Goal: Task Accomplishment & Management: Use online tool/utility

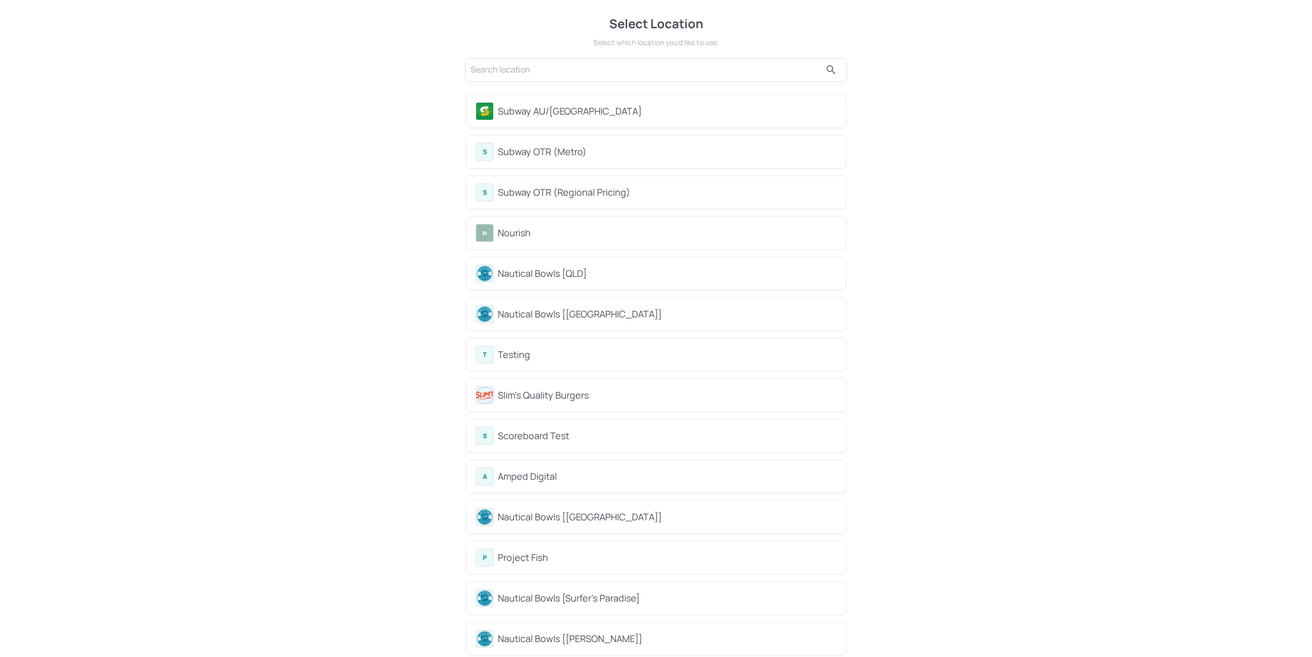
click at [561, 112] on div "Subway AU/NZ" at bounding box center [667, 111] width 339 height 14
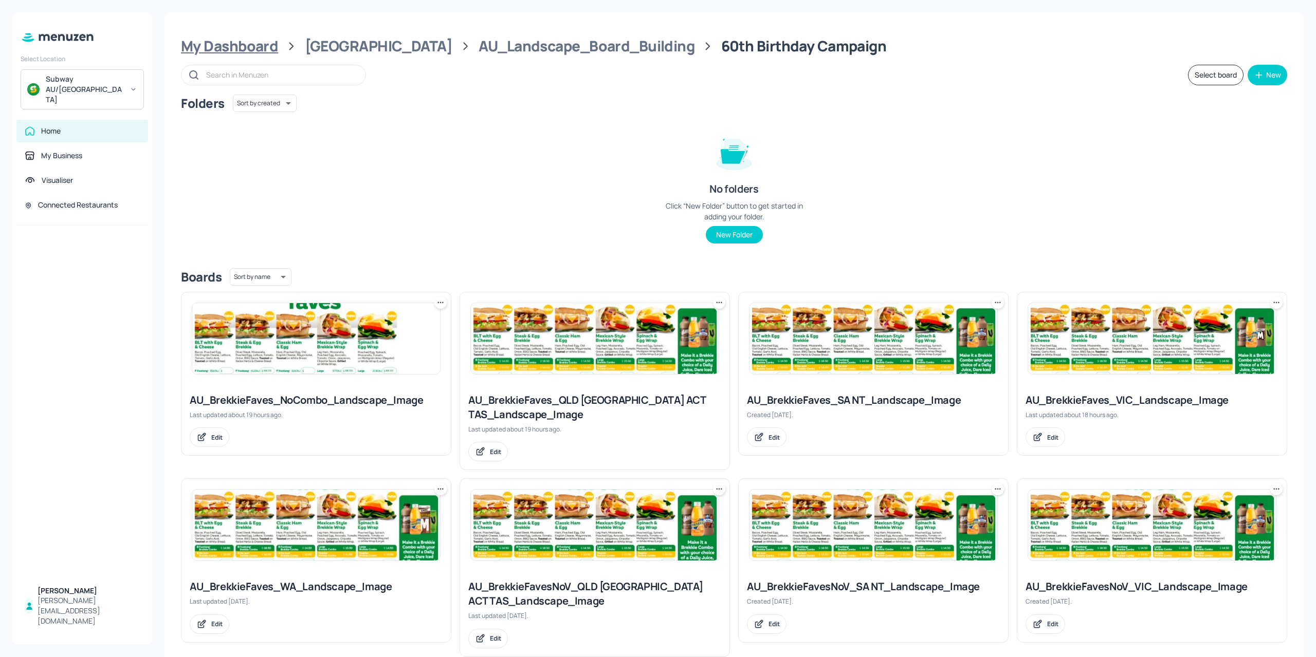
click at [259, 50] on div "My Dashboard" at bounding box center [229, 46] width 97 height 18
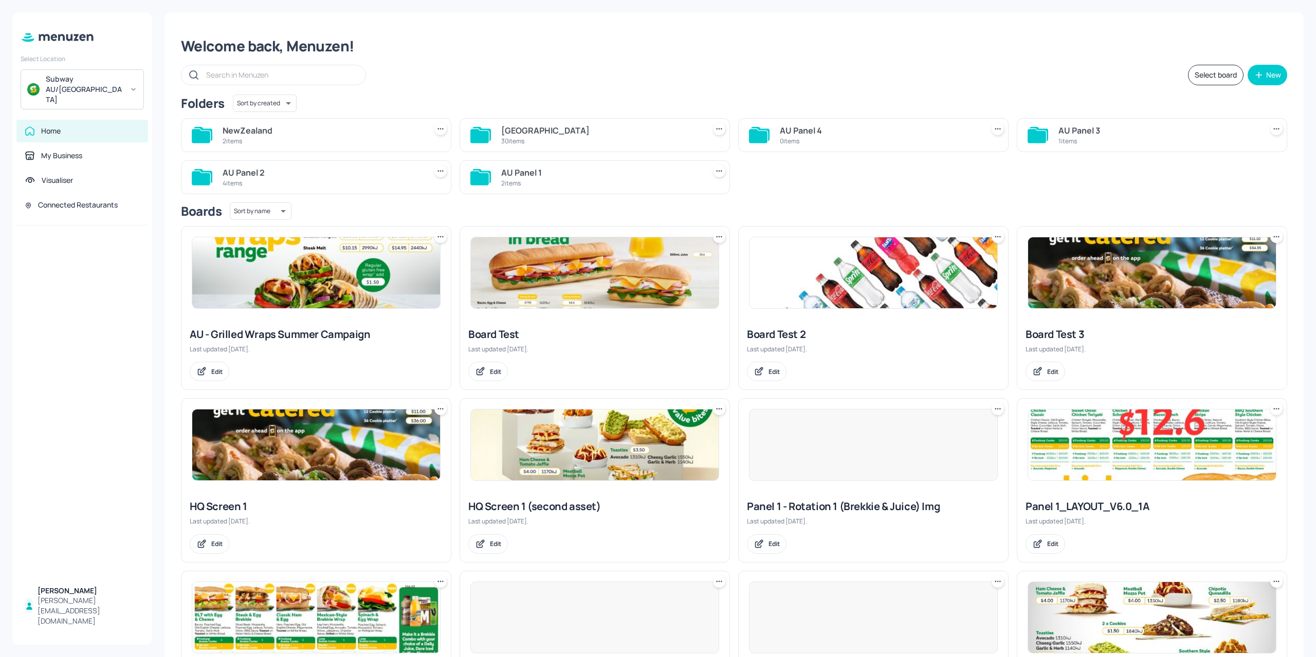
click at [285, 138] on div "2 items" at bounding box center [322, 141] width 199 height 9
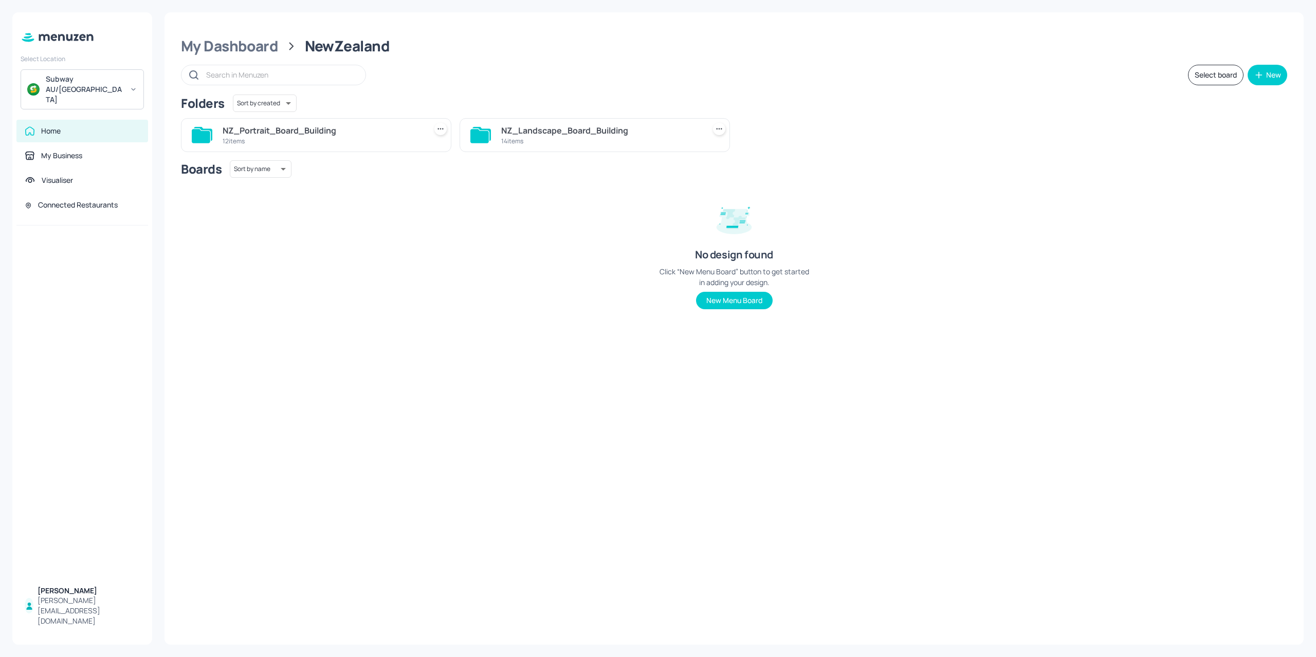
click at [546, 149] on div "NZ_Landscape_Board_Building 14 items" at bounding box center [594, 135] width 270 height 34
click at [550, 127] on div "NZ_Landscape_Board_Building" at bounding box center [600, 130] width 199 height 12
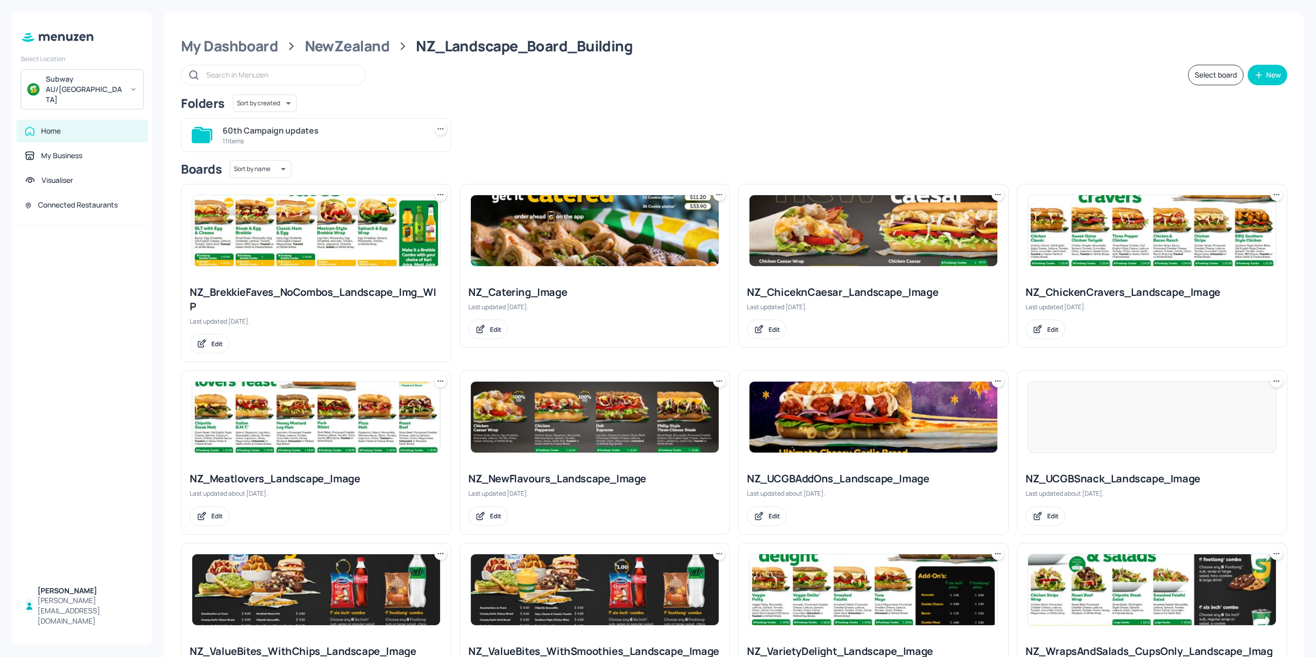
click at [358, 141] on div "11 items" at bounding box center [322, 141] width 199 height 9
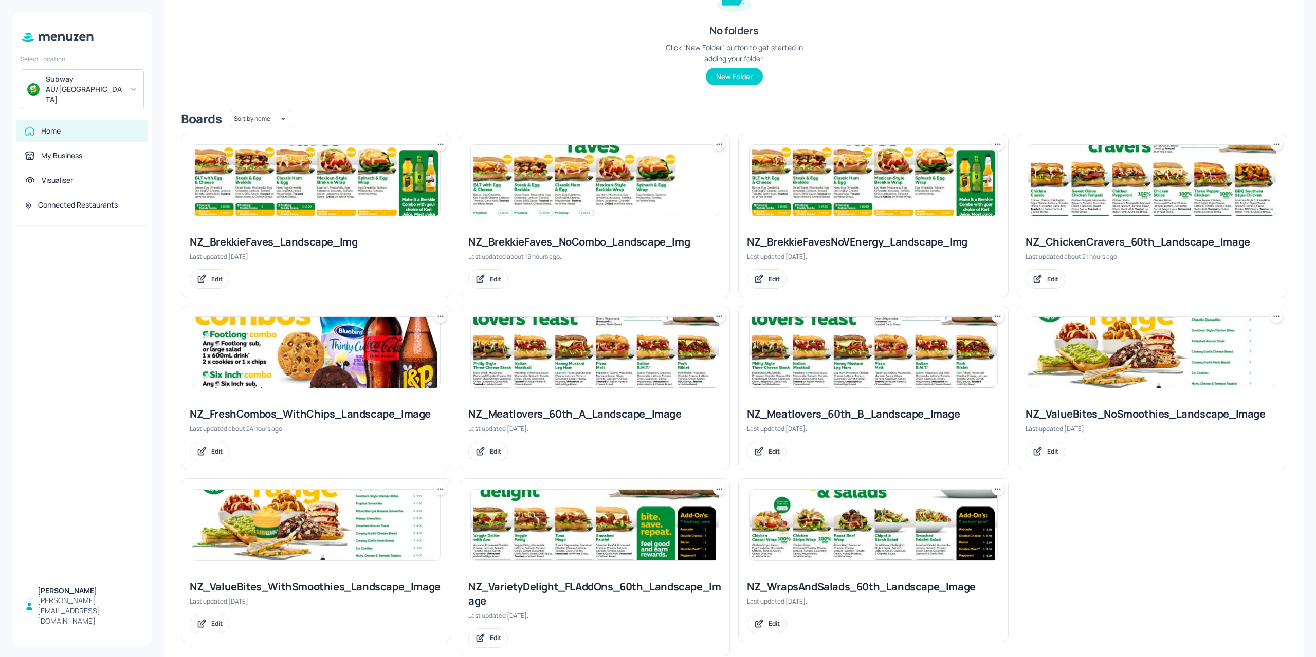
scroll to position [180, 0]
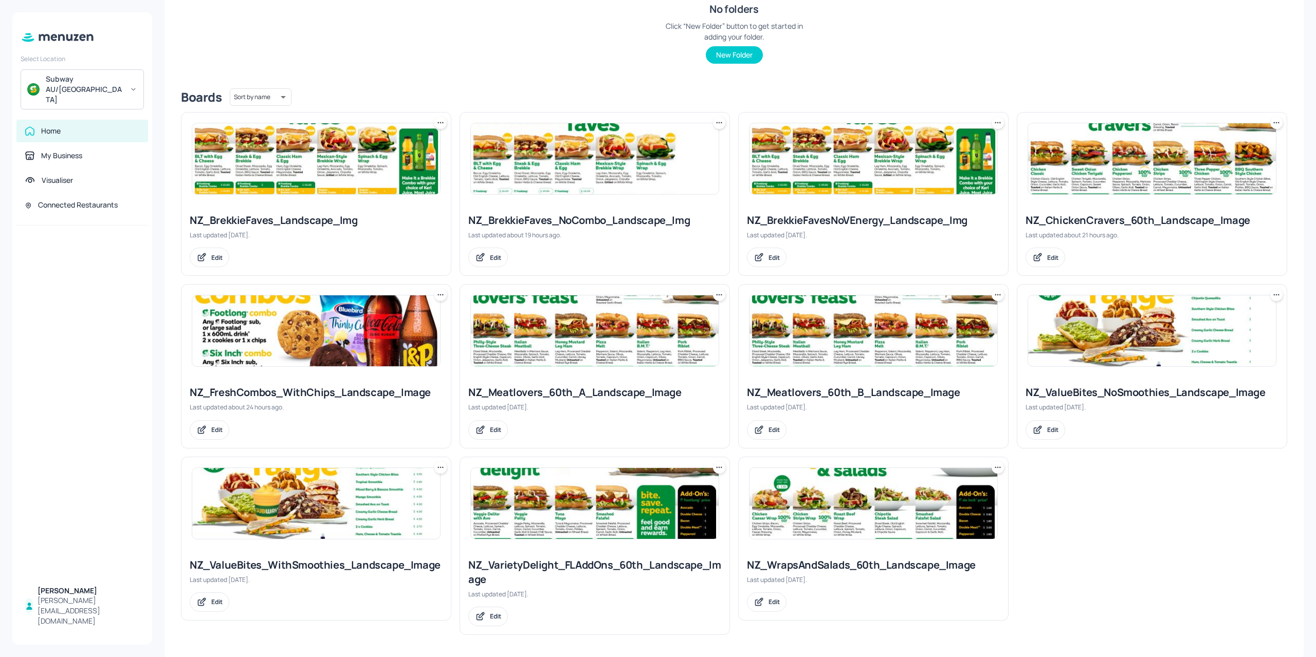
click at [331, 320] on img at bounding box center [316, 330] width 248 height 71
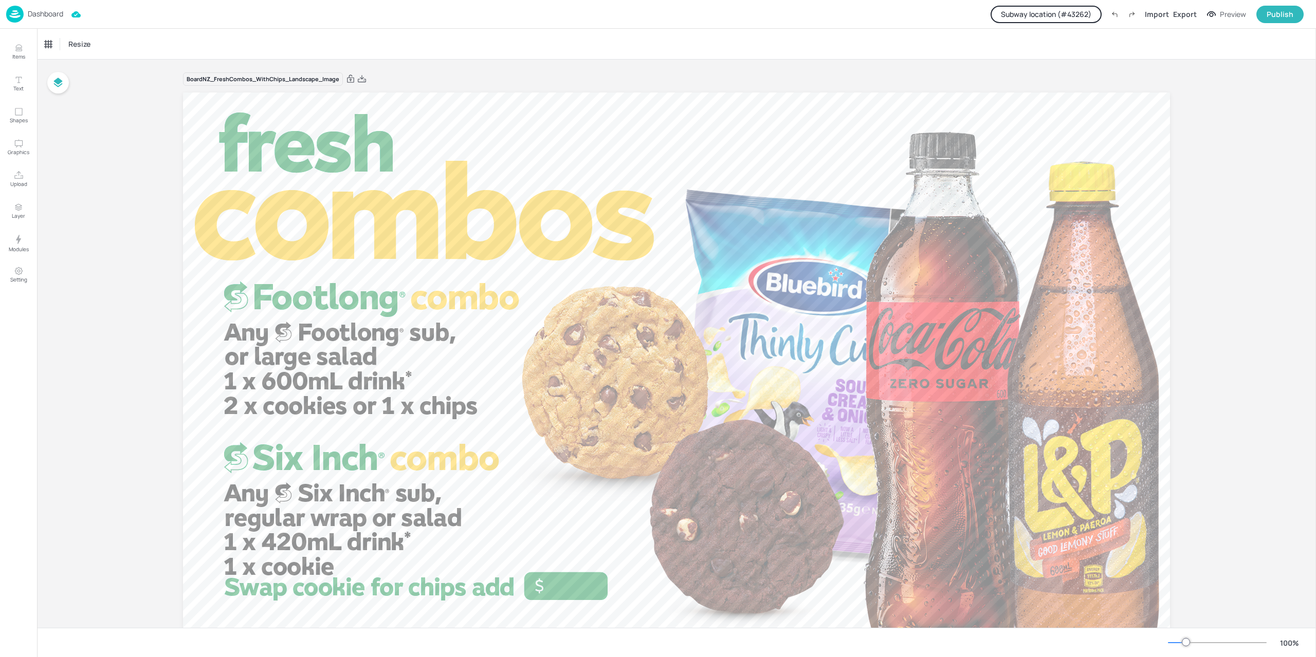
click at [1004, 21] on button "Subway location (# 43262 )" at bounding box center [1045, 14] width 111 height 17
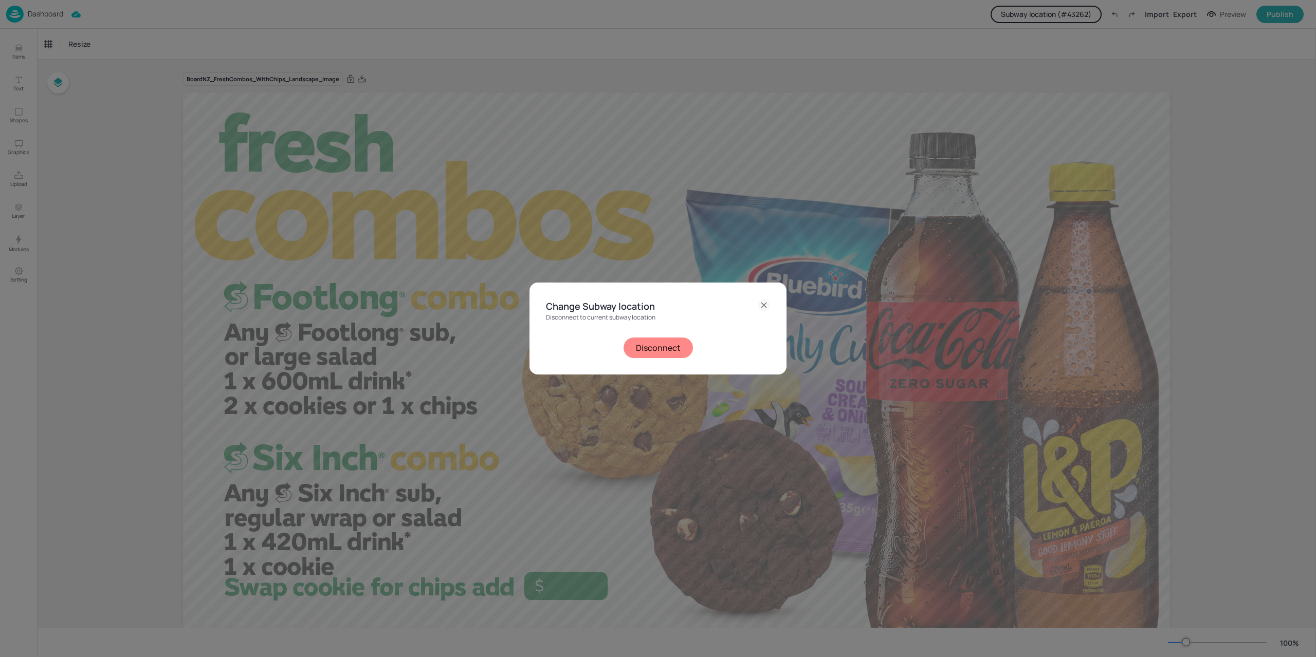
click at [678, 339] on button "Disconnect" at bounding box center [657, 348] width 69 height 21
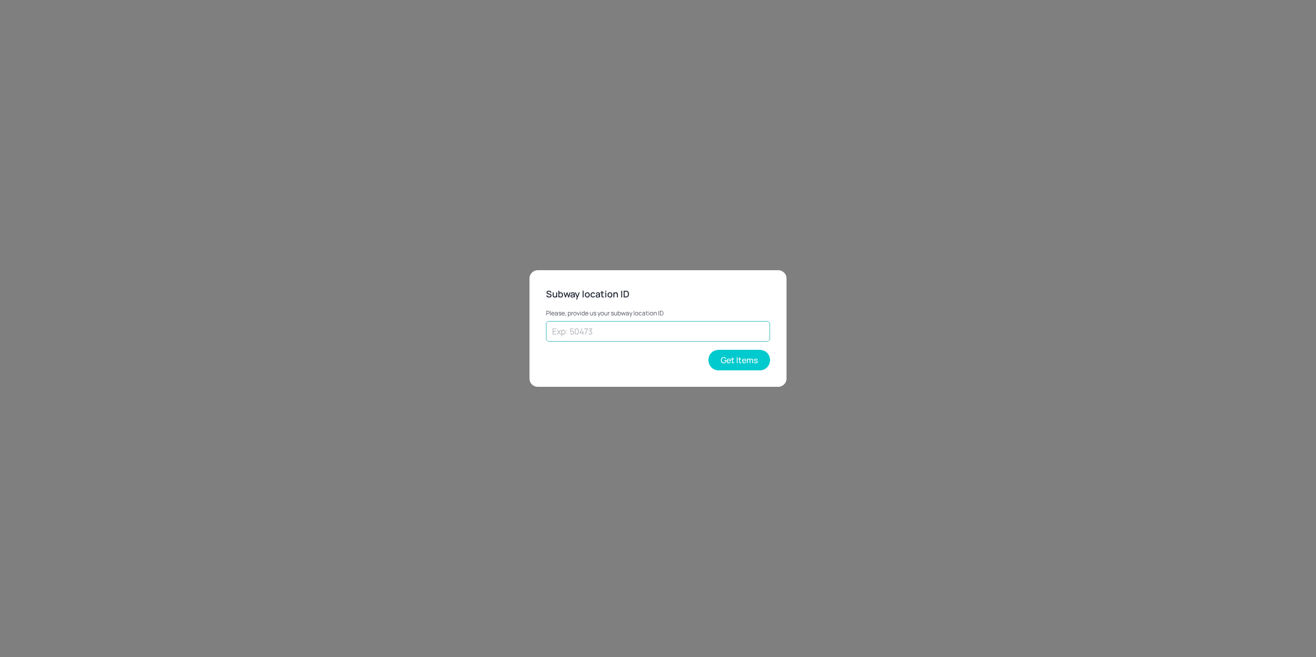
click at [661, 337] on input "text" at bounding box center [658, 331] width 224 height 21
paste input "33440"
type input "33440"
click at [753, 361] on button "Get Items" at bounding box center [739, 360] width 62 height 21
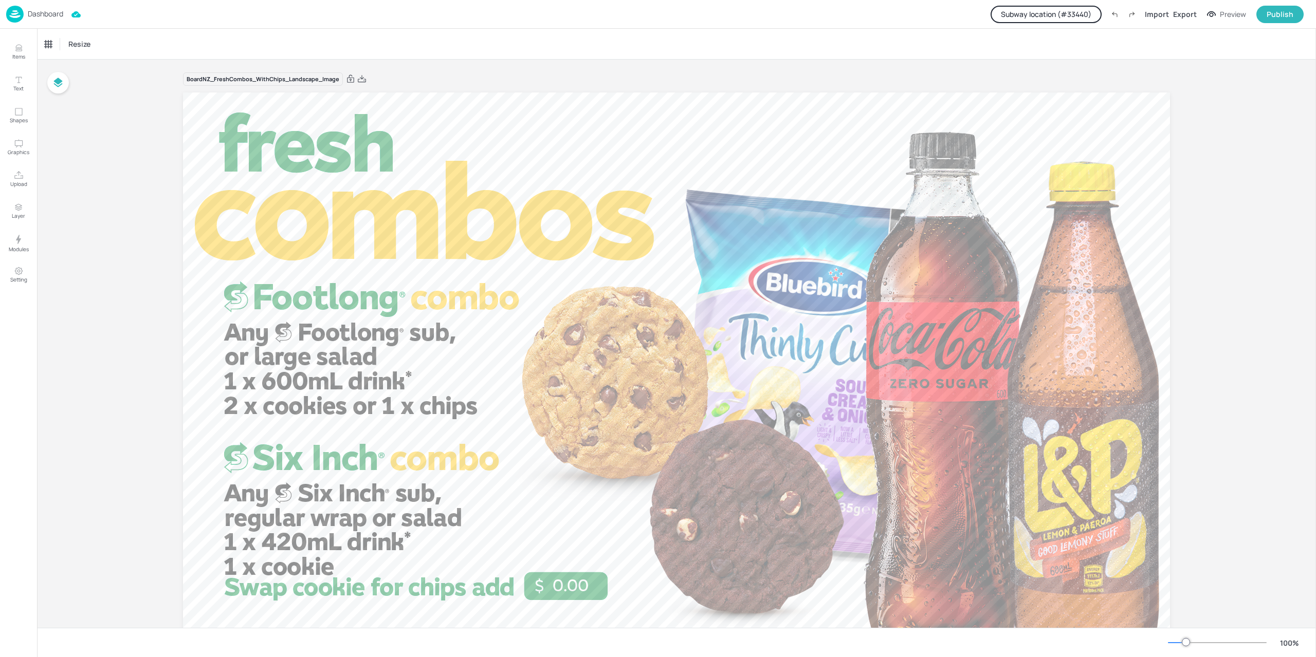
click at [30, 11] on p "Dashboard" at bounding box center [45, 13] width 35 height 7
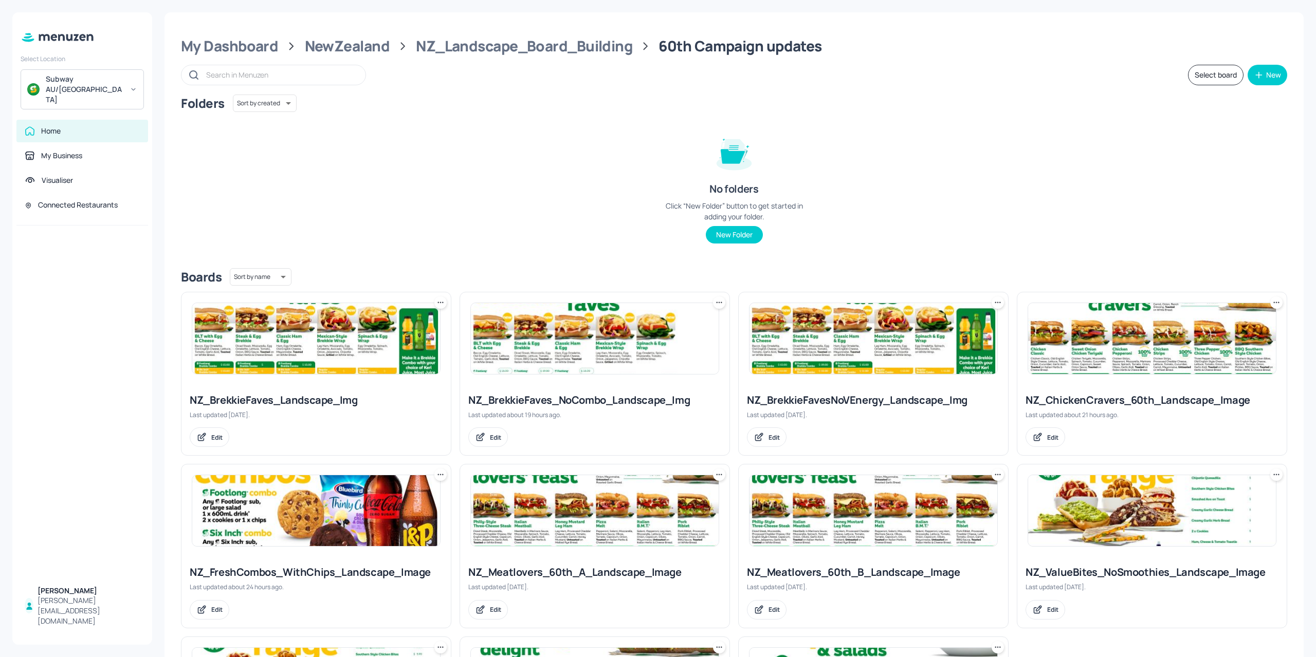
click at [348, 328] on img at bounding box center [316, 338] width 248 height 71
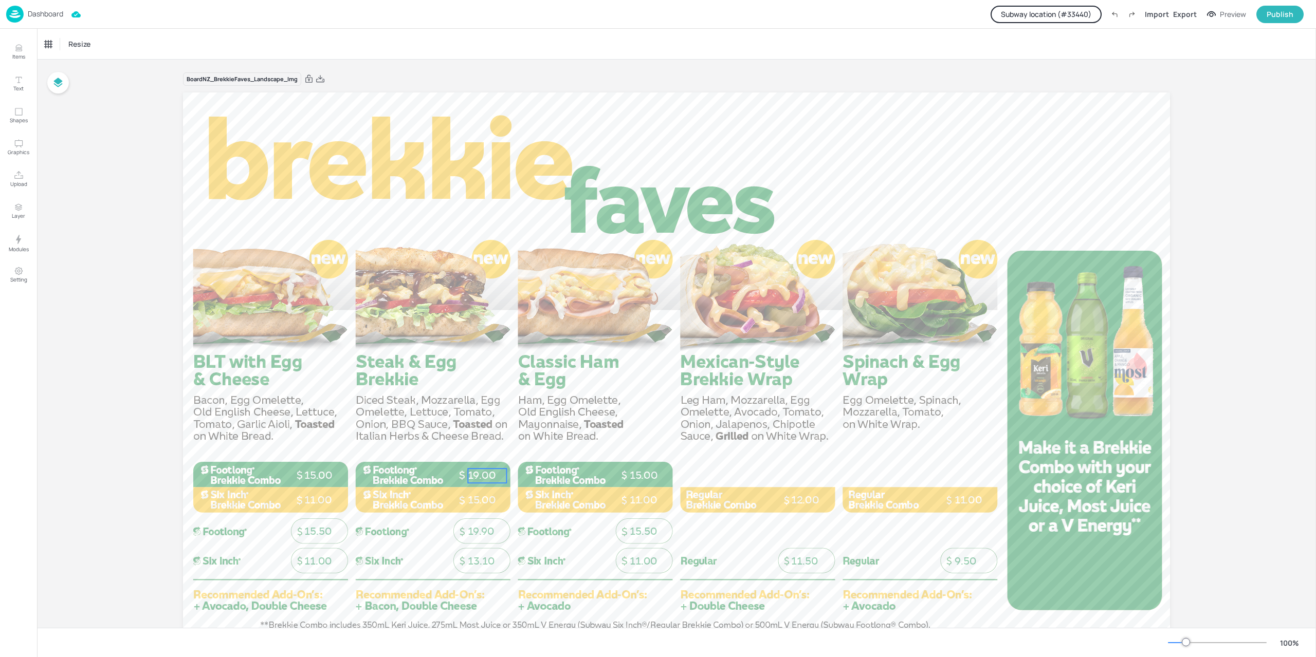
click at [488, 475] on span "19.00" at bounding box center [482, 475] width 28 height 13
click at [480, 475] on span "19.00" at bounding box center [482, 475] width 28 height 13
drag, startPoint x: 482, startPoint y: 475, endPoint x: 499, endPoint y: 475, distance: 17.5
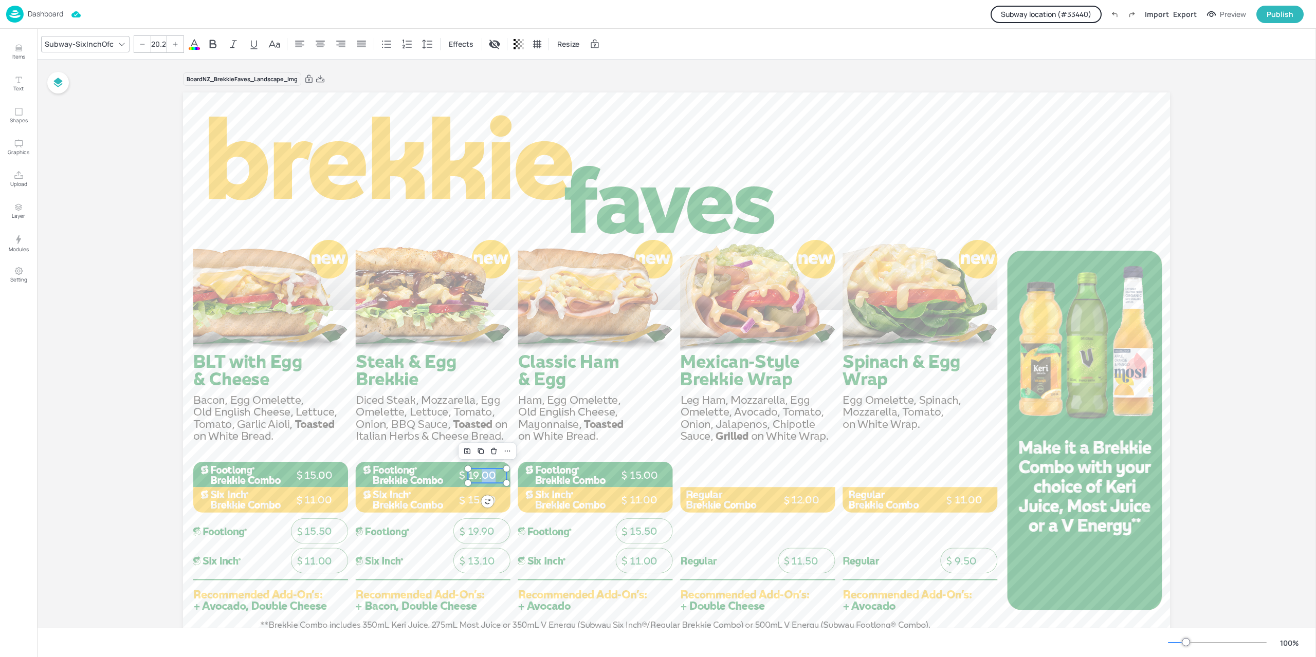
click at [499, 475] on p "19.00" at bounding box center [487, 476] width 39 height 14
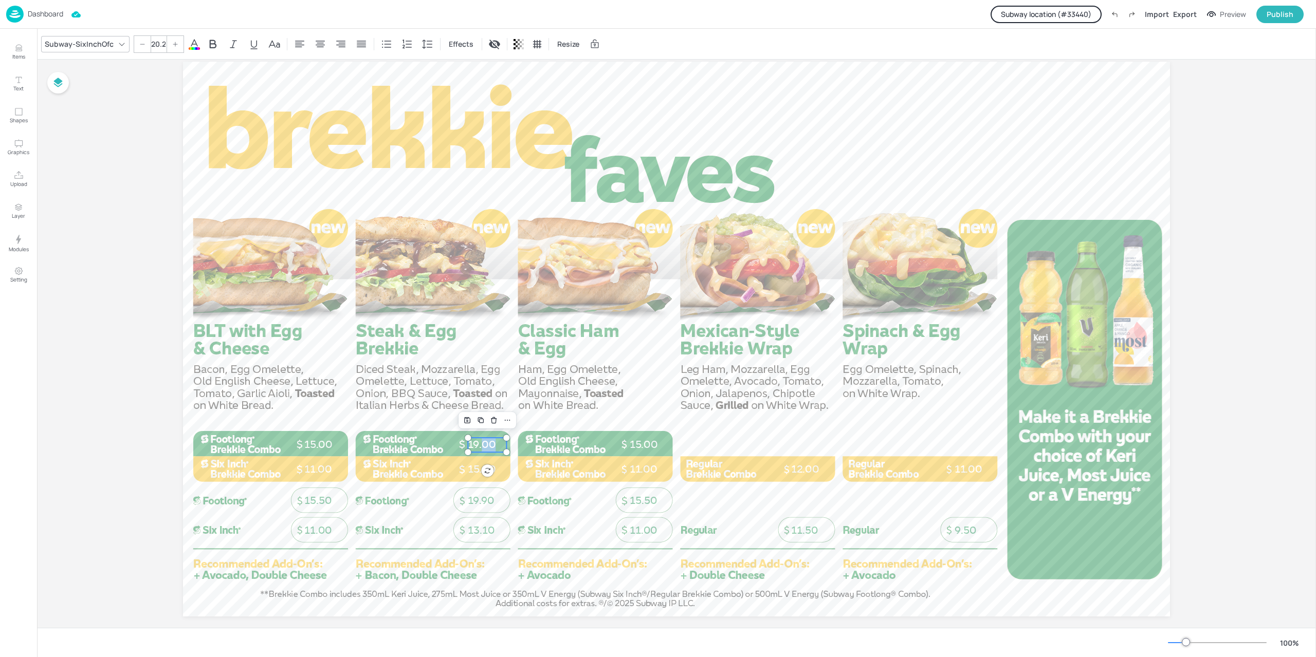
scroll to position [45, 0]
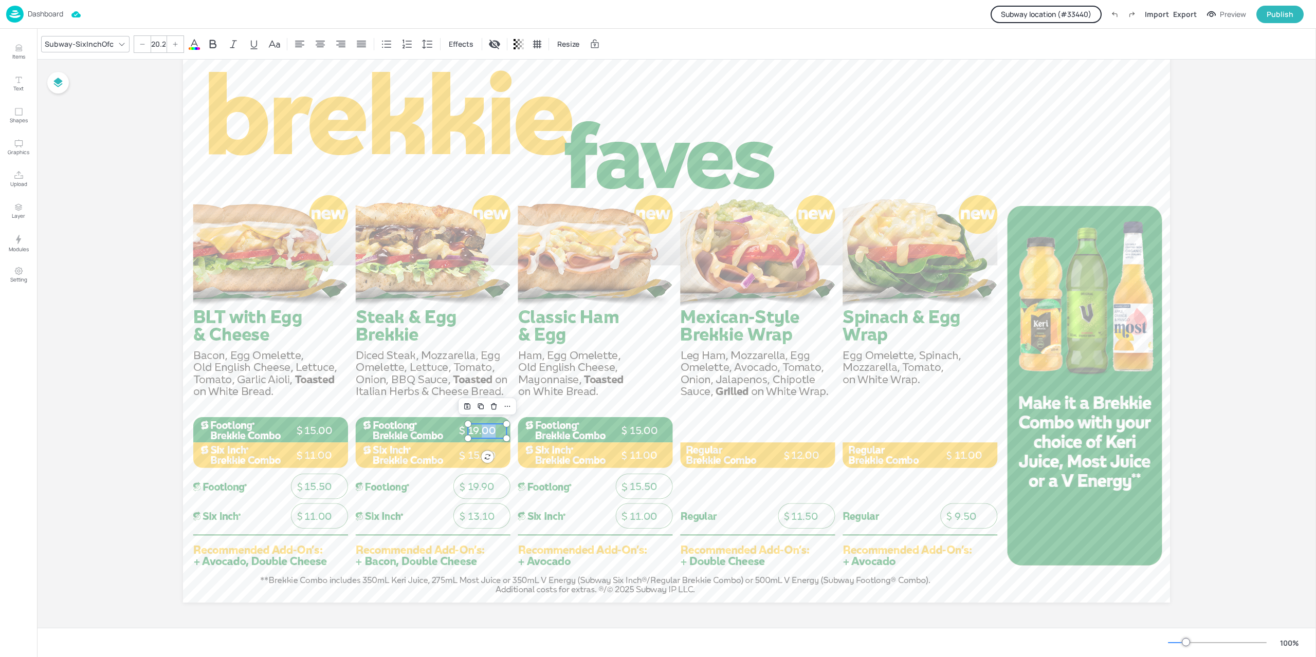
click at [22, 13] on img at bounding box center [14, 14] width 17 height 17
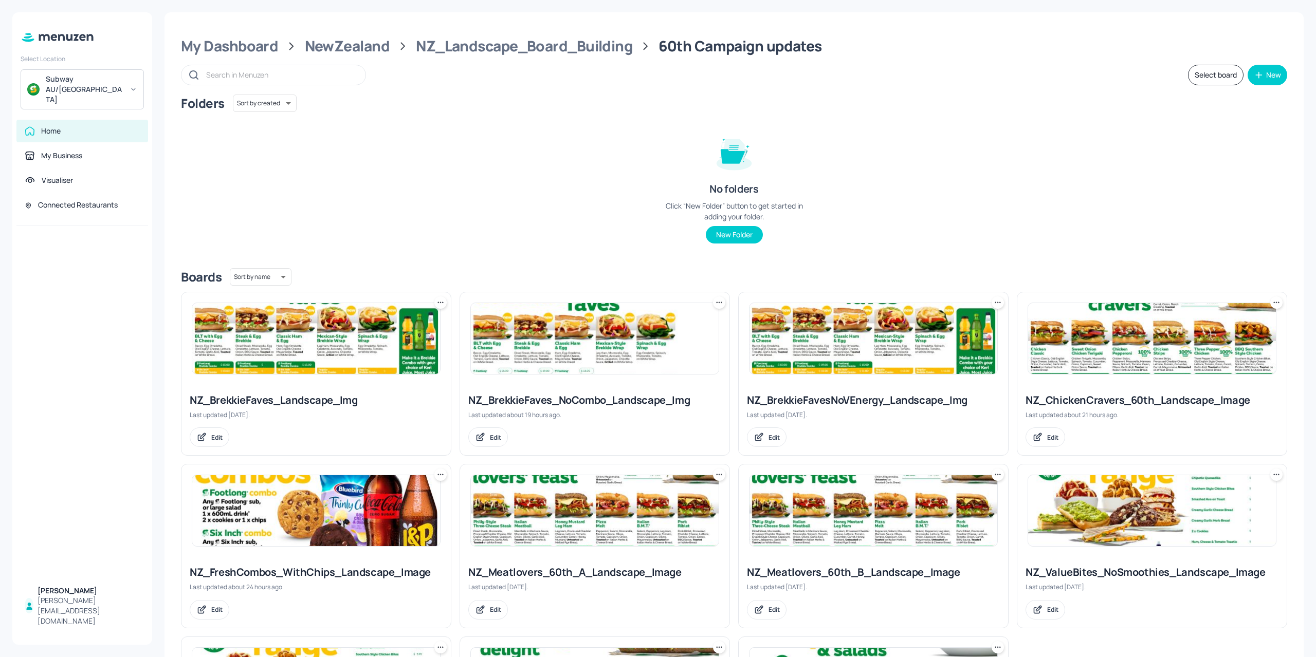
scroll to position [180, 0]
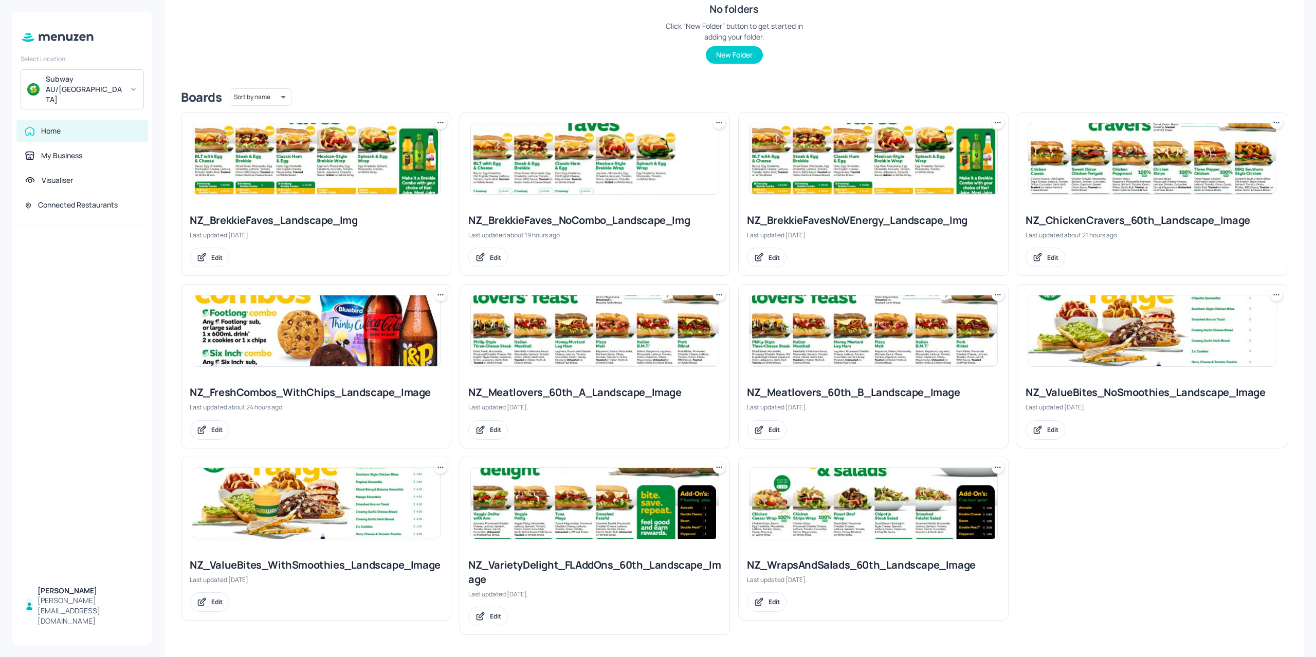
click at [527, 360] on img at bounding box center [595, 330] width 248 height 71
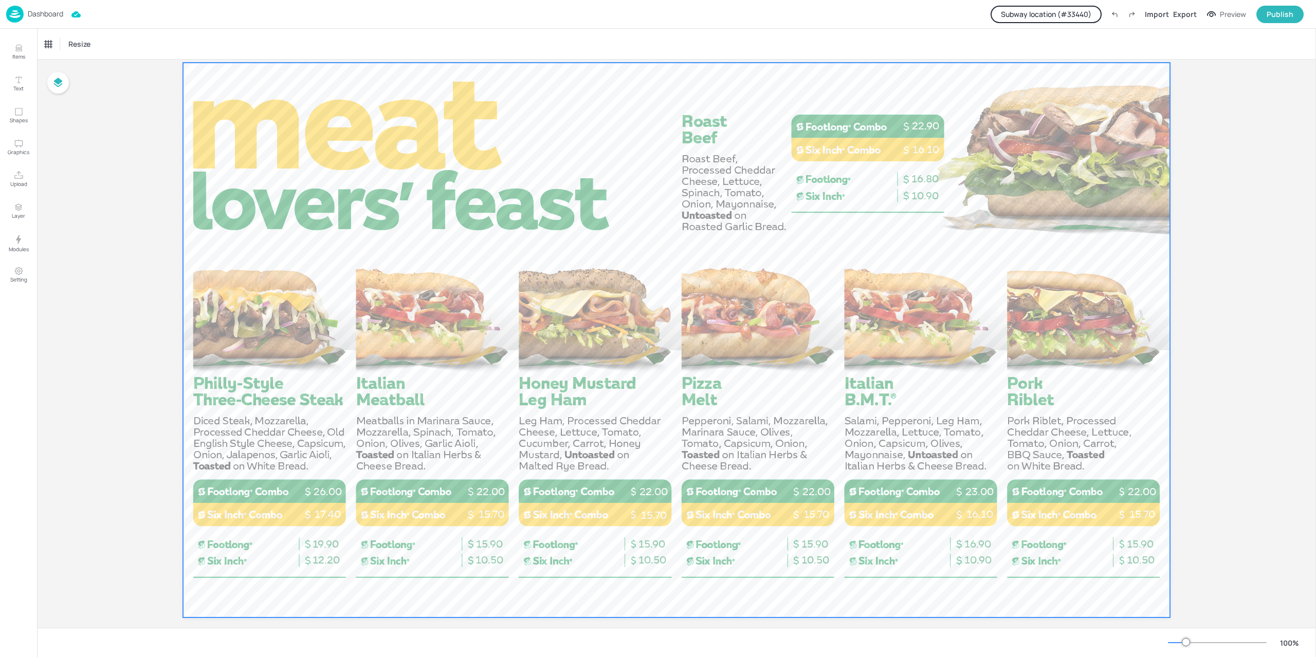
scroll to position [45, 0]
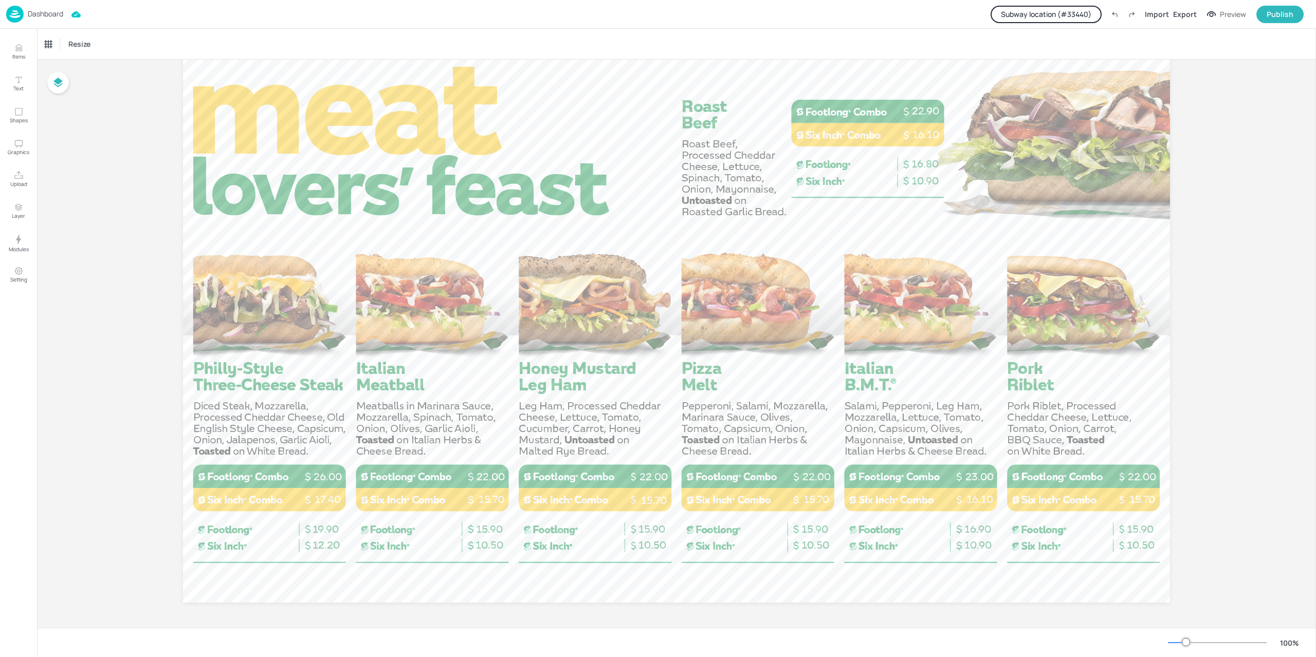
click at [6, 9] on img at bounding box center [14, 14] width 17 height 17
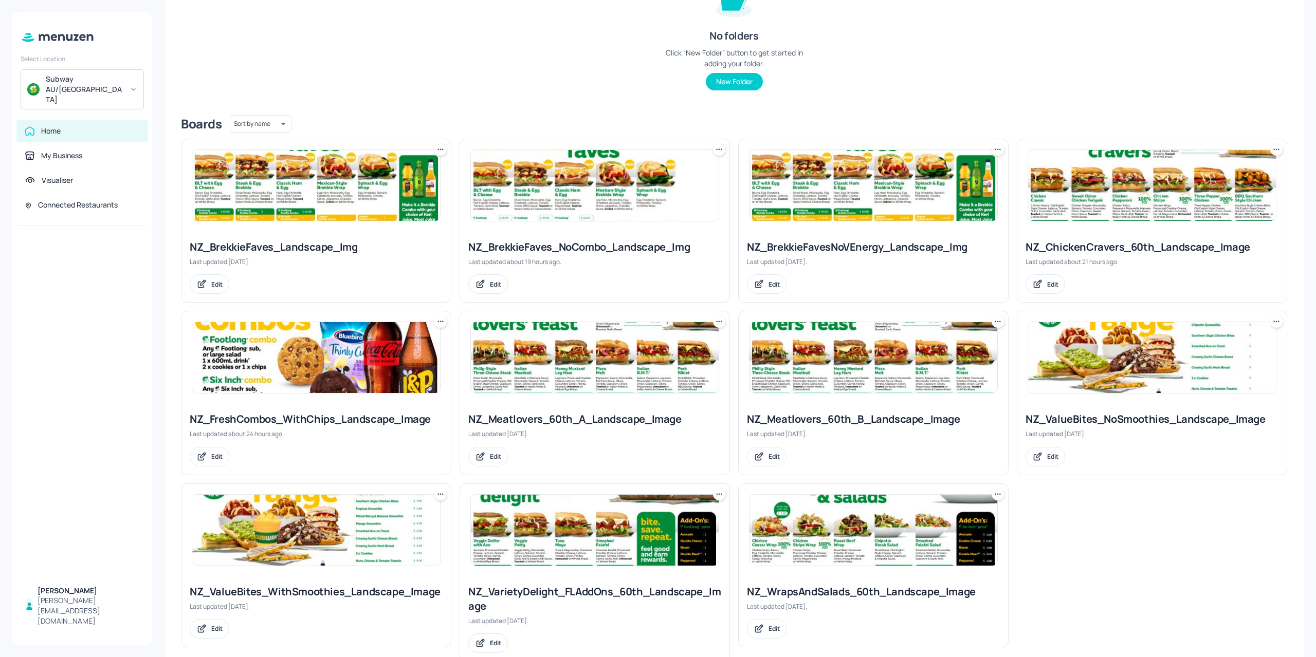
scroll to position [180, 0]
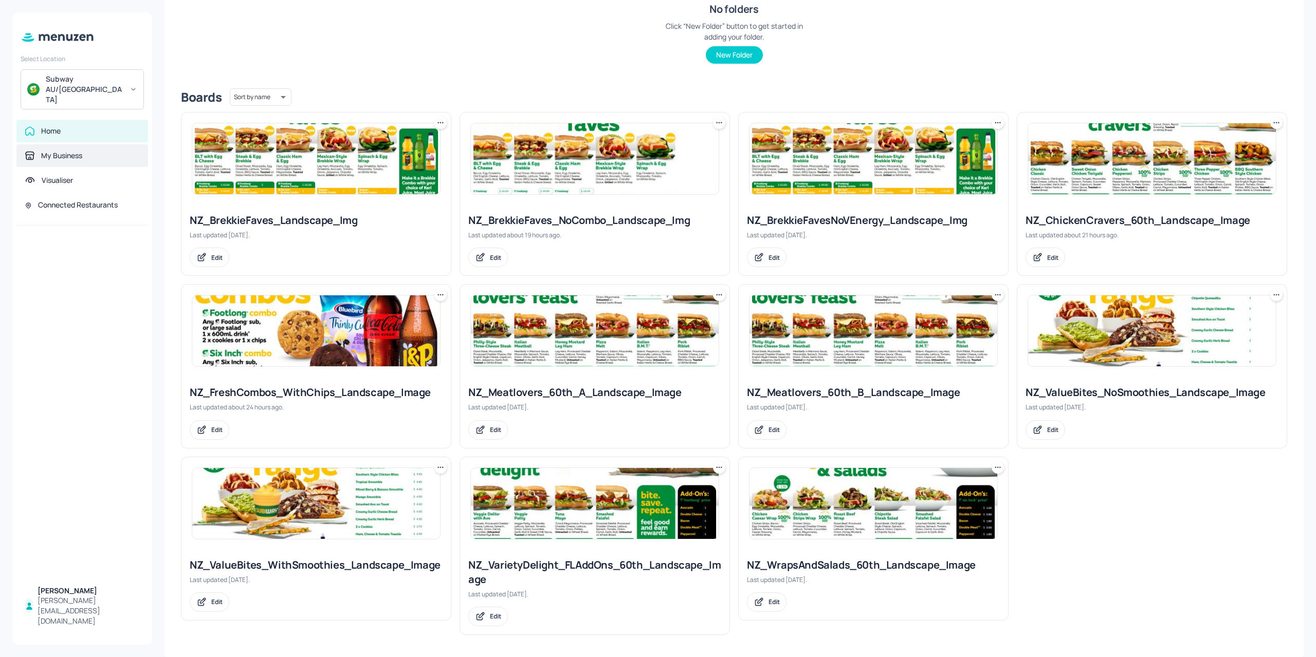
click at [80, 151] on div "My Business" at bounding box center [61, 156] width 41 height 10
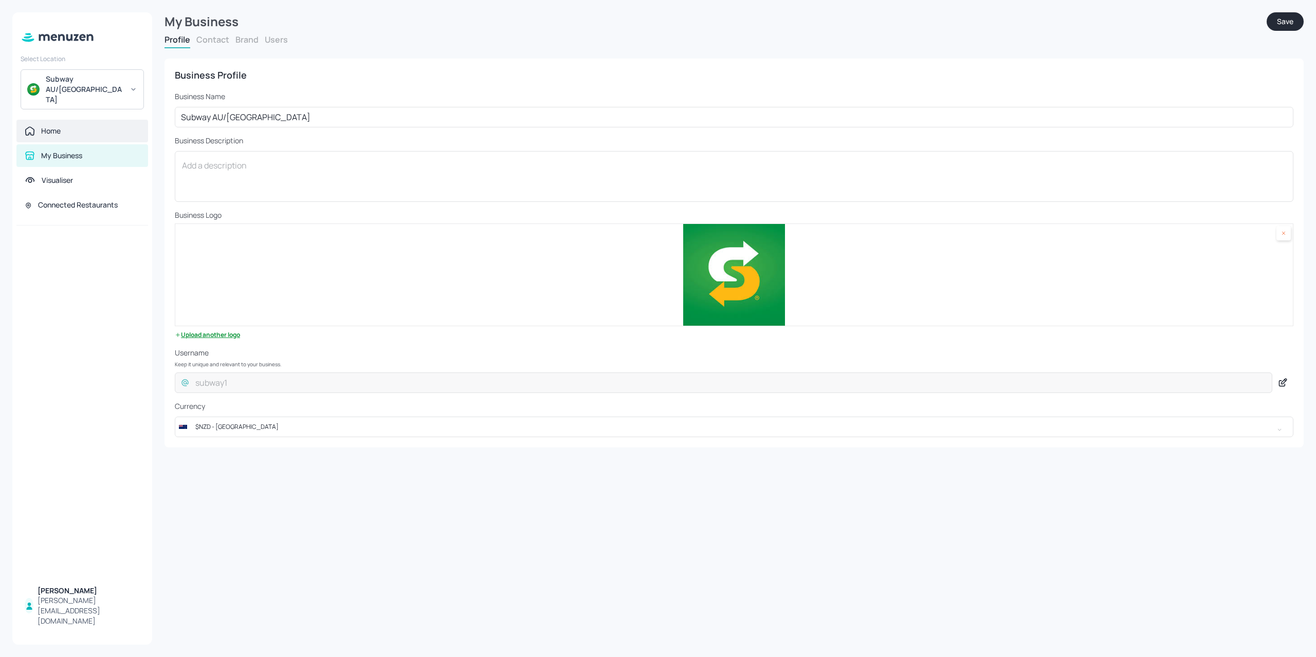
click at [63, 120] on div "Home" at bounding box center [82, 131] width 132 height 23
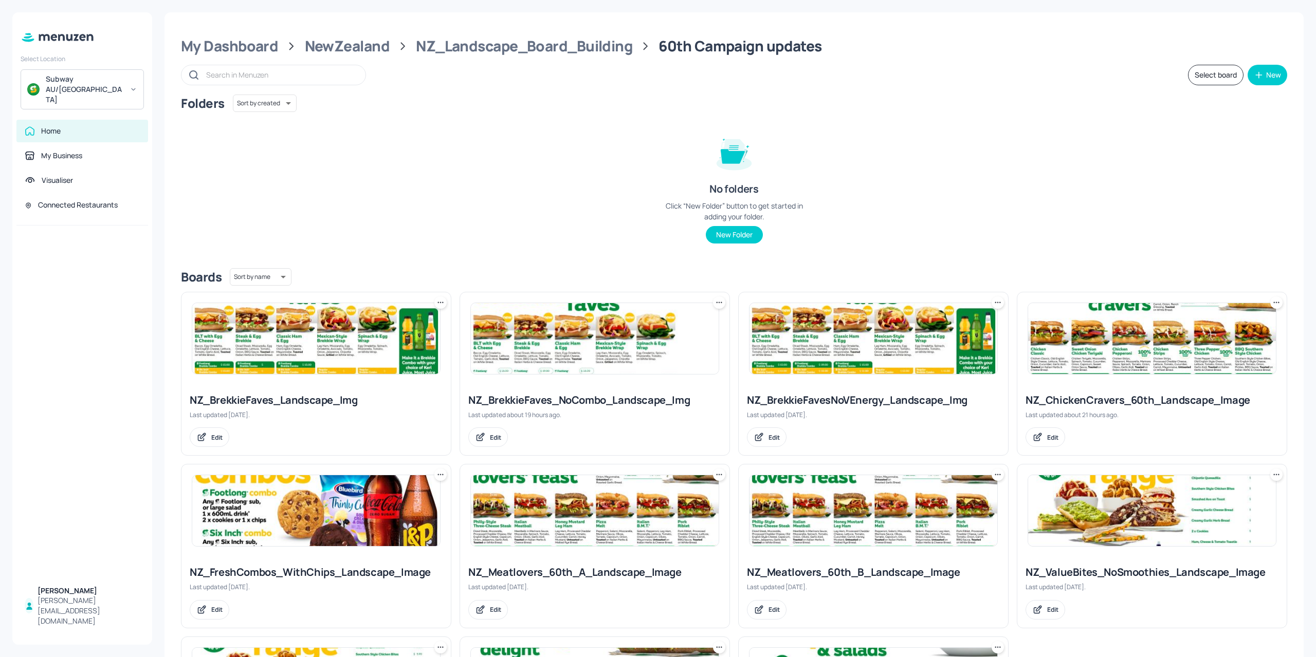
click at [67, 86] on div "Subway AU/NZ" at bounding box center [82, 89] width 123 height 40
click at [75, 112] on div "S Subway OTR (Metro)" at bounding box center [82, 105] width 113 height 18
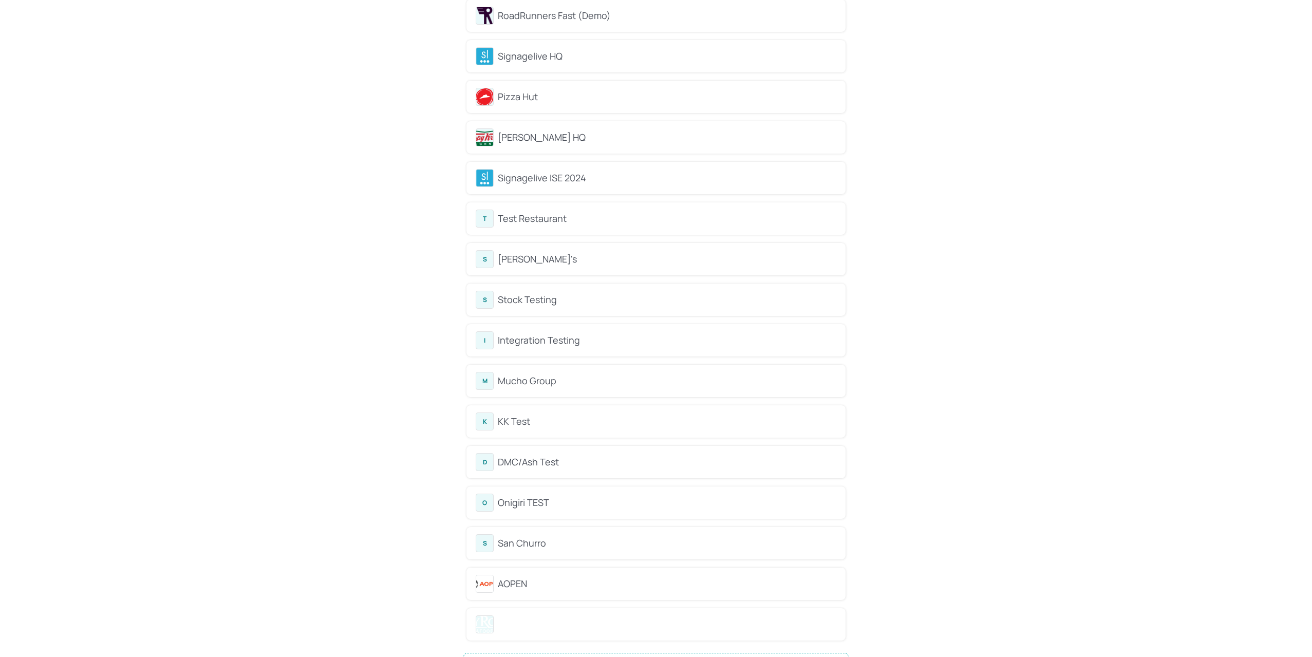
scroll to position [1265, 0]
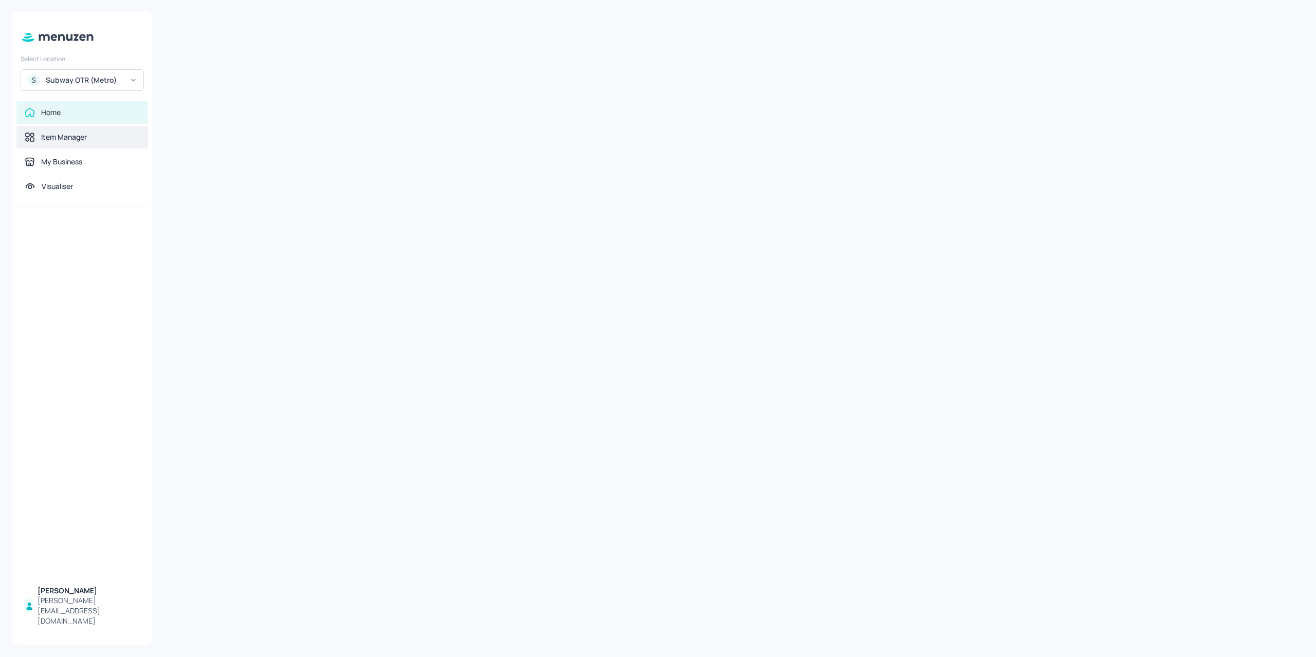
click at [70, 138] on div "Item Manager" at bounding box center [64, 137] width 46 height 10
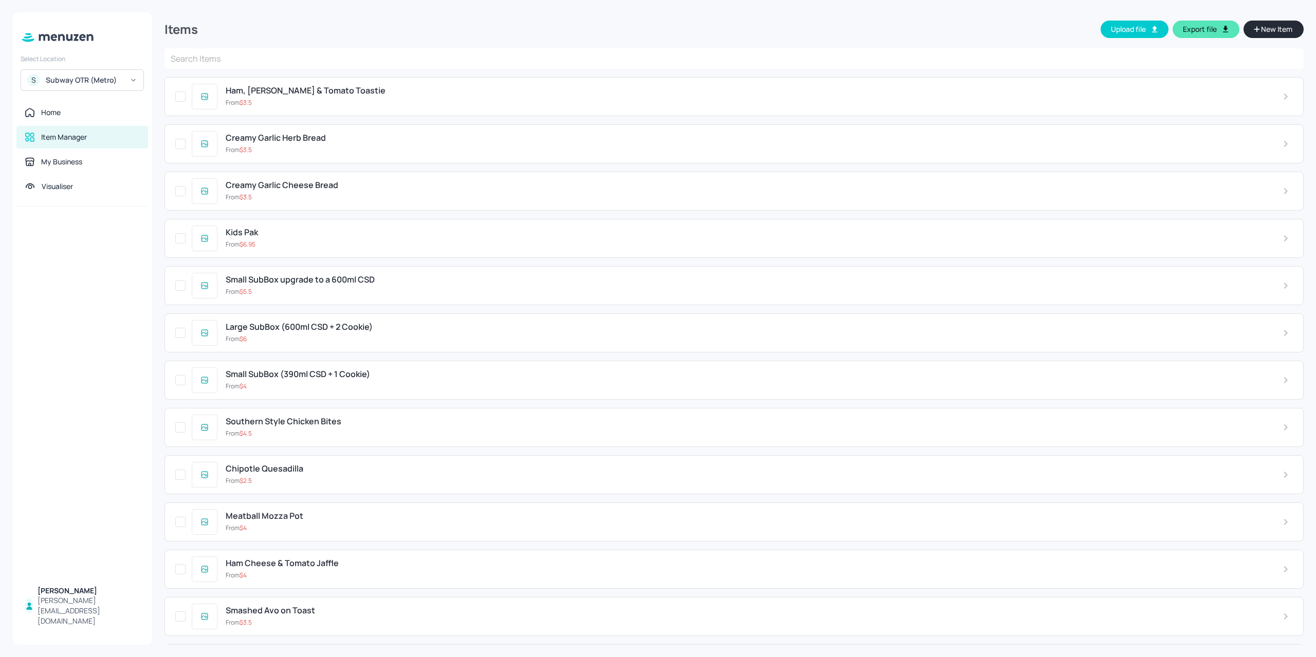
click at [250, 64] on input "text" at bounding box center [733, 58] width 1139 height 21
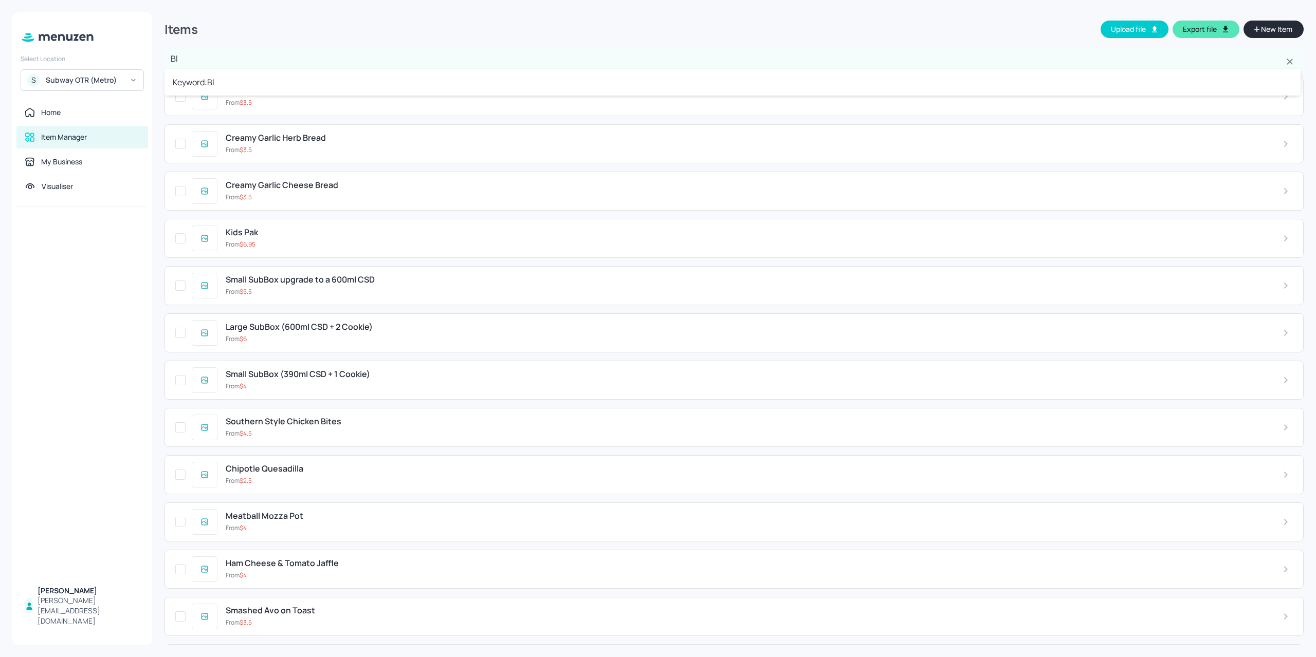
type input "Blt"
click at [259, 32] on div "Items Upload file Export file New Item" at bounding box center [733, 30] width 1139 height 36
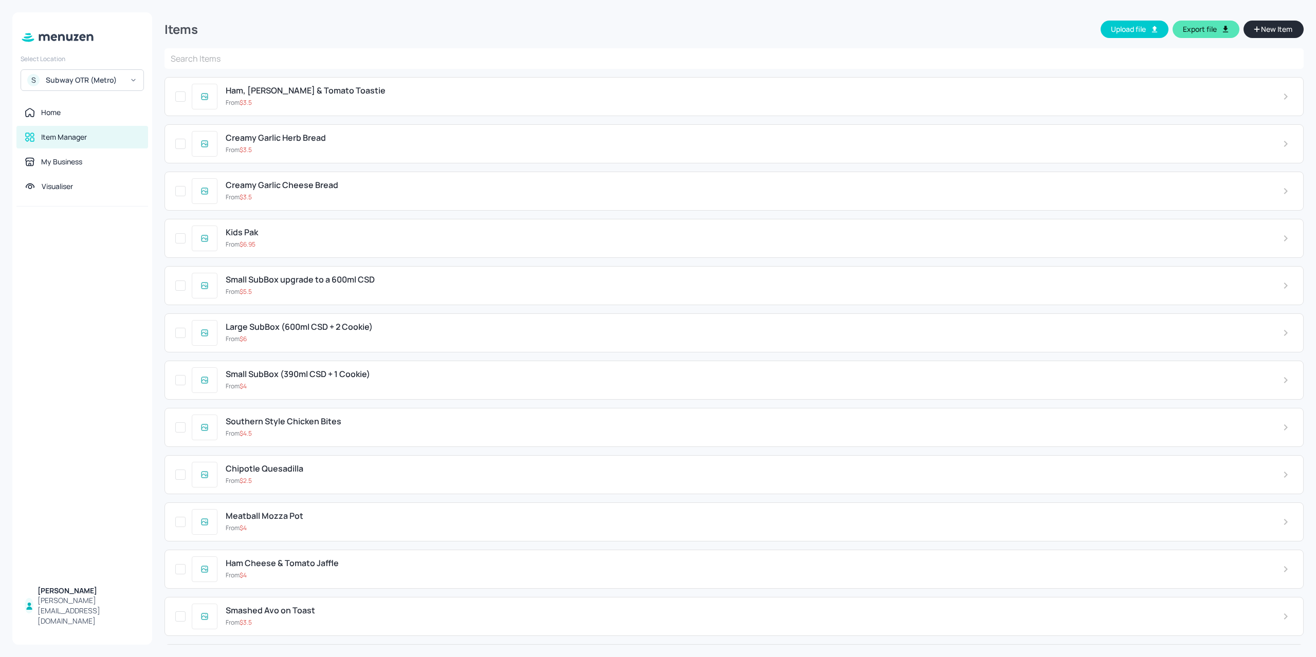
click at [205, 63] on input "text" at bounding box center [733, 58] width 1139 height 21
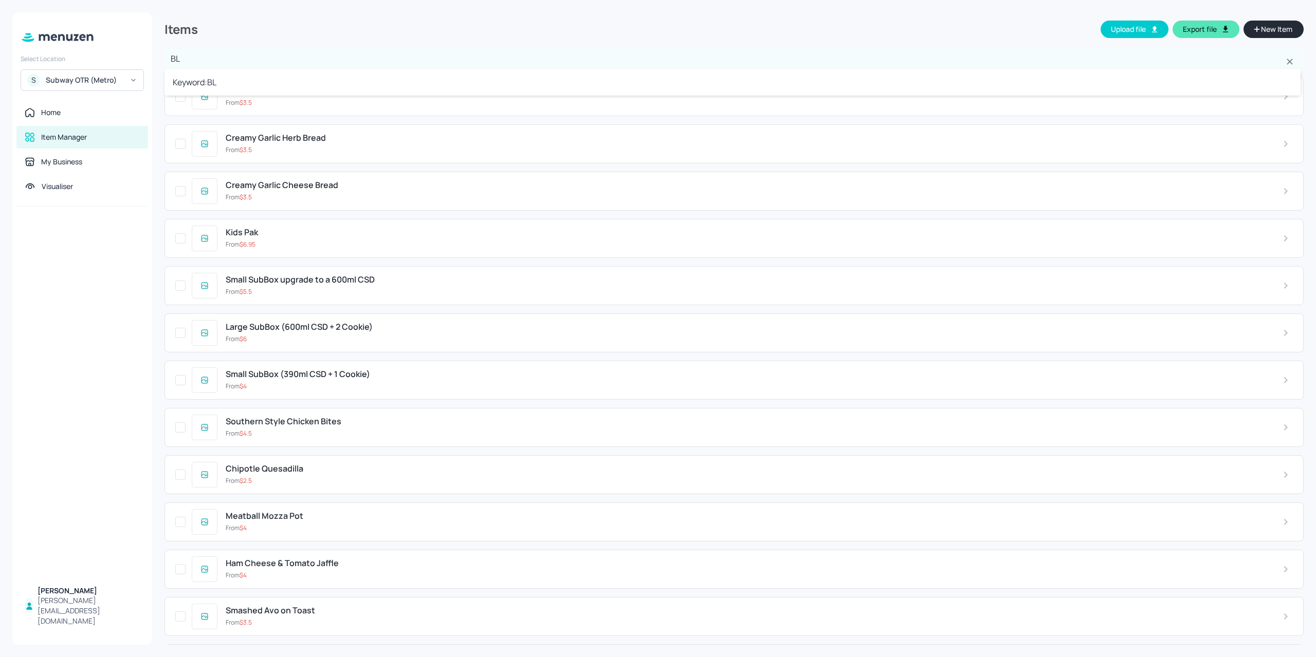
type input "BLT"
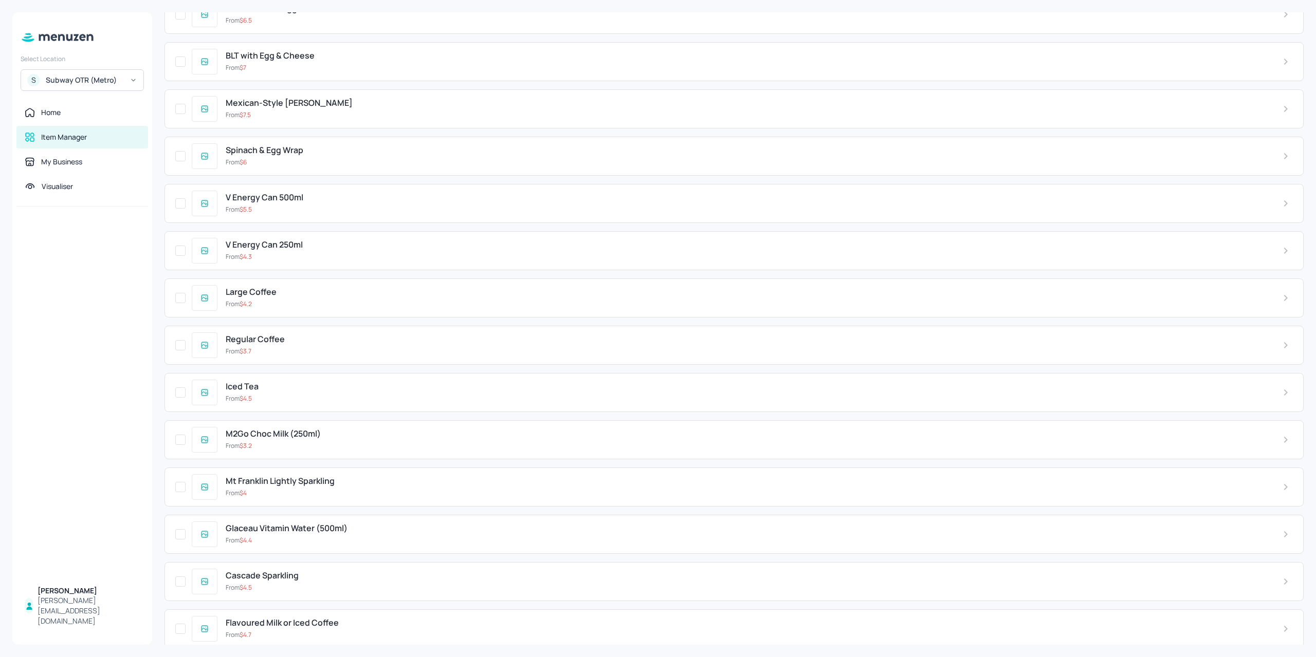
scroll to position [1644, 0]
click at [319, 60] on div "BLT with Egg & Cheese From $ 7" at bounding box center [733, 59] width 1139 height 39
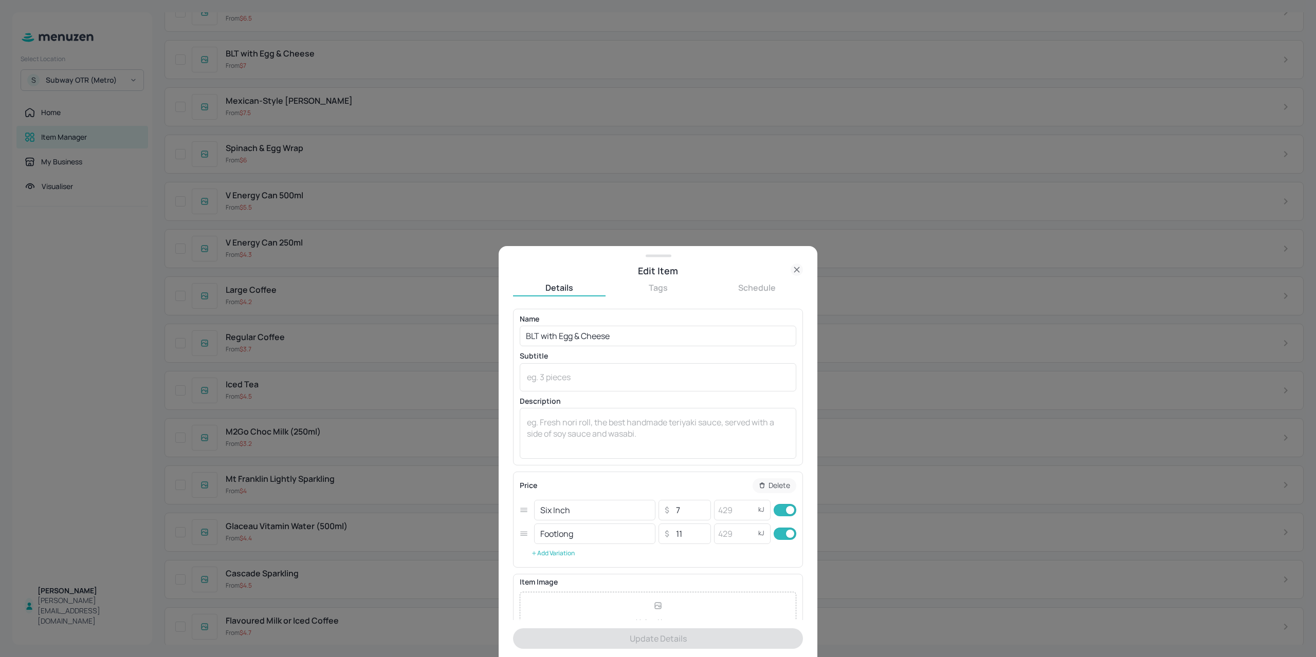
click at [551, 554] on button "Add Variation" at bounding box center [553, 553] width 66 height 15
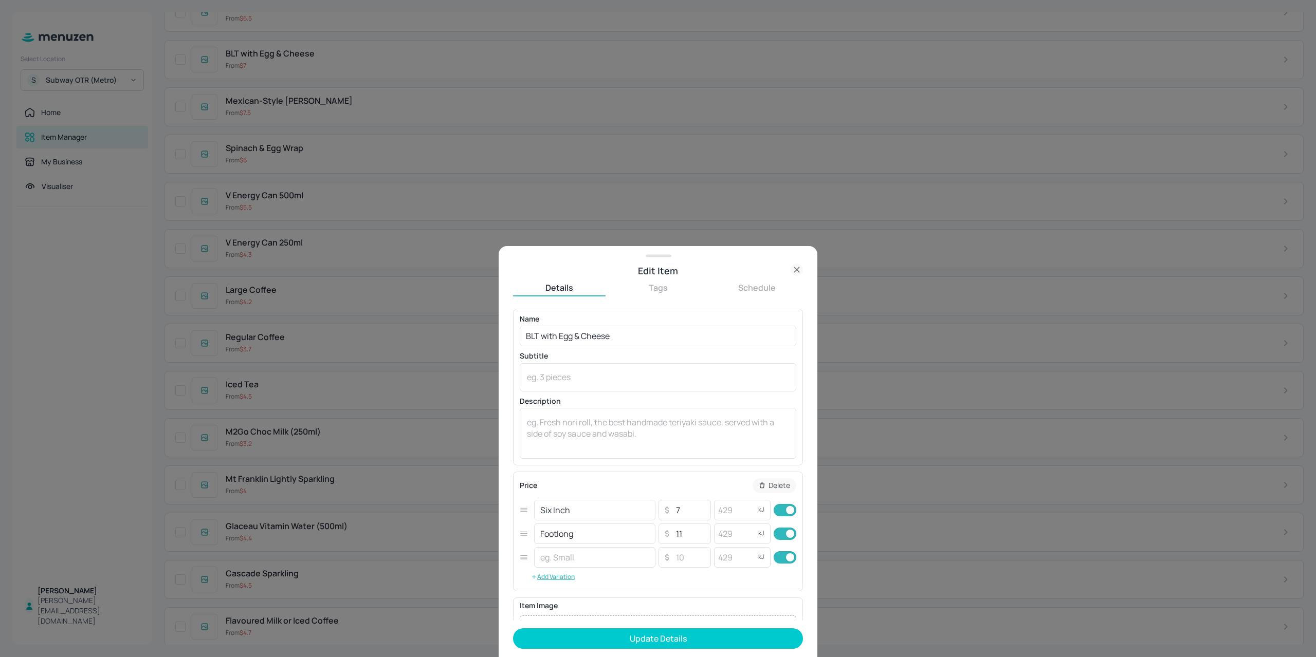
drag, startPoint x: 492, startPoint y: 510, endPoint x: 476, endPoint y: 512, distance: 16.6
click at [470, 510] on div "Edit Item Details Tags Schedule Name BLT with Egg & Cheese ​ Subtitle x ​ Descr…" at bounding box center [658, 328] width 1316 height 657
click at [564, 554] on input "text" at bounding box center [594, 557] width 121 height 21
paste input "Six Inch"
type input "Six Inch Combo"
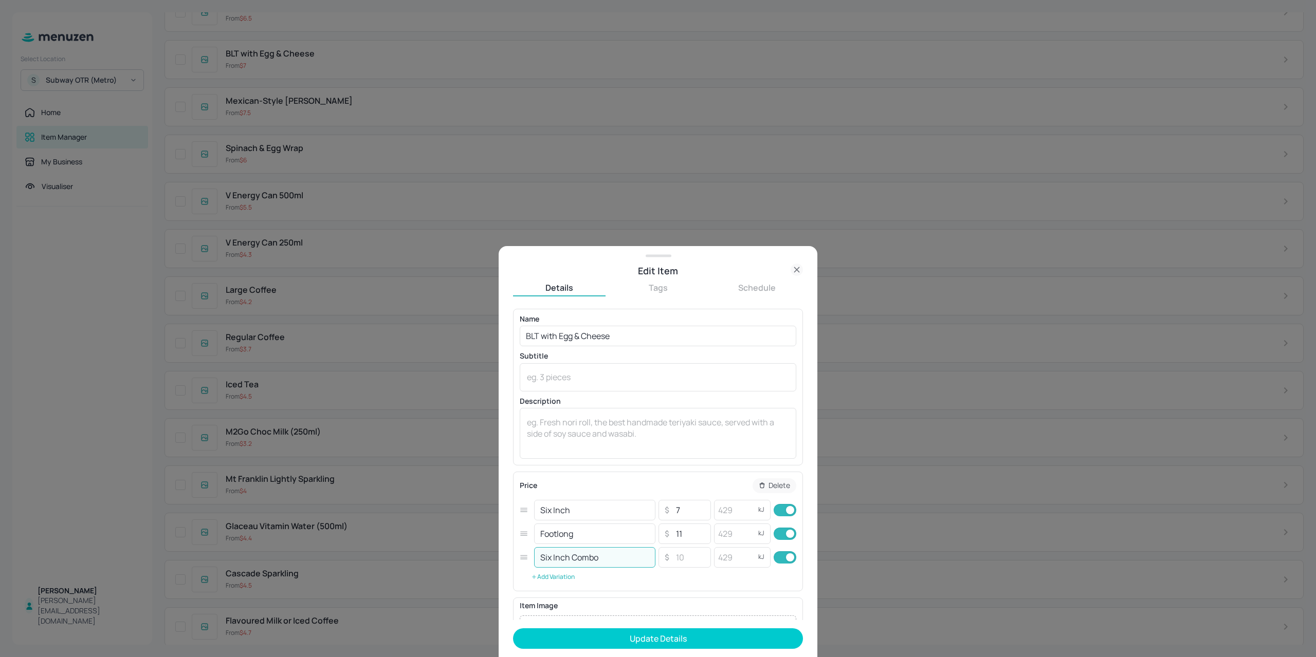
click at [550, 578] on button "Add Variation" at bounding box center [553, 576] width 66 height 15
drag, startPoint x: 530, startPoint y: 539, endPoint x: 519, endPoint y: 539, distance: 10.8
click at [520, 539] on div "Footlong ​ ​ 11 ​ kJ ​" at bounding box center [658, 534] width 276 height 24
click at [556, 577] on input "text" at bounding box center [594, 581] width 121 height 21
paste input "Footlong"
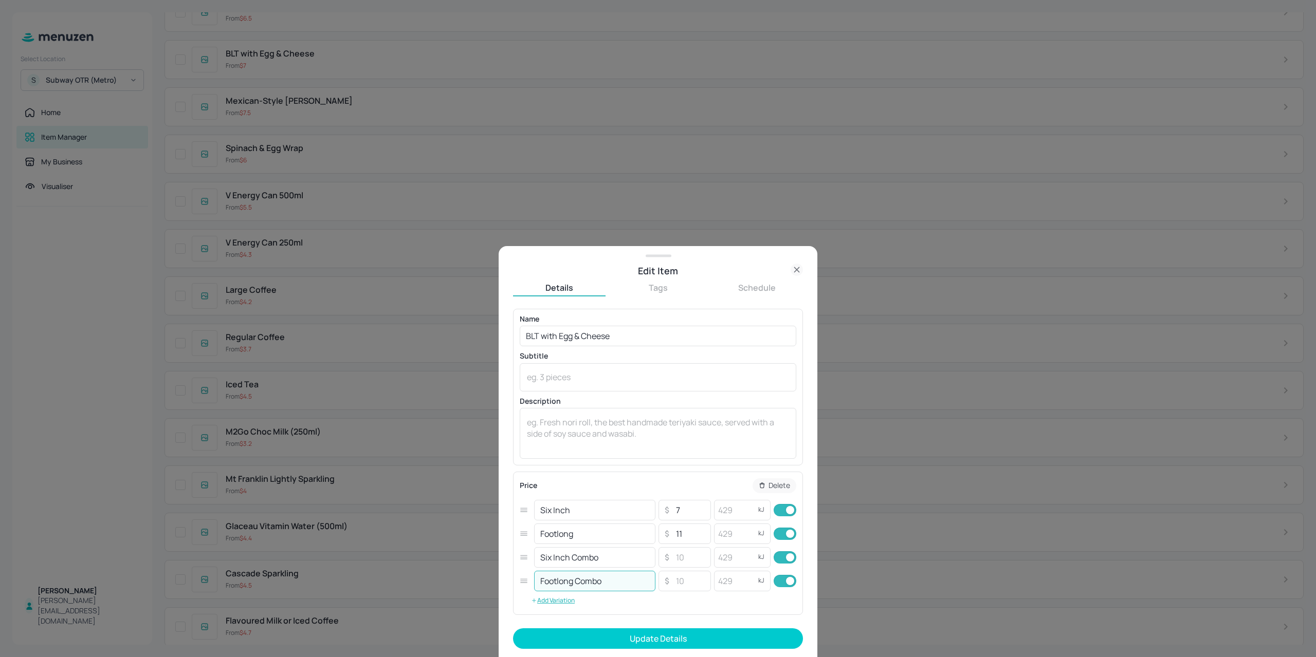
type input "Footlong Combo"
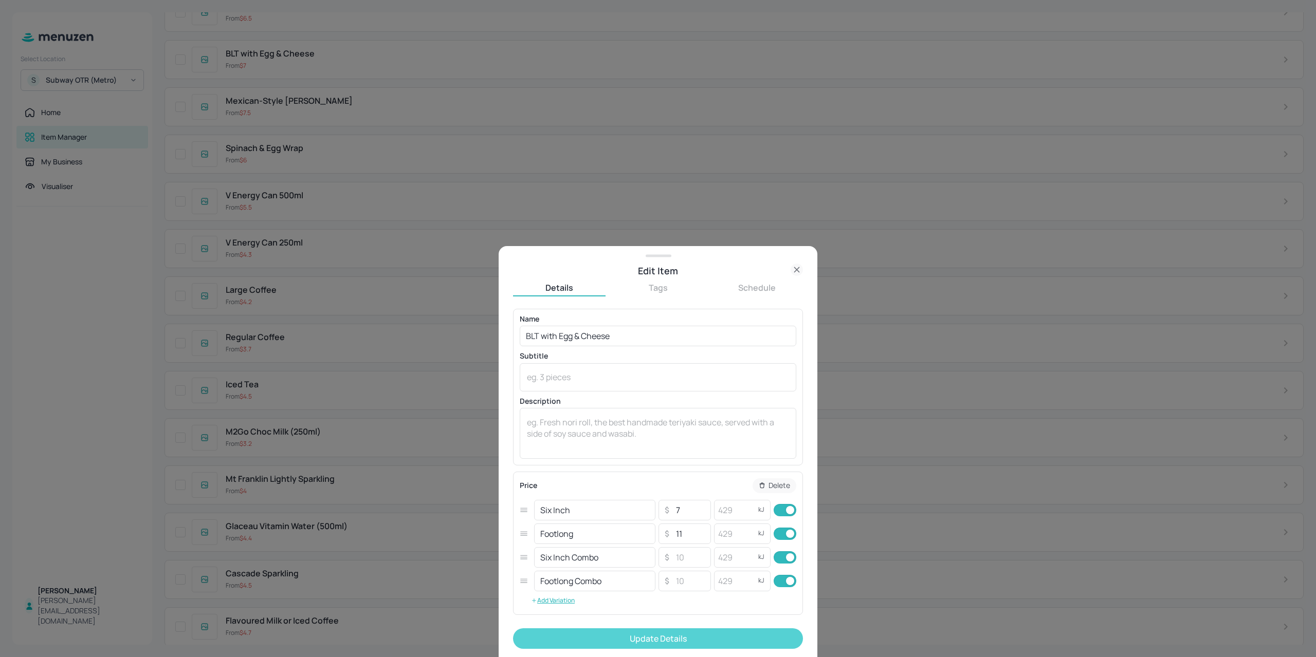
click at [668, 641] on button "Update Details" at bounding box center [658, 638] width 290 height 21
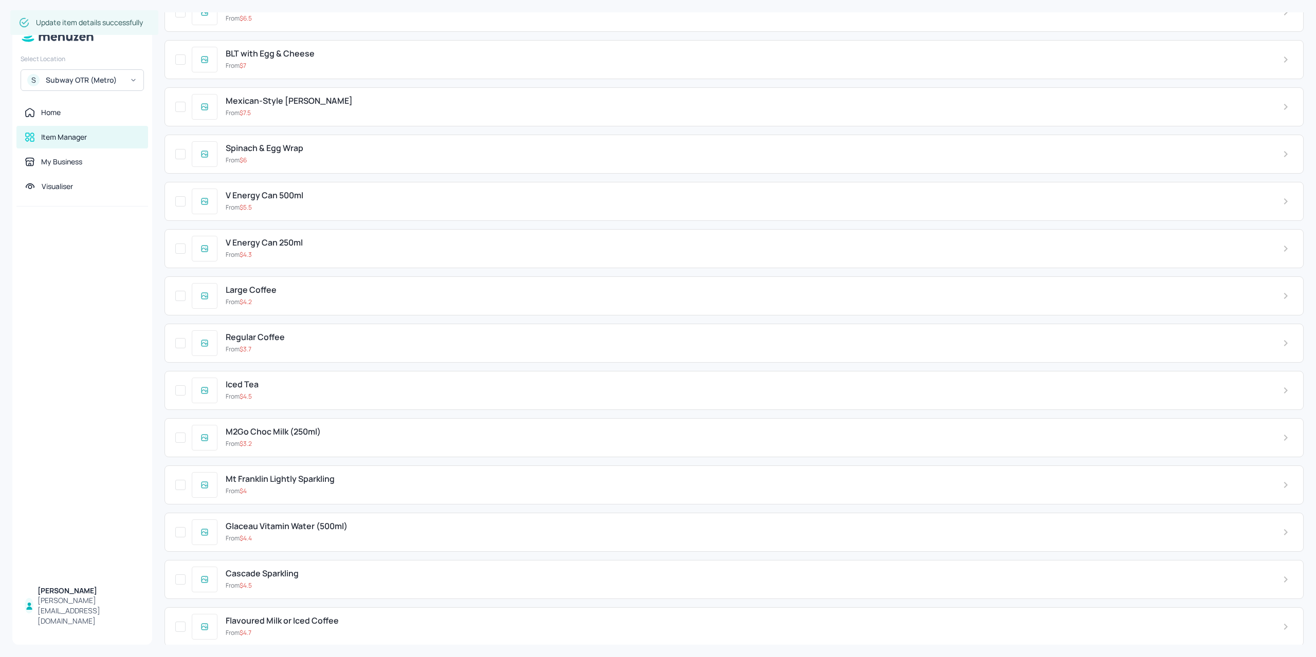
click at [373, 61] on div "From $ 7" at bounding box center [746, 65] width 1040 height 9
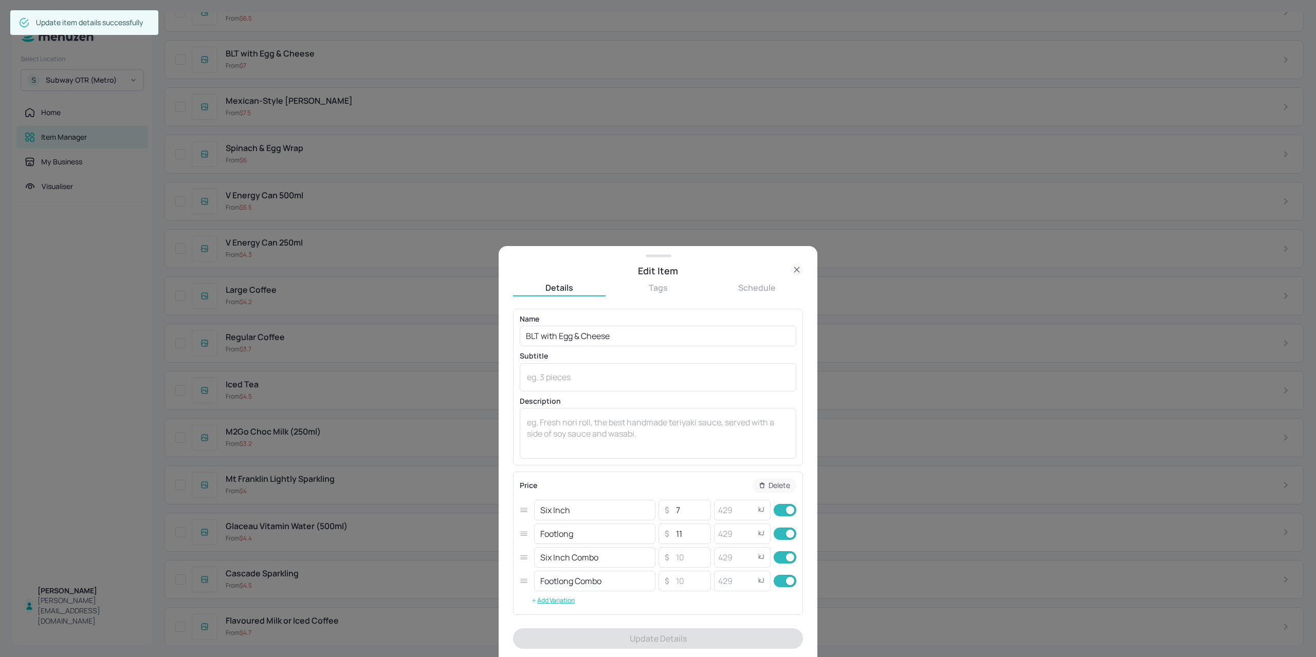
click at [872, 484] on div at bounding box center [658, 328] width 1316 height 657
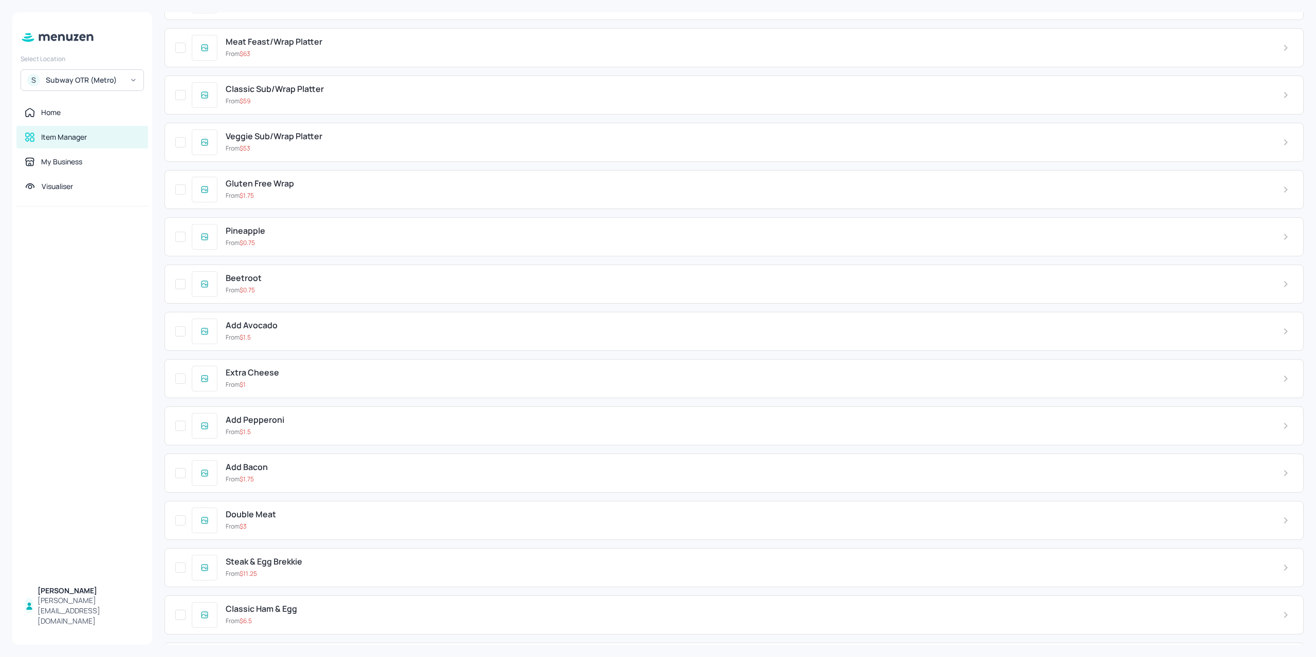
scroll to position [1079, 0]
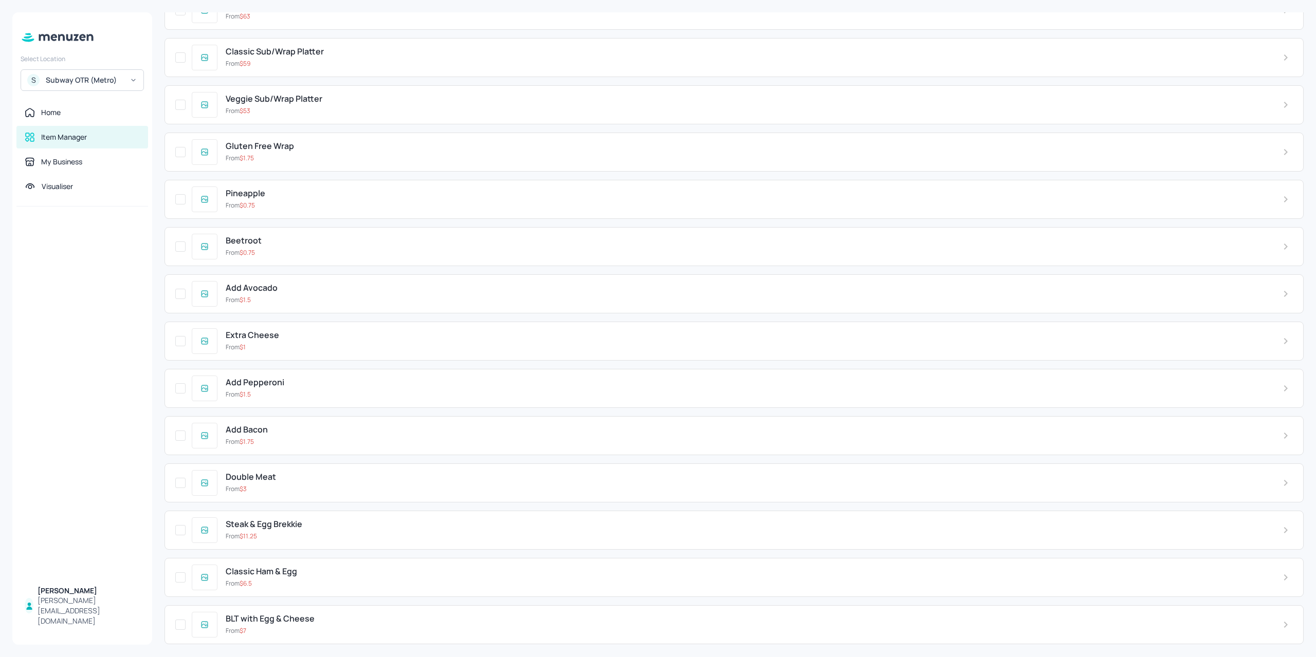
click at [330, 532] on div "From $ 11.25" at bounding box center [746, 536] width 1040 height 9
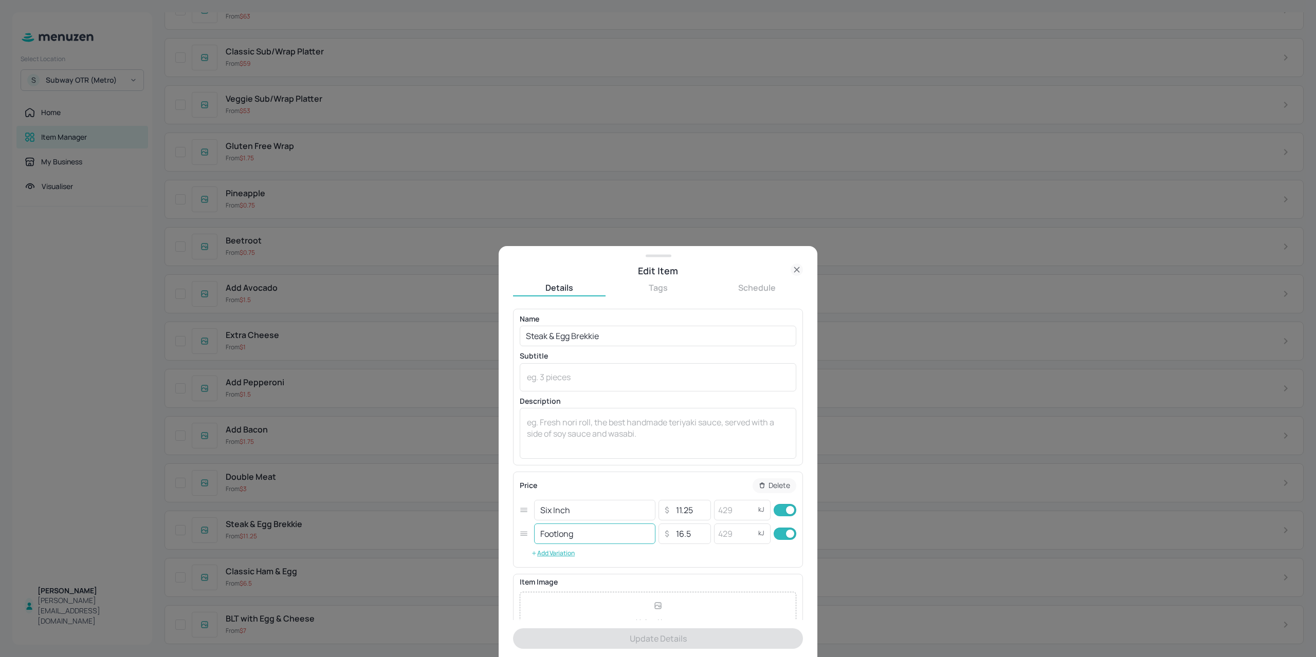
drag, startPoint x: 535, startPoint y: 556, endPoint x: 561, endPoint y: 542, distance: 29.0
click at [536, 556] on icon "button" at bounding box center [534, 553] width 6 height 6
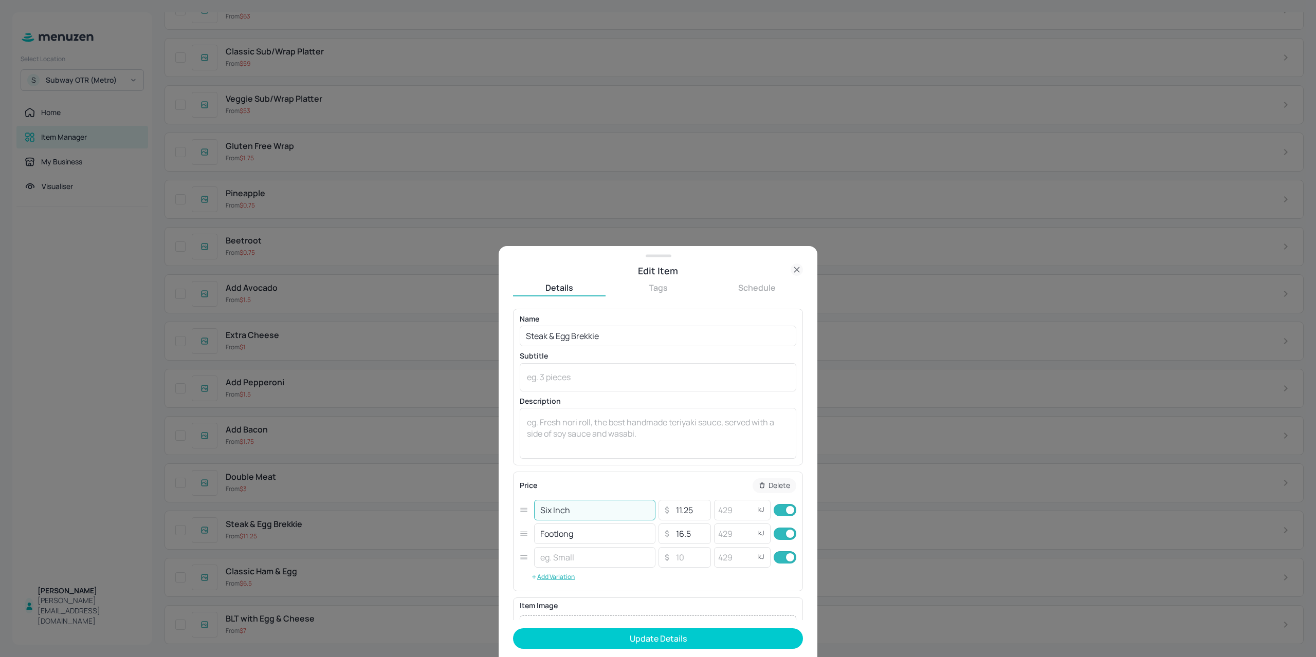
drag, startPoint x: 581, startPoint y: 515, endPoint x: 499, endPoint y: 520, distance: 81.3
click at [499, 520] on div "Edit Item Details Tags Schedule Name Steak & Egg Brekkie ​ Subtitle x ​ Descrip…" at bounding box center [657, 451] width 319 height 411
click at [590, 554] on input "text" at bounding box center [594, 557] width 121 height 21
paste input "Six Inch"
type input "Six Inch Combo"
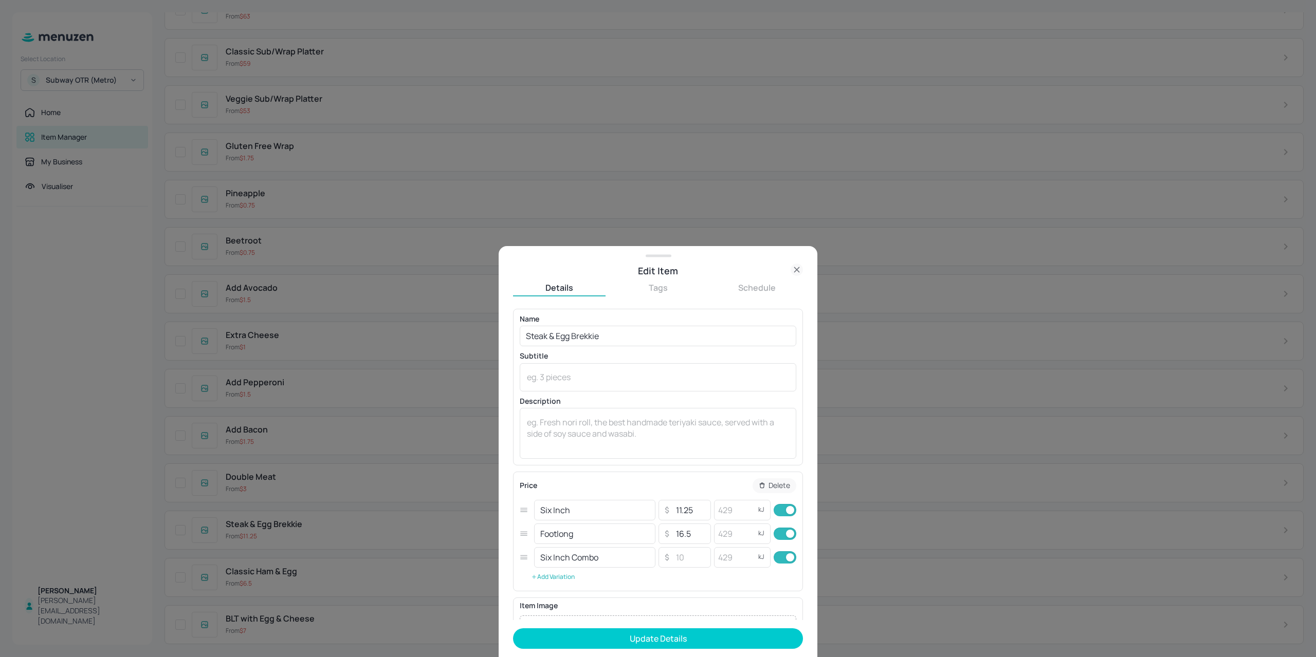
click at [563, 578] on button "Add Variation" at bounding box center [553, 576] width 66 height 15
drag, startPoint x: 591, startPoint y: 532, endPoint x: 492, endPoint y: 555, distance: 101.8
click at [418, 534] on div "Edit Item Details Tags Schedule Name Steak & Egg Brekkie ​ Subtitle x ​ Descrip…" at bounding box center [658, 328] width 1316 height 657
click at [554, 572] on input "text" at bounding box center [594, 581] width 121 height 21
paste input "Footlong"
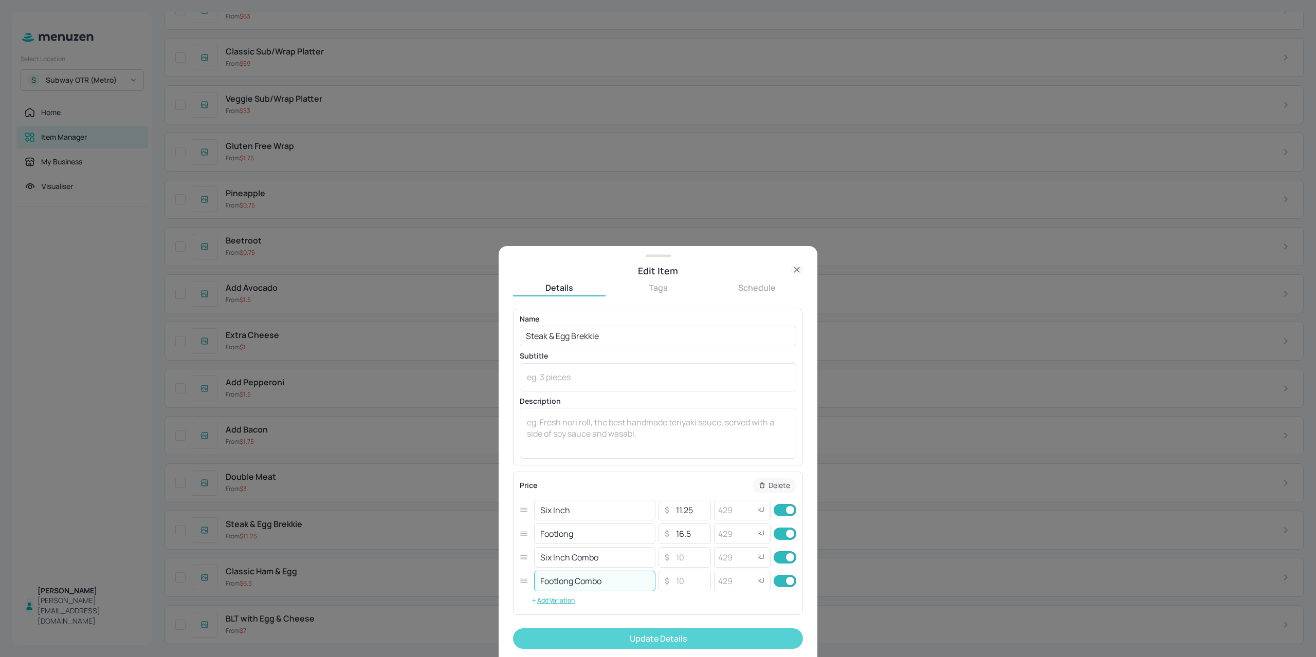
type input "Footlong Combo"
click at [606, 630] on button "Update Details" at bounding box center [658, 638] width 290 height 21
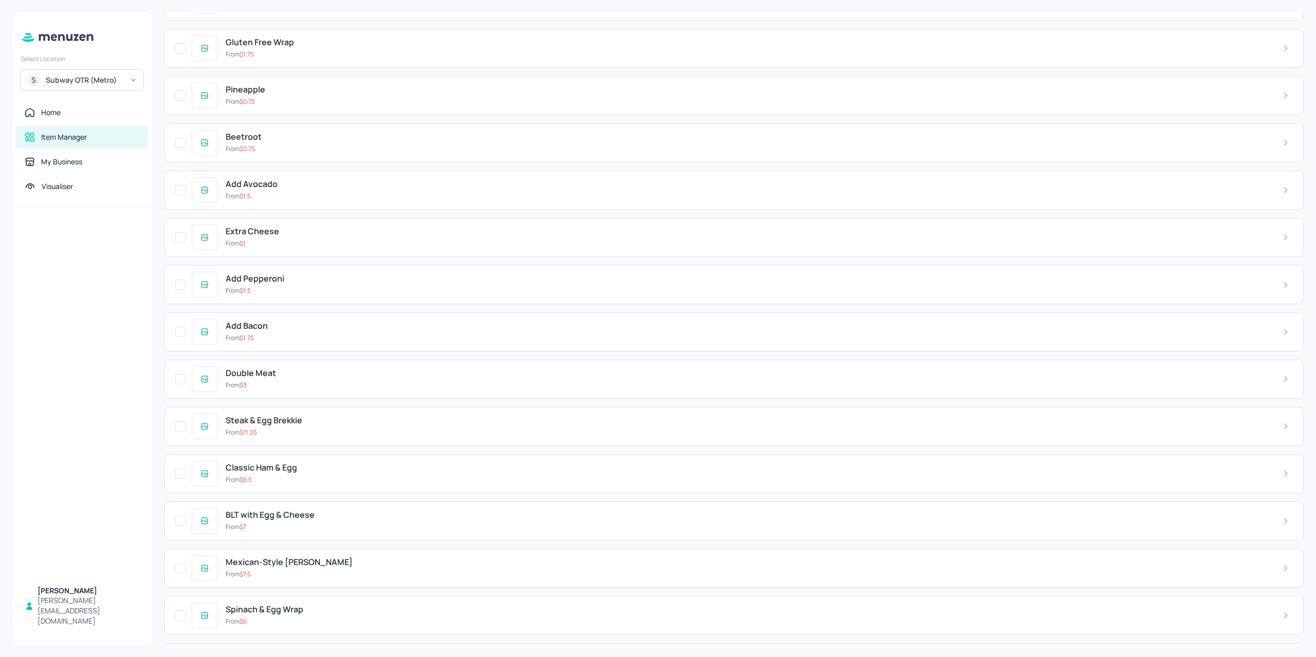
scroll to position [1233, 0]
click at [262, 425] on div "From $ 6.5" at bounding box center [746, 429] width 1040 height 9
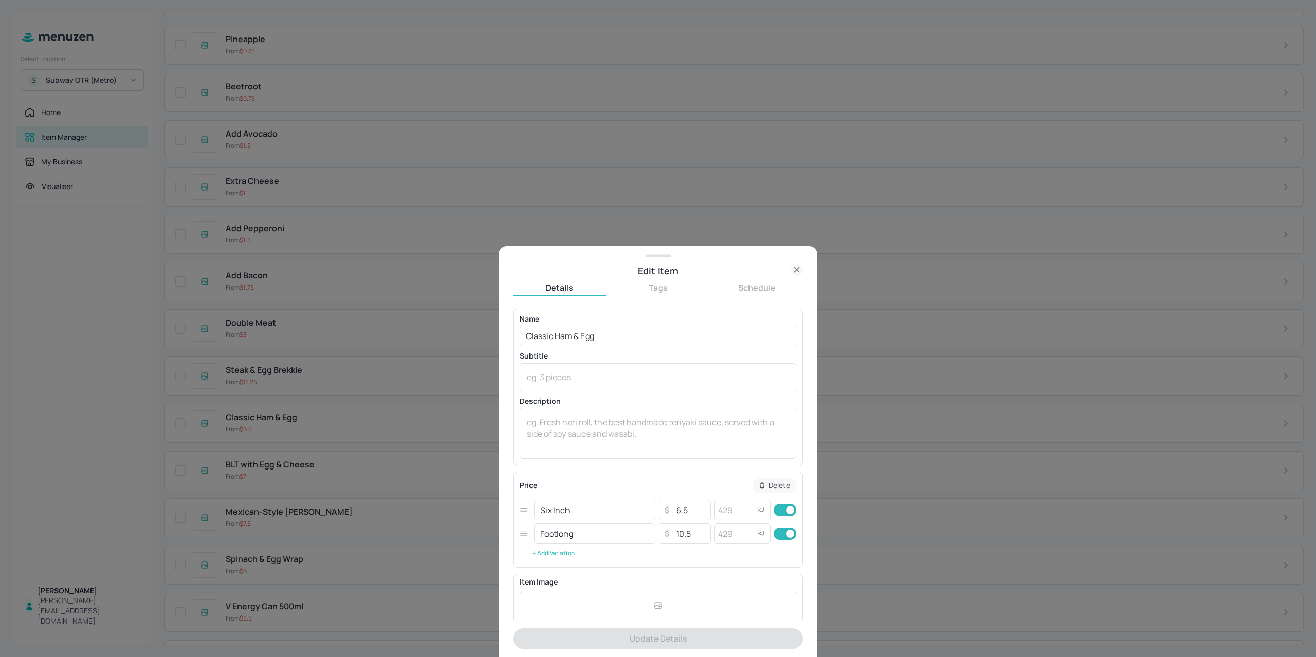
click at [563, 551] on button "Add Variation" at bounding box center [553, 553] width 66 height 15
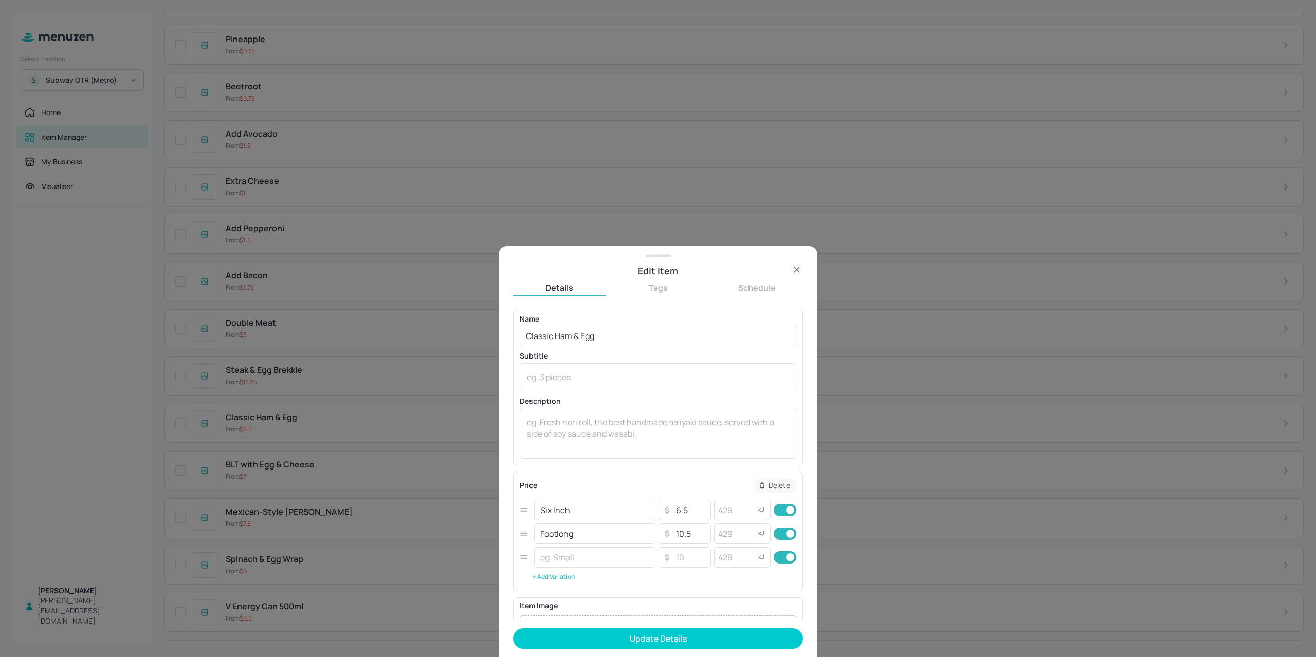
click at [551, 575] on button "Add Variation" at bounding box center [553, 576] width 66 height 15
drag, startPoint x: 544, startPoint y: 506, endPoint x: 485, endPoint y: 504, distance: 58.6
click at [478, 495] on div "Edit Item Details Tags Schedule Name Classic Ham & Egg ​ Subtitle x ​ Descripti…" at bounding box center [658, 328] width 1316 height 657
click at [559, 548] on input "text" at bounding box center [594, 557] width 121 height 21
paste input "Six Inch"
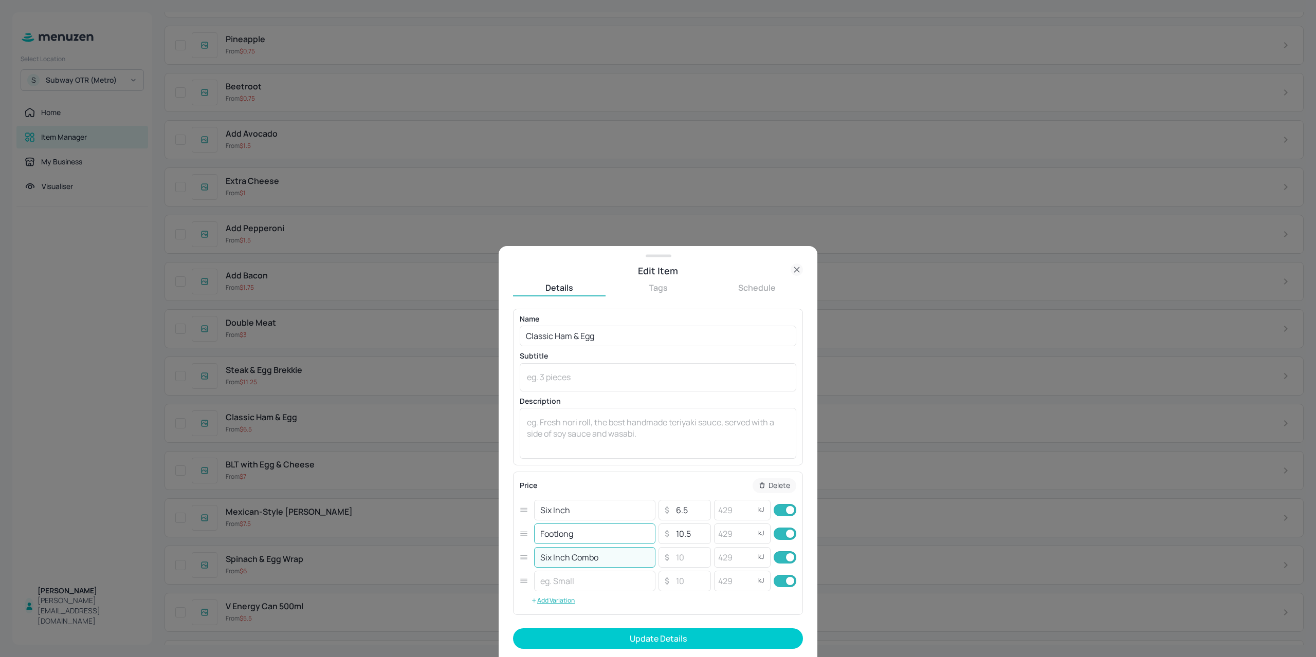
type input "Six Inch Combo"
drag, startPoint x: 553, startPoint y: 535, endPoint x: 454, endPoint y: 522, distance: 99.5
click at [454, 522] on div "Edit Item Details Tags Schedule Name Classic Ham & Egg ​ Subtitle x ​ Descripti…" at bounding box center [658, 328] width 1316 height 657
click at [565, 584] on input "text" at bounding box center [594, 581] width 121 height 21
paste input "Footlong"
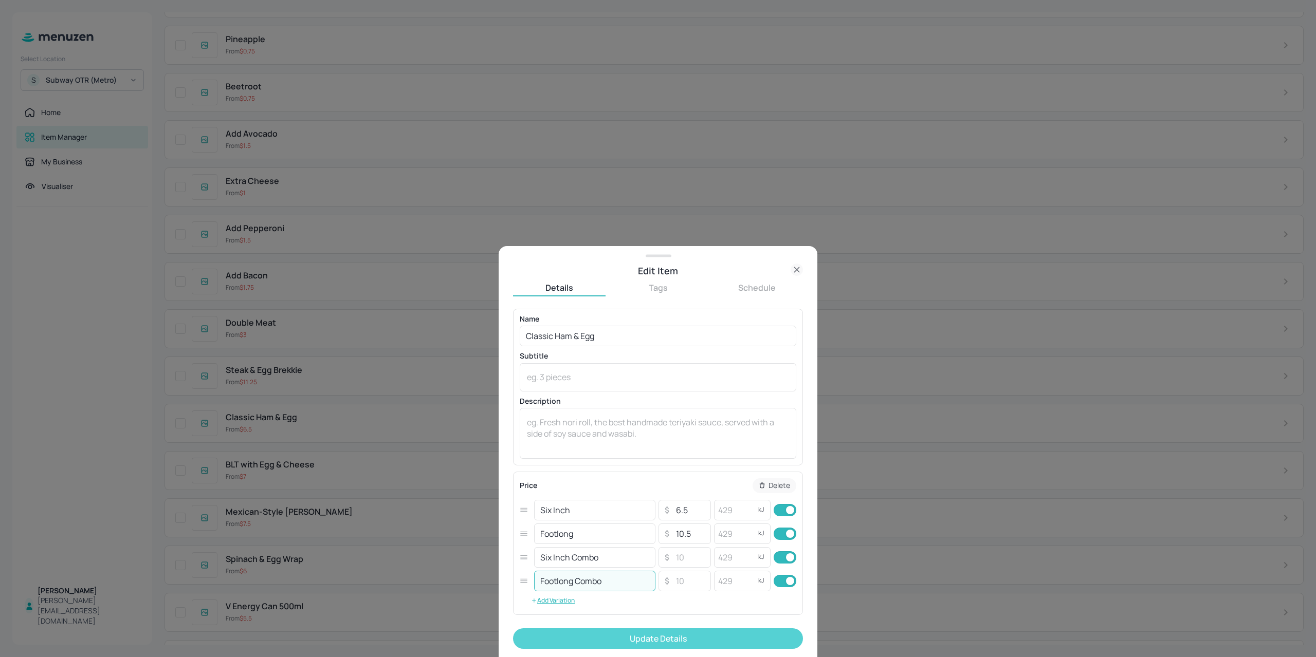
type input "Footlong Combo"
drag, startPoint x: 682, startPoint y: 637, endPoint x: 772, endPoint y: 597, distance: 98.5
click at [682, 637] on button "Update Details" at bounding box center [658, 638] width 290 height 21
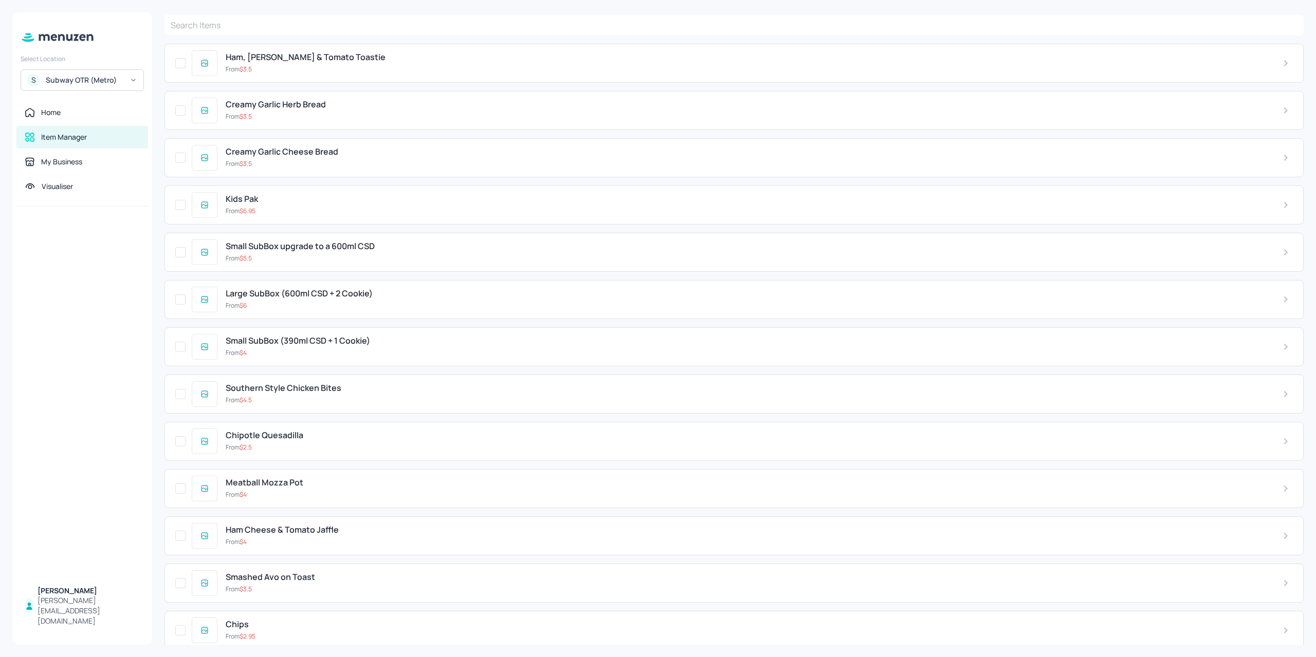
scroll to position [0, 0]
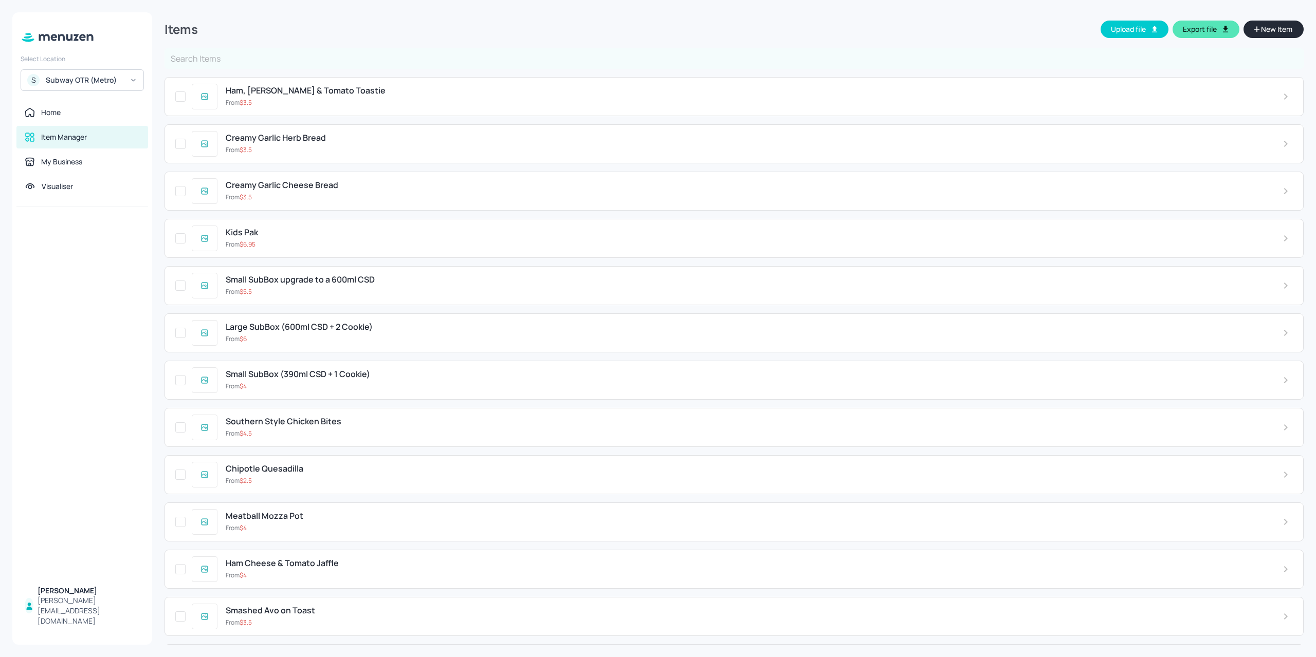
click at [199, 65] on input "text" at bounding box center [733, 58] width 1139 height 21
type input "classic"
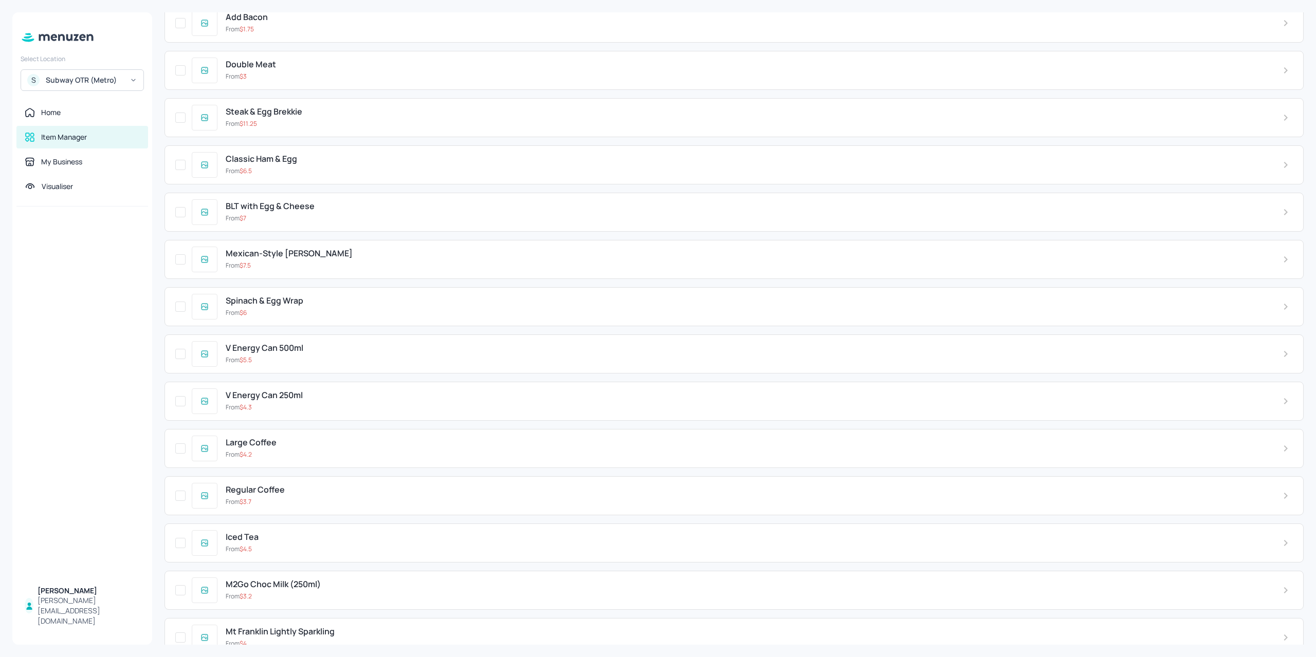
scroll to position [1491, 0]
click at [305, 215] on div "From $ 7" at bounding box center [746, 219] width 1040 height 9
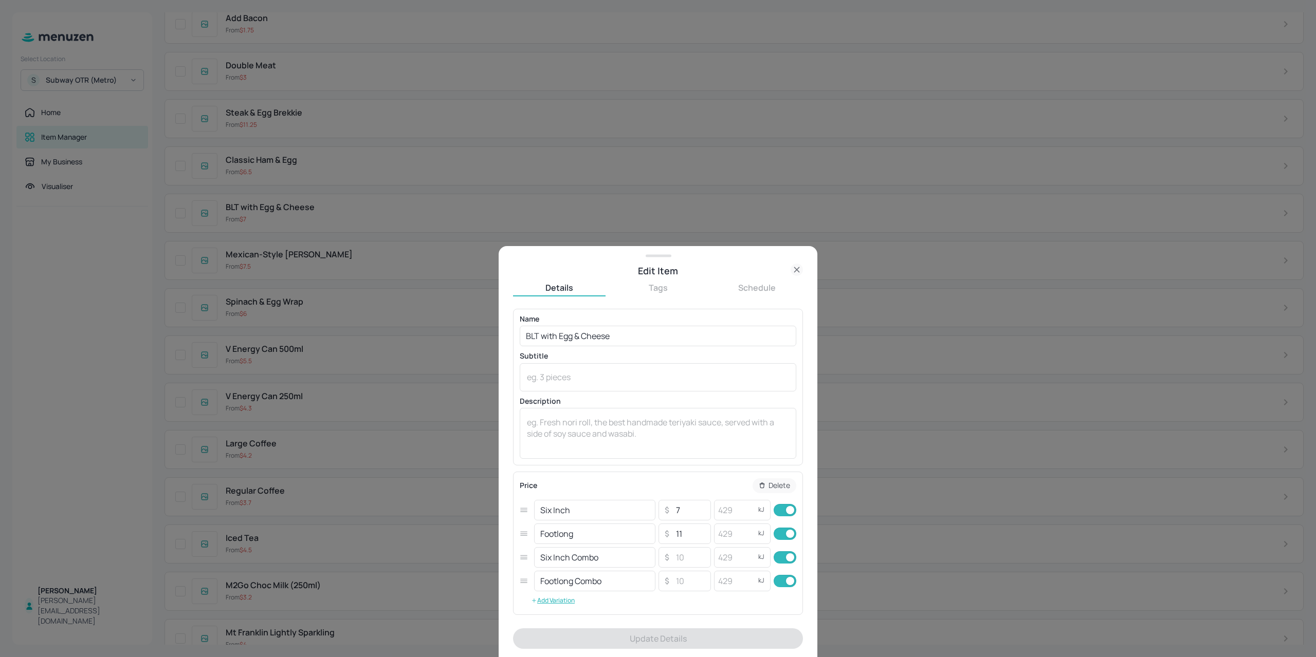
click at [305, 202] on div at bounding box center [658, 328] width 1316 height 657
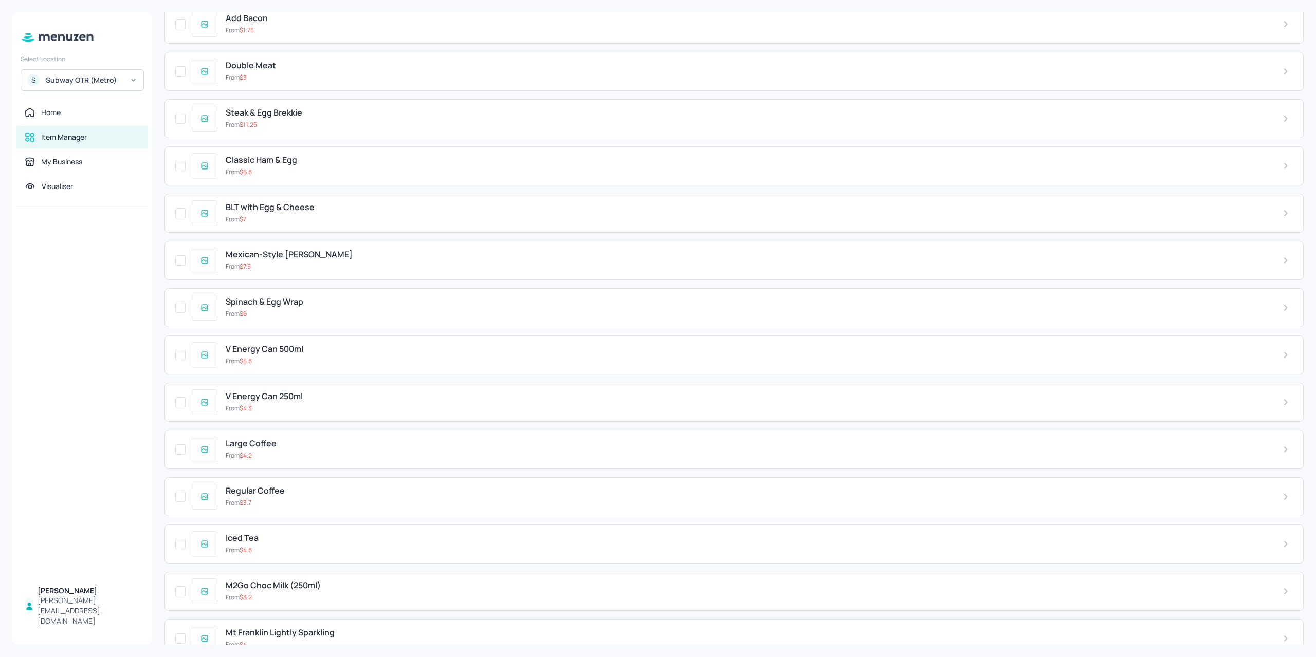
click at [300, 155] on div "Classic Ham & Egg From $ 6.5" at bounding box center [745, 165] width 1057 height 21
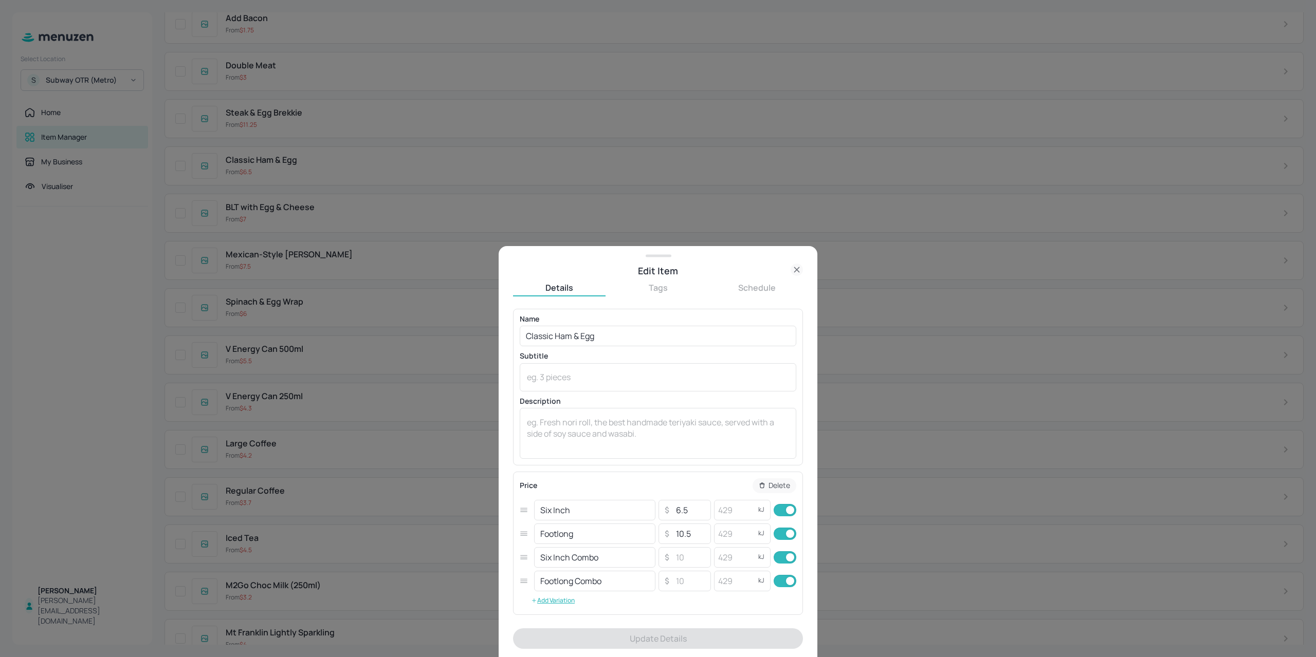
click at [299, 177] on div at bounding box center [658, 328] width 1316 height 657
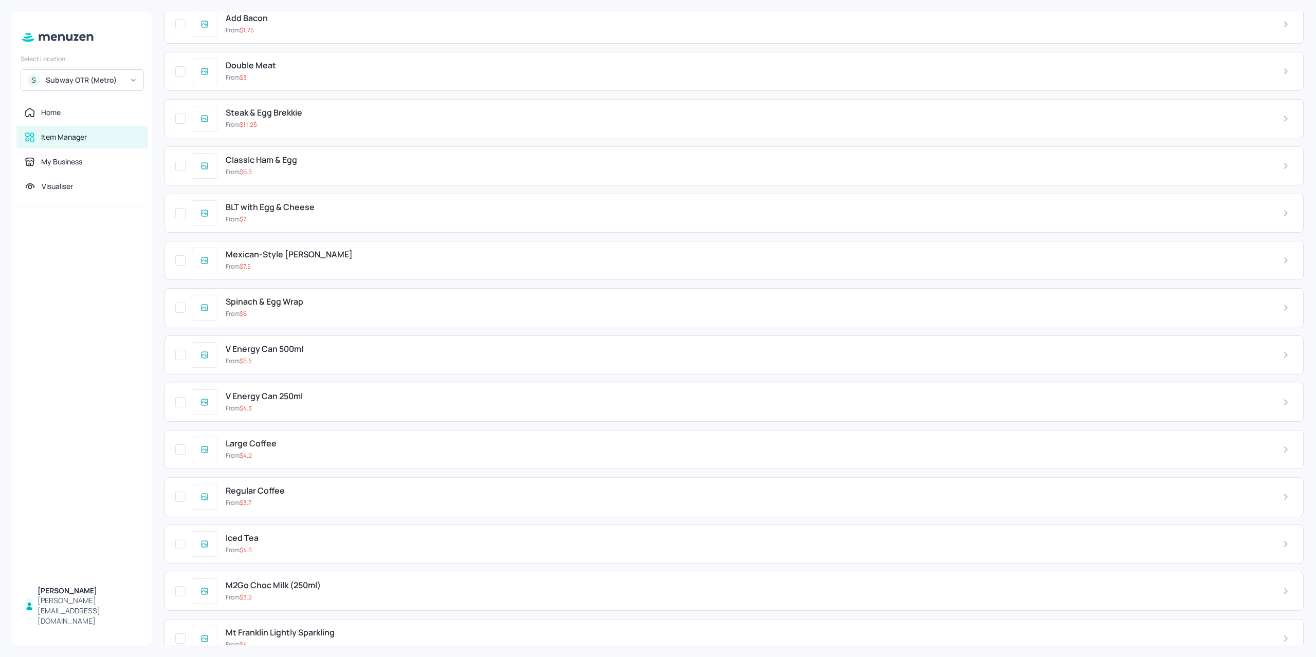
click at [324, 119] on div "Steak & Egg Brekkie From $ 11.25" at bounding box center [733, 118] width 1139 height 39
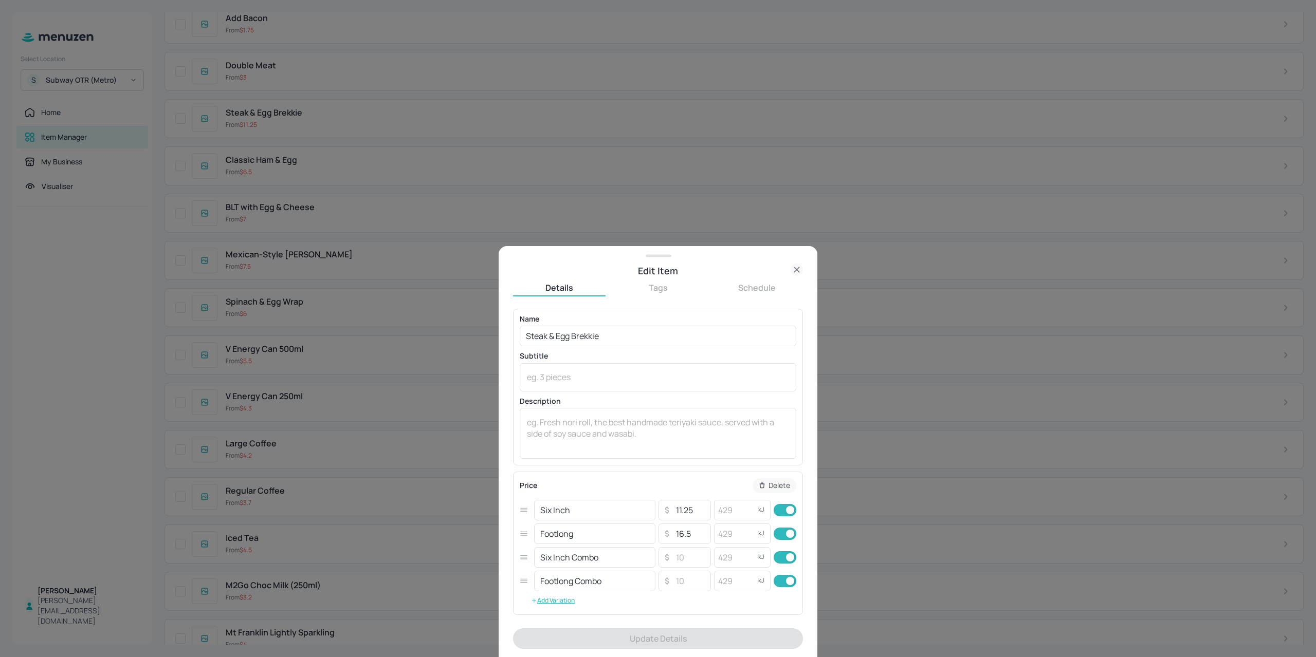
click at [325, 121] on div at bounding box center [658, 328] width 1316 height 657
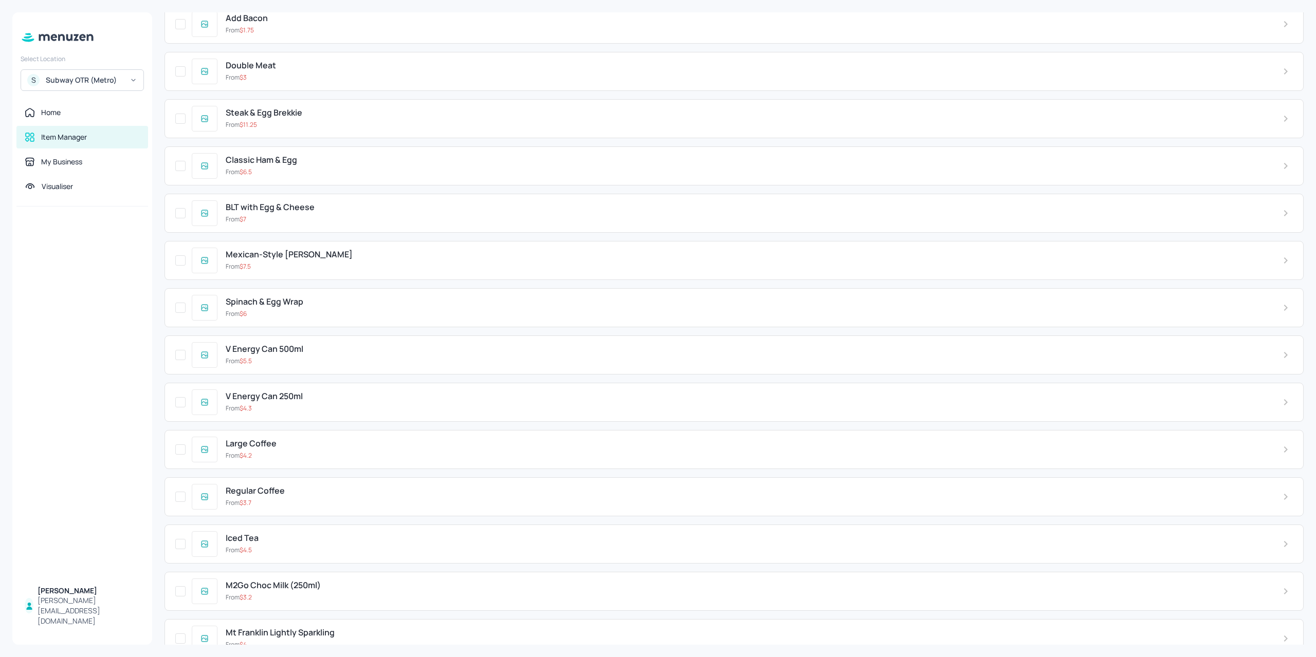
click at [330, 250] on span "Mexican-Style [PERSON_NAME]" at bounding box center [289, 255] width 127 height 10
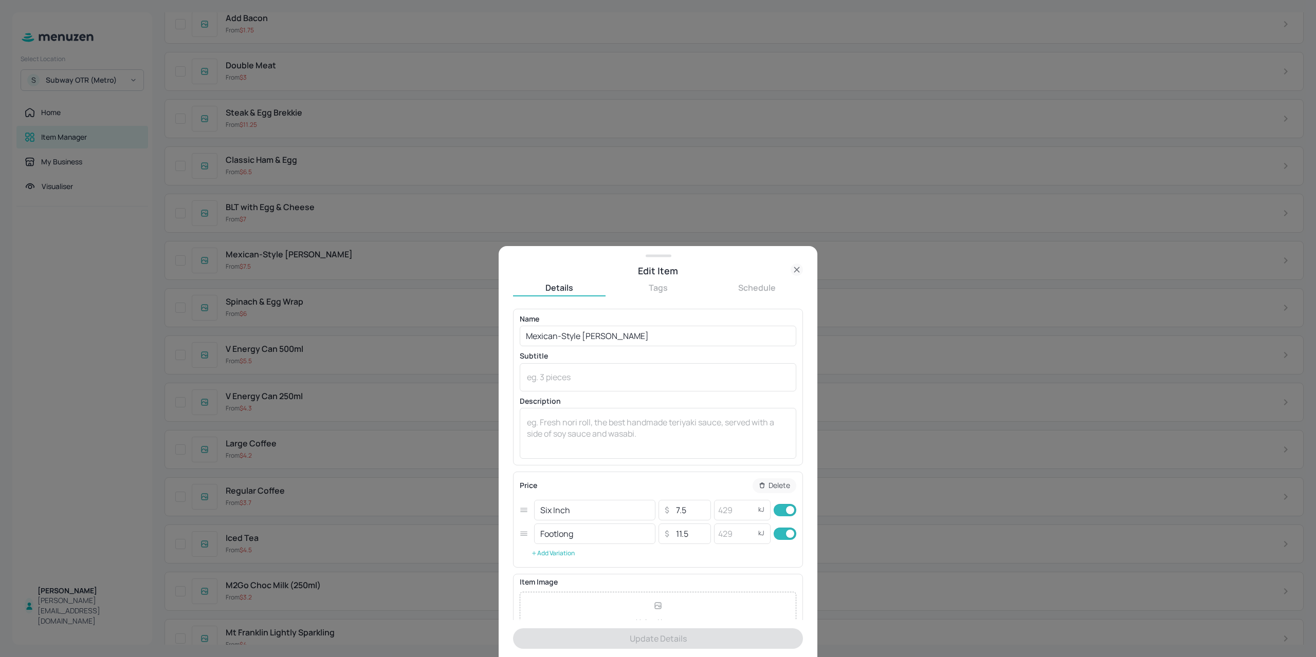
click at [563, 553] on button "Add Variation" at bounding box center [553, 553] width 66 height 15
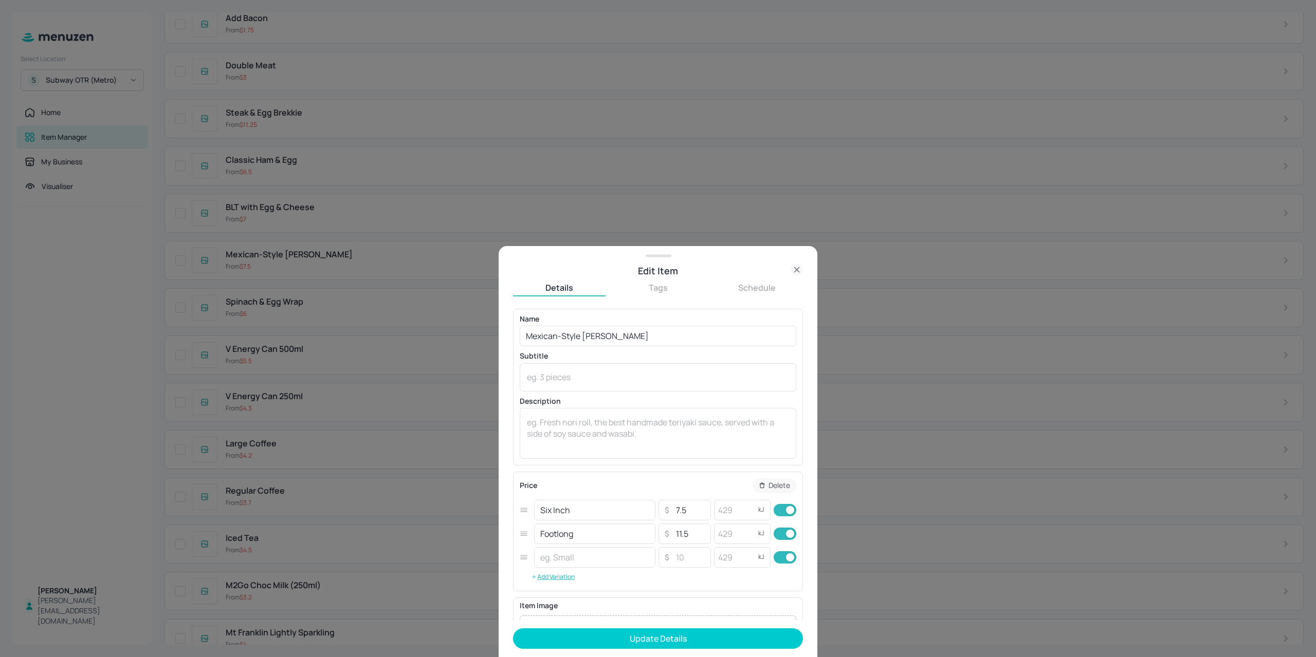
drag, startPoint x: 580, startPoint y: 515, endPoint x: 522, endPoint y: 515, distance: 57.6
click at [522, 515] on div "Six Inch ​ ​ 7.5 ​ kJ ​" at bounding box center [658, 510] width 276 height 24
click at [565, 560] on input "text" at bounding box center [594, 557] width 121 height 21
paste input "Six Inch"
type input "Six Inch Combo"
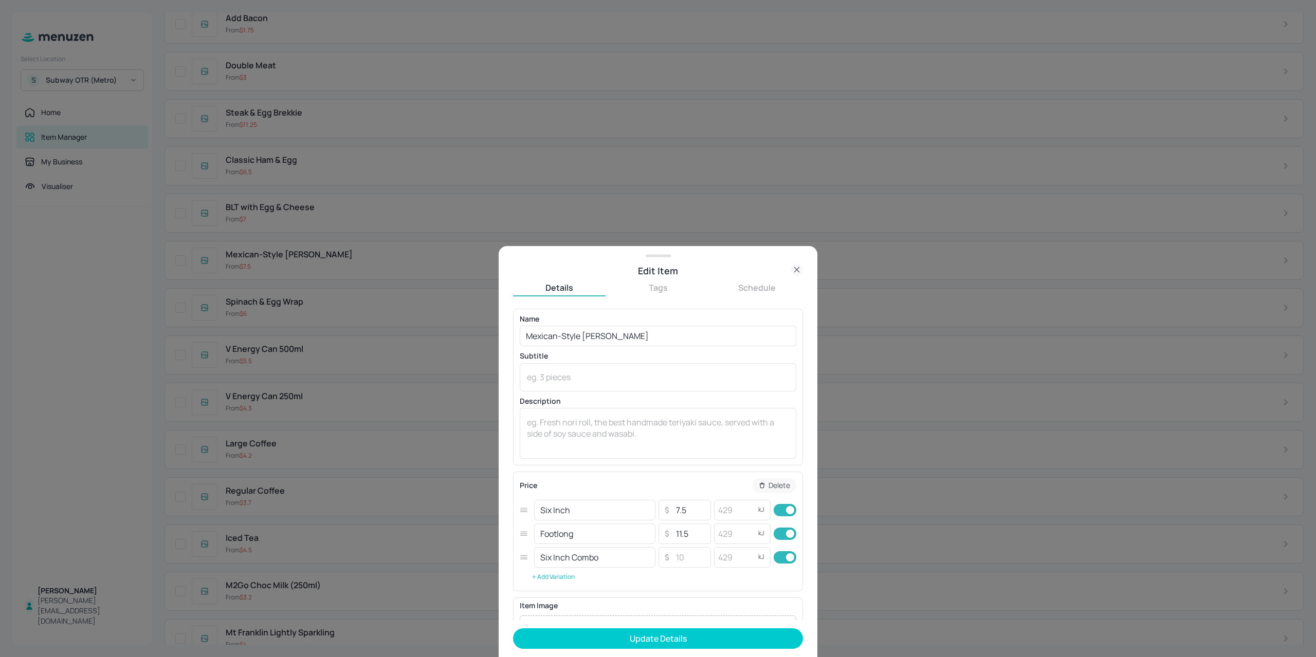
click at [559, 570] on button "Add Variation" at bounding box center [553, 576] width 66 height 15
drag, startPoint x: 589, startPoint y: 530, endPoint x: 499, endPoint y: 532, distance: 89.4
click at [501, 532] on div "Edit Item Details Tags Schedule Name Mexican-Style Brekkie Burrito ​ Subtitle x…" at bounding box center [657, 451] width 319 height 411
click at [552, 580] on input "text" at bounding box center [594, 581] width 121 height 21
paste input "Footlong"
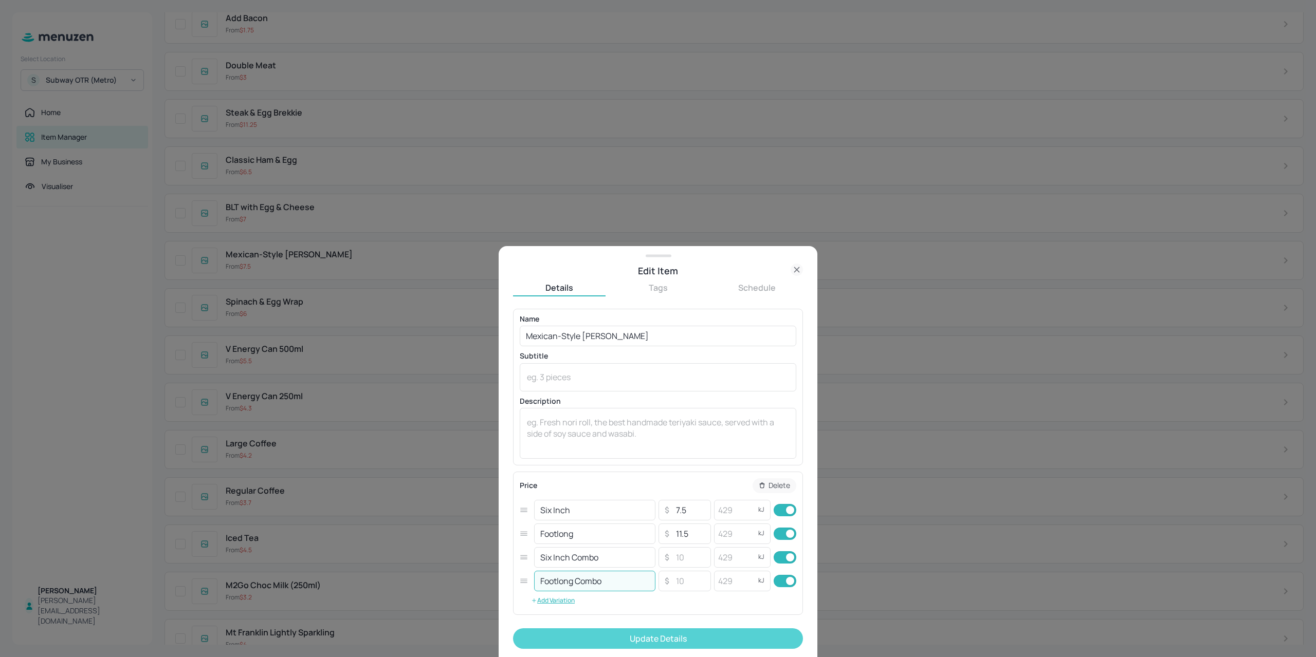
type input "Footlong Combo"
click at [665, 645] on button "Update Details" at bounding box center [658, 638] width 290 height 21
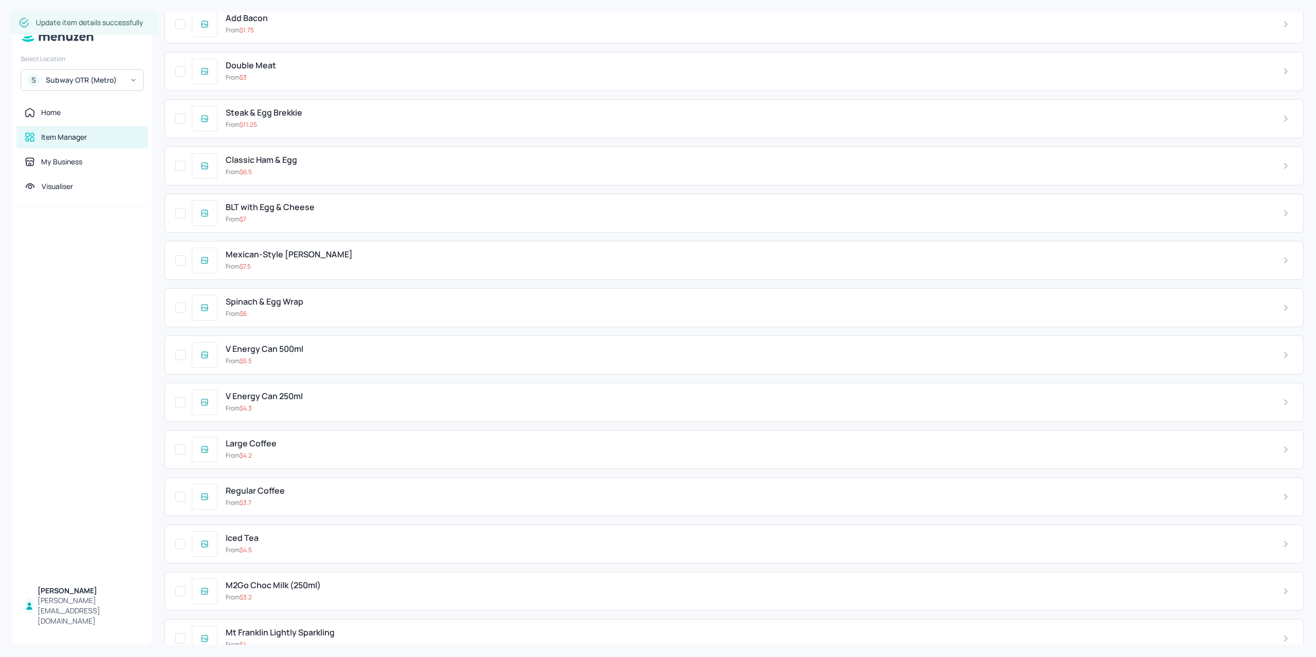
click at [329, 309] on div "From $ 6" at bounding box center [746, 313] width 1040 height 9
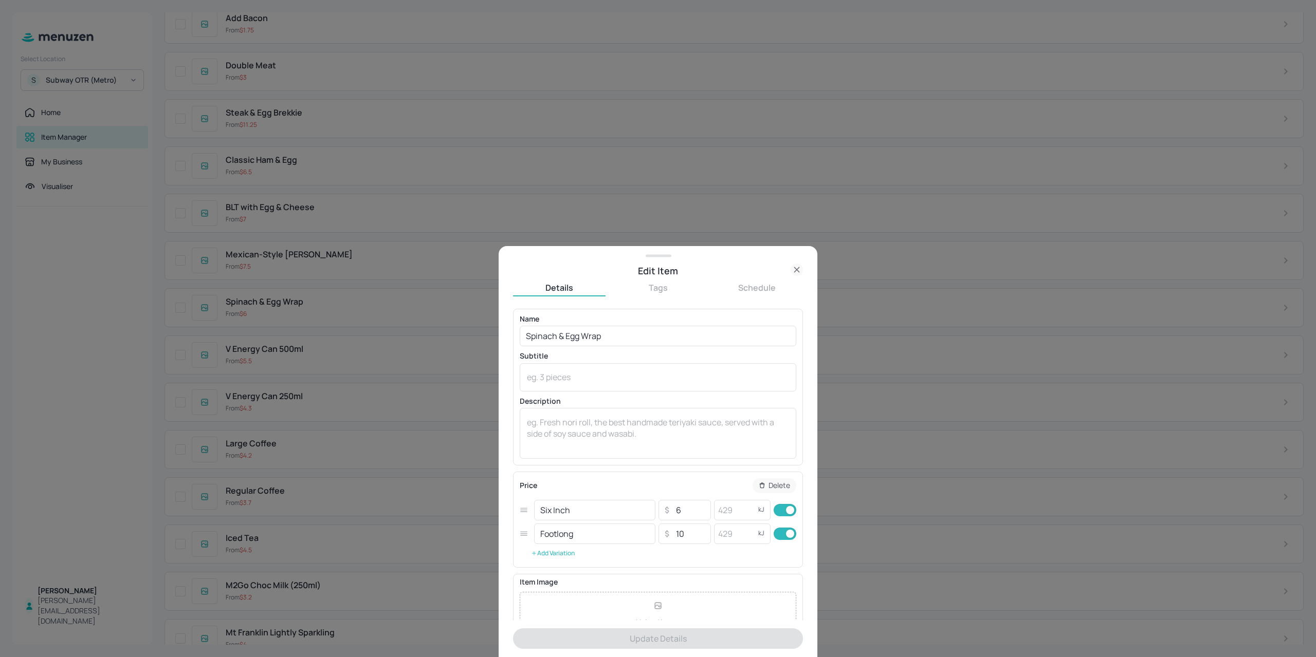
click at [562, 559] on button "Add Variation" at bounding box center [553, 553] width 66 height 15
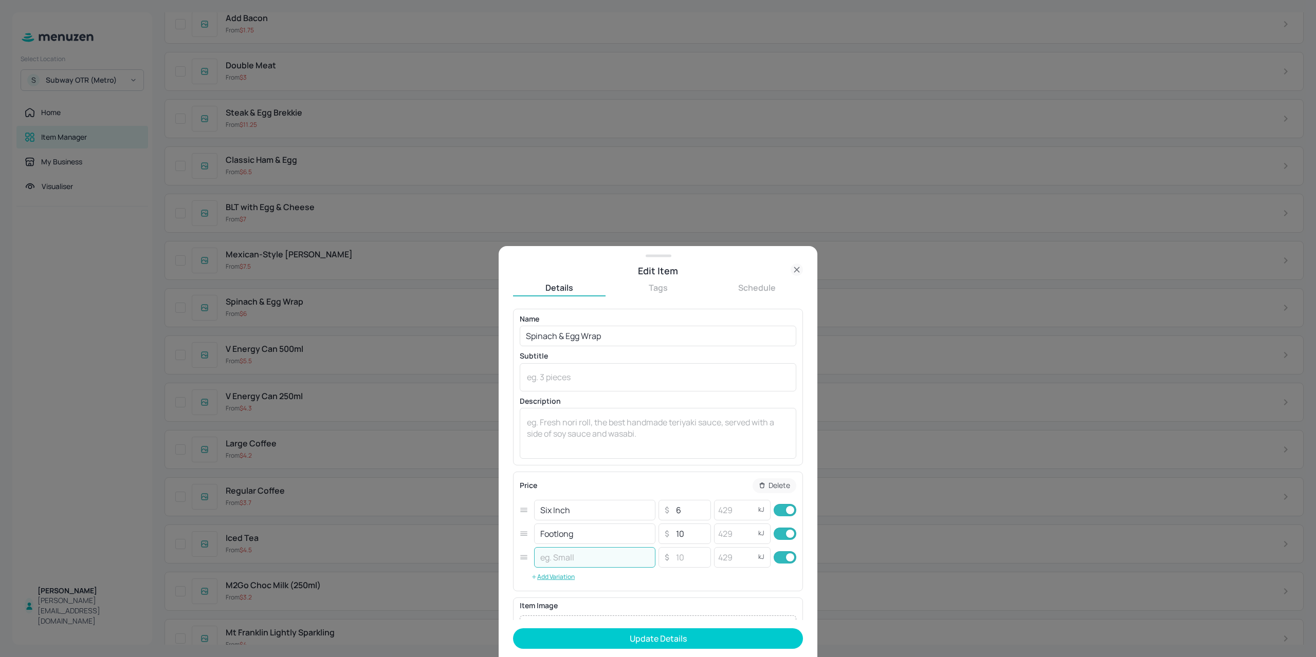
click at [572, 558] on input "text" at bounding box center [594, 557] width 121 height 21
drag, startPoint x: 598, startPoint y: 516, endPoint x: 469, endPoint y: 517, distance: 129.0
click at [470, 517] on div "Edit Item Details Tags Schedule Name Spinach & Egg Wrap ​ Subtitle x ​ Descript…" at bounding box center [658, 328] width 1316 height 657
drag, startPoint x: 585, startPoint y: 562, endPoint x: 511, endPoint y: 548, distance: 74.8
click at [512, 548] on div "Edit Item Details Tags Schedule Name Spinach & Egg Wrap ​ Subtitle x ​ Descript…" at bounding box center [657, 451] width 319 height 411
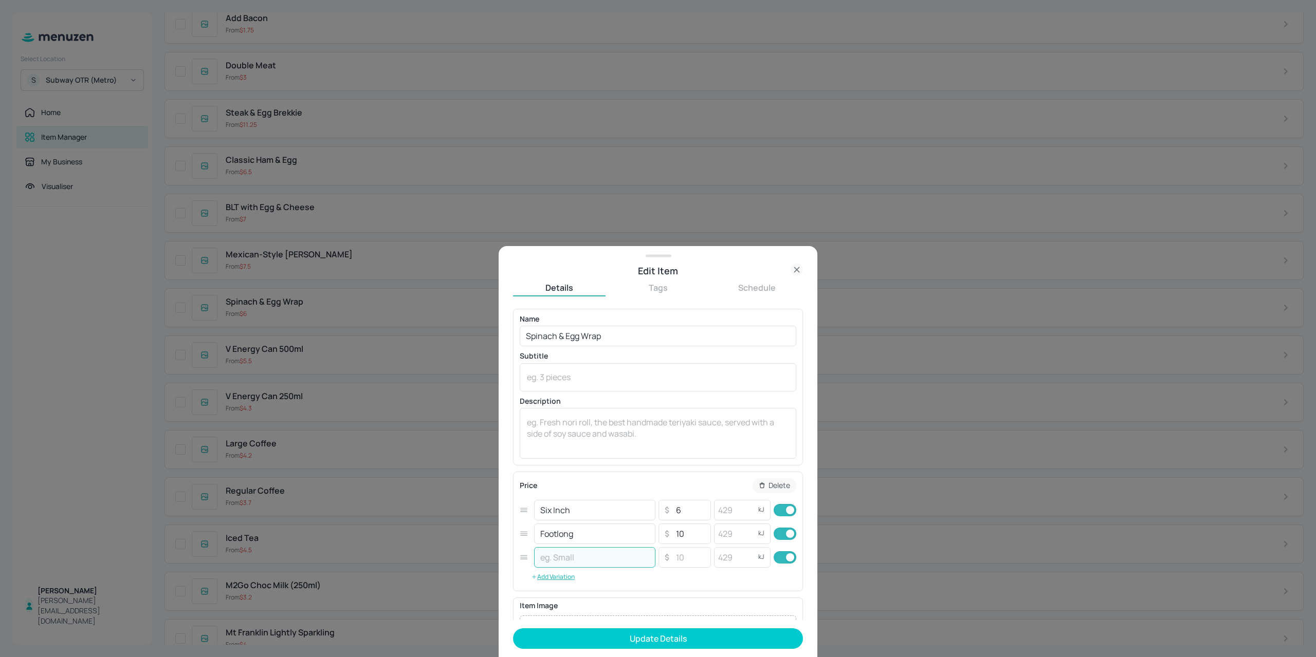
paste input "Six Inch"
type input "Six Inch"
click at [559, 580] on button "Add Variation" at bounding box center [553, 576] width 66 height 15
drag, startPoint x: 586, startPoint y: 530, endPoint x: 505, endPoint y: 534, distance: 81.3
click at [488, 532] on div "Edit Item Details Tags Schedule Name Spinach & Egg Wrap ​ Subtitle x ​ Descript…" at bounding box center [658, 328] width 1316 height 657
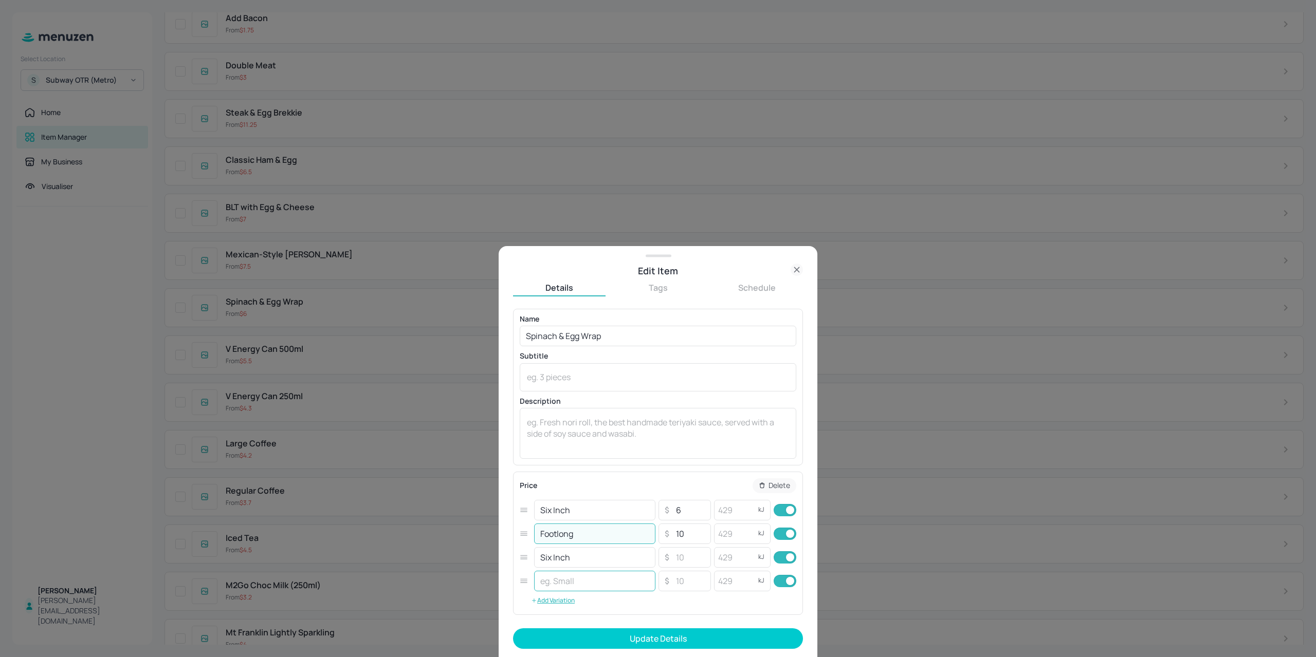
click at [552, 582] on input "text" at bounding box center [594, 581] width 121 height 21
paste input "Footlong"
type input "Footlong"
click at [593, 553] on input "Six Inch" at bounding box center [594, 557] width 121 height 21
type input "Six Inch Combo"
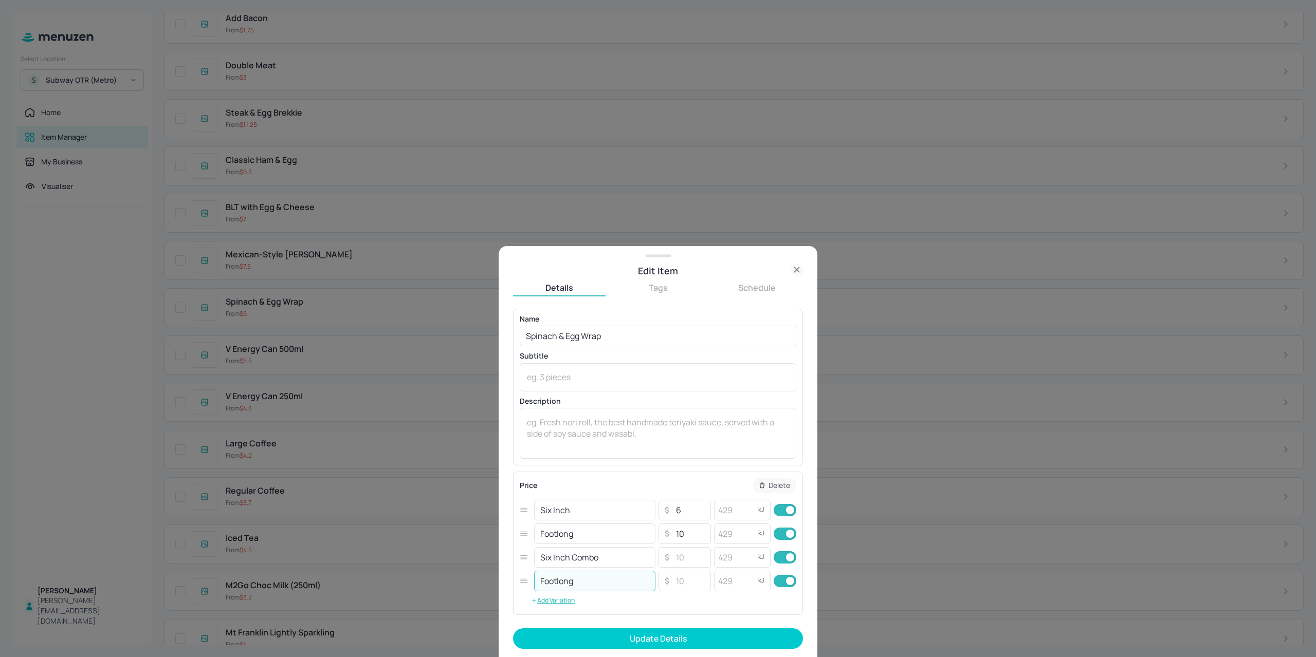
click at [581, 585] on input "Footlong" at bounding box center [594, 581] width 121 height 21
type input "Footlong Combo"
click at [647, 646] on button "Update Details" at bounding box center [658, 638] width 290 height 21
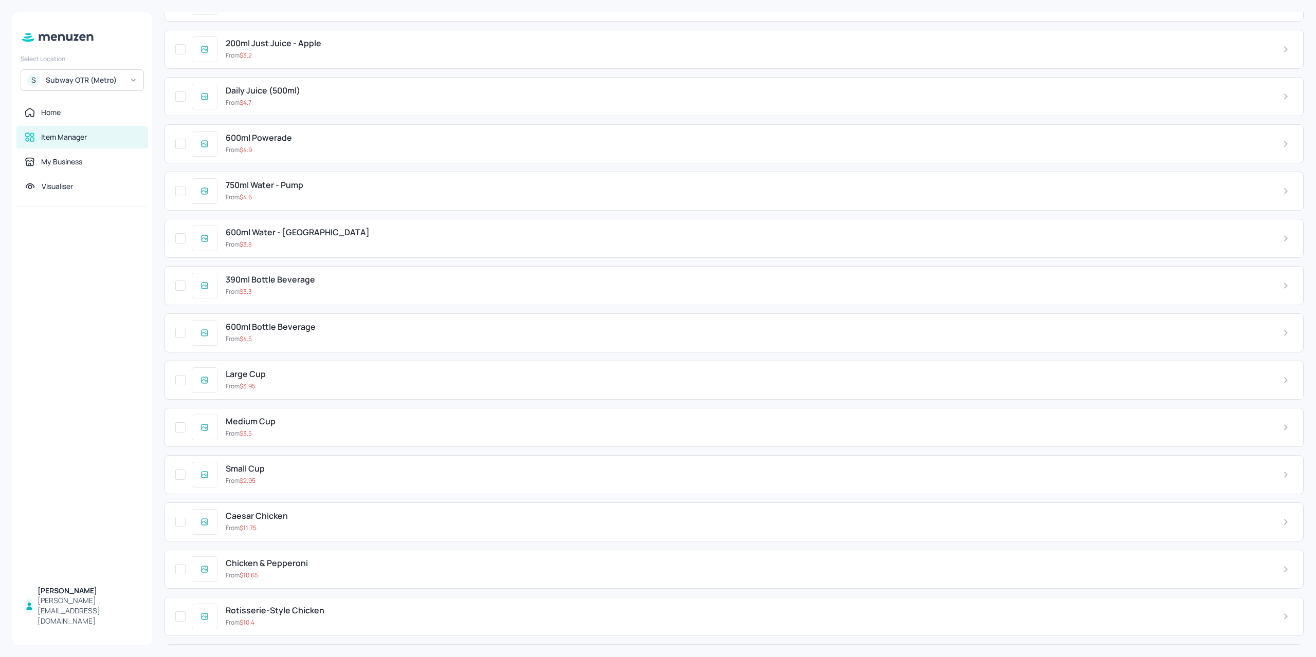
scroll to position [2364, 0]
click at [290, 511] on span "Rotisserie-Style Chicken" at bounding box center [275, 516] width 99 height 10
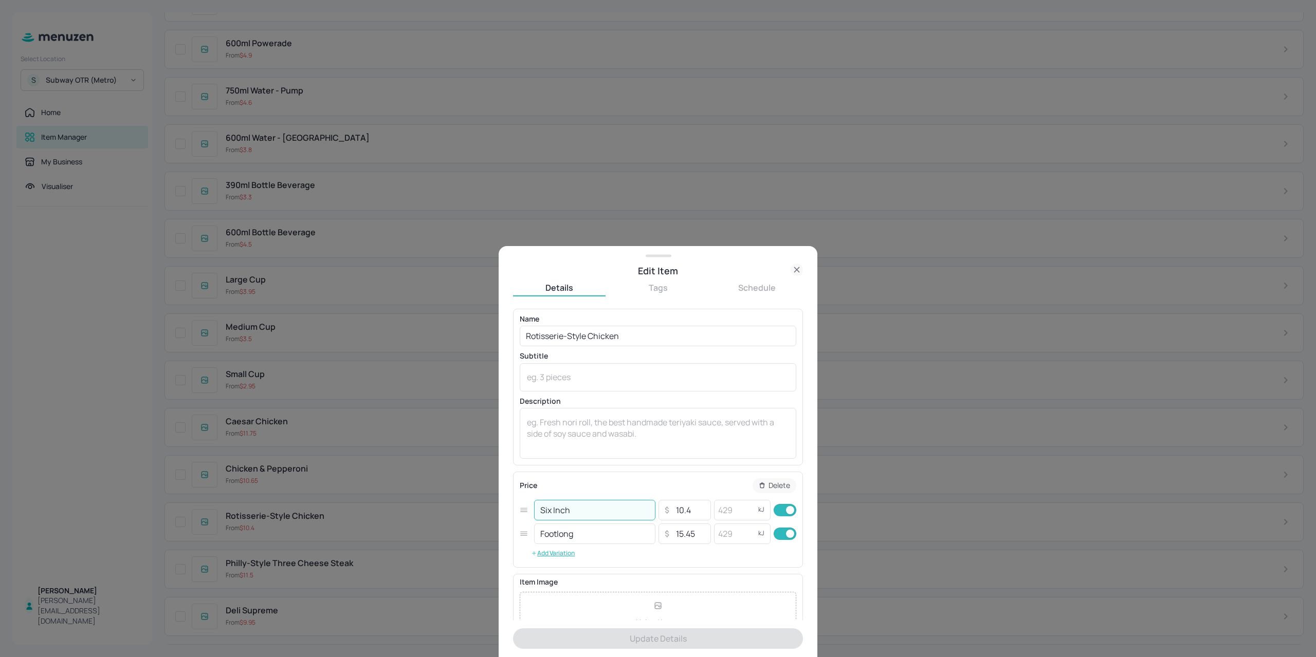
click at [572, 519] on input "Six Inch" at bounding box center [594, 510] width 121 height 21
drag, startPoint x: 576, startPoint y: 513, endPoint x: 514, endPoint y: 519, distance: 61.9
click at [503, 515] on div "Edit Item Details Tags Schedule Name Rotisserie-Style Chicken ​ Subtitle x ​ De…" at bounding box center [657, 451] width 319 height 411
click at [563, 549] on button "Add Variation" at bounding box center [553, 553] width 66 height 15
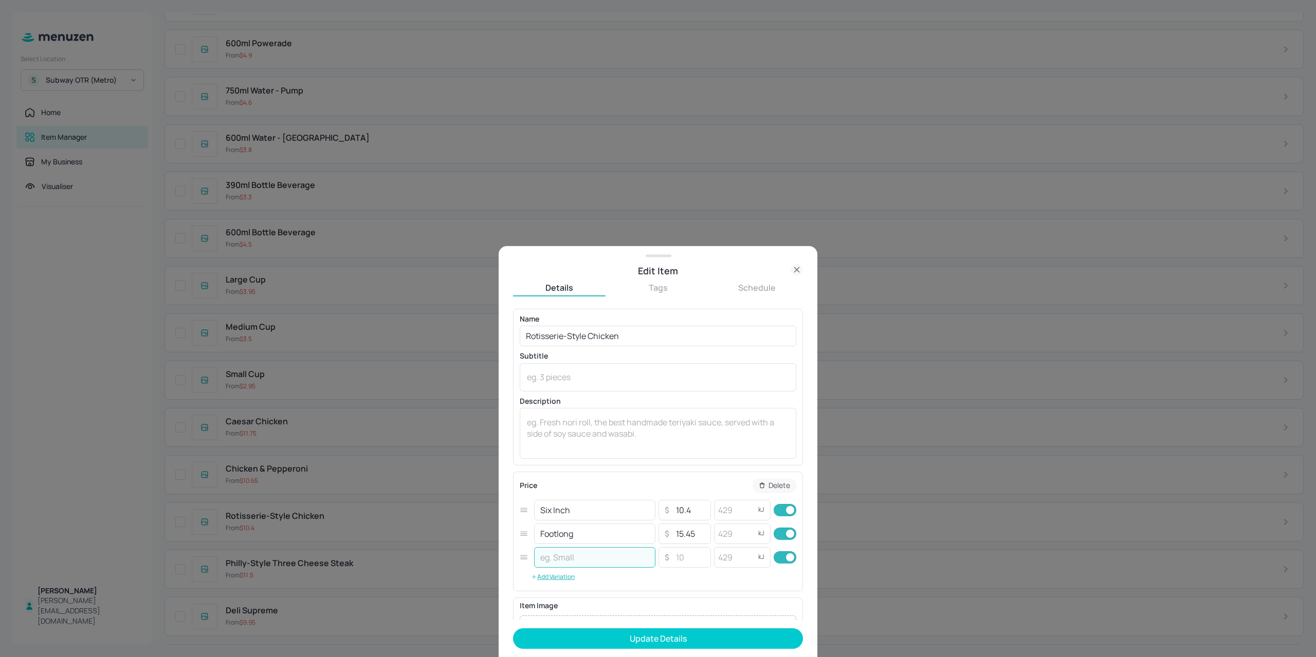
click at [562, 559] on input "text" at bounding box center [594, 557] width 121 height 21
paste input "Six Inch"
type input "Six Inch Combo"
drag, startPoint x: 568, startPoint y: 576, endPoint x: 569, endPoint y: 536, distance: 39.1
click at [568, 576] on button "Add Variation" at bounding box center [553, 576] width 66 height 15
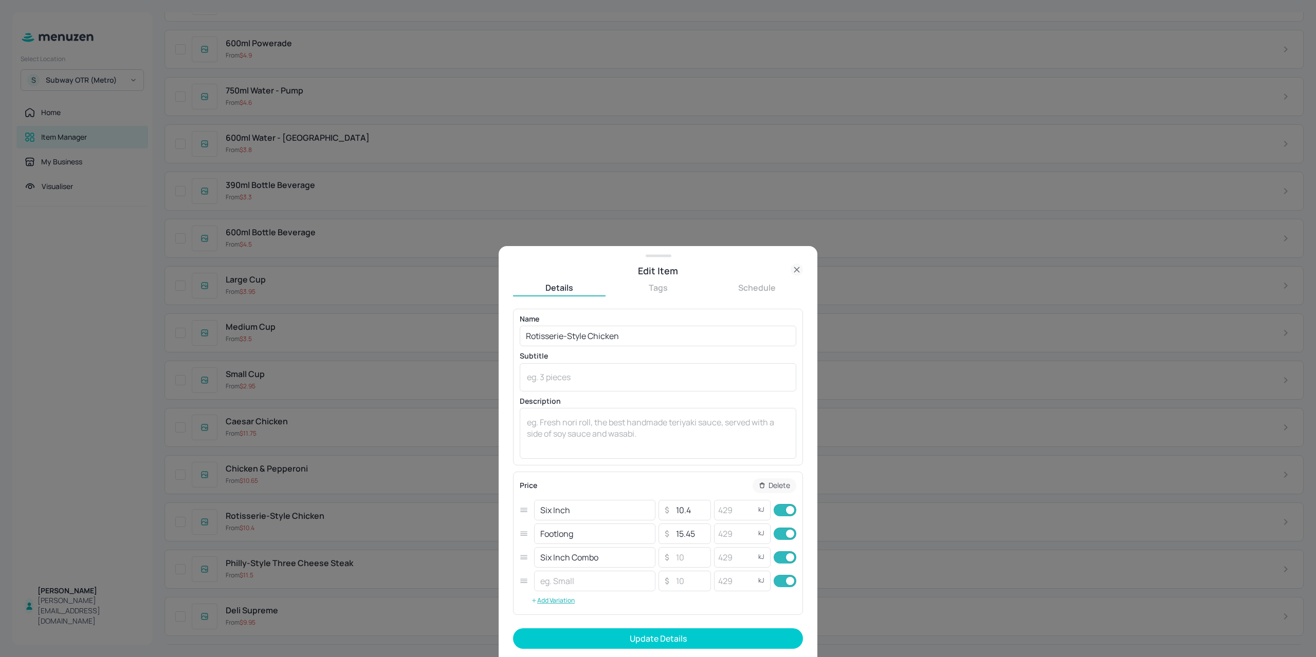
drag, startPoint x: 581, startPoint y: 534, endPoint x: 420, endPoint y: 533, distance: 160.9
click at [406, 533] on div "Edit Item Details Tags Schedule Name Rotisserie-Style Chicken ​ Subtitle x ​ De…" at bounding box center [658, 328] width 1316 height 657
click at [547, 589] on input "text" at bounding box center [594, 581] width 121 height 21
paste input "Footlong"
type input "Footlong Combo"
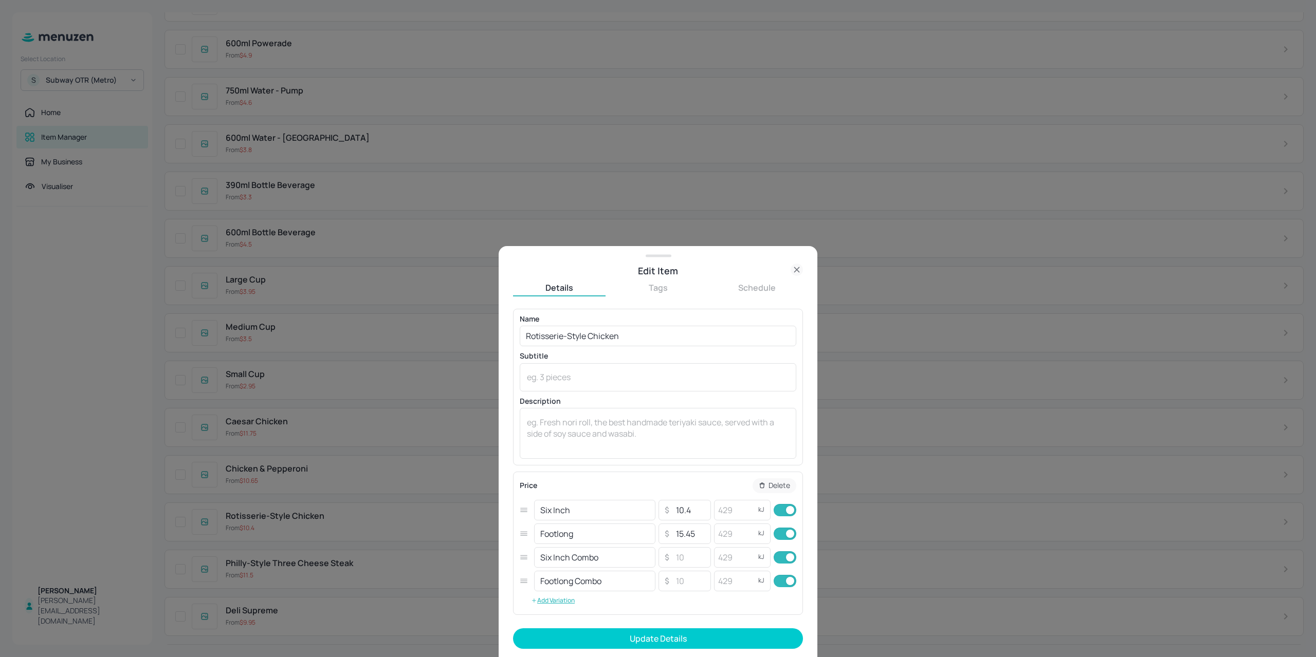
drag, startPoint x: 702, startPoint y: 639, endPoint x: 683, endPoint y: 637, distance: 19.1
click at [702, 639] on button "Update Details" at bounding box center [658, 638] width 290 height 21
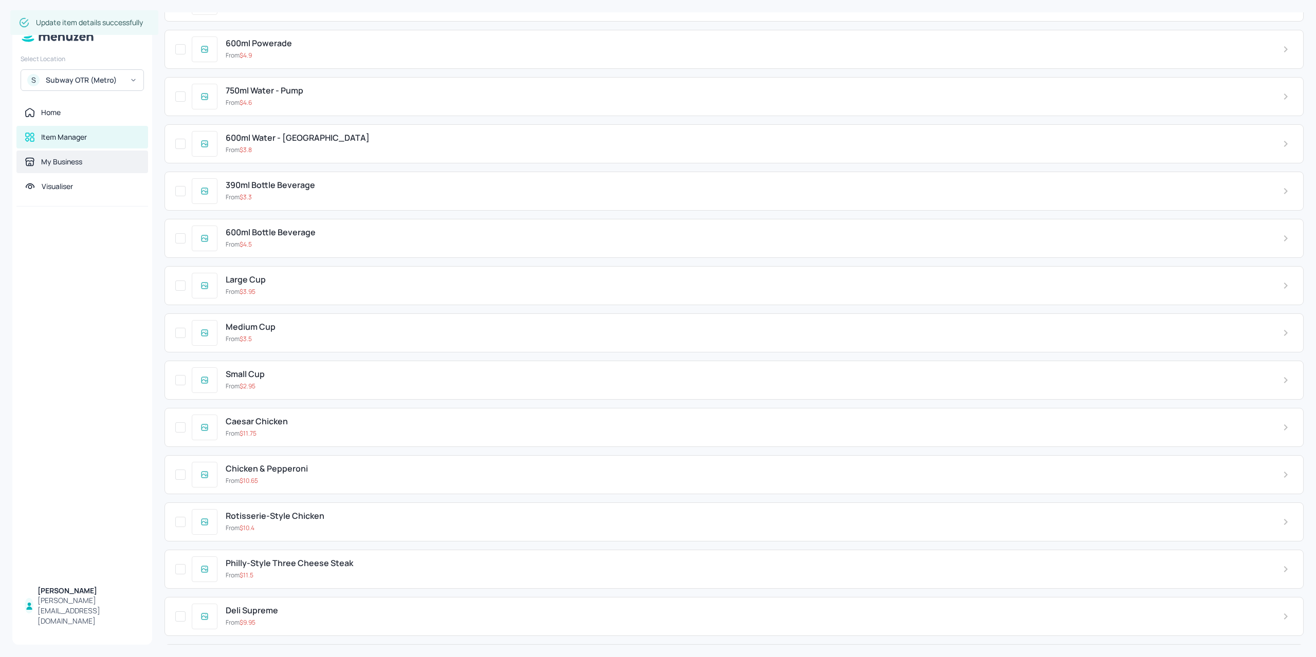
click at [58, 168] on div "My Business" at bounding box center [82, 162] width 132 height 23
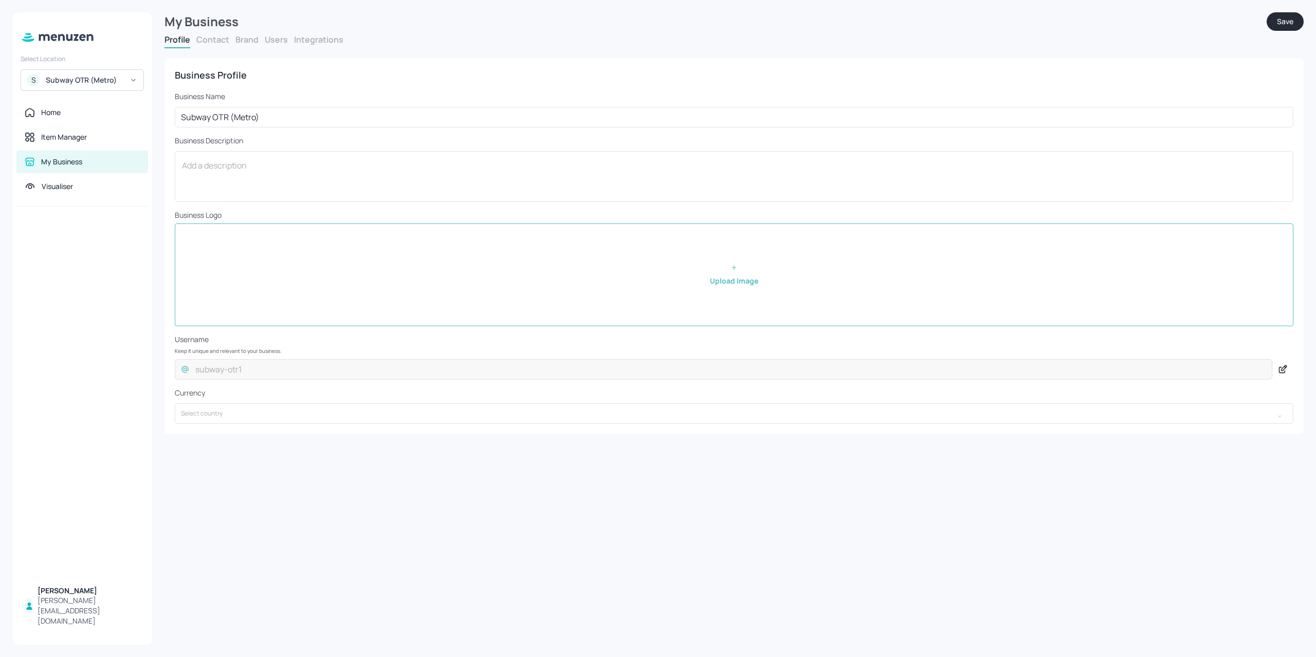
click at [272, 38] on button "Users" at bounding box center [276, 39] width 23 height 11
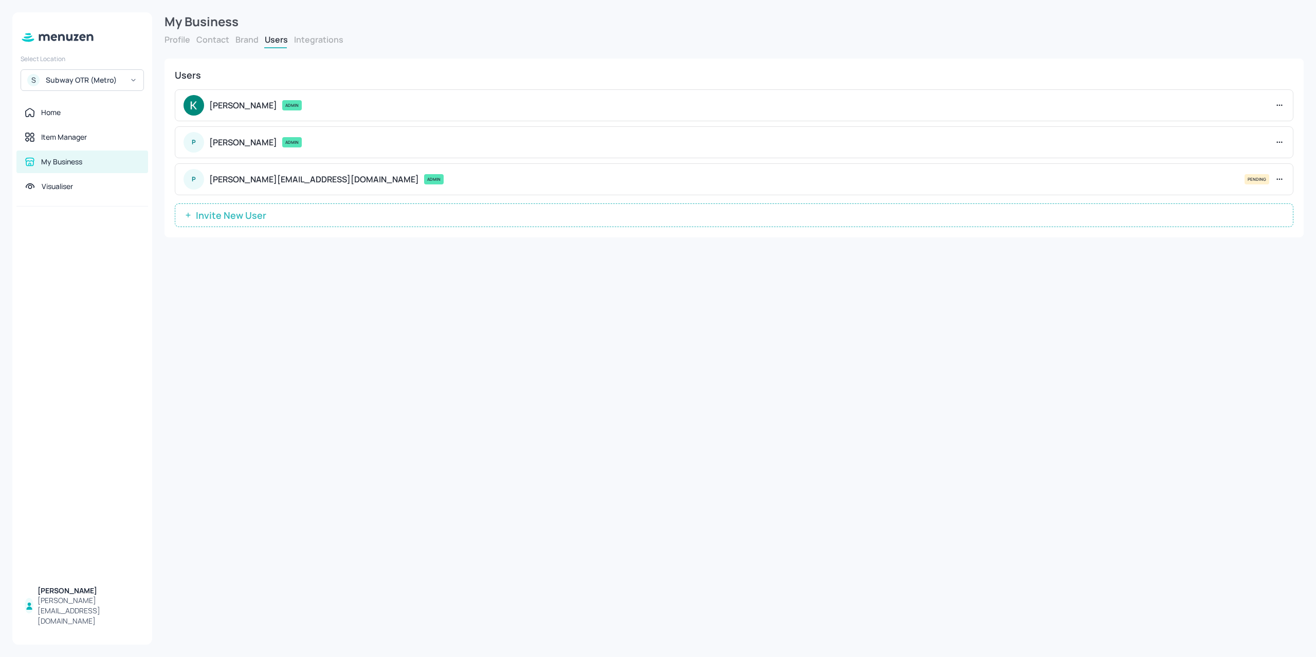
click at [254, 41] on button "Brand" at bounding box center [246, 39] width 23 height 11
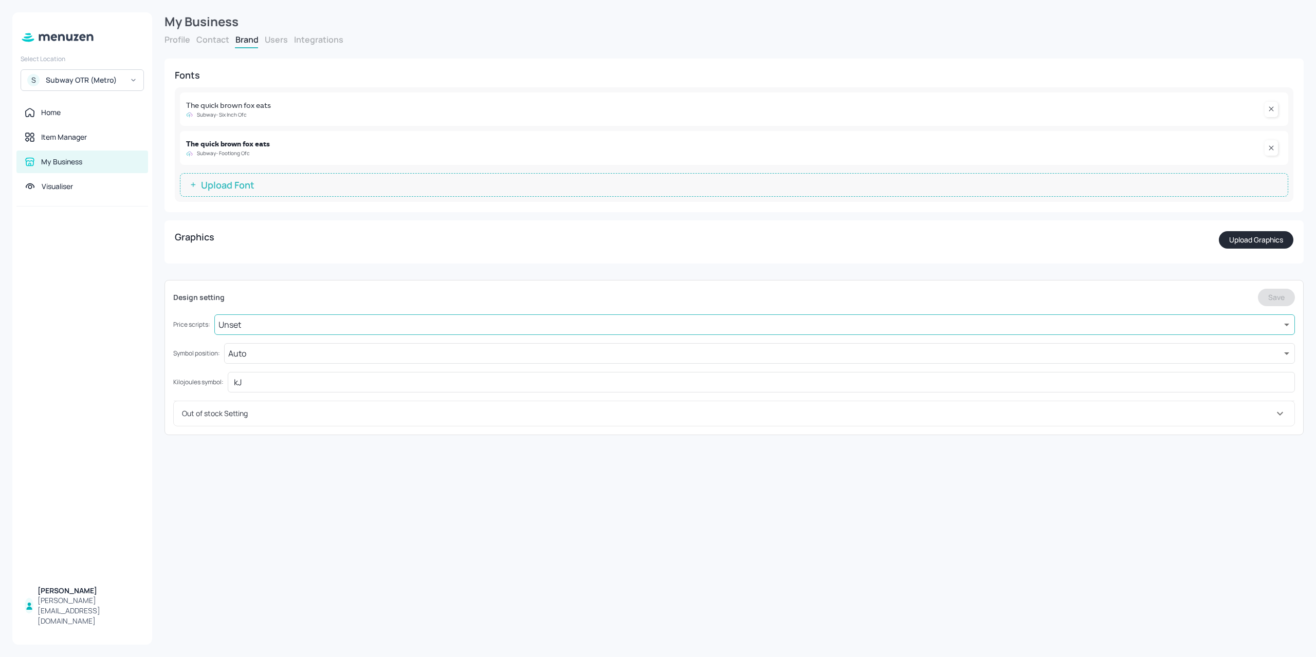
click at [258, 327] on body "Select Location S Subway OTR (Metro) Home Item Manager My Business Visualiser P…" at bounding box center [658, 328] width 1316 height 657
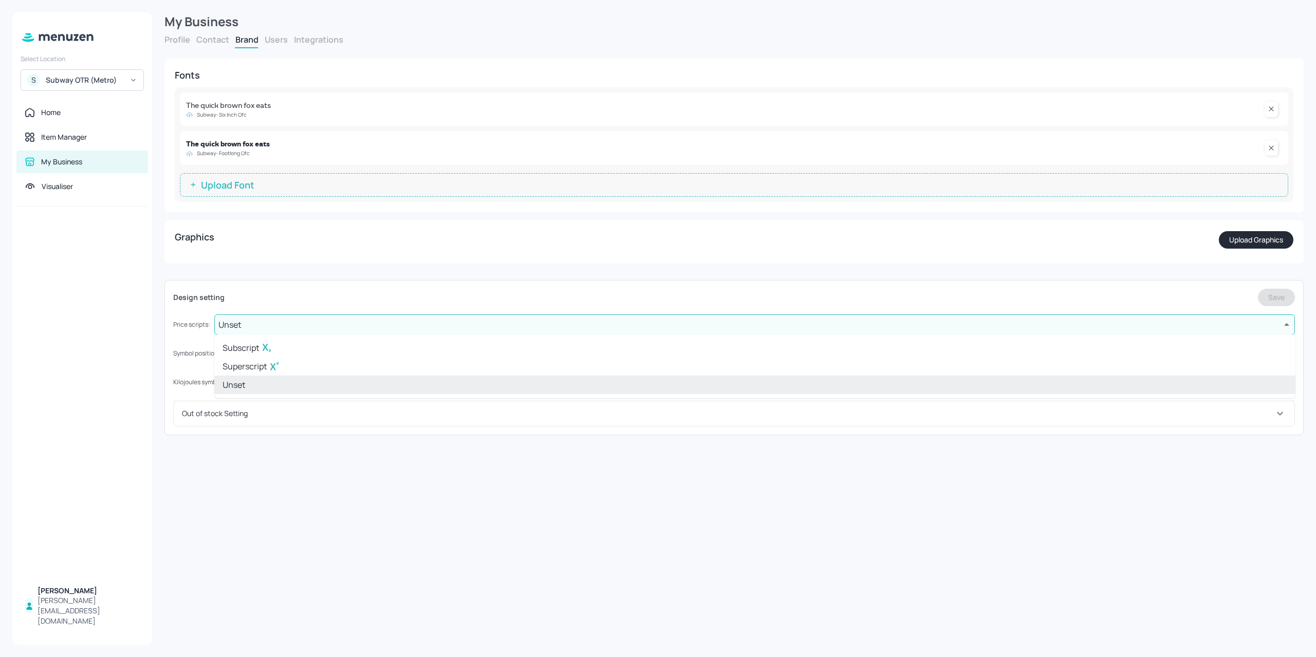
click at [270, 292] on div at bounding box center [658, 328] width 1316 height 657
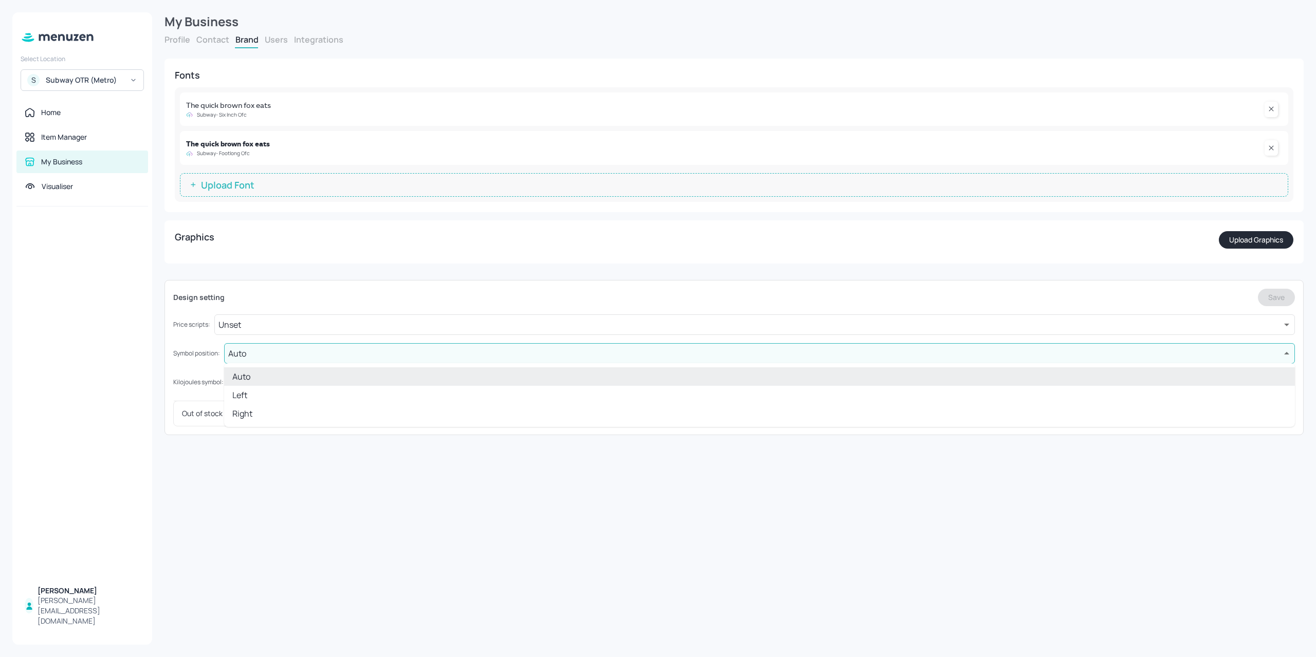
click at [259, 345] on body "Select Location S Subway OTR (Metro) Home Item Manager My Business Visualiser P…" at bounding box center [658, 328] width 1316 height 657
click at [259, 345] on div at bounding box center [658, 328] width 1316 height 657
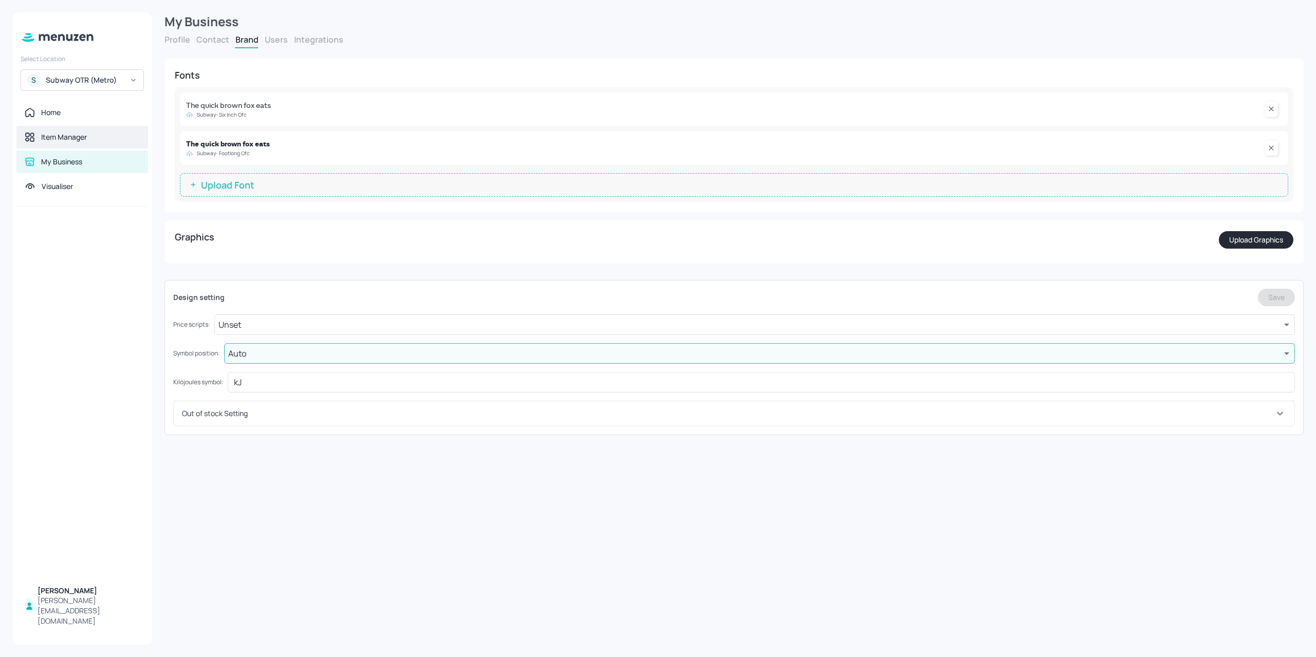
click at [53, 135] on div "Item Manager" at bounding box center [64, 137] width 46 height 10
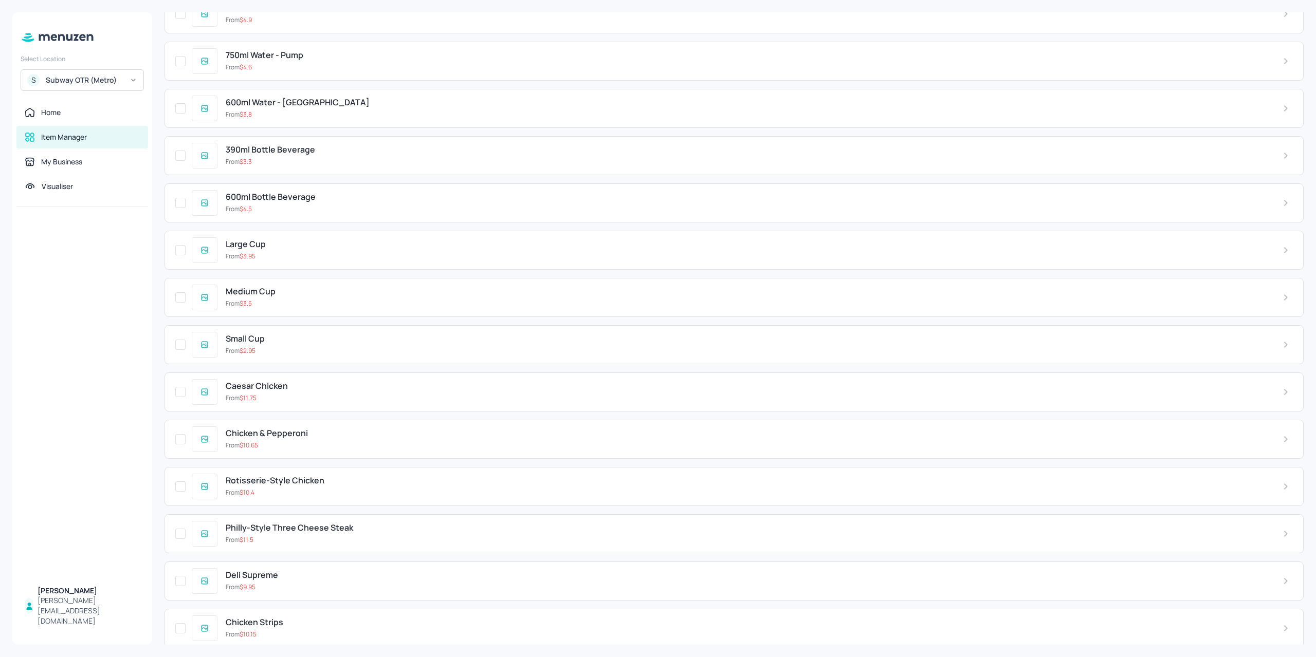
scroll to position [2415, 0]
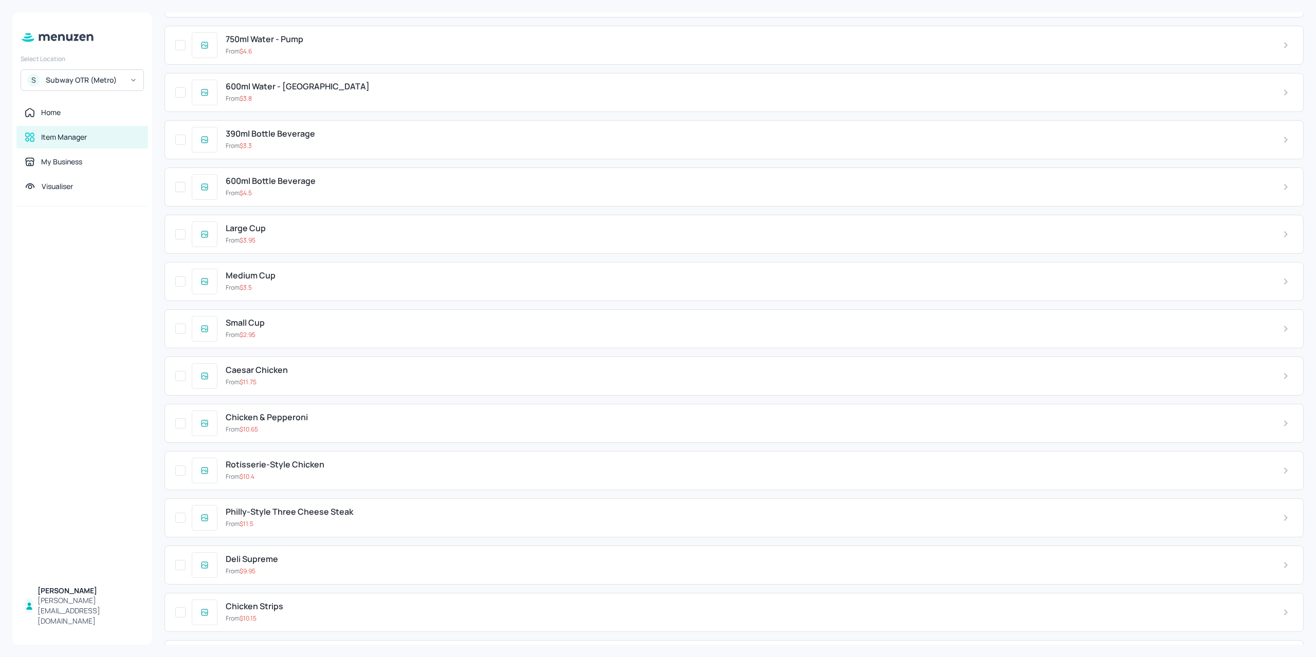
click at [276, 425] on div "From $ 10.65" at bounding box center [746, 429] width 1040 height 9
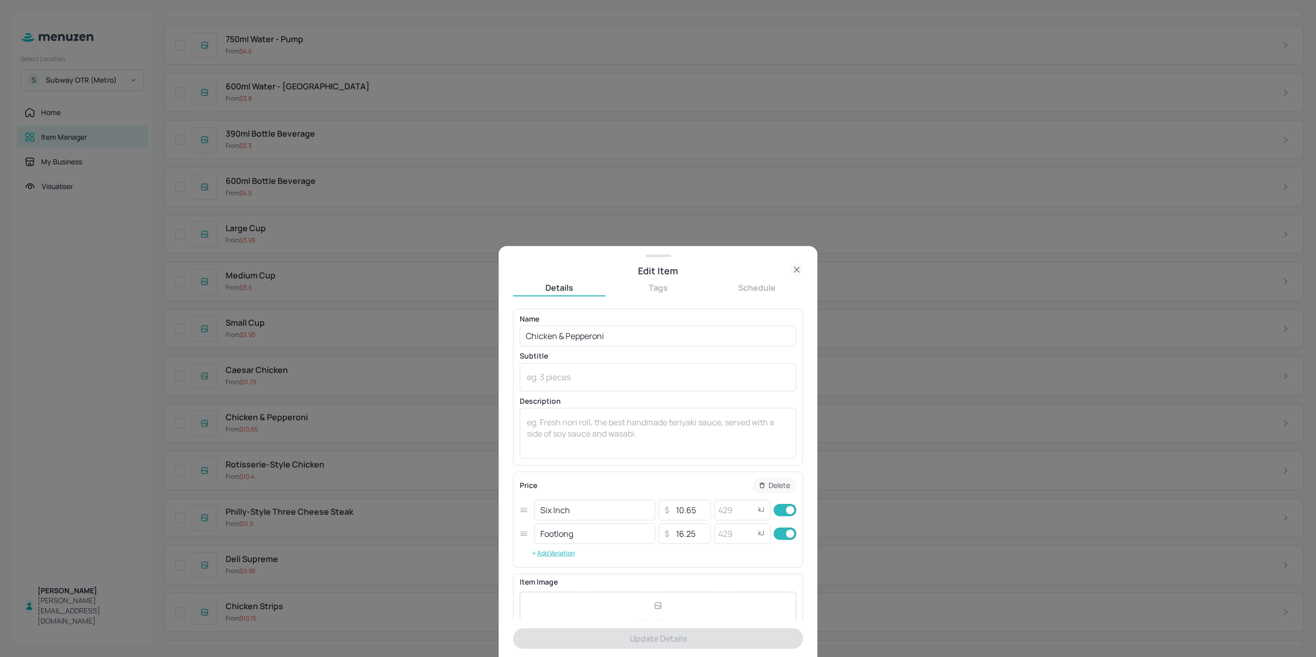
click at [559, 562] on div "Price Delete Six Inch ​ ​ 10.65 ​ kJ ​ Footlong ​ ​ 16.25 ​ kJ ​ Add Variation" at bounding box center [658, 520] width 290 height 96
click at [558, 551] on button "Add Variation" at bounding box center [553, 553] width 66 height 15
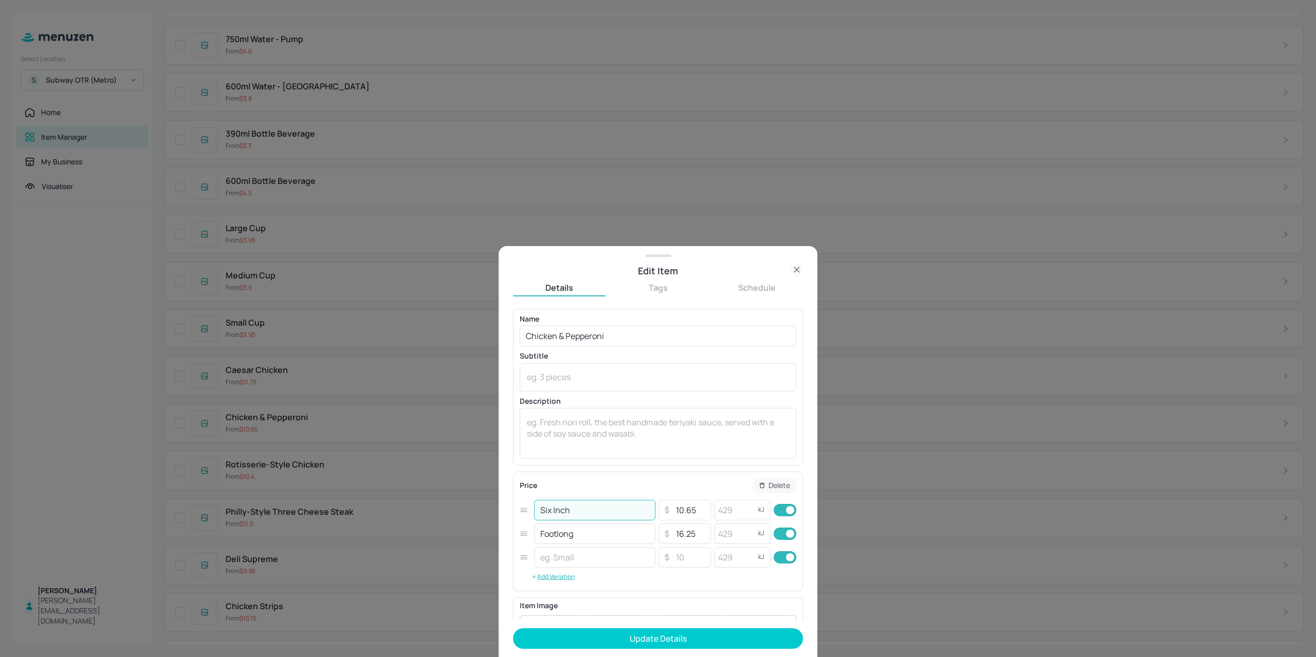
drag, startPoint x: 575, startPoint y: 515, endPoint x: 522, endPoint y: 530, distance: 54.4
click at [498, 516] on div "Edit Item Details Tags Schedule Name Chicken & Pepperoni ​ Subtitle x ​ Descrip…" at bounding box center [657, 451] width 319 height 411
click at [616, 566] on input "text" at bounding box center [594, 557] width 121 height 21
paste input "Six Inch"
type input "Six Inch Combo"
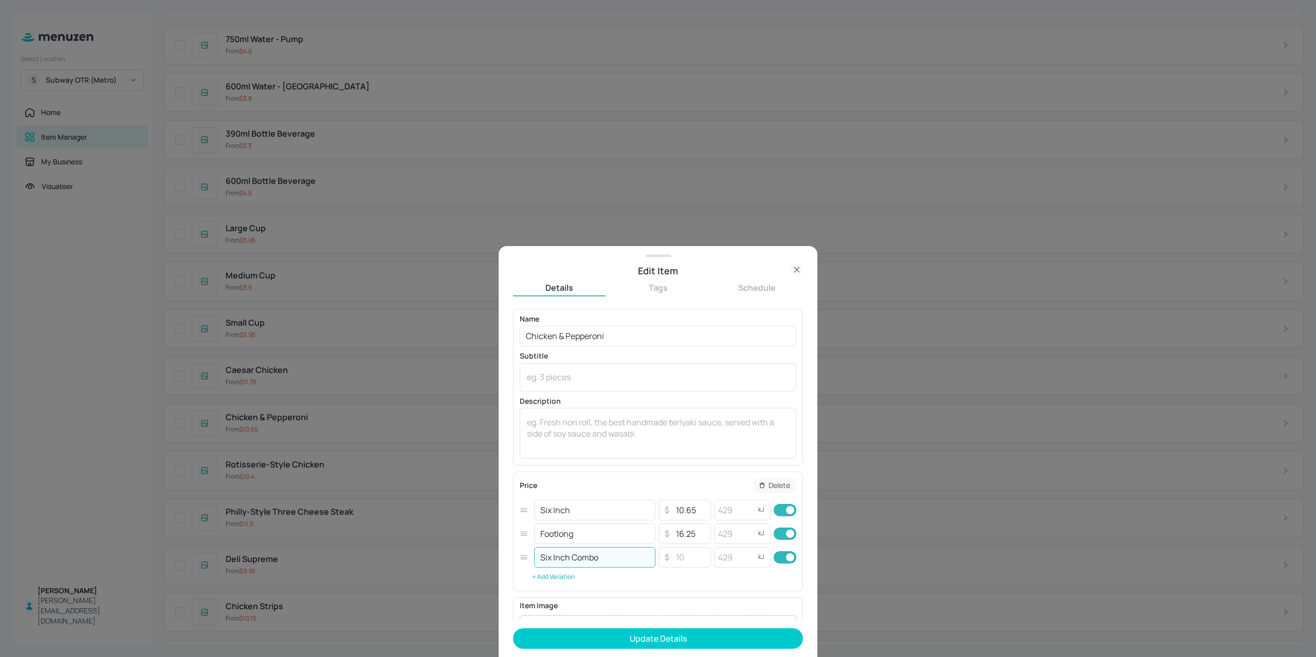
click at [549, 580] on button "Add Variation" at bounding box center [553, 576] width 66 height 15
drag, startPoint x: 548, startPoint y: 536, endPoint x: 446, endPoint y: 542, distance: 102.4
click at [408, 522] on div "Edit Item Details Tags Schedule Name Chicken & Pepperoni ​ Subtitle x ​ Descrip…" at bounding box center [658, 328] width 1316 height 657
click at [579, 580] on input "text" at bounding box center [594, 581] width 121 height 21
paste input "Footlong"
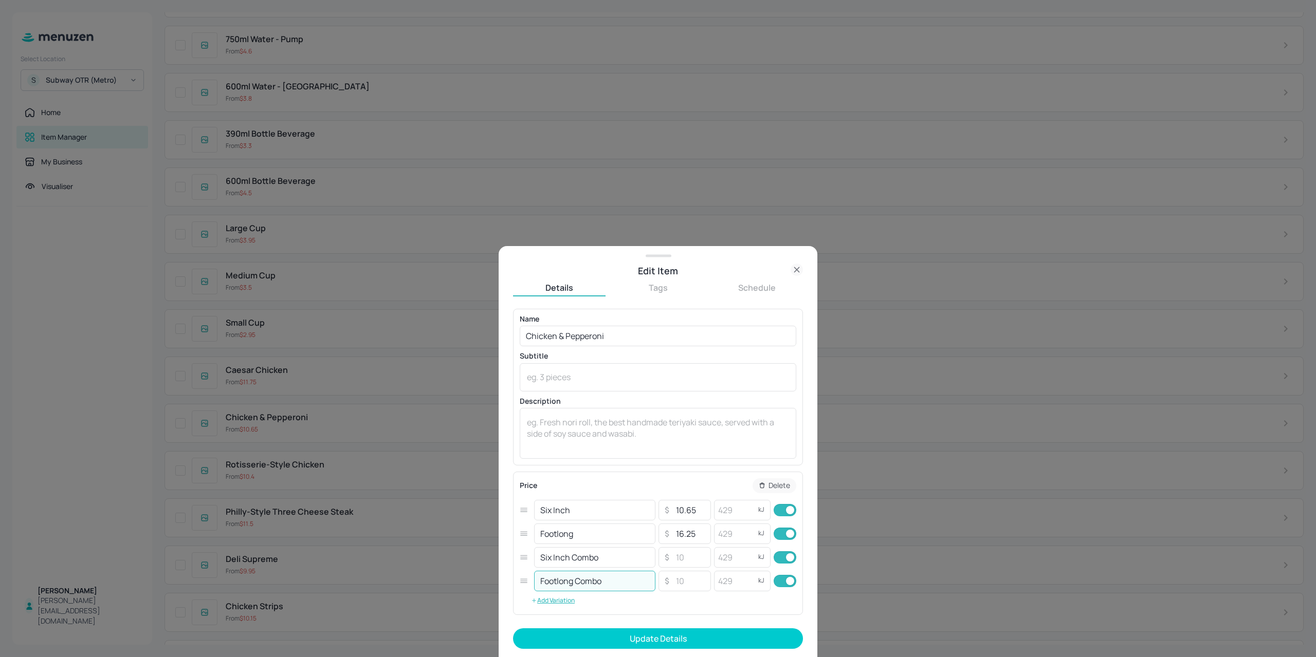
type input "Footlong Combo"
click at [622, 636] on button "Update Details" at bounding box center [658, 638] width 290 height 21
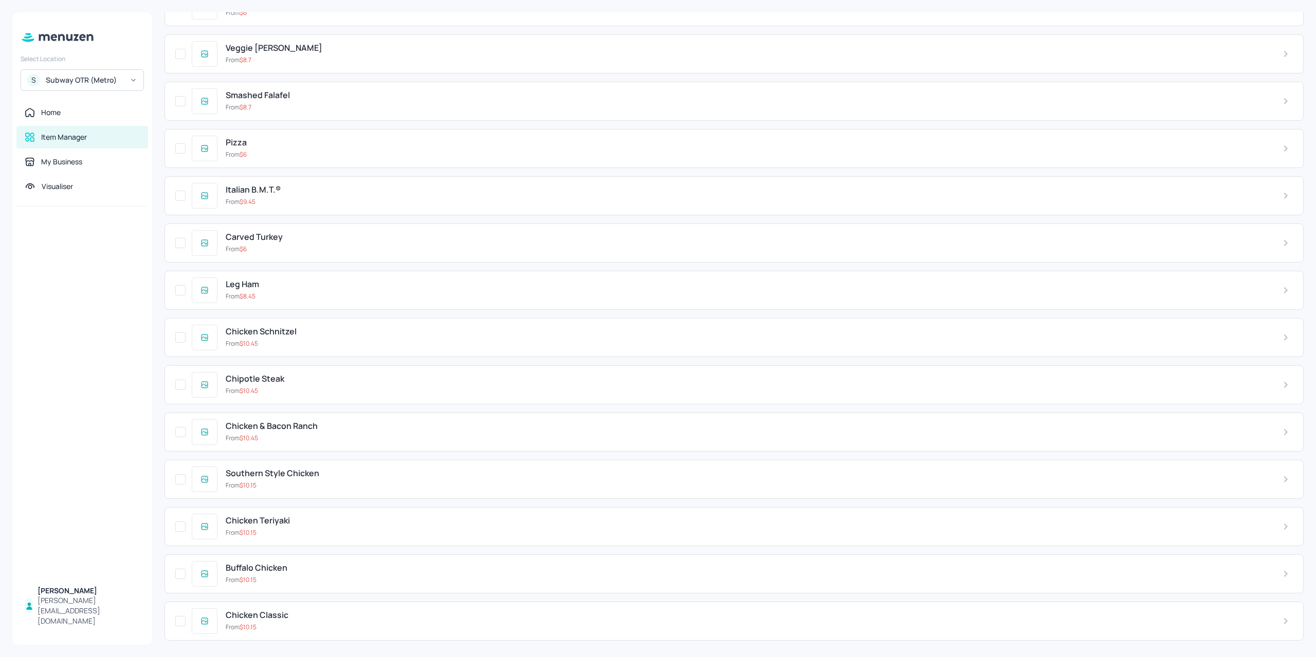
scroll to position [3187, 0]
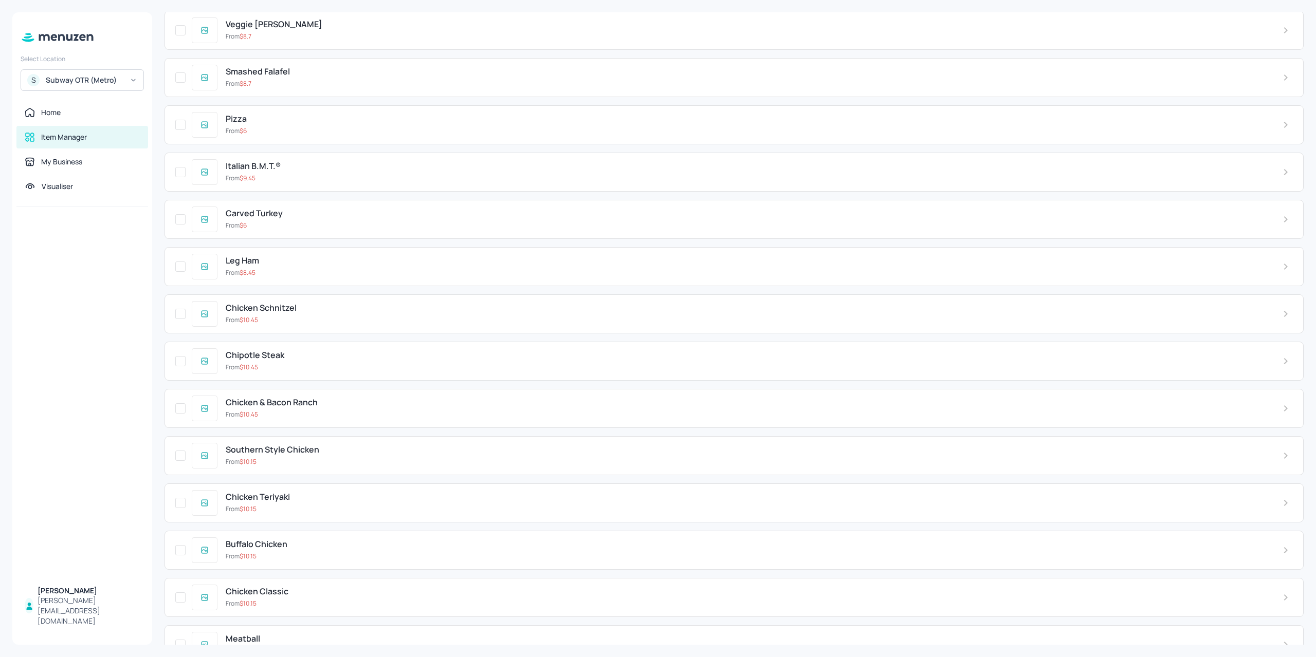
click at [349, 587] on div "Chicken Classic From $ 10.15" at bounding box center [745, 597] width 1057 height 21
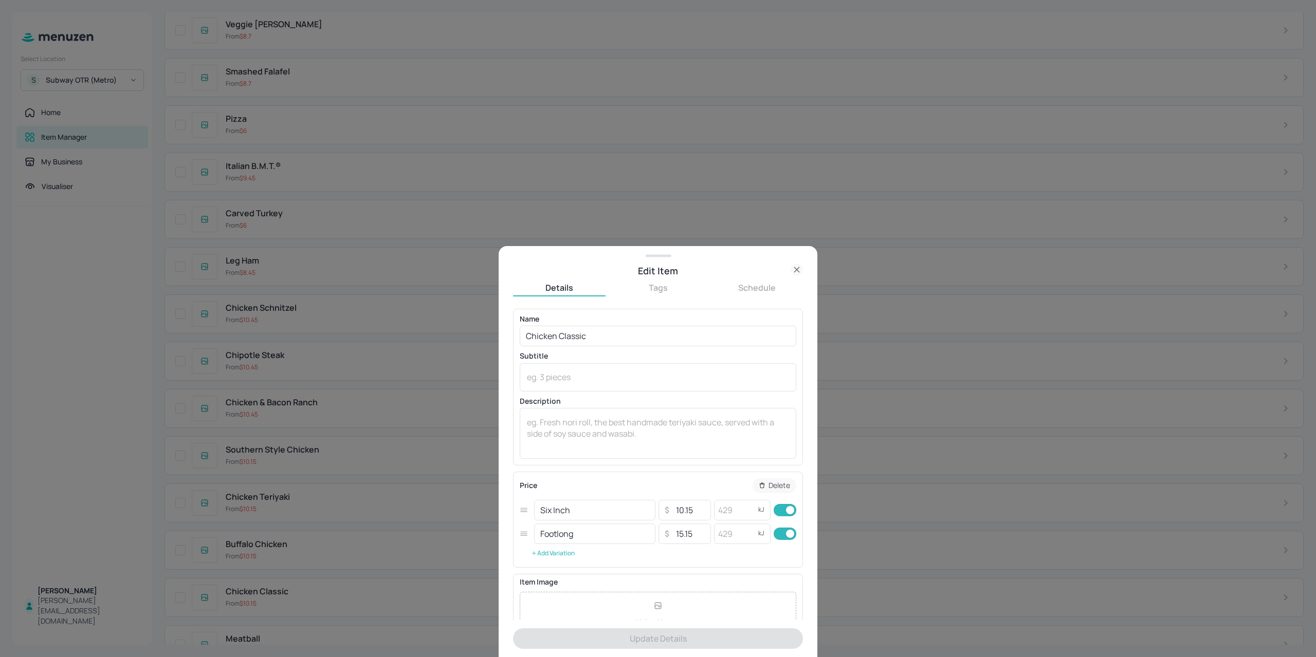
click at [554, 557] on button "Add Variation" at bounding box center [553, 553] width 66 height 15
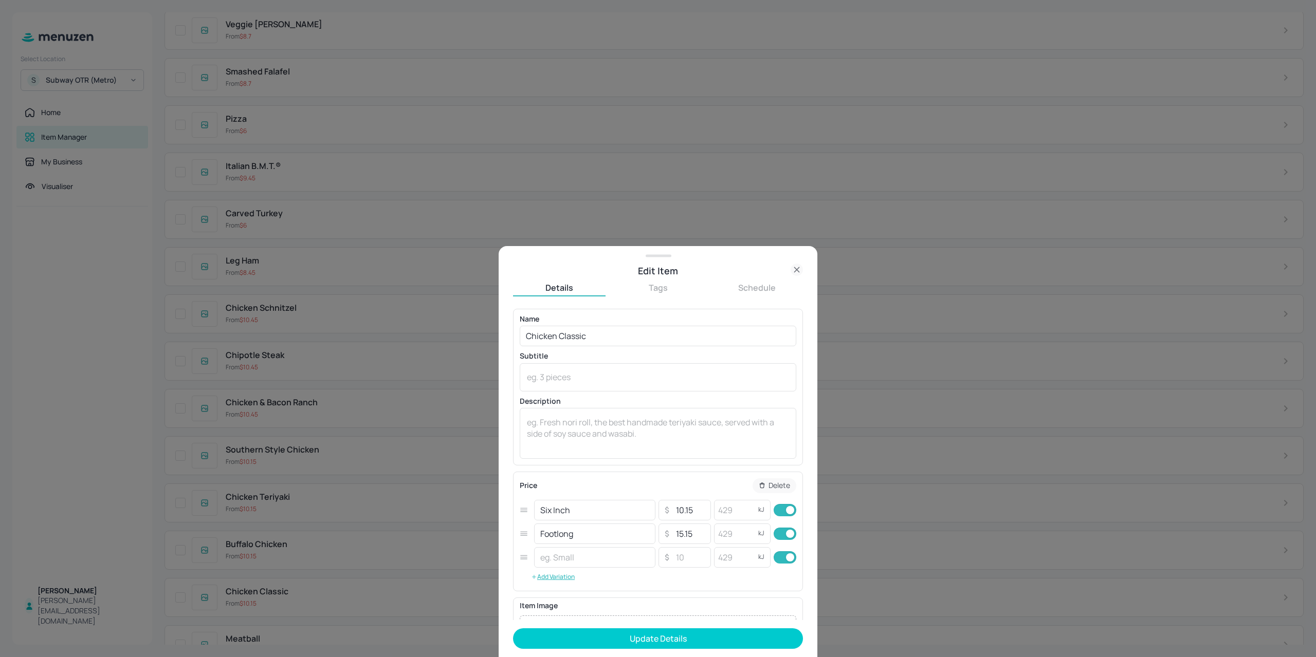
drag, startPoint x: 589, startPoint y: 511, endPoint x: 494, endPoint y: 520, distance: 95.0
click at [503, 521] on div "Edit Item Details Tags Schedule Name Chicken Classic ​ Subtitle x ​ Description…" at bounding box center [657, 451] width 319 height 411
click at [589, 554] on input "text" at bounding box center [594, 557] width 121 height 21
paste input "Six Inch"
type input "Six Inch"
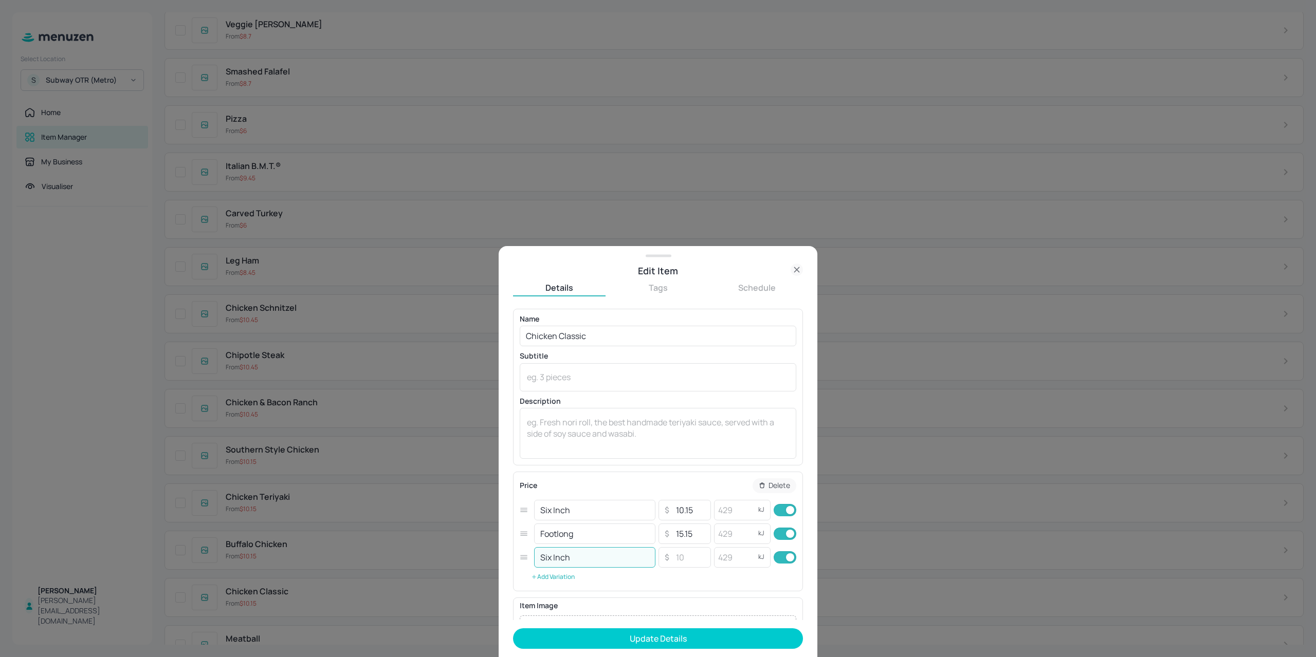
click at [562, 577] on button "Add Variation" at bounding box center [553, 576] width 66 height 15
drag, startPoint x: 587, startPoint y: 540, endPoint x: 474, endPoint y: 538, distance: 113.6
click at [477, 540] on div "Edit Item Details Tags Schedule Name Chicken Classic ​ Subtitle x ​ Description…" at bounding box center [658, 328] width 1316 height 657
click at [577, 568] on div "Six Inch ​ ​ ​ kJ ​" at bounding box center [658, 558] width 276 height 24
click at [567, 588] on input "text" at bounding box center [594, 581] width 121 height 21
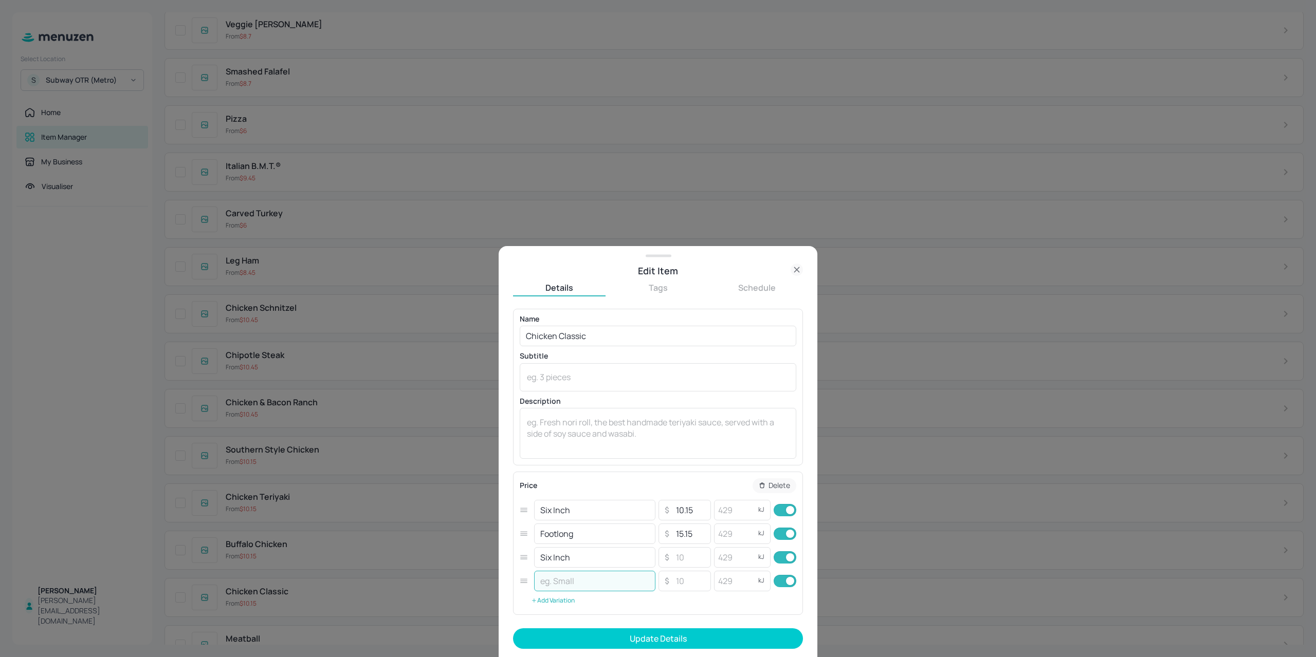
paste input "Footlong"
type input "Footlong"
click at [636, 603] on div "Price Delete Six Inch ​ ​ 10.15 ​ kJ ​ Footlong ​ ​ 15.15 ​ kJ ​ Six Inch ​ ​ ​…" at bounding box center [658, 542] width 276 height 129
click at [616, 560] on input "Six Inch" at bounding box center [594, 557] width 121 height 21
type input "Six Inch Combo"
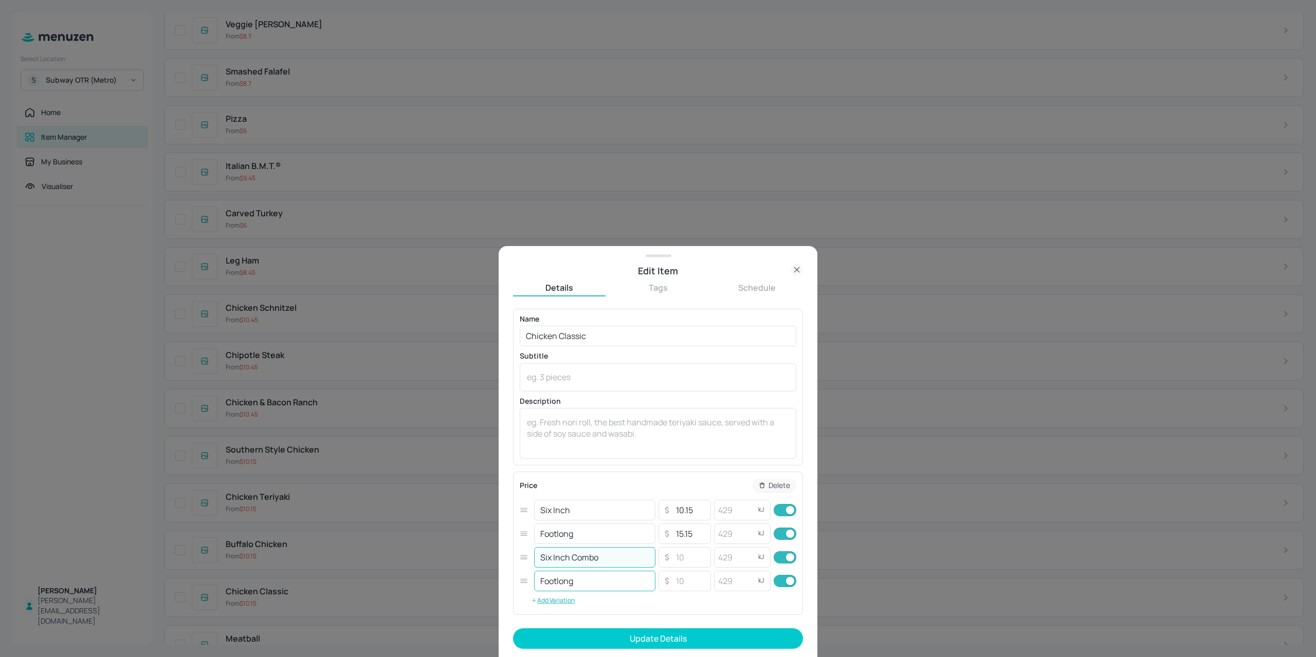
click at [635, 580] on input "Footlong" at bounding box center [594, 581] width 121 height 21
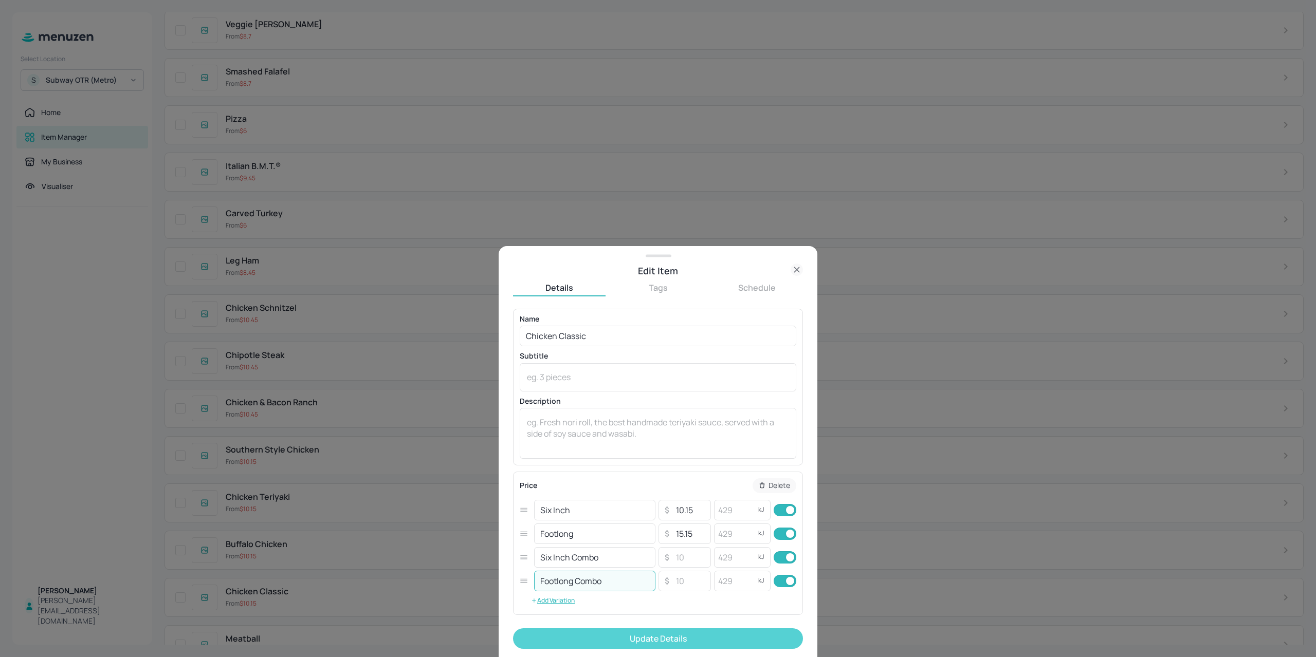
type input "Footlong Combo"
click at [647, 625] on form "Name Chicken Classic ​ Subtitle x ​ Description x ​ Price Delete Six Inch ​ ​ 1…" at bounding box center [658, 483] width 290 height 348
click at [641, 639] on button "Update Details" at bounding box center [658, 638] width 290 height 21
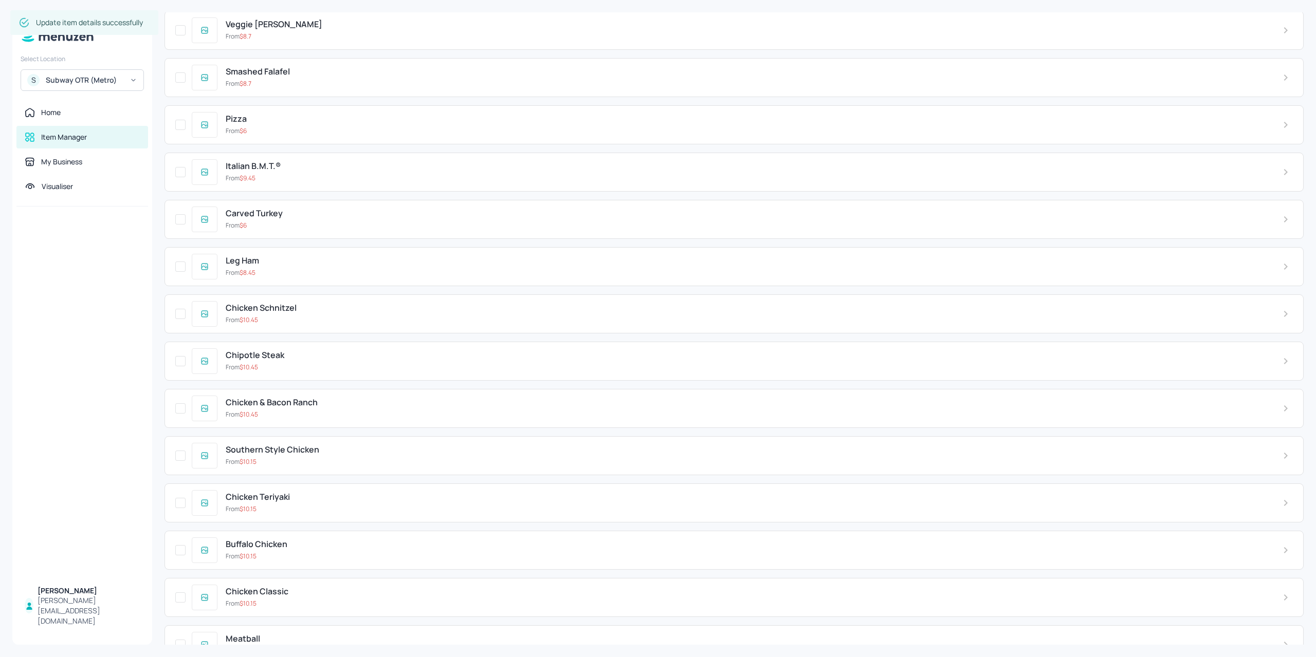
click at [256, 492] on span "Chicken Teriyaki" at bounding box center [258, 497] width 64 height 10
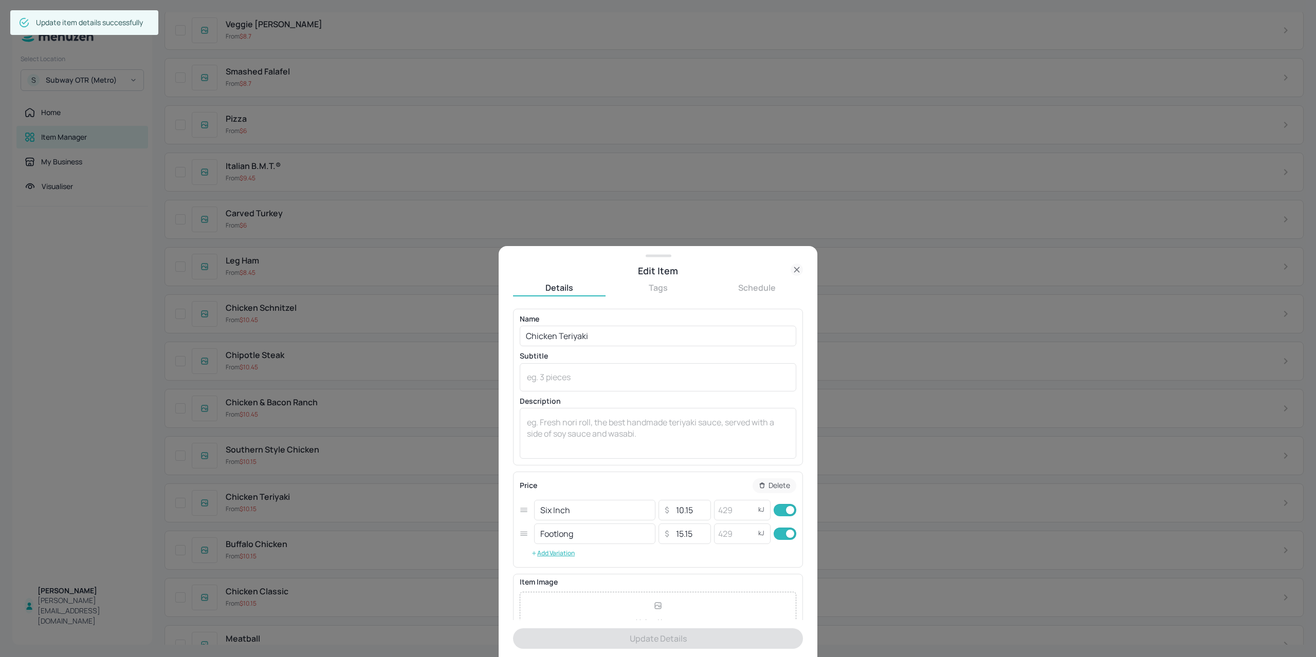
drag, startPoint x: 586, startPoint y: 510, endPoint x: 492, endPoint y: 517, distance: 94.3
click at [487, 512] on div "Edit Item Details Tags Schedule Name Chicken Teriyaki ​ Subtitle x ​ Descriptio…" at bounding box center [658, 328] width 1316 height 657
click at [566, 556] on button "Add Variation" at bounding box center [553, 553] width 66 height 15
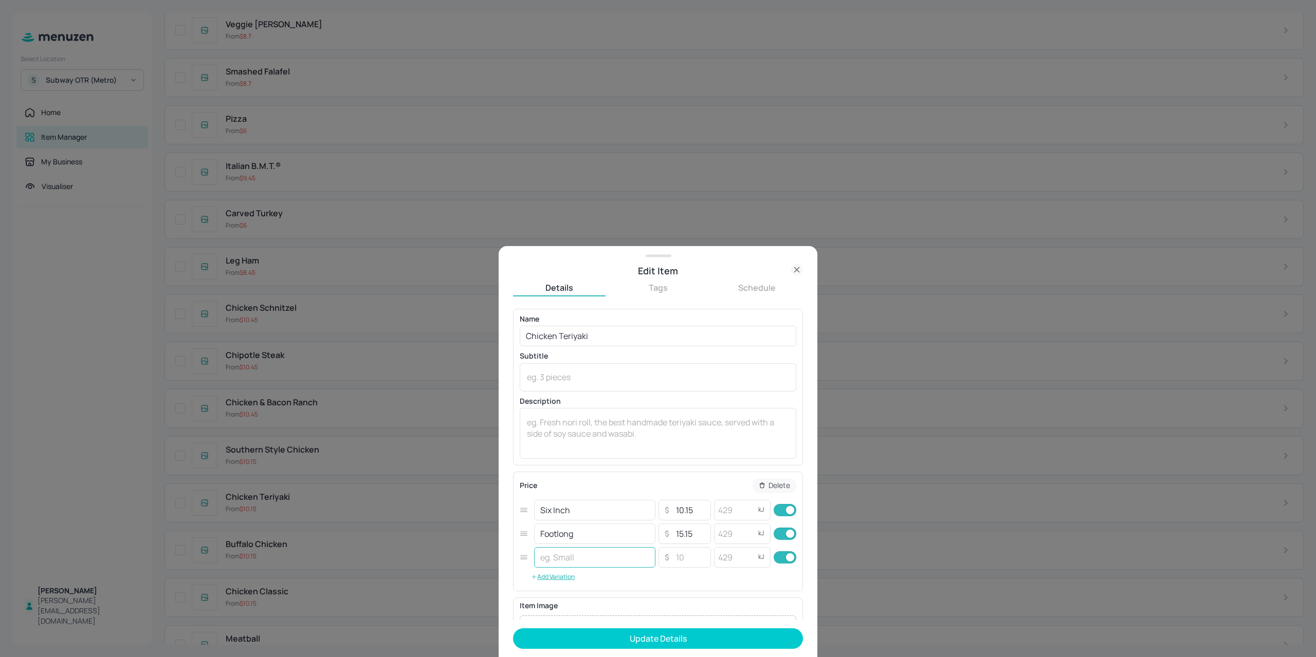
click at [583, 552] on input "text" at bounding box center [594, 557] width 121 height 21
paste input "Six Inch"
type input "Six Inch Combo"
click at [565, 579] on button "Add Variation" at bounding box center [553, 576] width 66 height 15
drag, startPoint x: 601, startPoint y: 540, endPoint x: 491, endPoint y: 533, distance: 109.7
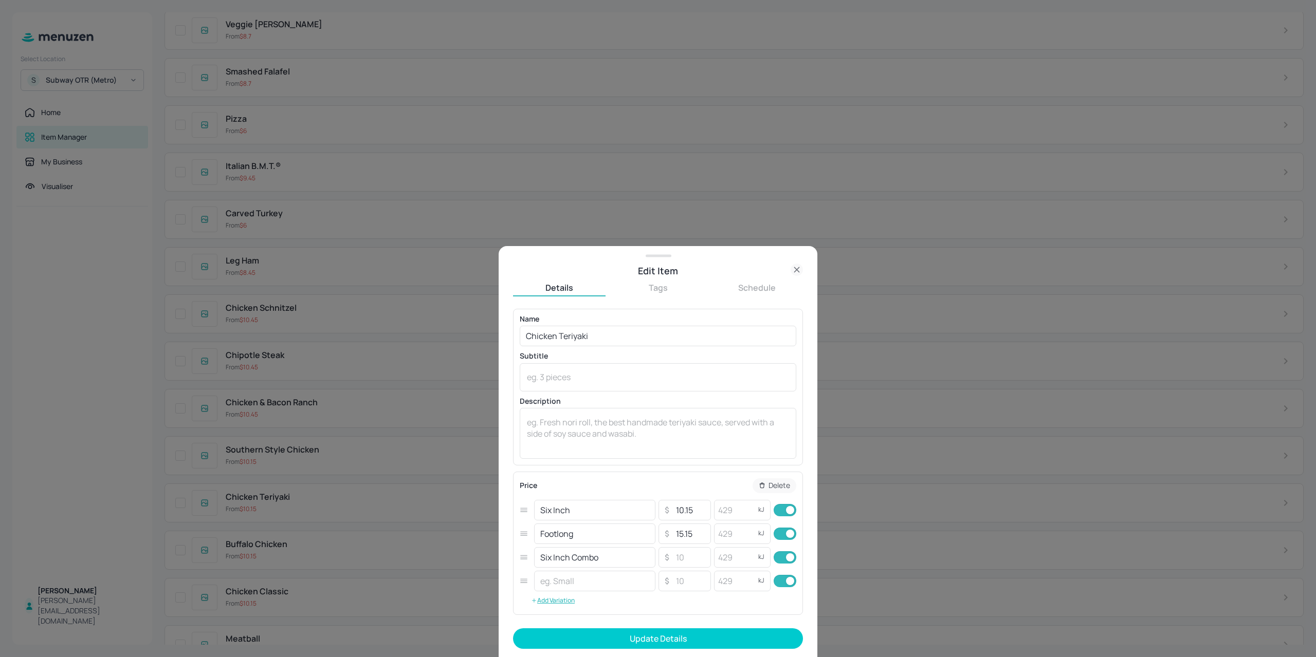
click at [493, 533] on div "Edit Item Details Tags Schedule Name Chicken Teriyaki ​ Subtitle x ​ Descriptio…" at bounding box center [658, 328] width 1316 height 657
click at [595, 585] on input "text" at bounding box center [594, 581] width 121 height 21
paste input "Footlong"
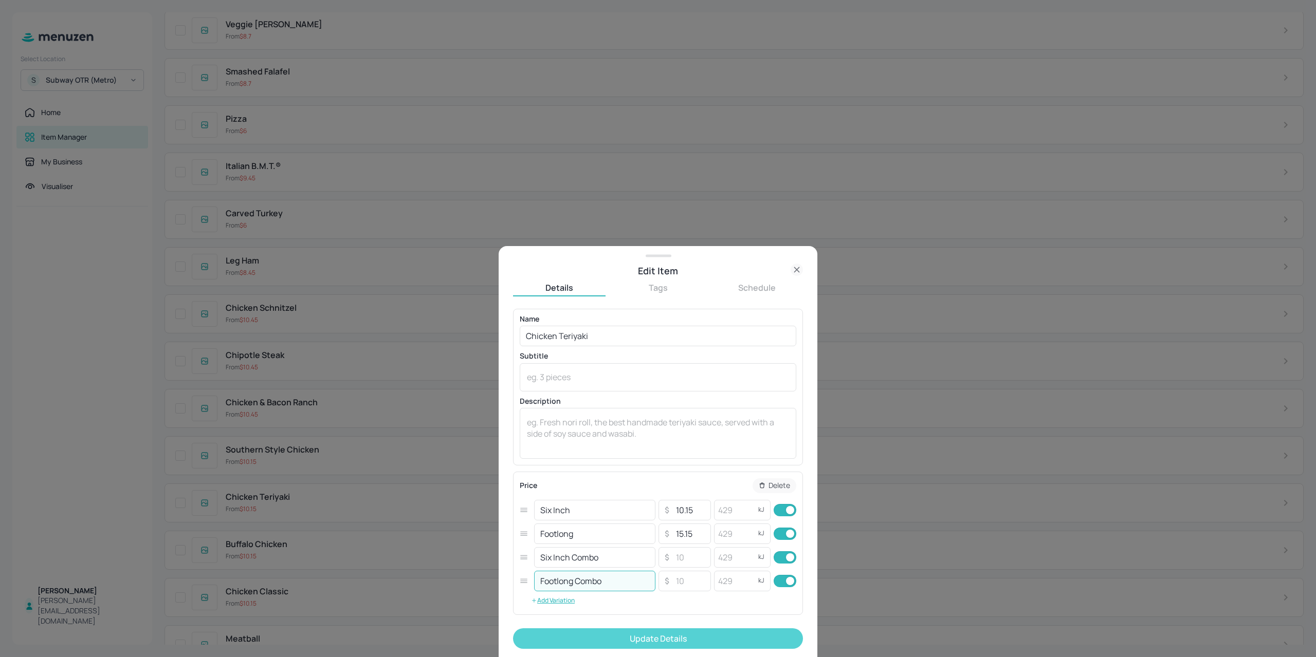
type input "Footlong Combo"
click at [637, 647] on button "Update Details" at bounding box center [658, 638] width 290 height 21
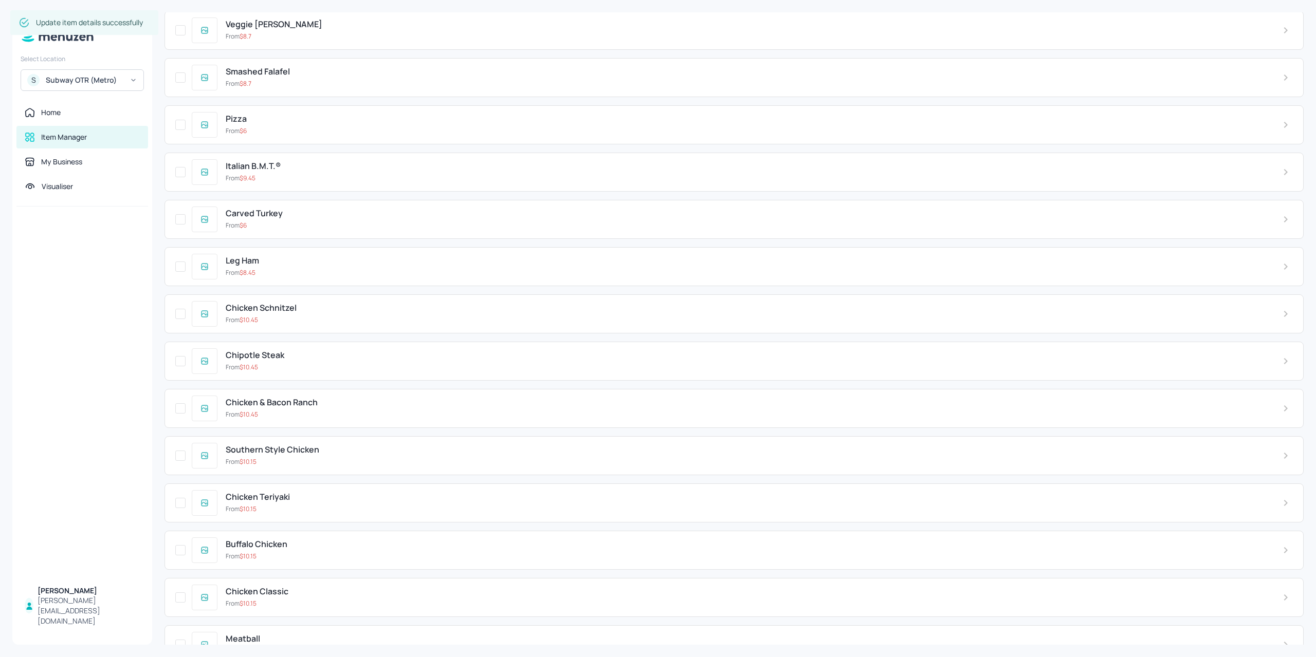
click at [298, 316] on div "From $ 10.45" at bounding box center [746, 320] width 1040 height 9
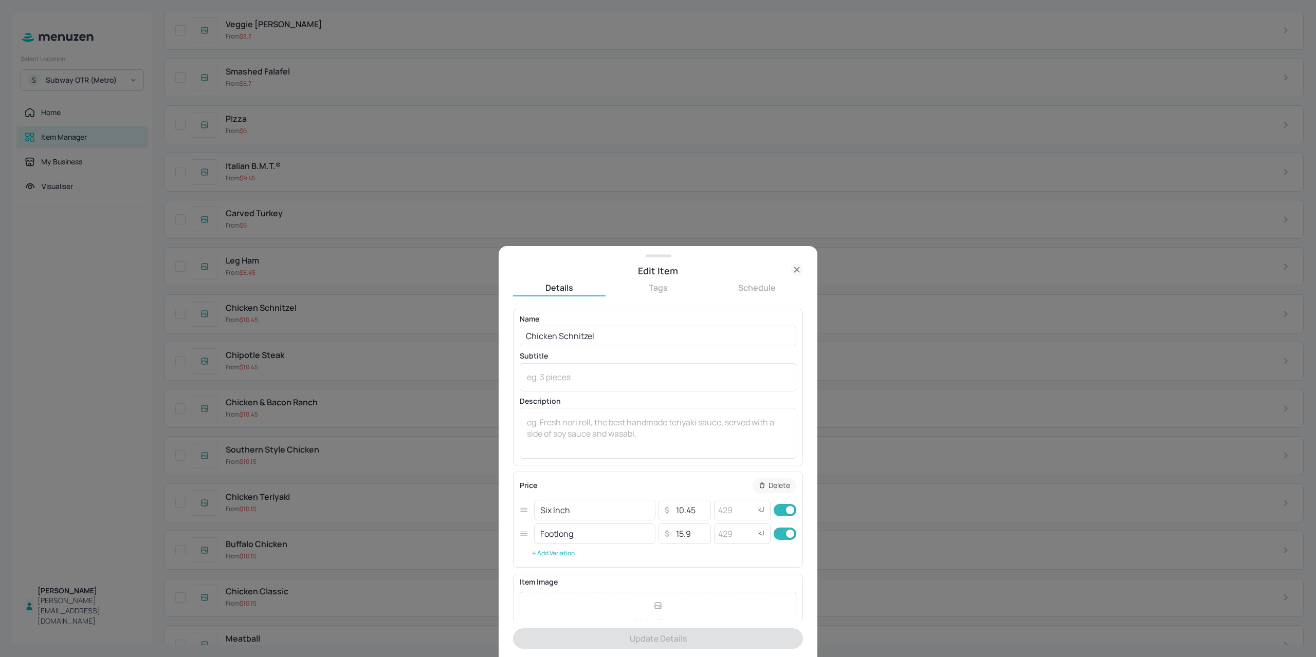
click at [560, 558] on button "Add Variation" at bounding box center [553, 553] width 66 height 15
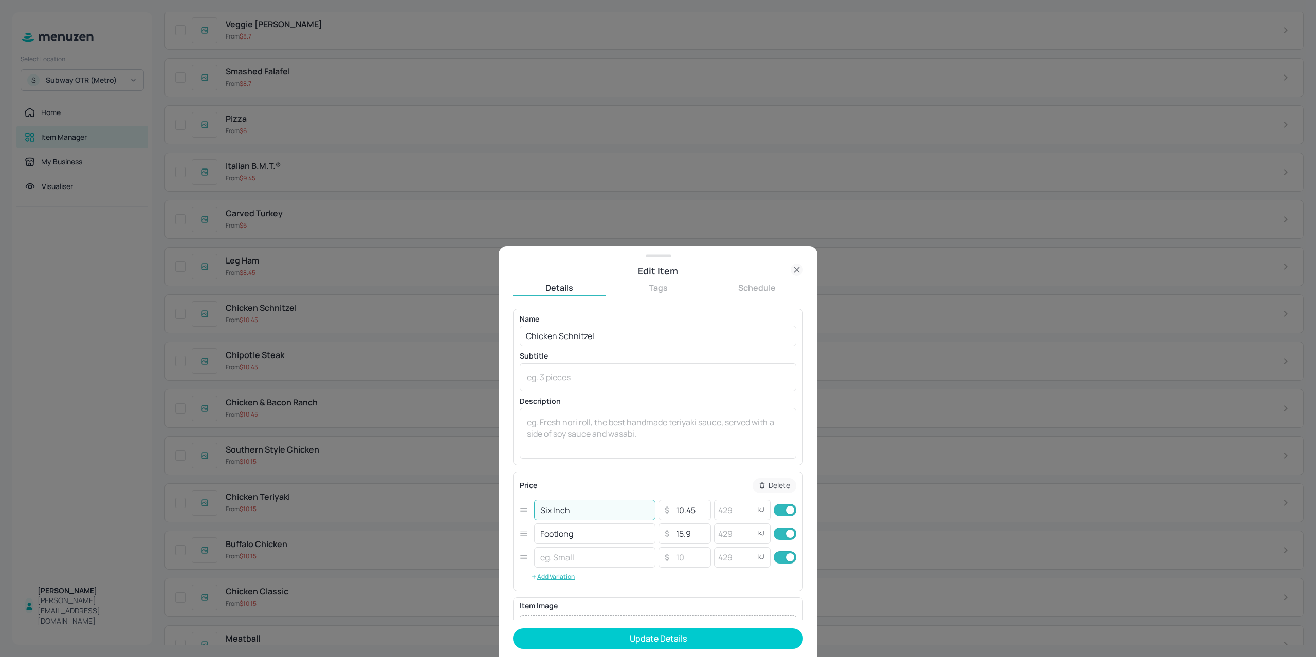
drag, startPoint x: 582, startPoint y: 514, endPoint x: 501, endPoint y: 520, distance: 81.9
click at [520, 516] on div "Six Inch ​ ​ 10.45 ​ kJ ​" at bounding box center [658, 510] width 276 height 24
click at [569, 549] on input "text" at bounding box center [594, 557] width 121 height 21
paste input "Six Inch"
type input "Six Inch Combo"
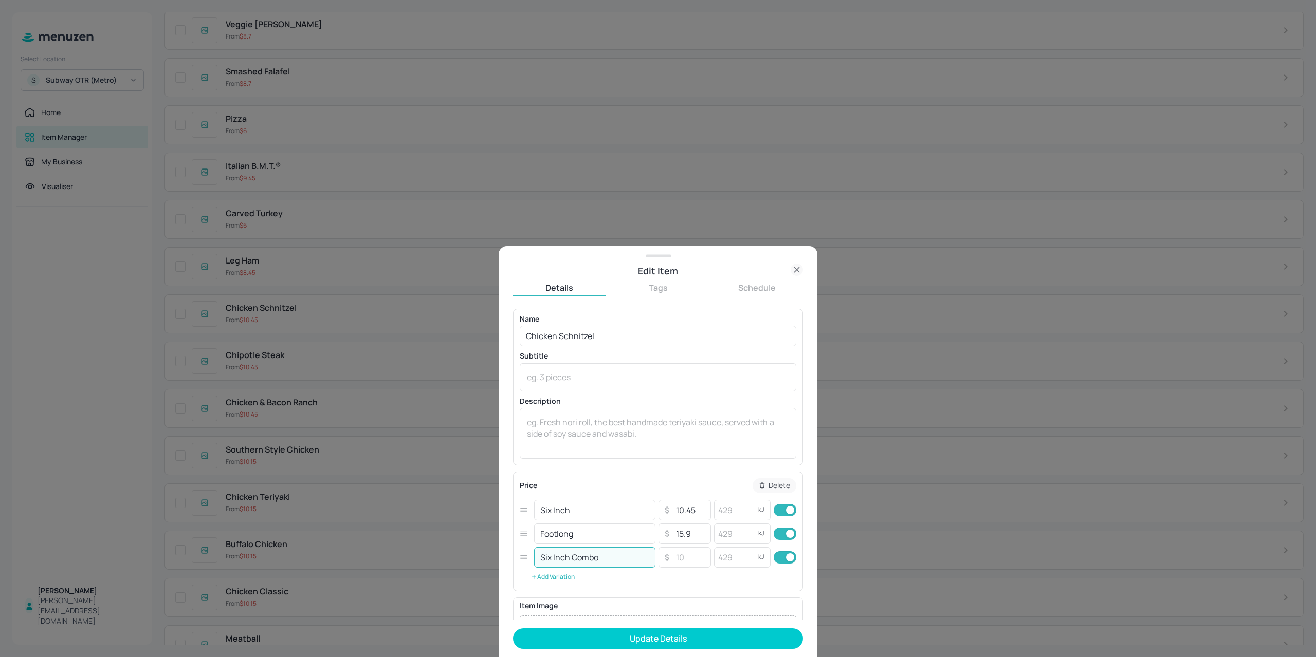
drag, startPoint x: 564, startPoint y: 571, endPoint x: 563, endPoint y: 577, distance: 6.4
click at [563, 577] on button "Add Variation" at bounding box center [553, 576] width 66 height 15
drag, startPoint x: 507, startPoint y: 536, endPoint x: 575, endPoint y: 585, distance: 84.0
click at [457, 530] on div "Edit Item Details Tags Schedule Name Chicken Schnitzel ​ Subtitle x ​ Descripti…" at bounding box center [658, 328] width 1316 height 657
click at [581, 588] on input "text" at bounding box center [594, 581] width 121 height 21
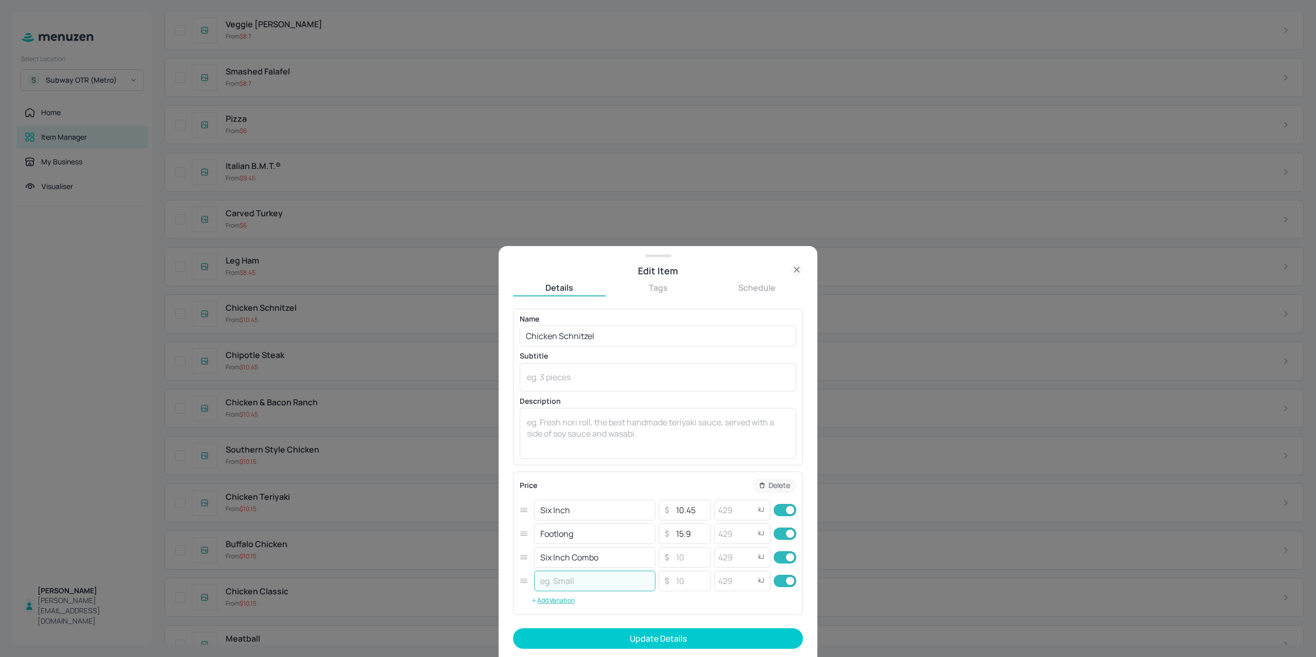
paste input "Footlong"
type input "Footlong Combo"
click at [637, 631] on button "Update Details" at bounding box center [658, 638] width 290 height 21
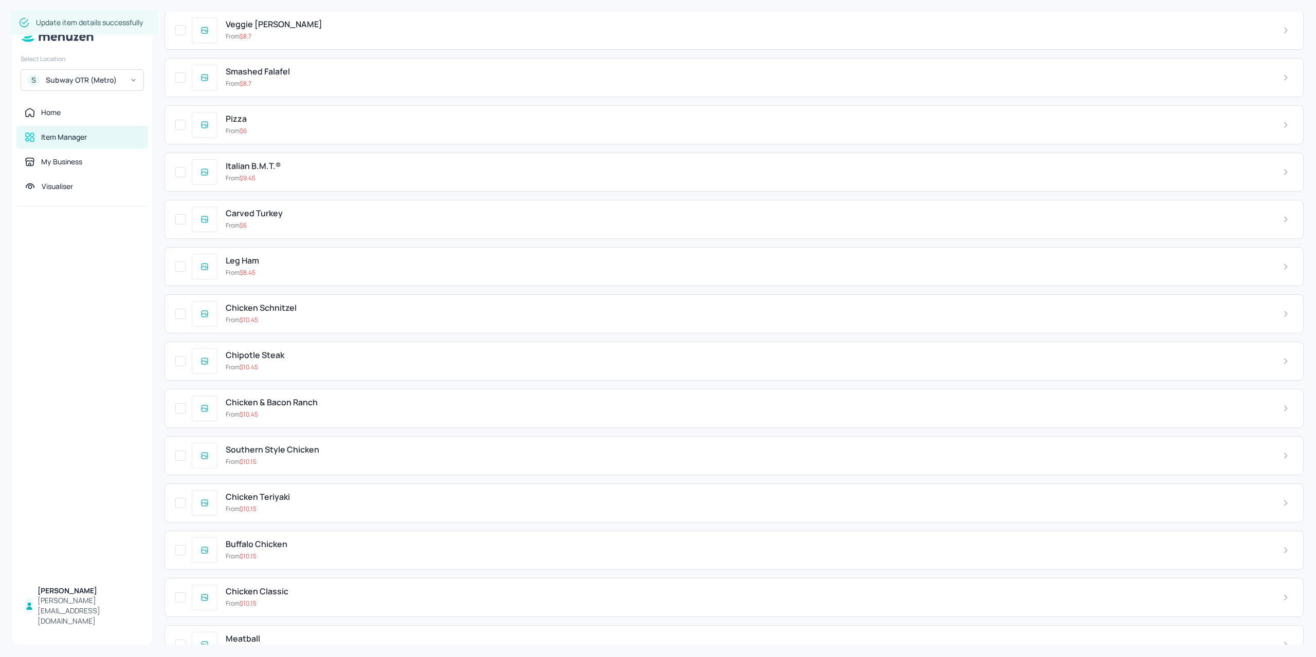
click at [331, 457] on div "From $ 10.15" at bounding box center [746, 461] width 1040 height 9
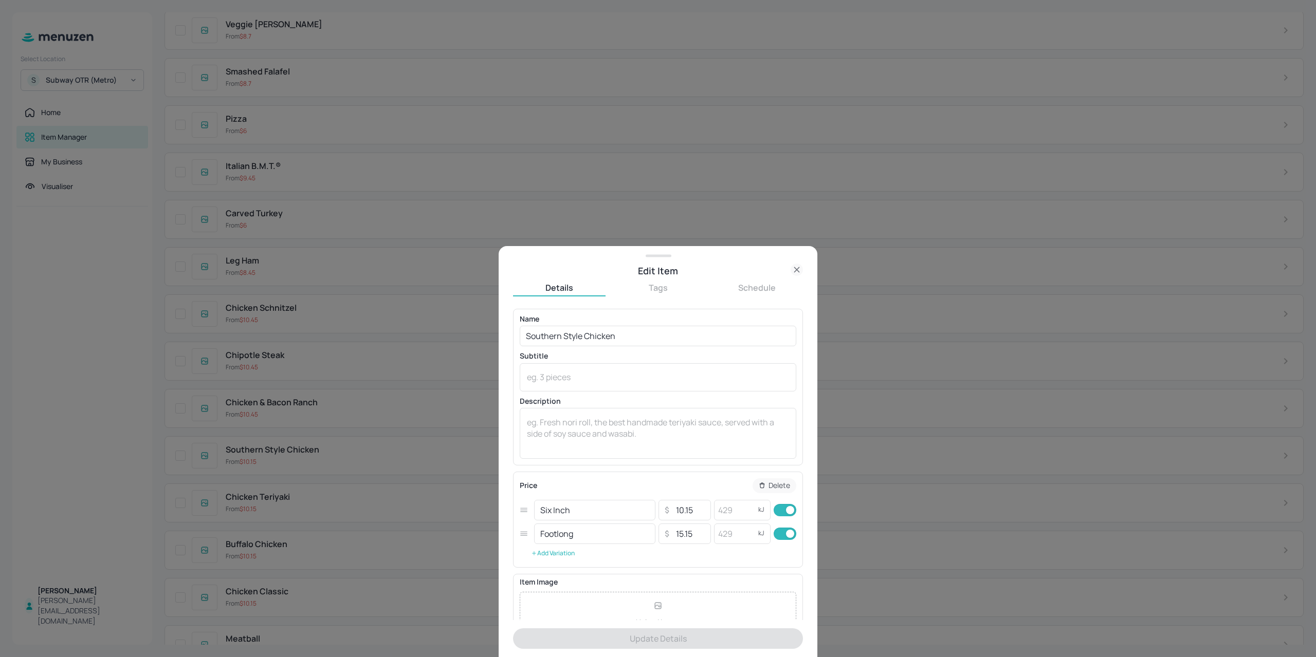
click at [553, 548] on button "Add Variation" at bounding box center [553, 553] width 66 height 15
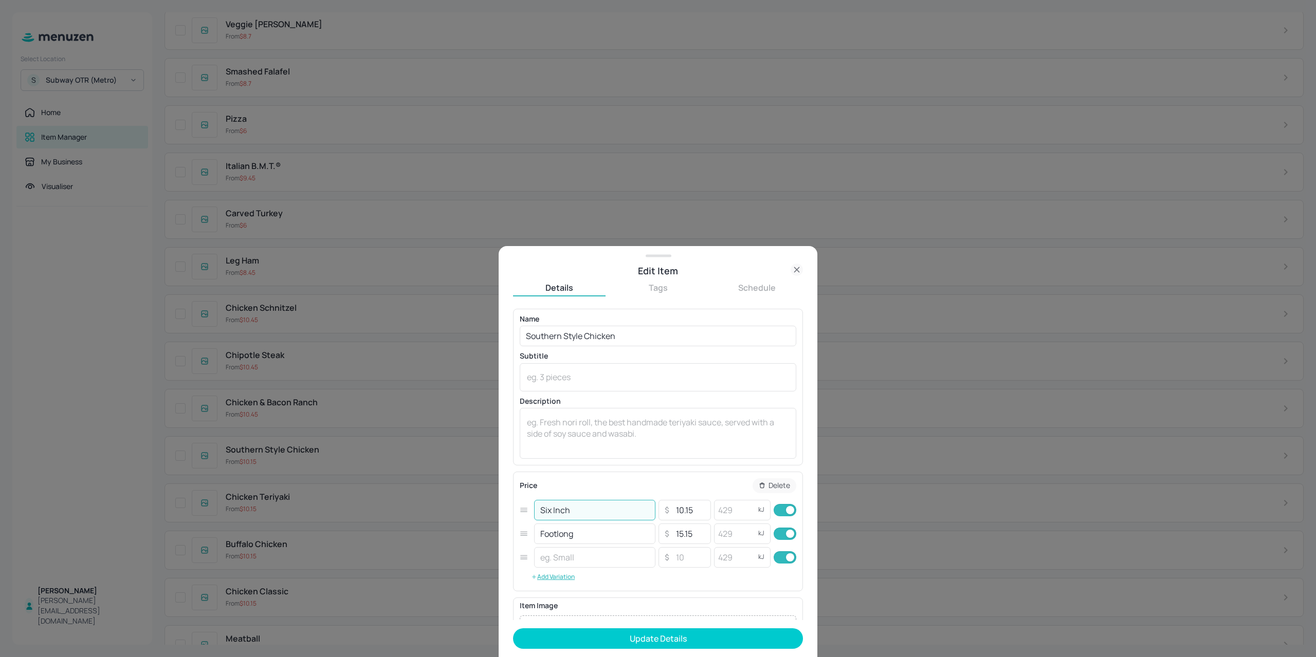
drag, startPoint x: 586, startPoint y: 515, endPoint x: 449, endPoint y: 517, distance: 136.7
click at [446, 518] on div "Edit Item Details Tags Schedule Name Southern Style Chicken ​ Subtitle x ​ Desc…" at bounding box center [658, 328] width 1316 height 657
click at [586, 566] on input "text" at bounding box center [594, 557] width 121 height 21
paste input "Six Inch"
type input "Six Inch Combo"
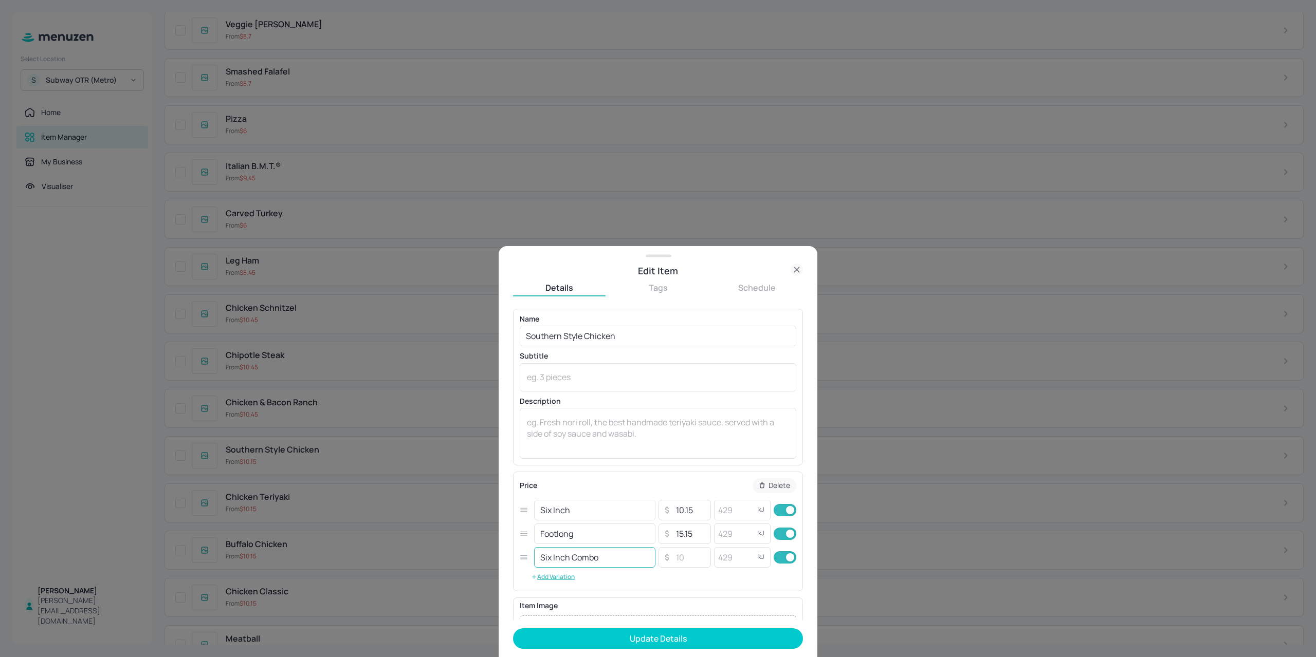
drag, startPoint x: 573, startPoint y: 579, endPoint x: 590, endPoint y: 547, distance: 35.9
click at [573, 579] on button "Add Variation" at bounding box center [553, 576] width 66 height 15
drag, startPoint x: 596, startPoint y: 537, endPoint x: 510, endPoint y: 531, distance: 86.6
click at [510, 531] on div "Edit Item Details Tags Schedule Name Southern Style Chicken ​ Subtitle x ​ Desc…" at bounding box center [657, 451] width 319 height 411
click at [573, 580] on input "text" at bounding box center [594, 581] width 121 height 21
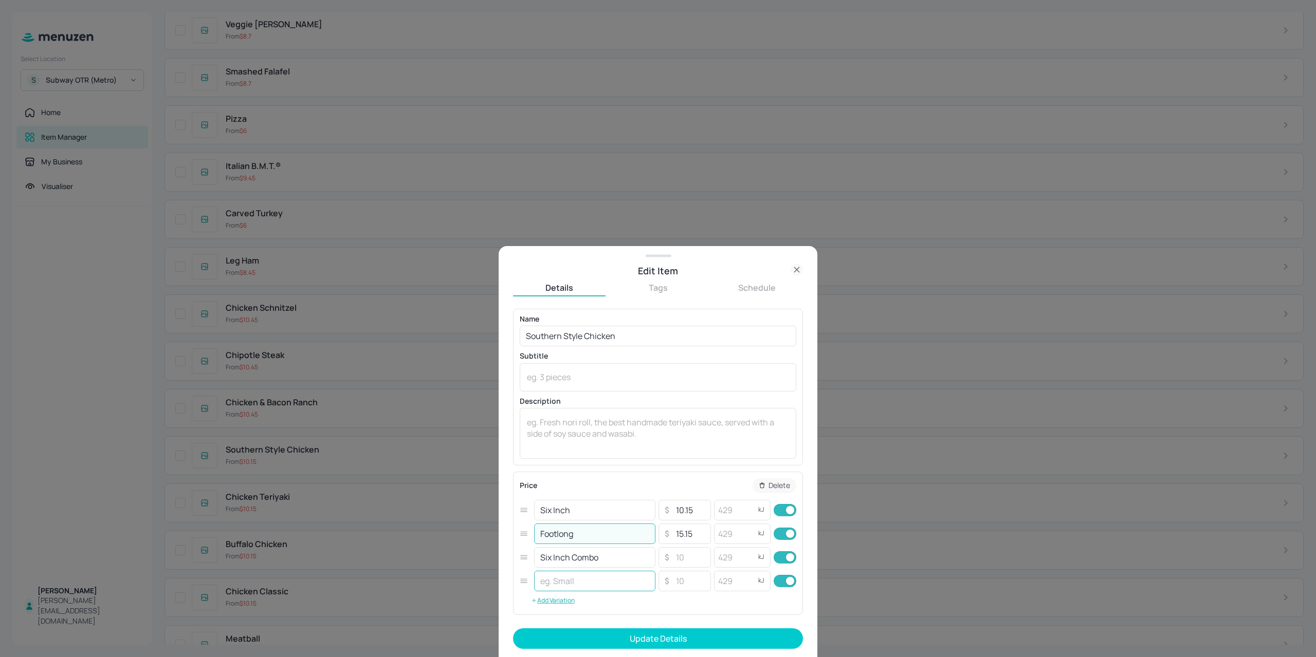
paste input "Footlong"
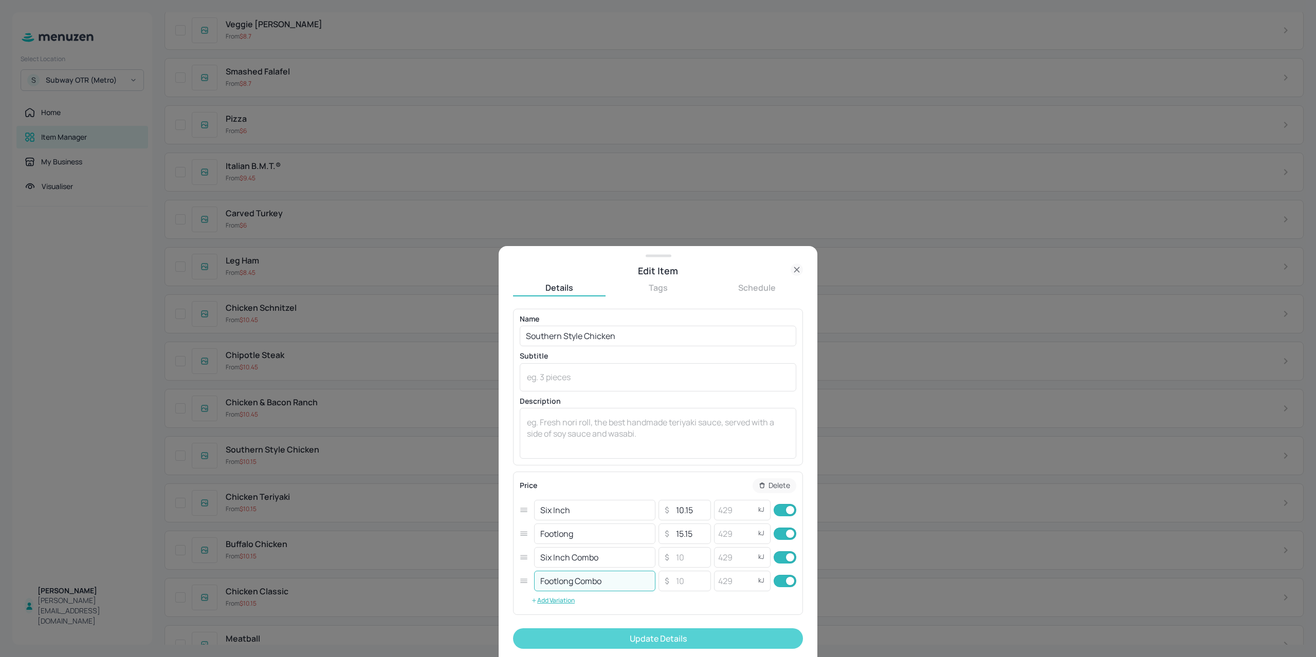
type input "Footlong Combo"
click at [703, 632] on button "Update Details" at bounding box center [658, 638] width 290 height 21
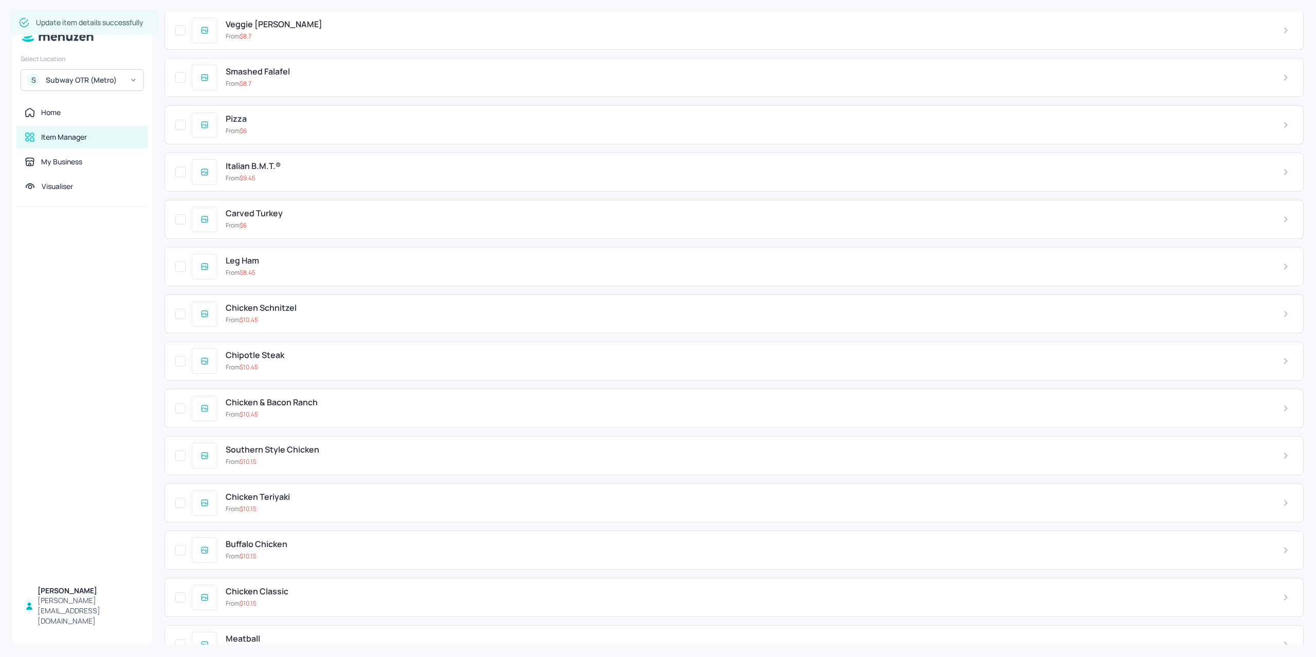
click at [321, 393] on div "Chicken & Bacon Ranch From $ 10.45" at bounding box center [733, 408] width 1139 height 39
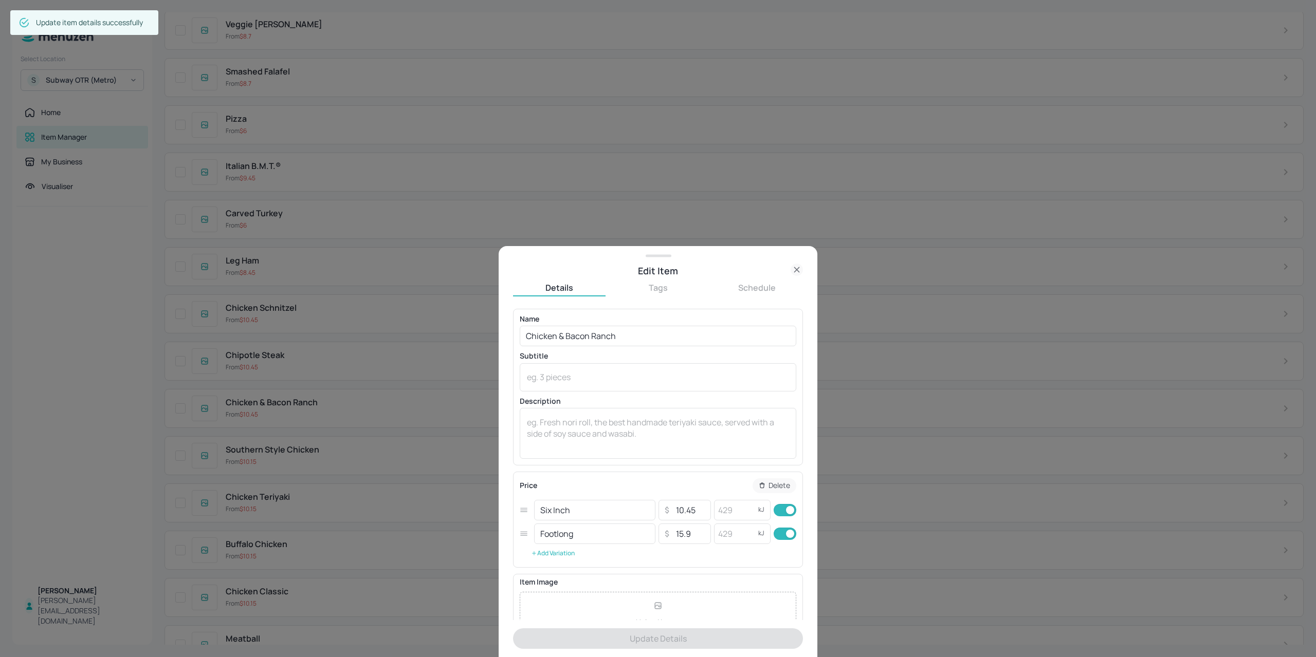
click at [548, 558] on button "Add Variation" at bounding box center [553, 553] width 66 height 15
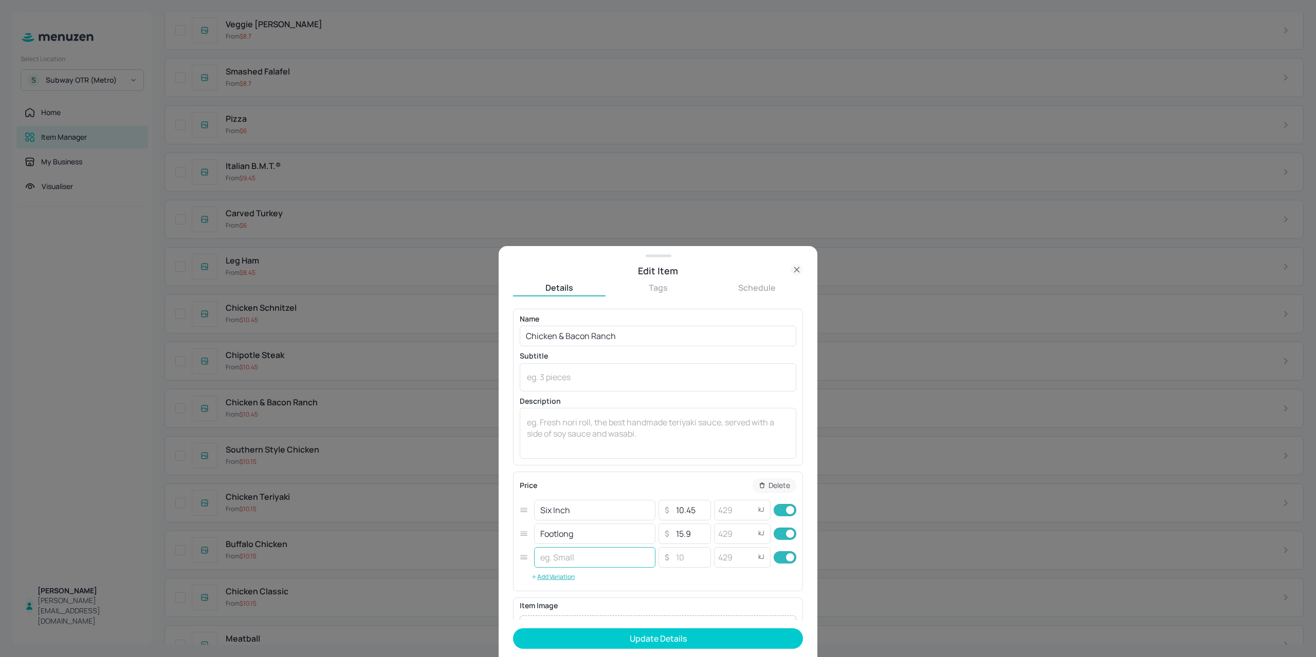
click at [569, 556] on input "text" at bounding box center [594, 557] width 121 height 21
drag, startPoint x: 587, startPoint y: 516, endPoint x: 479, endPoint y: 513, distance: 108.0
click at [480, 513] on div "Edit Item Details Tags Schedule Name Chicken & Bacon Ranch ​ Subtitle x ​ Descr…" at bounding box center [658, 328] width 1316 height 657
click at [571, 557] on input "text" at bounding box center [594, 557] width 121 height 21
paste input "Six Inch"
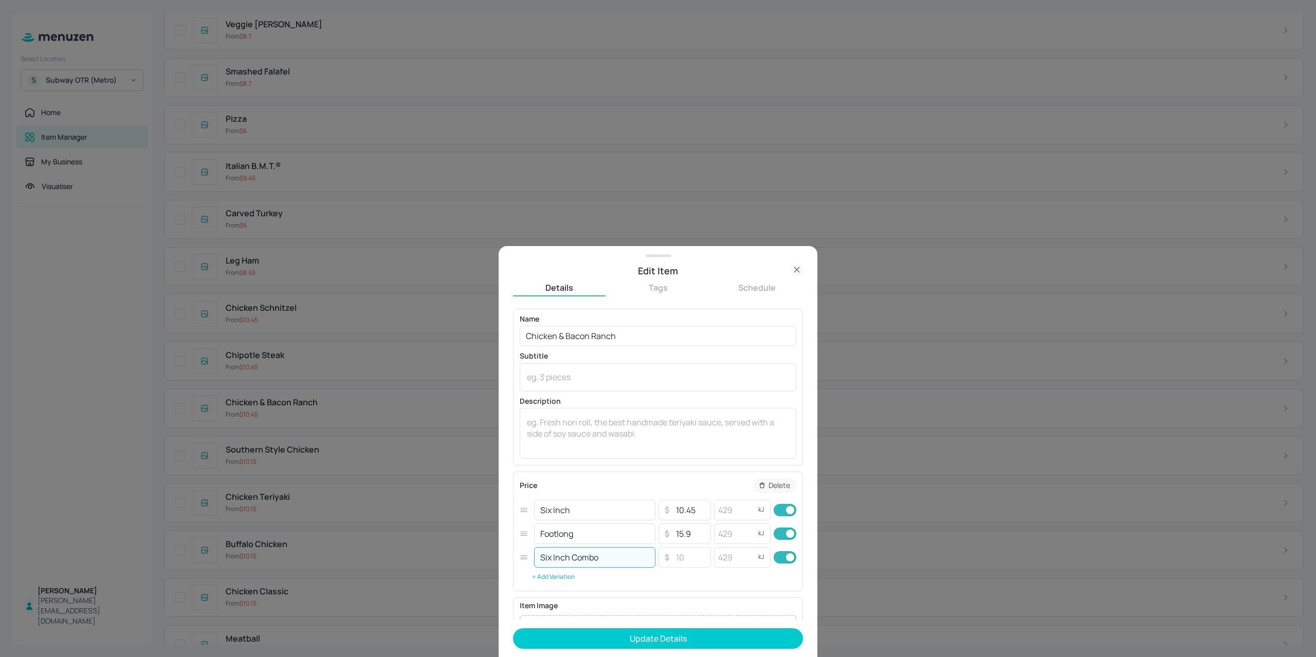
type input "Six Inch Combo"
drag, startPoint x: 572, startPoint y: 572, endPoint x: 571, endPoint y: 559, distance: 13.9
click at [571, 572] on button "Add Variation" at bounding box center [553, 576] width 66 height 15
click at [503, 526] on div "Edit Item Details Tags Schedule Name Chicken & Bacon Ranch ​ Subtitle x ​ Descr…" at bounding box center [657, 451] width 319 height 411
click at [552, 571] on input "text" at bounding box center [594, 581] width 121 height 21
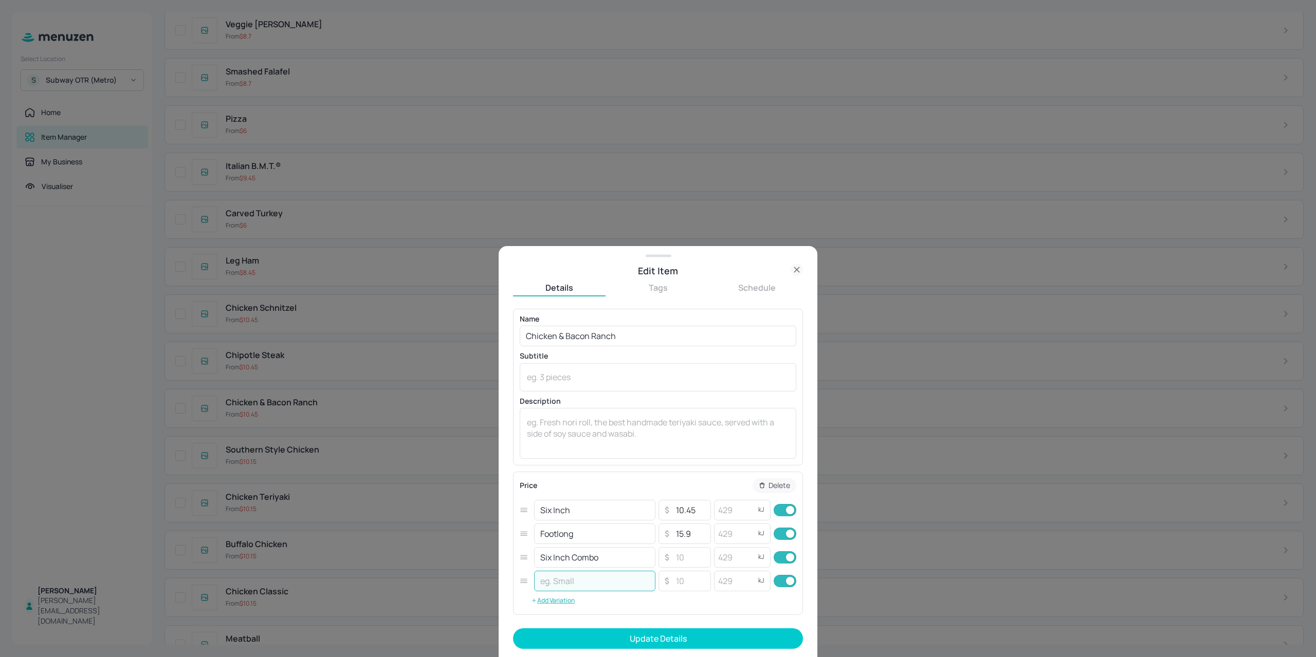
paste input "Footlong"
type input "Footlong Combo"
click at [753, 650] on form "Name Chicken & Bacon Ranch ​ Subtitle x ​ Description x ​ Price Delete Six Inch…" at bounding box center [658, 483] width 290 height 348
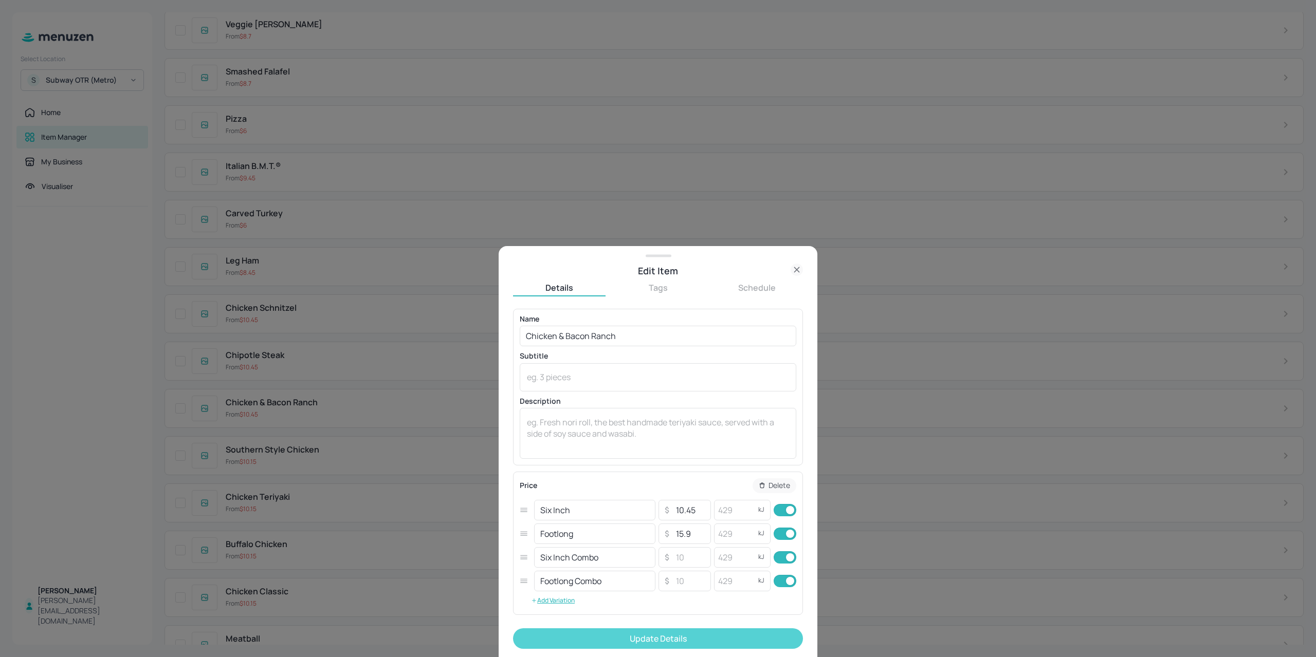
click at [753, 639] on button "Update Details" at bounding box center [658, 638] width 290 height 21
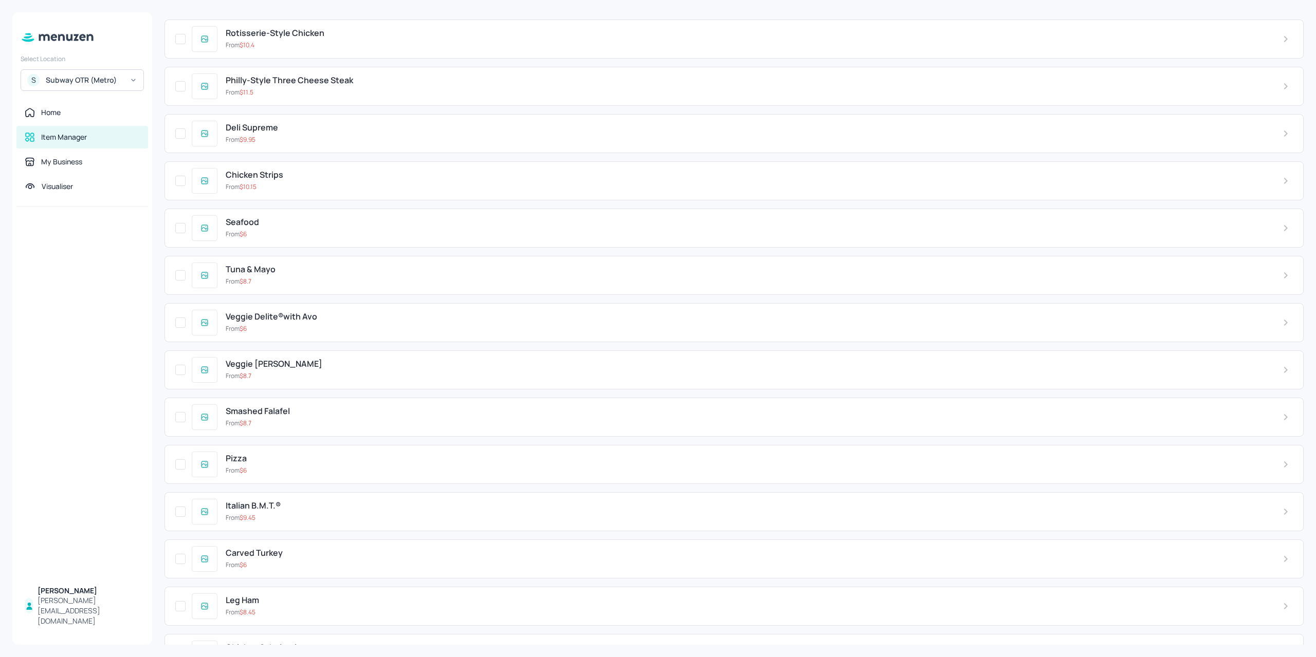
scroll to position [2775, 0]
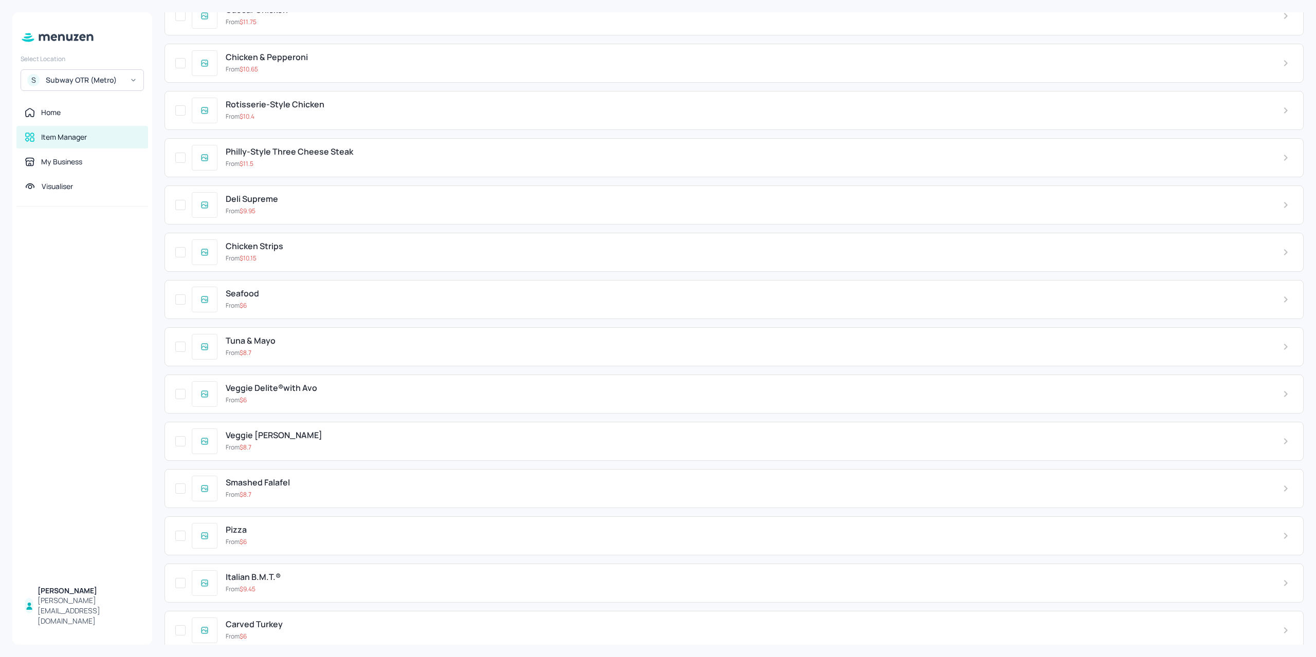
click at [338, 254] on div "From $ 10.15" at bounding box center [746, 258] width 1040 height 9
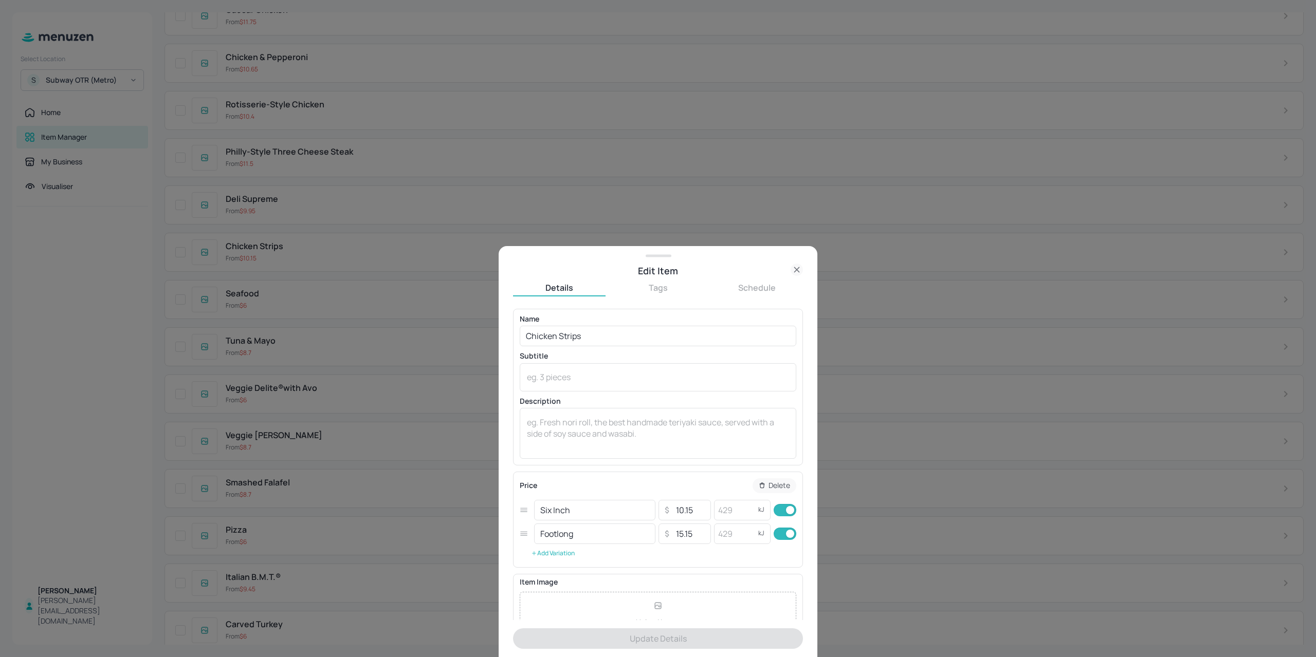
click at [559, 558] on button "Add Variation" at bounding box center [553, 553] width 66 height 15
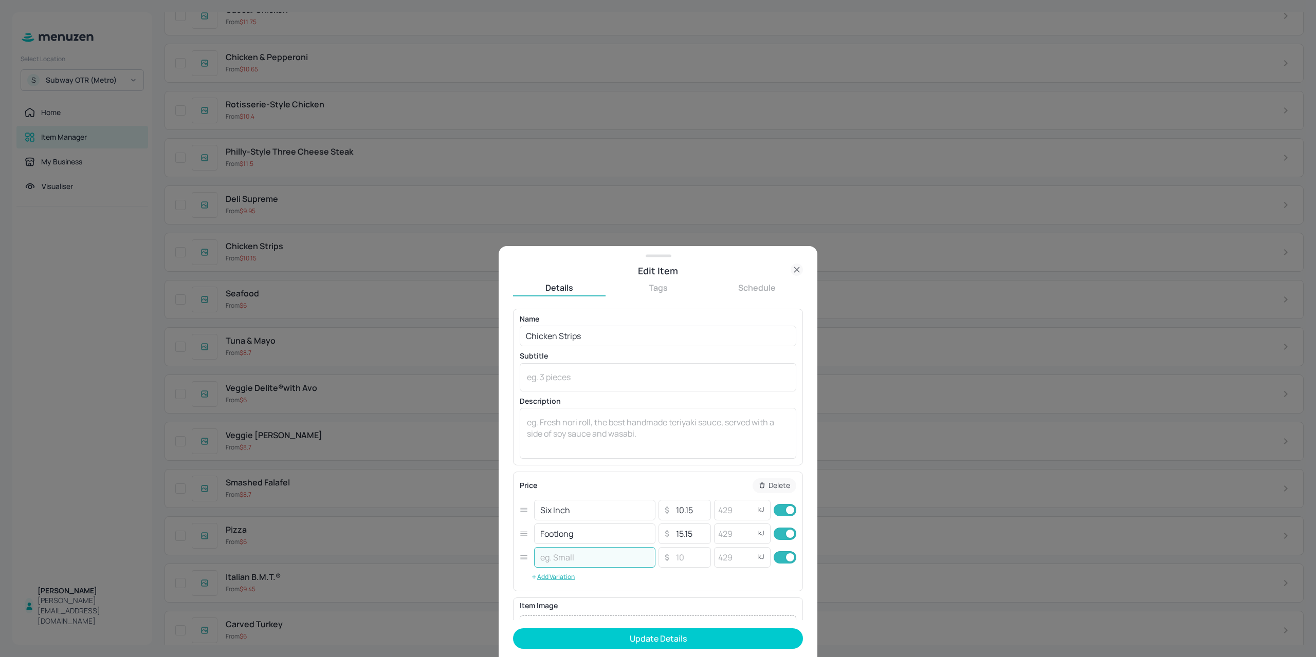
drag, startPoint x: 577, startPoint y: 556, endPoint x: 584, endPoint y: 560, distance: 8.3
click at [578, 556] on input "text" at bounding box center [594, 557] width 121 height 21
drag, startPoint x: 586, startPoint y: 514, endPoint x: 489, endPoint y: 515, distance: 96.6
click at [494, 515] on div "Edit Item Details Tags Schedule Name Chicken Strips ​ Subtitle x ​ Description …" at bounding box center [658, 328] width 1316 height 657
click at [604, 562] on input "text" at bounding box center [594, 557] width 121 height 21
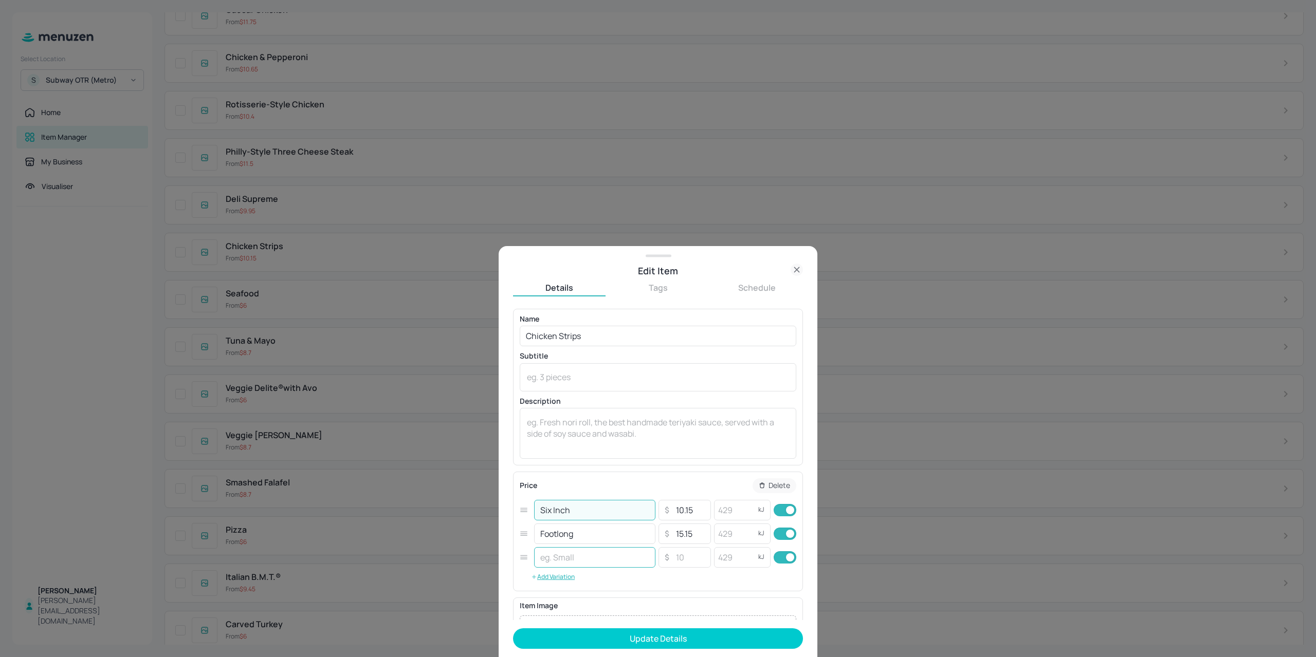
paste input "Six Inch"
type input "Six Inch Combo"
drag, startPoint x: 583, startPoint y: 534, endPoint x: 508, endPoint y: 543, distance: 75.5
click at [519, 533] on div "Price Delete Six Inch ​ ​ 10.15 ​ kJ ​ Footlong ​ ​ 15.15 ​ kJ ​ Six Inch Combo…" at bounding box center [658, 531] width 290 height 119
click at [546, 571] on button "Add Variation" at bounding box center [553, 576] width 66 height 15
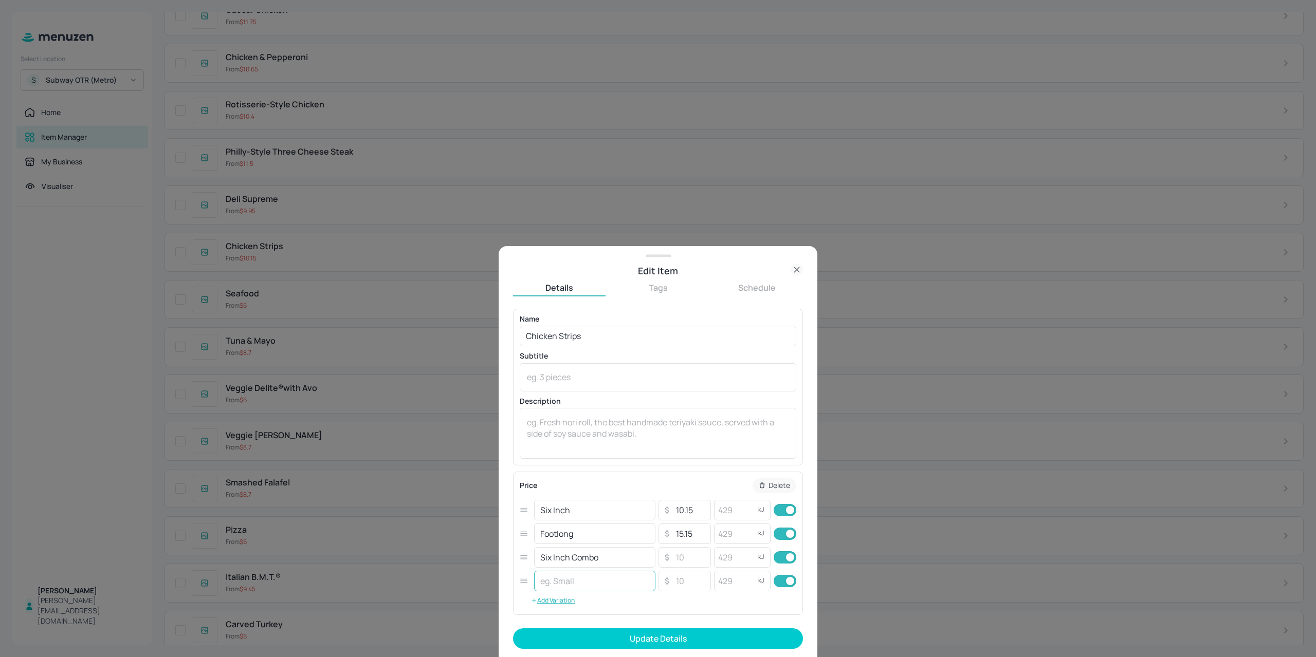
click at [569, 581] on input "text" at bounding box center [594, 581] width 121 height 21
paste input "Footlong"
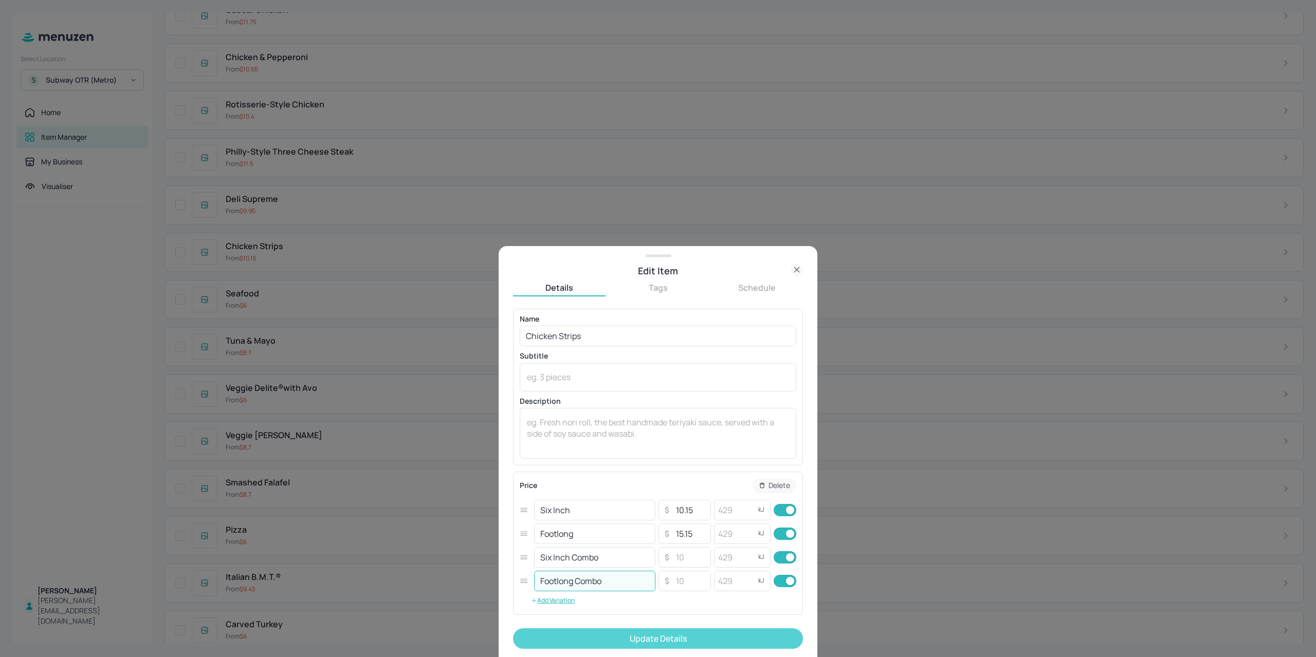
type input "Footlong Combo"
click at [635, 631] on button "Update Details" at bounding box center [658, 638] width 290 height 21
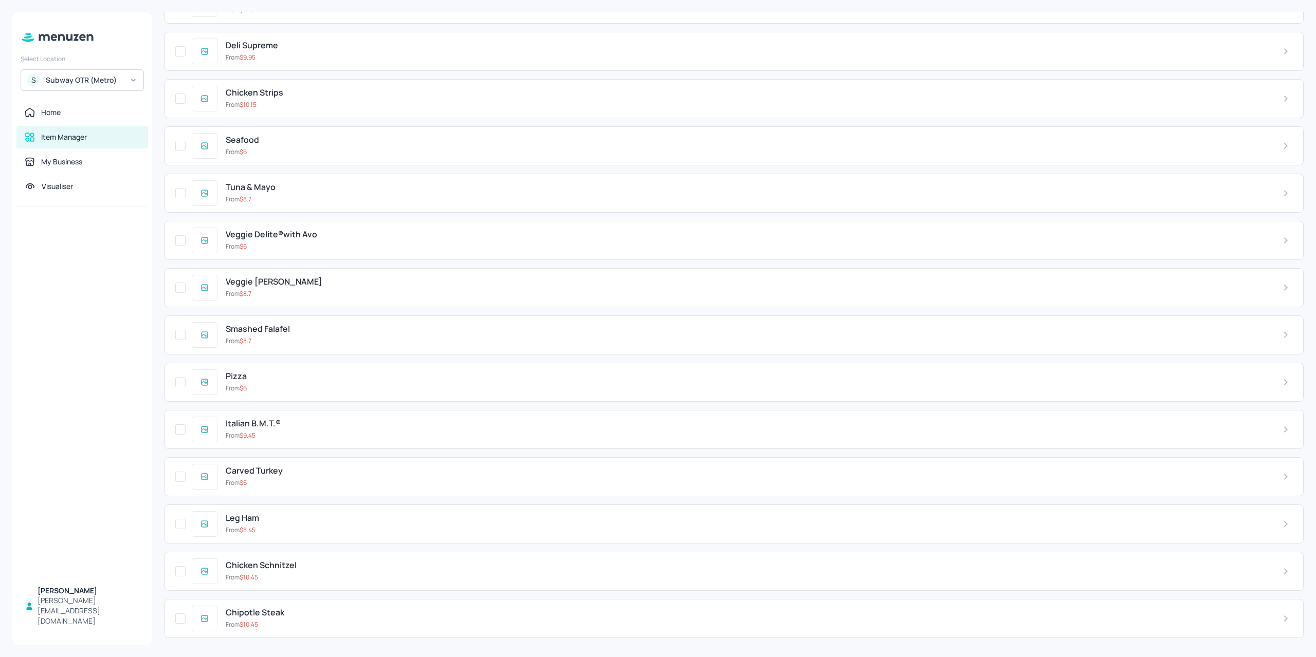
scroll to position [3032, 0]
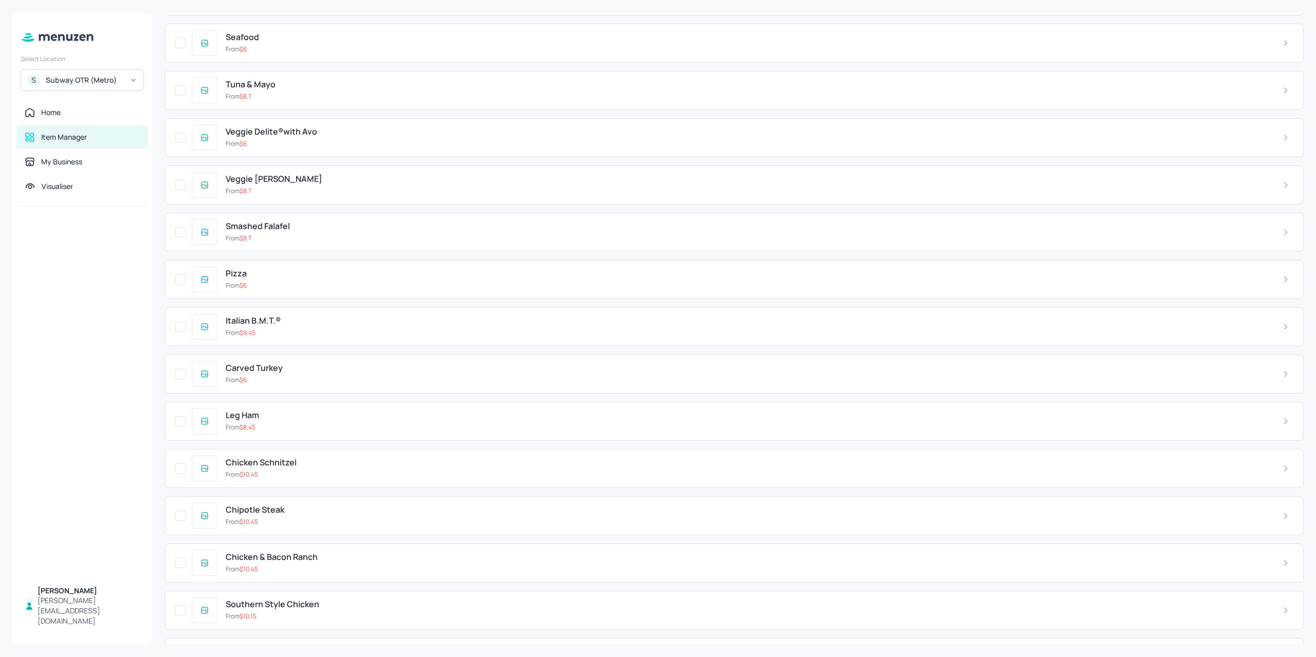
click at [270, 355] on div "Carved Turkey From $ 6" at bounding box center [733, 374] width 1139 height 39
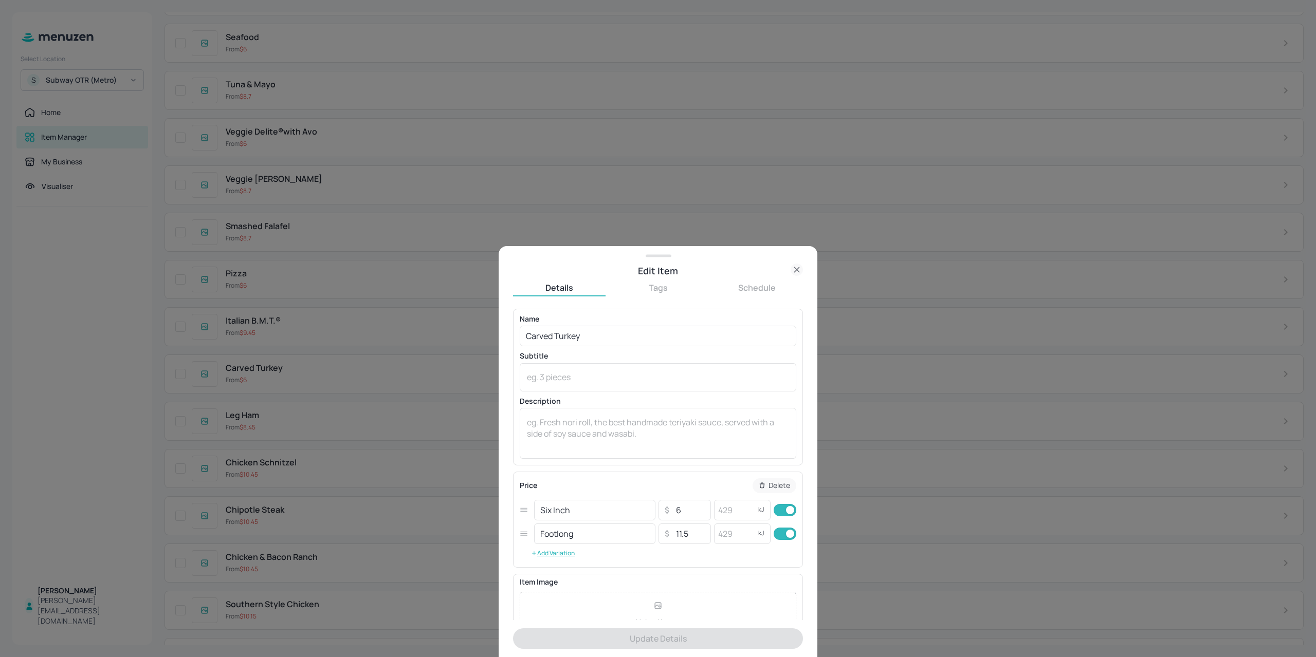
click at [551, 561] on div "Price Delete Six Inch ​ ​ 6 ​ kJ ​ Footlong ​ ​ 11.5 ​ kJ ​ Add Variation" at bounding box center [658, 520] width 290 height 96
click at [557, 553] on button "Add Variation" at bounding box center [553, 553] width 66 height 15
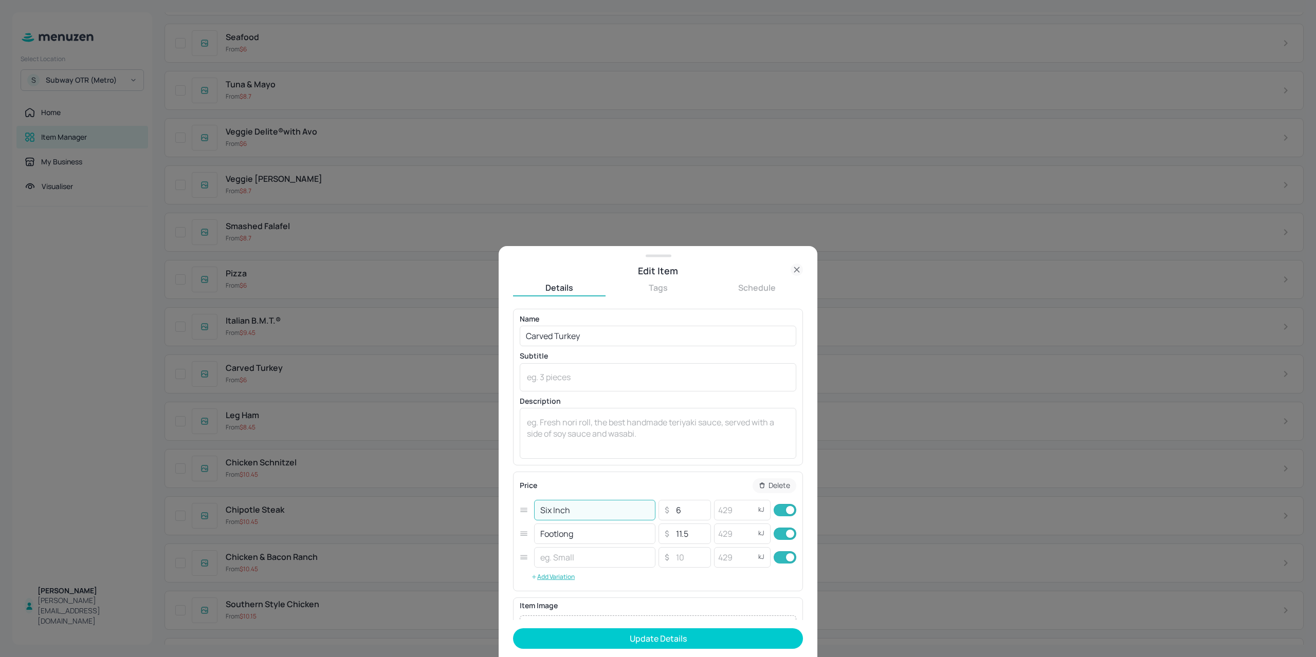
drag, startPoint x: 570, startPoint y: 512, endPoint x: 540, endPoint y: 539, distance: 40.1
click at [459, 495] on div "Edit Item Details Tags Schedule Name Carved Turkey ​ Subtitle x ​ Description x…" at bounding box center [658, 328] width 1316 height 657
click at [565, 554] on input "text" at bounding box center [594, 557] width 121 height 21
paste input "Six Inch"
type input "Six Inch"
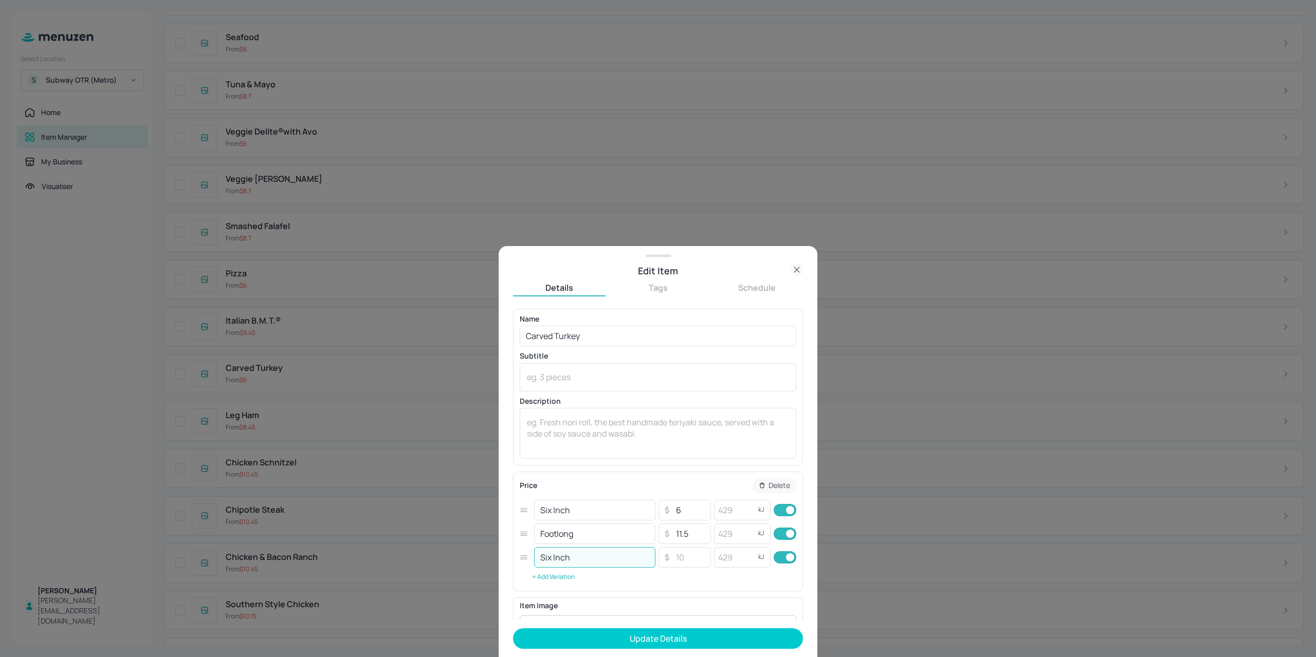
click at [557, 575] on button "Add Variation" at bounding box center [553, 576] width 66 height 15
click at [563, 579] on input "text" at bounding box center [594, 581] width 121 height 21
type input "Footlong Combo"
click at [593, 554] on input "Six Inch" at bounding box center [594, 557] width 121 height 21
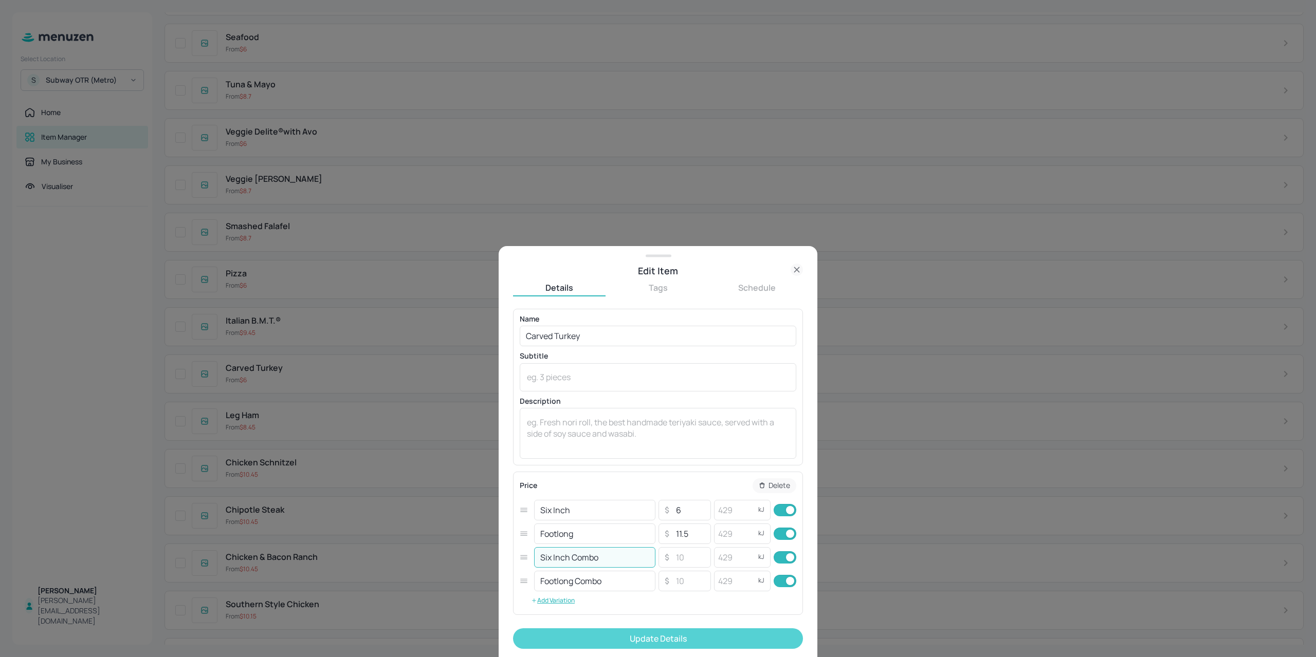
type input "Six Inch Combo"
click at [659, 642] on button "Update Details" at bounding box center [658, 638] width 290 height 21
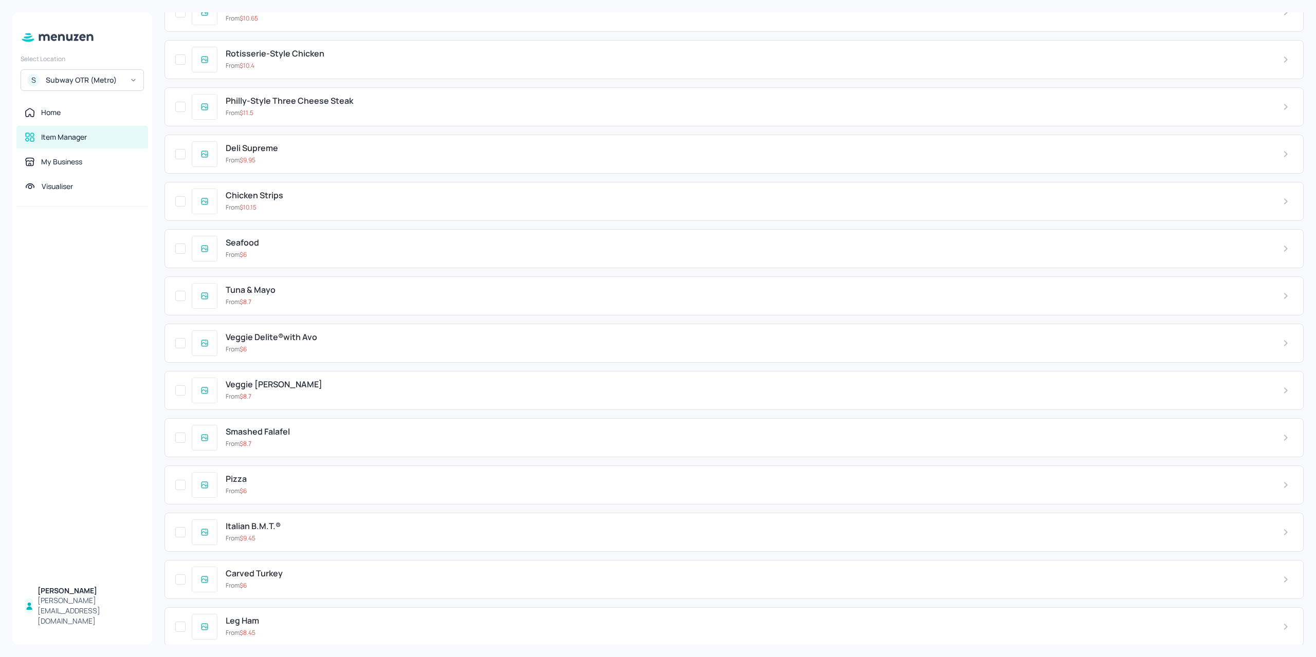
scroll to position [2775, 0]
click at [334, 147] on div "Philly-Style Three Cheese Steak From $ 11.5" at bounding box center [745, 157] width 1057 height 21
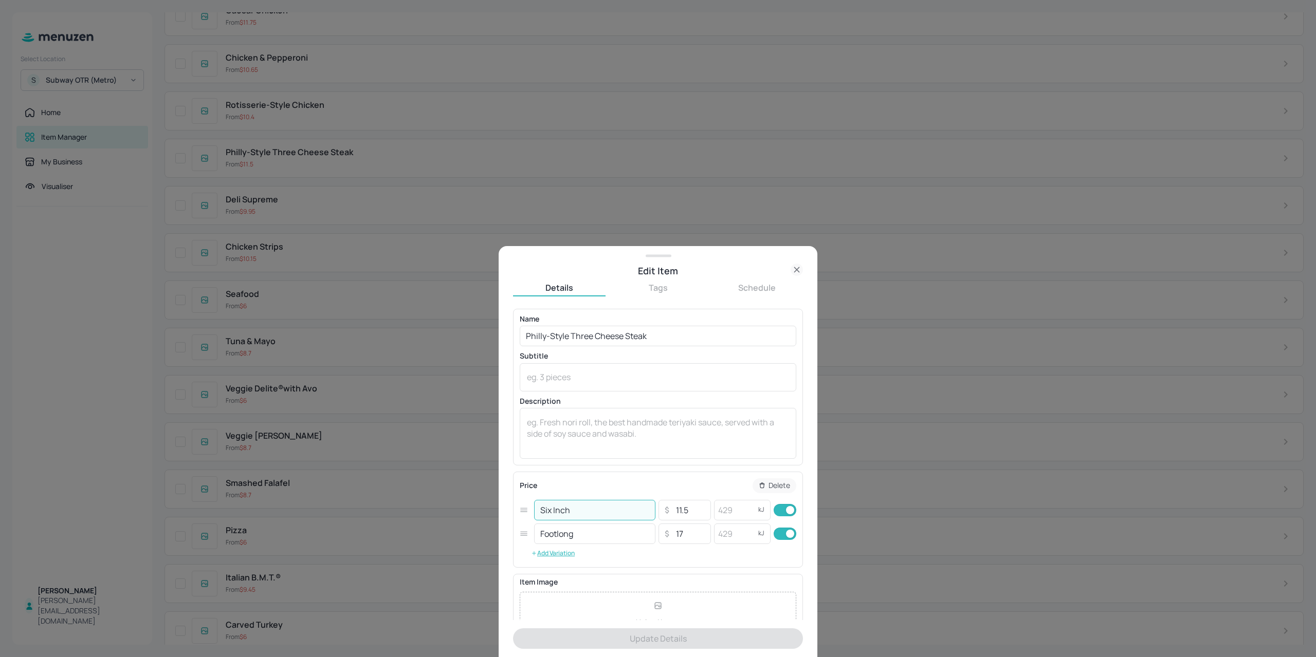
drag, startPoint x: 592, startPoint y: 513, endPoint x: 505, endPoint y: 506, distance: 87.2
click at [506, 504] on div "Edit Item Details Tags Schedule Name Philly-Style Three Cheese Steak ​ Subtitle…" at bounding box center [657, 451] width 319 height 411
click at [552, 553] on button "Add Variation" at bounding box center [553, 553] width 66 height 15
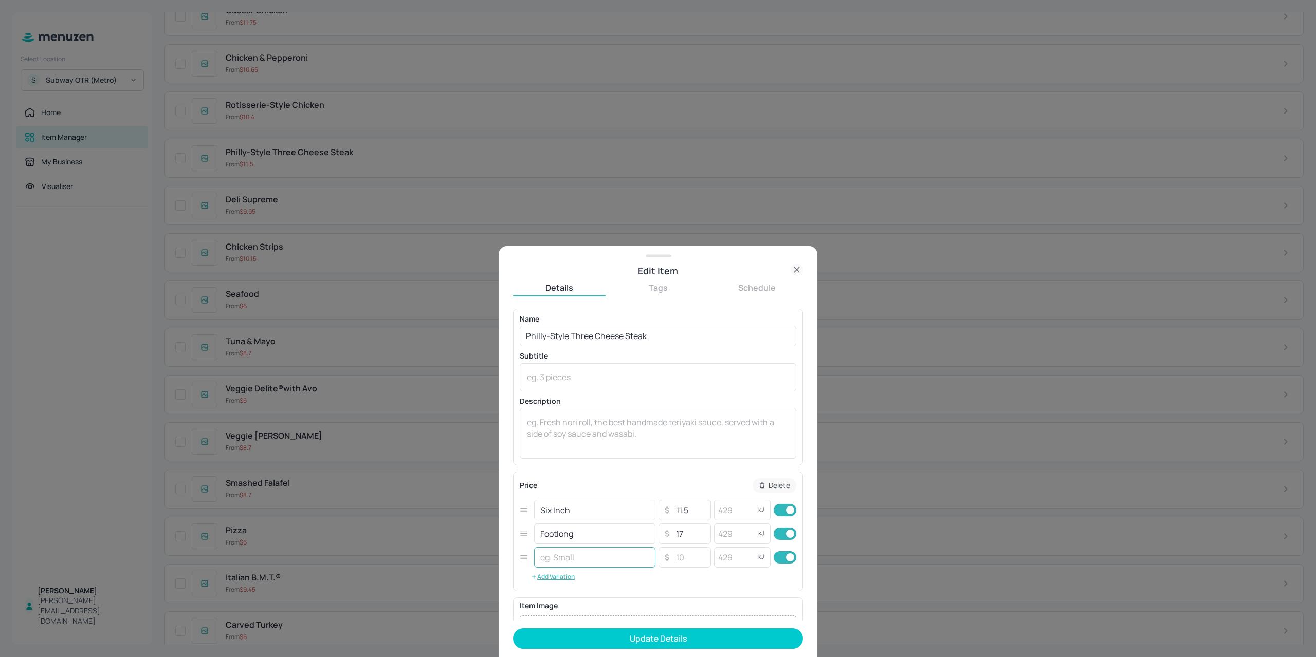
click at [561, 554] on input "text" at bounding box center [594, 557] width 121 height 21
paste input "Six Inch"
type input "Six Inch Combo"
click at [556, 582] on button "Add Variation" at bounding box center [553, 576] width 66 height 15
drag, startPoint x: 583, startPoint y: 542, endPoint x: 505, endPoint y: 550, distance: 78.5
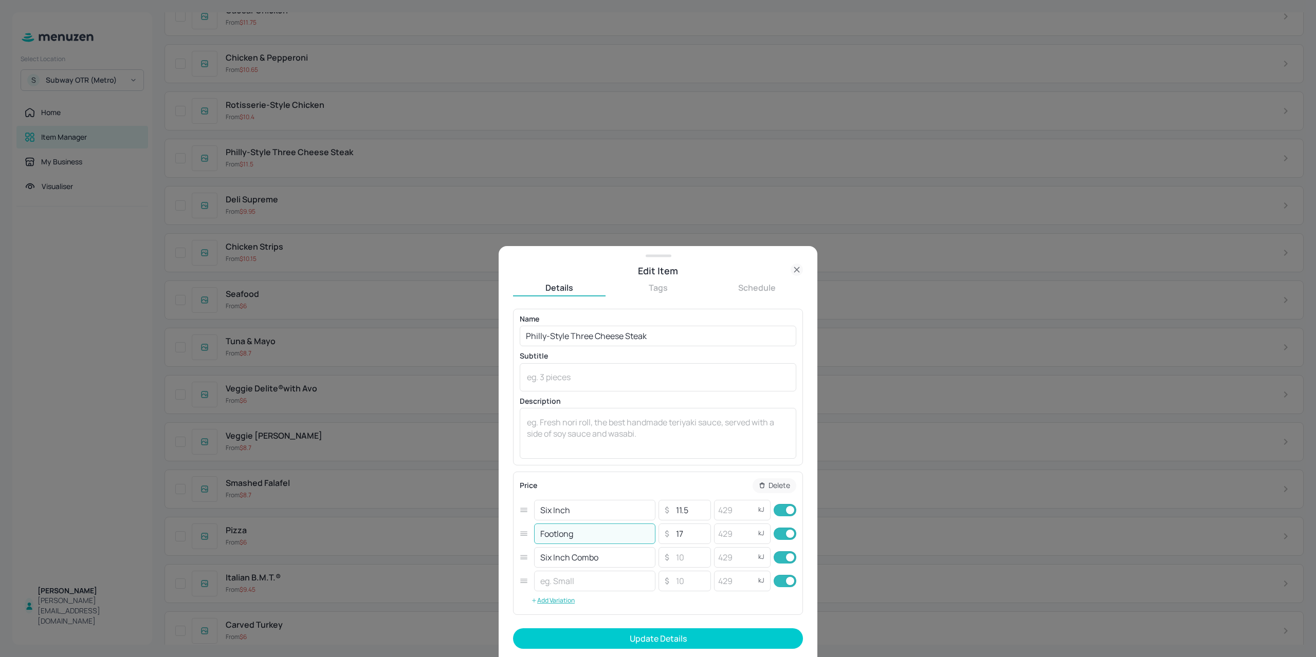
click at [505, 550] on div "Edit Item Details Tags Schedule Name Philly-Style Three Cheese Steak ​ Subtitle…" at bounding box center [657, 451] width 319 height 411
click at [576, 588] on input "text" at bounding box center [594, 581] width 121 height 21
paste input "Footlong"
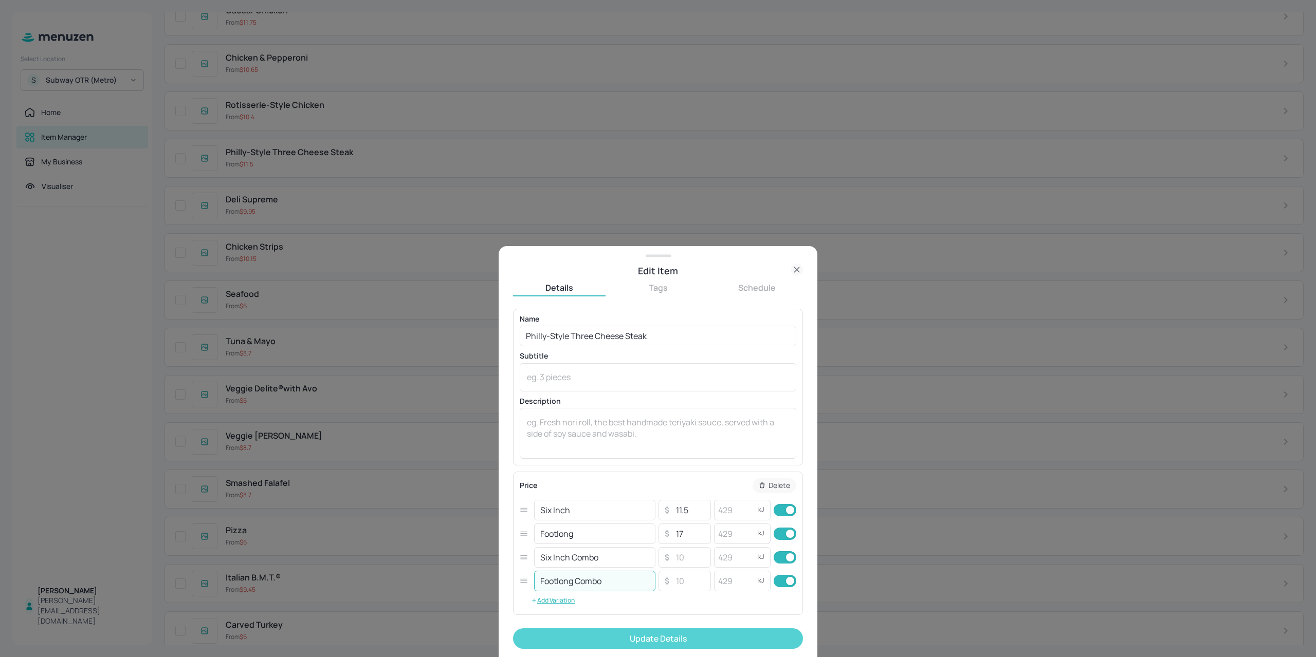
type input "Footlong Combo"
click at [543, 649] on button "Update Details" at bounding box center [658, 638] width 290 height 21
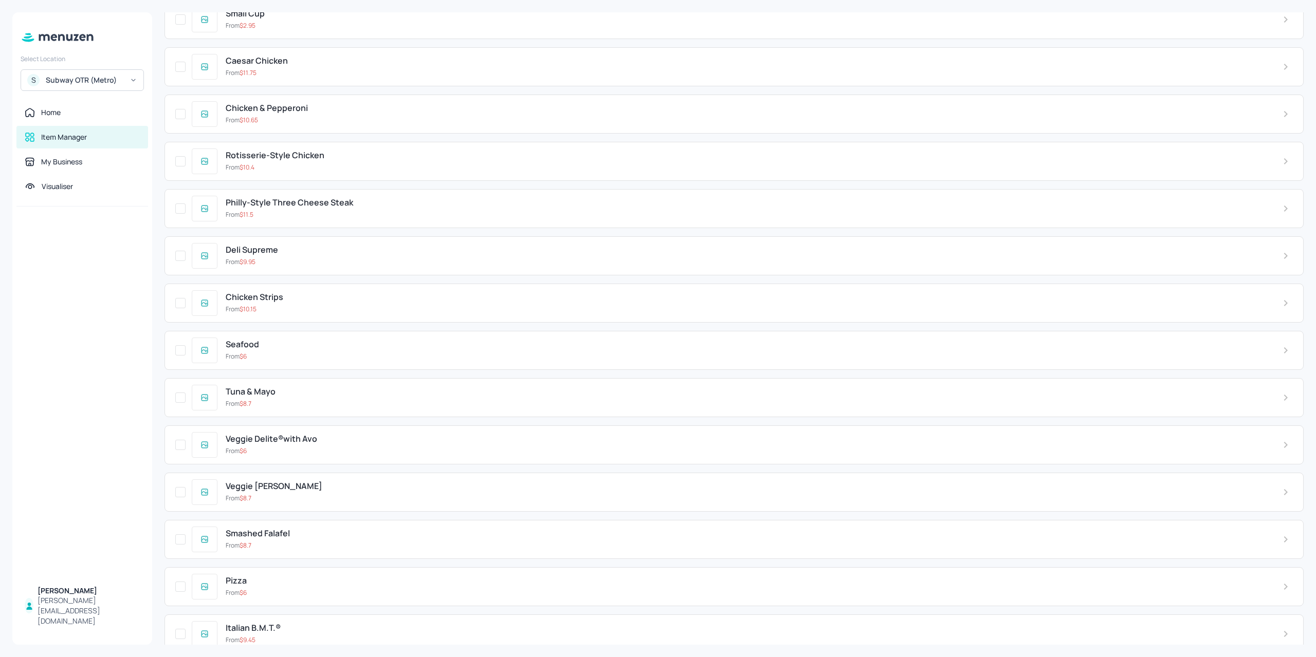
scroll to position [2724, 0]
click at [271, 578] on div "Pizza From $ 6" at bounding box center [733, 587] width 1139 height 39
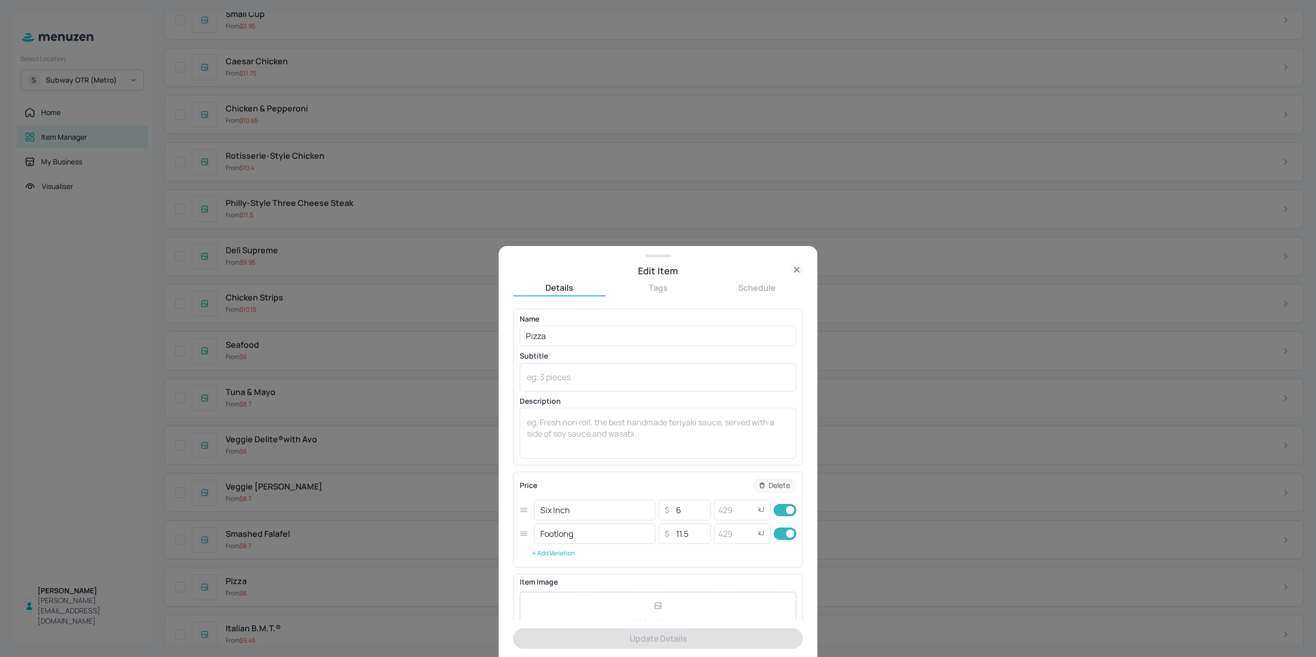
click at [560, 553] on button "Add Variation" at bounding box center [553, 553] width 66 height 15
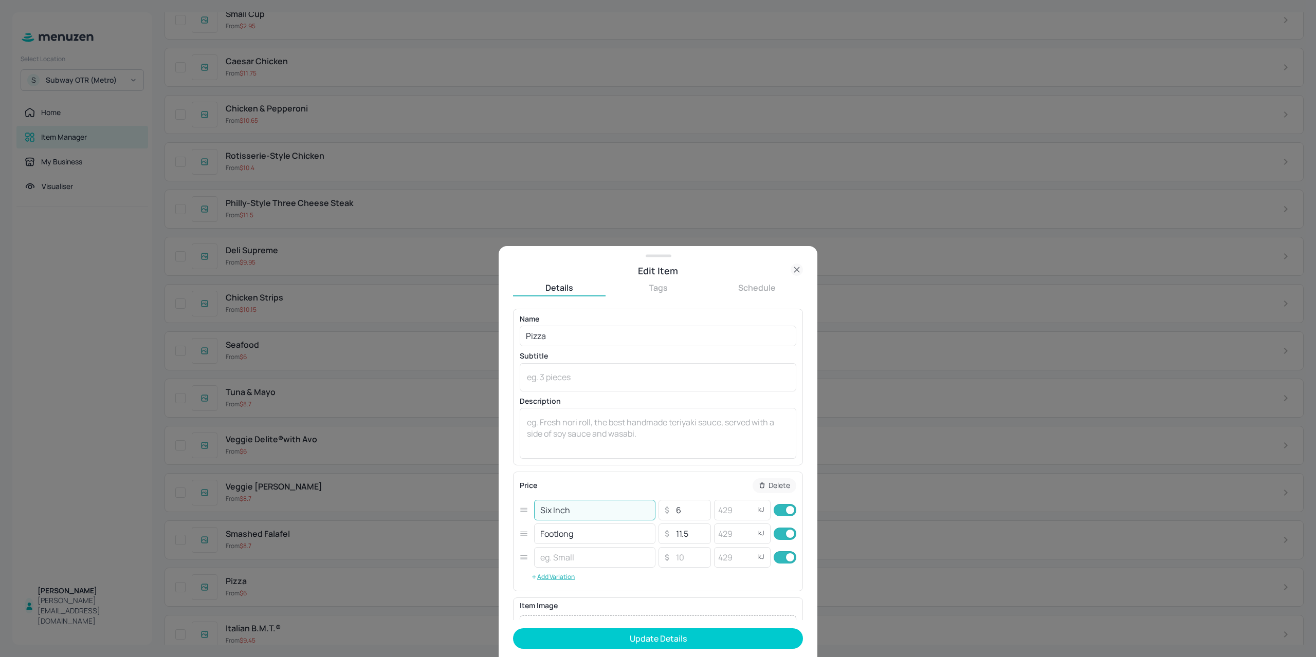
drag, startPoint x: 578, startPoint y: 514, endPoint x: 505, endPoint y: 523, distance: 73.4
click at [524, 520] on div "Six Inch ​ ​ 6 ​ kJ ​" at bounding box center [658, 510] width 276 height 24
click at [578, 557] on input "text" at bounding box center [594, 557] width 121 height 21
paste input "Six Inch"
type input "Six Inch Combo"
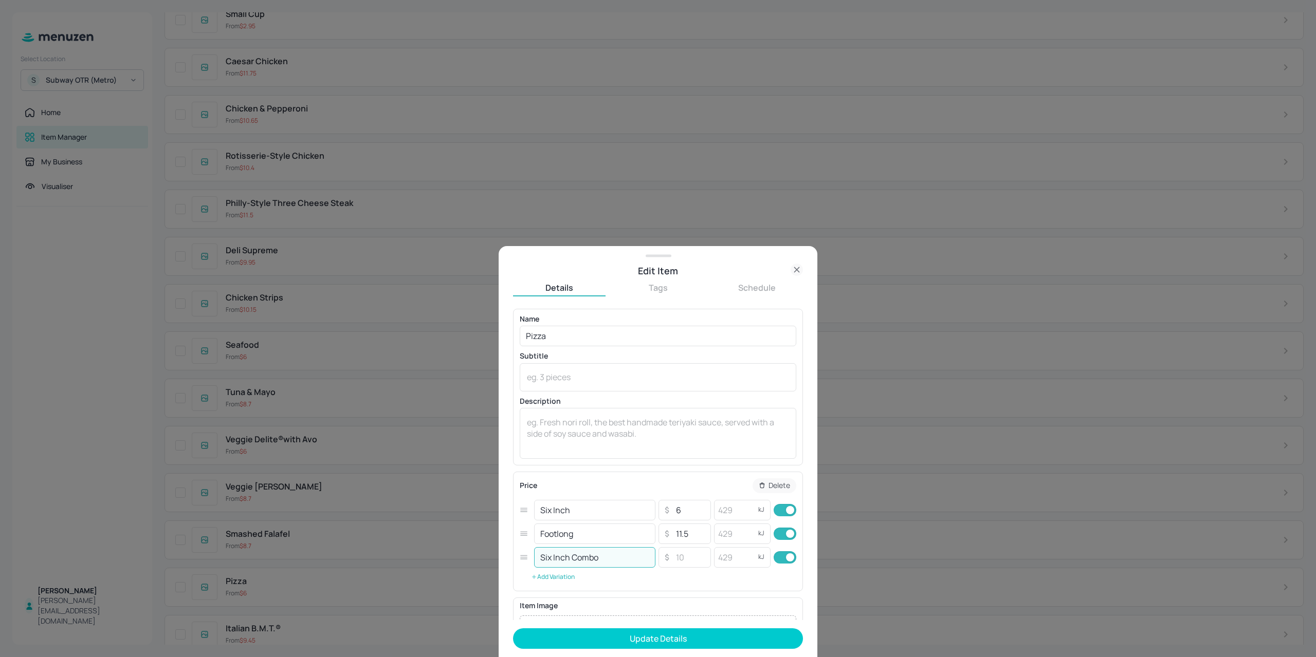
click at [561, 582] on button "Add Variation" at bounding box center [553, 576] width 66 height 15
click at [488, 536] on div "Edit Item Details Tags Schedule Name Pizza ​ Subtitle x ​ Description x ​ Price…" at bounding box center [658, 328] width 1316 height 657
click at [595, 583] on input "text" at bounding box center [594, 581] width 121 height 21
paste input "Footlong"
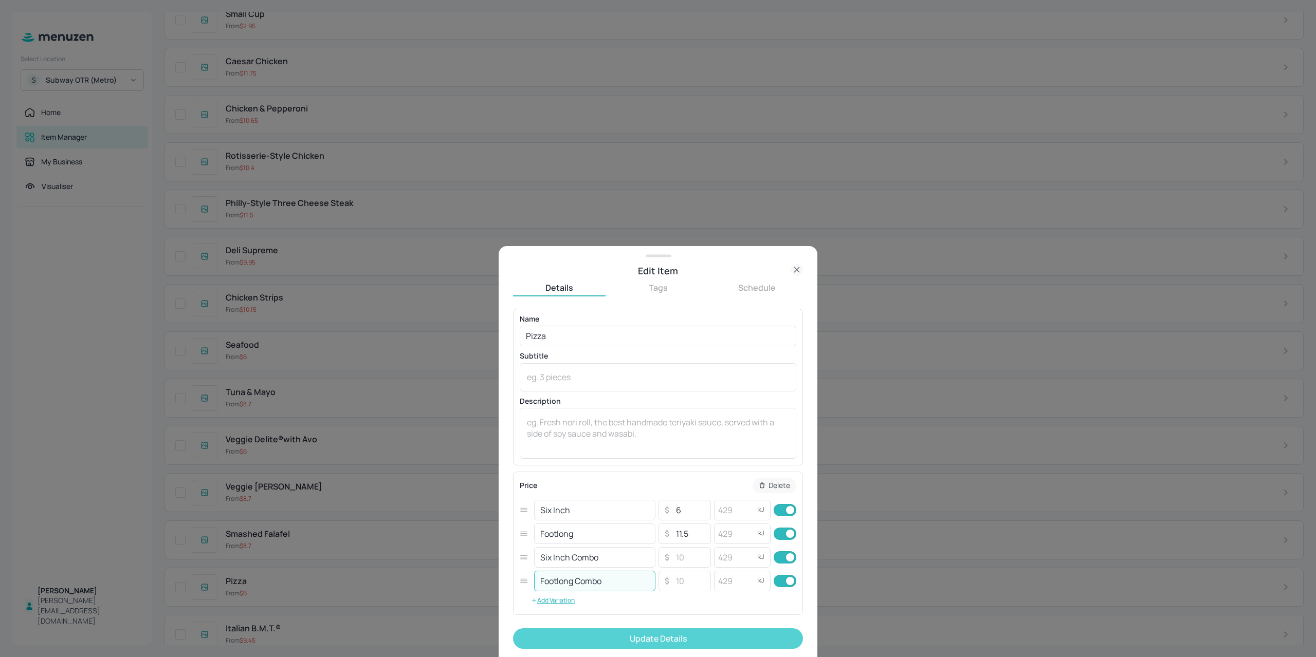
type input "Footlong Combo"
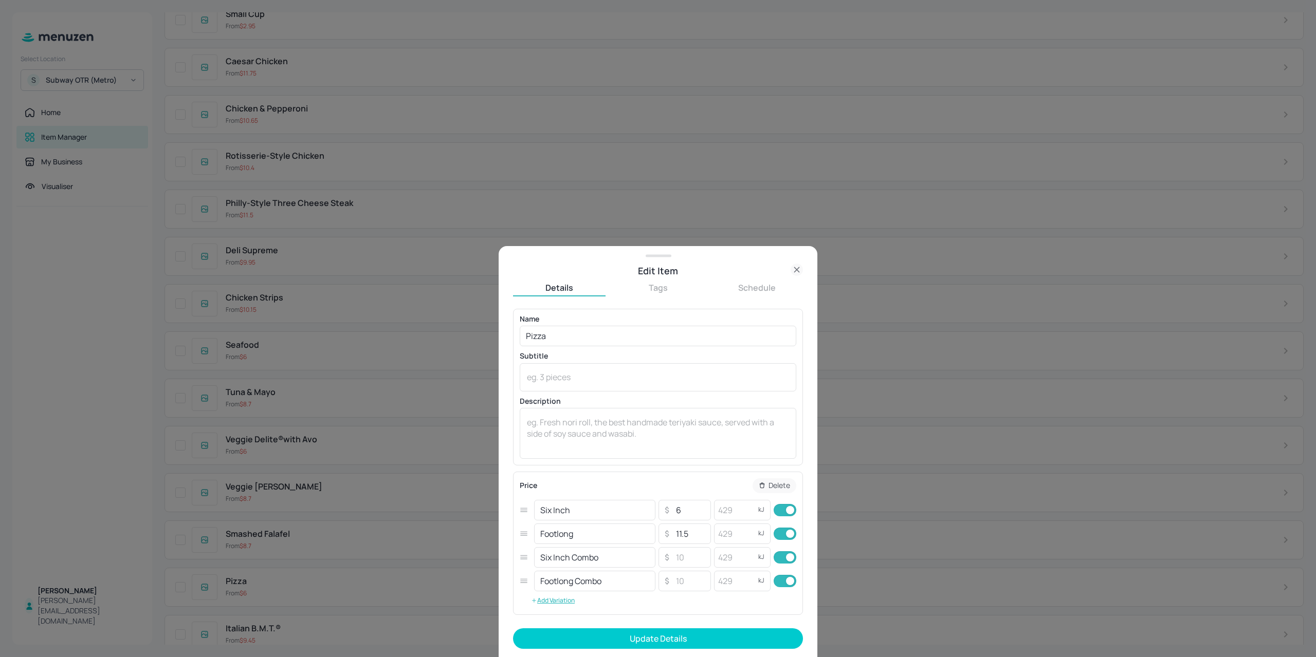
drag, startPoint x: 603, startPoint y: 637, endPoint x: 603, endPoint y: 628, distance: 8.2
click at [603, 637] on button "Update Details" at bounding box center [658, 638] width 290 height 21
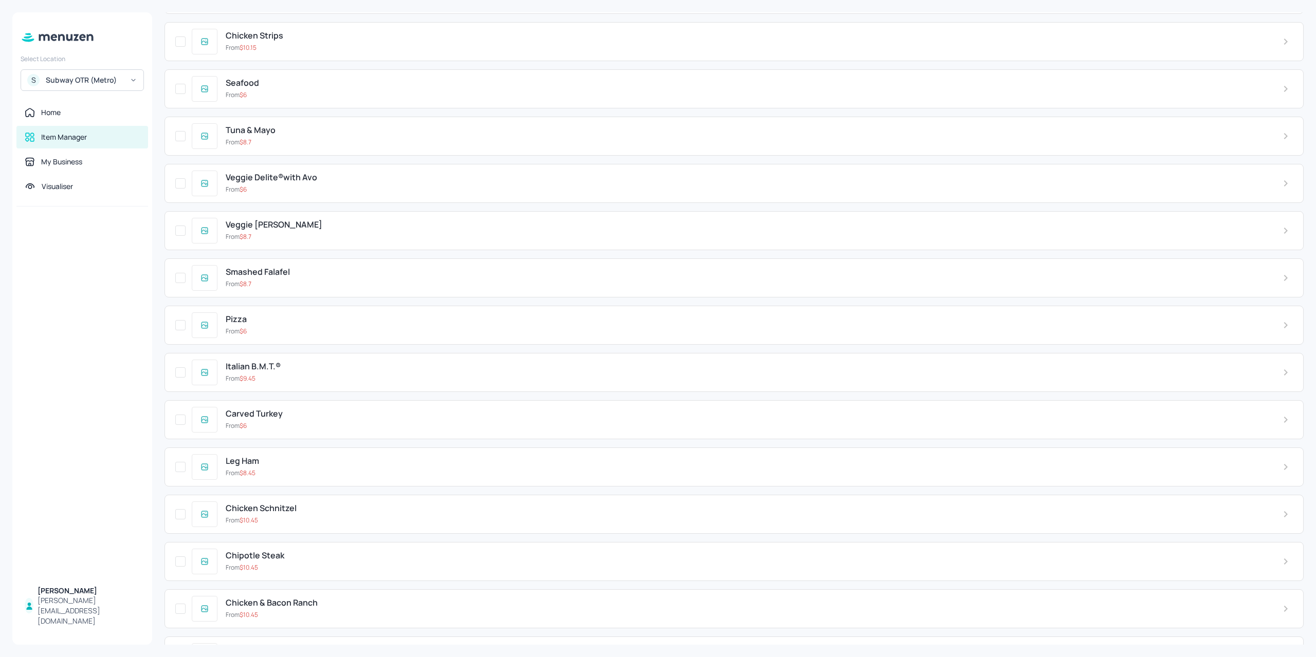
scroll to position [3032, 0]
click at [273, 410] on div "Leg Ham" at bounding box center [746, 415] width 1040 height 10
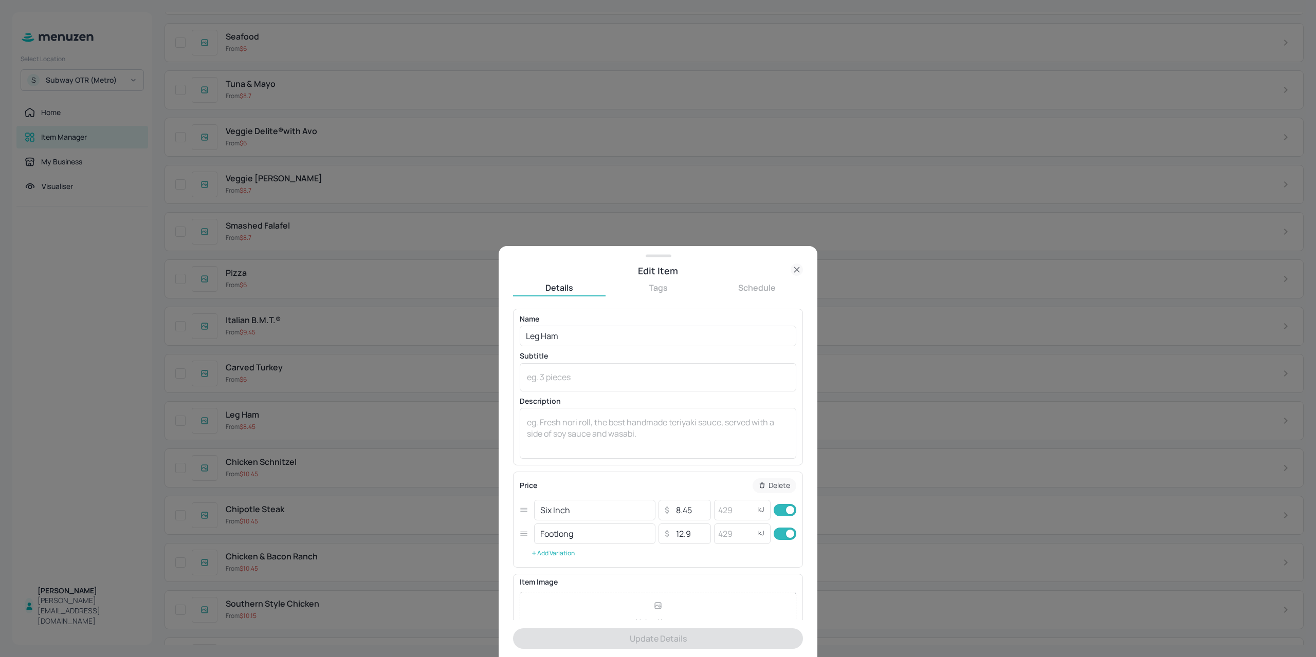
click at [552, 556] on button "Add Variation" at bounding box center [553, 553] width 66 height 15
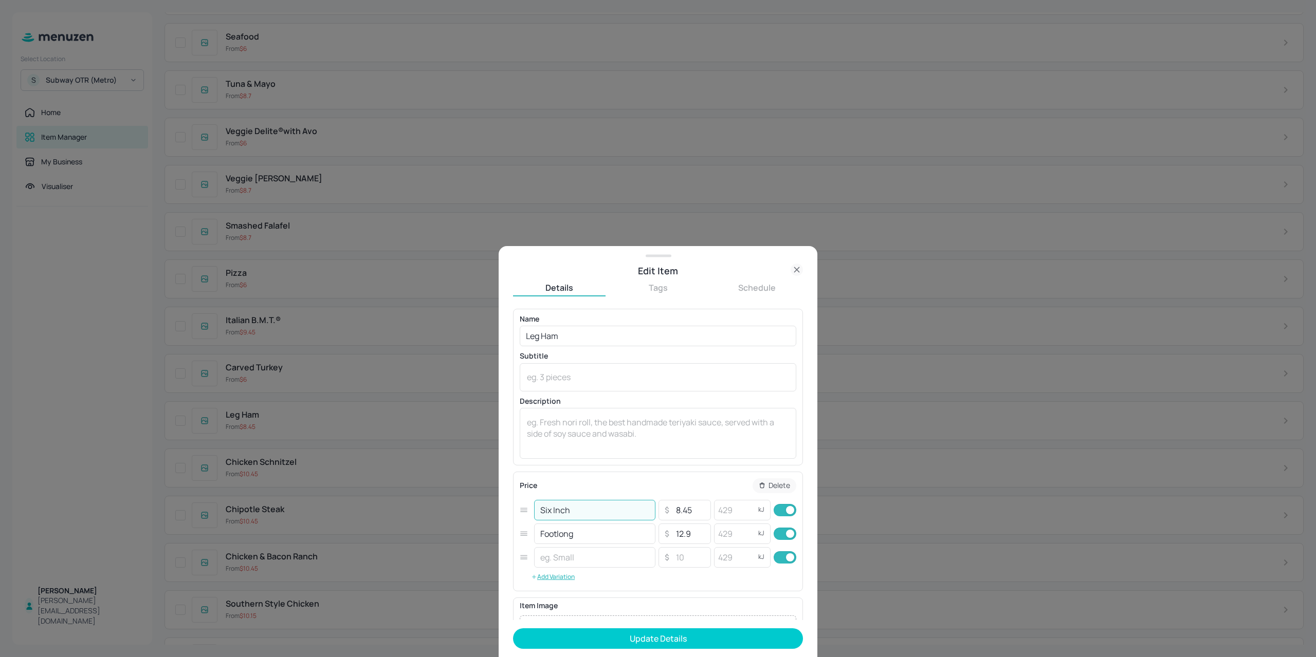
drag, startPoint x: 585, startPoint y: 514, endPoint x: 439, endPoint y: 520, distance: 146.0
click at [439, 519] on div "Edit Item Details Tags Schedule Name Leg Ham ​ Subtitle x ​ Description x ​ Pri…" at bounding box center [658, 328] width 1316 height 657
click at [566, 558] on input "text" at bounding box center [594, 557] width 121 height 21
paste input "Six Inch"
type input "Six Inch Combo"
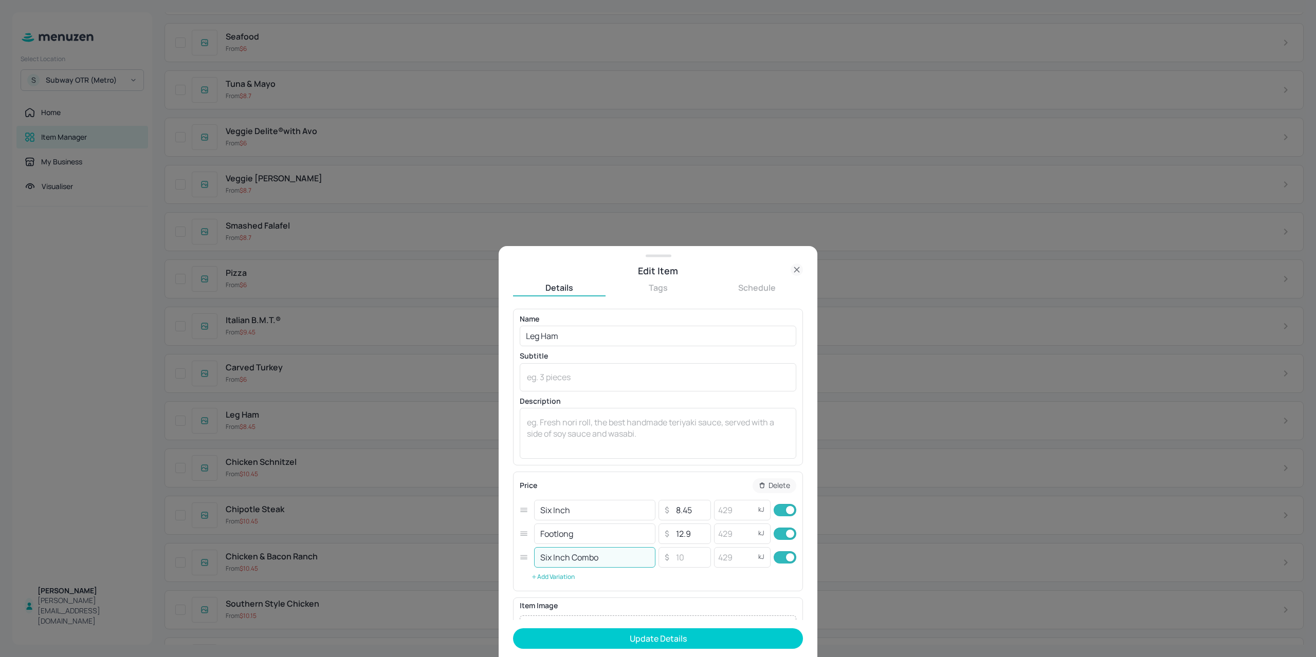
click at [544, 571] on button "Add Variation" at bounding box center [553, 576] width 66 height 15
drag, startPoint x: 547, startPoint y: 539, endPoint x: 435, endPoint y: 526, distance: 112.8
click at [428, 524] on div "Edit Item Details Tags Schedule Name Leg Ham ​ Subtitle x ​ Description x ​ Pri…" at bounding box center [658, 328] width 1316 height 657
click at [579, 581] on input "text" at bounding box center [594, 581] width 121 height 21
paste input "Footlong"
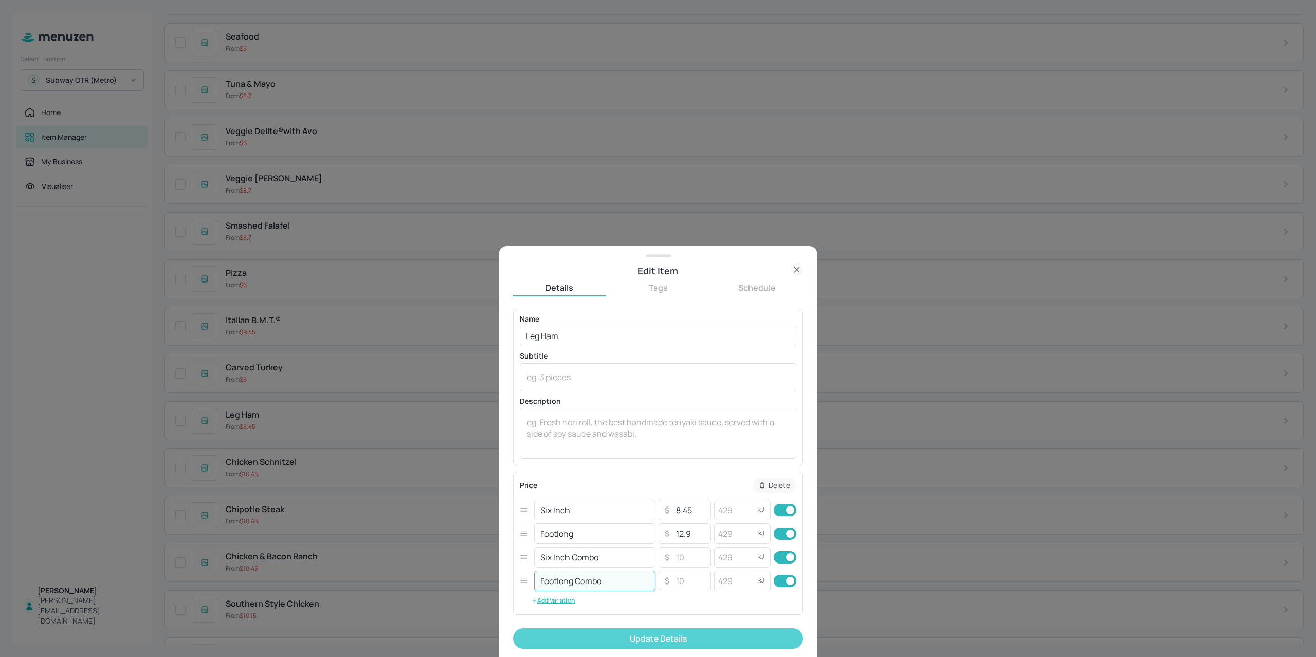
type input "Footlong Combo"
click at [656, 644] on button "Update Details" at bounding box center [658, 638] width 290 height 21
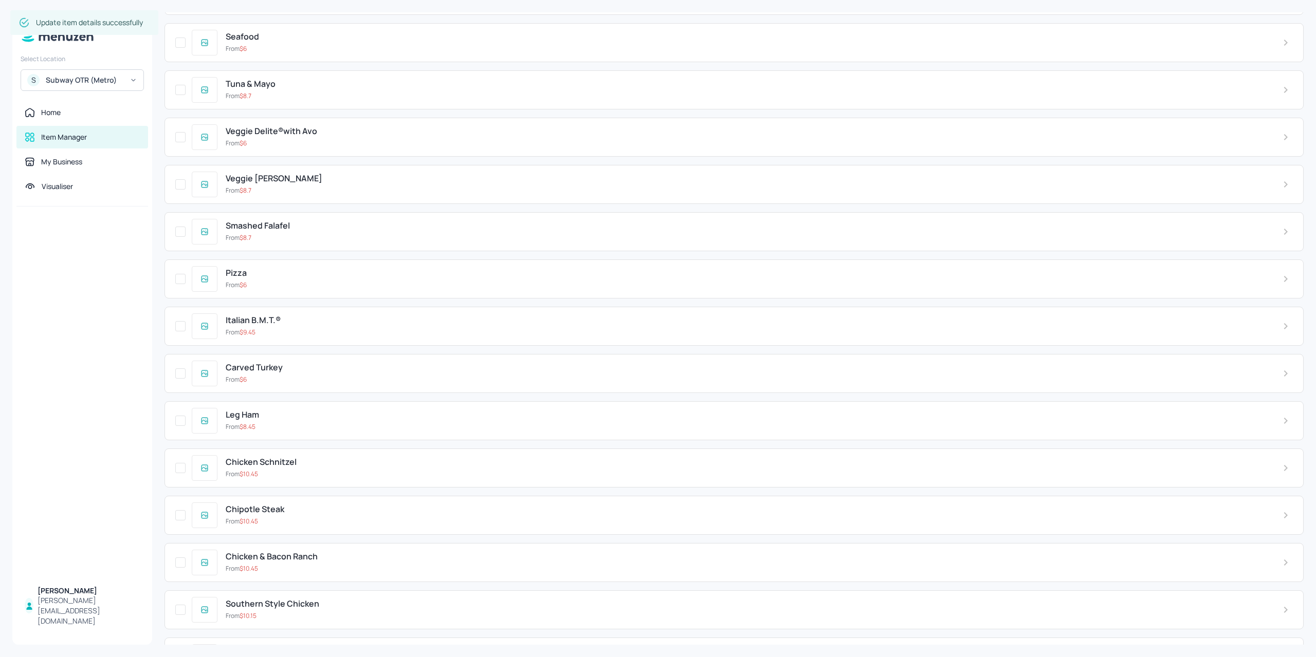
click at [314, 328] on div "From $ 9.45" at bounding box center [746, 332] width 1040 height 9
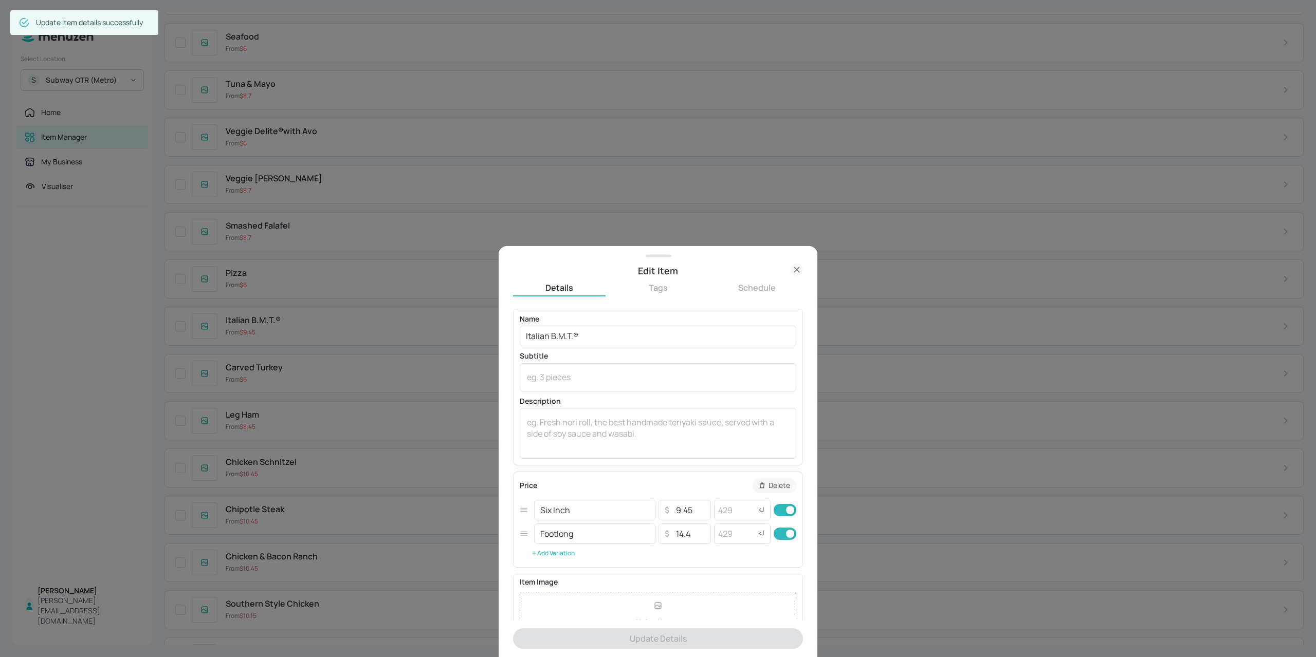
click at [548, 551] on button "Add Variation" at bounding box center [553, 553] width 66 height 15
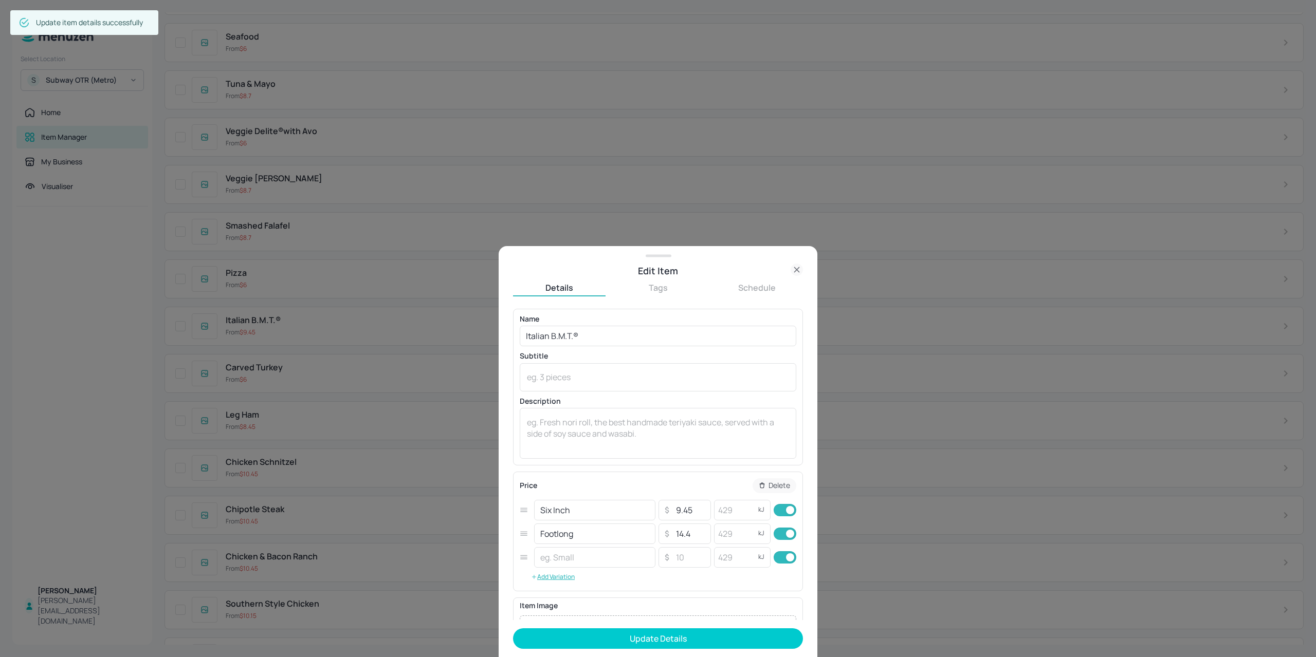
drag, startPoint x: 593, startPoint y: 513, endPoint x: 456, endPoint y: 507, distance: 136.3
click at [457, 507] on div "Edit Item Details Tags Schedule Name Italian B.M.T.® ​ Subtitle x ​ Description…" at bounding box center [658, 328] width 1316 height 657
click at [572, 556] on input "text" at bounding box center [594, 557] width 121 height 21
paste input "Six Inch"
type input "Six Inch"
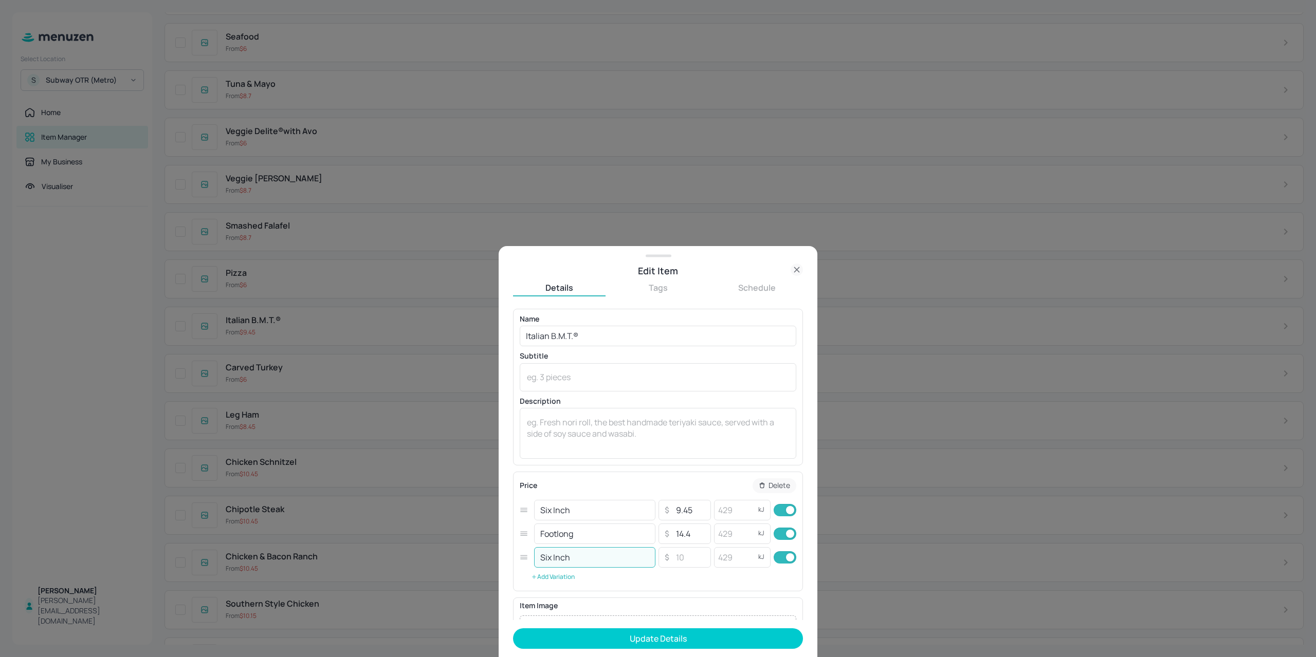
click at [556, 576] on button "Add Variation" at bounding box center [553, 576] width 66 height 15
drag, startPoint x: 588, startPoint y: 538, endPoint x: 429, endPoint y: 542, distance: 159.3
click at [433, 542] on div "Edit Item Details Tags Schedule Name Italian B.M.T.® ​ Subtitle x ​ Description…" at bounding box center [658, 328] width 1316 height 657
click at [573, 587] on input "text" at bounding box center [594, 581] width 121 height 21
paste input "Footlong"
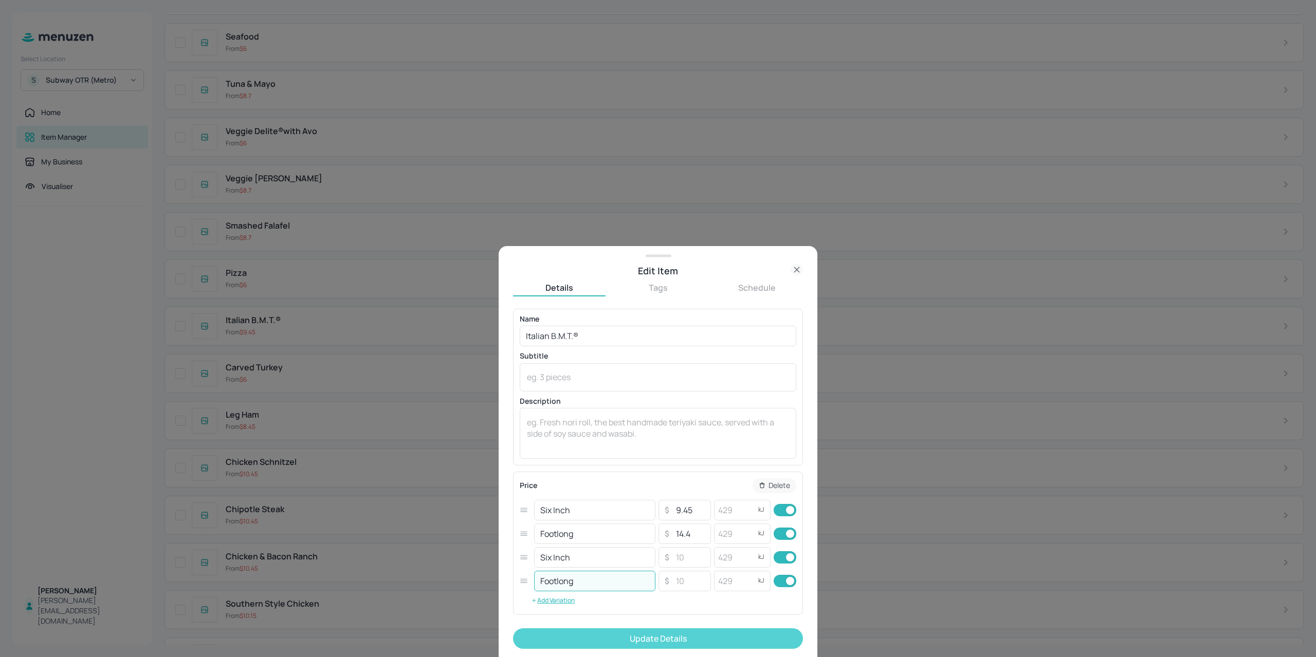
type input "Footlong"
click at [618, 632] on button "Update Details" at bounding box center [658, 638] width 290 height 21
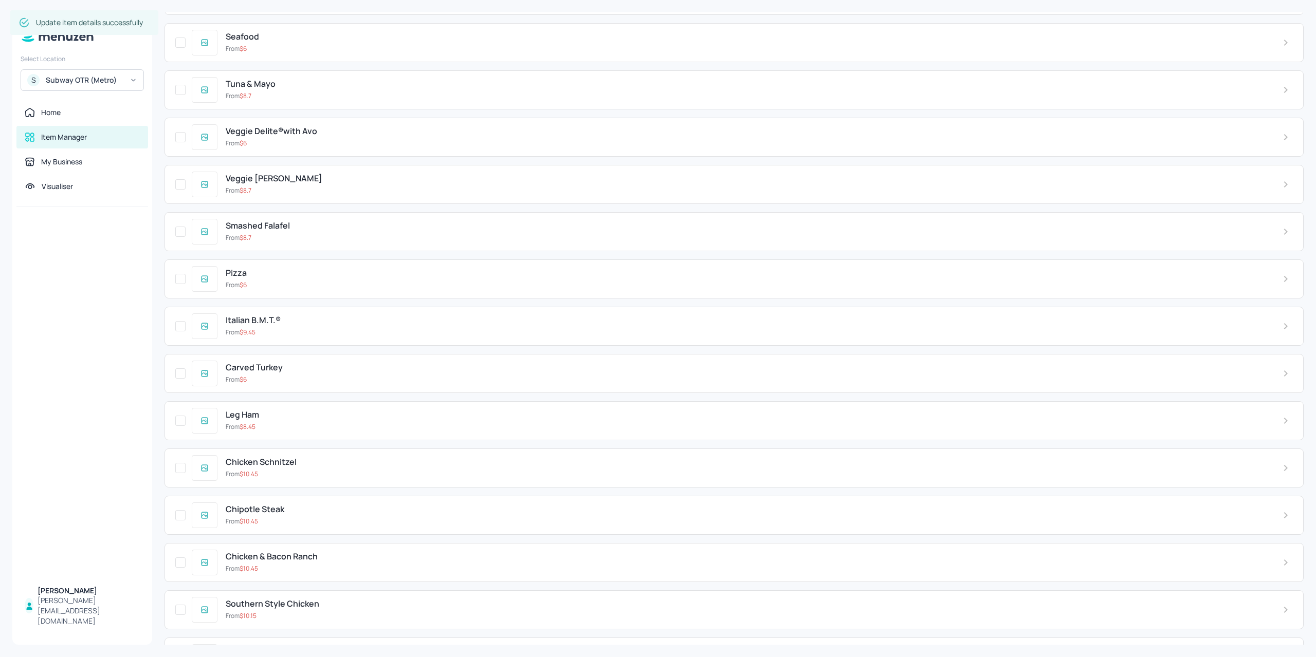
click at [301, 316] on div "Italian B.M.T.®" at bounding box center [746, 321] width 1040 height 10
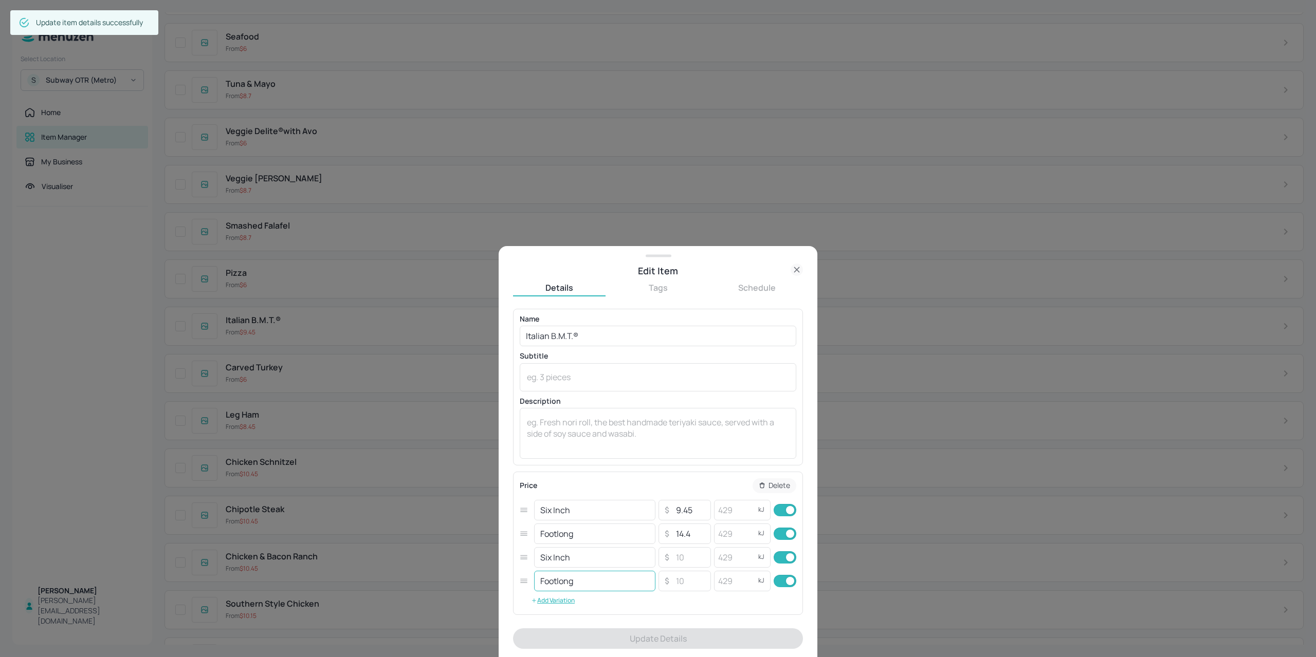
click at [600, 584] on input "Footlong" at bounding box center [594, 581] width 121 height 21
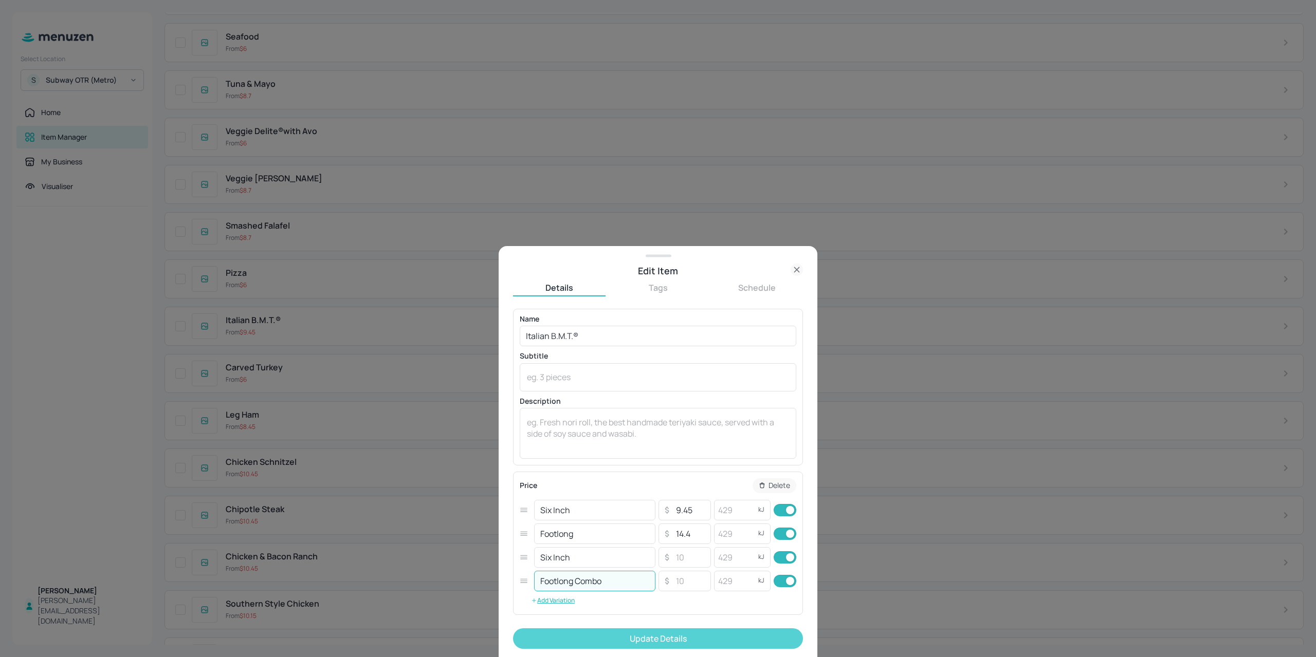
type input "Footlong Combo"
click at [573, 642] on button "Update Details" at bounding box center [658, 638] width 290 height 21
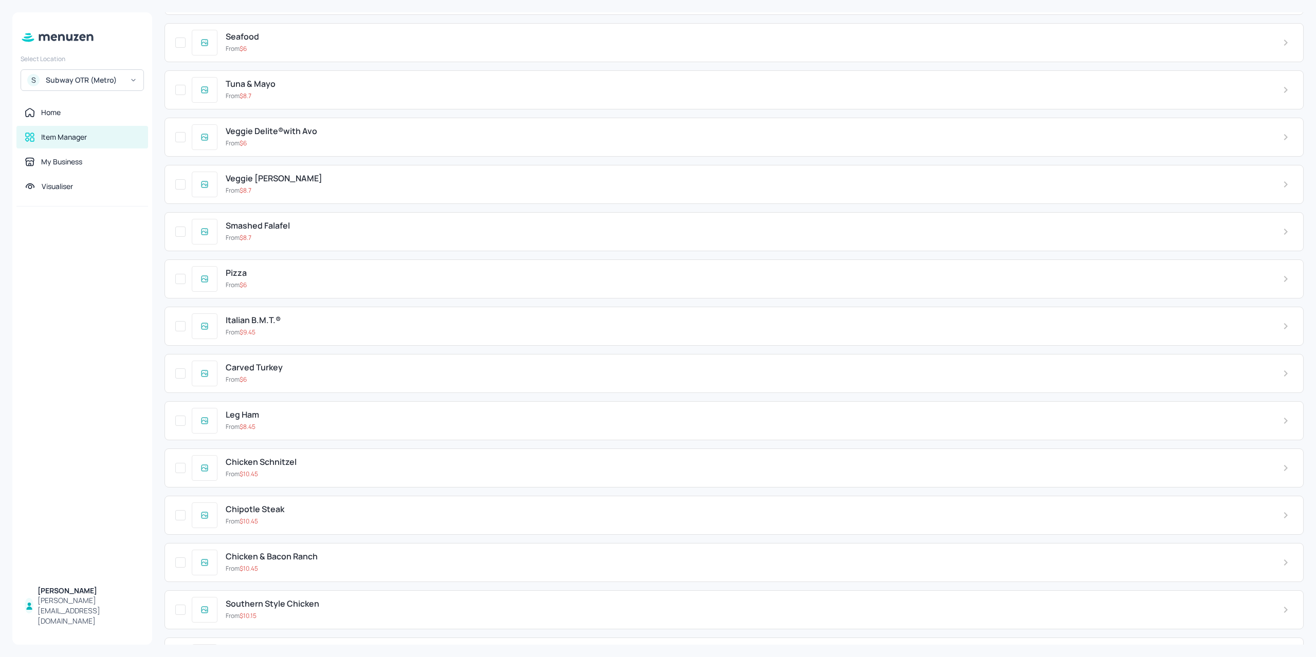
click at [332, 517] on div "From $ 10.45" at bounding box center [746, 521] width 1040 height 9
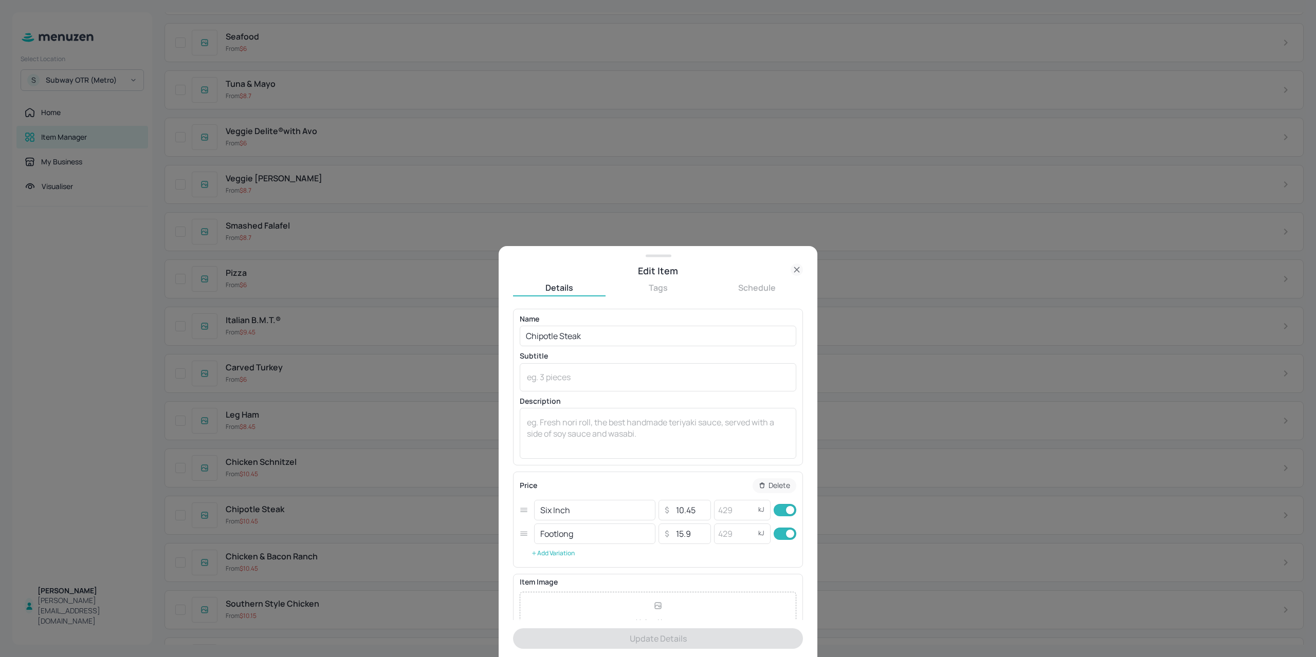
click at [552, 554] on button "Add Variation" at bounding box center [553, 553] width 66 height 15
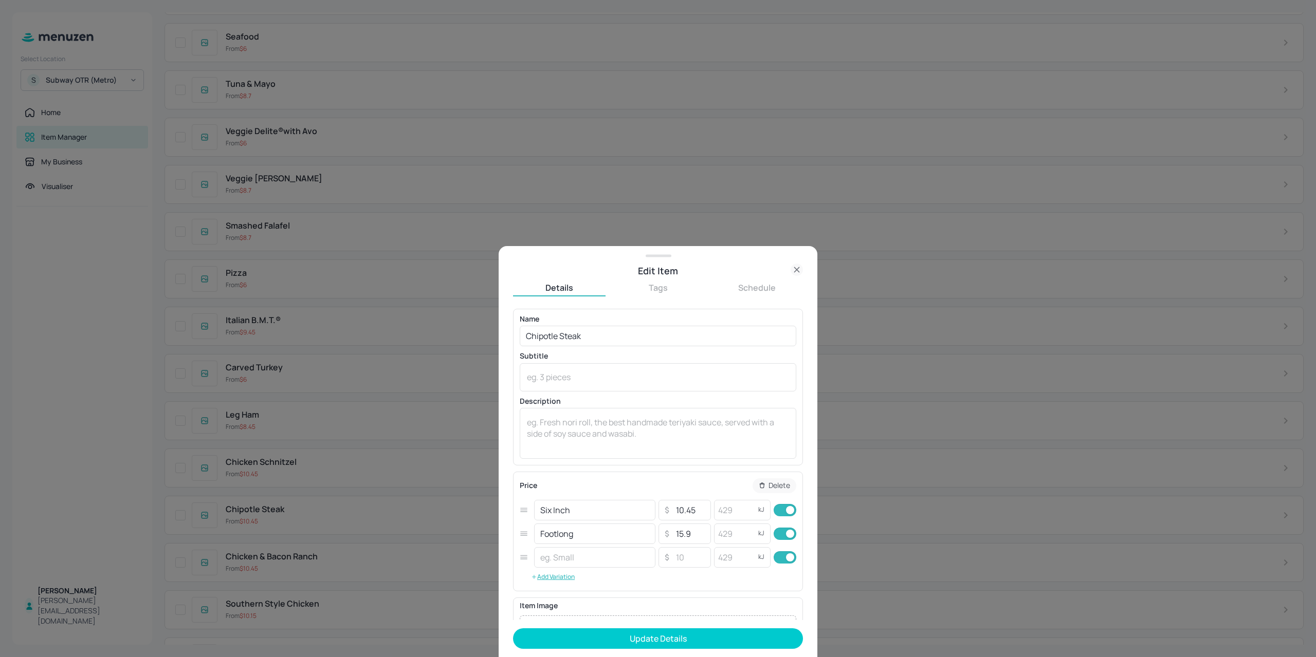
drag, startPoint x: 579, startPoint y: 514, endPoint x: 509, endPoint y: 520, distance: 70.6
click at [509, 519] on div "Edit Item Details Tags Schedule Name Chipotle Steak ​ Subtitle x ​ Description …" at bounding box center [657, 451] width 319 height 411
click at [572, 558] on input "text" at bounding box center [594, 557] width 121 height 21
paste input "Six Inch"
type input "Six Inch Combo"
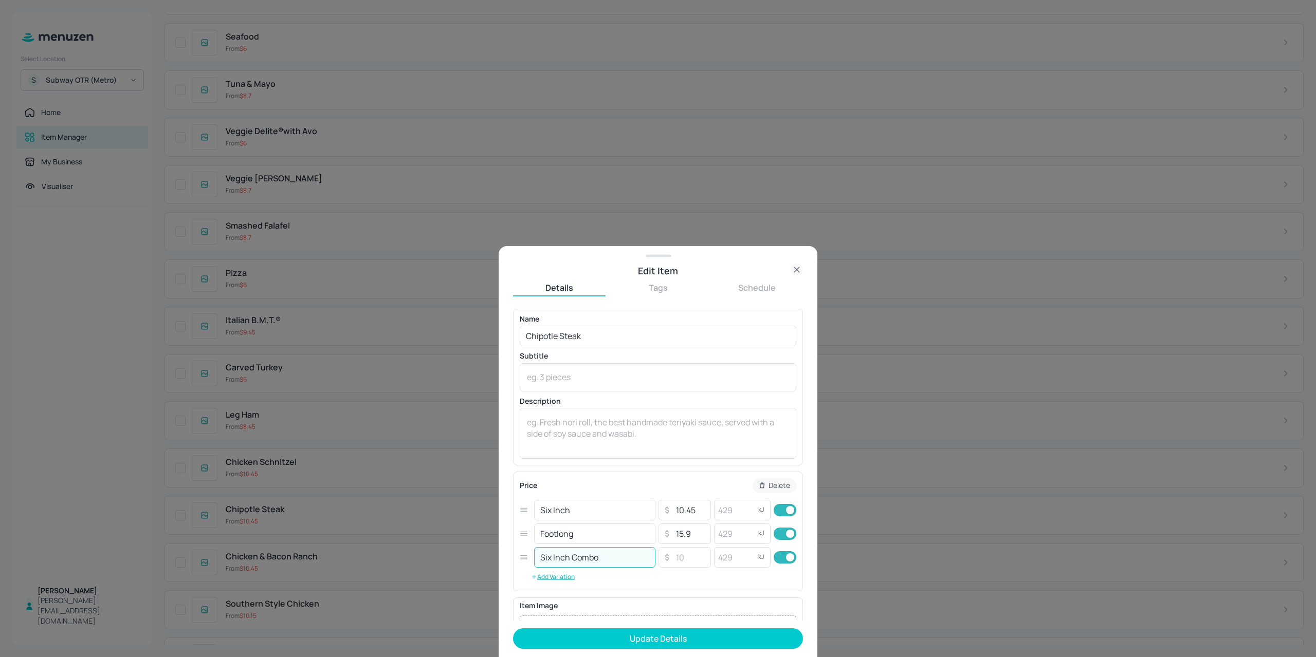
drag, startPoint x: 567, startPoint y: 538, endPoint x: 526, endPoint y: 543, distance: 40.9
click at [526, 543] on div "Footlong ​ ​ 15.9 ​ kJ ​" at bounding box center [658, 534] width 276 height 24
click at [554, 570] on button "Add Variation" at bounding box center [553, 576] width 66 height 15
click at [577, 579] on input "text" at bounding box center [594, 581] width 121 height 21
paste input "Footlong"
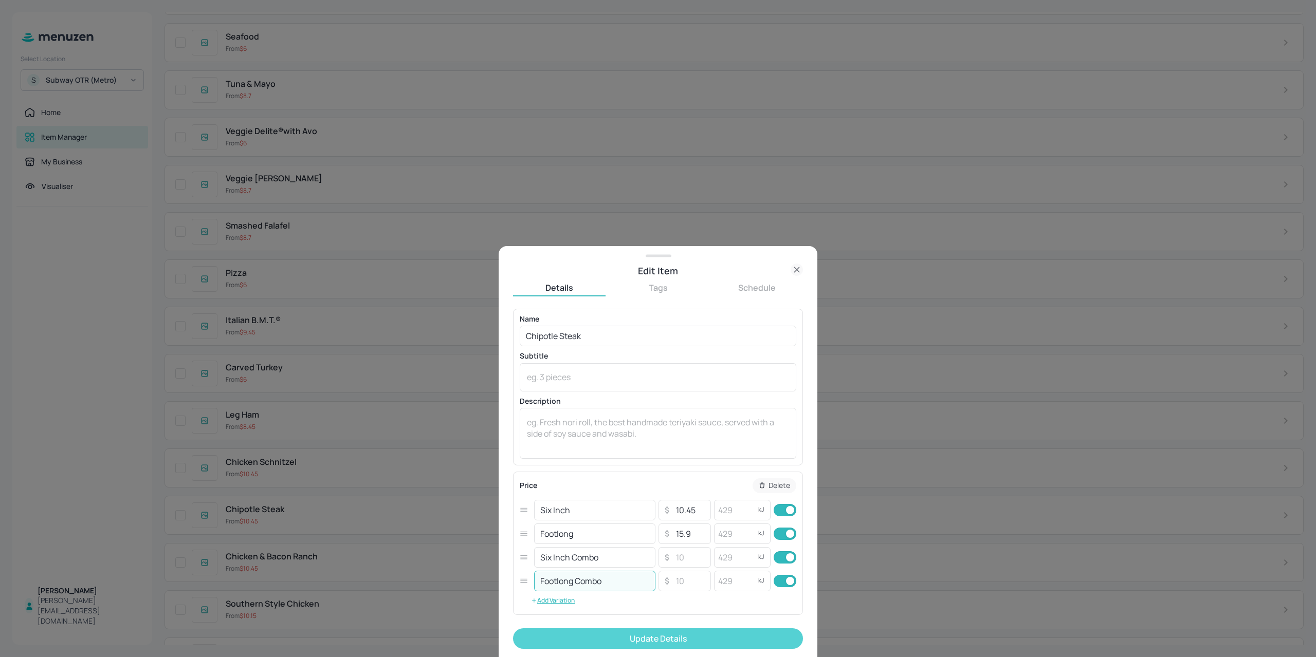
type input "Footlong Combo"
click at [615, 637] on button "Update Details" at bounding box center [658, 638] width 290 height 21
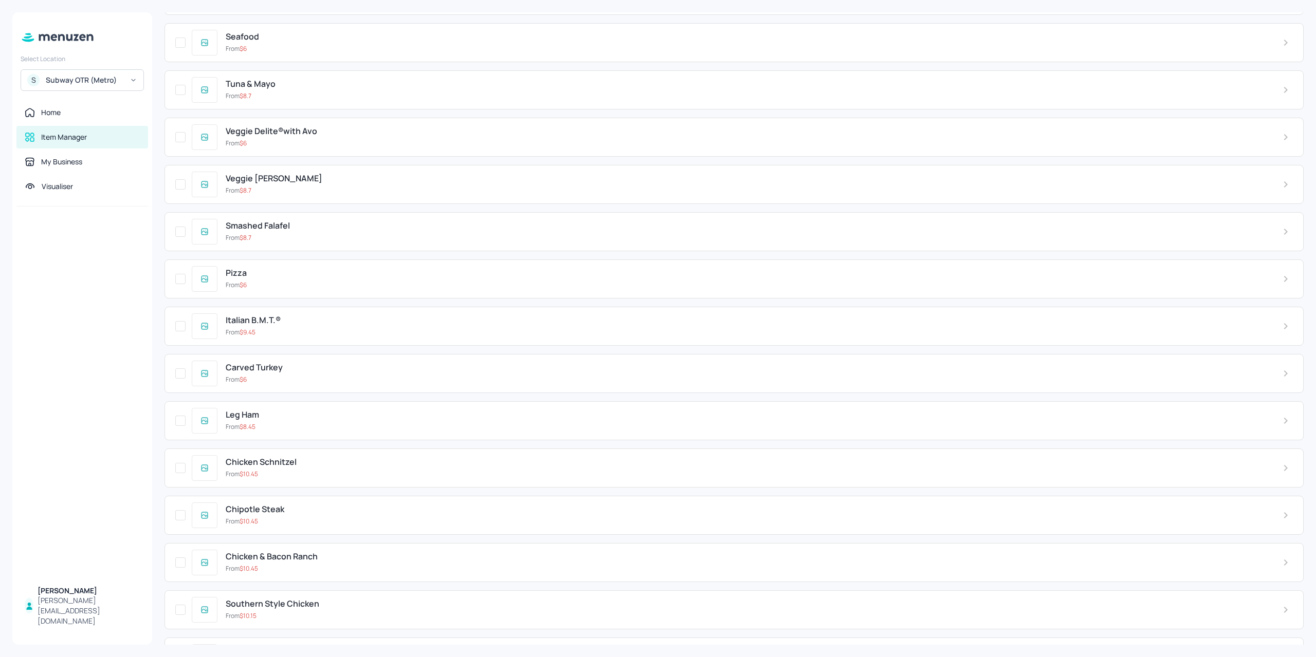
click at [343, 517] on div "From $ 10.45" at bounding box center [746, 521] width 1040 height 9
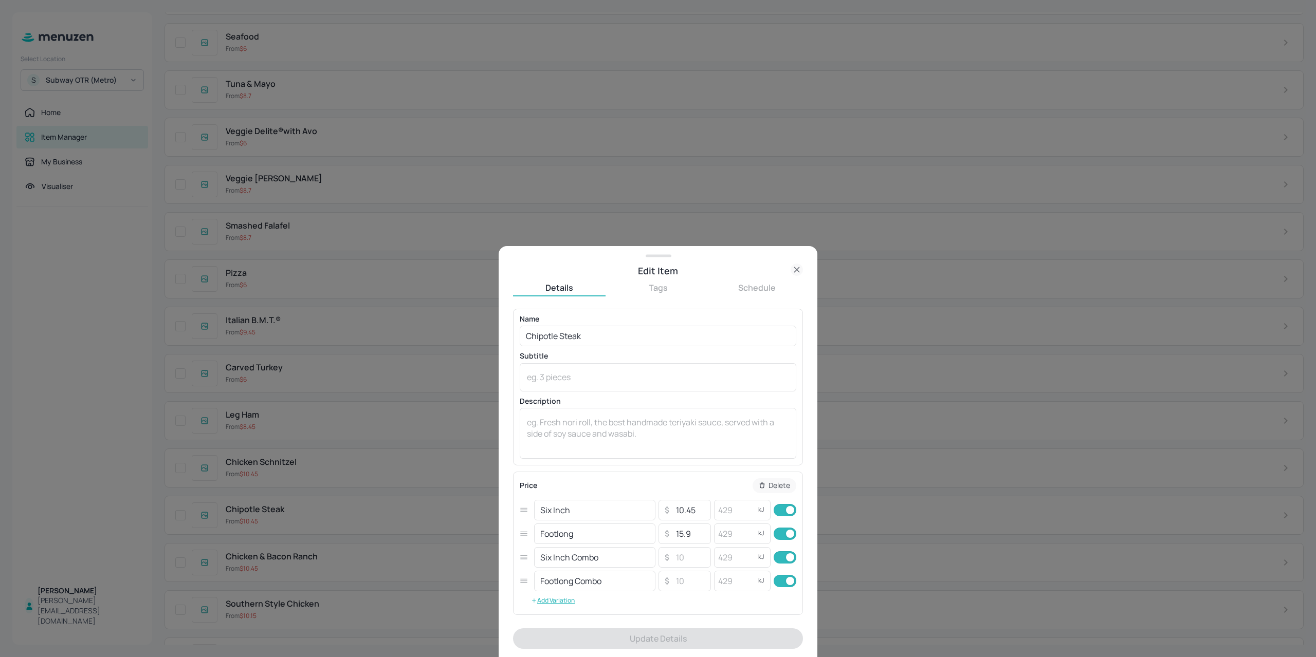
click at [344, 500] on div at bounding box center [658, 328] width 1316 height 657
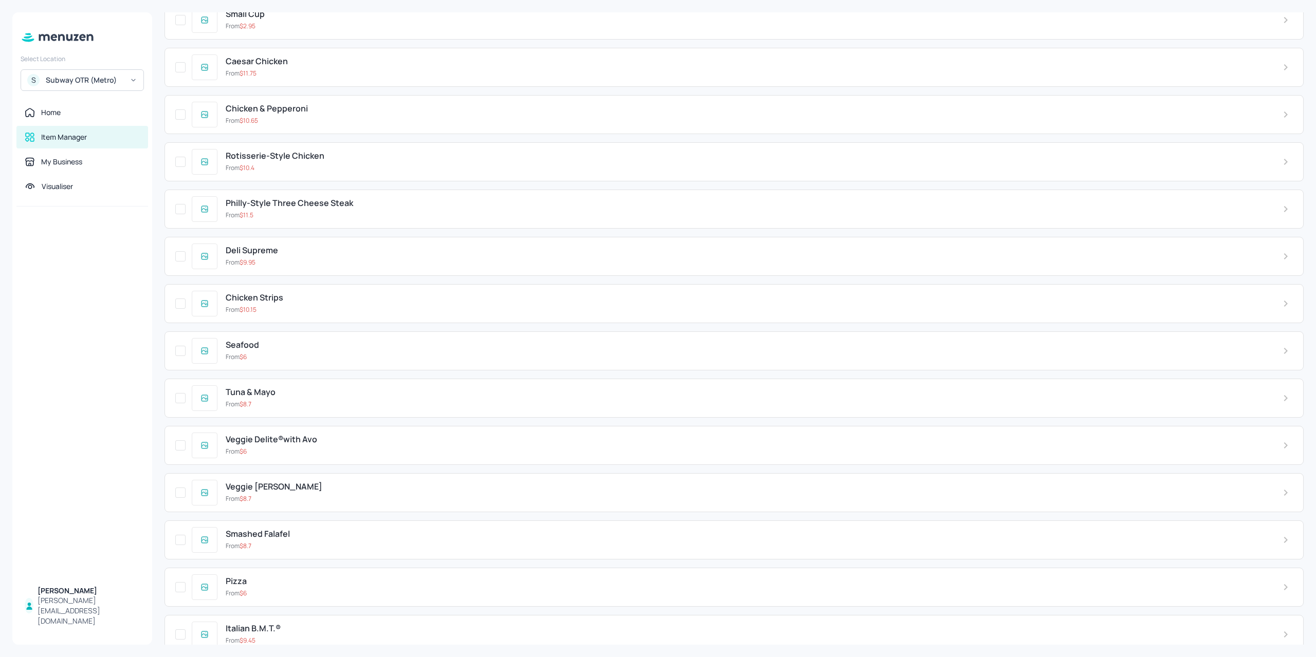
scroll to position [2621, 0]
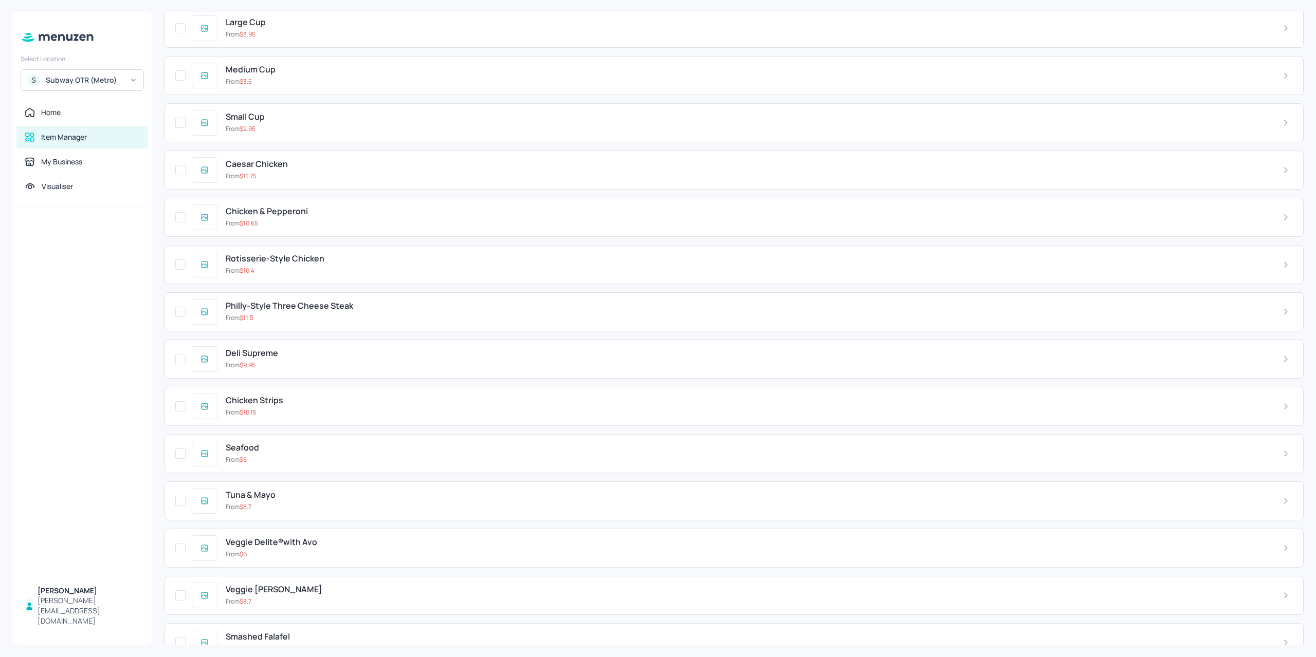
click at [294, 361] on div "From $ 9.95" at bounding box center [746, 365] width 1040 height 9
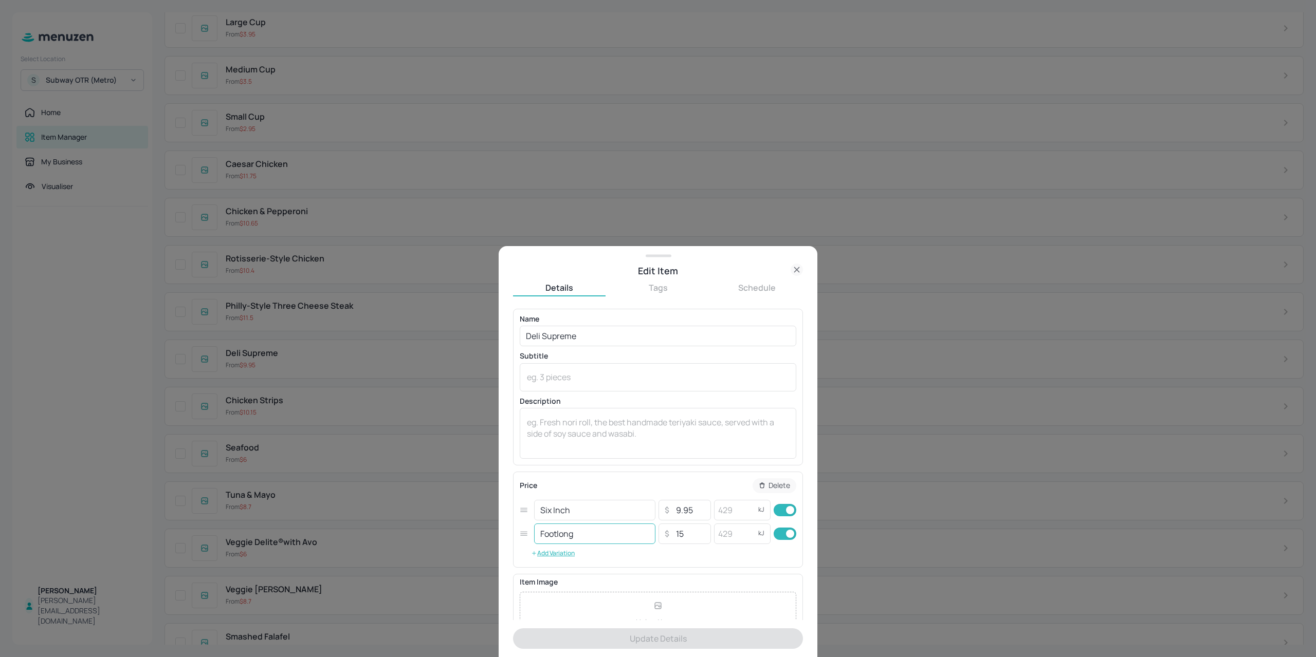
drag, startPoint x: 536, startPoint y: 558, endPoint x: 549, endPoint y: 539, distance: 22.5
click at [536, 557] on button "Add Variation" at bounding box center [553, 553] width 66 height 15
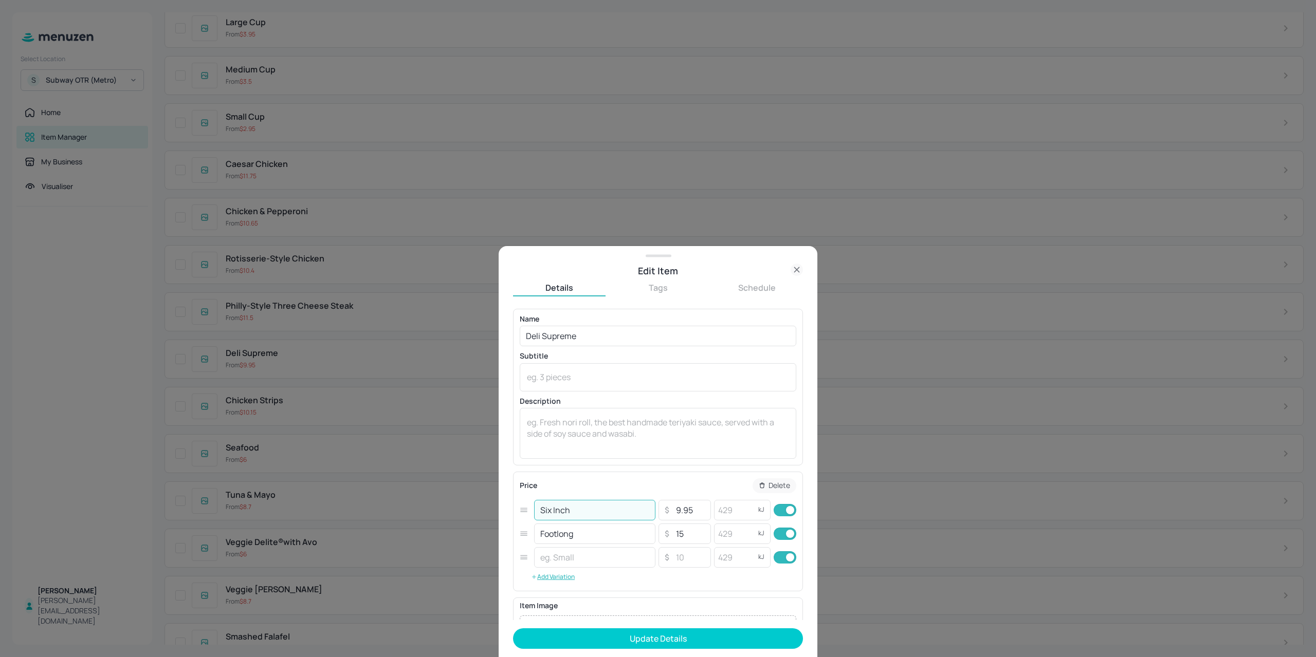
drag, startPoint x: 575, startPoint y: 515, endPoint x: 536, endPoint y: 545, distance: 48.3
click at [470, 518] on div "Edit Item Details Tags Schedule Name Deli Supreme ​ Subtitle x ​ Description x …" at bounding box center [658, 328] width 1316 height 657
click at [547, 564] on input "text" at bounding box center [594, 557] width 121 height 21
paste input "Six Inch"
type input "Six Inch Combo"
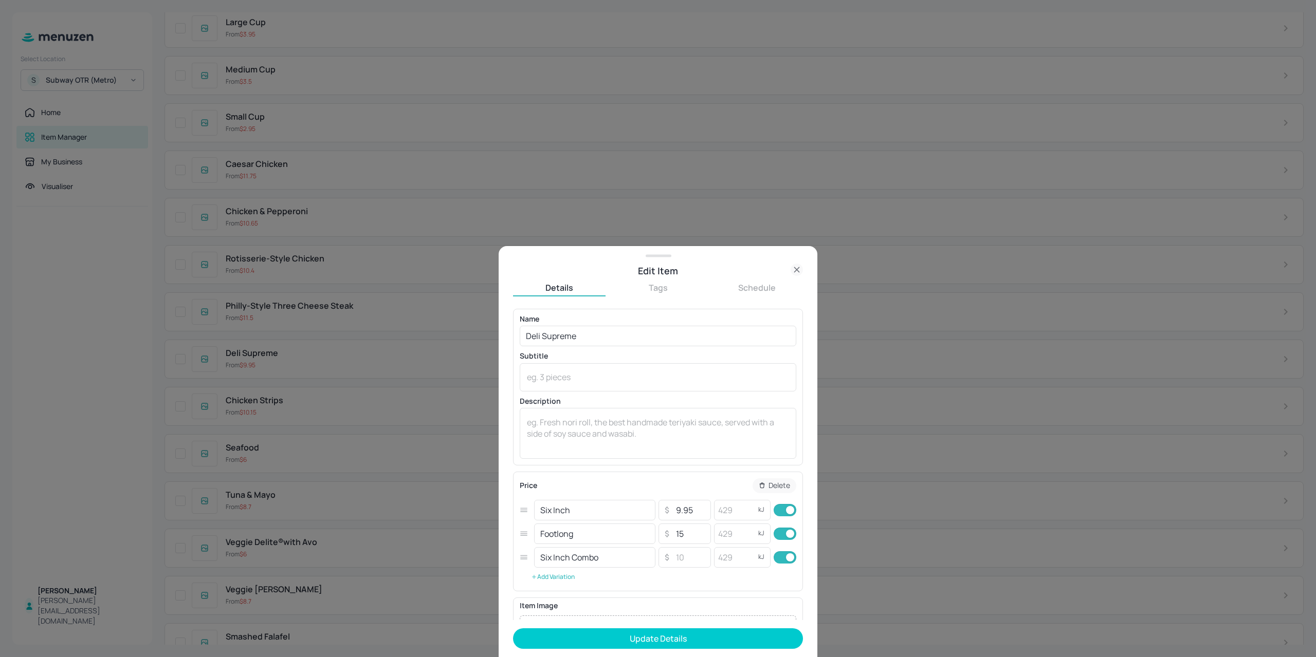
click at [563, 575] on button "Add Variation" at bounding box center [553, 576] width 66 height 15
drag, startPoint x: 588, startPoint y: 538, endPoint x: 481, endPoint y: 536, distance: 106.9
click at [477, 536] on div "Edit Item Details Tags Schedule Name Deli Supreme ​ Subtitle x ​ Description x …" at bounding box center [658, 328] width 1316 height 657
click at [576, 576] on input "text" at bounding box center [594, 581] width 121 height 21
paste input "Footlong"
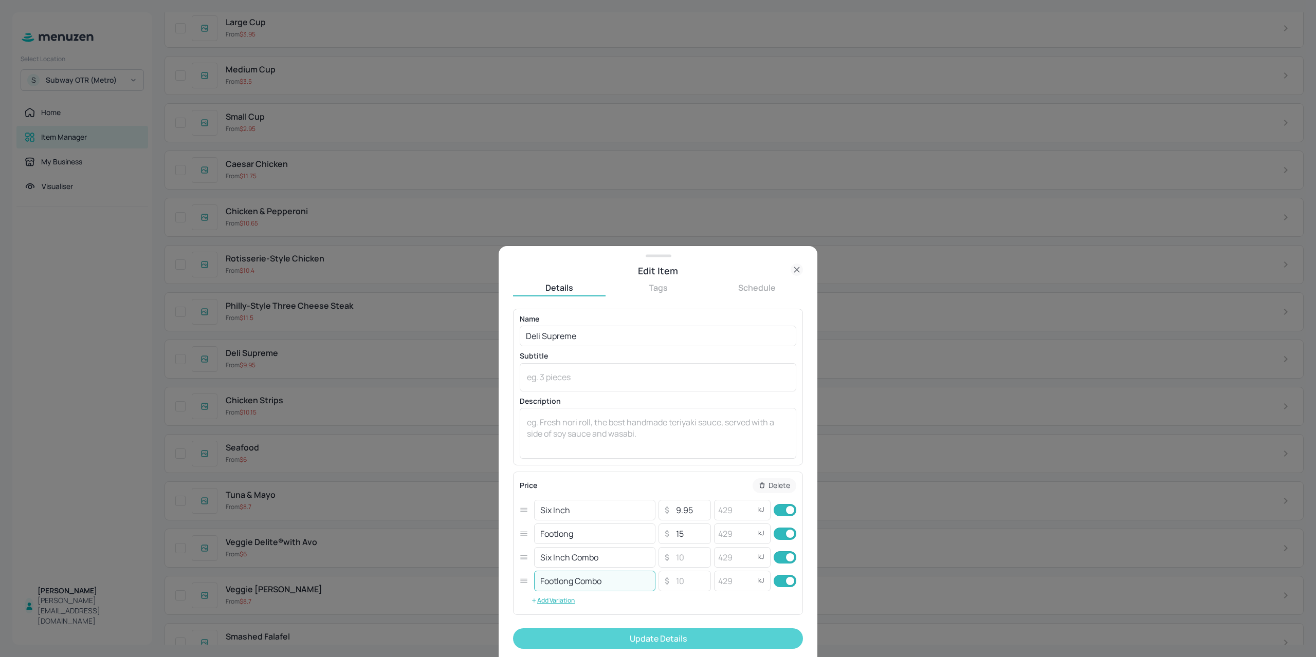
type input "Footlong Combo"
click at [668, 645] on button "Update Details" at bounding box center [658, 638] width 290 height 21
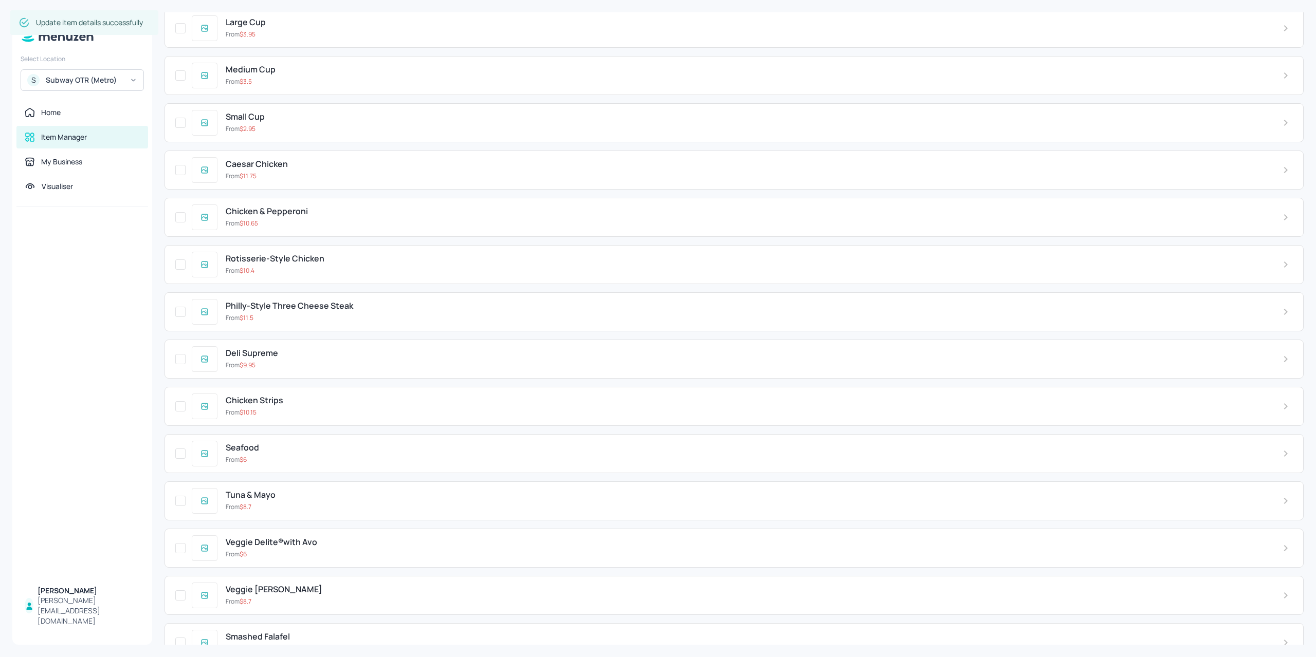
click at [297, 172] on div "From $ 11.75" at bounding box center [746, 176] width 1040 height 9
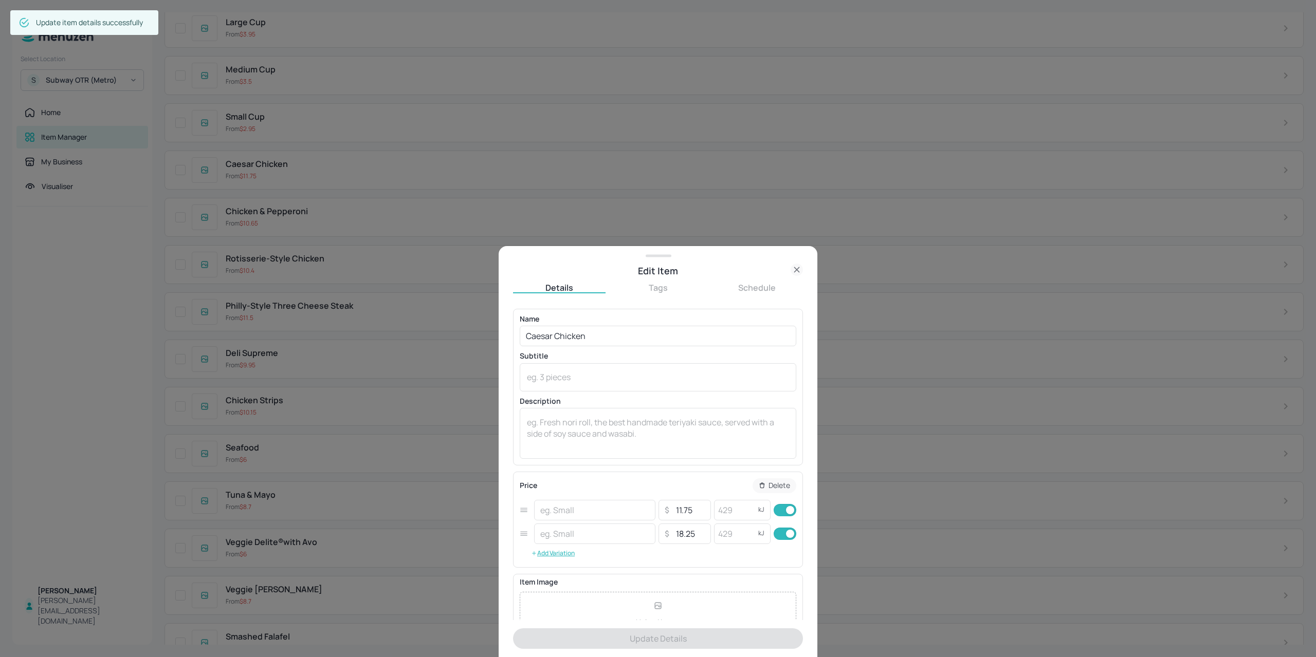
type input "Six Inch"
type input "Footlong"
click at [545, 552] on button "Add Variation" at bounding box center [553, 553] width 66 height 15
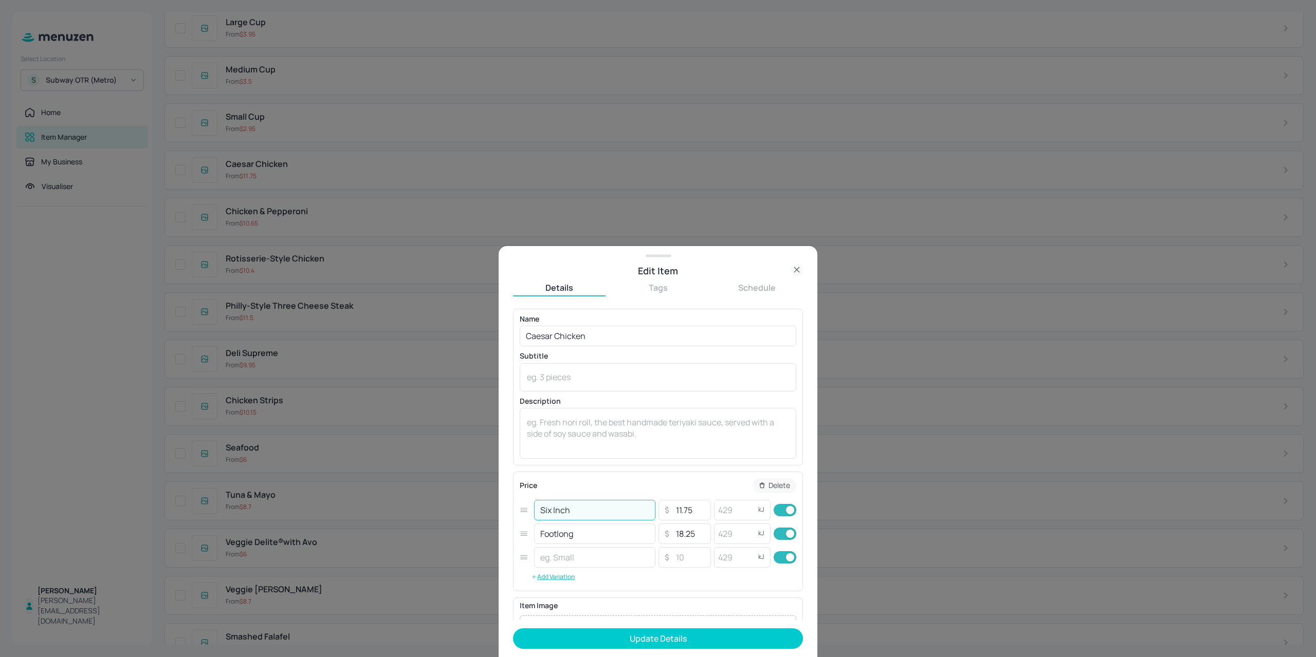
drag, startPoint x: 583, startPoint y: 516, endPoint x: 485, endPoint y: 514, distance: 97.7
click at [487, 514] on div "Edit Item Details Tags Schedule Name Caesar Chicken ​ Subtitle x ​ Description …" at bounding box center [658, 328] width 1316 height 657
click at [582, 551] on input "text" at bounding box center [594, 557] width 121 height 21
paste input "Six Inch"
type input "Six Inch Combo"
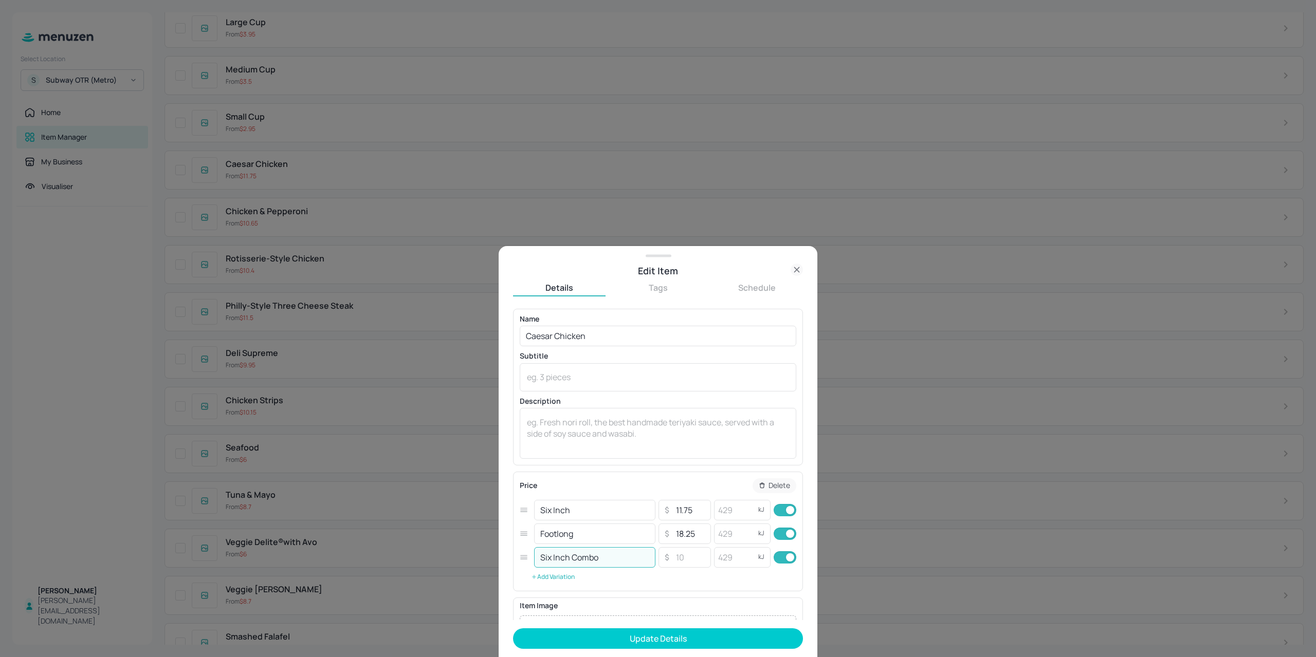
click at [558, 579] on button "Add Variation" at bounding box center [553, 576] width 66 height 15
drag, startPoint x: 600, startPoint y: 540, endPoint x: 478, endPoint y: 541, distance: 122.3
click at [492, 543] on div "Edit Item Details Tags Schedule Name Caesar Chicken ​ Subtitle x ​ Description …" at bounding box center [658, 328] width 1316 height 657
click at [558, 570] on div "​ ​ ​ kJ ​" at bounding box center [658, 581] width 276 height 24
drag, startPoint x: 558, startPoint y: 578, endPoint x: 563, endPoint y: 579, distance: 5.2
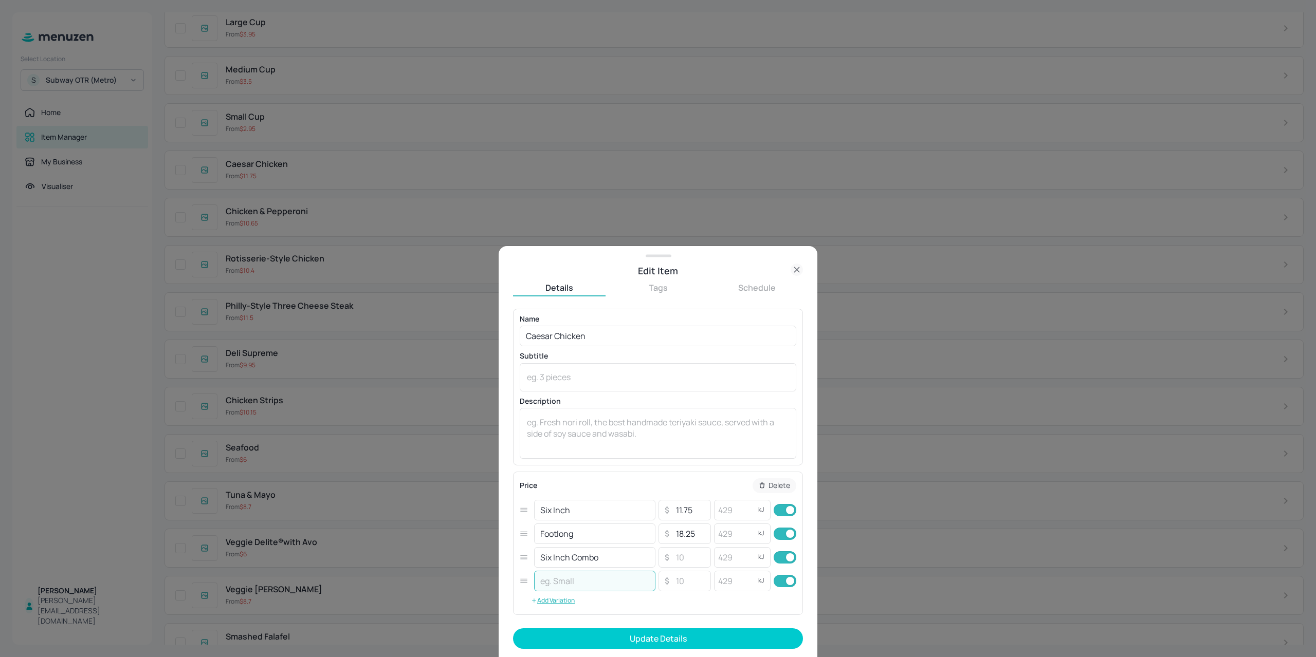
click at [558, 579] on input "text" at bounding box center [594, 581] width 121 height 21
paste input "Footlong"
type input "Footlong Combo"
click at [638, 635] on button "Update Details" at bounding box center [658, 638] width 290 height 21
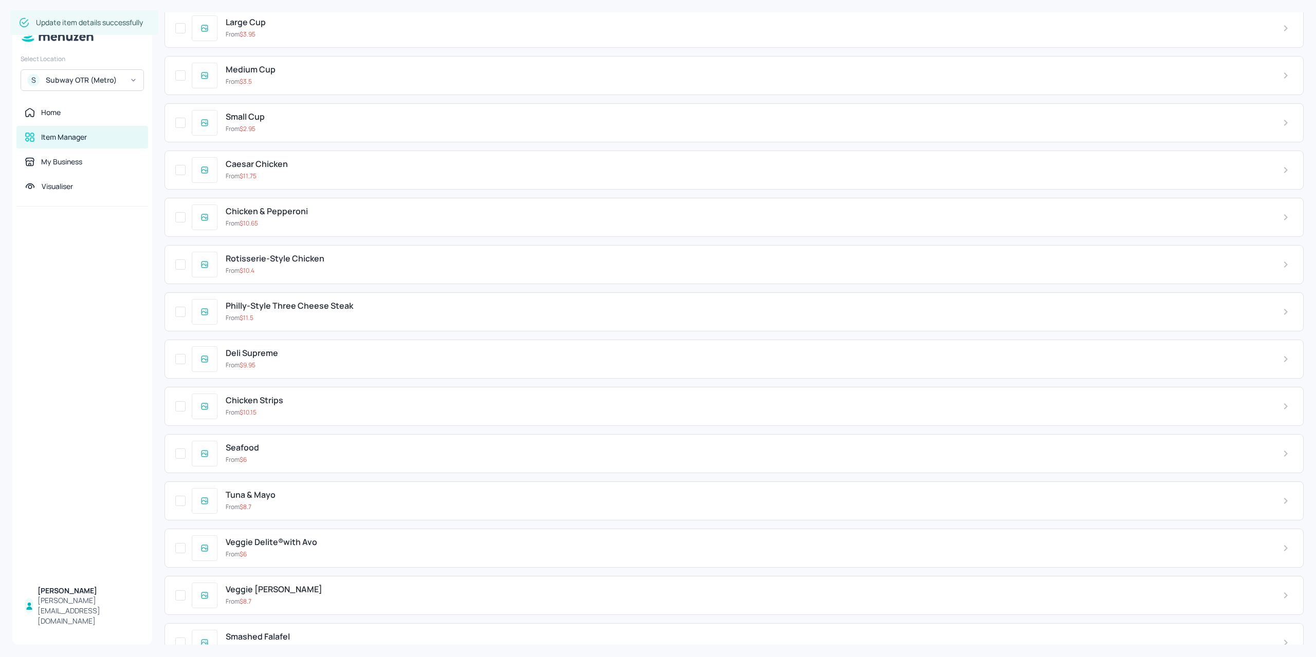
click at [325, 396] on div "Chicken Strips" at bounding box center [746, 401] width 1040 height 10
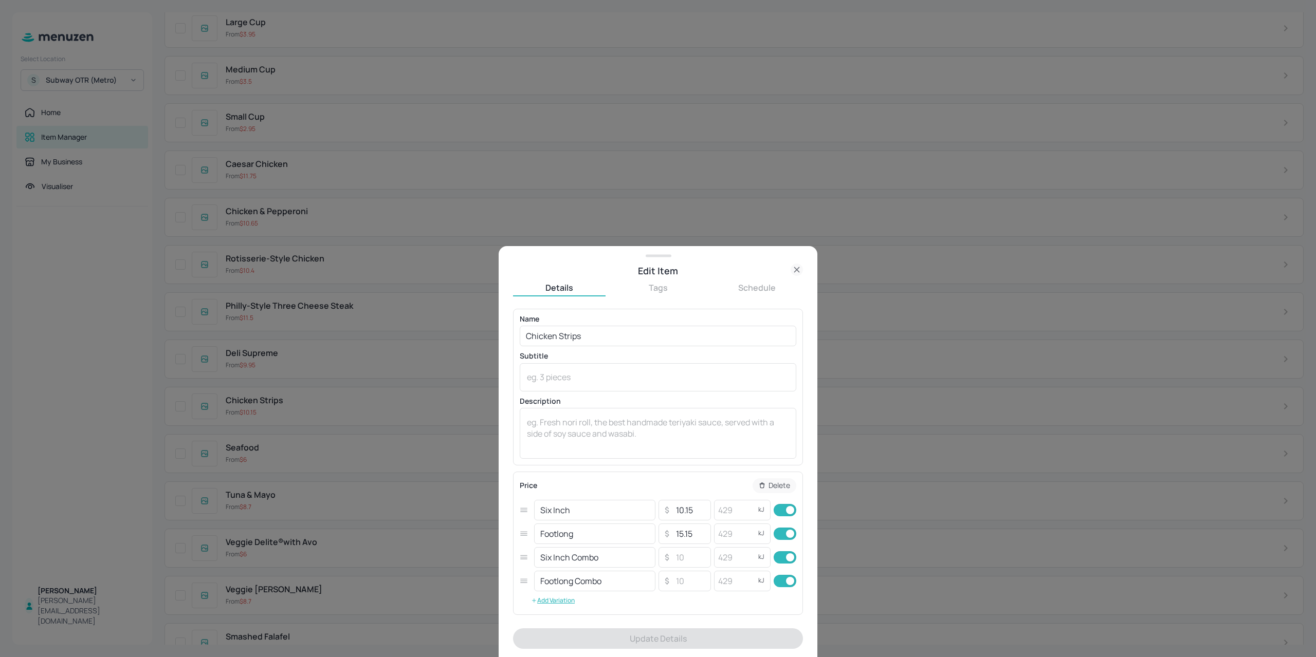
click at [368, 250] on div at bounding box center [658, 328] width 1316 height 657
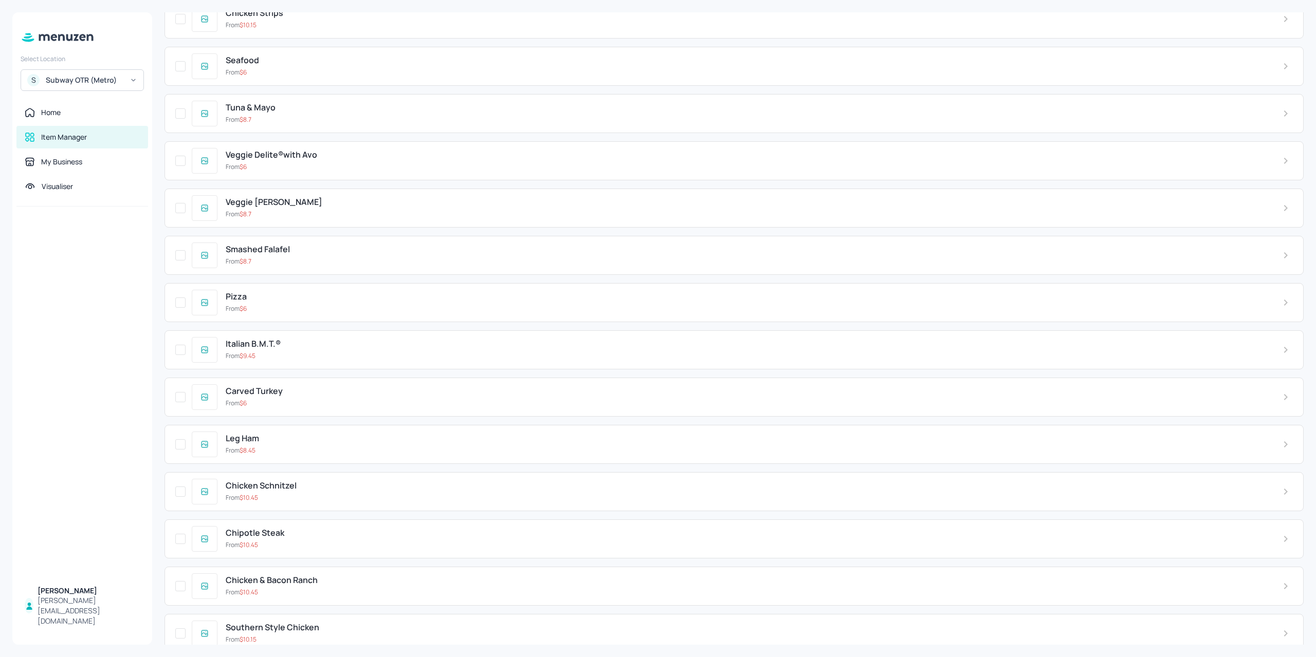
scroll to position [3032, 0]
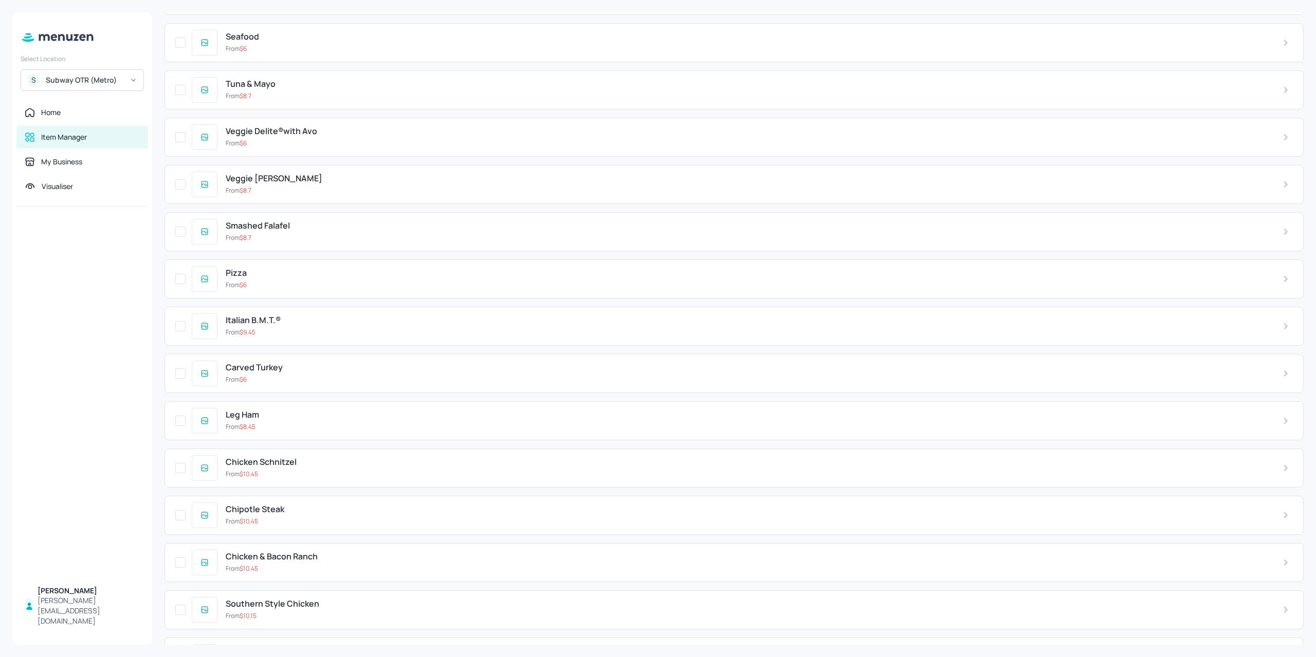
click at [316, 505] on div "Chipotle Steak" at bounding box center [746, 510] width 1040 height 10
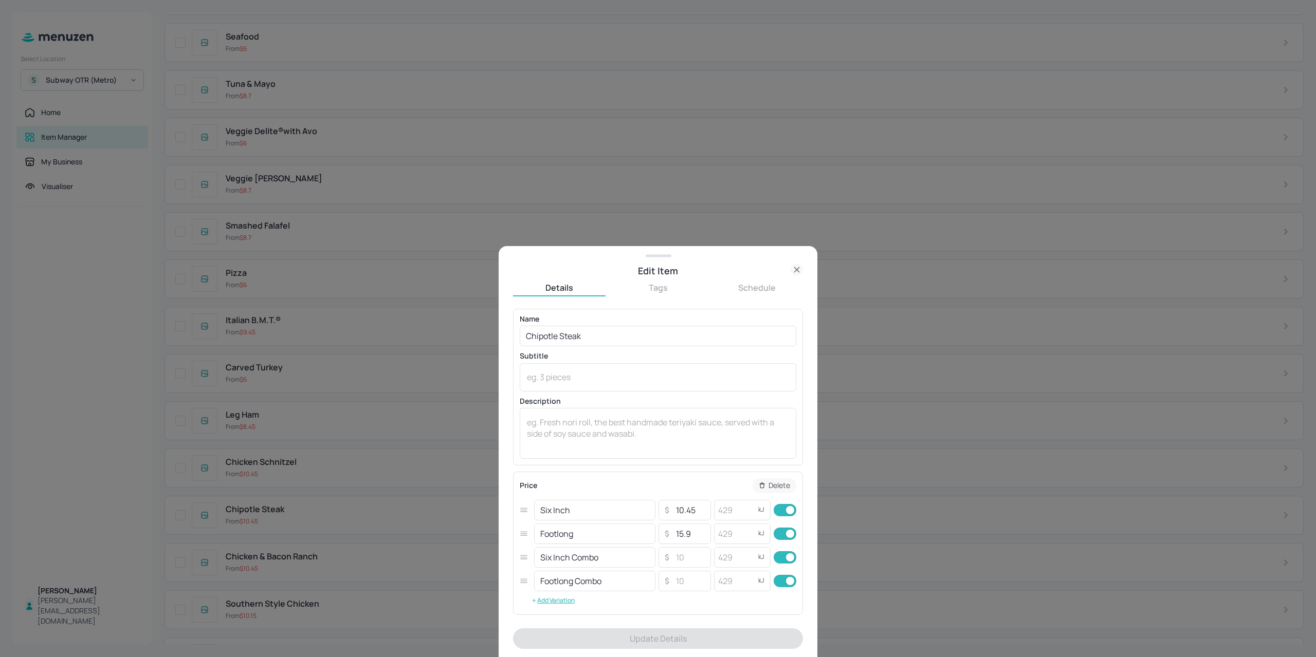
click at [272, 490] on div at bounding box center [658, 328] width 1316 height 657
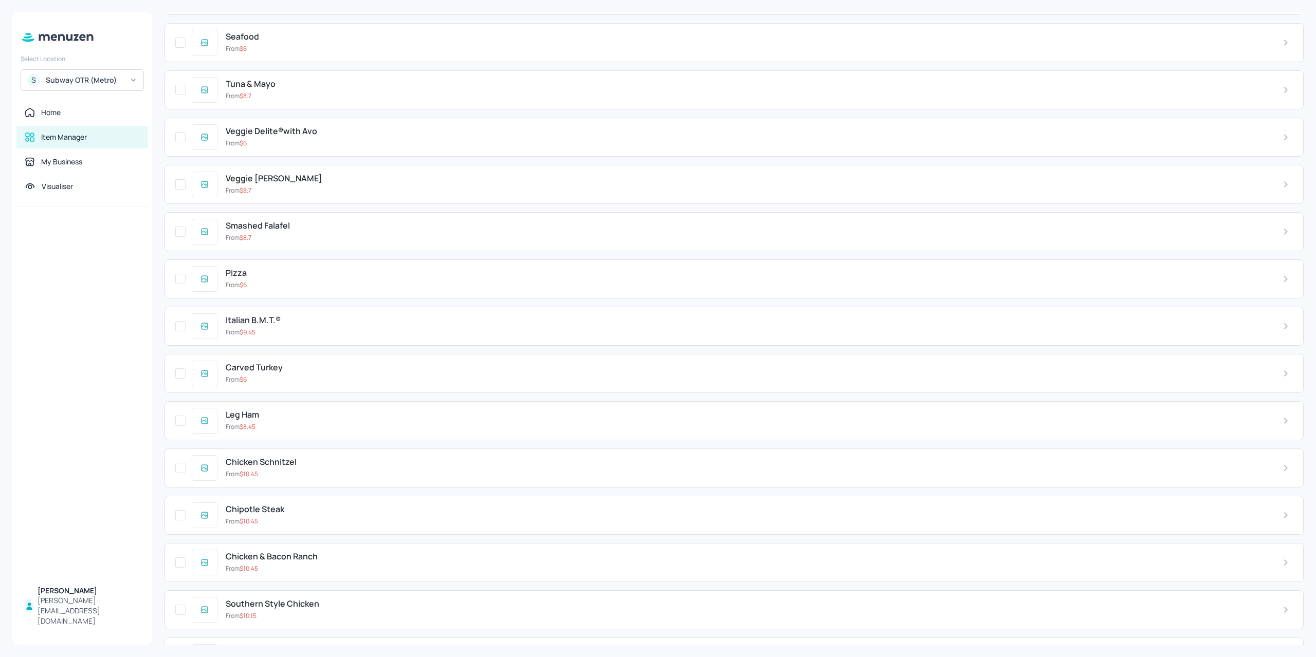
click at [297, 233] on div "From $ 8.7" at bounding box center [746, 237] width 1040 height 9
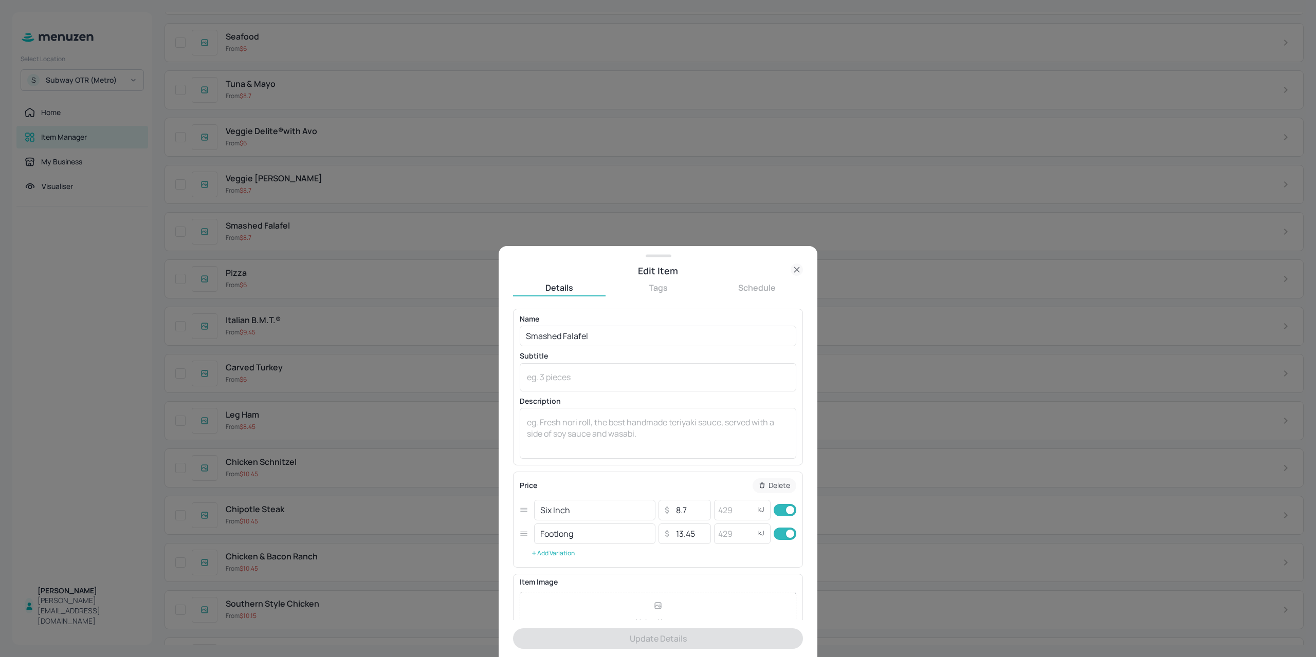
click at [550, 550] on button "Add Variation" at bounding box center [553, 553] width 66 height 15
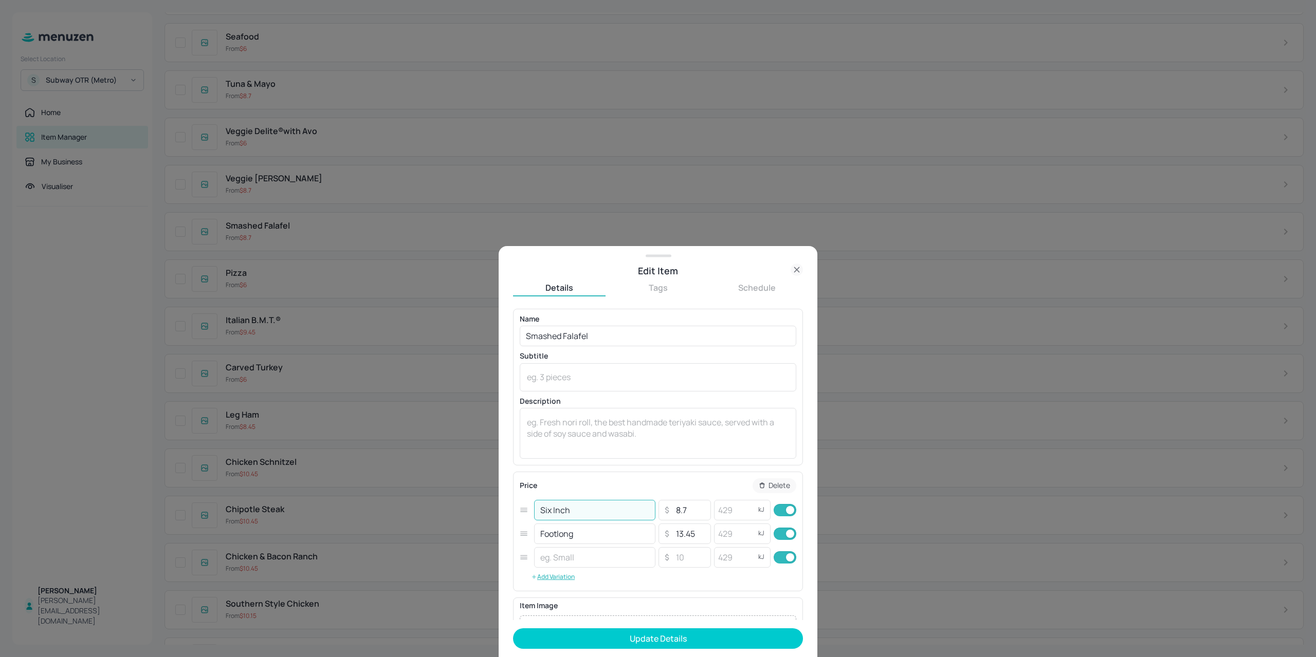
drag, startPoint x: 583, startPoint y: 504, endPoint x: 494, endPoint y: 510, distance: 89.1
click at [495, 511] on div "Edit Item Details Tags Schedule Name Smashed Falafel ​ Subtitle x ​ Description…" at bounding box center [658, 328] width 1316 height 657
click at [590, 556] on input "text" at bounding box center [594, 557] width 121 height 21
paste input "Six Inch"
type input "Six Inch"
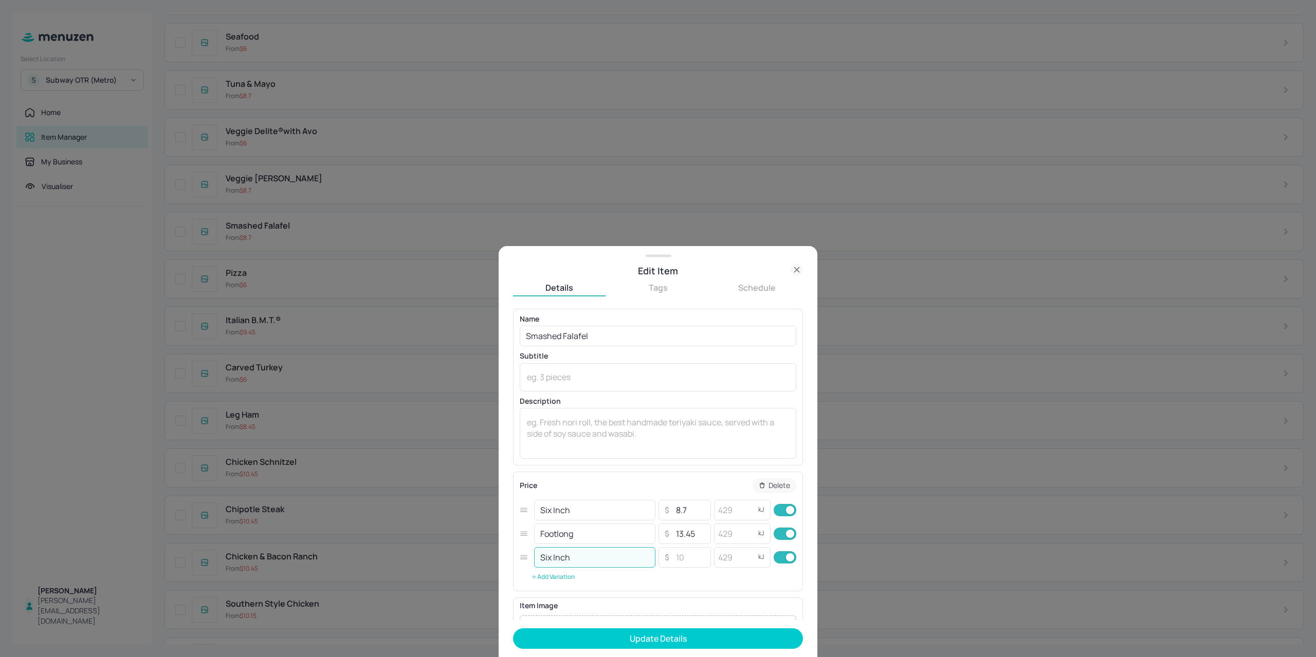
click at [562, 580] on button "Add Variation" at bounding box center [553, 576] width 66 height 15
drag, startPoint x: 586, startPoint y: 541, endPoint x: 498, endPoint y: 536, distance: 88.0
click at [498, 536] on div "Edit Item Details Tags Schedule Name Smashed Falafel ​ Subtitle x ​ Description…" at bounding box center [657, 451] width 319 height 411
click at [551, 582] on input "text" at bounding box center [594, 581] width 121 height 21
paste input "Footlong"
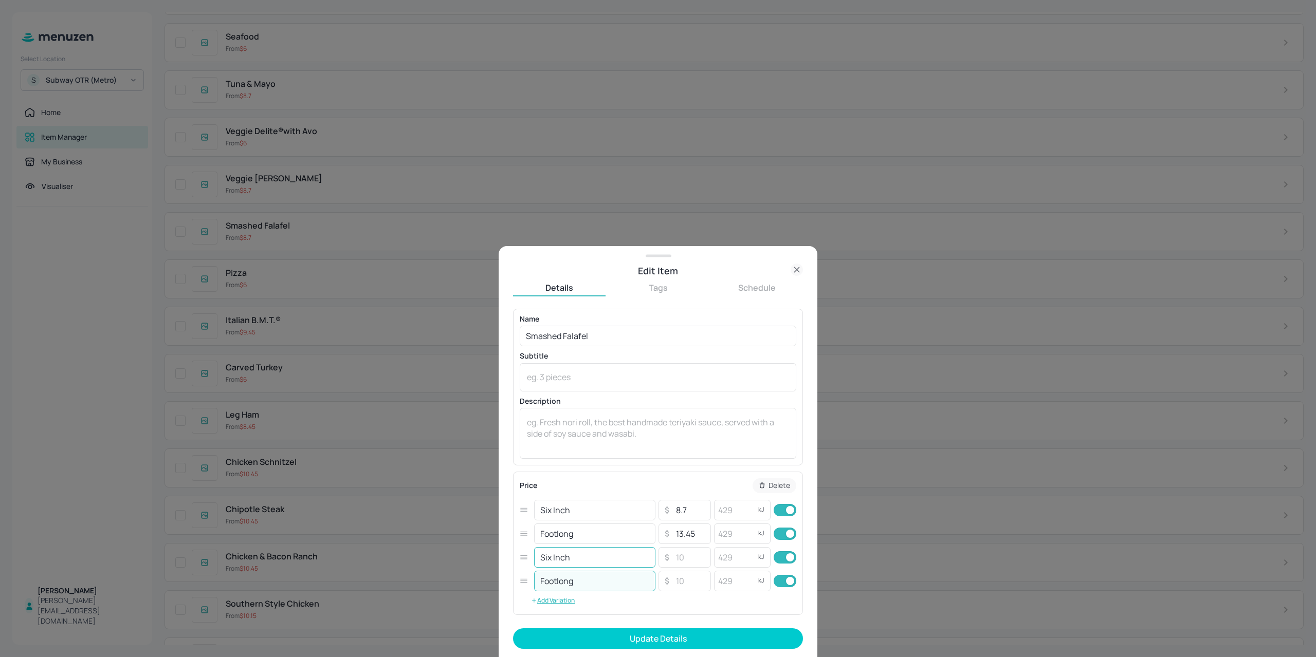
type input "Footlong"
click at [589, 553] on input "Six Inch" at bounding box center [594, 557] width 121 height 21
type input "Six Inch Combo"
click at [603, 589] on input "Footlong" at bounding box center [594, 581] width 121 height 21
type input "Footlong Combo"
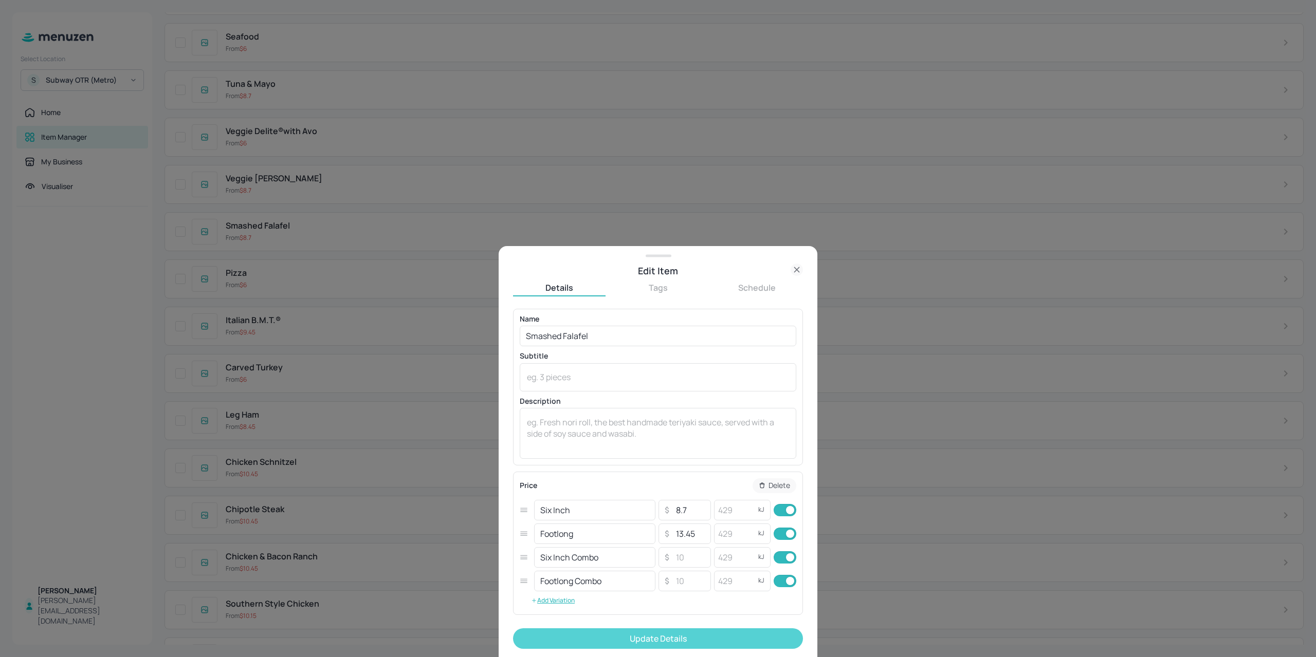
click at [640, 632] on button "Update Details" at bounding box center [658, 638] width 290 height 21
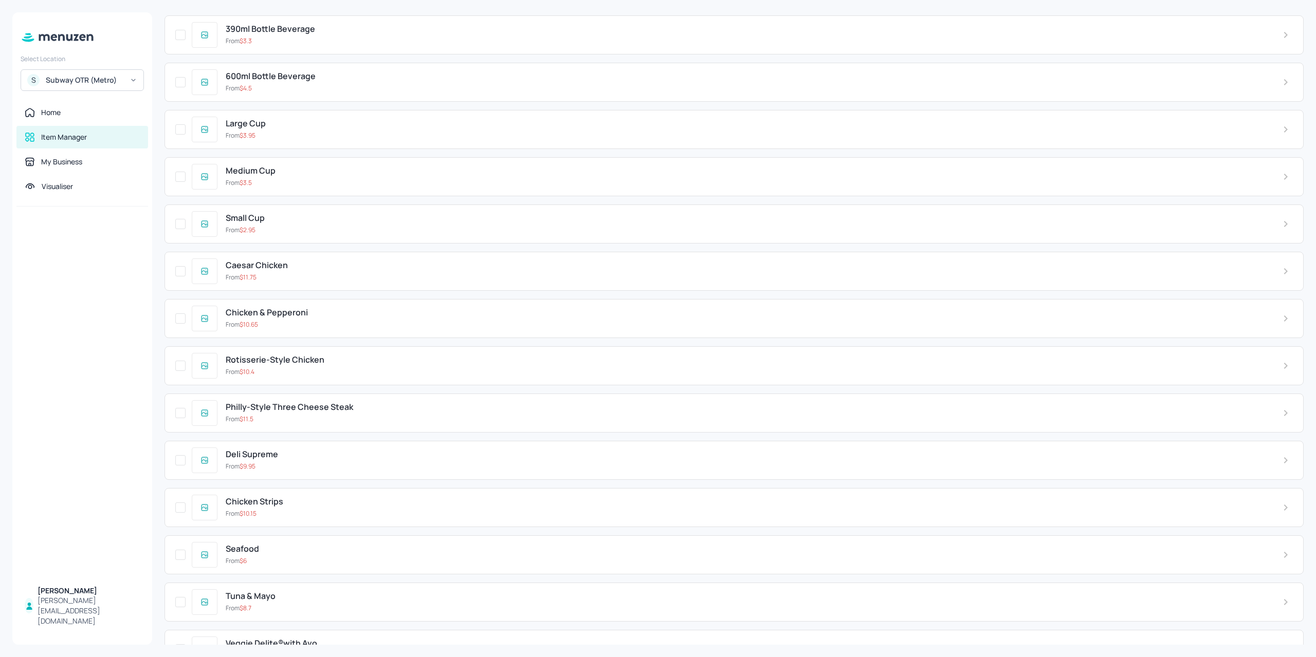
scroll to position [2519, 0]
click at [267, 357] on span "Rotisserie-Style Chicken" at bounding box center [275, 362] width 99 height 10
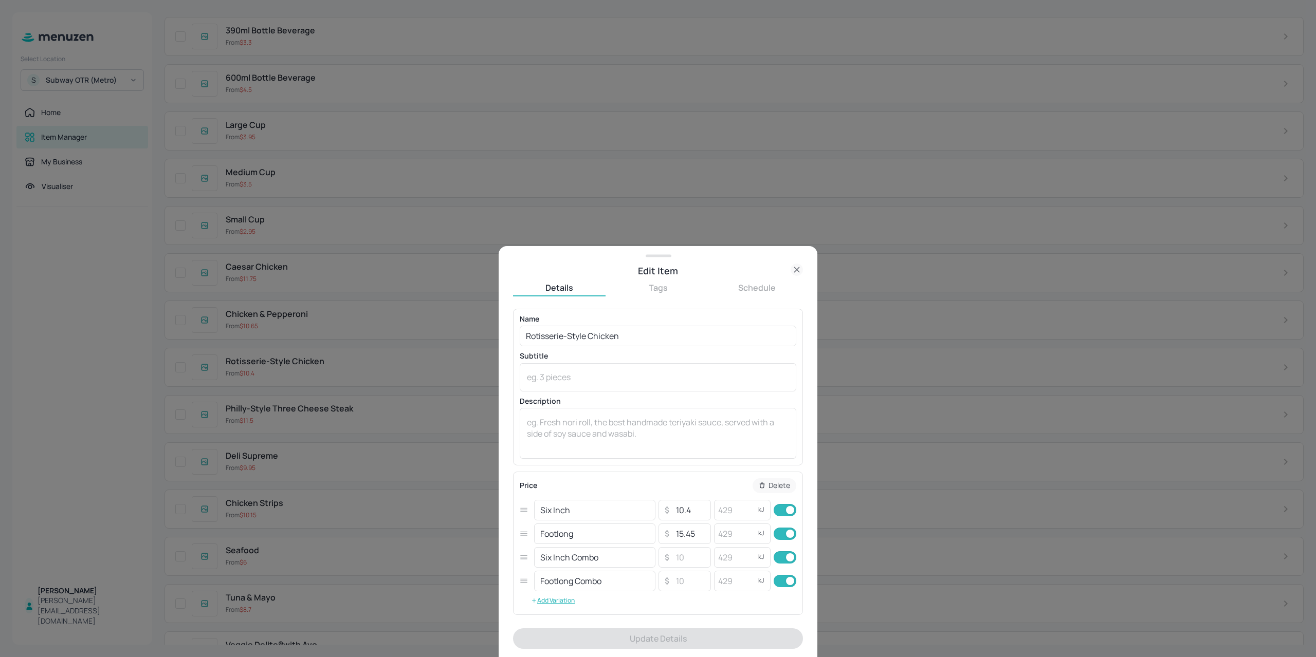
click at [637, 607] on div "Price Delete Six Inch ​ ​ 10.4 ​ kJ ​ Footlong ​ ​ 15.45 ​ kJ ​ Six Inch Combo …" at bounding box center [658, 542] width 276 height 129
click at [688, 563] on input "number" at bounding box center [690, 557] width 36 height 21
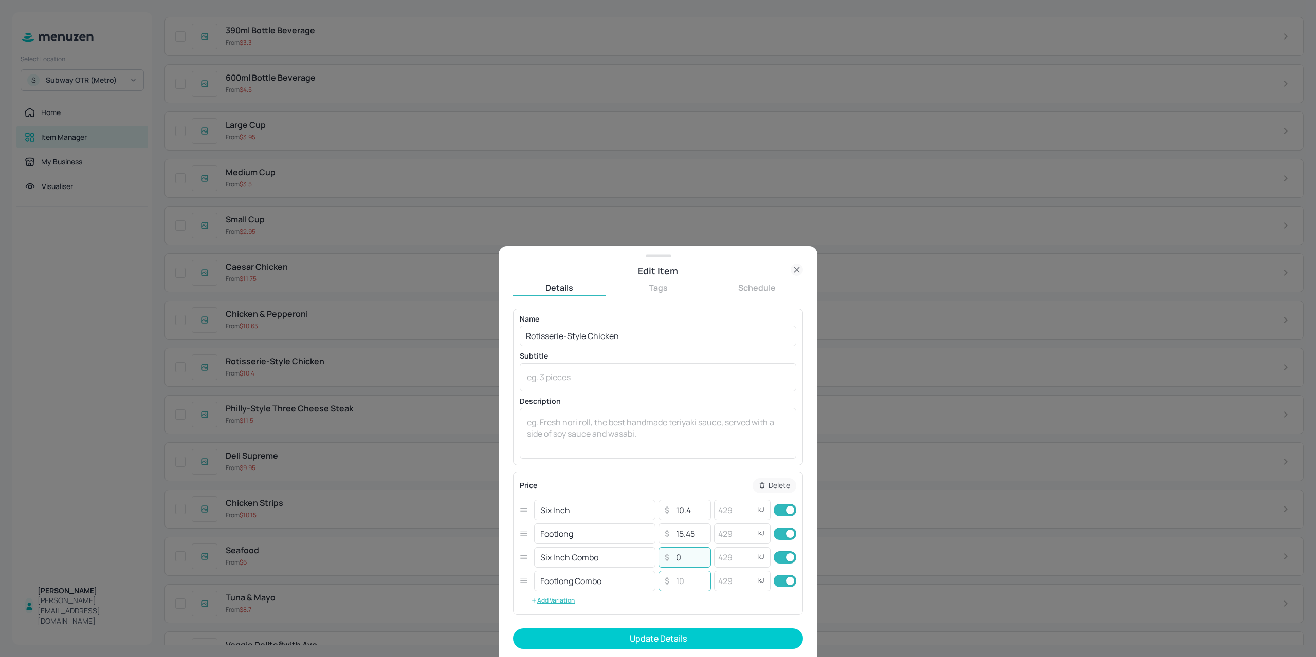
type input "0"
click at [675, 585] on input "number" at bounding box center [690, 581] width 36 height 21
type input "0"
click at [676, 627] on form "Name Rotisserie-Style Chicken ​ Subtitle x ​ Description x ​ Price Delete Six I…" at bounding box center [658, 483] width 290 height 348
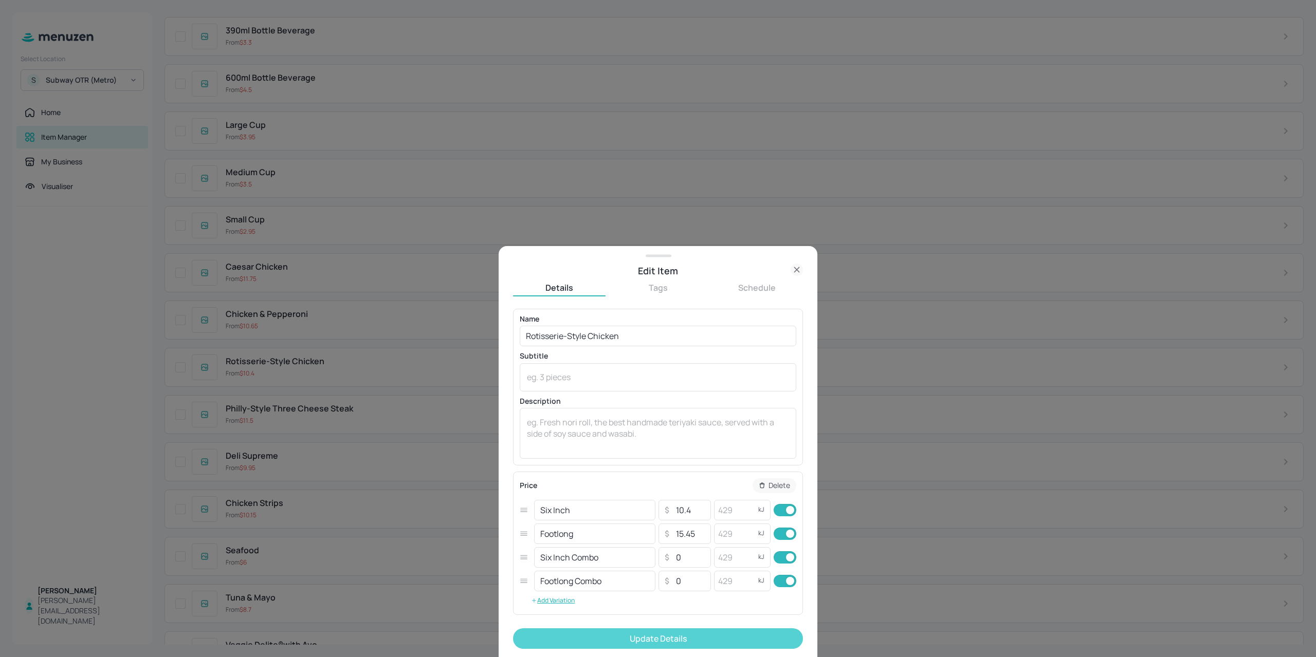
click at [675, 638] on button "Update Details" at bounding box center [658, 638] width 290 height 21
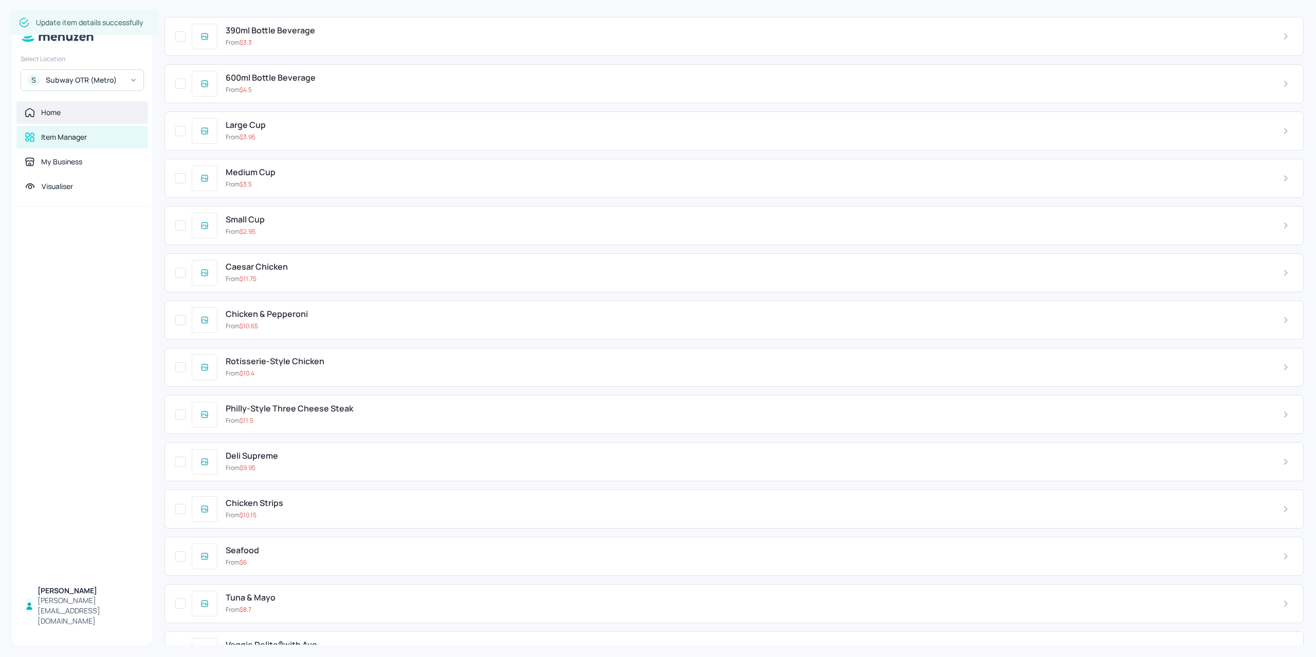
click at [80, 116] on div "Home" at bounding box center [82, 112] width 115 height 10
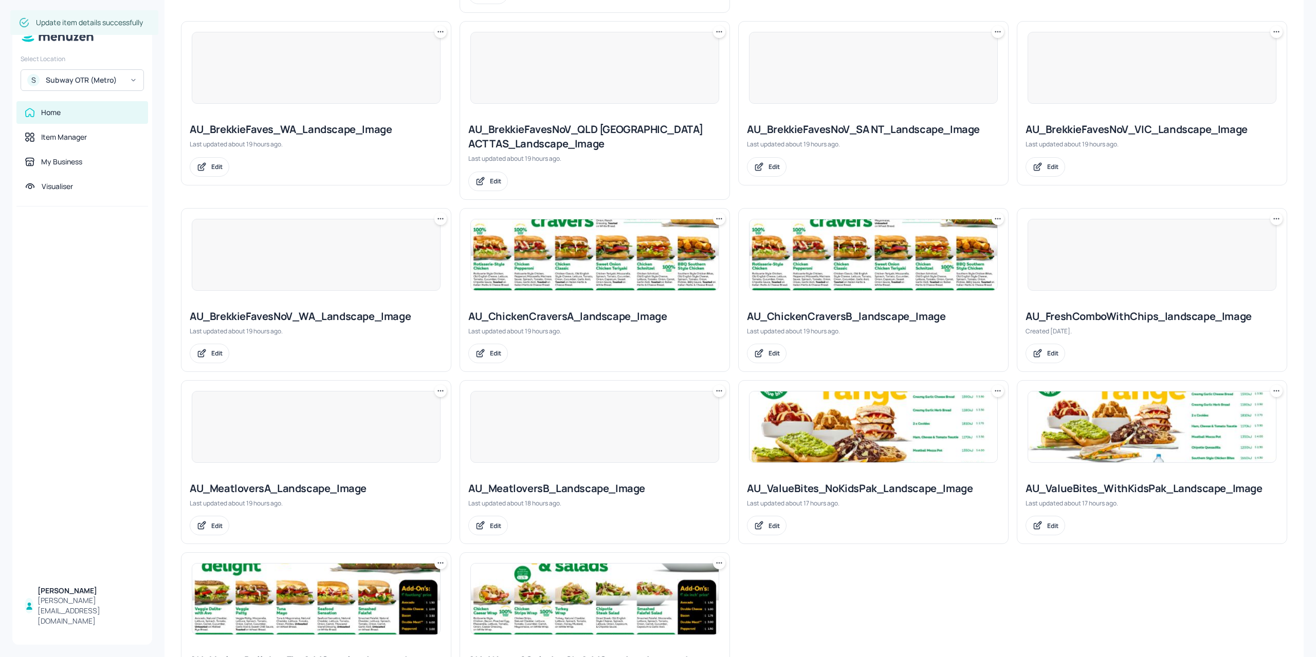
scroll to position [360, 0]
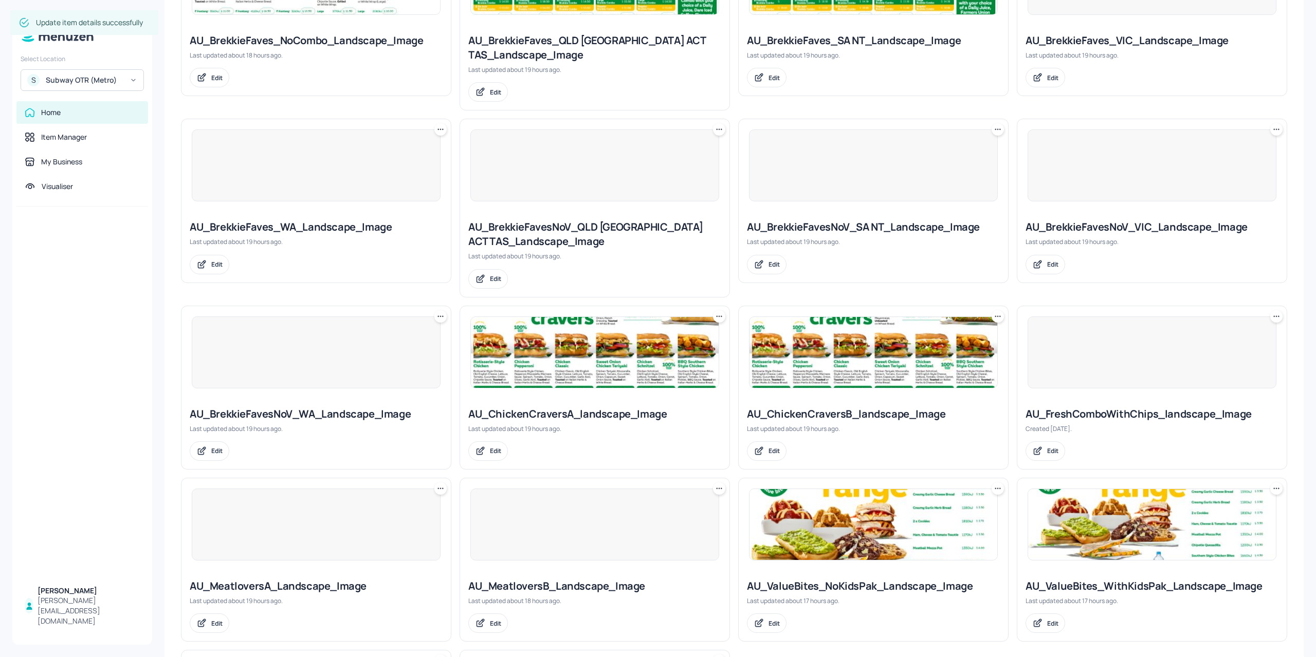
click at [598, 353] on img at bounding box center [595, 352] width 248 height 71
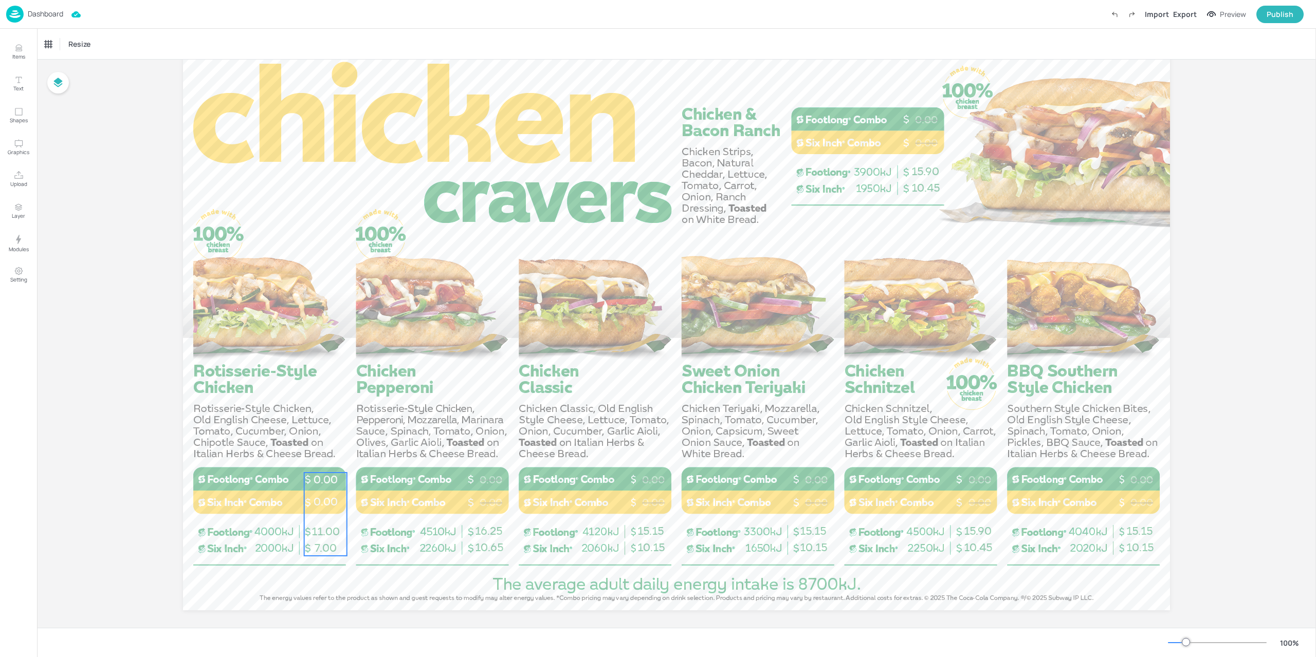
scroll to position [45, 0]
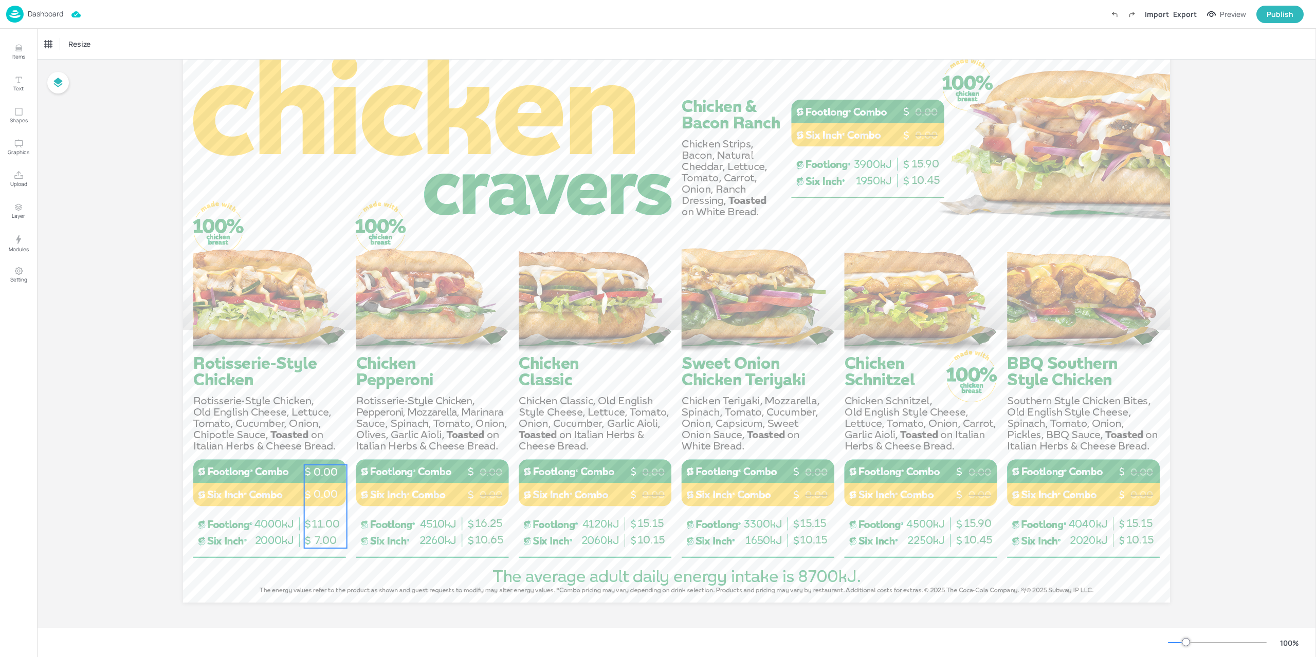
click at [320, 501] on span "0.00" at bounding box center [325, 494] width 24 height 13
click at [101, 46] on div "BLT with Egg & Cheese" at bounding box center [77, 44] width 64 height 9
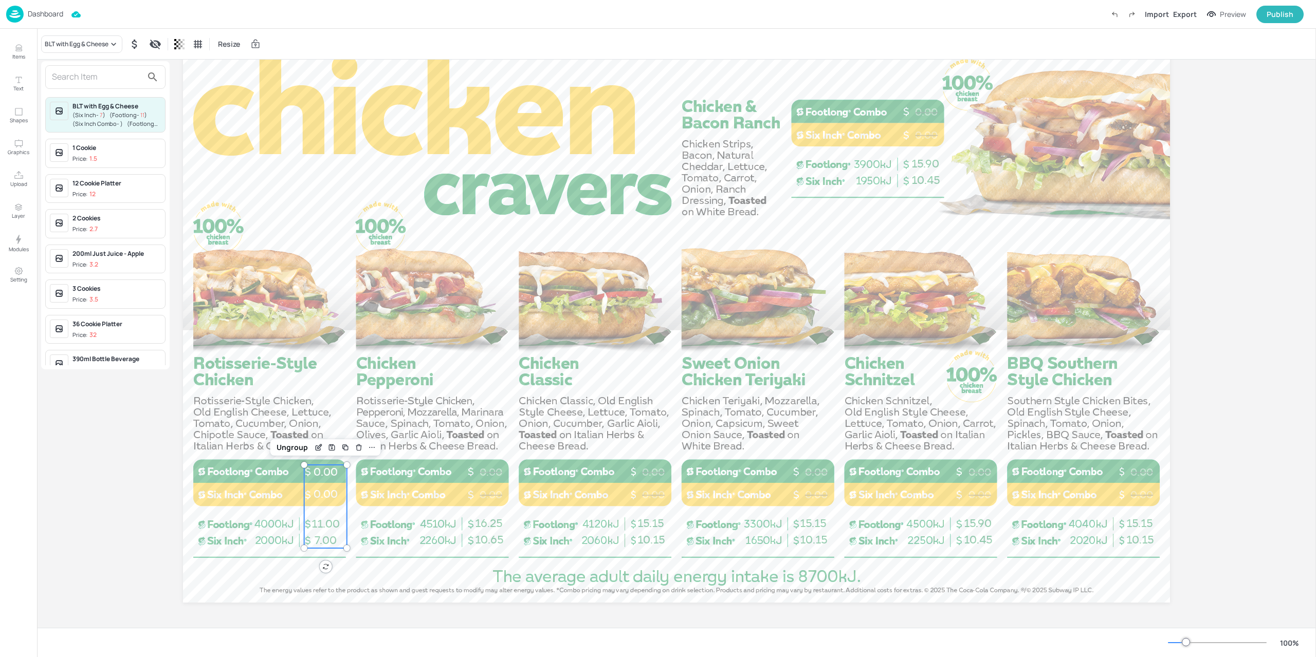
click at [87, 69] on input "text" at bounding box center [97, 77] width 90 height 16
click at [88, 75] on input "text" at bounding box center [97, 77] width 90 height 16
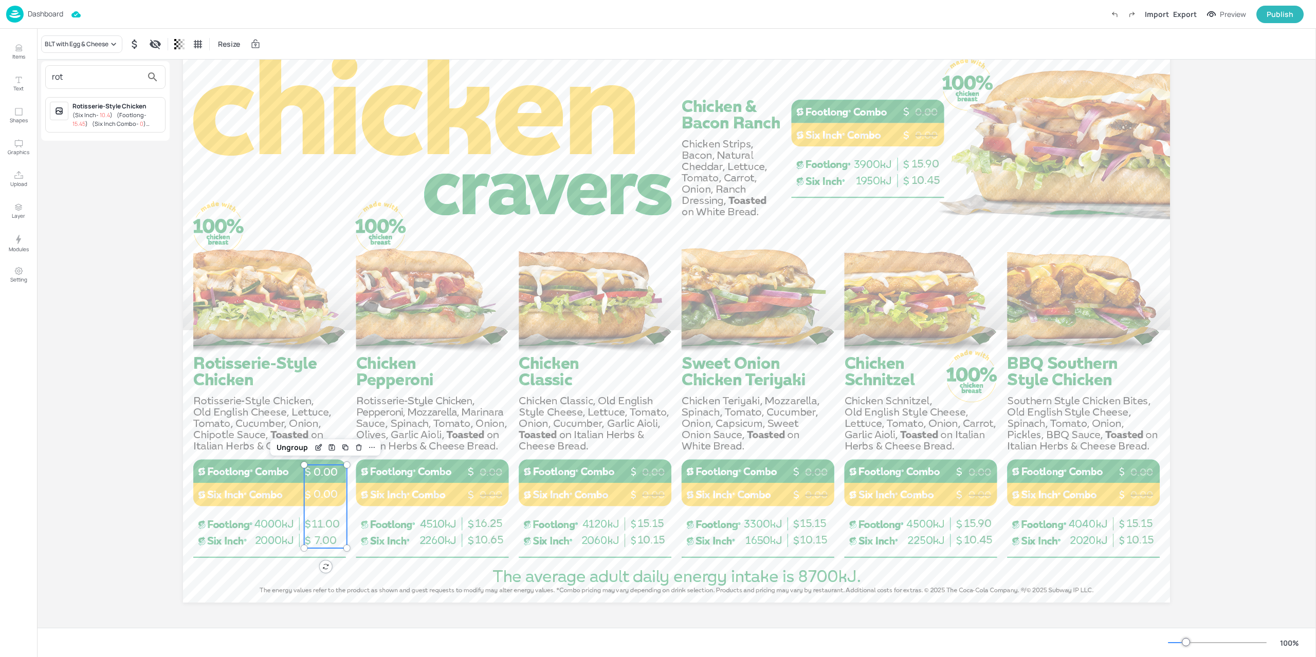
type input "rot"
click at [114, 121] on span "( Six Inch Combo - 0 )" at bounding box center [119, 124] width 54 height 8
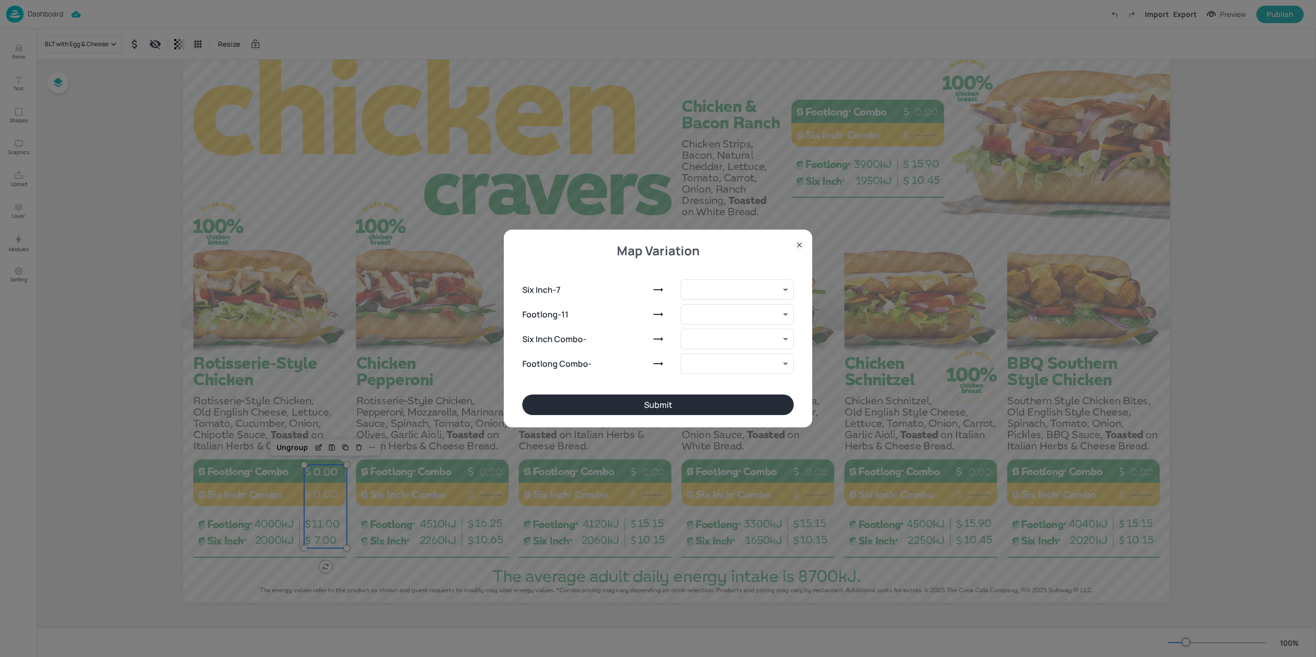
type input "9262185"
type input "9262186"
type input "9272303"
type input "9272304"
click at [679, 405] on button "Submit" at bounding box center [657, 405] width 271 height 21
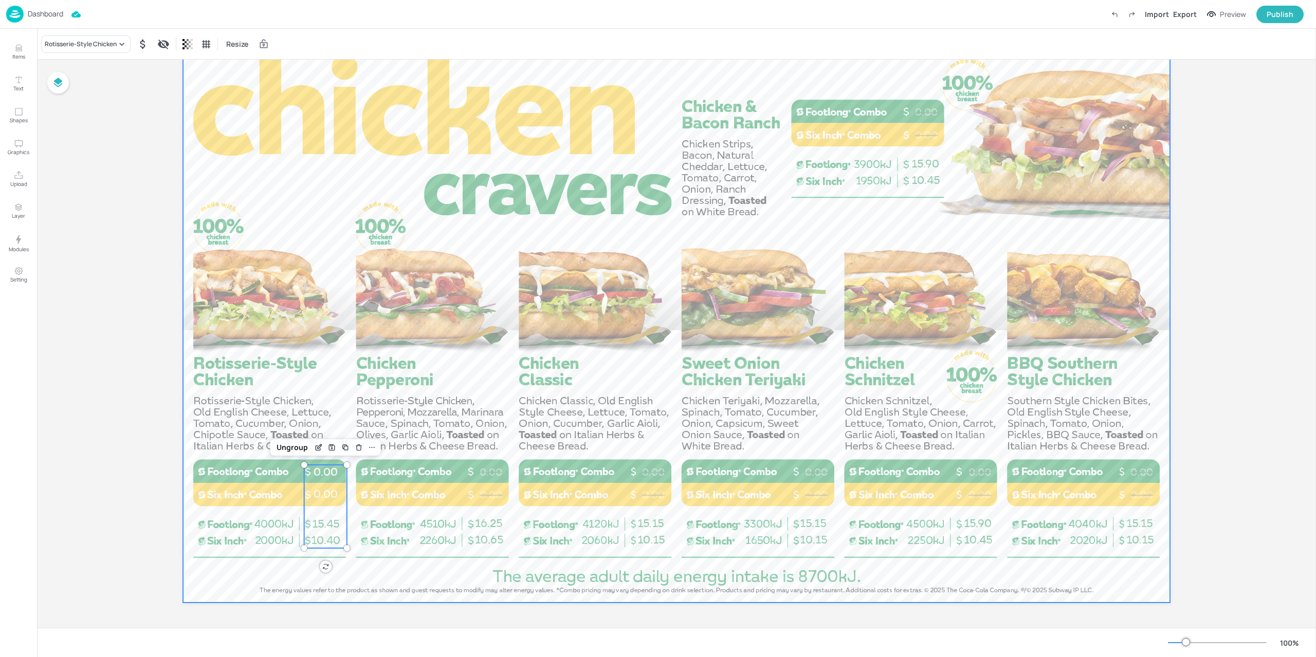
click at [340, 590] on div at bounding box center [676, 325] width 987 height 555
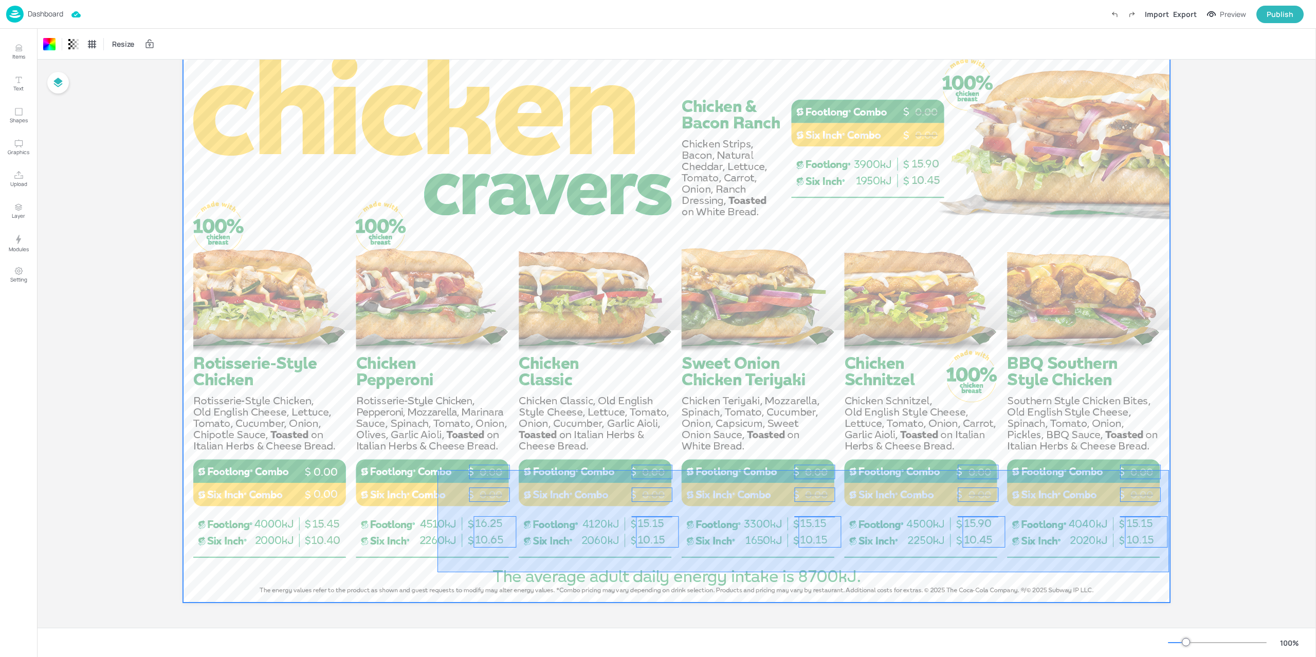
drag, startPoint x: 453, startPoint y: 564, endPoint x: 1169, endPoint y: 470, distance: 721.4
click at [1169, 470] on div "Board AU_ChickenCraversA_landscape_Image 0.00 0.00 0.00 0.00 0.00 0.00 0.00 0.0…" at bounding box center [676, 322] width 1044 height 614
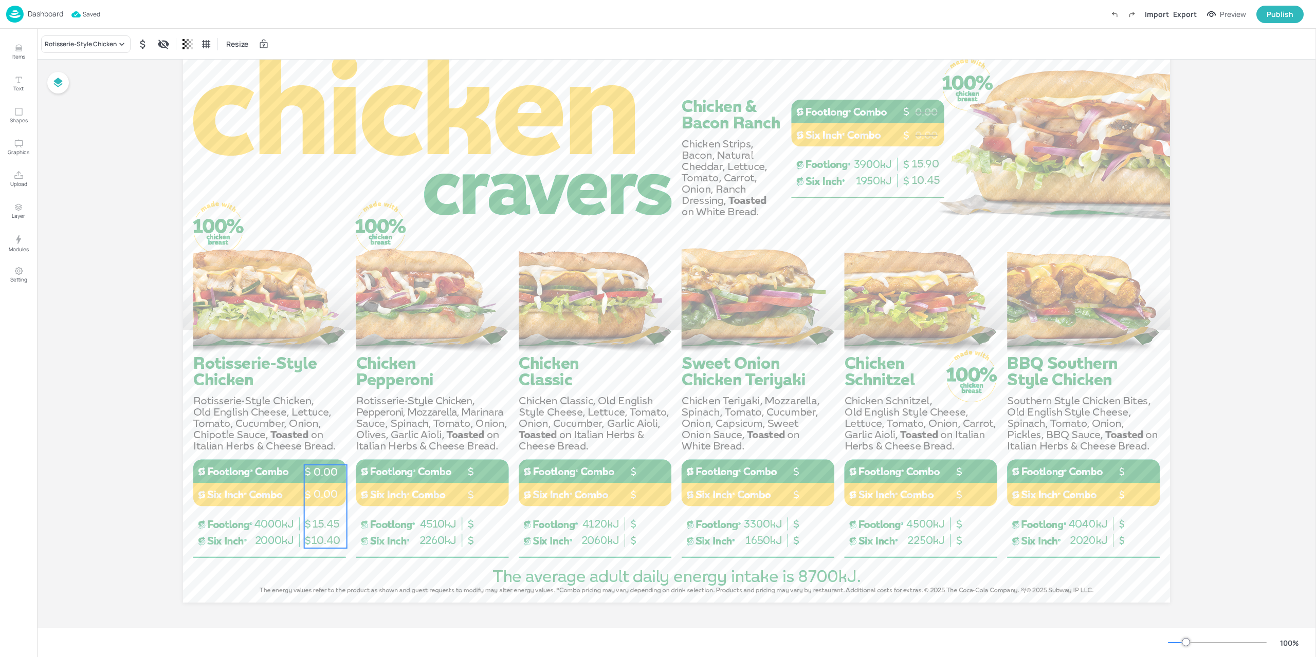
click at [309, 522] on p "15.45" at bounding box center [325, 524] width 43 height 15
drag, startPoint x: 360, startPoint y: 526, endPoint x: 496, endPoint y: 522, distance: 136.8
click at [496, 522] on span "15.45" at bounding box center [487, 523] width 27 height 13
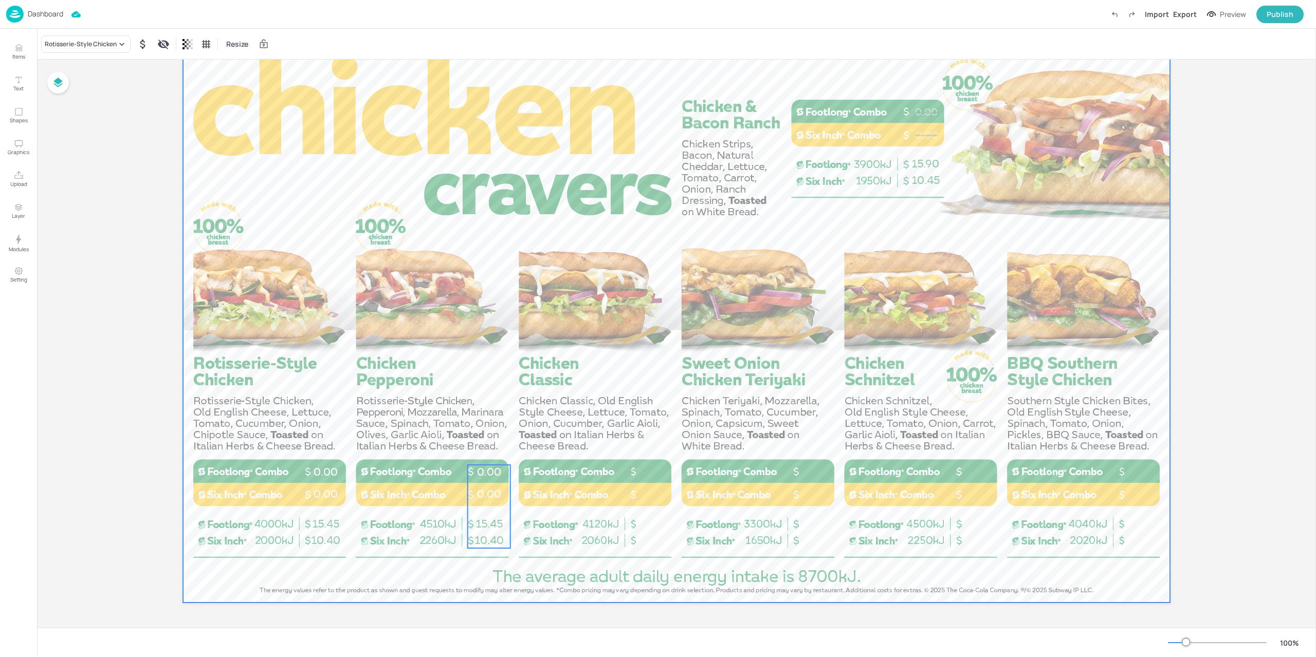
click at [501, 587] on div at bounding box center [676, 325] width 987 height 555
click at [495, 538] on span "10.40" at bounding box center [488, 540] width 29 height 13
click at [540, 575] on div at bounding box center [676, 325] width 987 height 555
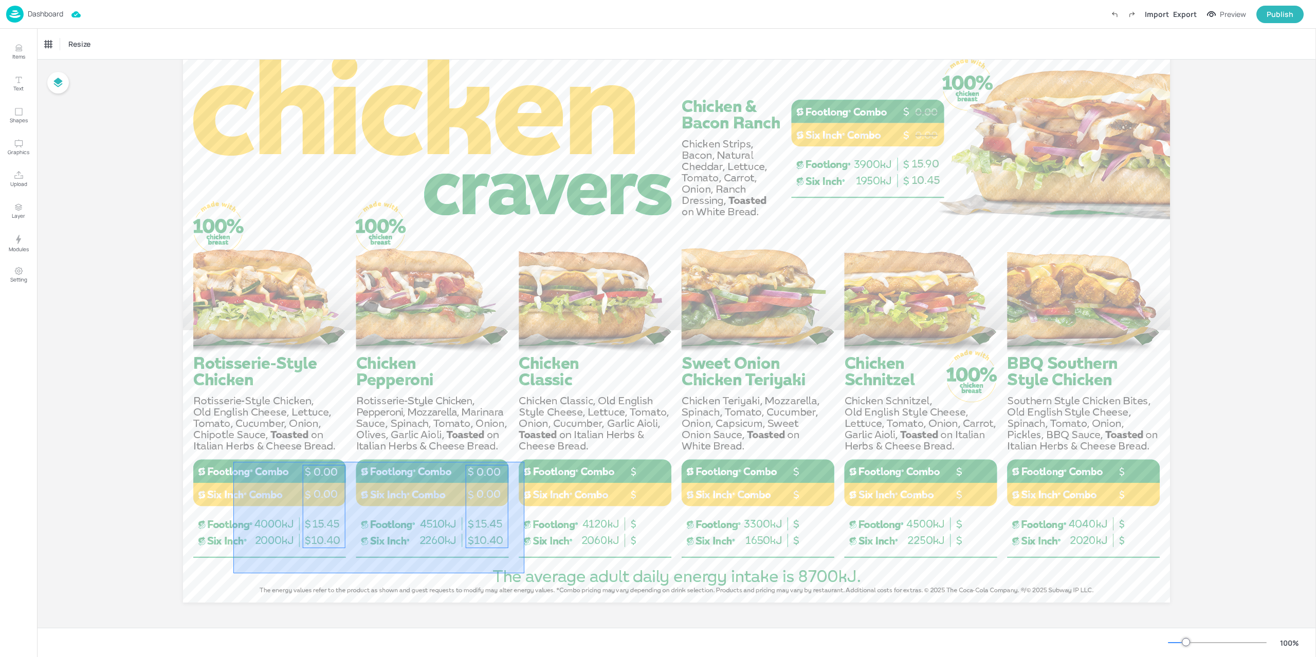
drag, startPoint x: 331, startPoint y: 502, endPoint x: 237, endPoint y: 467, distance: 100.3
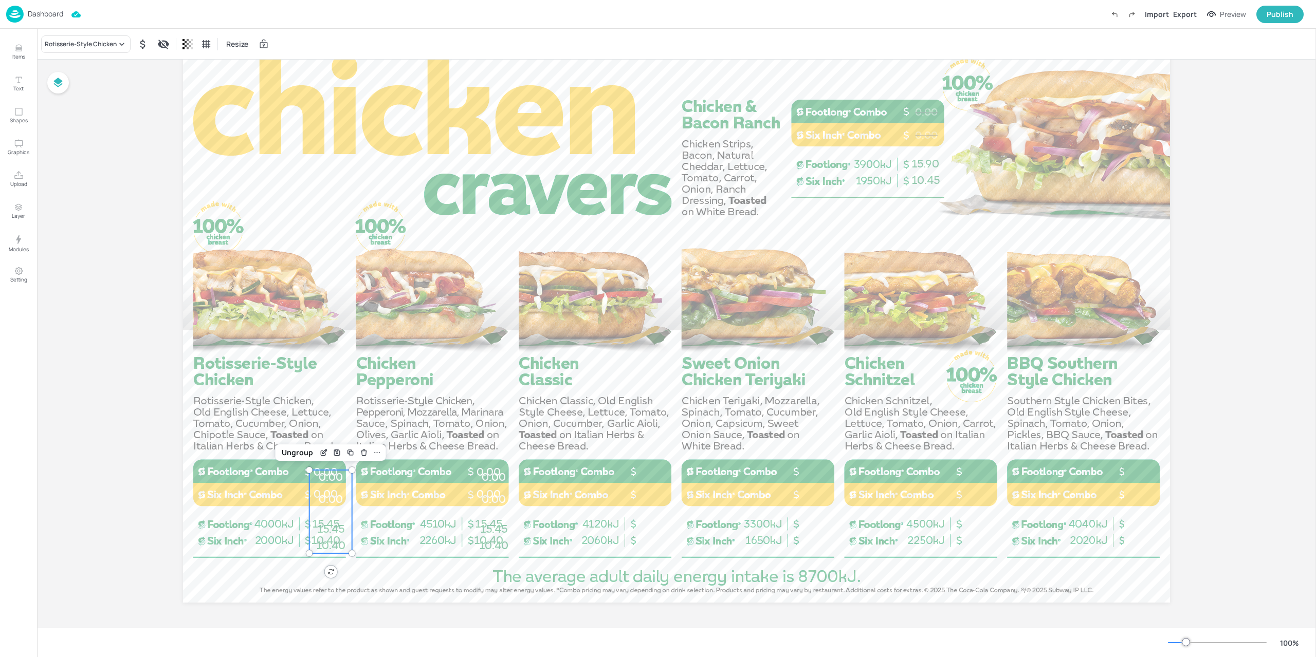
click at [342, 524] on span "15.45" at bounding box center [330, 529] width 27 height 13
click at [505, 514] on div "10.40 15.45 0.00 0.00" at bounding box center [493, 511] width 43 height 83
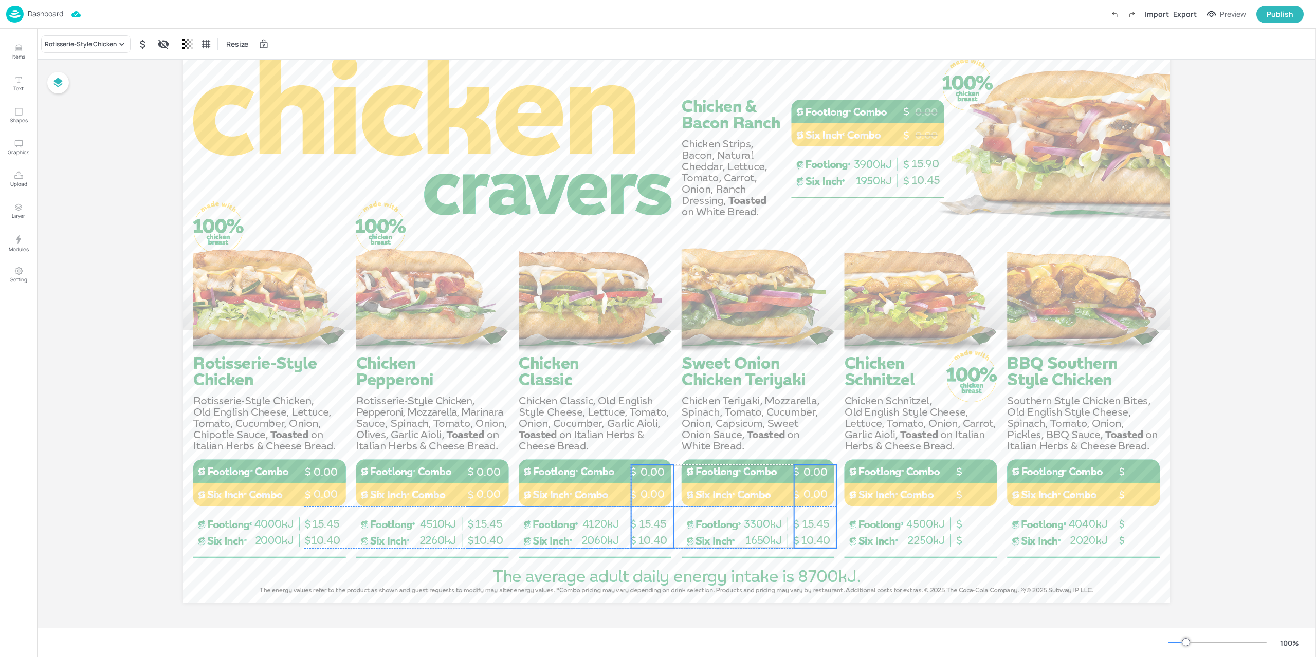
drag, startPoint x: 737, startPoint y: 529, endPoint x: 816, endPoint y: 524, distance: 78.8
click at [816, 524] on span "15.45" at bounding box center [815, 523] width 27 height 13
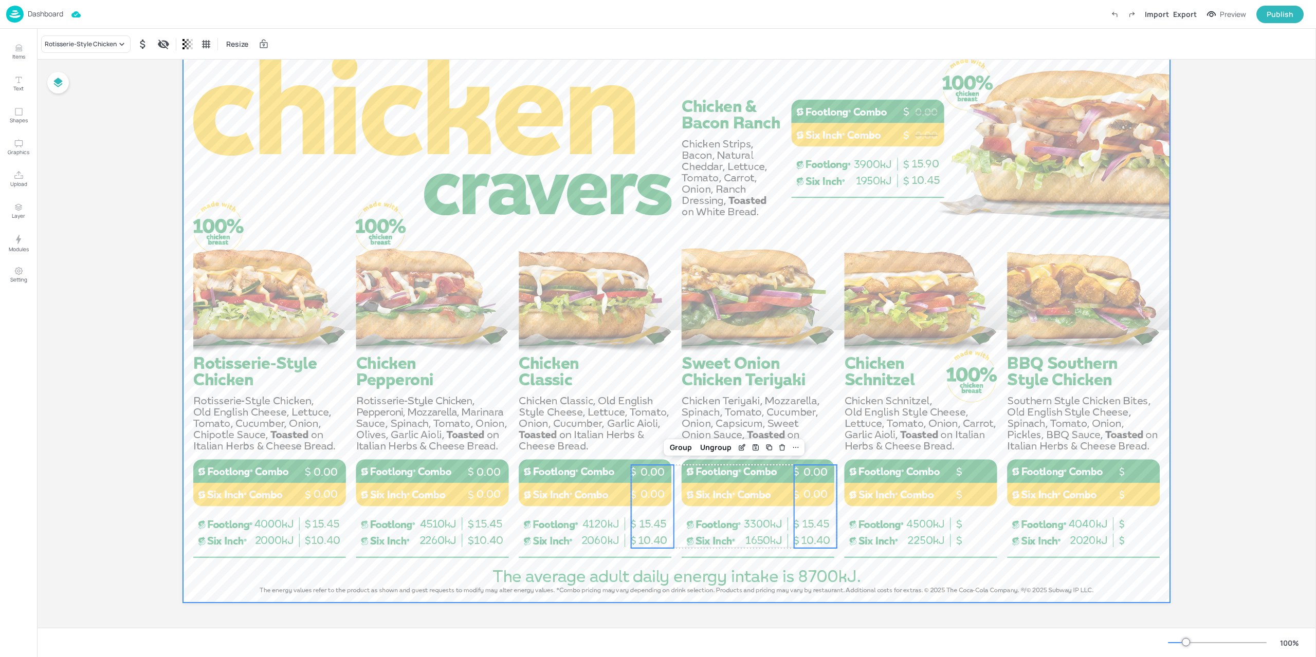
click at [783, 584] on div at bounding box center [676, 325] width 987 height 555
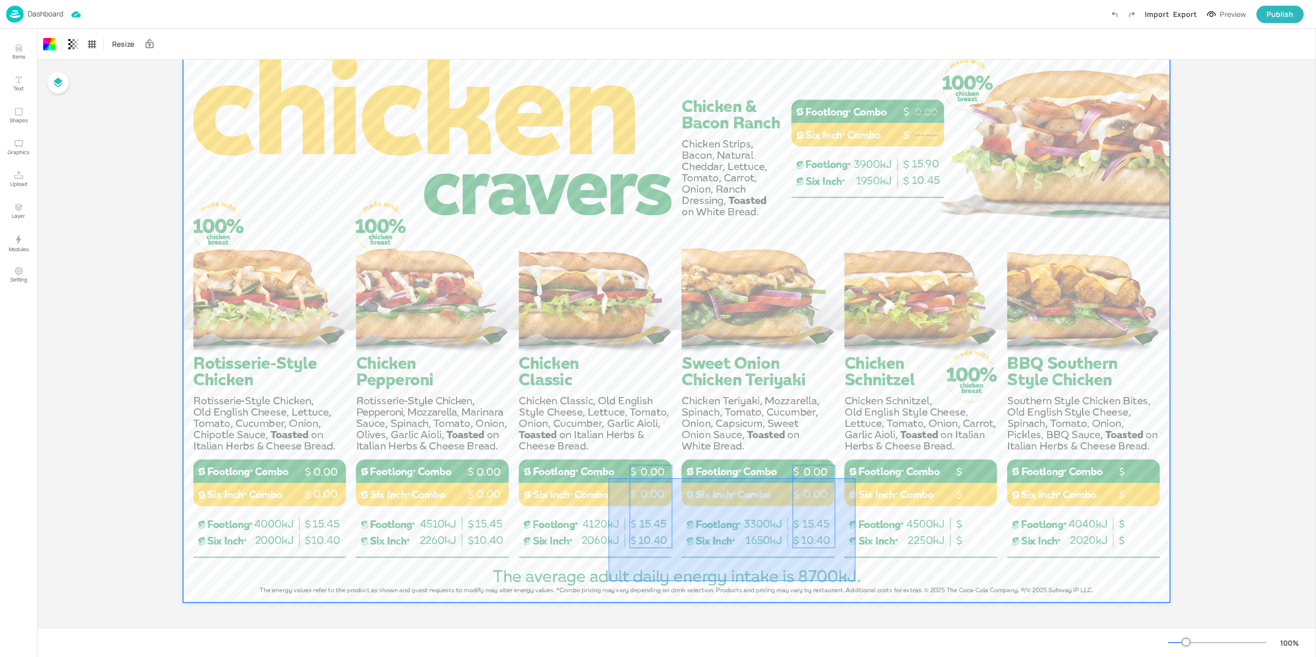
drag, startPoint x: 855, startPoint y: 581, endPoint x: 608, endPoint y: 478, distance: 267.2
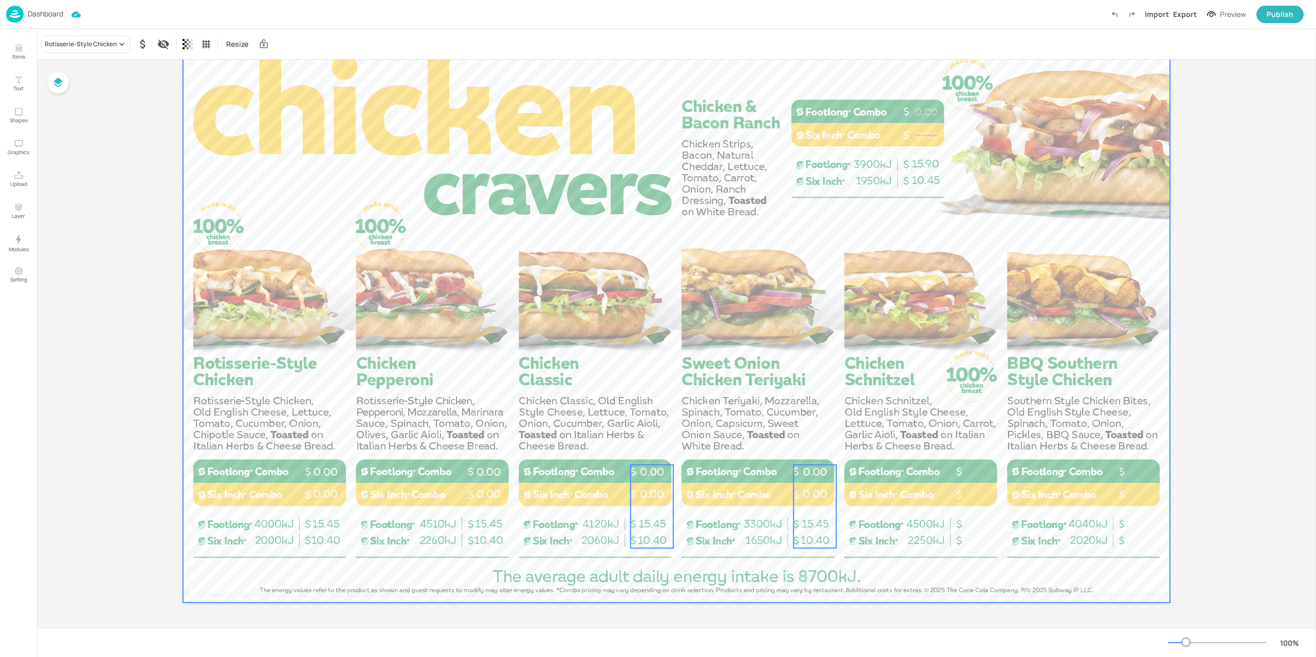
click at [765, 585] on div at bounding box center [676, 325] width 987 height 555
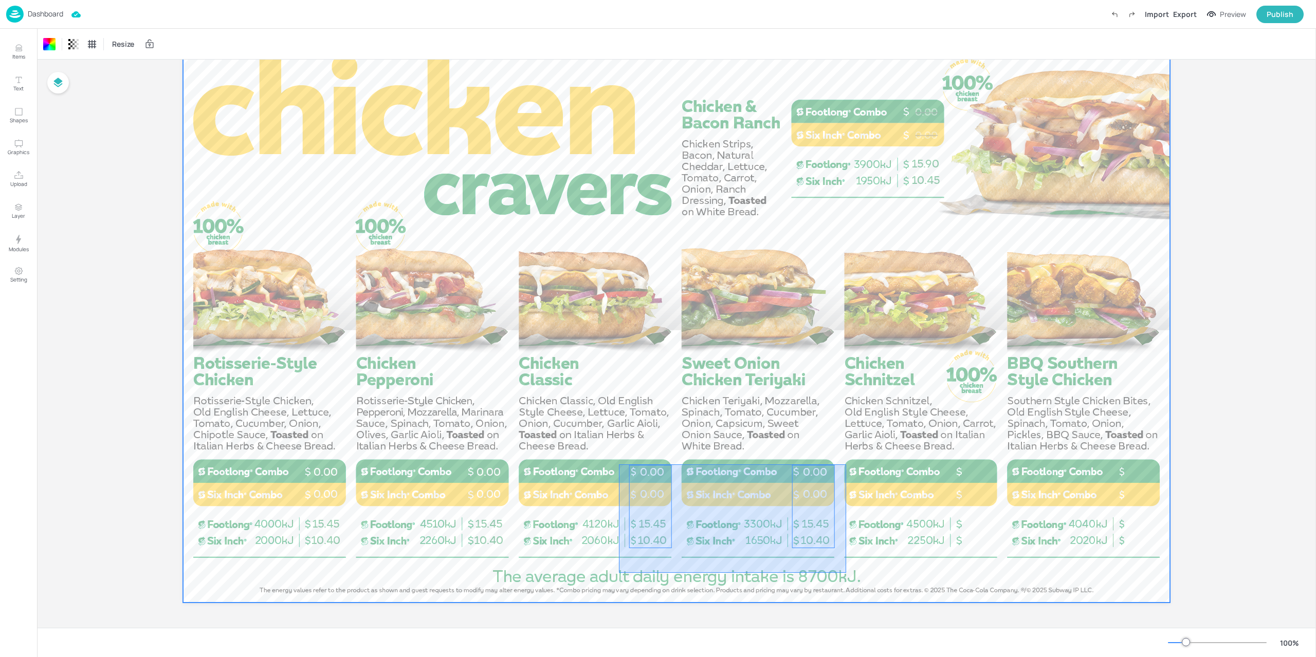
drag, startPoint x: 768, startPoint y: 561, endPoint x: 619, endPoint y: 466, distance: 176.5
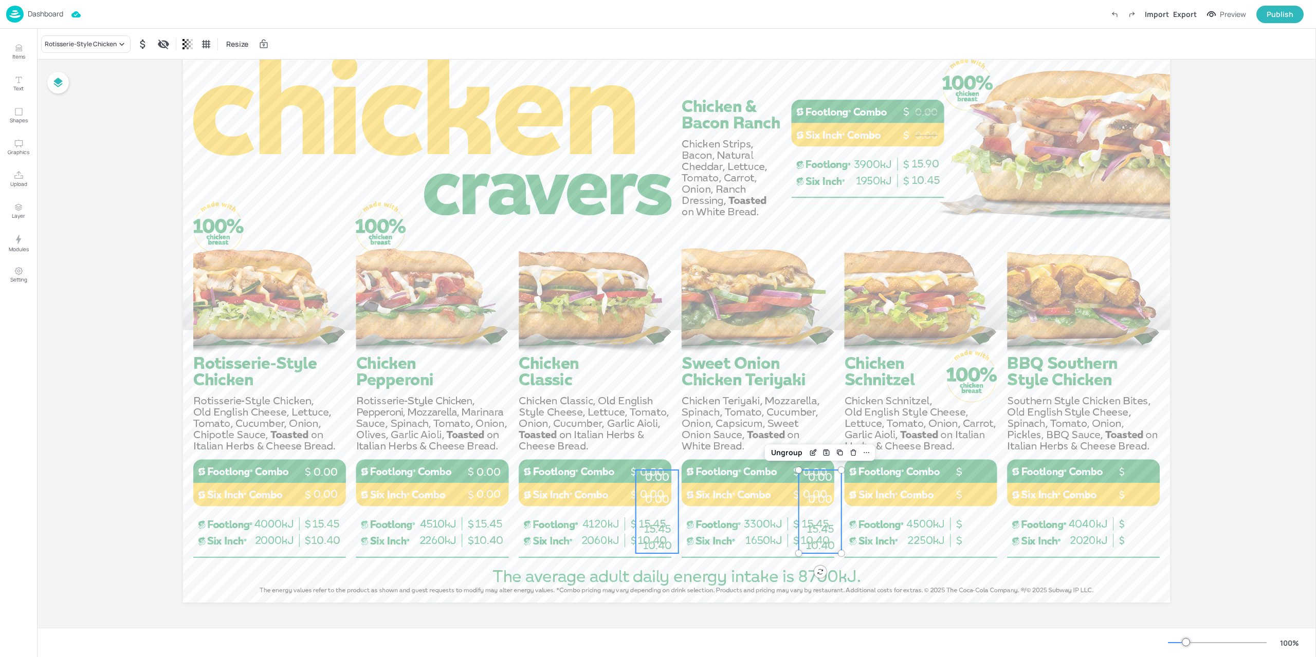
click at [650, 512] on div "10.40 15.45 0.00 0.00" at bounding box center [657, 511] width 43 height 83
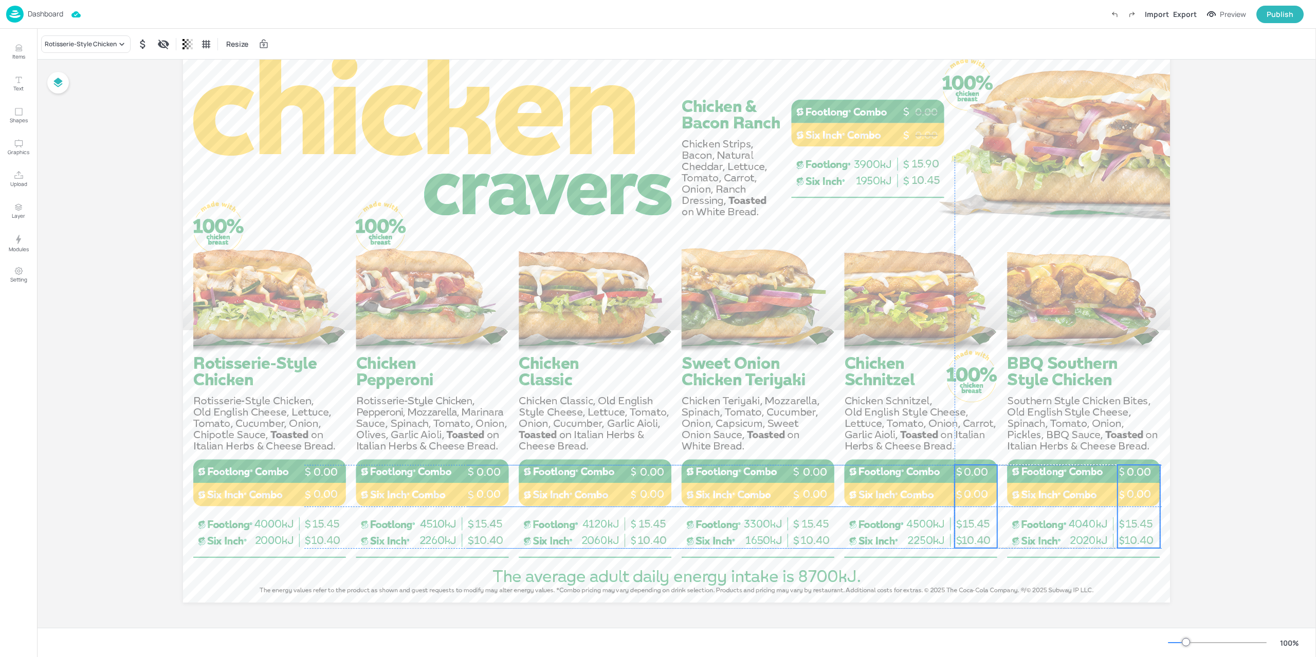
drag, startPoint x: 734, startPoint y: 530, endPoint x: 987, endPoint y: 523, distance: 253.5
click at [987, 523] on span "15.45" at bounding box center [975, 523] width 27 height 13
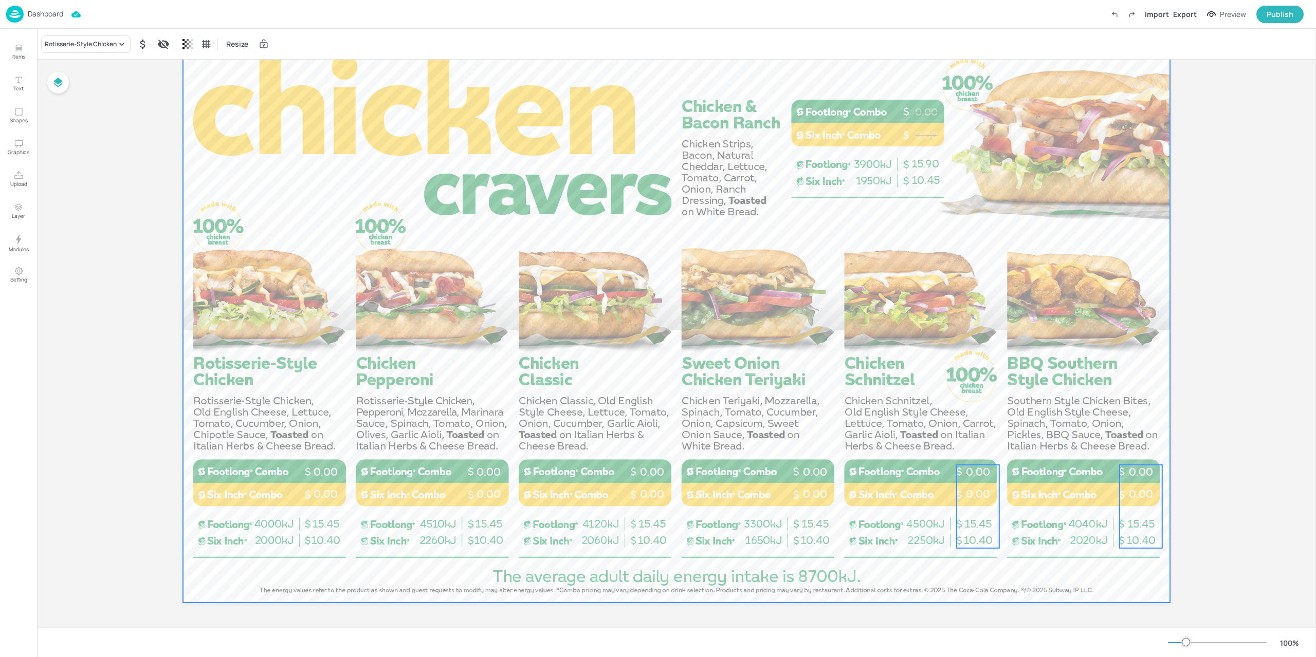
click at [1016, 587] on div at bounding box center [676, 325] width 987 height 555
click at [644, 513] on div "10.40 15.45 0.00 0.00" at bounding box center [652, 506] width 43 height 83
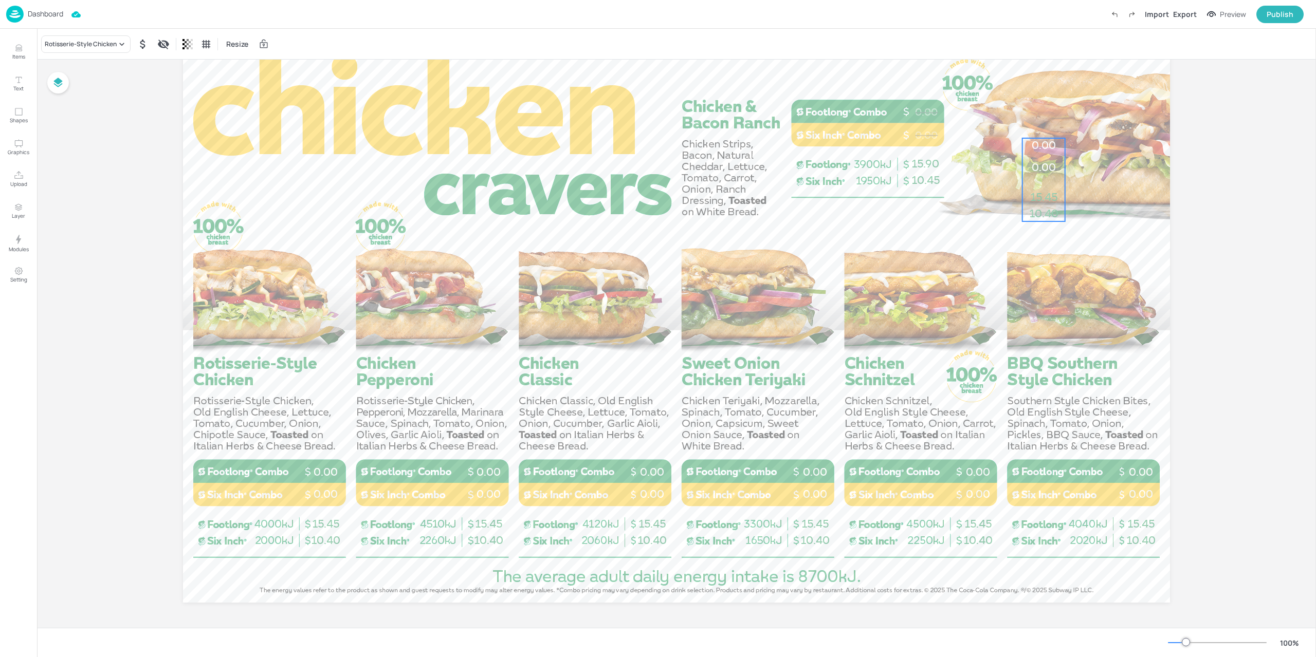
drag, startPoint x: 991, startPoint y: 287, endPoint x: 1012, endPoint y: 175, distance: 114.0
click at [1030, 191] on span "15.45" at bounding box center [1043, 197] width 27 height 13
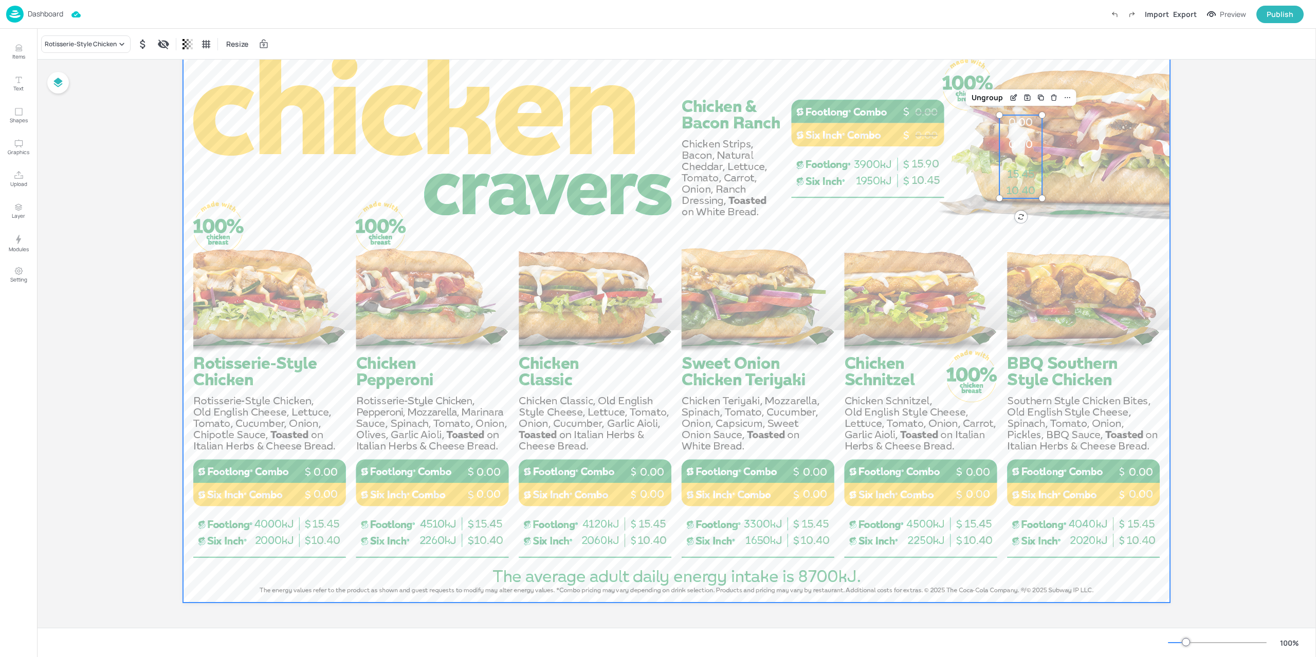
click at [933, 153] on div at bounding box center [676, 325] width 987 height 555
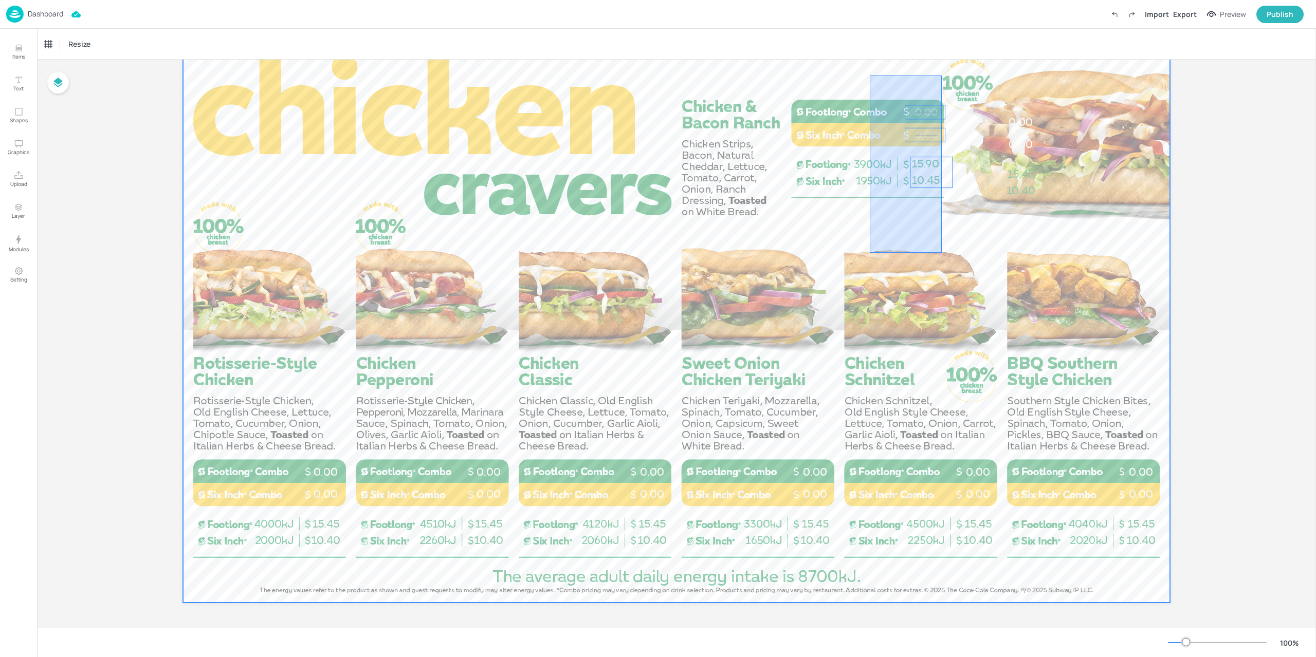
drag, startPoint x: 875, startPoint y: 104, endPoint x: 944, endPoint y: 247, distance: 159.1
click at [941, 250] on div at bounding box center [676, 325] width 987 height 555
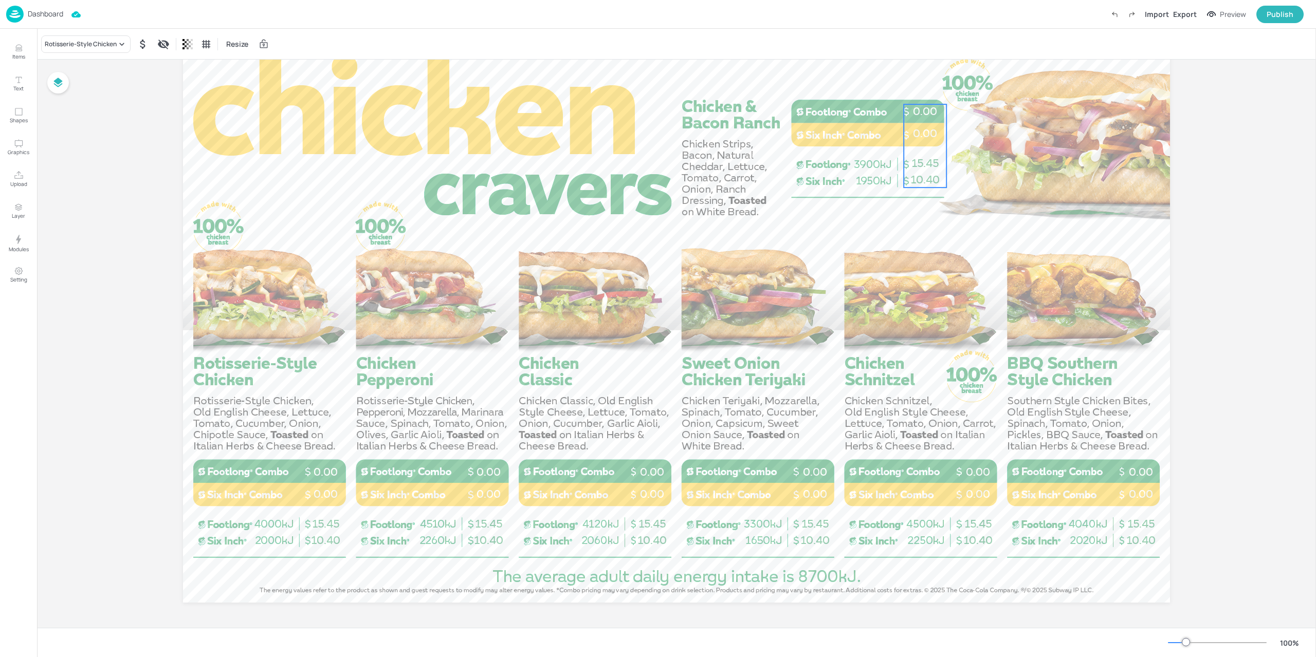
drag, startPoint x: 963, startPoint y: 175, endPoint x: 917, endPoint y: 161, distance: 48.1
click at [917, 161] on span "15.45" at bounding box center [924, 163] width 27 height 13
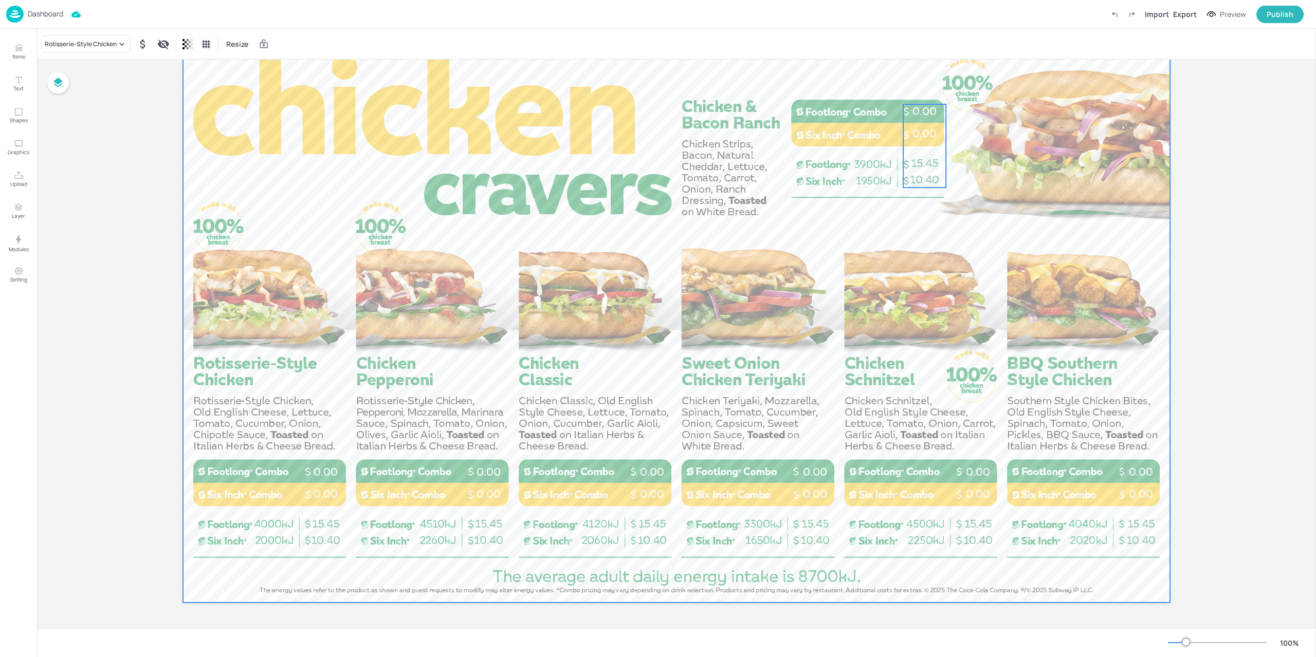
click at [1023, 190] on div at bounding box center [676, 325] width 987 height 555
click at [928, 170] on p "15.45" at bounding box center [924, 163] width 43 height 15
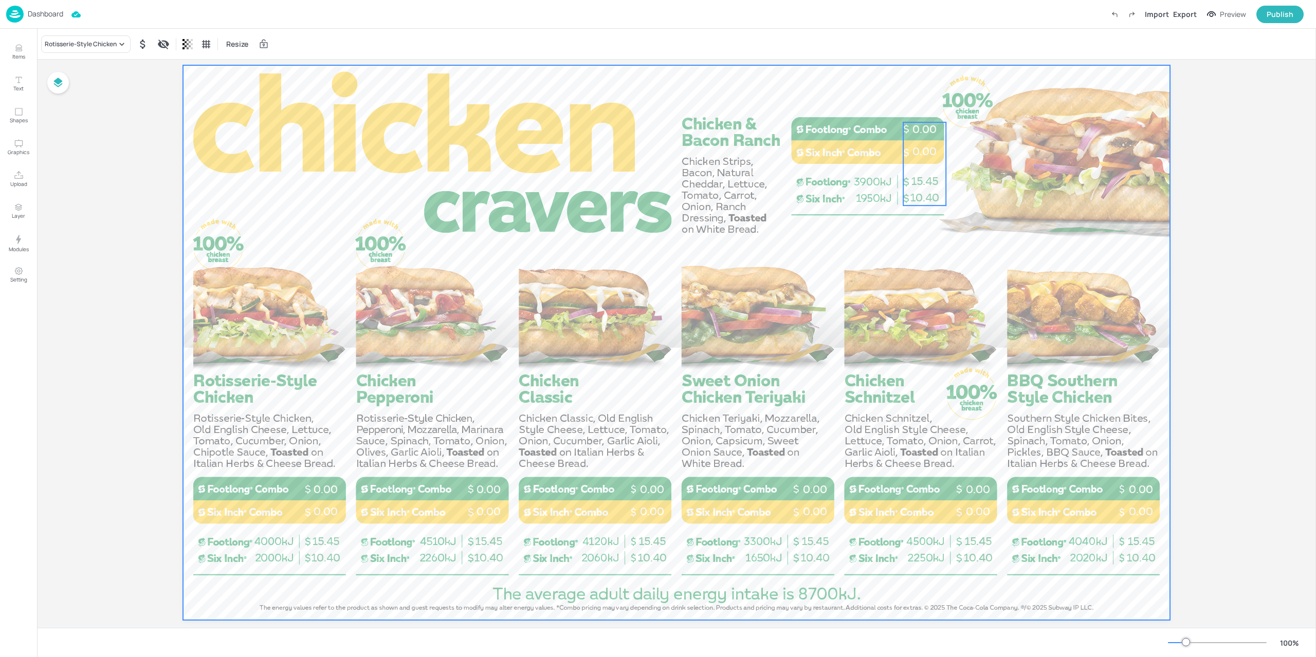
scroll to position [24, 0]
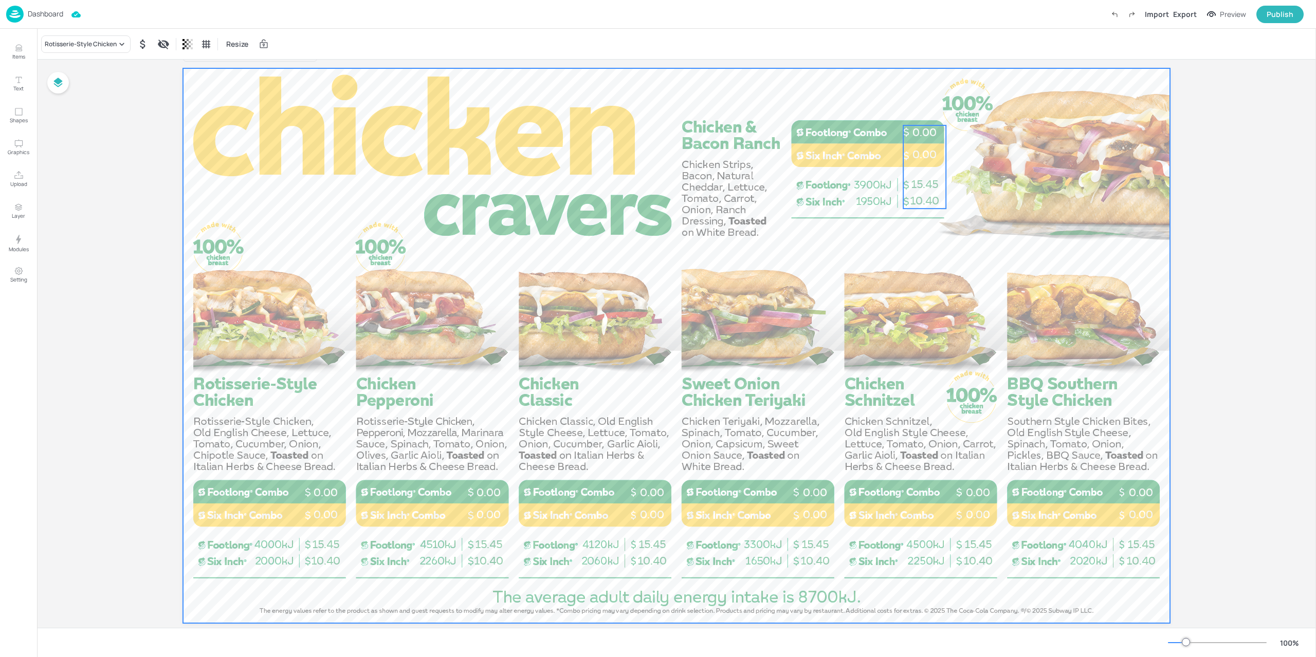
click at [998, 180] on div at bounding box center [676, 345] width 987 height 555
click at [915, 157] on span "0.00" at bounding box center [924, 154] width 24 height 13
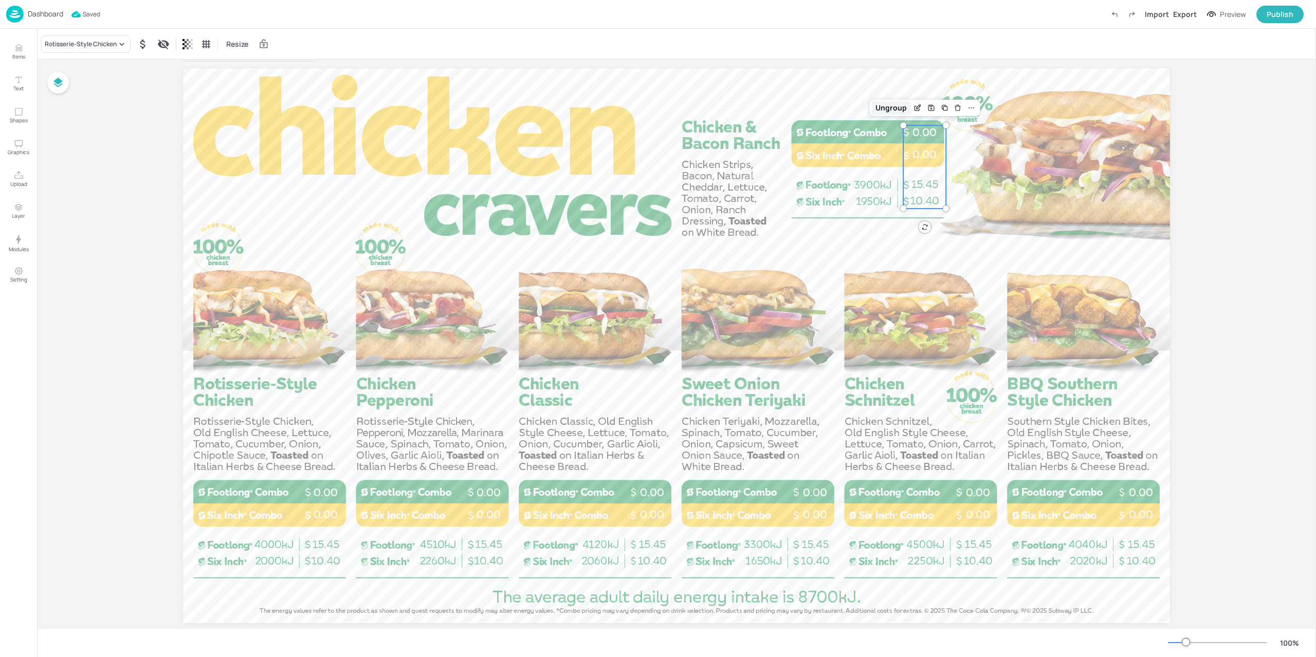
click at [895, 113] on div "Ungroup" at bounding box center [891, 107] width 40 height 13
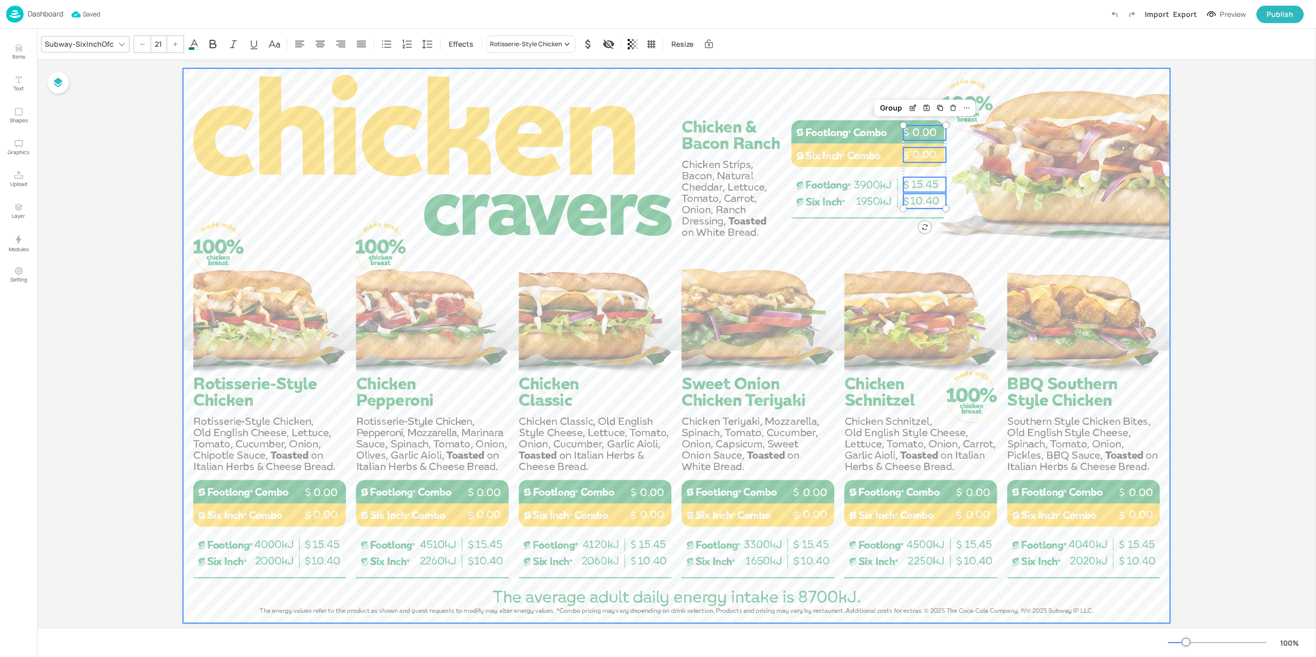
click at [1006, 156] on div at bounding box center [676, 345] width 987 height 555
click at [935, 153] on p "0.00" at bounding box center [924, 154] width 43 height 15
click at [986, 126] on div at bounding box center [676, 345] width 987 height 555
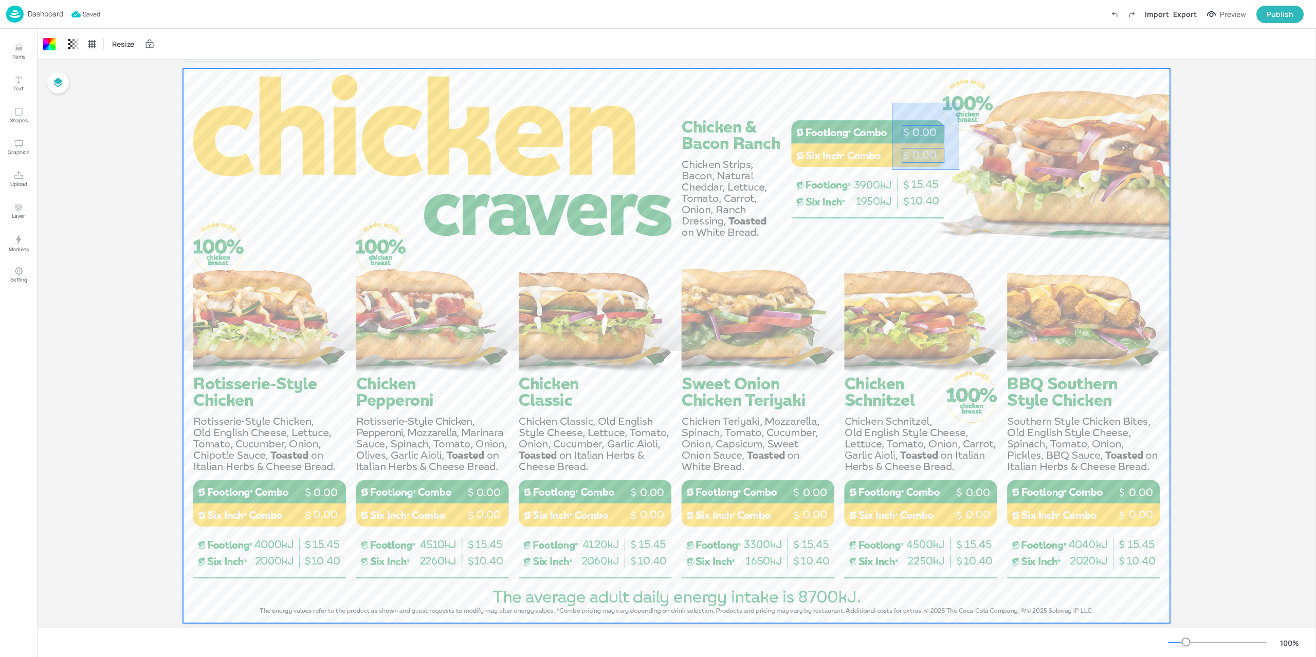
drag, startPoint x: 892, startPoint y: 170, endPoint x: 877, endPoint y: 223, distance: 54.4
click at [878, 223] on div at bounding box center [676, 345] width 987 height 555
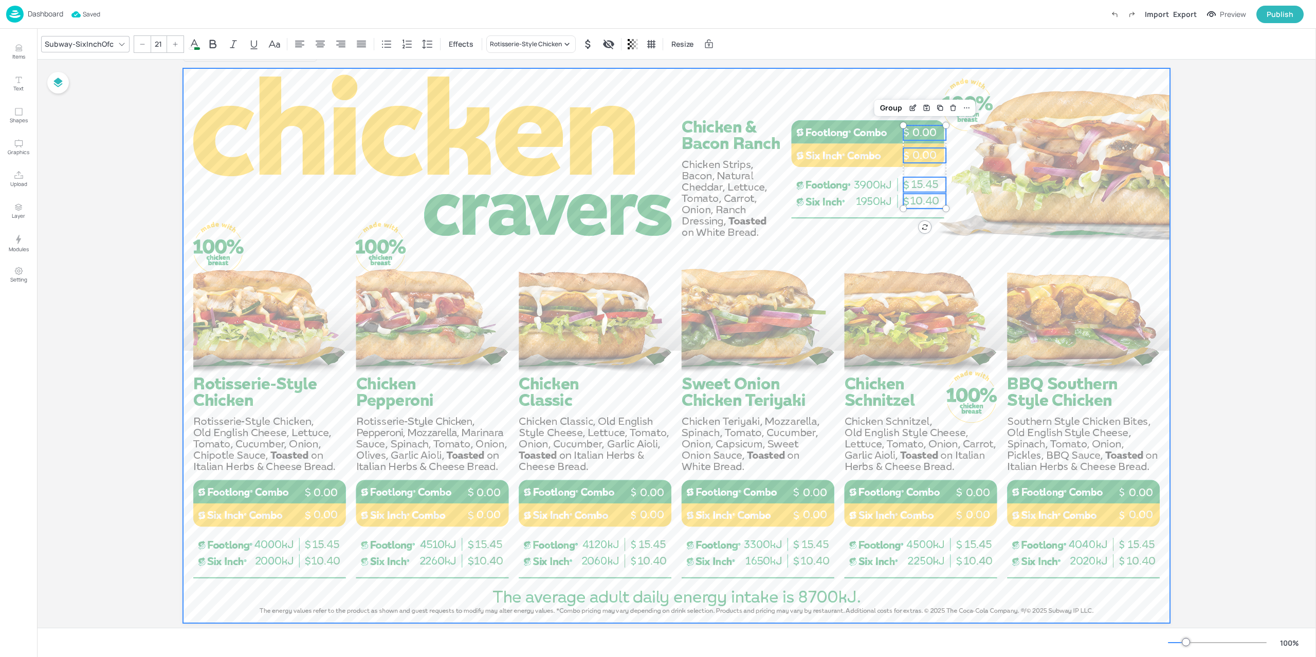
click at [1064, 167] on div at bounding box center [676, 345] width 987 height 555
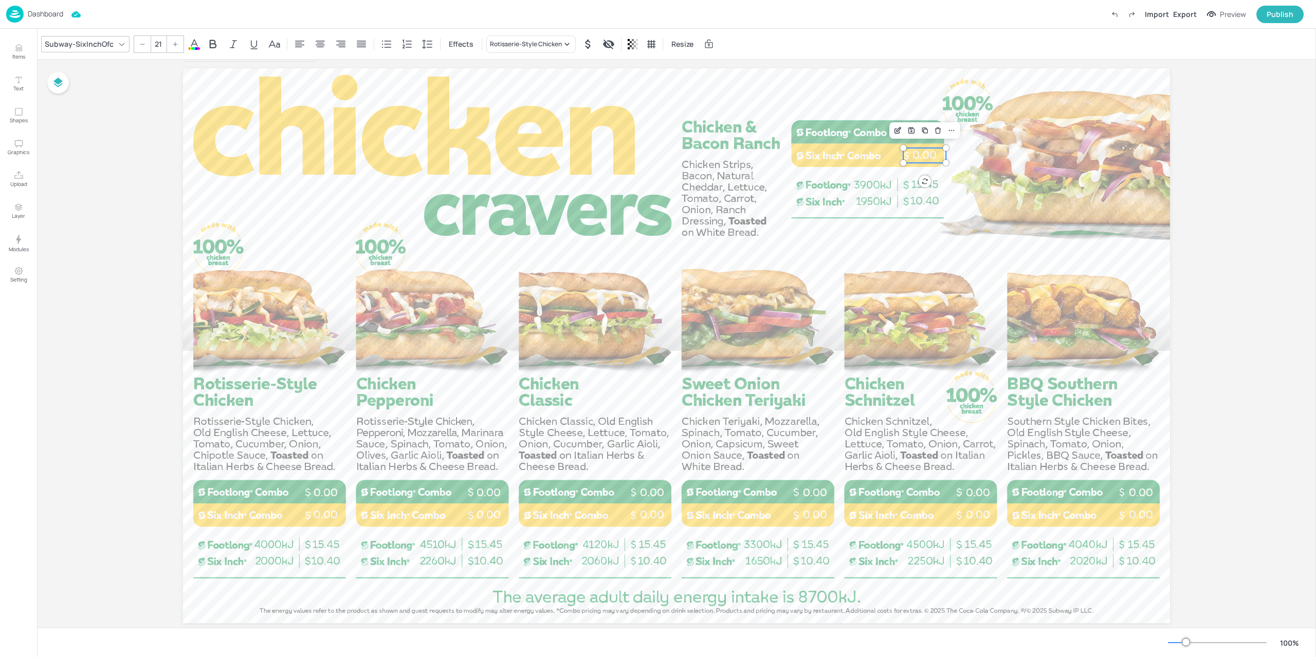
click at [924, 158] on span "0.00" at bounding box center [924, 155] width 24 height 13
drag, startPoint x: 961, startPoint y: 127, endPoint x: 898, endPoint y: 197, distance: 94.6
click at [899, 217] on div at bounding box center [676, 345] width 987 height 555
click at [890, 104] on div "Group" at bounding box center [891, 107] width 30 height 13
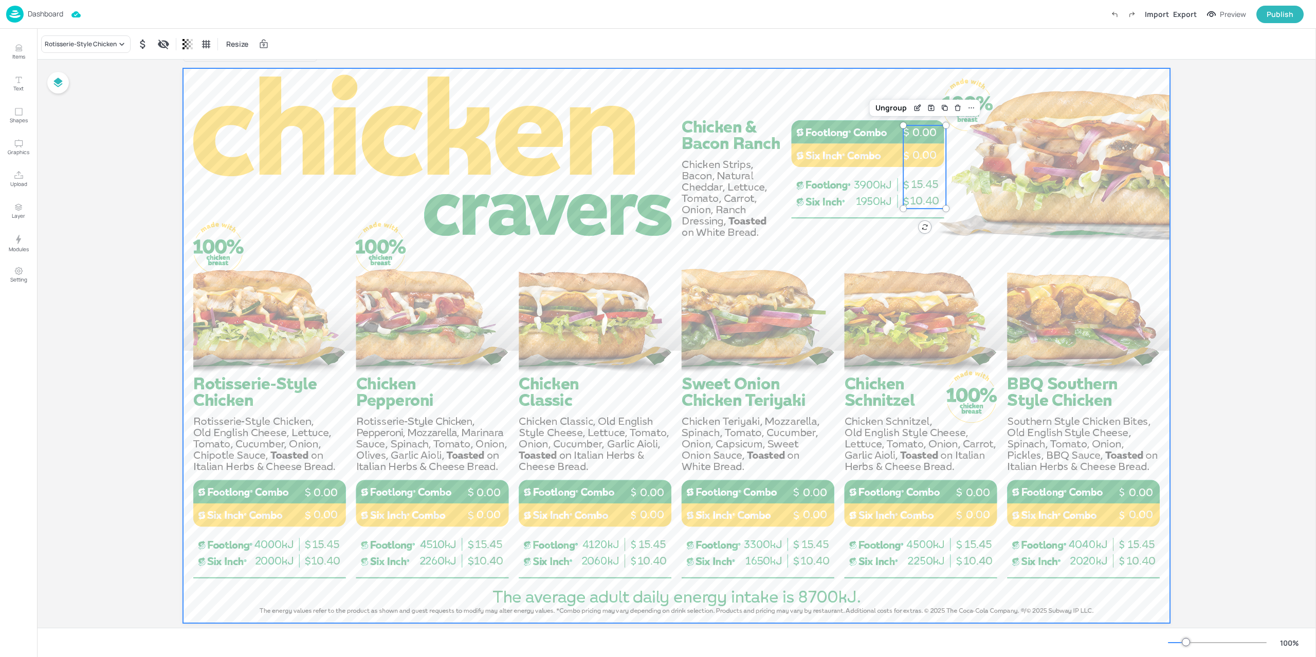
click at [1084, 179] on div at bounding box center [676, 345] width 987 height 555
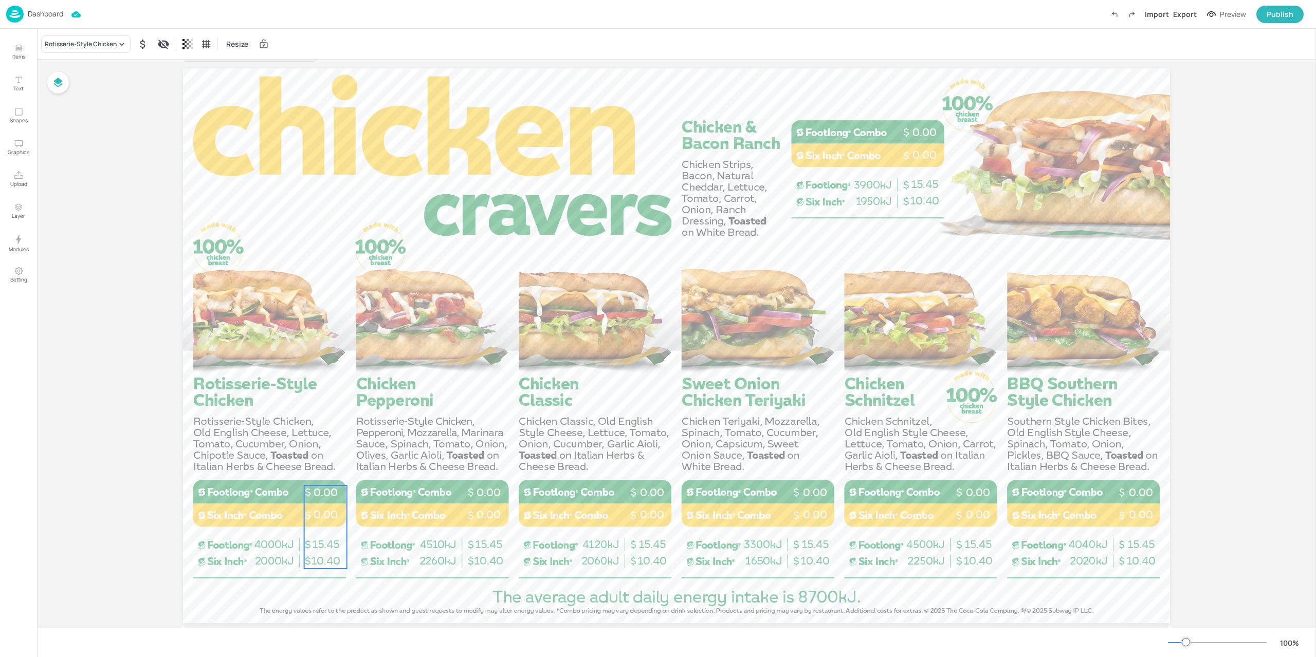
click at [317, 495] on span "0.00" at bounding box center [325, 492] width 24 height 13
click at [287, 470] on div "Ungroup" at bounding box center [292, 467] width 40 height 13
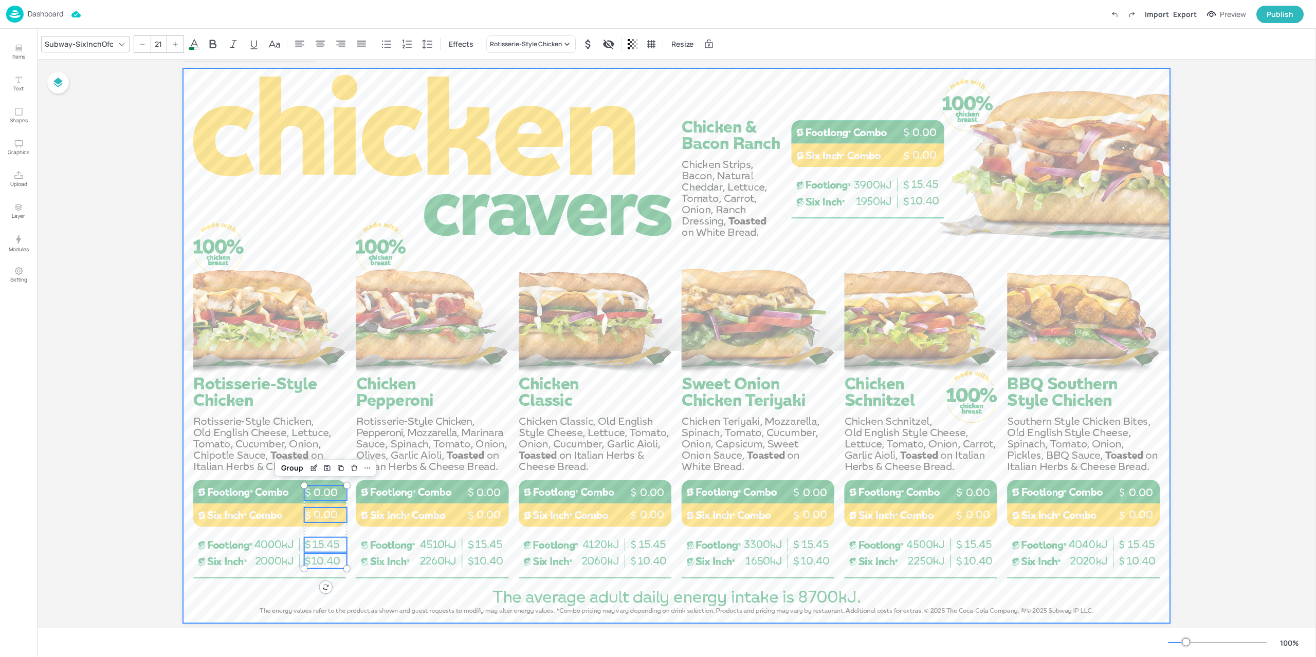
click at [200, 524] on div at bounding box center [676, 345] width 987 height 555
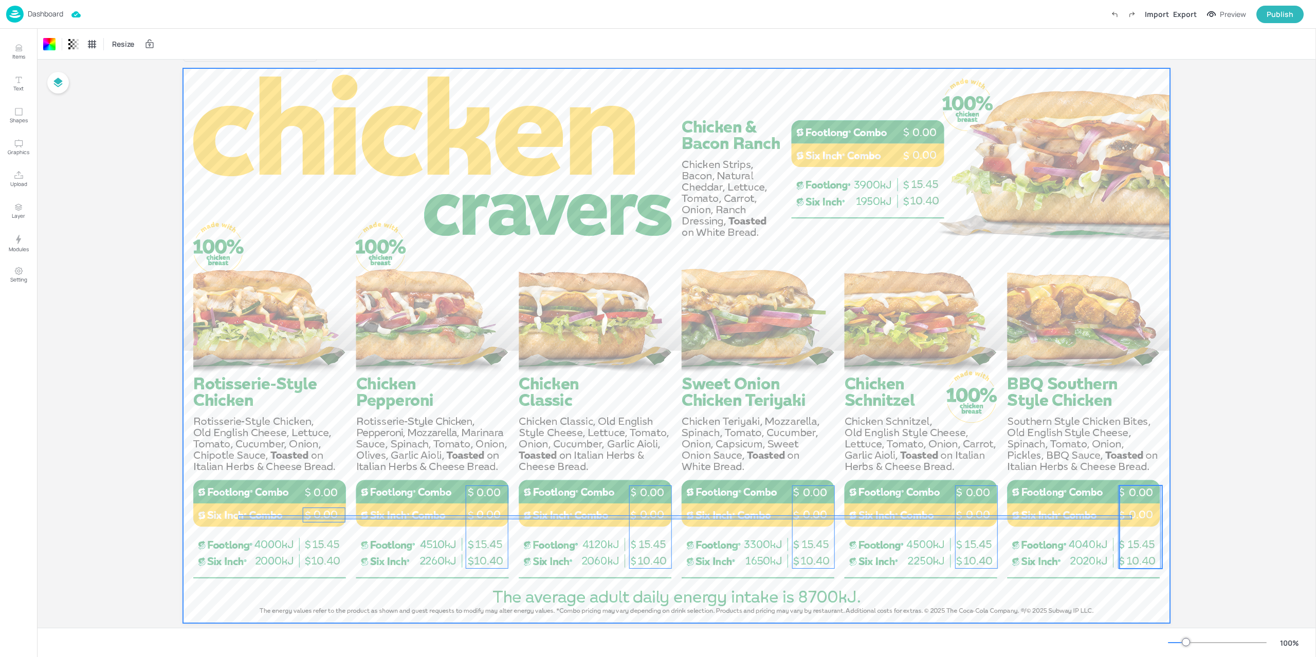
drag, startPoint x: 281, startPoint y: 516, endPoint x: 1132, endPoint y: 515, distance: 851.0
click at [1132, 68] on div "10.40 15.45 0.00 0.00 10.40 15.45 0.00 0.00 10.40 15.45 0.00 0.00 10.40 15.45 0…" at bounding box center [676, 68] width 987 height 0
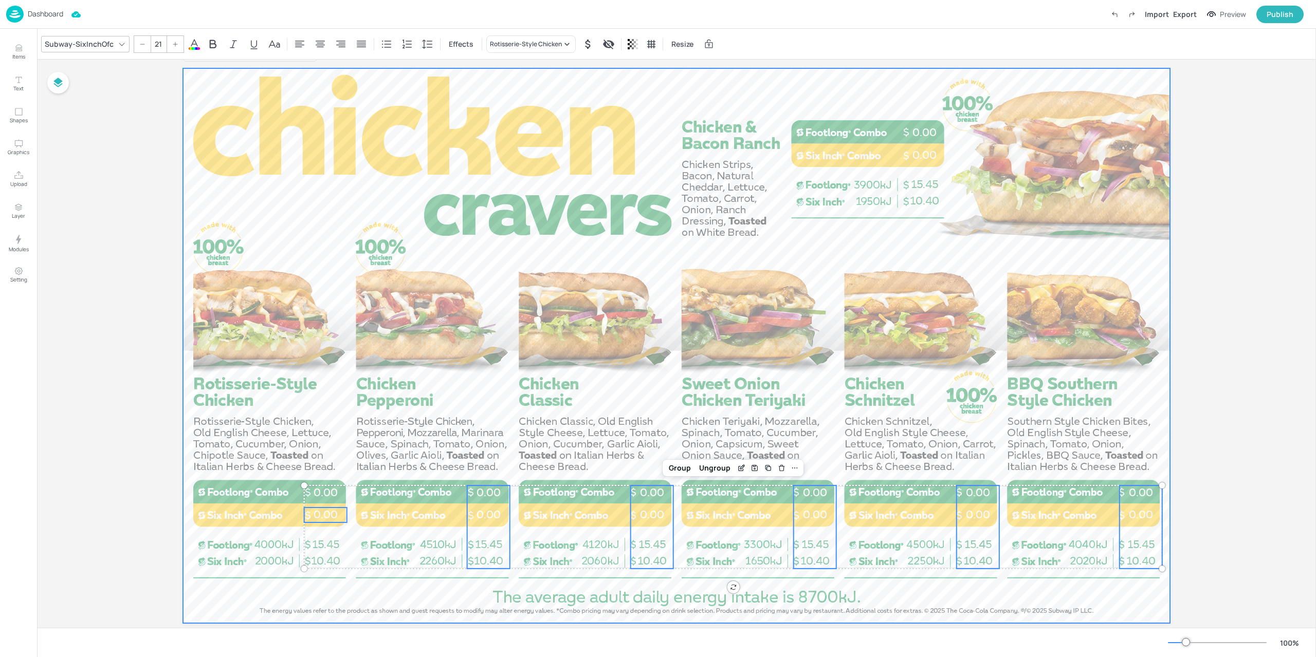
click at [448, 526] on div at bounding box center [676, 345] width 987 height 555
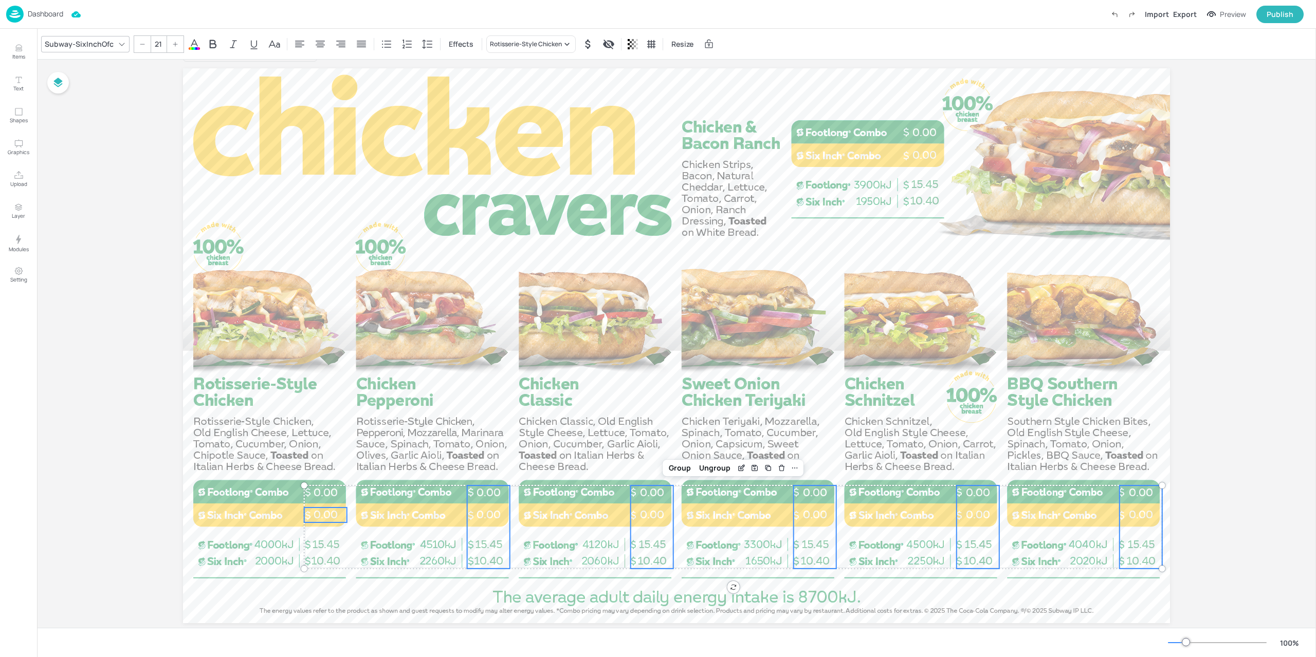
click at [506, 511] on p "0.00" at bounding box center [488, 515] width 43 height 15
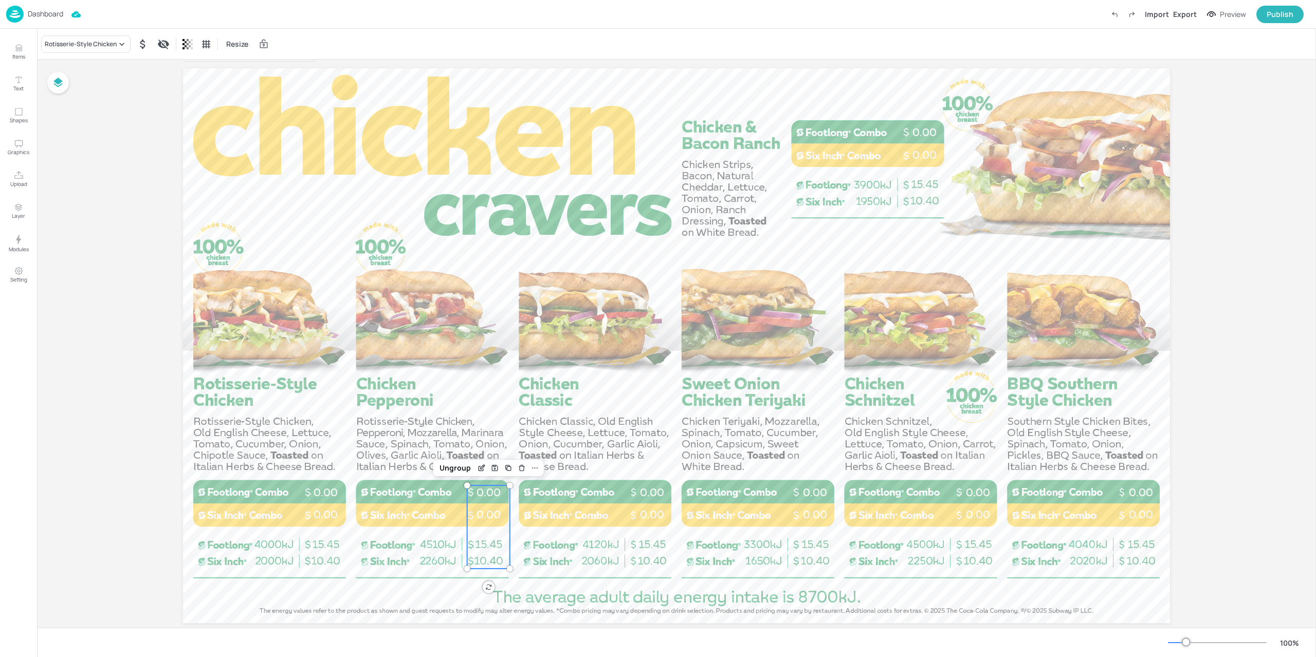
drag, startPoint x: 457, startPoint y: 472, endPoint x: 552, endPoint y: 488, distance: 96.4
click at [456, 472] on div "Ungroup" at bounding box center [455, 467] width 40 height 13
click at [657, 515] on span "0.00" at bounding box center [652, 514] width 24 height 13
click at [625, 472] on div "Ungroup" at bounding box center [619, 467] width 40 height 13
click at [794, 539] on p "15.45" at bounding box center [814, 545] width 43 height 15
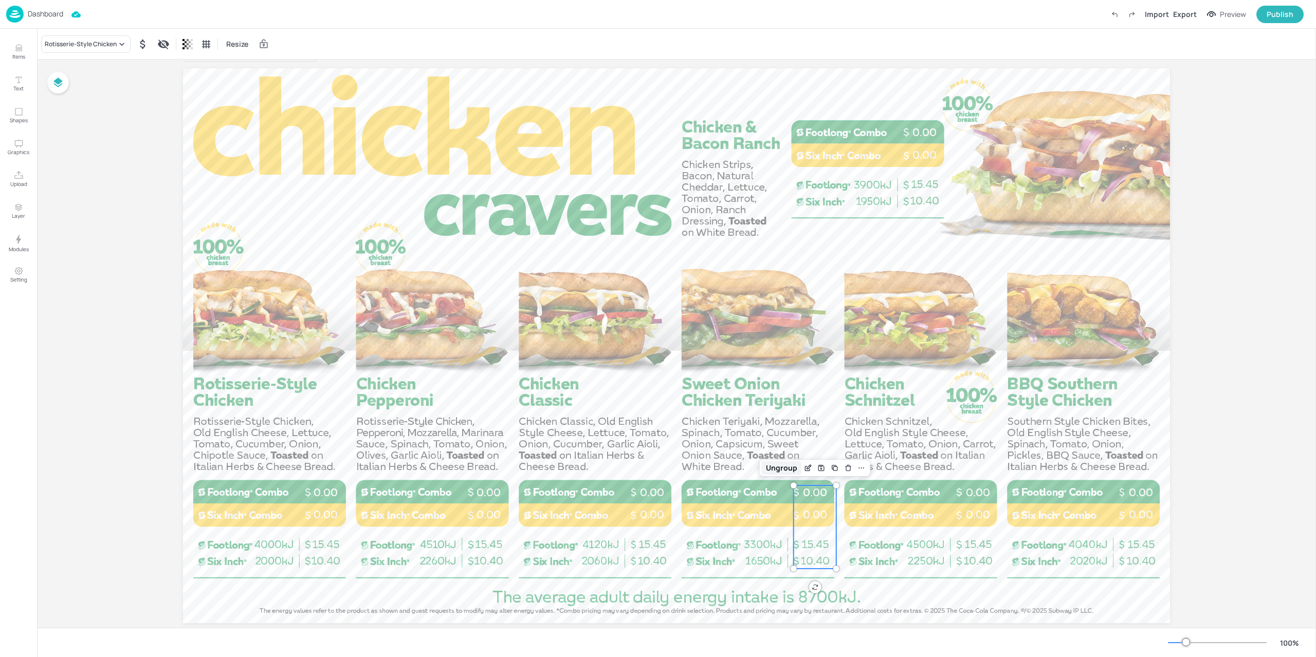
click at [775, 469] on div "Ungroup" at bounding box center [782, 467] width 40 height 13
click at [974, 521] on span "0.00" at bounding box center [978, 514] width 24 height 13
click at [946, 470] on div "Ungroup" at bounding box center [944, 467] width 40 height 13
click at [1128, 515] on span "0.00" at bounding box center [1140, 514] width 24 height 13
click at [1105, 468] on div "Ungroup" at bounding box center [1107, 467] width 40 height 13
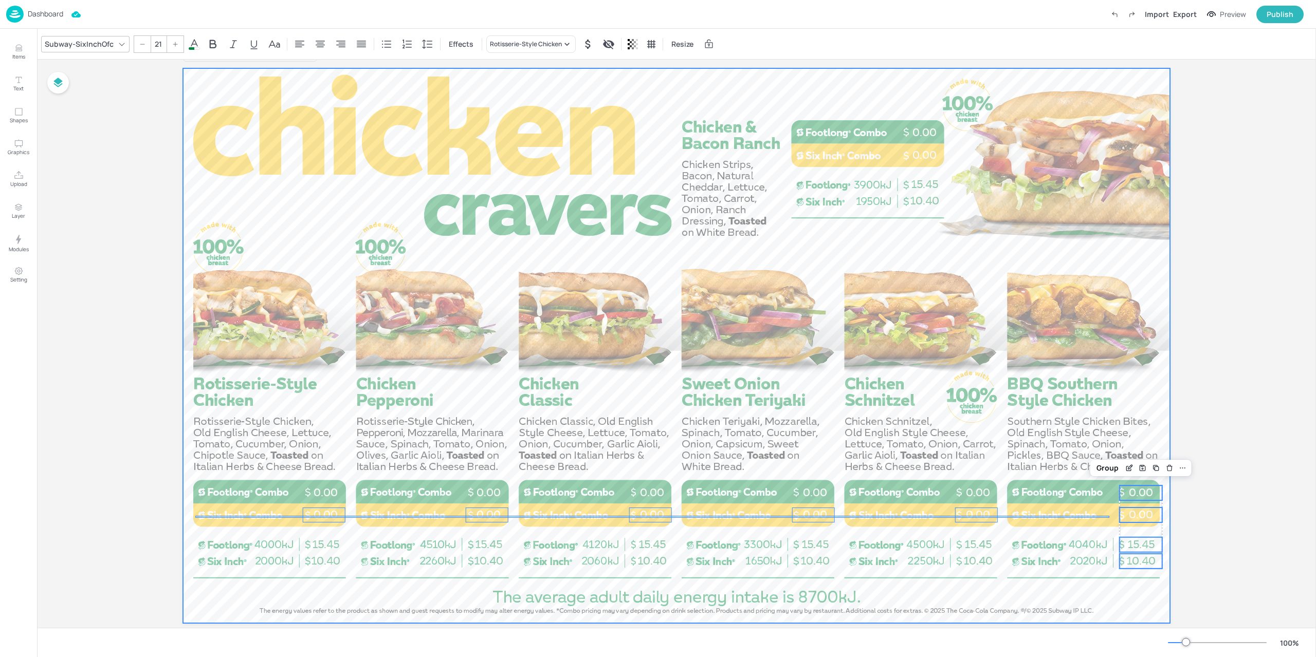
drag, startPoint x: 206, startPoint y: 516, endPoint x: 1138, endPoint y: 518, distance: 932.2
click at [1138, 68] on div "10.40 15.45 0.00 0.00 10.40 15.45 0.00 0.00 10.40 15.45 0.00 0.00 10.40 15.45 0…" at bounding box center [676, 68] width 987 height 0
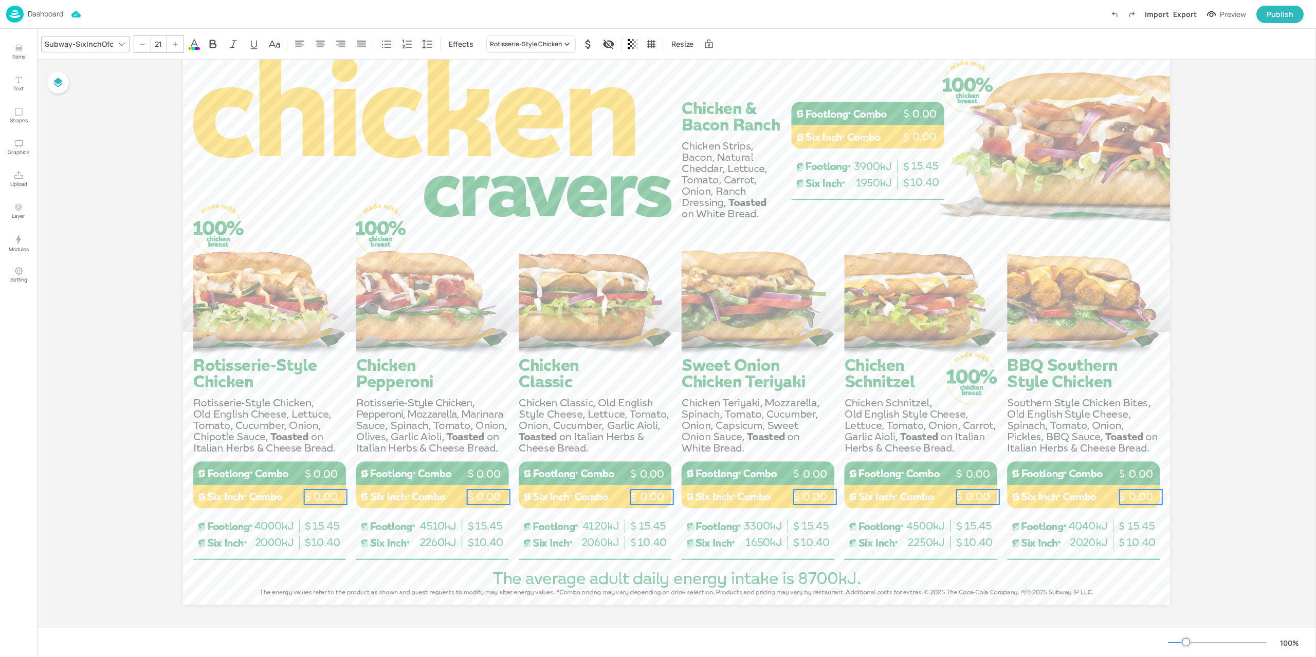
scroll to position [45, 0]
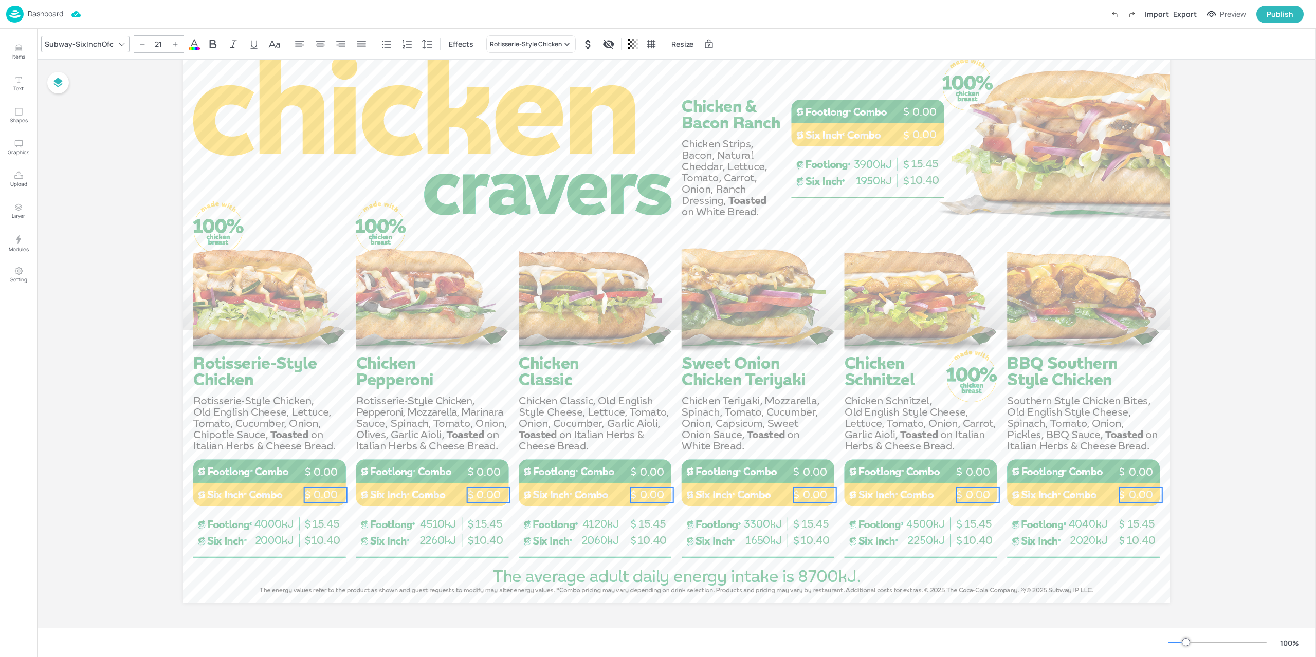
click at [1180, 521] on div "Board AU_ChickenCraversA_landscape_Image 10.40 15.45 0.00 0.00 10.40 15.45 0.00…" at bounding box center [676, 322] width 1044 height 614
drag, startPoint x: 321, startPoint y: 509, endPoint x: 325, endPoint y: 461, distance: 48.4
click at [325, 461] on div at bounding box center [676, 325] width 987 height 555
click at [286, 445] on div "Group" at bounding box center [292, 447] width 30 height 13
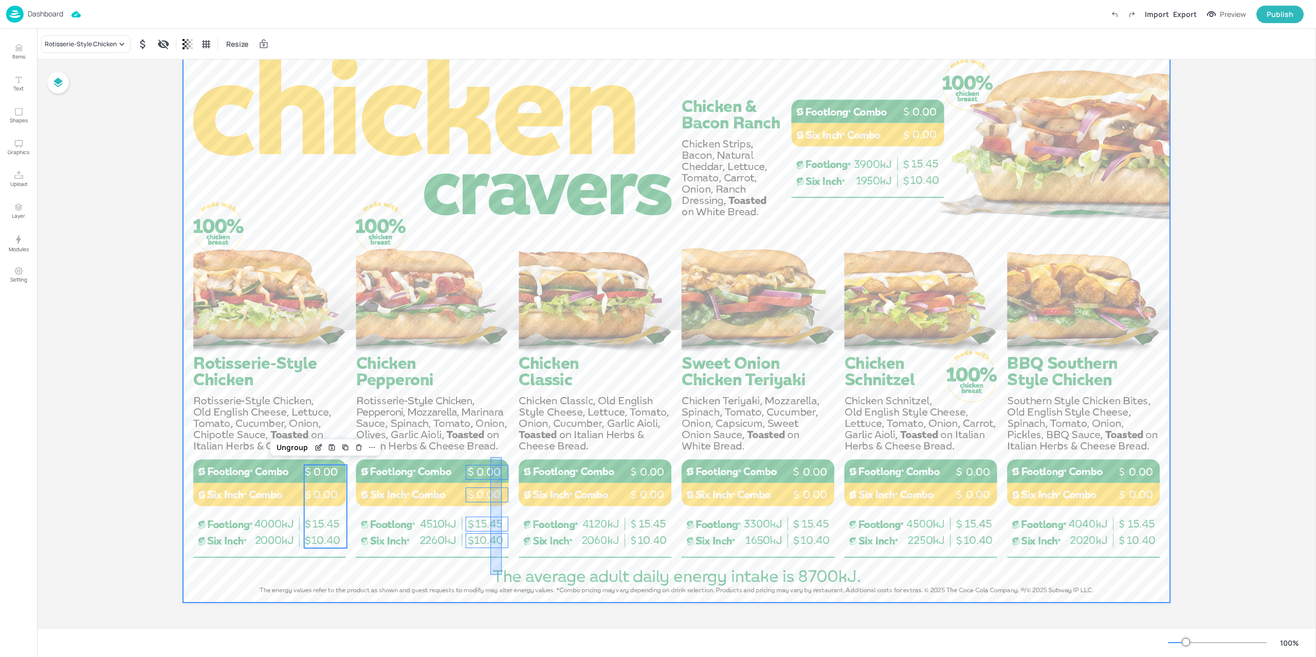
drag, startPoint x: 491, startPoint y: 558, endPoint x: 502, endPoint y: 457, distance: 101.2
click at [502, 457] on div at bounding box center [676, 325] width 987 height 555
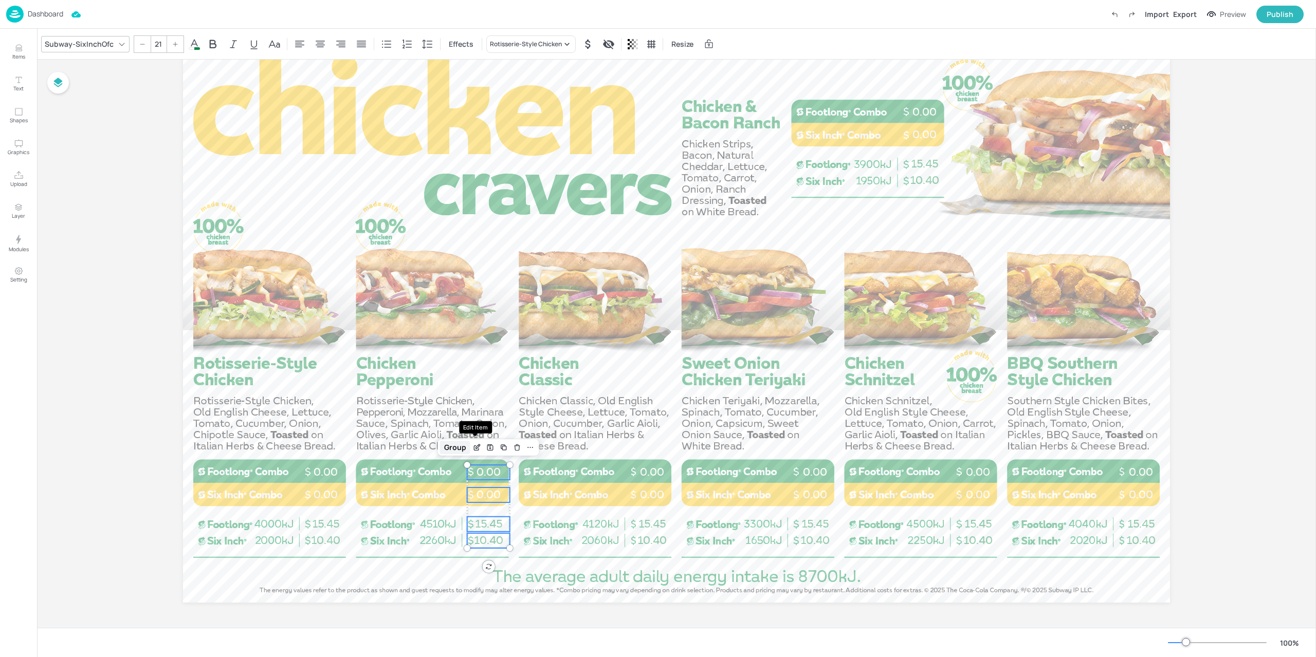
click at [449, 450] on div "Group" at bounding box center [455, 447] width 30 height 13
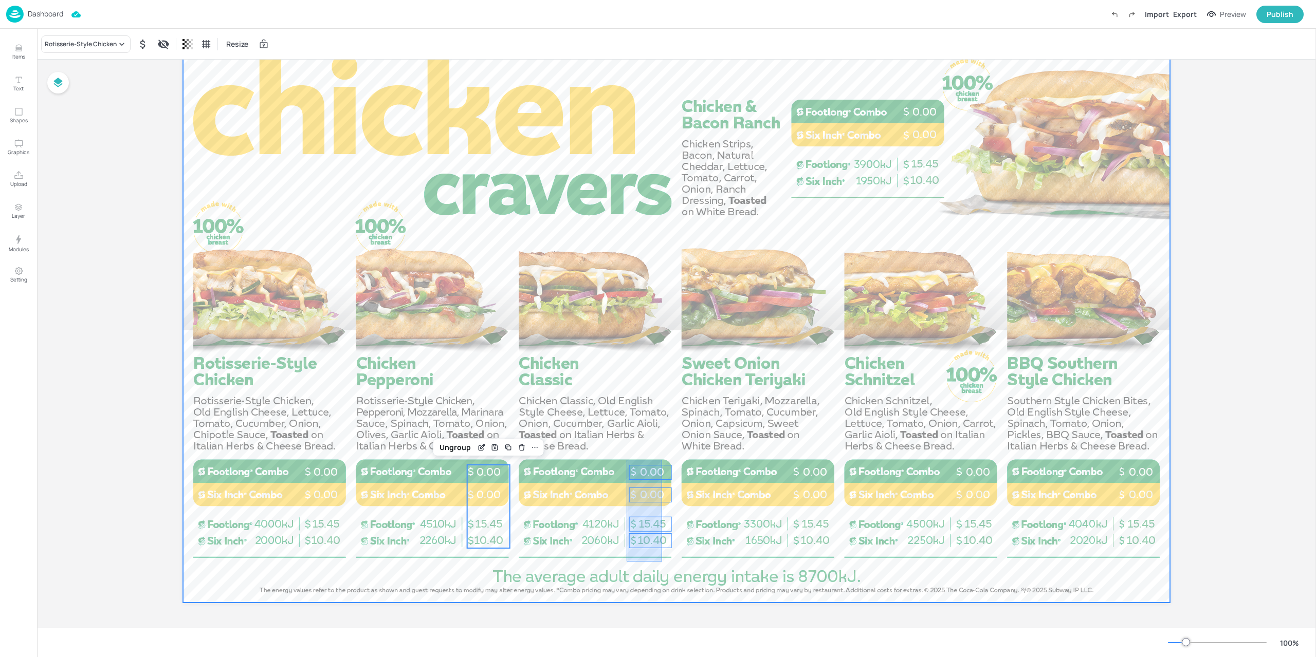
click at [662, 460] on div at bounding box center [676, 325] width 987 height 555
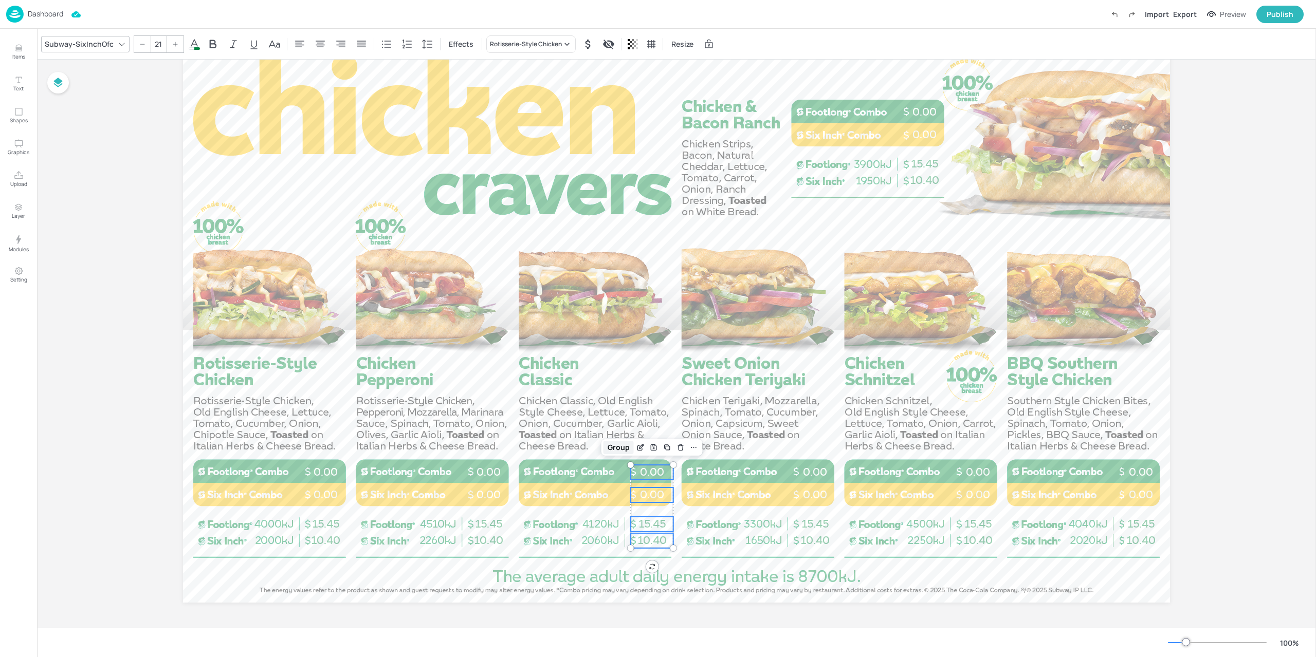
click at [624, 450] on div "Group" at bounding box center [618, 447] width 30 height 13
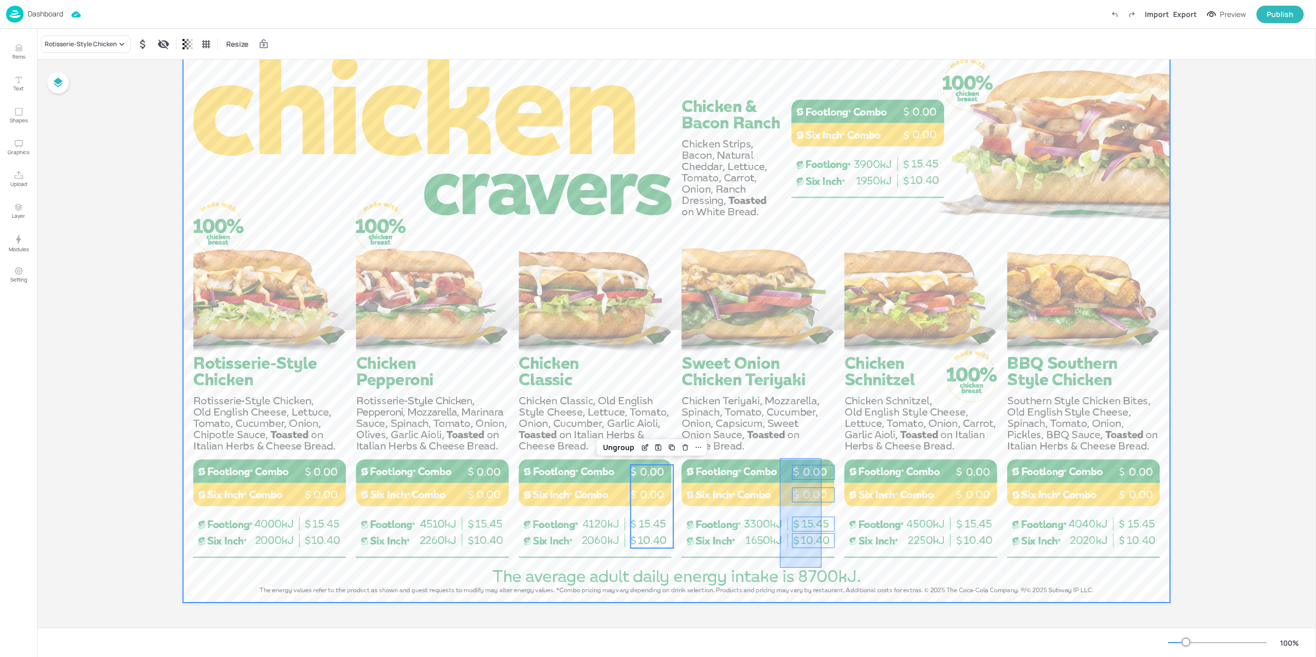
drag, startPoint x: 779, startPoint y: 563, endPoint x: 821, endPoint y: 458, distance: 112.5
click at [821, 458] on div at bounding box center [676, 325] width 987 height 555
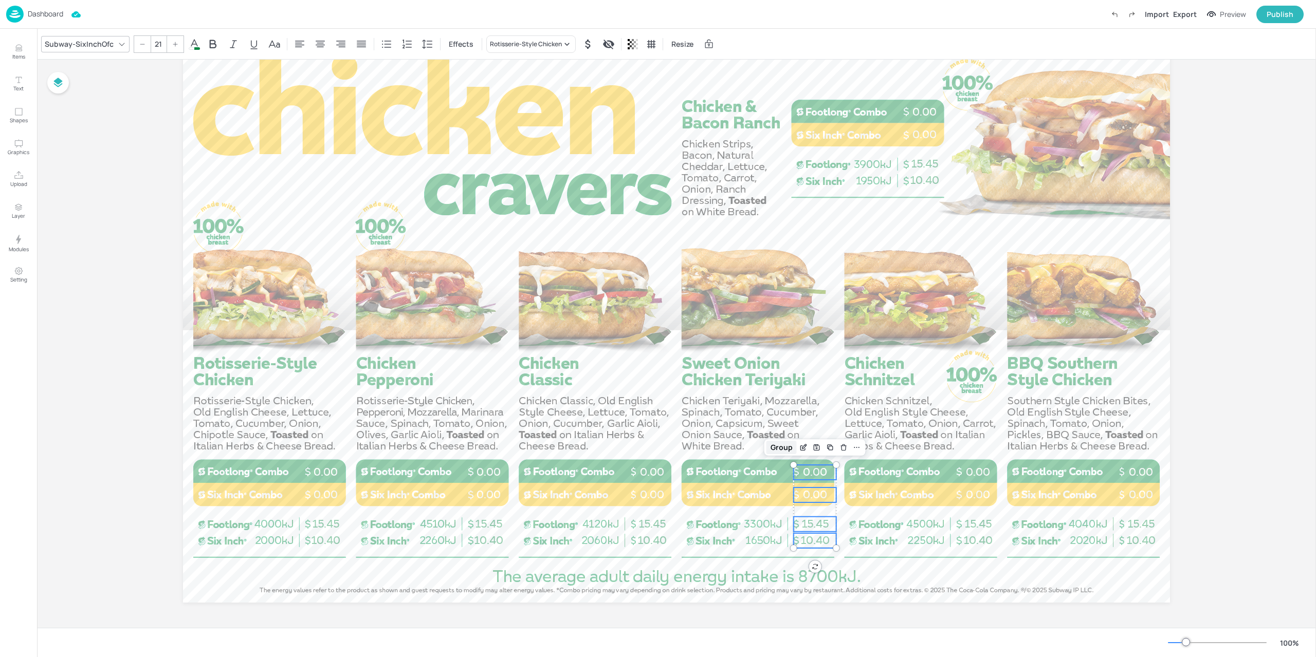
click at [771, 450] on div "Group" at bounding box center [781, 447] width 30 height 13
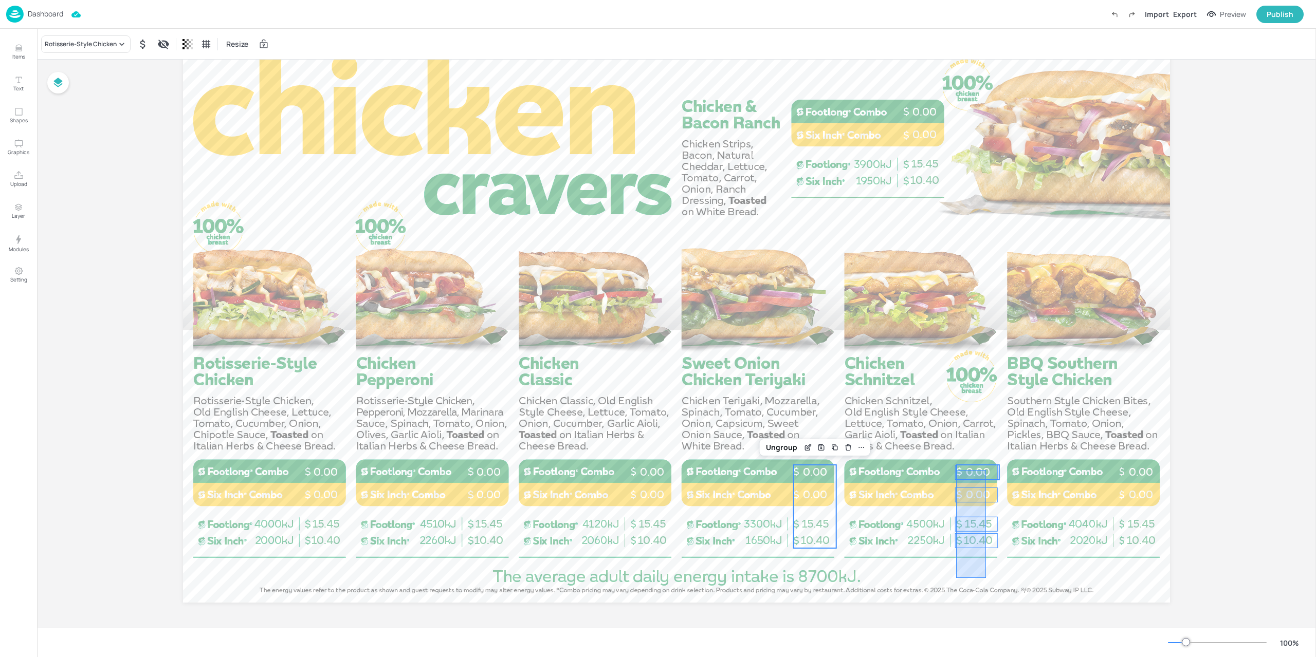
drag, startPoint x: 959, startPoint y: 569, endPoint x: 986, endPoint y: 470, distance: 102.6
click at [986, 48] on div "10.40 15.45 0.00 0.00 10.40 15.45 0.00 0.00 10.40 15.45 0.00 0.00 10.40 15.45 0…" at bounding box center [676, 48] width 987 height 0
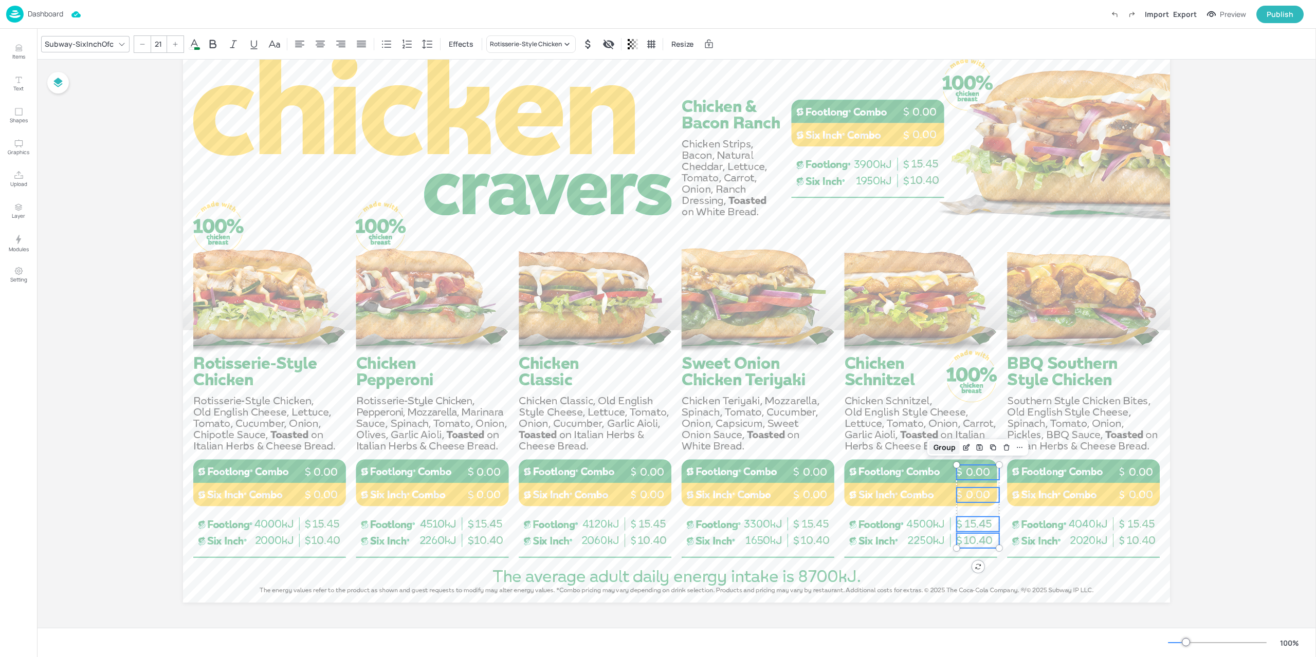
click at [945, 453] on div "Group" at bounding box center [944, 447] width 30 height 13
drag, startPoint x: 1128, startPoint y: 553, endPoint x: 1131, endPoint y: 468, distance: 84.8
click at [1158, 48] on div "10.40 15.45 0.00 0.00 10.40 15.45 0.00 0.00 10.40 15.45 0.00 0.00 10.40 15.45 0…" at bounding box center [676, 48] width 987 height 0
click at [1114, 451] on div "Group" at bounding box center [1107, 447] width 30 height 13
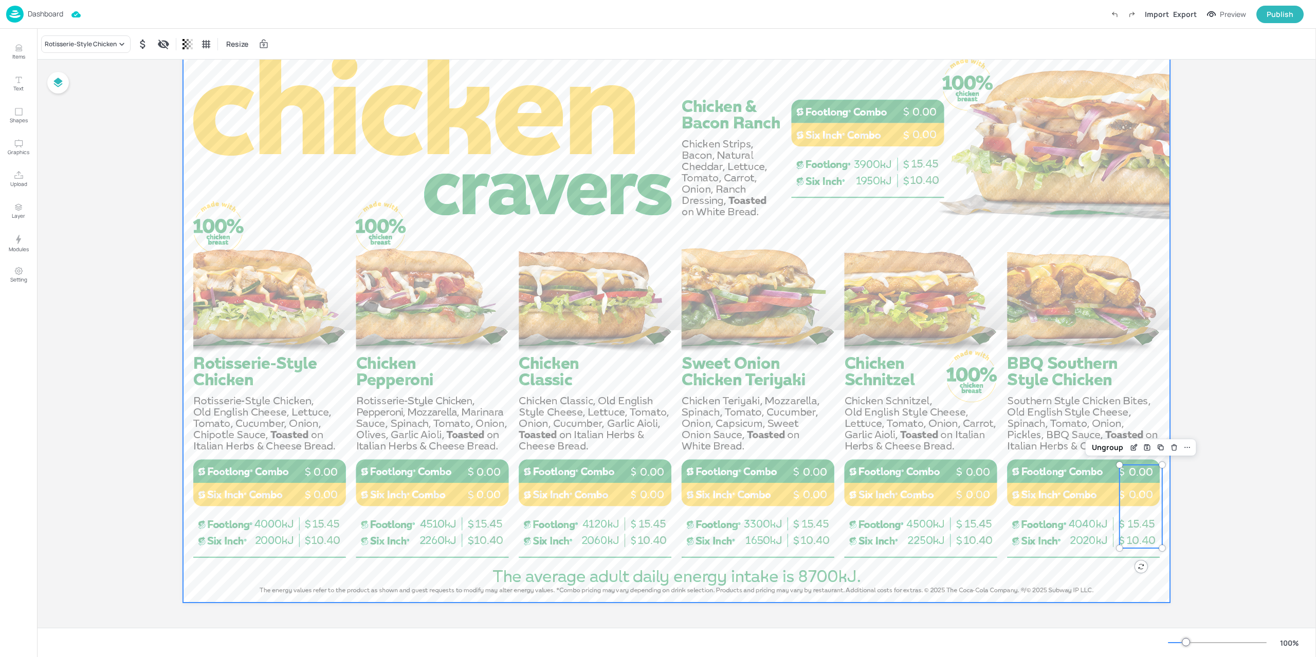
click at [1081, 579] on div at bounding box center [676, 325] width 987 height 555
click at [484, 493] on span "0.00" at bounding box center [488, 494] width 24 height 13
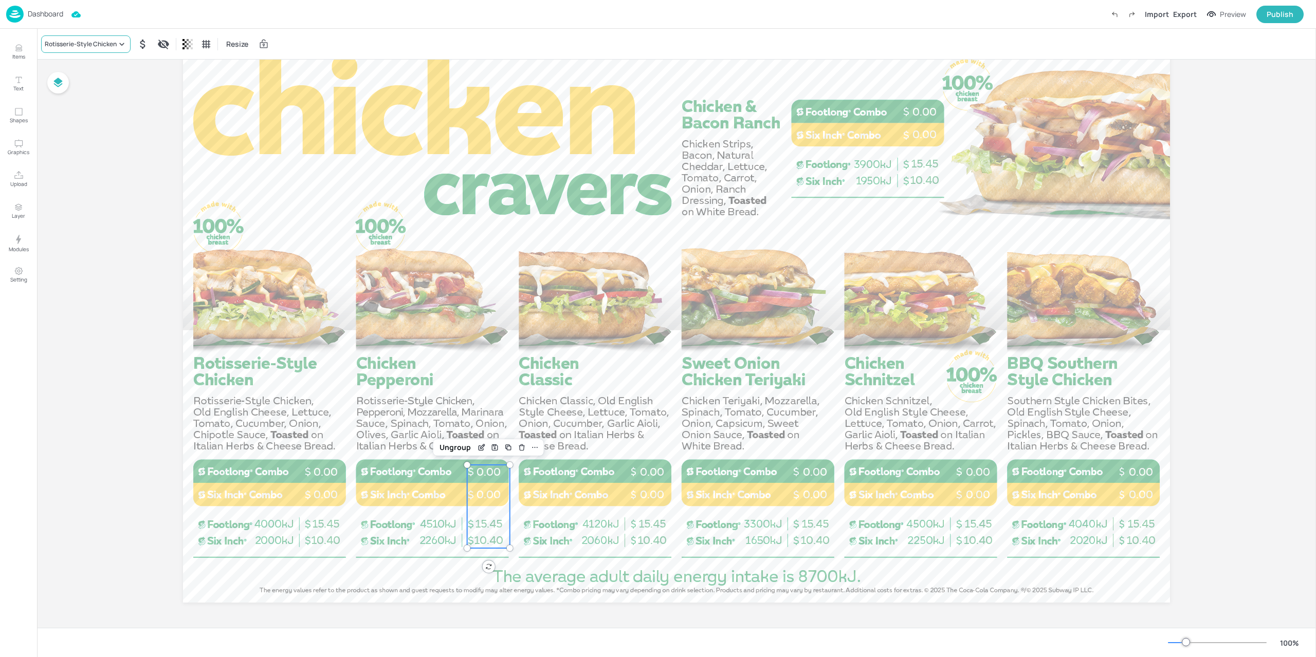
click at [92, 43] on div "Rotisserie-Style Chicken" at bounding box center [81, 44] width 72 height 9
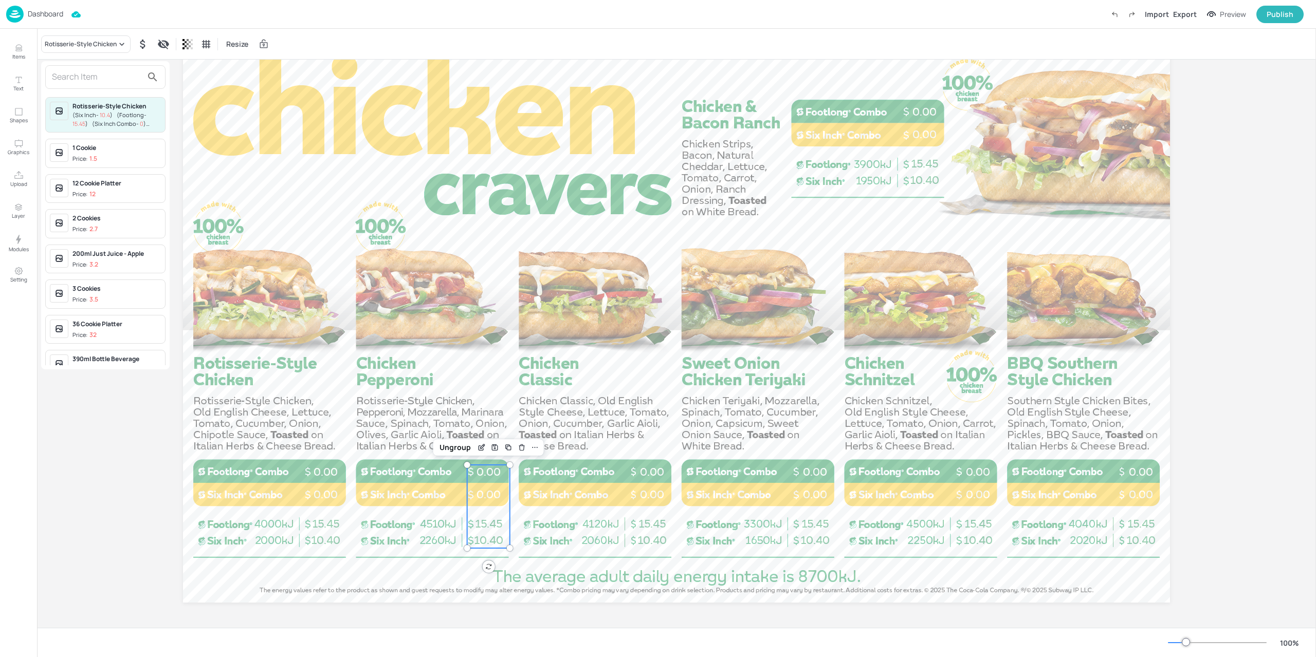
click at [109, 79] on input "text" at bounding box center [97, 77] width 90 height 16
type input "c"
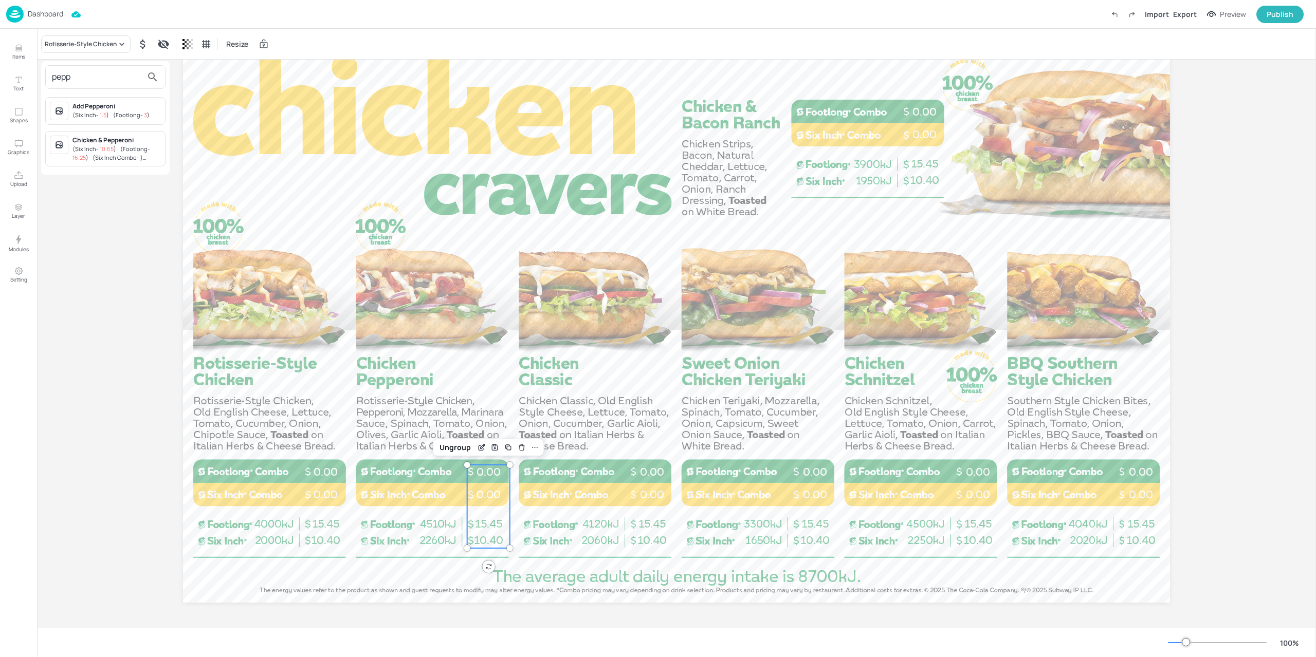
type input "pepp"
click at [120, 152] on div "( Six Inch - 10.65 ) ( Footlong - 16.25 ) ( Six Inch Combo - ) ( Footlong Combo…" at bounding box center [116, 153] width 88 height 17
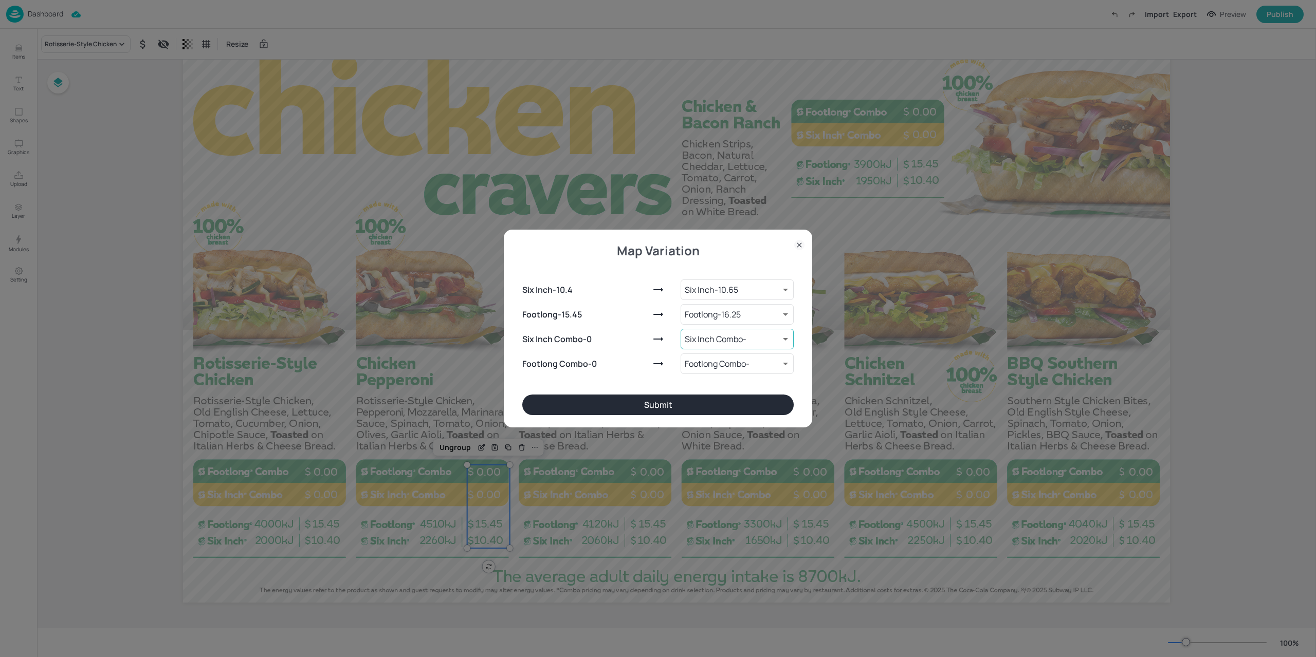
click at [744, 340] on body "Dashboard Import Export Preview Publish Items Text Shapes Graphics Upload Layer…" at bounding box center [658, 328] width 1316 height 657
click at [744, 340] on div at bounding box center [658, 328] width 1316 height 657
click at [737, 344] on body "Dashboard Import Export Preview Publish Items Text Shapes Graphics Upload Layer…" at bounding box center [658, 328] width 1316 height 657
click at [738, 343] on div at bounding box center [658, 328] width 1316 height 657
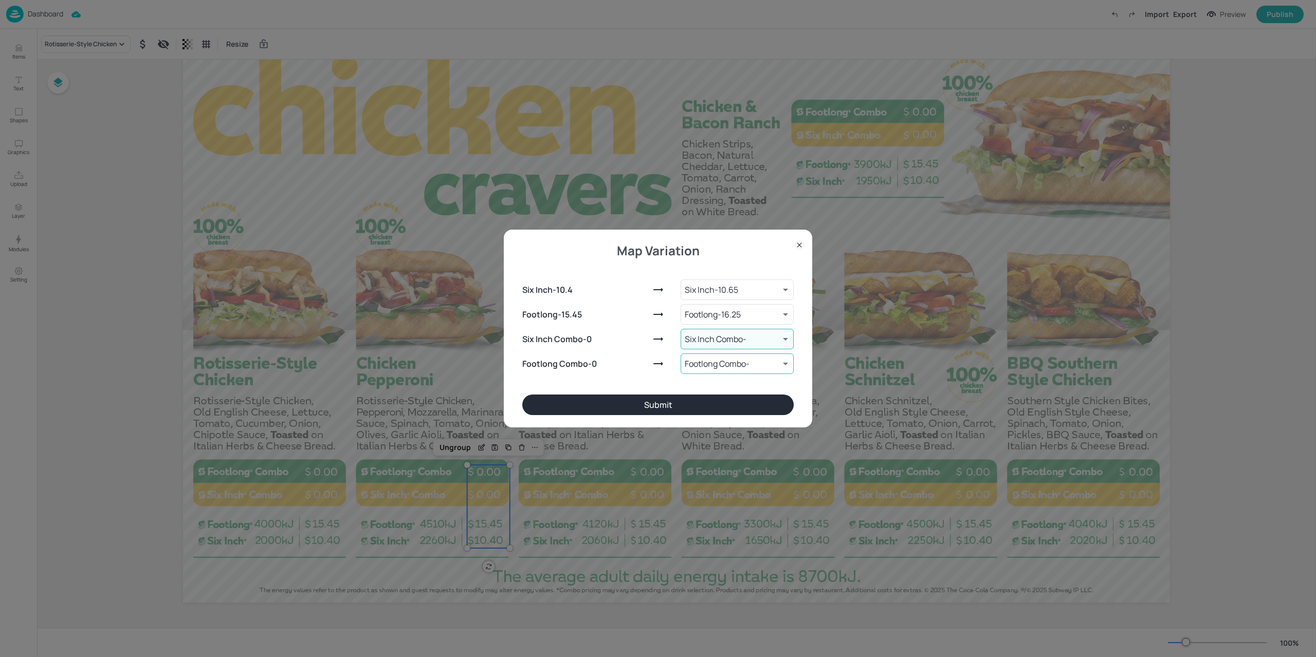
click at [740, 366] on body "Dashboard Import Export Preview Publish Items Text Shapes Graphics Upload Layer…" at bounding box center [658, 328] width 1316 height 657
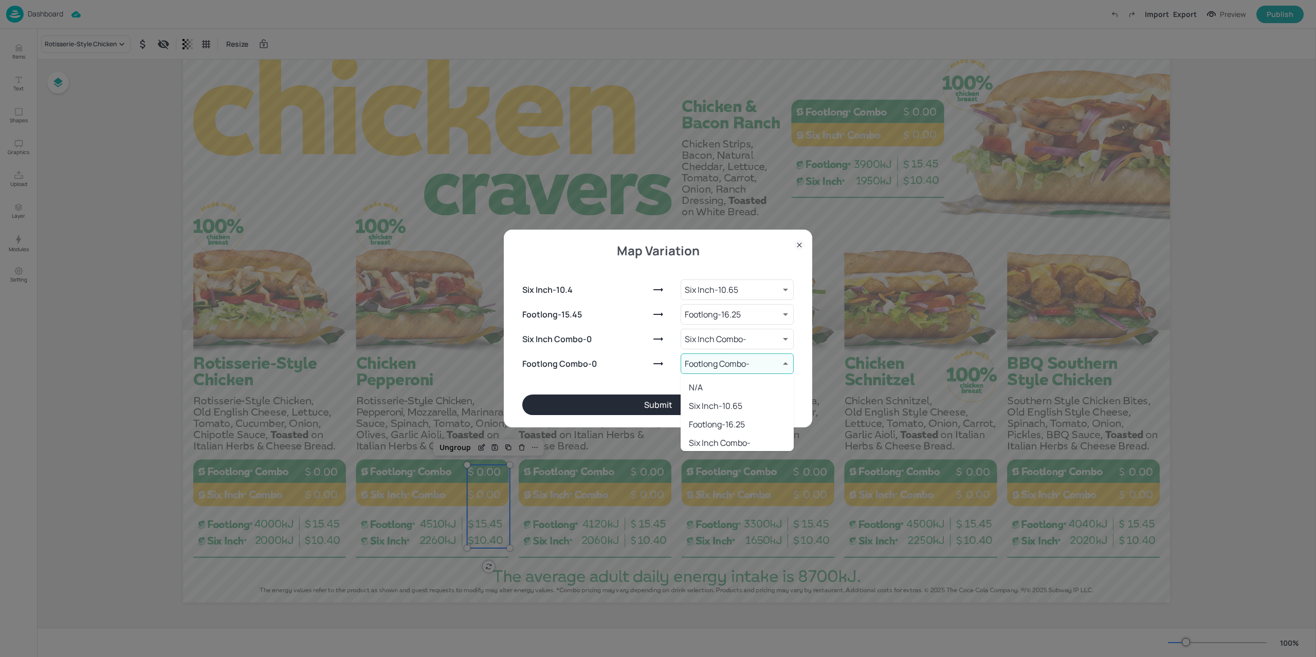
scroll to position [24, 0]
click at [740, 366] on div at bounding box center [658, 328] width 1316 height 657
click at [675, 403] on button "Submit" at bounding box center [657, 405] width 271 height 21
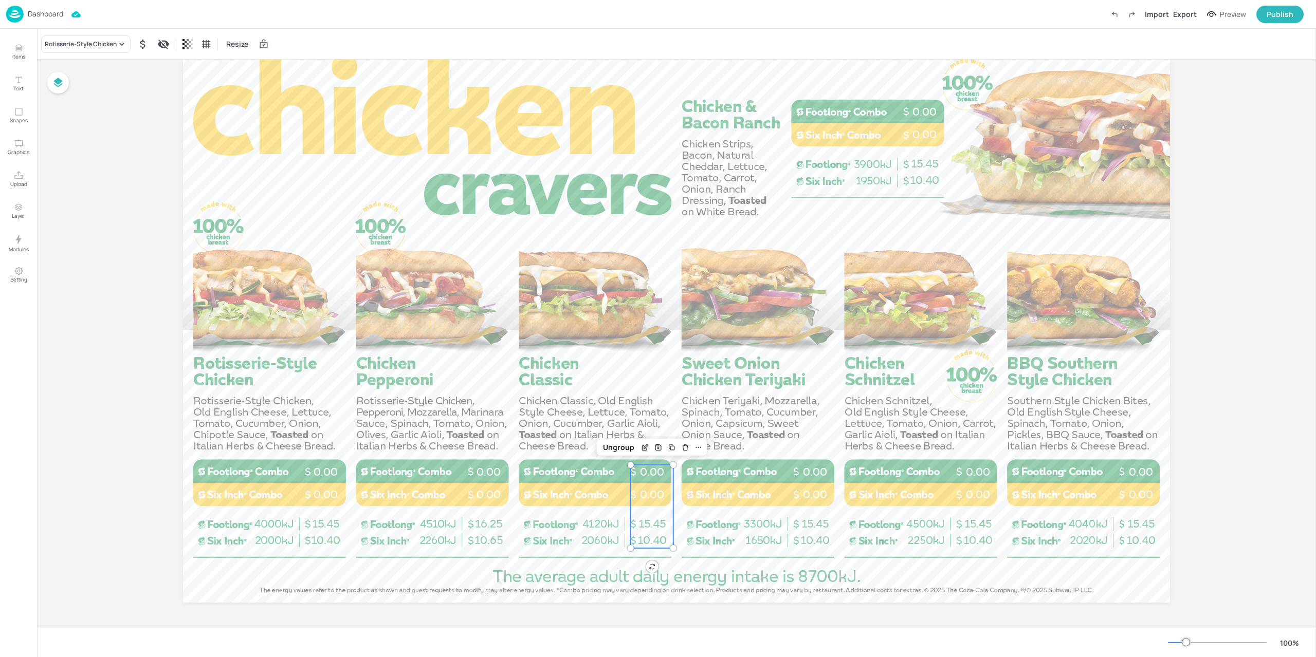
click at [643, 508] on div "10.40 15.45 0.00 0.00" at bounding box center [652, 506] width 43 height 83
click at [65, 46] on div "Rotisserie-Style Chicken" at bounding box center [81, 44] width 72 height 9
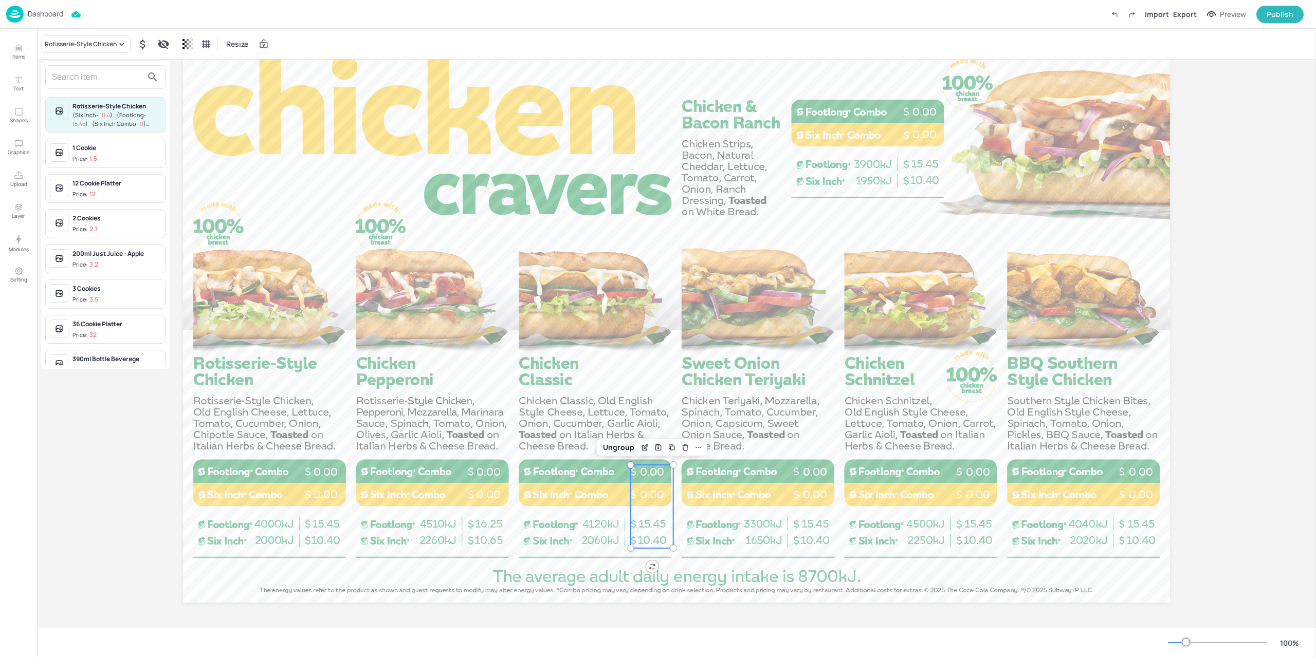
click at [67, 73] on input "text" at bounding box center [97, 77] width 90 height 16
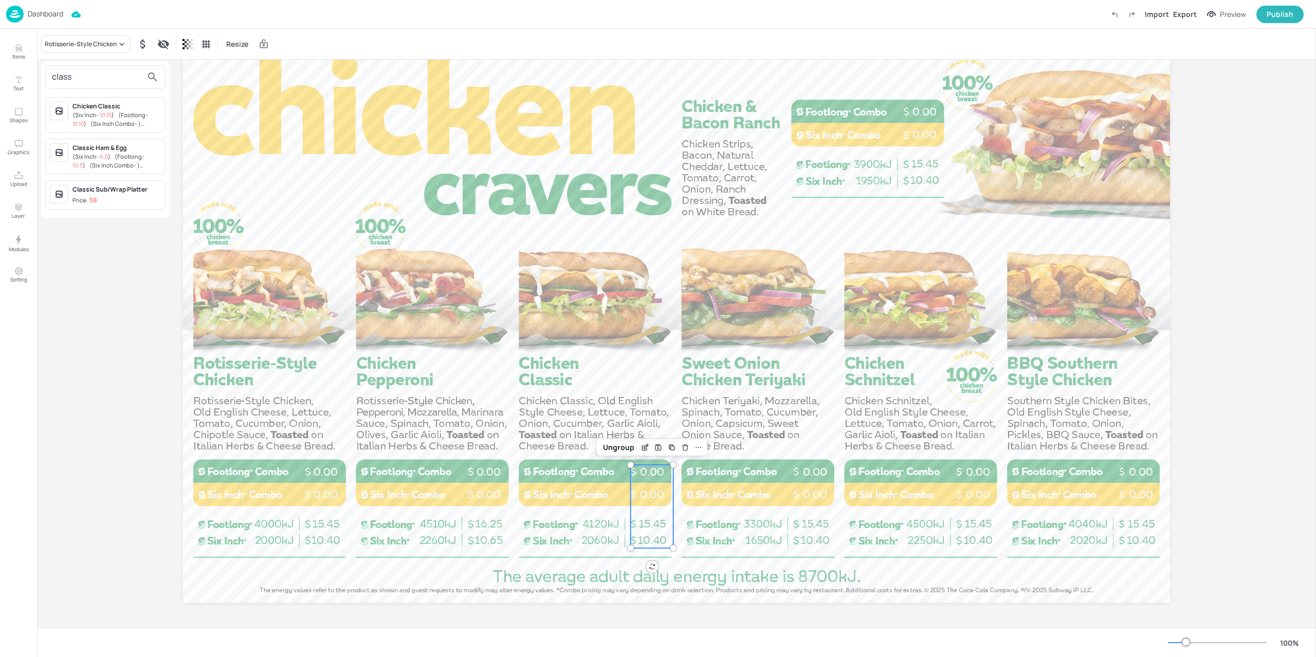
type input "class"
click at [110, 115] on span "10.15" at bounding box center [106, 115] width 12 height 8
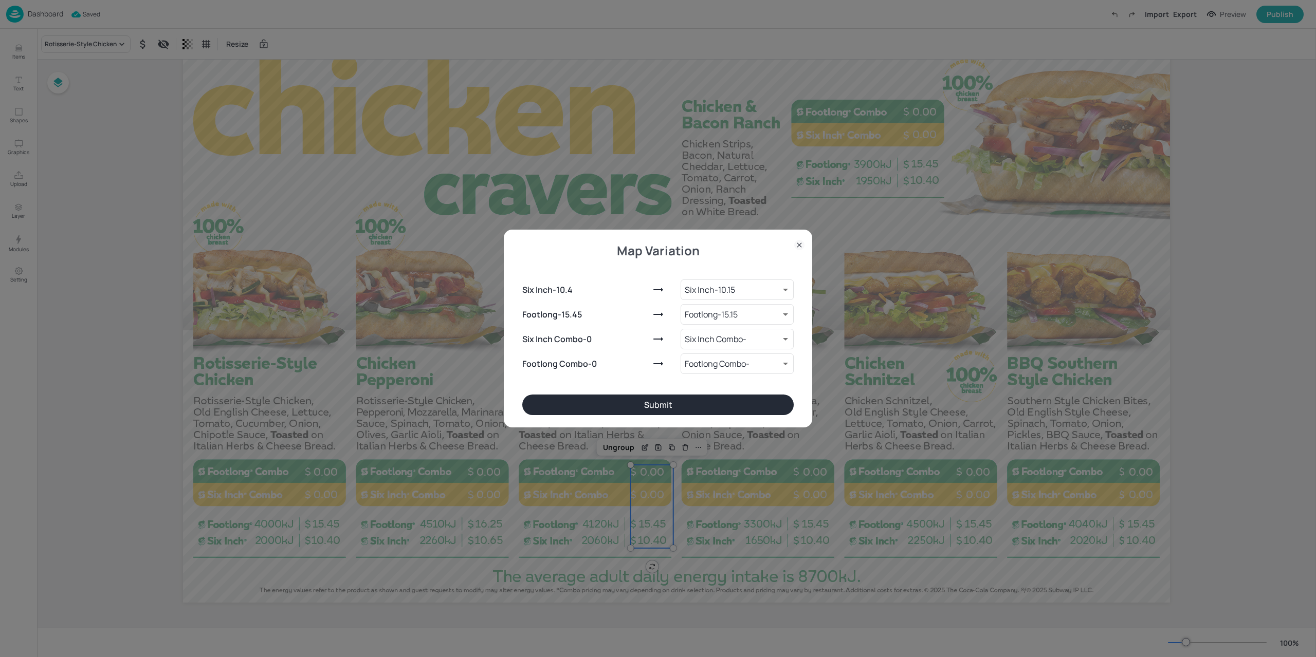
click at [733, 399] on button "Submit" at bounding box center [657, 405] width 271 height 21
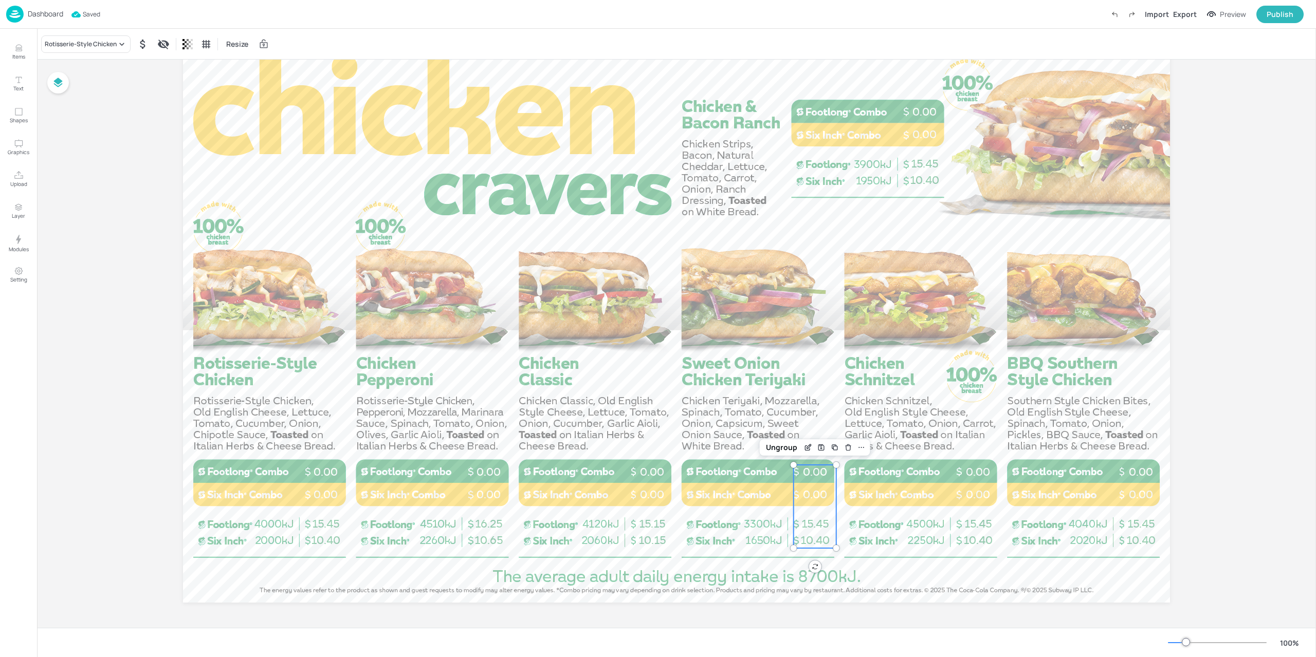
click at [813, 486] on div "10.40 15.45 0.00 0.00" at bounding box center [814, 506] width 43 height 83
click at [66, 40] on div "Rotisserie-Style Chicken" at bounding box center [81, 44] width 72 height 9
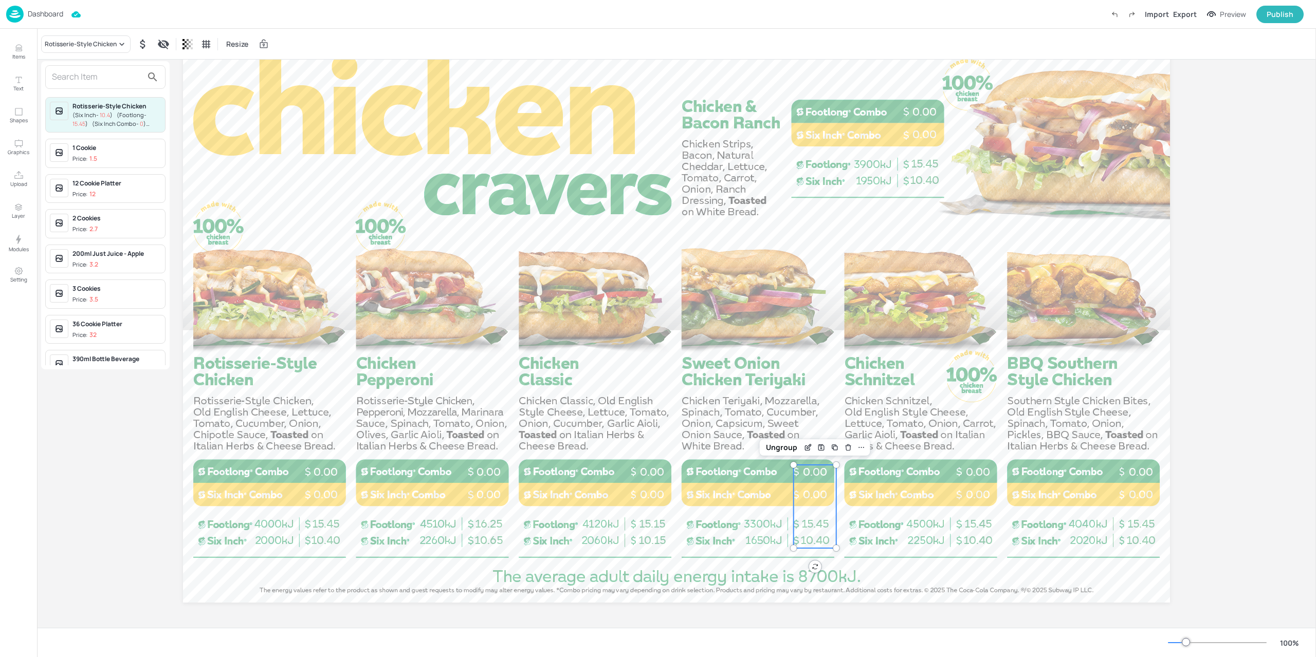
click at [96, 86] on div at bounding box center [105, 77] width 120 height 24
click at [98, 83] on input "text" at bounding box center [97, 77] width 90 height 16
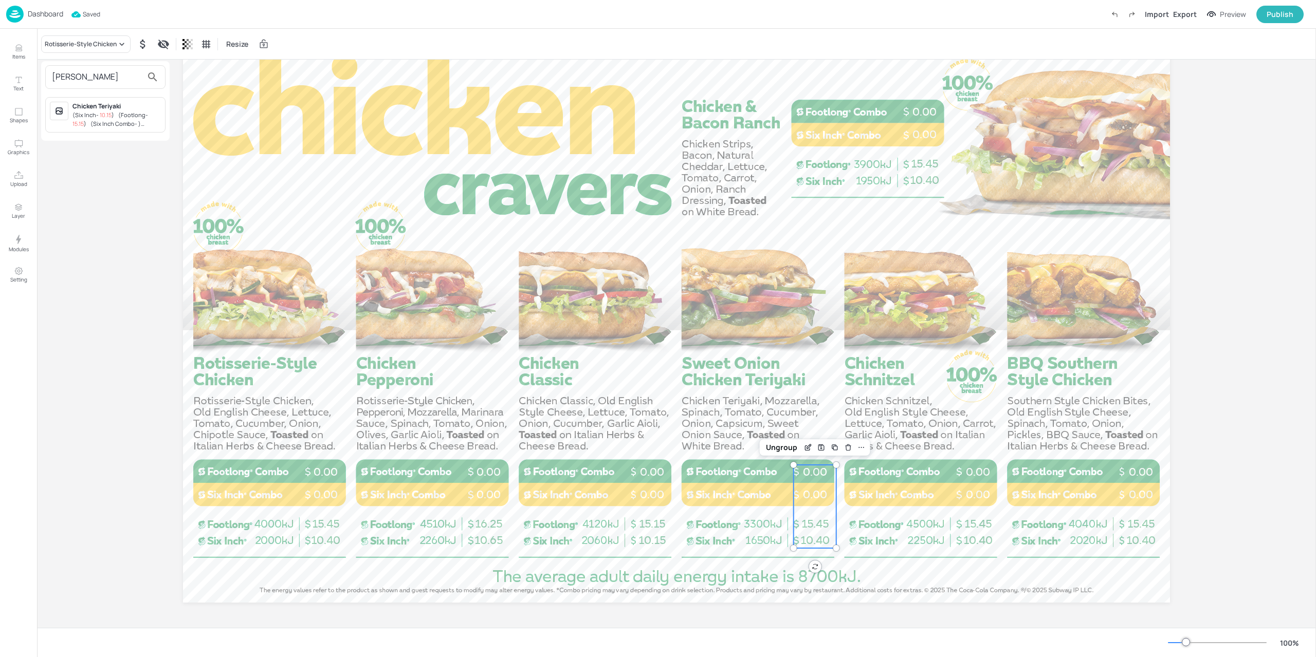
type input "Teri"
click at [136, 122] on span "( Six Inch Combo - )" at bounding box center [115, 124] width 50 height 8
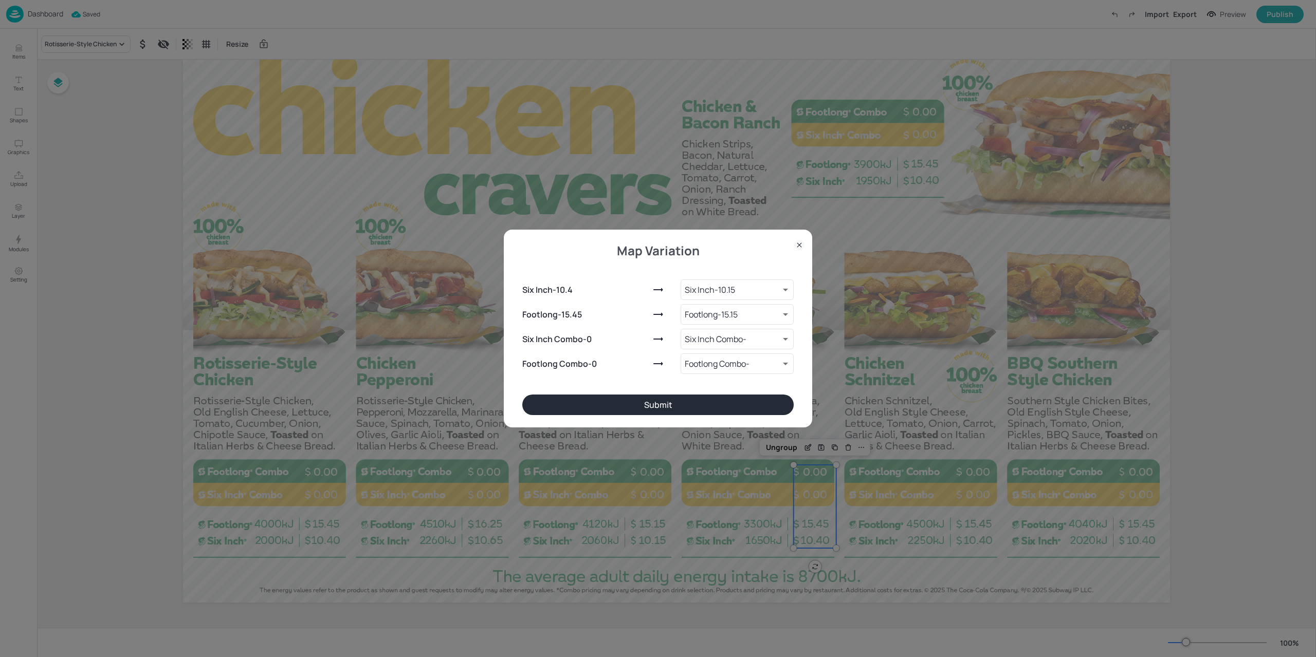
click at [638, 394] on div "Six Inch - 10.4 Six Inch - 10.15 9261995 ​ Footlong - 15.45 Footlong - 15.15 92…" at bounding box center [657, 325] width 271 height 140
click at [755, 401] on button "Submit" at bounding box center [657, 405] width 271 height 21
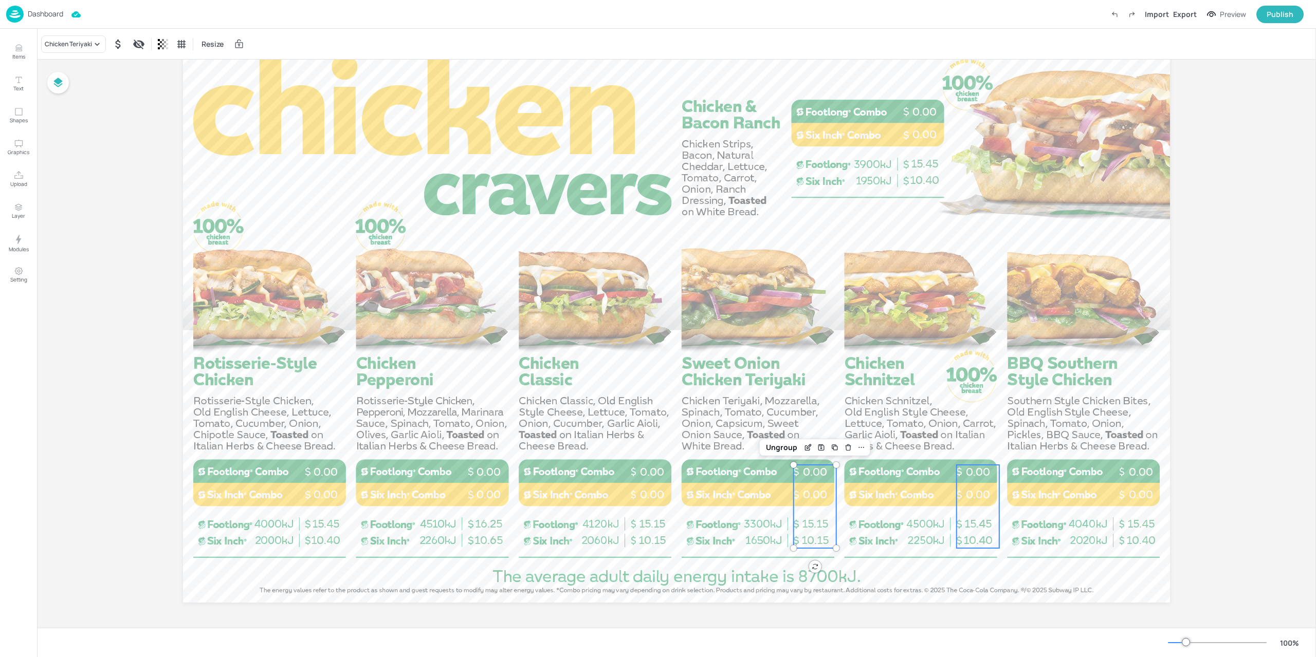
click at [976, 515] on div "10.40 15.45 0.00 0.00" at bounding box center [977, 506] width 43 height 83
click at [106, 45] on div "Rotisserie-Style Chicken" at bounding box center [81, 44] width 72 height 9
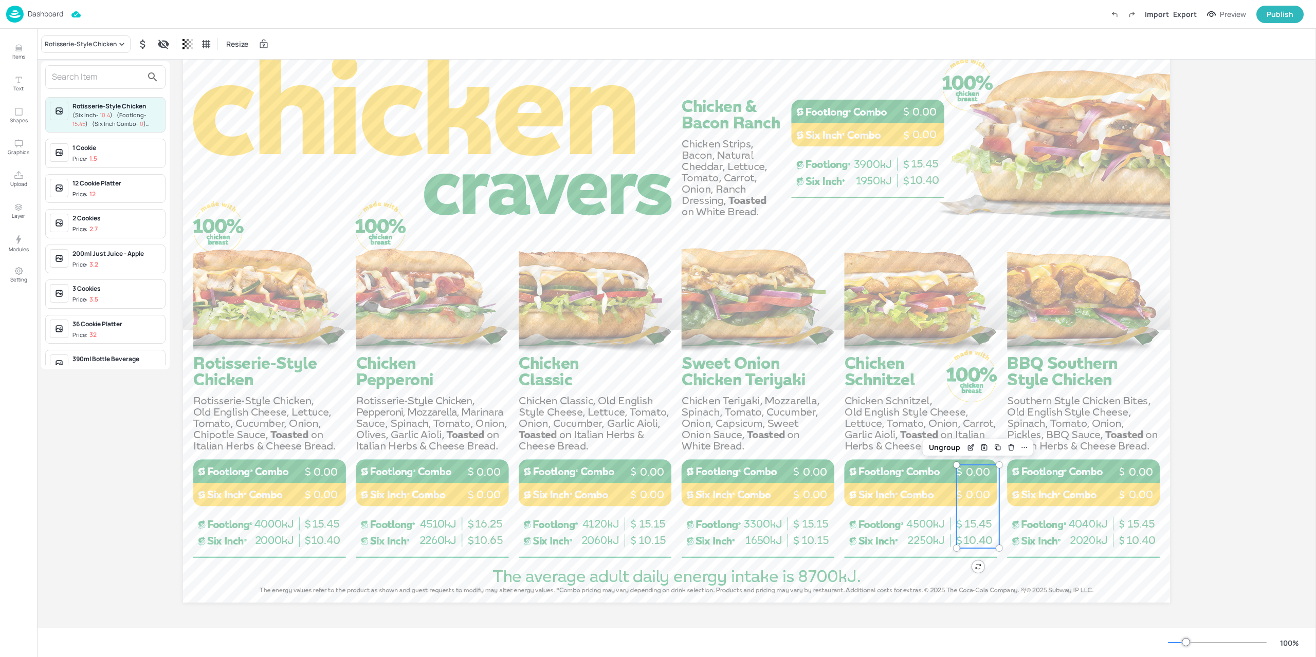
click at [86, 65] on div at bounding box center [105, 77] width 120 height 24
click at [86, 75] on input "text" at bounding box center [97, 77] width 90 height 16
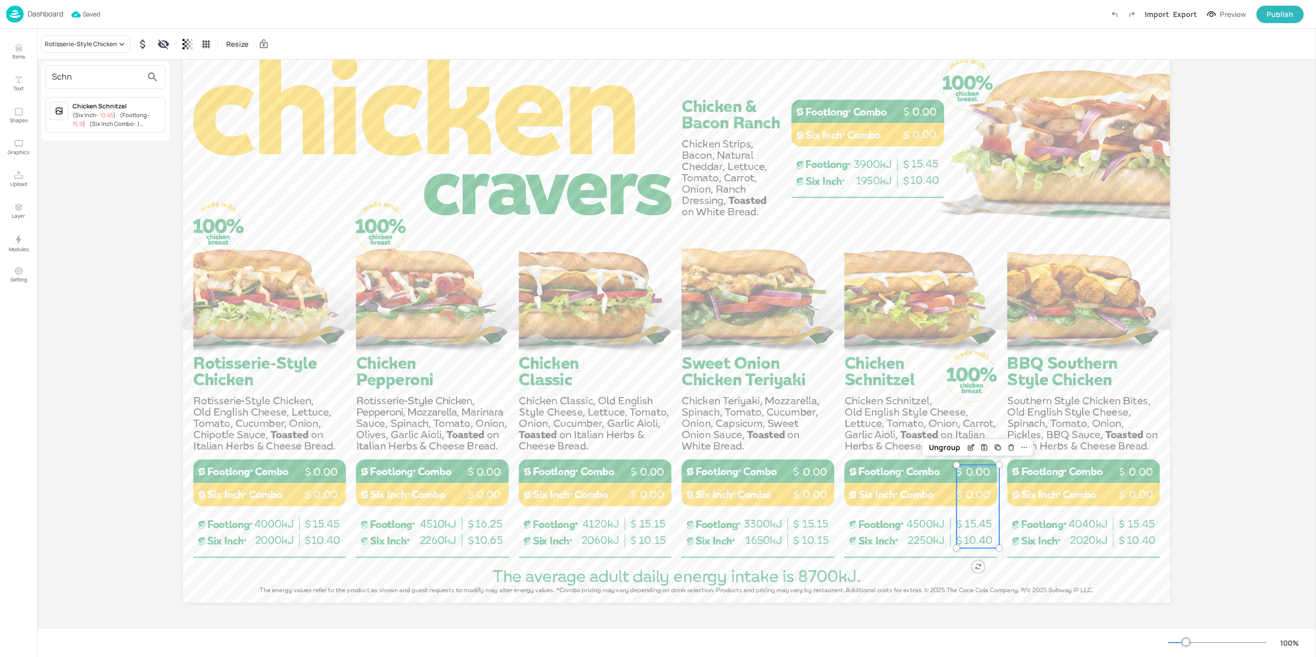
type input "Schn"
click at [96, 109] on div "Chicken Schnitzel" at bounding box center [116, 106] width 88 height 9
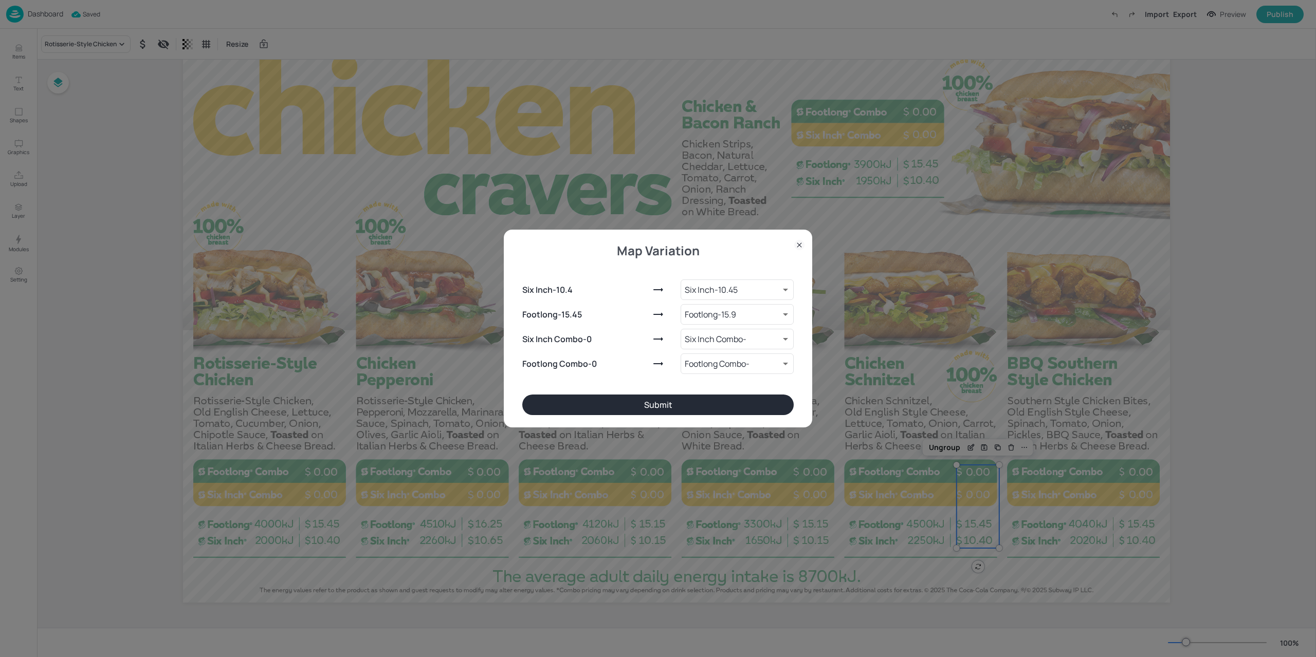
click at [687, 406] on button "Submit" at bounding box center [657, 405] width 271 height 21
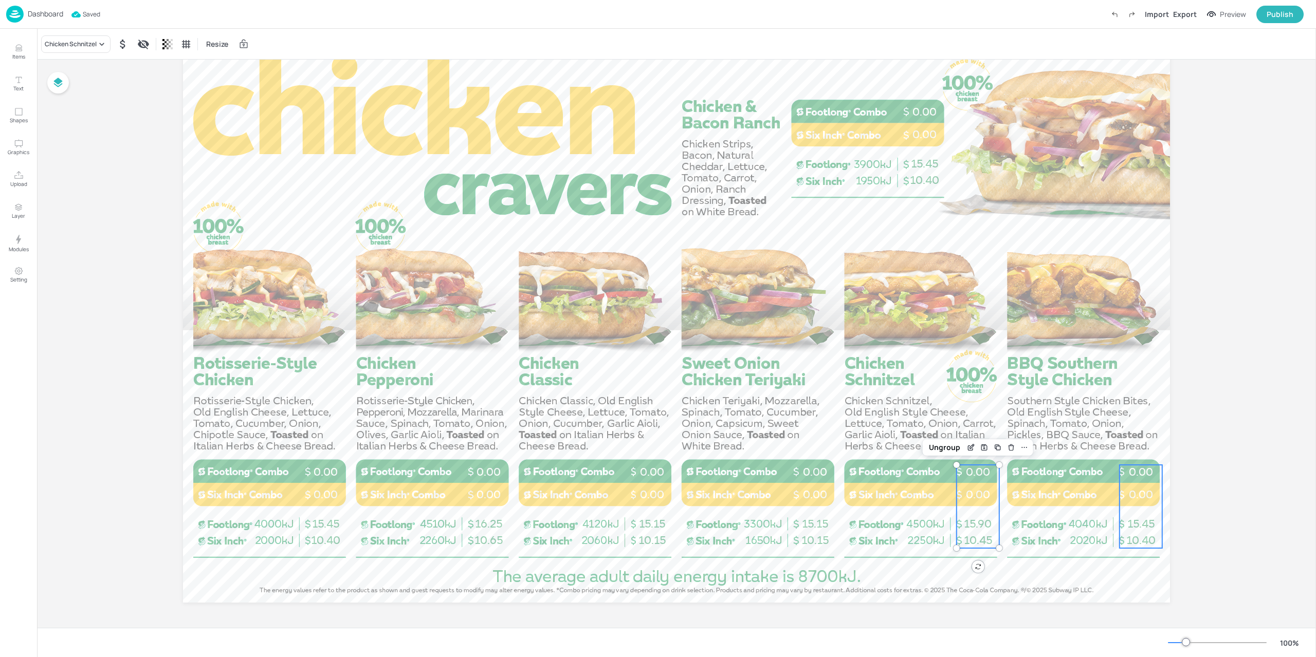
click at [1124, 494] on p "0.00" at bounding box center [1140, 495] width 43 height 15
click at [83, 49] on div "Rotisserie-Style Chicken" at bounding box center [85, 43] width 89 height 17
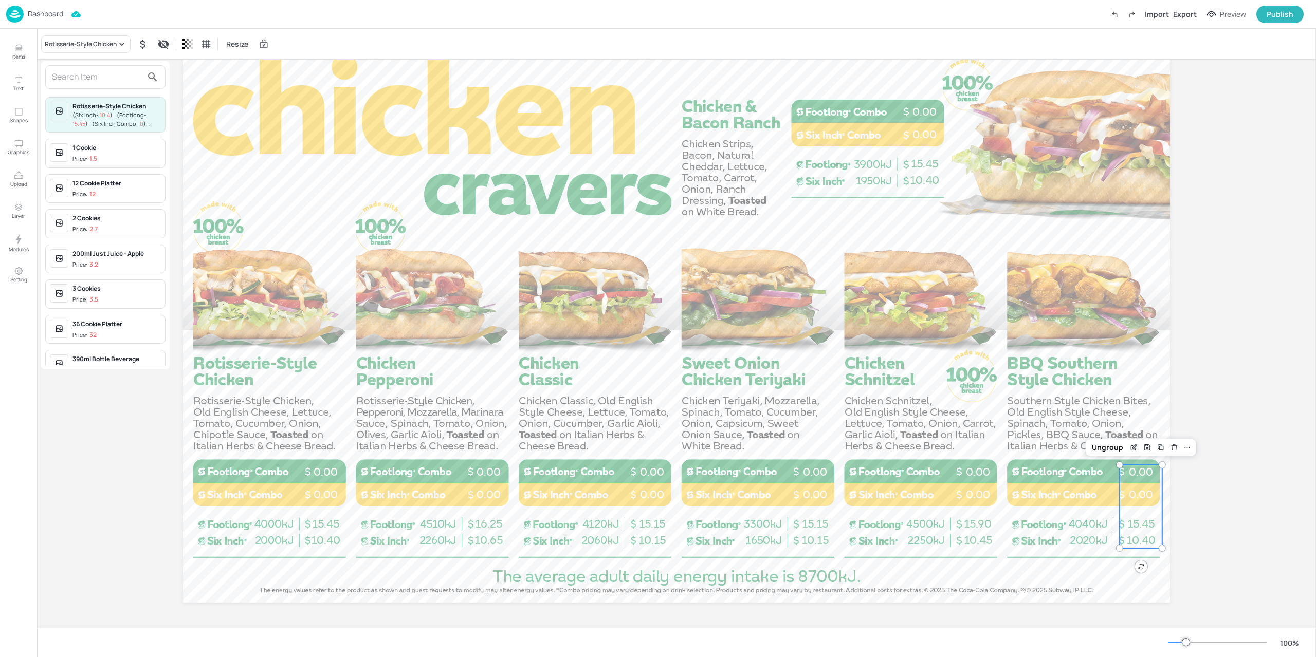
click at [102, 79] on input "text" at bounding box center [97, 77] width 90 height 16
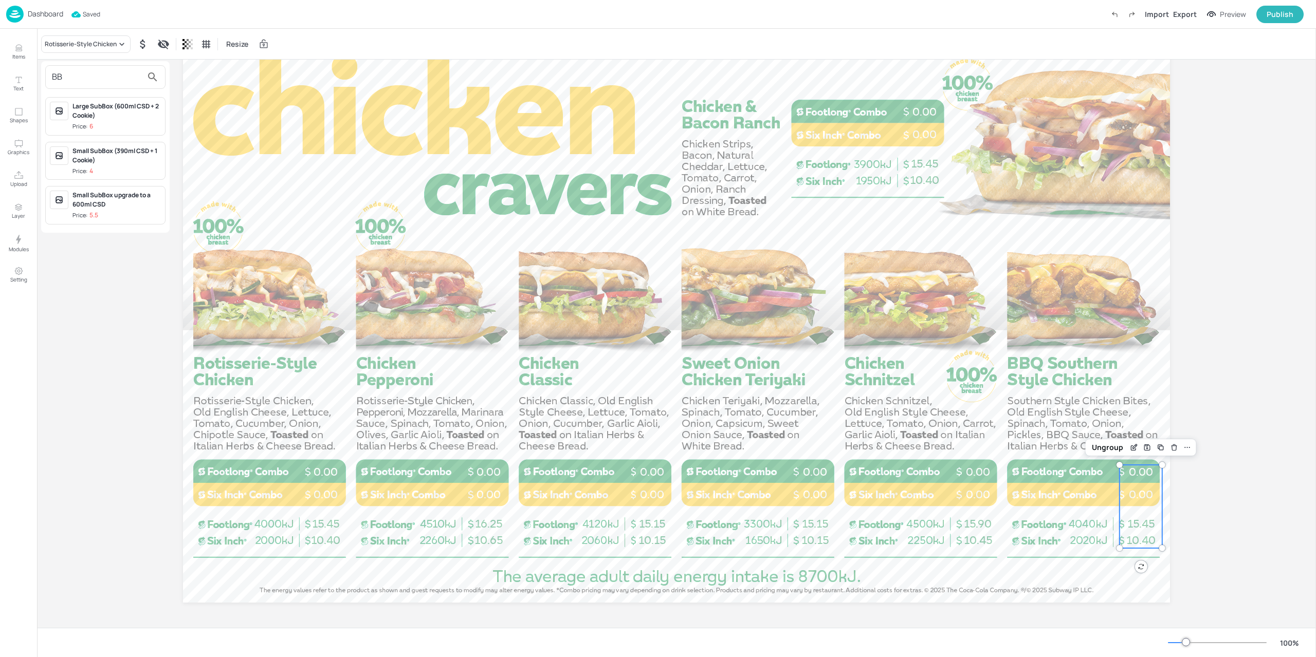
type input "B"
type input "Sout"
click at [129, 114] on span "( Footlong - 15.15 )" at bounding box center [110, 119] width 76 height 16
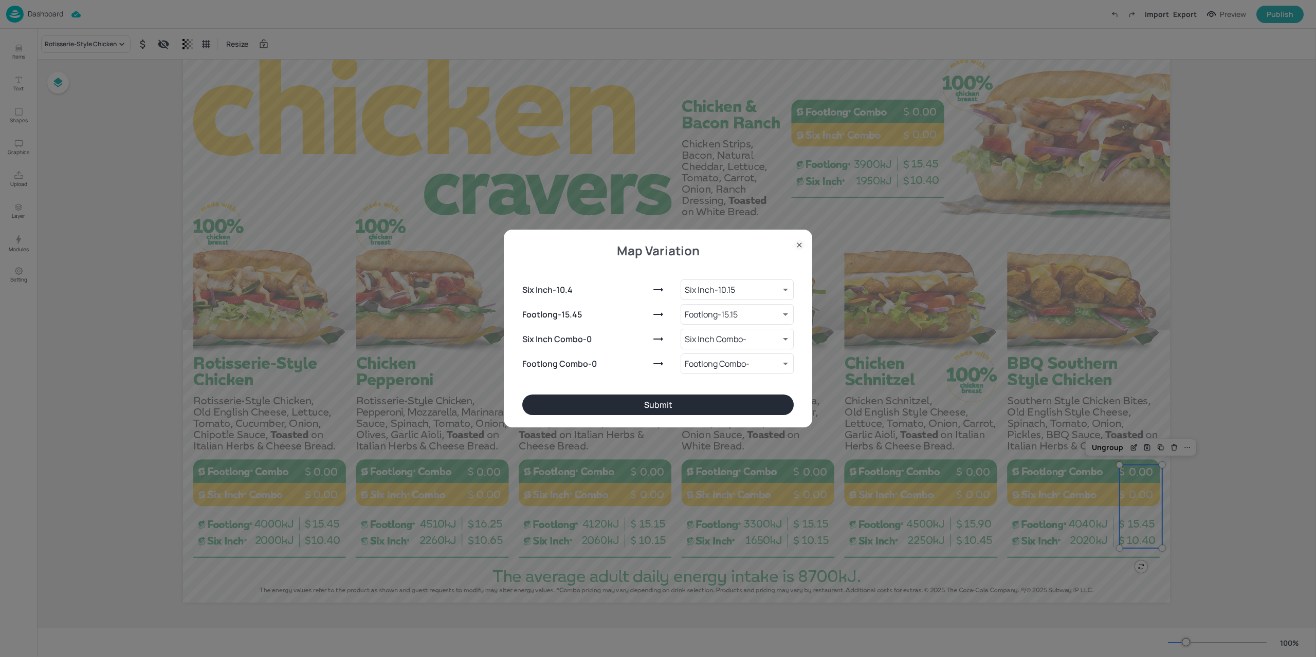
click at [715, 399] on button "Submit" at bounding box center [657, 405] width 271 height 21
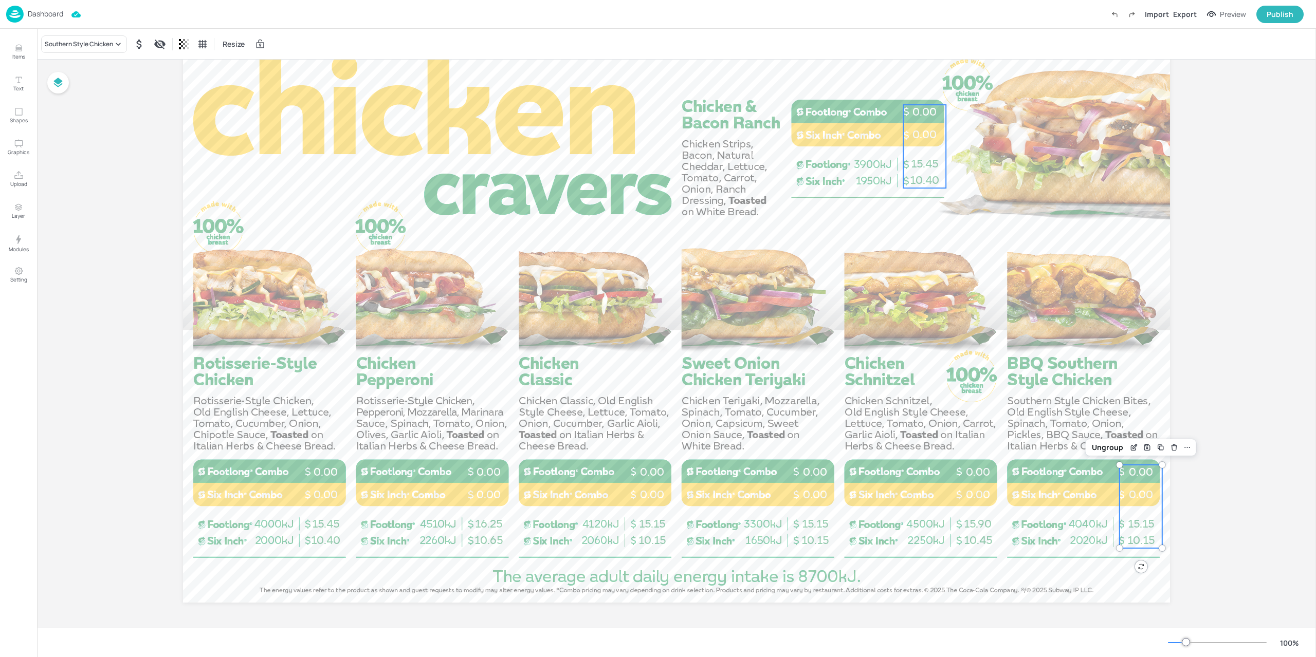
click at [914, 151] on div "10.40 15.45 0.00 0.00" at bounding box center [924, 146] width 43 height 83
click at [79, 43] on div "Rotisserie-Style Chicken" at bounding box center [81, 44] width 72 height 9
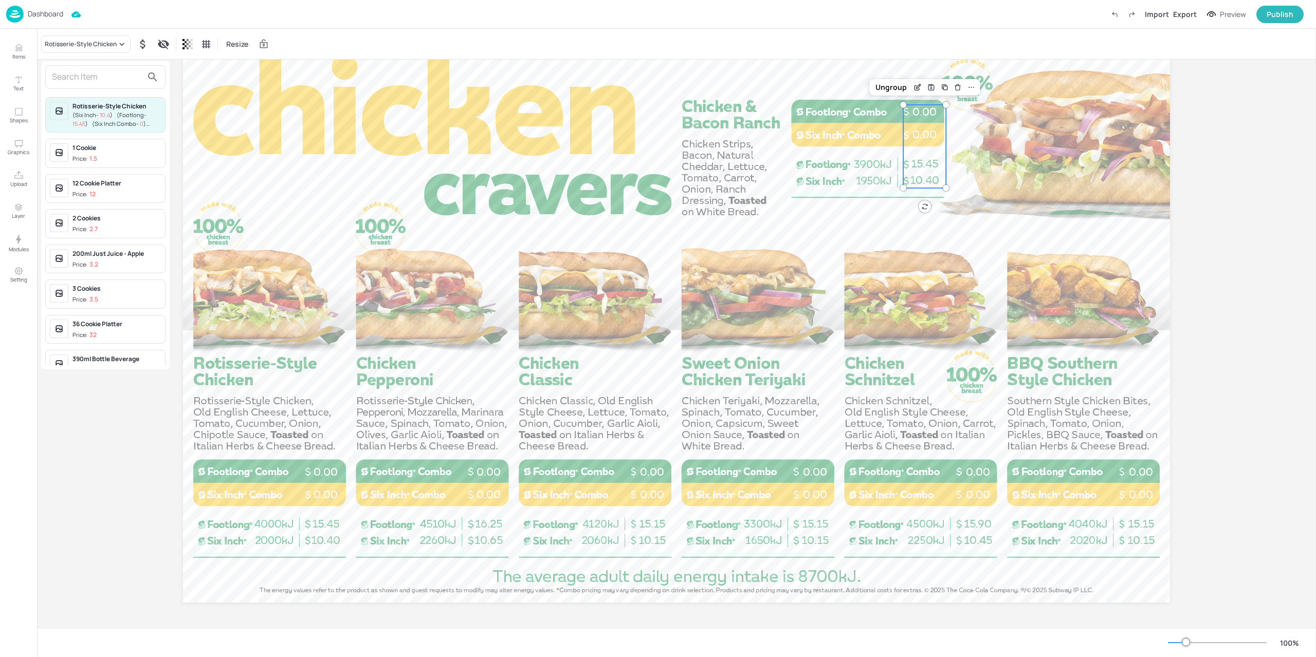
click at [98, 80] on input "text" at bounding box center [97, 77] width 90 height 16
type input "C"
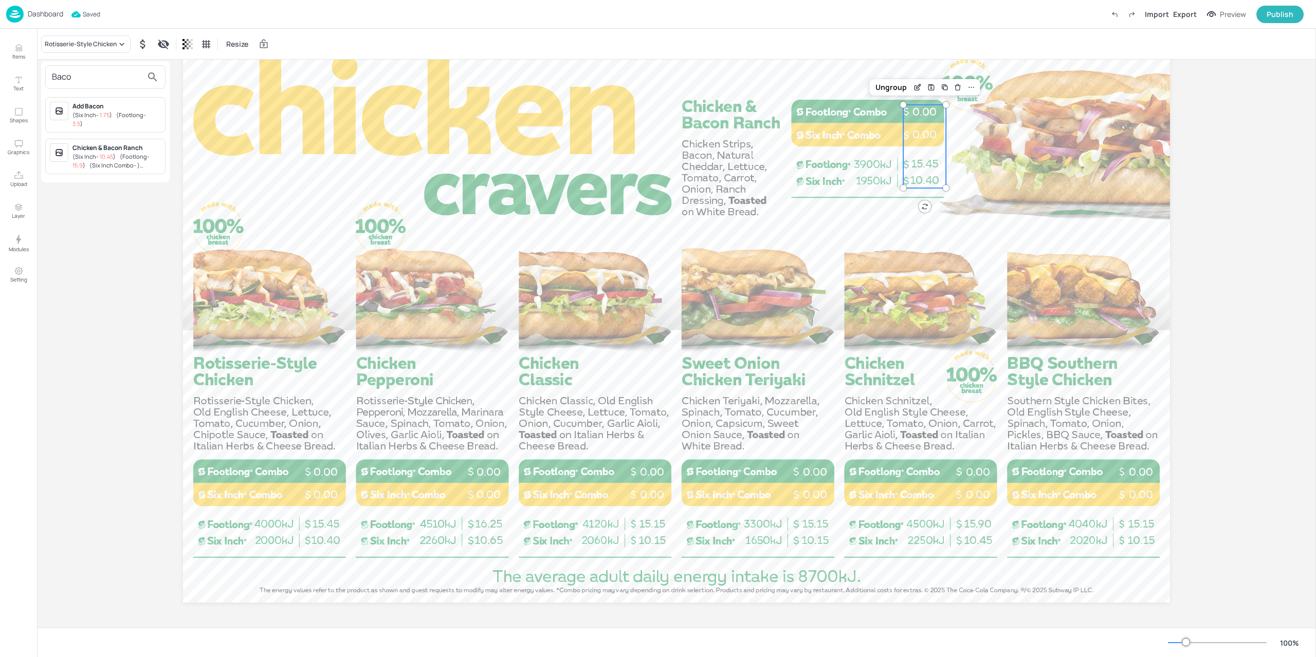
type input "Baco"
click at [112, 153] on span "10.45" at bounding box center [106, 157] width 13 height 8
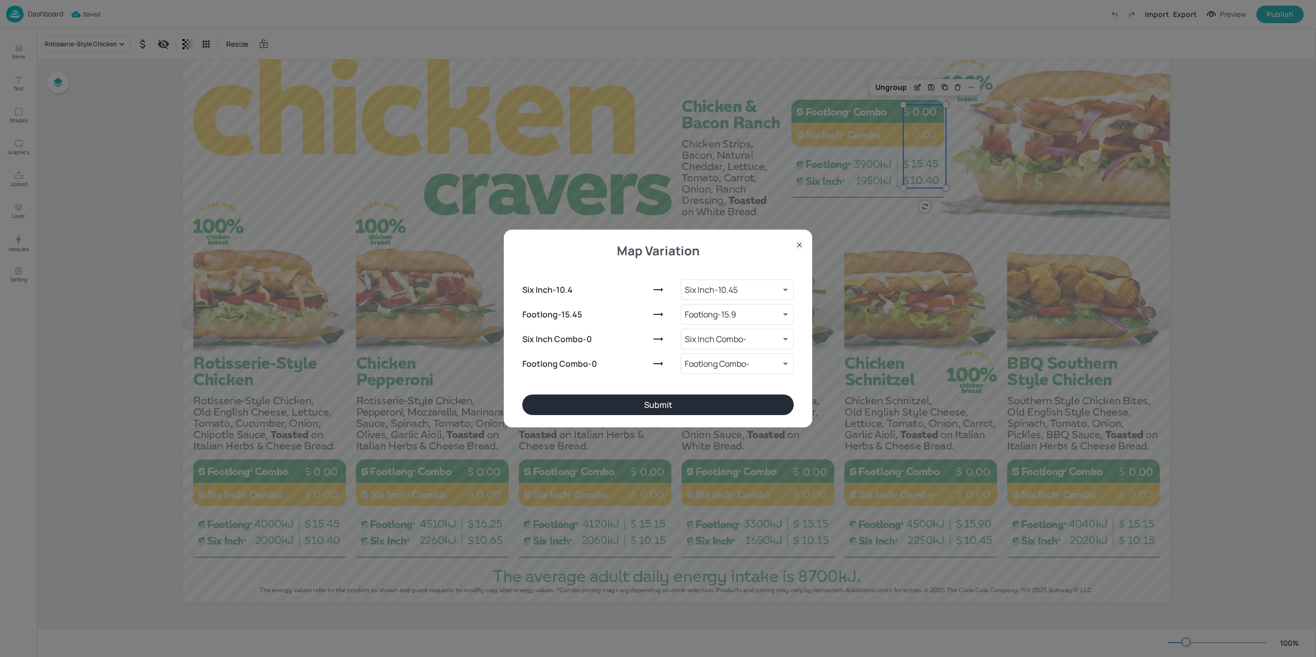
click at [632, 400] on button "Submit" at bounding box center [657, 405] width 271 height 21
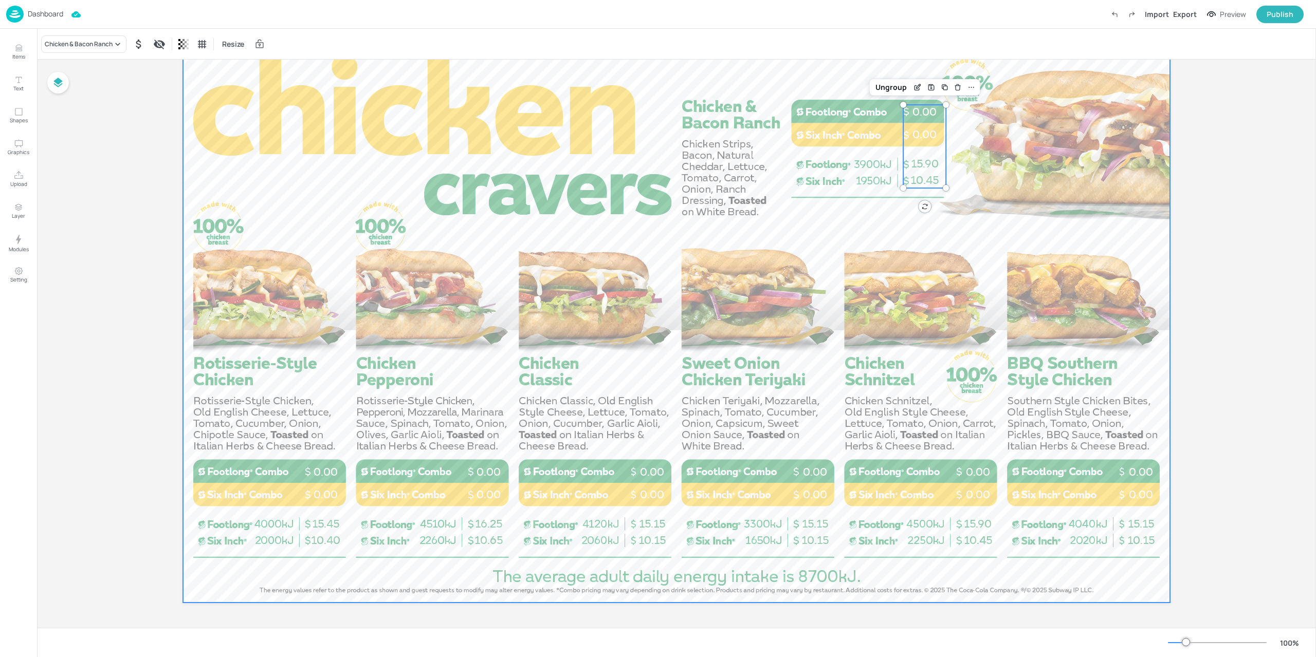
click at [1007, 232] on div at bounding box center [676, 325] width 987 height 555
click at [1185, 12] on div "Export" at bounding box center [1185, 14] width 24 height 11
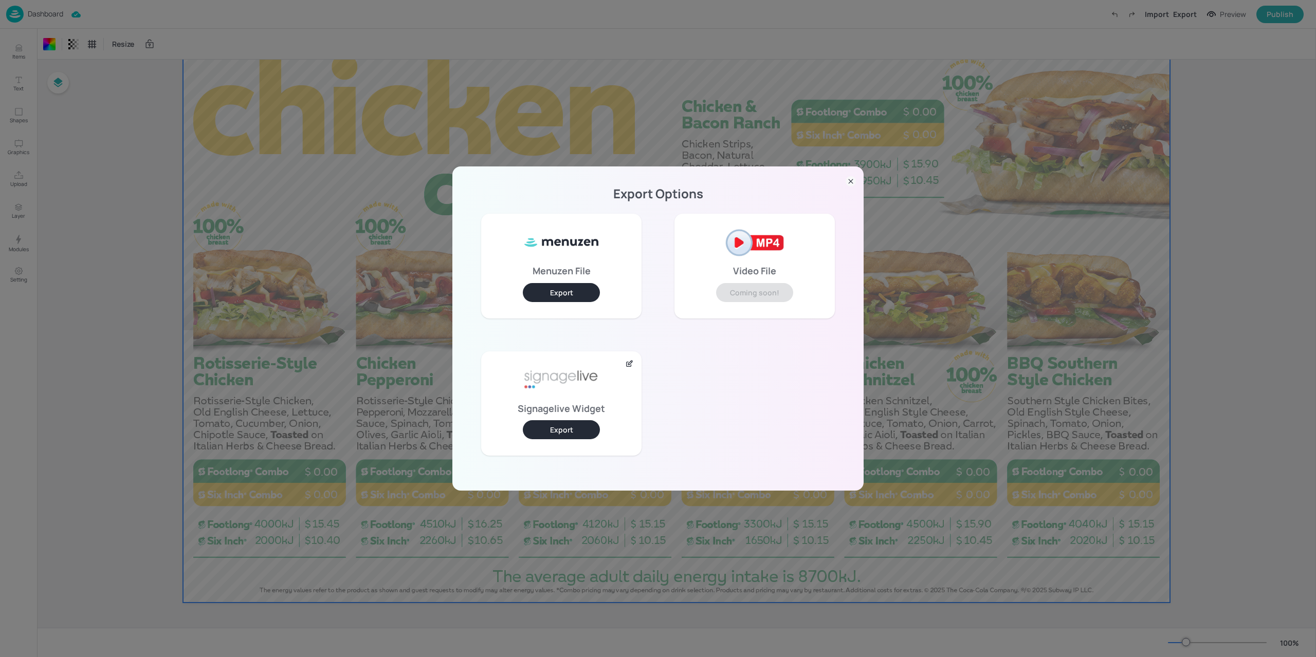
click at [569, 282] on div "Menuzen File Export" at bounding box center [561, 266] width 160 height 104
click at [574, 292] on button "Export" at bounding box center [561, 292] width 77 height 19
click at [174, 168] on div "Export Options Menuzen File Export Video File Coming soon! Signagelive Widget E…" at bounding box center [658, 328] width 1316 height 657
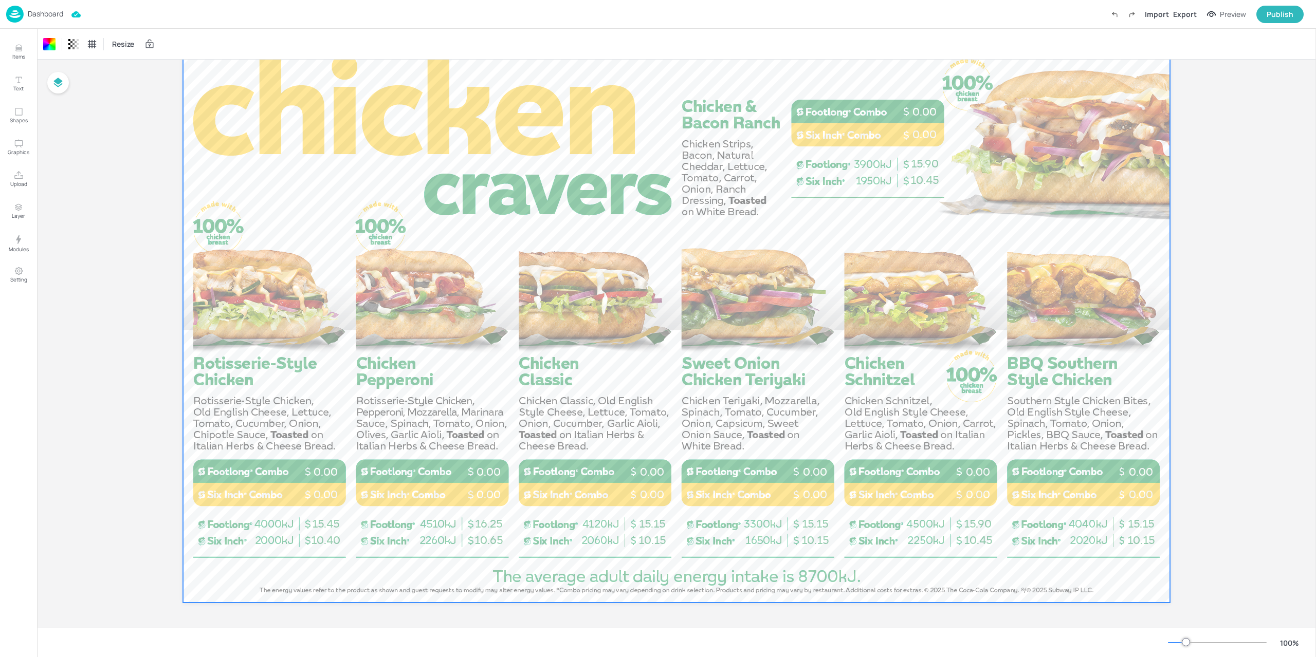
click at [10, 13] on img at bounding box center [14, 14] width 17 height 17
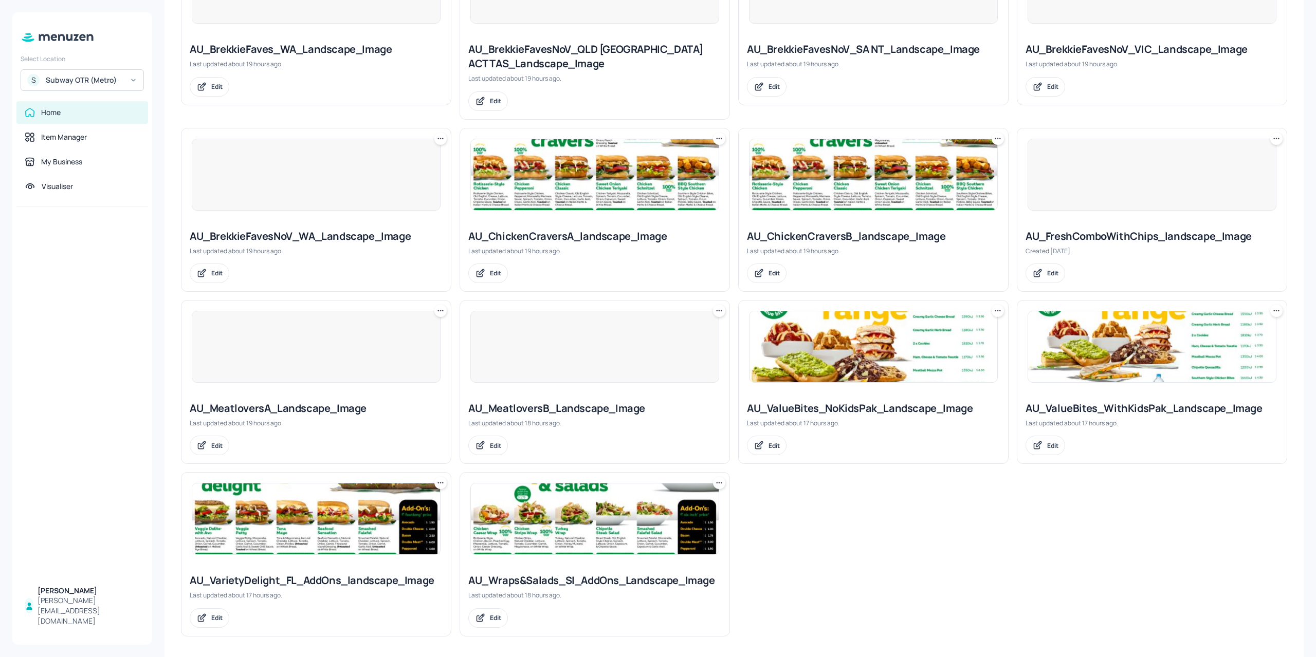
scroll to position [486, 0]
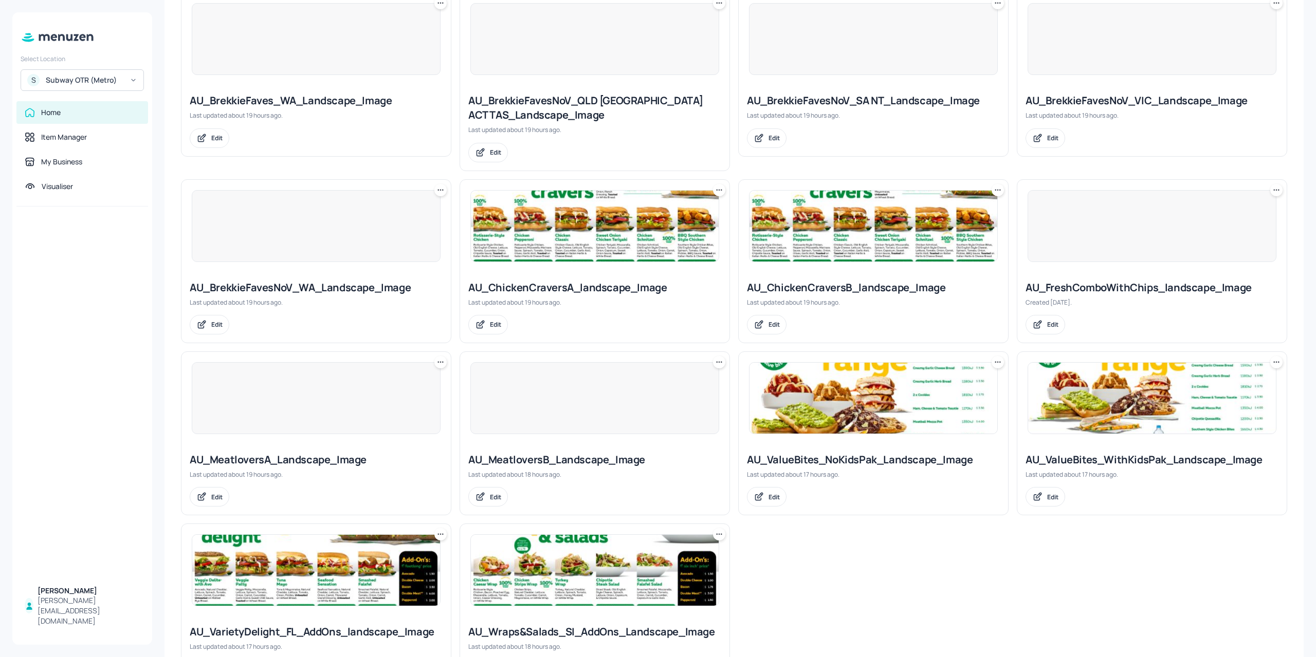
click at [870, 238] on img at bounding box center [873, 226] width 248 height 71
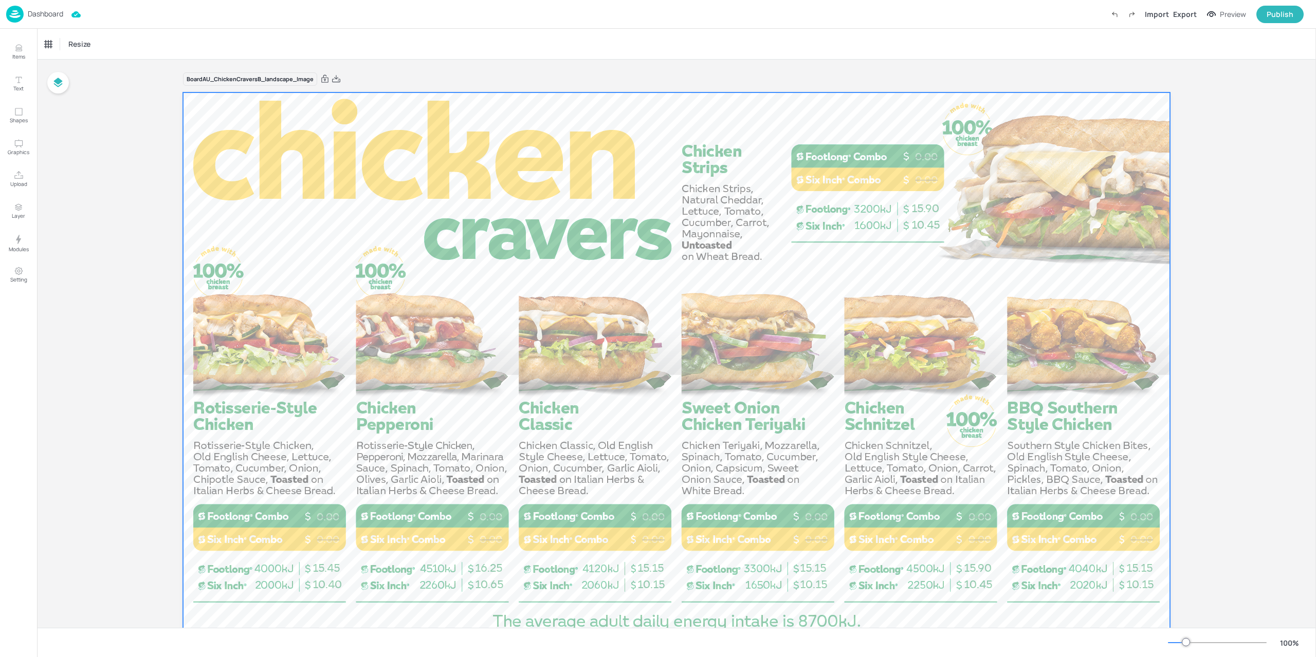
click at [368, 255] on div at bounding box center [676, 369] width 987 height 555
click at [428, 269] on div "Set Background as Image Layer" at bounding box center [437, 267] width 103 height 11
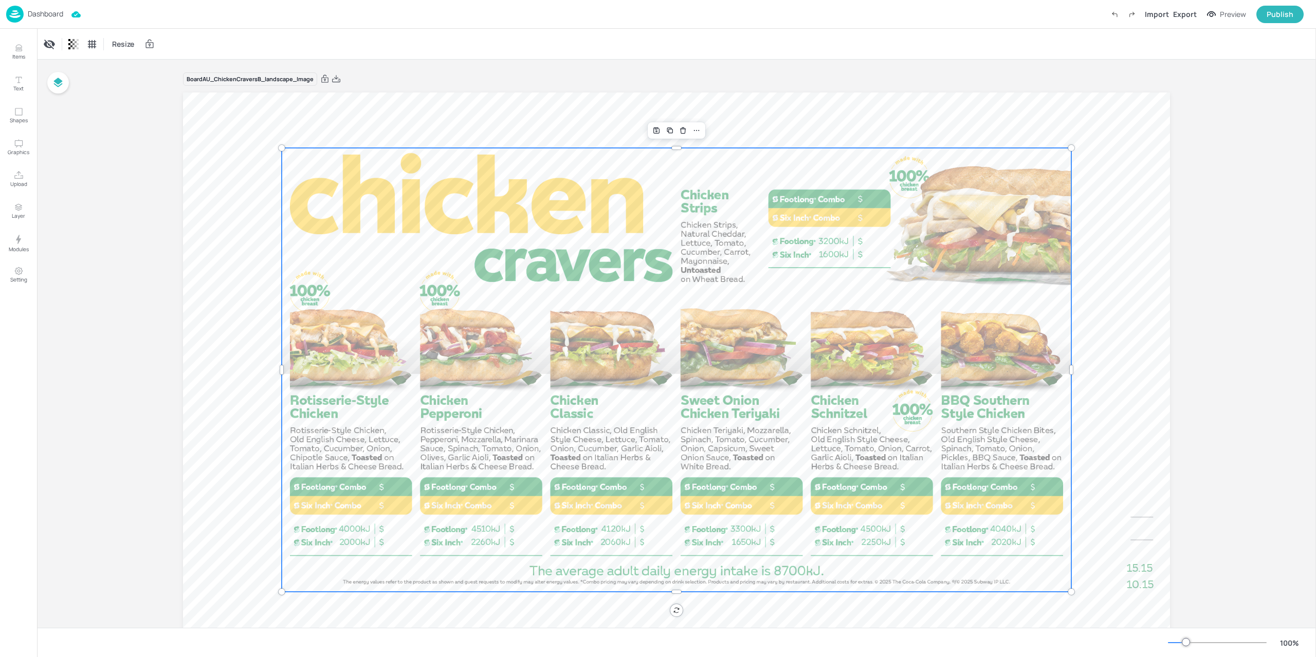
click at [453, 277] on div at bounding box center [676, 370] width 789 height 444
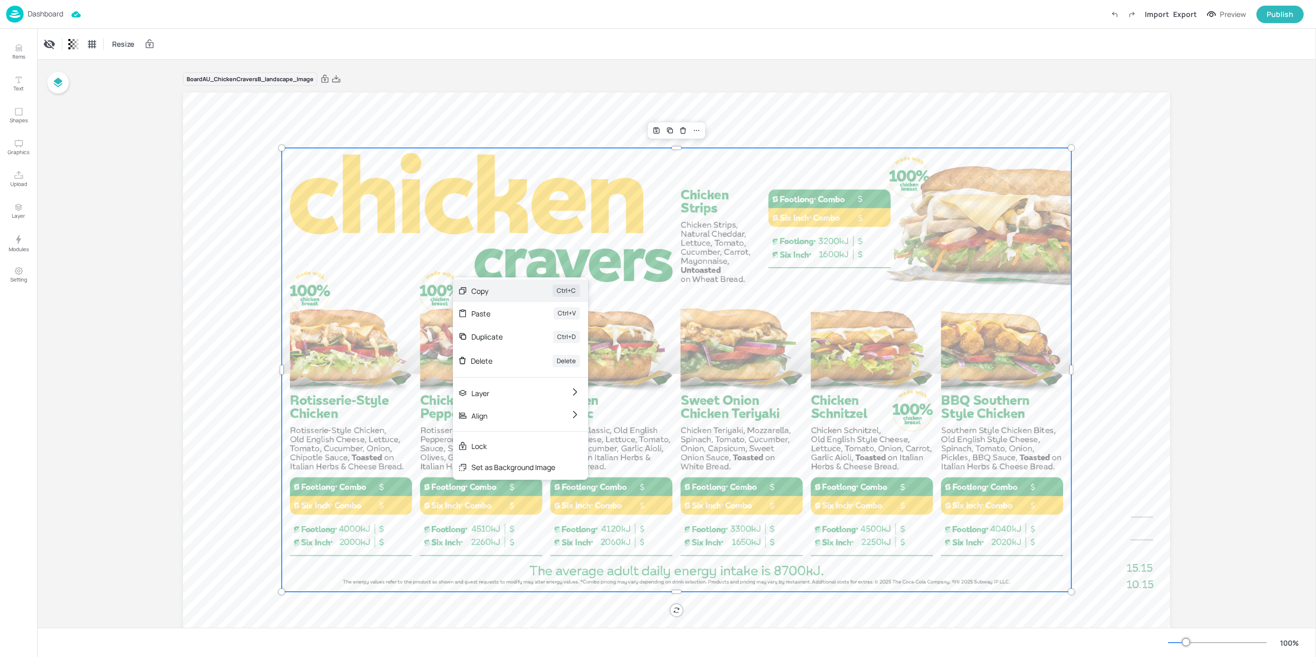
click at [464, 289] on icon at bounding box center [462, 290] width 9 height 9
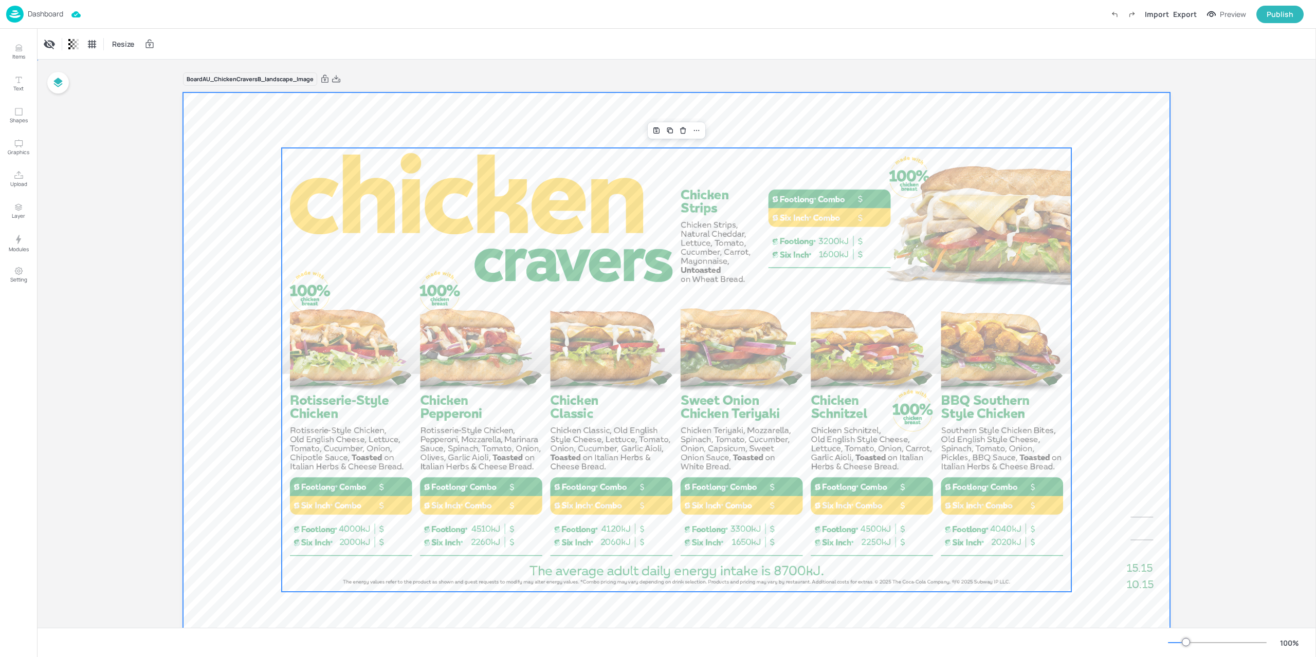
click at [265, 203] on div at bounding box center [676, 369] width 987 height 555
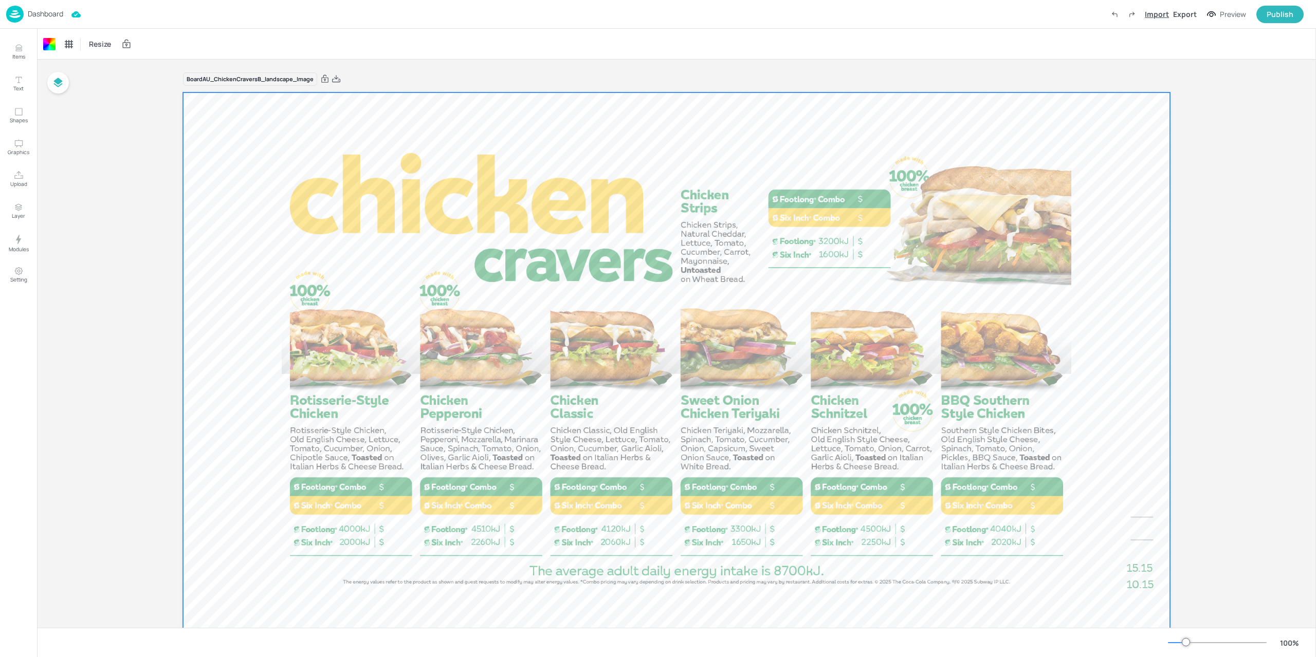
click at [1160, 15] on div "Import" at bounding box center [1156, 14] width 24 height 11
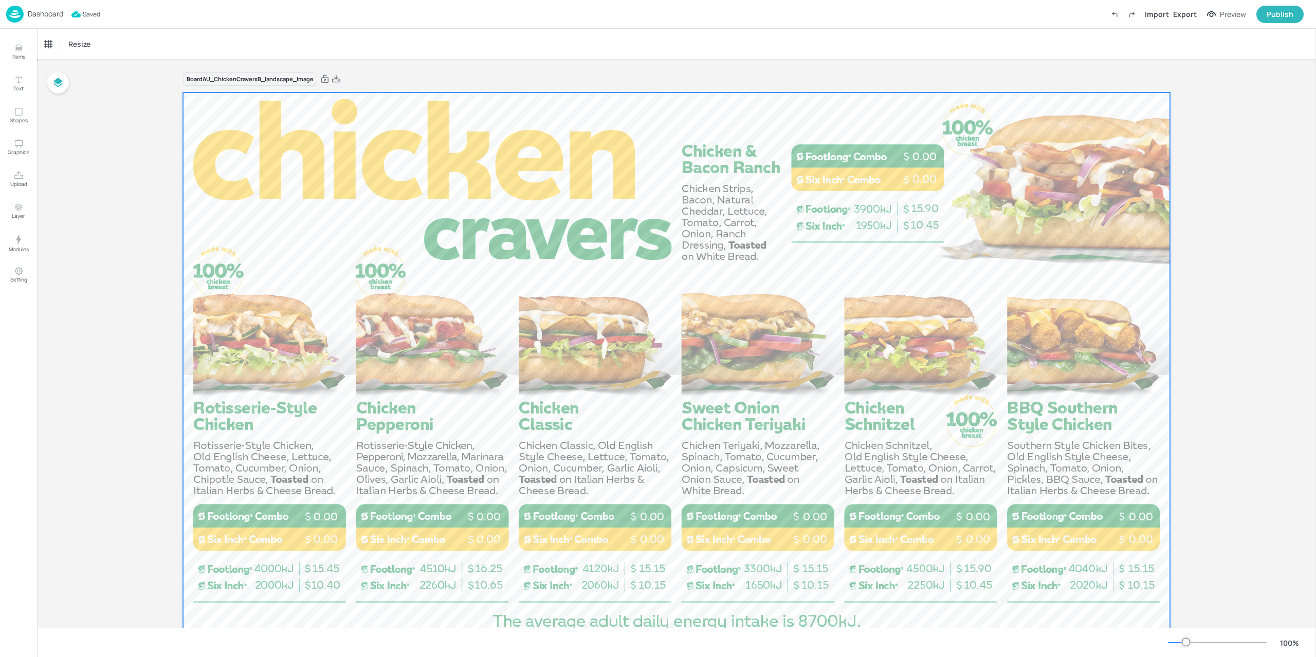
click at [381, 138] on div at bounding box center [676, 369] width 987 height 555
click at [421, 145] on div "Set Background as Image Layer" at bounding box center [451, 150] width 103 height 11
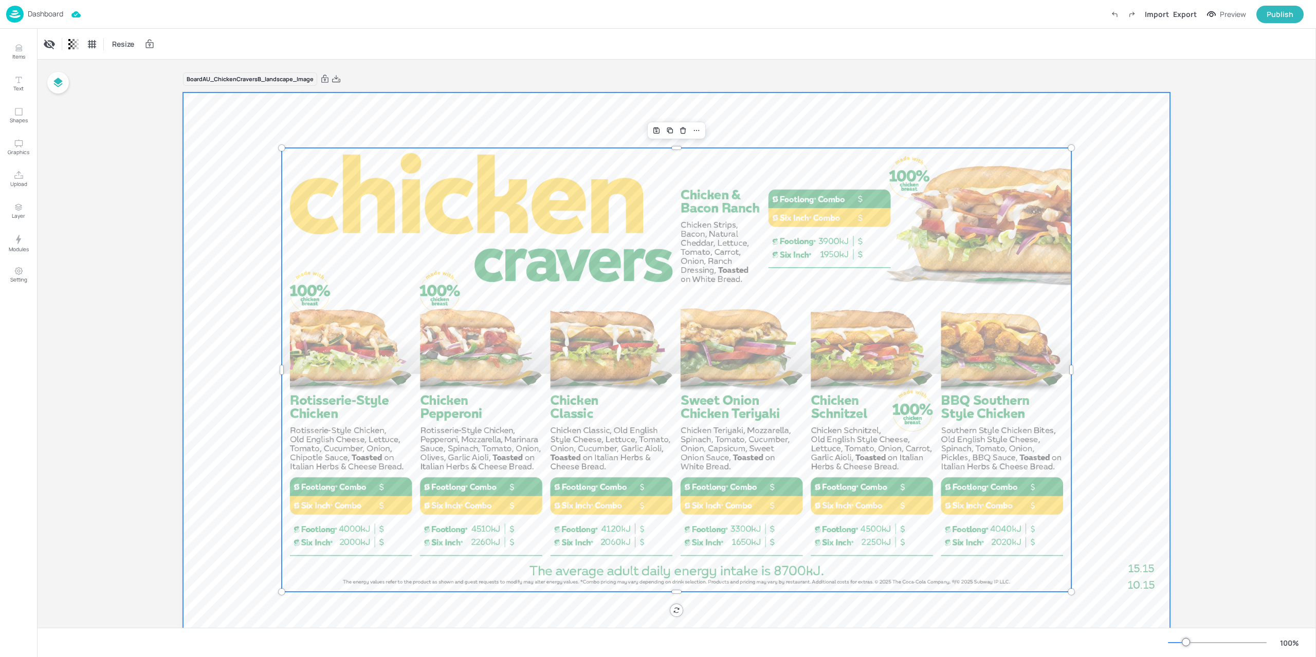
click at [353, 136] on div at bounding box center [676, 369] width 987 height 555
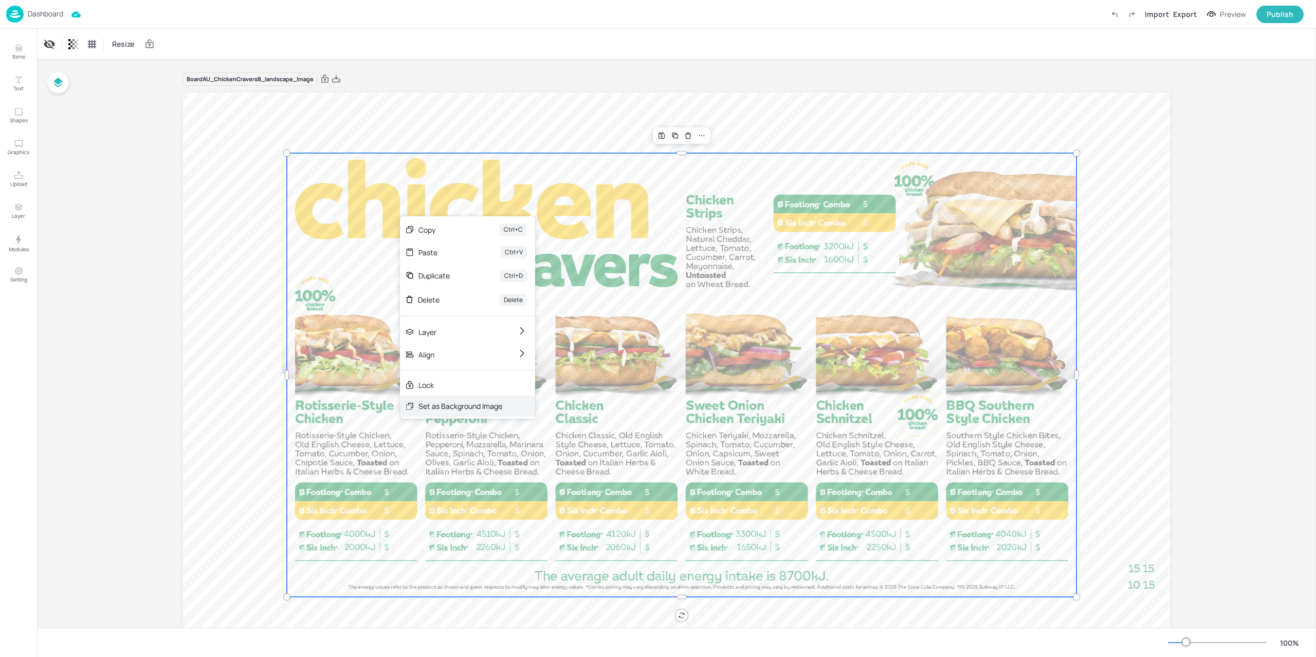
click at [441, 402] on div "Set as Background Image" at bounding box center [460, 406] width 84 height 11
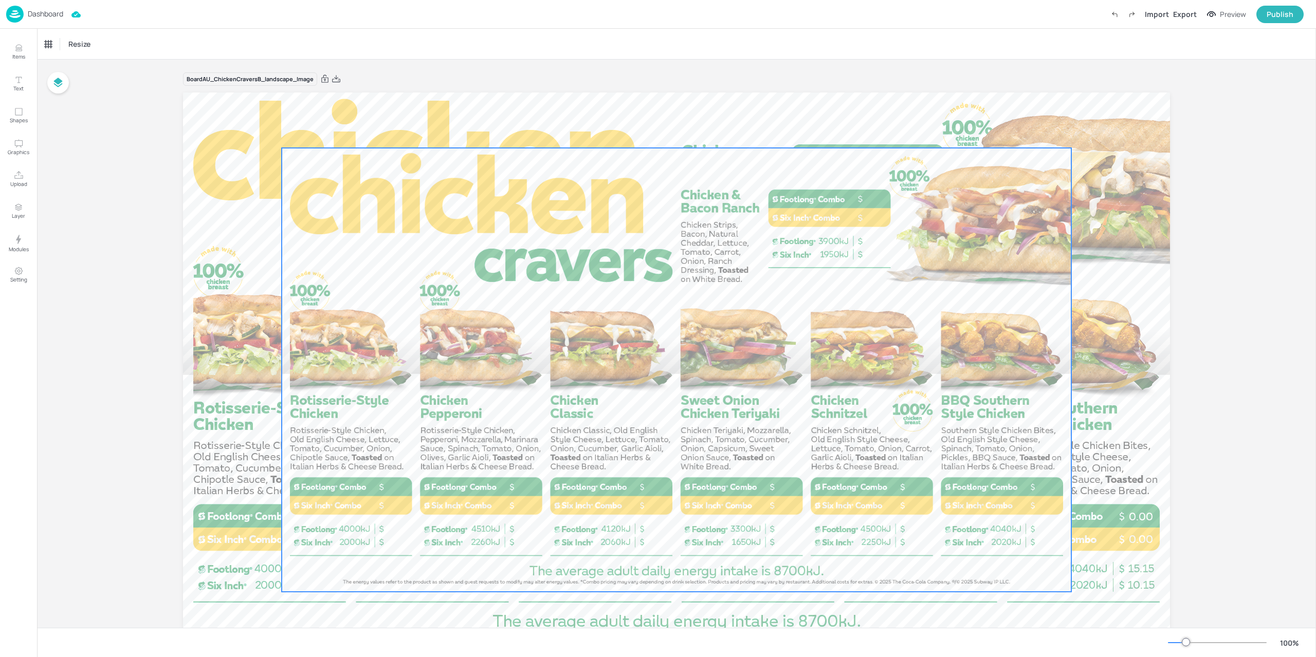
click at [482, 130] on div at bounding box center [676, 369] width 987 height 555
click at [439, 266] on div at bounding box center [676, 370] width 789 height 444
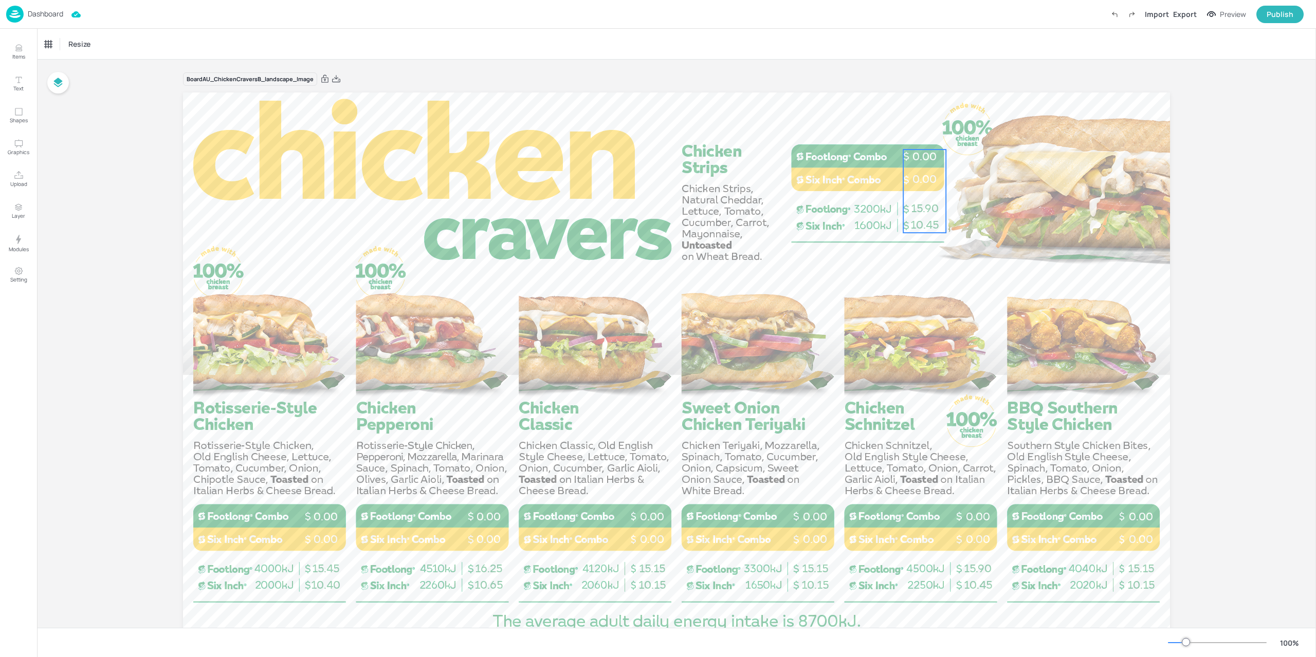
click at [903, 175] on p "0.00" at bounding box center [924, 179] width 43 height 15
click at [74, 39] on div "Chicken & Bacon Ranch" at bounding box center [83, 43] width 85 height 17
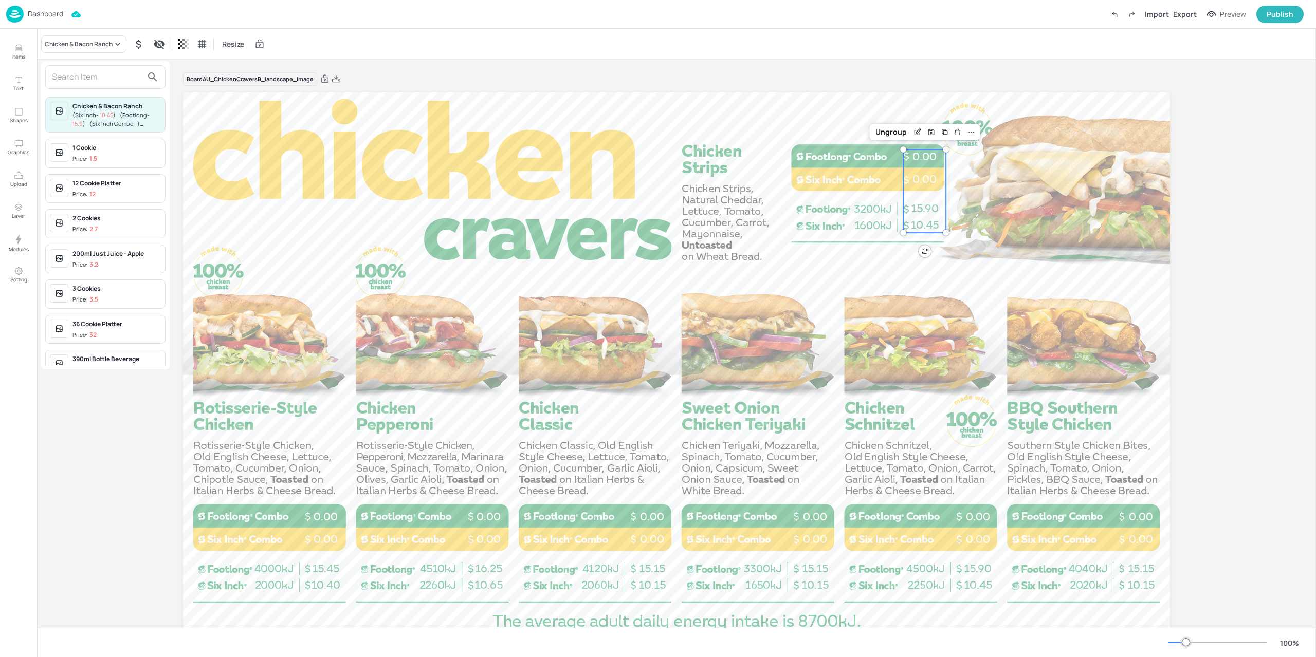
click at [72, 75] on input "text" at bounding box center [97, 77] width 90 height 16
type input "d"
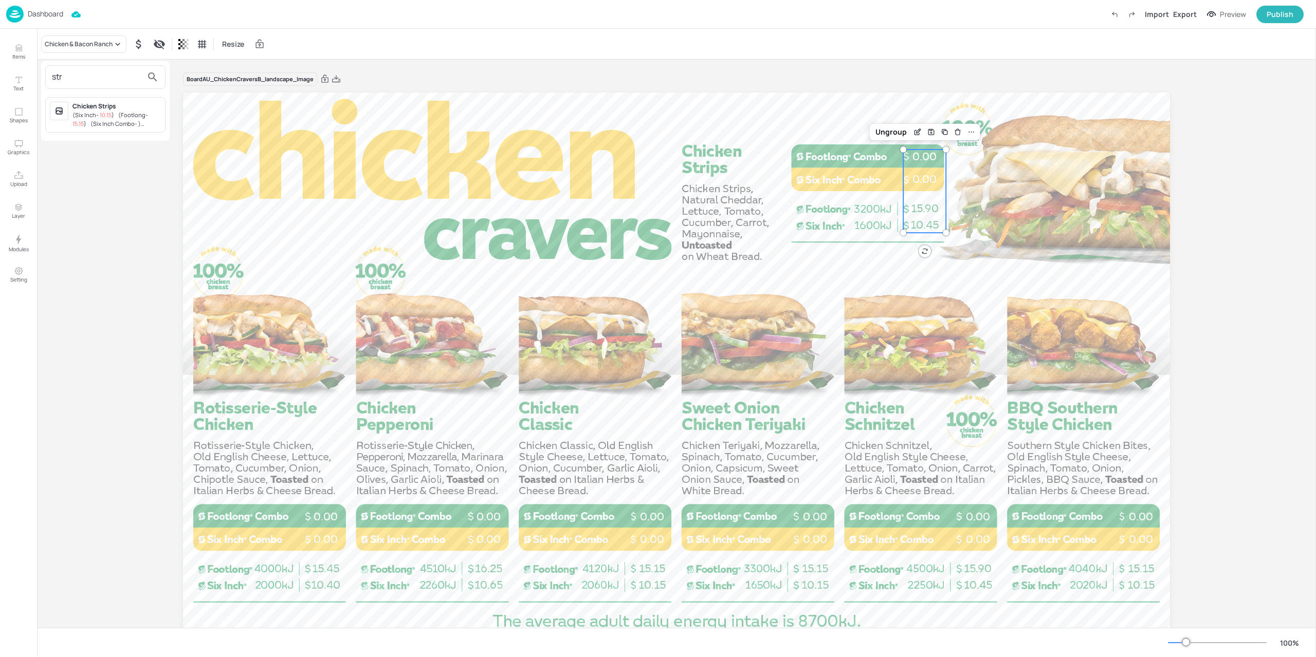
type input "str"
click at [81, 120] on span "15.15" at bounding box center [77, 124] width 11 height 8
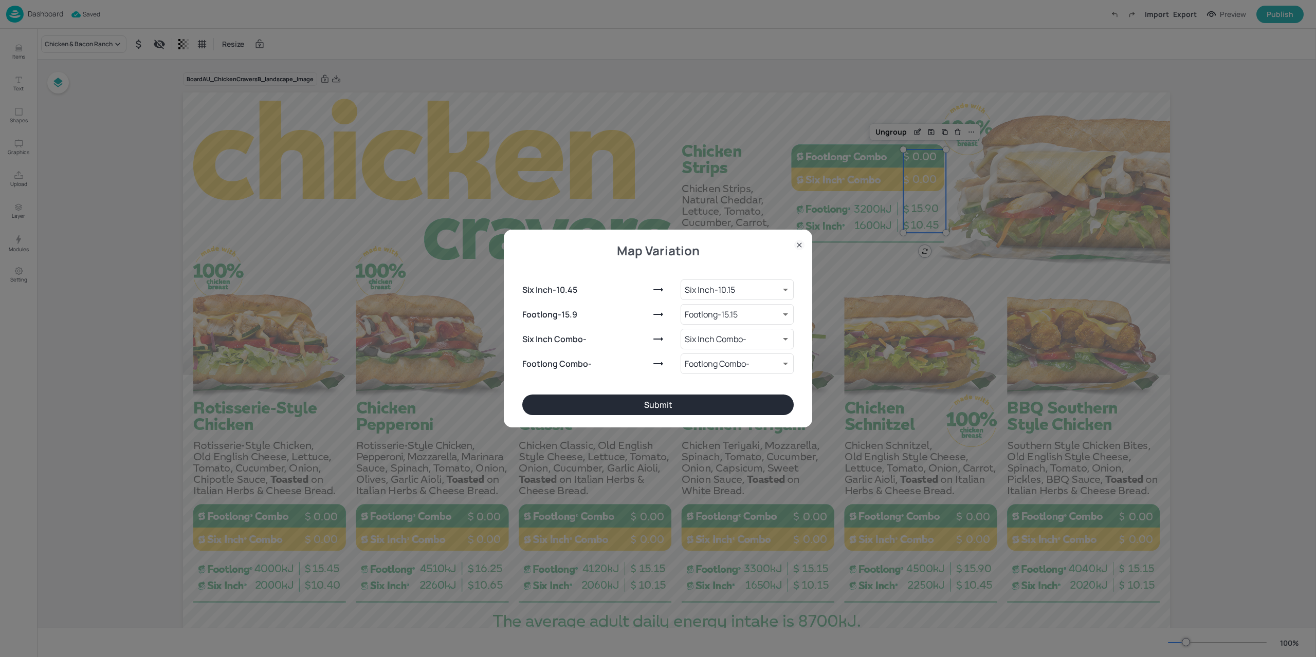
click at [668, 405] on button "Submit" at bounding box center [657, 405] width 271 height 21
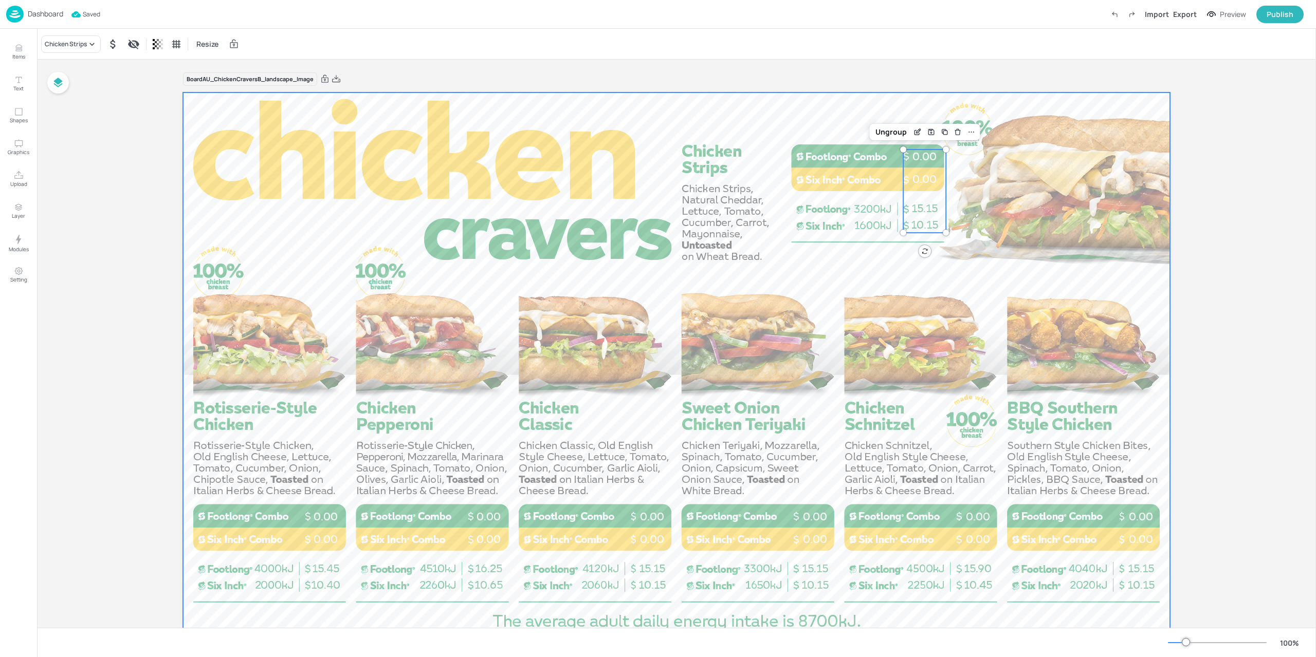
click at [1095, 295] on div at bounding box center [676, 369] width 987 height 555
click at [1141, 566] on span "15.15" at bounding box center [1140, 568] width 26 height 13
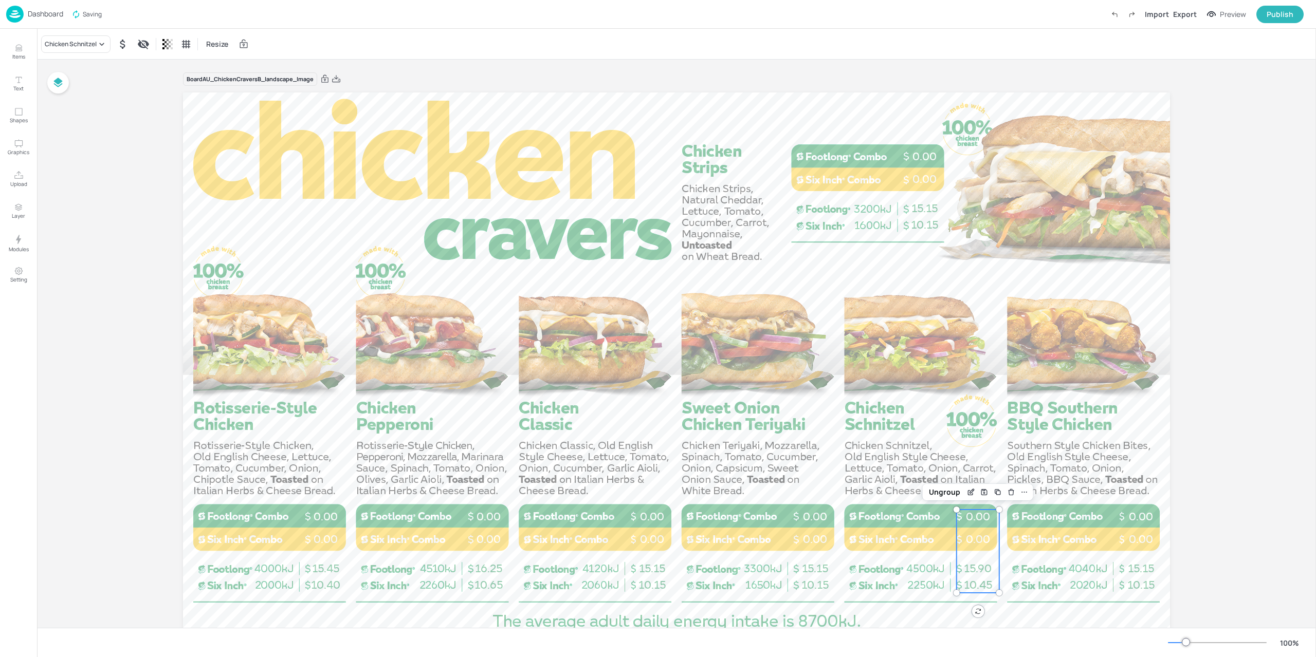
click at [972, 551] on div "10.45 15.90 0.00 0.00" at bounding box center [977, 551] width 43 height 83
click at [818, 548] on div "10.15 15.15 0.00 0.00" at bounding box center [814, 551] width 43 height 83
click at [644, 535] on span "0.00" at bounding box center [652, 539] width 24 height 13
click at [476, 520] on span "0.00" at bounding box center [488, 516] width 24 height 13
click at [319, 520] on span "0.00" at bounding box center [325, 516] width 24 height 13
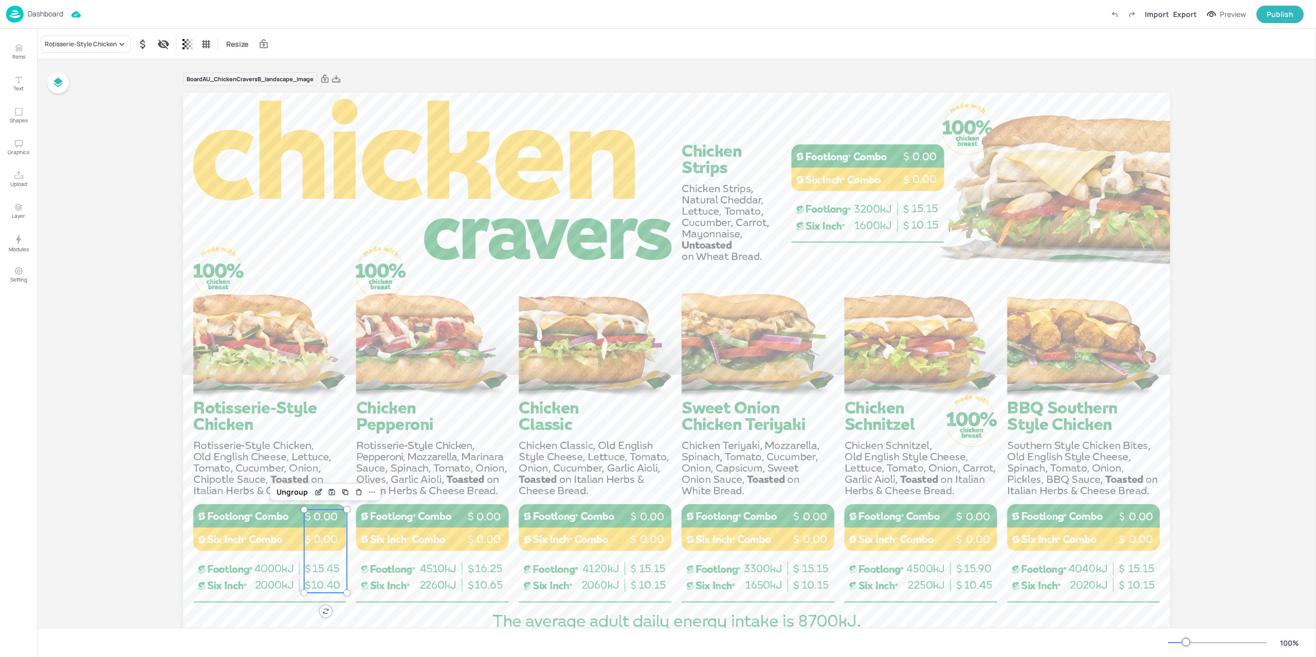
click at [137, 474] on div "Board AU_ChickenCraversB_landscape_Image 10.40 15.45 0.00 0.00 10.65 16.25 0.00…" at bounding box center [676, 367] width 1279 height 614
click at [23, 11] on img at bounding box center [14, 14] width 17 height 17
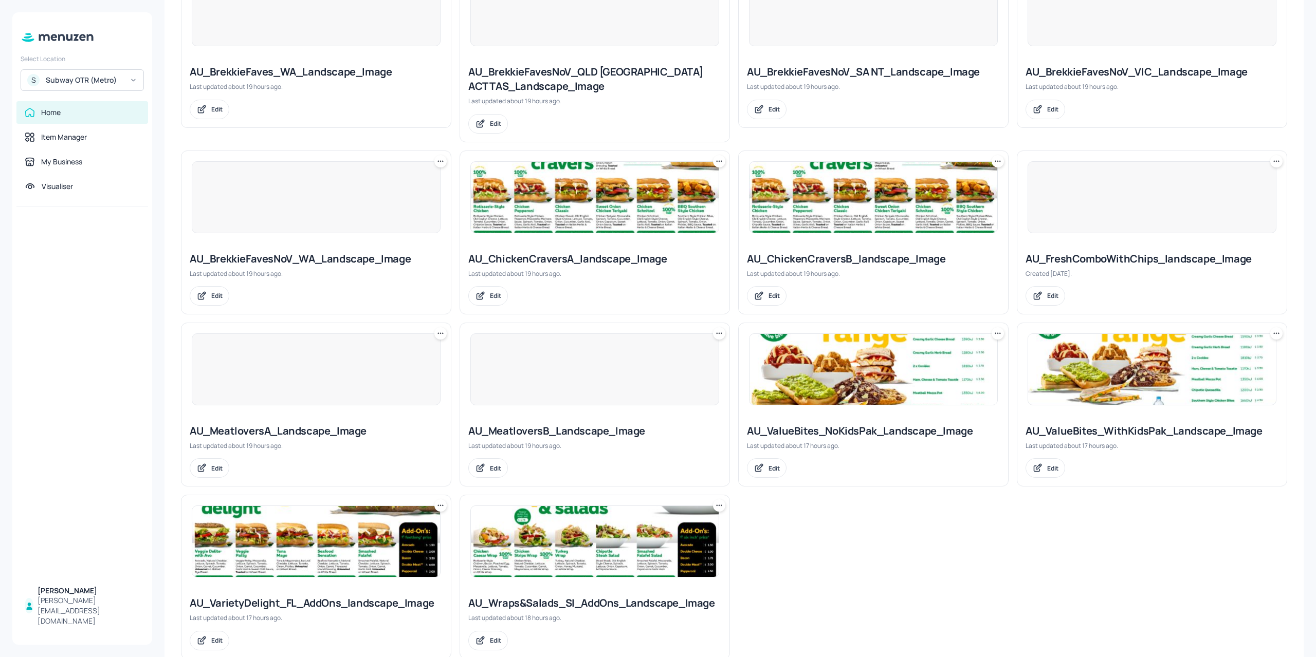
scroll to position [538, 0]
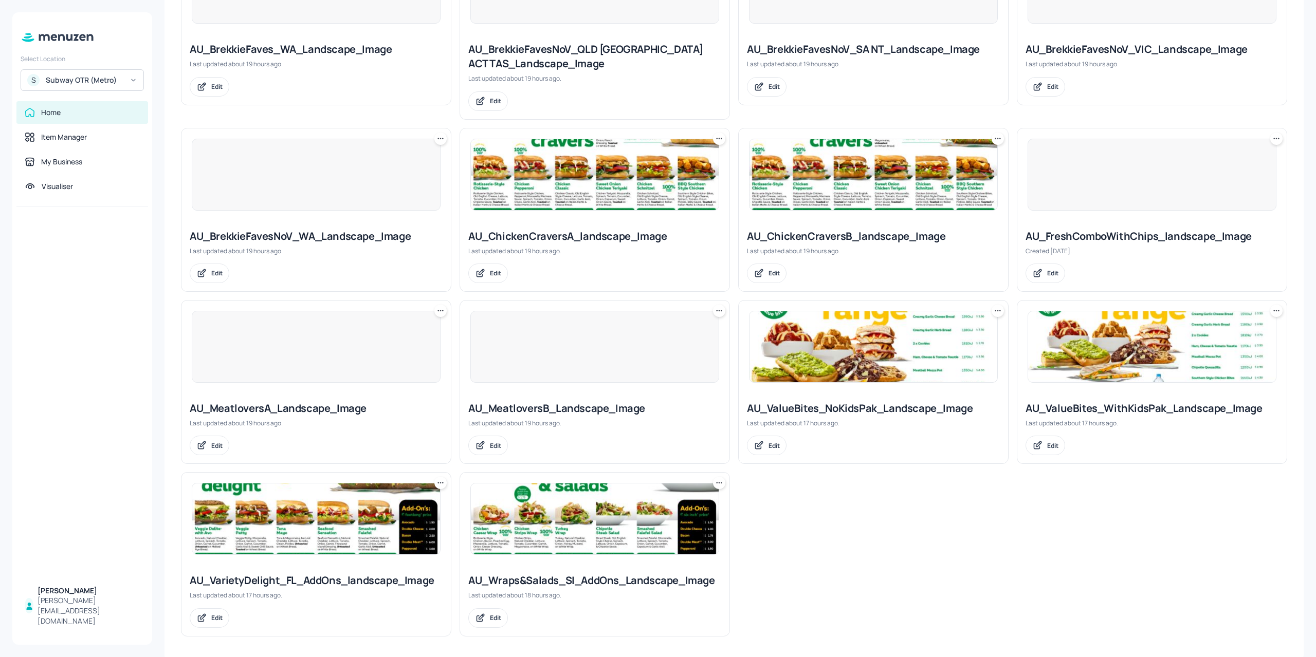
click at [799, 181] on img at bounding box center [873, 174] width 248 height 71
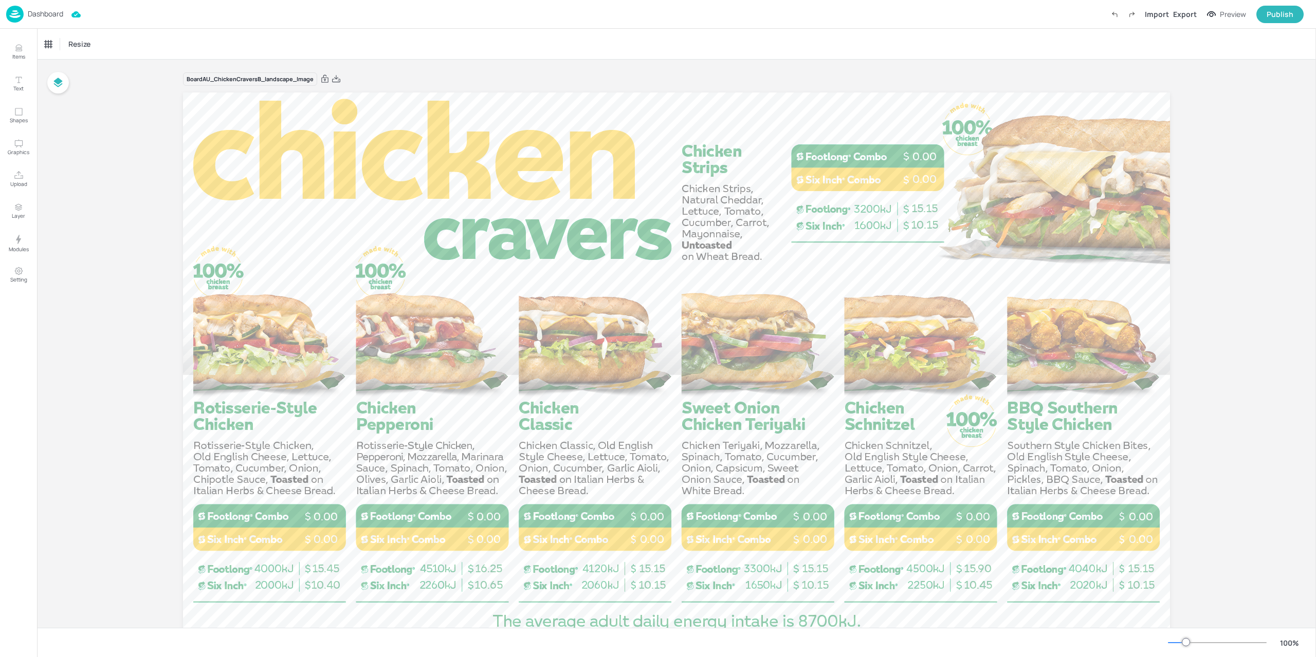
click at [18, 10] on img at bounding box center [14, 14] width 17 height 17
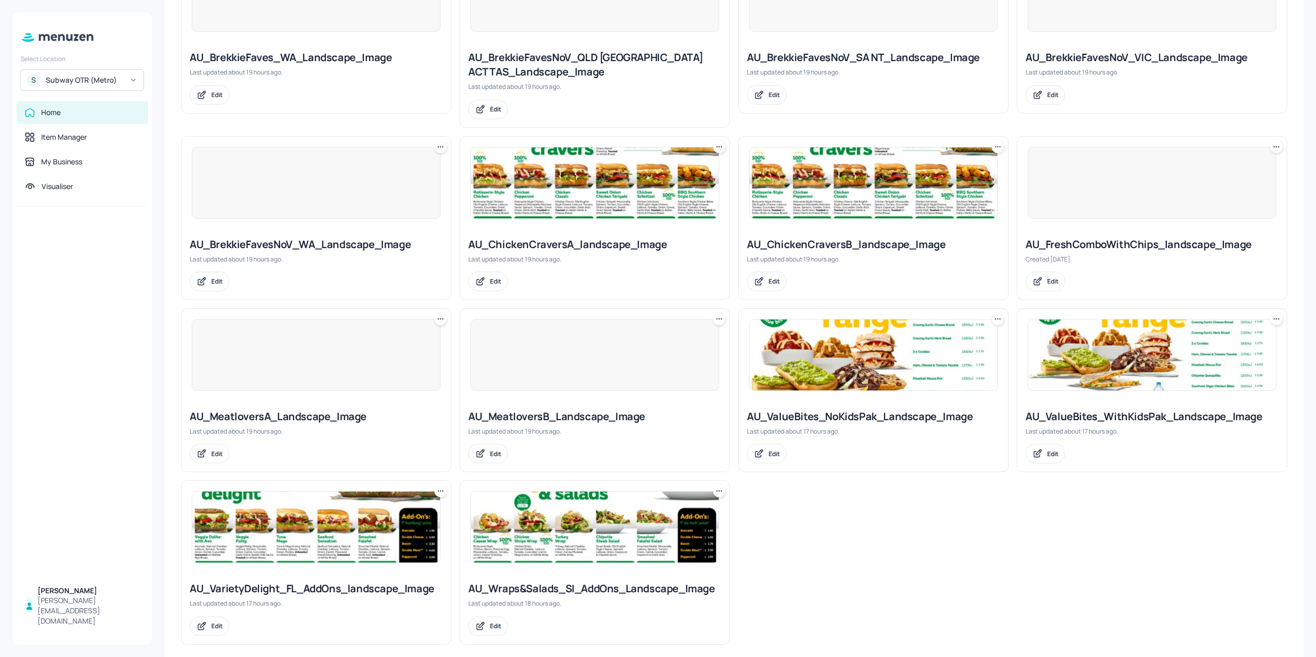
scroll to position [538, 0]
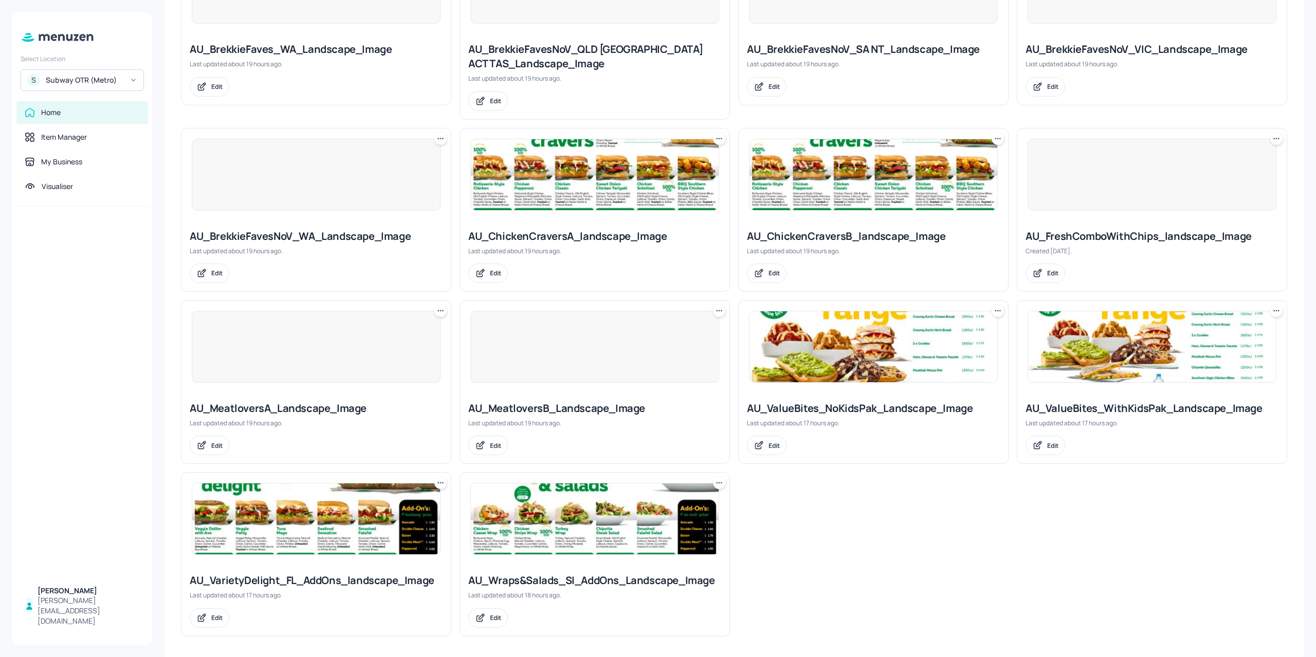
click at [676, 202] on img at bounding box center [595, 174] width 248 height 71
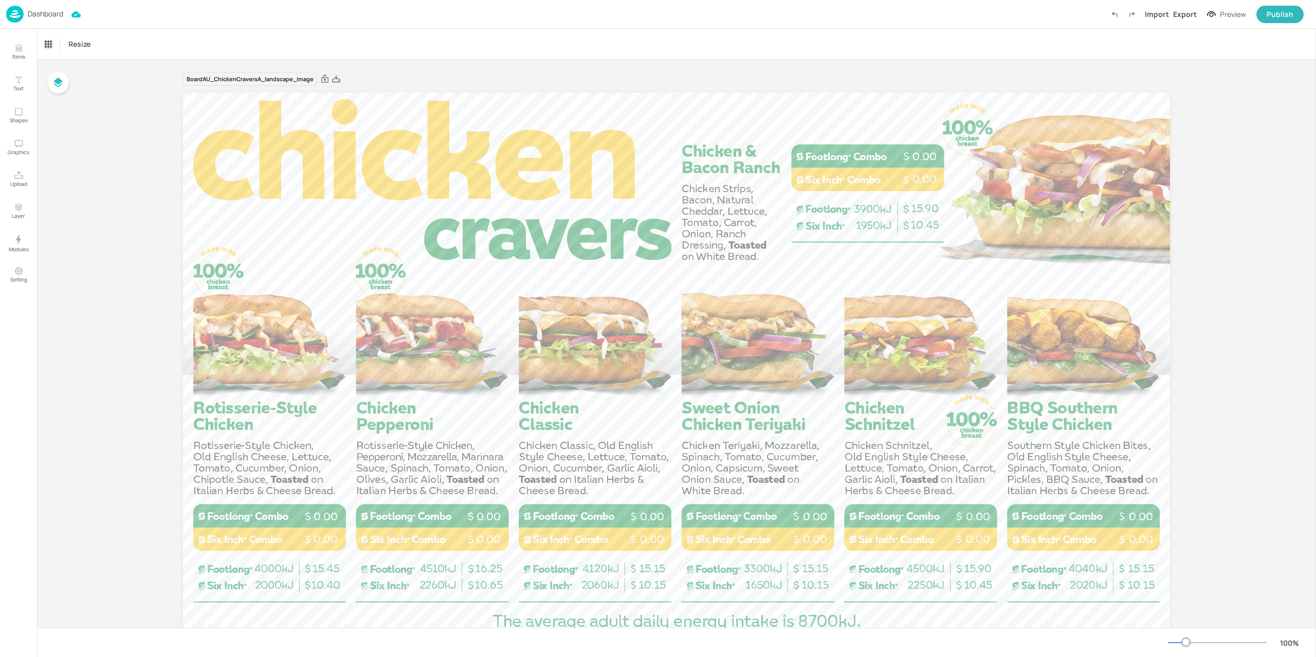
click at [21, 21] on img at bounding box center [14, 14] width 17 height 17
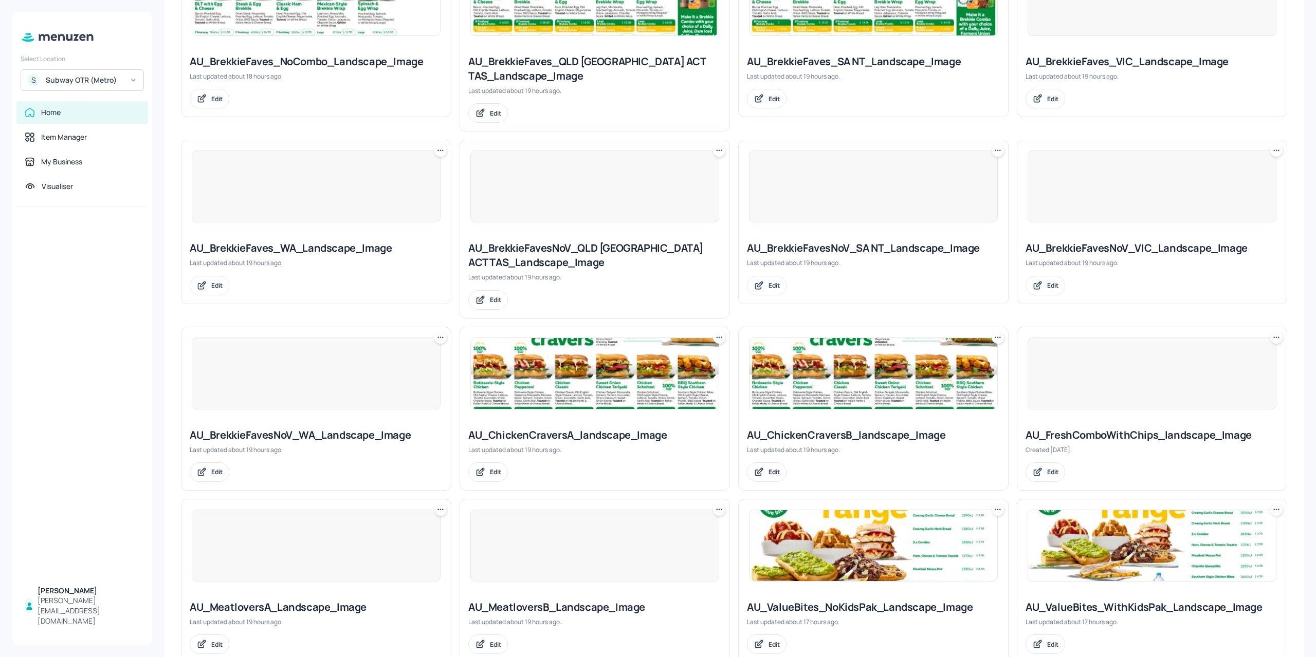
scroll to position [75, 0]
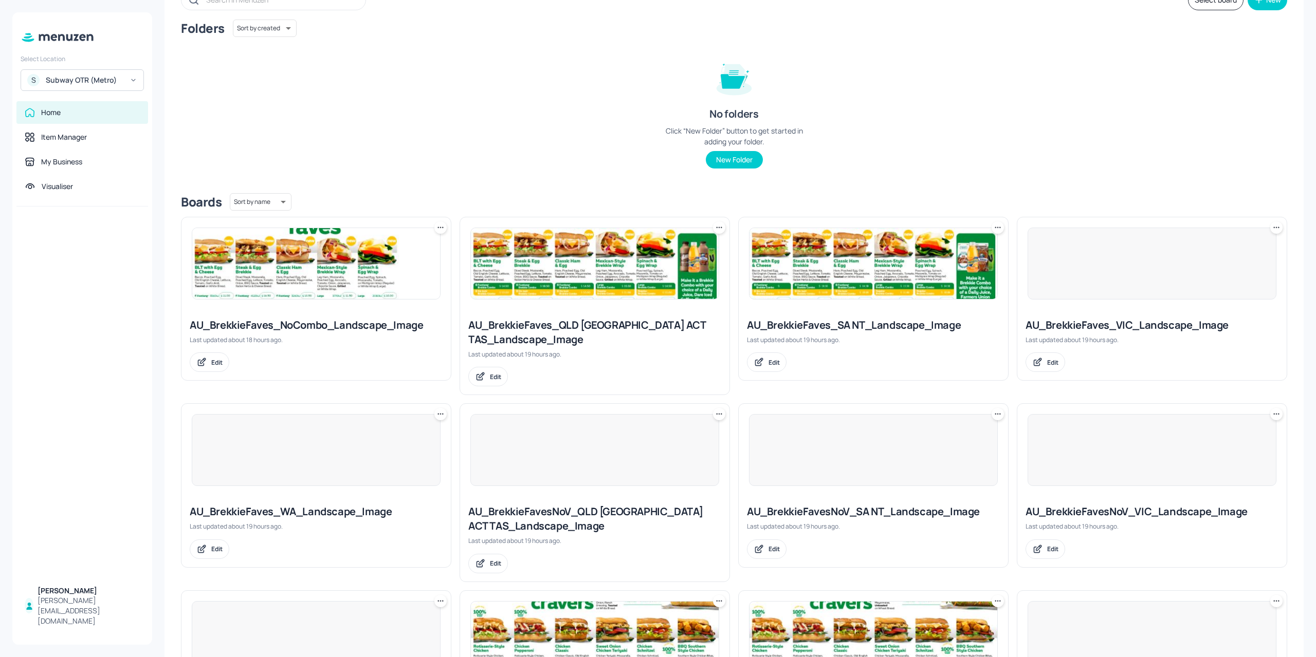
click at [574, 274] on img at bounding box center [595, 263] width 248 height 71
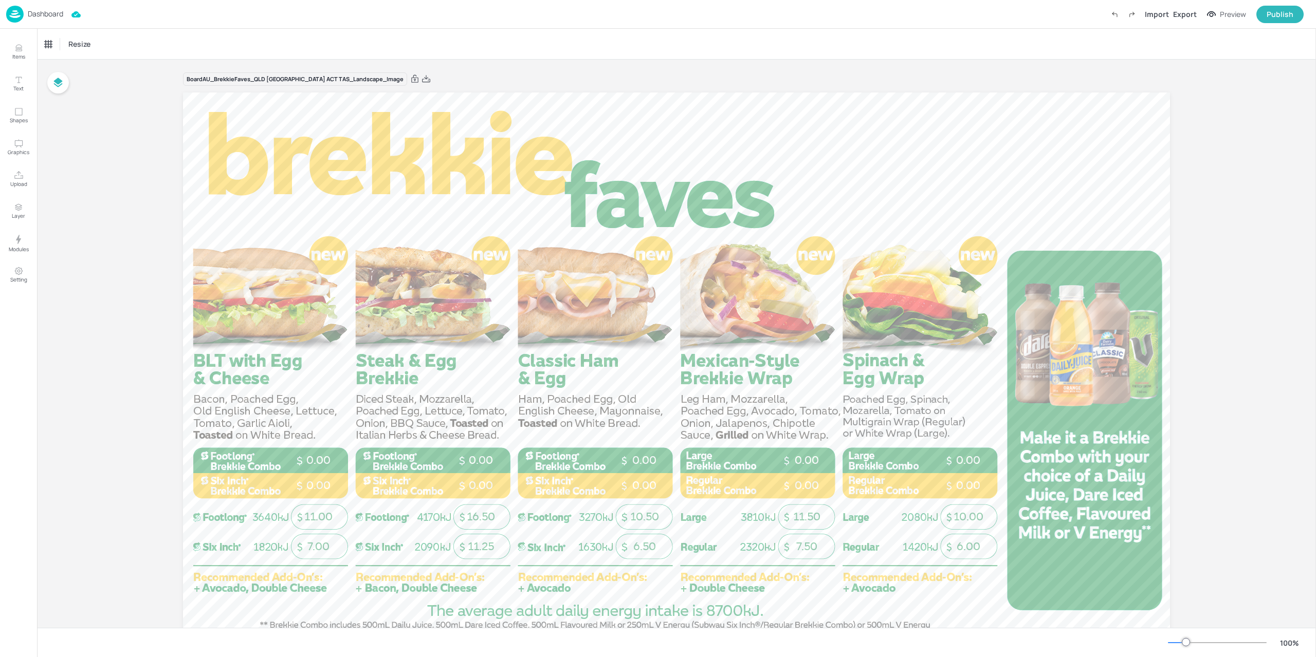
click at [13, 12] on img at bounding box center [14, 14] width 17 height 17
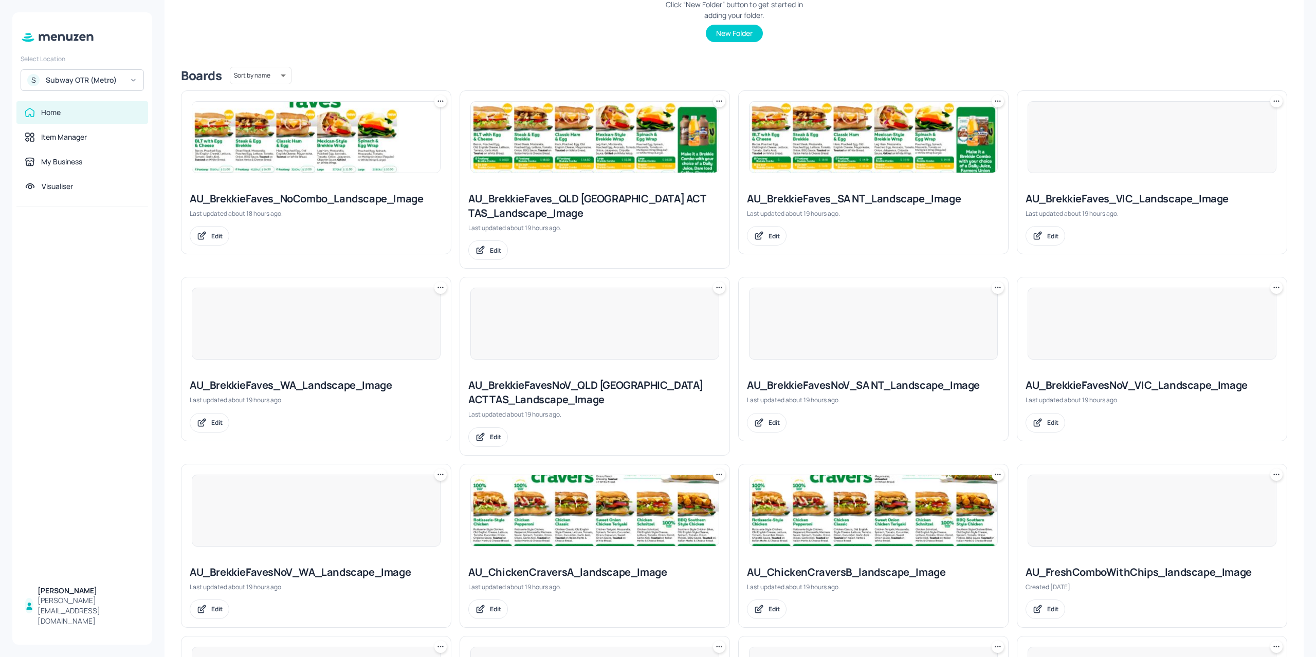
scroll to position [411, 0]
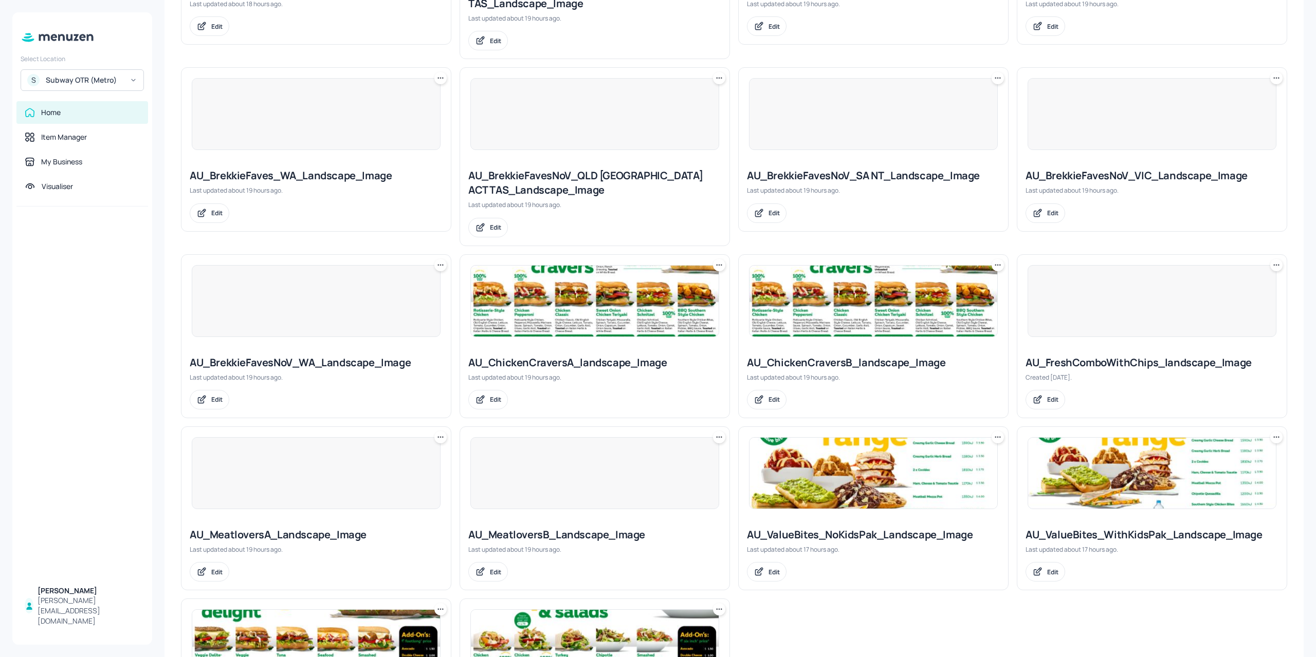
click at [1100, 316] on div at bounding box center [1151, 301] width 249 height 72
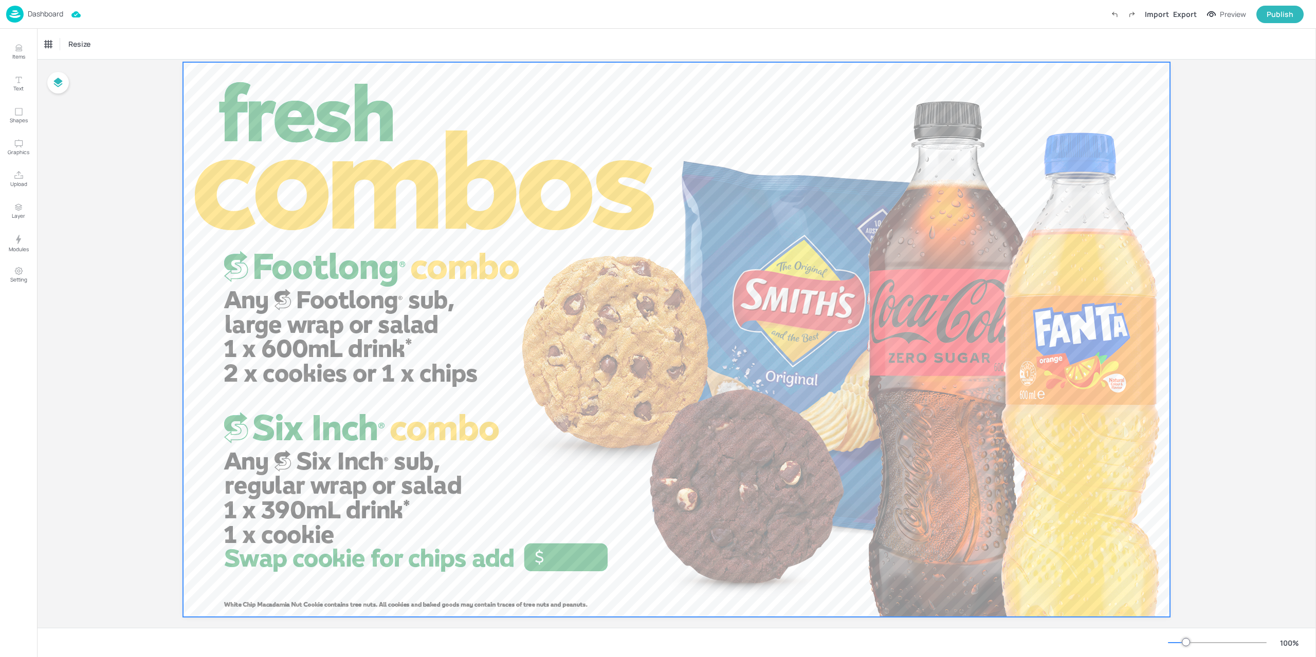
scroll to position [45, 0]
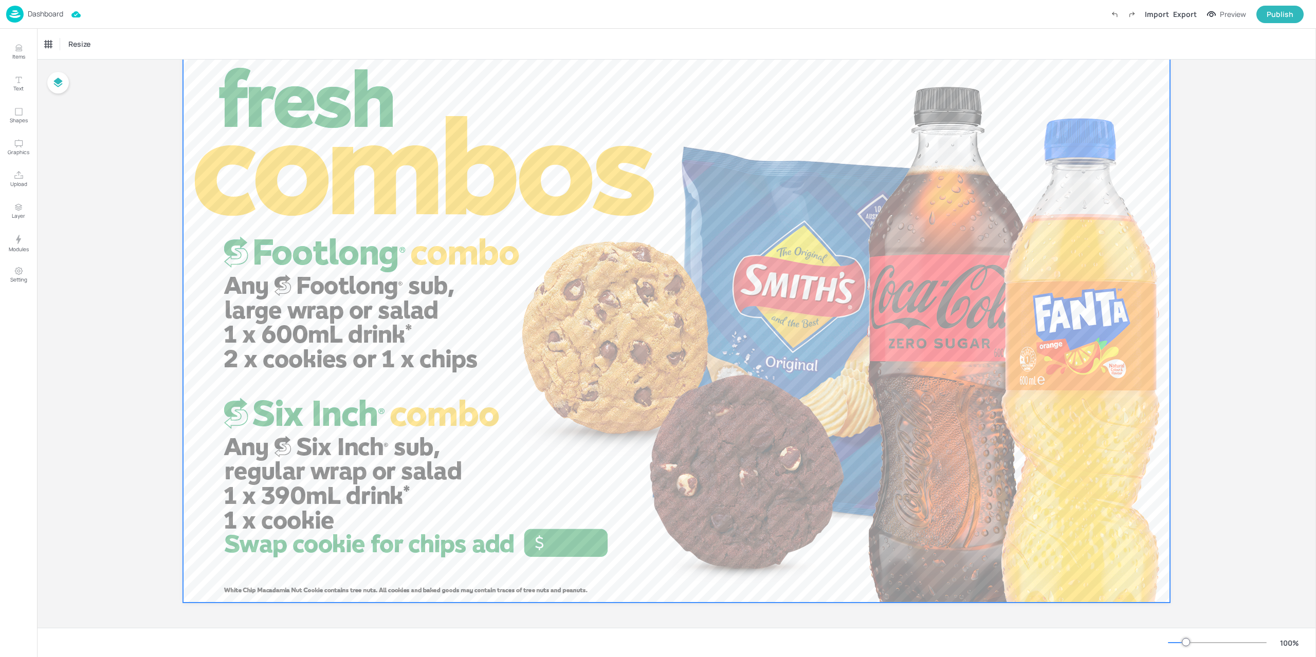
click at [578, 539] on div at bounding box center [676, 325] width 987 height 555
drag, startPoint x: 593, startPoint y: 530, endPoint x: 471, endPoint y: 588, distance: 135.6
click at [472, 591] on div at bounding box center [676, 325] width 987 height 555
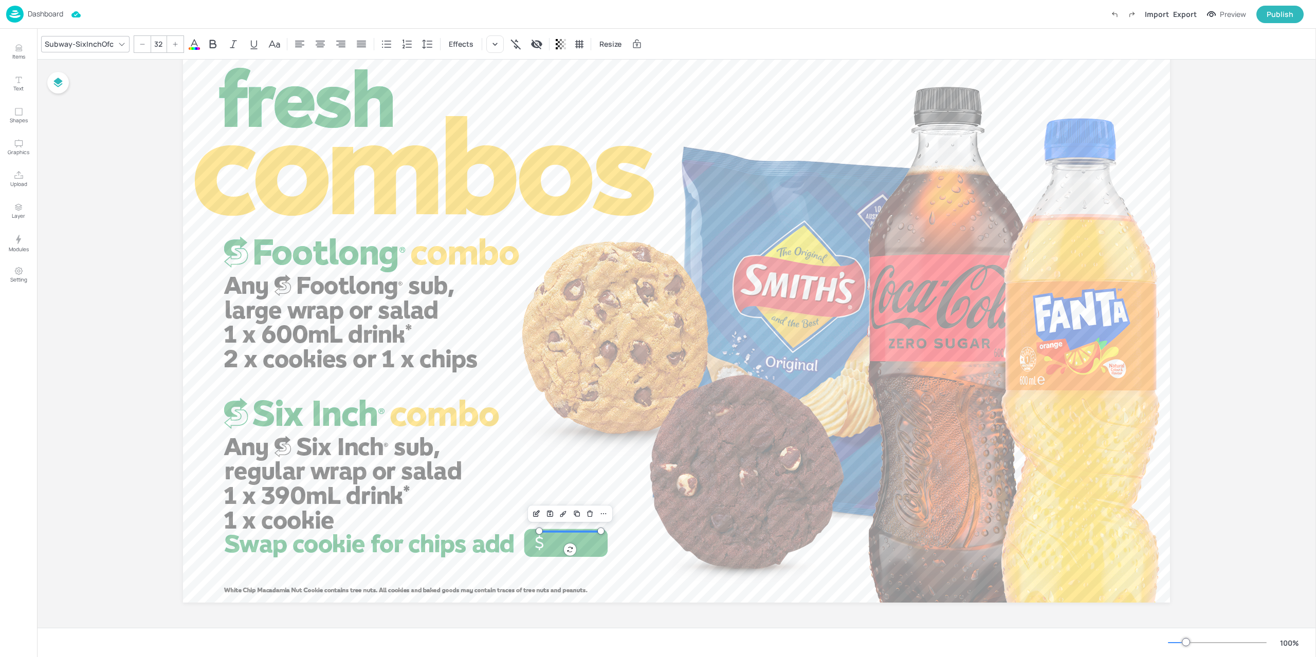
click at [480, 44] on div "Subway-SixInchOfc 32 Effects Resize" at bounding box center [347, 43] width 613 height 17
click at [490, 44] on icon at bounding box center [495, 44] width 10 height 10
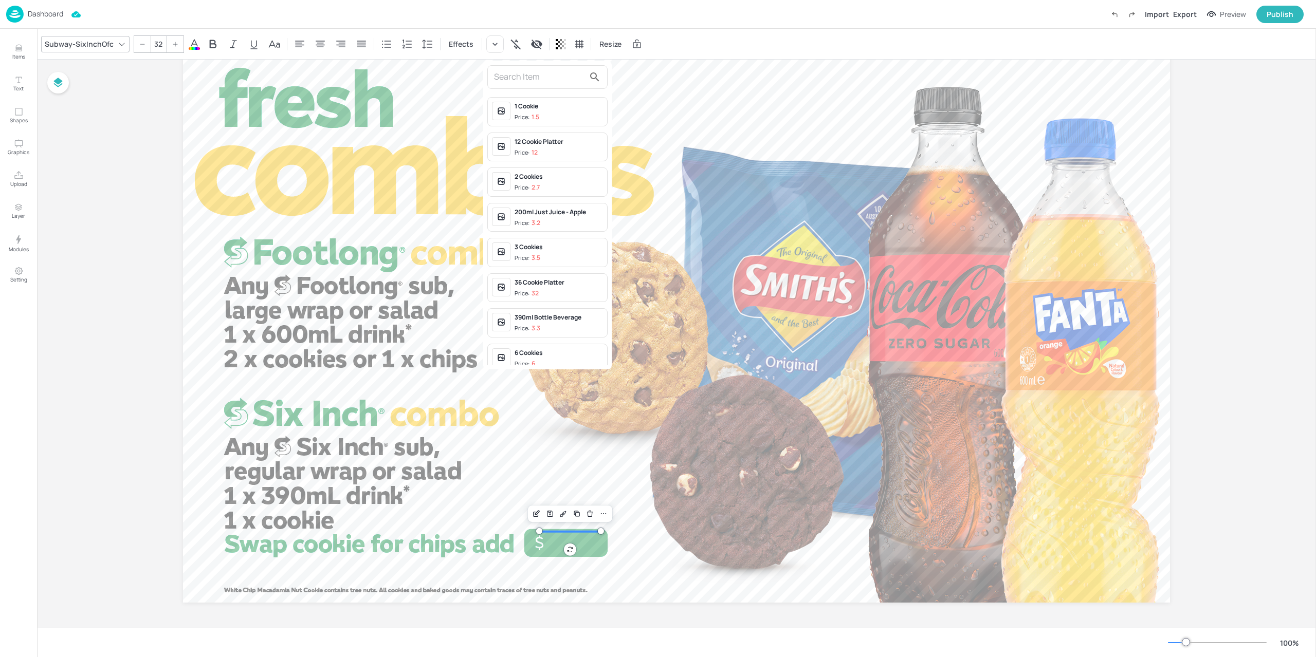
click at [484, 21] on div at bounding box center [658, 328] width 1316 height 657
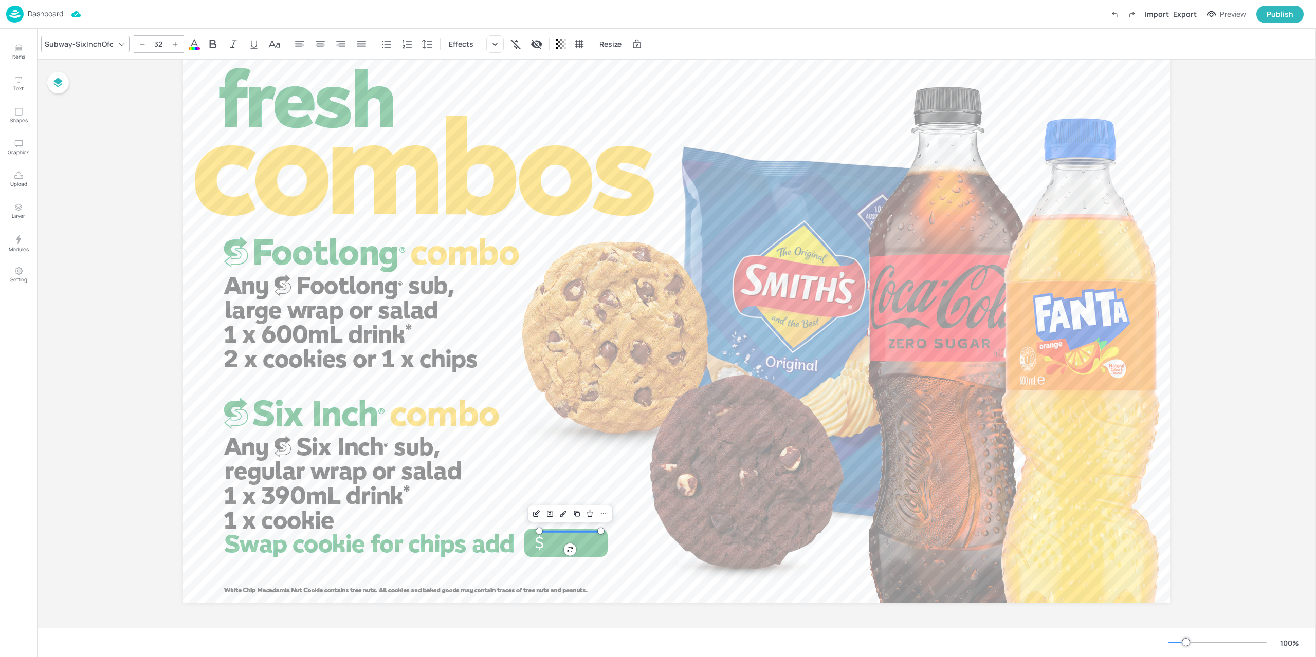
click at [16, 11] on img at bounding box center [14, 14] width 17 height 17
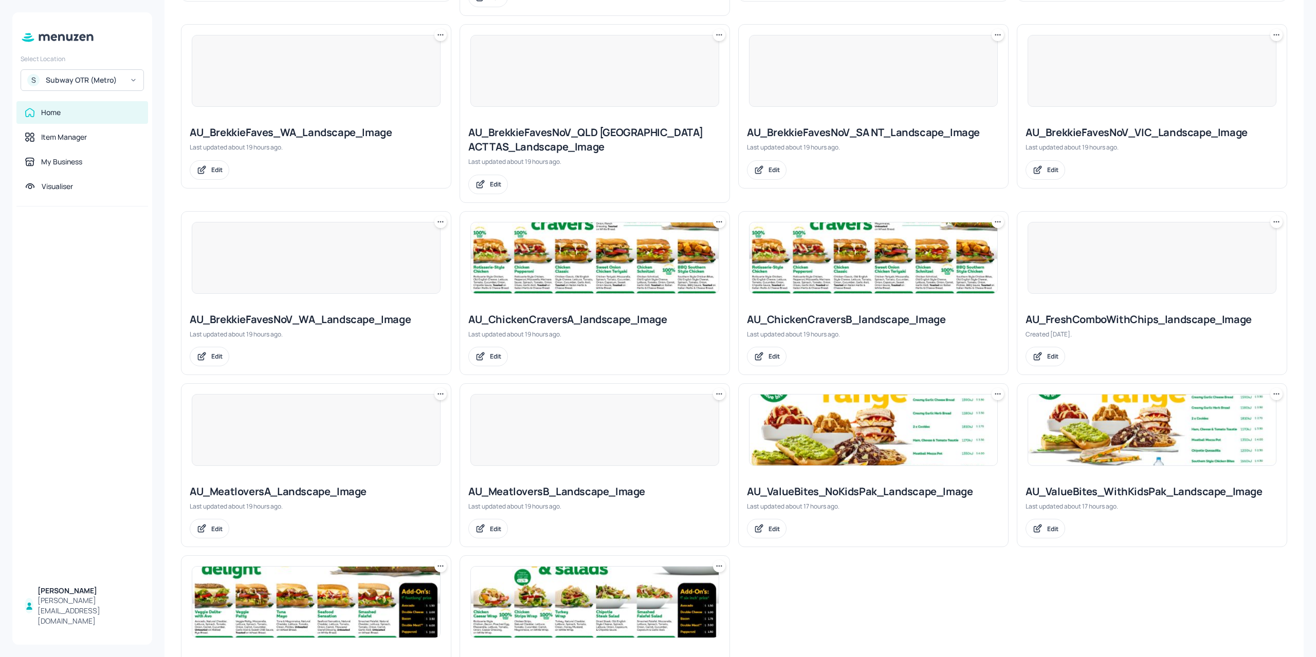
scroll to position [462, 0]
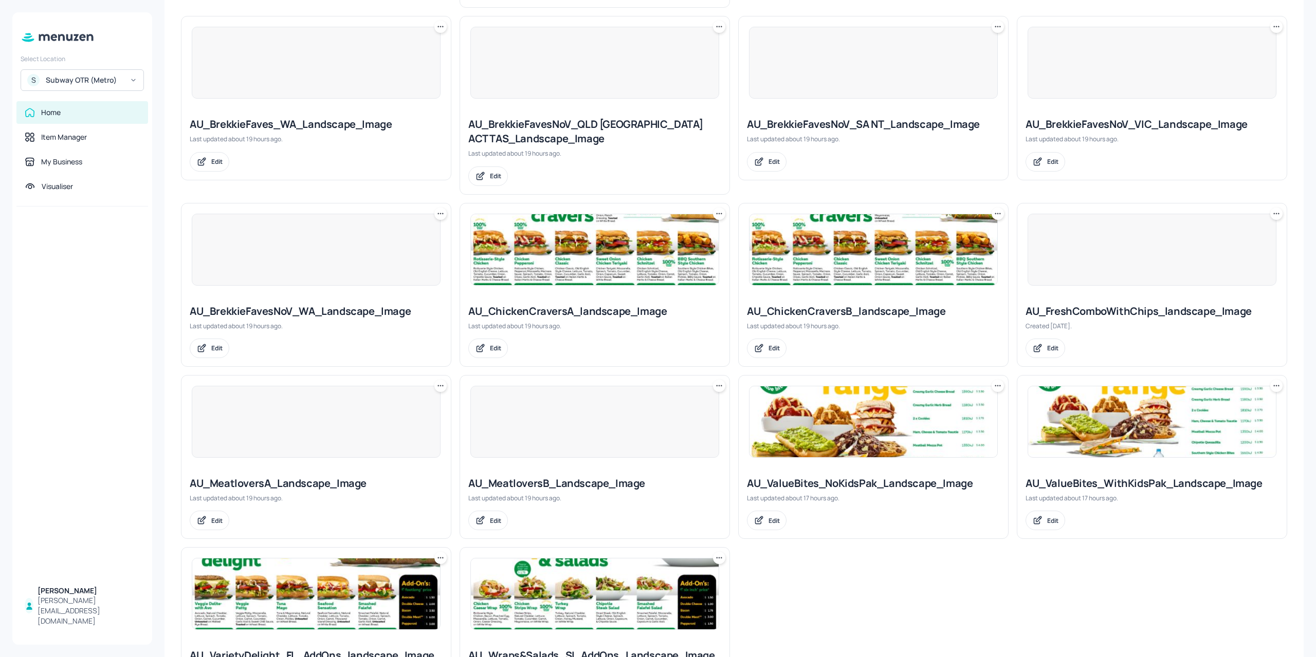
click at [301, 456] on div at bounding box center [315, 422] width 269 height 92
click at [312, 441] on div at bounding box center [316, 422] width 249 height 72
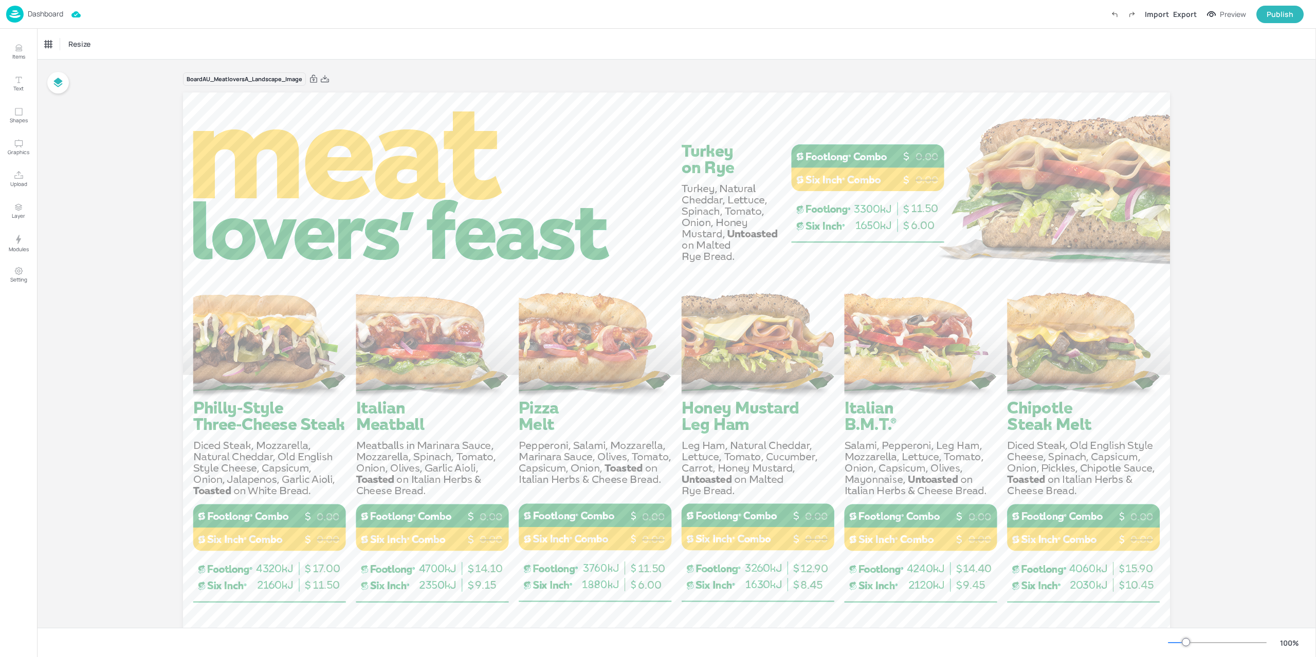
click at [17, 21] on img at bounding box center [14, 14] width 17 height 17
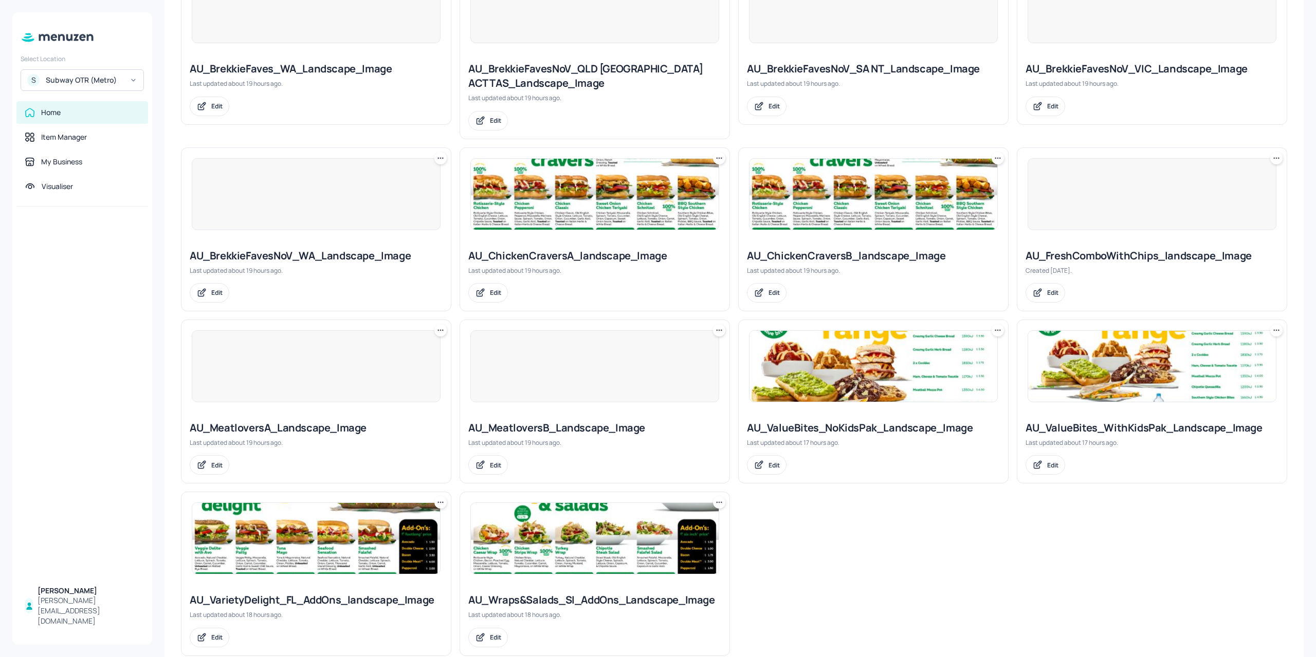
scroll to position [538, 0]
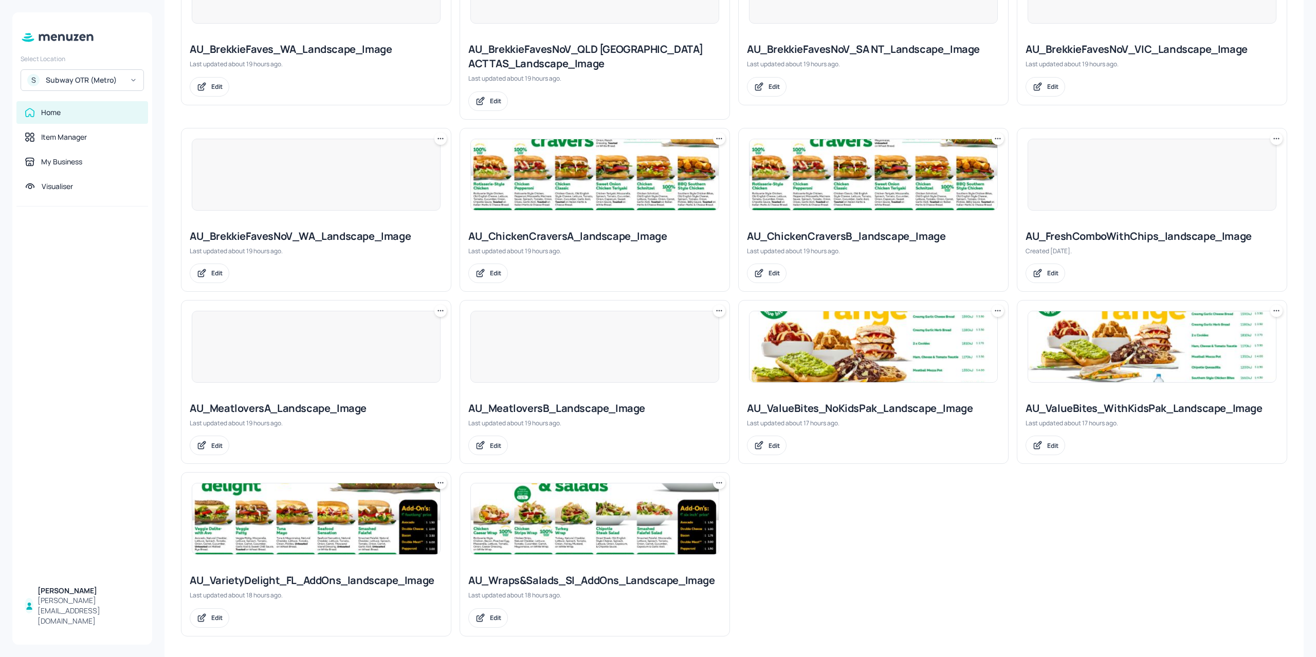
click at [588, 177] on img at bounding box center [595, 174] width 248 height 71
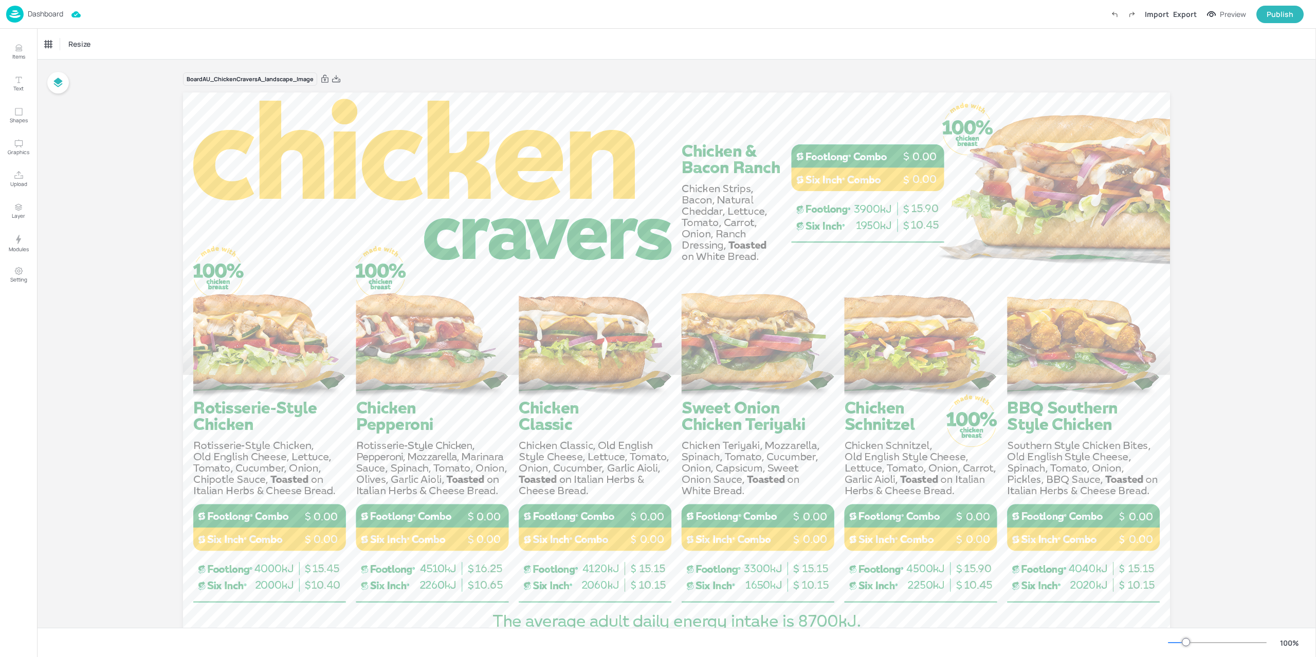
click at [34, 13] on p "Dashboard" at bounding box center [45, 13] width 35 height 7
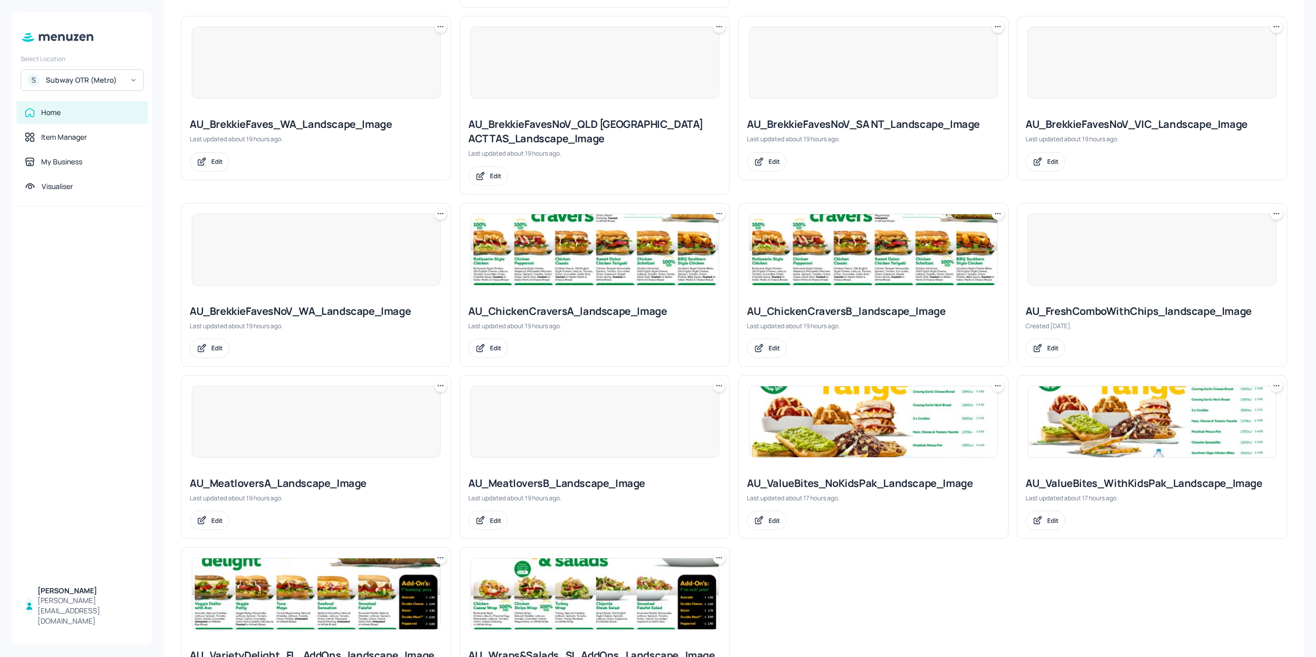
scroll to position [538, 0]
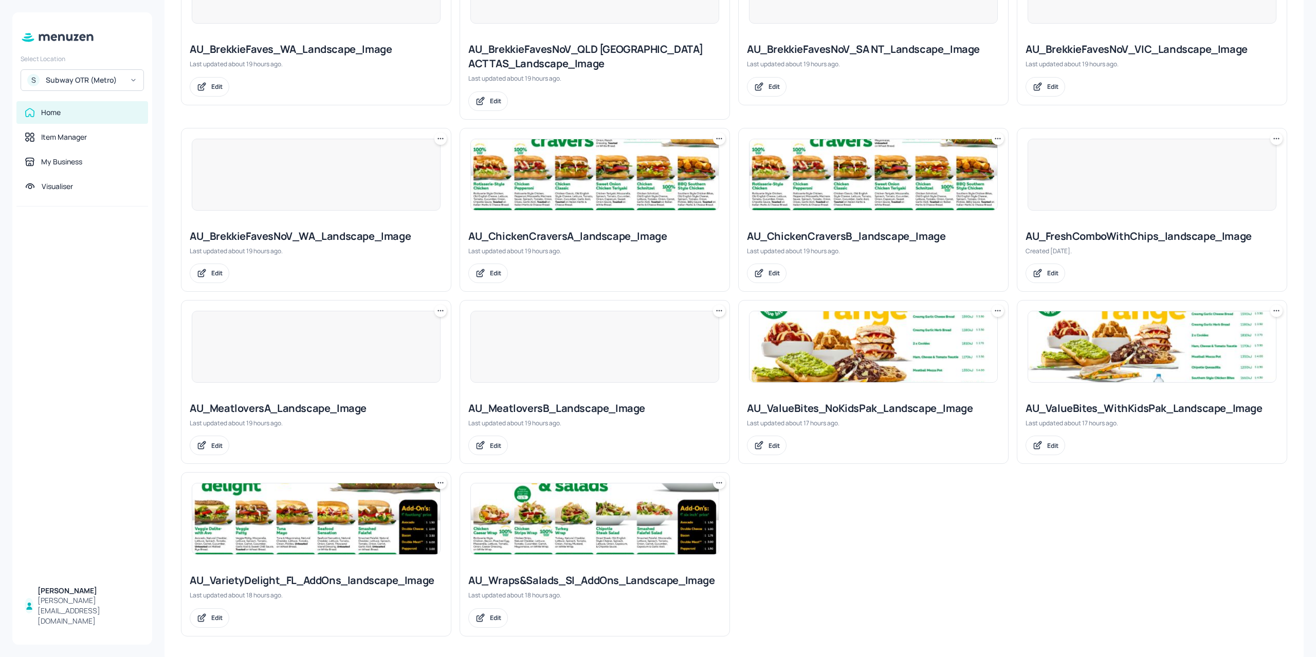
click at [342, 356] on div at bounding box center [316, 347] width 249 height 72
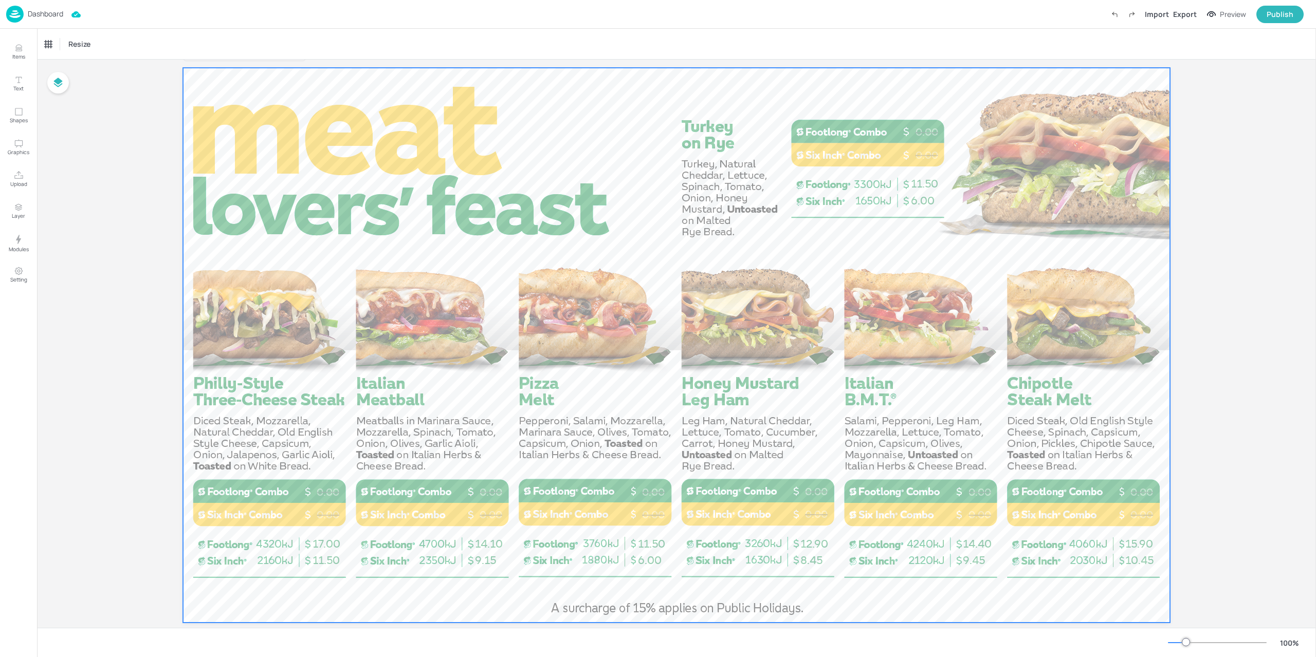
scroll to position [45, 0]
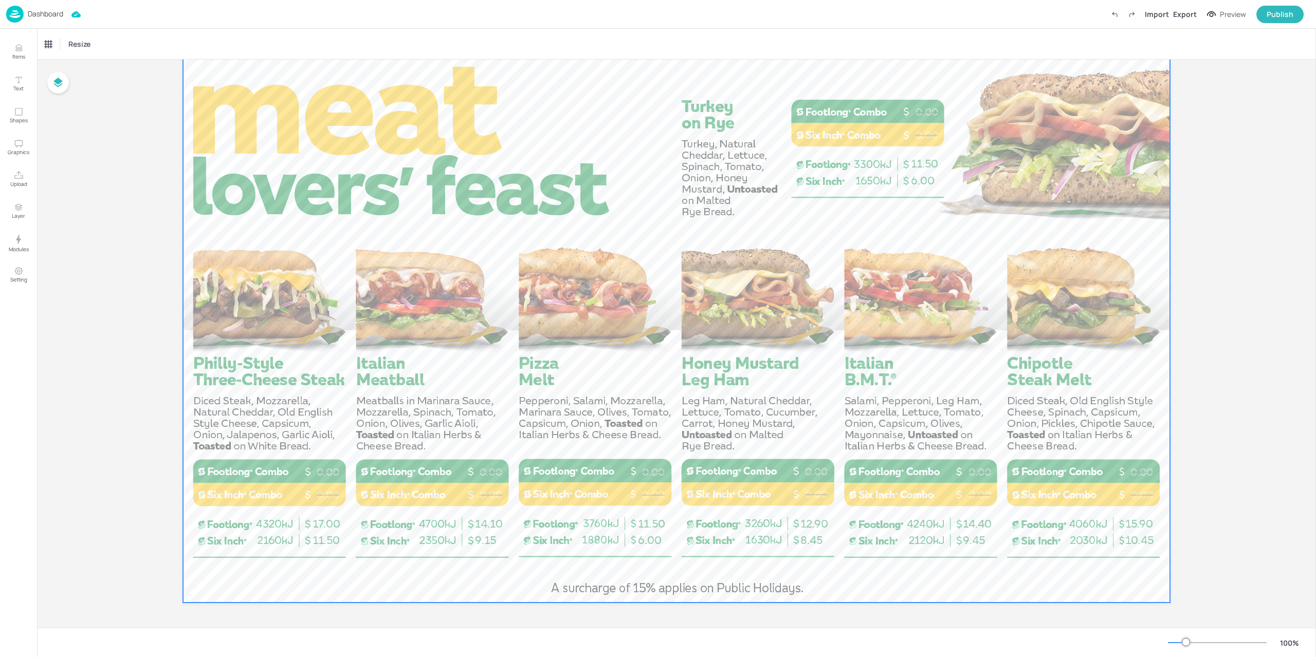
click at [353, 324] on div at bounding box center [676, 325] width 987 height 555
click at [398, 331] on div "Set Background as Image Layer" at bounding box center [422, 336] width 103 height 11
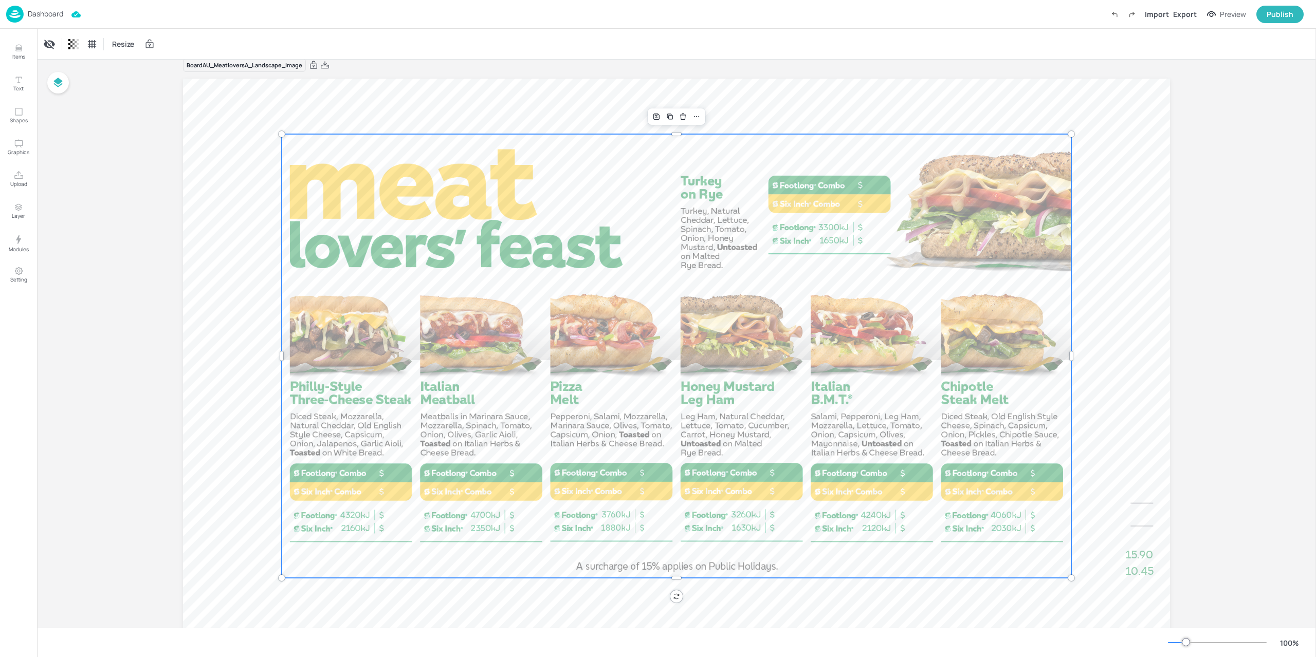
scroll to position [0, 0]
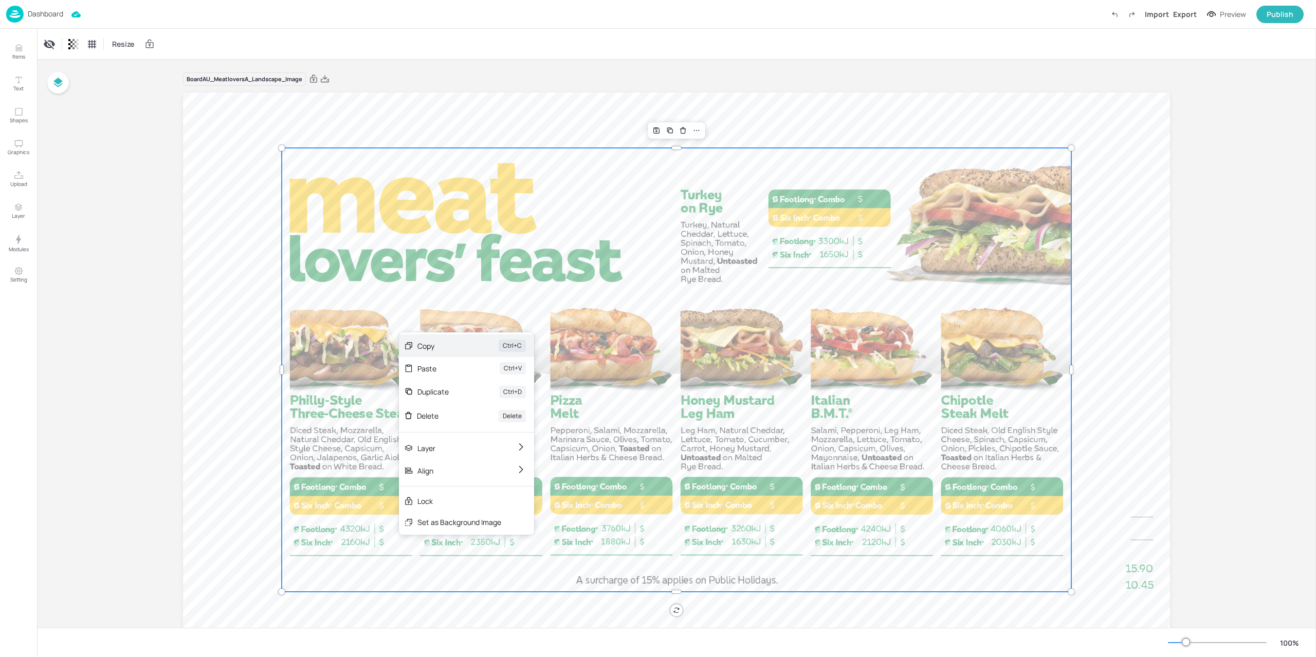
click at [430, 345] on div "Copy" at bounding box center [443, 346] width 52 height 11
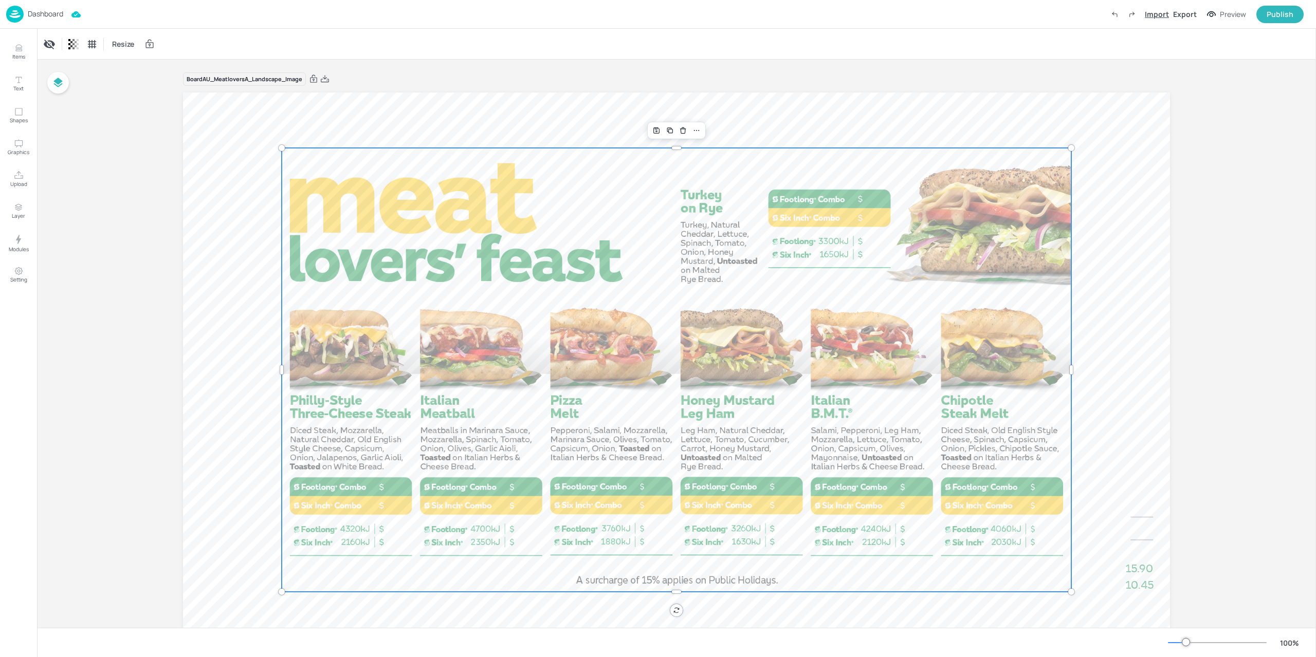
click at [1163, 13] on div "Import" at bounding box center [1156, 14] width 24 height 11
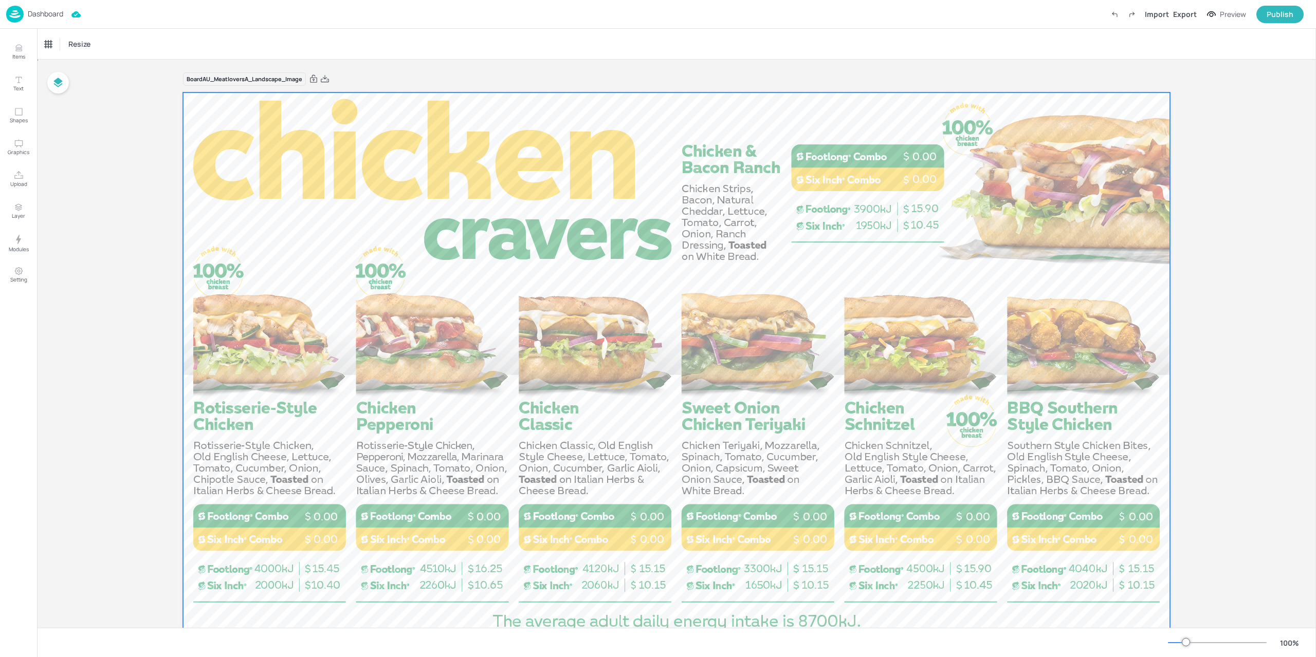
click at [295, 199] on div at bounding box center [676, 369] width 987 height 555
click at [359, 214] on div "Set Background as Image Layer" at bounding box center [364, 211] width 103 height 11
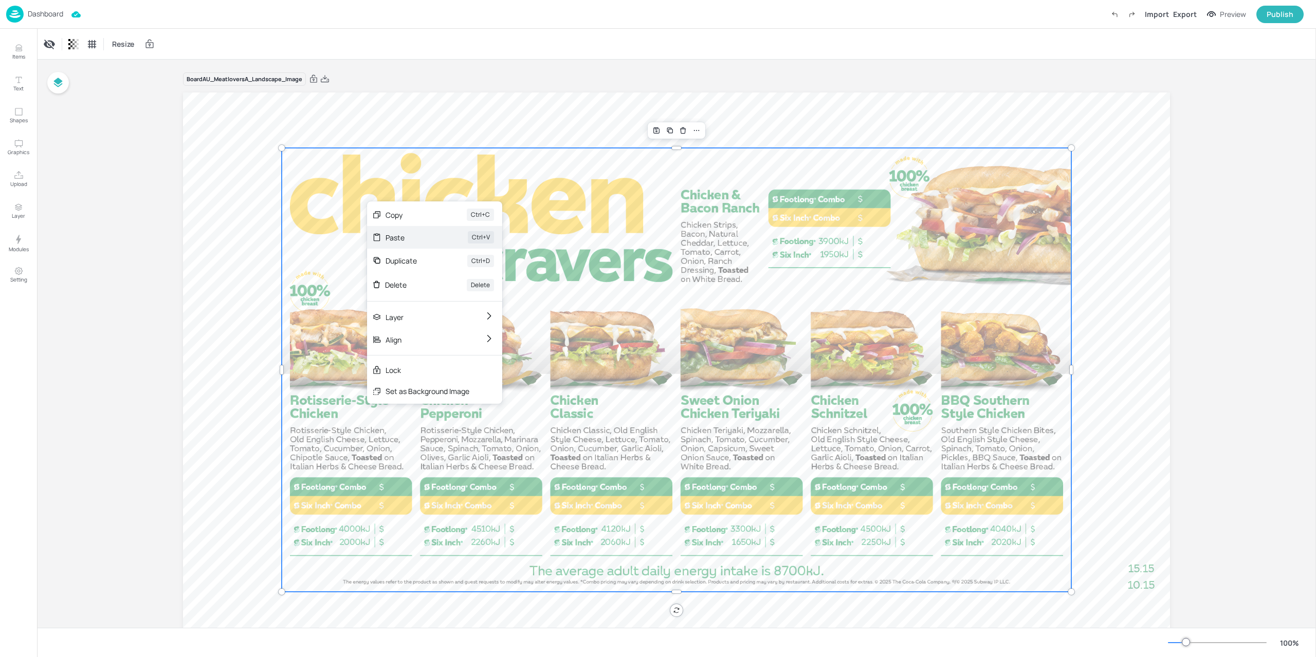
click at [396, 240] on div "Paste" at bounding box center [411, 237] width 53 height 11
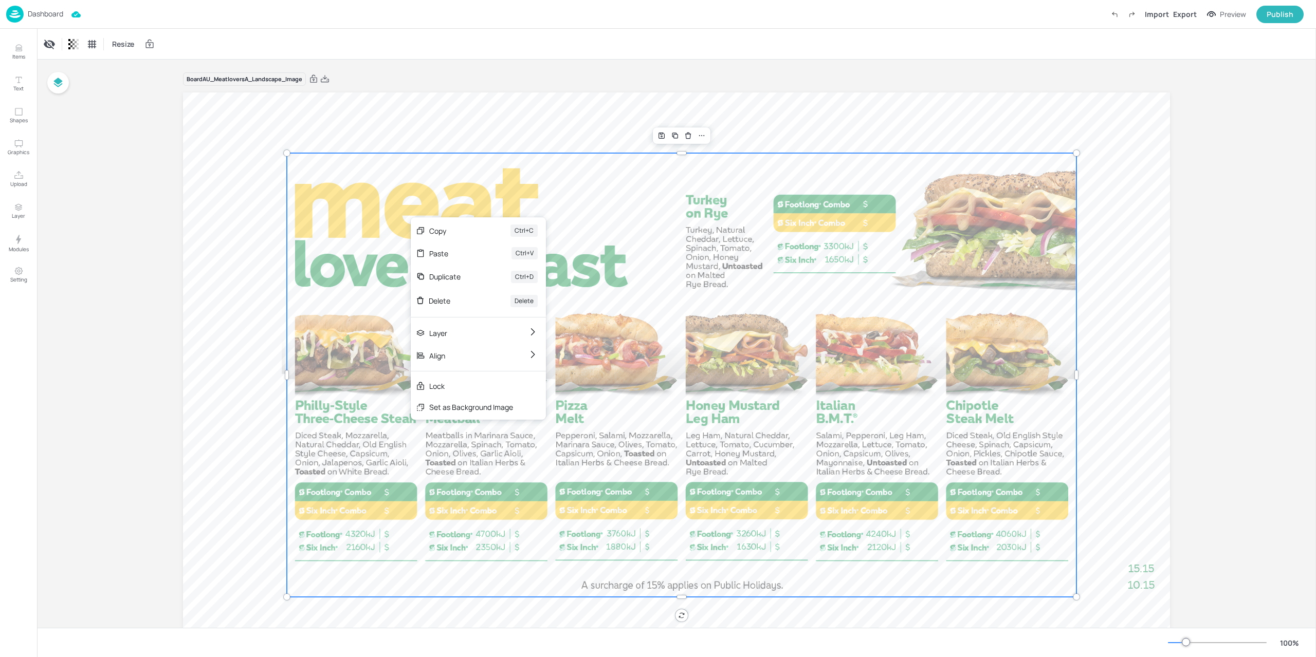
click at [475, 408] on div "Set as Background Image" at bounding box center [471, 407] width 84 height 11
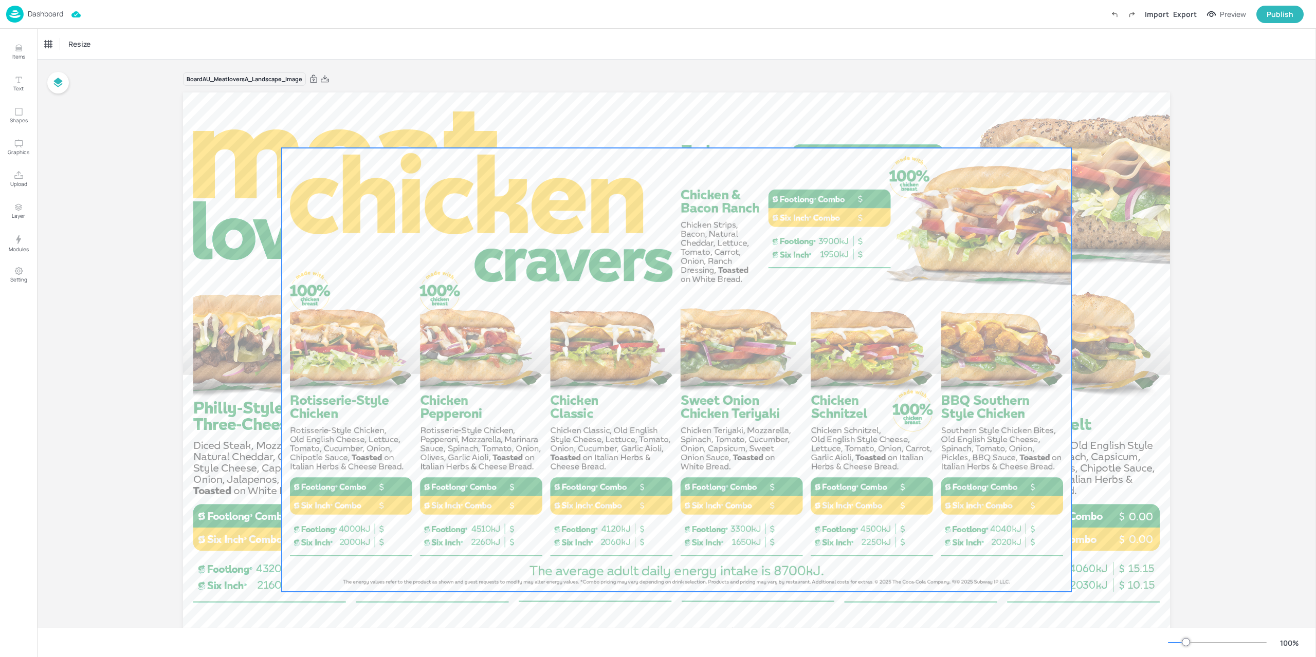
click at [404, 228] on div at bounding box center [676, 370] width 789 height 444
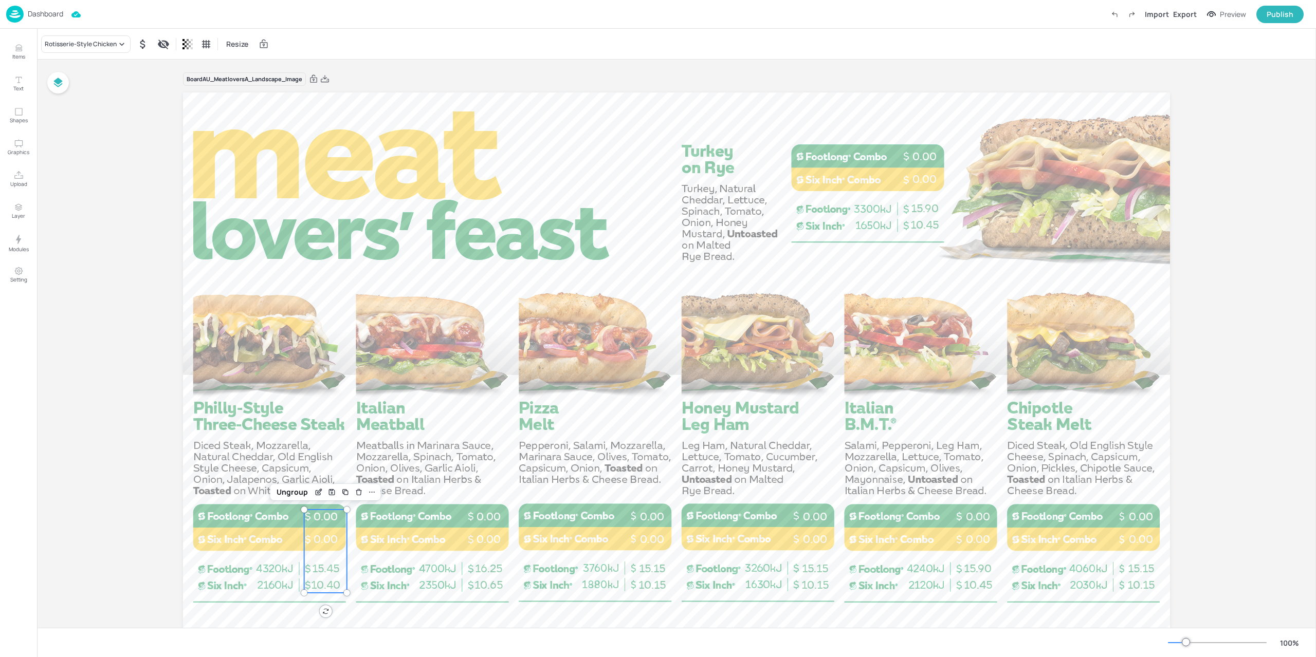
click at [322, 540] on span "0.00" at bounding box center [325, 539] width 24 height 13
click at [105, 48] on div "Rotisserie-Style Chicken" at bounding box center [81, 44] width 72 height 9
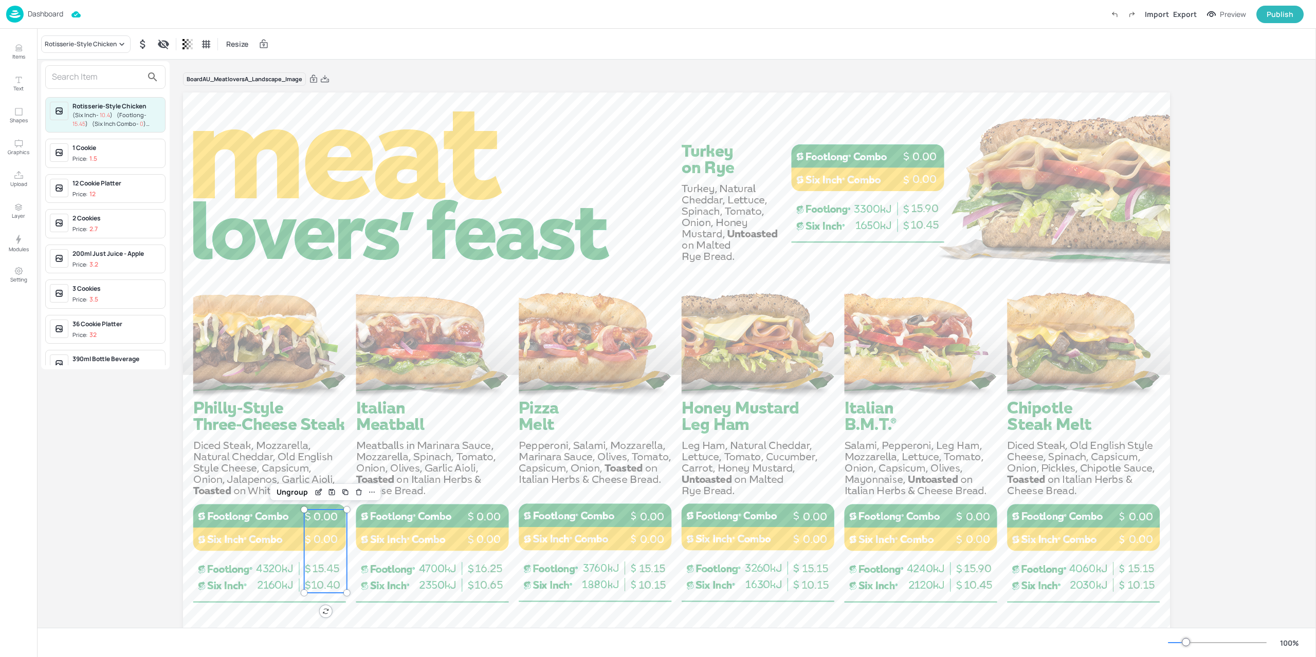
drag, startPoint x: 94, startPoint y: 77, endPoint x: 104, endPoint y: 68, distance: 12.8
click at [95, 77] on input "text" at bounding box center [97, 77] width 90 height 16
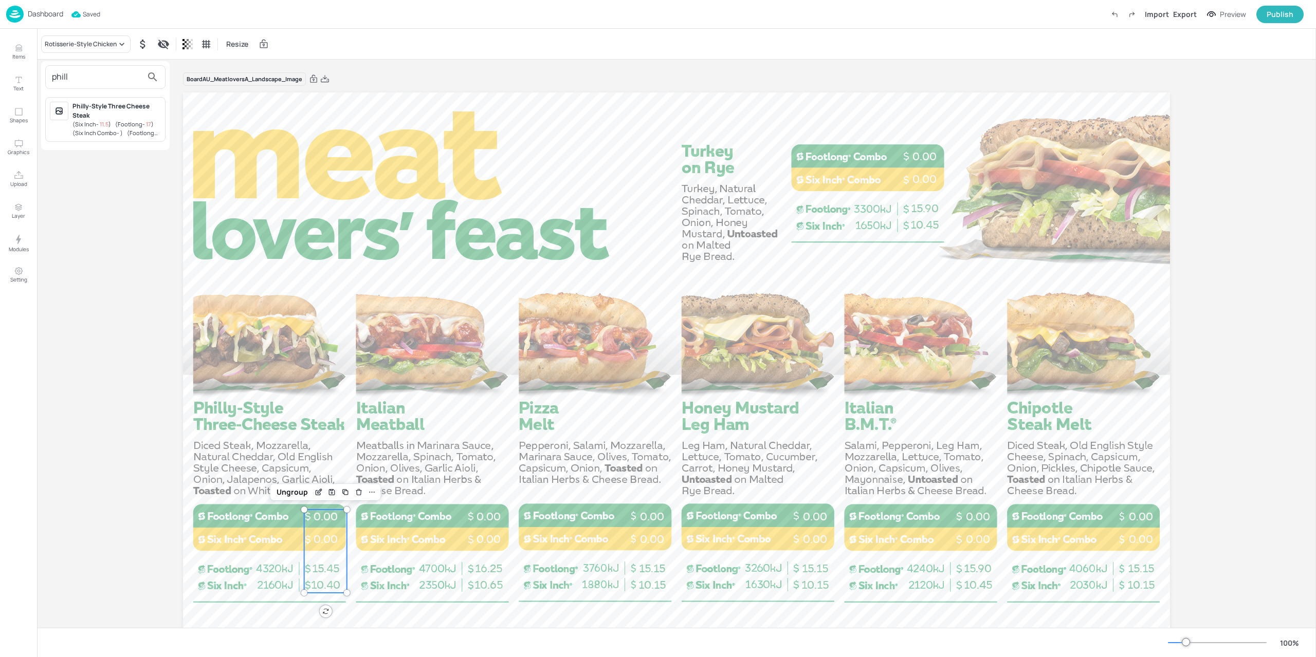
type input "phill"
click at [76, 123] on span "( Six Inch - 11.5 )" at bounding box center [91, 124] width 39 height 8
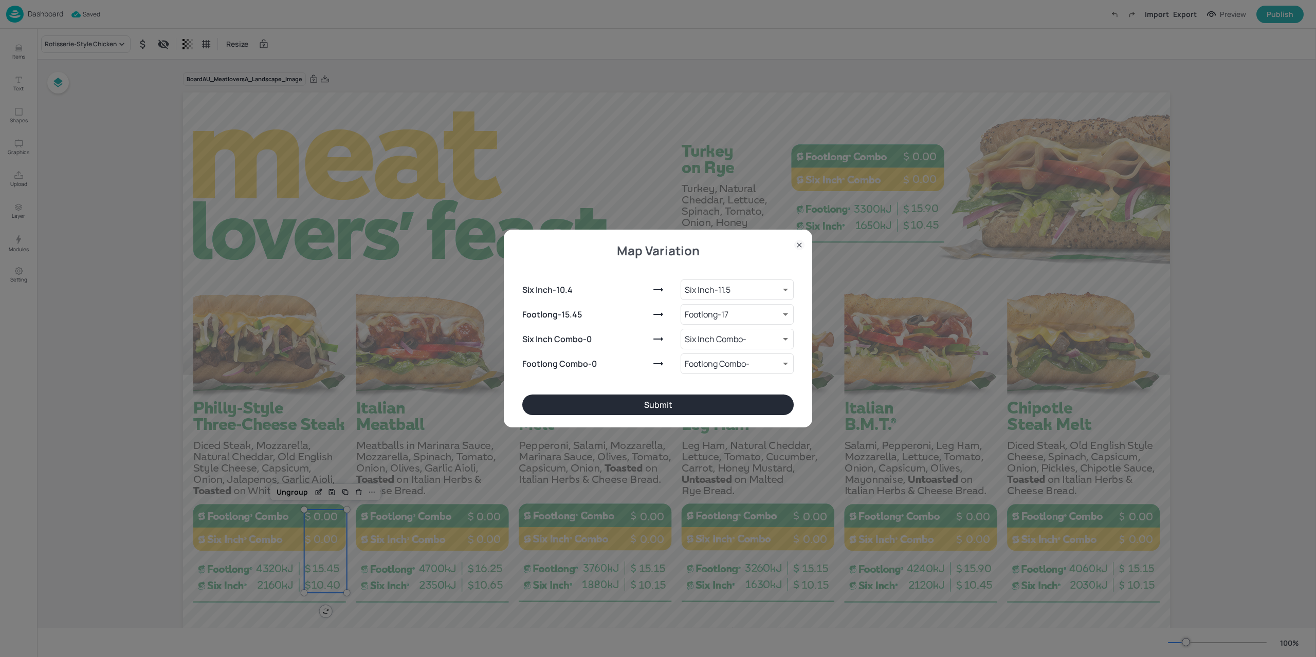
click at [621, 395] on button "Submit" at bounding box center [657, 405] width 271 height 21
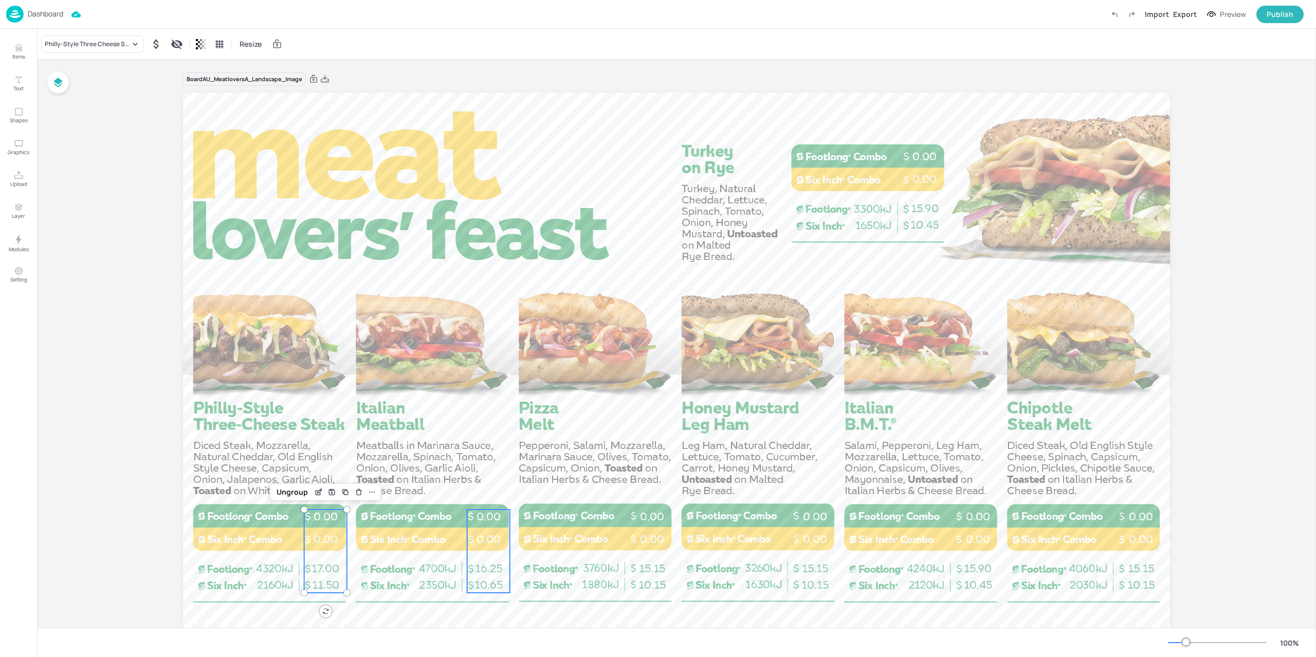
click at [492, 527] on div "10.65 16.25 0.00 0.00" at bounding box center [488, 551] width 43 height 83
click at [72, 44] on div "Chicken & Pepperoni" at bounding box center [75, 44] width 60 height 9
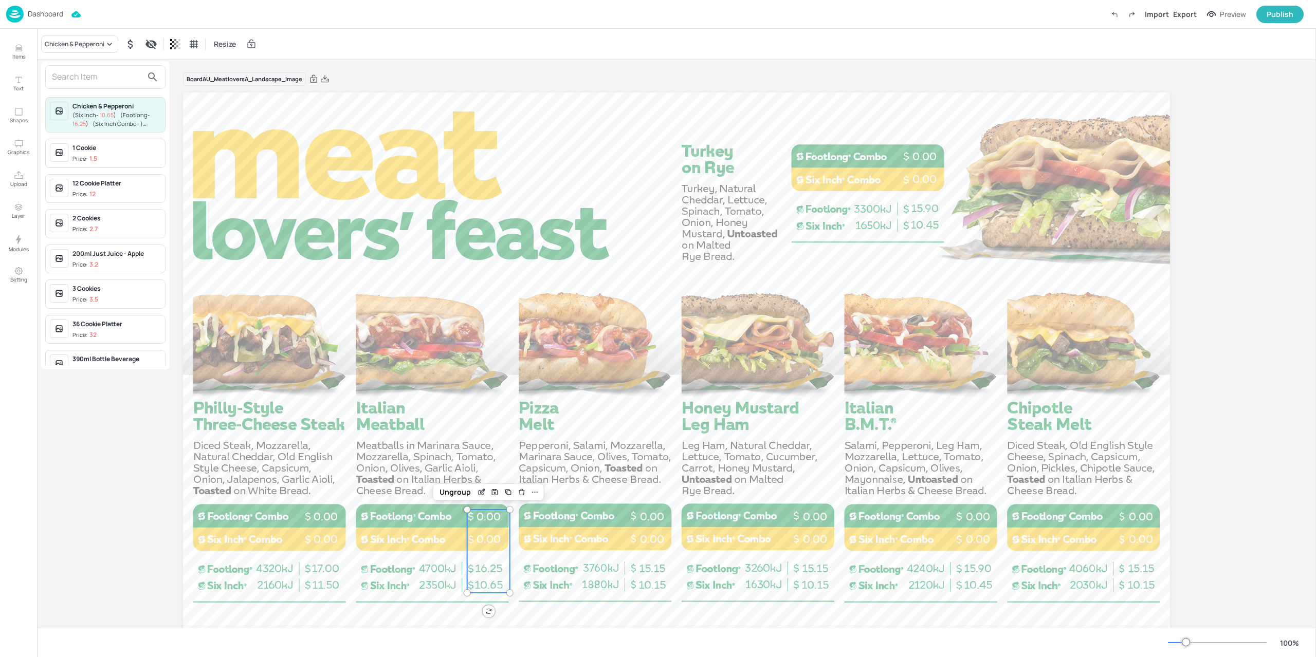
click at [76, 72] on input "text" at bounding box center [97, 77] width 90 height 16
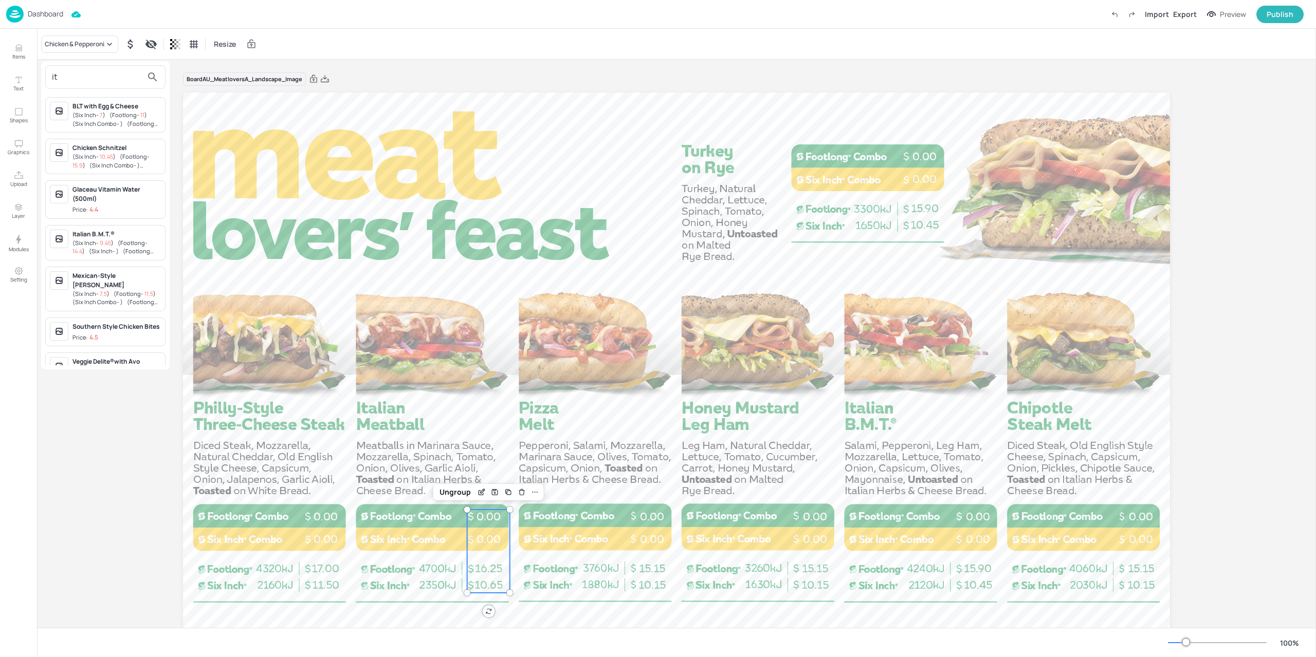
type input "i"
type input "meat"
click at [128, 183] on span "( Footlong - 14.1 )" at bounding box center [108, 188] width 73 height 16
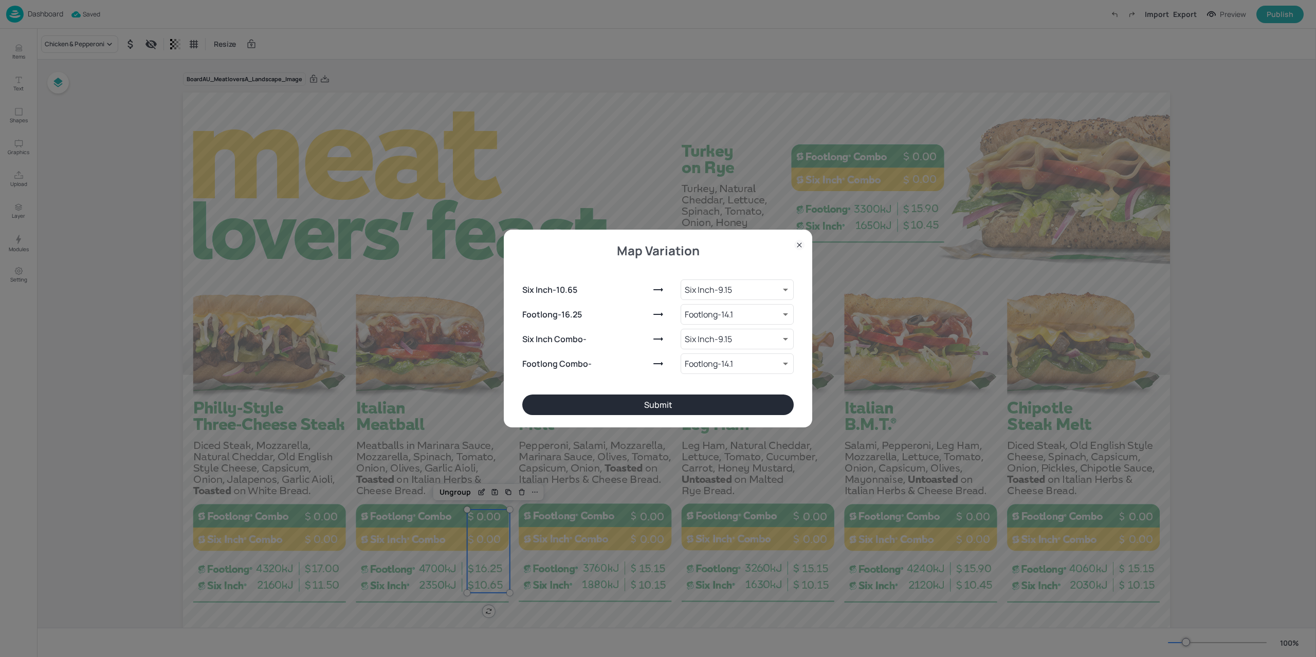
click at [677, 404] on button "Submit" at bounding box center [657, 405] width 271 height 21
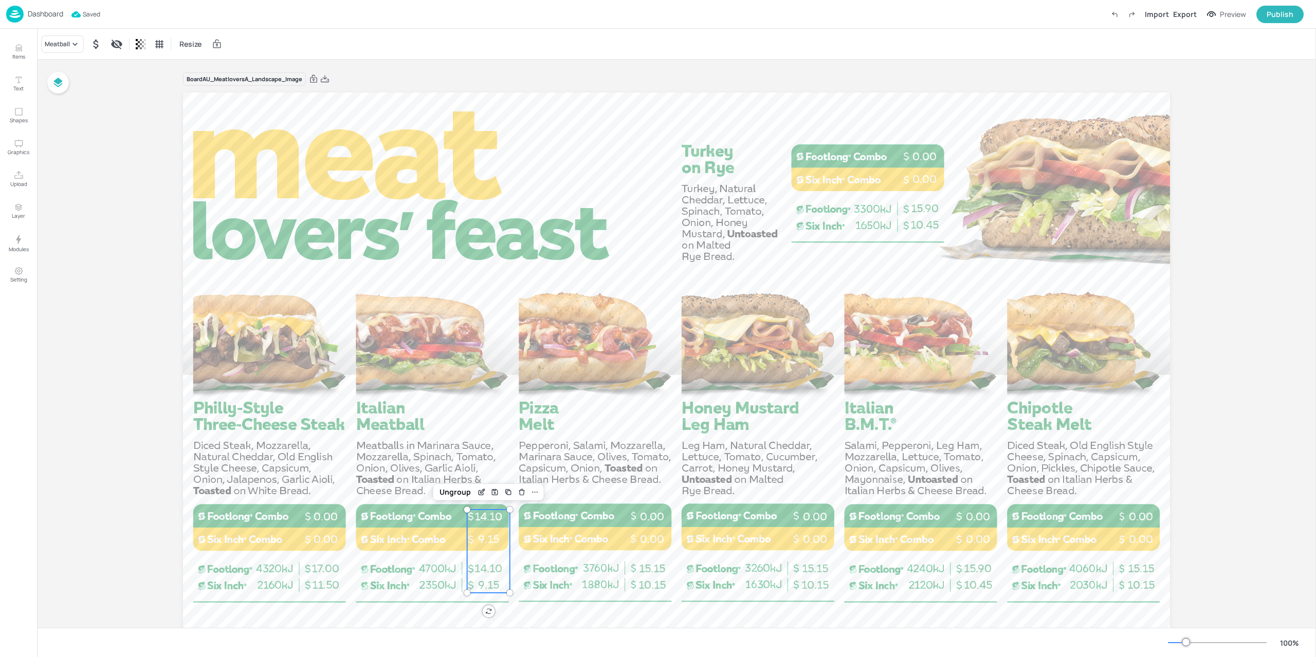
click at [486, 541] on span "9.15" at bounding box center [488, 539] width 21 height 13
drag, startPoint x: 451, startPoint y: 570, endPoint x: 485, endPoint y: 563, distance: 34.7
click at [452, 570] on div at bounding box center [676, 369] width 987 height 555
click at [493, 562] on span "14.10" at bounding box center [488, 568] width 28 height 13
click at [316, 556] on div "11.50 17.00 0.00 0.00" at bounding box center [325, 551] width 43 height 83
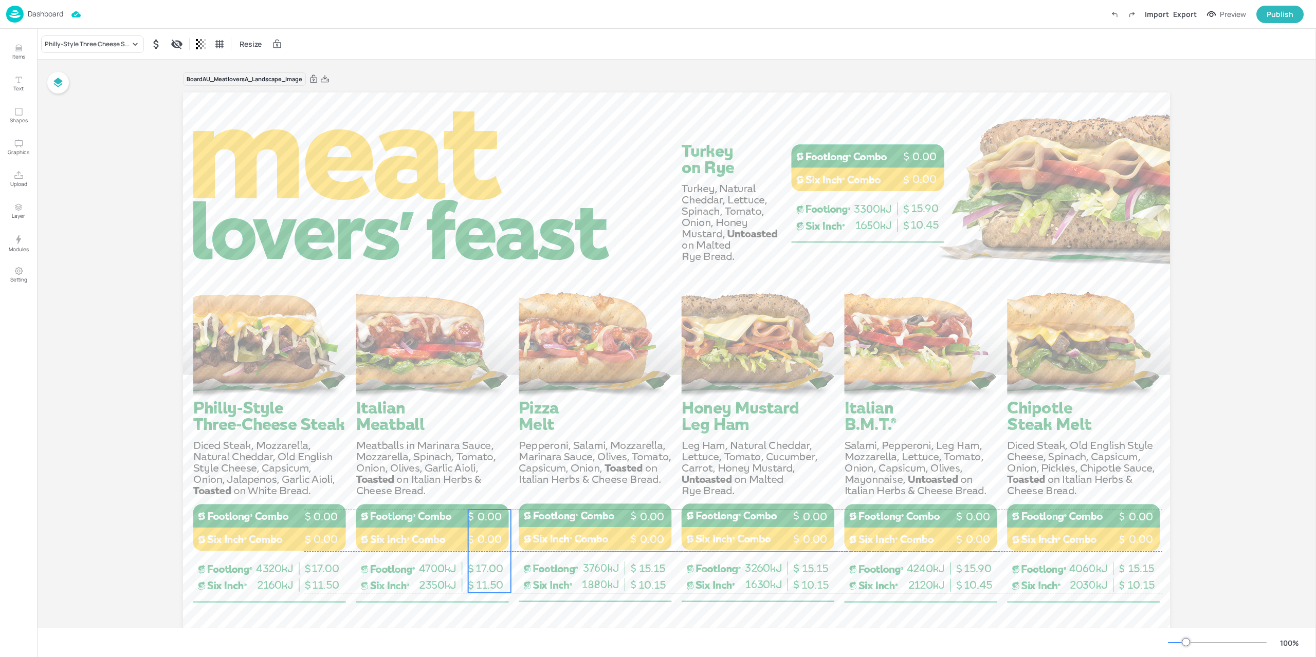
drag, startPoint x: 442, startPoint y: 563, endPoint x: 479, endPoint y: 558, distance: 37.9
click at [479, 558] on div "11.50 17.00 0.00 0.00" at bounding box center [489, 551] width 43 height 83
click at [92, 40] on div "Philly-Style Three Cheese Steak" at bounding box center [87, 44] width 85 height 9
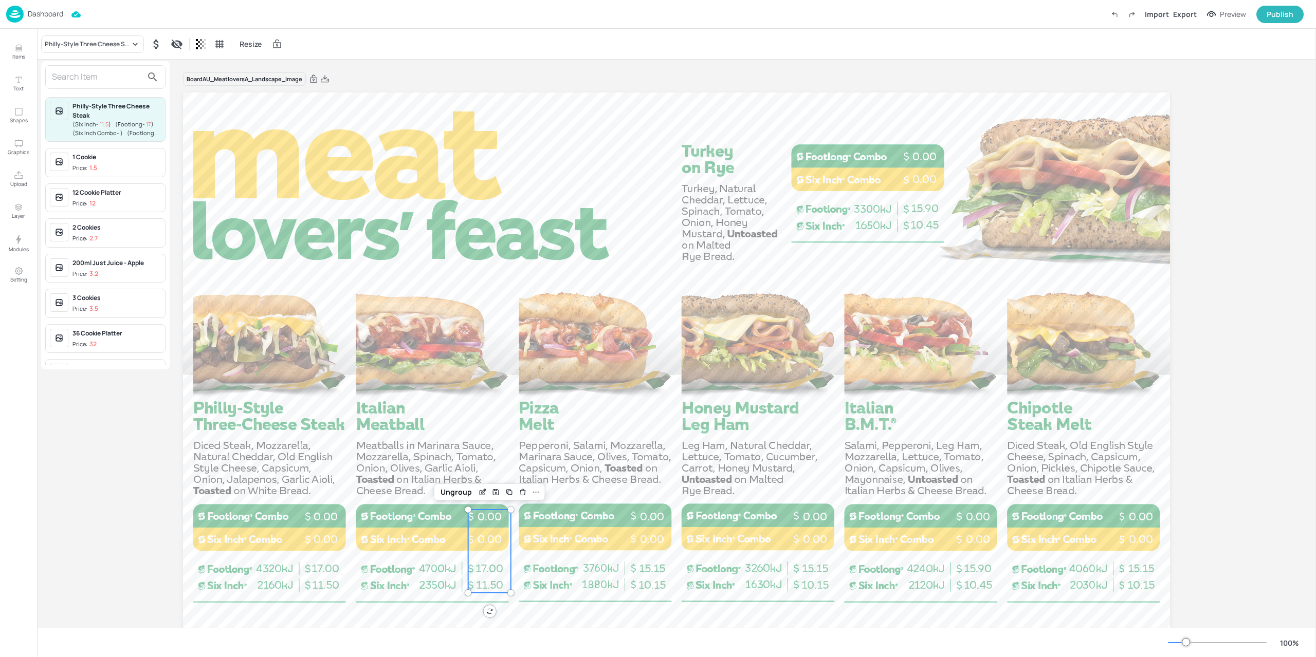
click at [86, 75] on input "text" at bounding box center [97, 77] width 90 height 16
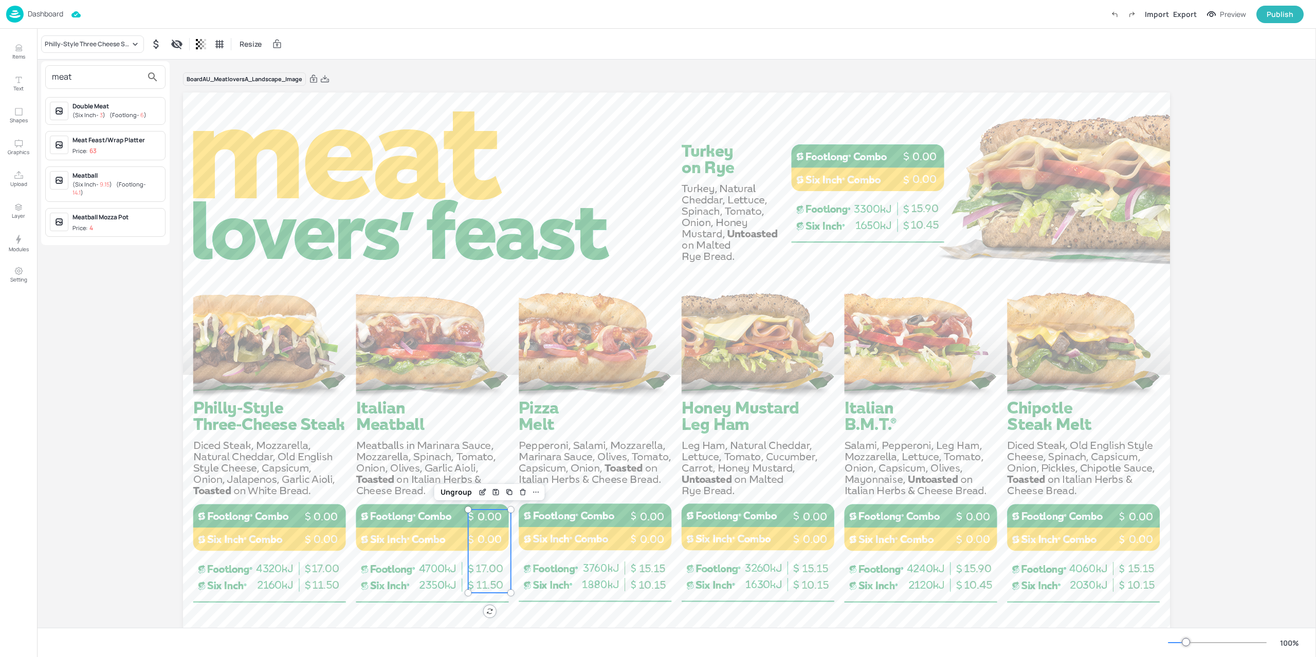
type input "meat"
click at [127, 172] on div "Meatball" at bounding box center [116, 175] width 88 height 9
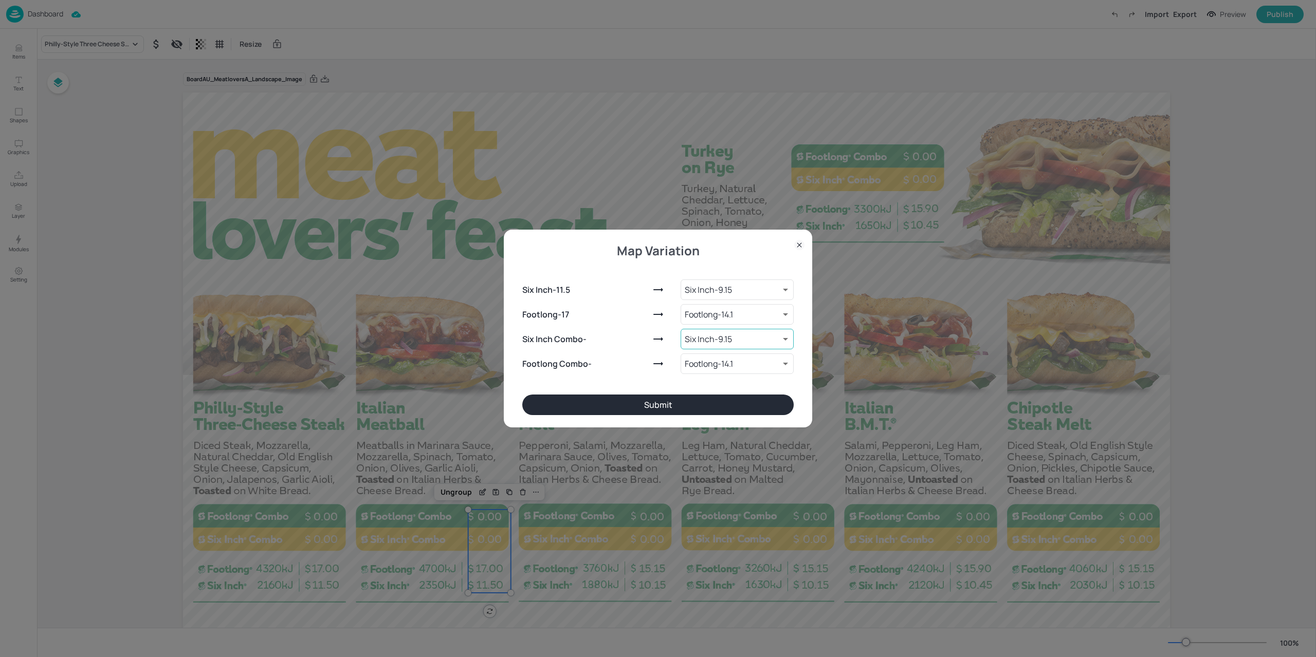
click at [705, 329] on body "Dashboard Import Export Preview Publish Items Text Shapes Graphics Upload Layer…" at bounding box center [658, 328] width 1316 height 657
click at [565, 328] on div at bounding box center [658, 328] width 1316 height 657
click at [797, 245] on icon at bounding box center [799, 245] width 10 height 10
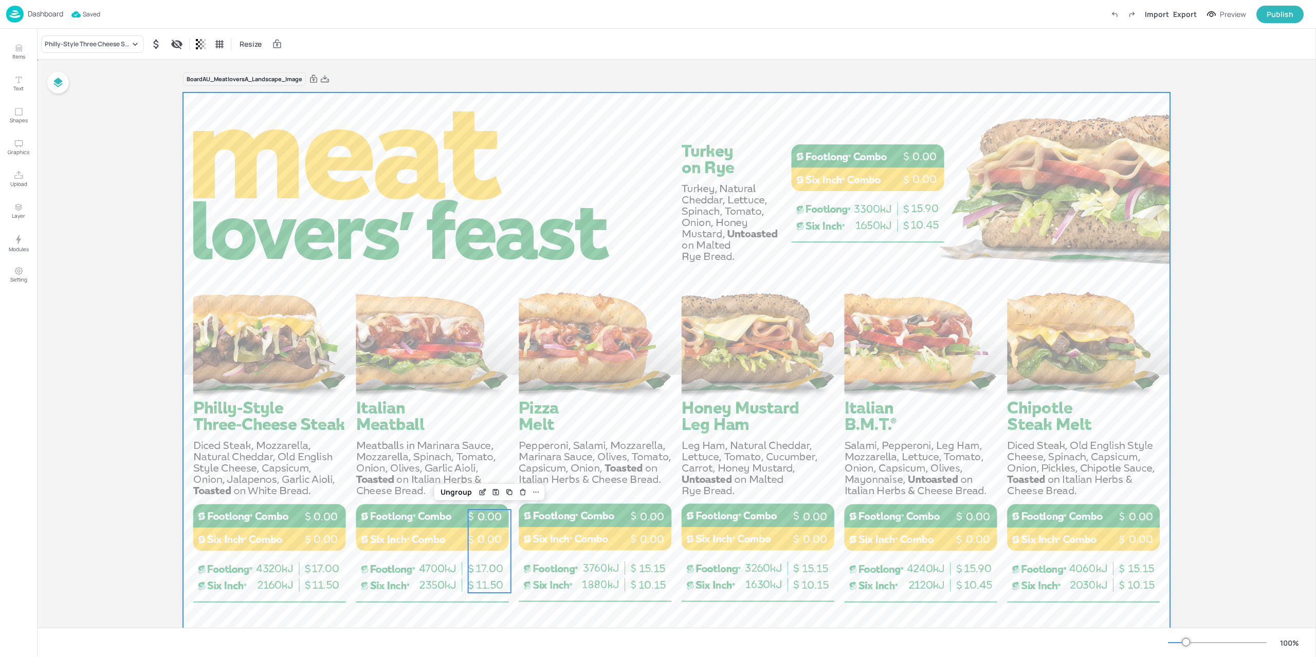
click at [635, 353] on div at bounding box center [676, 369] width 987 height 555
click at [28, 13] on p "Dashboard" at bounding box center [45, 13] width 35 height 7
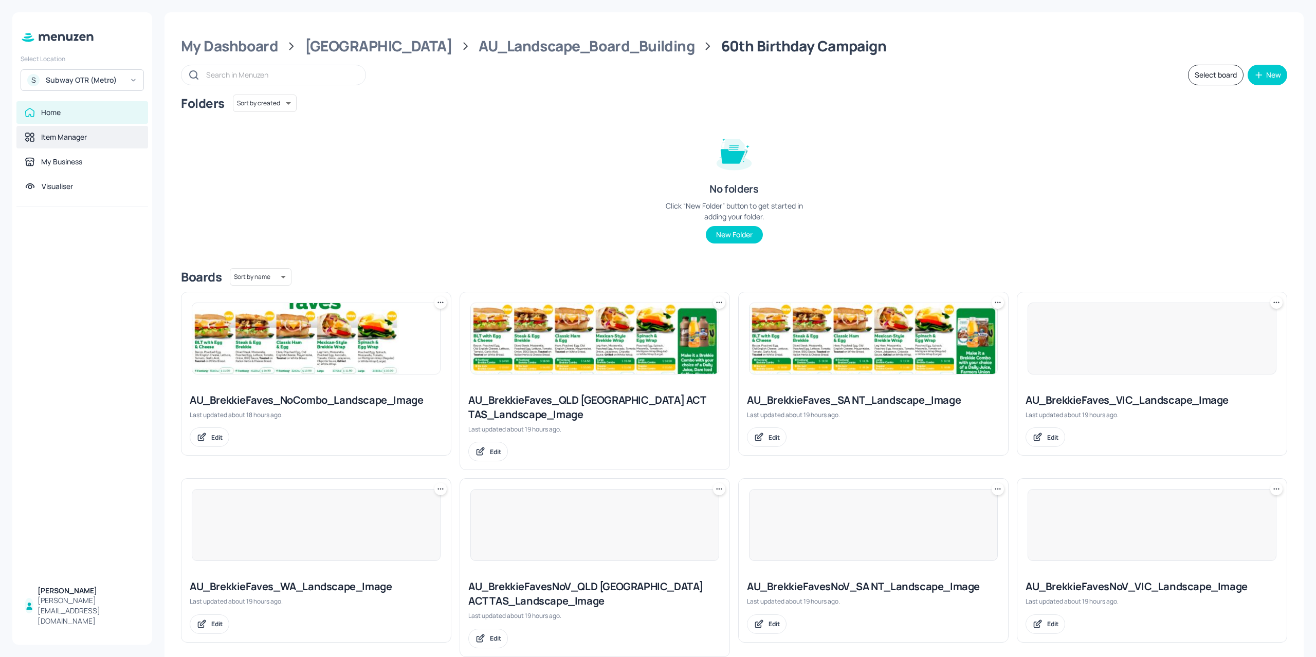
click at [77, 137] on div "Item Manager" at bounding box center [64, 137] width 46 height 10
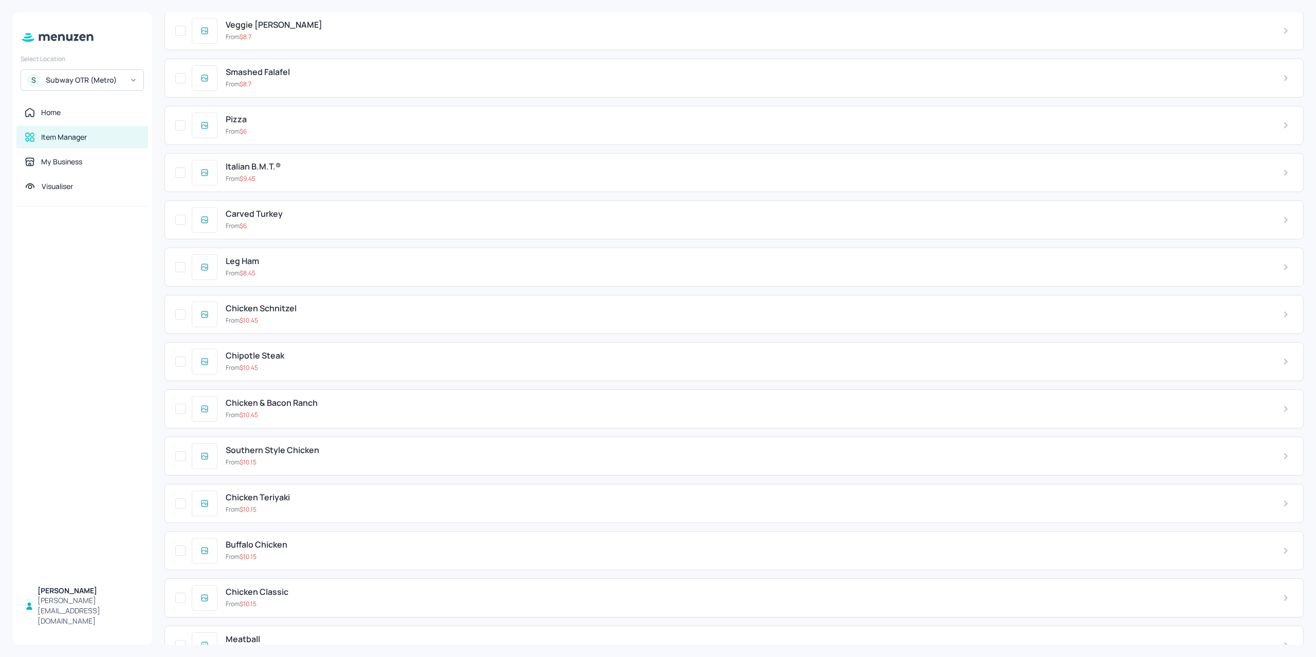
scroll to position [3187, 0]
click at [307, 633] on div "Meatball From $ 9.15" at bounding box center [733, 644] width 1139 height 39
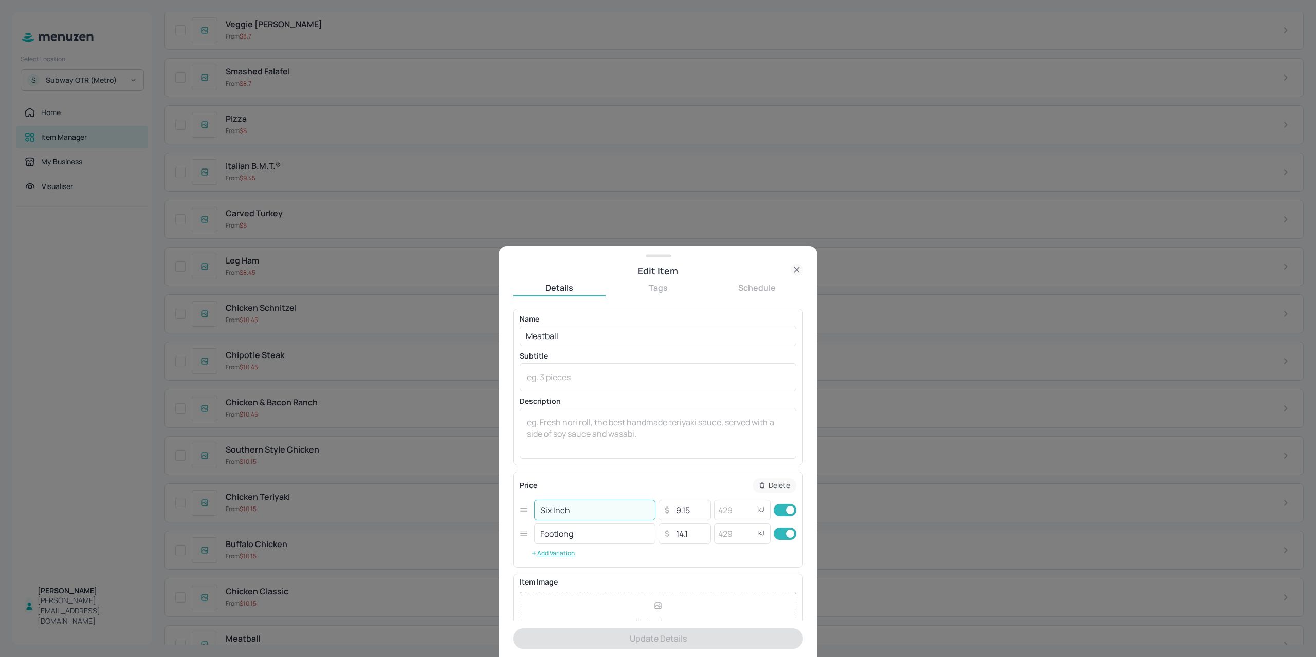
drag, startPoint x: 588, startPoint y: 515, endPoint x: 481, endPoint y: 532, distance: 108.1
click at [421, 504] on div "Edit Item Details Tags Schedule Name Meatball ​ Subtitle x ​ Description x ​ Pr…" at bounding box center [658, 328] width 1316 height 657
click at [545, 548] on button "Add Variation" at bounding box center [553, 553] width 66 height 15
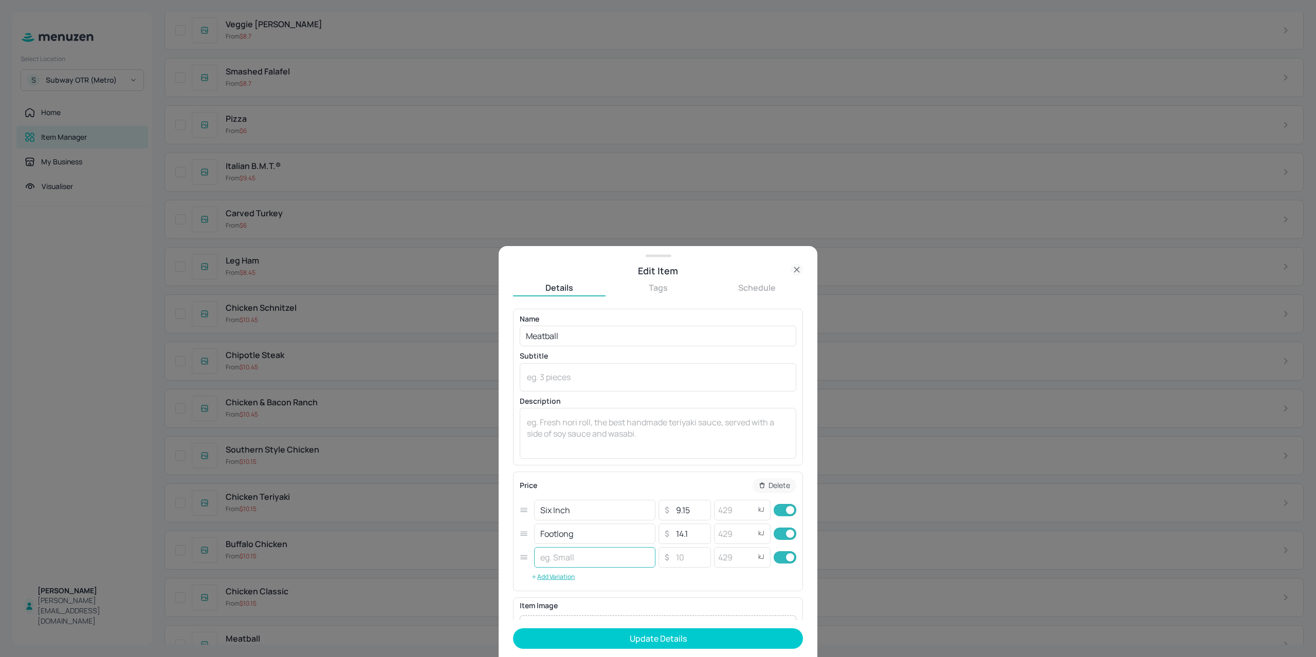
click at [567, 560] on input "text" at bounding box center [594, 557] width 121 height 21
paste input "Six Inch"
type input "Six Inch Combo"
drag, startPoint x: 583, startPoint y: 535, endPoint x: 470, endPoint y: 539, distance: 113.1
click at [470, 539] on div "Edit Item Details Tags Schedule Name Meatball ​ Subtitle x ​ Description x ​ Pr…" at bounding box center [658, 328] width 1316 height 657
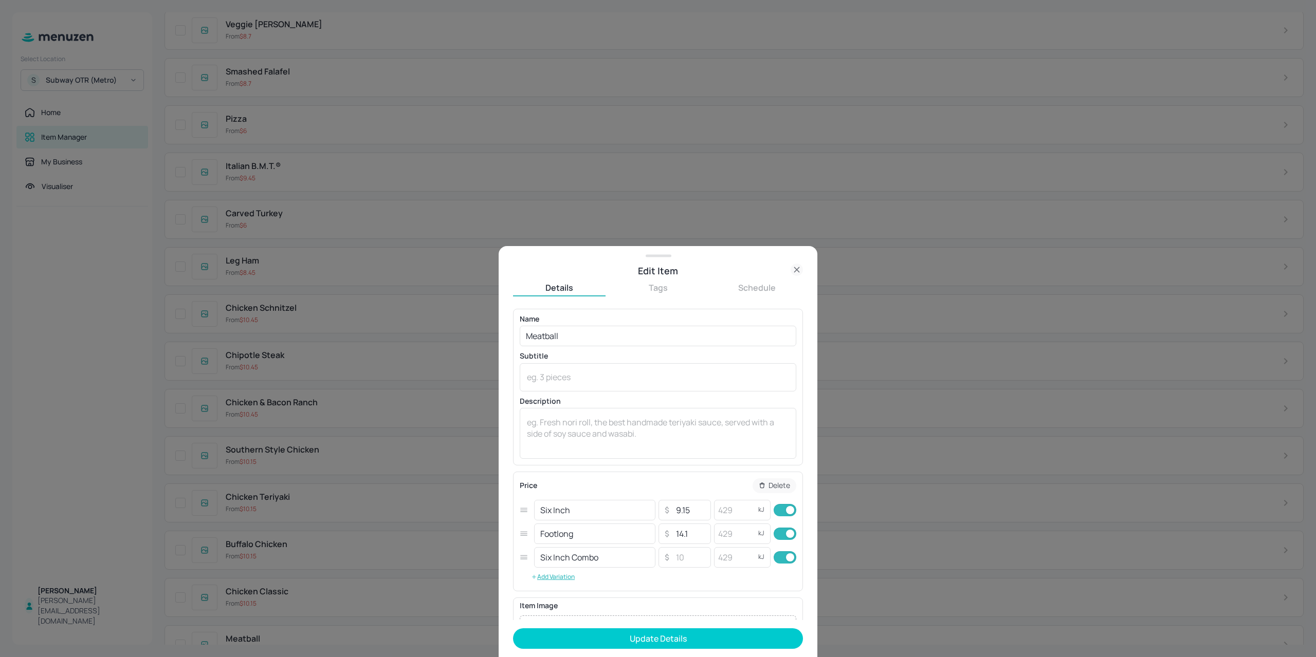
click at [570, 568] on div "Six Inch Combo ​ ​ ​ kJ ​" at bounding box center [658, 558] width 276 height 24
click at [563, 576] on button "Add Variation" at bounding box center [553, 576] width 66 height 15
click at [586, 573] on input "text" at bounding box center [594, 581] width 121 height 21
paste input "Footlong"
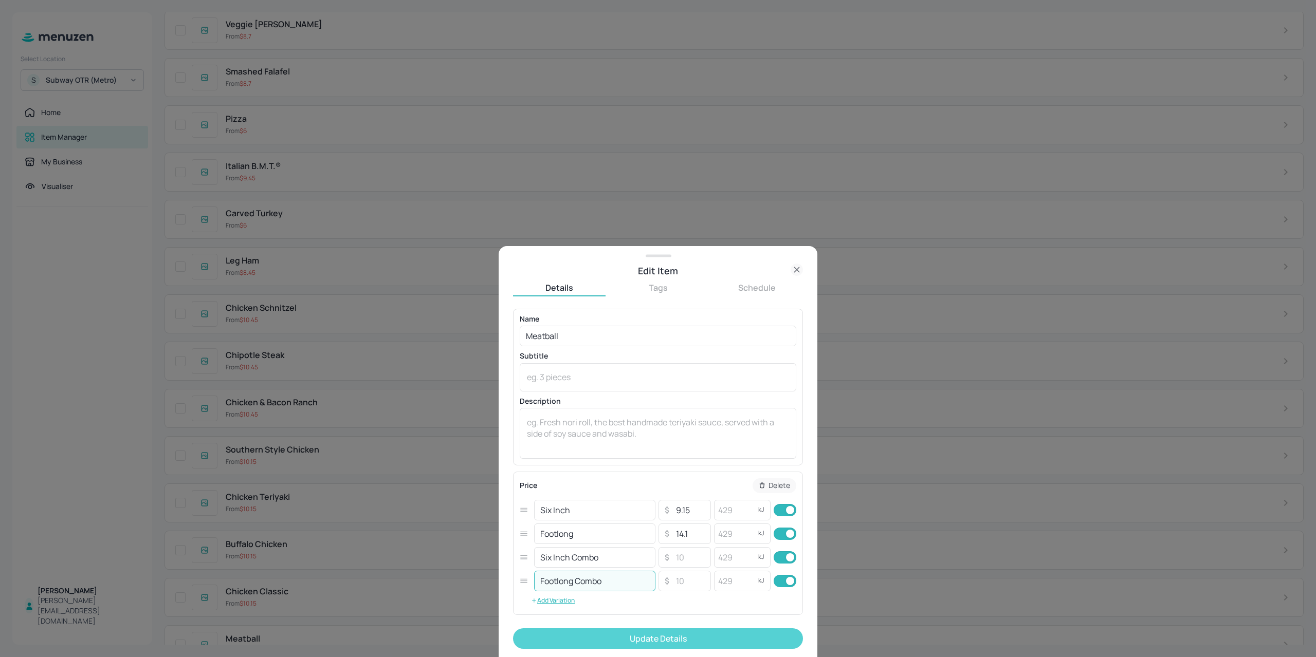
type input "Footlong Combo"
click at [584, 634] on button "Update Details" at bounding box center [658, 638] width 290 height 21
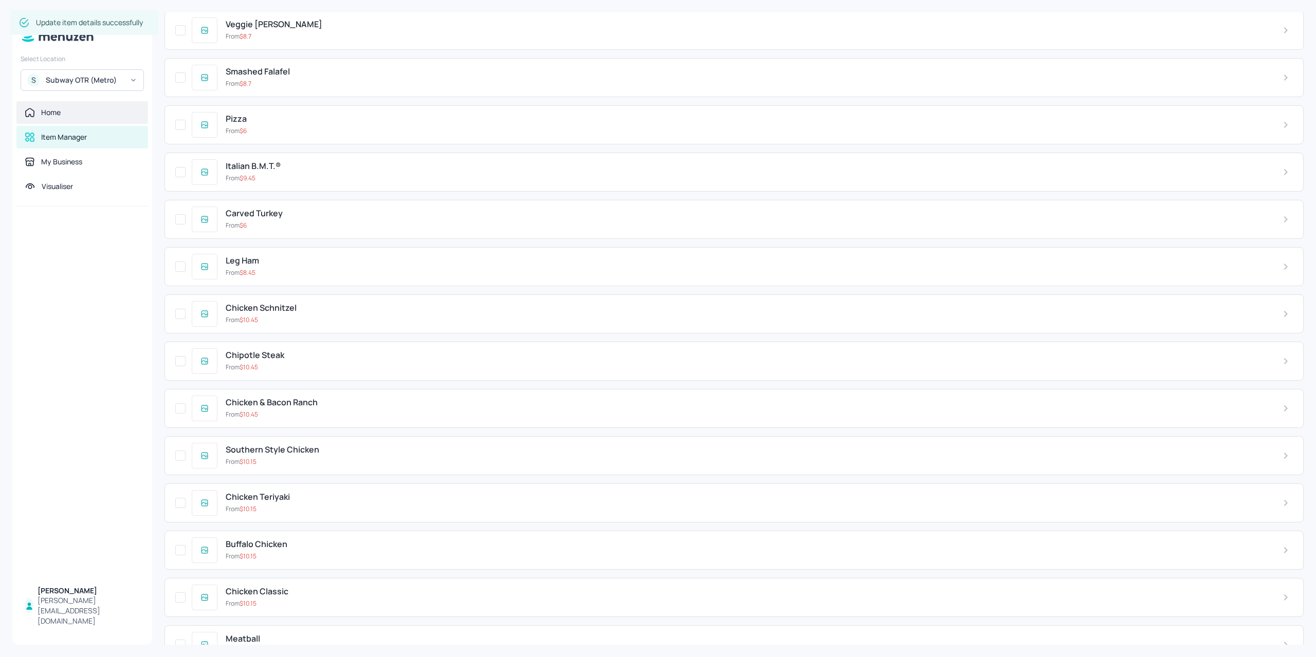
click at [52, 110] on div "Home" at bounding box center [51, 112] width 20 height 10
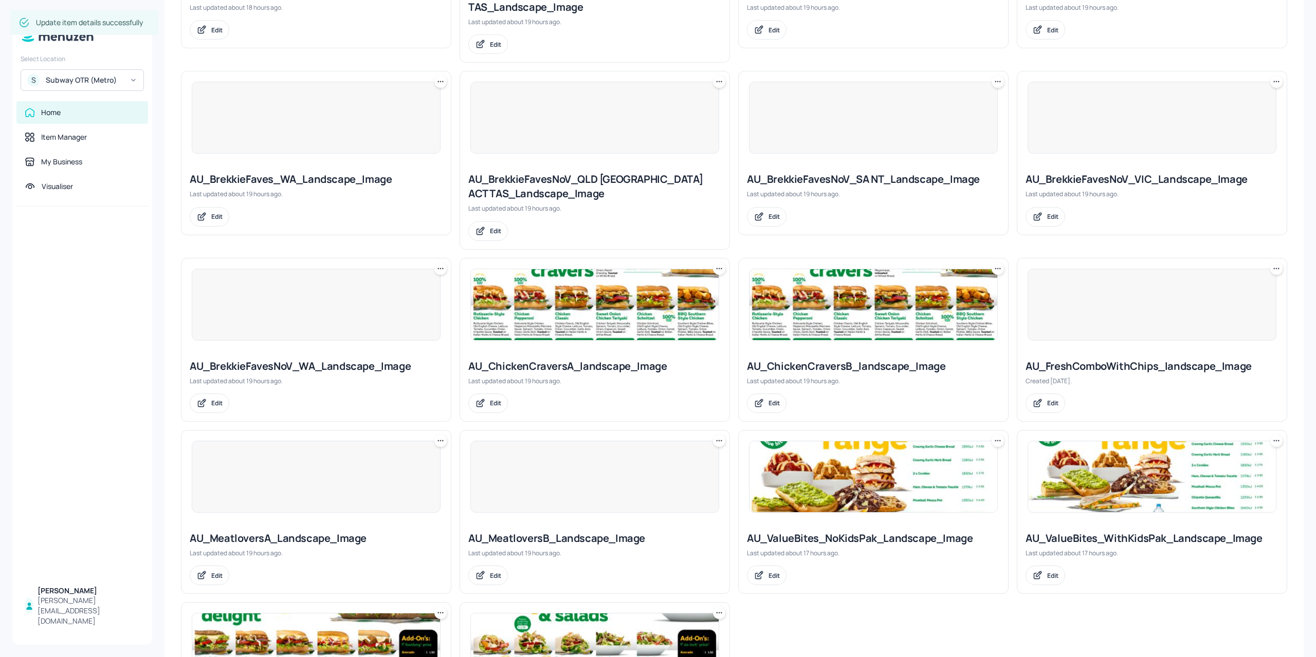
scroll to position [411, 0]
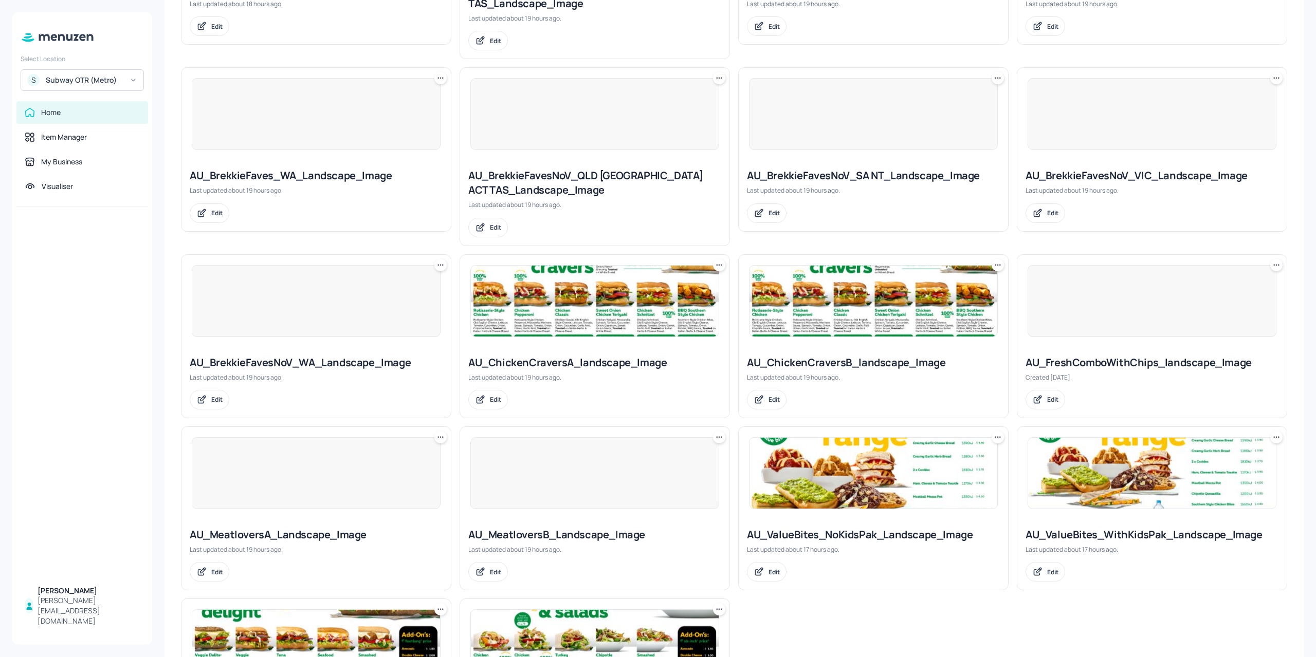
click at [363, 464] on div at bounding box center [316, 473] width 249 height 72
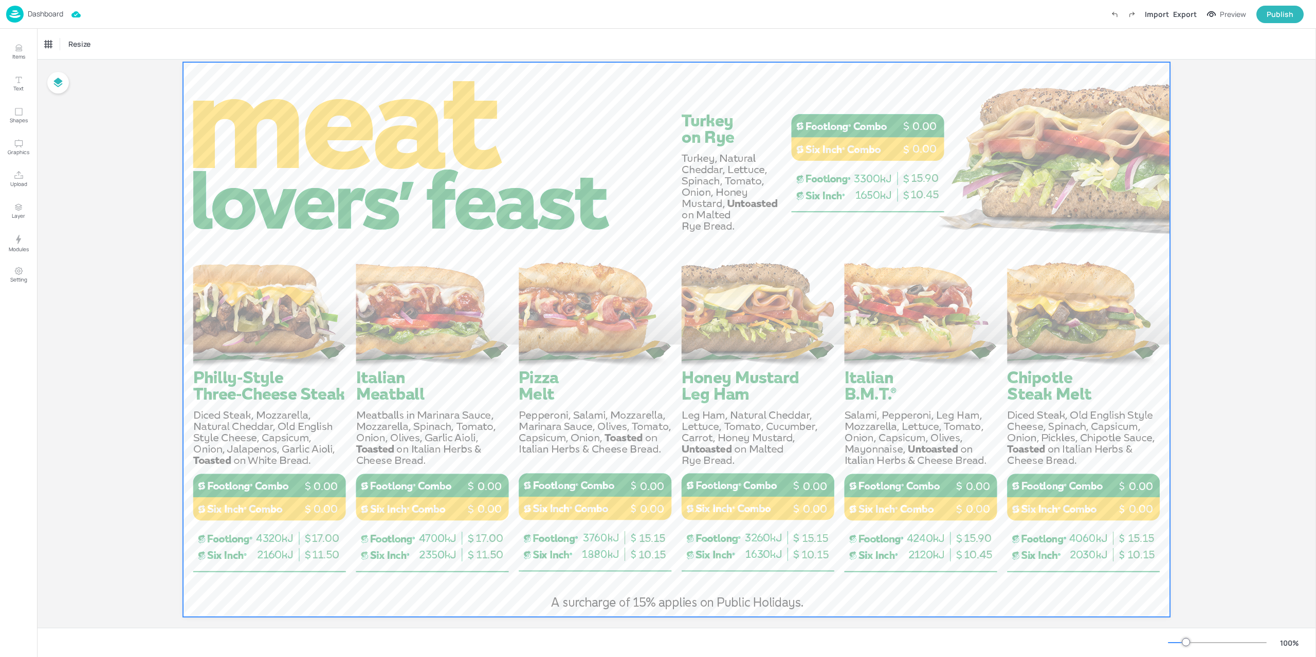
scroll to position [45, 0]
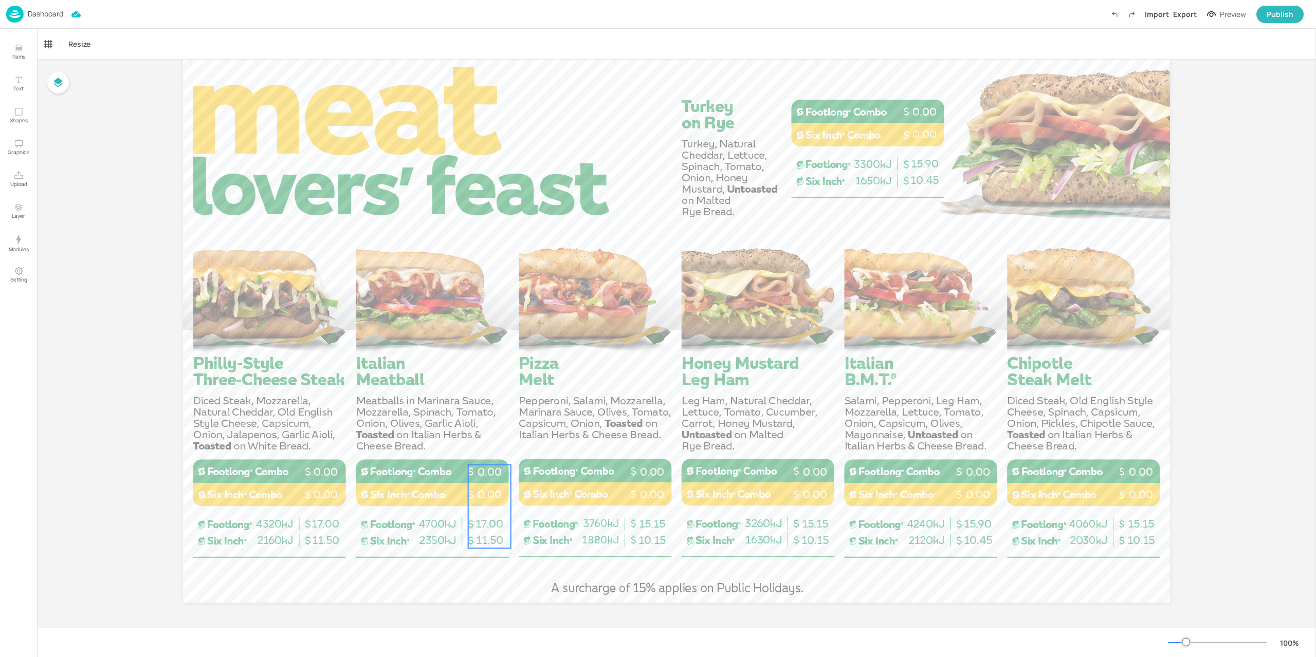
click at [493, 475] on span "0.00" at bounding box center [489, 472] width 24 height 13
click at [107, 47] on div "Philly-Style Three Cheese Steak" at bounding box center [87, 44] width 85 height 9
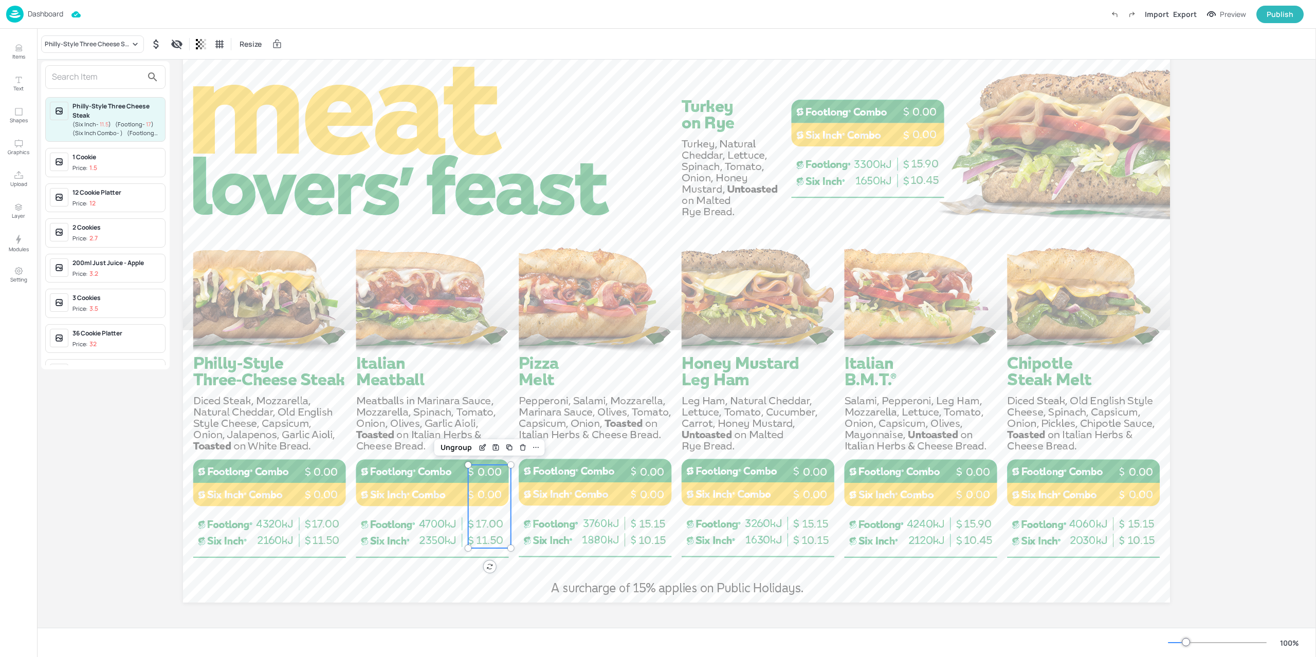
click at [79, 84] on input "text" at bounding box center [97, 77] width 90 height 16
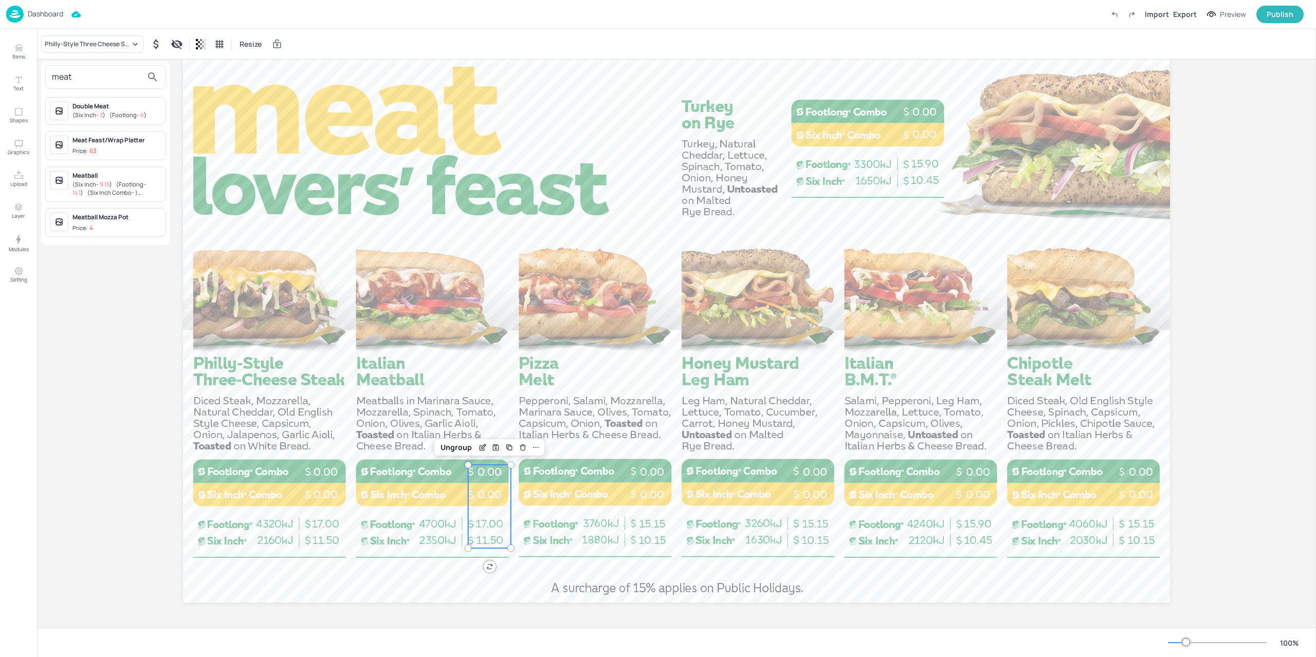
type input "meat"
click at [117, 189] on span "( Six Inch Combo - )" at bounding box center [112, 193] width 50 height 8
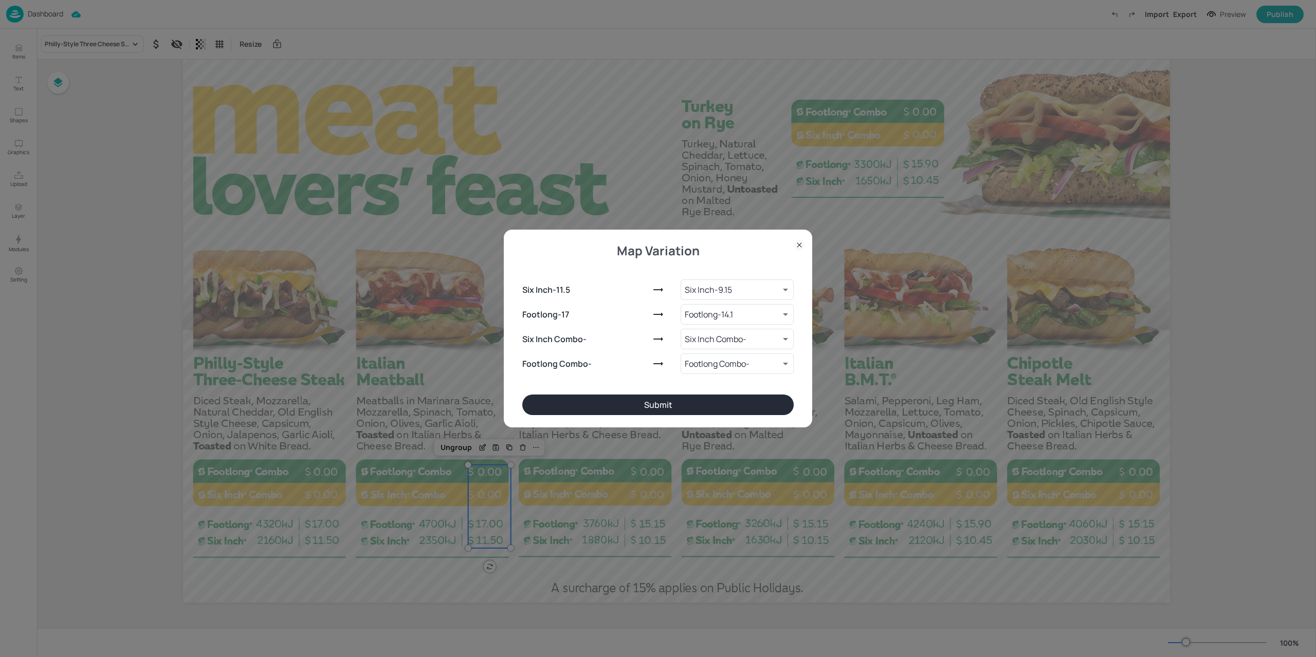
click at [655, 398] on button "Submit" at bounding box center [657, 405] width 271 height 21
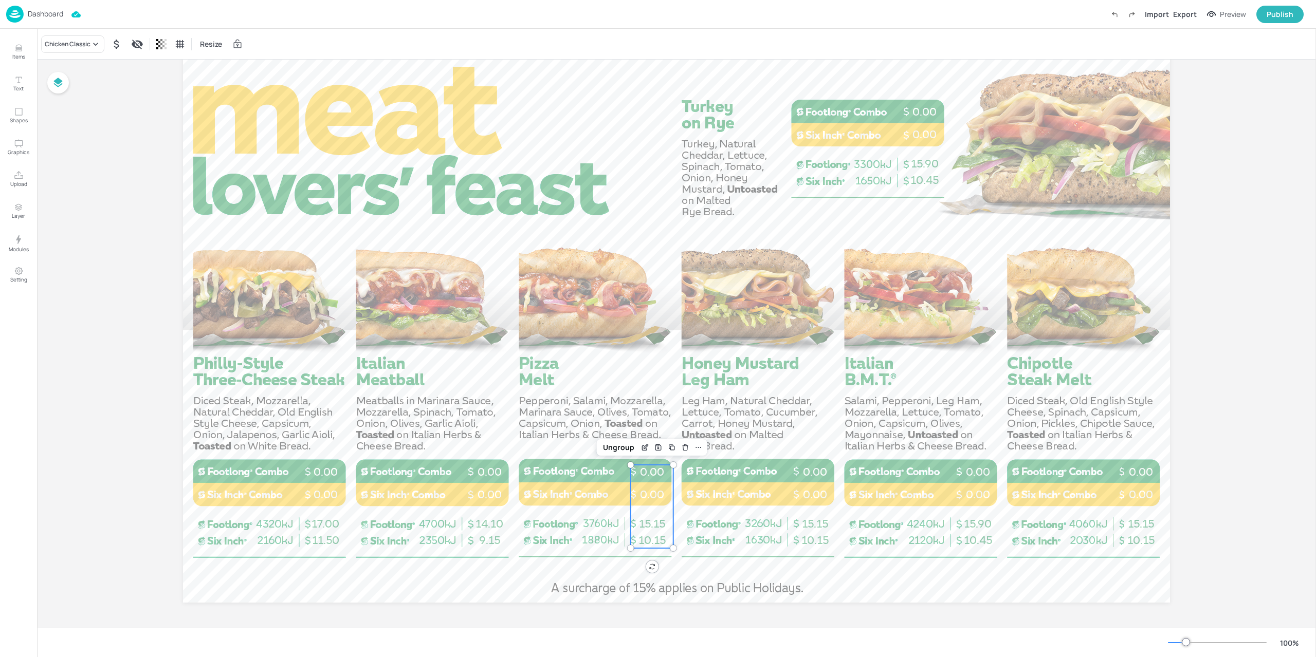
click at [631, 494] on p "0.00" at bounding box center [652, 495] width 43 height 15
click at [86, 51] on div "Chicken Classic" at bounding box center [72, 43] width 63 height 17
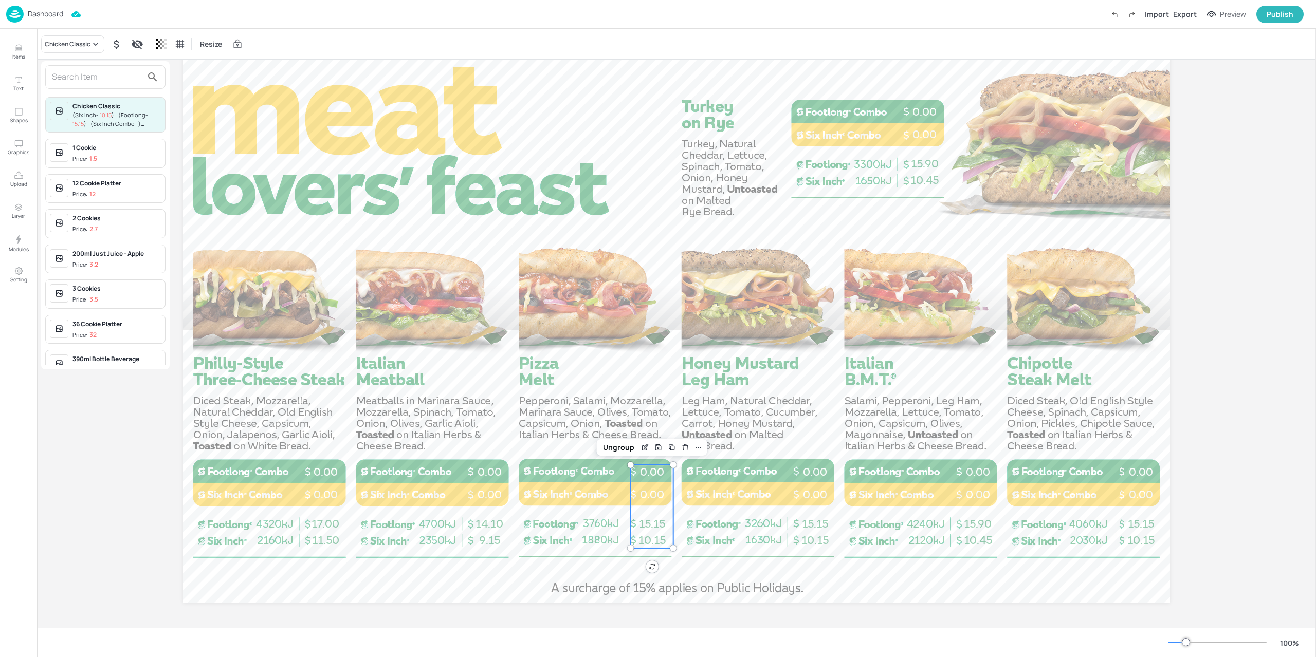
click at [84, 82] on input "text" at bounding box center [97, 77] width 90 height 16
type input "O"
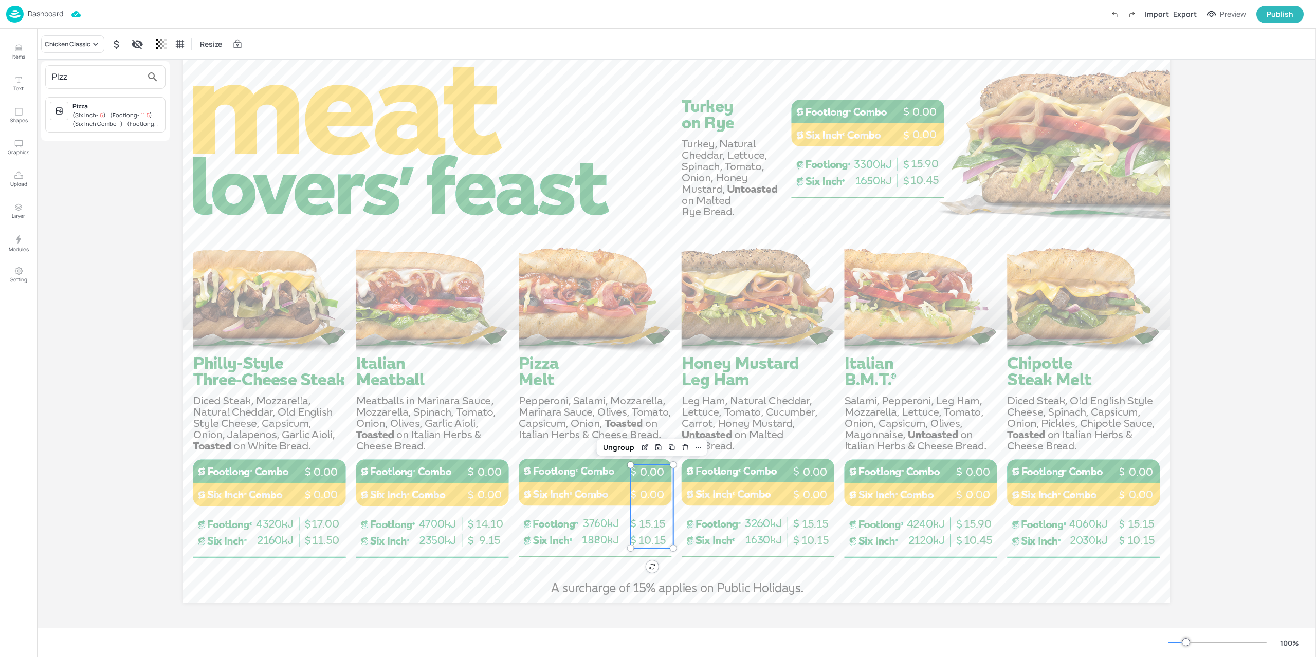
type input "PIzz"
click at [88, 124] on span "( Six Inch Combo - )" at bounding box center [97, 124] width 50 height 8
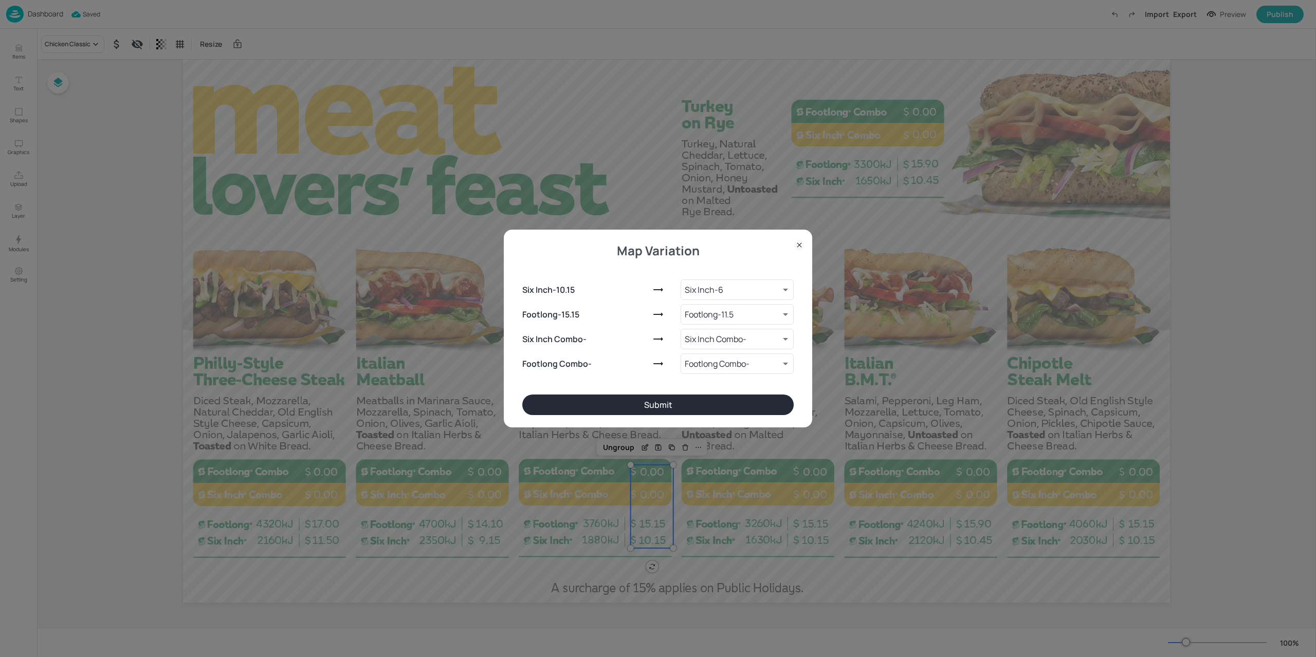
click at [654, 394] on div "Six Inch - 10.15 Six Inch - 6 9262011 ​ Footlong - 15.15 Footlong - 11.5 926201…" at bounding box center [657, 325] width 271 height 140
click at [652, 400] on button "Submit" at bounding box center [657, 405] width 271 height 21
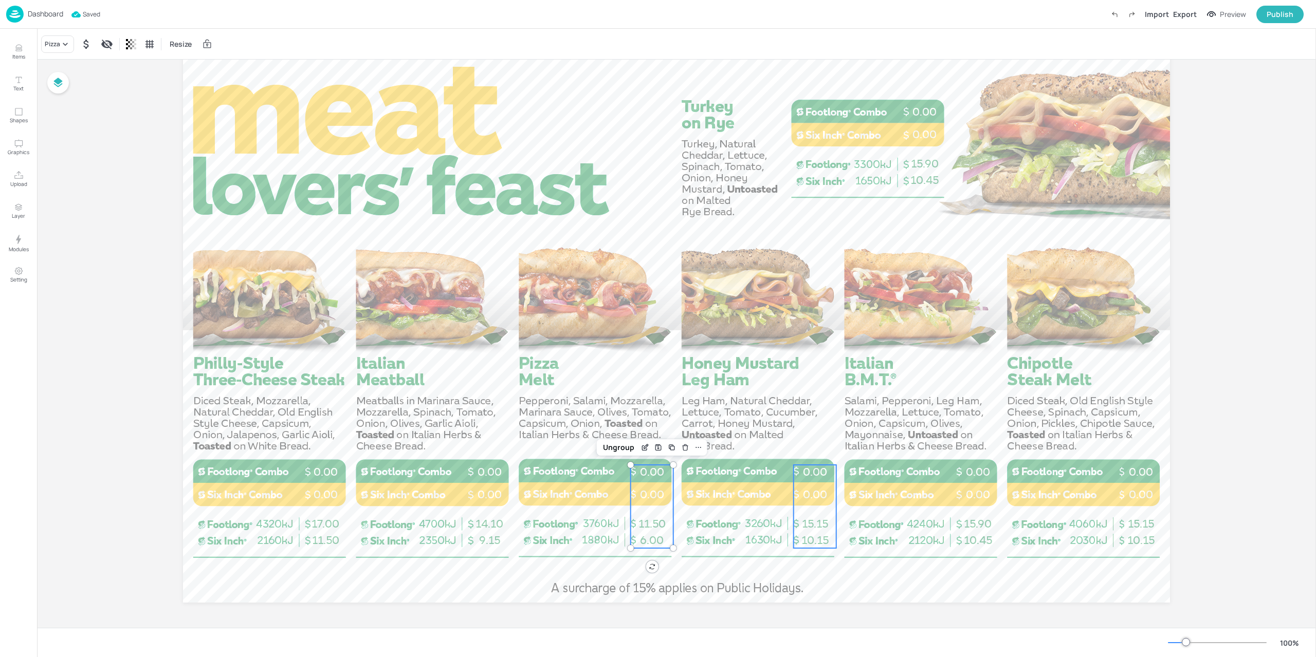
click at [812, 519] on span "15.15" at bounding box center [815, 523] width 26 height 13
click at [66, 44] on div "Chicken Teriyaki" at bounding box center [68, 44] width 47 height 9
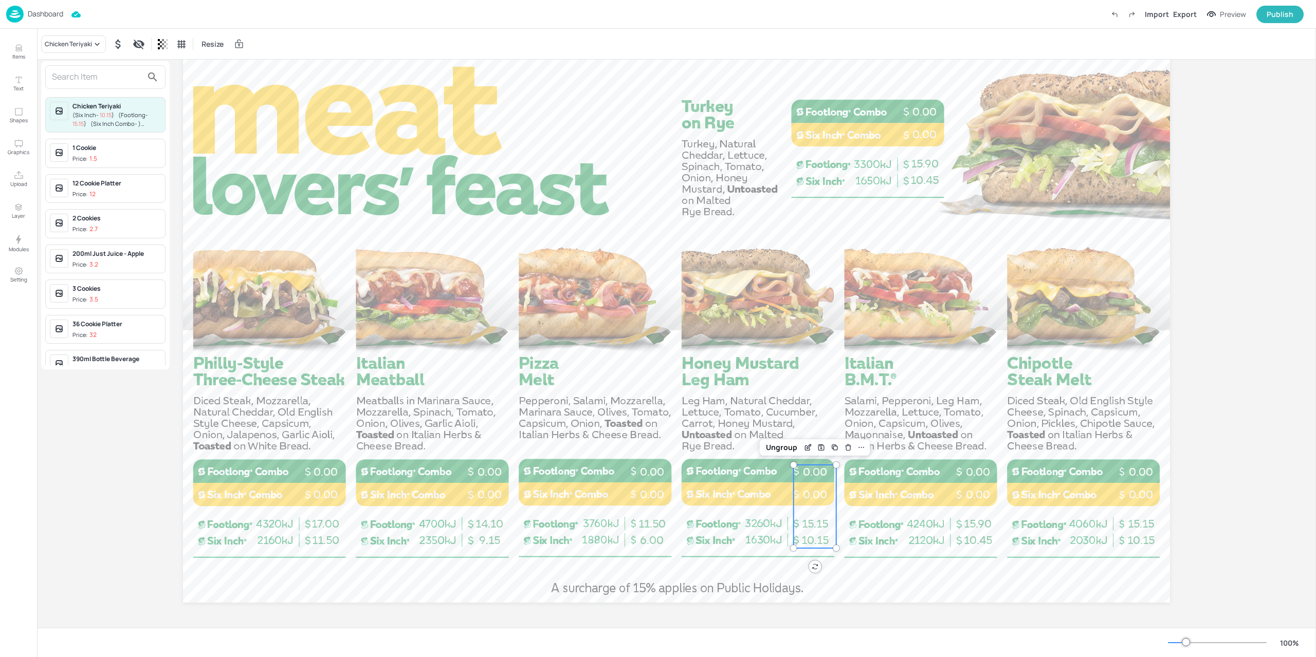
click at [80, 76] on input "text" at bounding box center [97, 77] width 90 height 16
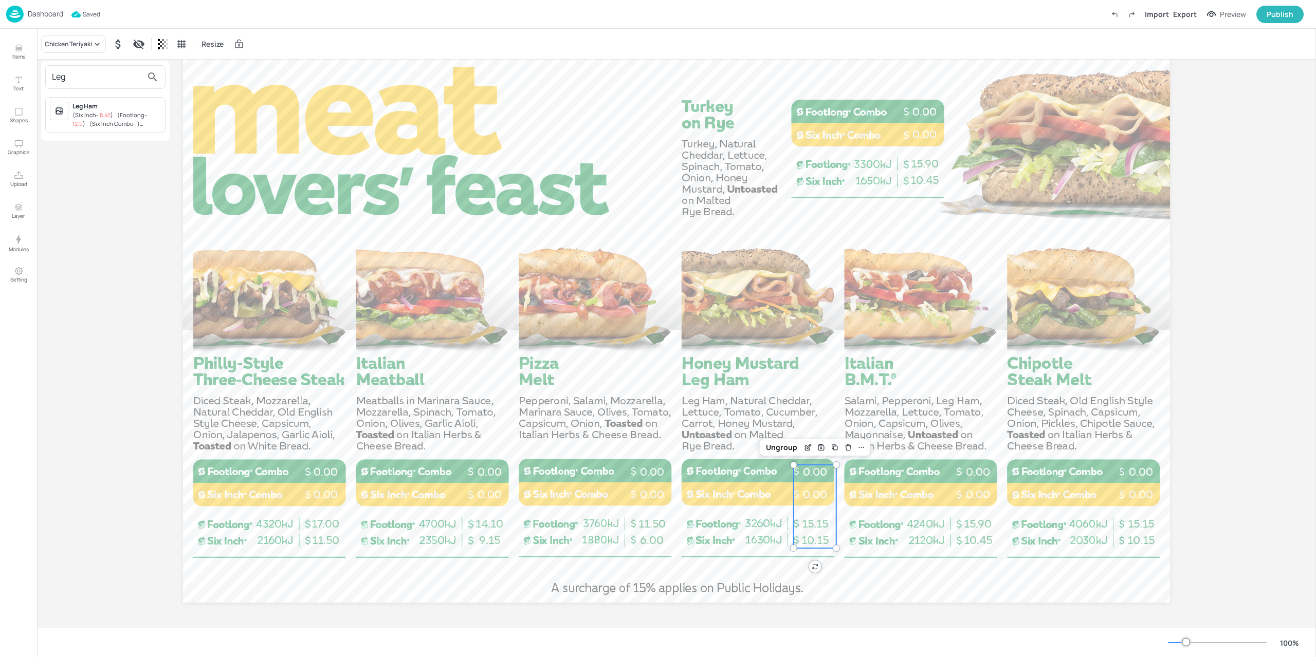
type input "Leg"
click at [135, 121] on span "( Six Inch Combo - )" at bounding box center [114, 124] width 50 height 8
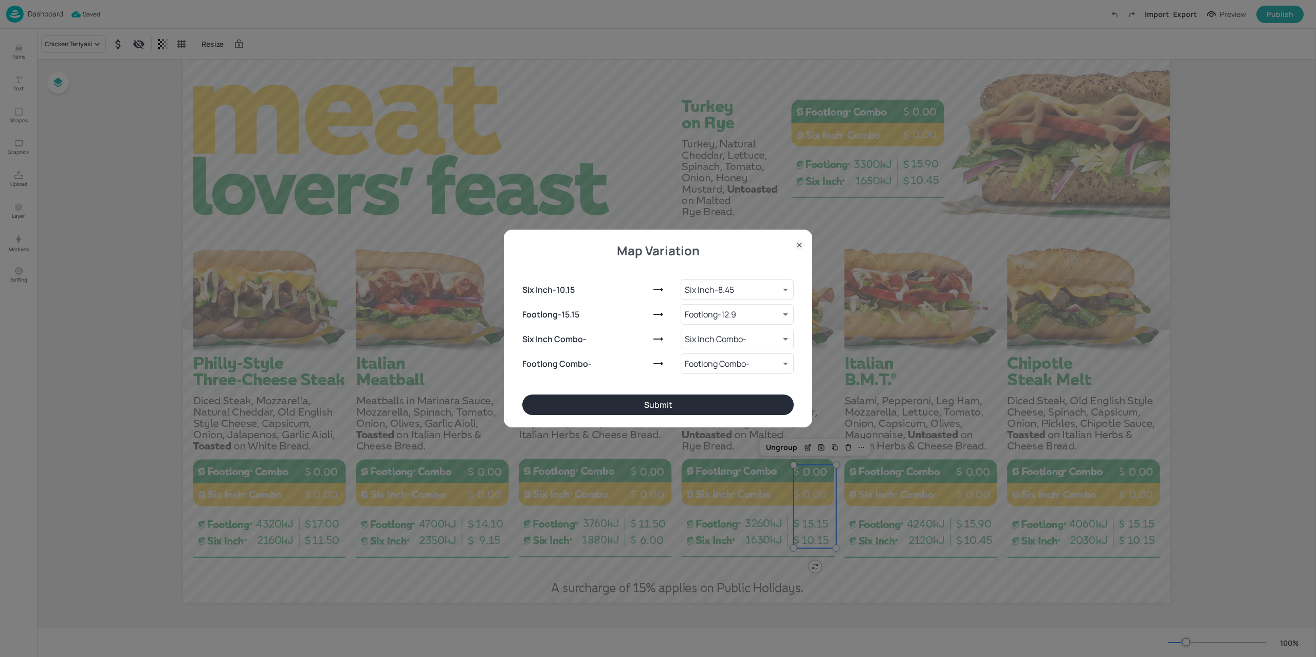
click at [627, 401] on button "Submit" at bounding box center [657, 405] width 271 height 21
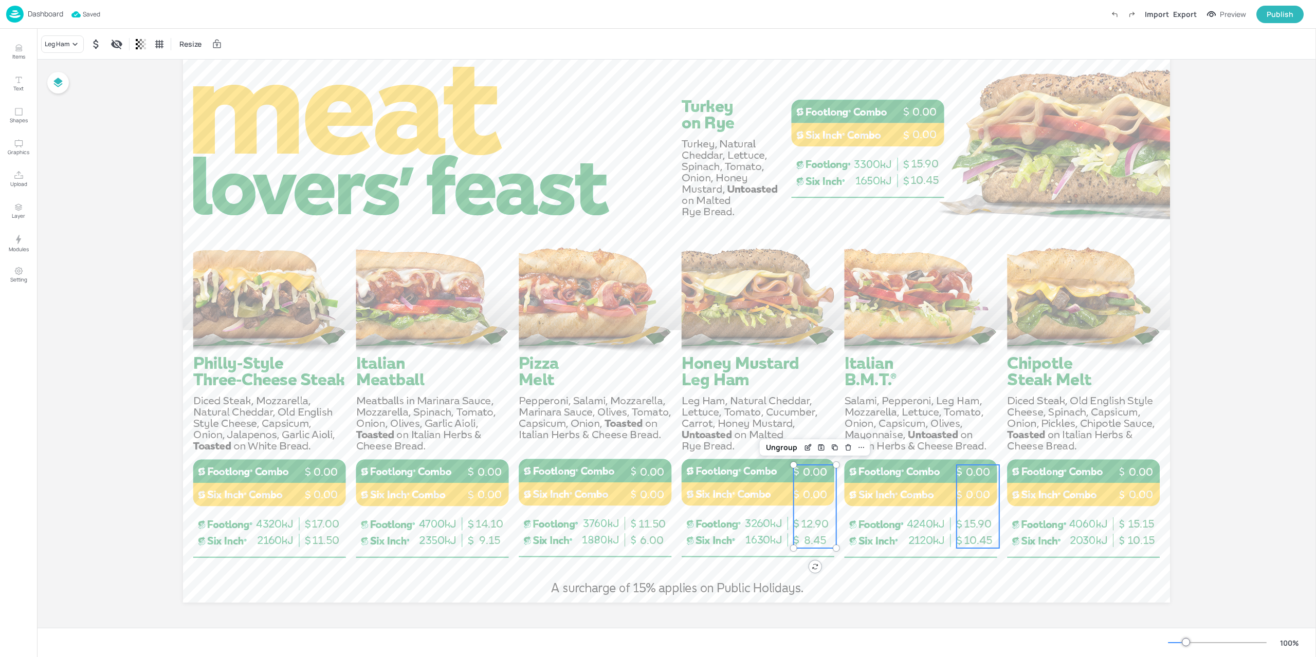
click at [973, 499] on span "0.00" at bounding box center [978, 494] width 24 height 13
click at [78, 48] on div "Chicken Schnitzel" at bounding box center [71, 44] width 52 height 9
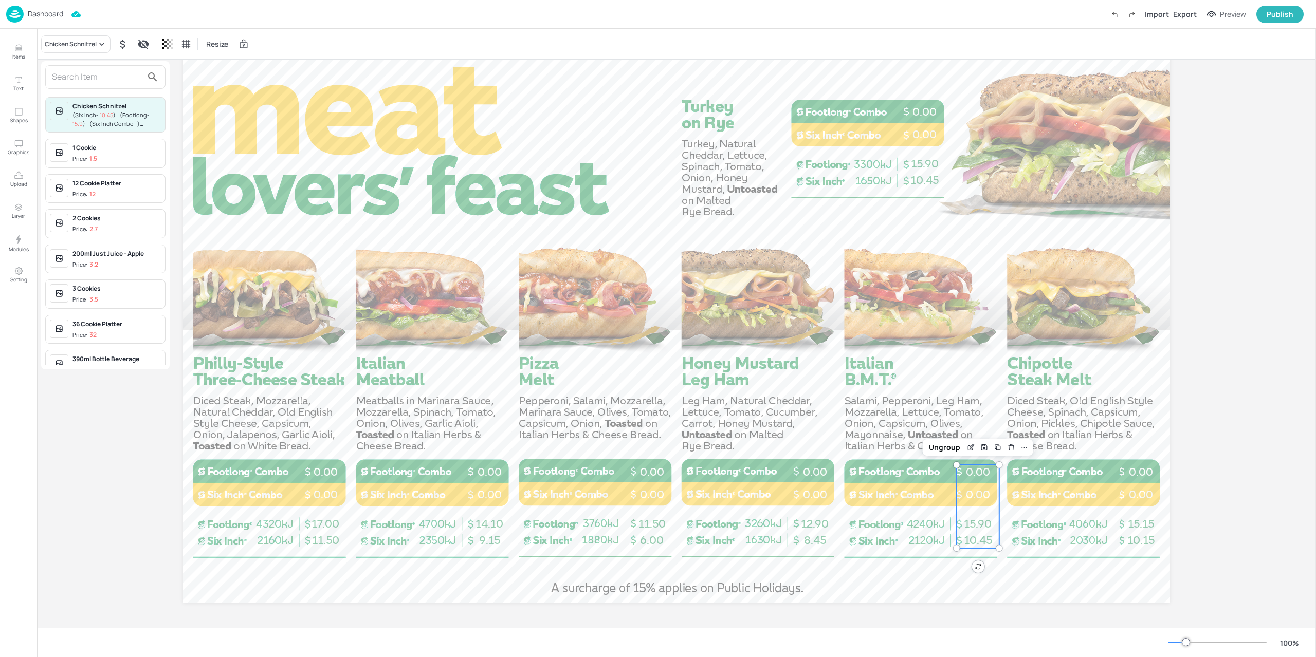
click at [83, 77] on input "text" at bounding box center [97, 77] width 90 height 16
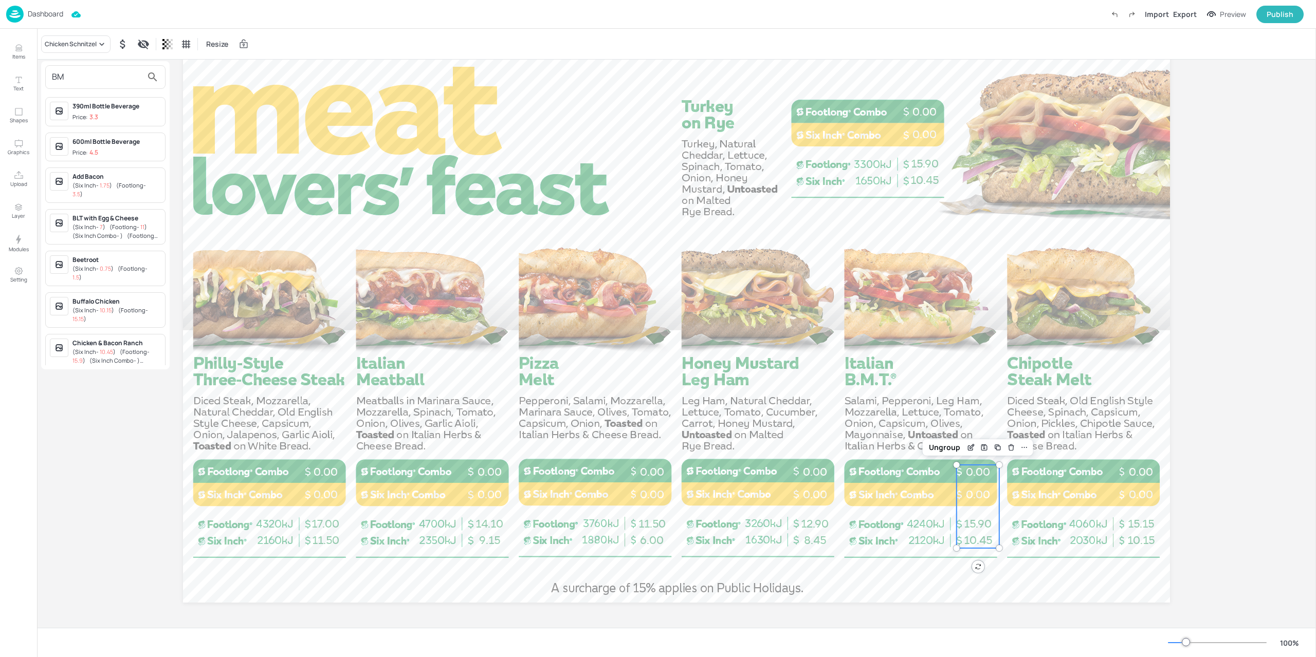
type input "B"
type input "Ita"
click at [100, 154] on div "Italian B.M.T.®" at bounding box center [116, 150] width 88 height 9
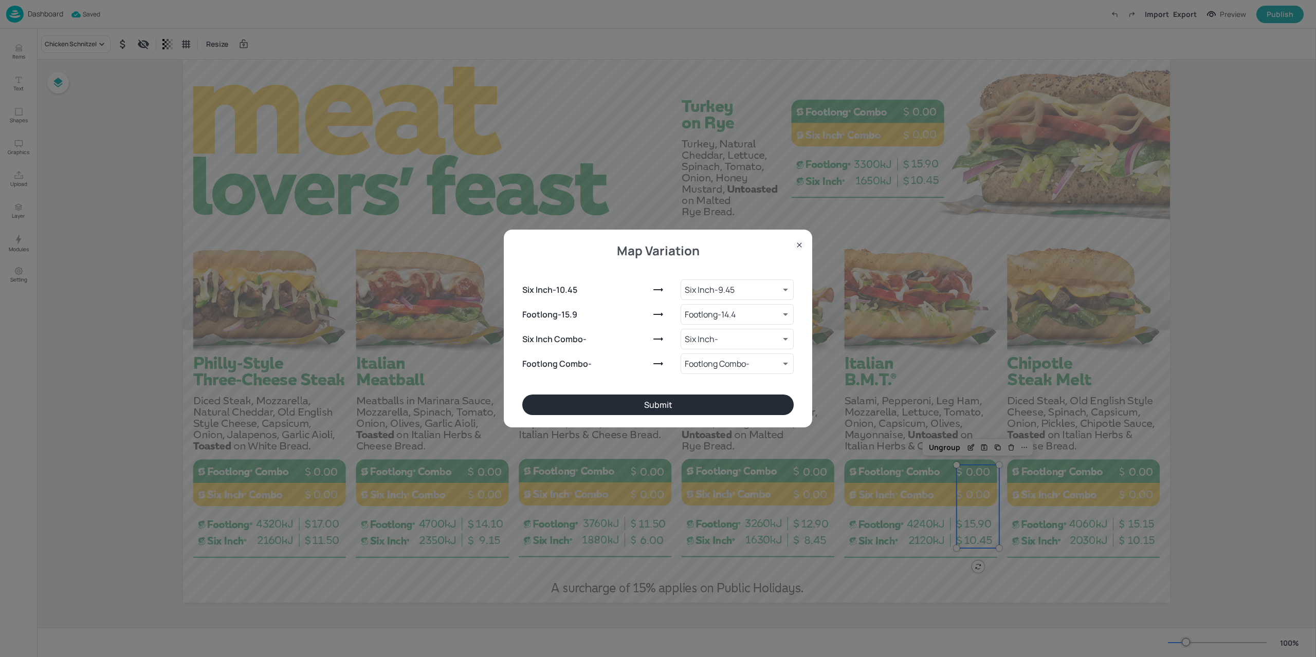
click at [710, 403] on button "Submit" at bounding box center [657, 405] width 271 height 21
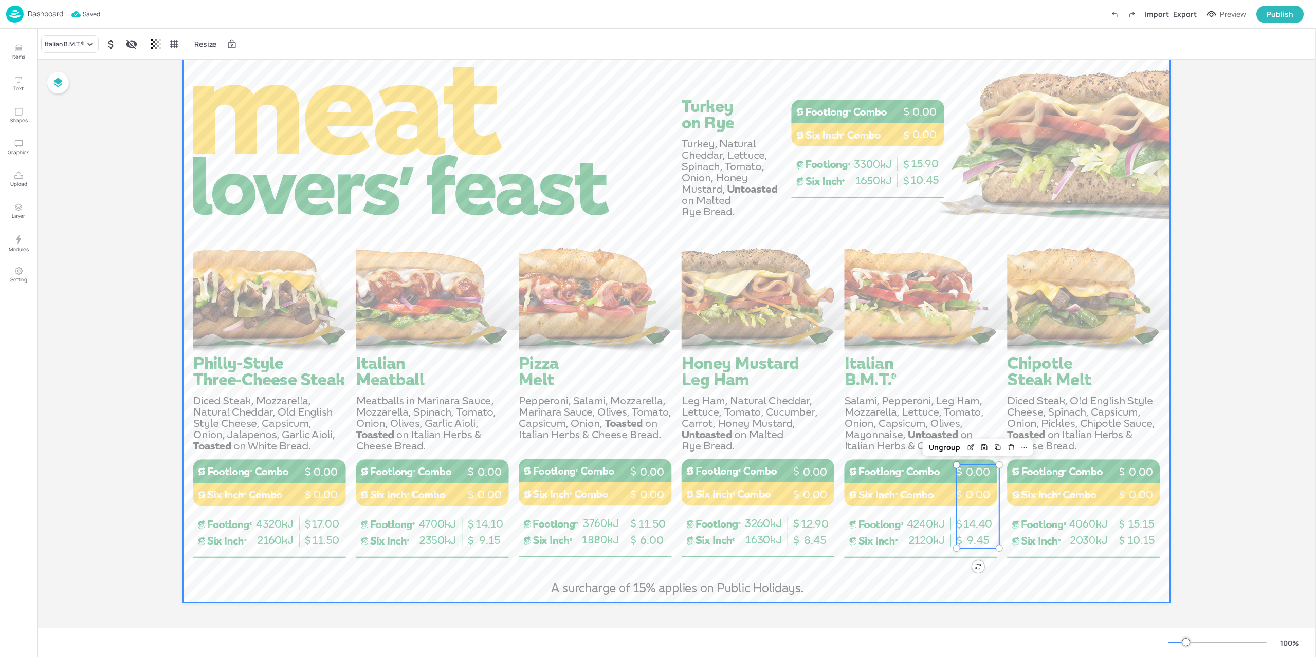
click at [1091, 489] on div at bounding box center [676, 325] width 987 height 555
click at [1131, 489] on span "0.00" at bounding box center [1140, 494] width 24 height 13
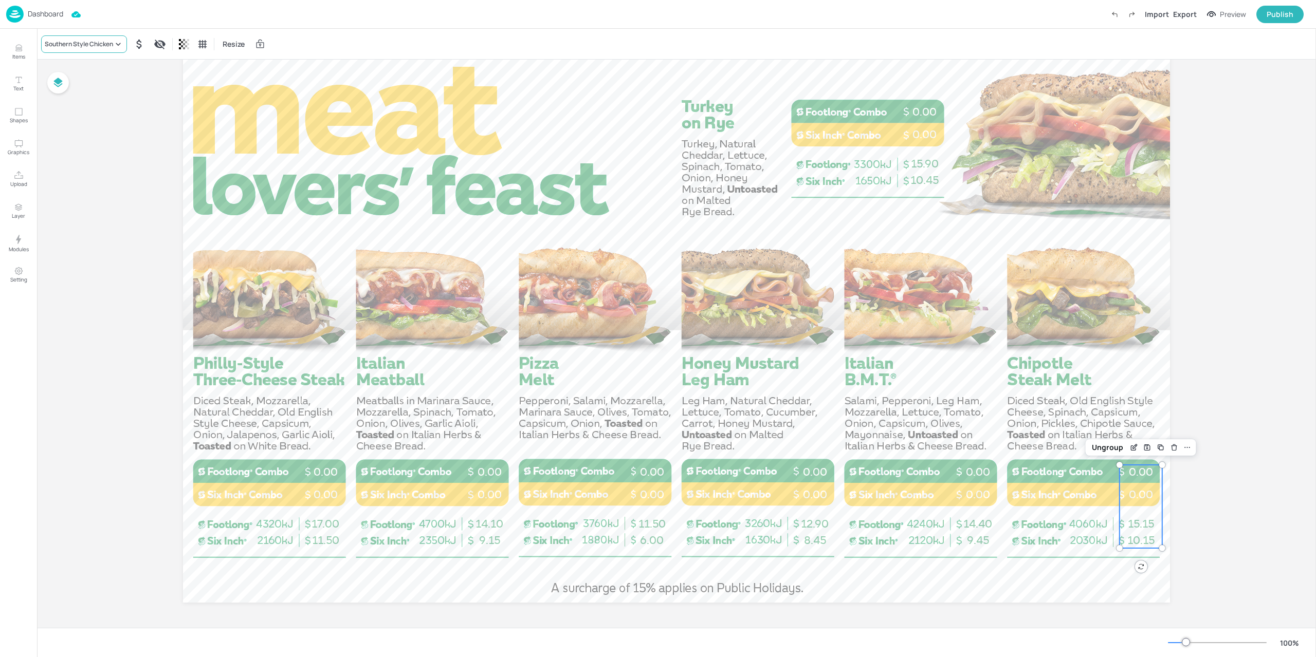
click at [96, 48] on div "Southern Style Chicken" at bounding box center [79, 44] width 68 height 9
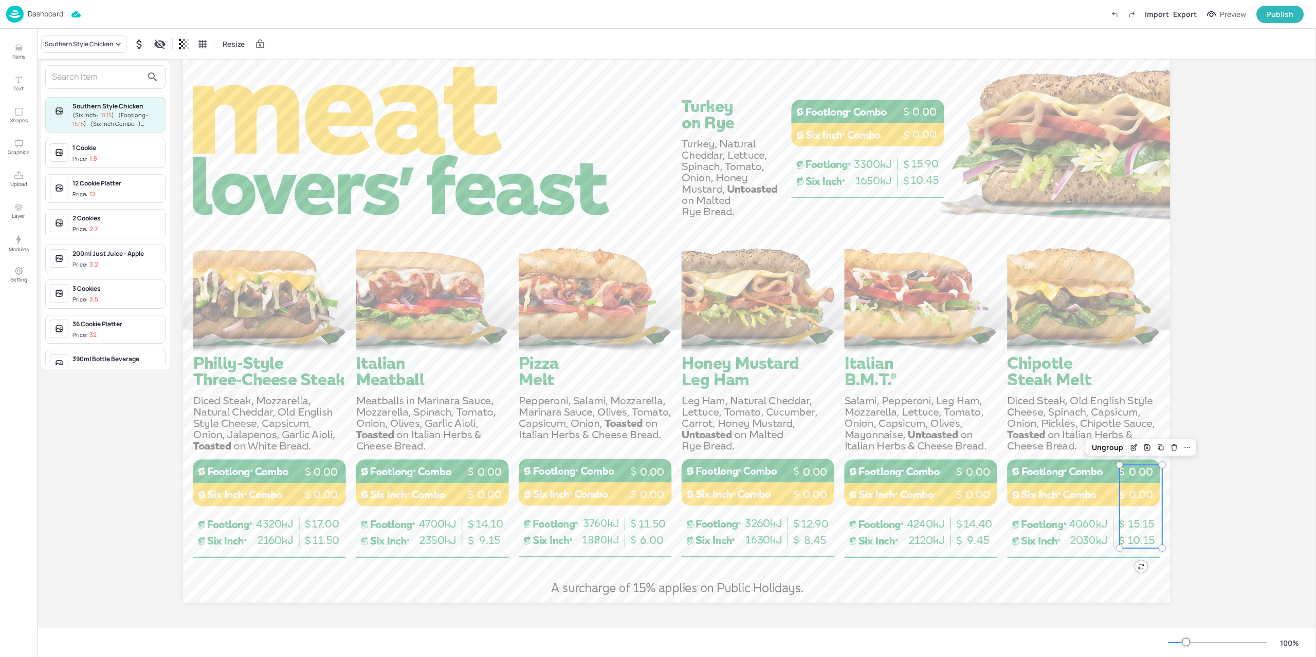
click at [88, 80] on input "text" at bounding box center [97, 77] width 90 height 16
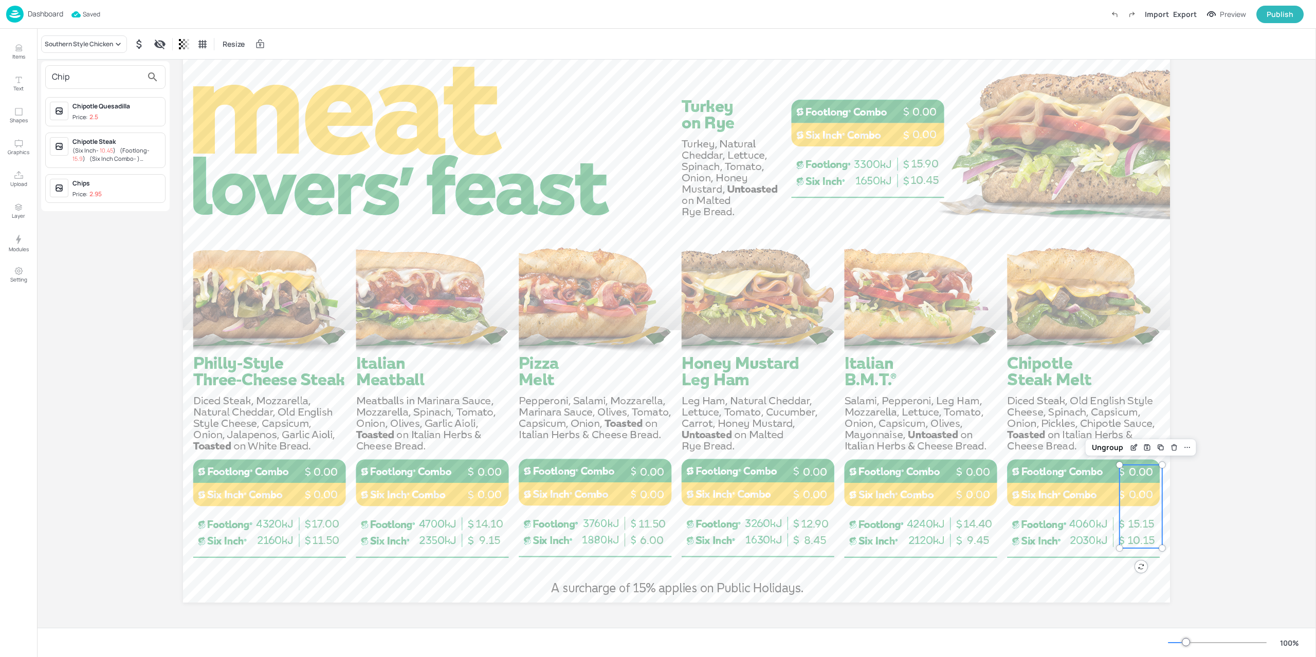
type input "Chip"
click at [128, 143] on div "Chipotle Steak" at bounding box center [116, 141] width 88 height 9
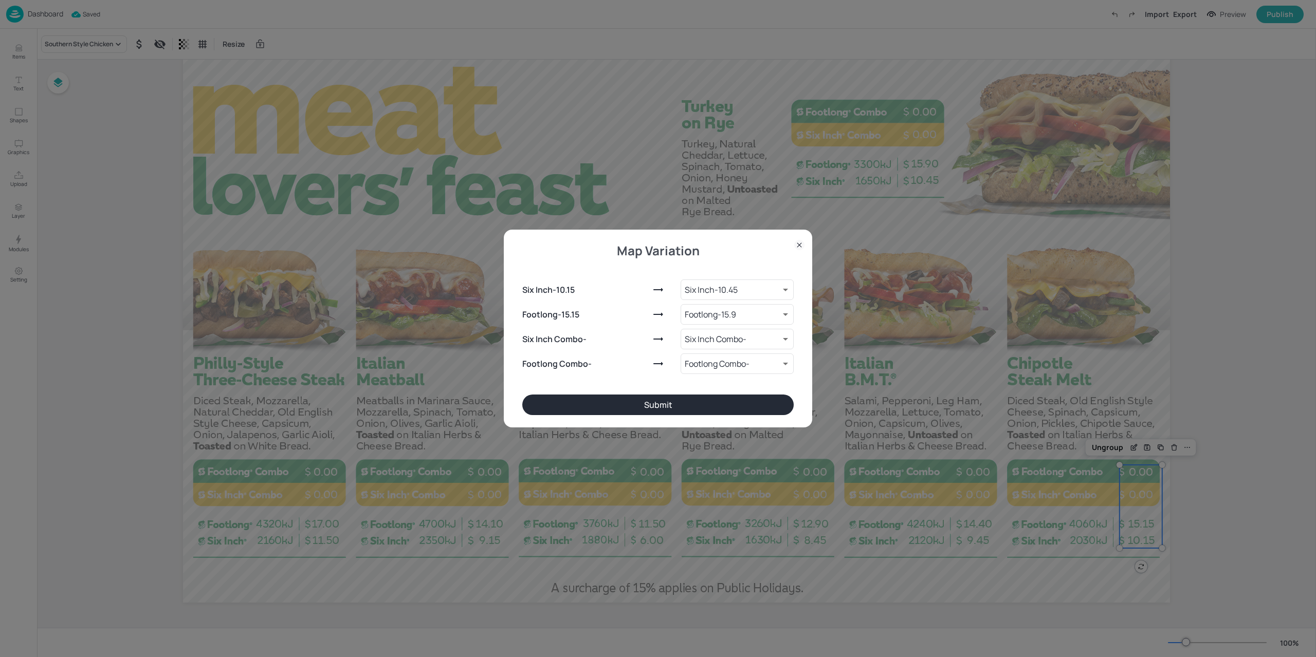
click at [696, 399] on button "Submit" at bounding box center [657, 405] width 271 height 21
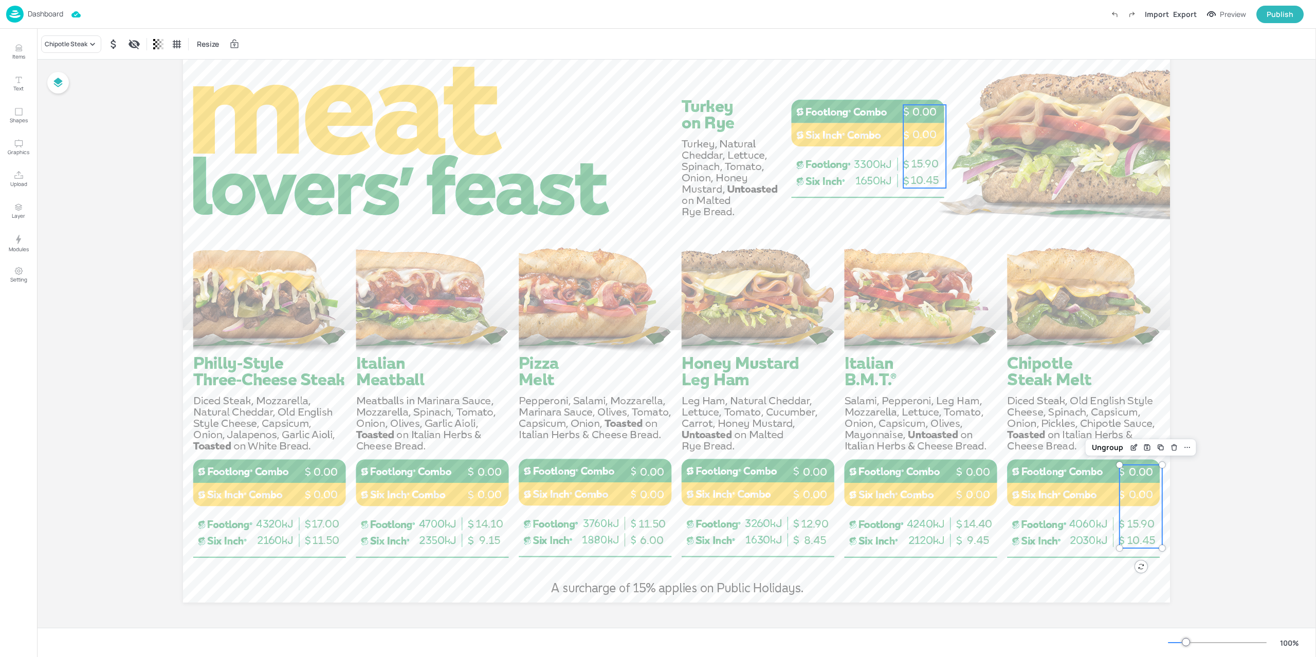
click at [935, 177] on span "10.45" at bounding box center [924, 180] width 28 height 13
click at [91, 41] on div "Chicken & Bacon Ranch" at bounding box center [79, 44] width 68 height 9
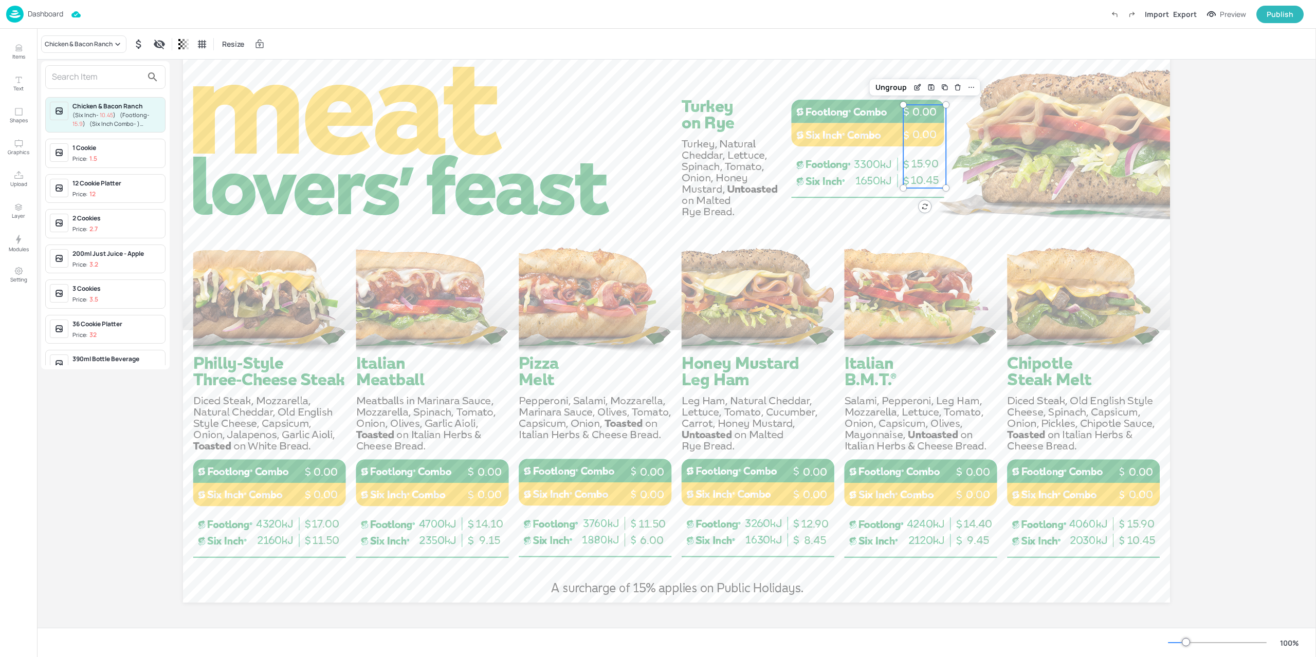
click at [87, 80] on input "text" at bounding box center [97, 77] width 90 height 16
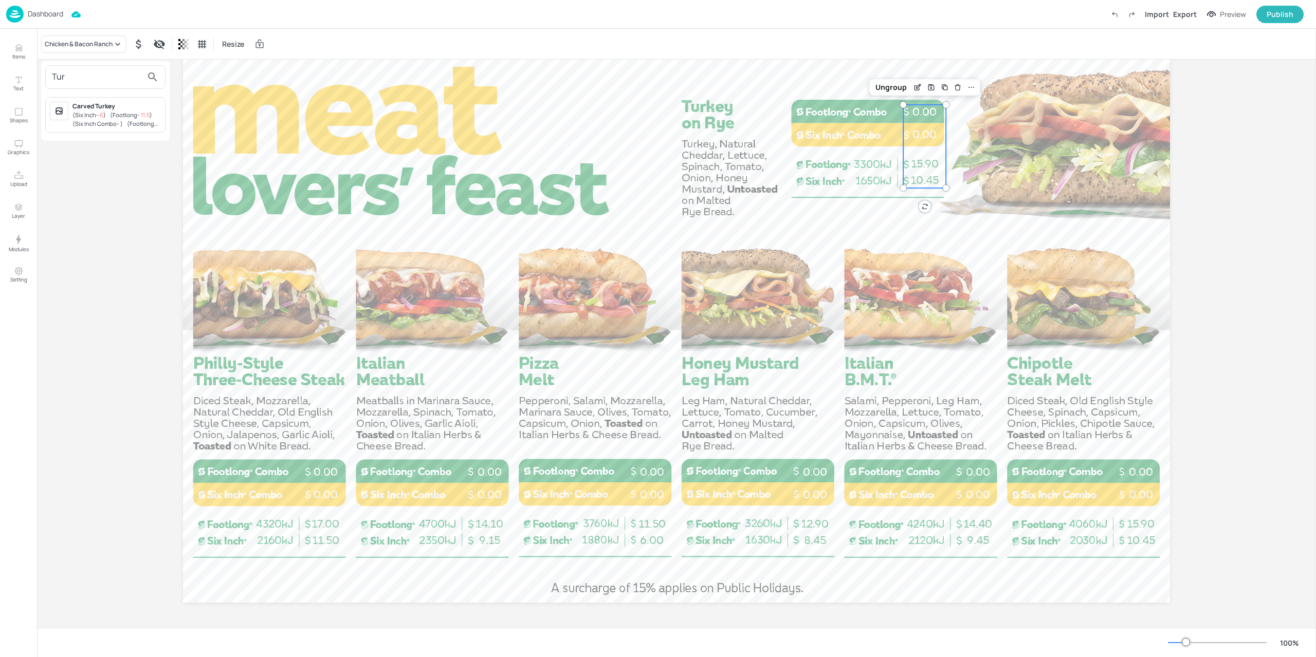
type input "Tur"
click at [96, 117] on span "( Six Inch - 6 )" at bounding box center [88, 115] width 33 height 8
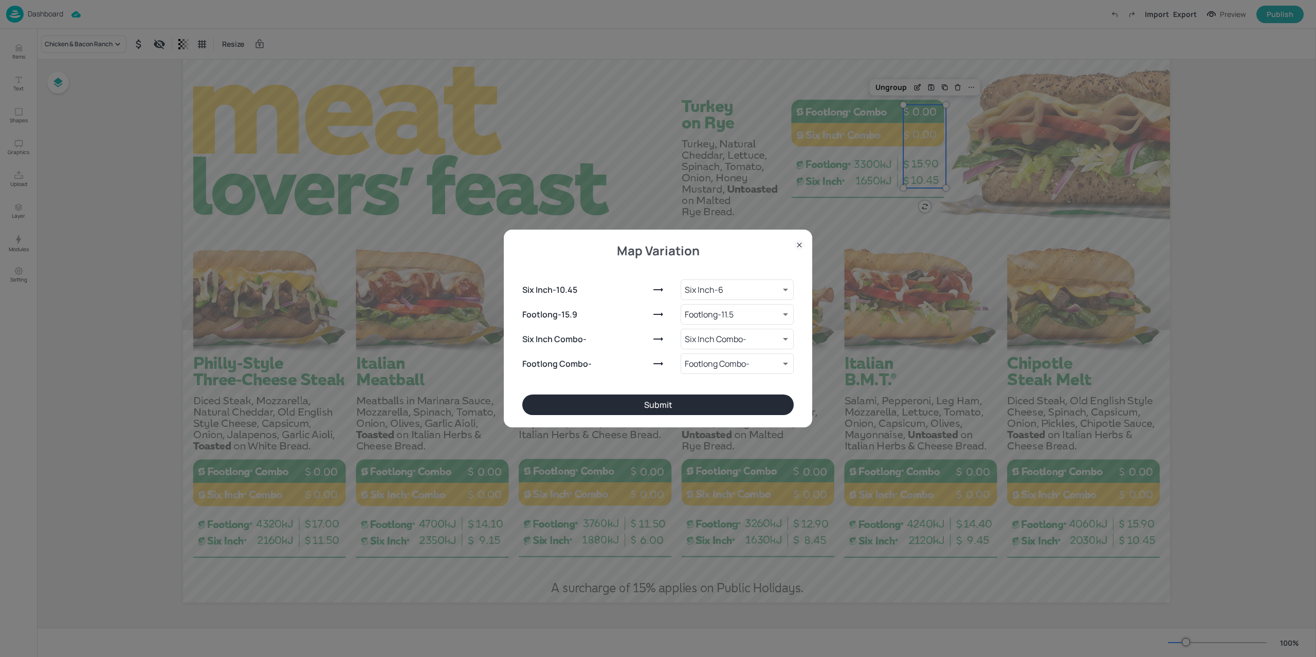
click at [599, 401] on button "Submit" at bounding box center [657, 405] width 271 height 21
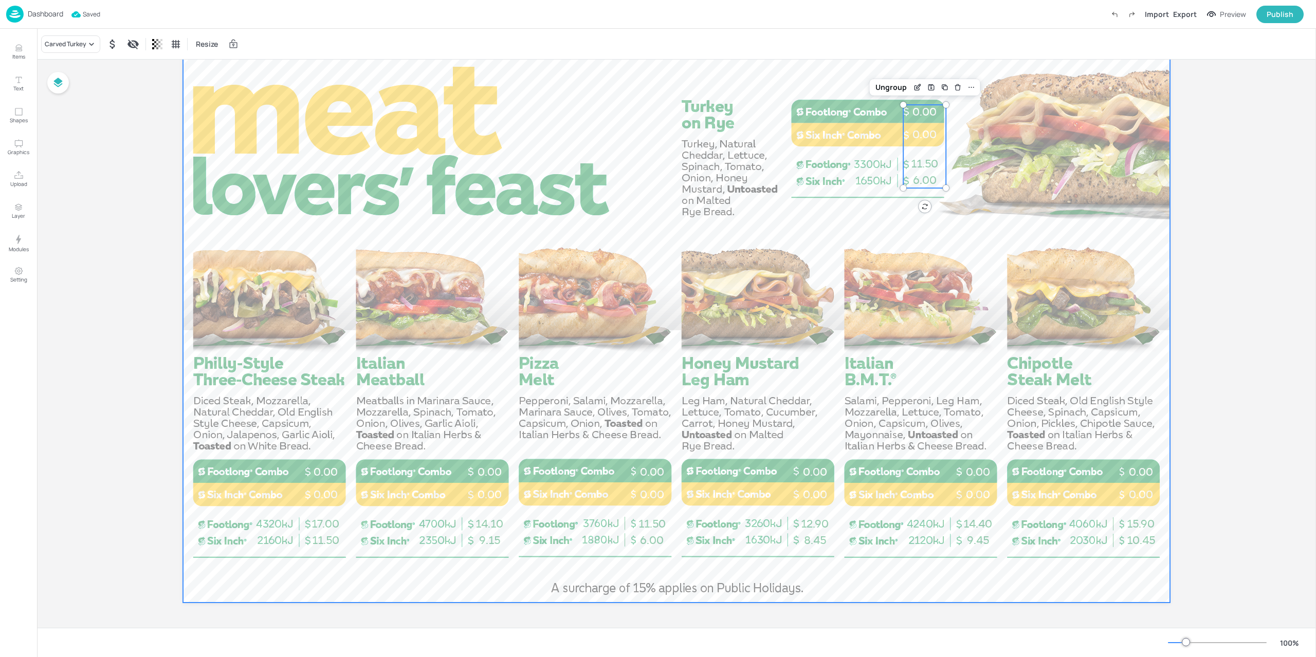
click at [646, 191] on div at bounding box center [676, 325] width 987 height 555
click at [1216, 15] on icon "button" at bounding box center [1211, 14] width 11 height 10
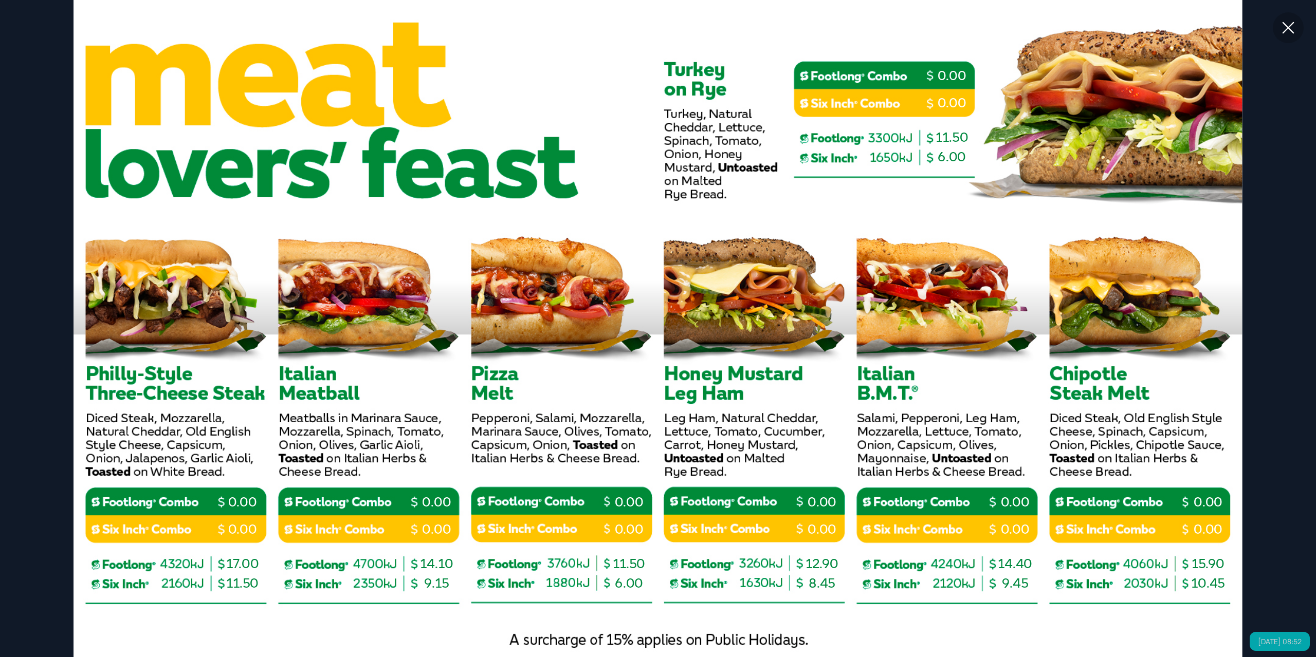
click at [1275, 24] on div at bounding box center [1287, 27] width 31 height 31
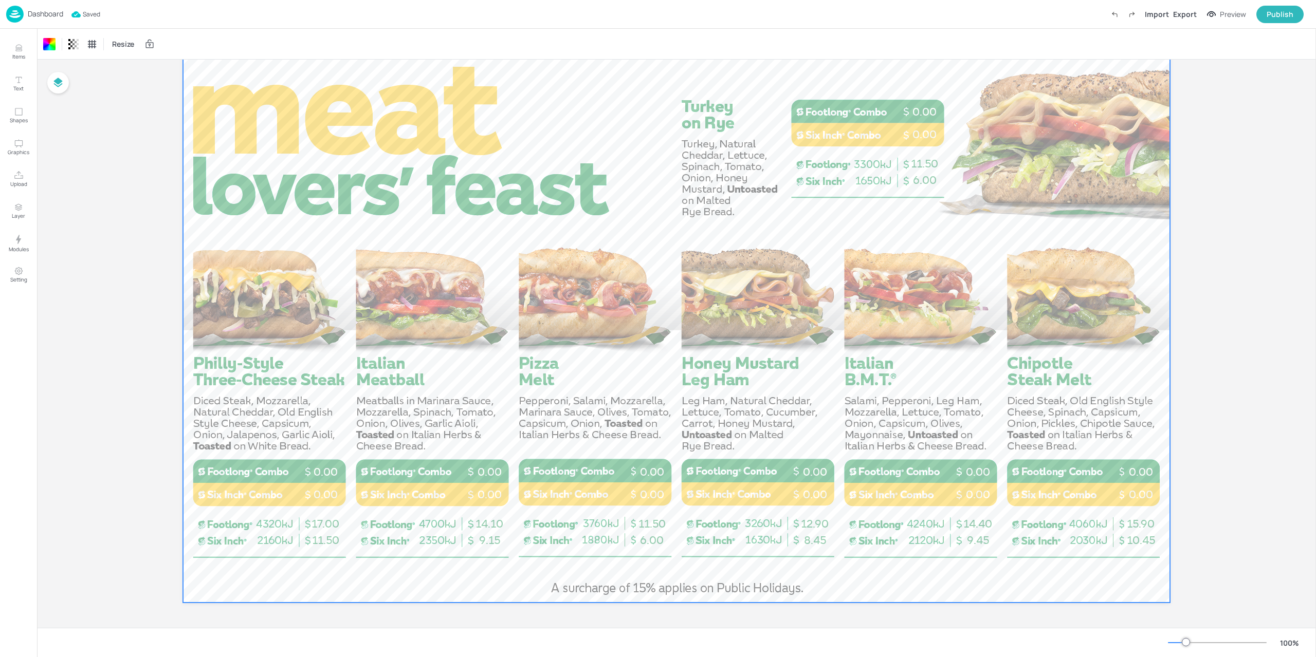
click at [26, 17] on div "Dashboard" at bounding box center [34, 14] width 57 height 17
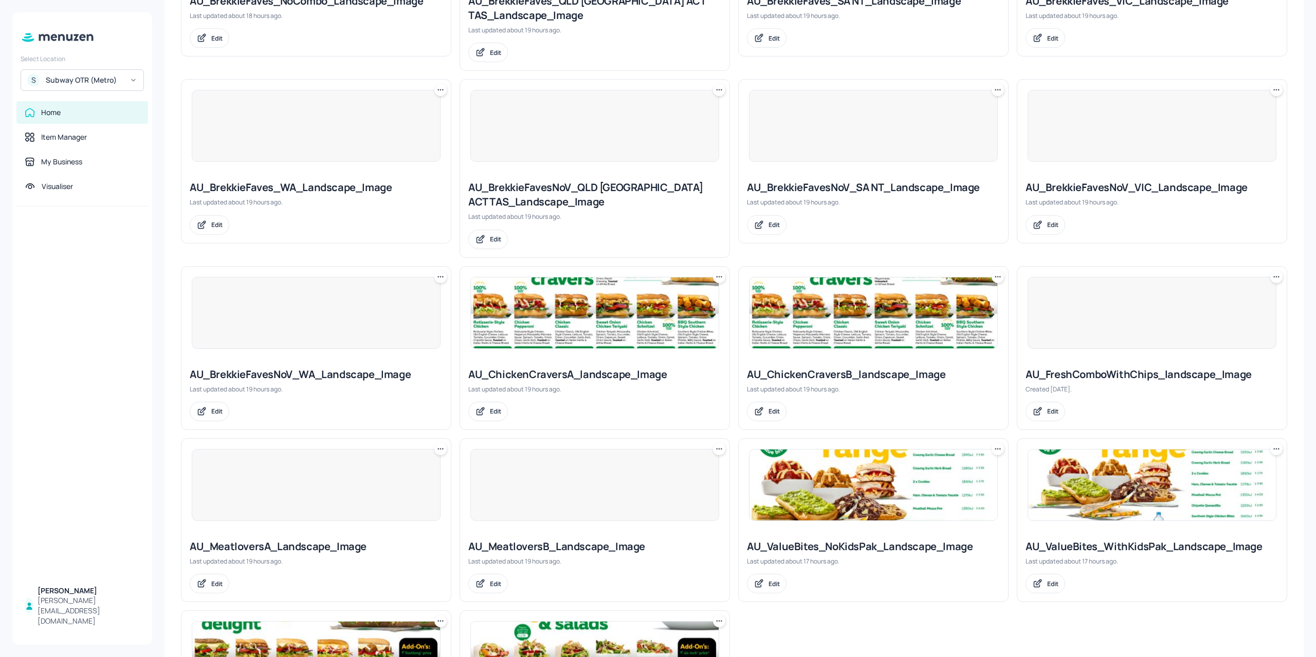
scroll to position [462, 0]
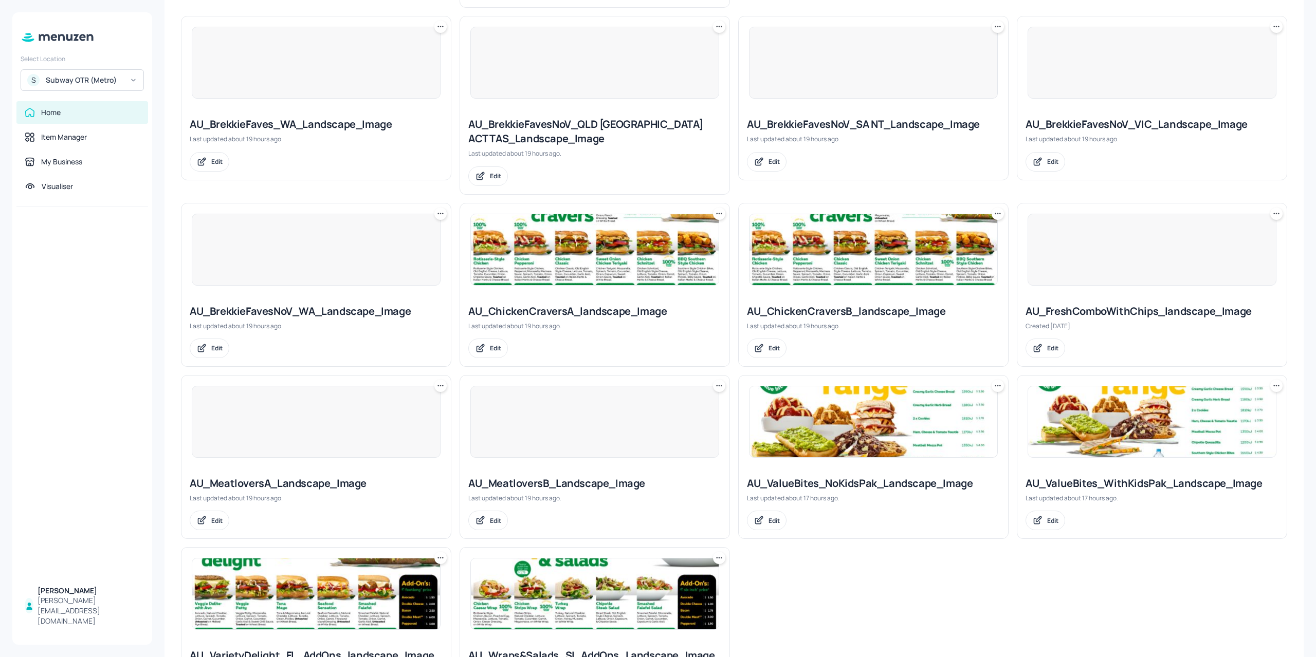
click at [314, 452] on div at bounding box center [316, 422] width 249 height 72
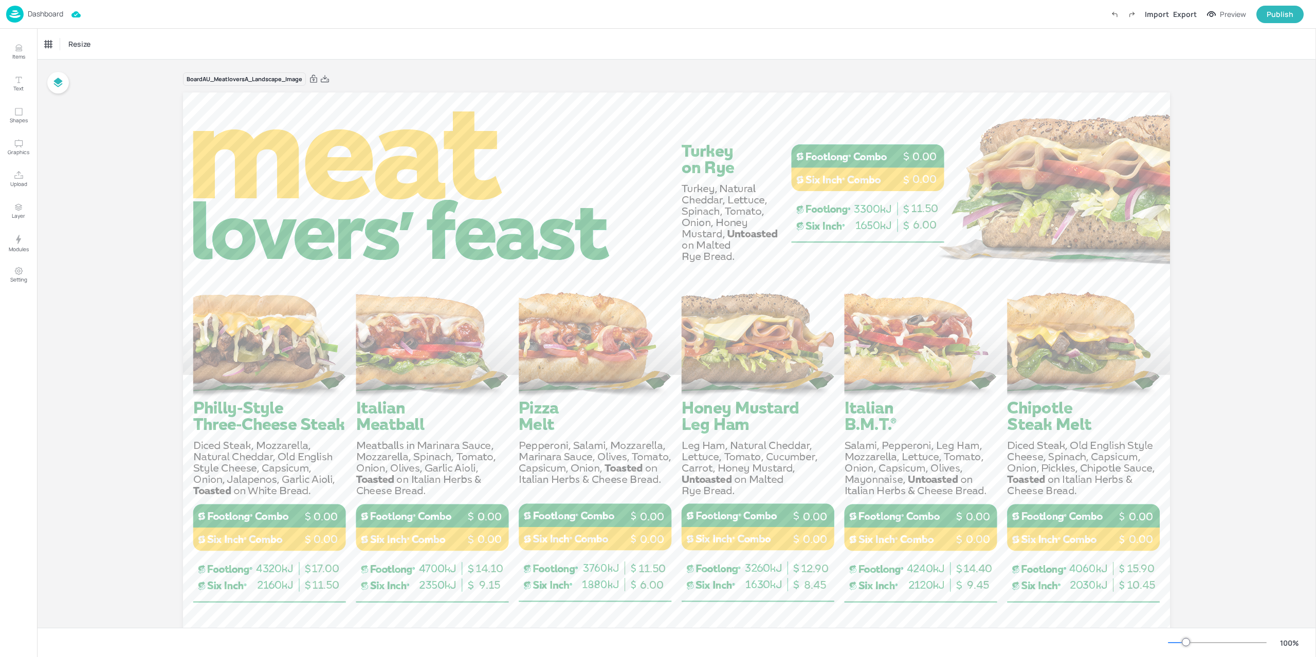
click at [1188, 21] on div "Import Export Preview Publish" at bounding box center [1204, 14] width 198 height 17
click at [1185, 14] on div "Export" at bounding box center [1185, 14] width 24 height 11
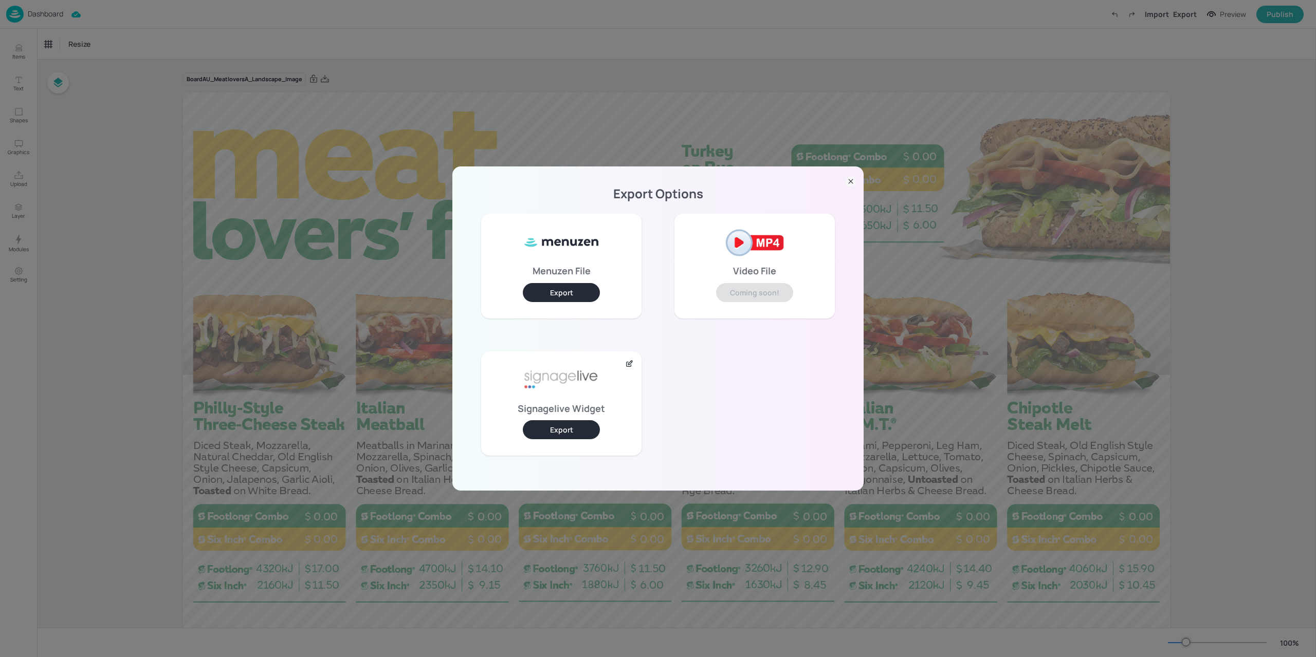
click at [556, 289] on button "Export" at bounding box center [561, 292] width 77 height 19
click at [192, 163] on div "Export Options Menuzen File Export Video File Coming soon! Signagelive Widget E…" at bounding box center [658, 328] width 1316 height 657
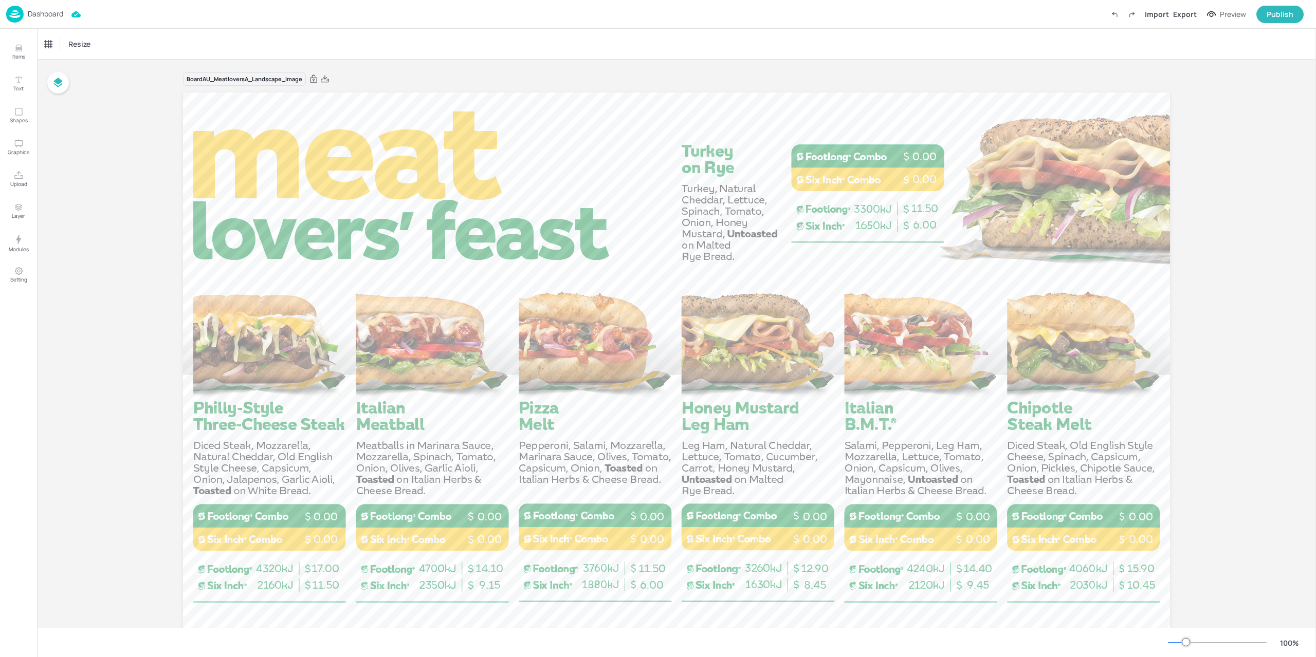
click at [26, 13] on div "Dashboard" at bounding box center [34, 14] width 57 height 17
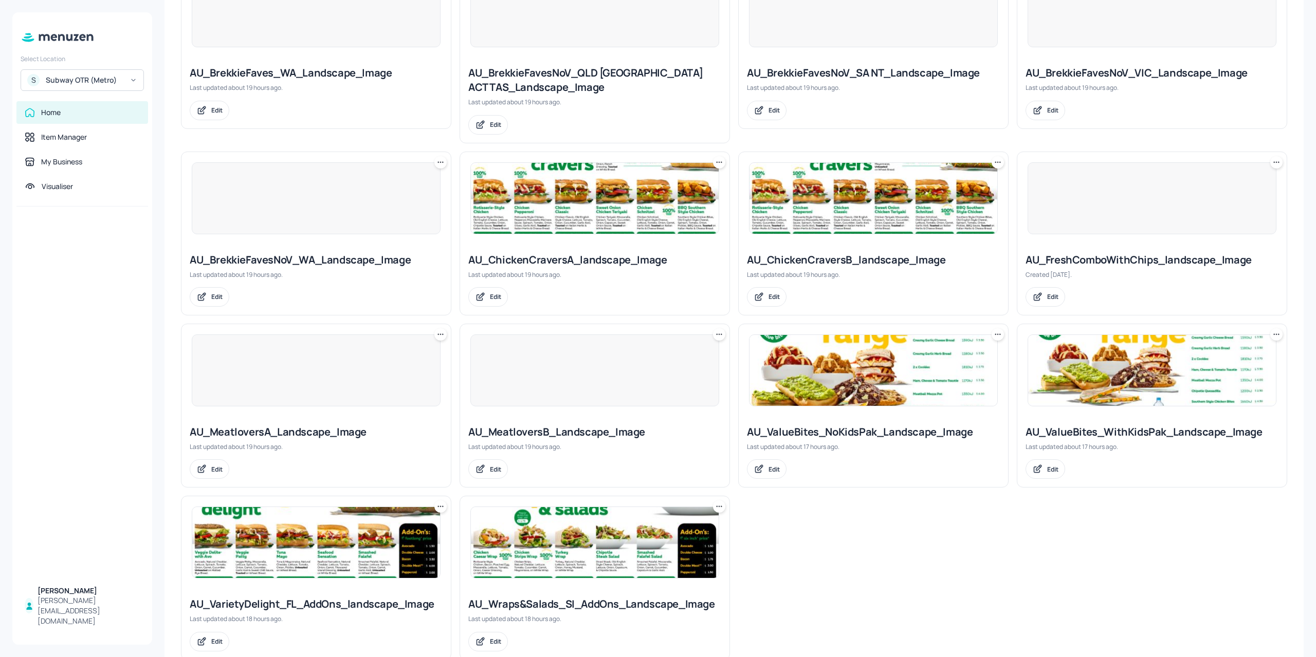
scroll to position [538, 0]
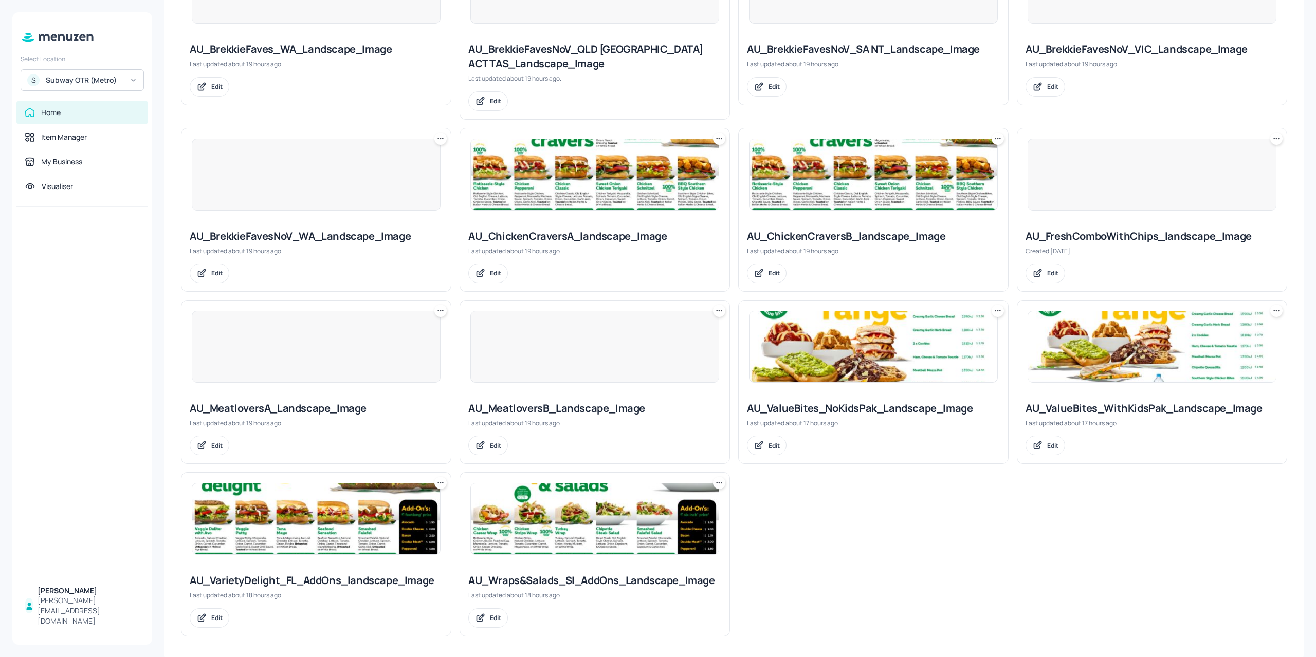
click at [560, 346] on div at bounding box center [594, 347] width 249 height 72
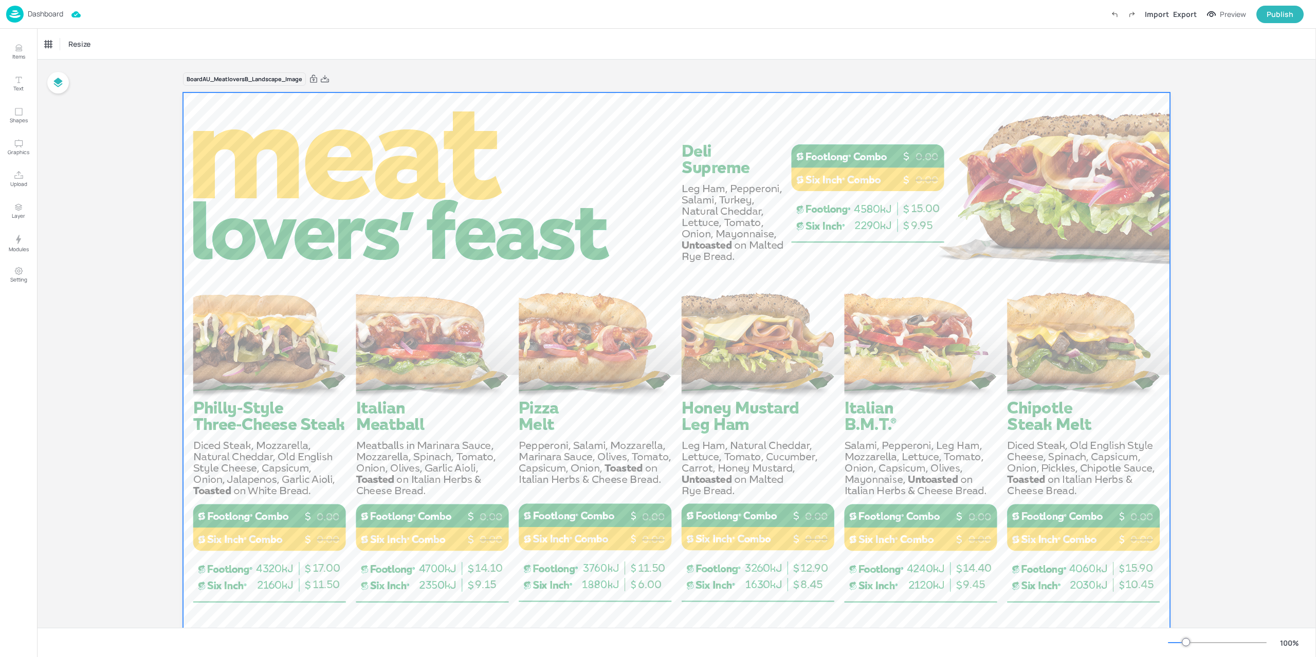
click at [345, 202] on div at bounding box center [676, 369] width 987 height 555
click at [412, 223] on div "Set Background as Image Layer" at bounding box center [422, 214] width 155 height 21
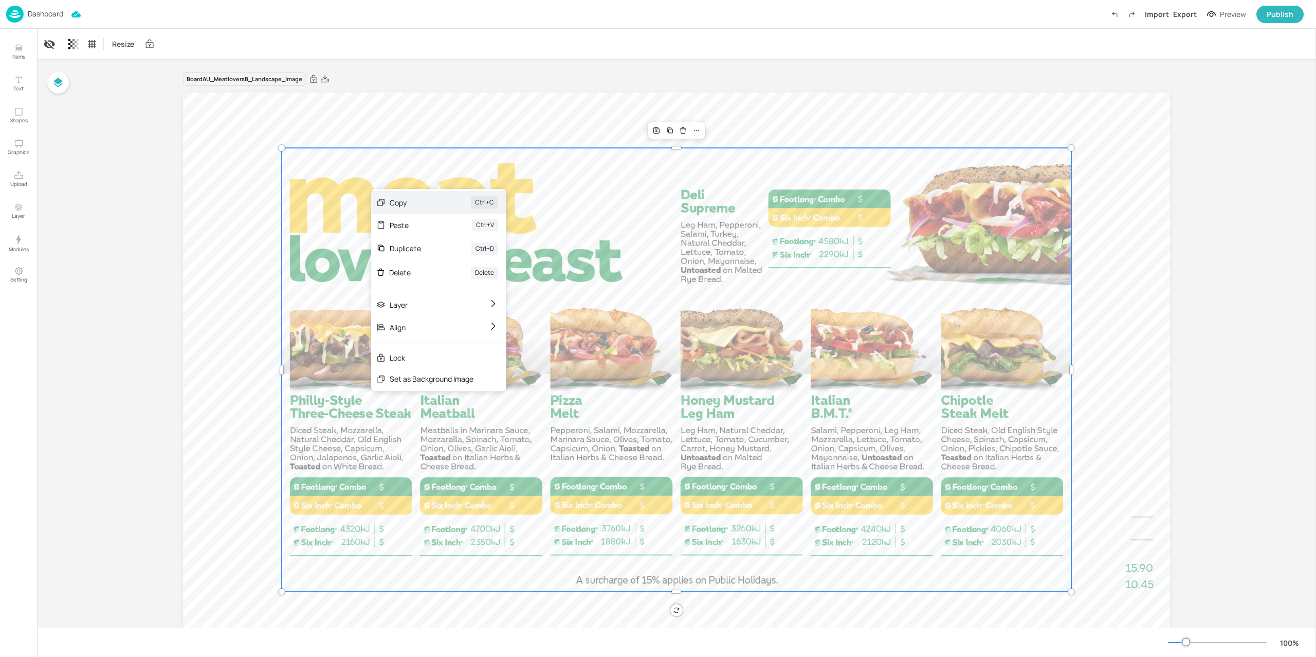
click at [415, 202] on div "Copy" at bounding box center [416, 202] width 52 height 11
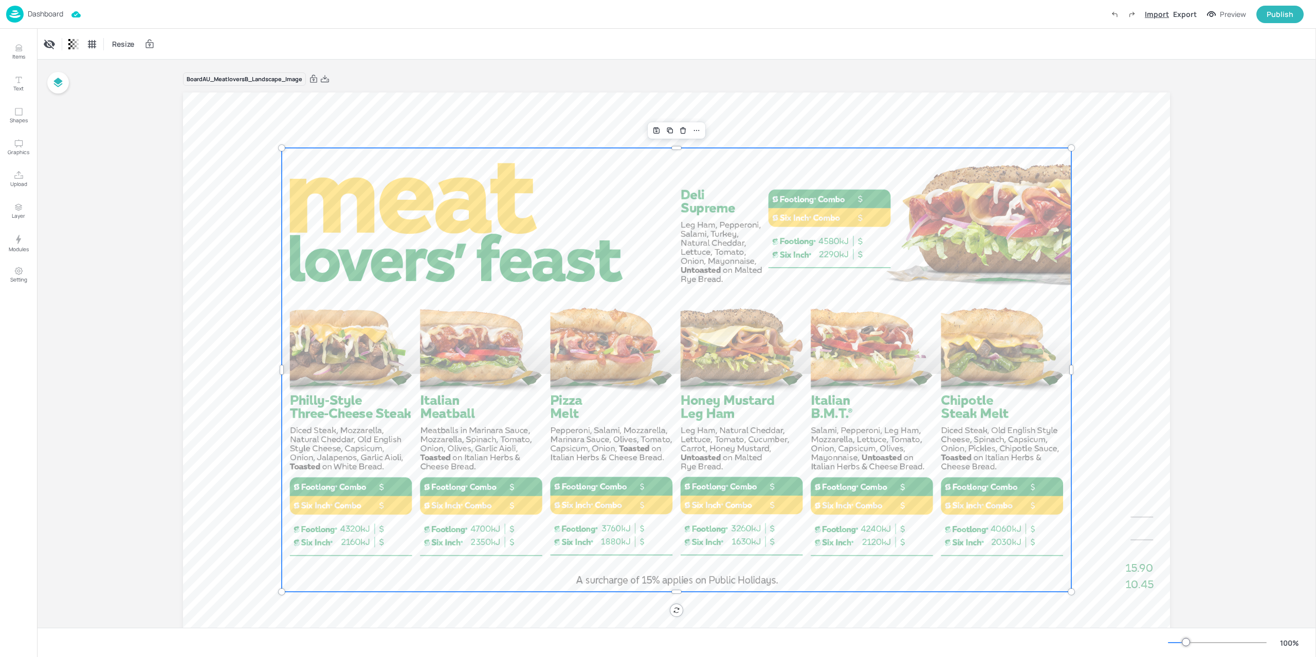
click at [1162, 18] on div "Import" at bounding box center [1156, 14] width 24 height 11
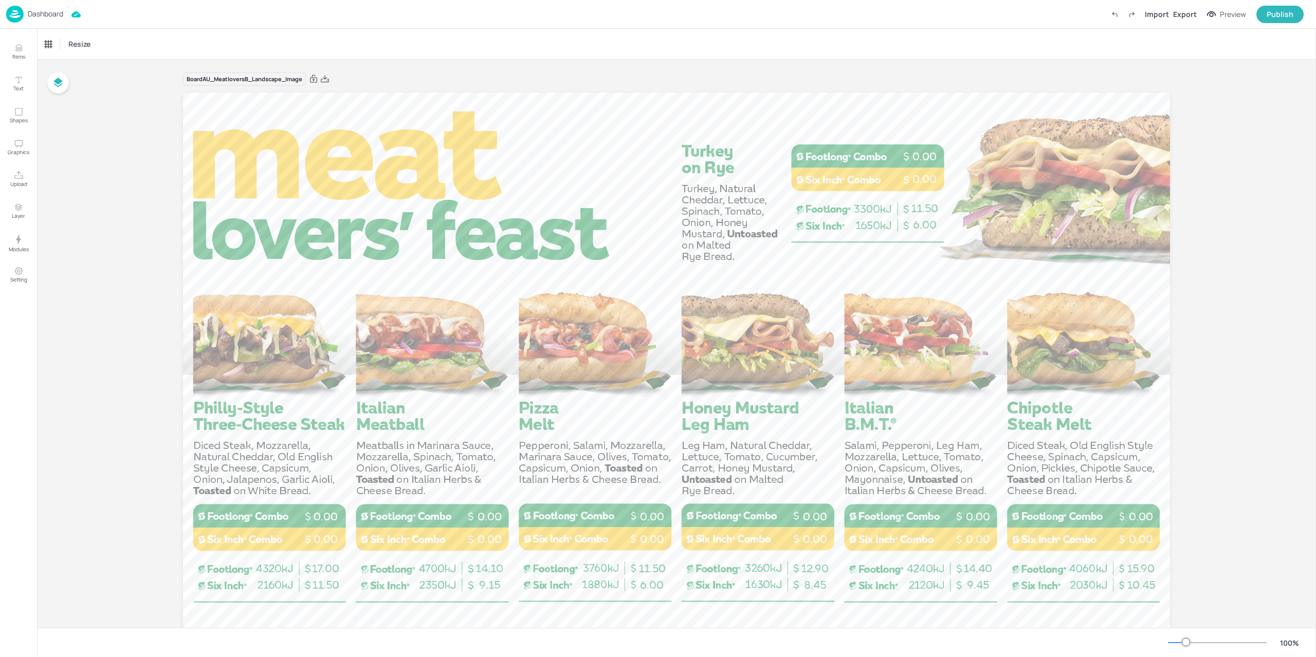
drag, startPoint x: 154, startPoint y: 170, endPoint x: 301, endPoint y: 138, distance: 150.5
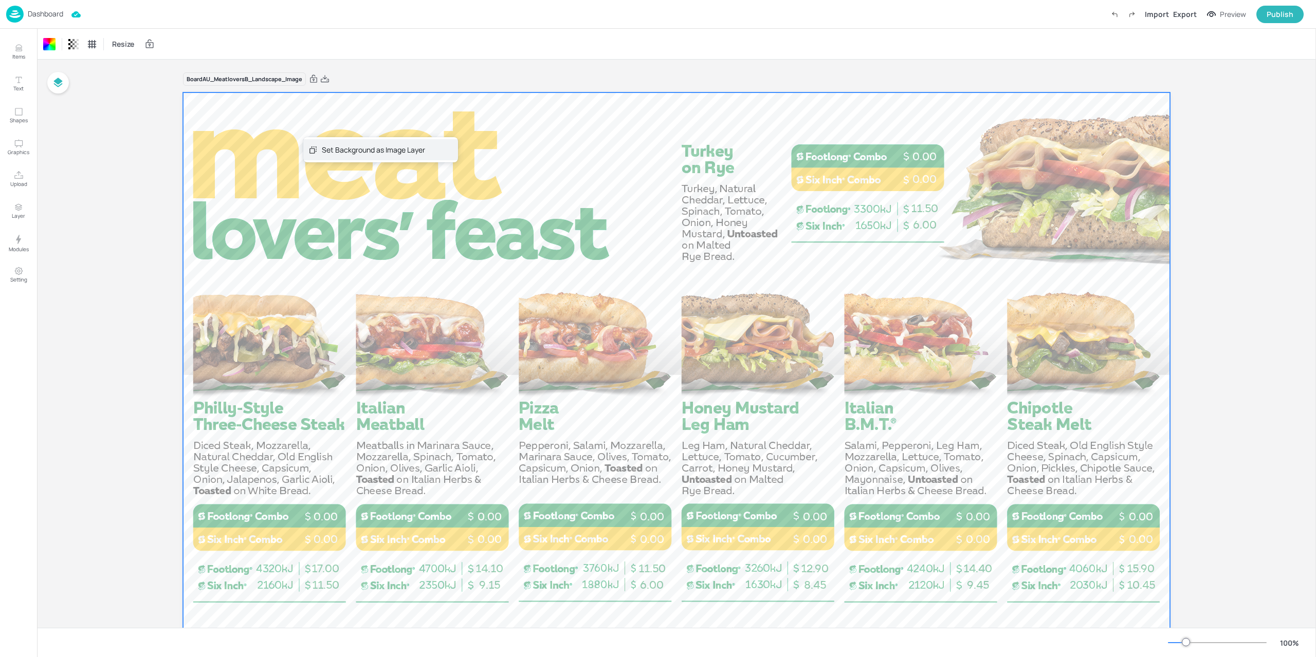
click at [346, 153] on div "Set Background as Image Layer" at bounding box center [373, 149] width 103 height 11
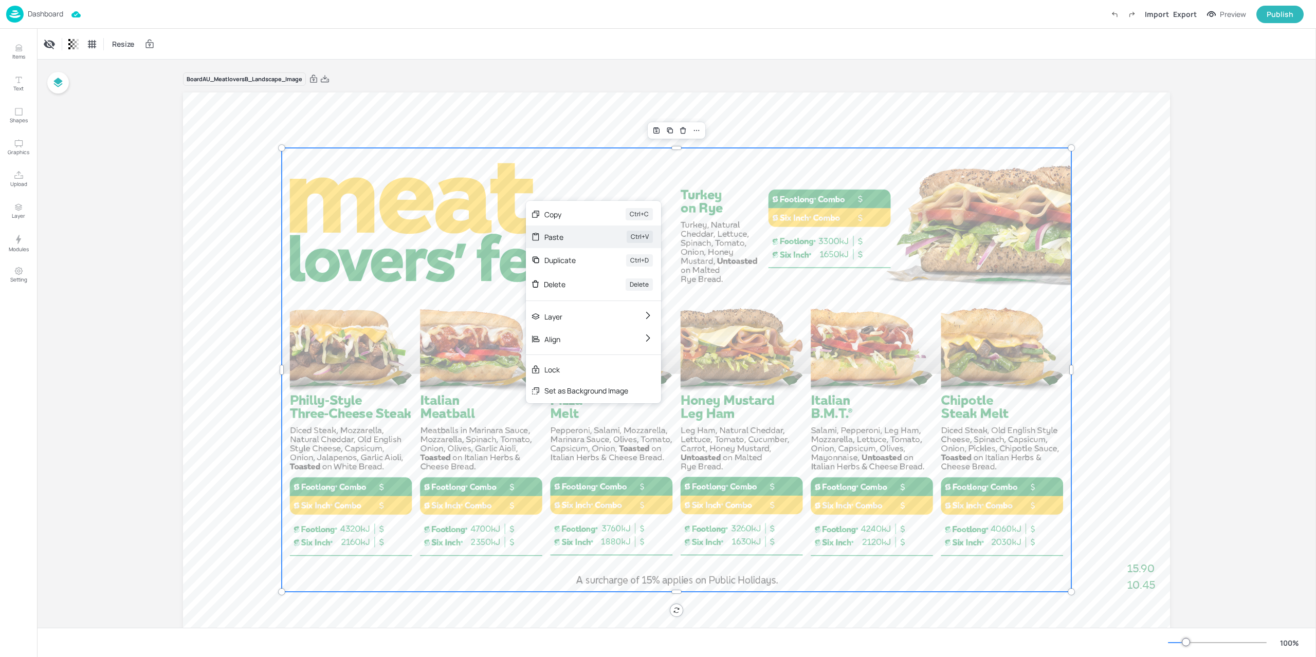
click at [560, 239] on div "Paste" at bounding box center [570, 237] width 53 height 11
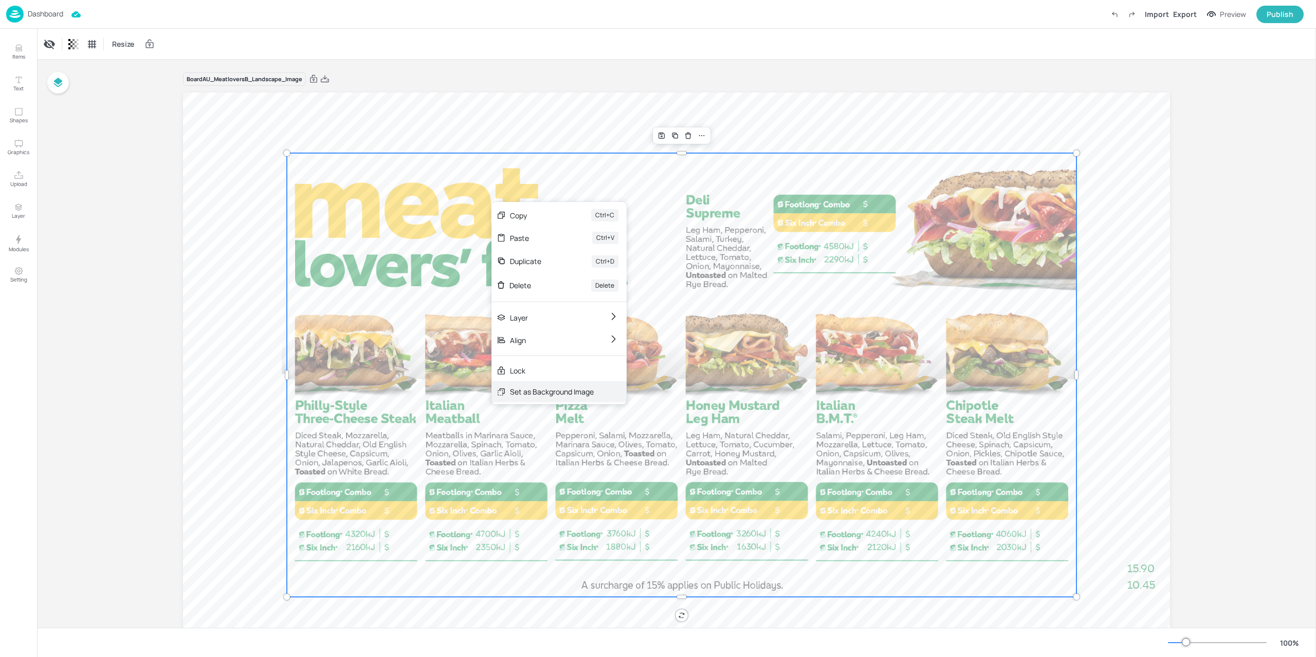
click at [540, 393] on div "Set as Background Image" at bounding box center [552, 391] width 84 height 11
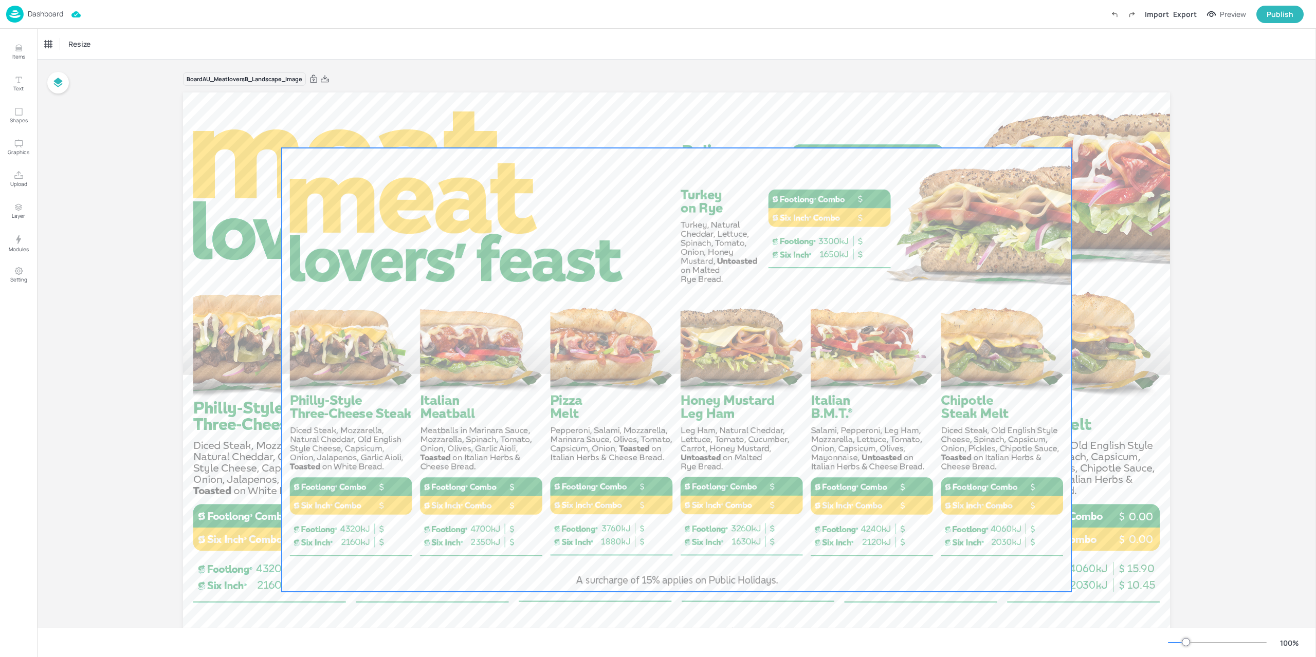
click at [490, 254] on div at bounding box center [676, 370] width 789 height 444
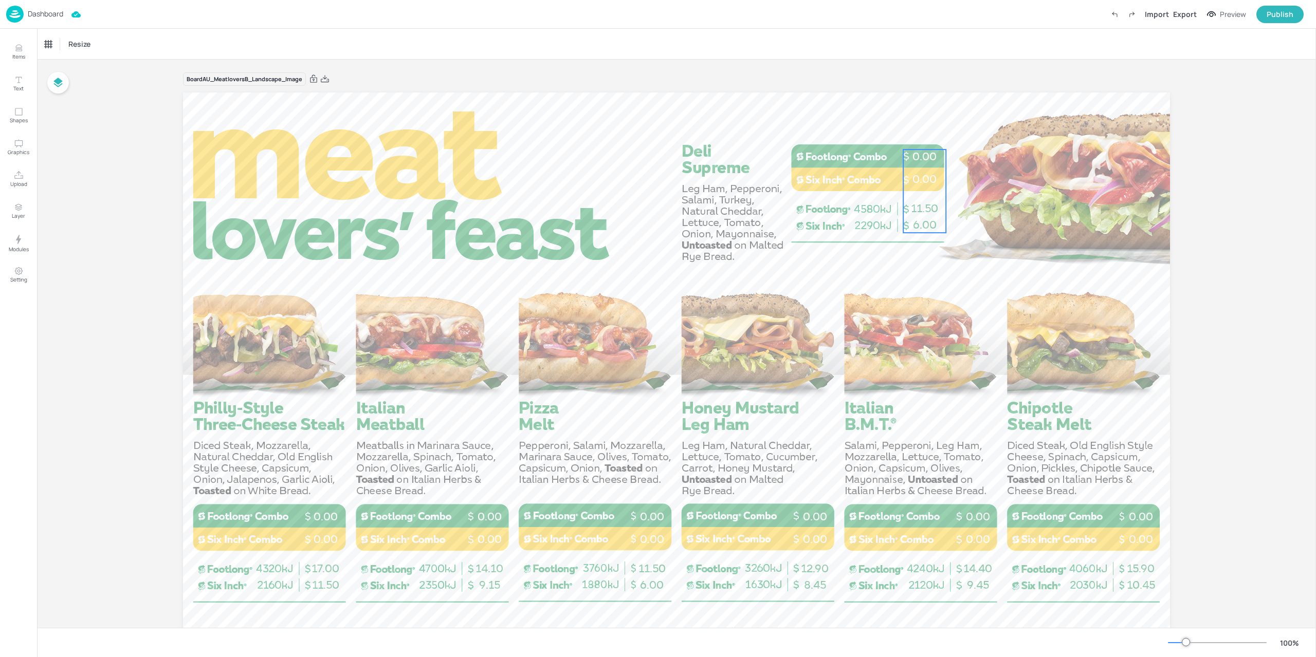
click at [922, 174] on span "0.00" at bounding box center [924, 179] width 24 height 13
click at [57, 40] on div "Carved Turkey" at bounding box center [66, 44] width 42 height 9
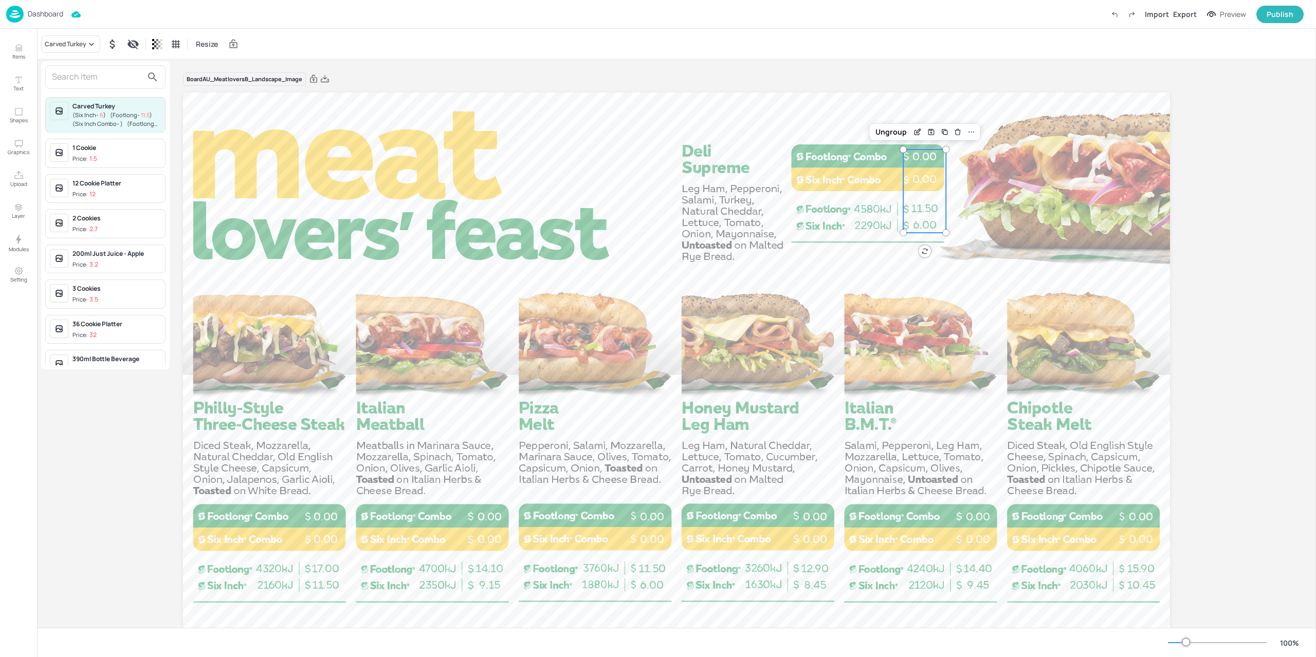
click at [63, 81] on input "text" at bounding box center [97, 77] width 90 height 16
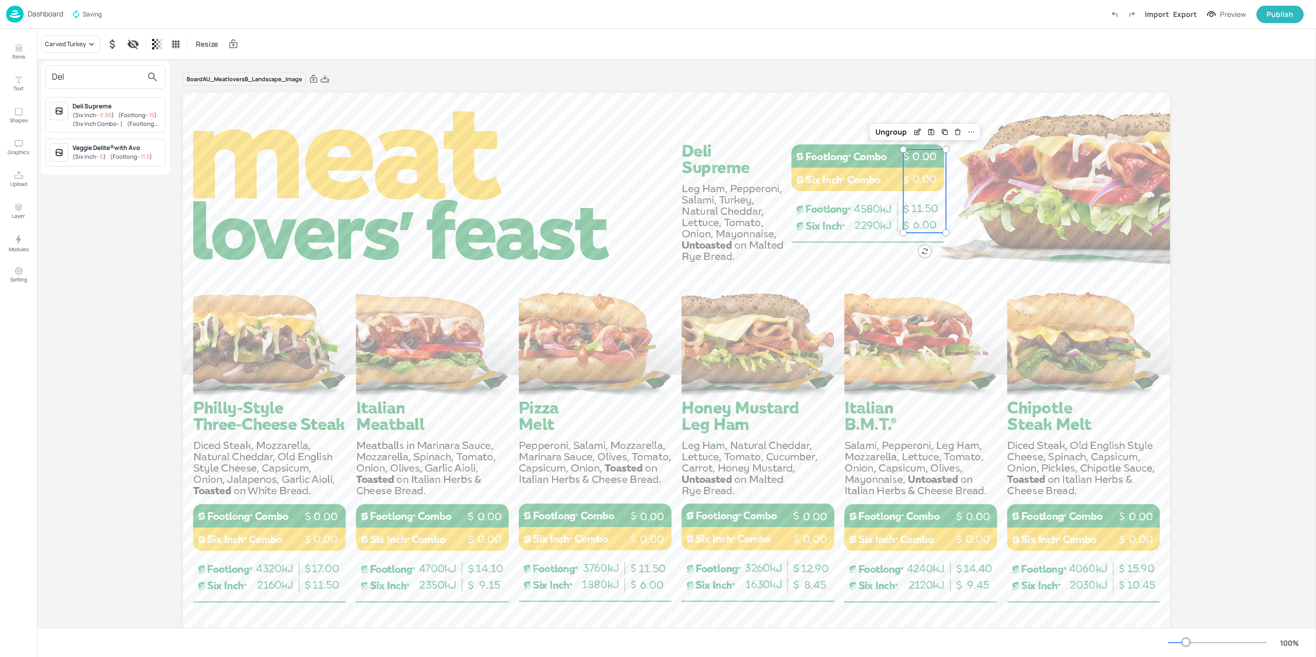
type input "Del"
click at [112, 114] on span "( Six Inch - 9.95 )" at bounding box center [93, 115] width 42 height 8
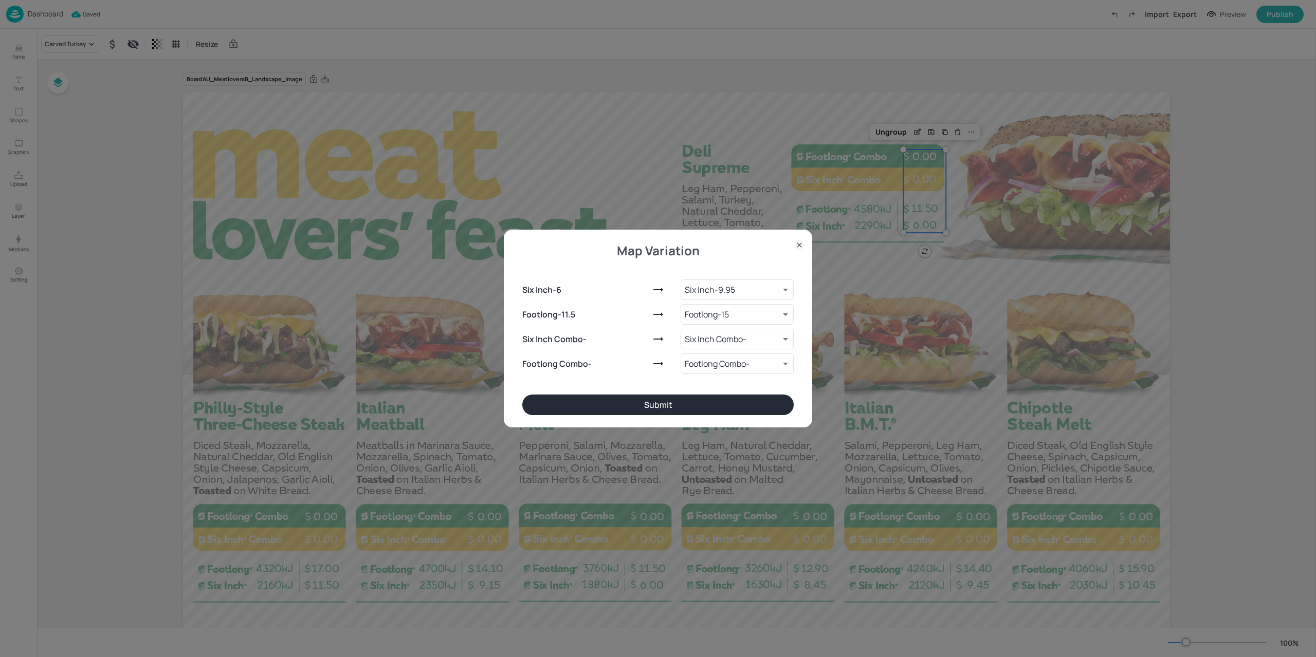
click at [672, 408] on button "Submit" at bounding box center [657, 405] width 271 height 21
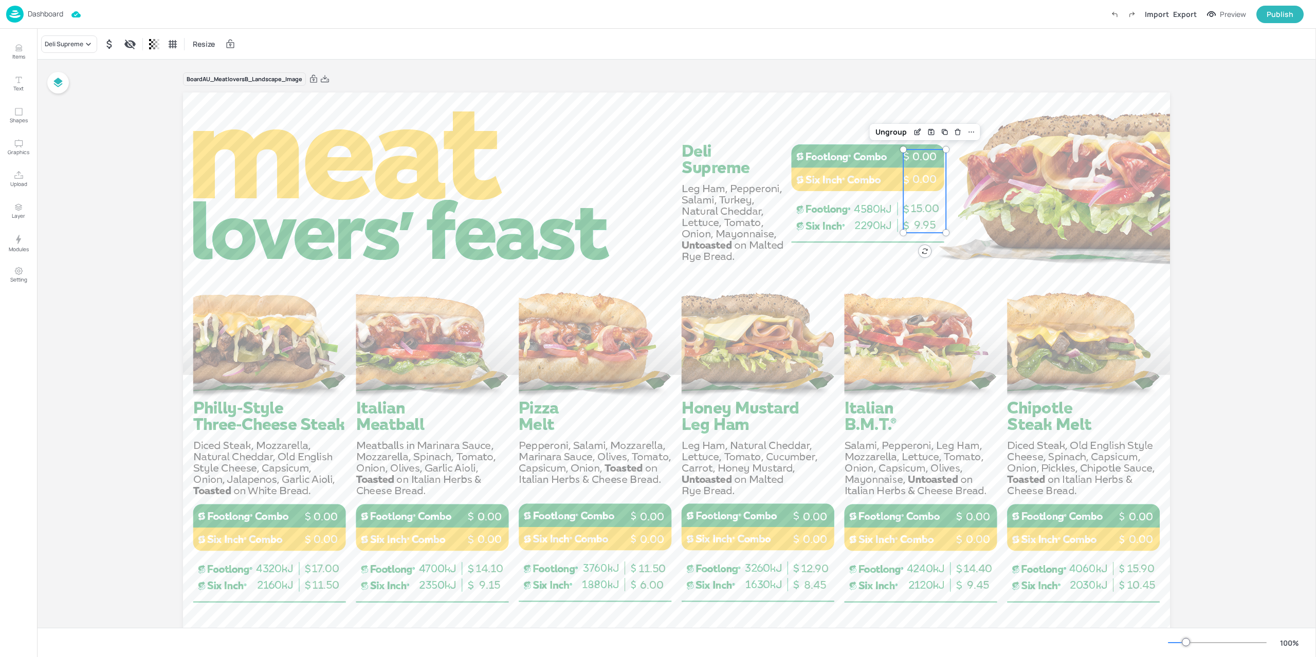
click at [122, 281] on div "Board AU_MeatloversB_Landscape_Image 11.50 17.00 0.00 0.00 8.45 12.90 0.00 0.00…" at bounding box center [676, 367] width 1279 height 614
click at [800, 529] on div "8.45 12.90 0.00 0.00" at bounding box center [814, 551] width 43 height 83
click at [23, 13] on img at bounding box center [14, 14] width 17 height 17
click at [1241, 13] on div "Preview" at bounding box center [1232, 14] width 26 height 11
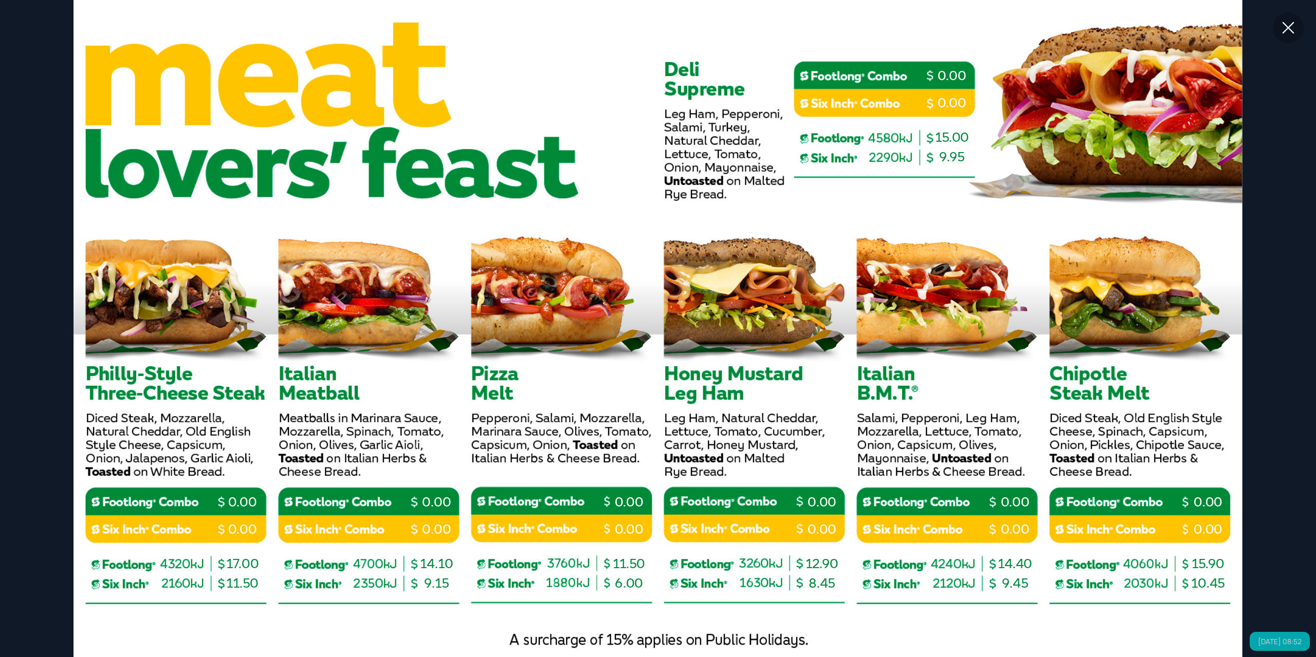
click at [1294, 26] on icon at bounding box center [1288, 27] width 18 height 18
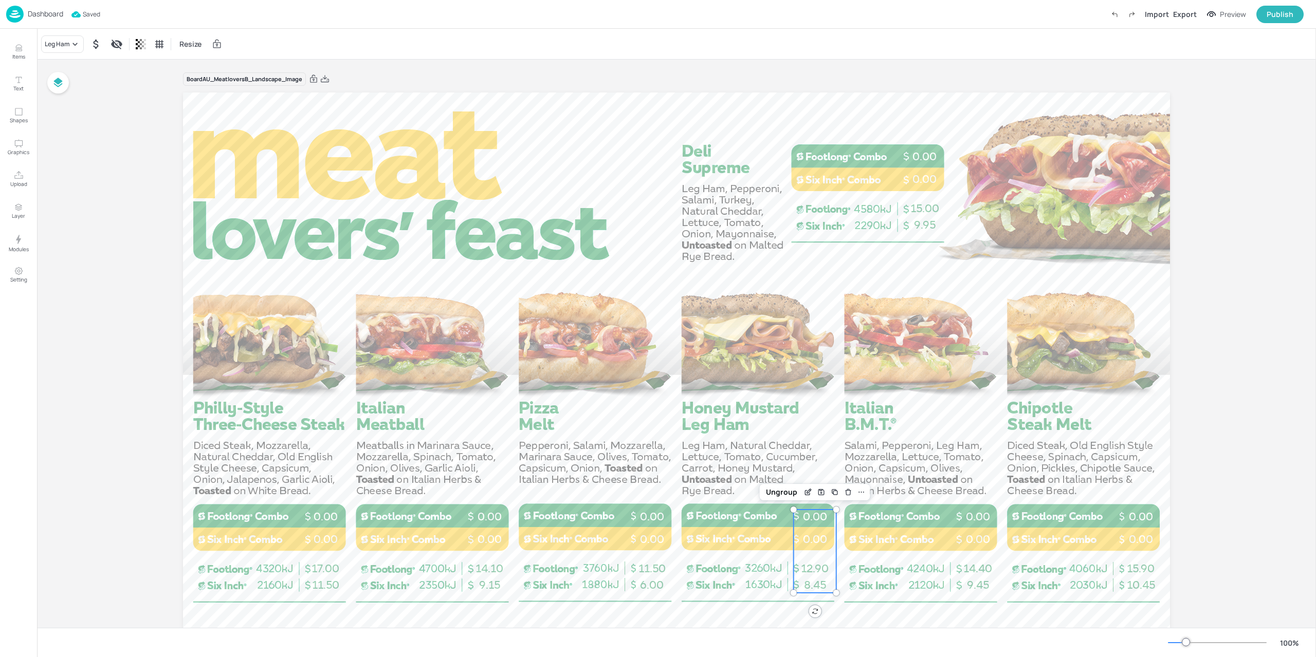
click at [8, 18] on img at bounding box center [14, 14] width 17 height 17
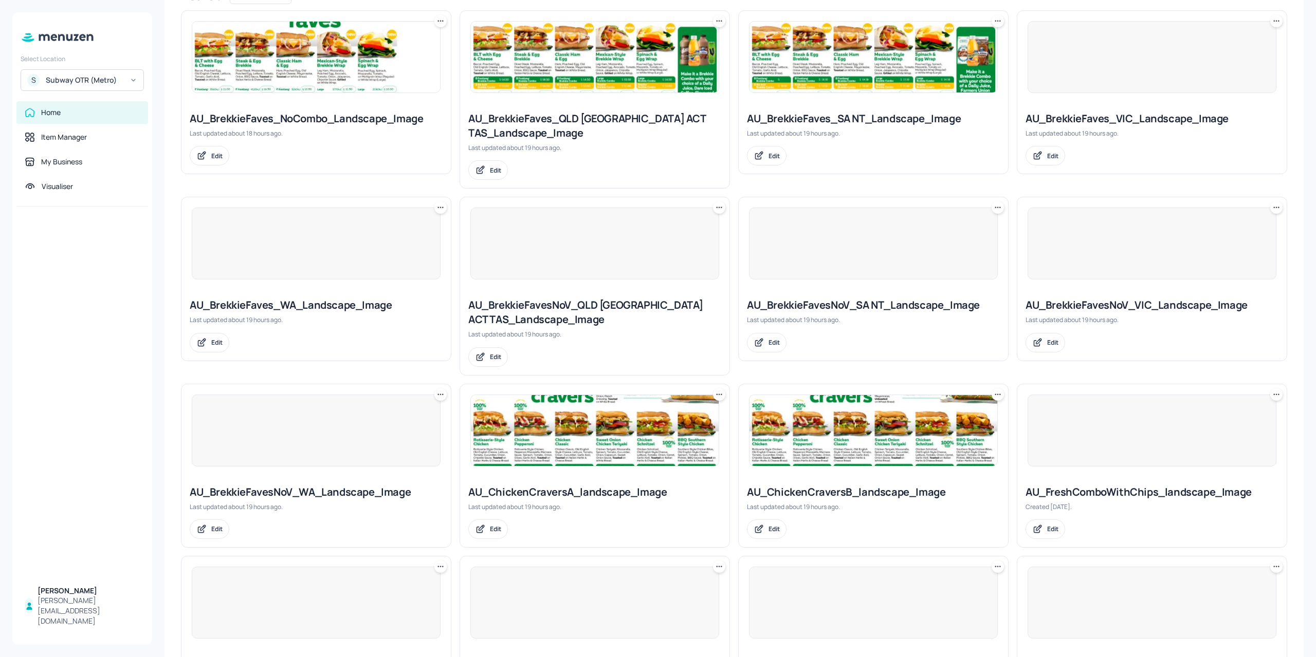
scroll to position [538, 0]
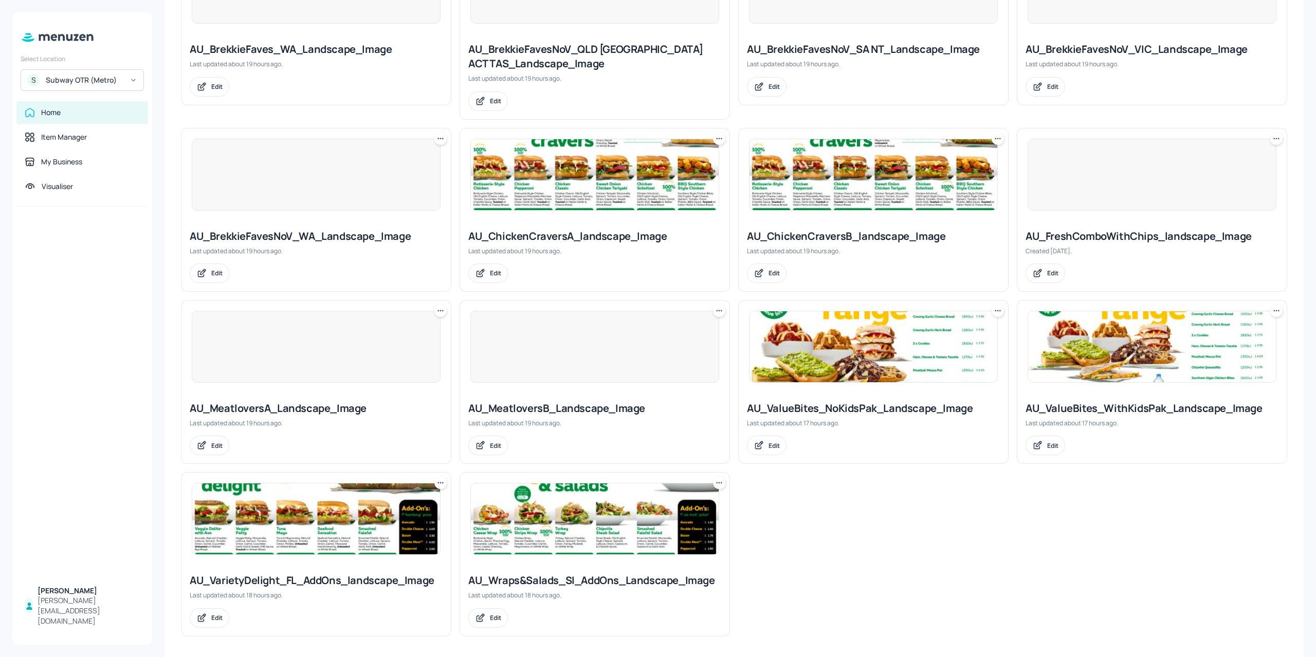
click at [383, 516] on img at bounding box center [316, 519] width 248 height 71
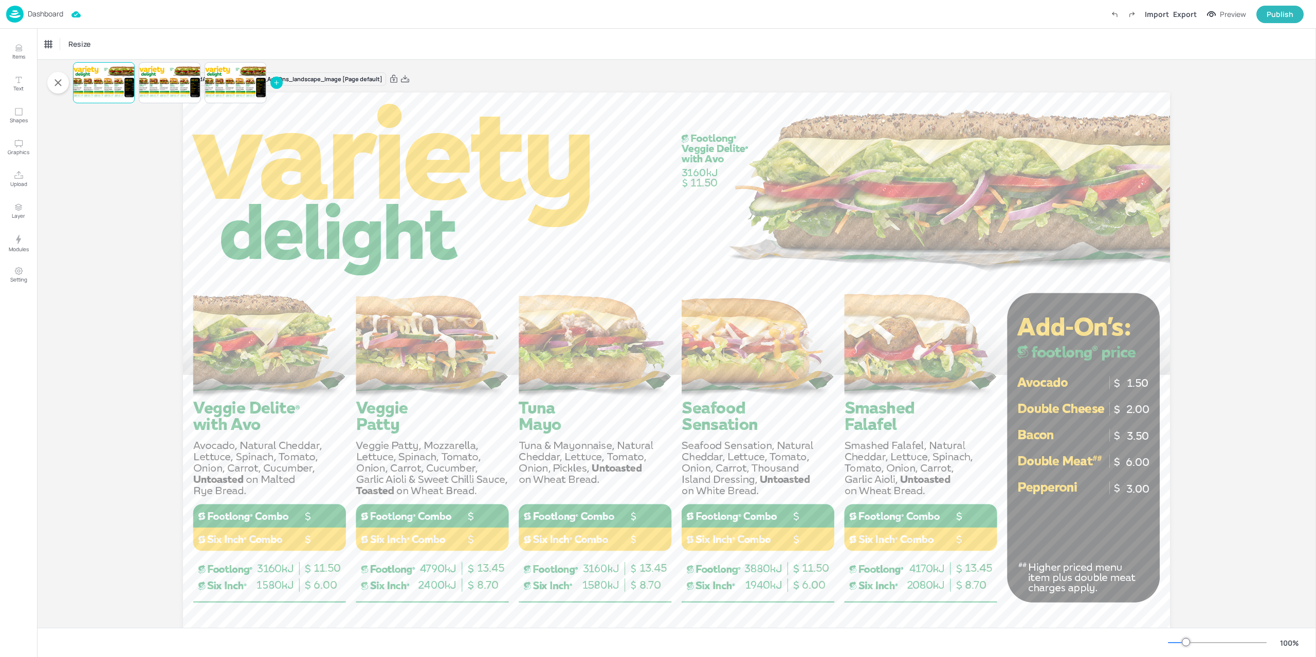
click at [25, 11] on div "Dashboard" at bounding box center [34, 14] width 57 height 17
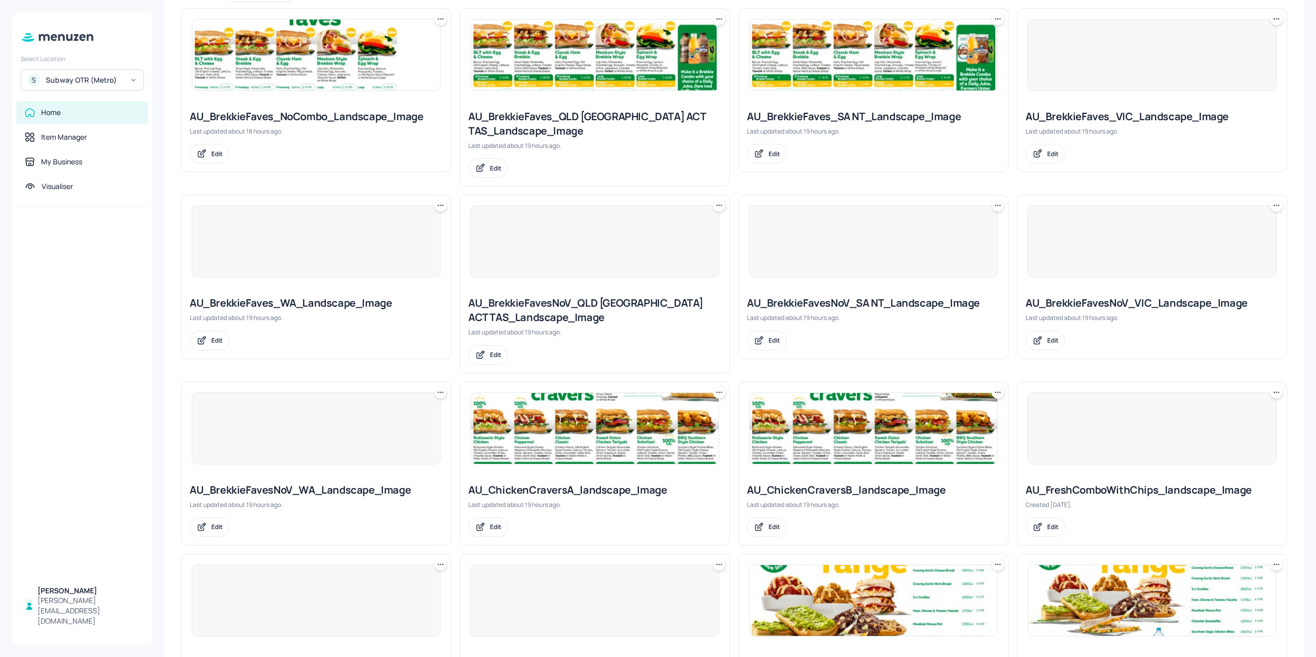
scroll to position [538, 0]
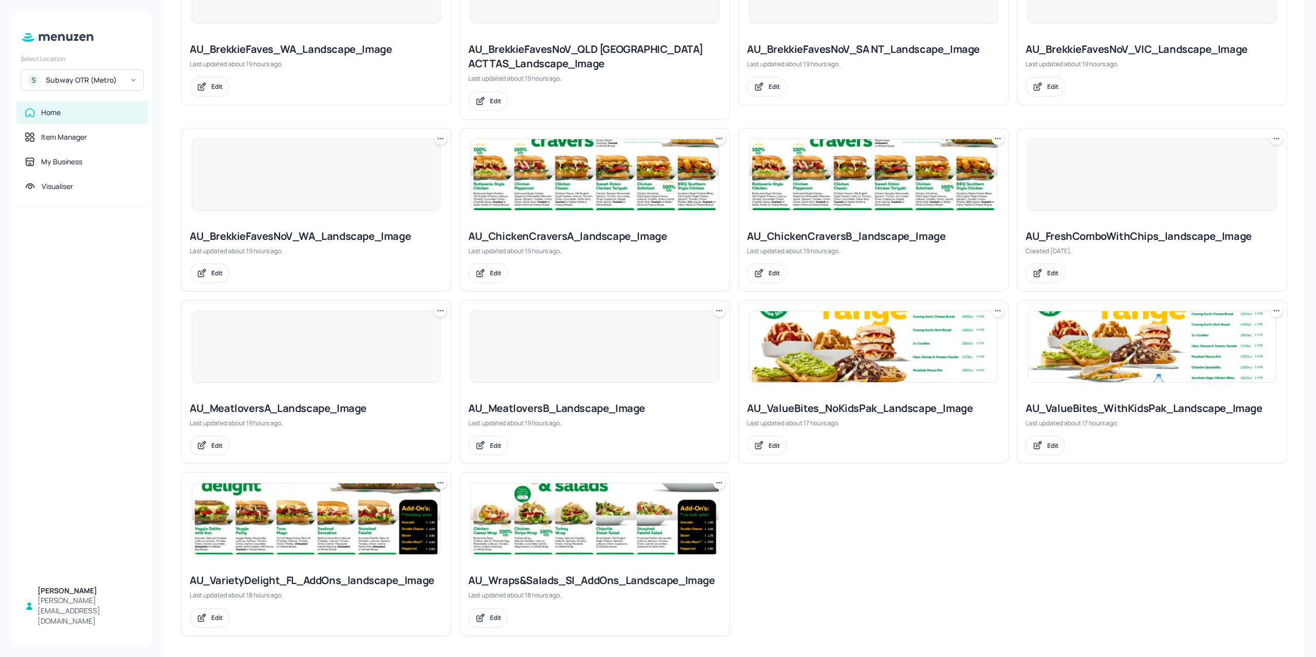
click at [605, 181] on img at bounding box center [595, 174] width 248 height 71
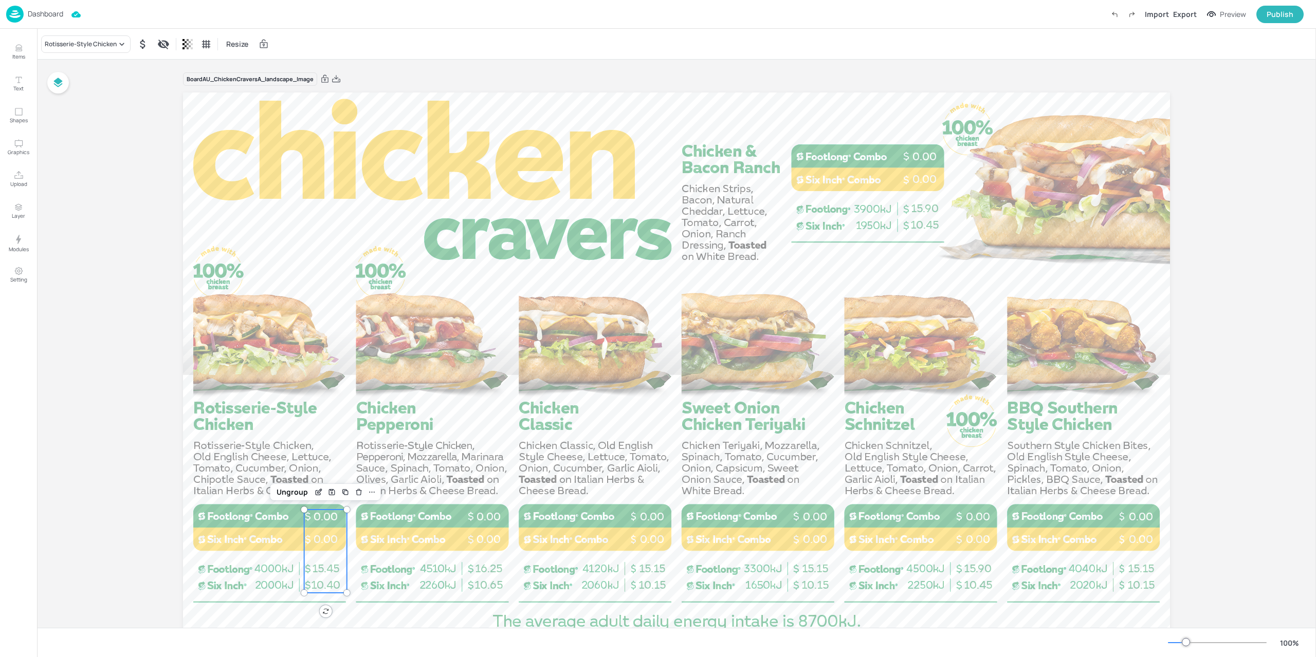
click at [334, 521] on span "0.00" at bounding box center [325, 516] width 24 height 13
click at [18, 14] on img at bounding box center [14, 14] width 17 height 17
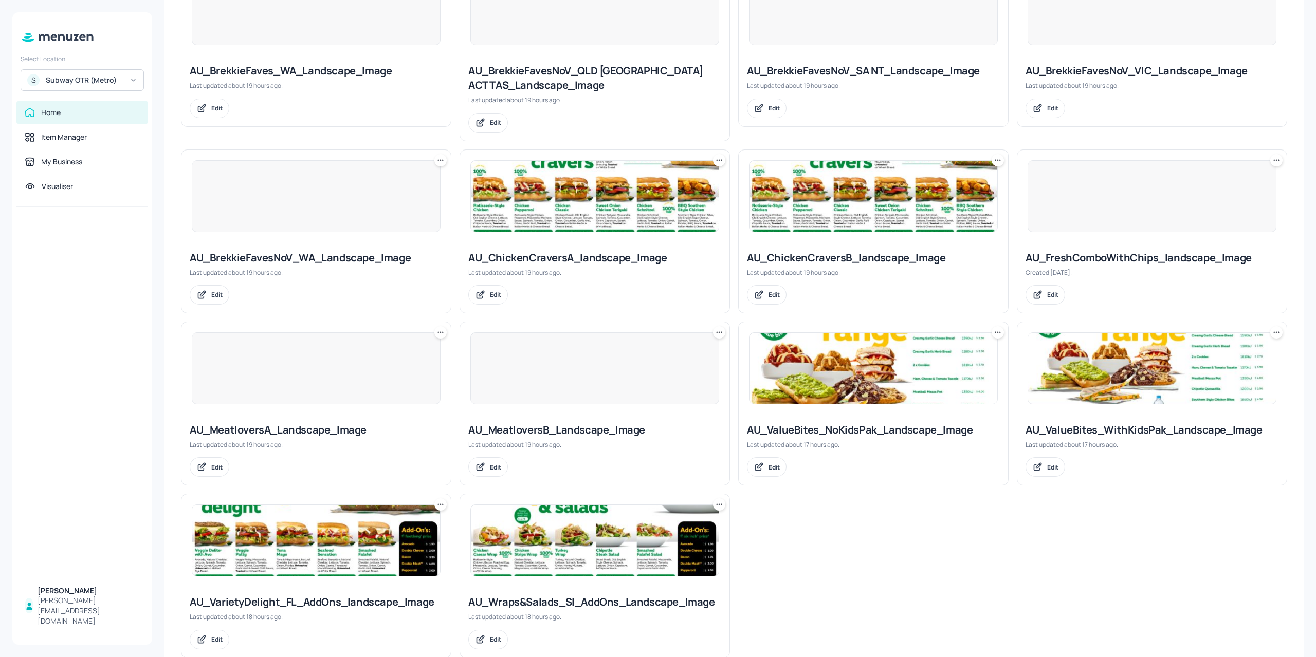
scroll to position [538, 0]
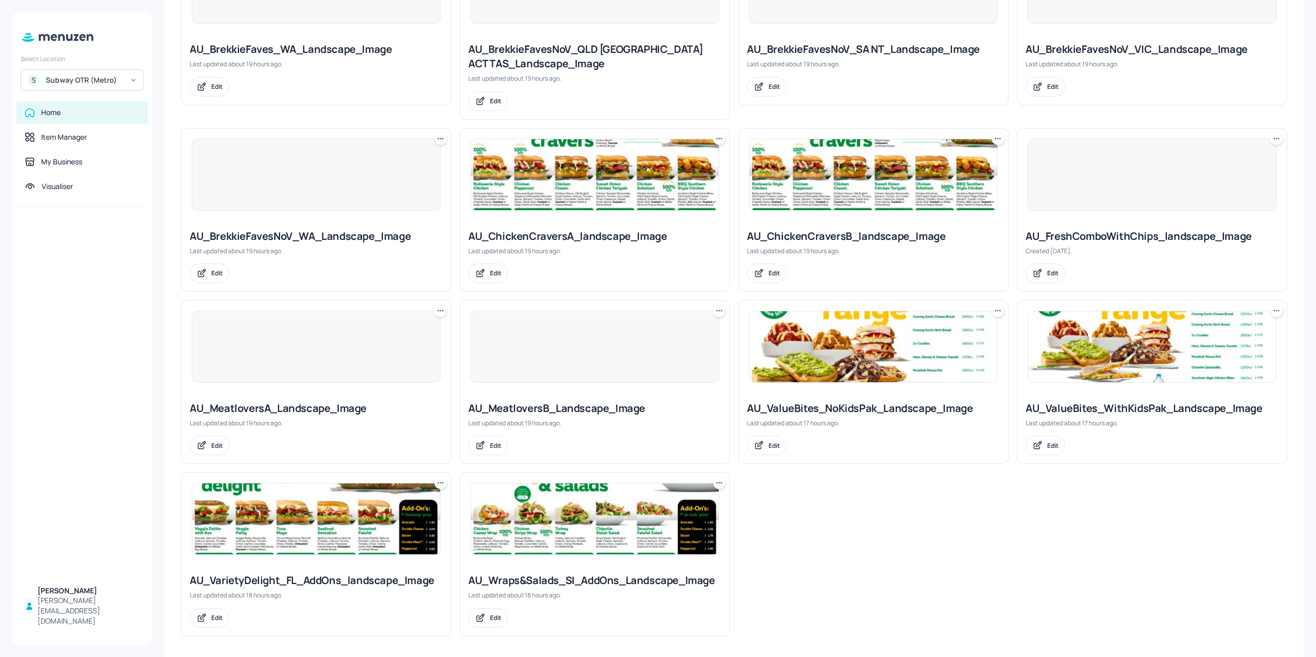
click at [323, 539] on img at bounding box center [316, 519] width 248 height 71
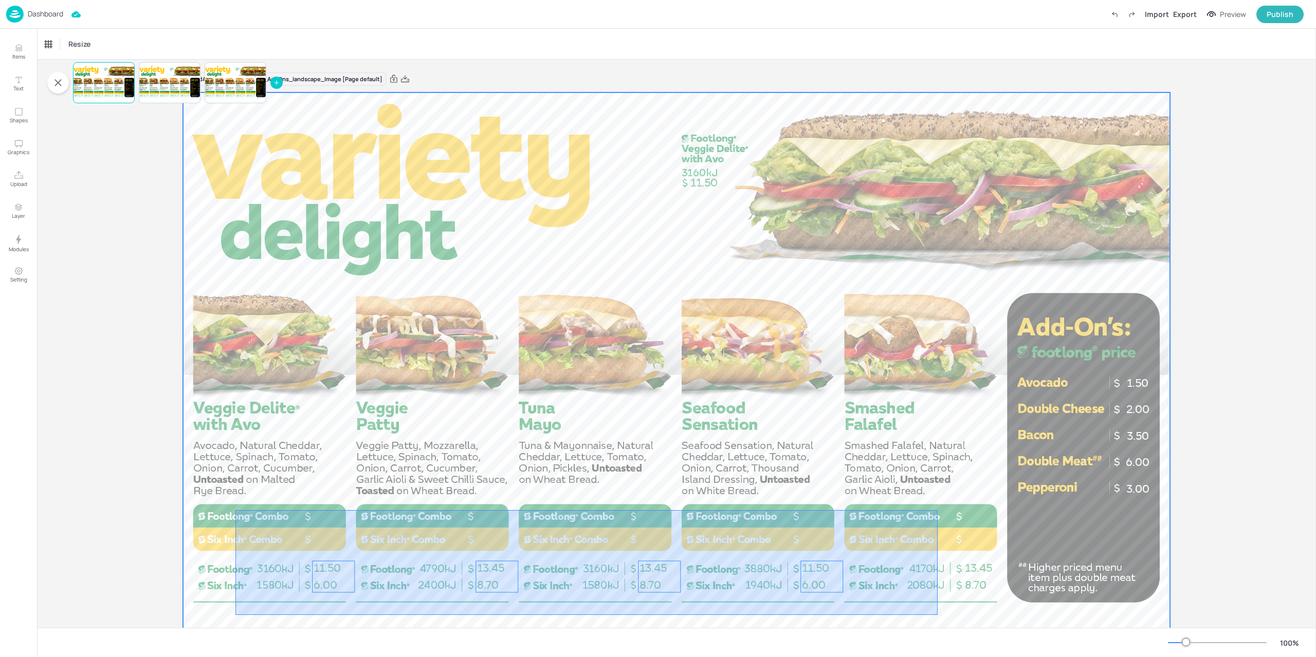
drag, startPoint x: 260, startPoint y: 526, endPoint x: 937, endPoint y: 615, distance: 683.1
click at [937, 615] on div at bounding box center [676, 369] width 987 height 555
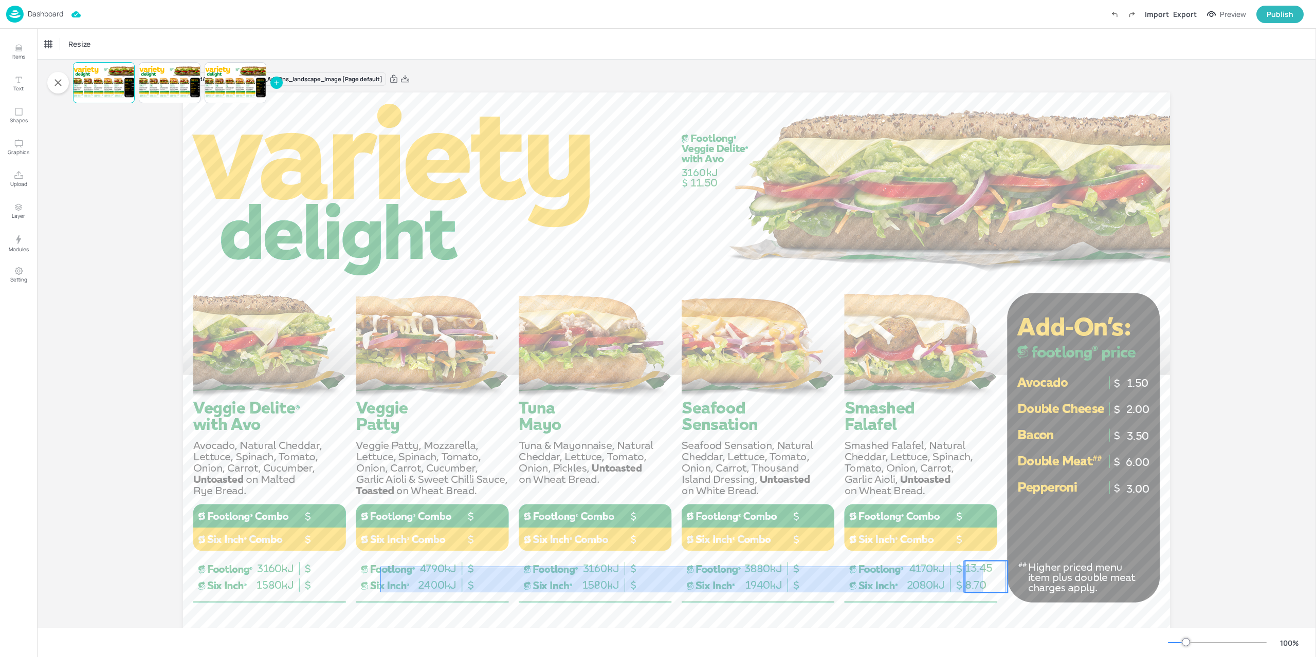
drag, startPoint x: 380, startPoint y: 593, endPoint x: 979, endPoint y: 559, distance: 599.6
click at [979, 559] on div at bounding box center [676, 369] width 987 height 555
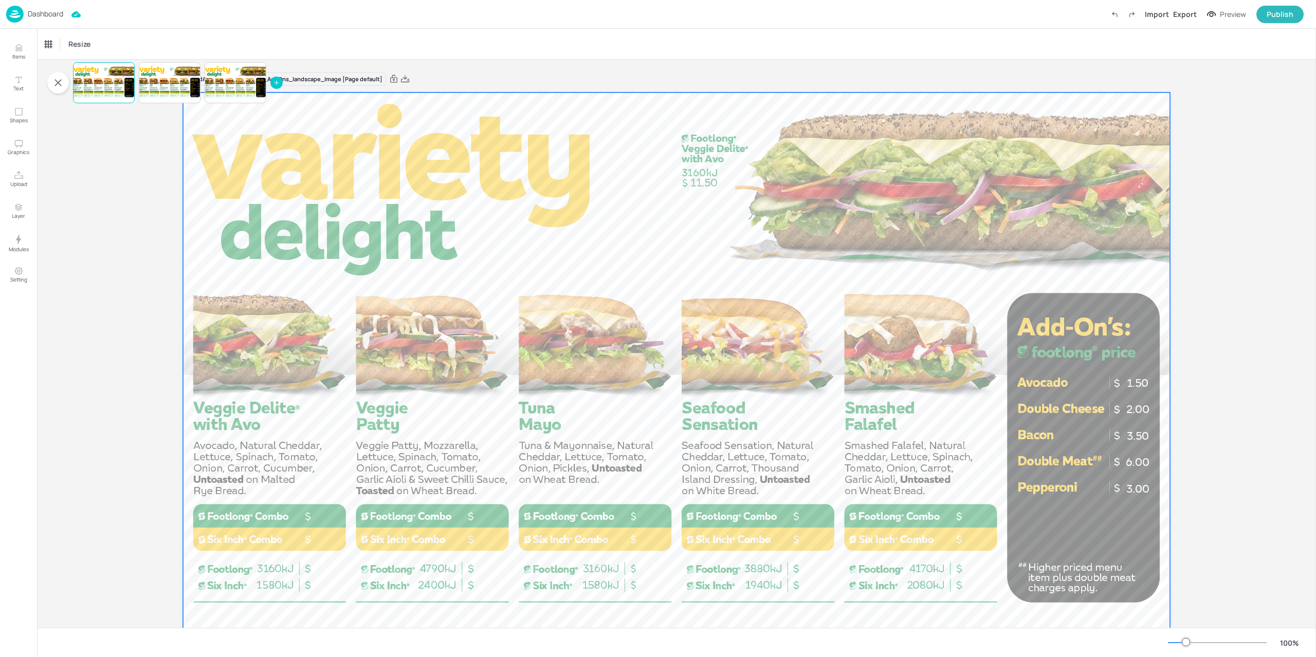
click at [935, 568] on div at bounding box center [676, 369] width 987 height 555
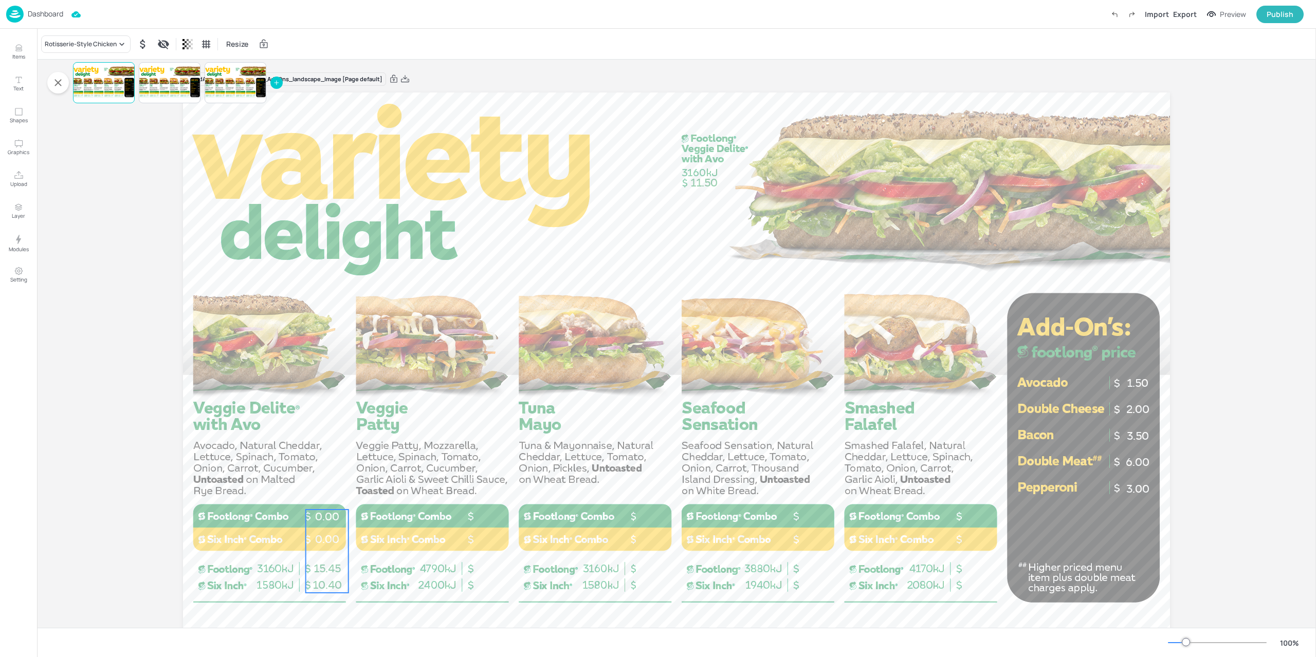
click at [323, 546] on p "0.00" at bounding box center [327, 539] width 43 height 15
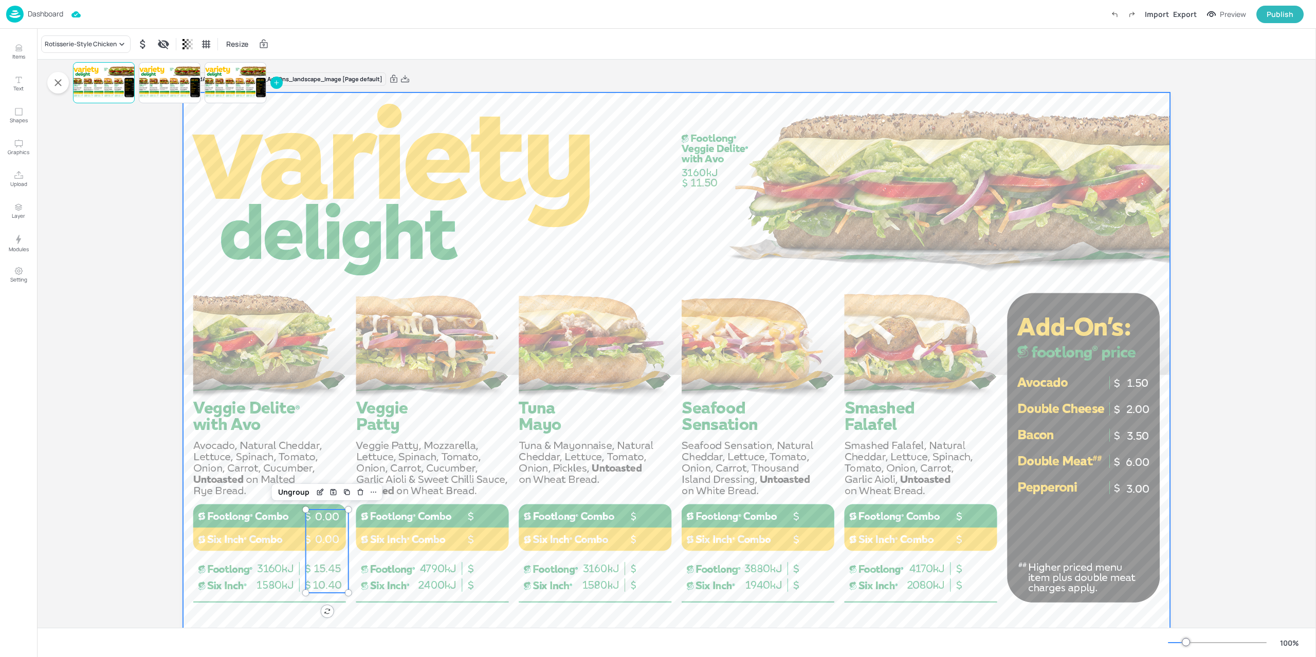
click at [413, 575] on div at bounding box center [676, 369] width 987 height 555
click at [343, 558] on div "10.40 15.45 0.00 0.00" at bounding box center [327, 551] width 43 height 83
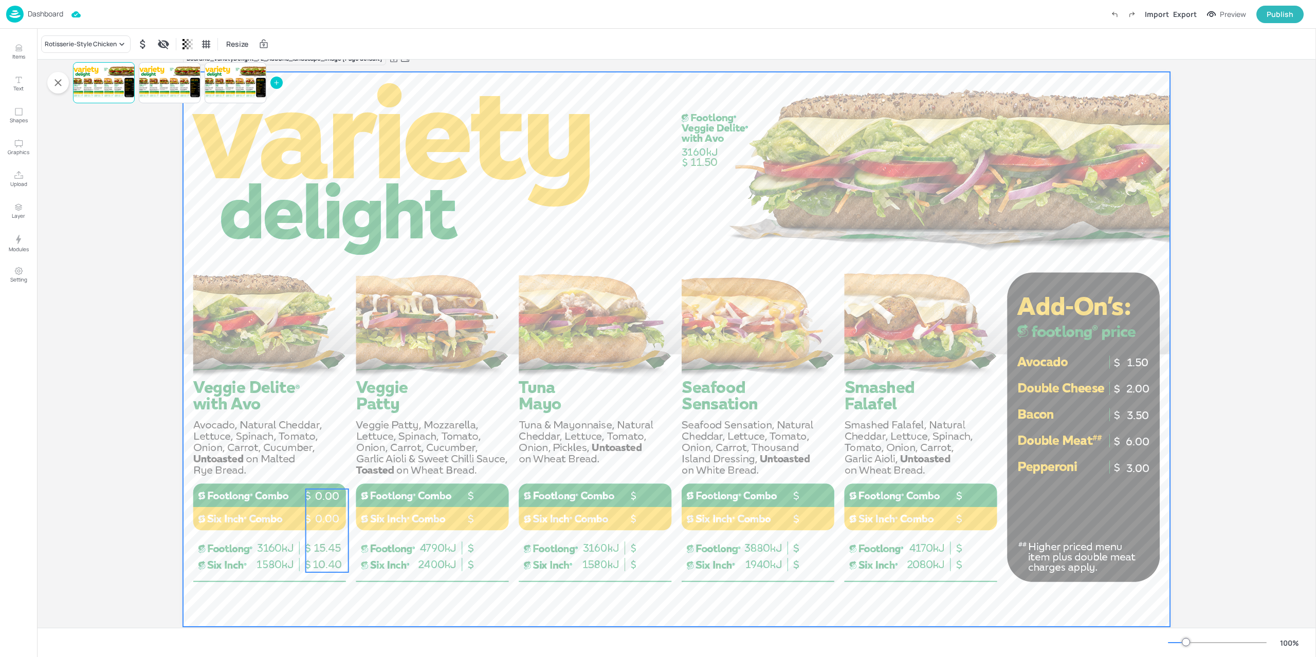
click at [439, 569] on div at bounding box center [676, 349] width 987 height 555
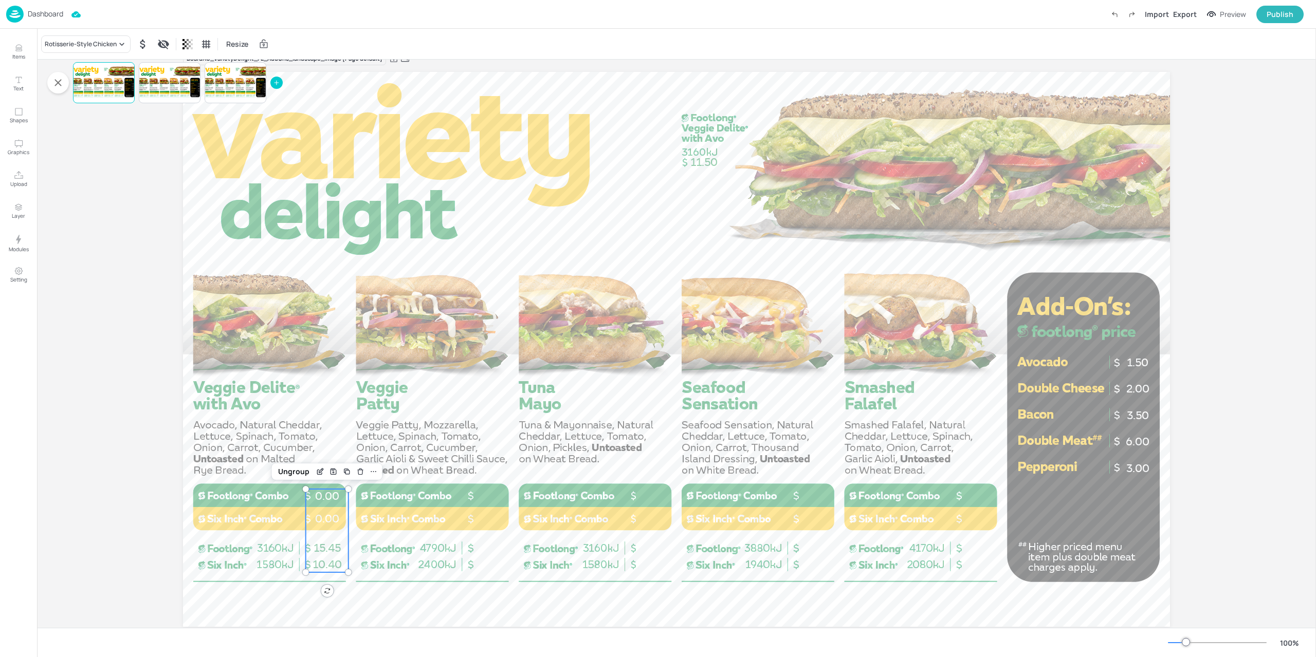
click at [324, 543] on span "15.45" at bounding box center [326, 548] width 27 height 13
click at [300, 469] on div "Ungroup" at bounding box center [294, 471] width 40 height 13
click at [415, 535] on div at bounding box center [676, 349] width 987 height 555
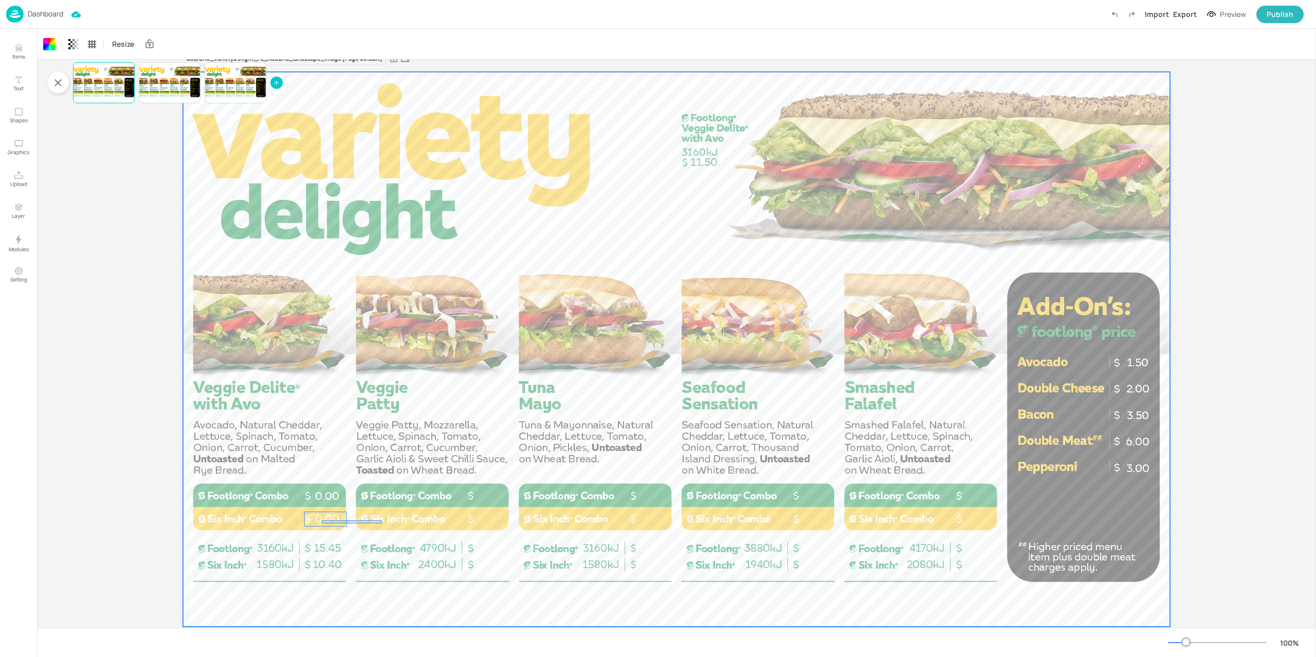
drag, startPoint x: 382, startPoint y: 524, endPoint x: 324, endPoint y: 520, distance: 58.2
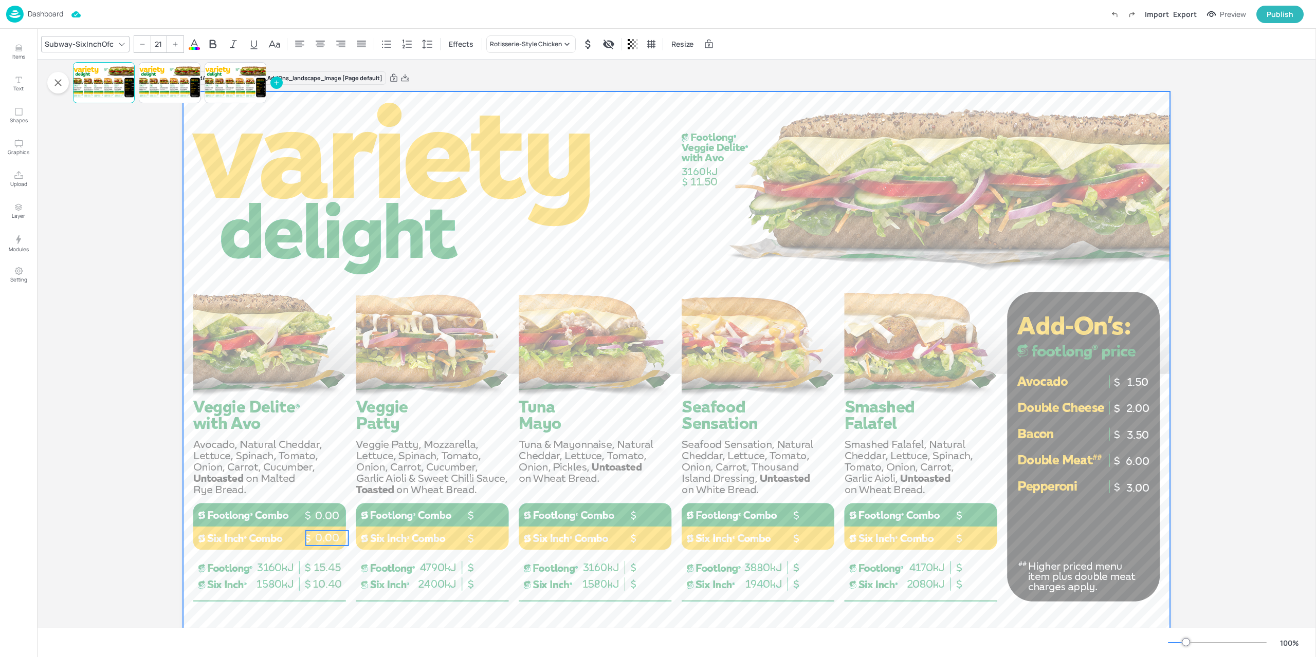
scroll to position [0, 0]
click at [420, 526] on div at bounding box center [676, 369] width 987 height 555
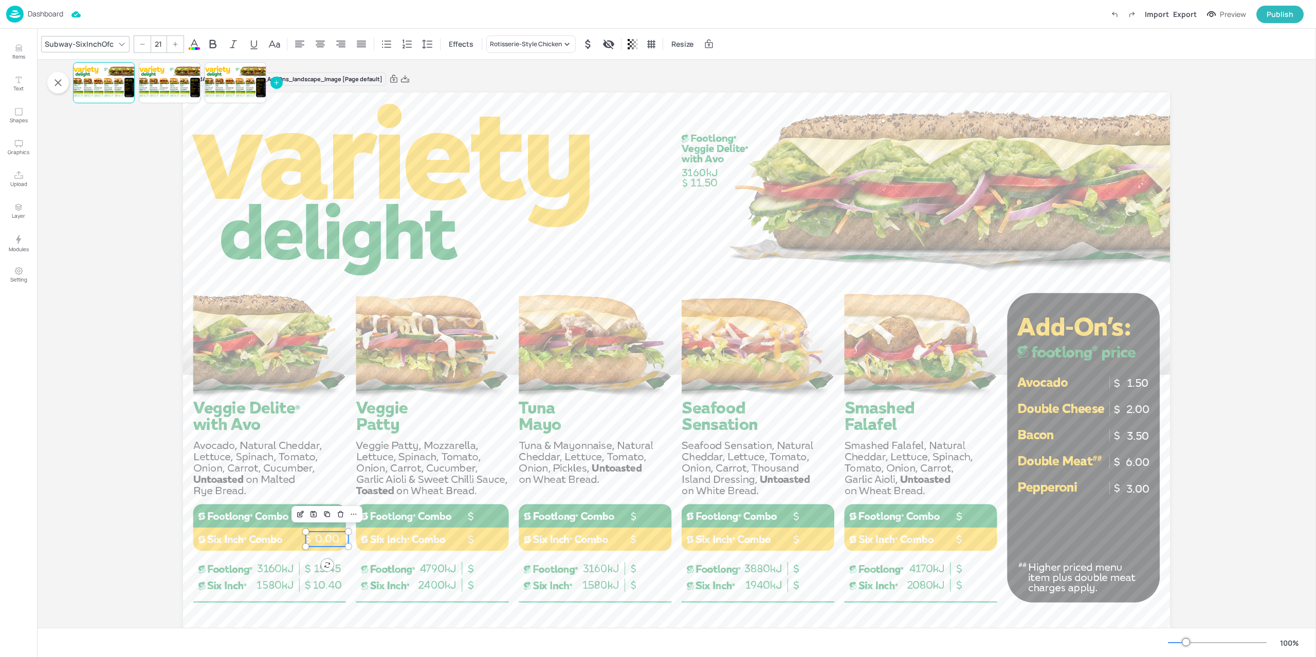
click at [343, 538] on div "11.50 1.50 2.00 3.50 6.00 3.00 10.40 15.45 0.00 0.00" at bounding box center [676, 369] width 987 height 555
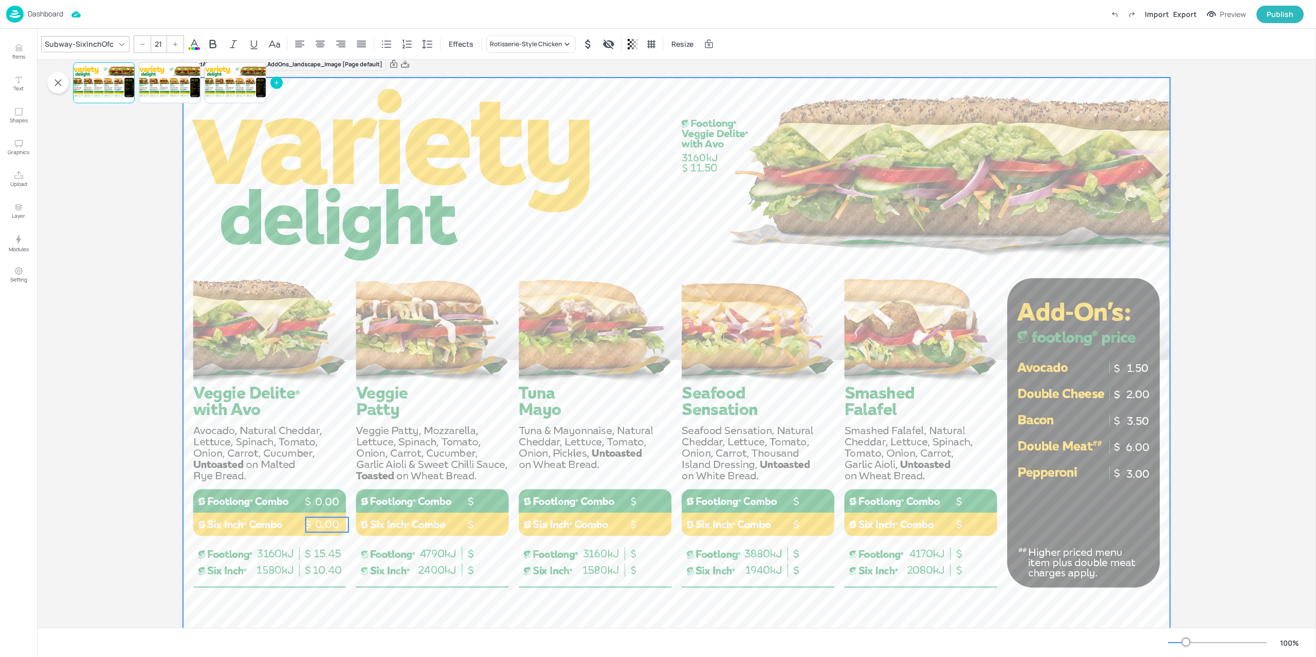
click at [432, 546] on div at bounding box center [676, 355] width 987 height 555
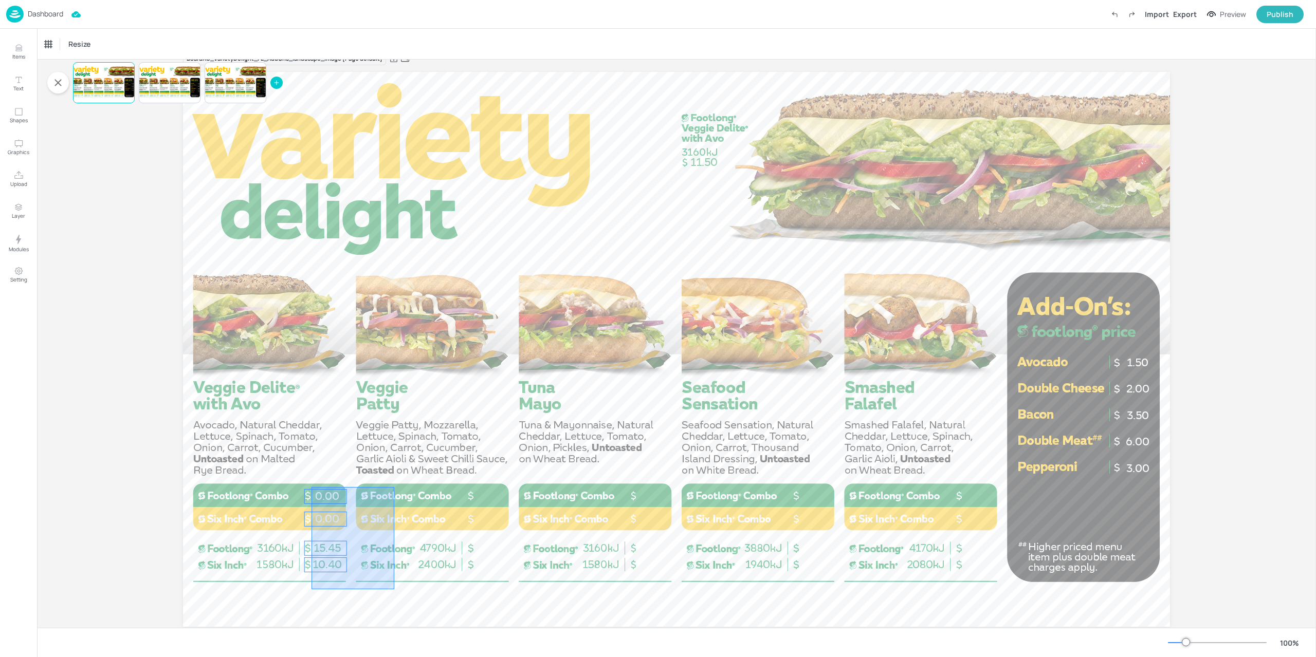
drag, startPoint x: 394, startPoint y: 589, endPoint x: 311, endPoint y: 487, distance: 131.5
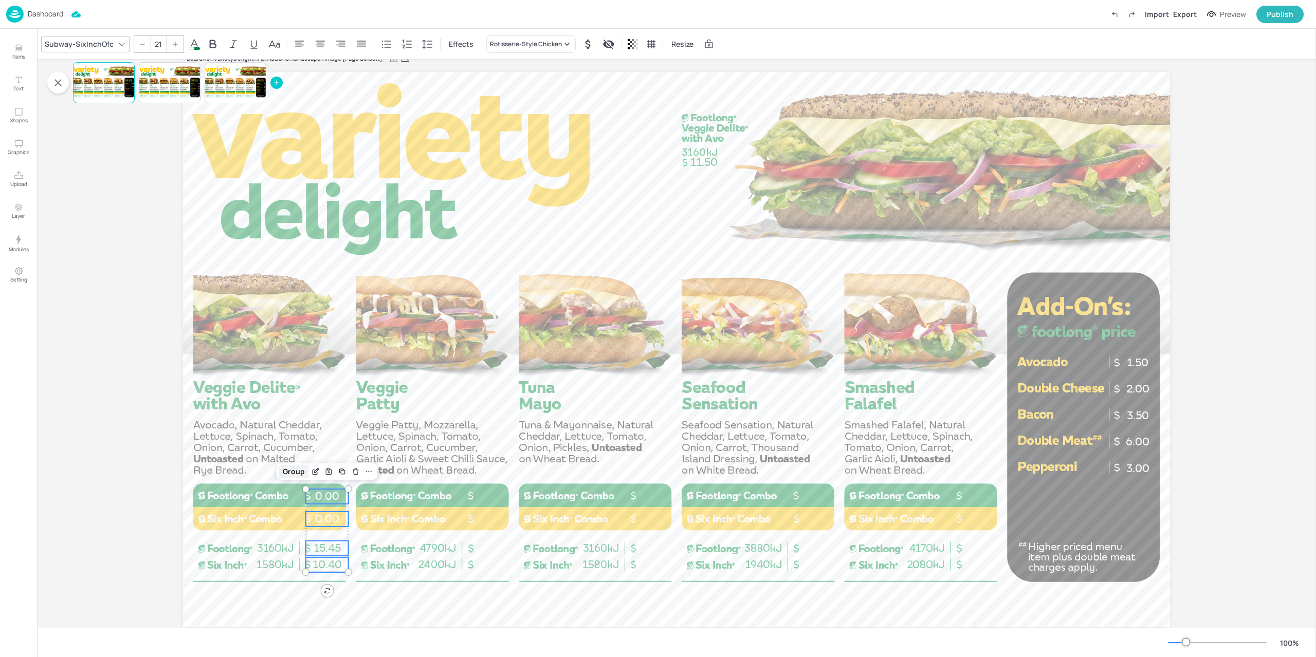
click at [290, 467] on div "Group" at bounding box center [294, 471] width 30 height 13
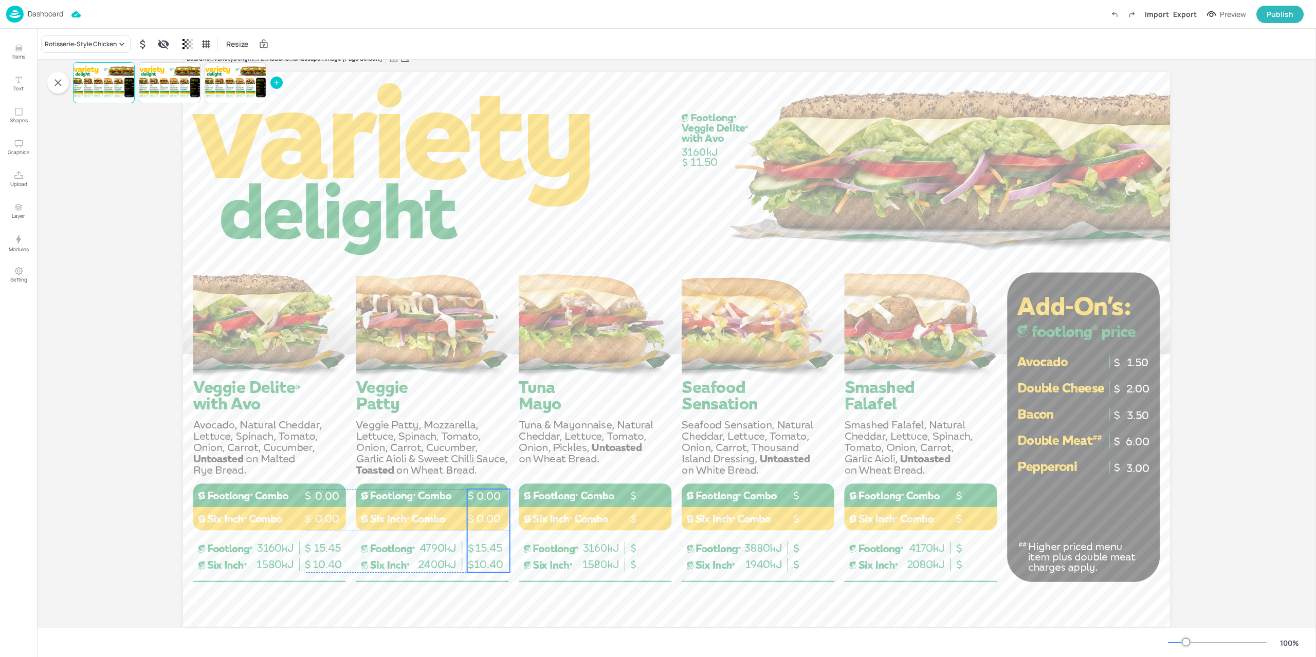
drag, startPoint x: 416, startPoint y: 544, endPoint x: 502, endPoint y: 544, distance: 85.3
click at [502, 544] on p "15.45" at bounding box center [488, 548] width 43 height 15
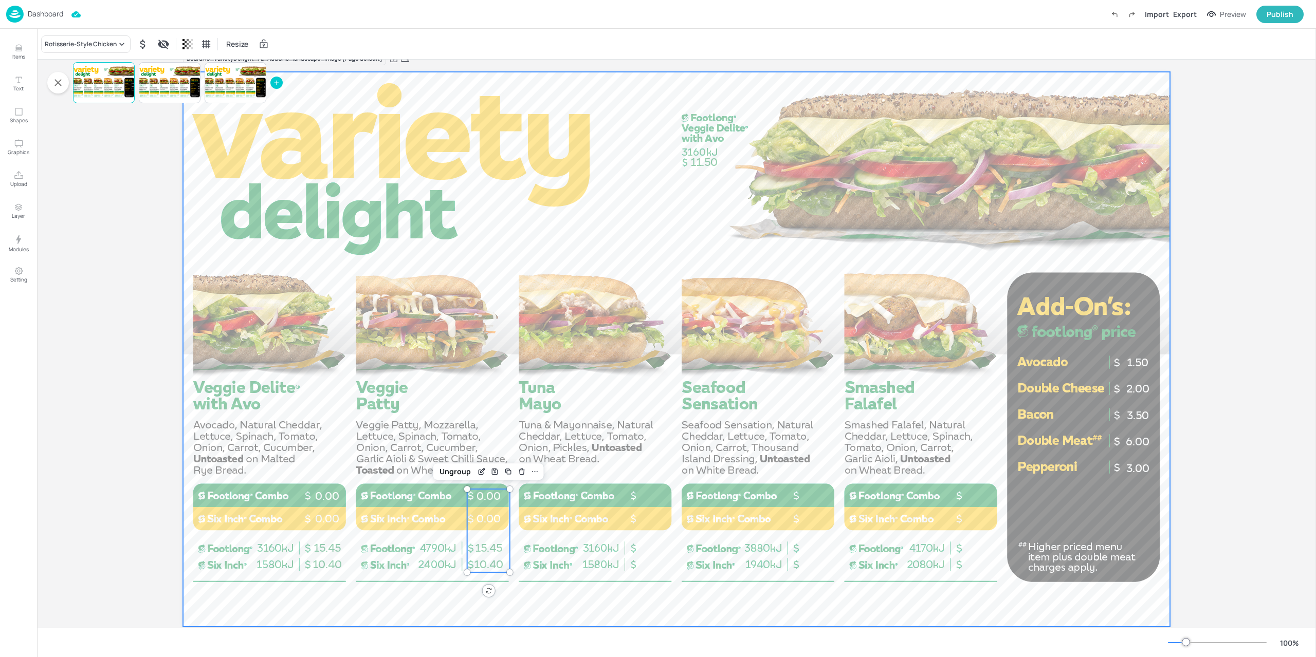
click at [570, 580] on div at bounding box center [676, 349] width 987 height 555
click at [563, 589] on div at bounding box center [676, 349] width 987 height 555
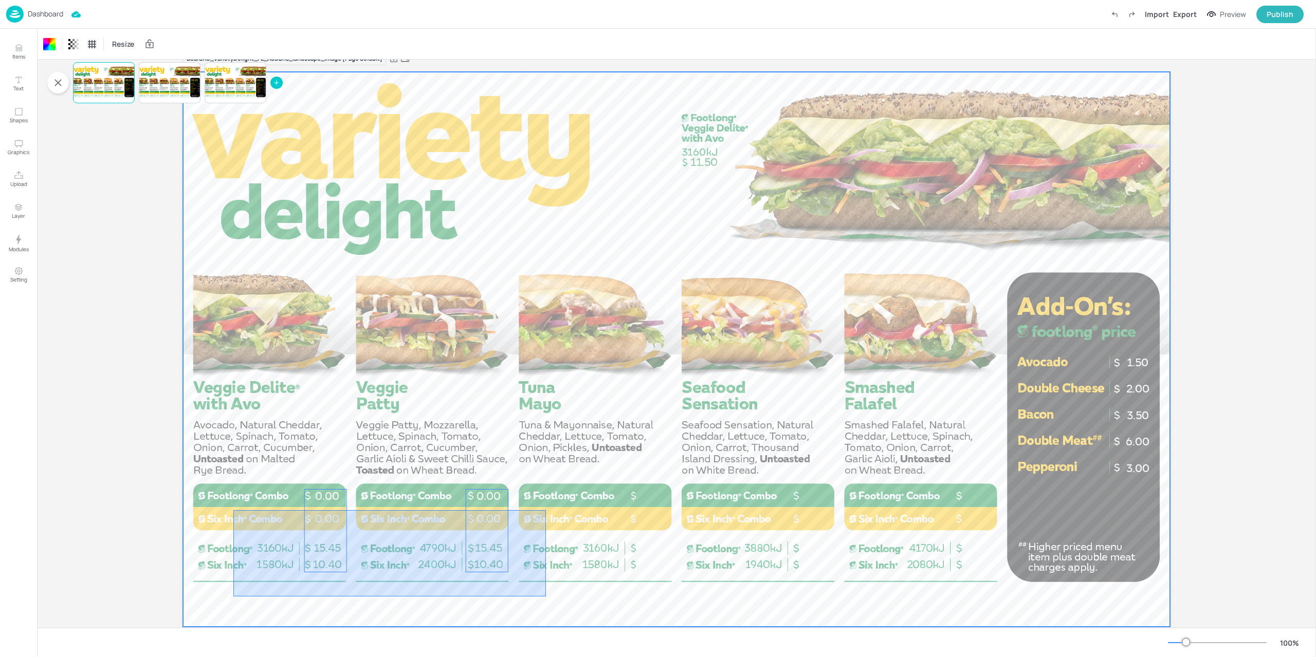
drag, startPoint x: 201, startPoint y: 517, endPoint x: 232, endPoint y: 505, distance: 33.7
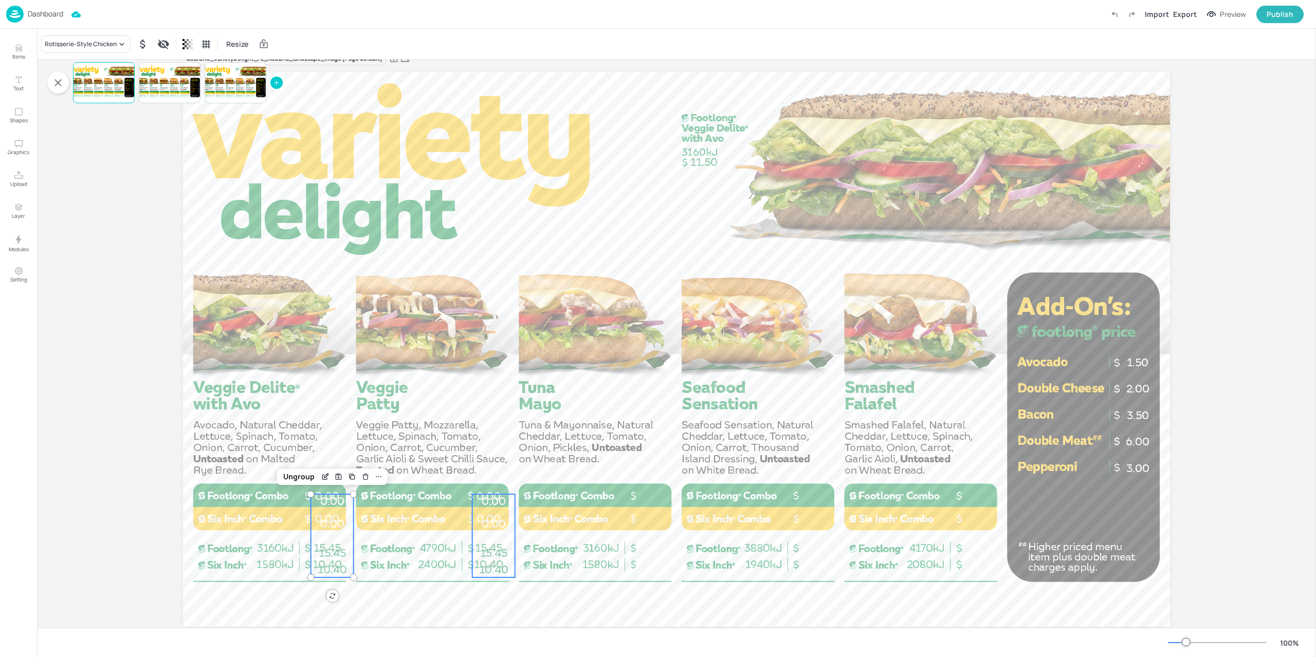
click at [501, 537] on div "10.40 15.45 0.00 0.00" at bounding box center [493, 535] width 43 height 83
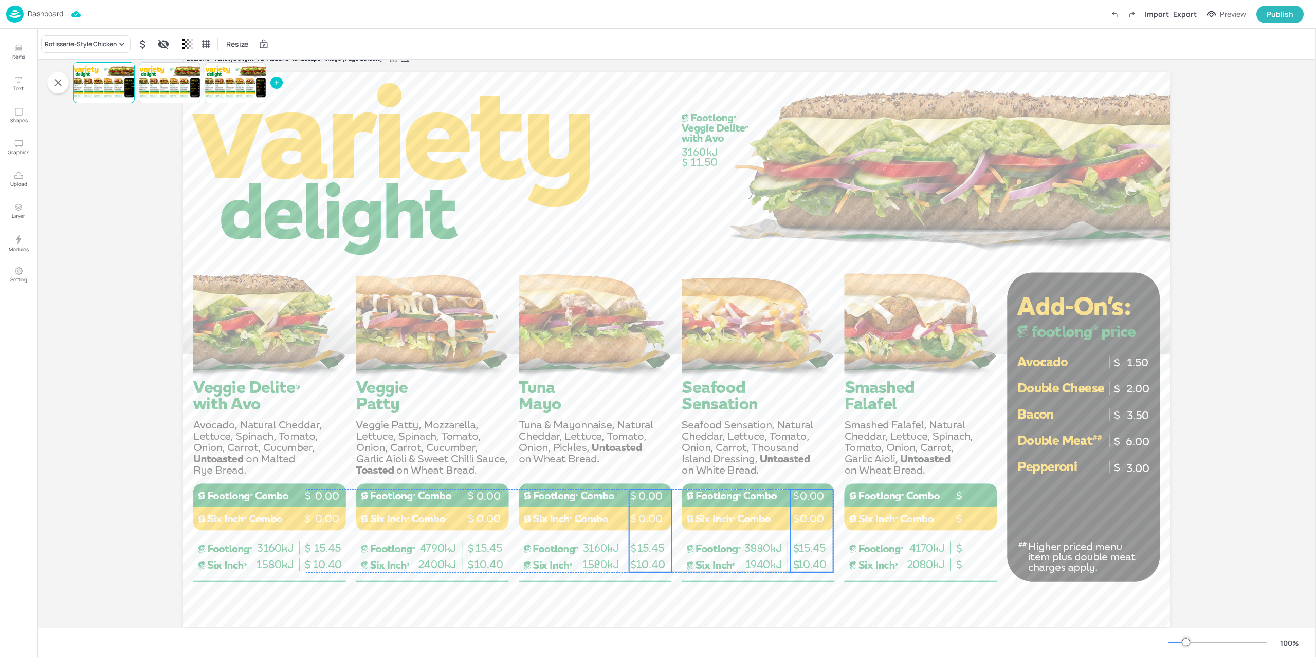
drag, startPoint x: 334, startPoint y: 538, endPoint x: 652, endPoint y: 534, distance: 318.1
click at [652, 534] on div "10.40 15.45 0.00 0.00" at bounding box center [650, 530] width 43 height 83
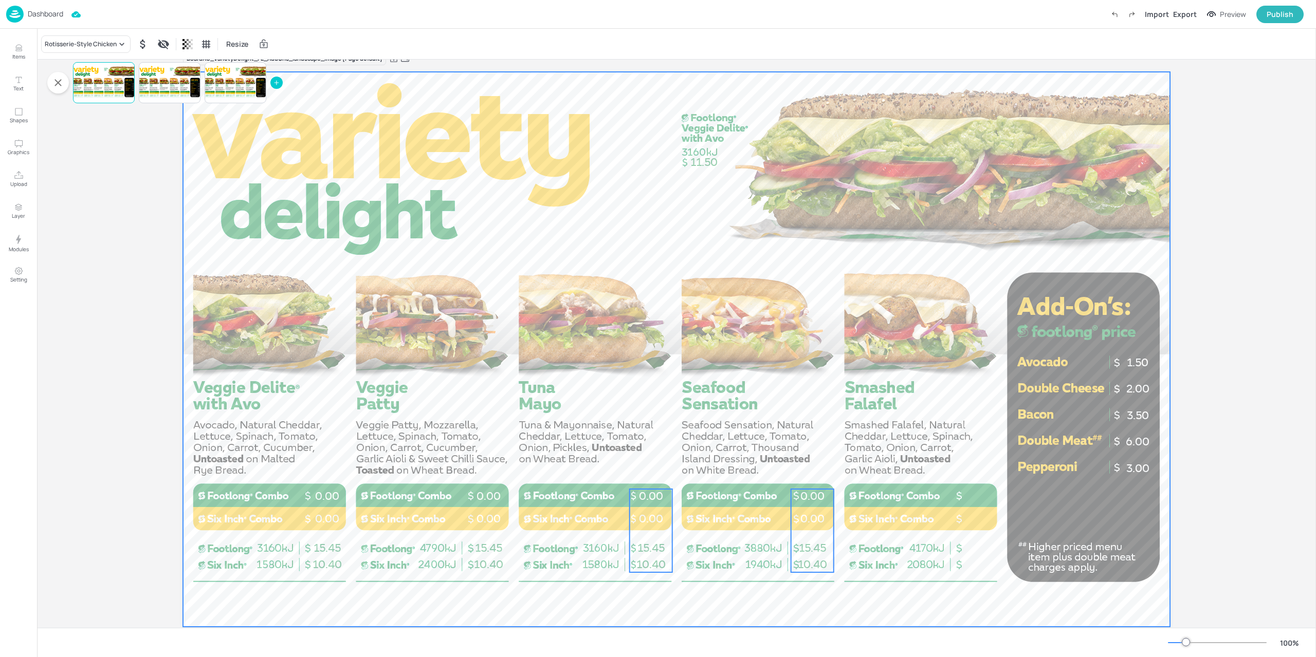
click at [682, 593] on div at bounding box center [676, 349] width 987 height 555
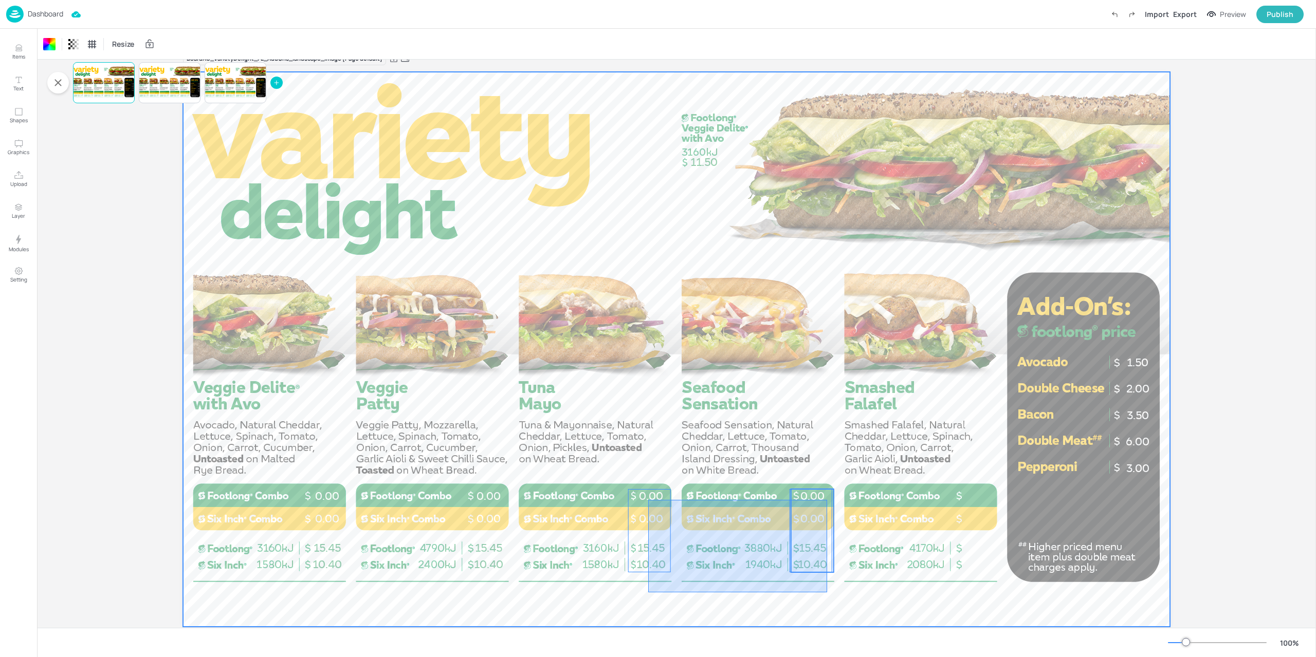
drag, startPoint x: 648, startPoint y: 593, endPoint x: 831, endPoint y: 502, distance: 204.8
click at [828, 72] on div "11.50 1.50 2.00 3.50 6.00 3.00 10.40 15.45 0.00 0.00 10.40 15.45 0.00 0.00 10.4…" at bounding box center [676, 72] width 987 height 0
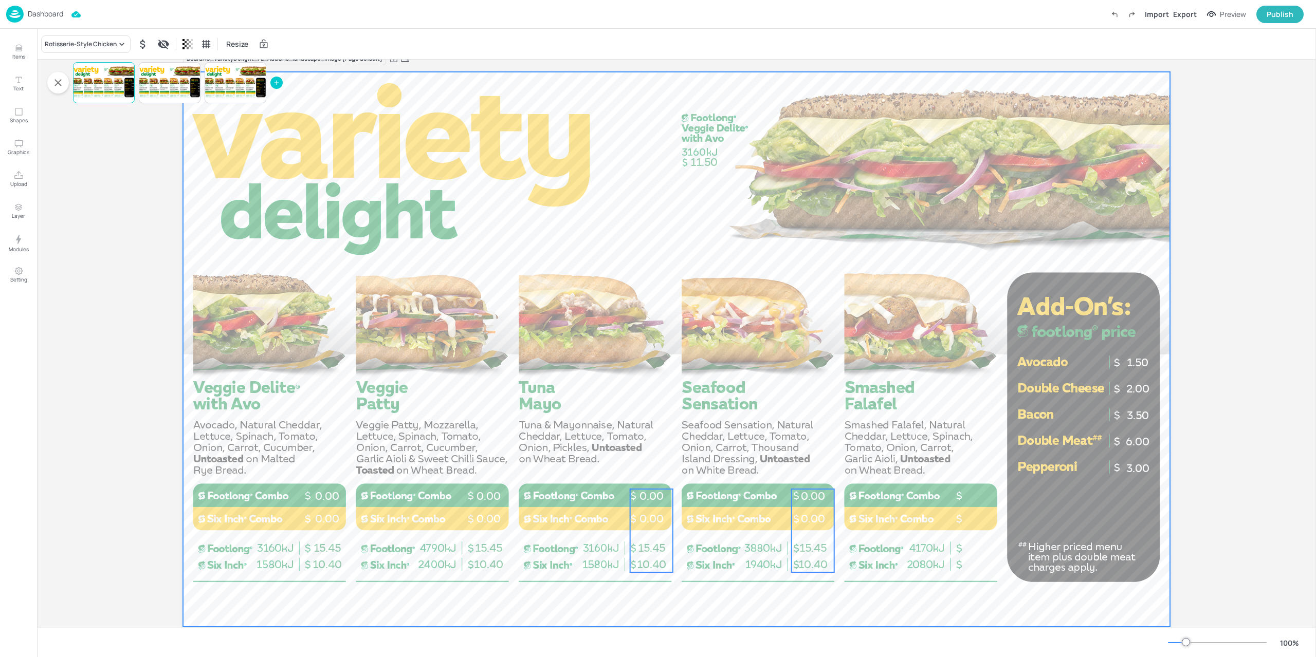
click at [868, 577] on div at bounding box center [676, 349] width 987 height 555
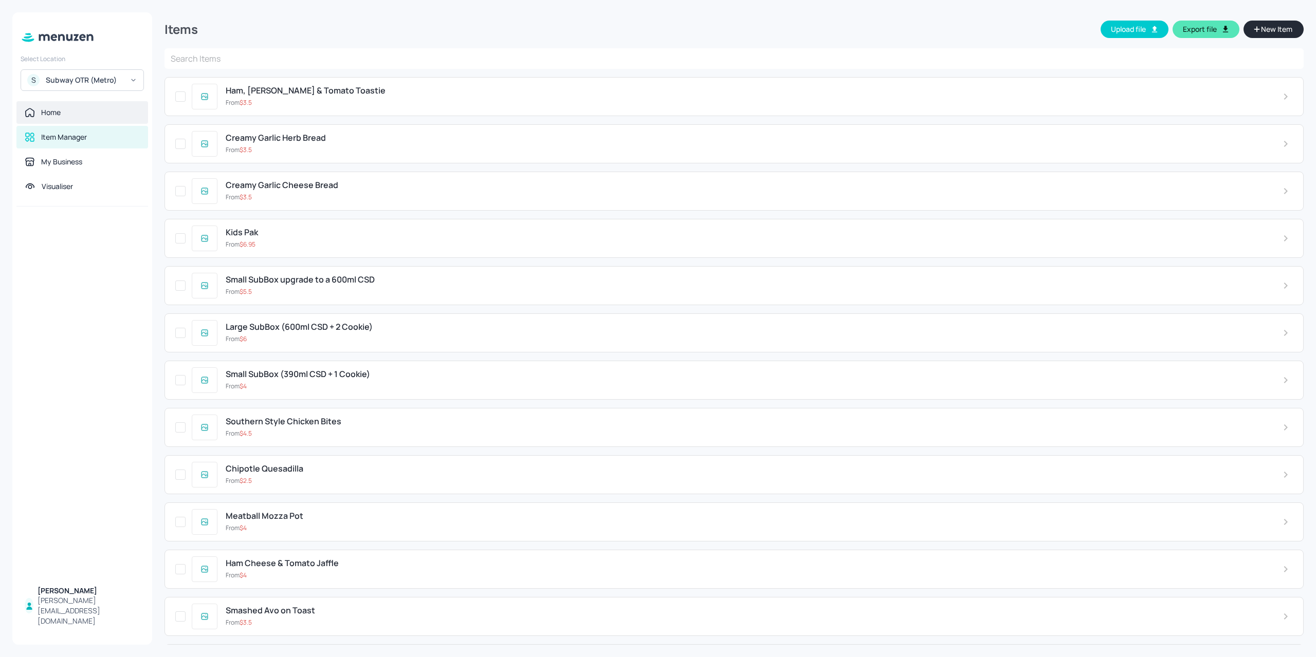
click at [73, 113] on div "Home" at bounding box center [82, 112] width 115 height 10
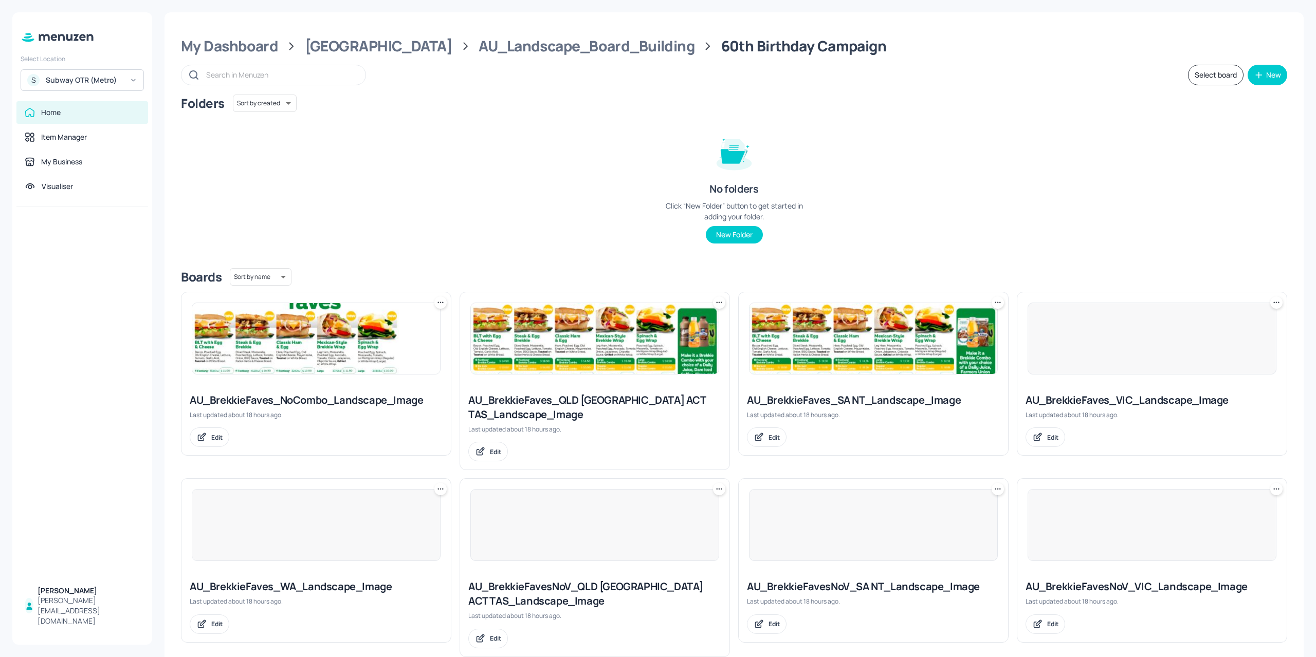
click at [309, 353] on img at bounding box center [316, 338] width 248 height 71
click at [622, 357] on img at bounding box center [595, 338] width 248 height 71
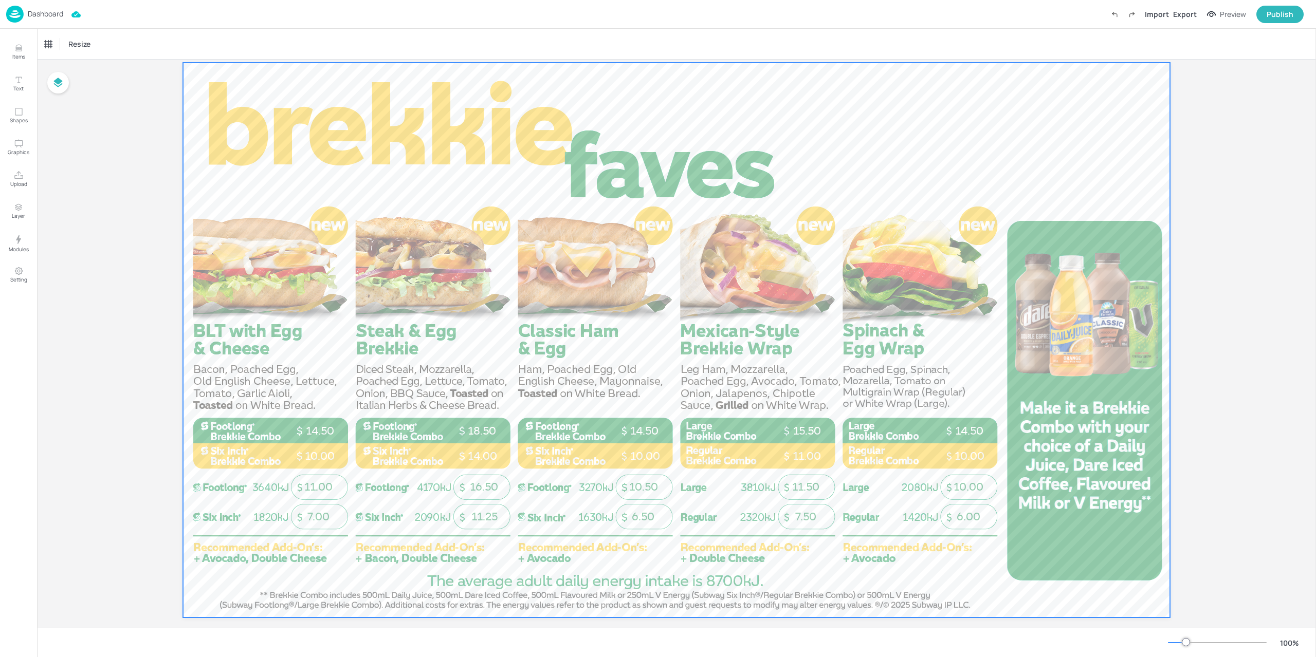
scroll to position [45, 0]
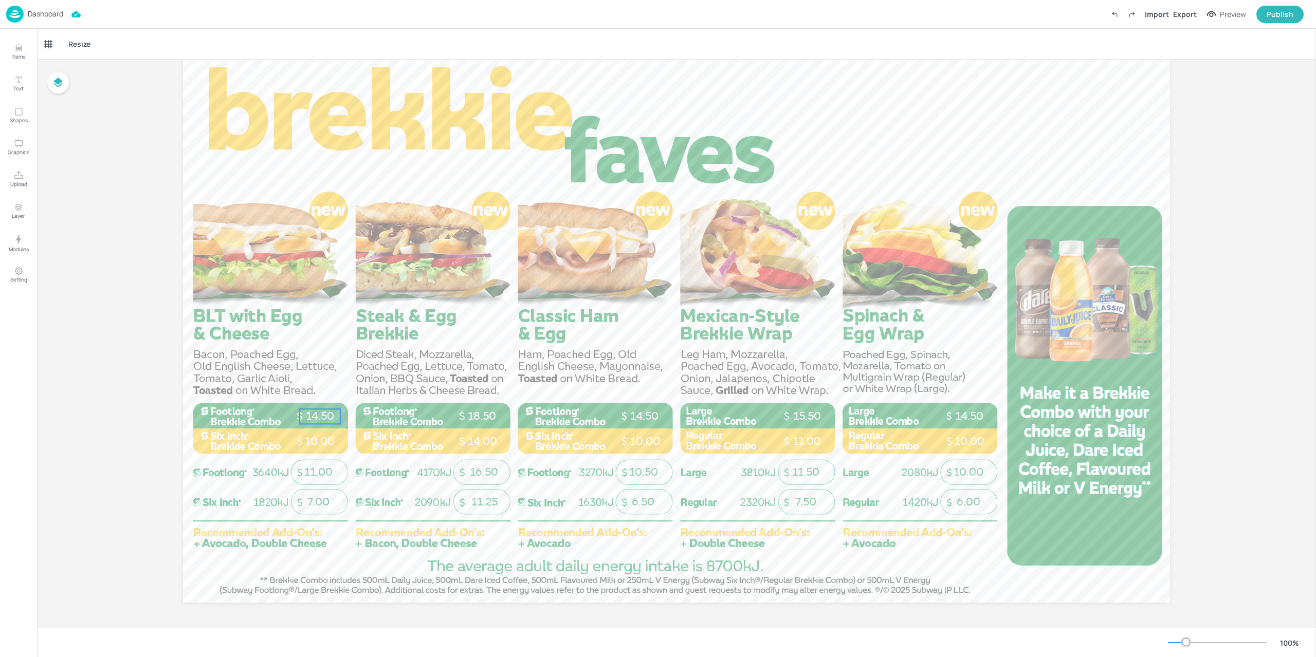
click at [324, 412] on span "14.50" at bounding box center [320, 416] width 28 height 13
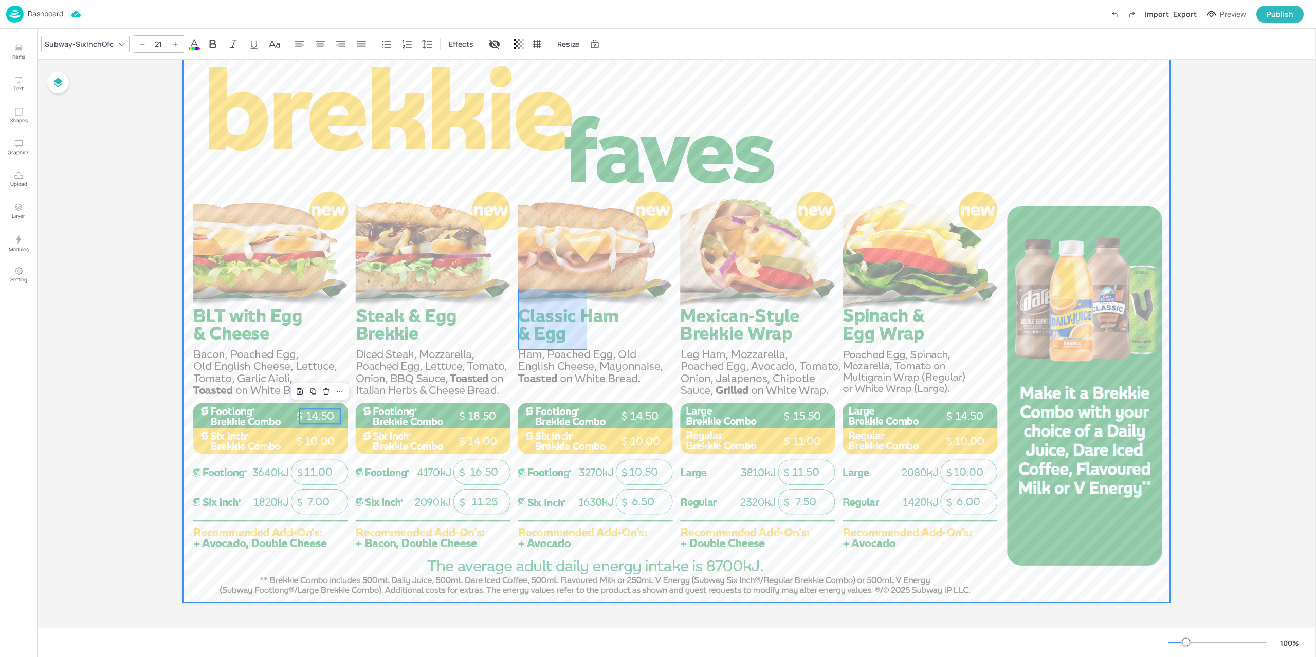
drag, startPoint x: 566, startPoint y: 336, endPoint x: 587, endPoint y: 350, distance: 25.2
click at [587, 350] on div at bounding box center [676, 325] width 987 height 555
drag, startPoint x: 196, startPoint y: 303, endPoint x: 320, endPoint y: 366, distance: 138.8
click at [320, 366] on div "Board AU_BrekkieFaves_QLD NSW ACT TAS_Landscape_Image 14.50 10.00 14.50 10.00 1…" at bounding box center [676, 322] width 1279 height 614
drag, startPoint x: 266, startPoint y: 331, endPoint x: 317, endPoint y: 359, distance: 57.7
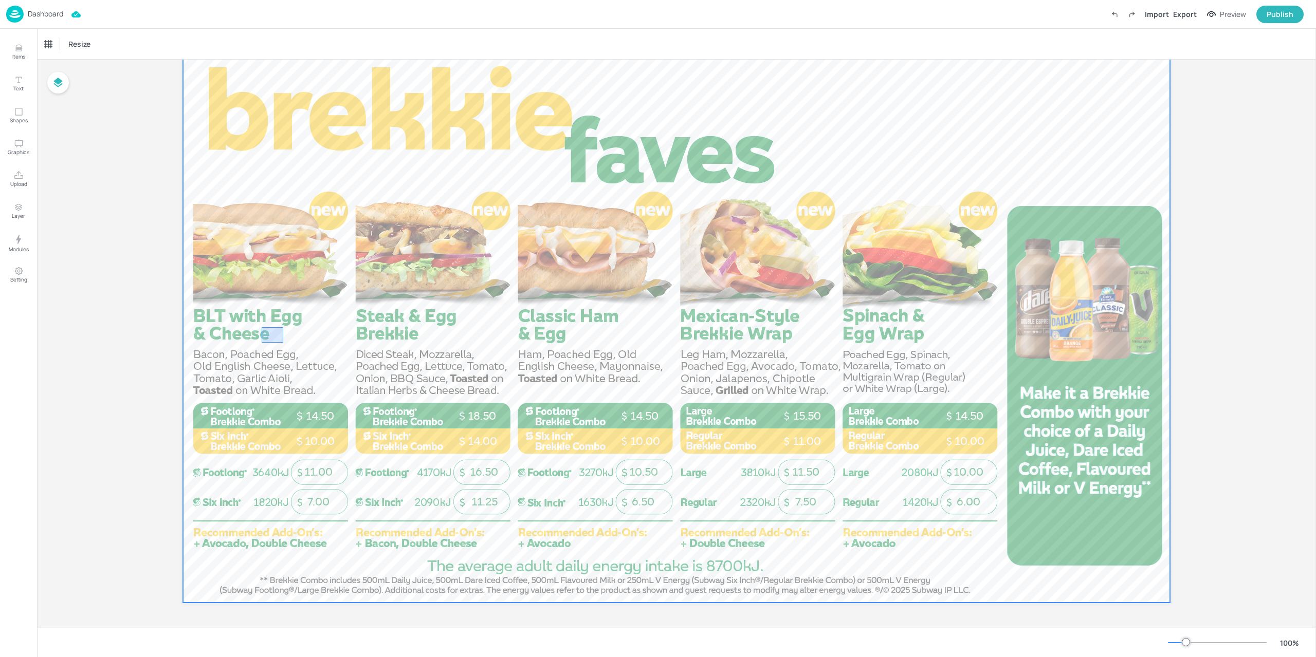
click at [335, 368] on div at bounding box center [676, 325] width 987 height 555
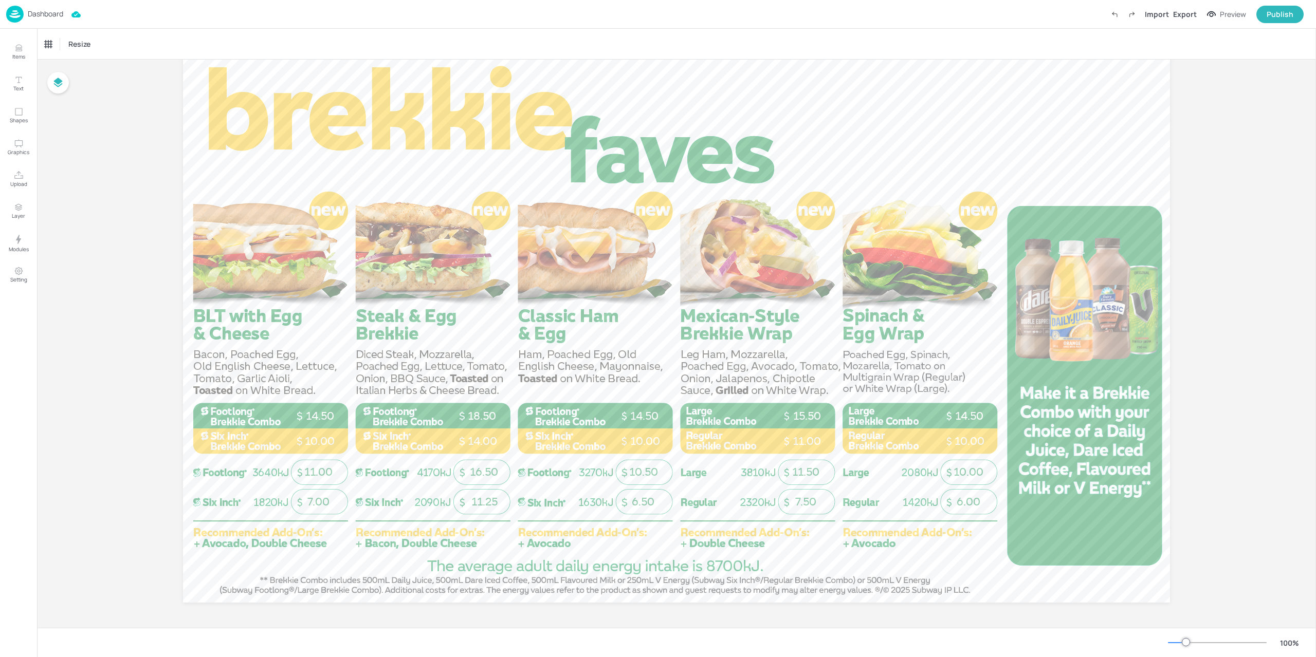
click at [27, 16] on div "Dashboard" at bounding box center [34, 14] width 57 height 17
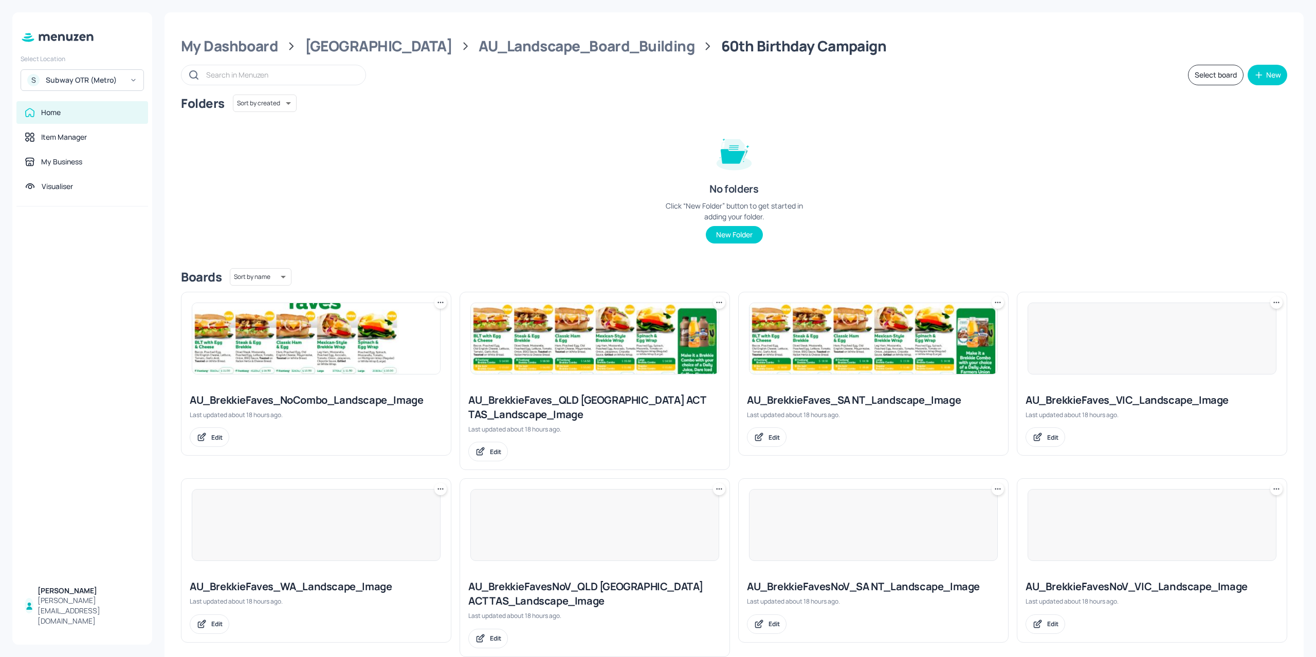
click at [892, 366] on img at bounding box center [873, 338] width 248 height 71
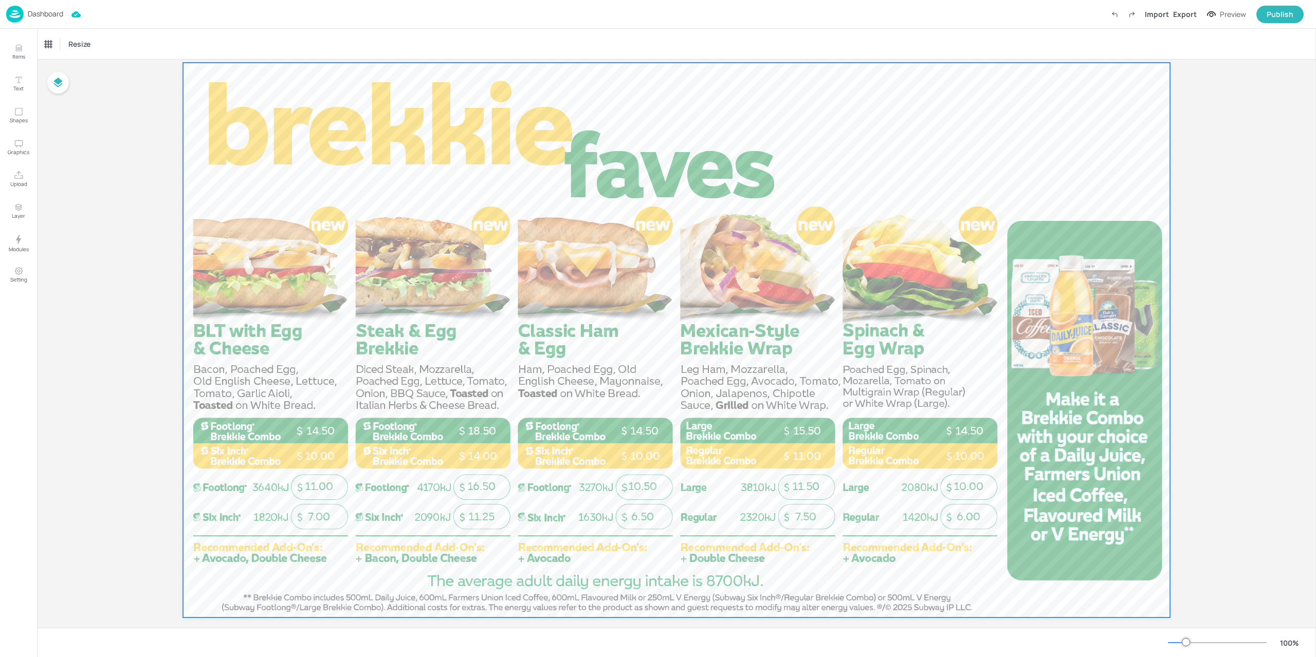
scroll to position [45, 0]
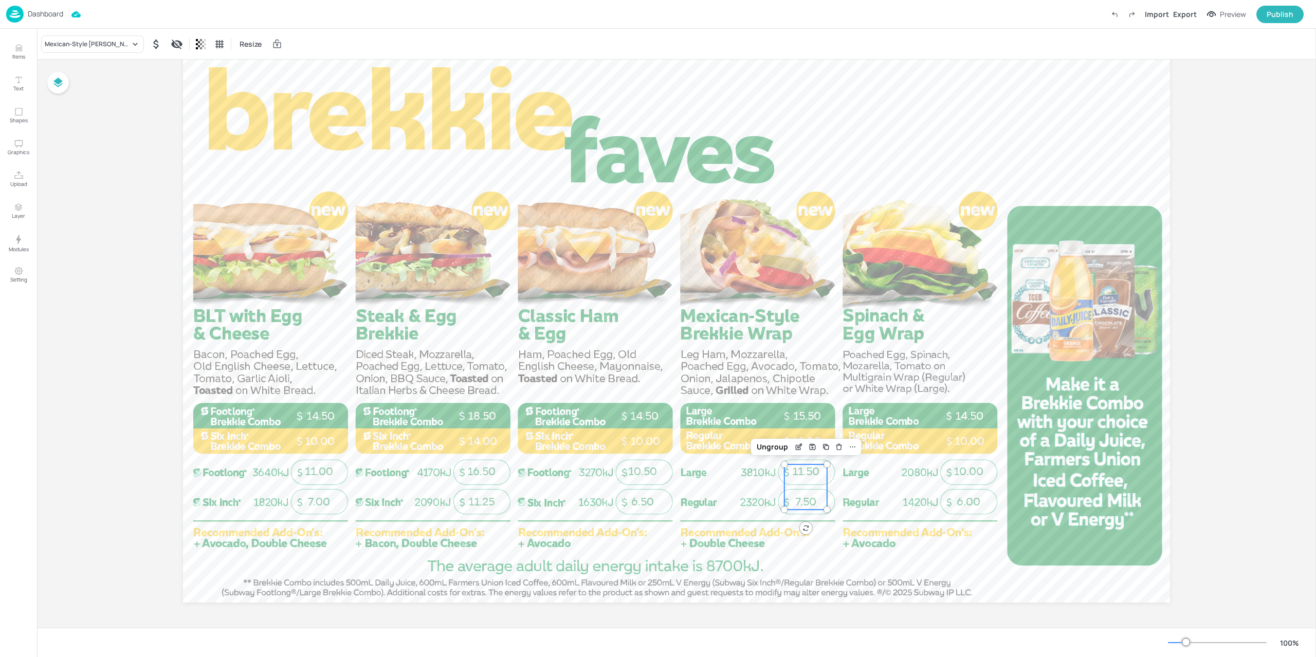
click at [809, 467] on span "11.50" at bounding box center [805, 471] width 27 height 13
click at [95, 36] on div "Mexican-Style [PERSON_NAME]" at bounding box center [92, 43] width 103 height 17
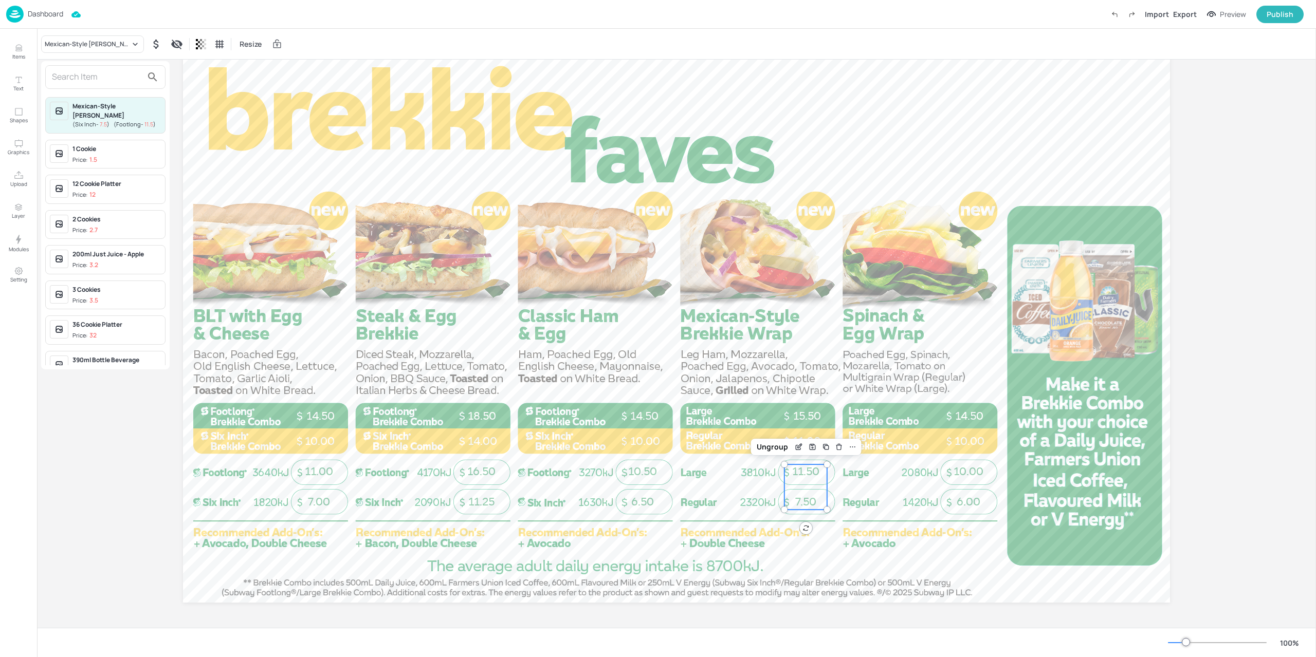
click at [124, 29] on div at bounding box center [658, 328] width 1316 height 657
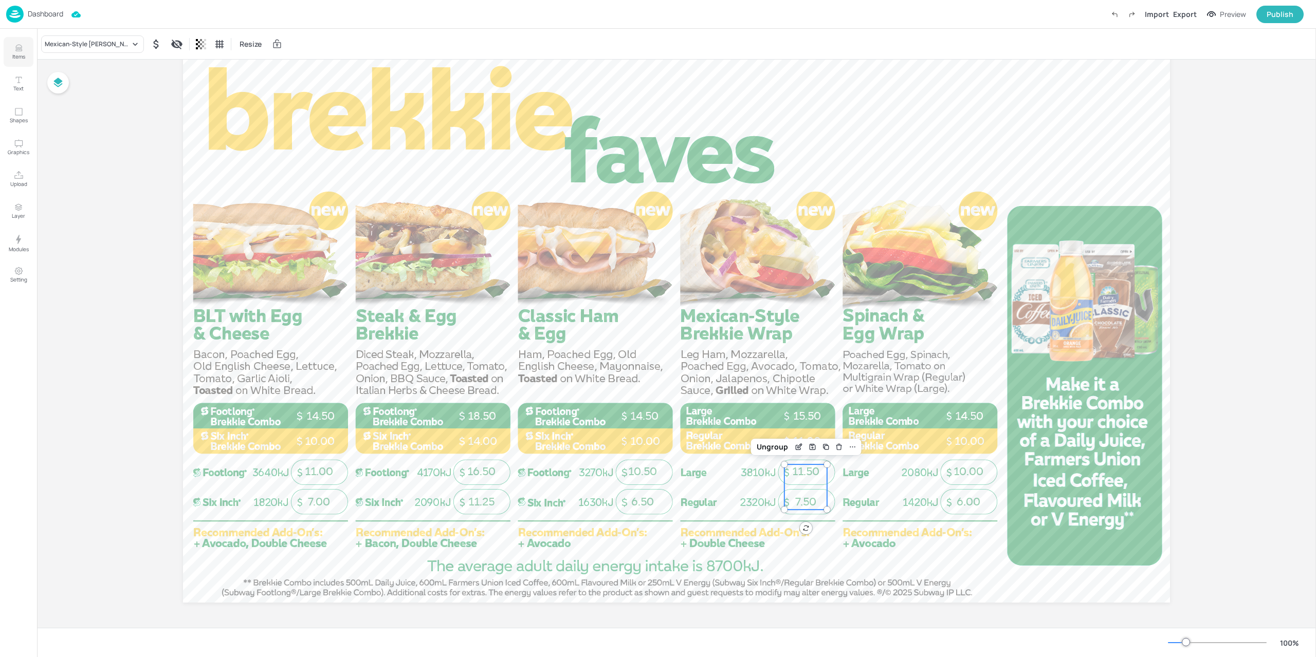
click at [21, 45] on icon "Items" at bounding box center [19, 48] width 10 height 10
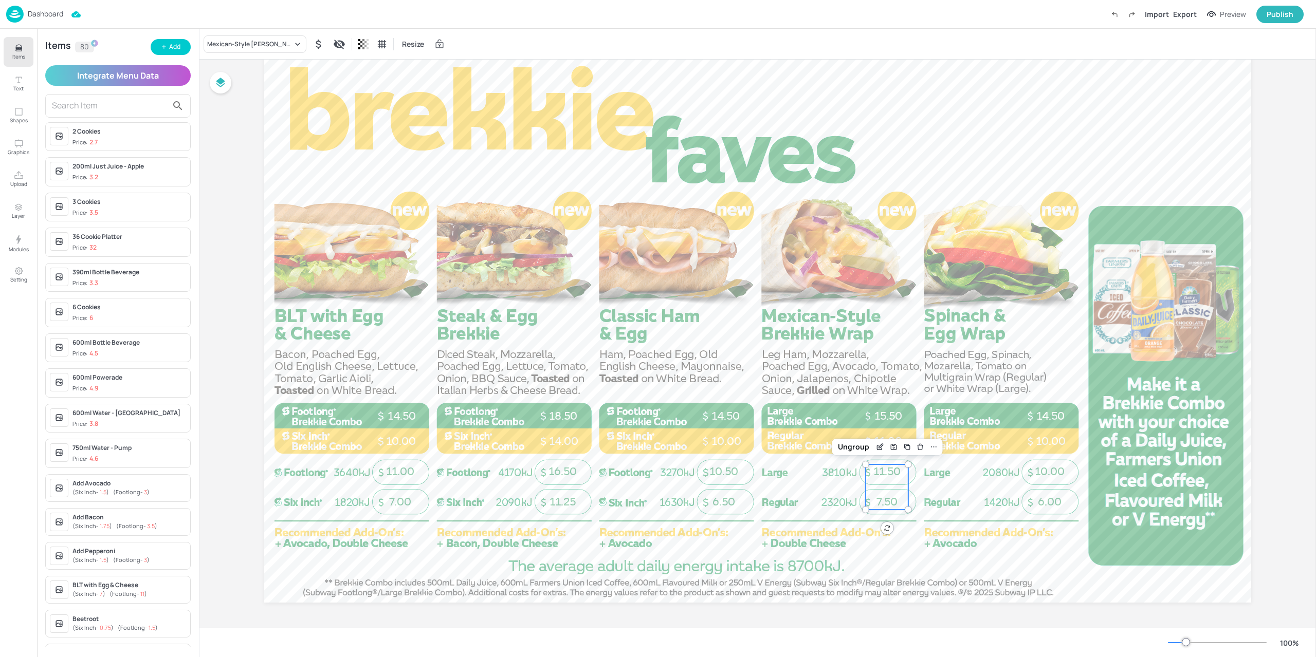
scroll to position [154, 0]
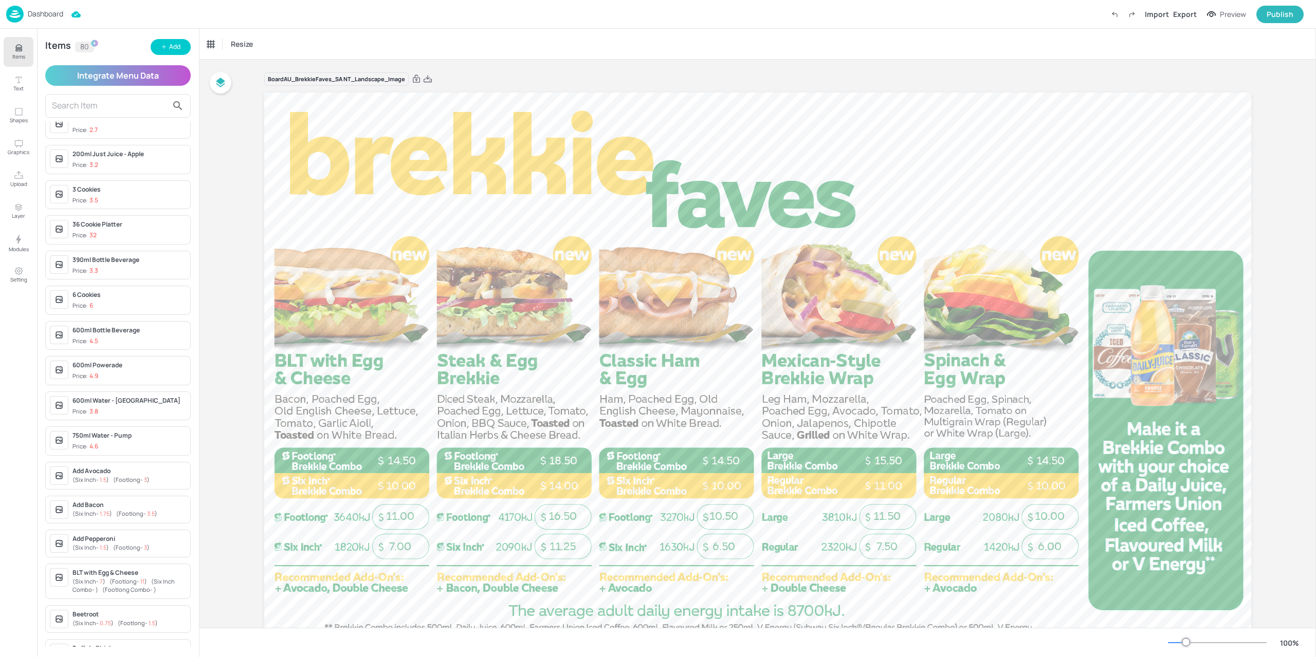
scroll to position [154, 0]
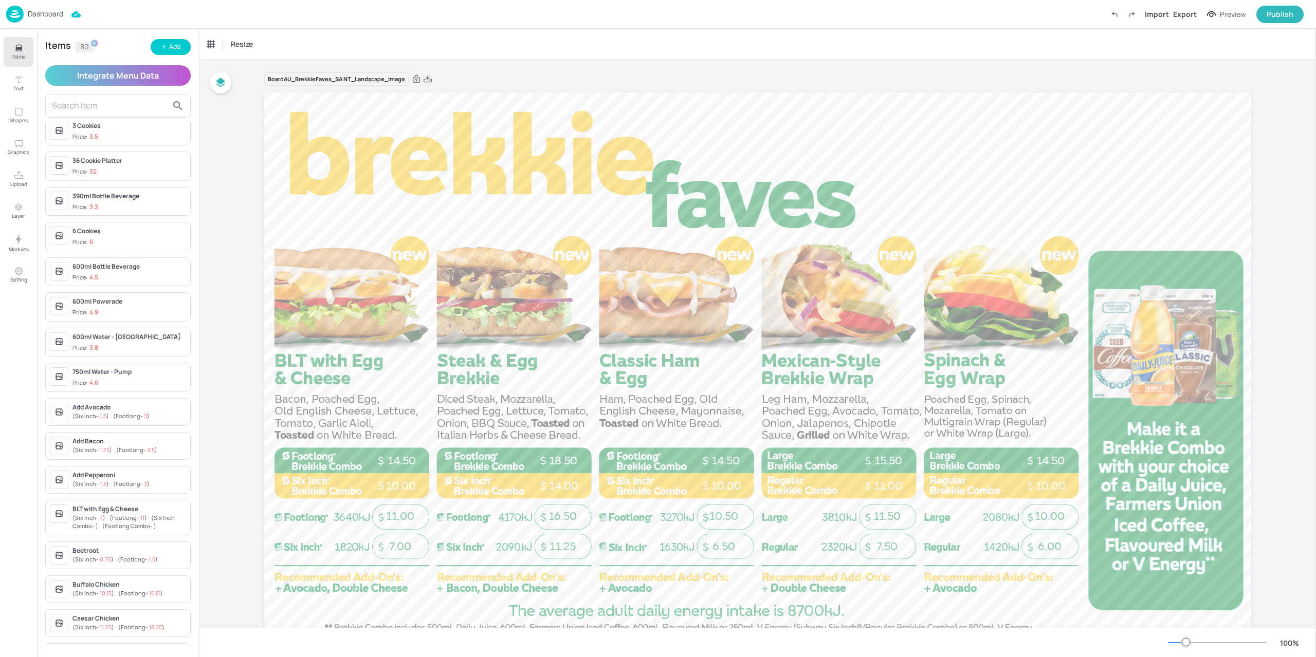
click at [117, 105] on input "text" at bounding box center [110, 106] width 116 height 16
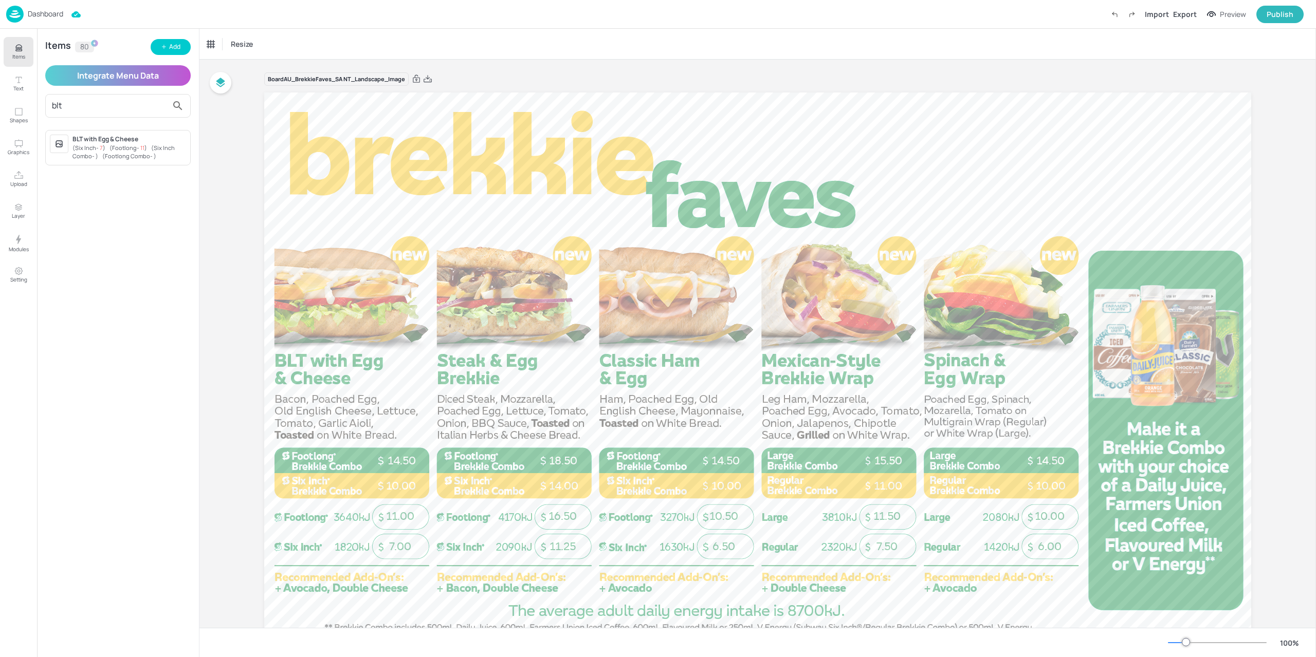
type input "blt"
click at [144, 164] on div "BLT with Egg & Cheese ( Six Inch - 7 ) ( Footlong - 11 ) ( Six Inch Combo - ) (…" at bounding box center [117, 147] width 145 height 35
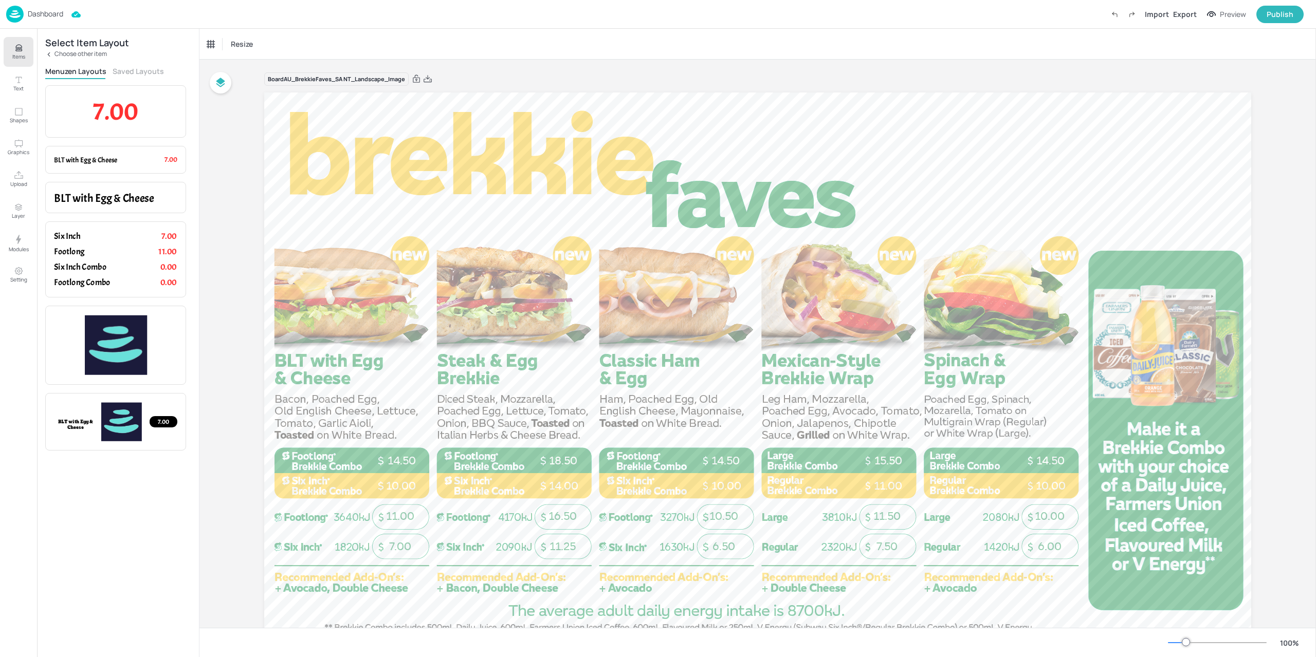
click at [25, 17] on div "Dashboard" at bounding box center [34, 14] width 57 height 17
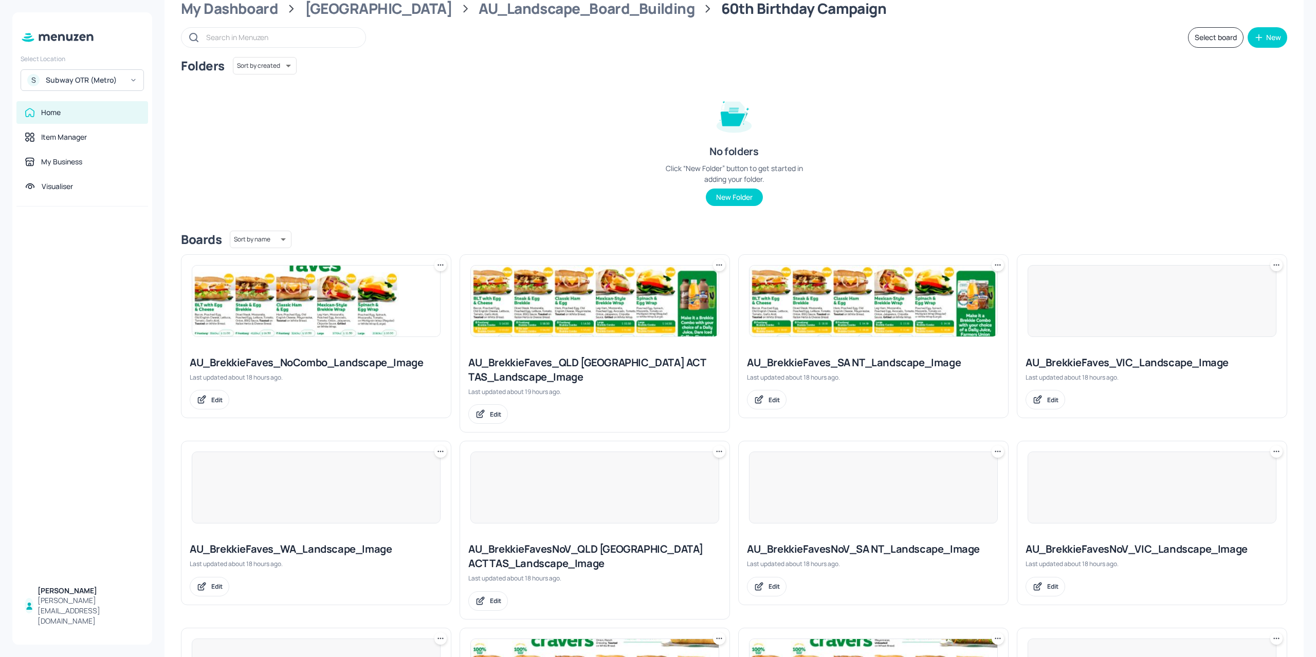
scroll to position [103, 0]
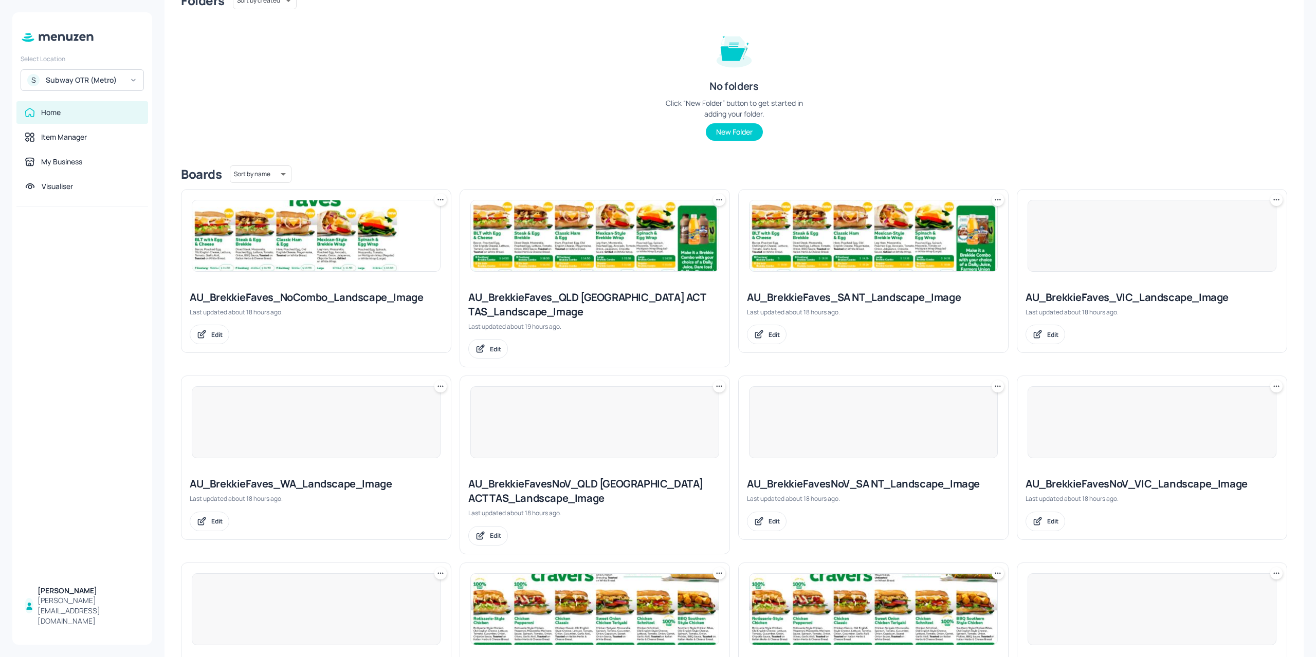
click at [351, 438] on div at bounding box center [316, 422] width 249 height 72
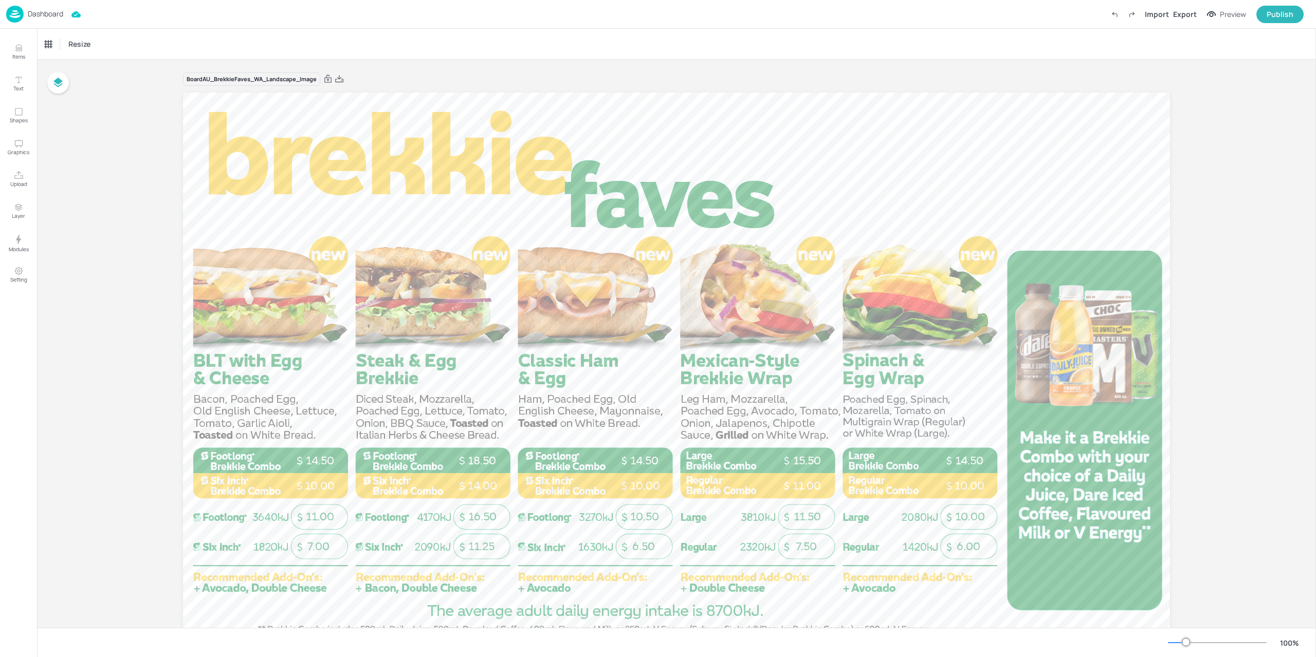
click at [27, 17] on div "Dashboard" at bounding box center [34, 14] width 57 height 17
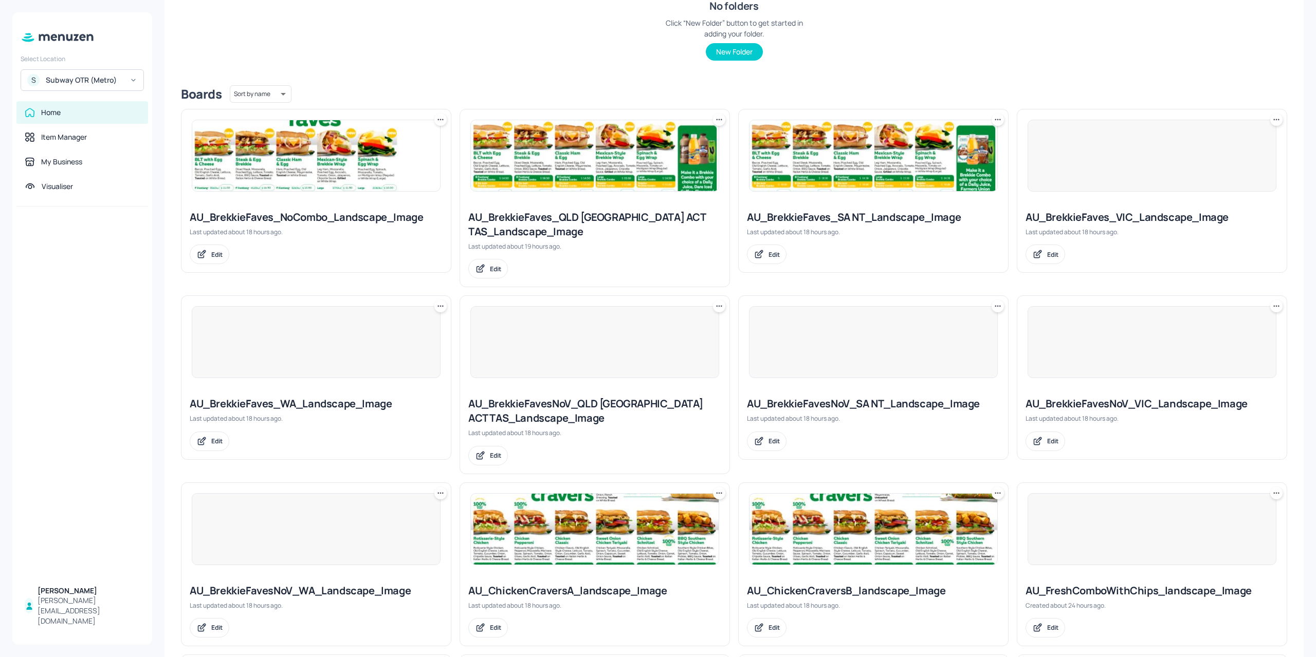
scroll to position [257, 0]
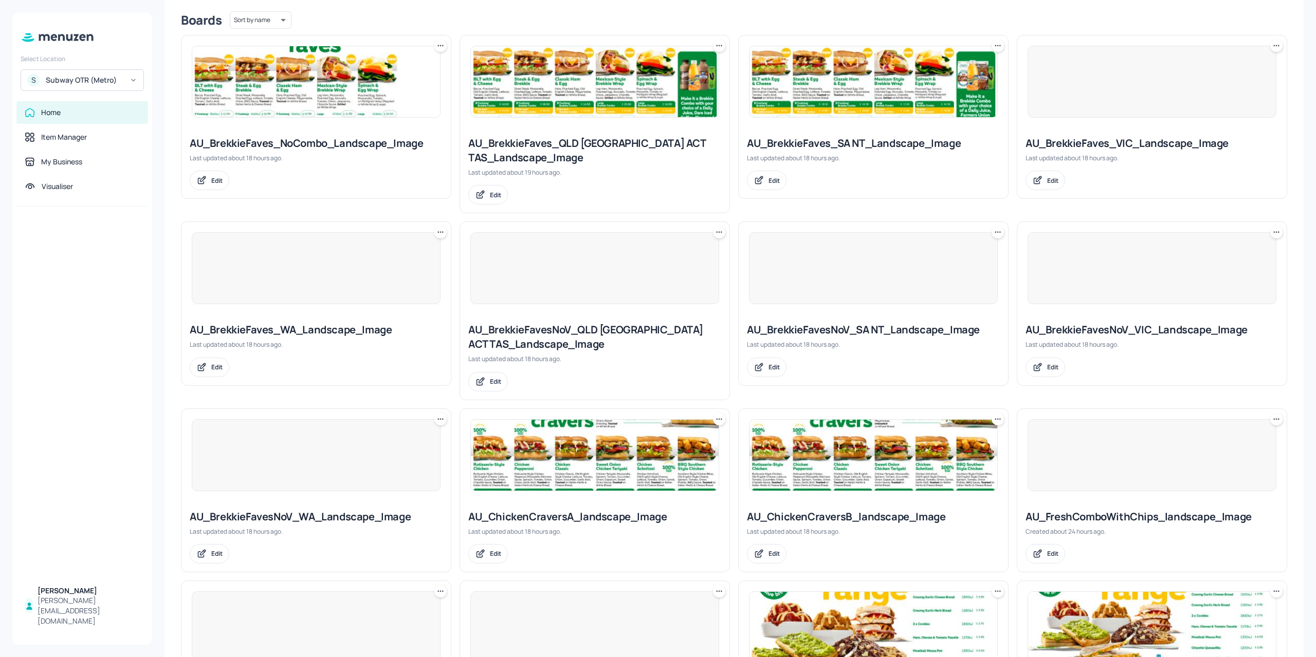
click at [647, 439] on img at bounding box center [595, 455] width 248 height 71
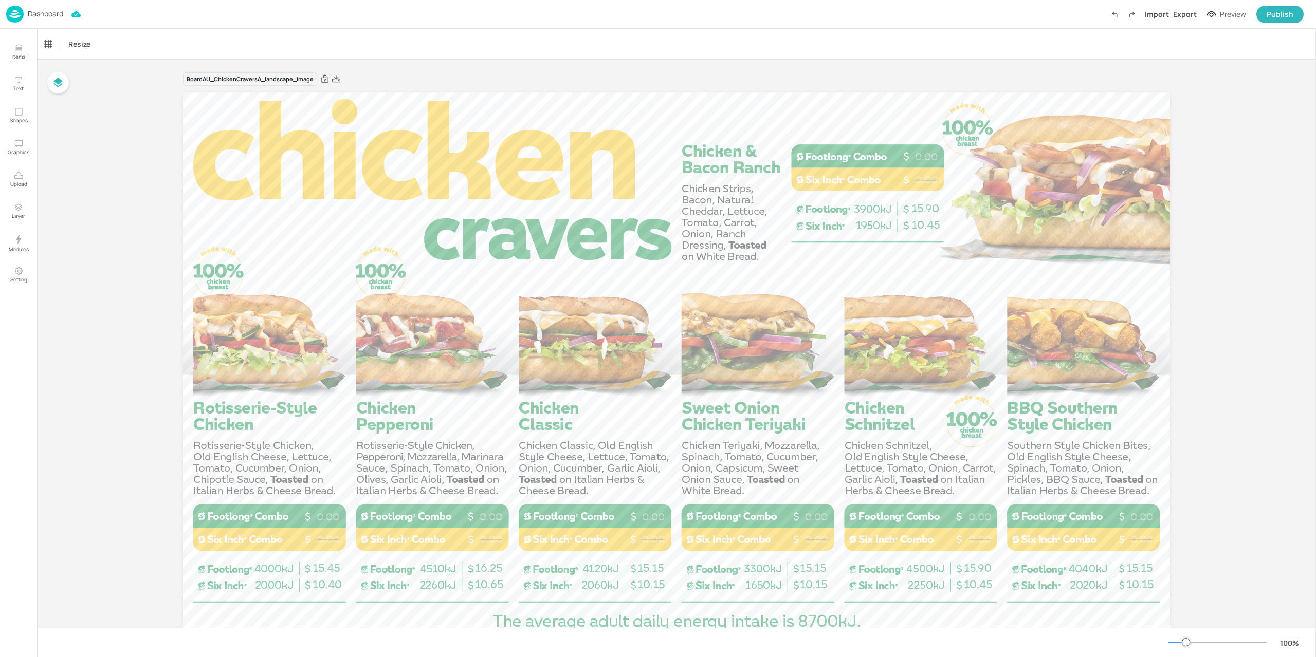
click at [21, 19] on img at bounding box center [14, 14] width 17 height 17
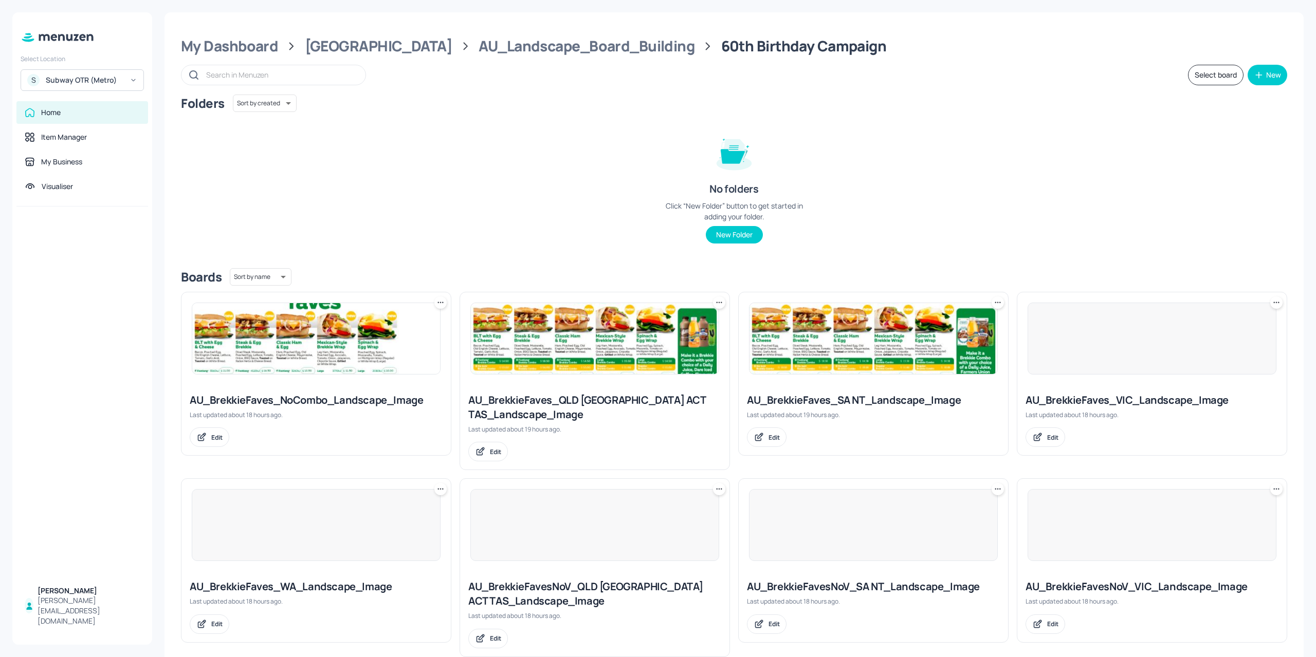
click at [664, 361] on img at bounding box center [595, 338] width 248 height 71
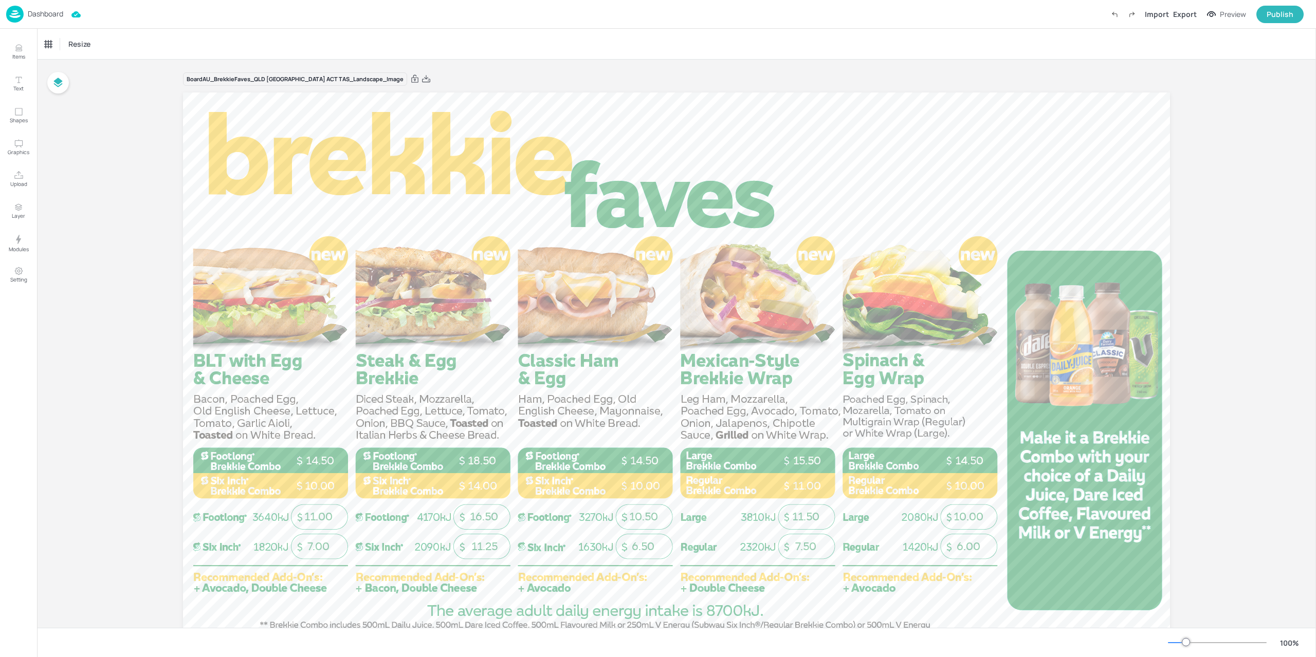
click at [38, 17] on p "Dashboard" at bounding box center [45, 13] width 35 height 7
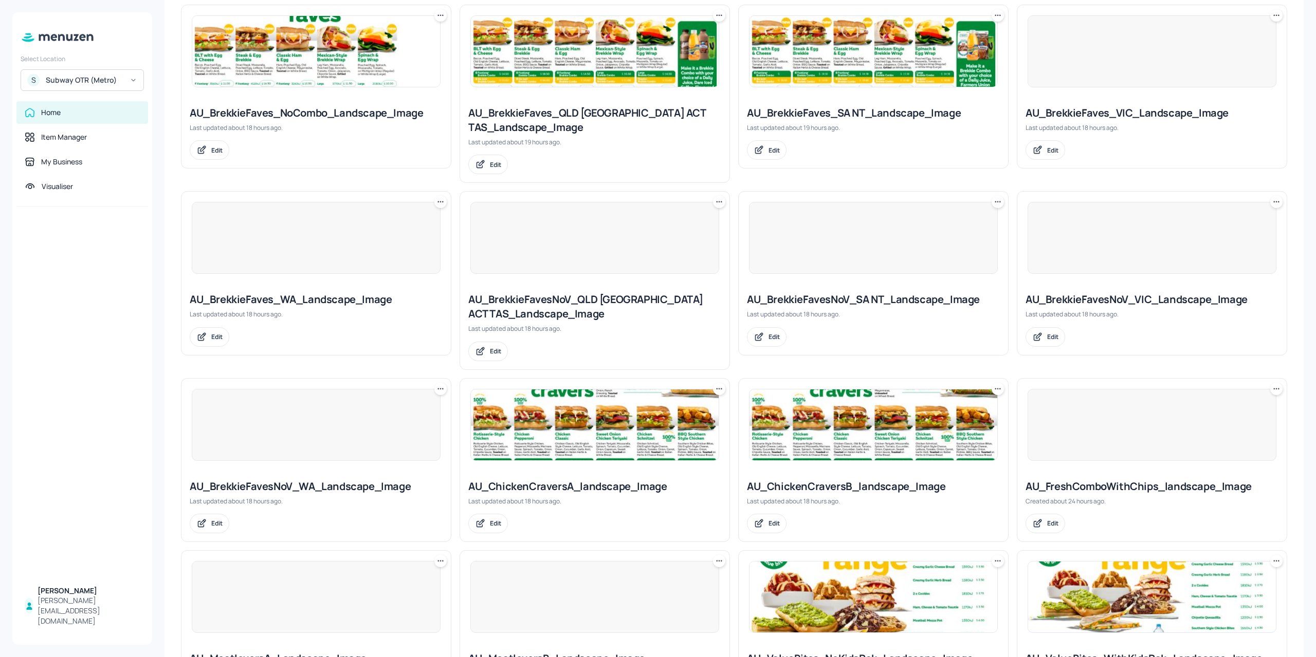
scroll to position [308, 0]
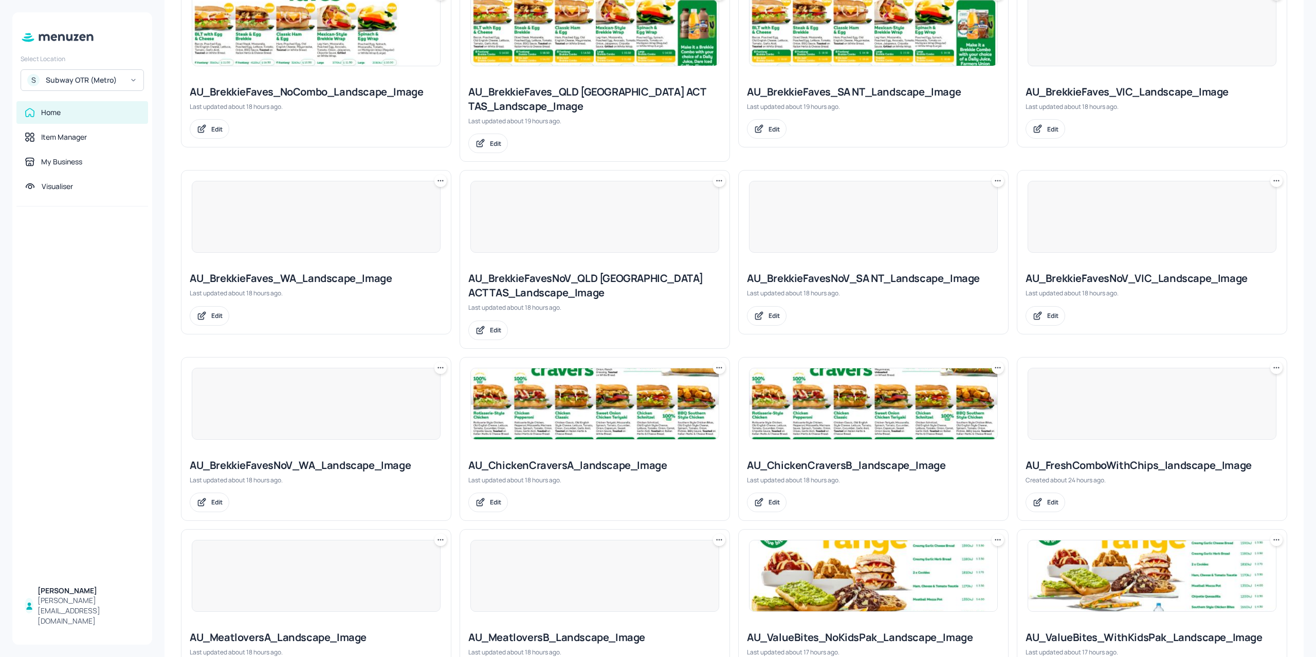
click at [846, 414] on img at bounding box center [873, 403] width 248 height 71
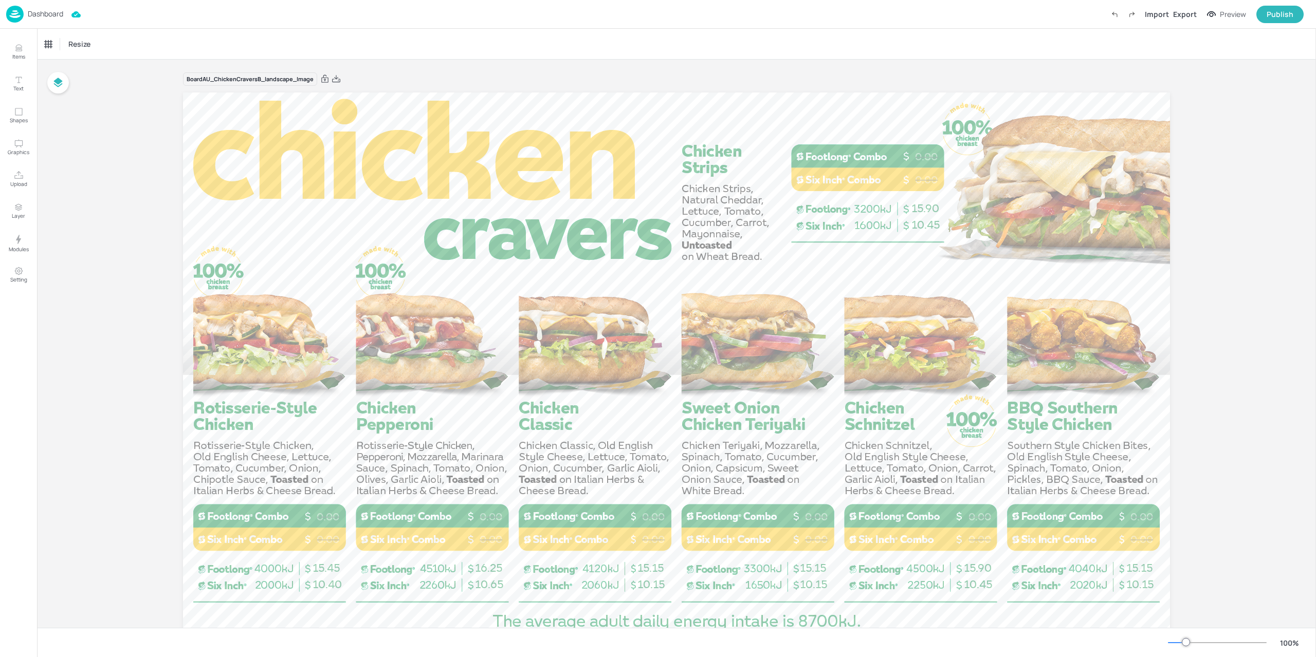
click at [8, 14] on img at bounding box center [14, 14] width 17 height 17
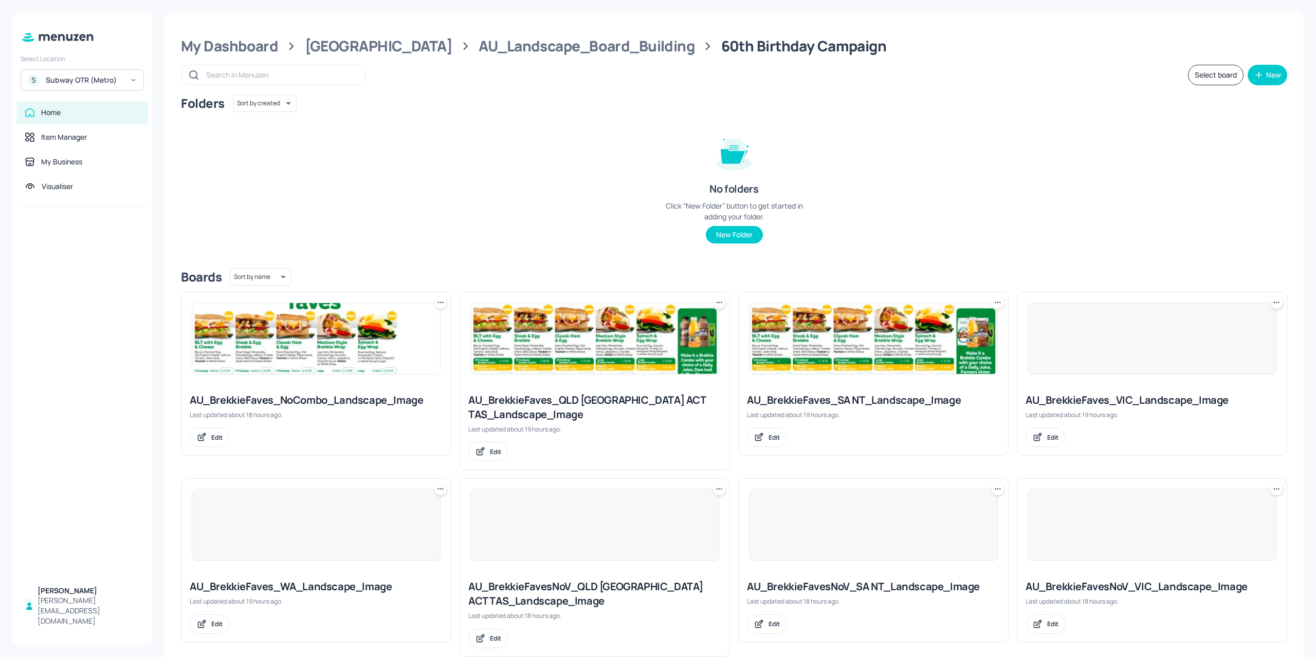
scroll to position [462, 0]
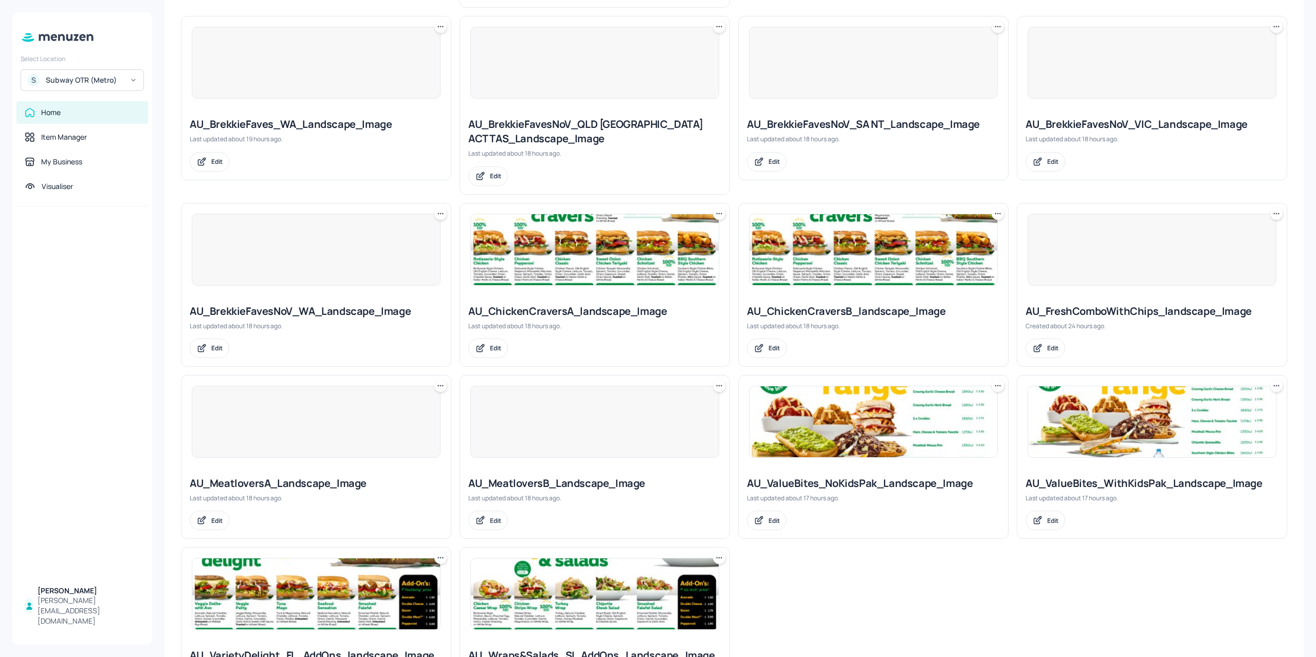
click at [310, 428] on div at bounding box center [316, 422] width 249 height 72
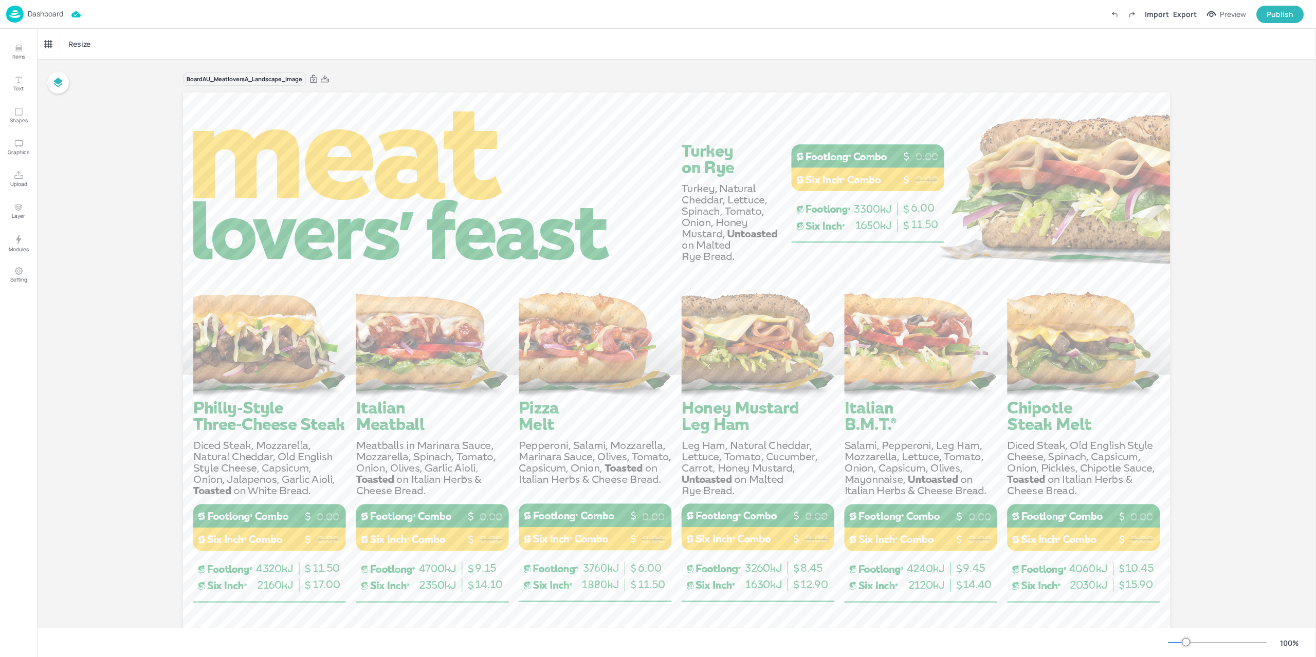
click at [3, 22] on div "Dashboard Import Export Preview Publish" at bounding box center [658, 14] width 1316 height 29
click at [8, 12] on img at bounding box center [14, 14] width 17 height 17
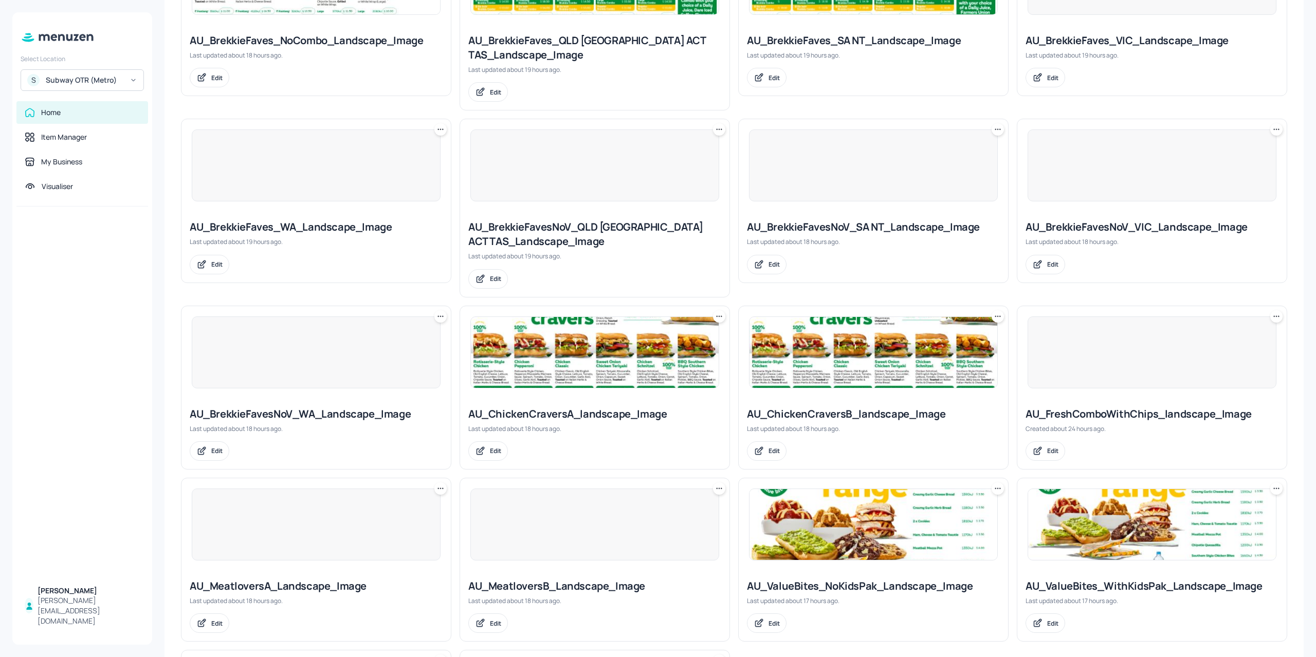
scroll to position [411, 0]
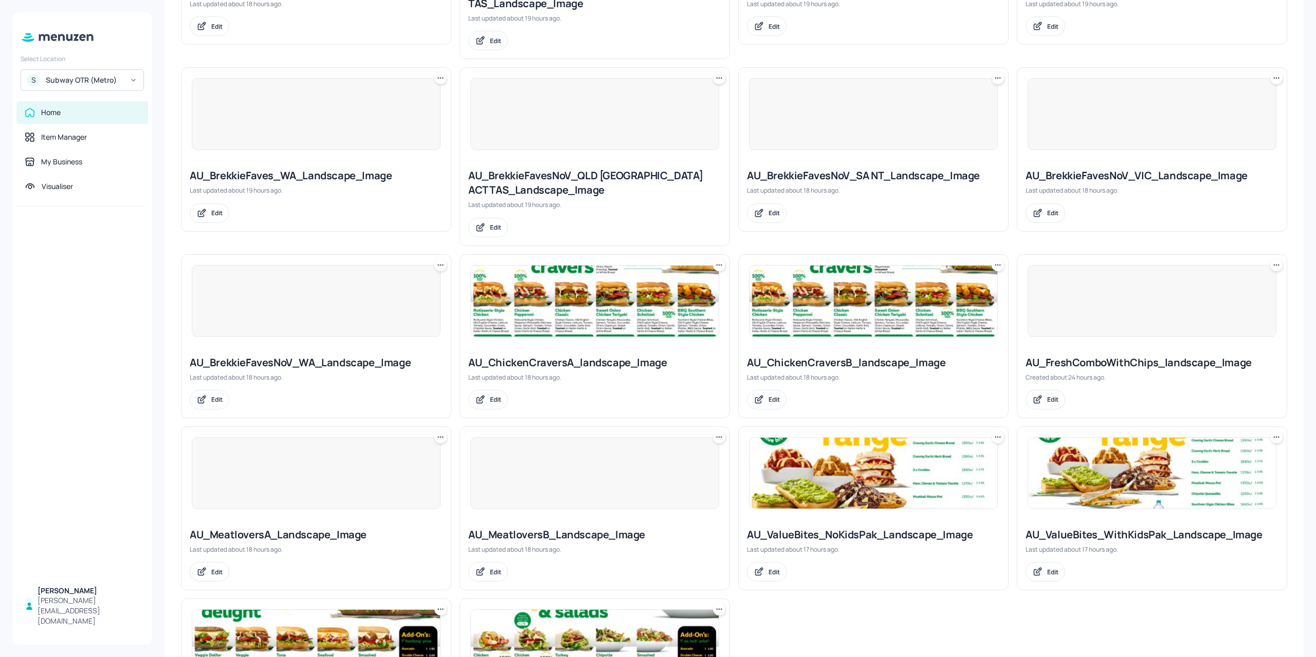
click at [547, 494] on div at bounding box center [594, 473] width 249 height 72
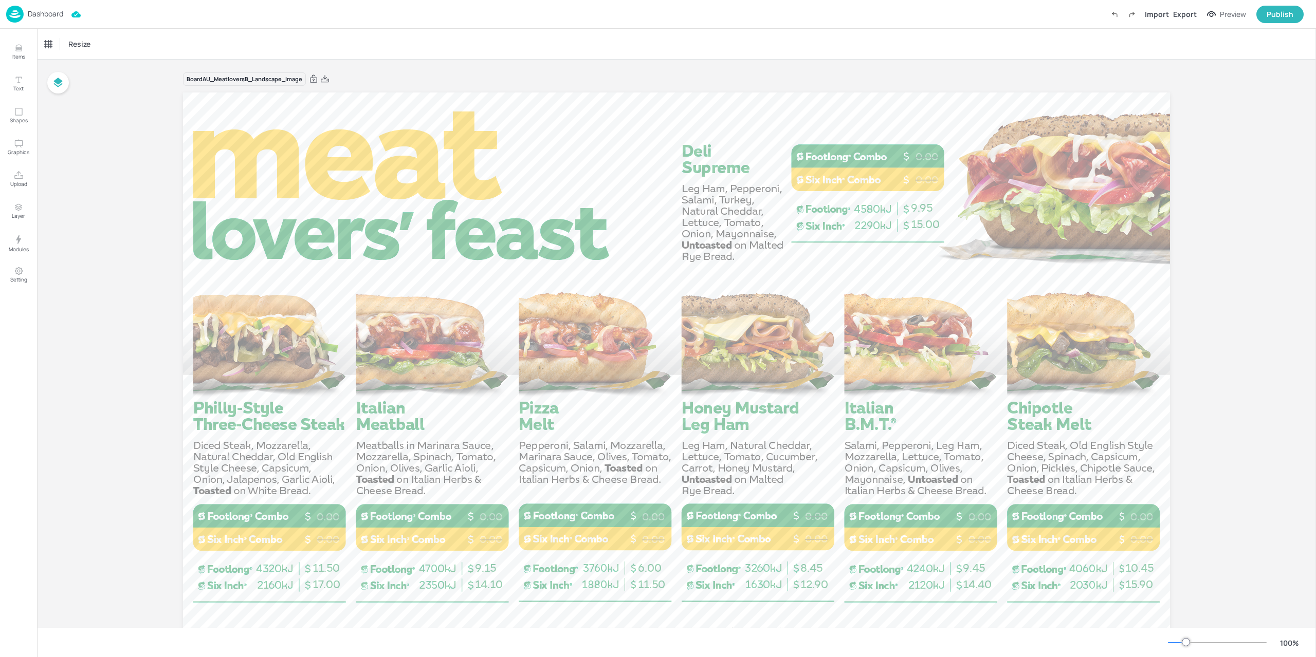
click at [24, 11] on div "Dashboard" at bounding box center [34, 14] width 57 height 17
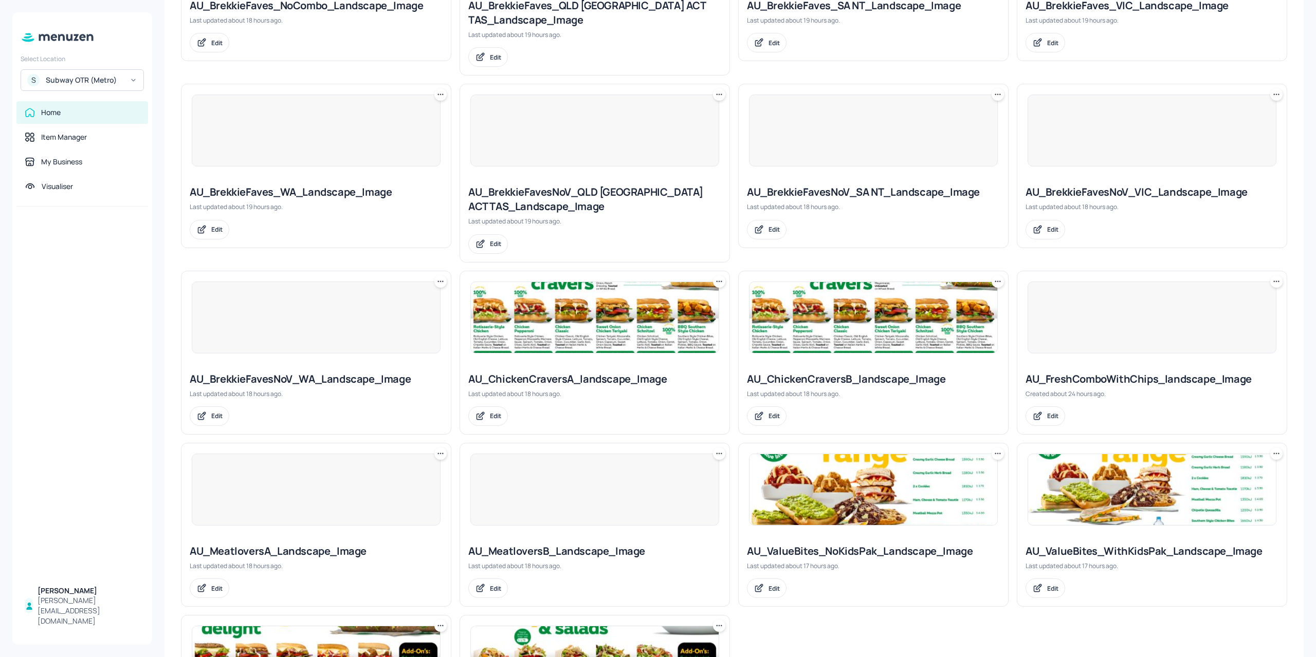
scroll to position [411, 0]
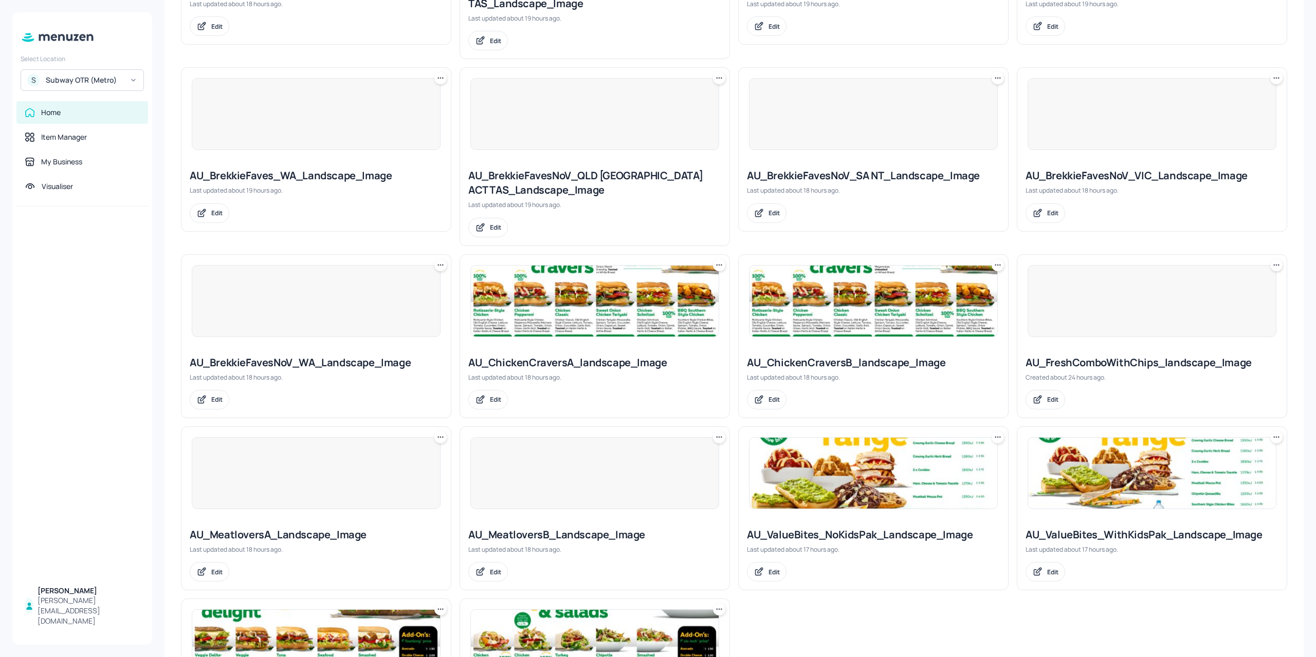
click at [1079, 319] on div at bounding box center [1151, 301] width 249 height 72
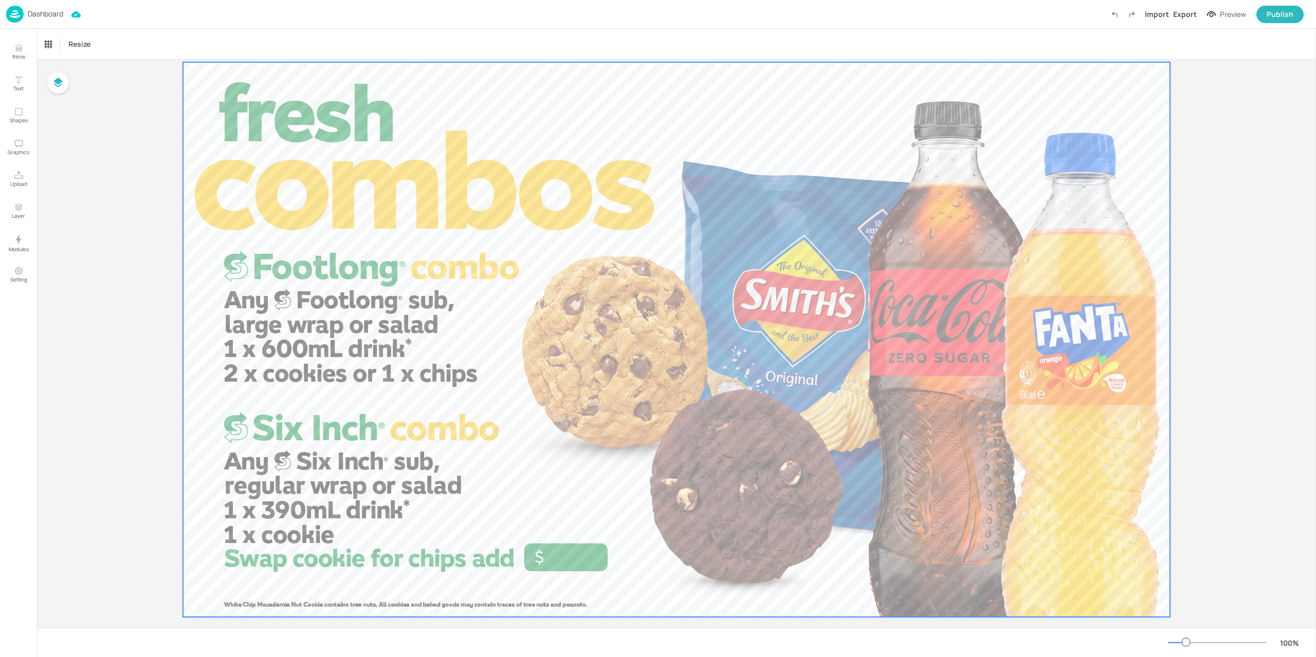
scroll to position [45, 0]
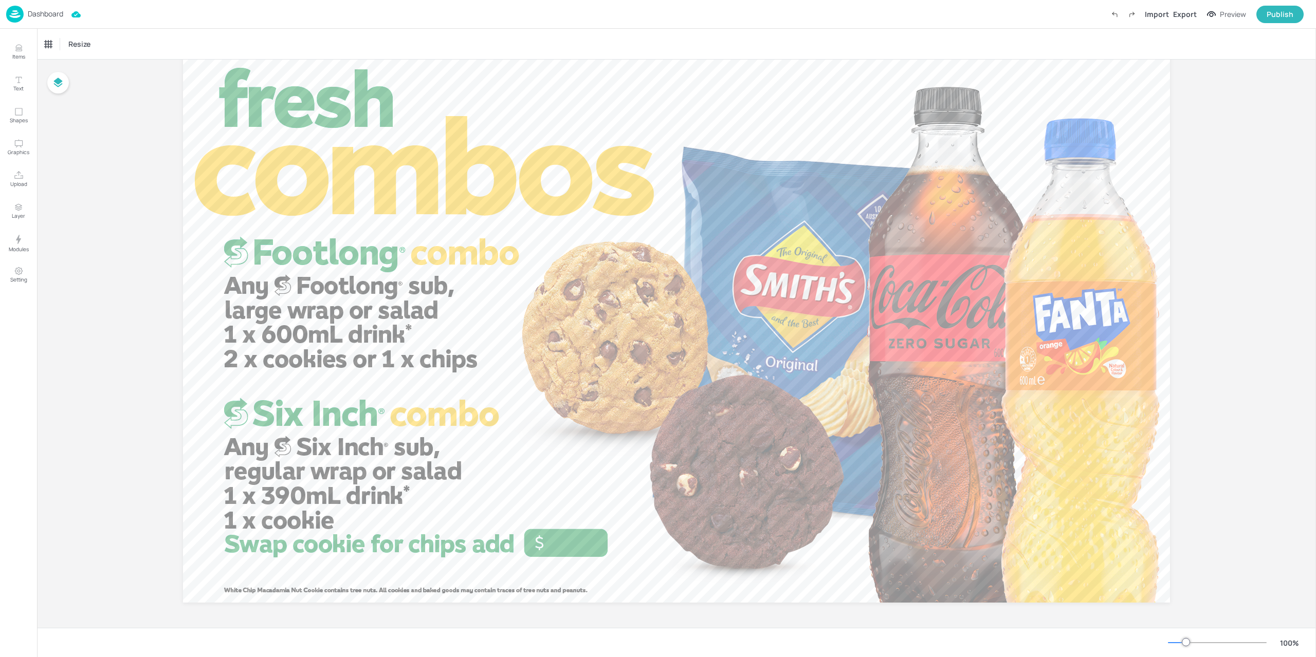
click at [9, 9] on img at bounding box center [14, 14] width 17 height 17
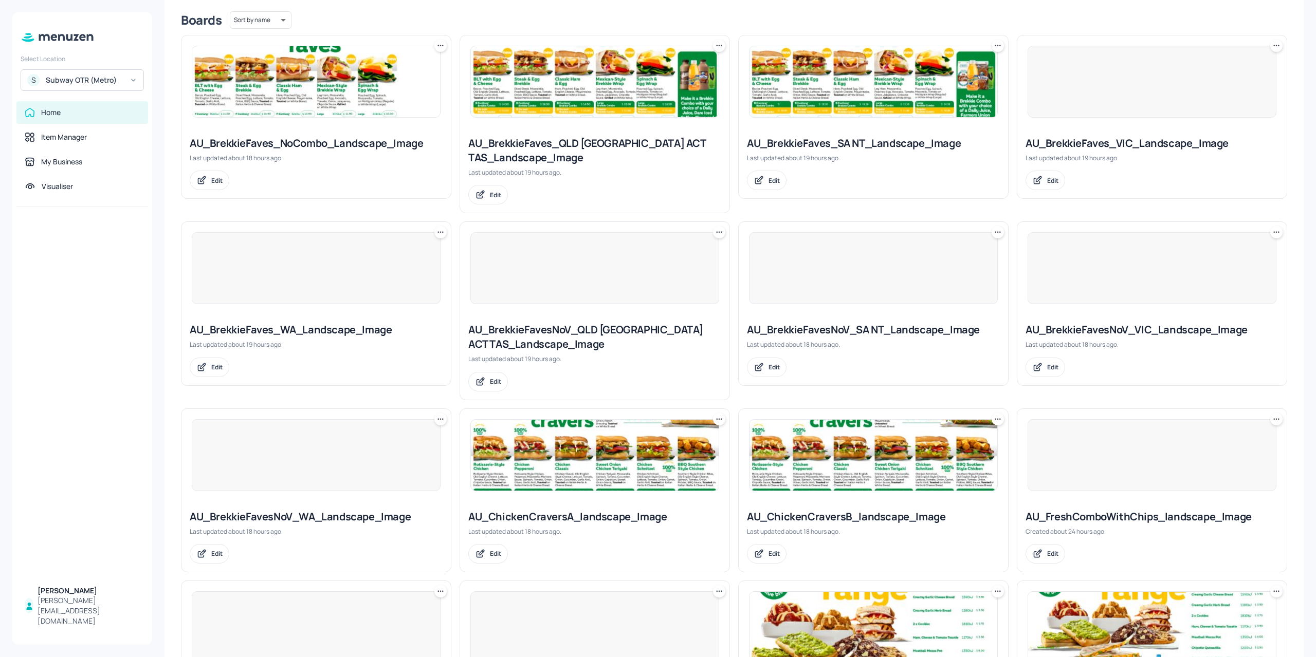
scroll to position [462, 0]
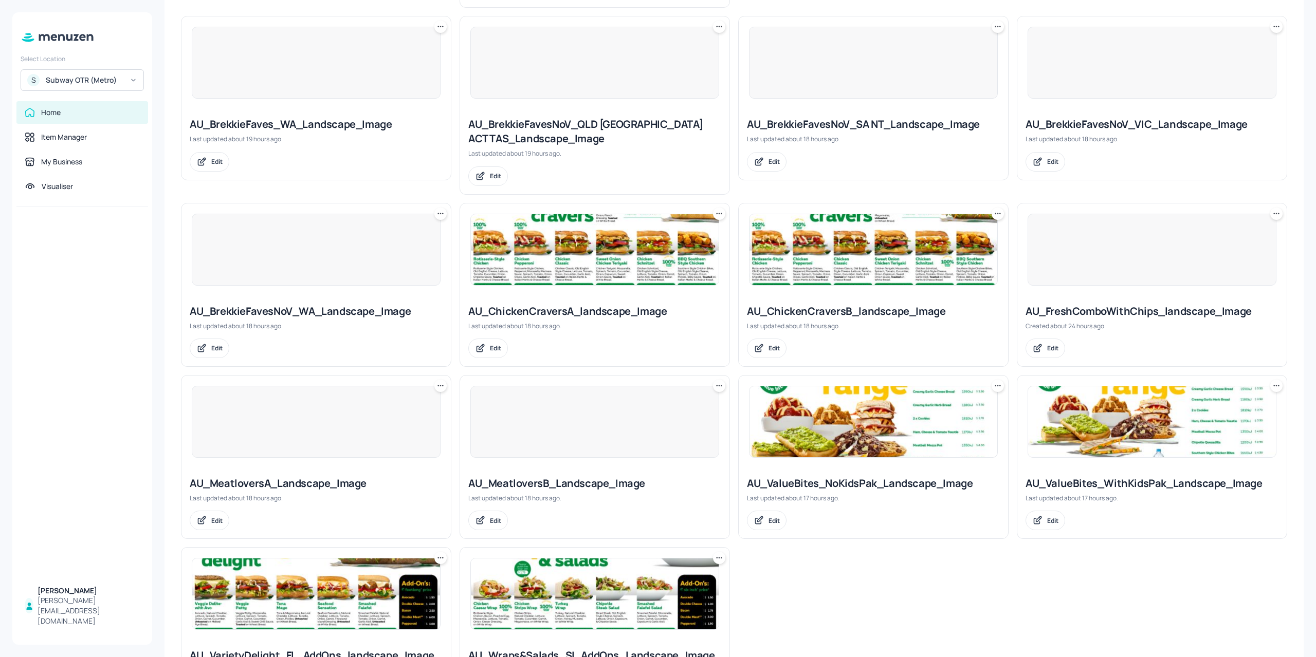
click at [335, 394] on div at bounding box center [316, 422] width 249 height 72
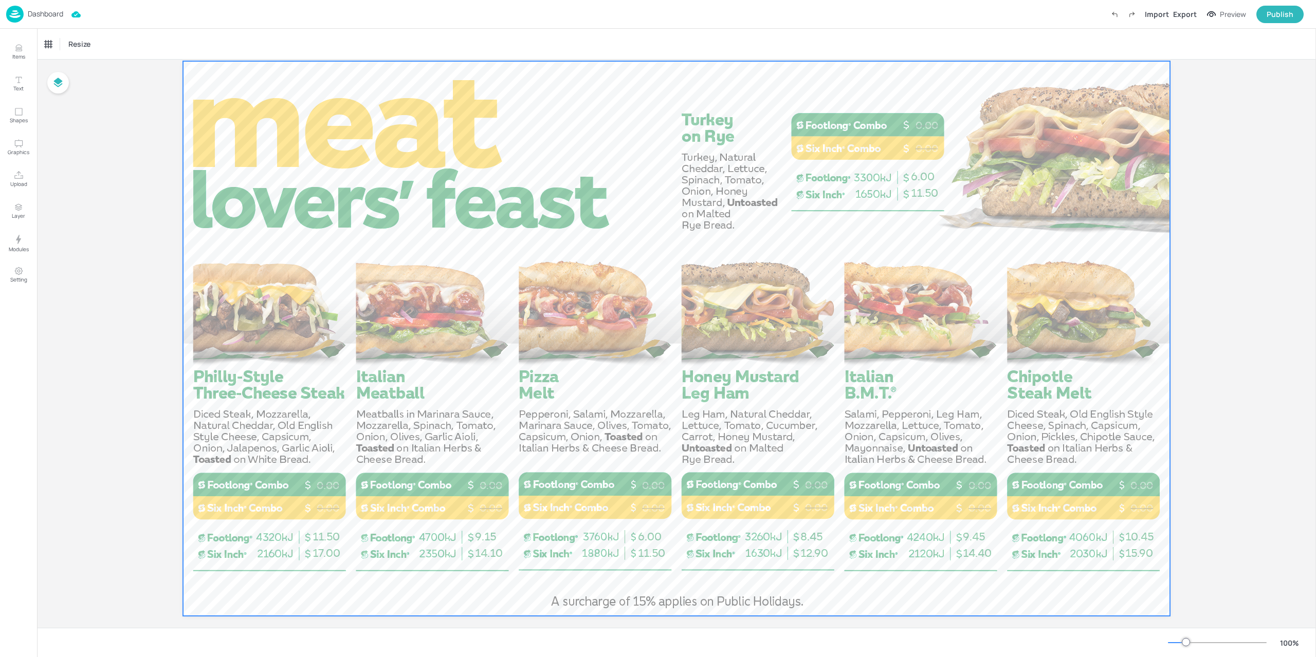
scroll to position [45, 0]
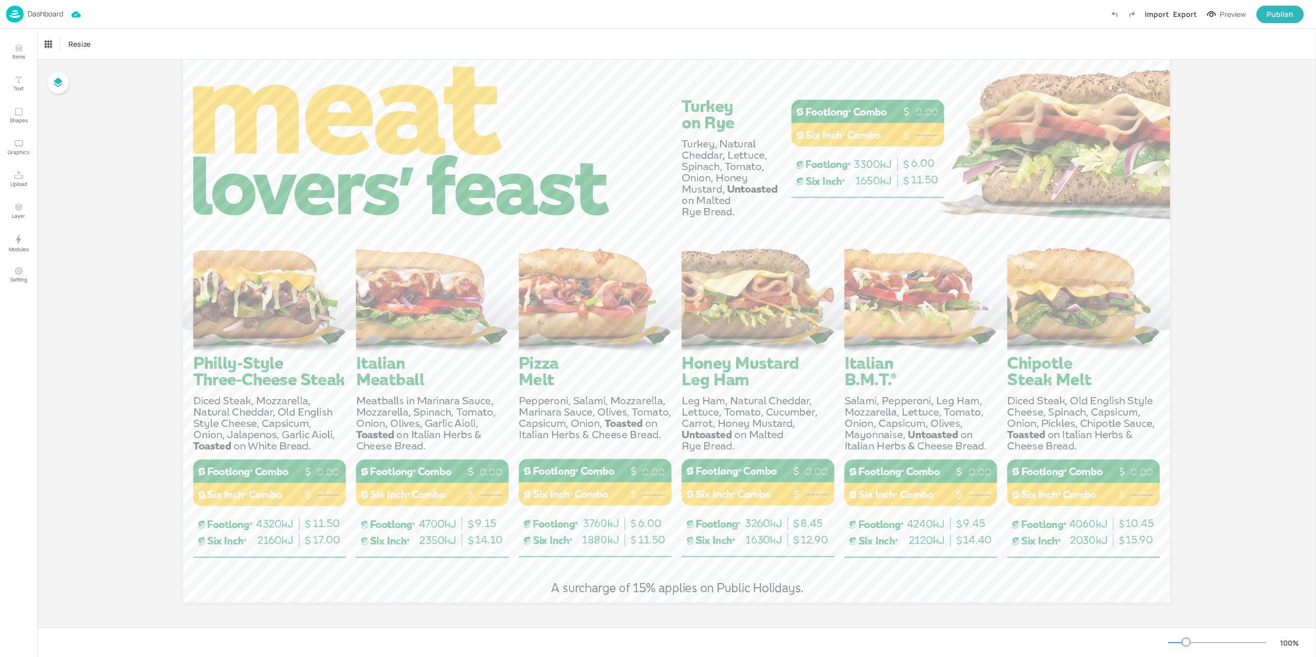
click at [39, 14] on p "Dashboard" at bounding box center [45, 13] width 35 height 7
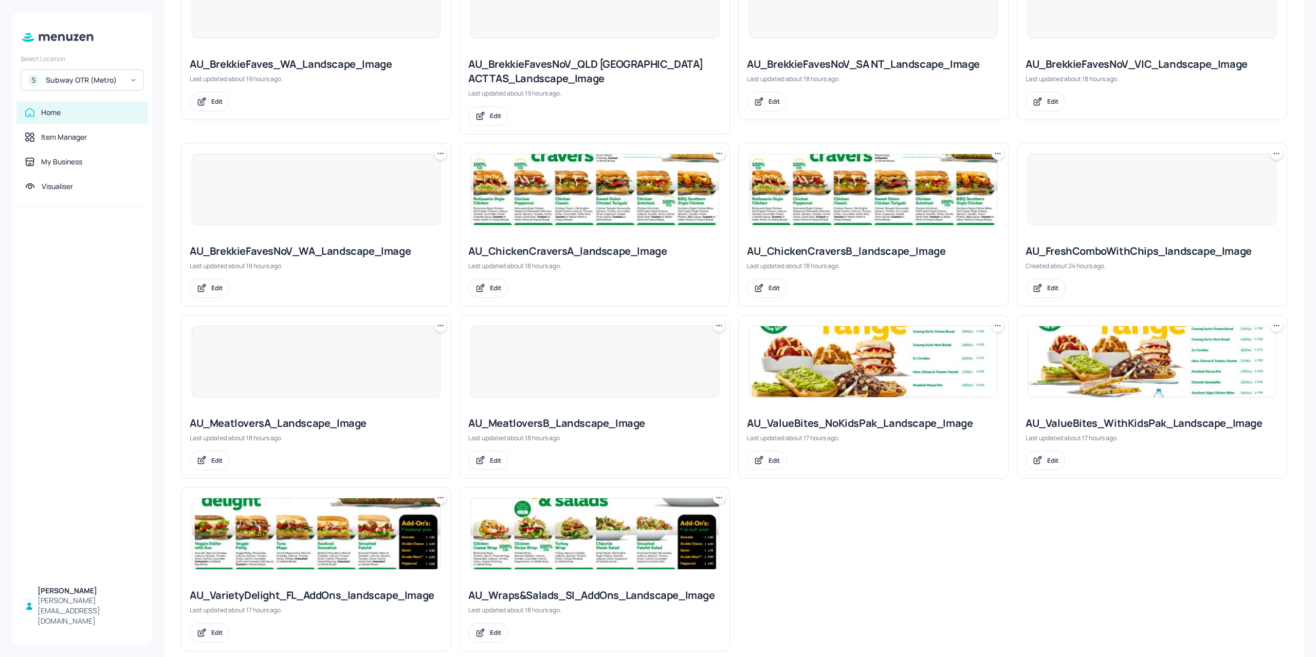
scroll to position [538, 0]
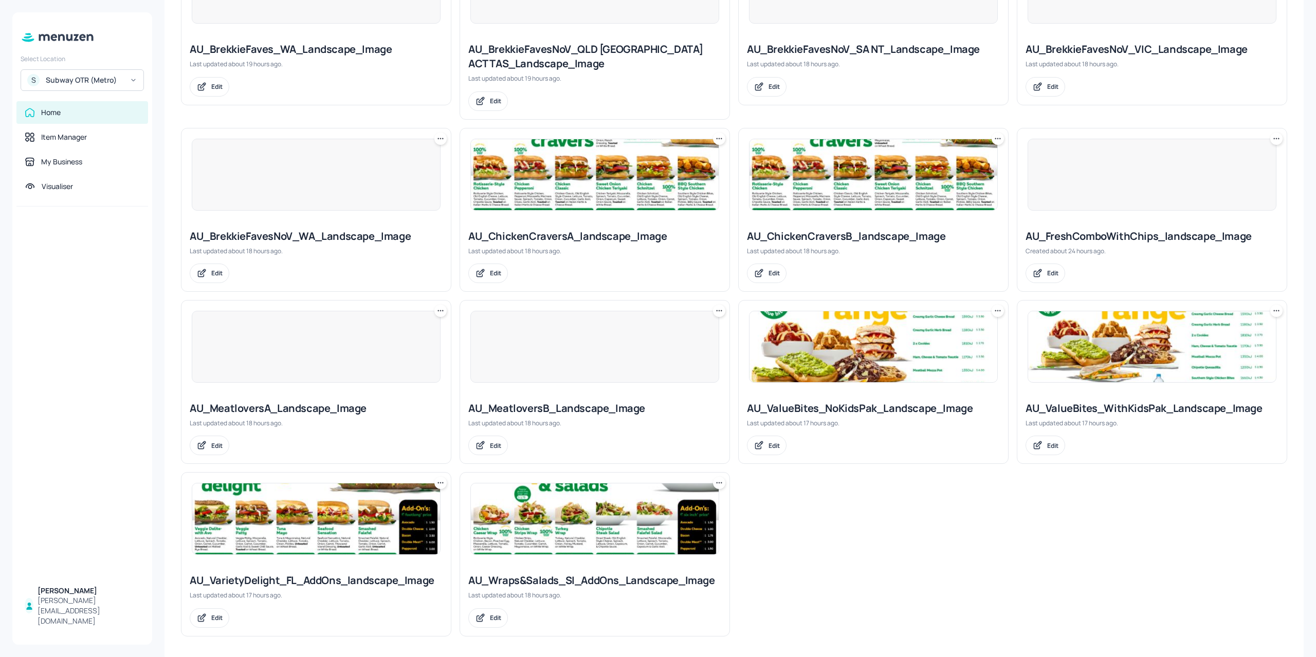
click at [582, 509] on img at bounding box center [595, 519] width 248 height 71
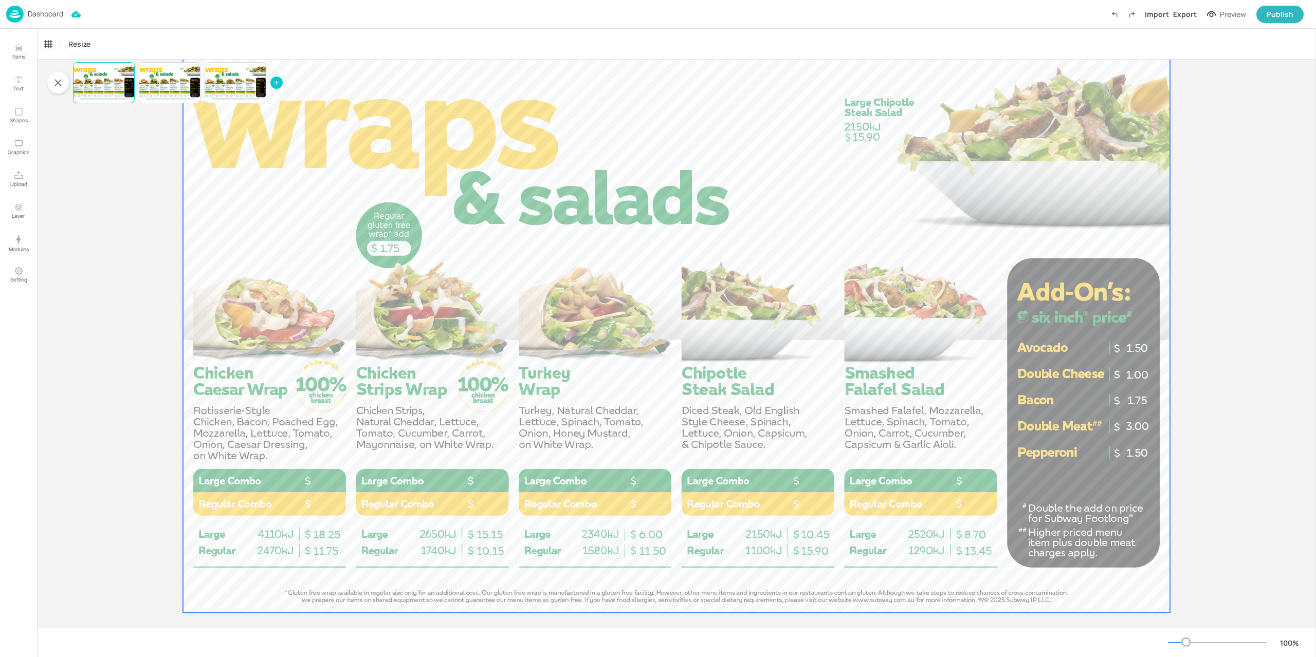
scroll to position [45, 0]
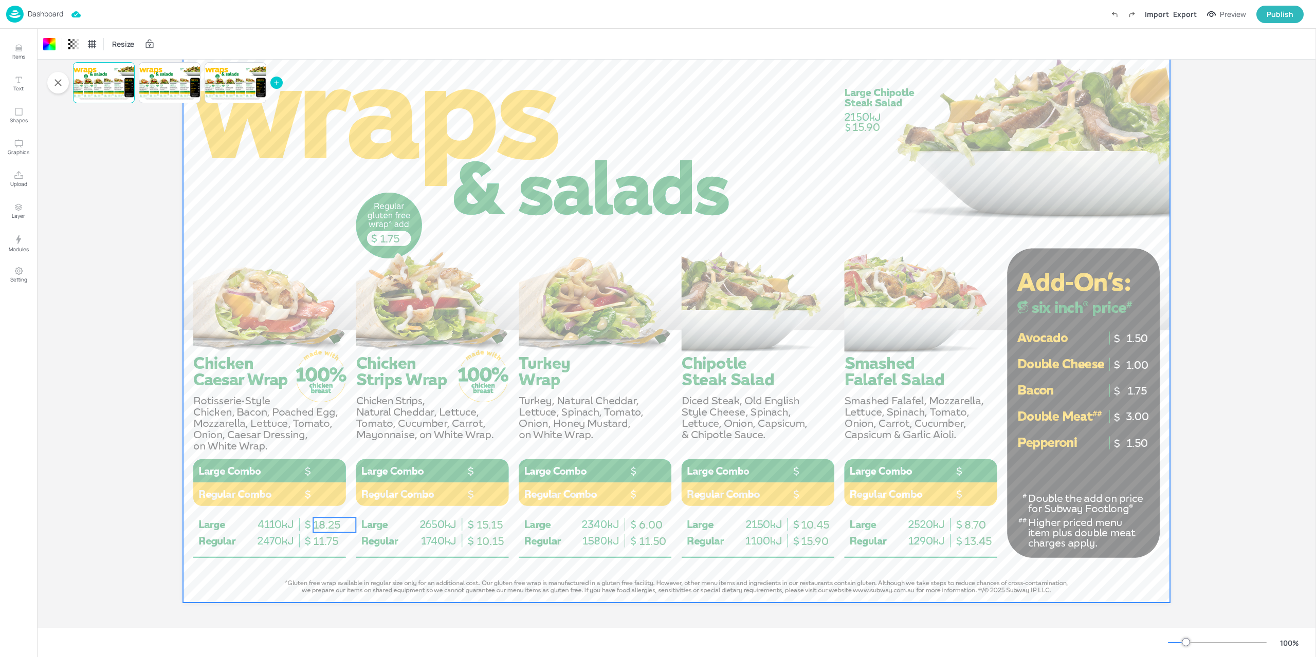
click at [328, 524] on span "18.25" at bounding box center [326, 525] width 27 height 13
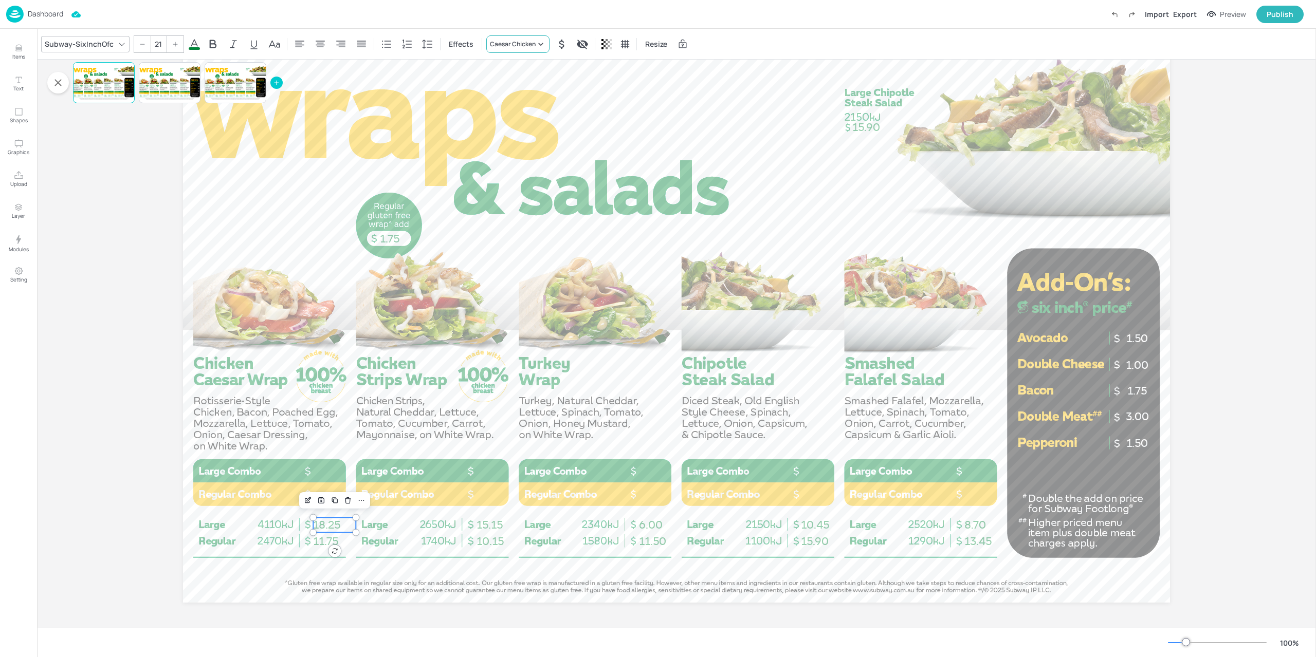
click at [508, 43] on div "Caesar Chicken" at bounding box center [513, 44] width 46 height 9
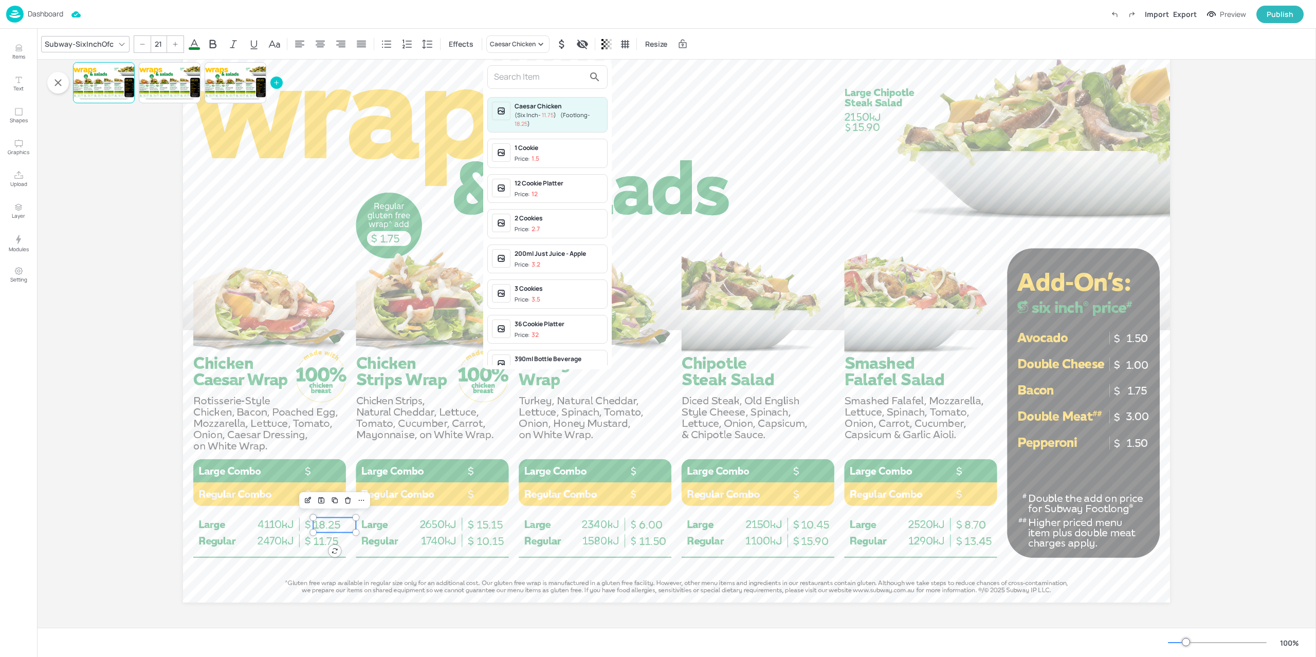
drag, startPoint x: 507, startPoint y: 43, endPoint x: 412, endPoint y: 42, distance: 94.6
click at [507, 44] on div at bounding box center [658, 328] width 1316 height 657
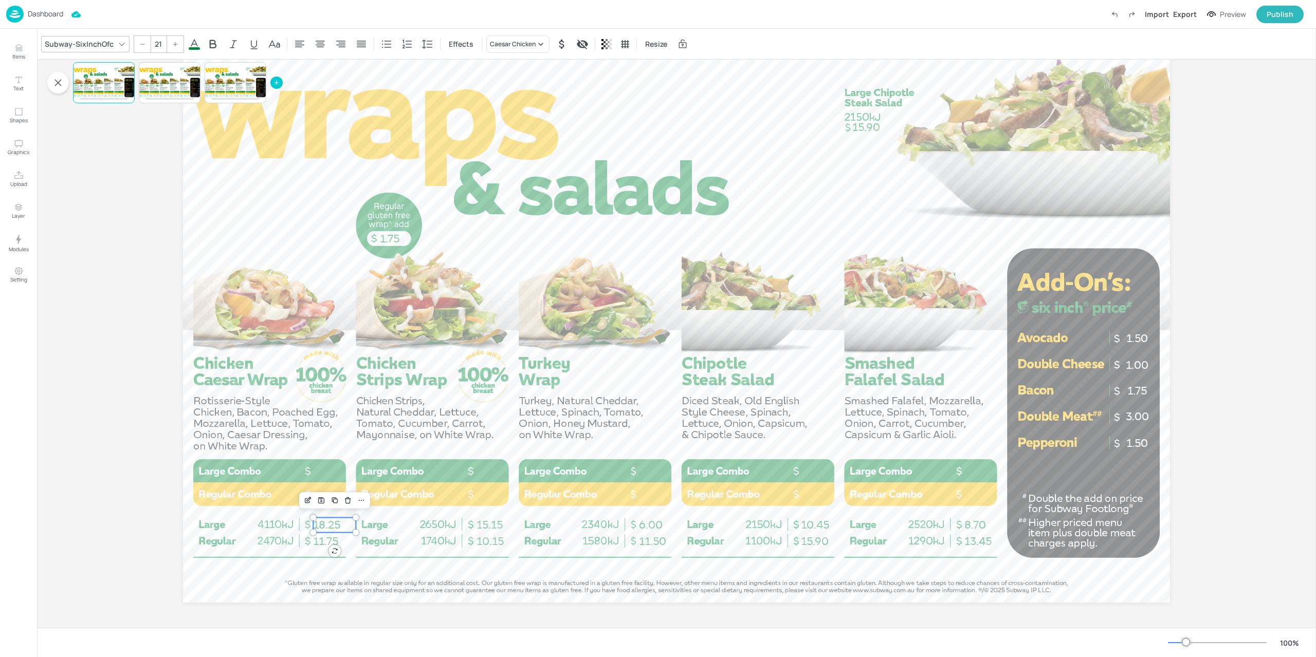
click at [11, 10] on img at bounding box center [14, 14] width 17 height 17
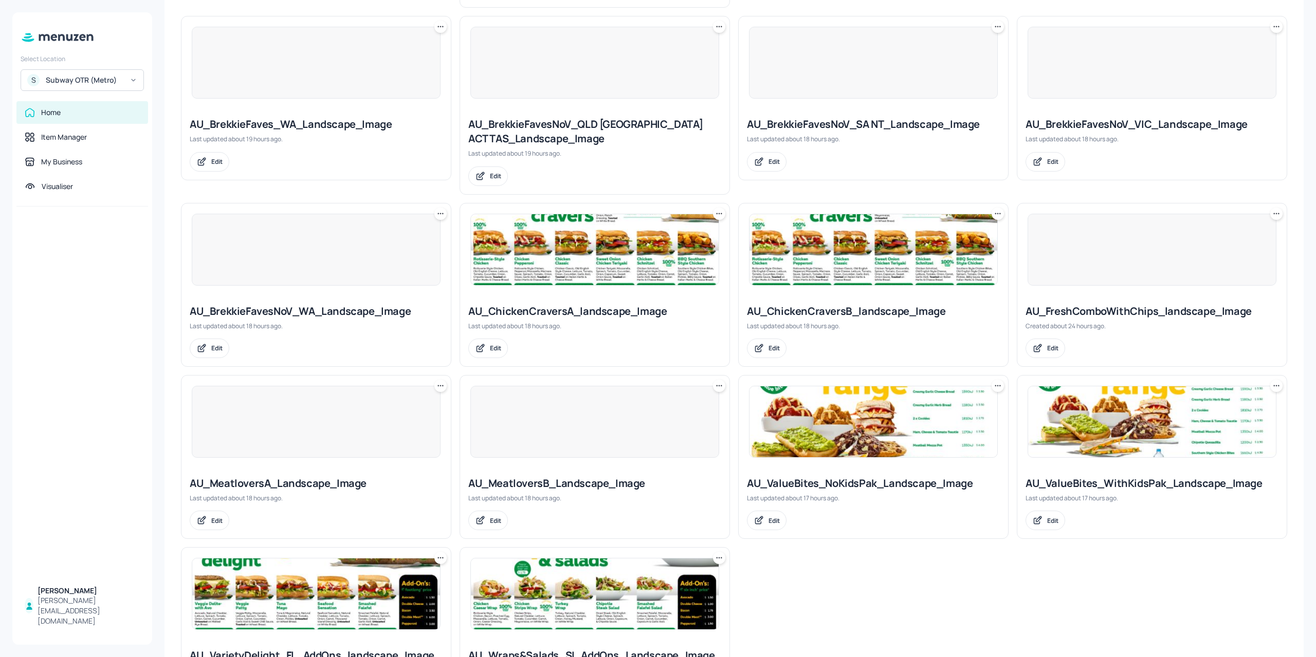
scroll to position [538, 0]
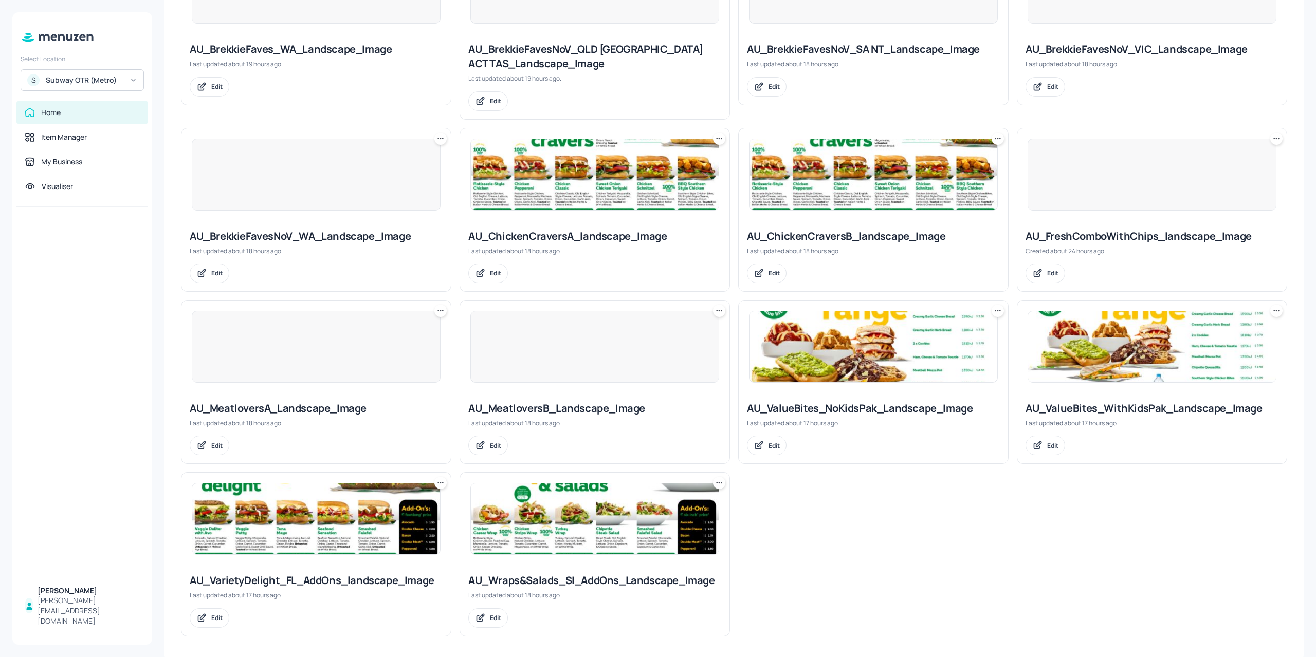
click at [623, 526] on img at bounding box center [595, 519] width 248 height 71
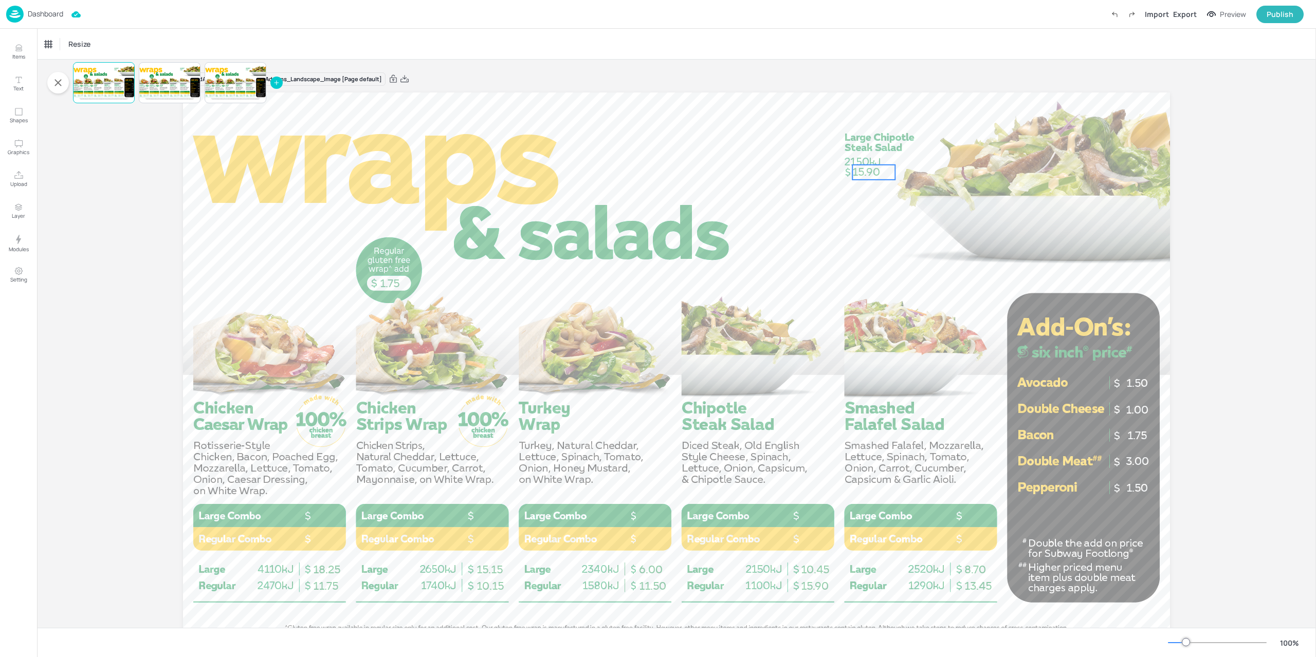
click at [868, 172] on span "15.90" at bounding box center [866, 171] width 28 height 13
click at [816, 586] on span "15.90" at bounding box center [815, 586] width 28 height 13
click at [33, 17] on p "Dashboard" at bounding box center [45, 13] width 35 height 7
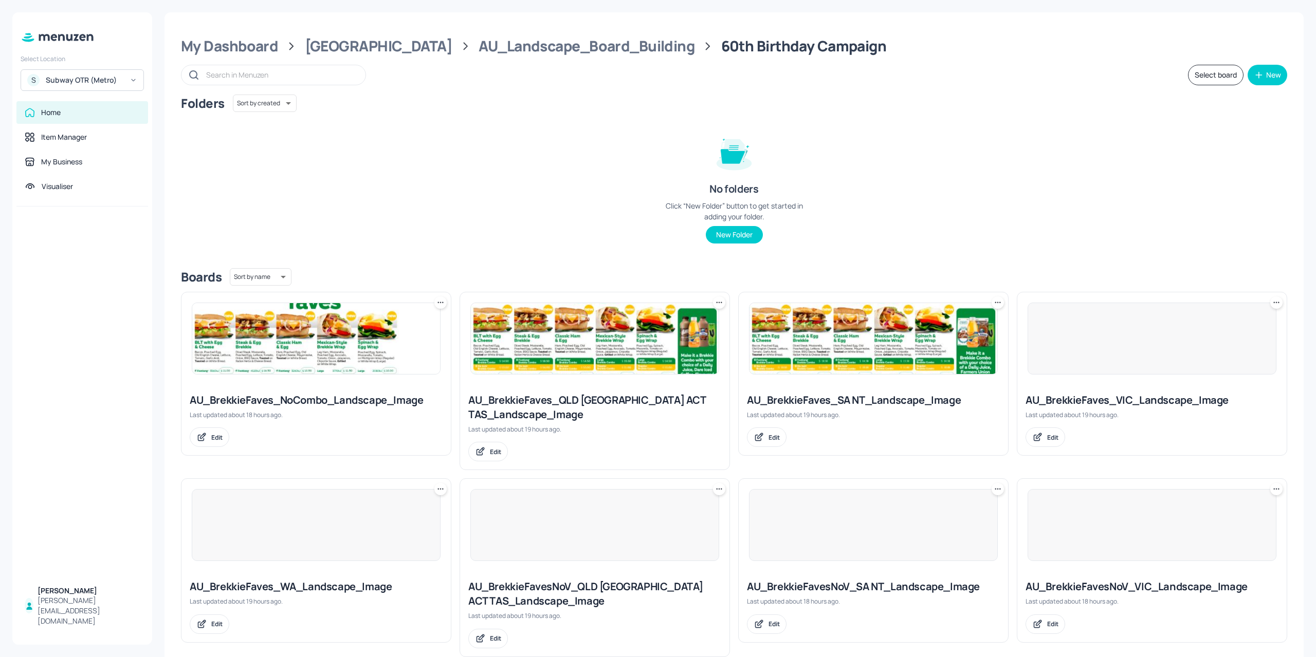
click at [342, 349] on img at bounding box center [316, 338] width 248 height 71
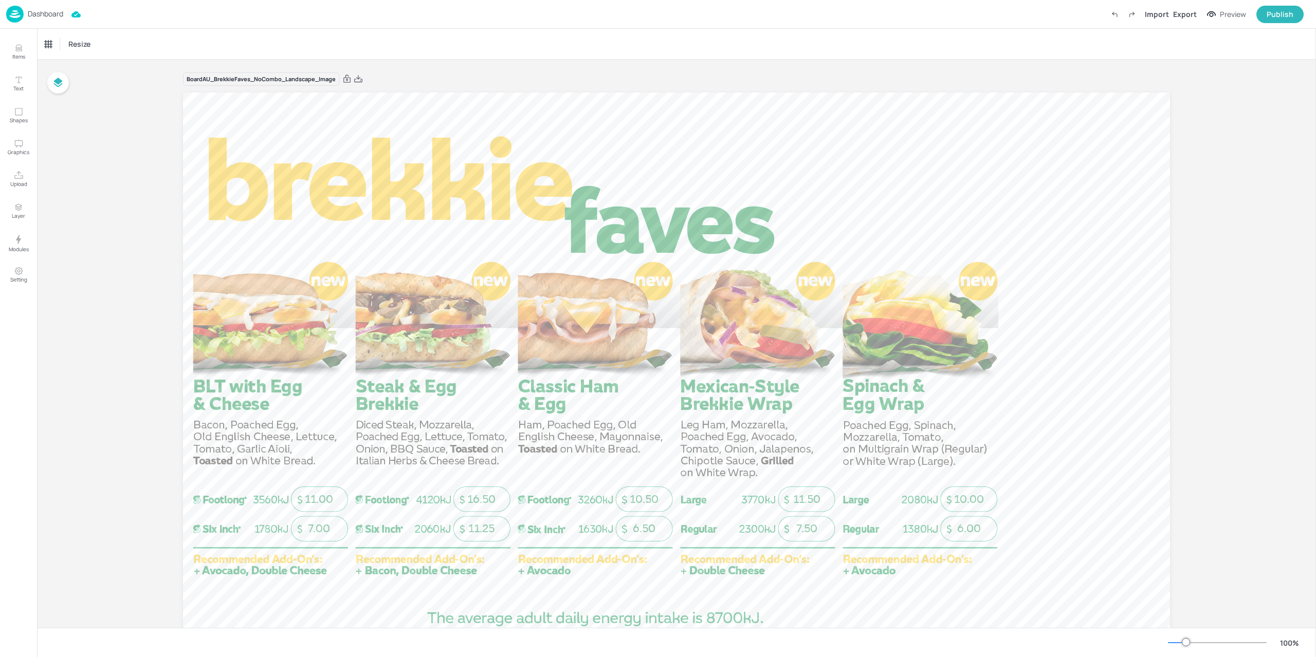
click at [9, 7] on img at bounding box center [14, 14] width 17 height 17
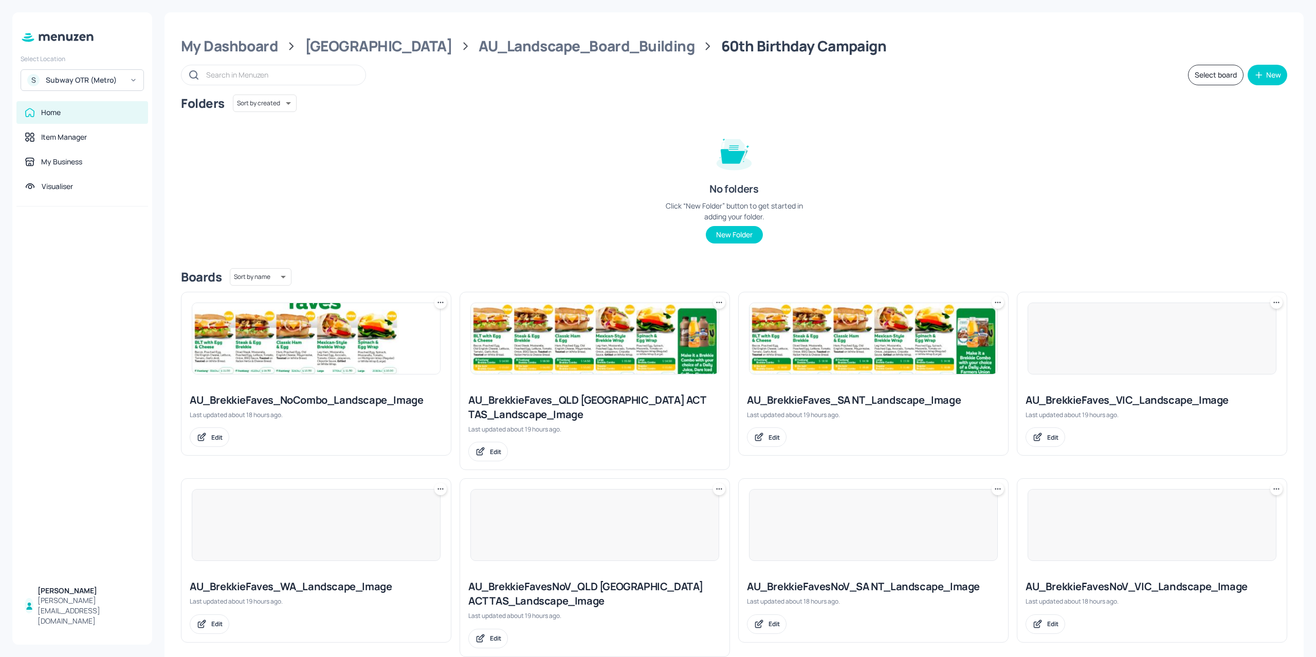
click at [627, 337] on img at bounding box center [595, 338] width 248 height 71
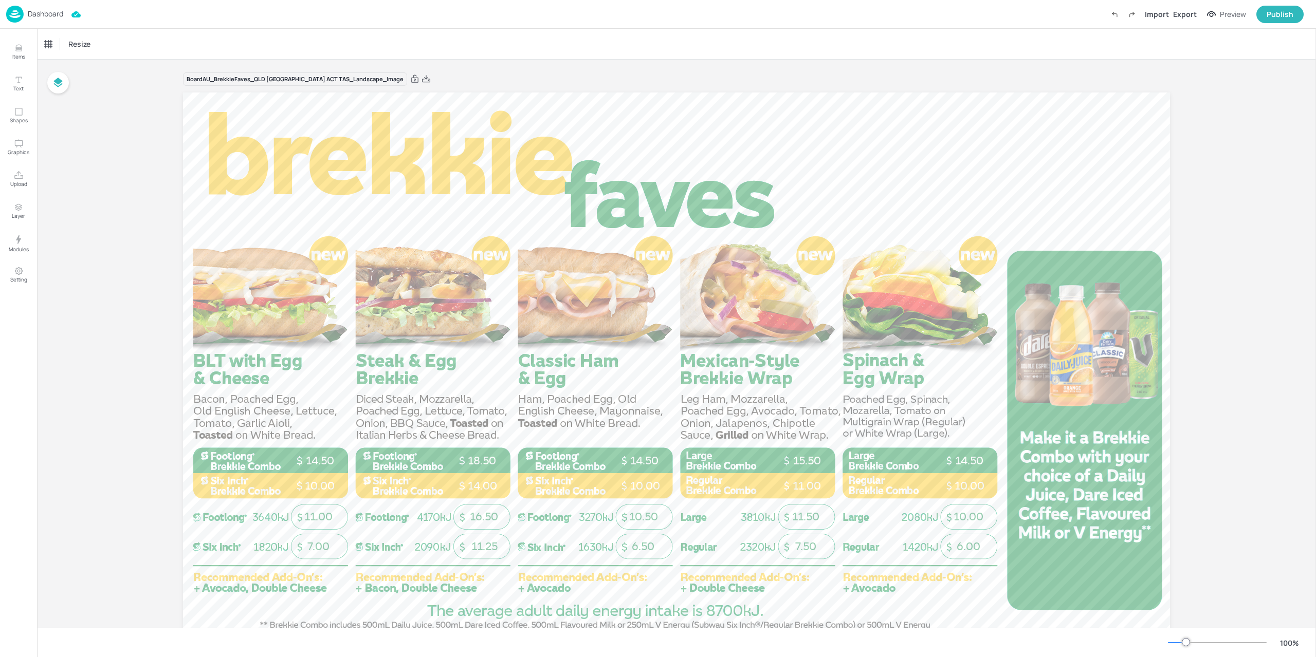
click at [21, 11] on img at bounding box center [14, 14] width 17 height 17
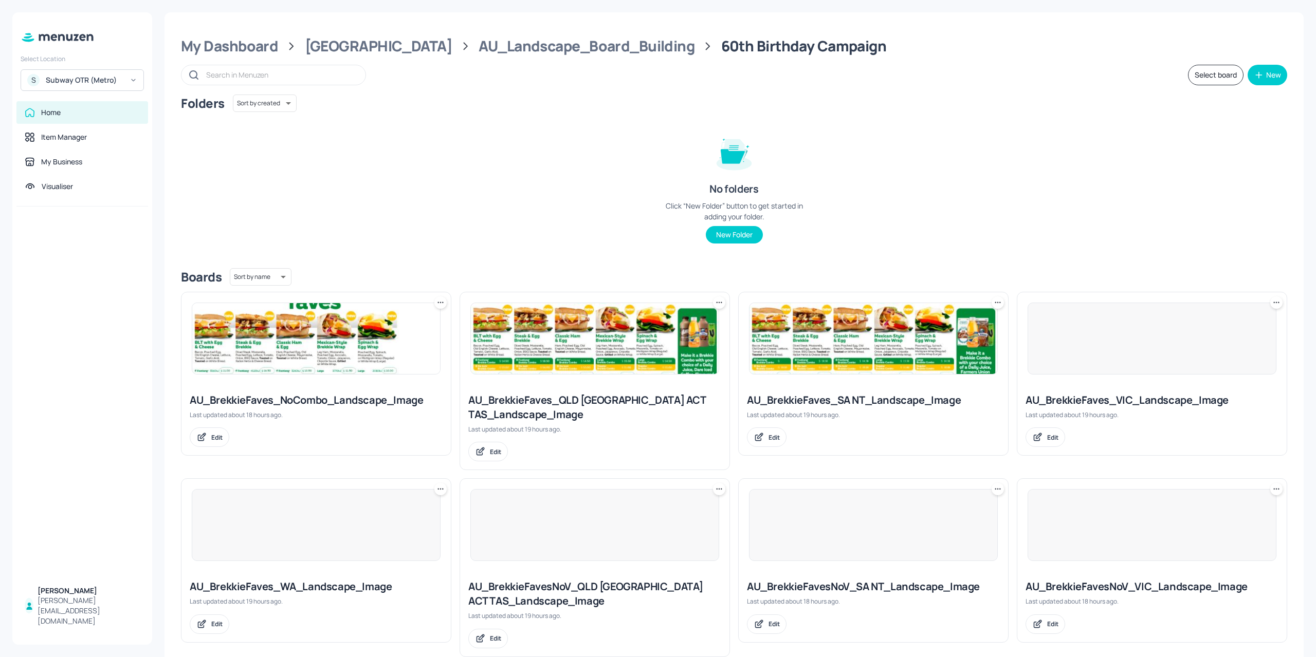
click at [816, 343] on img at bounding box center [873, 338] width 248 height 71
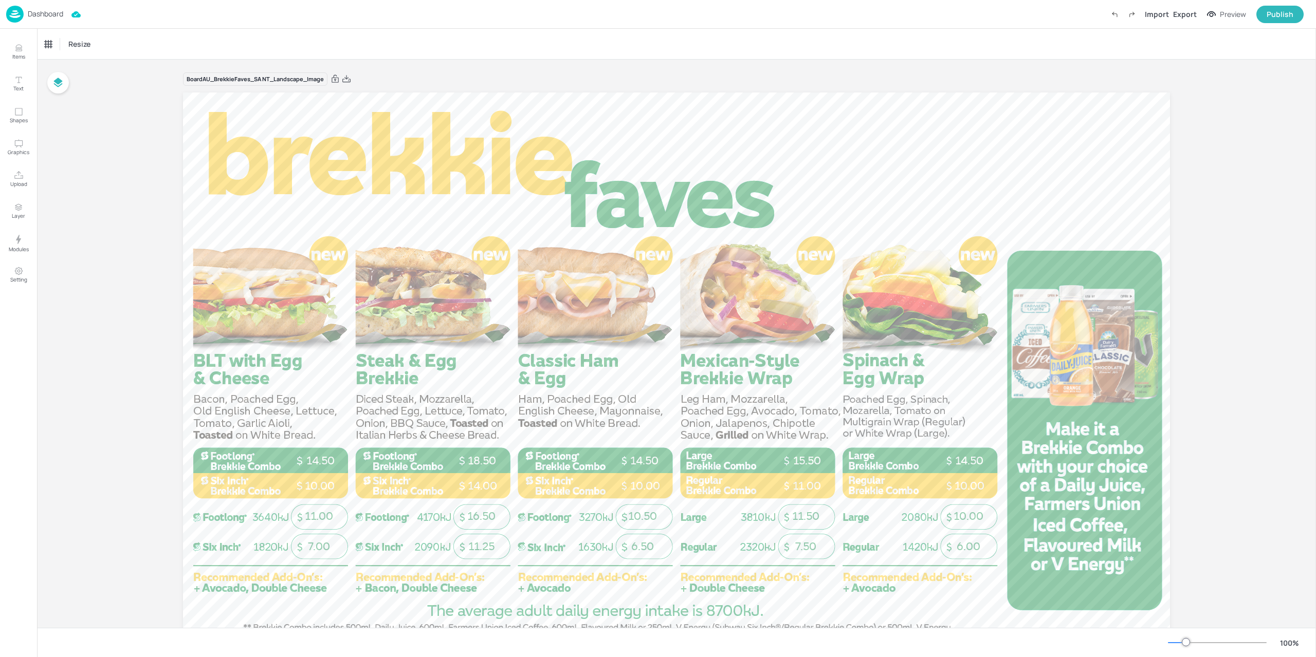
click at [11, 11] on img at bounding box center [14, 14] width 17 height 17
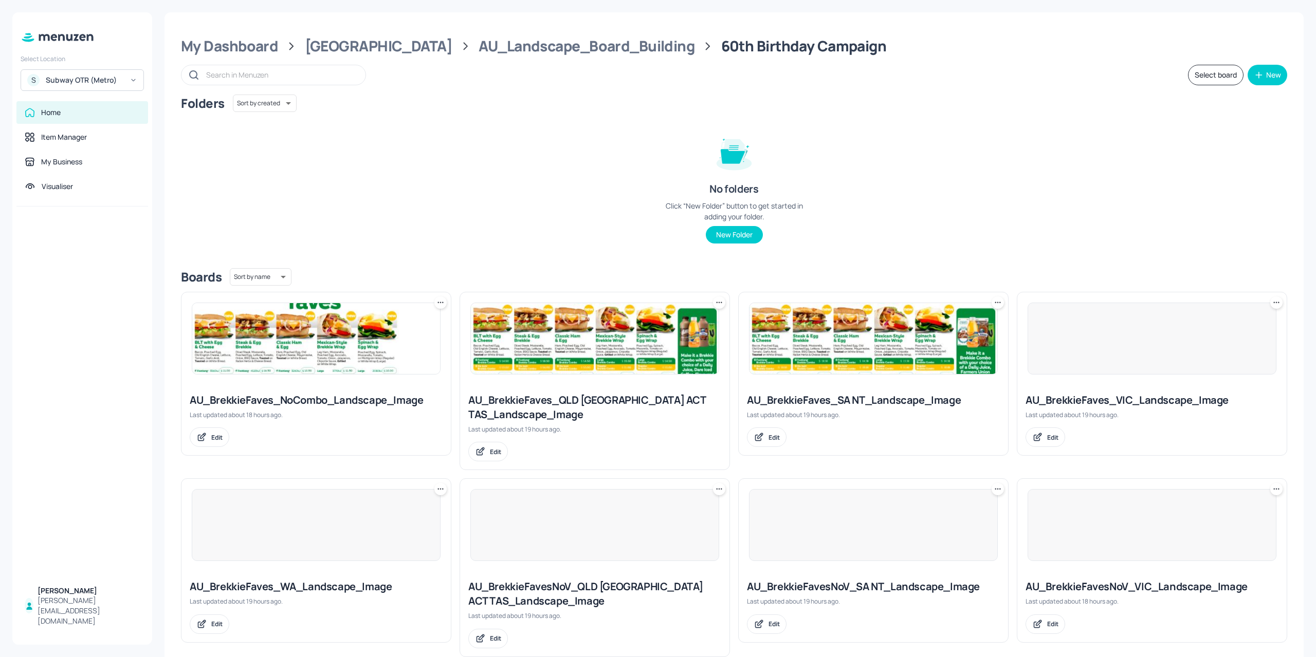
click at [1054, 363] on div at bounding box center [1151, 339] width 249 height 72
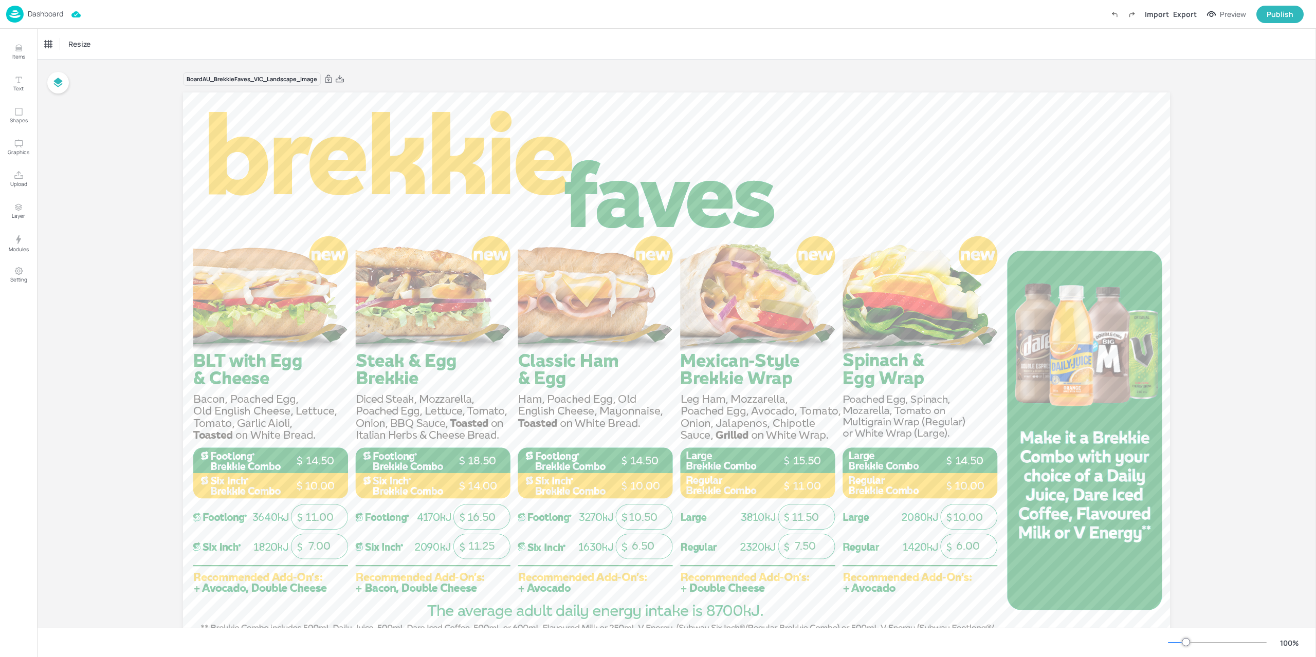
click at [11, 17] on img at bounding box center [14, 14] width 17 height 17
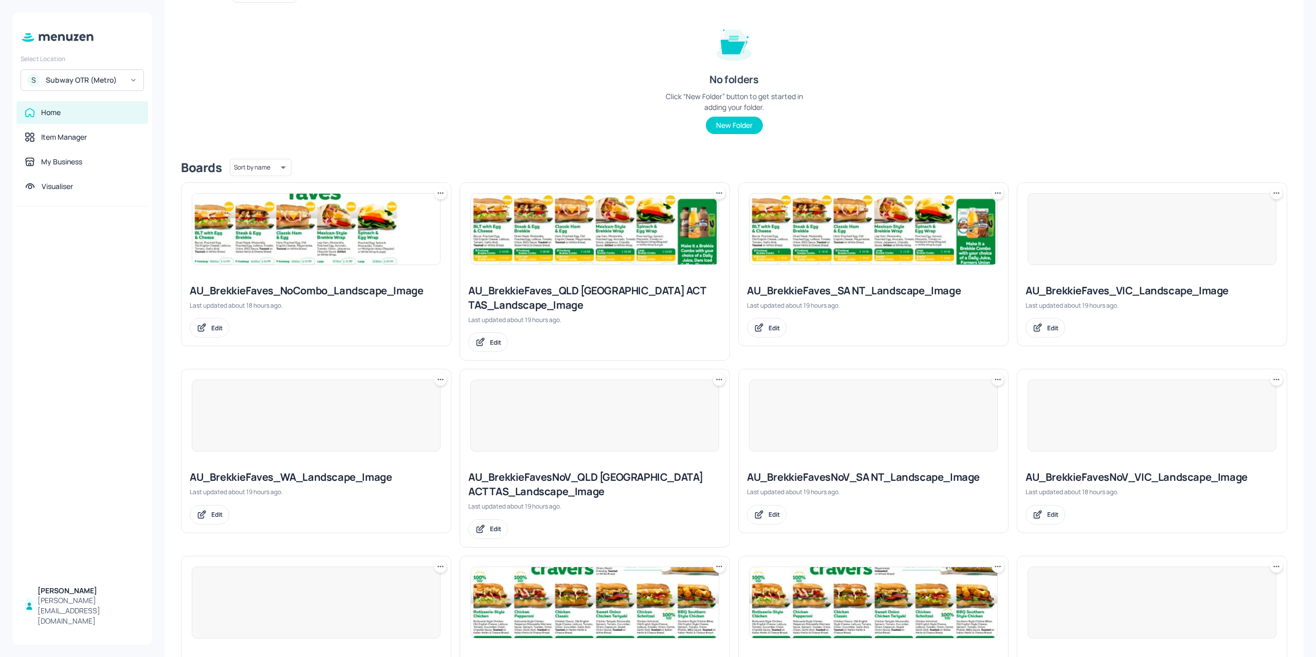
scroll to position [154, 0]
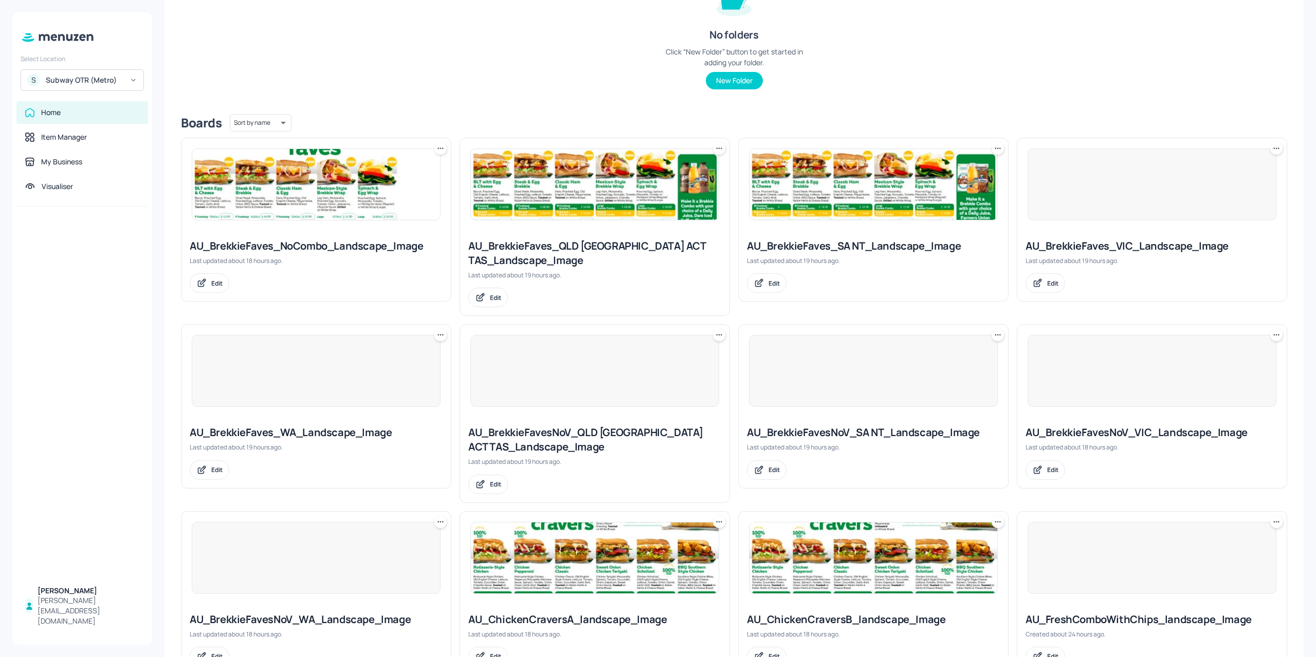
click at [366, 356] on div at bounding box center [316, 371] width 249 height 72
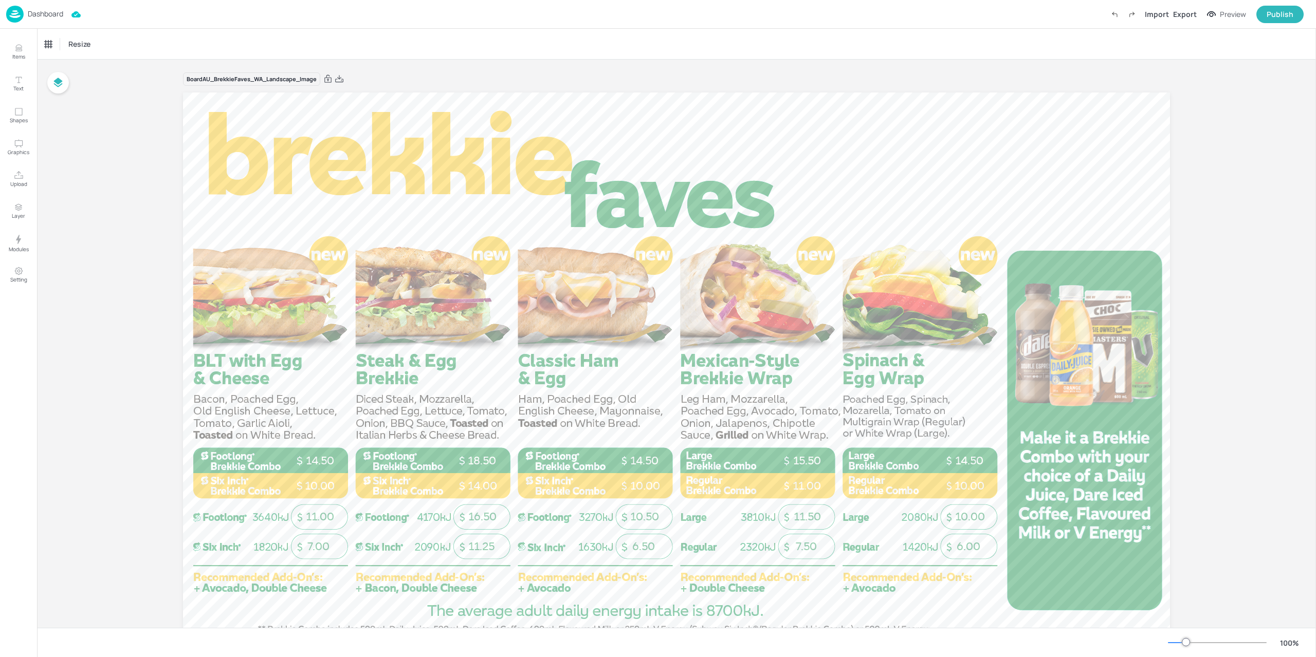
click at [19, 20] on img at bounding box center [14, 14] width 17 height 17
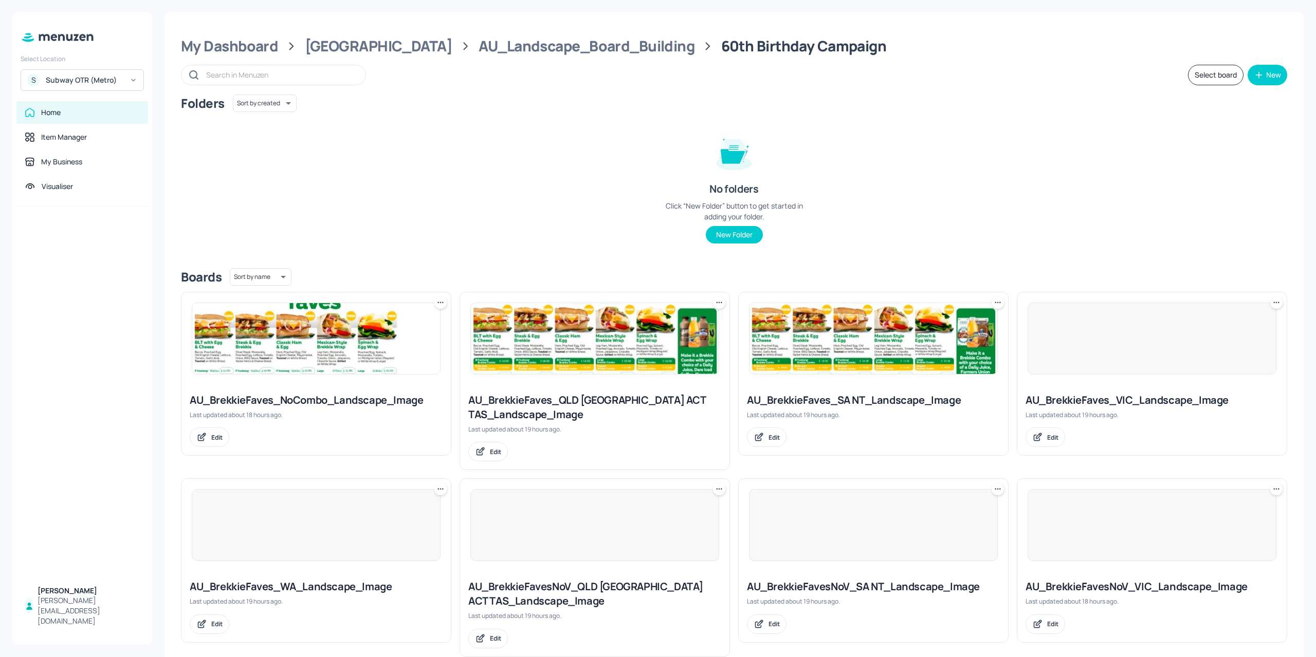
click at [572, 512] on div at bounding box center [594, 525] width 249 height 72
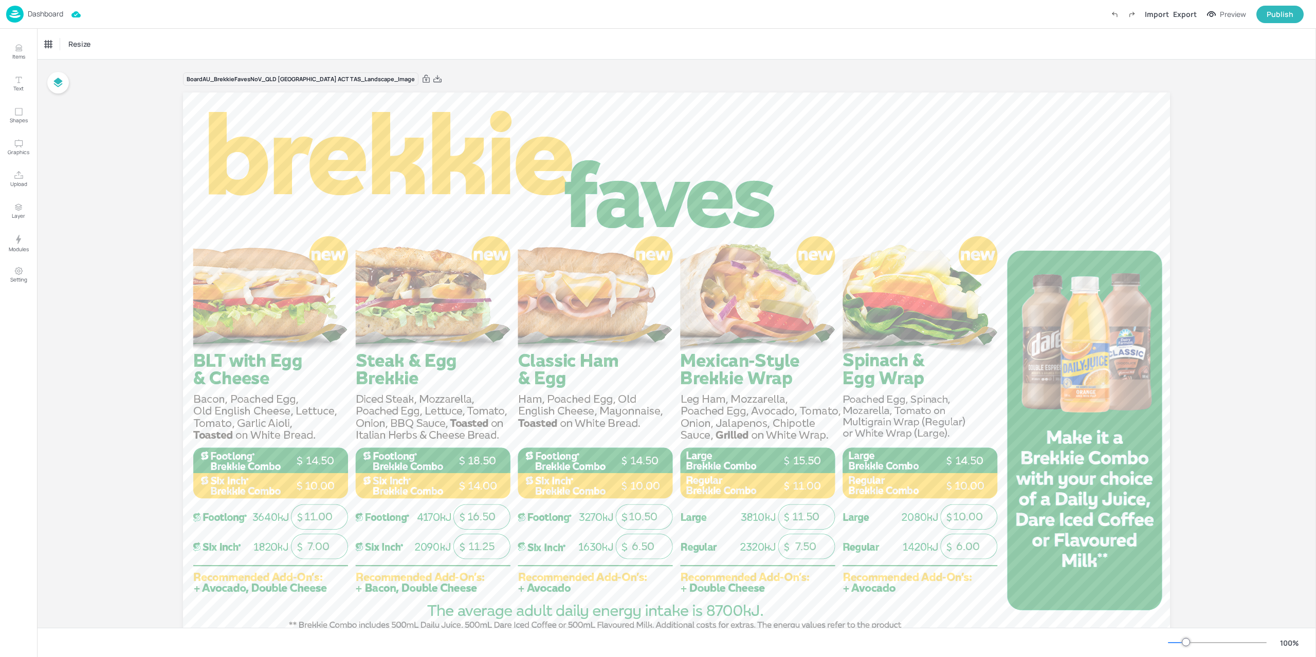
click at [15, 12] on img at bounding box center [14, 14] width 17 height 17
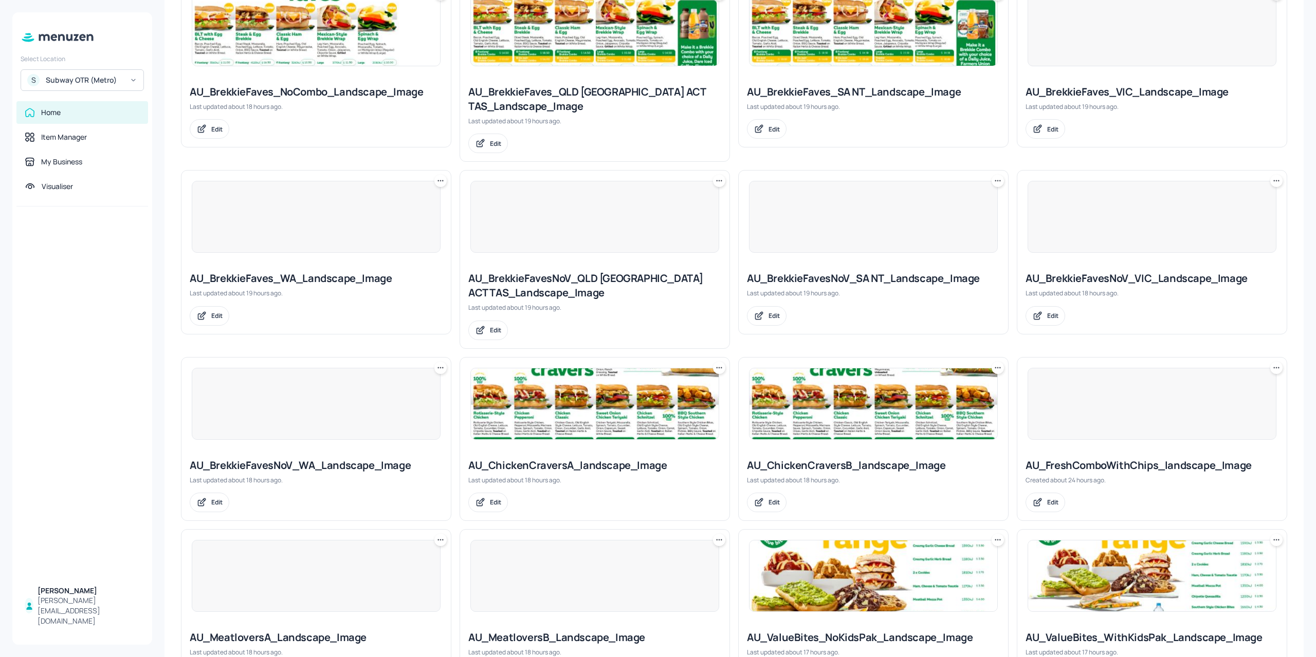
scroll to position [462, 0]
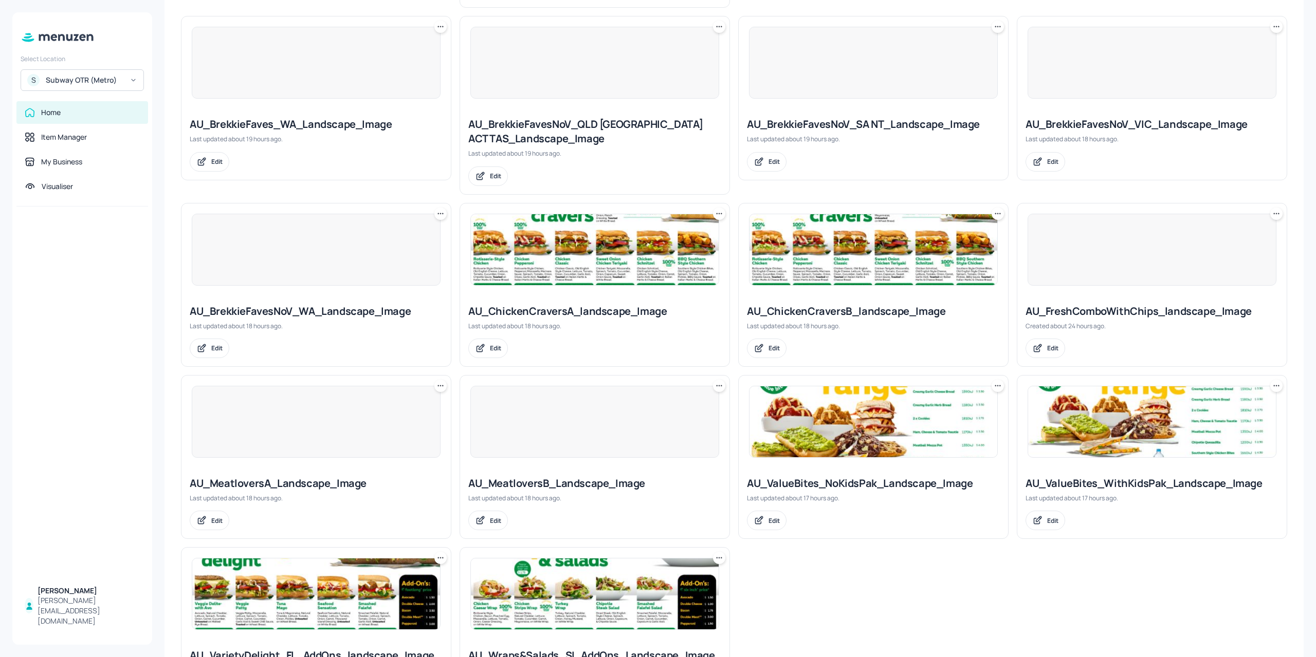
click at [1072, 269] on div at bounding box center [1151, 250] width 249 height 72
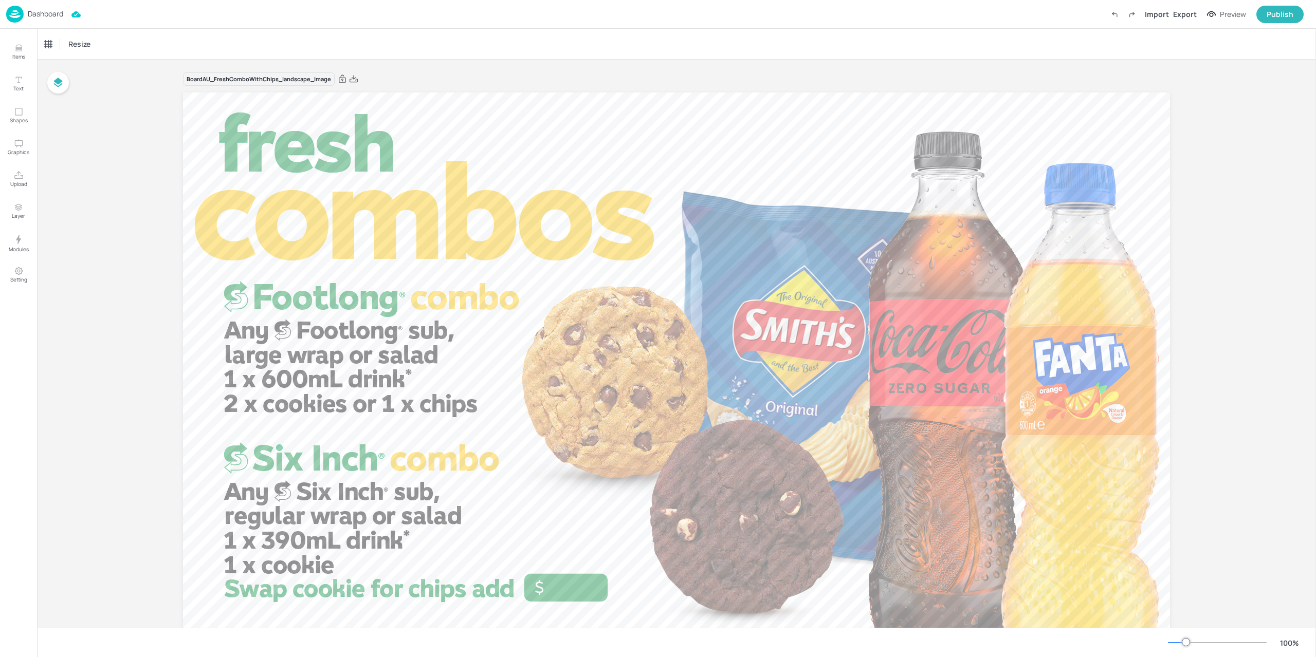
click at [29, 20] on div "Dashboard" at bounding box center [34, 14] width 57 height 17
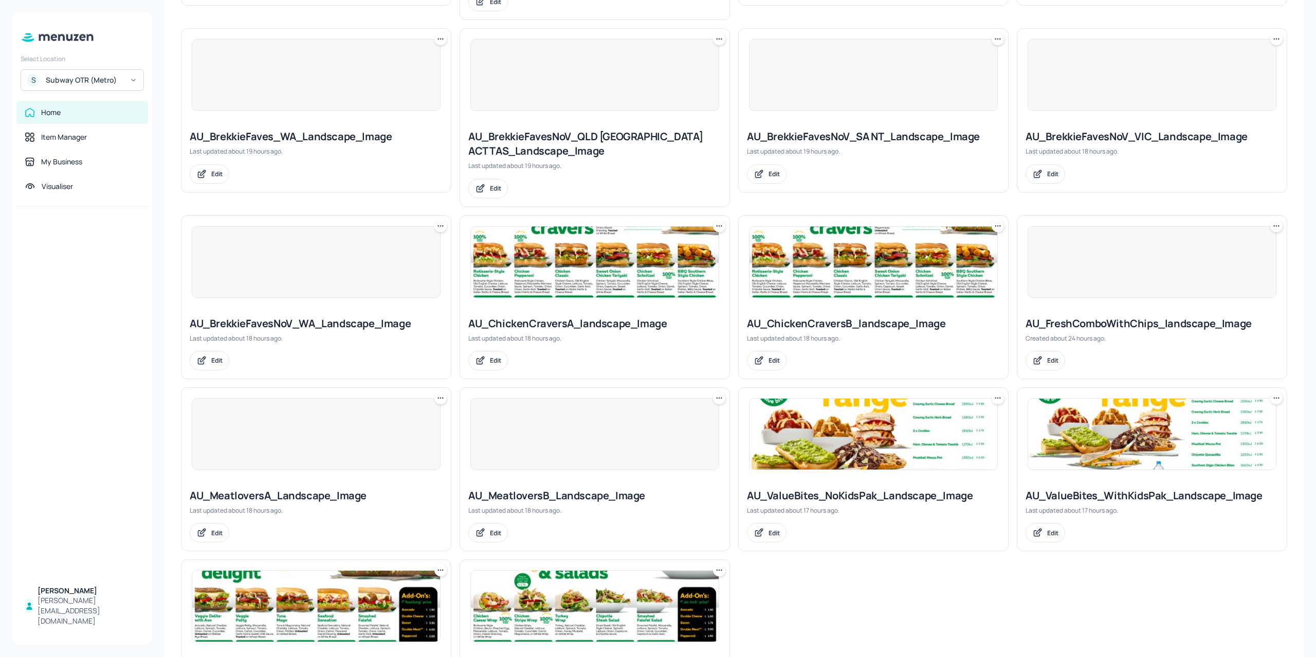
scroll to position [462, 0]
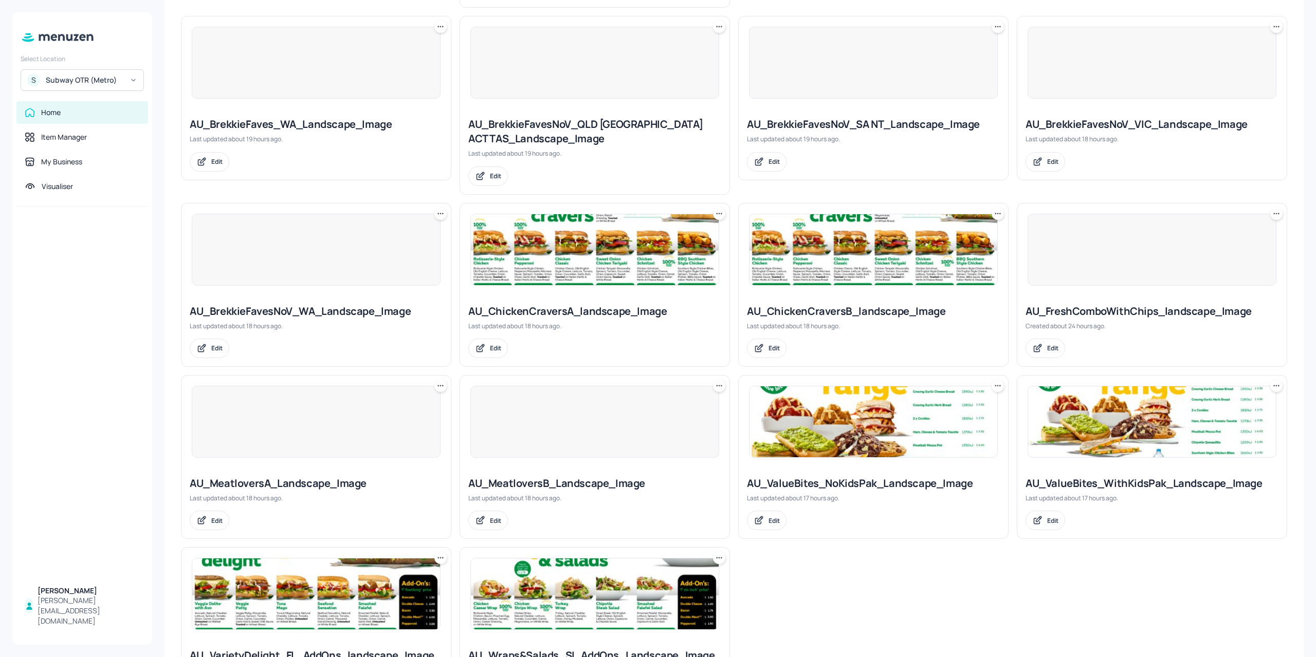
click at [845, 261] on img at bounding box center [873, 249] width 248 height 71
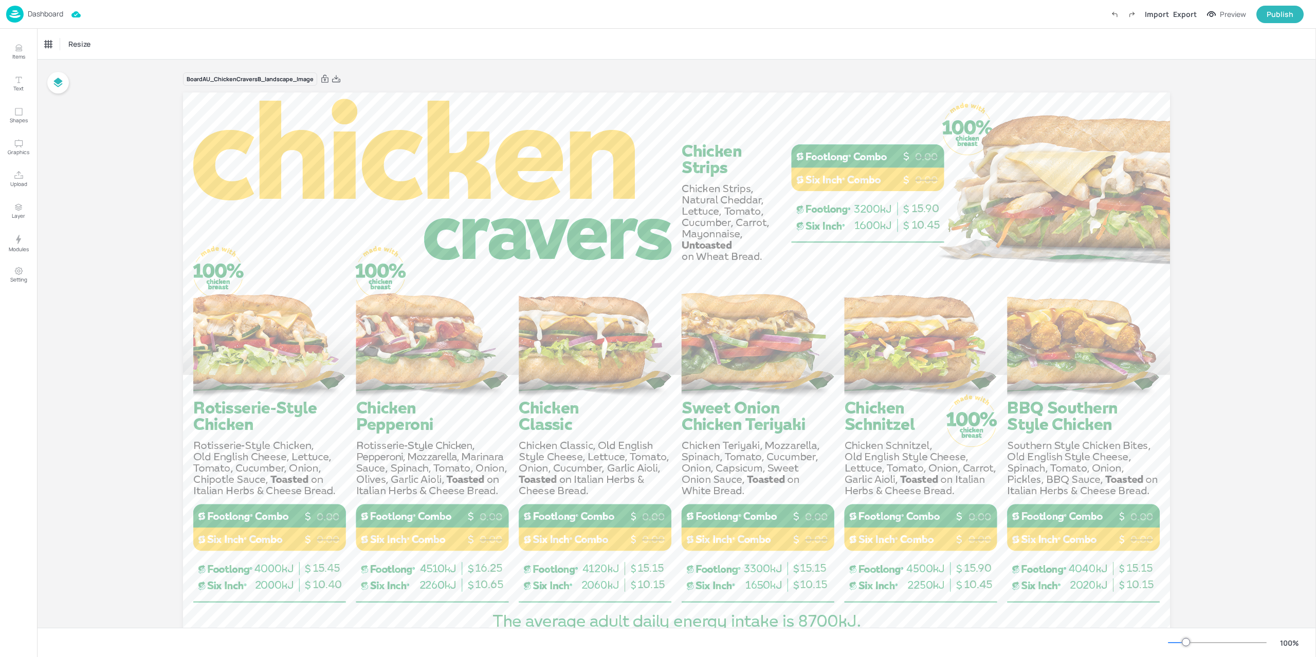
click at [17, 13] on img at bounding box center [14, 14] width 17 height 17
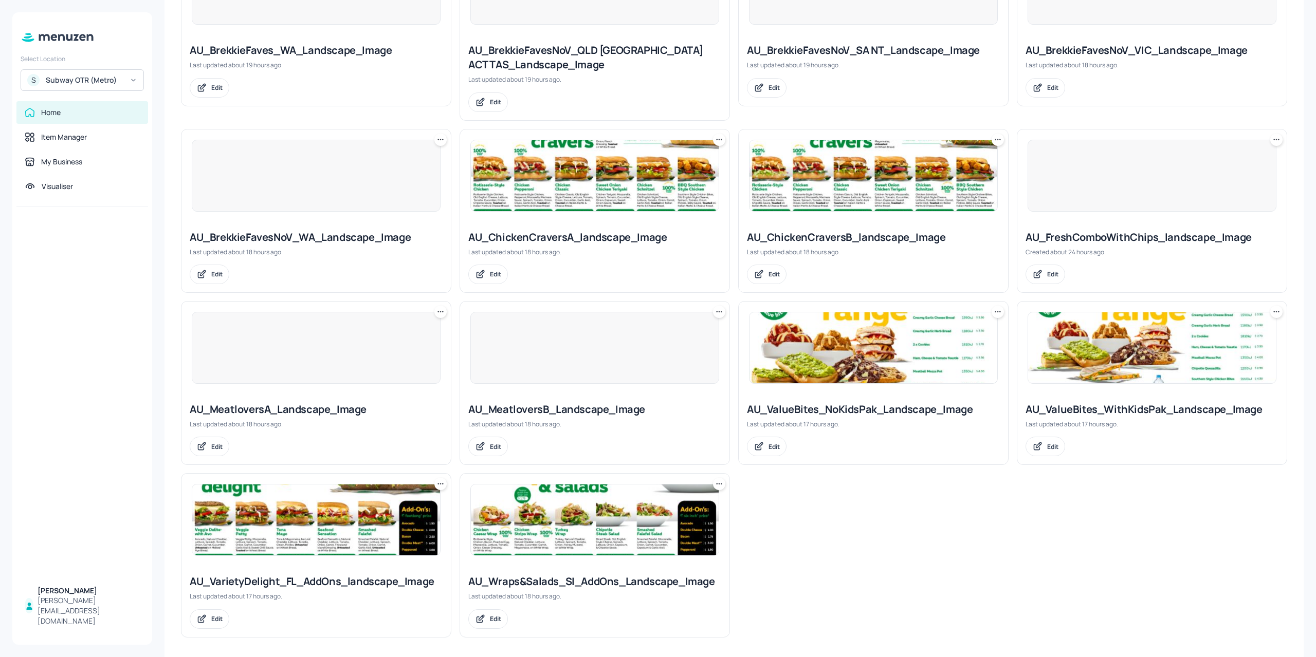
scroll to position [538, 0]
click at [577, 381] on div at bounding box center [594, 347] width 269 height 92
click at [542, 357] on div at bounding box center [594, 347] width 249 height 72
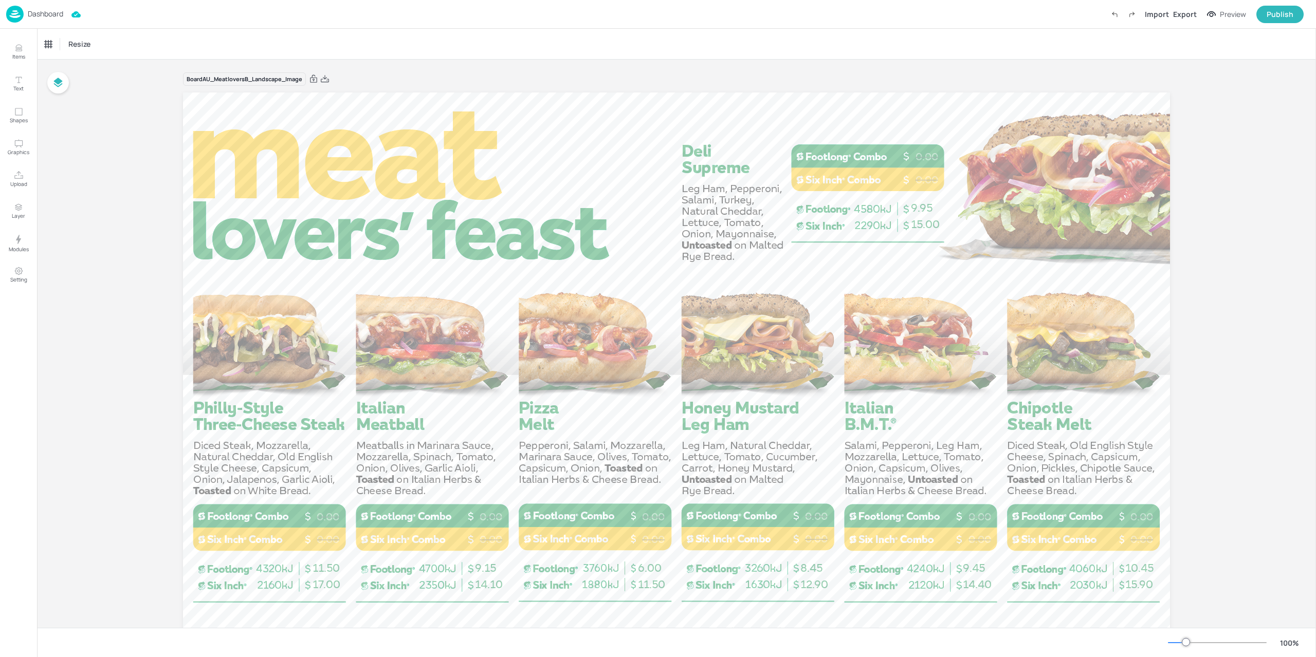
click at [20, 9] on img at bounding box center [14, 14] width 17 height 17
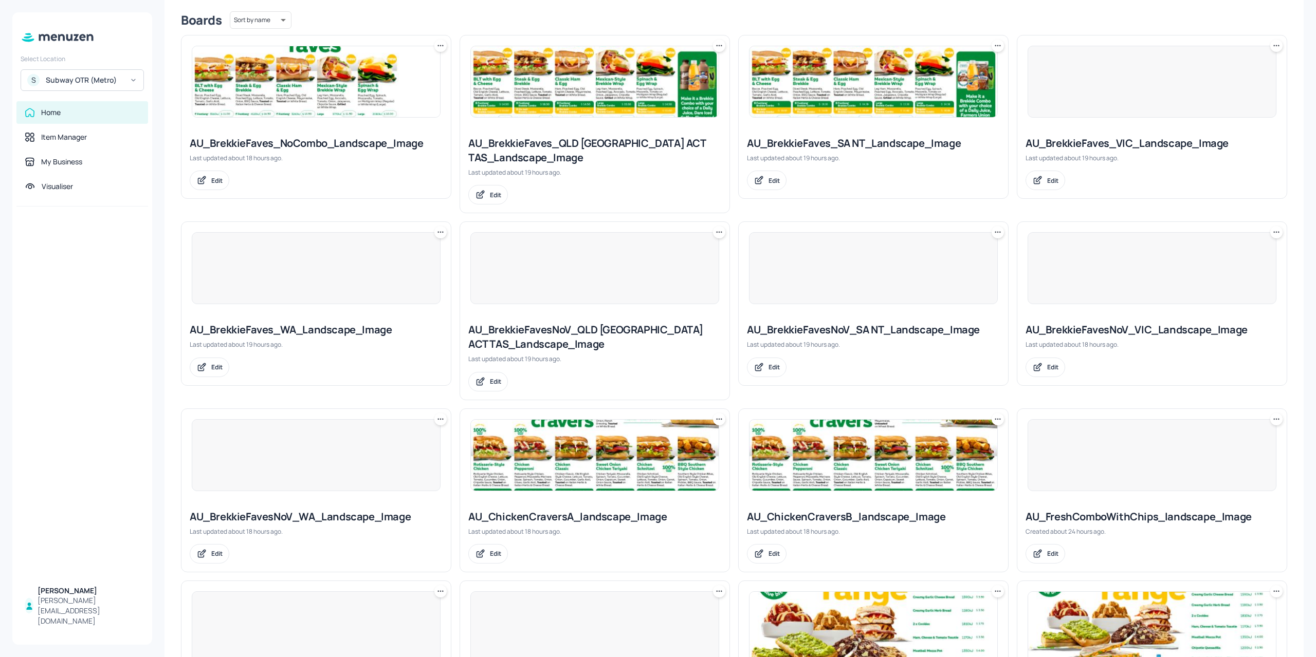
scroll to position [538, 0]
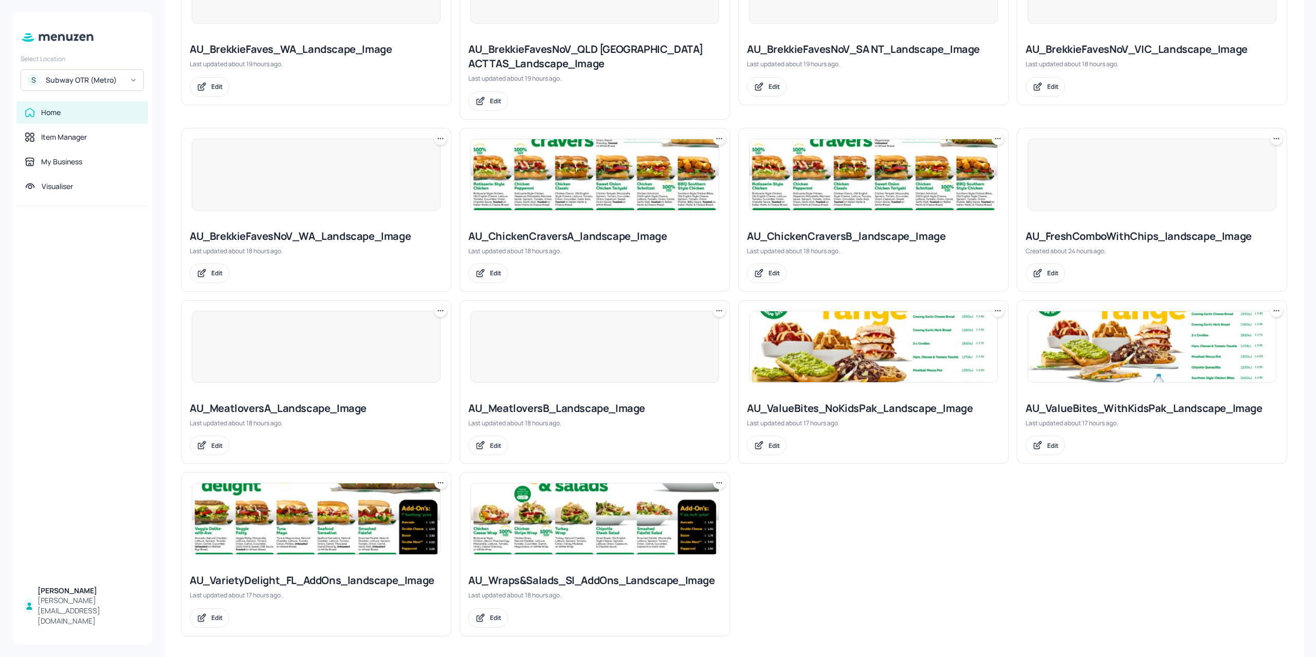
click at [325, 330] on div at bounding box center [316, 347] width 249 height 72
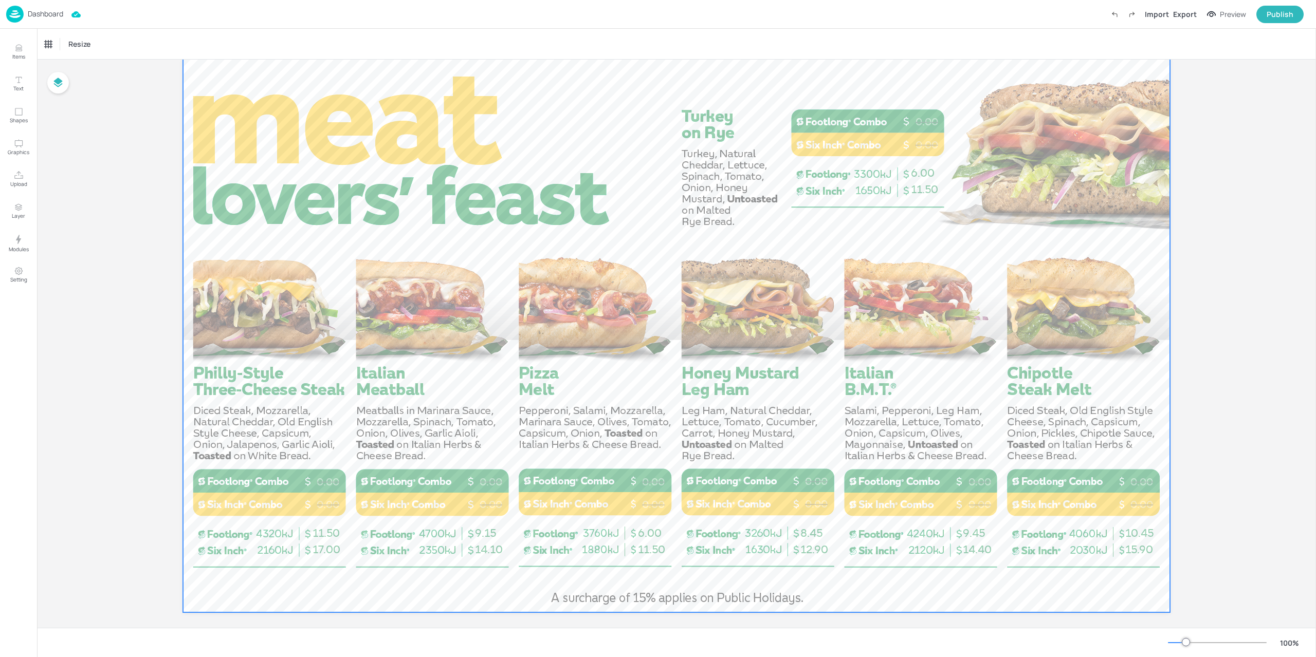
scroll to position [45, 0]
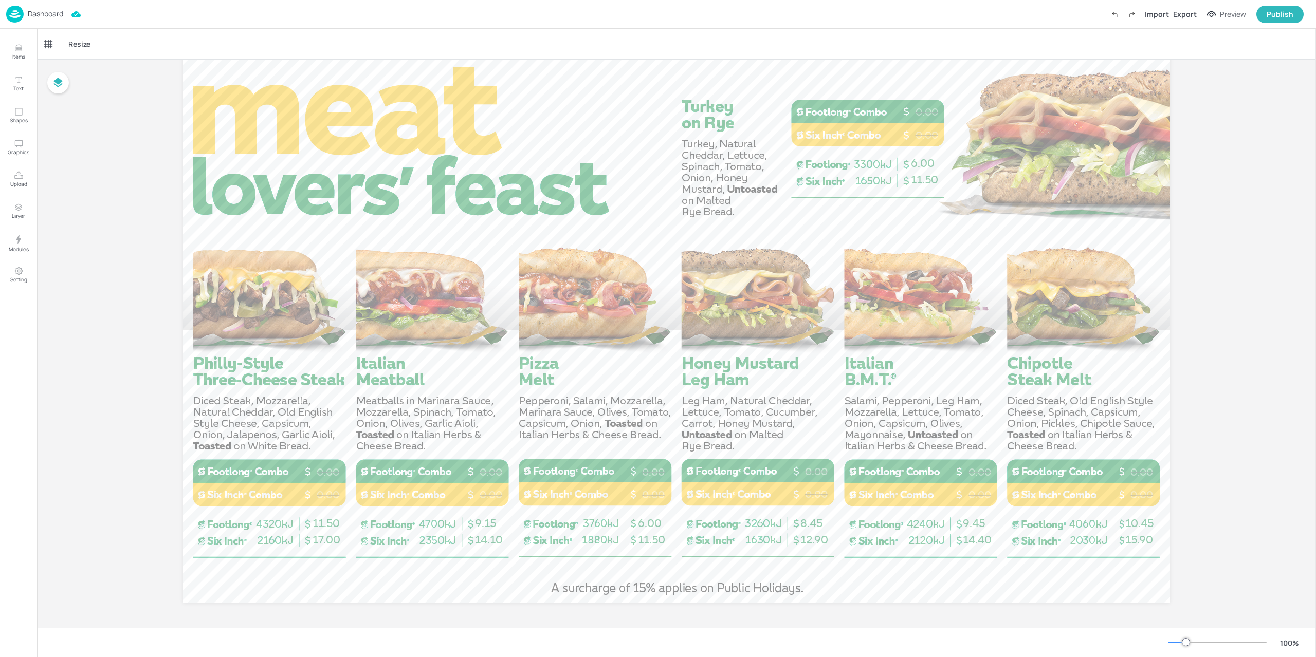
click at [22, 17] on img at bounding box center [14, 14] width 17 height 17
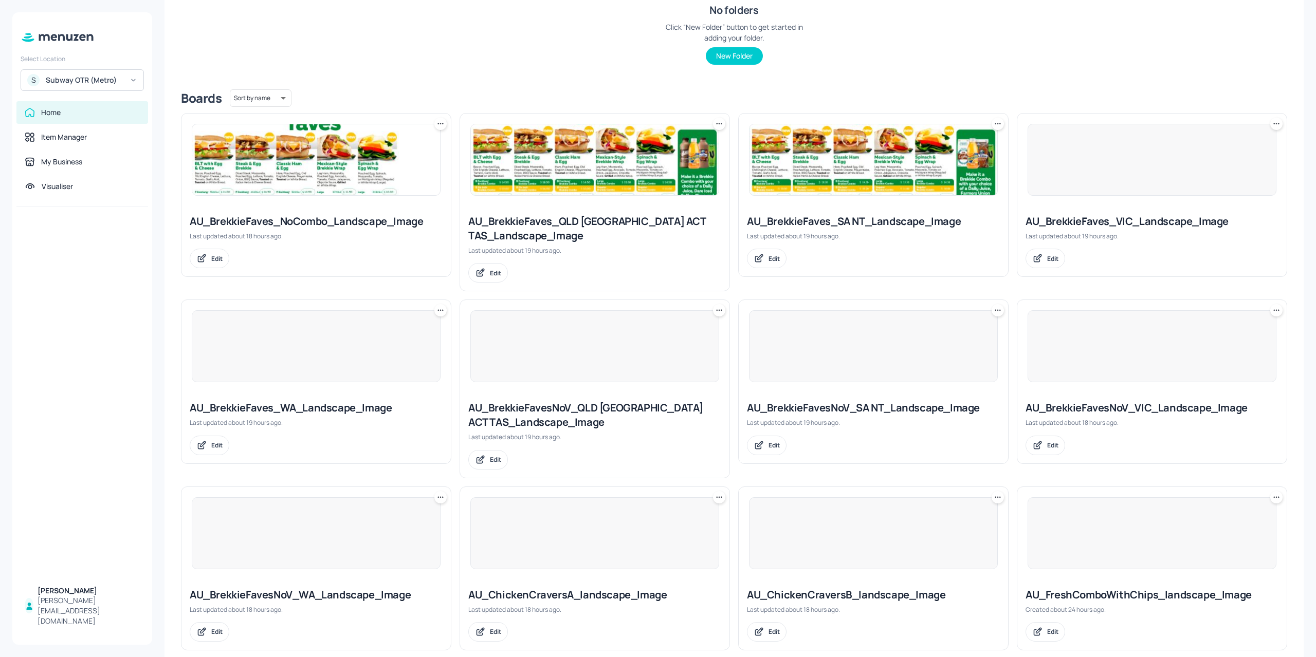
scroll to position [411, 0]
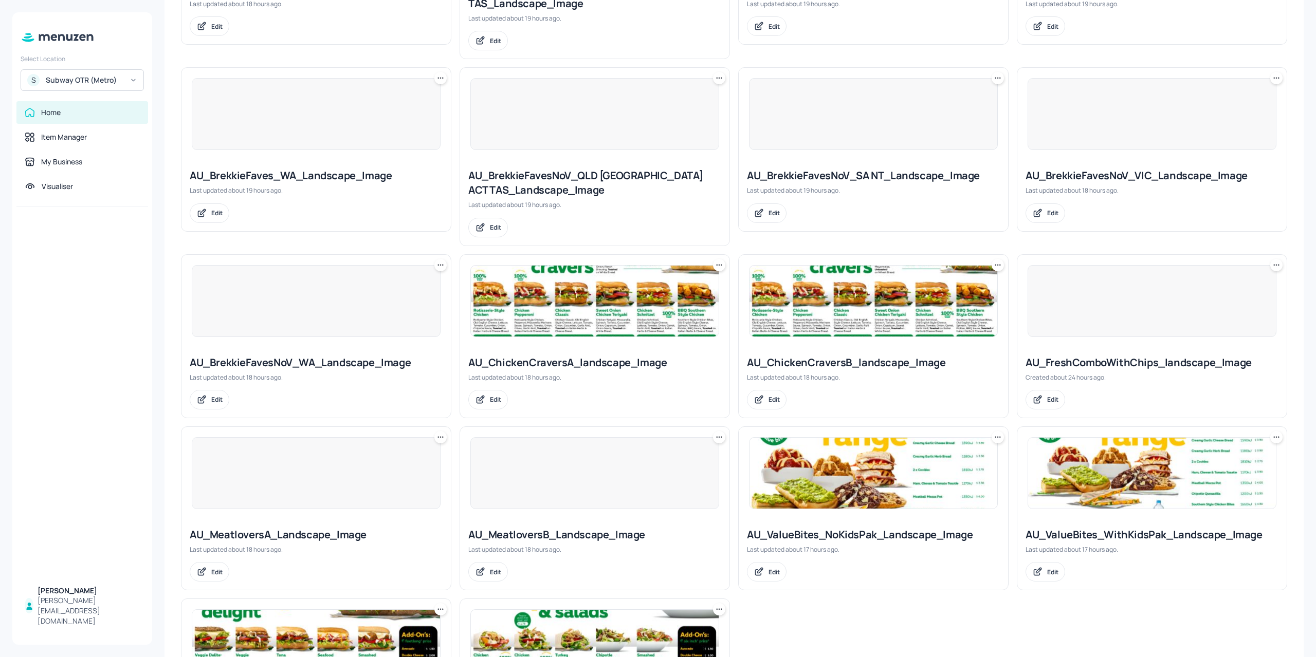
click at [649, 321] on img at bounding box center [595, 301] width 248 height 71
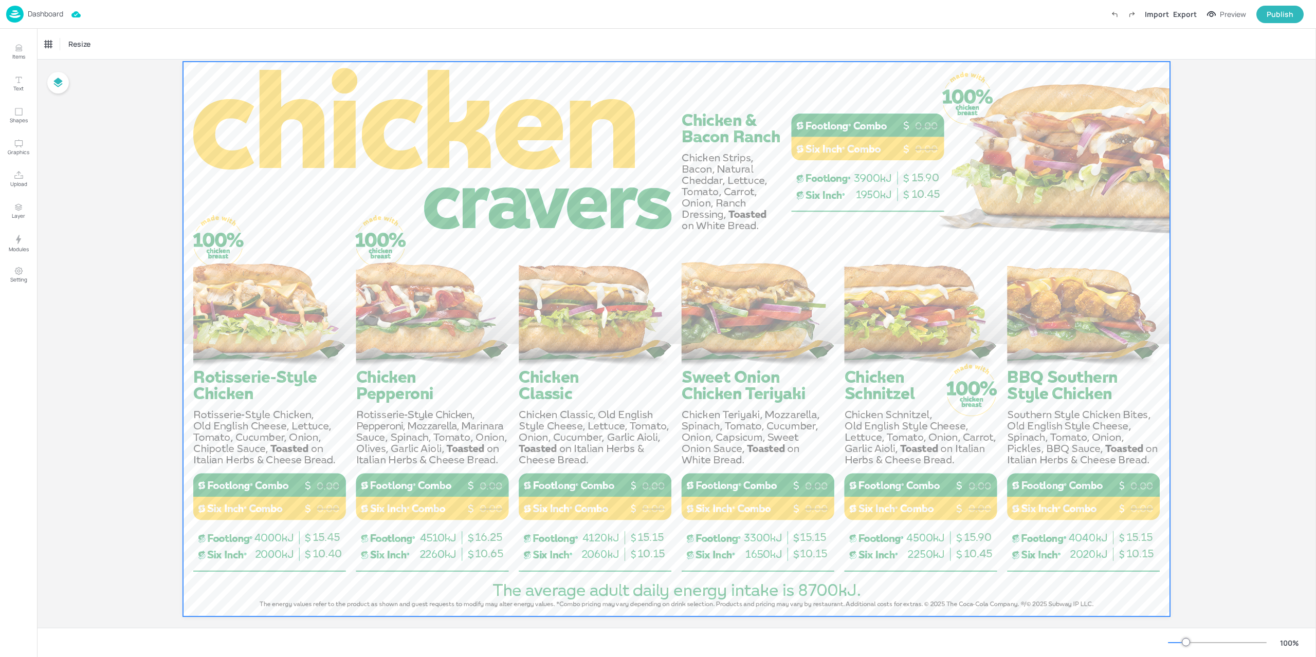
scroll to position [45, 0]
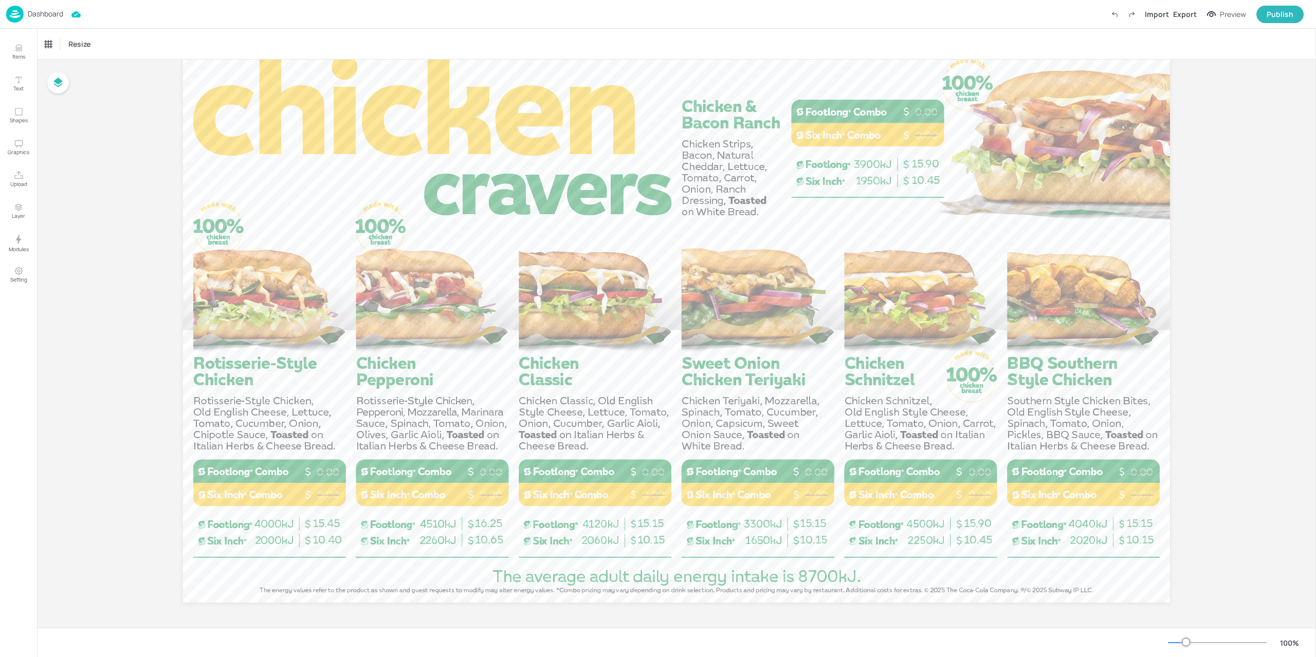
drag, startPoint x: 0, startPoint y: 0, endPoint x: 4, endPoint y: 18, distance: 18.4
click at [3, 20] on div "Dashboard Import Export Preview Publish" at bounding box center [658, 14] width 1316 height 29
click at [10, 15] on img at bounding box center [14, 14] width 17 height 17
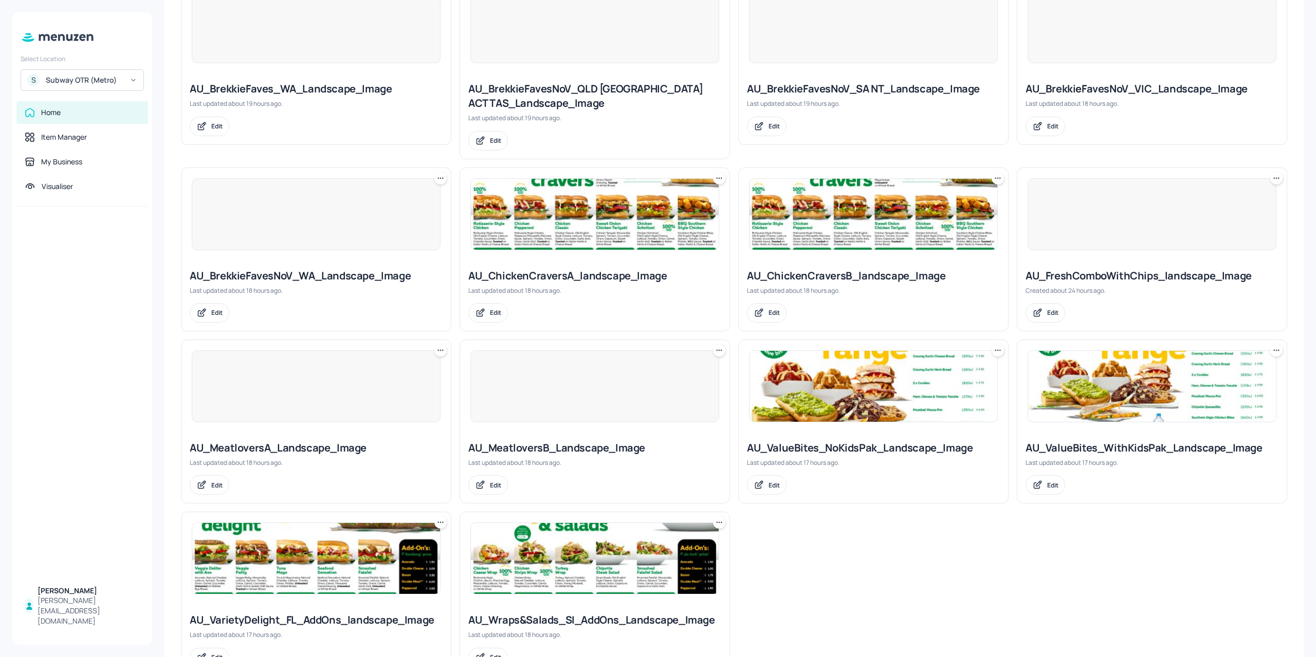
scroll to position [538, 0]
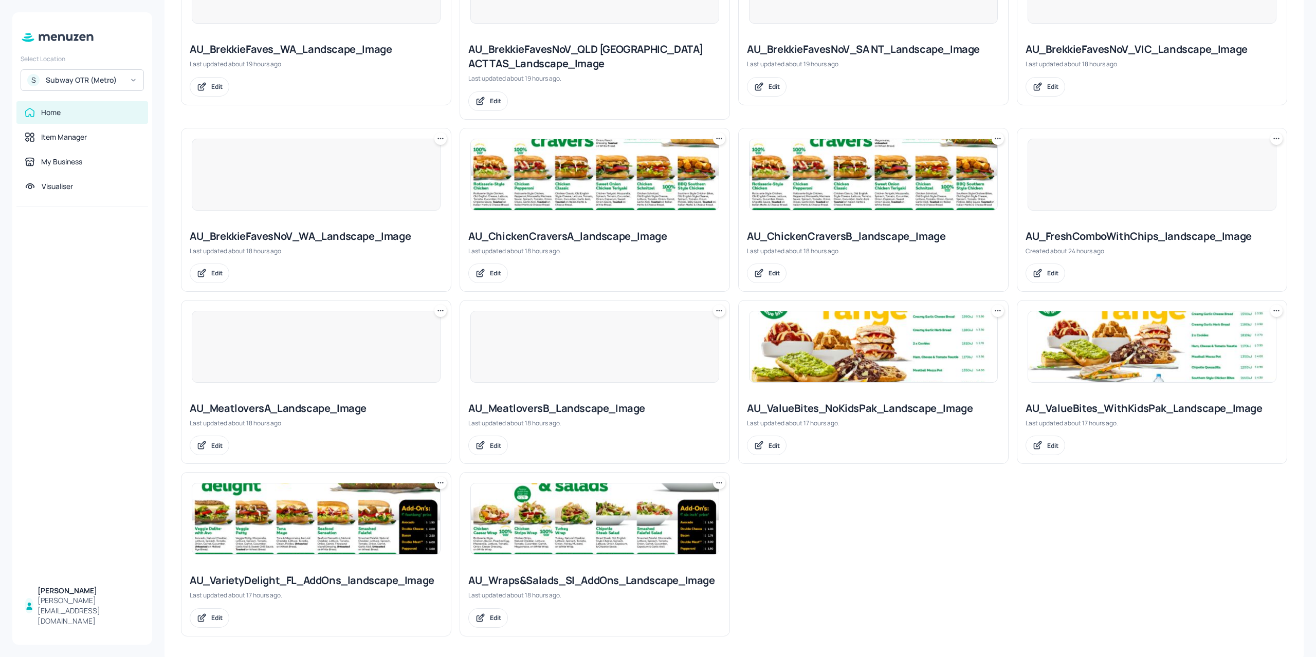
click at [771, 182] on img at bounding box center [873, 174] width 248 height 71
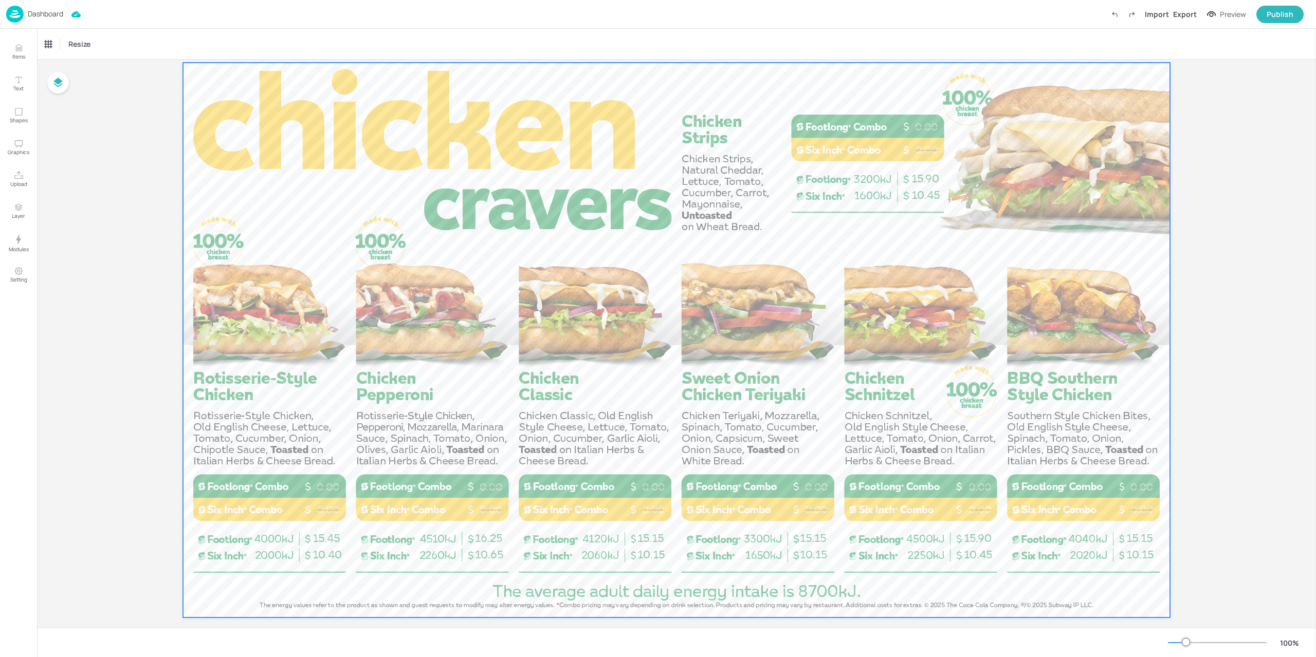
scroll to position [45, 0]
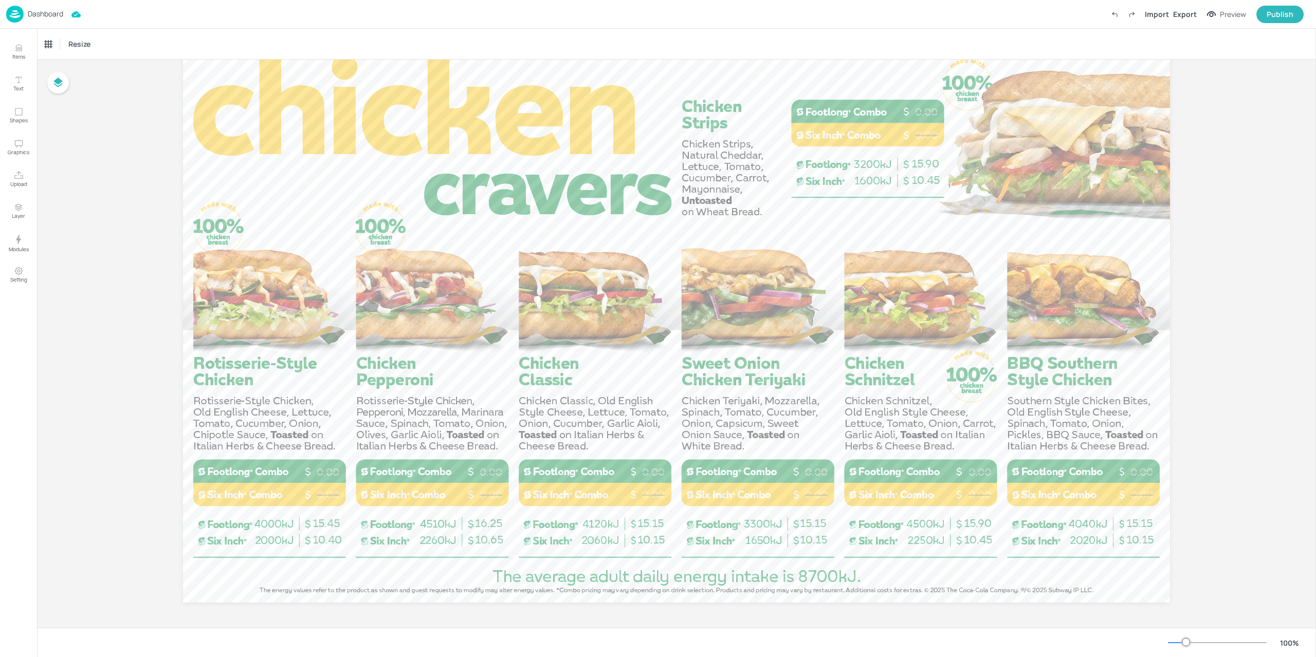
click at [11, 10] on img at bounding box center [14, 14] width 17 height 17
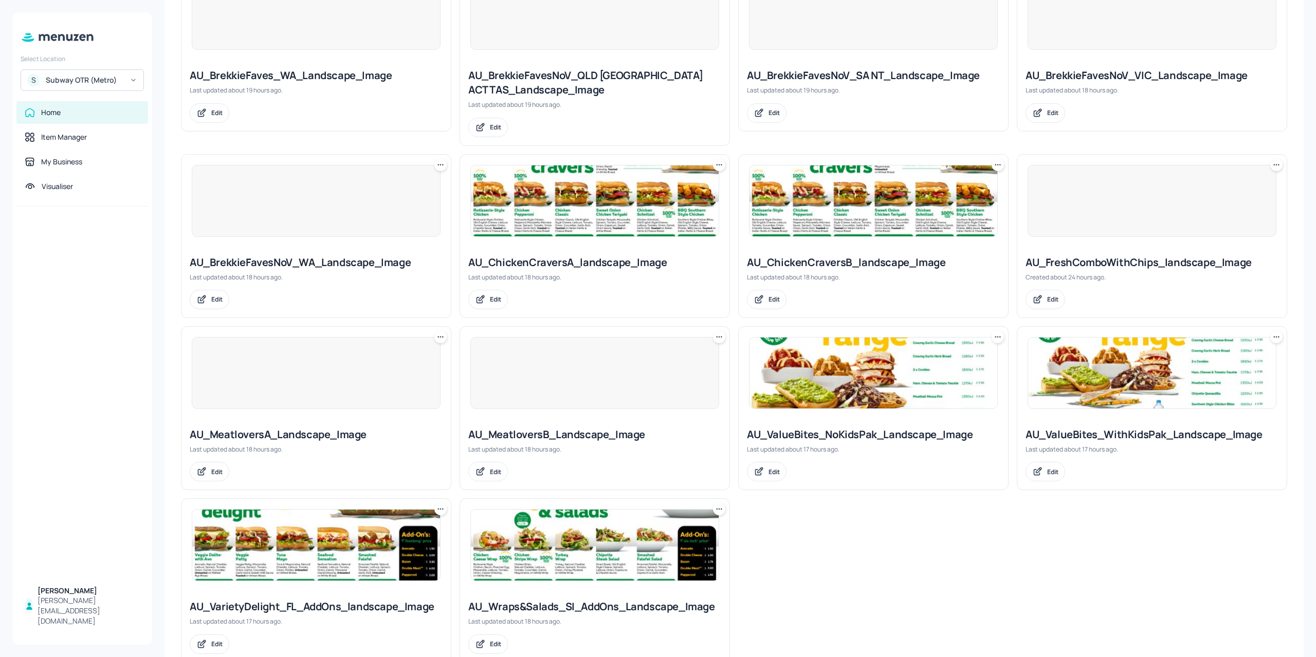
scroll to position [538, 0]
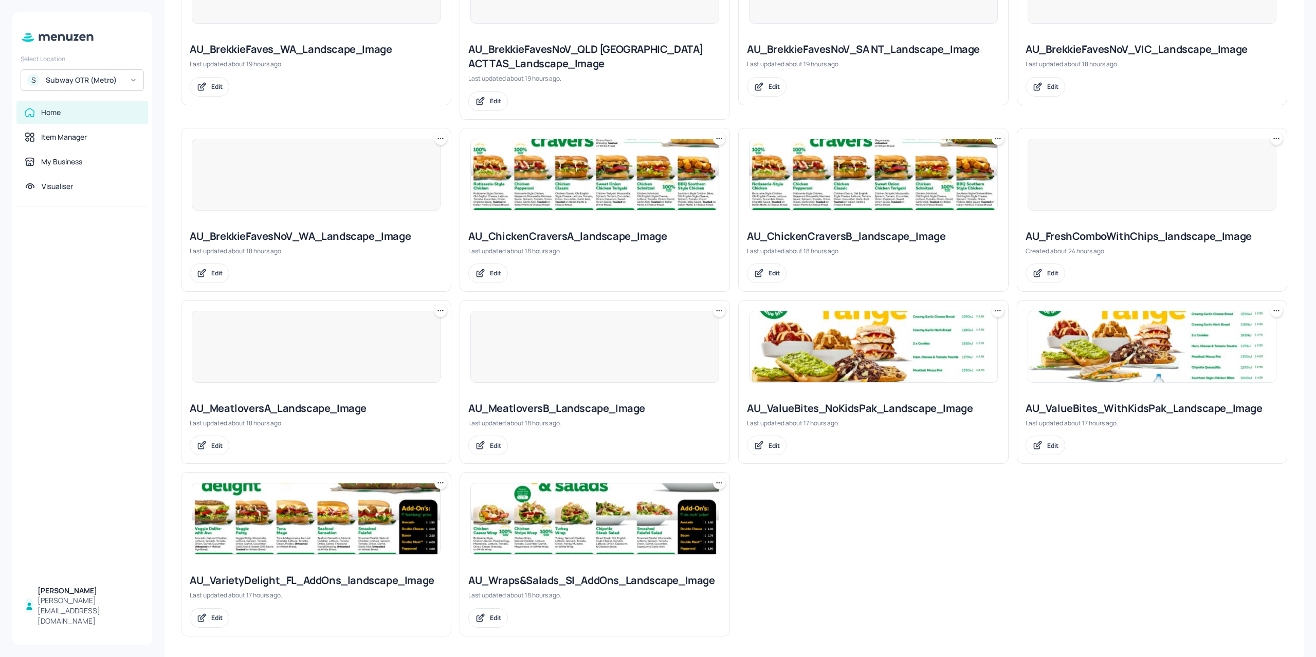
click at [287, 356] on div at bounding box center [316, 347] width 249 height 72
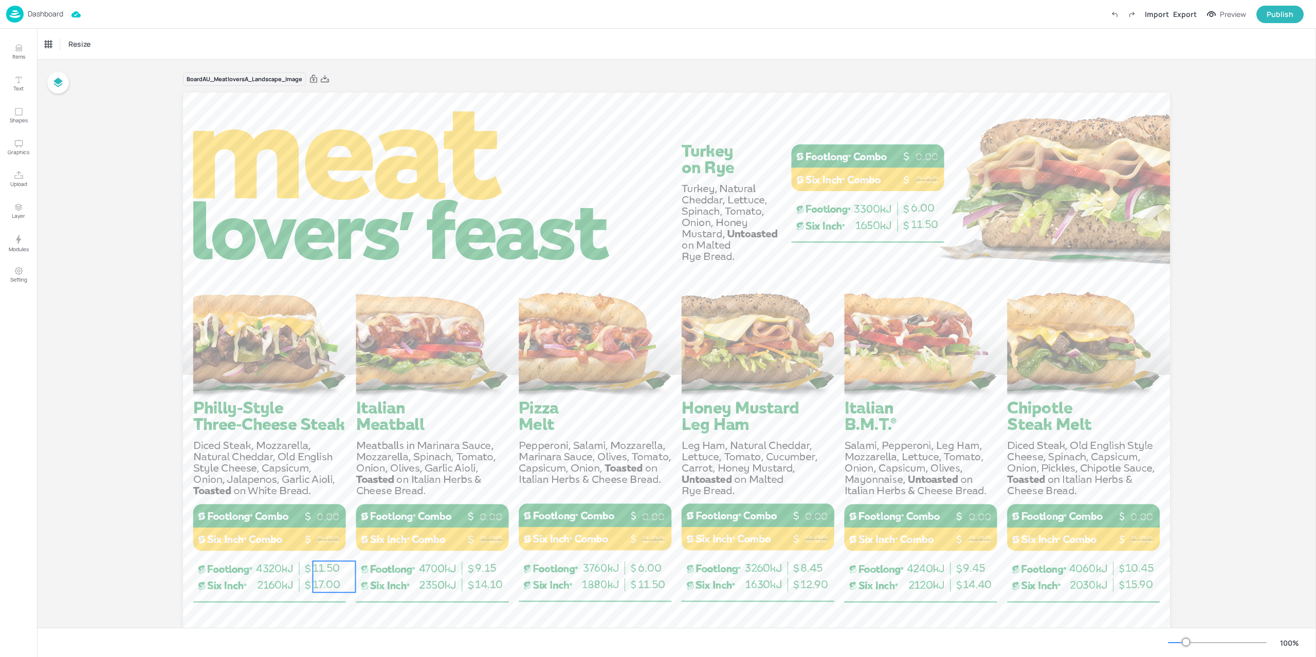
click at [334, 572] on span "11.50" at bounding box center [325, 568] width 27 height 13
click at [290, 542] on div "Ungroup" at bounding box center [301, 543] width 40 height 13
click at [482, 578] on span "14.10" at bounding box center [489, 584] width 28 height 13
click at [453, 543] on div "Ungroup" at bounding box center [463, 543] width 40 height 13
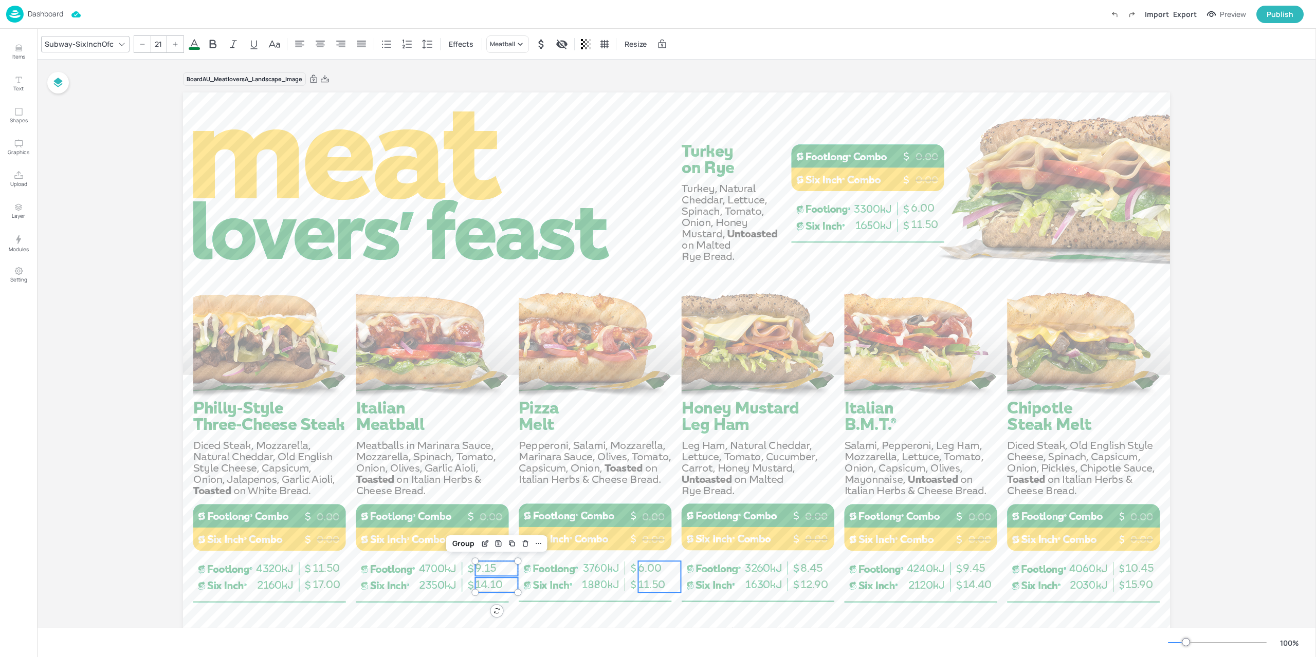
click at [659, 573] on span "6.00" at bounding box center [650, 568] width 24 height 13
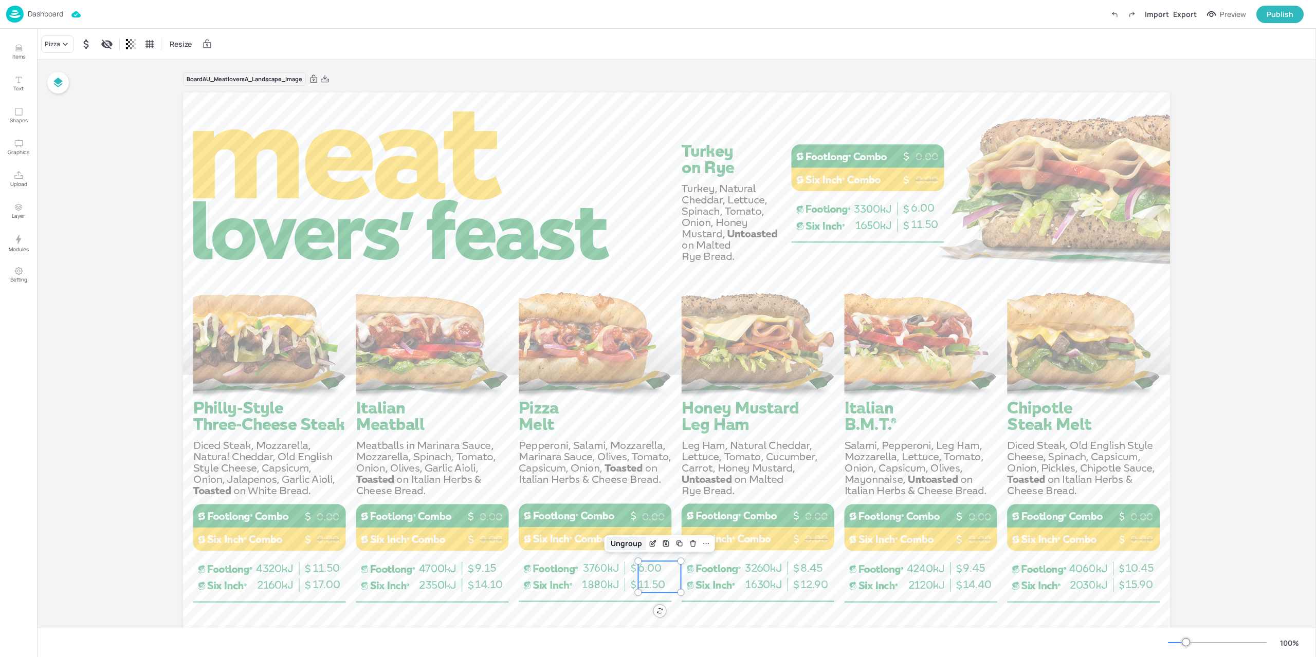
click at [626, 544] on div "Ungroup" at bounding box center [626, 543] width 40 height 13
click at [805, 574] on span "8.45" at bounding box center [811, 568] width 22 height 13
click at [788, 549] on div "Ungroup" at bounding box center [789, 543] width 40 height 13
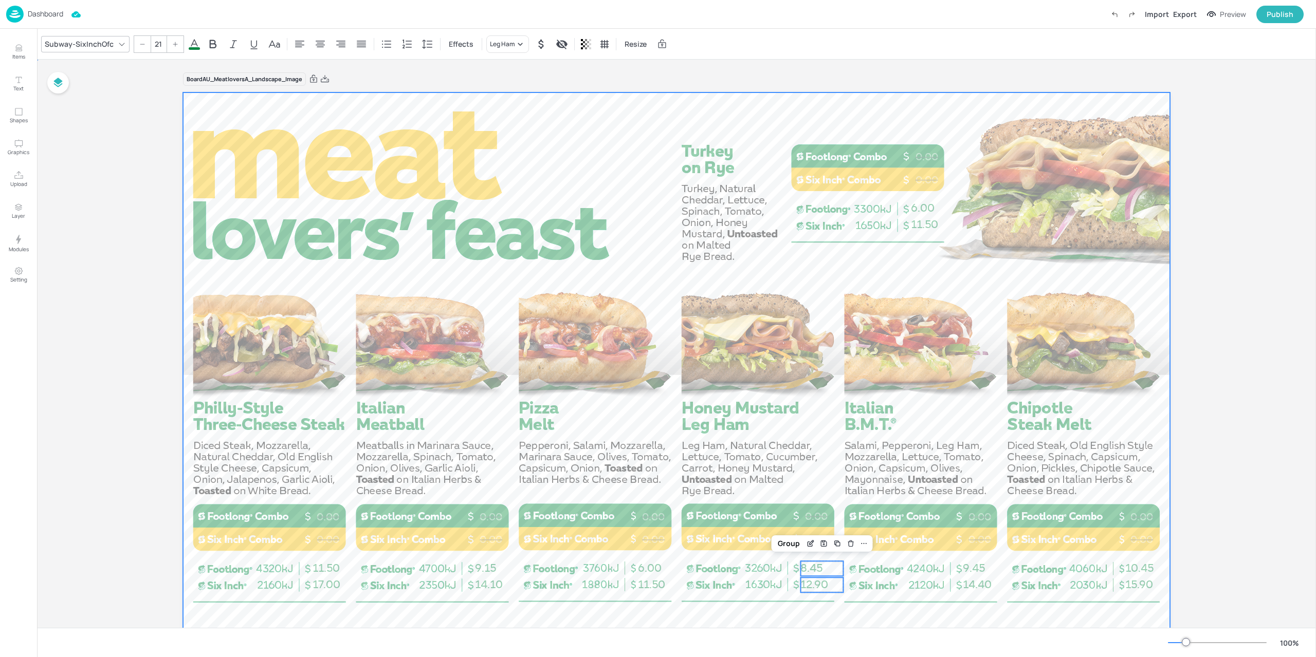
click at [931, 581] on div at bounding box center [676, 369] width 987 height 555
click at [984, 581] on span "14.40" at bounding box center [977, 584] width 29 height 13
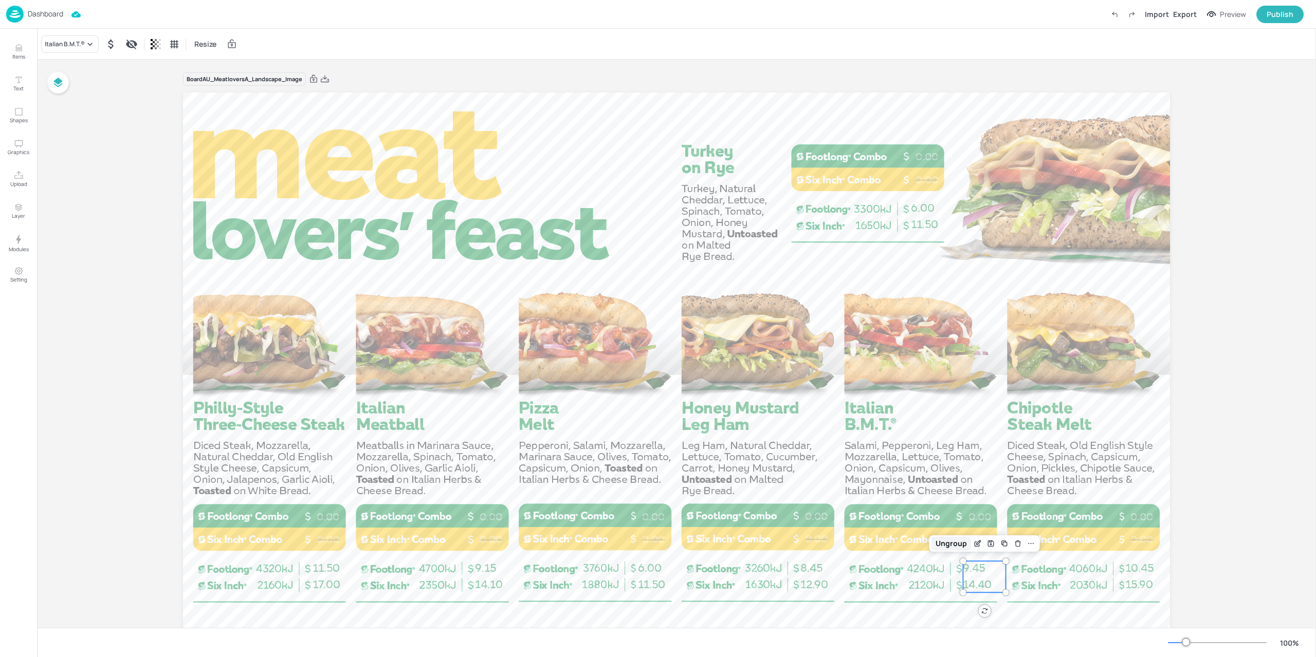
click at [948, 541] on div "Ungroup" at bounding box center [951, 543] width 40 height 13
click at [1136, 573] on span "10.45" at bounding box center [1139, 568] width 28 height 13
click at [1109, 545] on div "Ungroup" at bounding box center [1114, 543] width 40 height 13
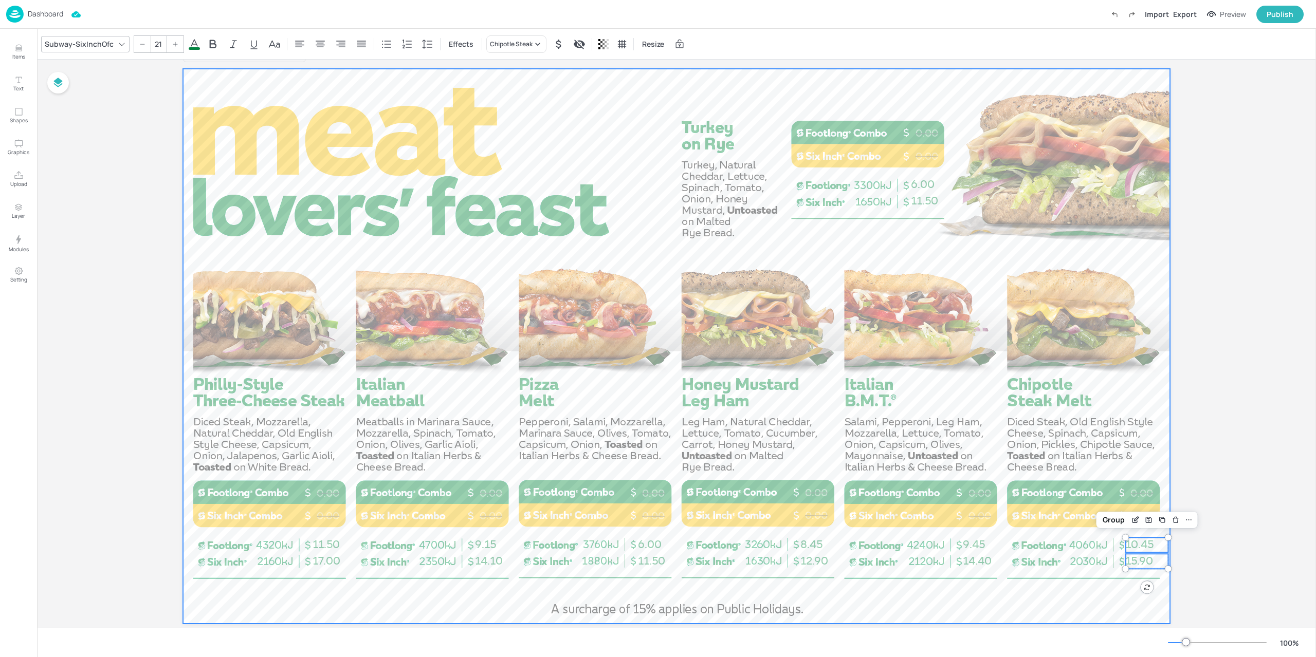
scroll to position [45, 0]
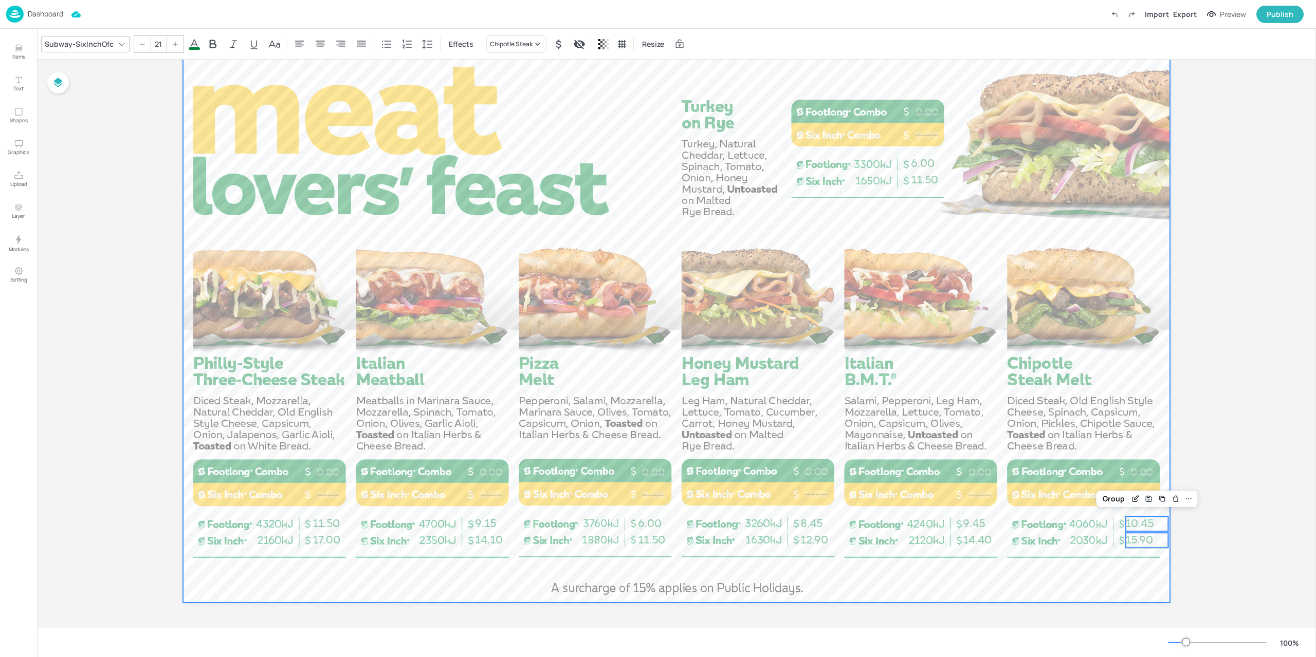
click at [1132, 577] on div at bounding box center [676, 325] width 987 height 555
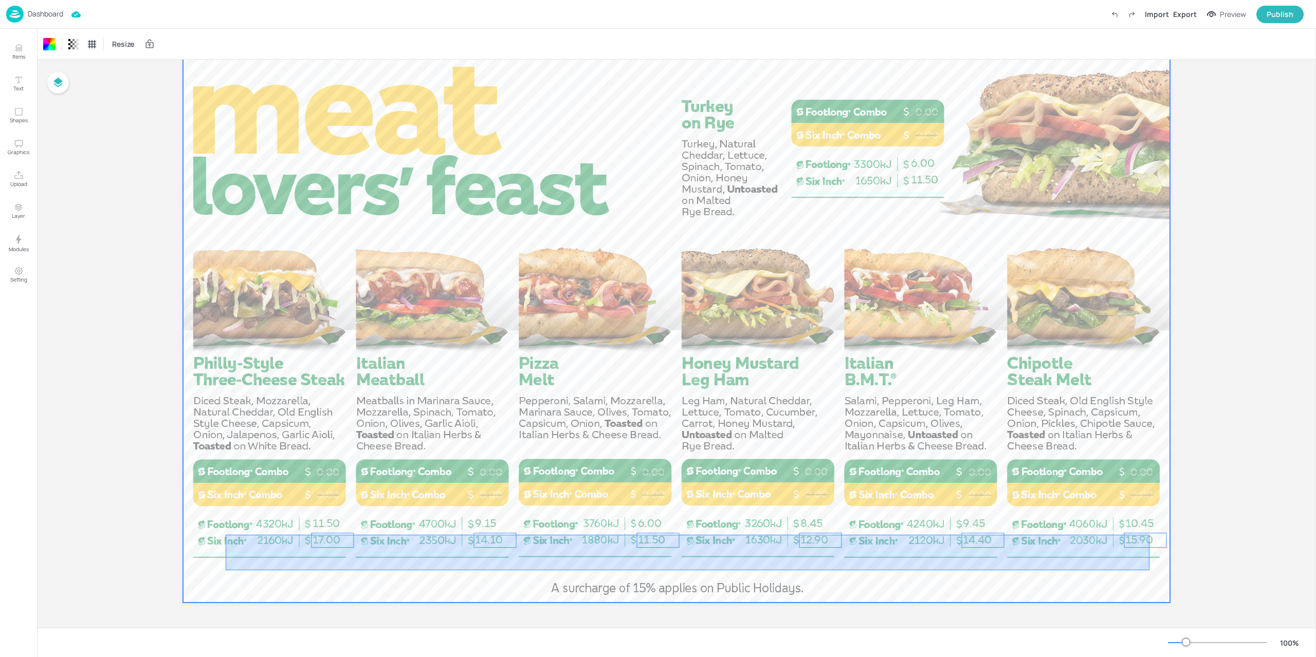
drag, startPoint x: 1149, startPoint y: 570, endPoint x: 226, endPoint y: 538, distance: 923.5
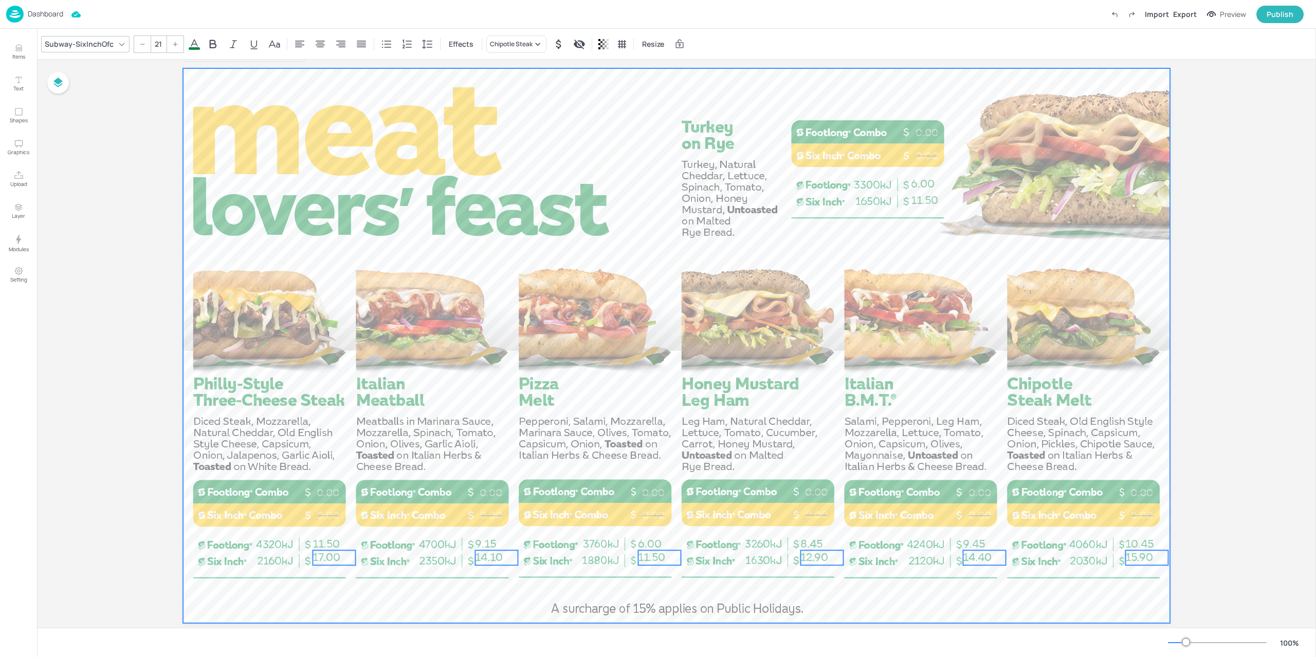
scroll to position [0, 0]
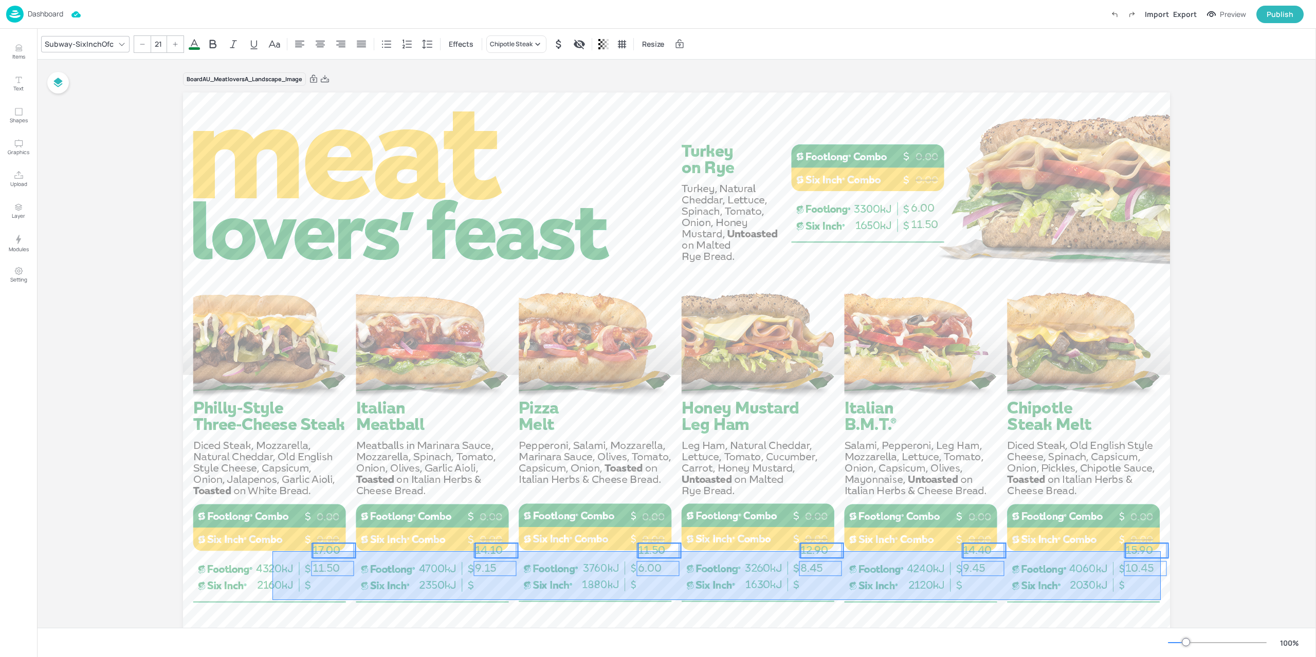
drag, startPoint x: 1160, startPoint y: 600, endPoint x: 272, endPoint y: 552, distance: 889.3
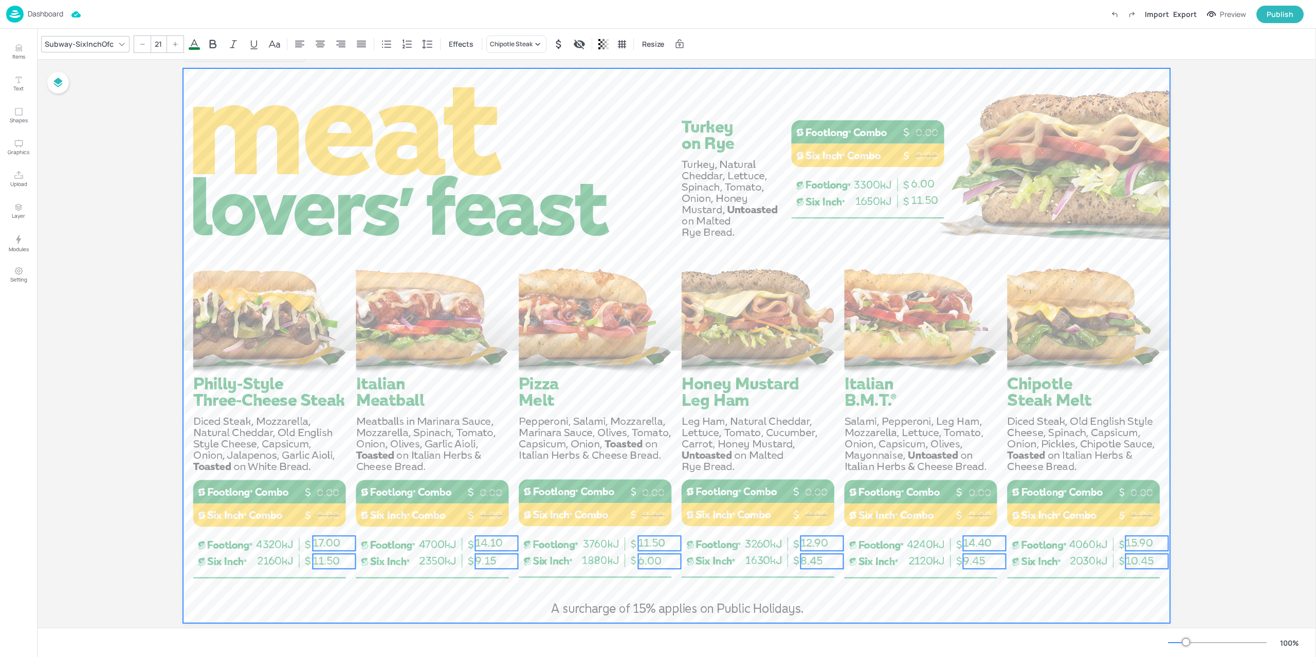
scroll to position [45, 0]
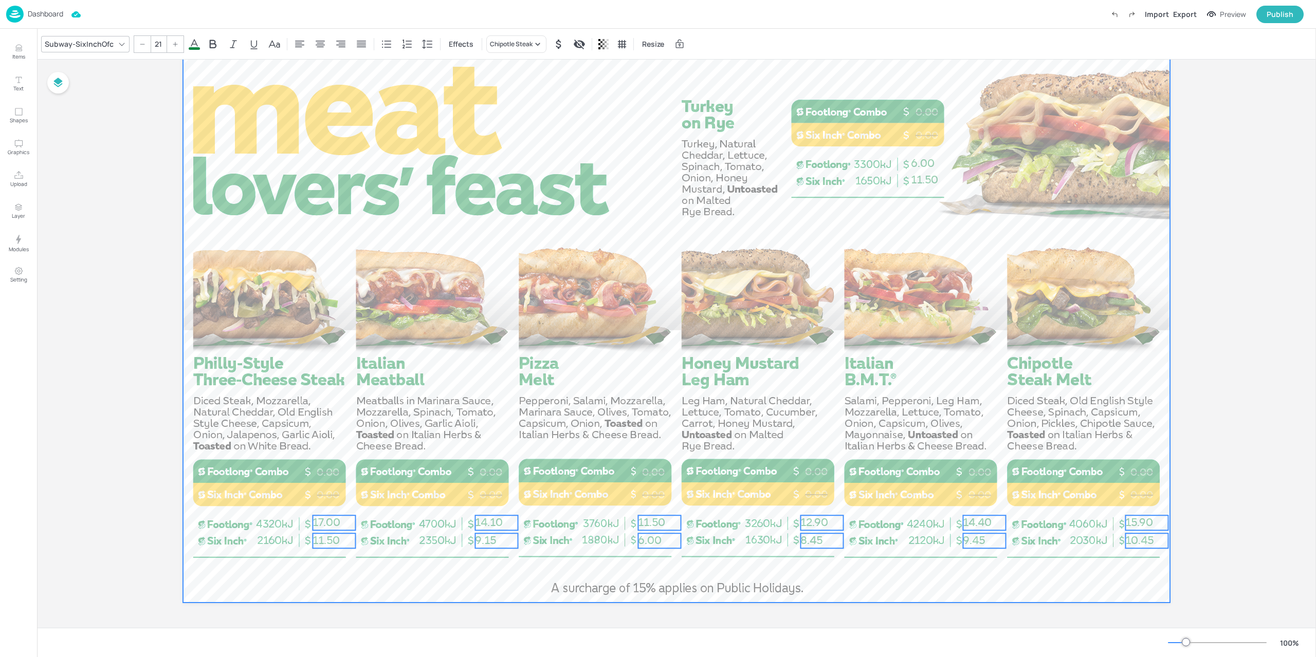
click at [285, 565] on div at bounding box center [676, 325] width 987 height 555
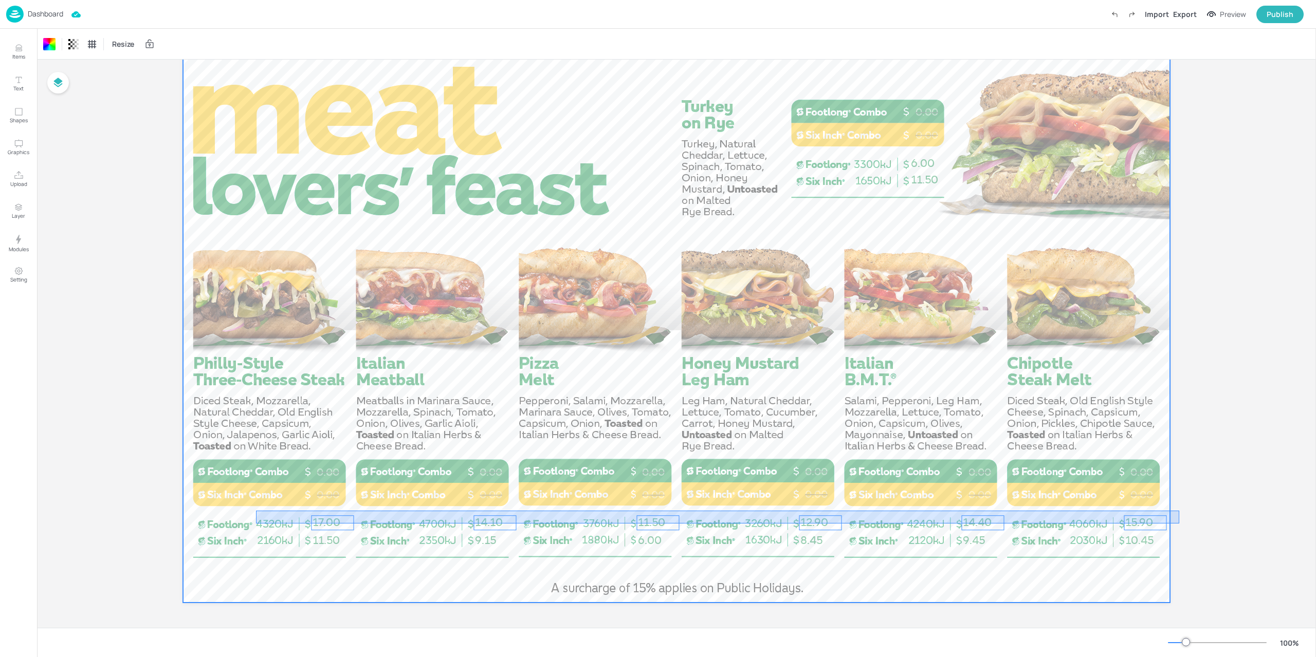
drag, startPoint x: 286, startPoint y: 512, endPoint x: 1179, endPoint y: 524, distance: 893.7
click at [1179, 524] on div "Board AU_MeatloversA_Landscape_Image 0.00 0.00 0.00 0.00 0.00 0.00 0.00 0.00 0.…" at bounding box center [676, 322] width 1044 height 614
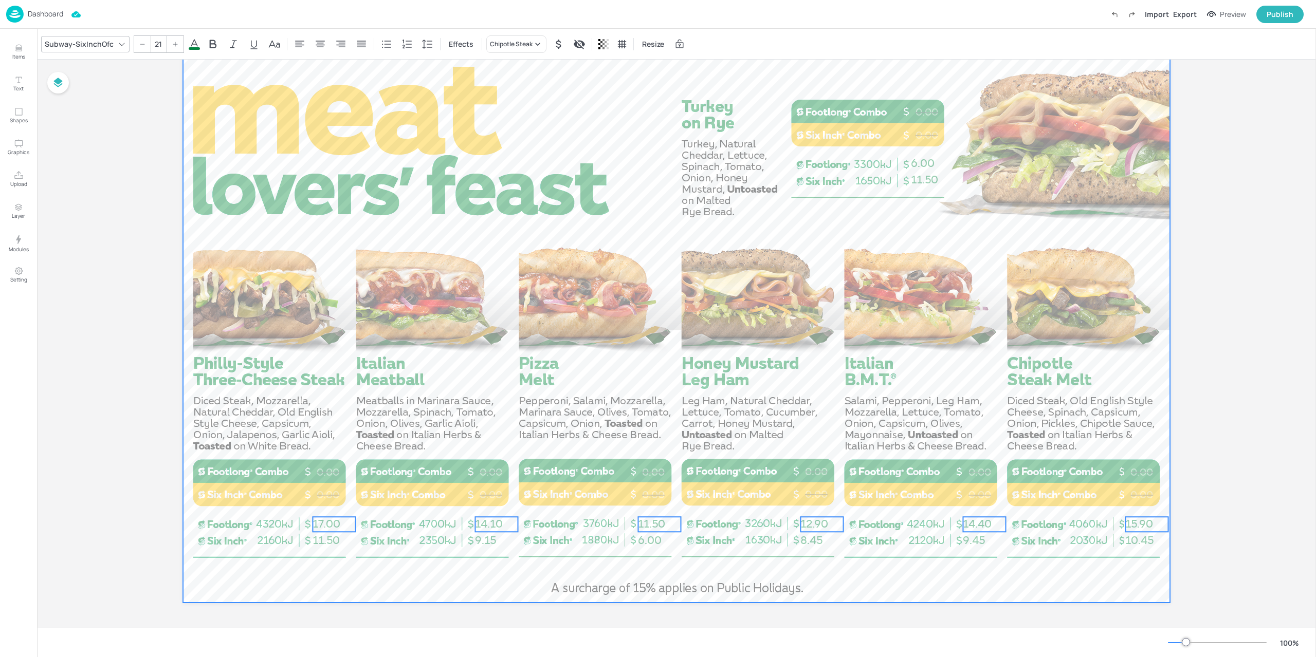
click at [1130, 585] on div at bounding box center [676, 325] width 987 height 555
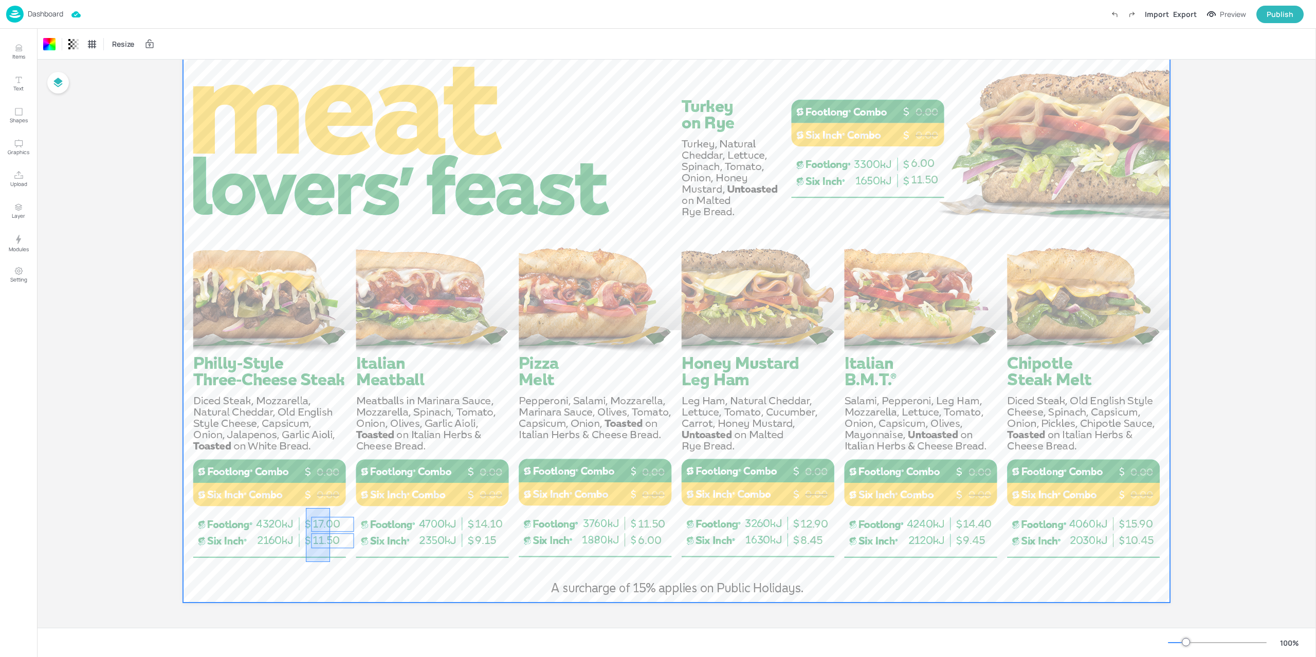
drag, startPoint x: 330, startPoint y: 562, endPoint x: 306, endPoint y: 508, distance: 59.1
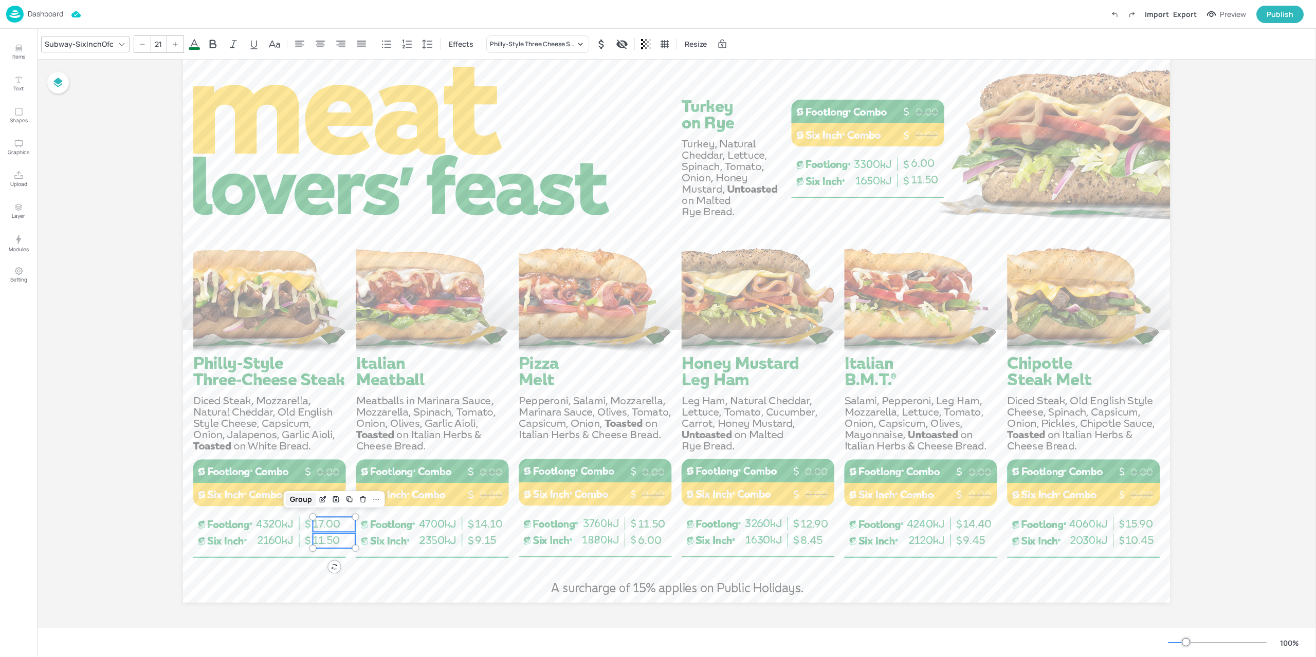
click at [303, 498] on div "Group" at bounding box center [301, 499] width 30 height 13
drag, startPoint x: 510, startPoint y: 572, endPoint x: 478, endPoint y: 522, distance: 59.9
click at [469, 502] on div "Group" at bounding box center [463, 499] width 30 height 13
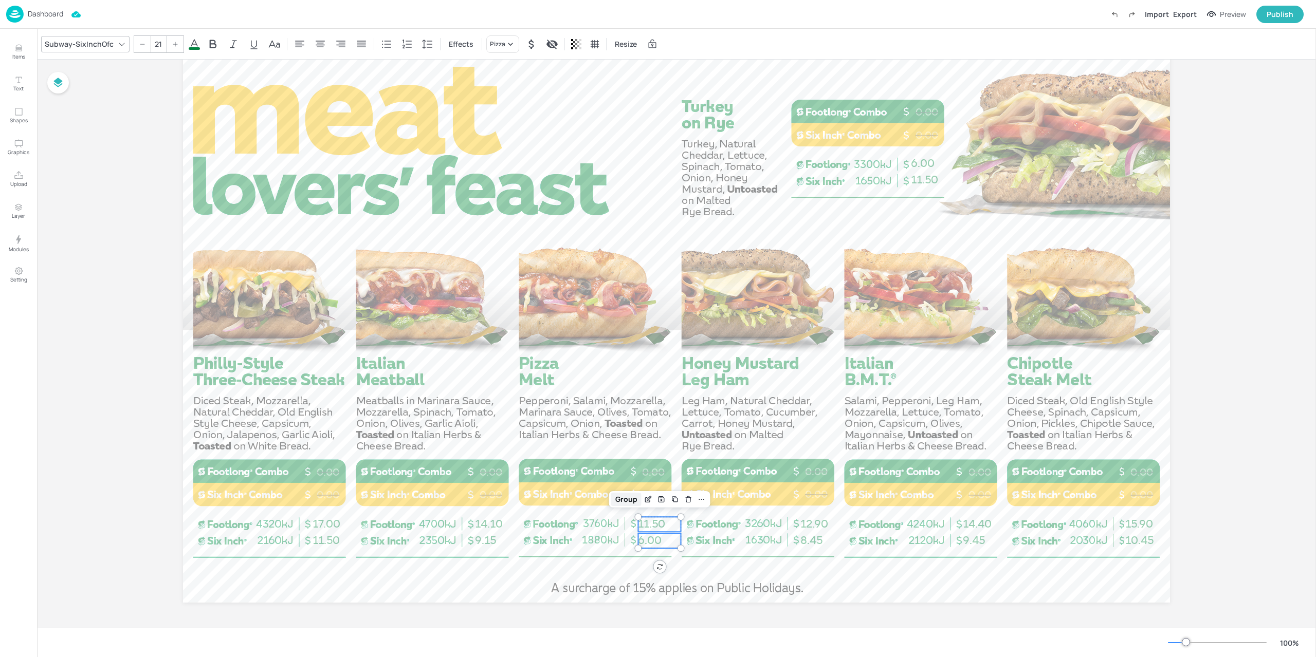
click at [637, 502] on div "Group" at bounding box center [626, 499] width 30 height 13
drag, startPoint x: 805, startPoint y: 537, endPoint x: 788, endPoint y: 521, distance: 22.9
click at [797, 495] on div "Group" at bounding box center [788, 499] width 30 height 13
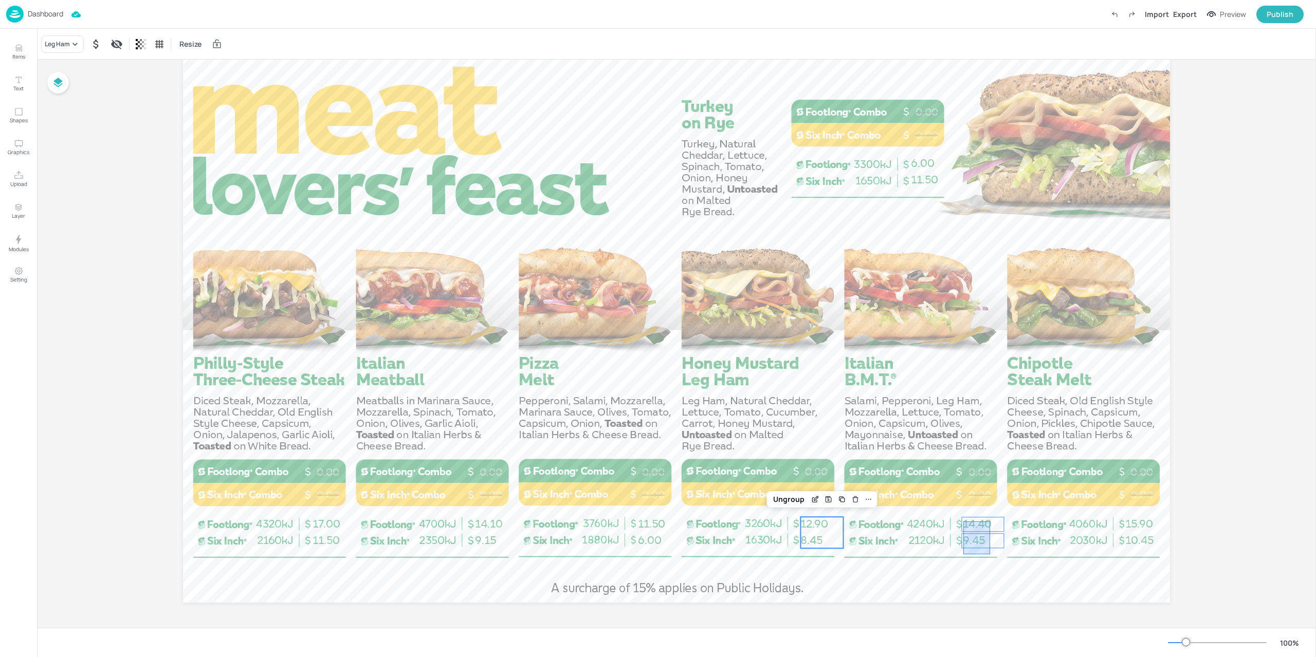
drag, startPoint x: 980, startPoint y: 540, endPoint x: 962, endPoint y: 520, distance: 26.9
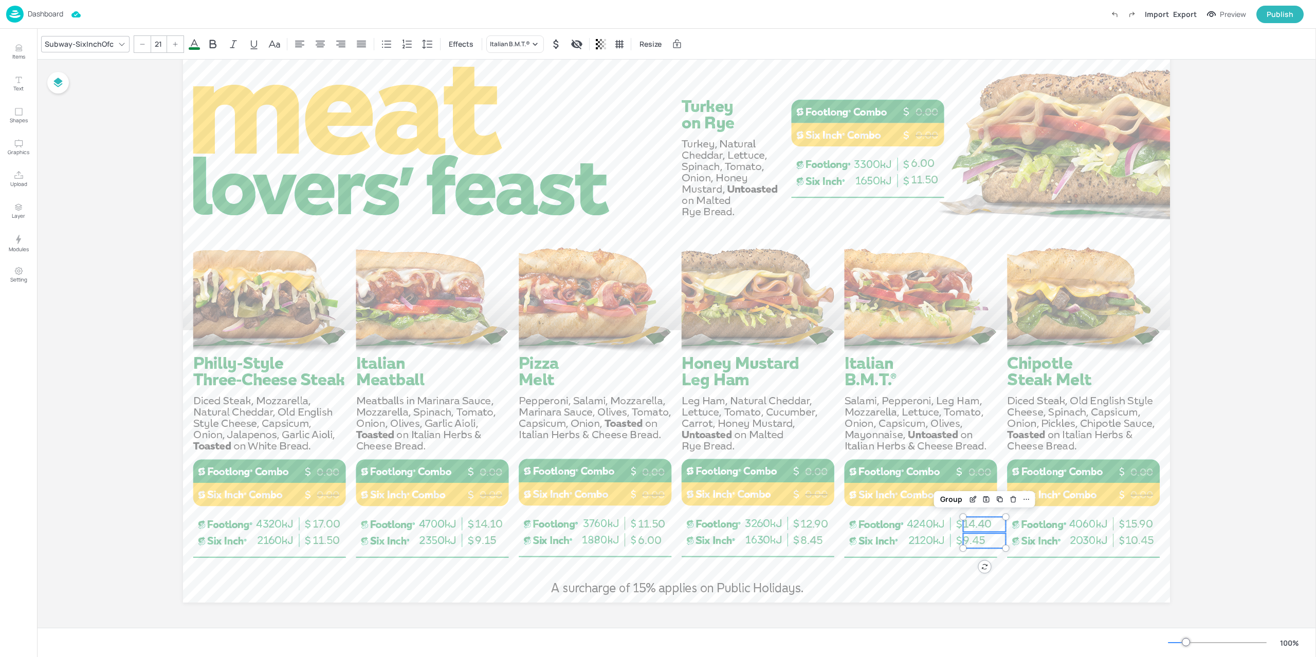
drag, startPoint x: 957, startPoint y: 502, endPoint x: 1029, endPoint y: 533, distance: 77.8
click at [958, 502] on div "Group" at bounding box center [951, 499] width 30 height 13
drag, startPoint x: 1113, startPoint y: 552, endPoint x: 1145, endPoint y: 523, distance: 44.0
click at [1144, 48] on div "0.00 0.00 0.00 0.00 0.00 0.00 0.00 0.00 0.00 0.00 0.00 0.00 0.00 0.00 6.00 11.5…" at bounding box center [676, 48] width 987 height 0
click at [1113, 506] on div "Group" at bounding box center [1146, 499] width 101 height 16
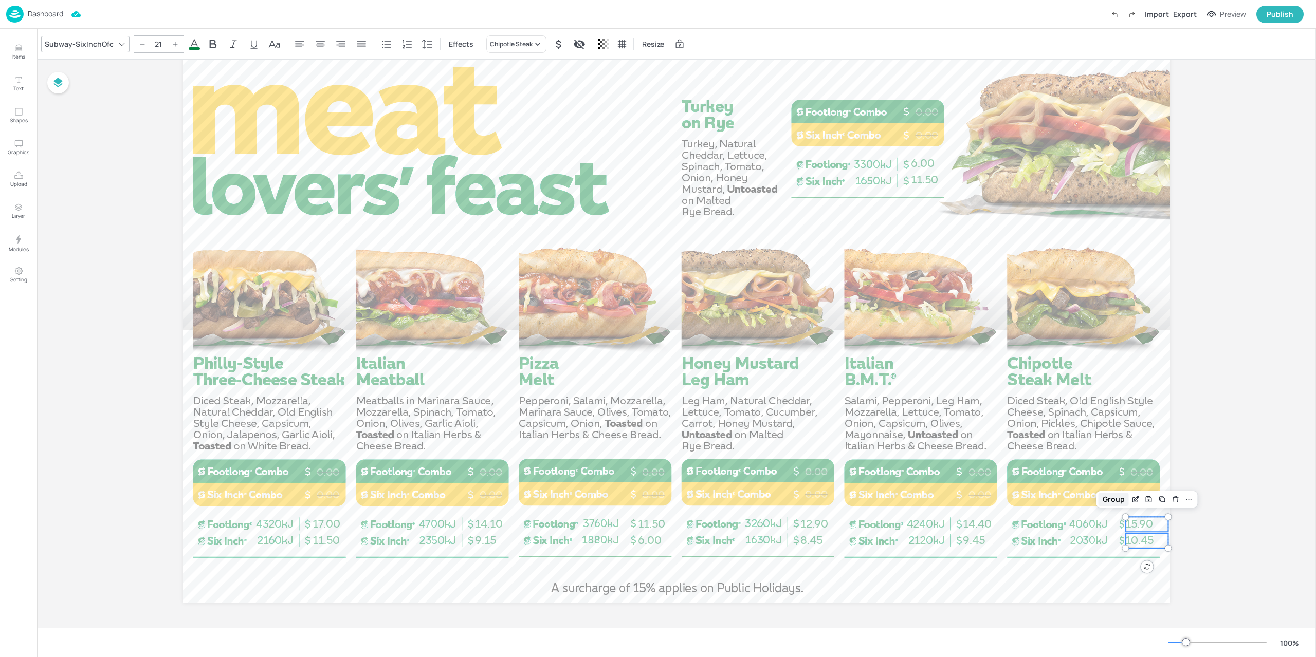
click at [1113, 501] on div "Group" at bounding box center [1113, 499] width 30 height 13
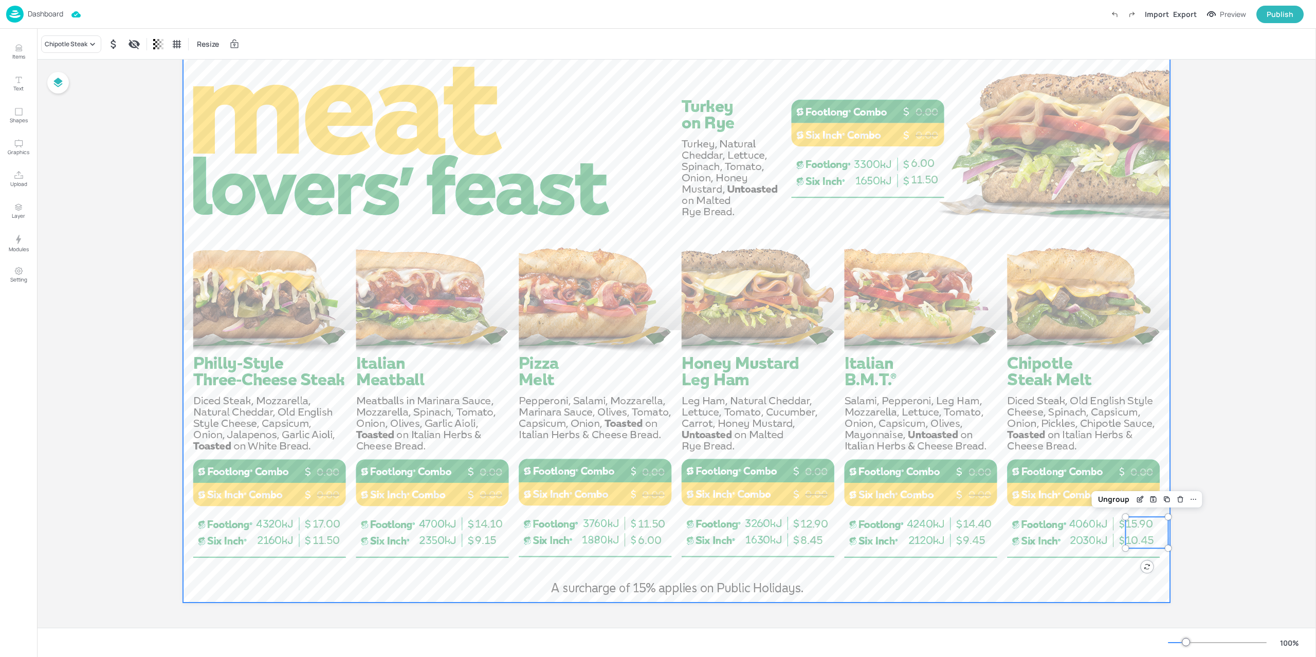
click at [1109, 596] on div at bounding box center [676, 325] width 987 height 555
click at [945, 179] on p "11.50" at bounding box center [932, 180] width 43 height 15
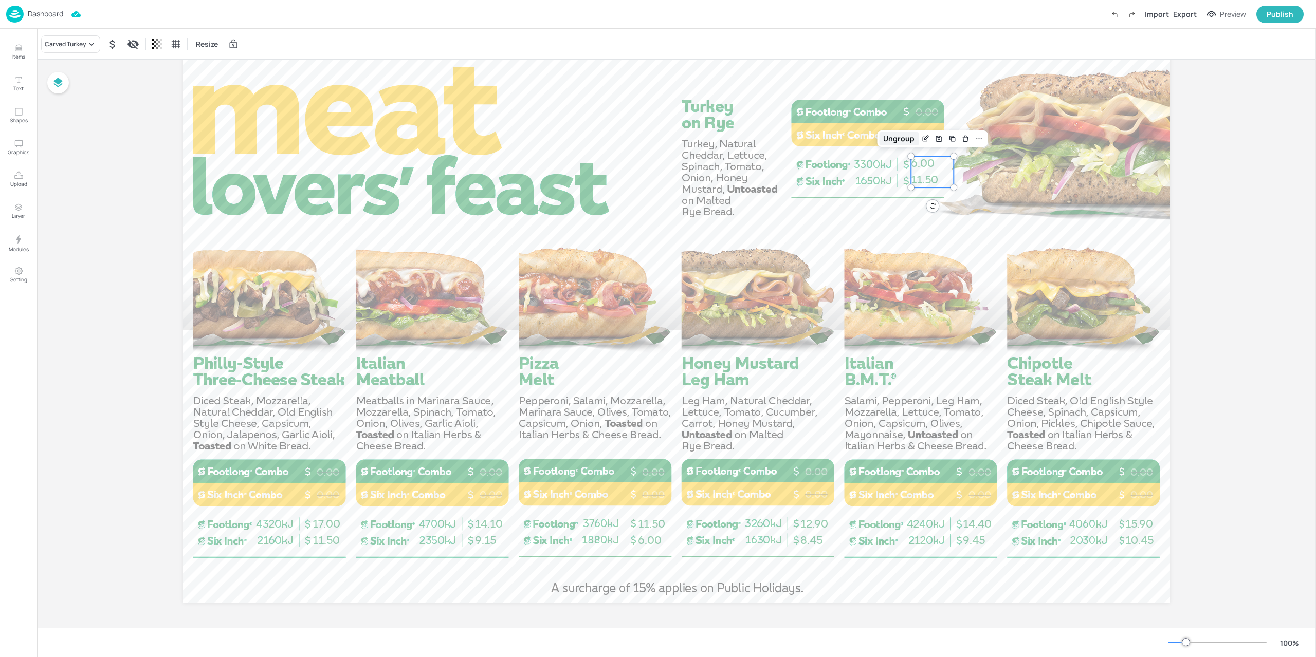
click at [896, 143] on div "Ungroup" at bounding box center [899, 138] width 40 height 13
click at [933, 214] on div at bounding box center [676, 325] width 987 height 555
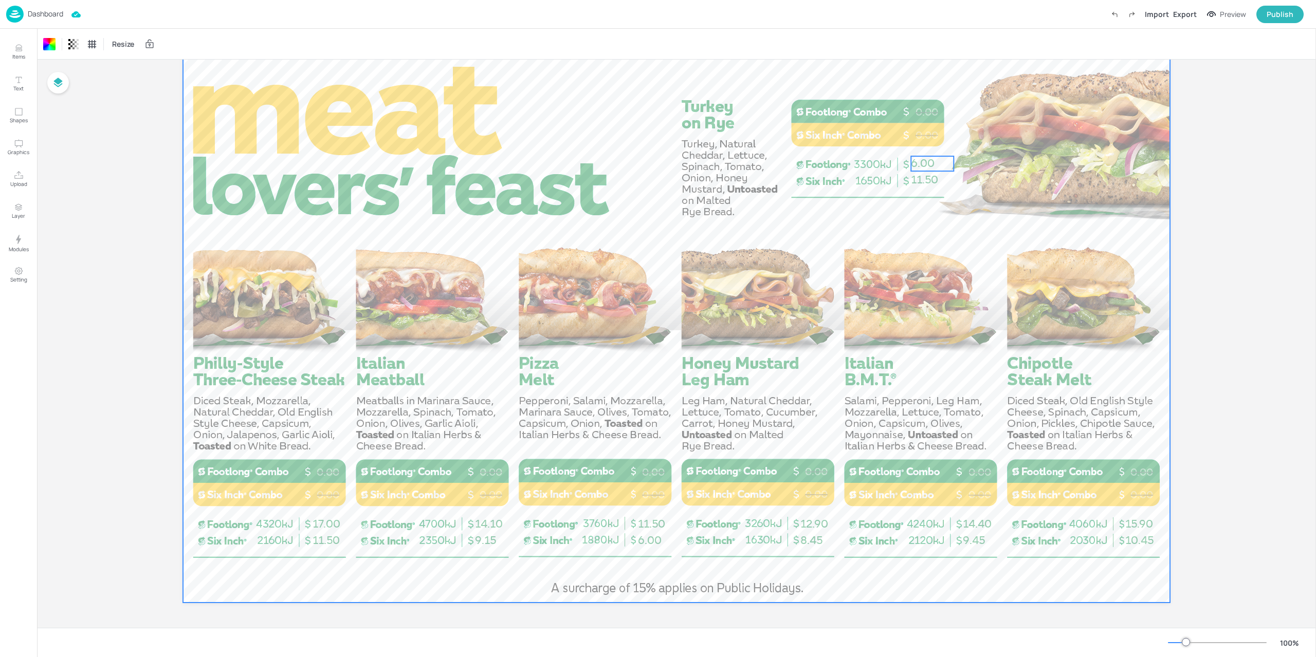
click at [926, 164] on span "6.00" at bounding box center [923, 163] width 24 height 13
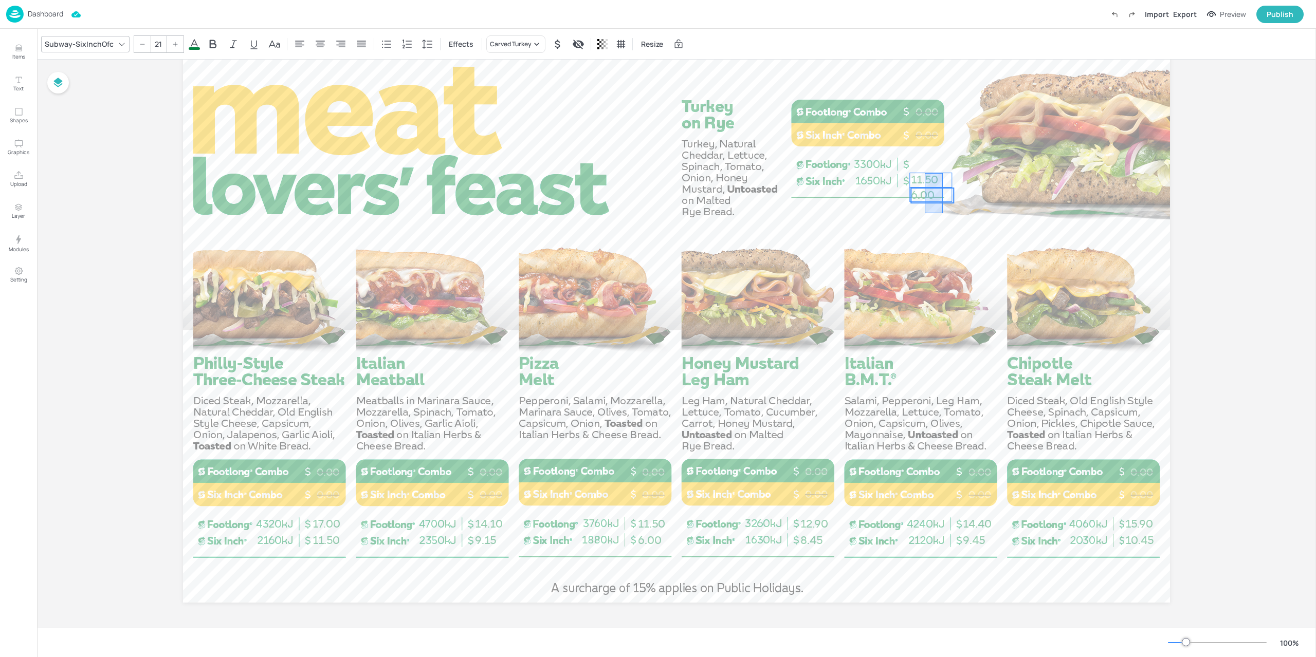
drag, startPoint x: 942, startPoint y: 213, endPoint x: 923, endPoint y: 171, distance: 46.9
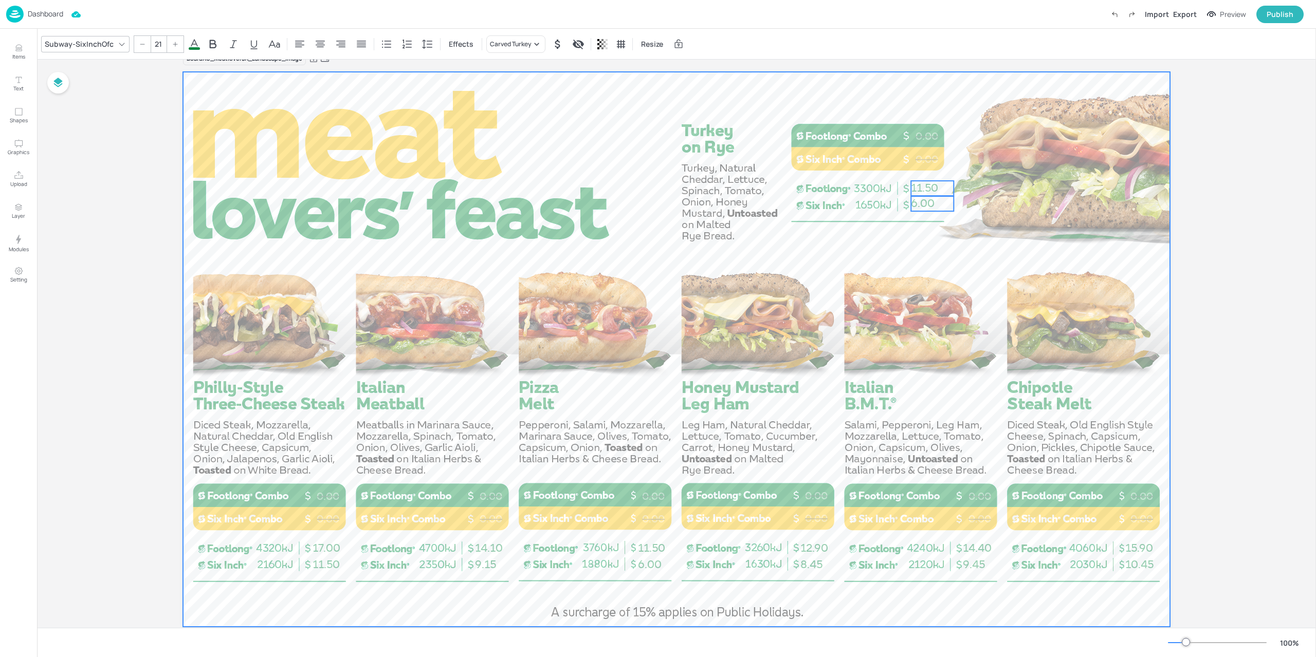
scroll to position [41, 0]
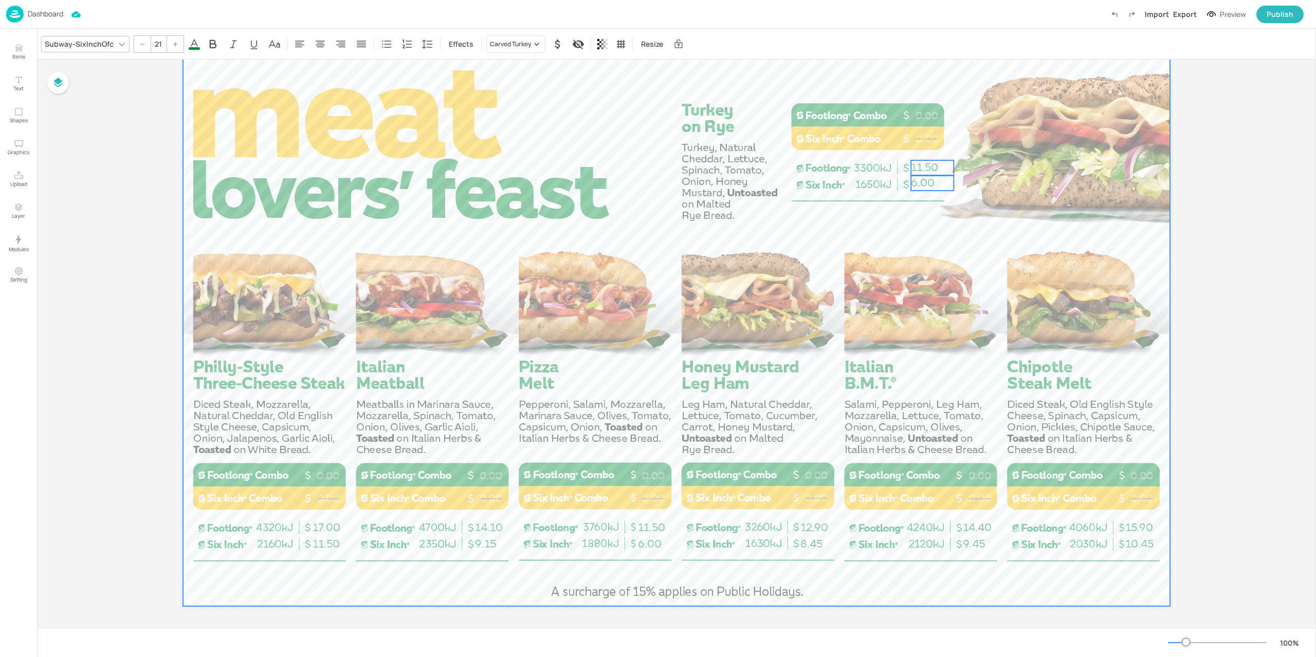
click at [943, 224] on div at bounding box center [676, 328] width 987 height 555
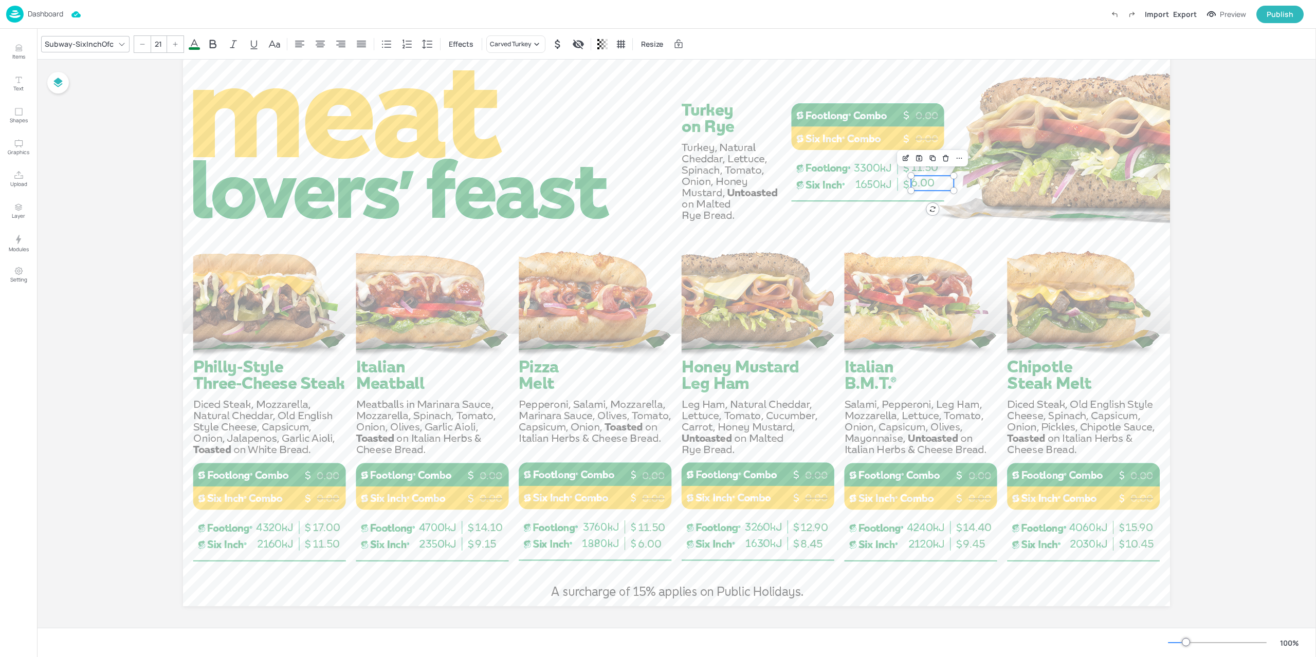
click at [932, 182] on p "6.00" at bounding box center [932, 183] width 43 height 15
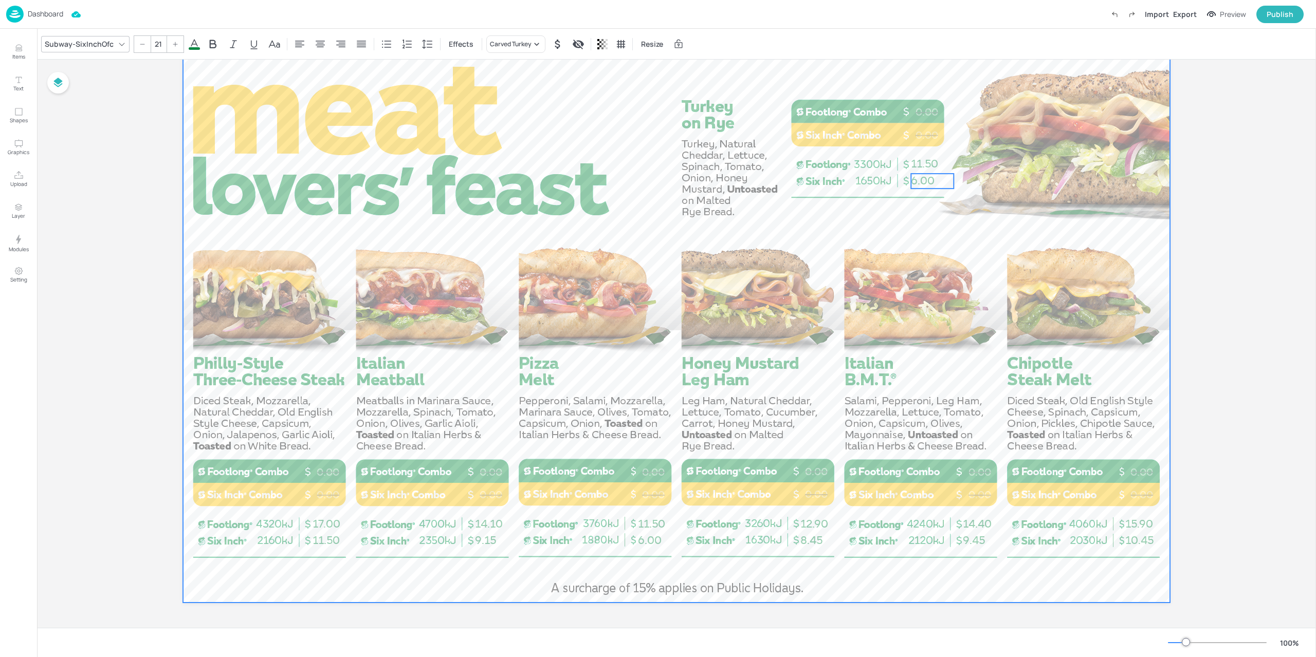
click at [939, 206] on div at bounding box center [676, 325] width 987 height 555
drag, startPoint x: 946, startPoint y: 214, endPoint x: 914, endPoint y: 162, distance: 60.5
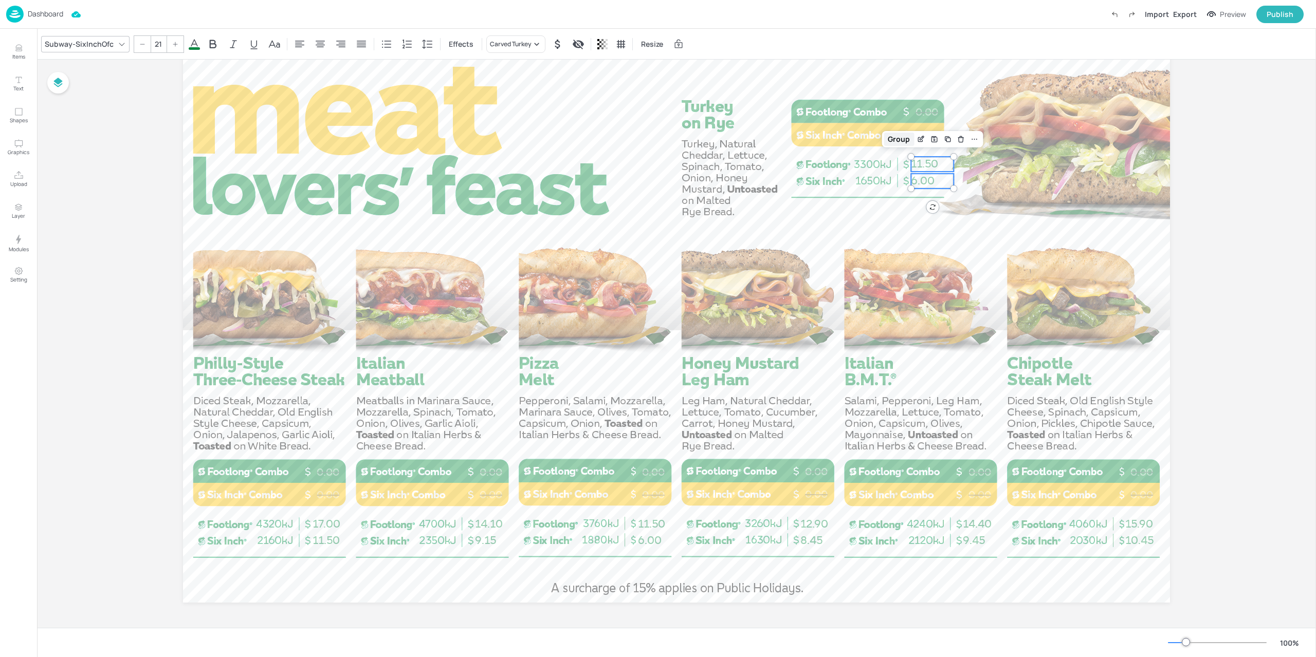
click at [900, 143] on div "Group" at bounding box center [898, 139] width 30 height 13
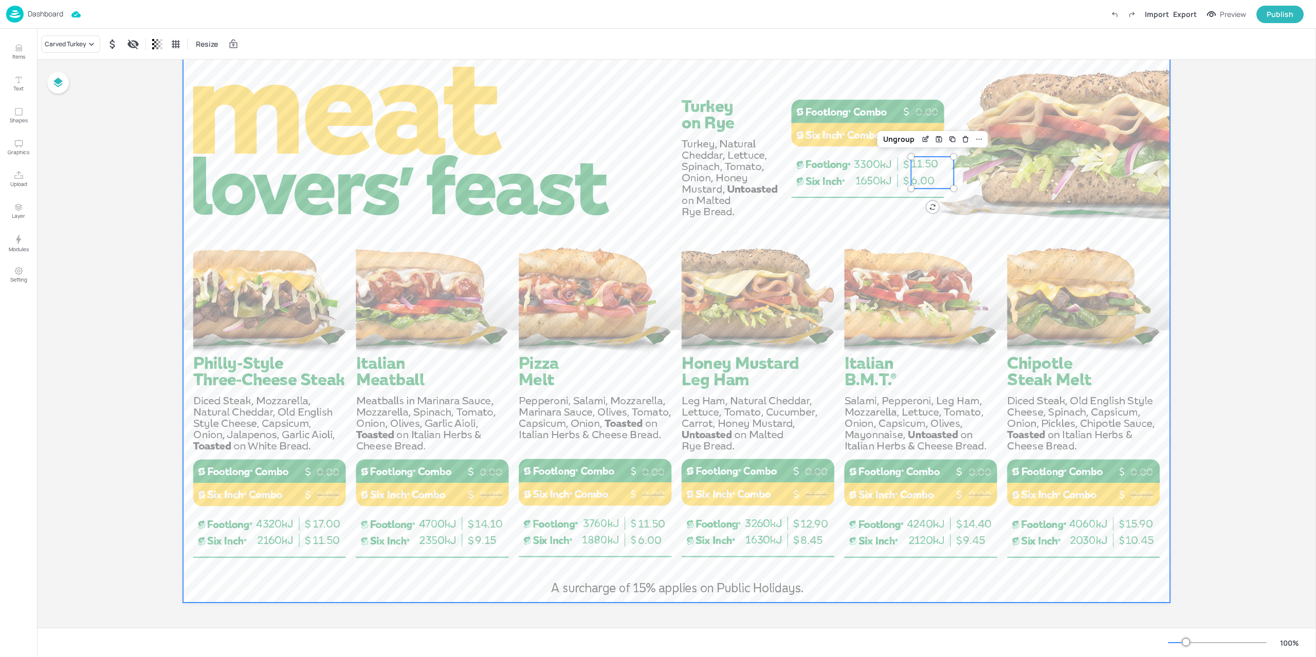
click at [1004, 205] on div at bounding box center [676, 325] width 987 height 555
click at [1214, 15] on icon "button" at bounding box center [1211, 14] width 11 height 10
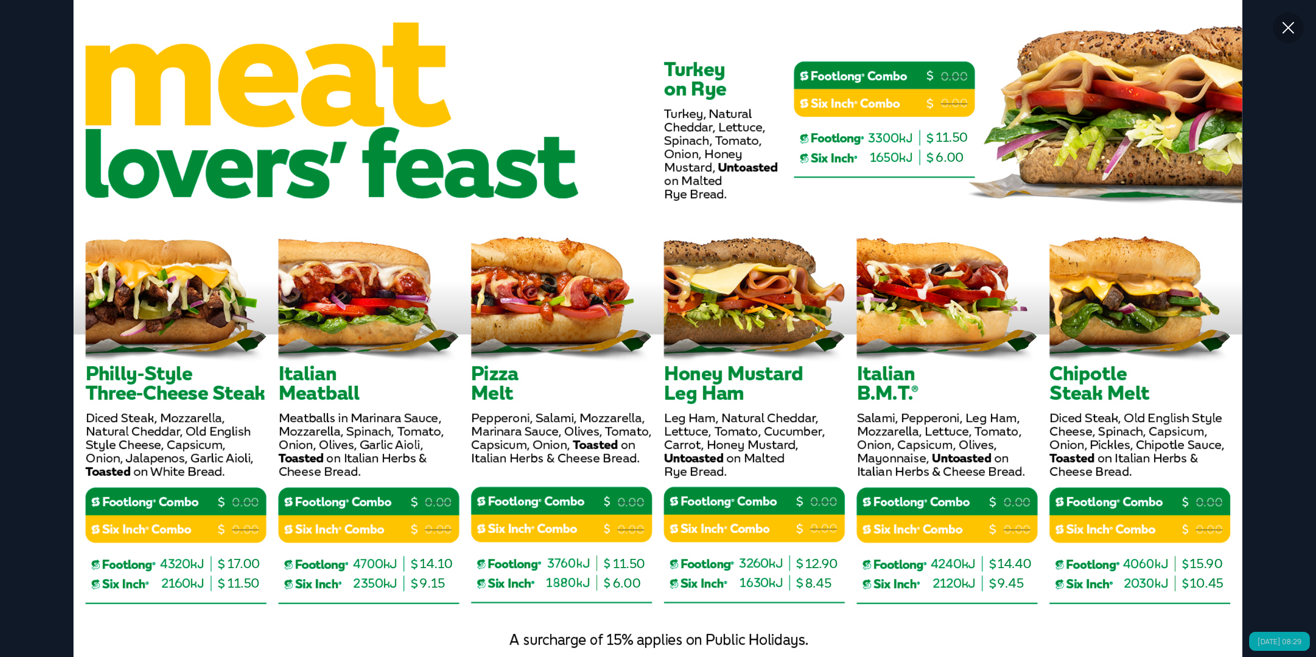
click at [1292, 23] on icon at bounding box center [1288, 28] width 12 height 12
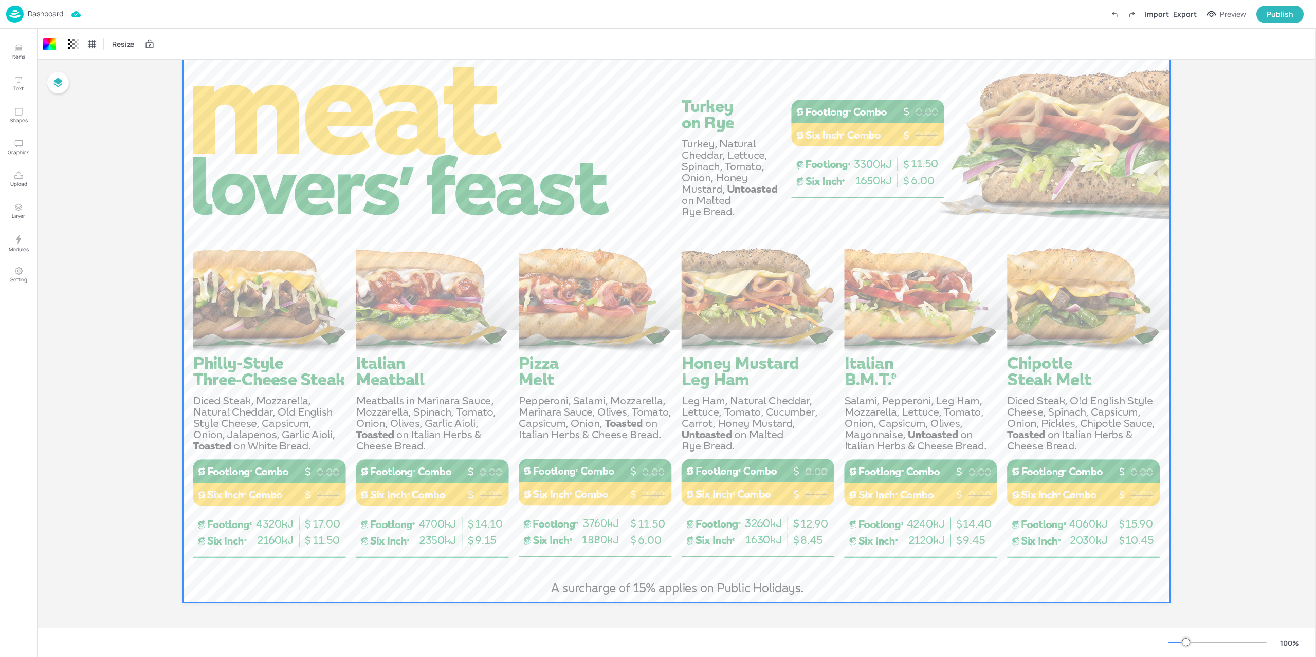
click at [50, 17] on p "Dashboard" at bounding box center [45, 13] width 35 height 7
click at [15, 14] on img at bounding box center [14, 14] width 17 height 17
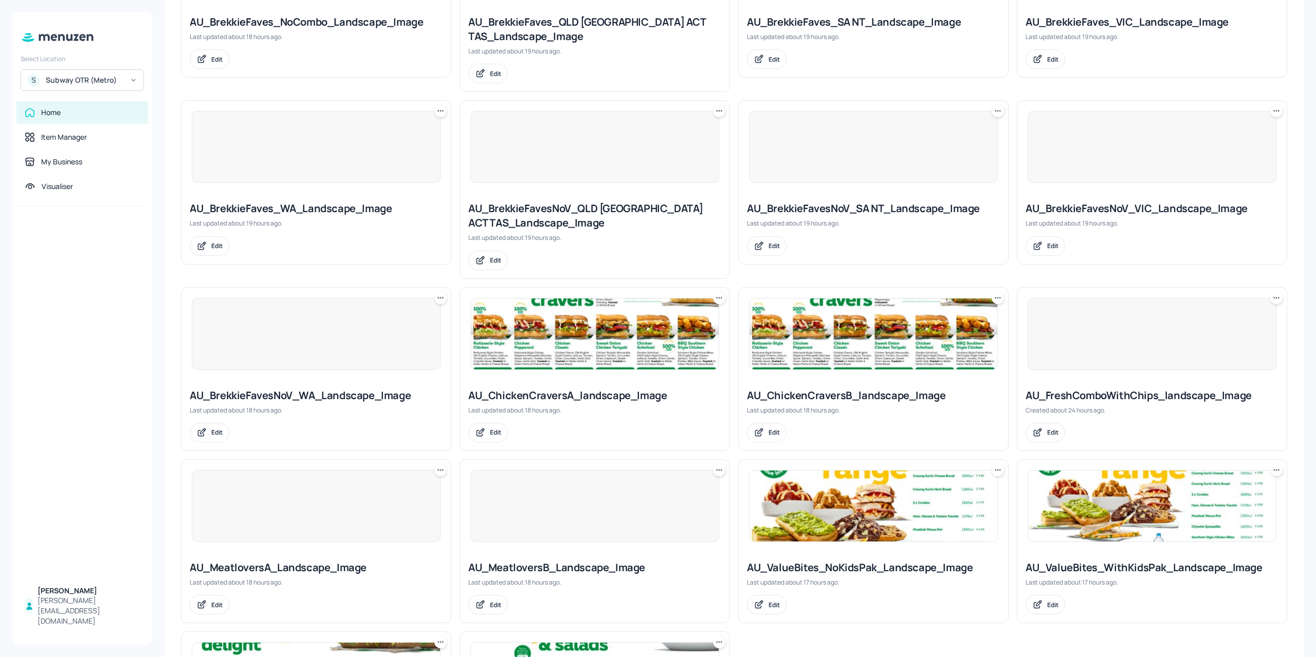
scroll to position [411, 0]
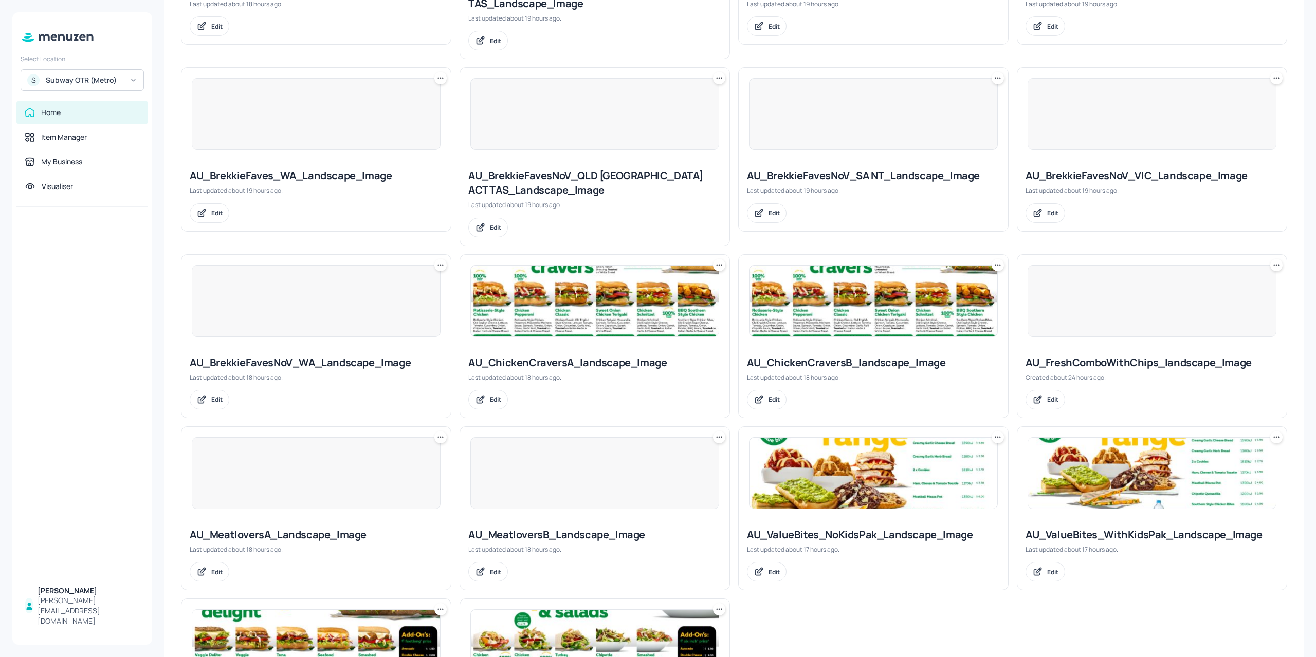
click at [879, 316] on img at bounding box center [873, 301] width 248 height 71
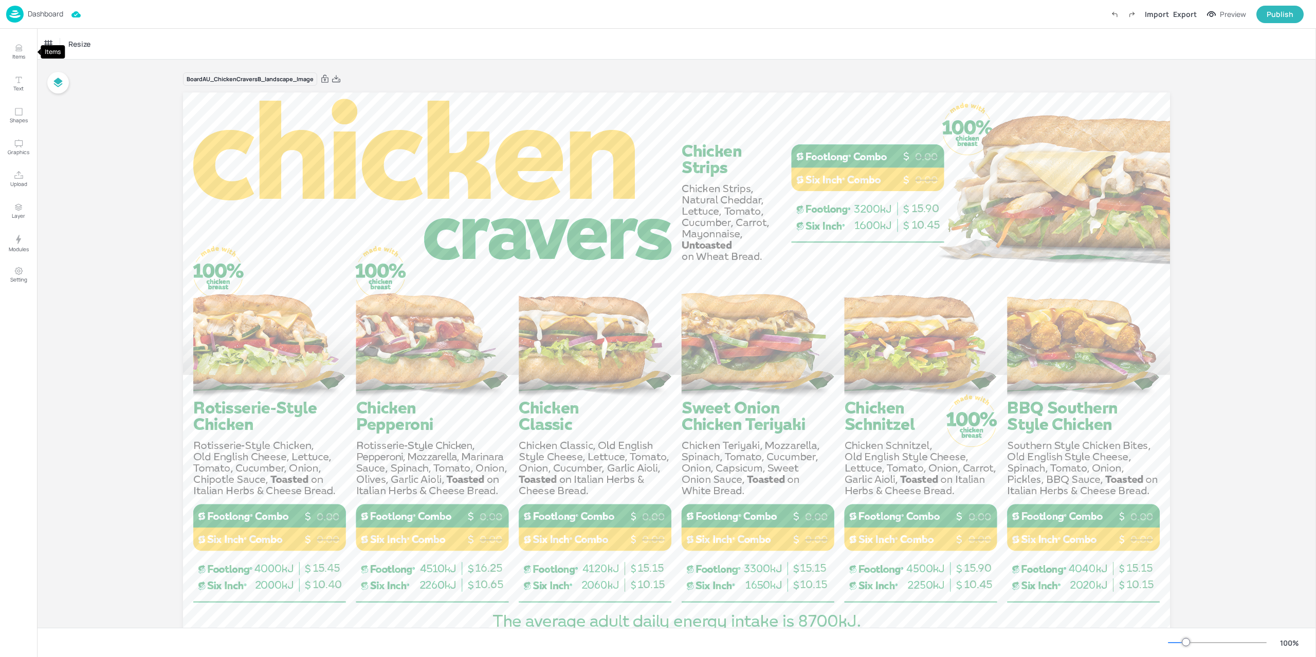
click at [18, 23] on div "Dashboard Import Export Preview Publish" at bounding box center [654, 14] width 1297 height 28
click at [18, 17] on img at bounding box center [14, 14] width 17 height 17
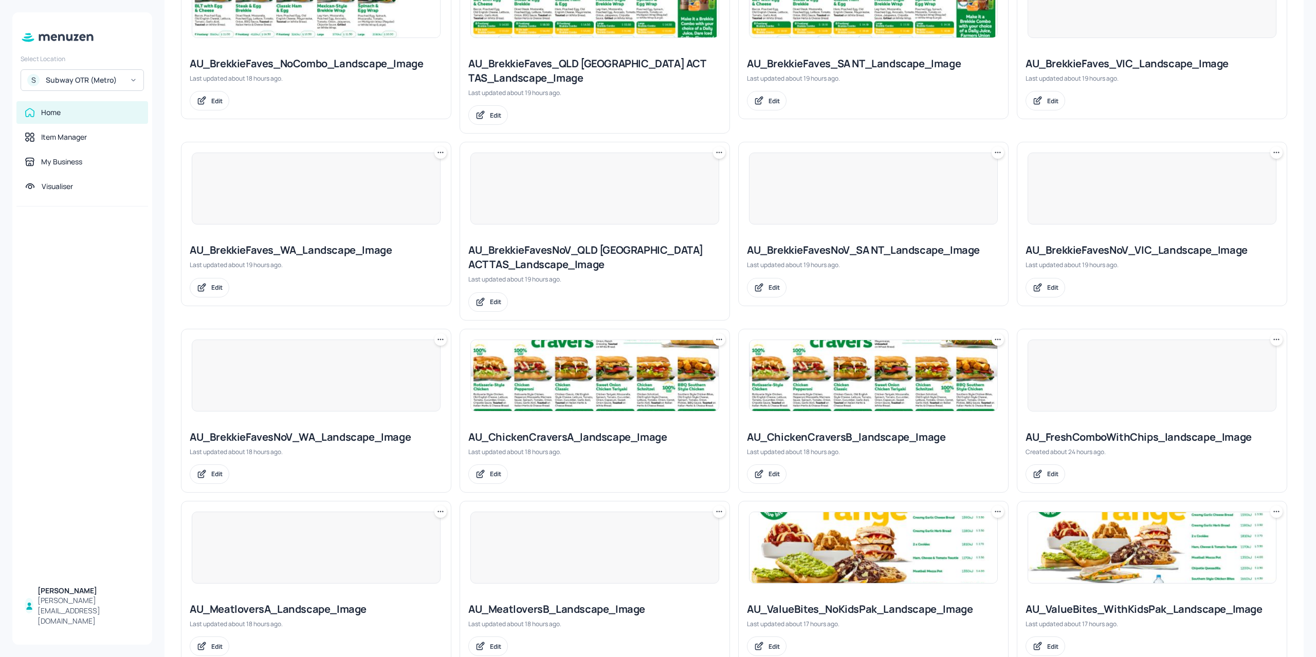
scroll to position [360, 0]
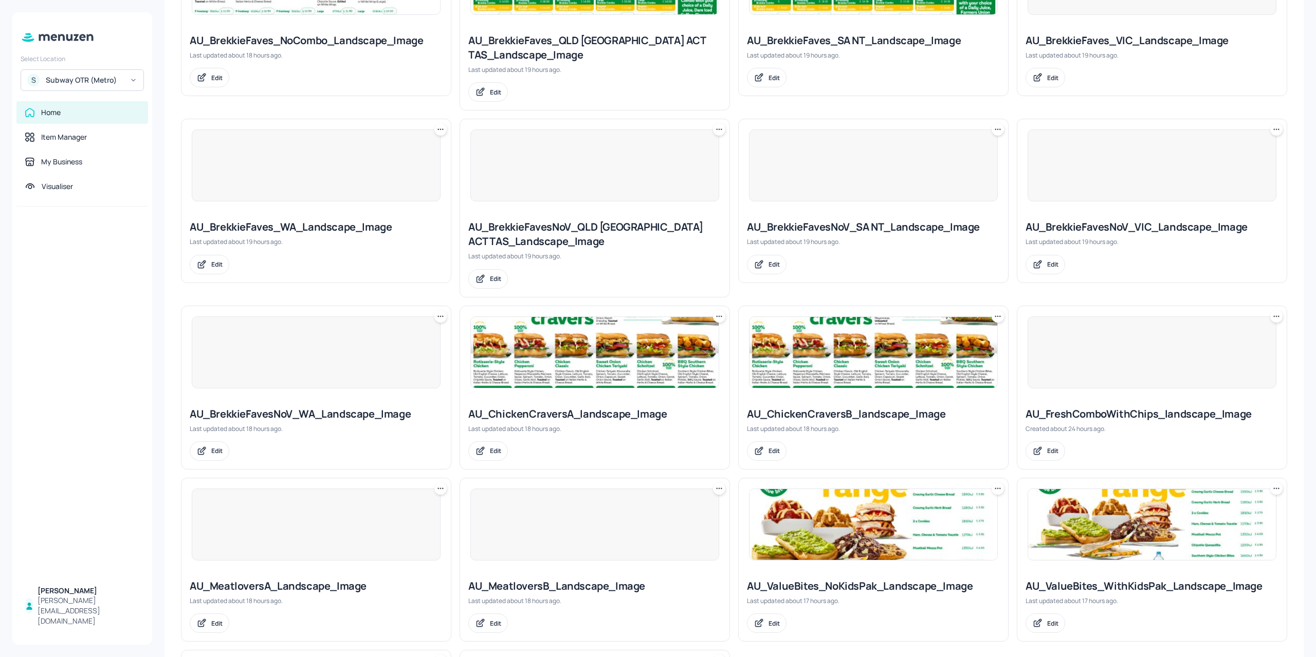
click at [601, 373] on img at bounding box center [595, 352] width 248 height 71
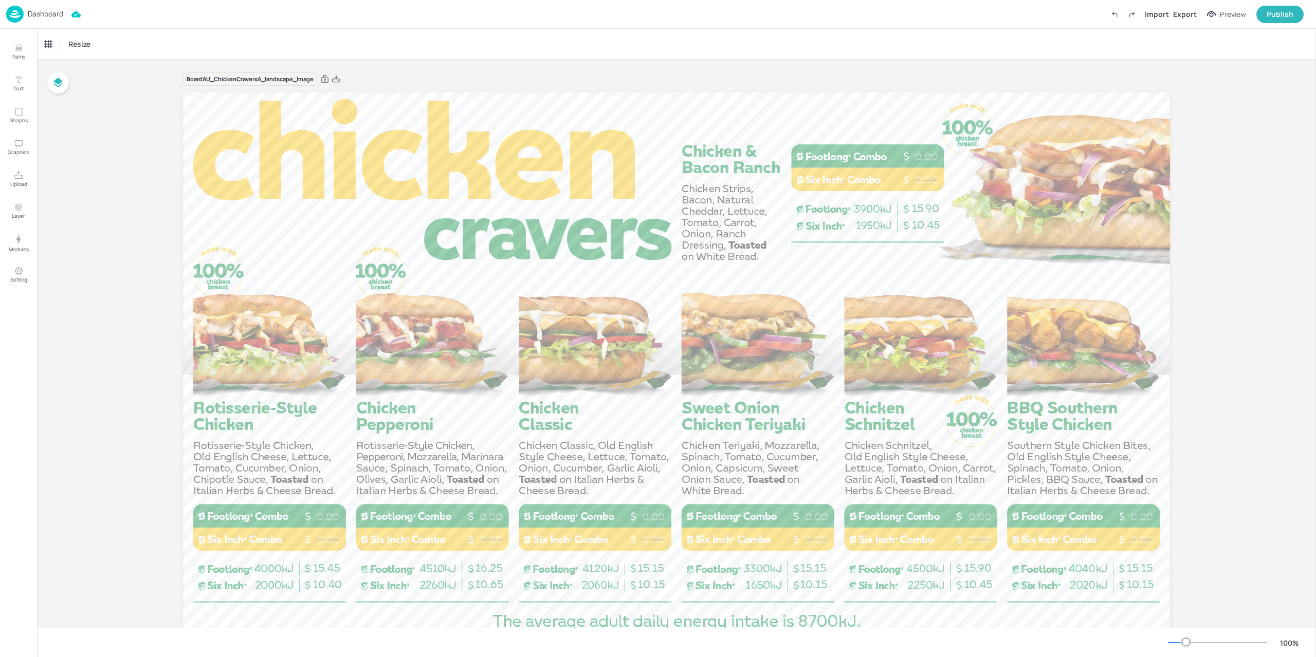
click at [11, 11] on img at bounding box center [14, 14] width 17 height 17
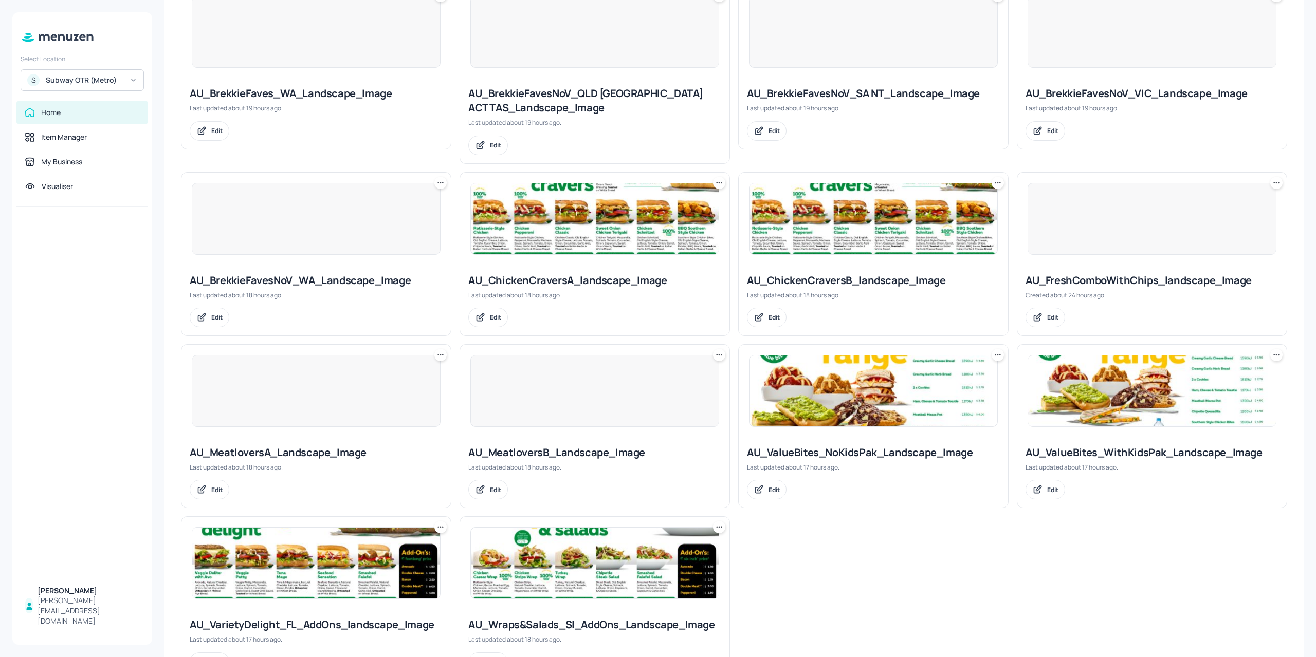
scroll to position [538, 0]
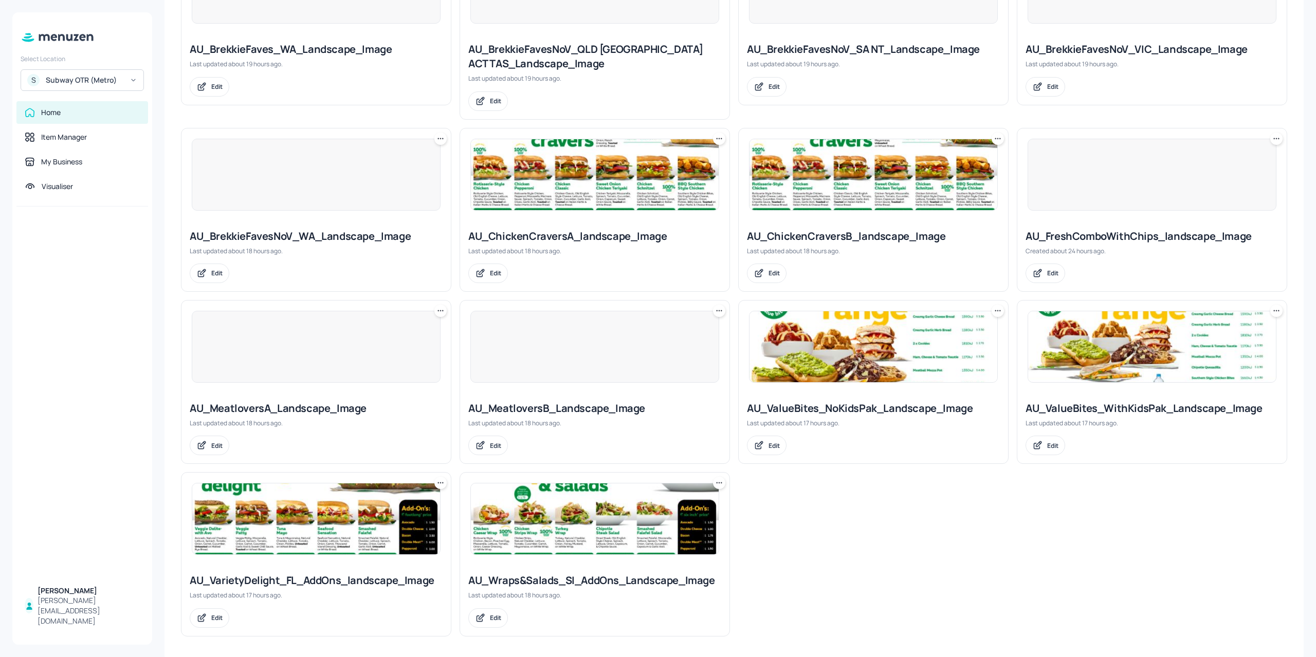
click at [557, 349] on div at bounding box center [594, 347] width 249 height 72
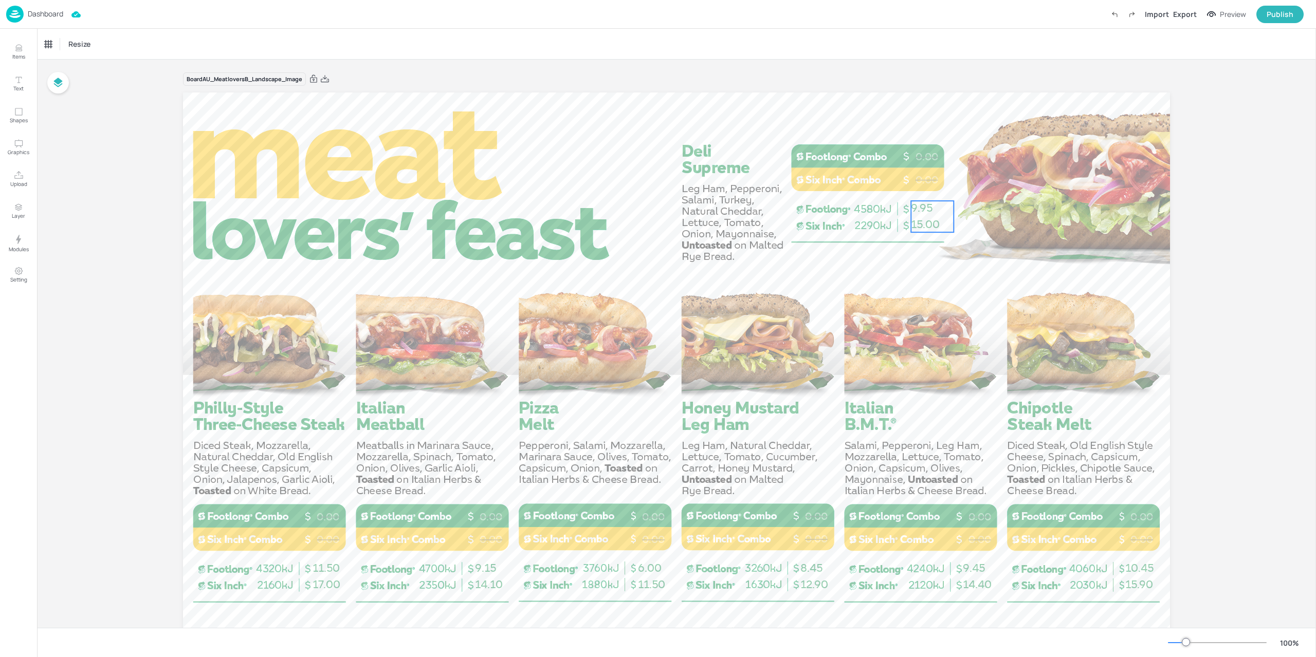
click at [935, 225] on span "15.00" at bounding box center [925, 224] width 29 height 13
click at [900, 182] on div "Ungroup" at bounding box center [899, 183] width 40 height 13
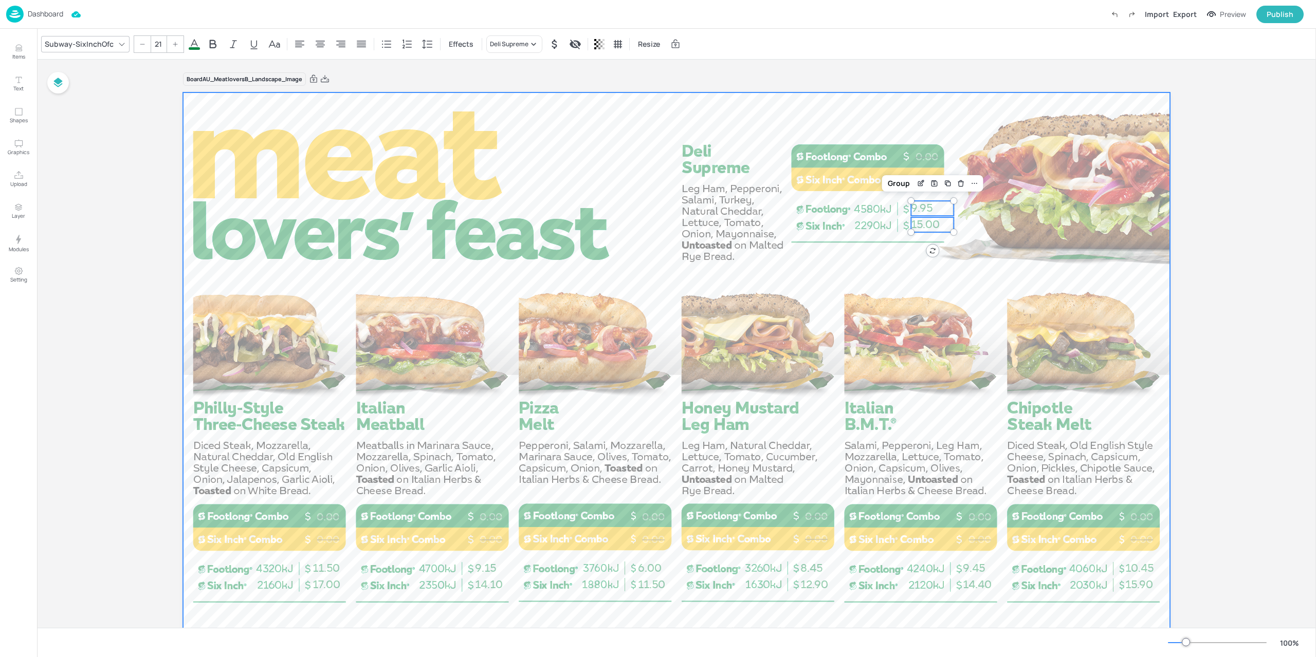
click at [911, 264] on div at bounding box center [676, 369] width 987 height 555
click at [931, 225] on span "15.00" at bounding box center [925, 224] width 29 height 13
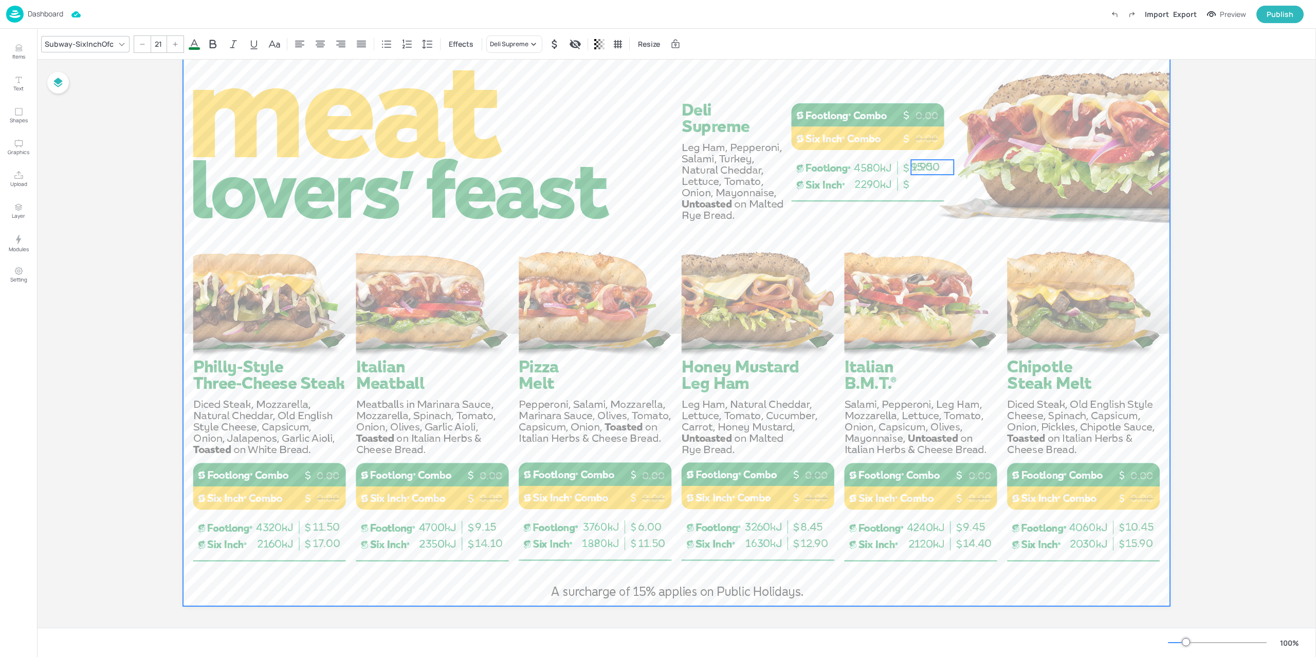
click at [930, 188] on div at bounding box center [676, 328] width 987 height 555
click at [928, 166] on span "15.00" at bounding box center [925, 166] width 29 height 13
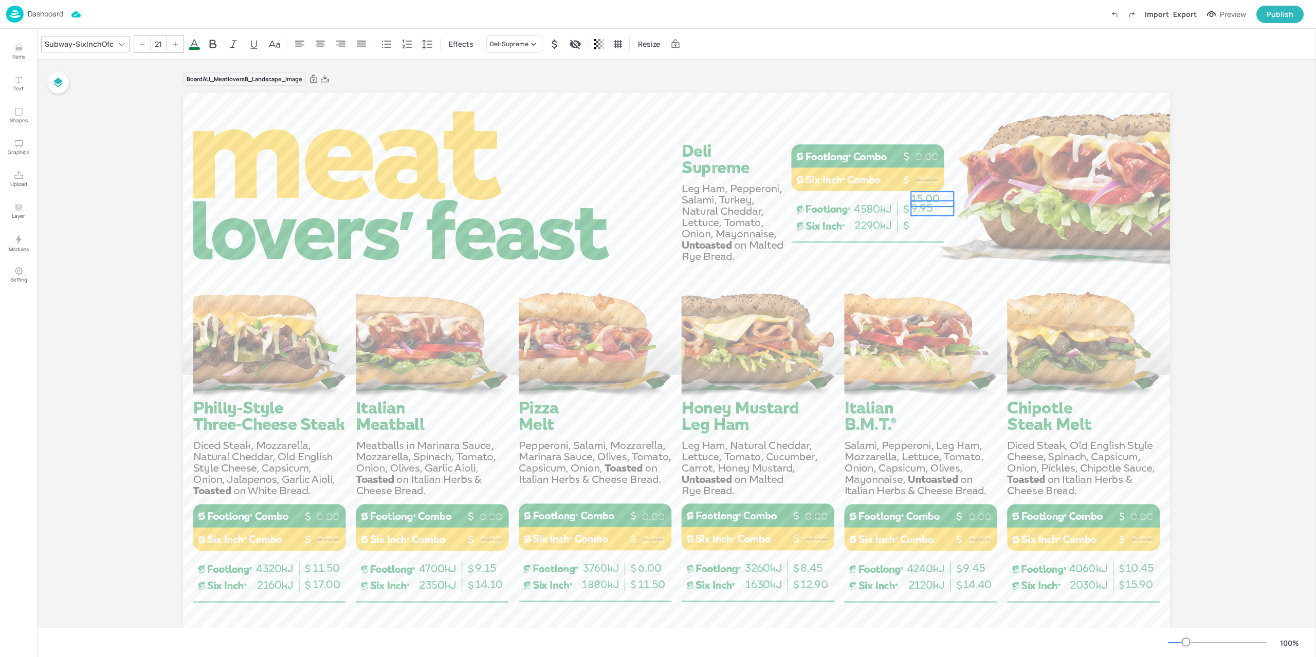
type input "21"
click at [924, 212] on span "9.95" at bounding box center [922, 207] width 22 height 13
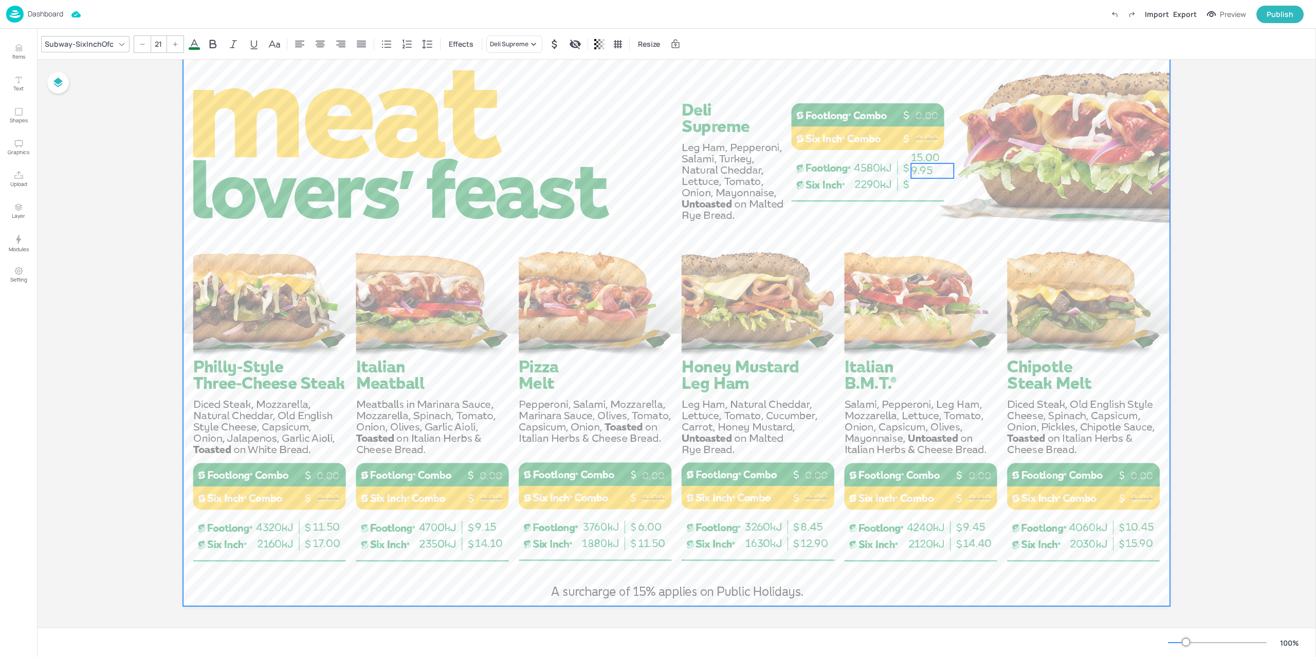
scroll to position [45, 0]
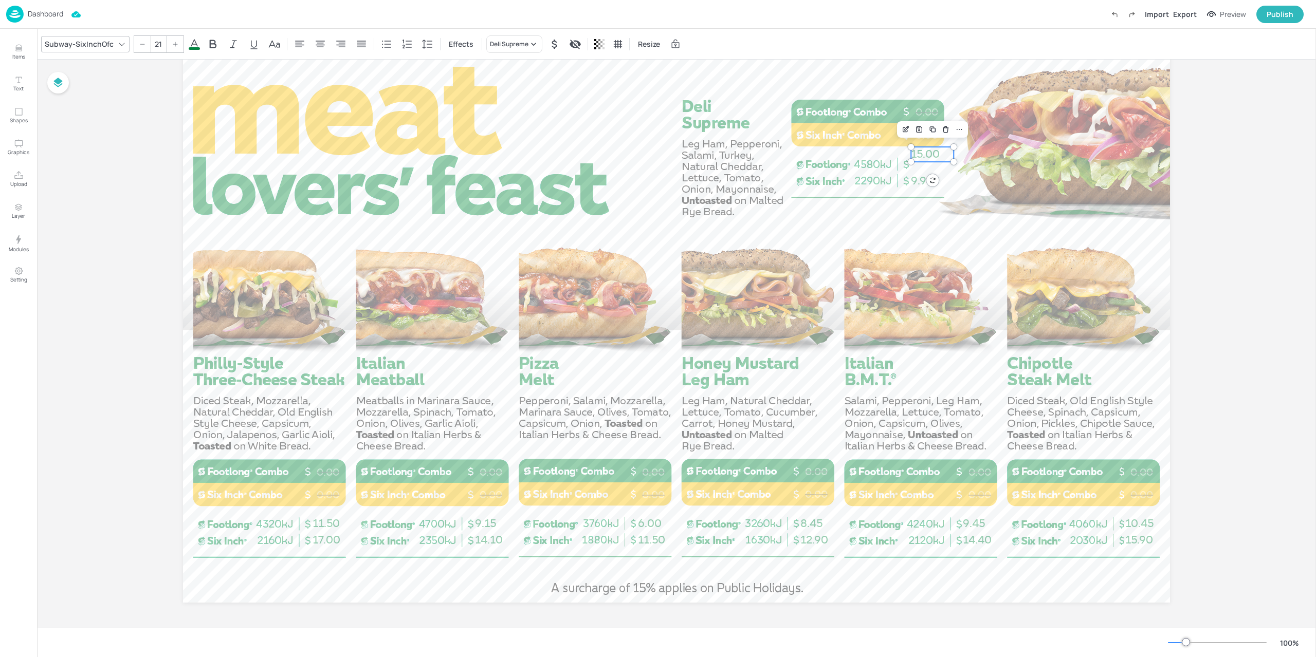
click at [930, 155] on span "15.00" at bounding box center [925, 153] width 29 height 13
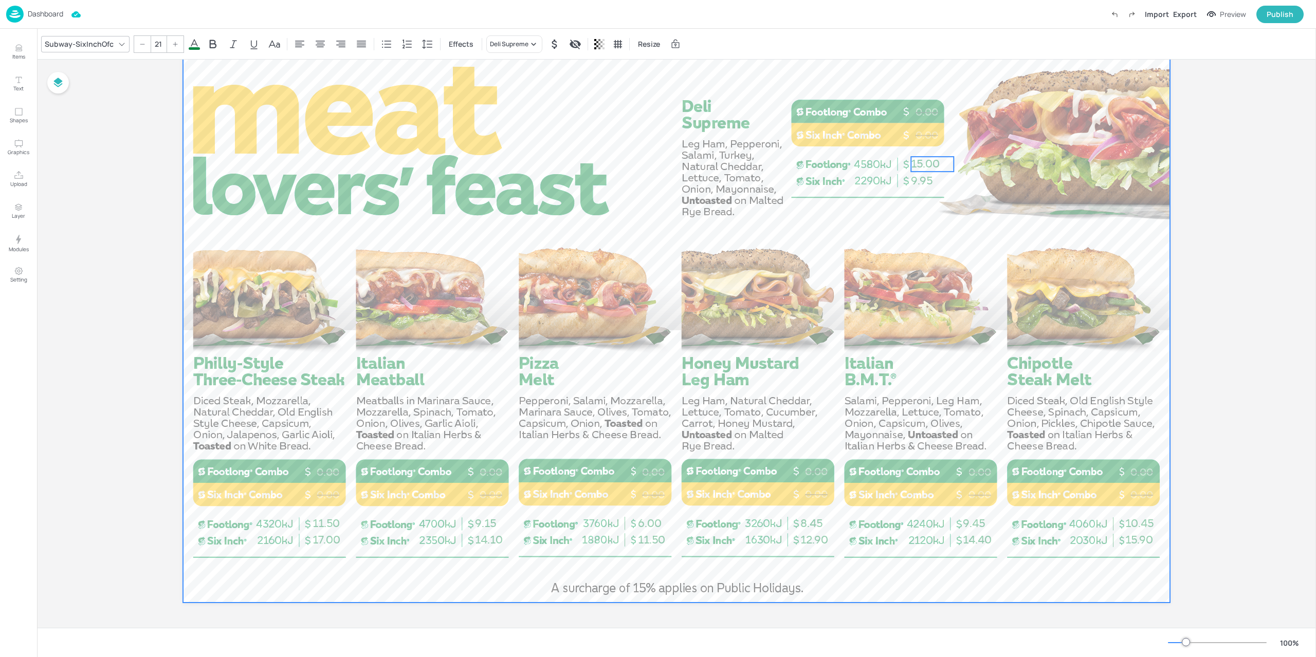
click at [914, 205] on div at bounding box center [676, 325] width 987 height 555
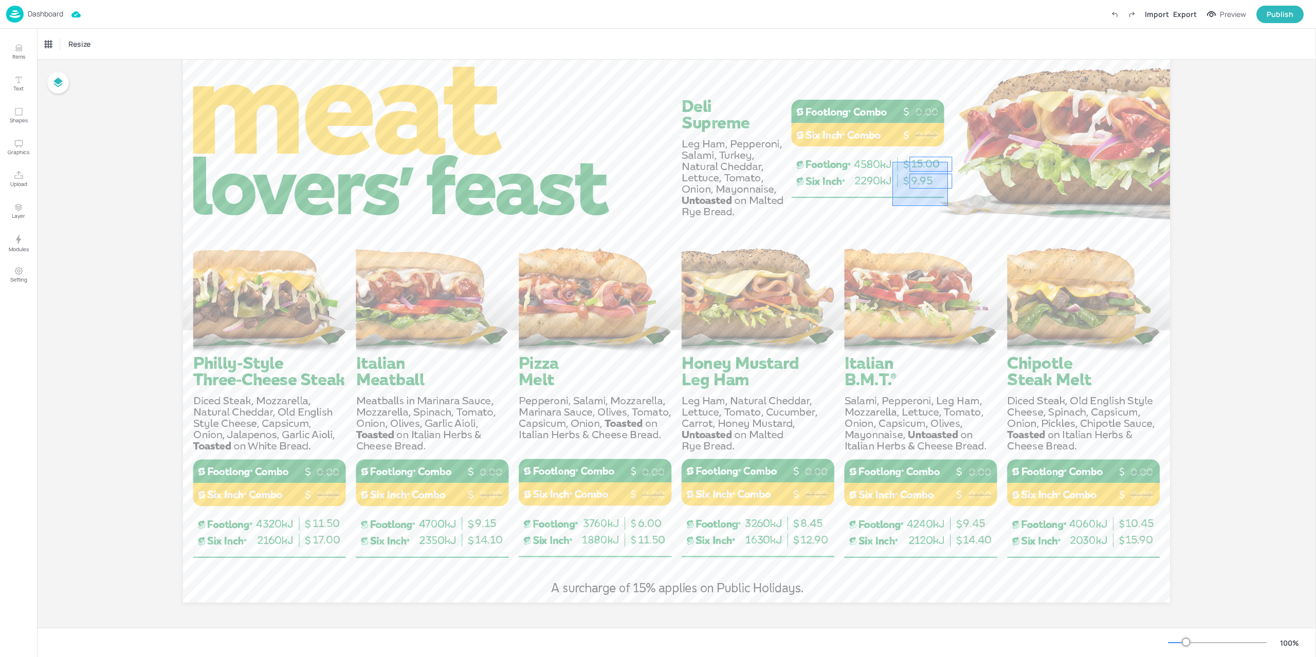
drag, startPoint x: 948, startPoint y: 206, endPoint x: 892, endPoint y: 162, distance: 70.9
click at [903, 137] on div "Group" at bounding box center [898, 139] width 30 height 13
click at [329, 531] on p "11.50" at bounding box center [333, 523] width 43 height 15
click at [299, 498] on div "Ungroup" at bounding box center [301, 498] width 40 height 13
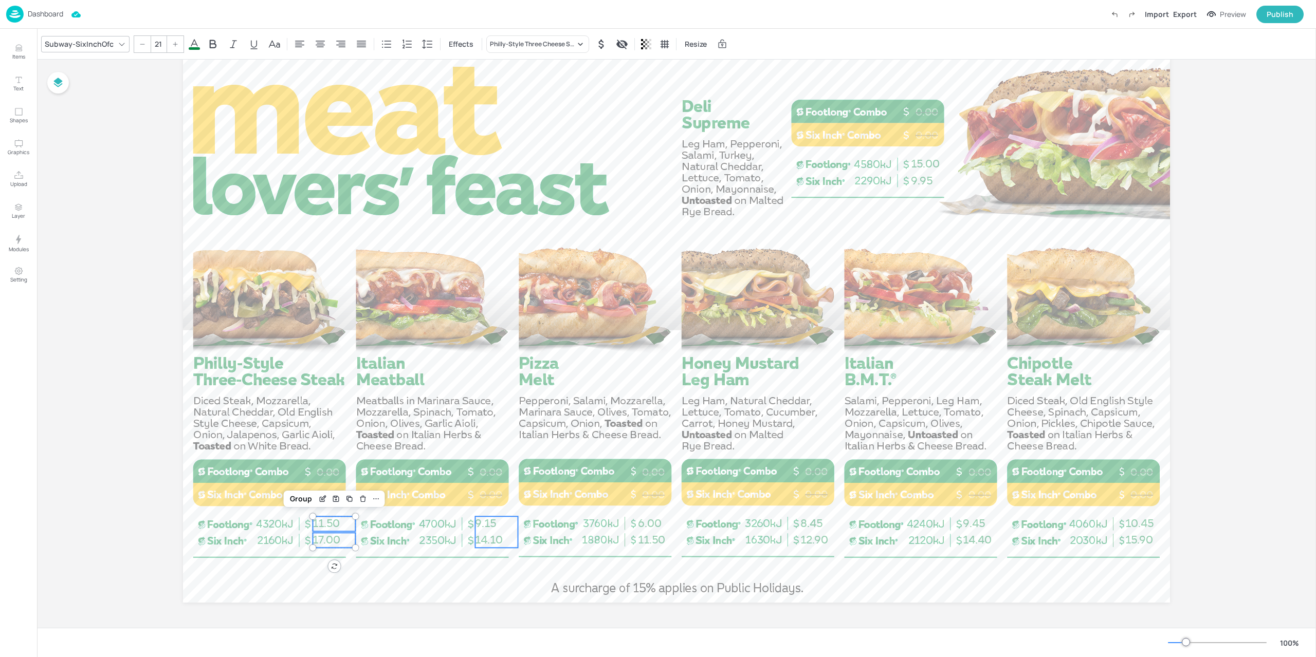
click at [485, 528] on span "9.15" at bounding box center [485, 523] width 21 height 13
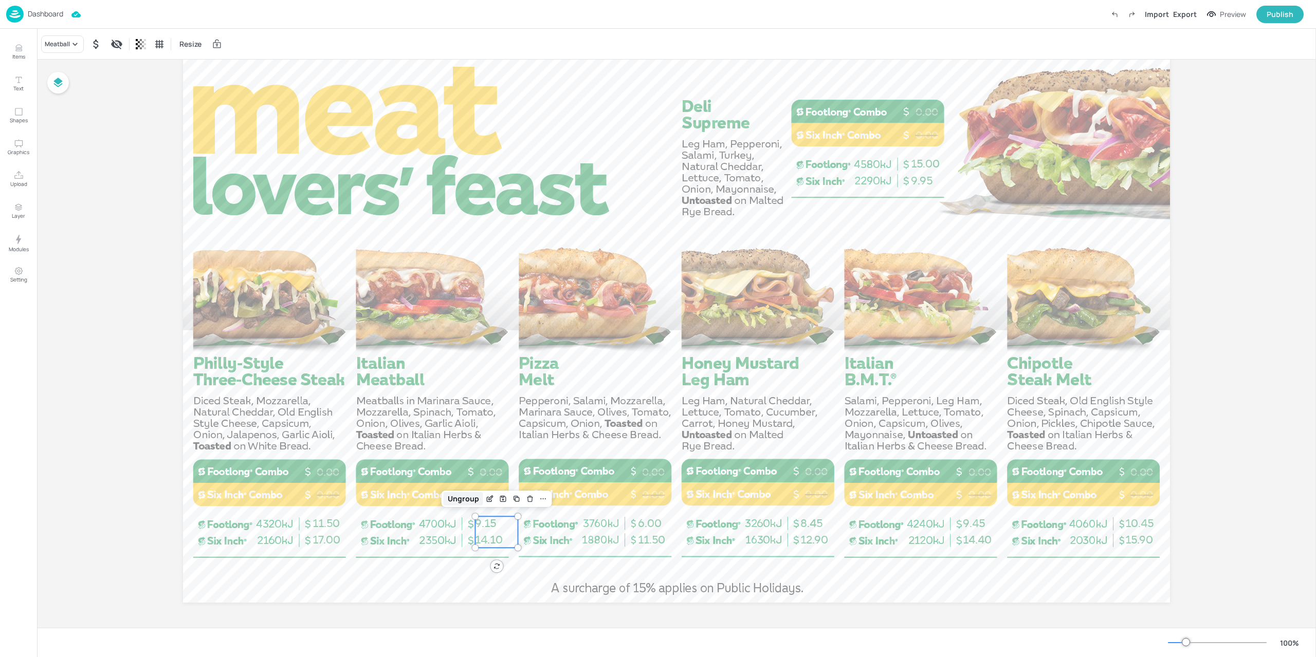
click at [464, 497] on div "Ungroup" at bounding box center [463, 498] width 40 height 13
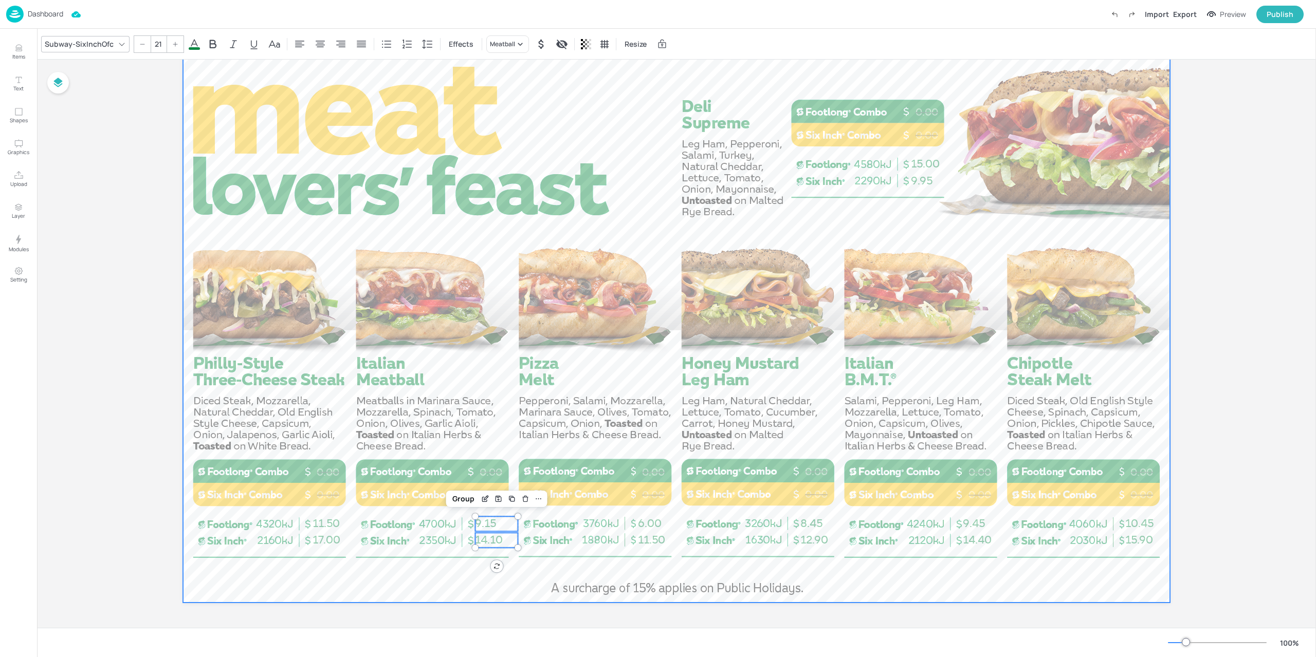
click at [633, 527] on div at bounding box center [676, 325] width 987 height 555
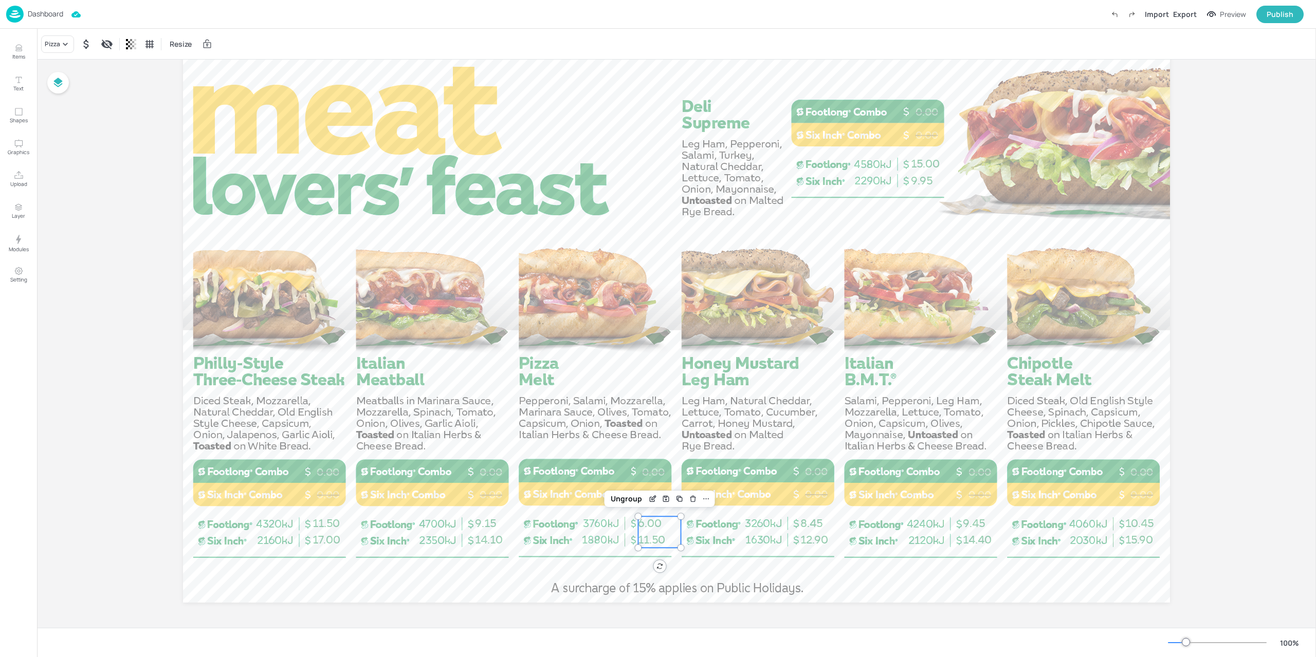
click at [640, 528] on span "6.00" at bounding box center [650, 523] width 24 height 13
click at [627, 503] on div "Ungroup" at bounding box center [626, 498] width 40 height 13
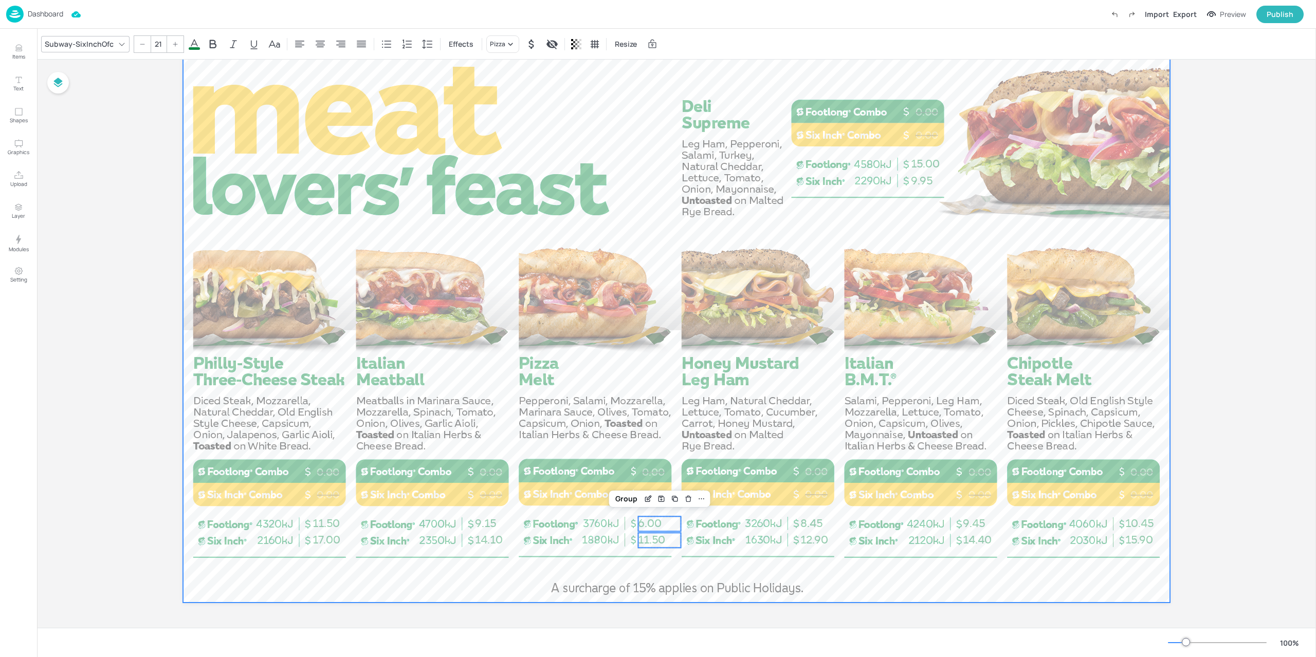
click at [797, 536] on div at bounding box center [676, 325] width 987 height 555
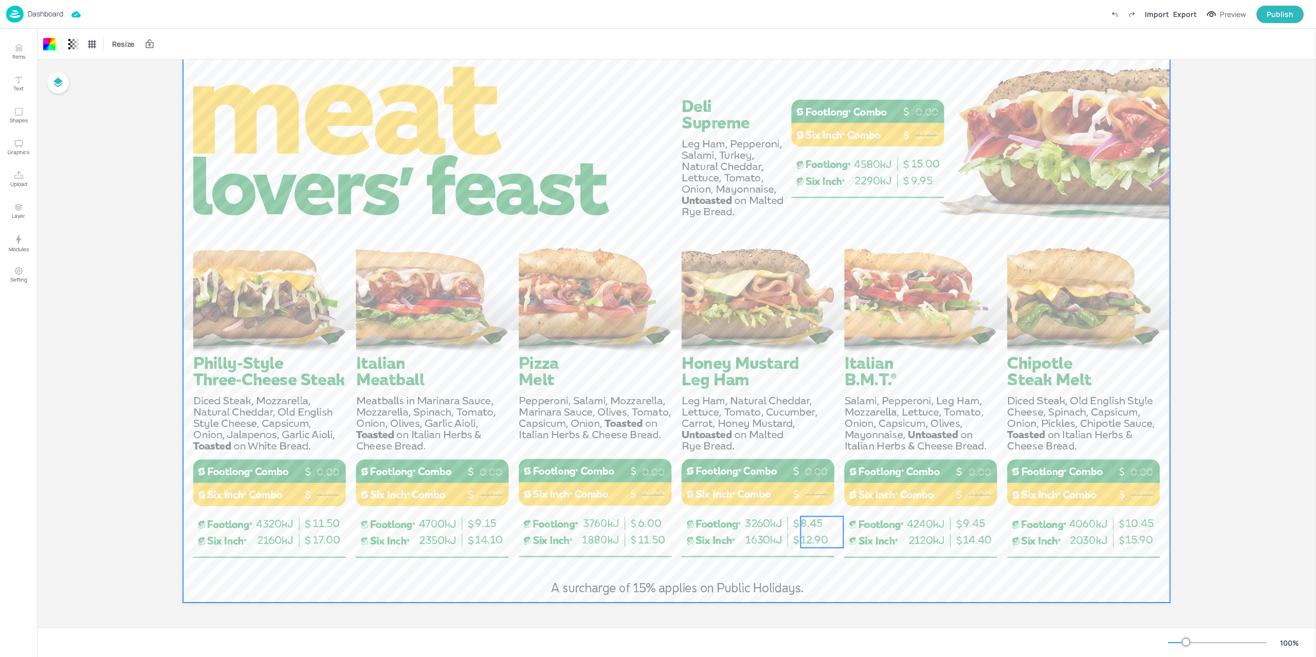
click at [800, 537] on span "12.90" at bounding box center [814, 539] width 28 height 13
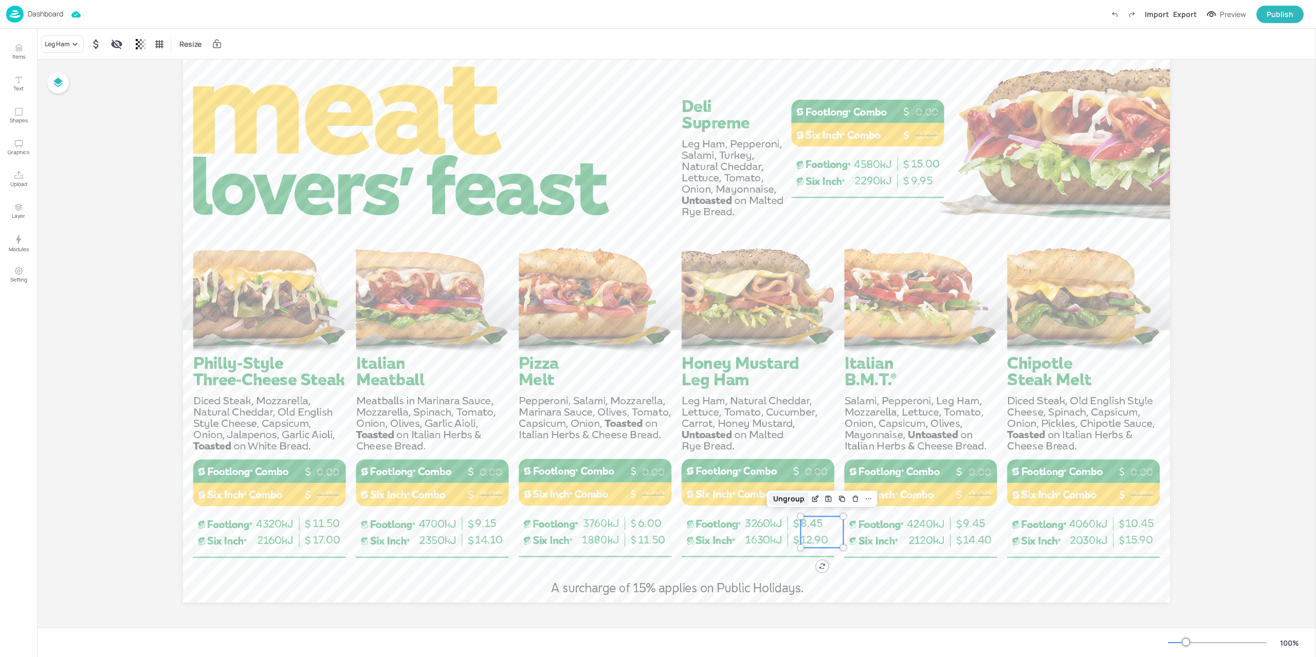
click at [787, 504] on div "Ungroup" at bounding box center [789, 498] width 40 height 13
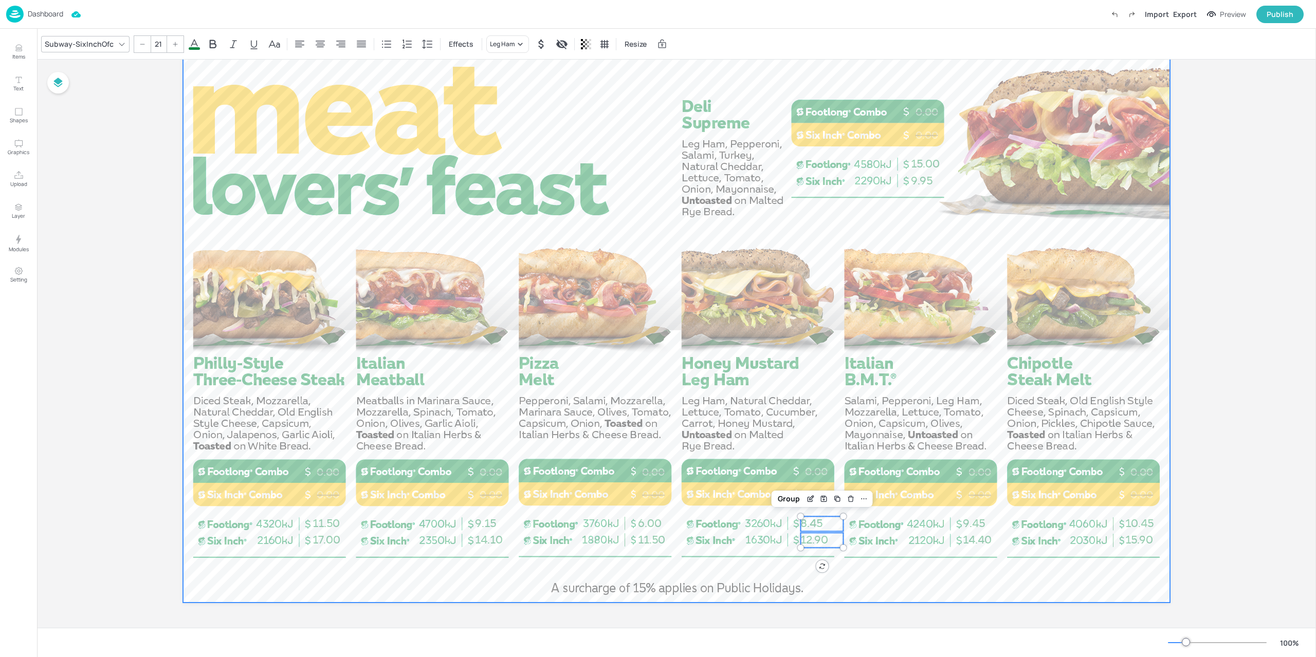
click at [948, 541] on div at bounding box center [676, 325] width 987 height 555
click at [971, 538] on span "14.40" at bounding box center [977, 539] width 29 height 13
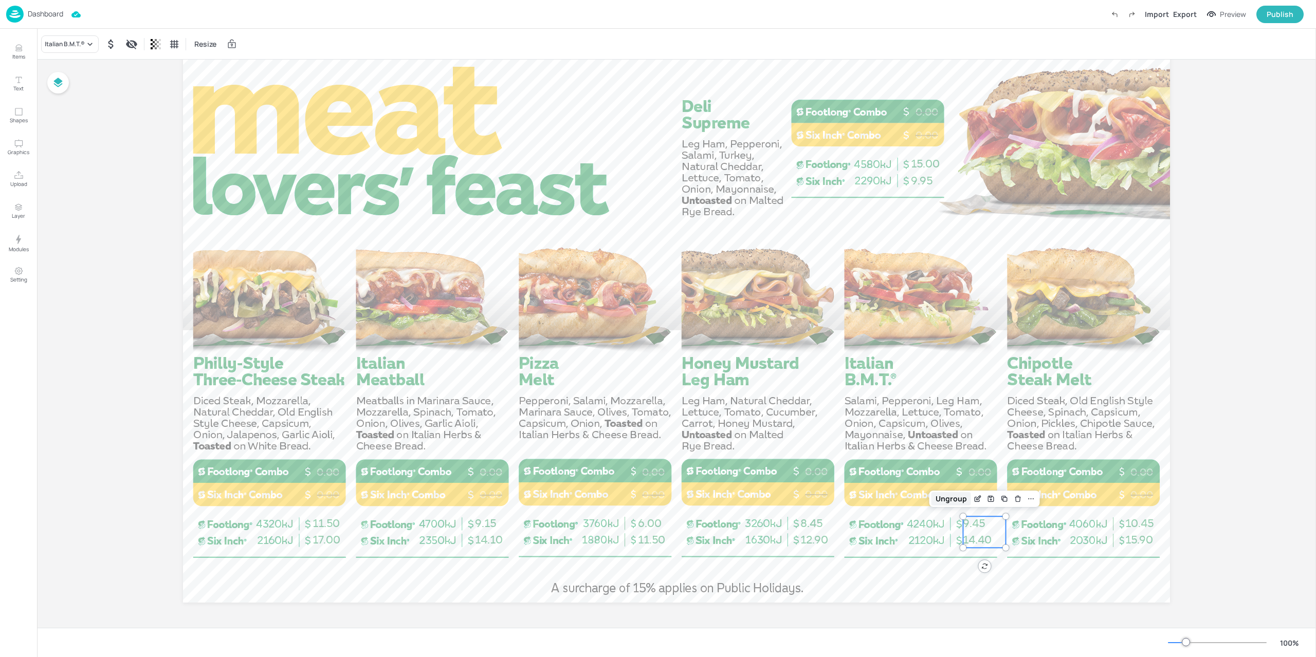
click at [953, 502] on div "Ungroup" at bounding box center [951, 498] width 40 height 13
click at [1125, 541] on span "15.90" at bounding box center [1139, 539] width 28 height 13
click at [1108, 503] on div "Ungroup" at bounding box center [1114, 498] width 40 height 13
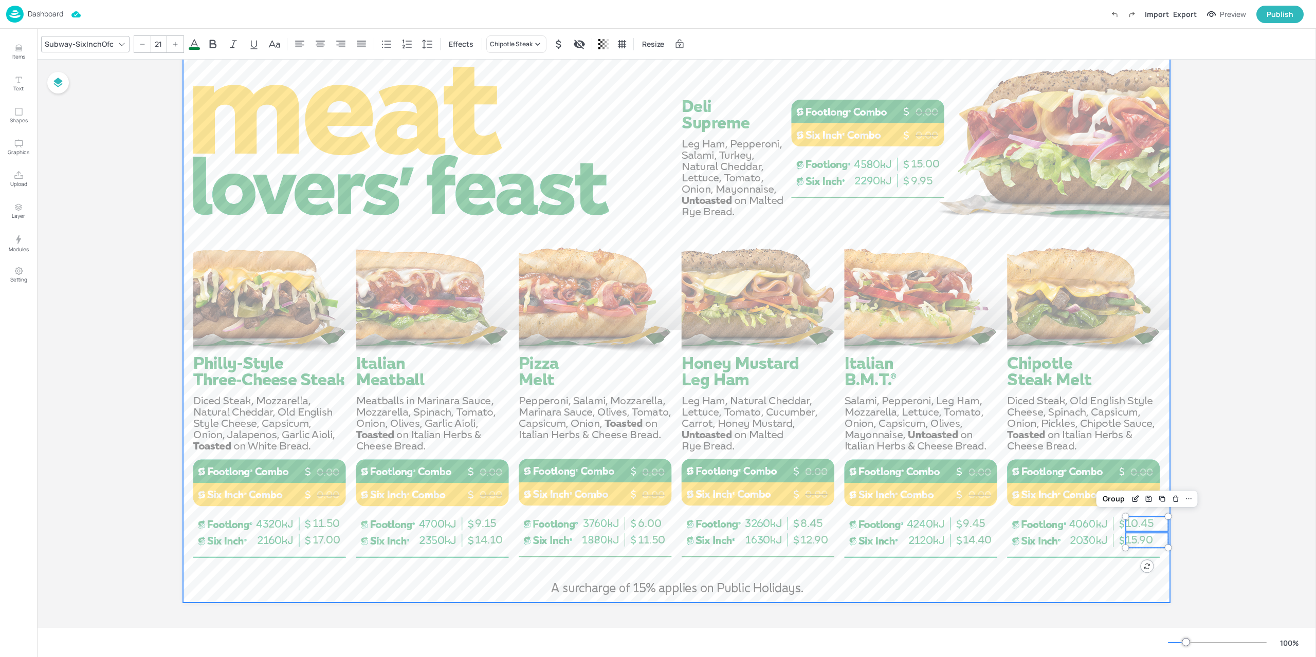
click at [1131, 581] on div at bounding box center [676, 325] width 987 height 555
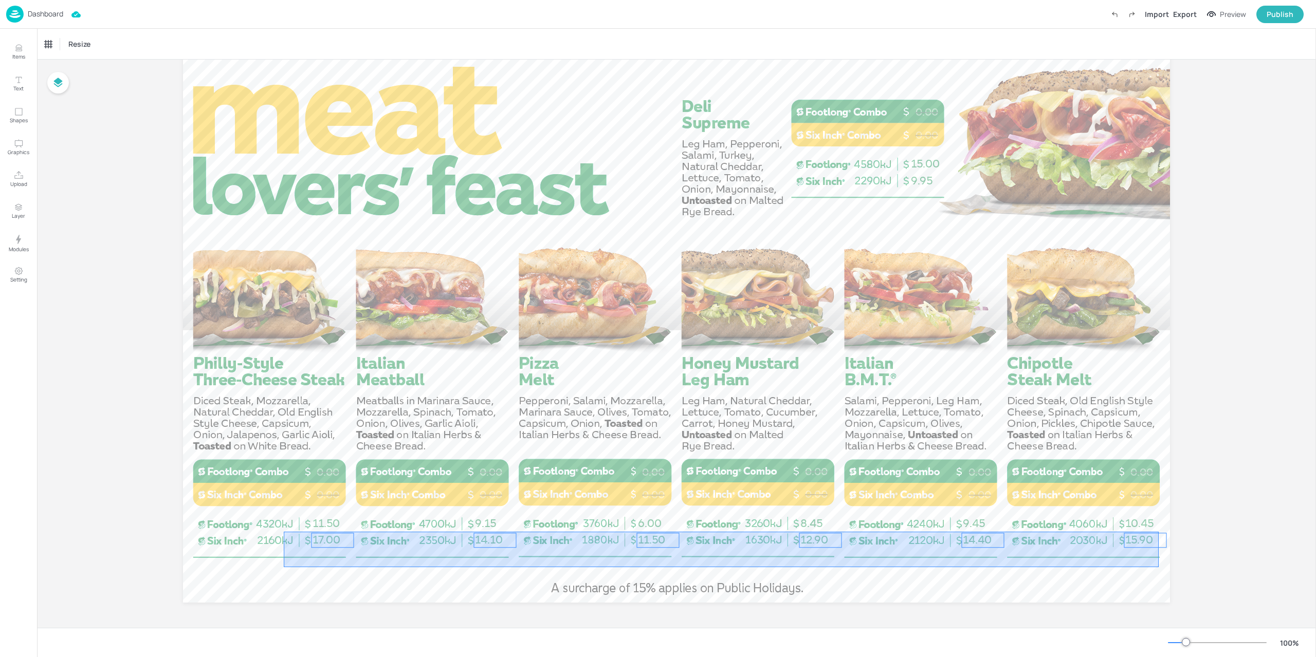
drag, startPoint x: 1087, startPoint y: 553, endPoint x: 282, endPoint y: 534, distance: 805.5
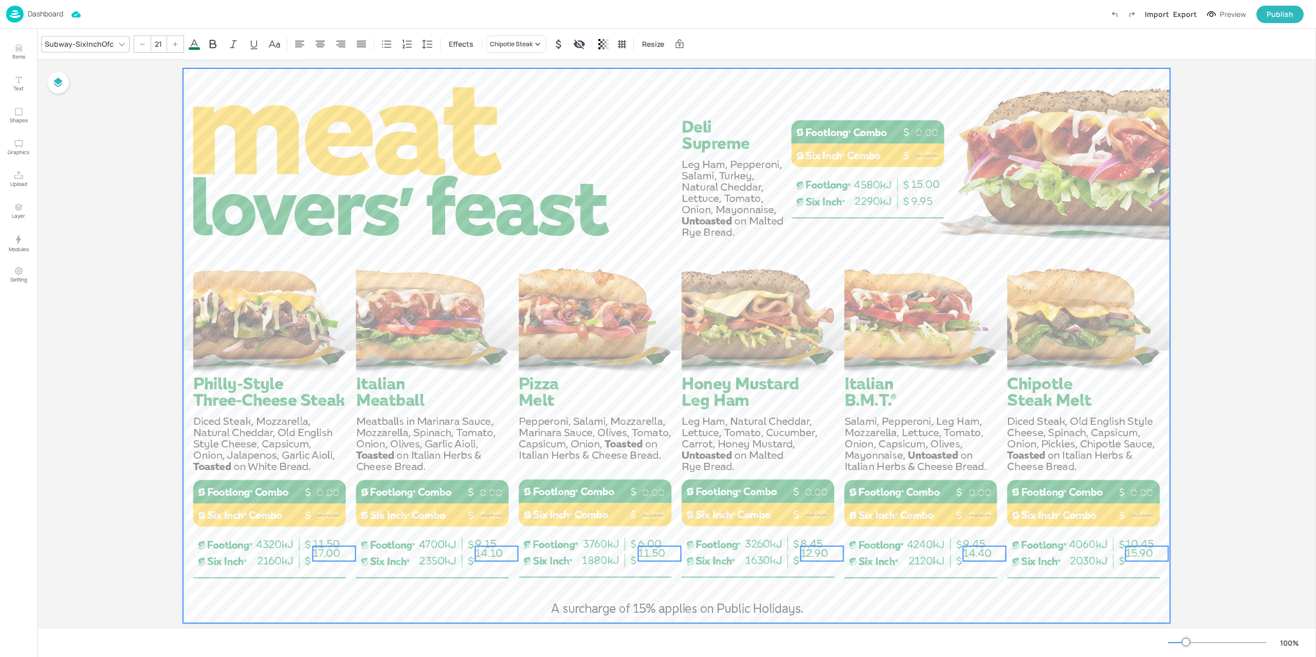
scroll to position [0, 0]
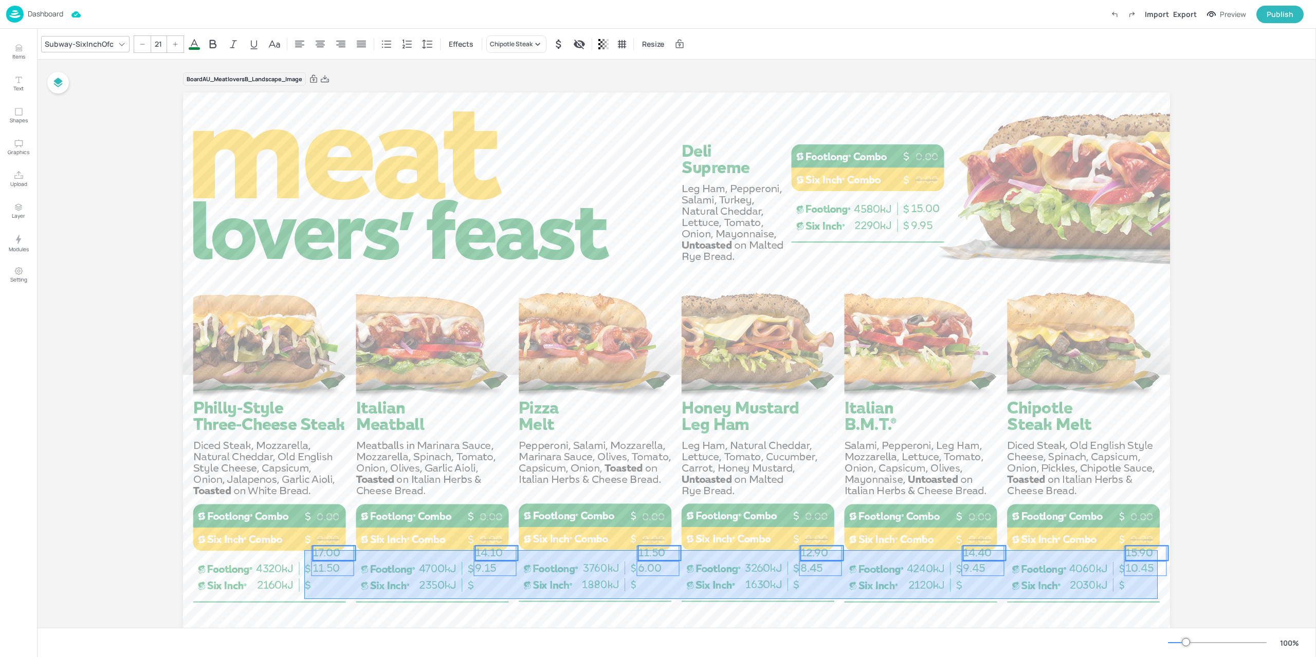
drag, startPoint x: 1157, startPoint y: 599, endPoint x: 304, endPoint y: 550, distance: 854.4
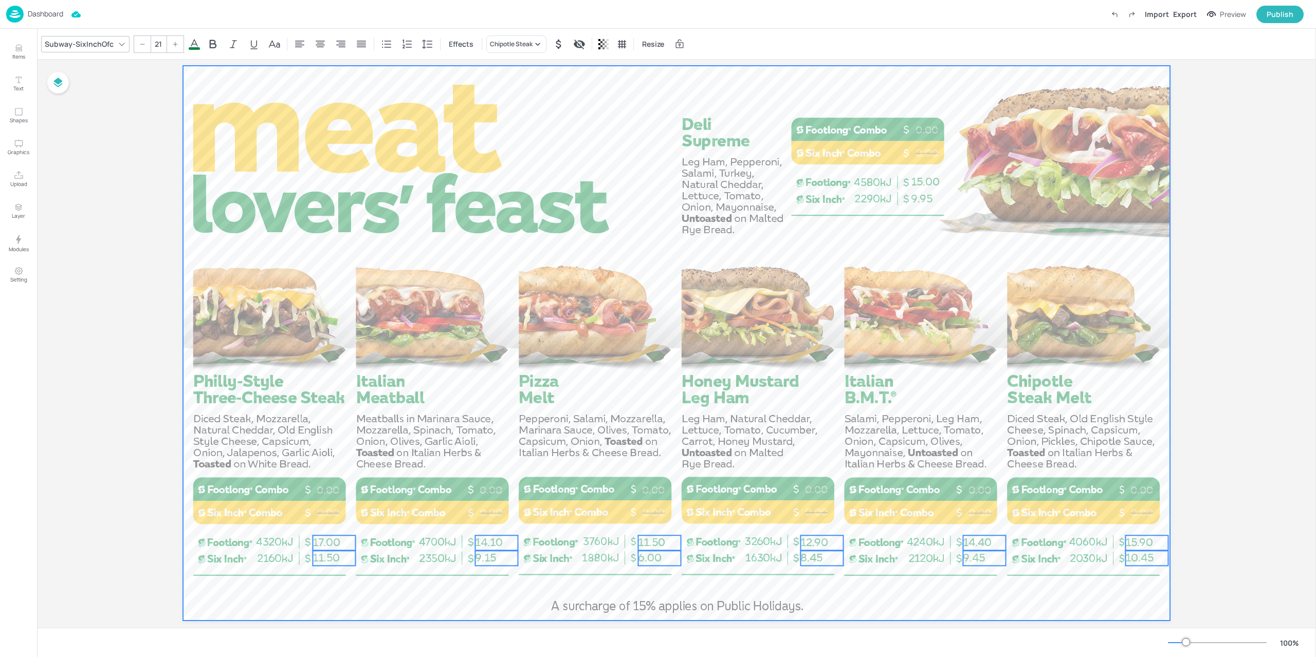
scroll to position [24, 0]
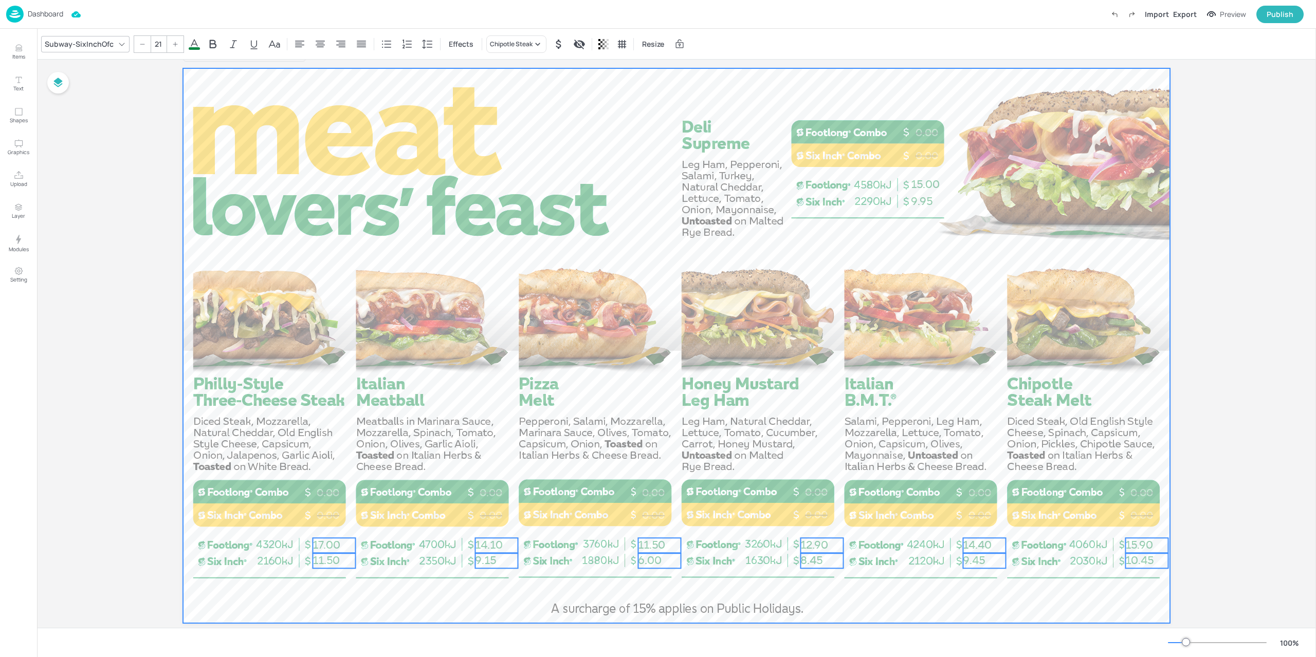
click at [360, 562] on div at bounding box center [676, 345] width 987 height 555
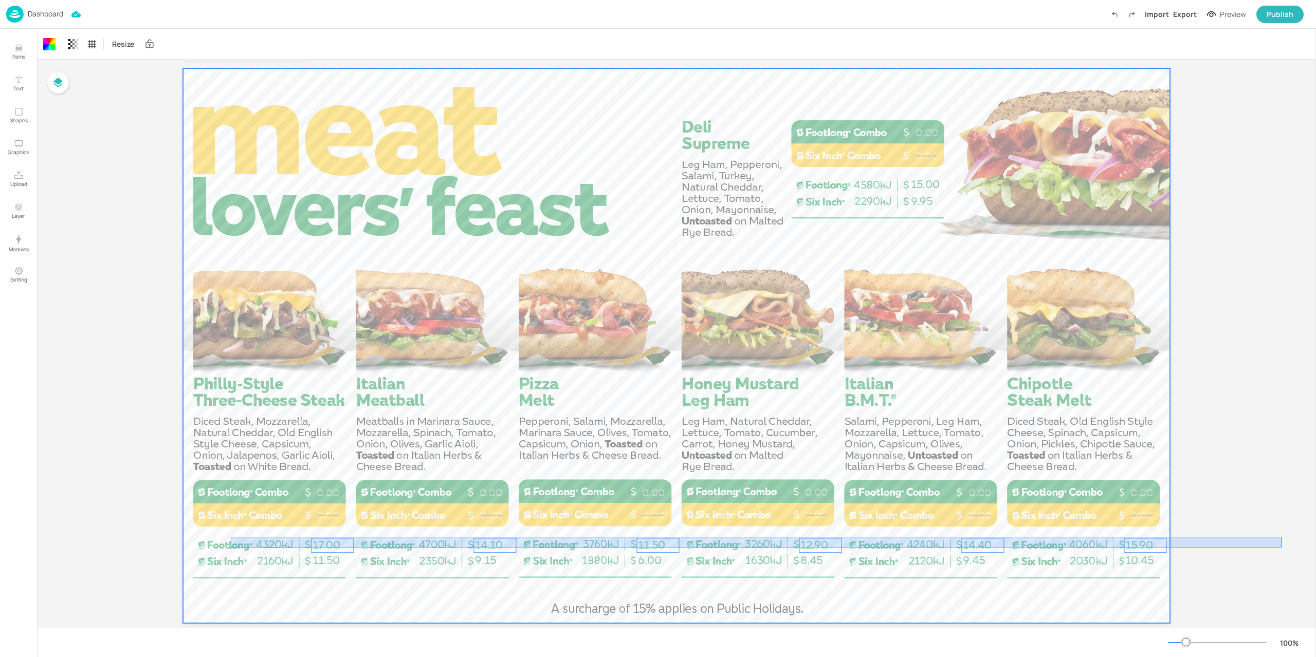
drag, startPoint x: 456, startPoint y: 558, endPoint x: 1281, endPoint y: 548, distance: 824.8
click at [1281, 548] on div "Board AU_MeatloversB_Landscape_Image 0.00 0.00 0.00 0.00 0.00 0.00 0.00 0.00 0.…" at bounding box center [676, 342] width 1279 height 614
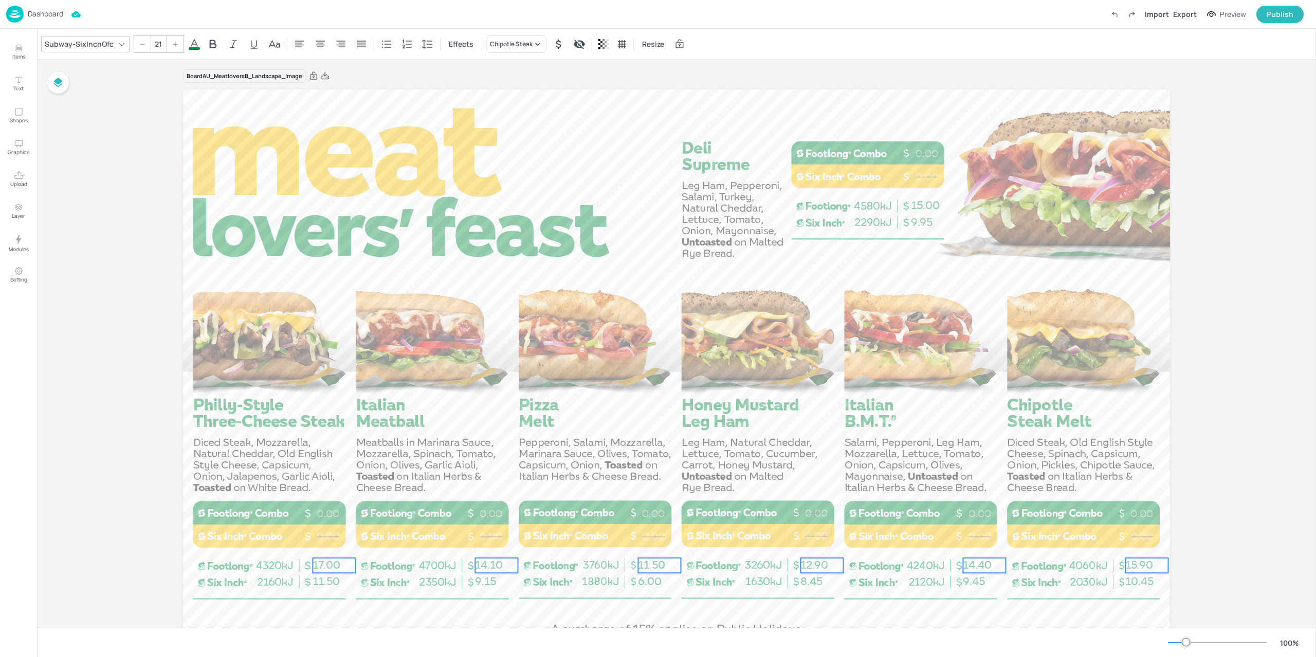
scroll to position [0, 0]
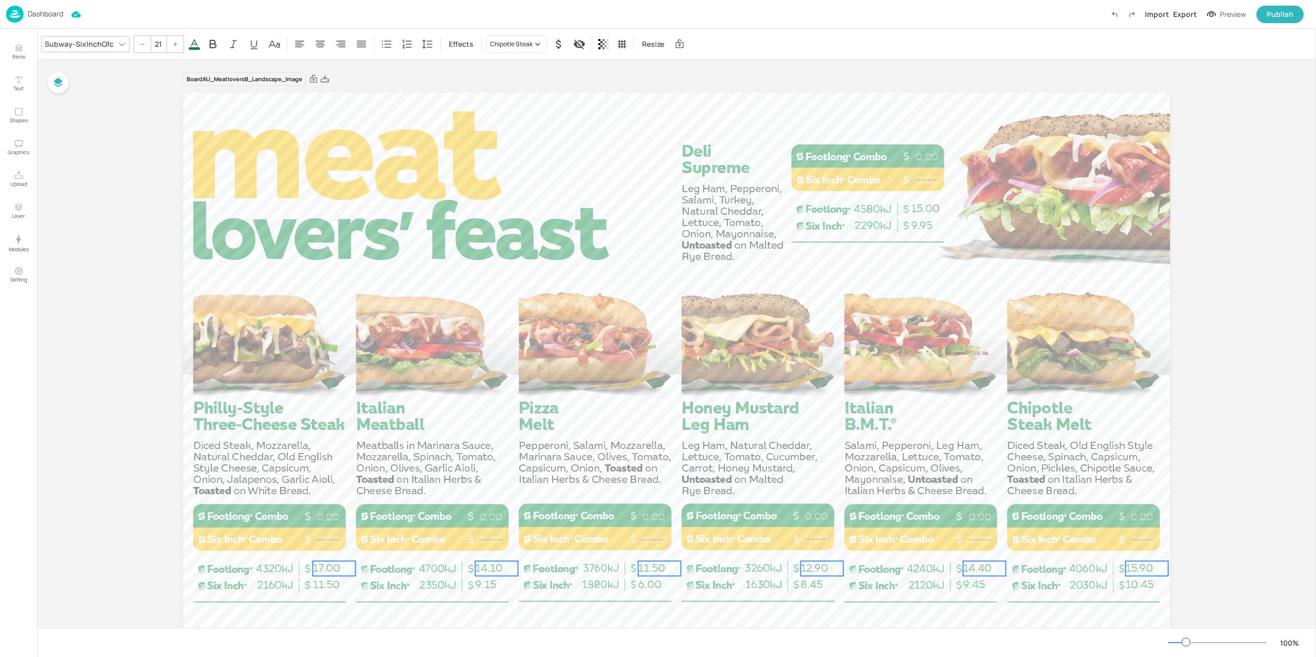
click at [1191, 606] on div "Board AU_MeatloversB_Landscape_Image 0.00 0.00 0.00 0.00 0.00 0.00 0.00 0.00 0.…" at bounding box center [676, 367] width 1044 height 614
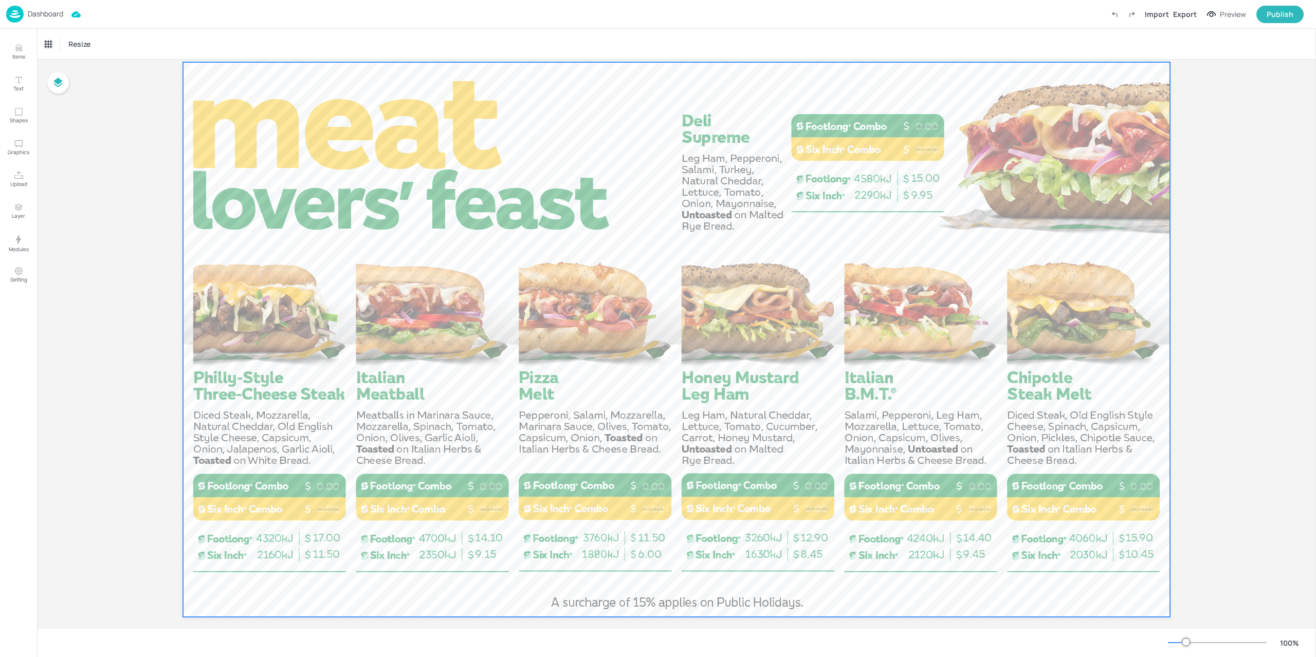
scroll to position [45, 0]
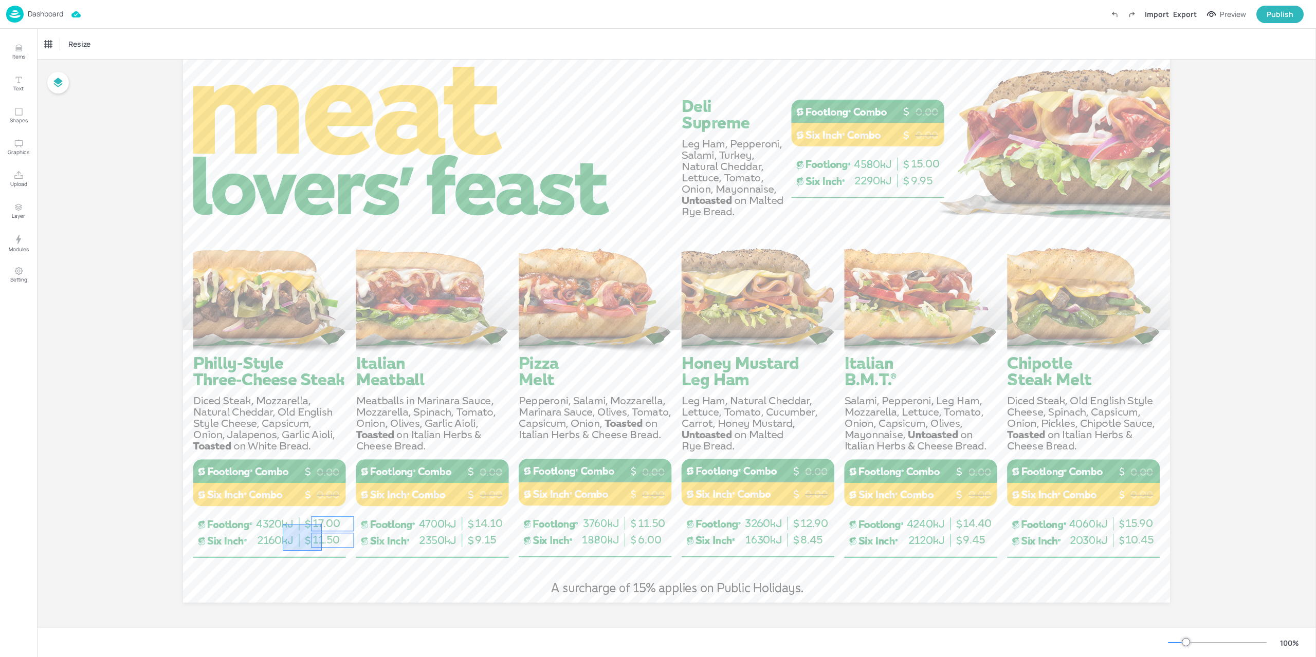
drag, startPoint x: 308, startPoint y: 546, endPoint x: 283, endPoint y: 523, distance: 34.6
click at [292, 501] on div "Group" at bounding box center [301, 498] width 30 height 13
drag, startPoint x: 485, startPoint y: 535, endPoint x: 494, endPoint y: 520, distance: 17.8
click at [494, 48] on div "0.00 0.00 0.00 0.00 0.00 0.00 0.00 0.00 0.00 0.00 0.00 0.00 0.00 0.00 9.95 15.0…" at bounding box center [676, 48] width 987 height 0
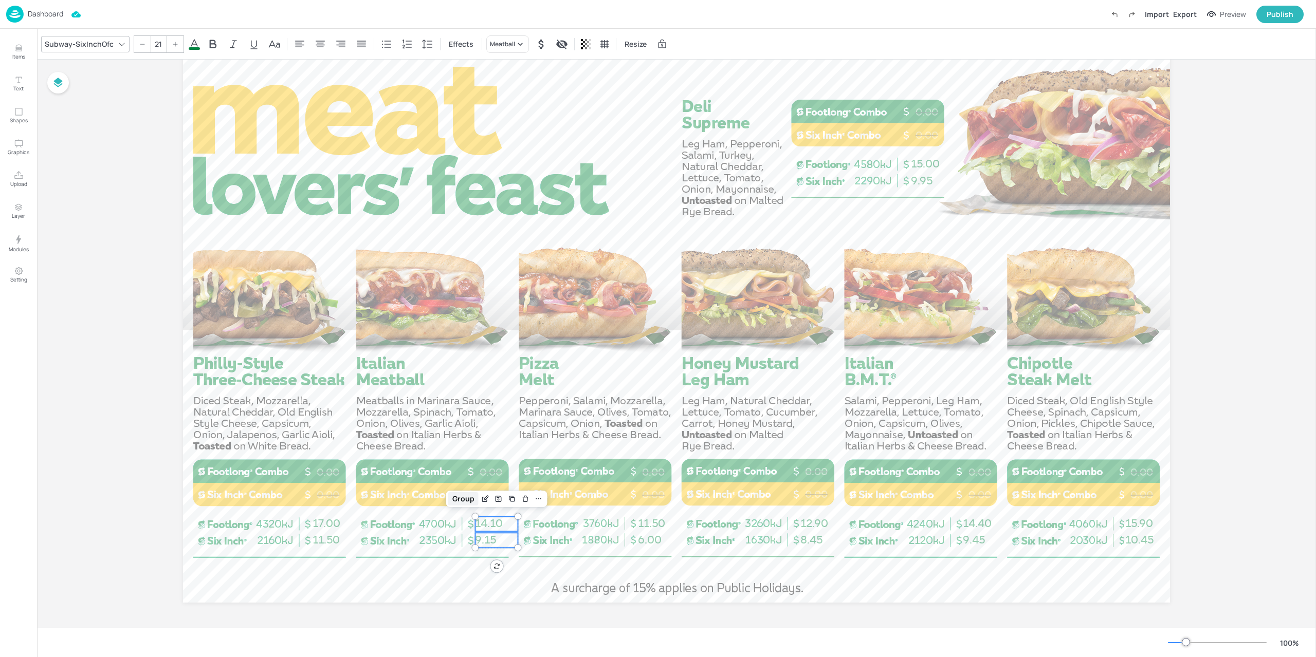
click at [470, 501] on div "Group" at bounding box center [463, 498] width 30 height 13
drag, startPoint x: 609, startPoint y: 566, endPoint x: 656, endPoint y: 521, distance: 65.1
click at [656, 48] on div "0.00 0.00 0.00 0.00 0.00 0.00 0.00 0.00 0.00 0.00 0.00 0.00 0.00 0.00 9.95 15.0…" at bounding box center [676, 48] width 987 height 0
click at [614, 501] on div "Group" at bounding box center [626, 498] width 30 height 13
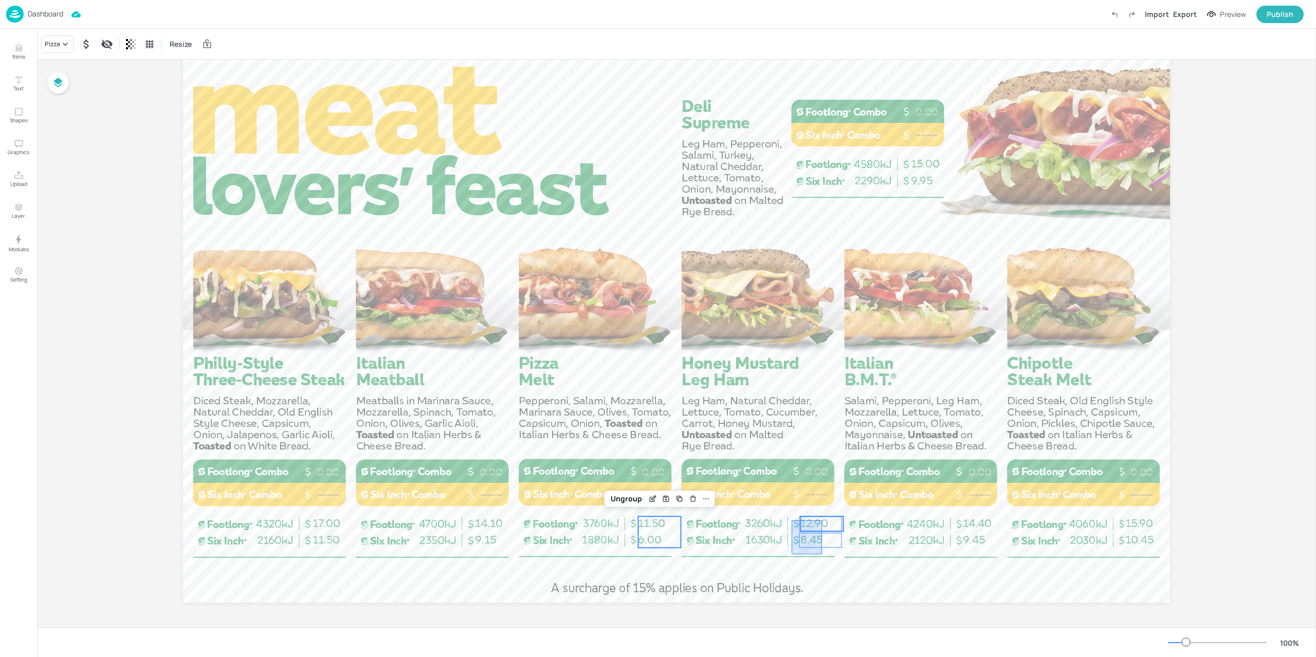
drag, startPoint x: 813, startPoint y: 535, endPoint x: 822, endPoint y: 521, distance: 16.8
click at [822, 48] on div "0.00 0.00 0.00 0.00 0.00 0.00 0.00 0.00 0.00 0.00 0.00 0.00 0.00 0.00 9.95 15.0…" at bounding box center [676, 48] width 987 height 0
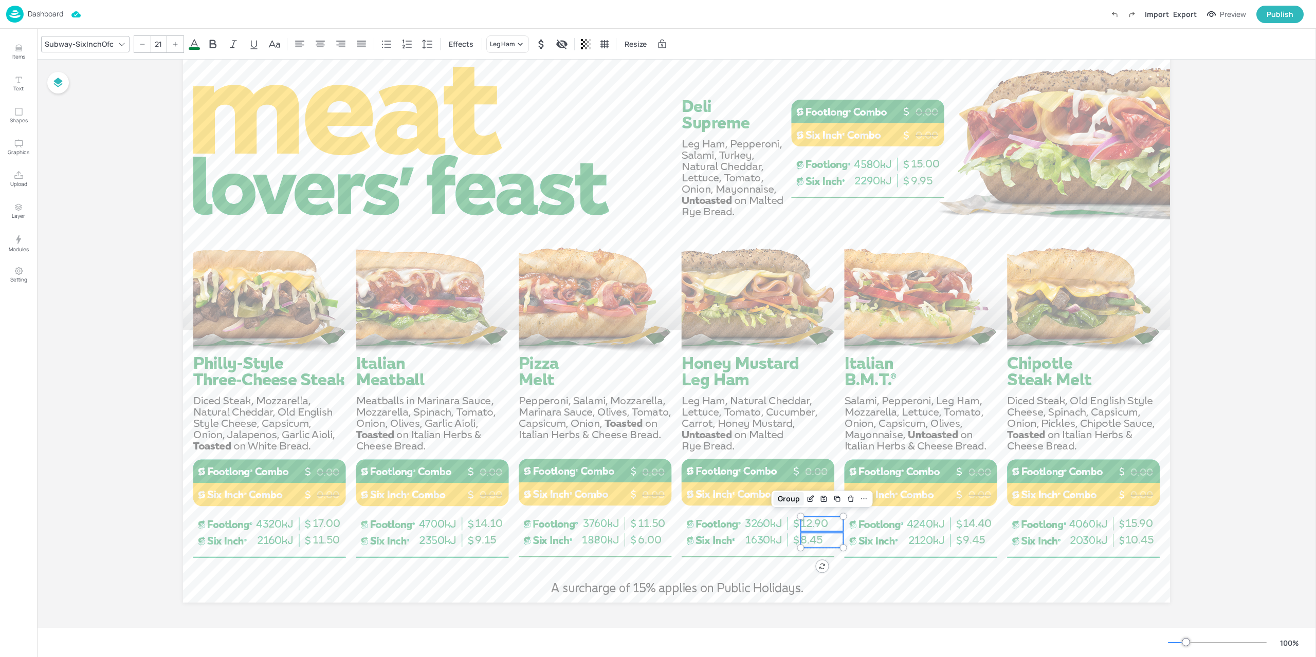
click at [797, 504] on div "Group" at bounding box center [788, 498] width 30 height 13
drag, startPoint x: 973, startPoint y: 540, endPoint x: 984, endPoint y: 524, distance: 19.7
click at [984, 48] on div "0.00 0.00 0.00 0.00 0.00 0.00 0.00 0.00 0.00 0.00 0.00 0.00 0.00 0.00 9.95 15.0…" at bounding box center [676, 48] width 987 height 0
click at [947, 500] on div "Group" at bounding box center [951, 498] width 30 height 13
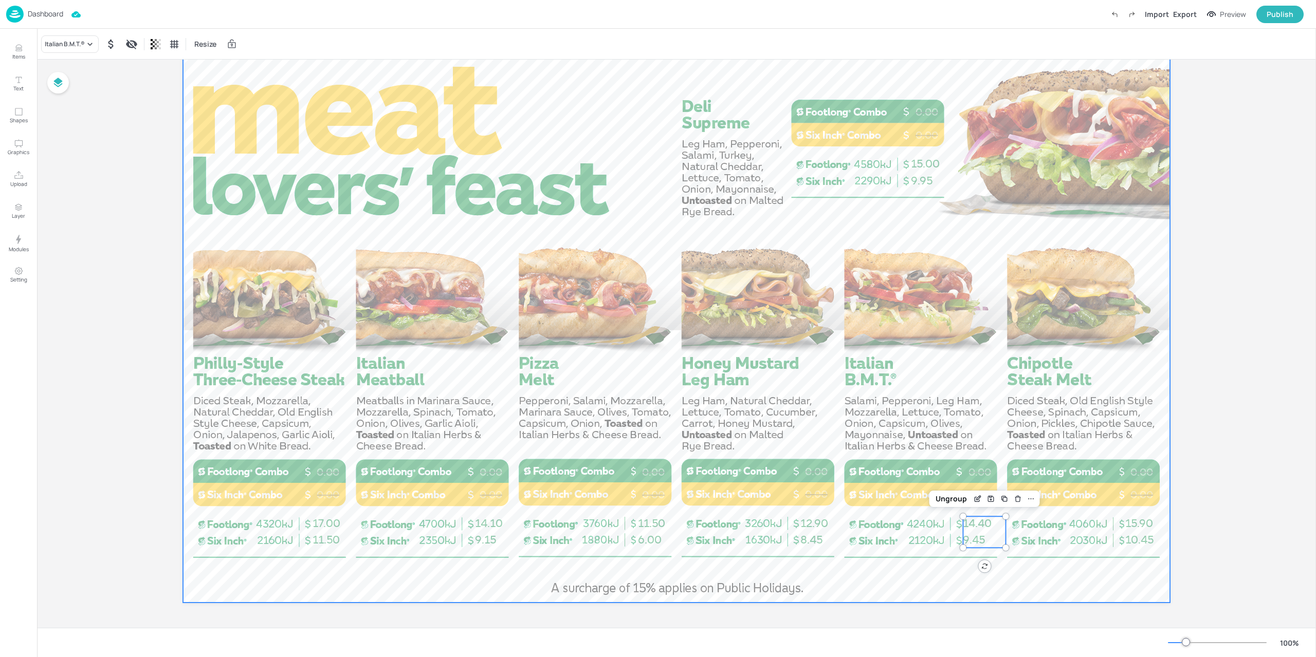
click at [1100, 579] on div at bounding box center [676, 325] width 987 height 555
drag, startPoint x: 1113, startPoint y: 558, endPoint x: 1141, endPoint y: 524, distance: 43.4
click at [1141, 48] on div "0.00 0.00 0.00 0.00 0.00 0.00 0.00 0.00 0.00 0.00 0.00 0.00 0.00 0.00 9.95 15.0…" at bounding box center [676, 48] width 987 height 0
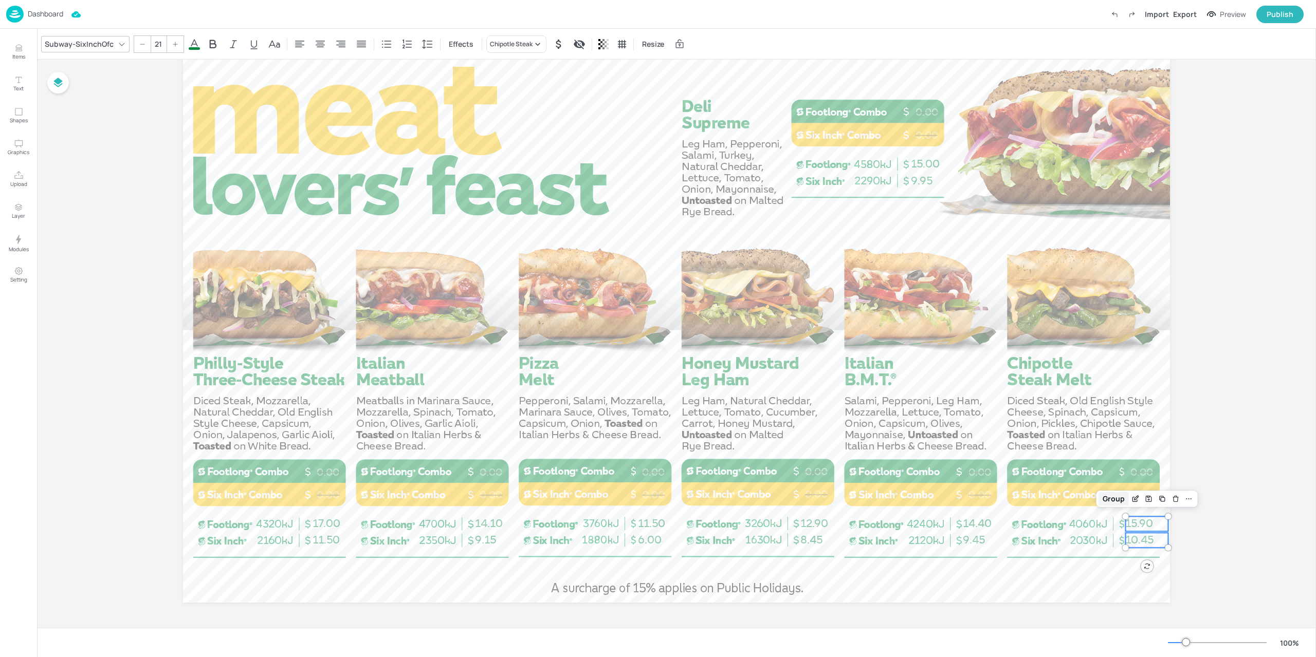
click at [1116, 501] on div "Group" at bounding box center [1113, 498] width 30 height 13
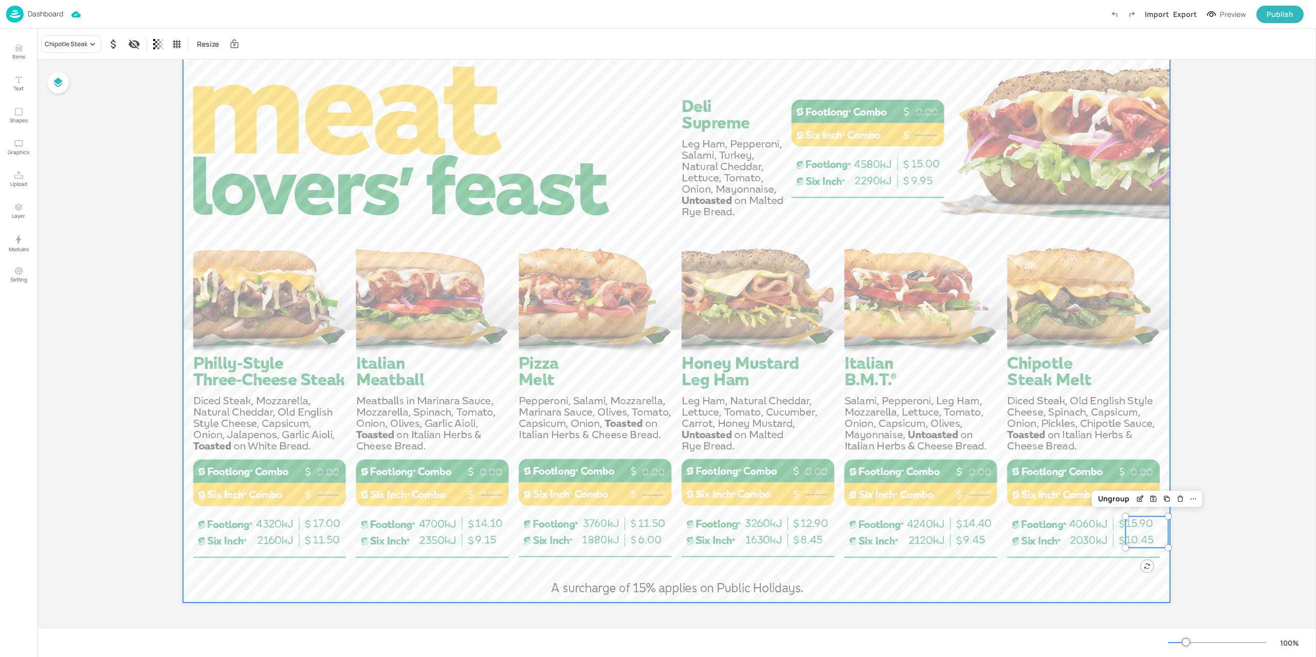
click at [1111, 579] on div at bounding box center [676, 325] width 987 height 555
click at [1238, 11] on div "Preview" at bounding box center [1232, 14] width 26 height 11
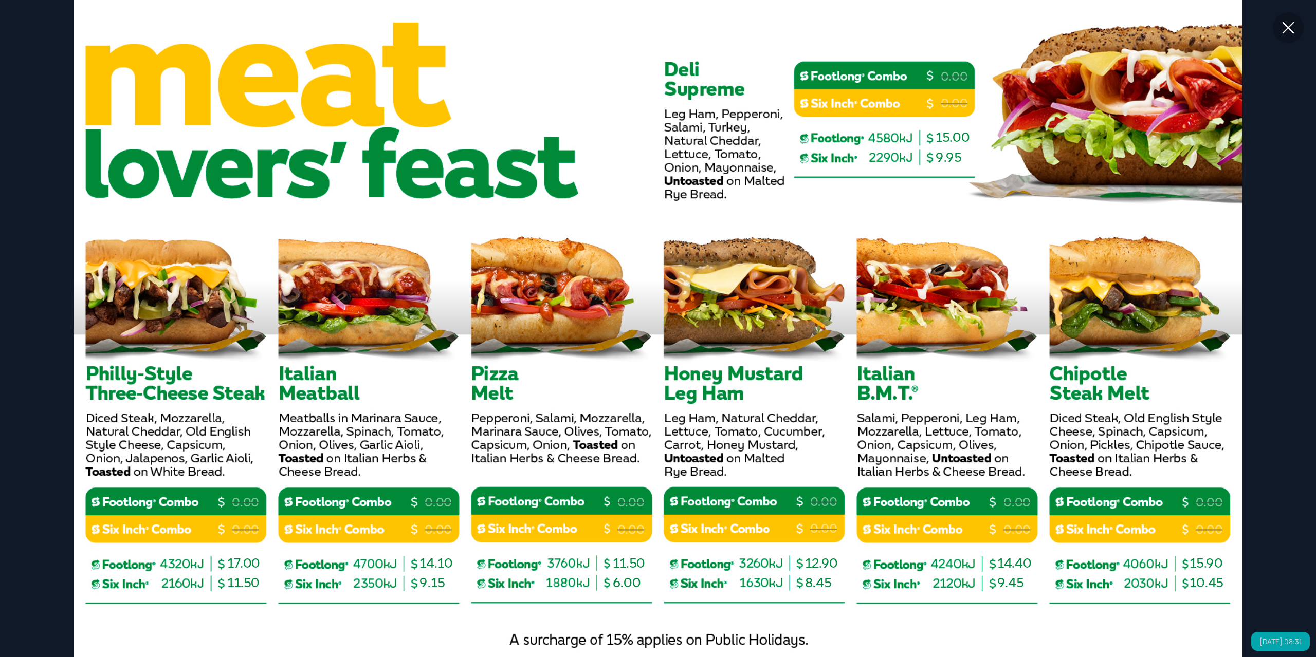
click at [1297, 28] on div at bounding box center [1287, 27] width 31 height 31
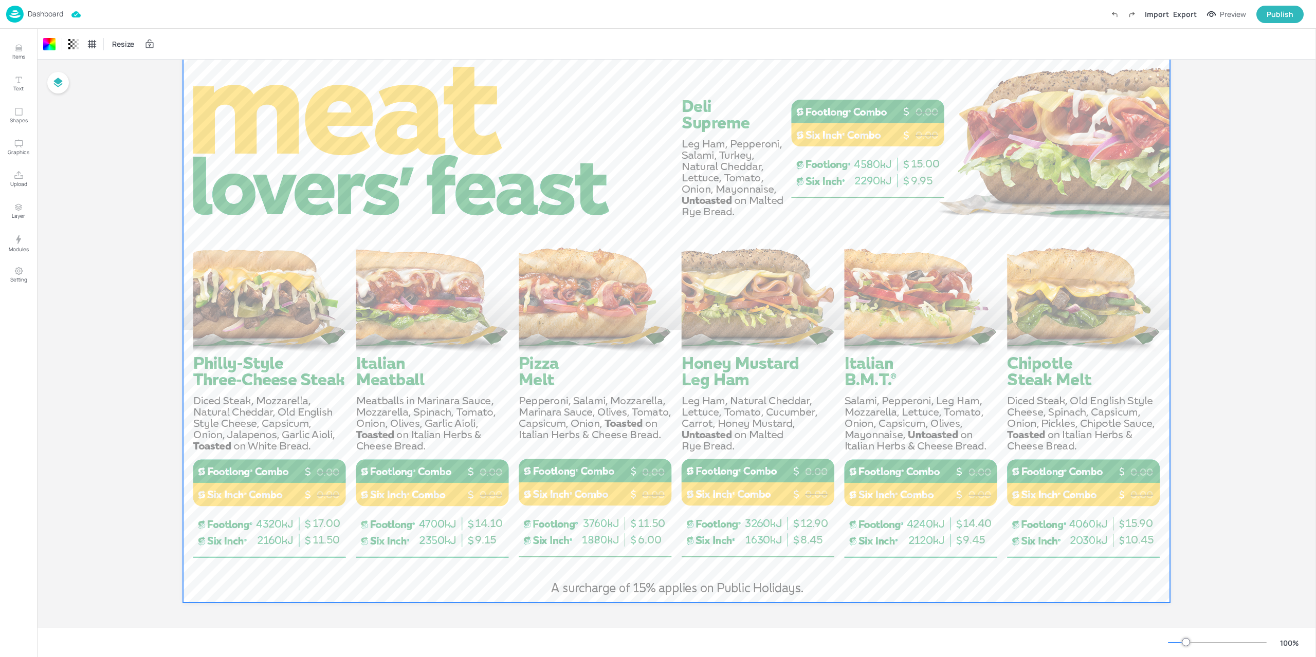
click at [50, 13] on p "Dashboard" at bounding box center [45, 13] width 35 height 7
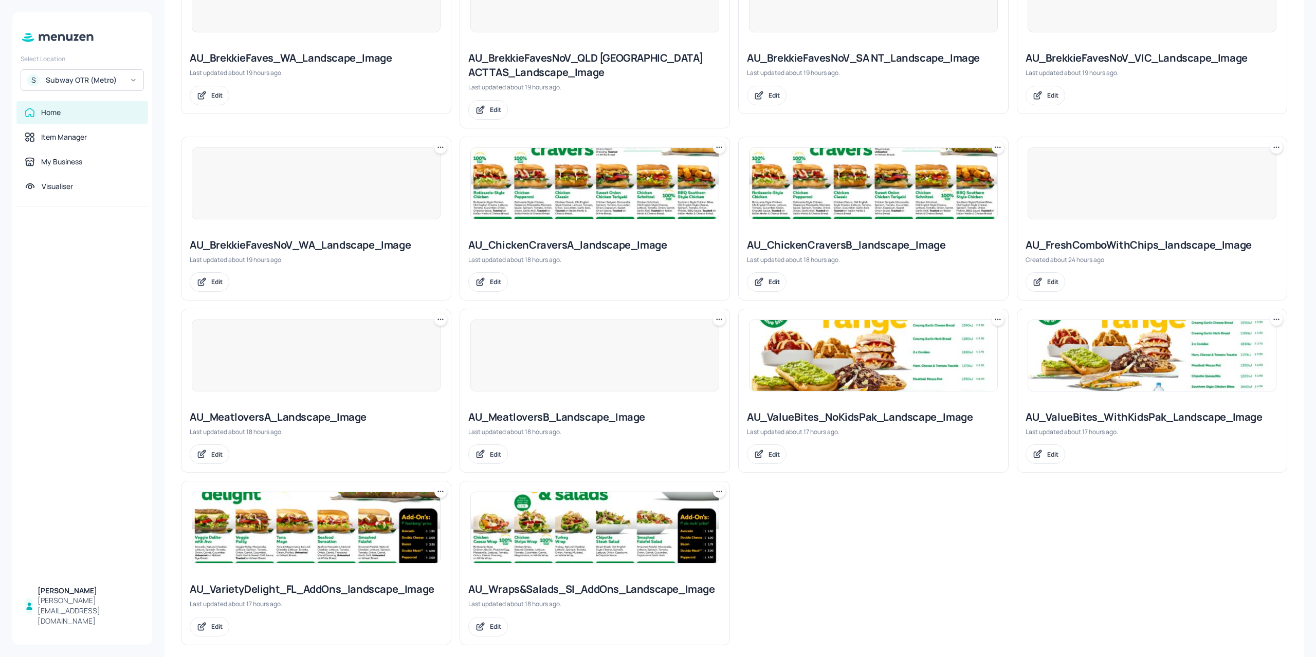
scroll to position [538, 0]
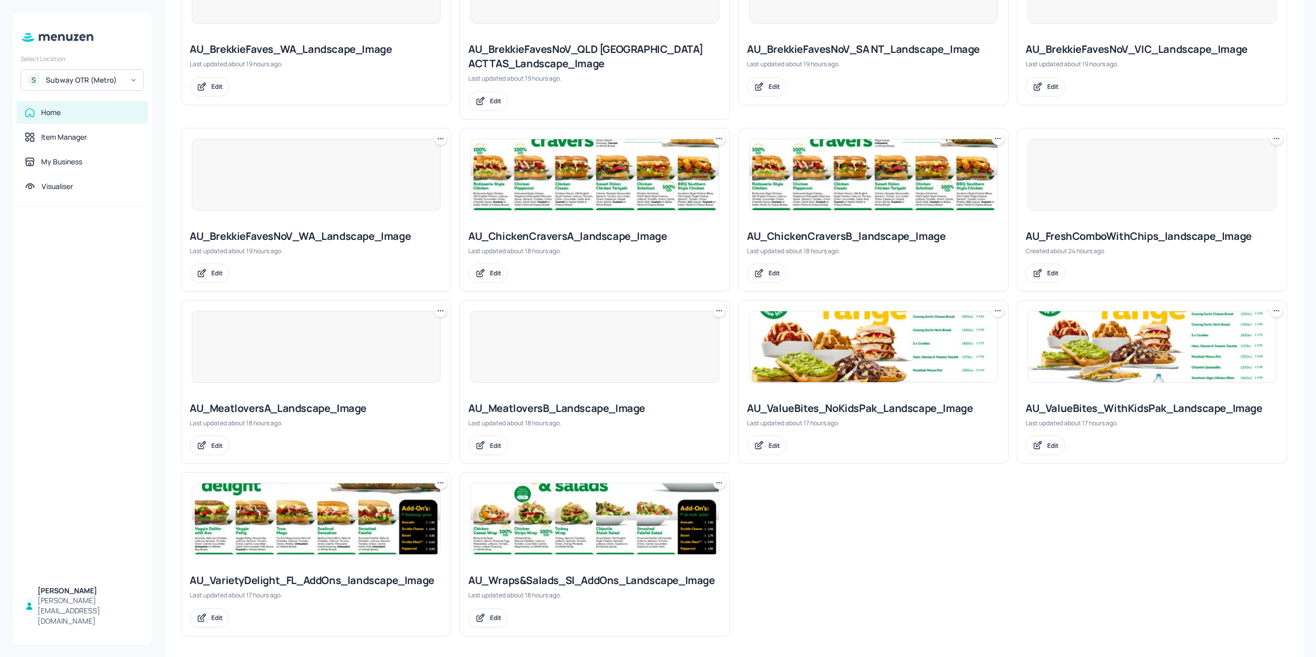
click at [810, 354] on img at bounding box center [873, 346] width 248 height 71
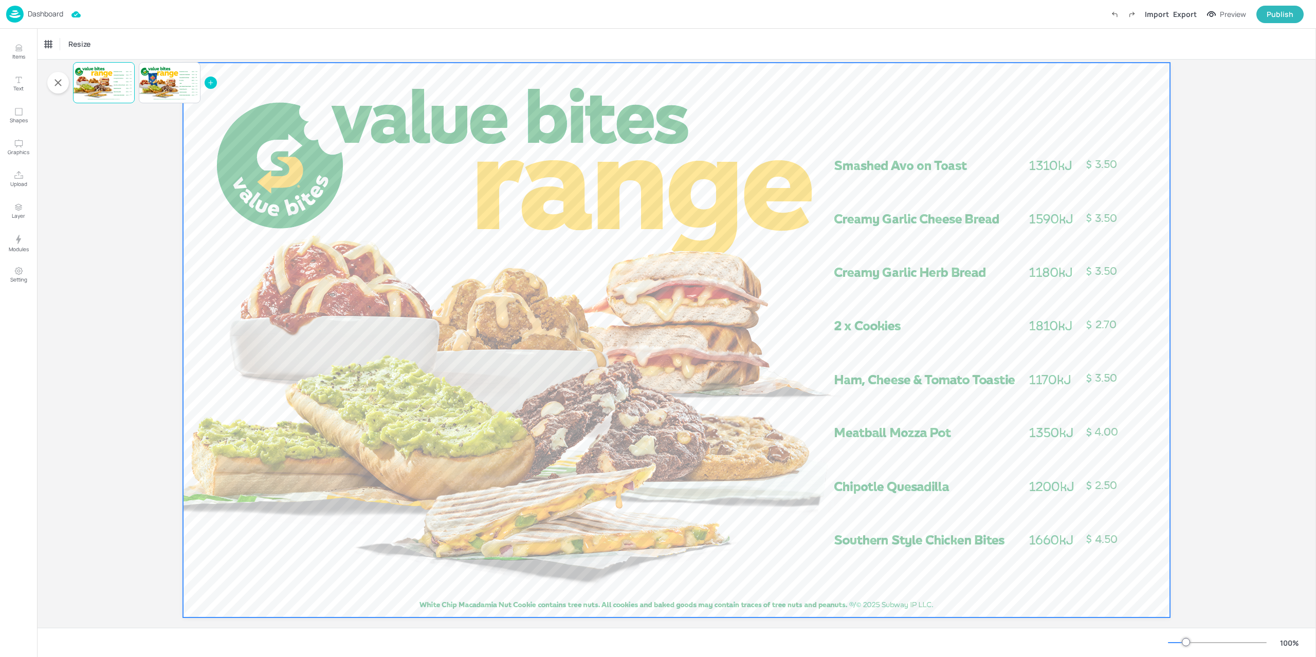
scroll to position [45, 0]
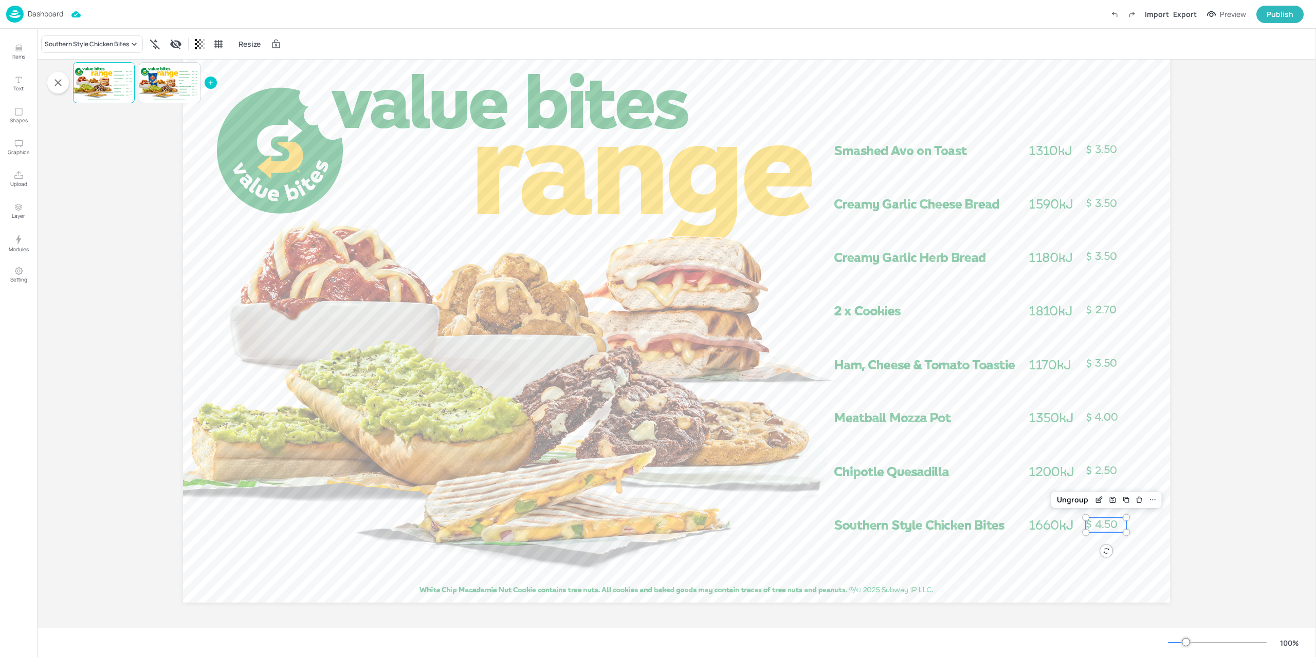
click at [1116, 528] on p "4.50" at bounding box center [1105, 524] width 41 height 15
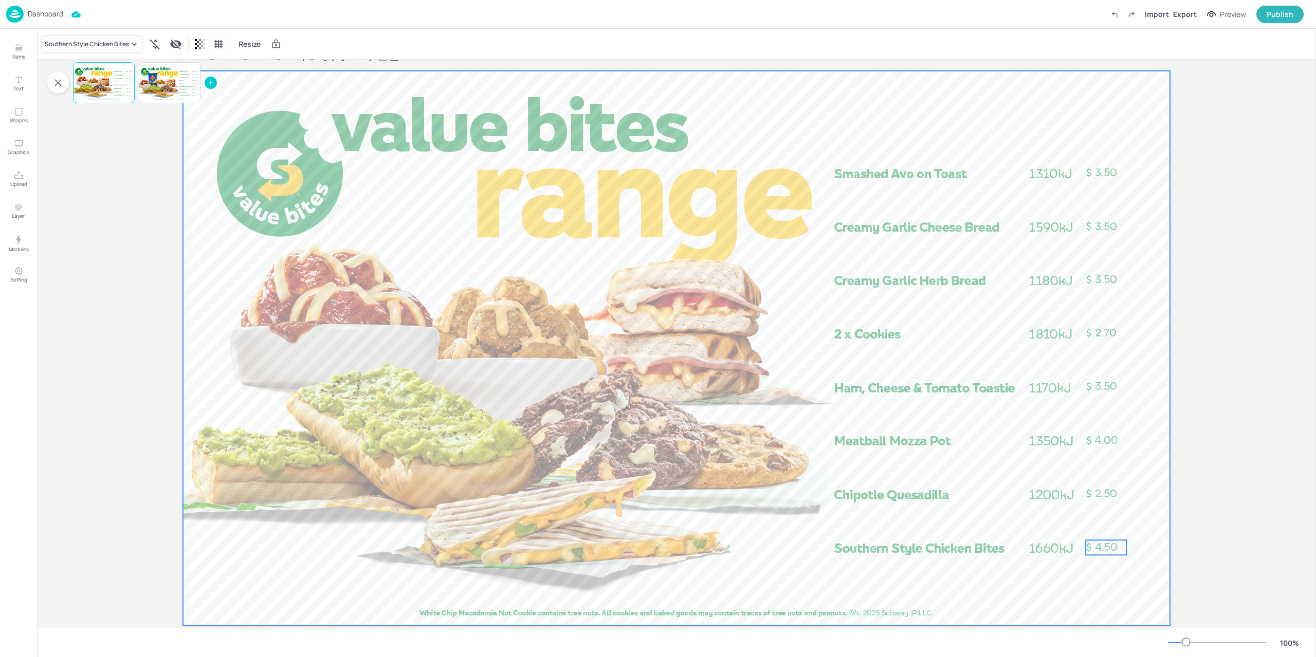
scroll to position [4, 0]
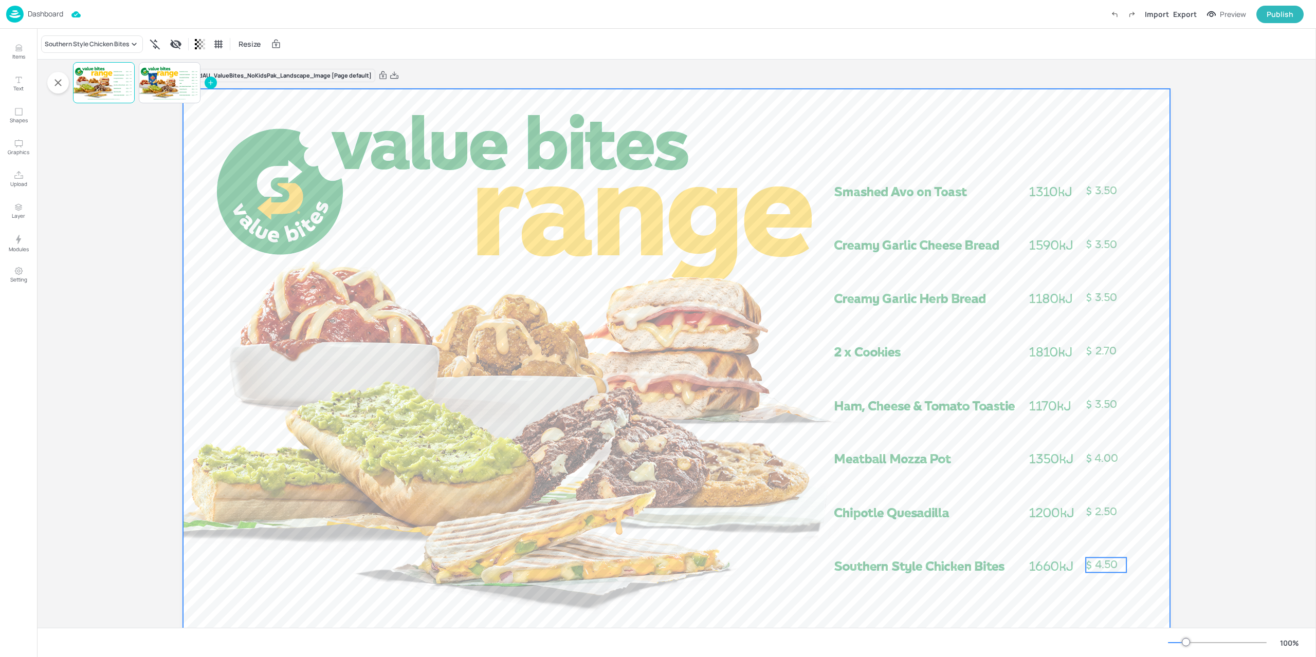
click at [1159, 547] on div at bounding box center [676, 366] width 987 height 555
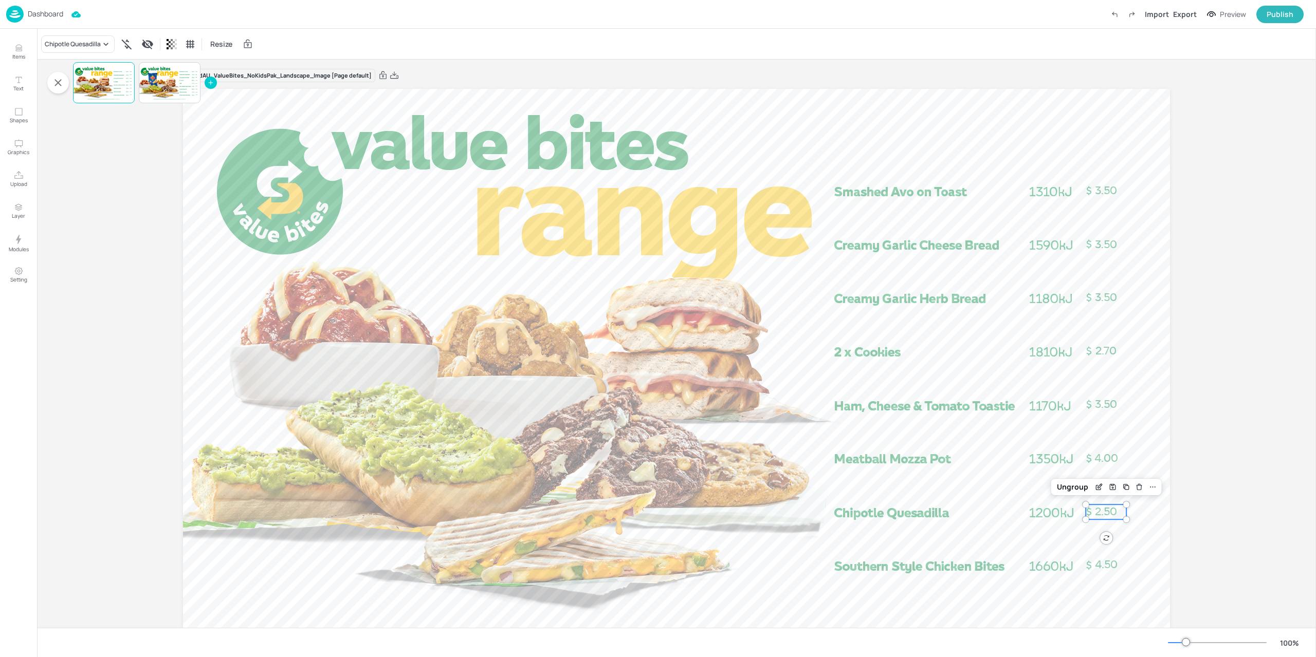
click at [1107, 508] on span "2.50" at bounding box center [1106, 511] width 22 height 13
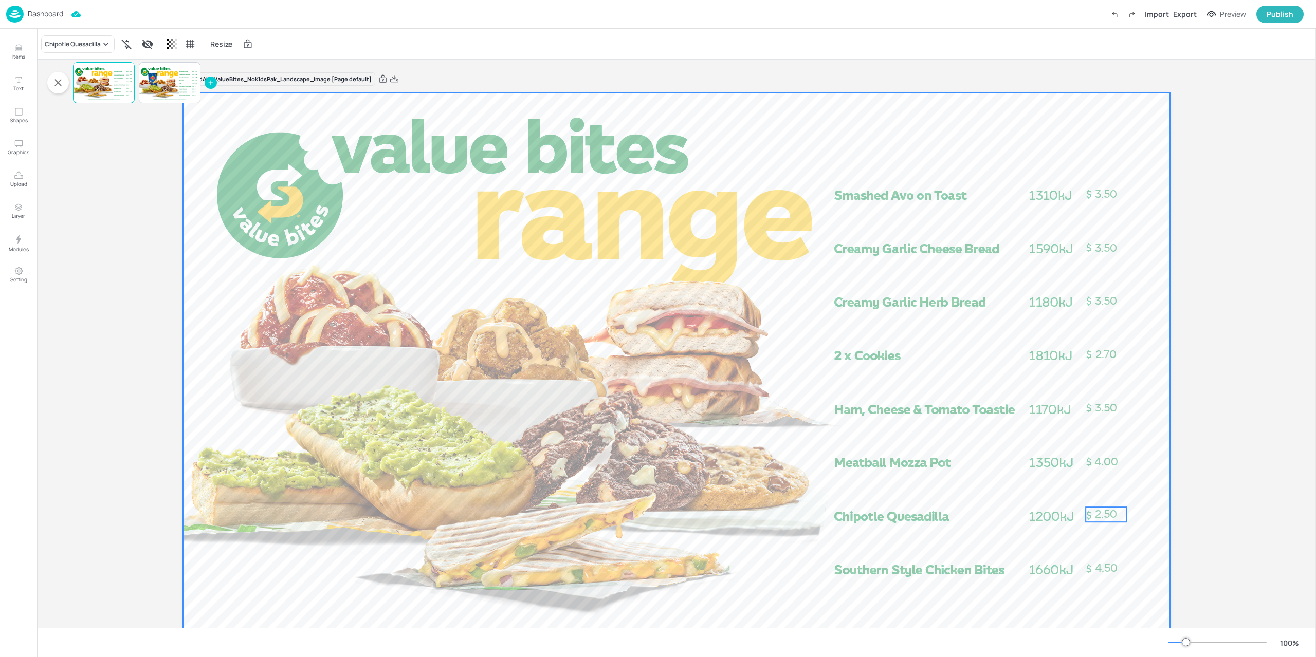
scroll to position [0, 0]
click at [1163, 504] on div at bounding box center [676, 369] width 987 height 555
click at [1107, 469] on p "4.00" at bounding box center [1105, 462] width 41 height 15
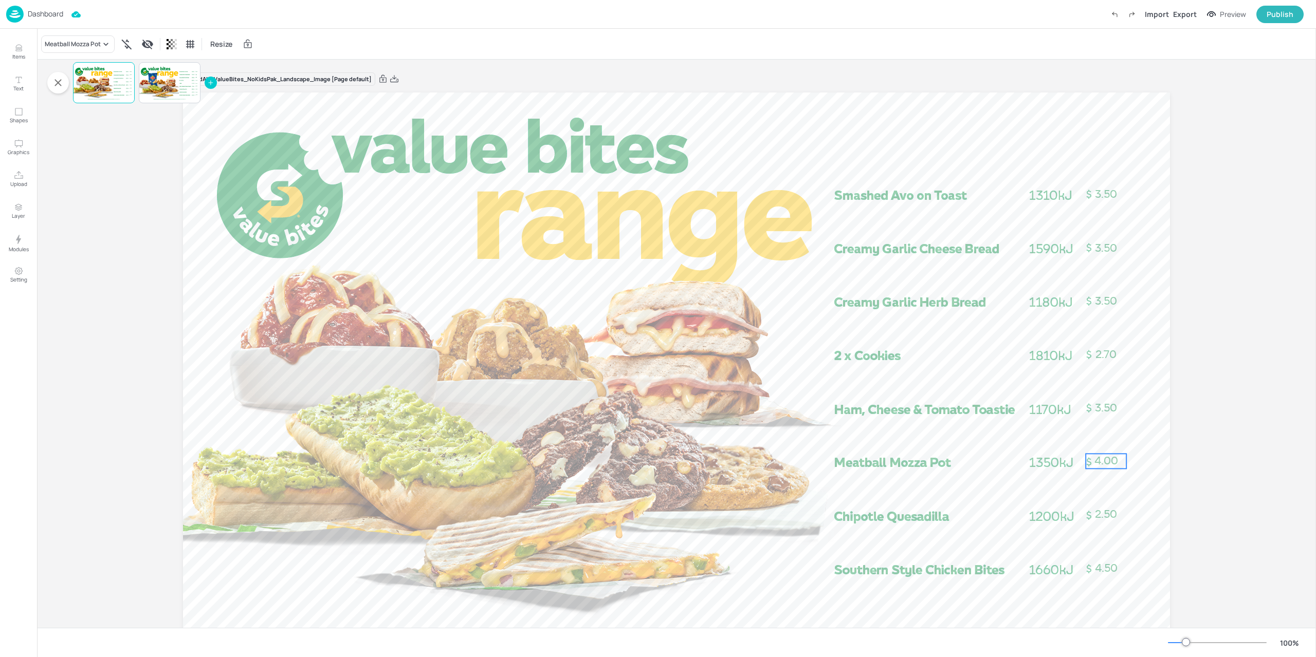
click at [1171, 484] on div "Board AU_ValueBites_NoKidsPak_Landscape_Image [Page default] 3.50 2.50 2.70 3.5…" at bounding box center [676, 367] width 1044 height 614
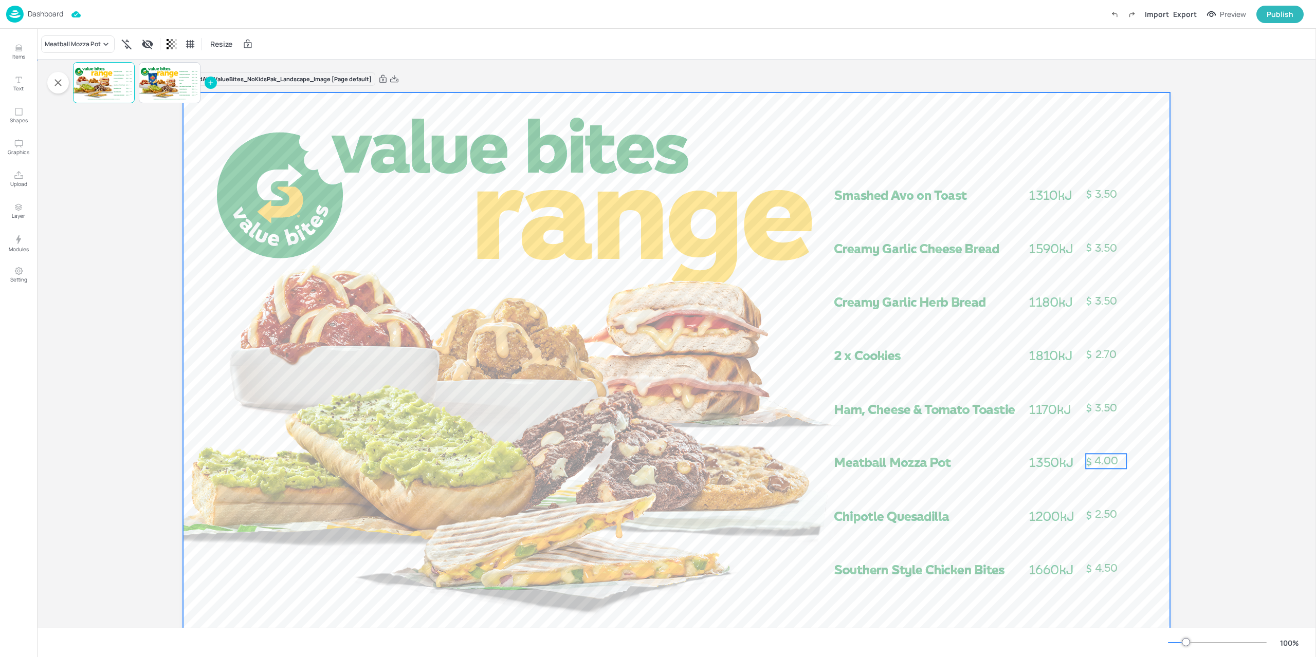
click at [1154, 425] on div at bounding box center [676, 369] width 987 height 555
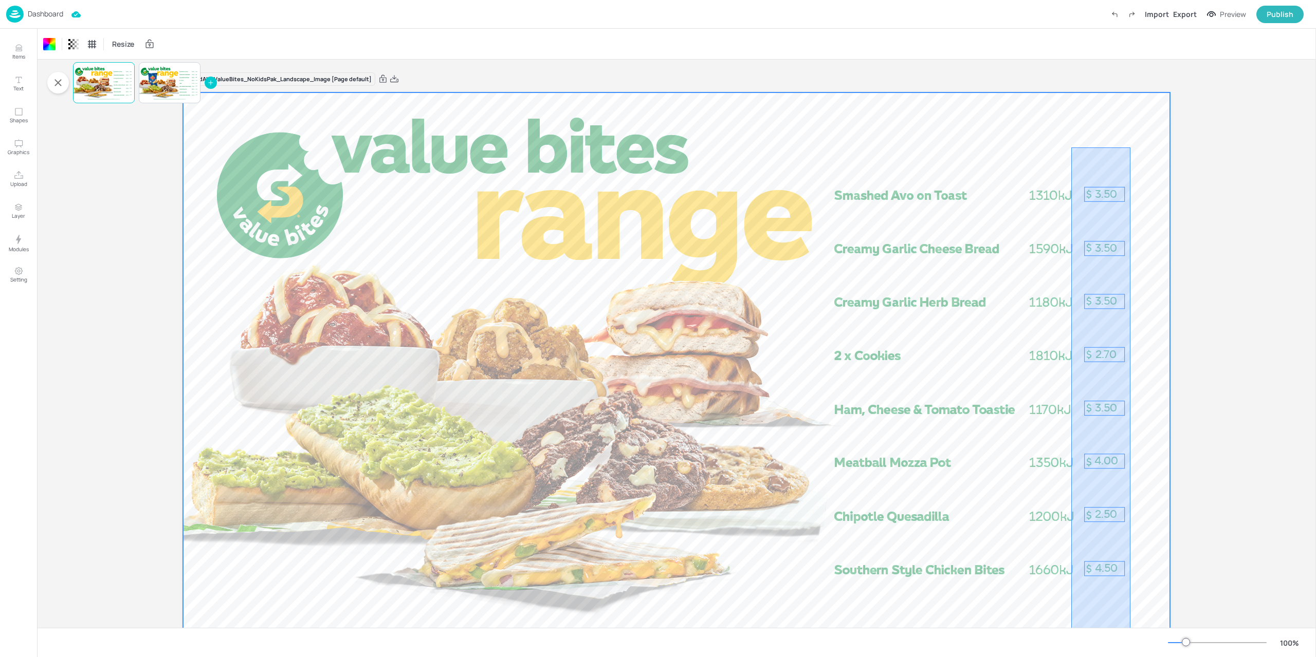
drag, startPoint x: 1080, startPoint y: 273, endPoint x: 1070, endPoint y: 652, distance: 379.4
click at [1072, 656] on div "Resize Board AU_ValueBites_NoKidsPak_Landscape_Image [Page default] 3.50 2.50 2…" at bounding box center [676, 343] width 1279 height 628
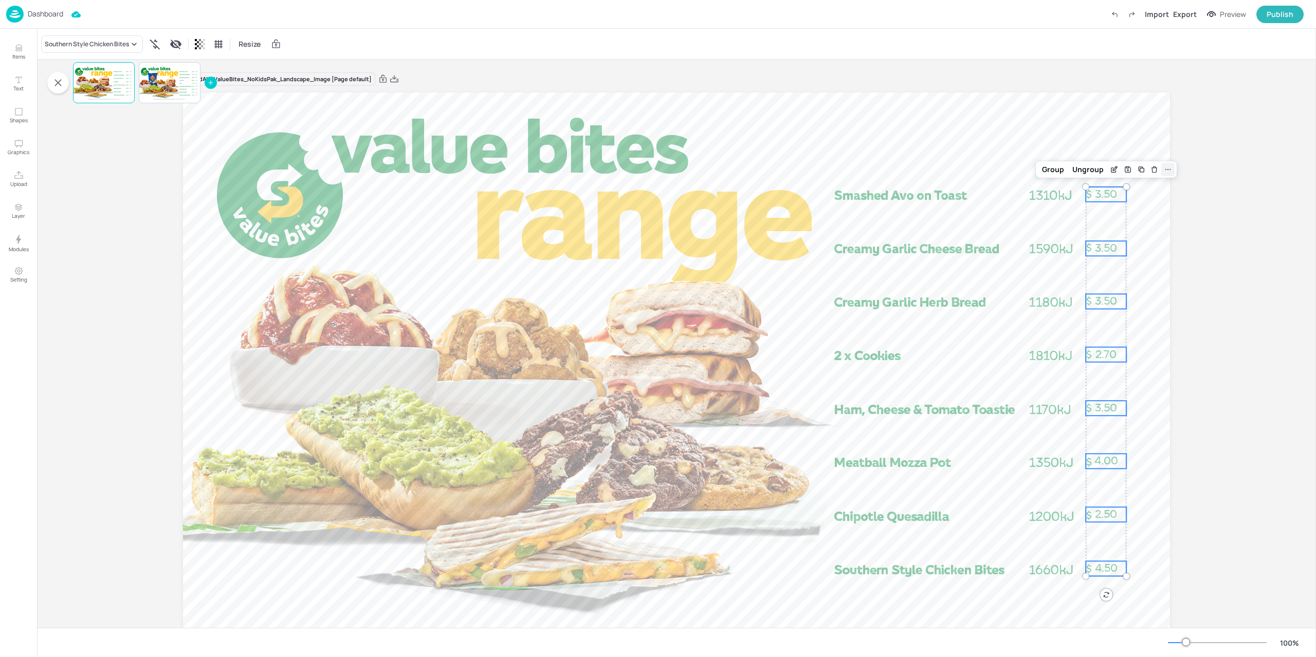
click at [1161, 167] on div at bounding box center [1167, 169] width 13 height 13
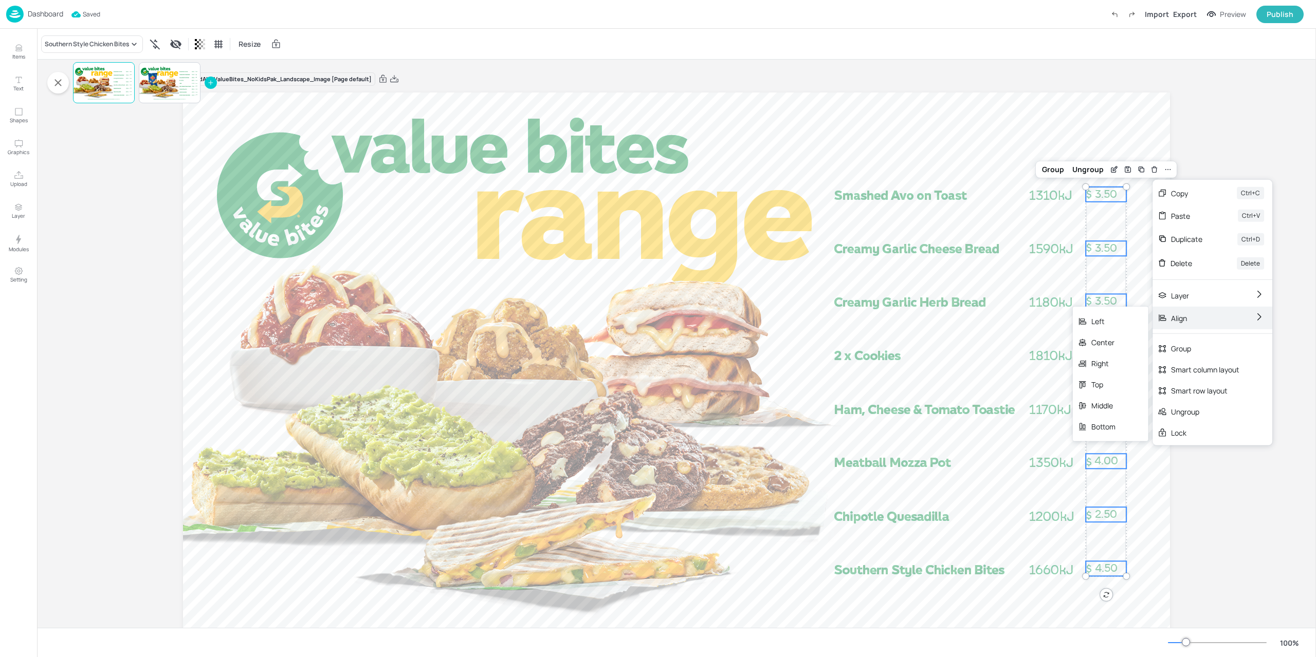
click at [1207, 320] on div "Align" at bounding box center [1198, 317] width 54 height 11
click at [1107, 324] on div "Left" at bounding box center [1103, 321] width 24 height 11
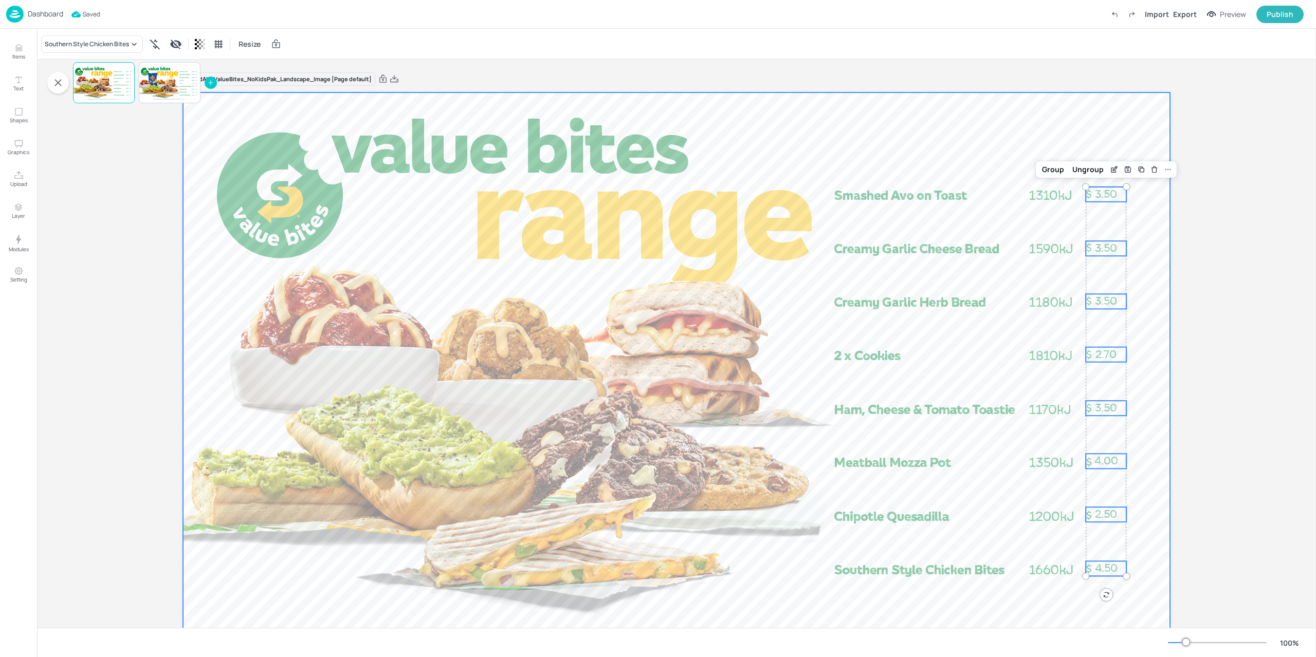
click at [1157, 415] on div at bounding box center [676, 369] width 987 height 555
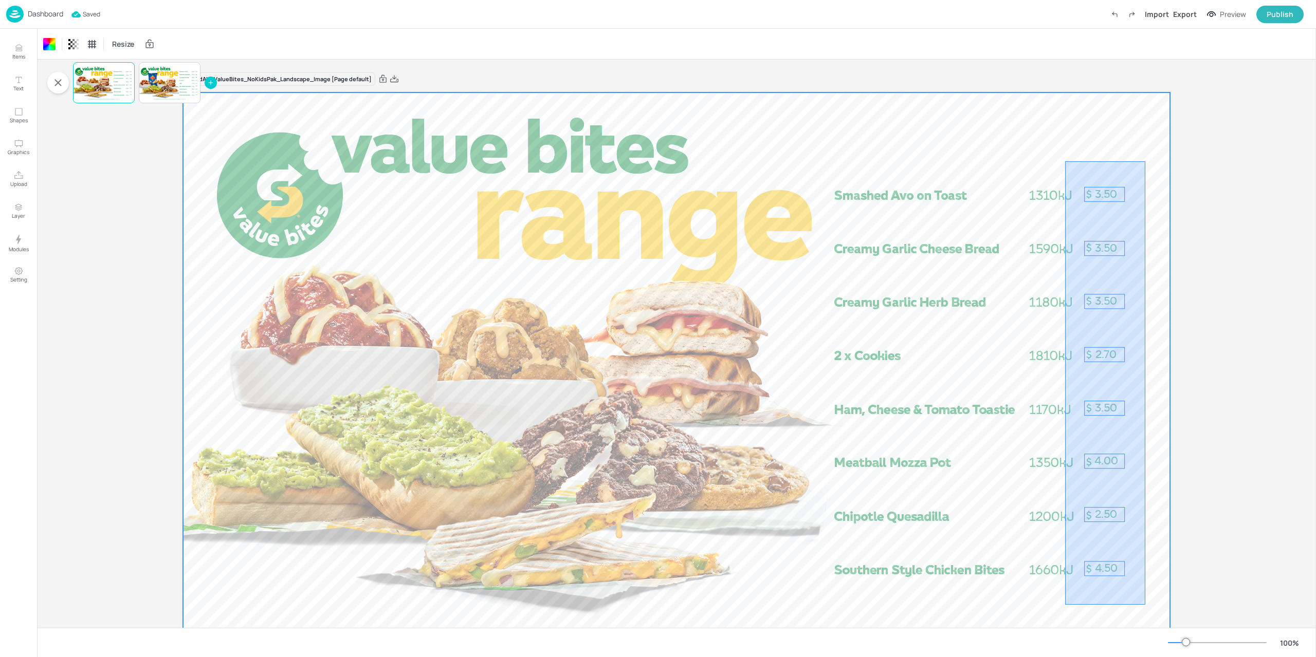
drag, startPoint x: 1118, startPoint y: 205, endPoint x: 1068, endPoint y: 642, distance: 439.6
click at [1068, 642] on div "Resize Board AU_ValueBites_NoKidsPak_Landscape_Image [Page default] 3.50 2.50 2…" at bounding box center [676, 343] width 1279 height 628
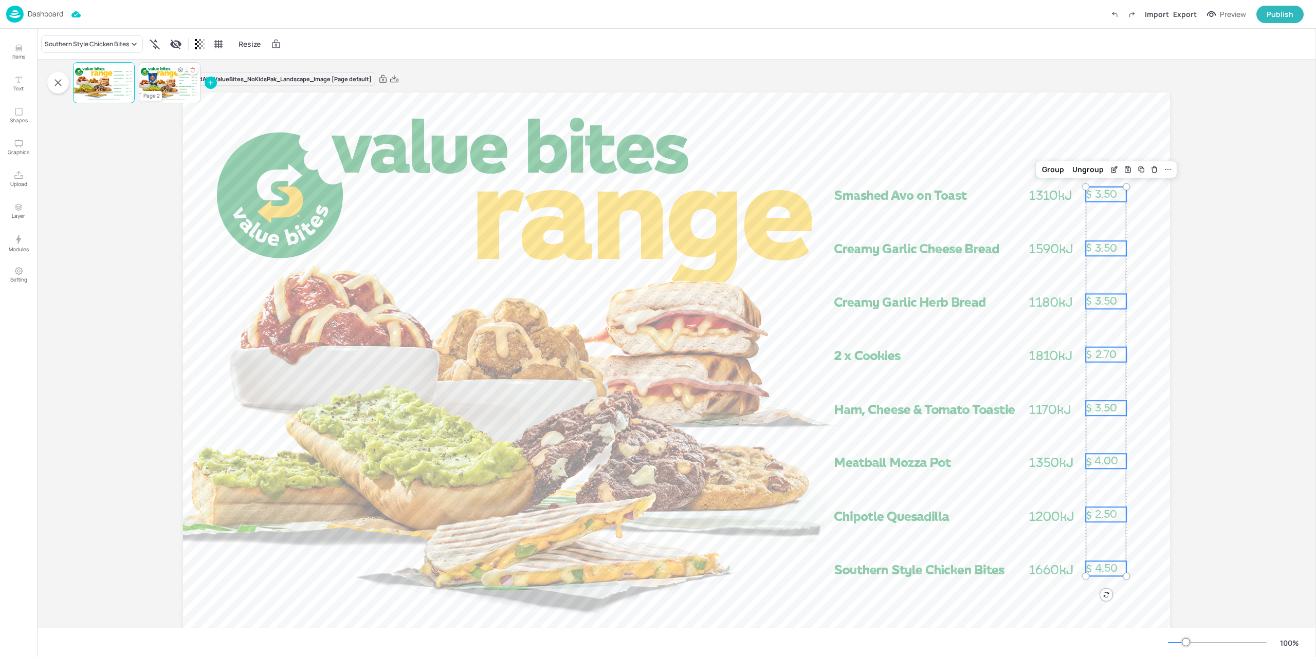
click at [186, 96] on div at bounding box center [170, 82] width 62 height 35
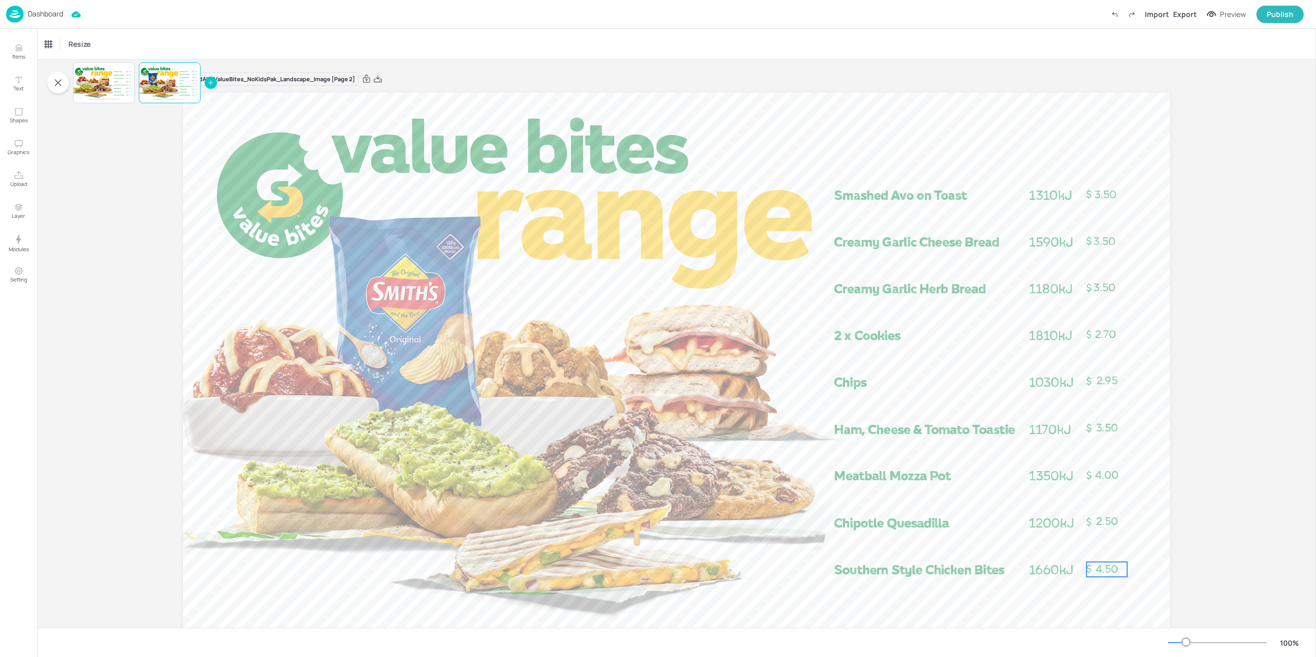
click at [1101, 574] on span "4.50" at bounding box center [1106, 569] width 23 height 13
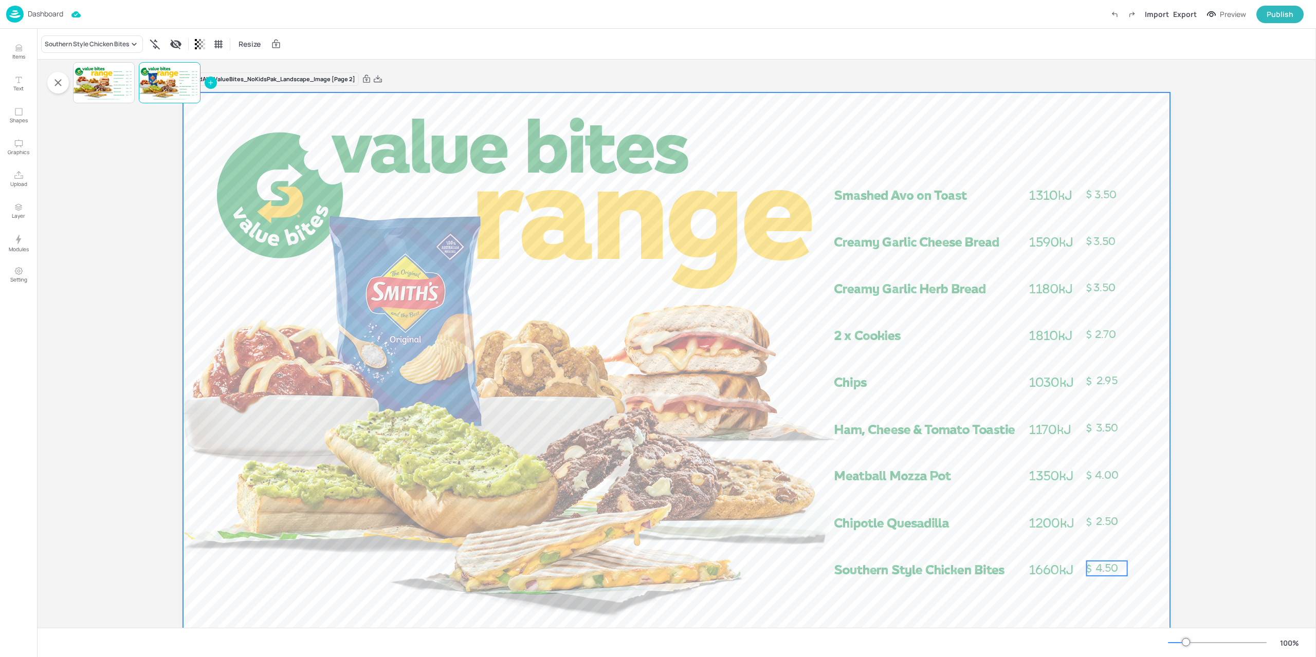
click at [1161, 581] on div at bounding box center [676, 369] width 987 height 555
click at [1110, 525] on span "2.50" at bounding box center [1107, 521] width 22 height 13
click at [1158, 529] on div at bounding box center [676, 369] width 987 height 555
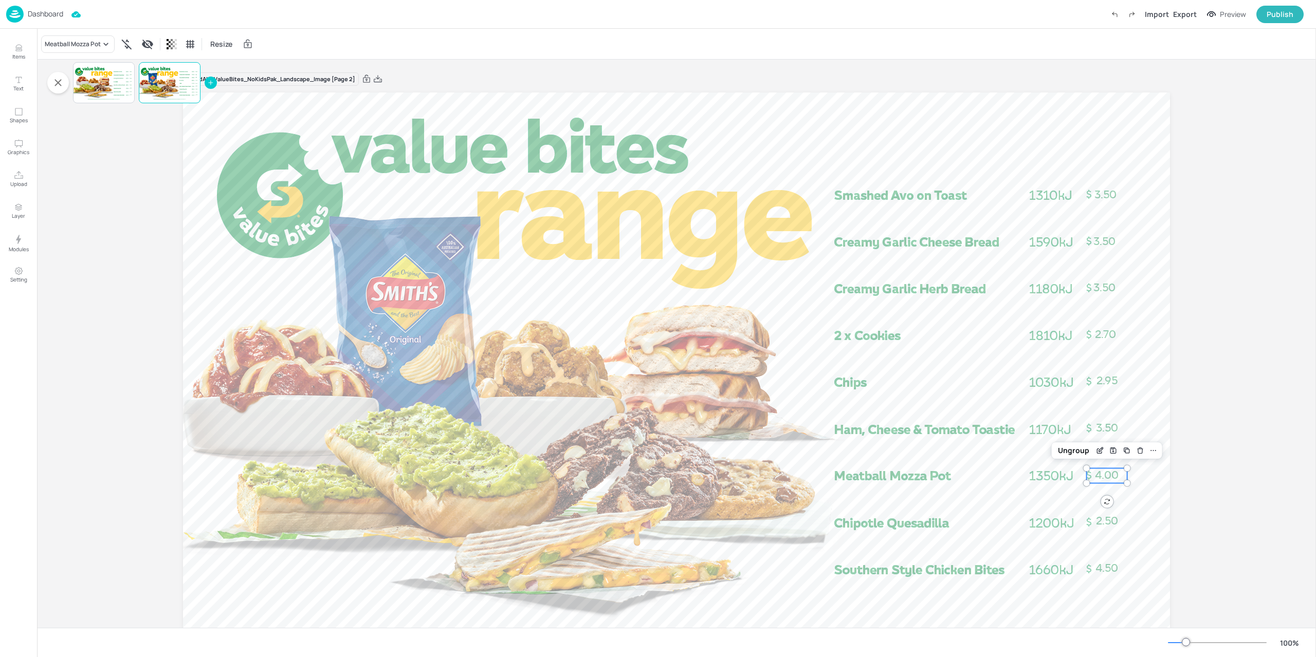
click at [1122, 477] on p "4.00" at bounding box center [1106, 475] width 41 height 15
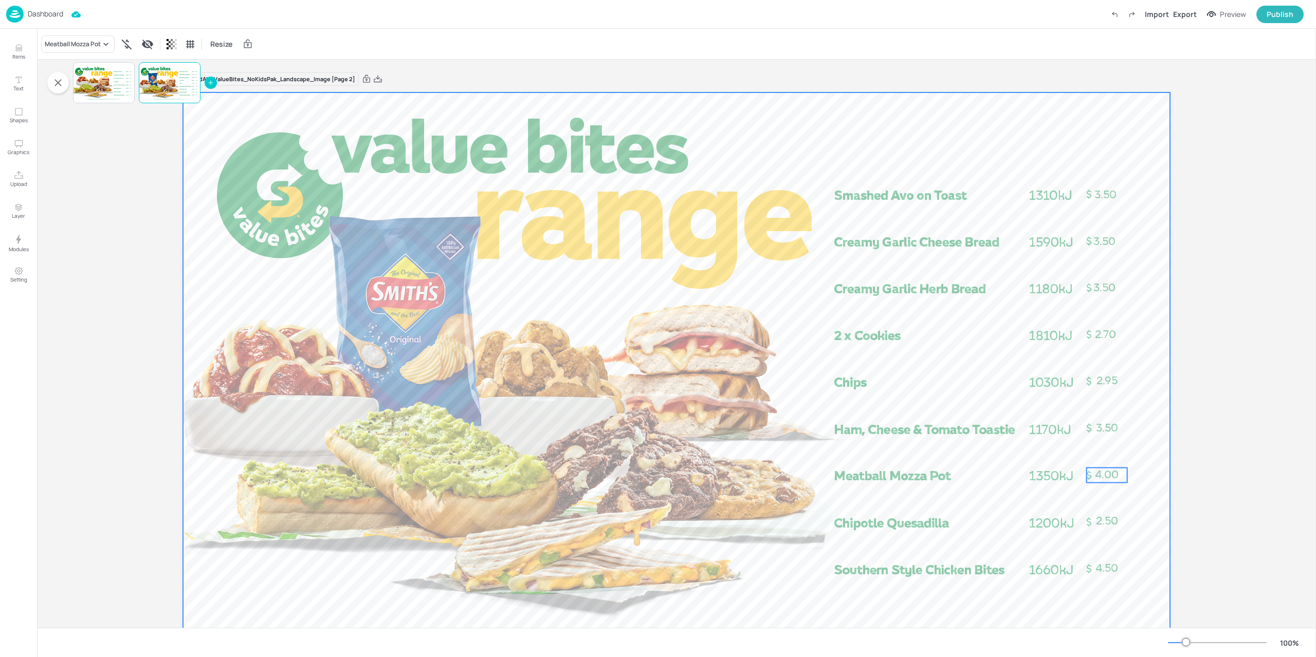
click at [1169, 487] on div "Board AU_ValueBites_NoKidsPak_Landscape_Image [Page 2] 4.50 4.00 3.50 3.50 3.50…" at bounding box center [676, 367] width 1044 height 614
click at [1155, 454] on div at bounding box center [676, 369] width 987 height 555
click at [1230, 17] on div "Preview" at bounding box center [1232, 14] width 26 height 11
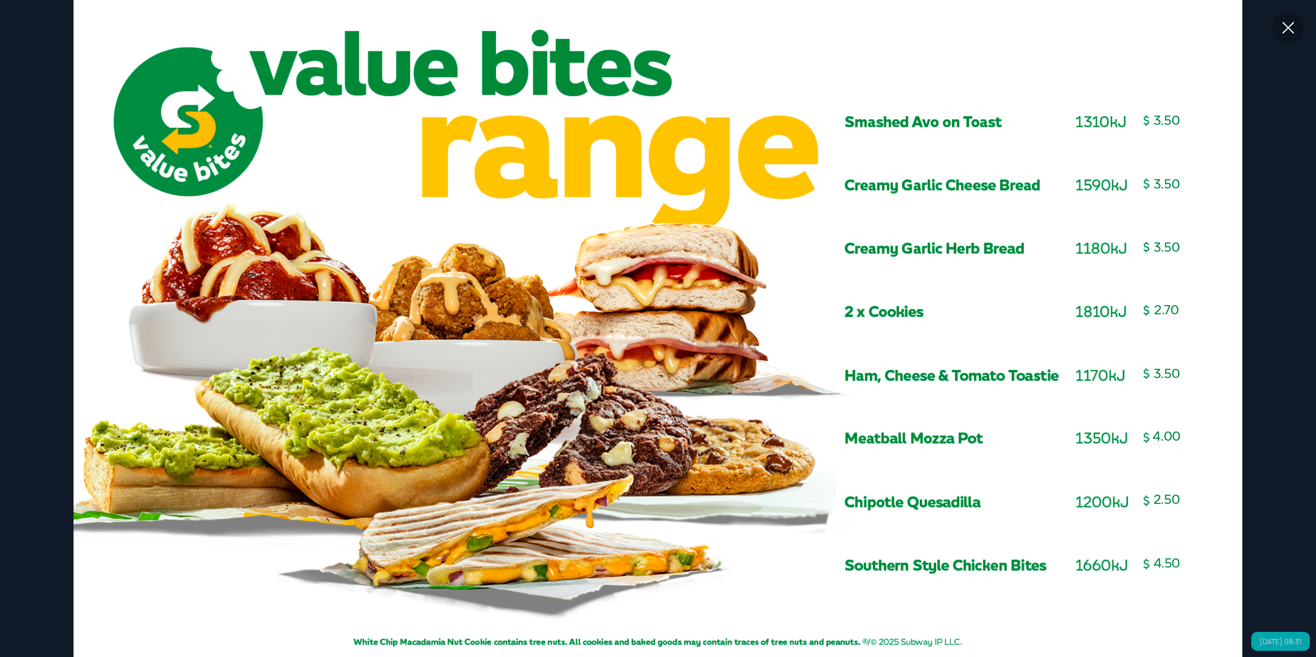
click at [1292, 32] on icon at bounding box center [1288, 28] width 12 height 12
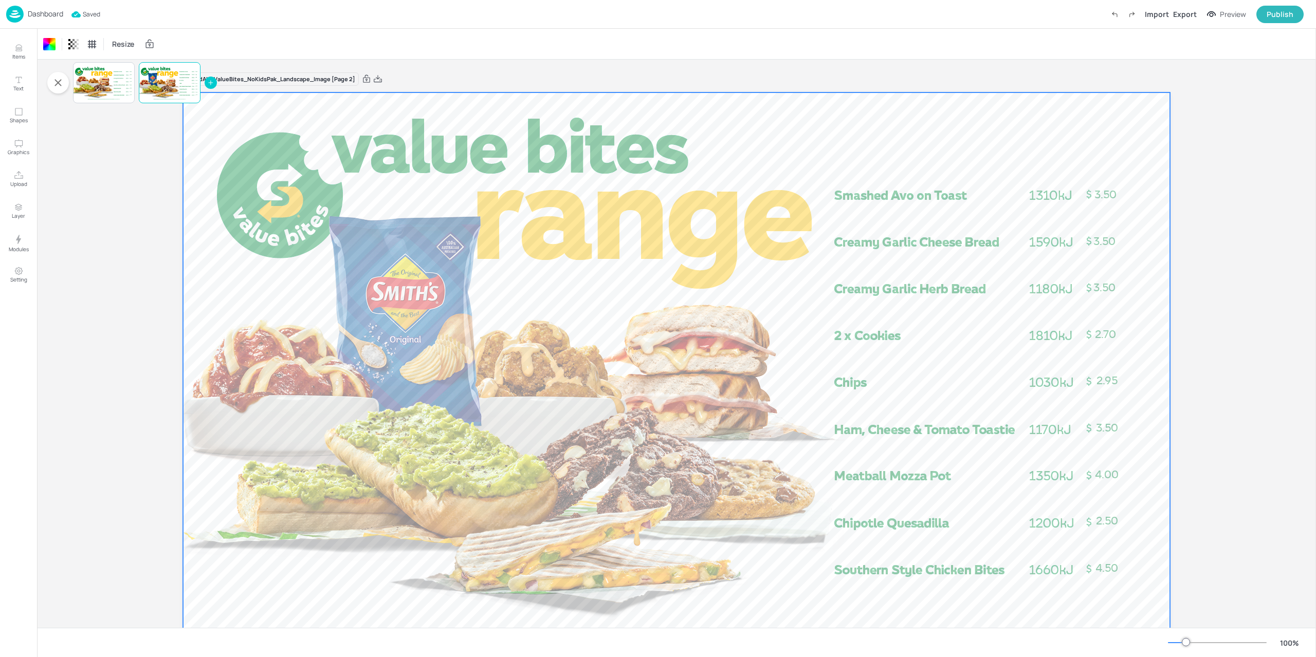
click at [16, 11] on img at bounding box center [14, 14] width 17 height 17
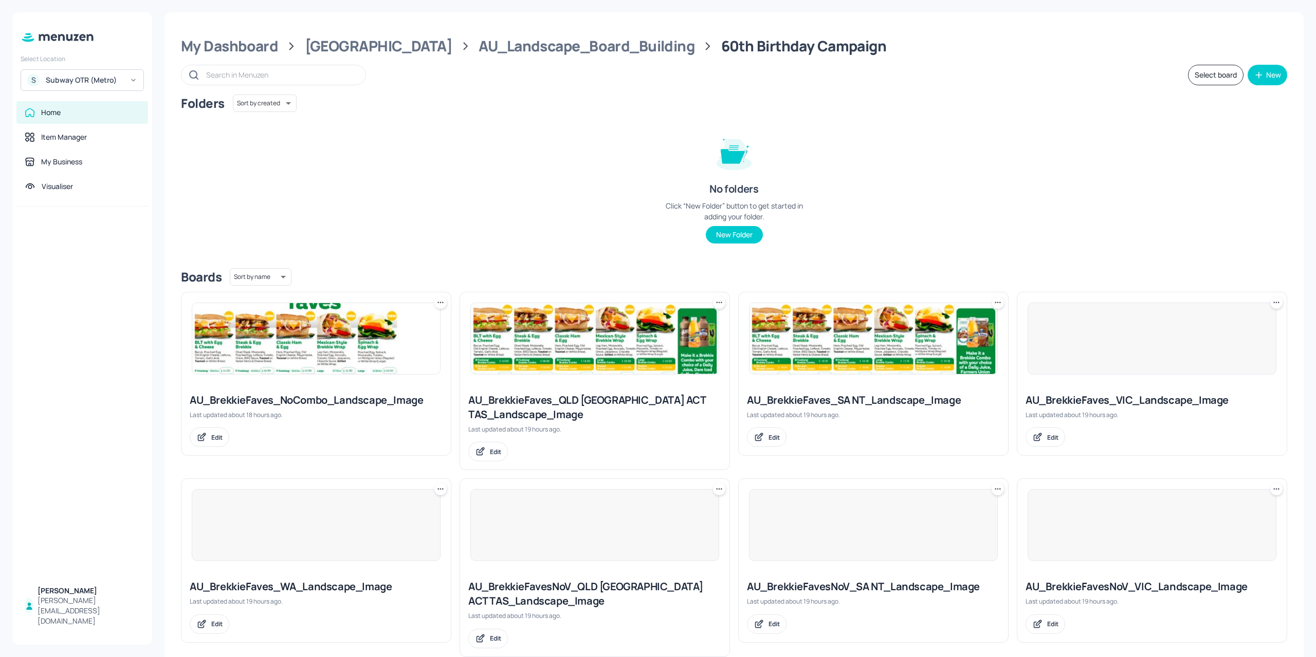
scroll to position [462, 0]
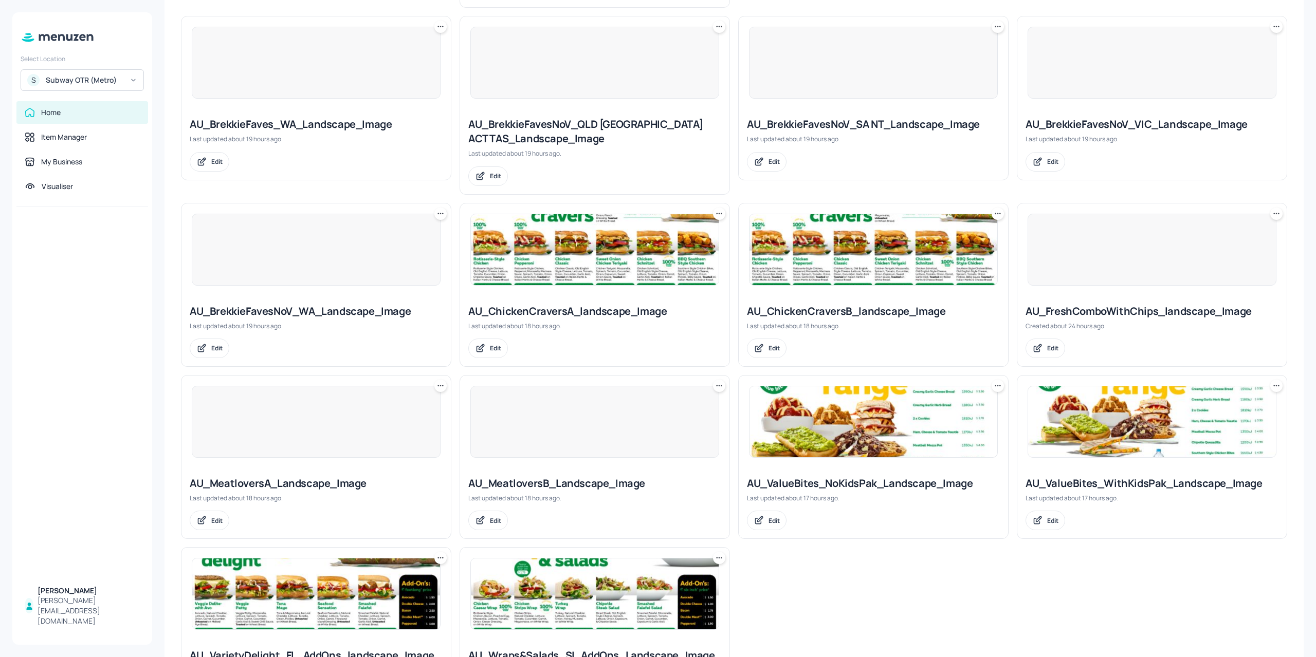
click at [841, 253] on img at bounding box center [873, 249] width 248 height 71
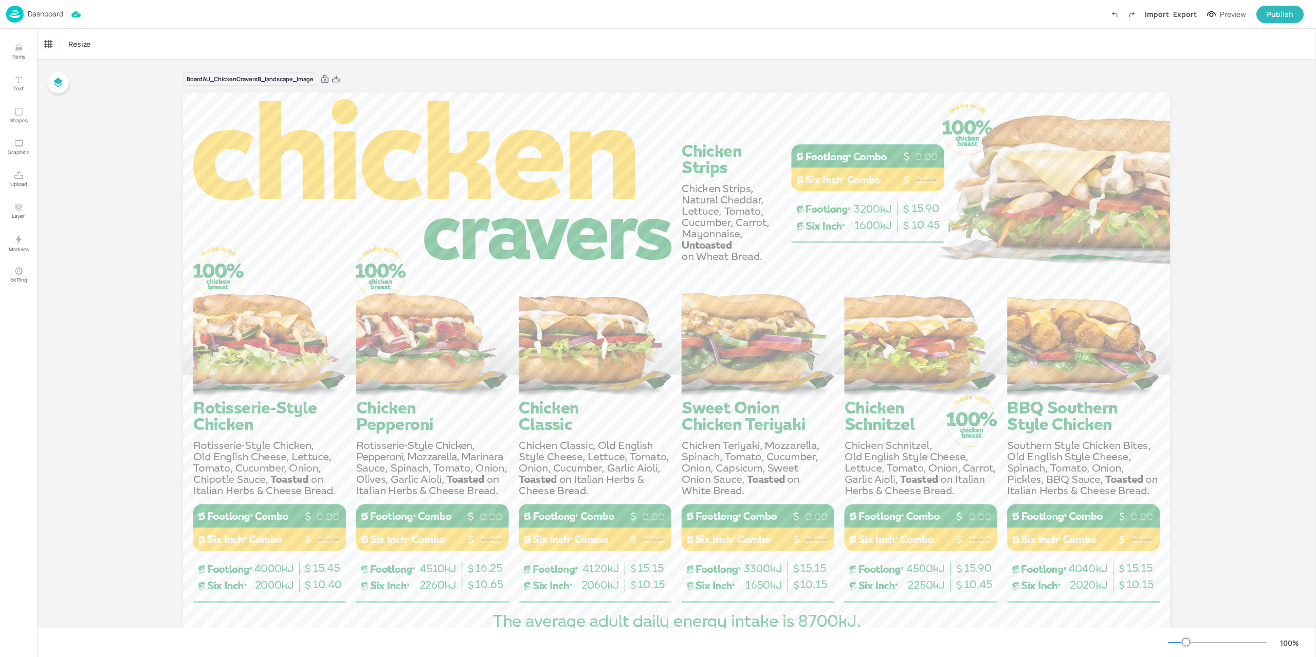
click at [21, 15] on img at bounding box center [14, 14] width 17 height 17
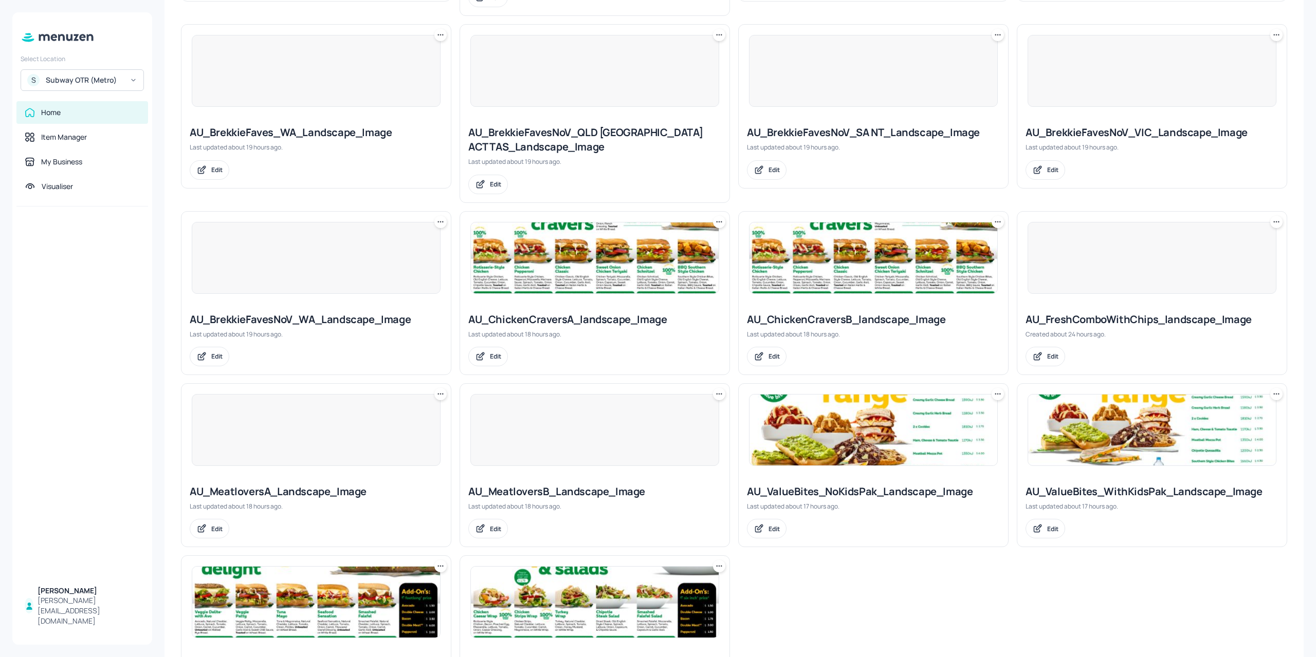
scroll to position [538, 0]
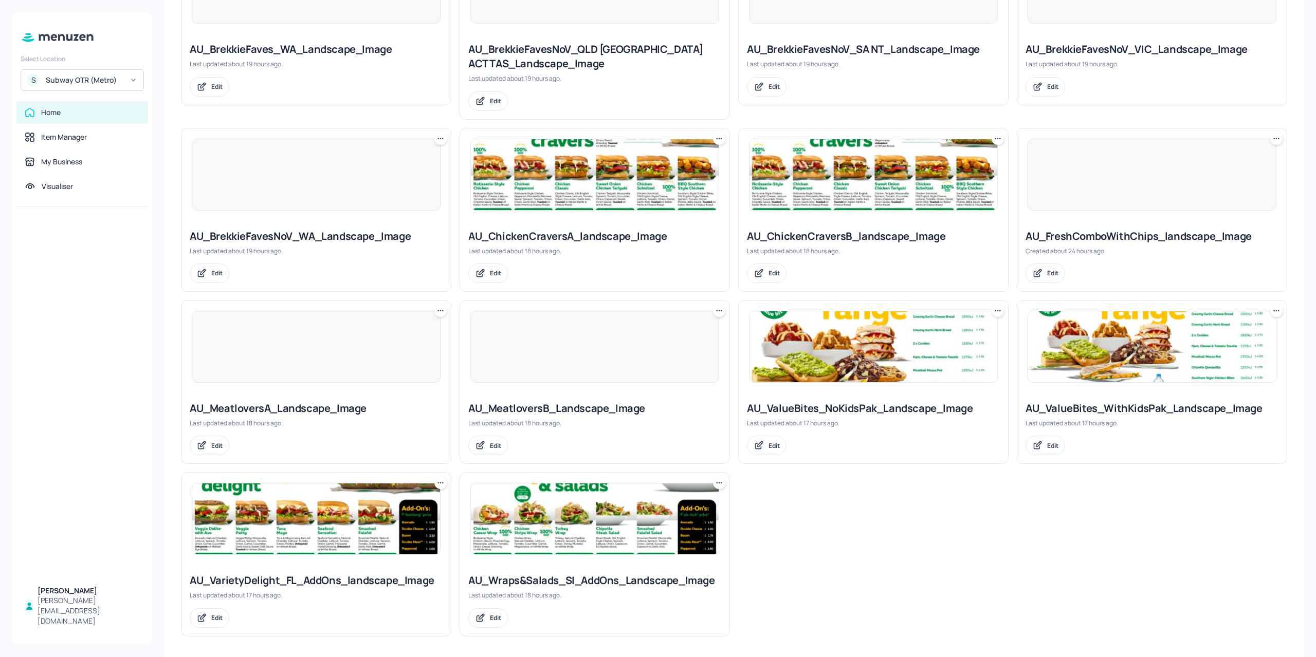
click at [522, 335] on div at bounding box center [594, 347] width 249 height 72
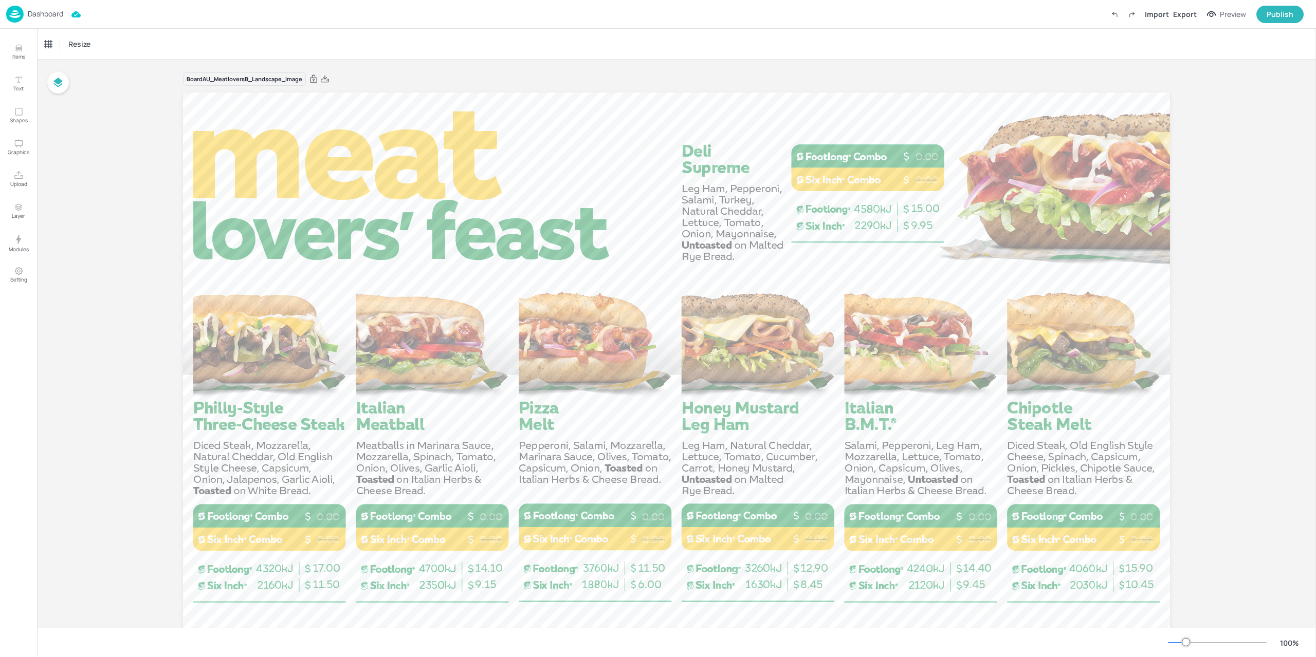
click at [9, 16] on img at bounding box center [14, 14] width 17 height 17
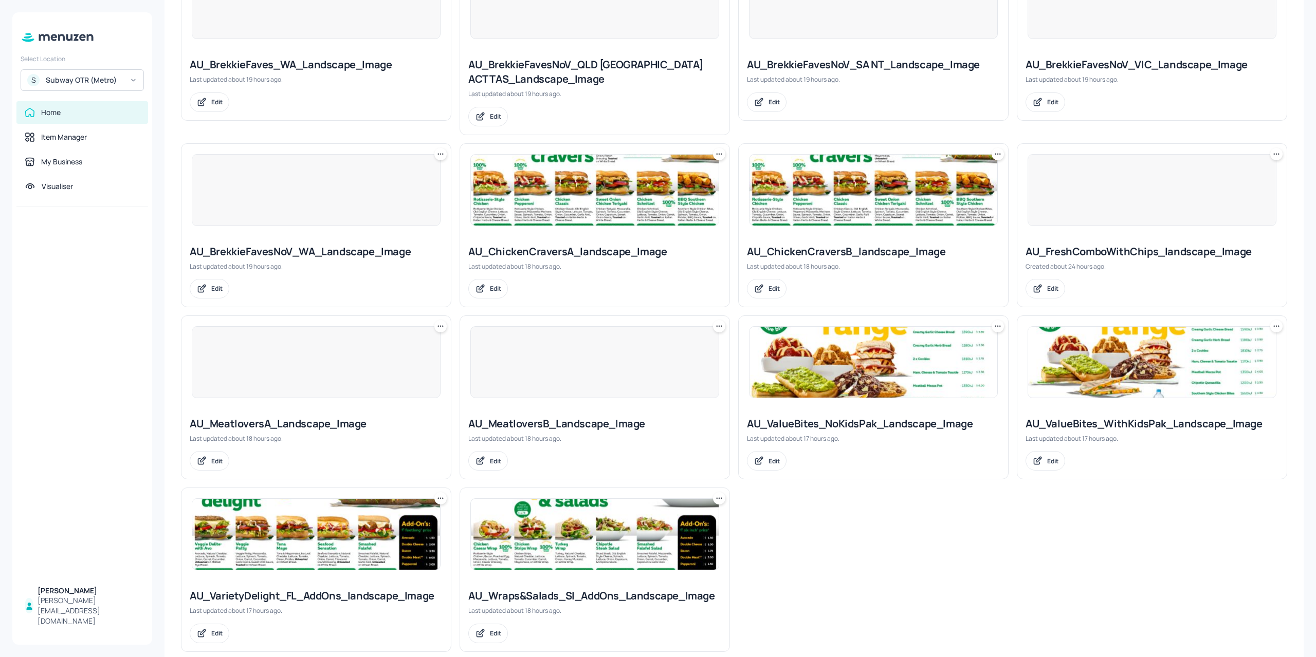
scroll to position [538, 0]
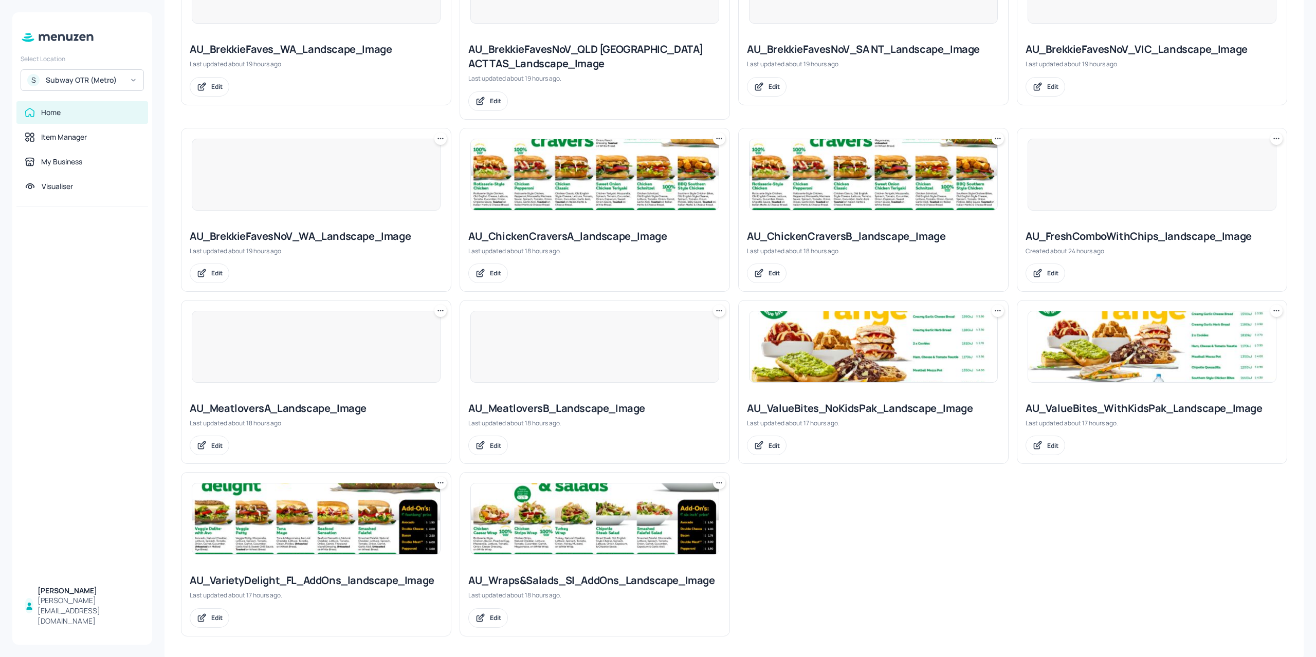
click at [1153, 378] on img at bounding box center [1152, 346] width 248 height 71
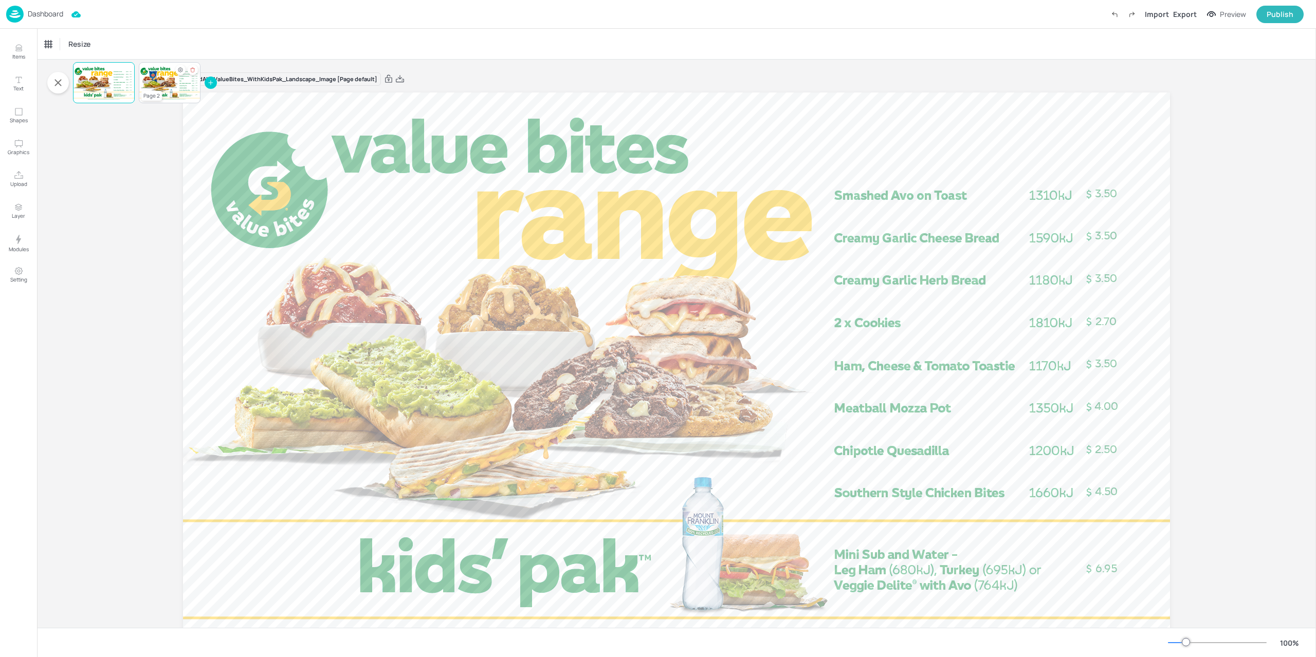
click at [166, 84] on div at bounding box center [170, 82] width 62 height 35
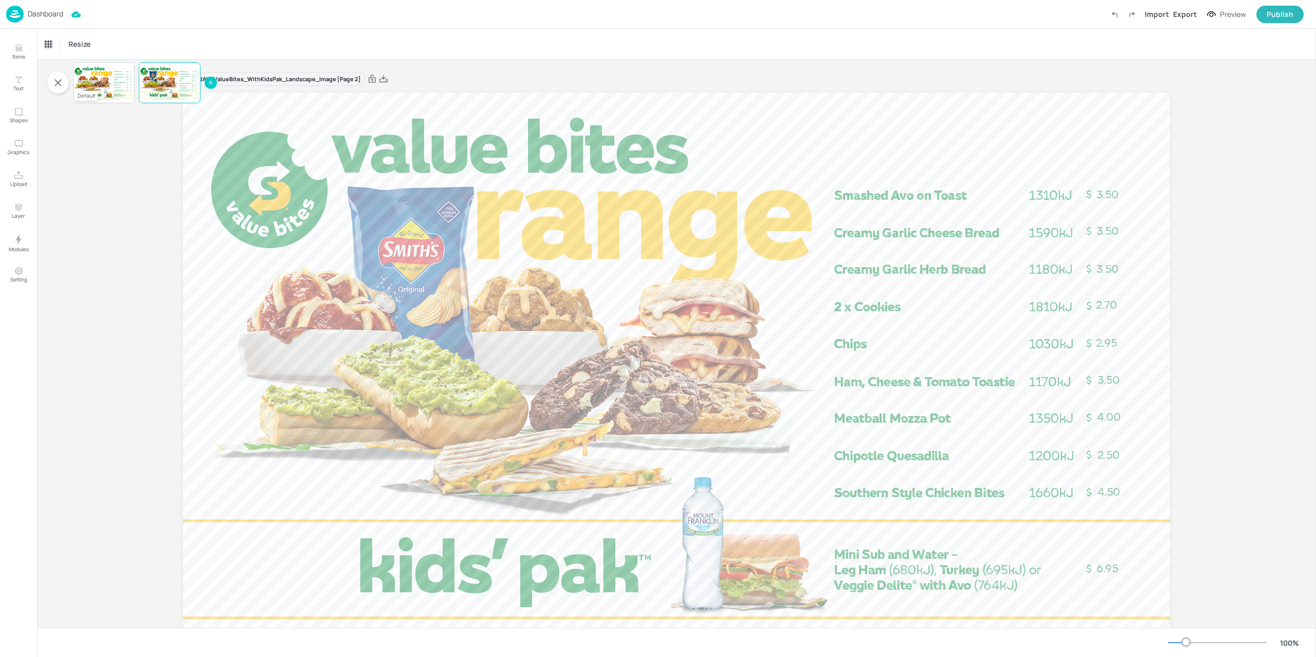
click at [116, 96] on div at bounding box center [104, 82] width 62 height 35
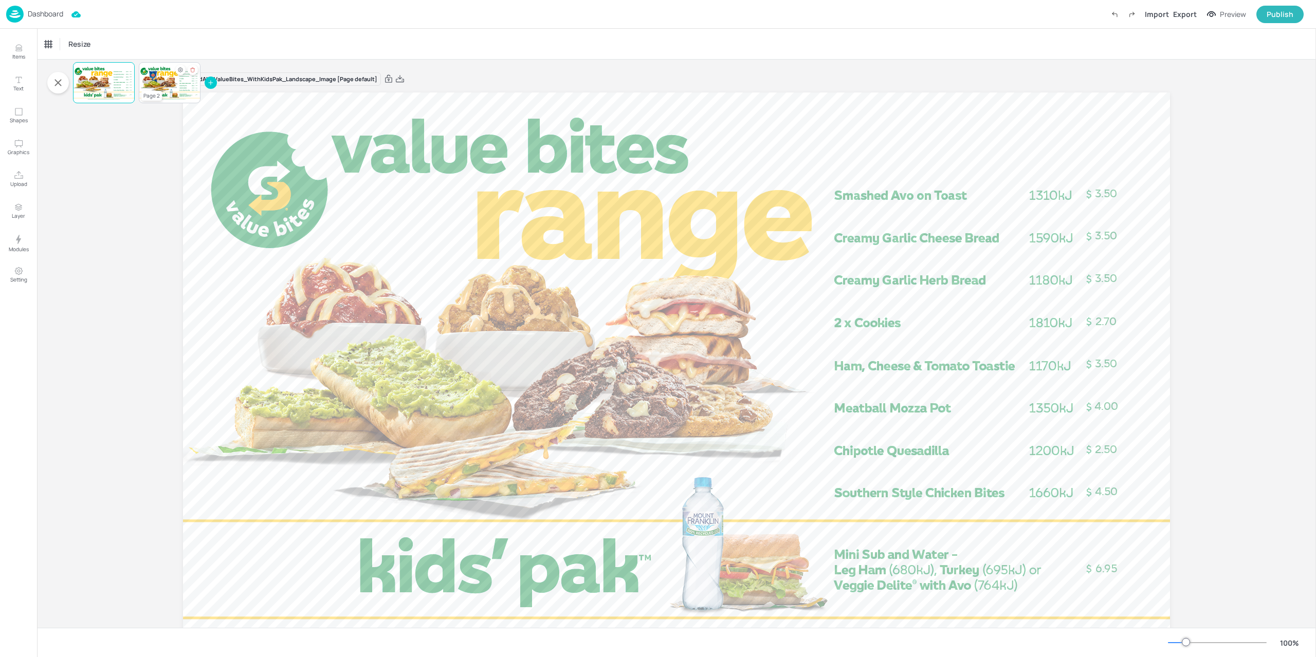
click at [158, 91] on div "Page 2" at bounding box center [151, 96] width 21 height 10
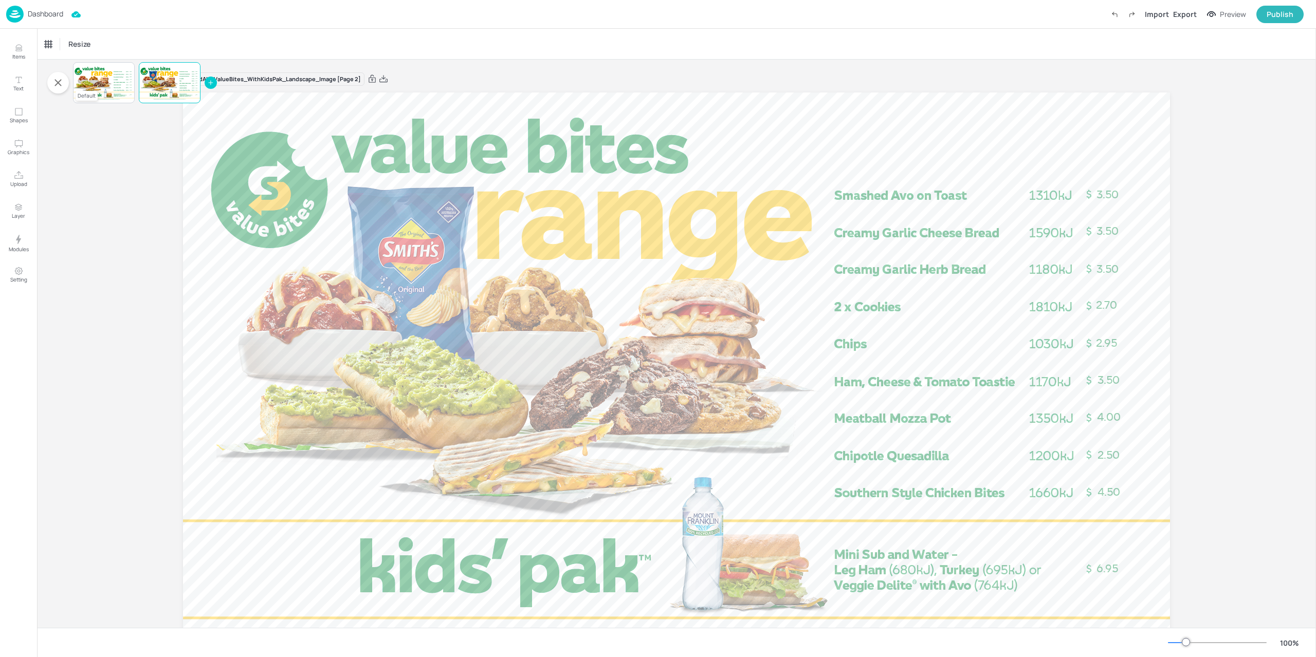
click at [103, 86] on div at bounding box center [104, 82] width 62 height 35
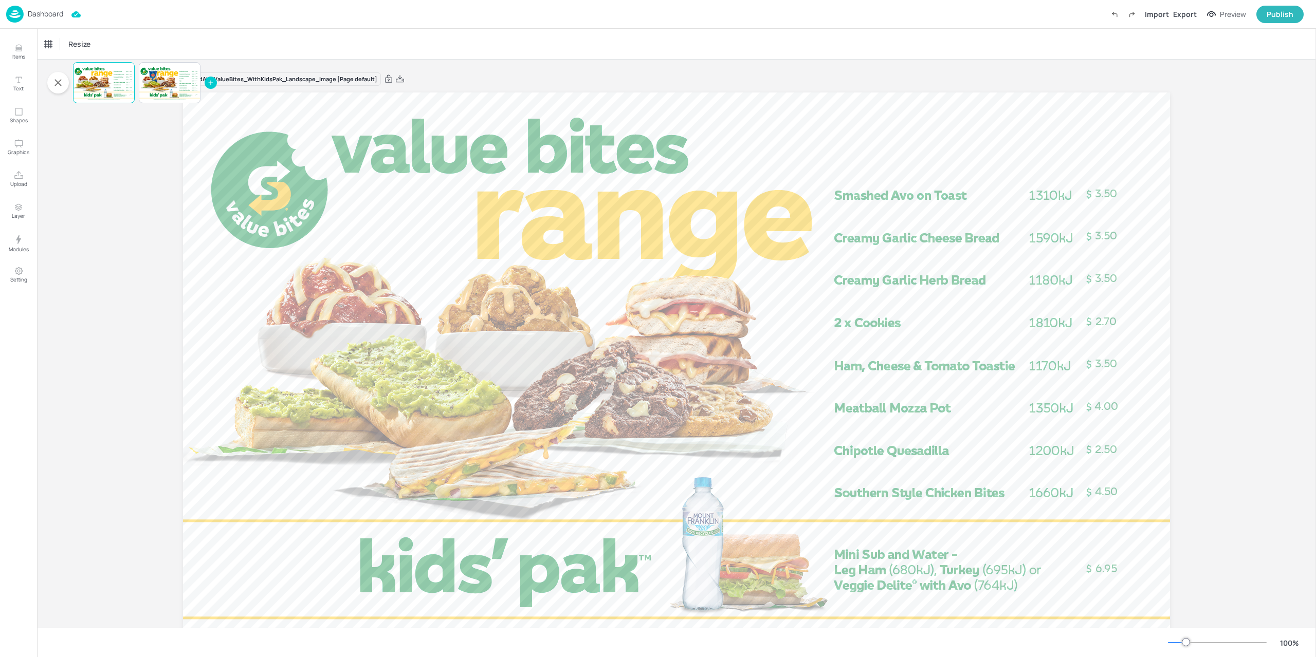
click at [10, 9] on img at bounding box center [14, 14] width 17 height 17
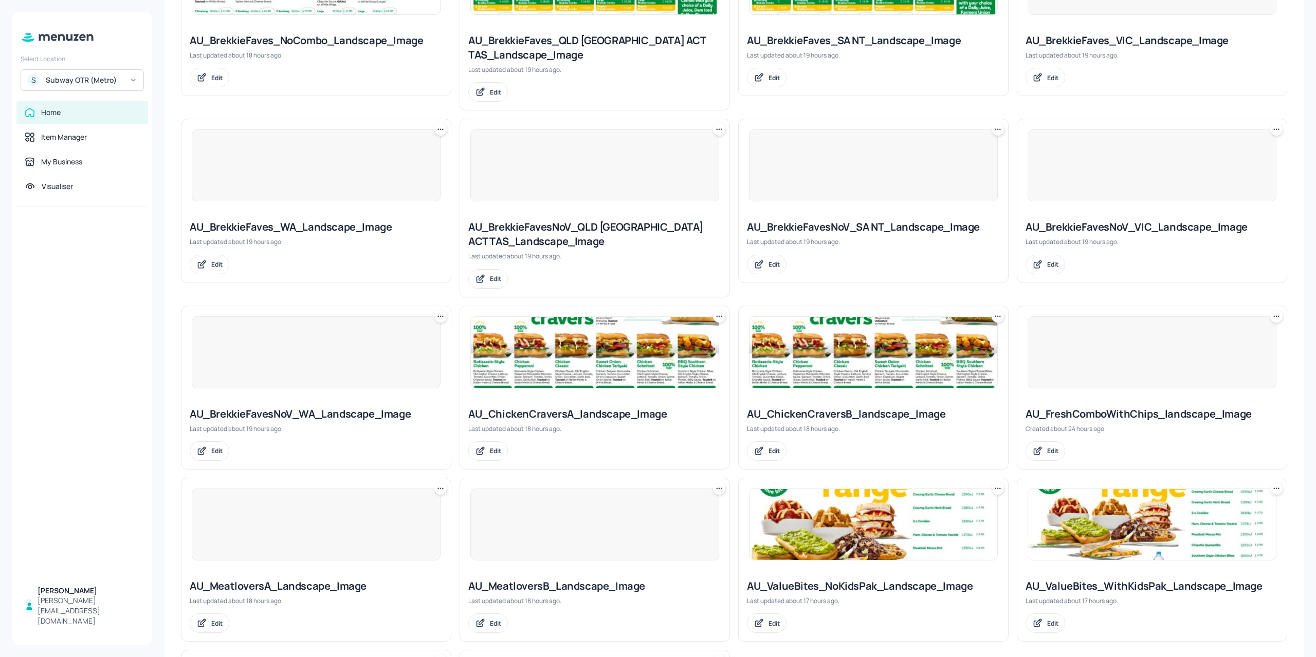
scroll to position [538, 0]
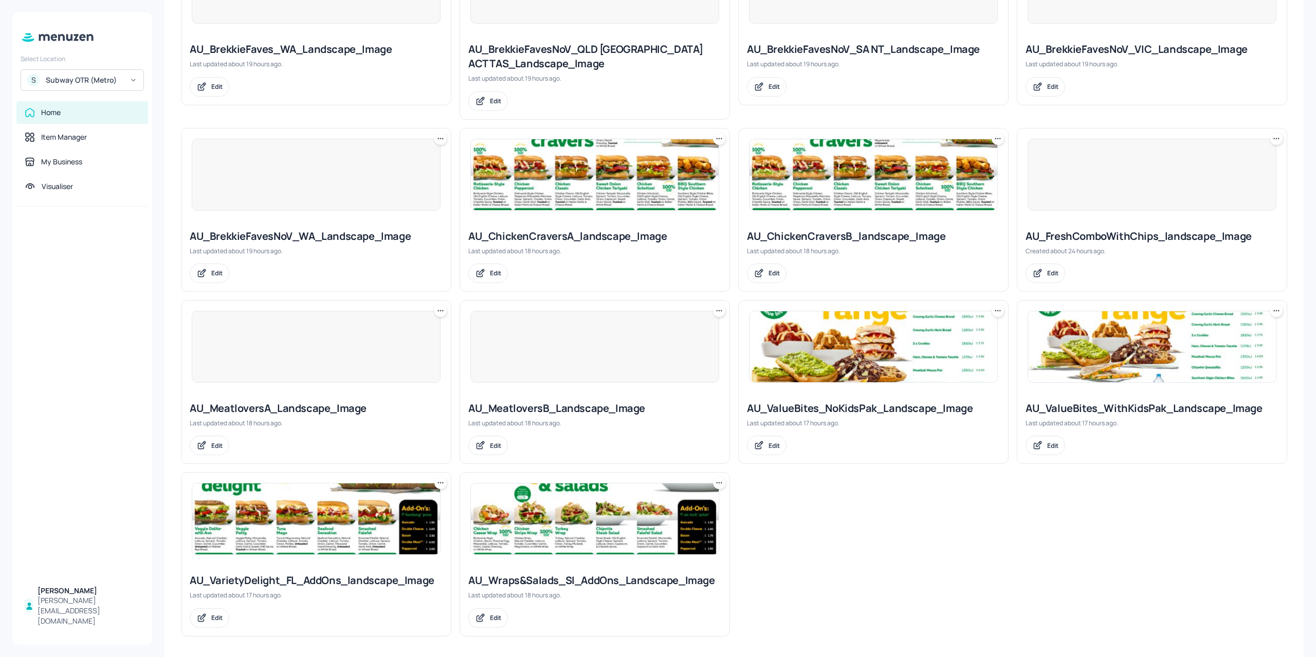
click at [309, 531] on img at bounding box center [316, 519] width 248 height 71
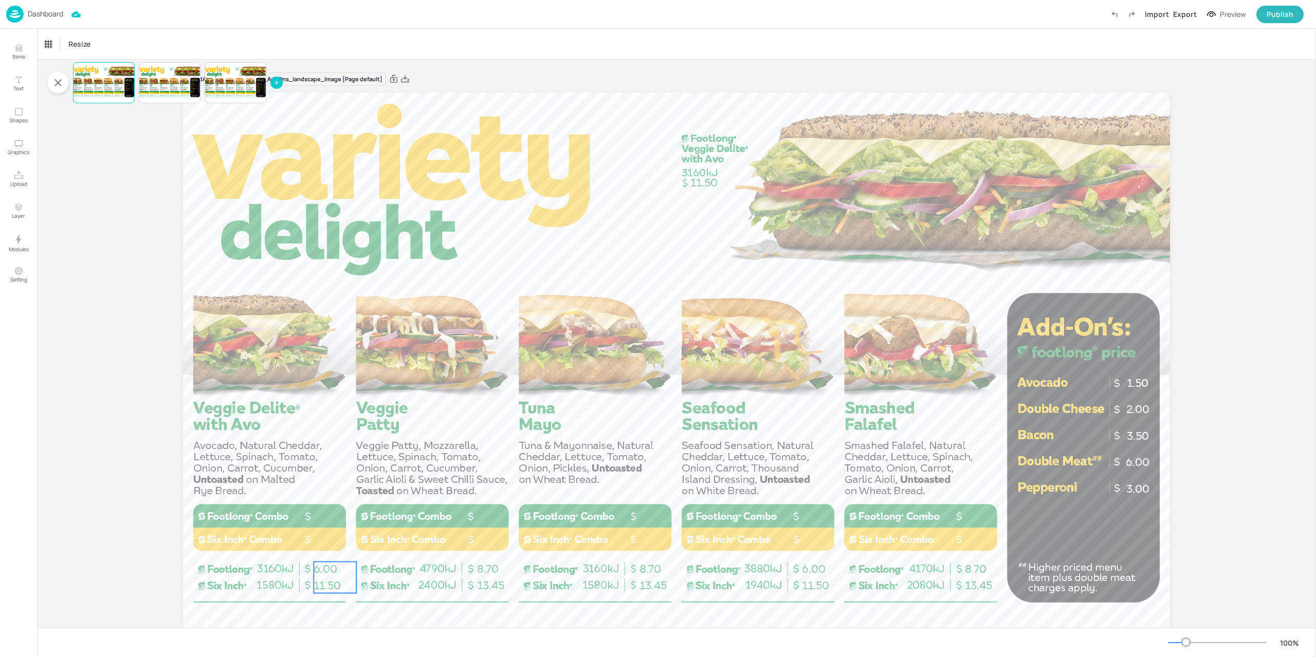
click at [313, 583] on span "11.50" at bounding box center [326, 585] width 27 height 13
click at [310, 546] on div "Ungroup" at bounding box center [302, 544] width 40 height 13
click at [491, 575] on span "8.70" at bounding box center [488, 569] width 22 height 13
click at [491, 577] on div "8.70 13.45" at bounding box center [498, 577] width 43 height 31
click at [473, 544] on div "Ungroup" at bounding box center [465, 544] width 40 height 13
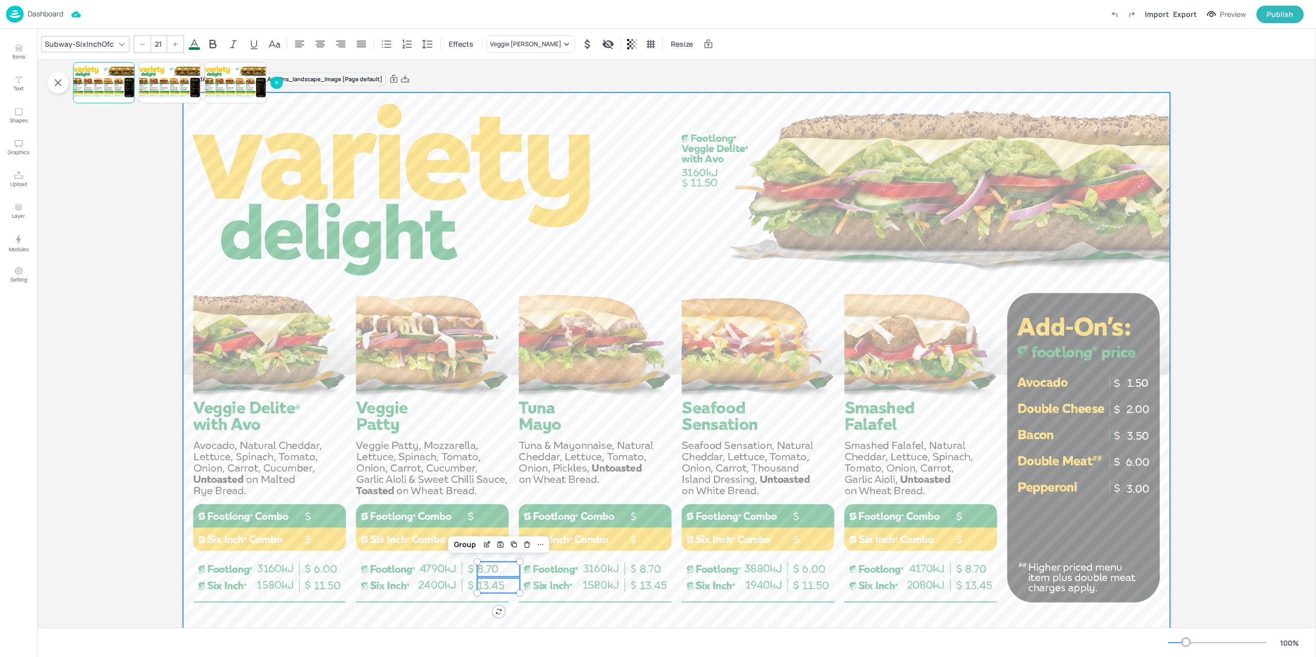
click at [641, 575] on span "8.70" at bounding box center [650, 569] width 22 height 13
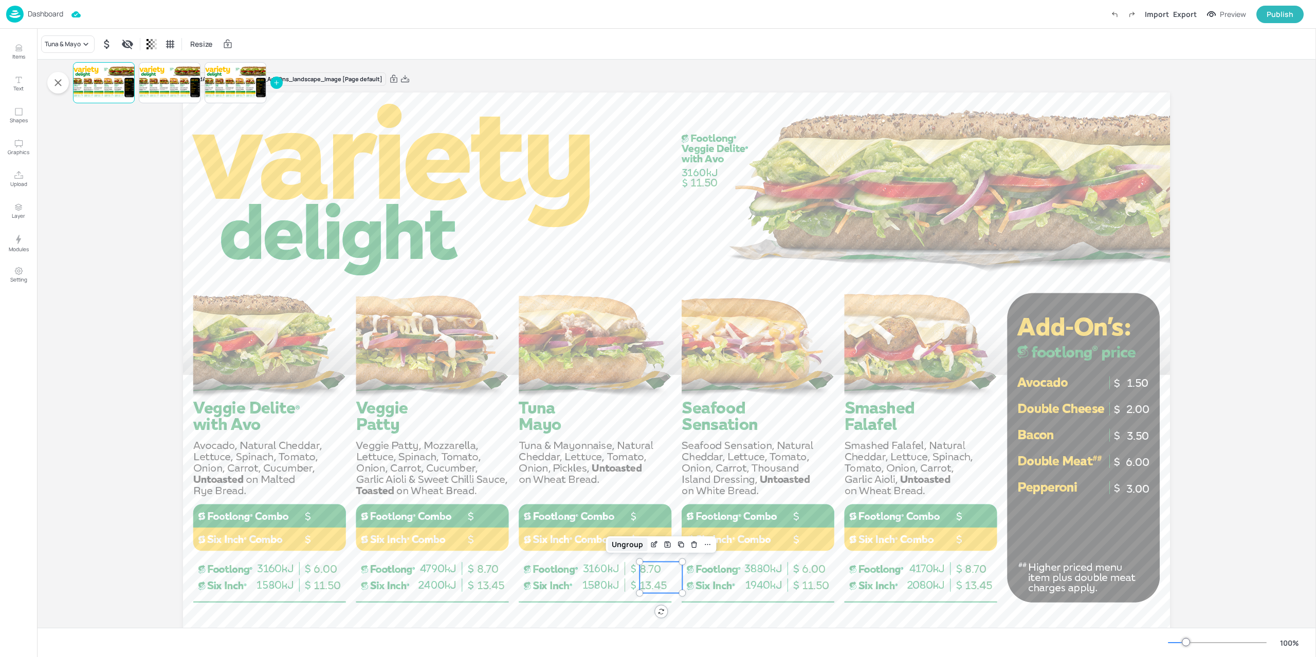
click at [621, 546] on div "Ungroup" at bounding box center [627, 544] width 40 height 13
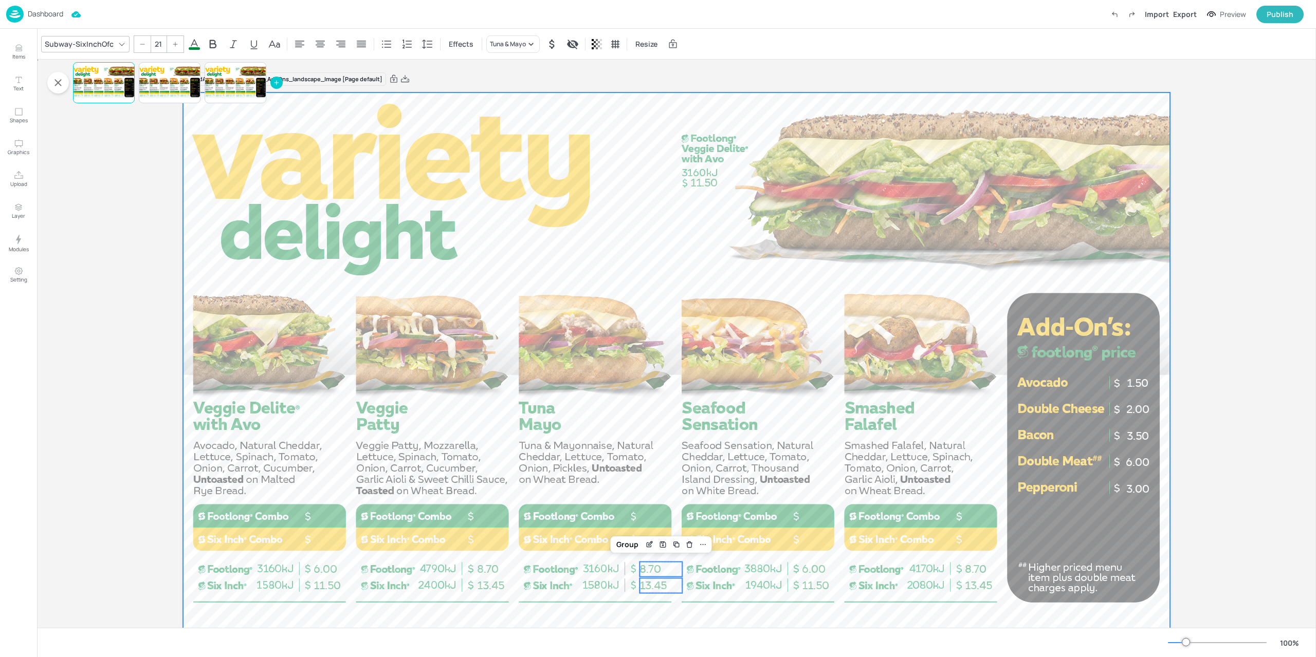
click at [798, 575] on div at bounding box center [676, 369] width 987 height 555
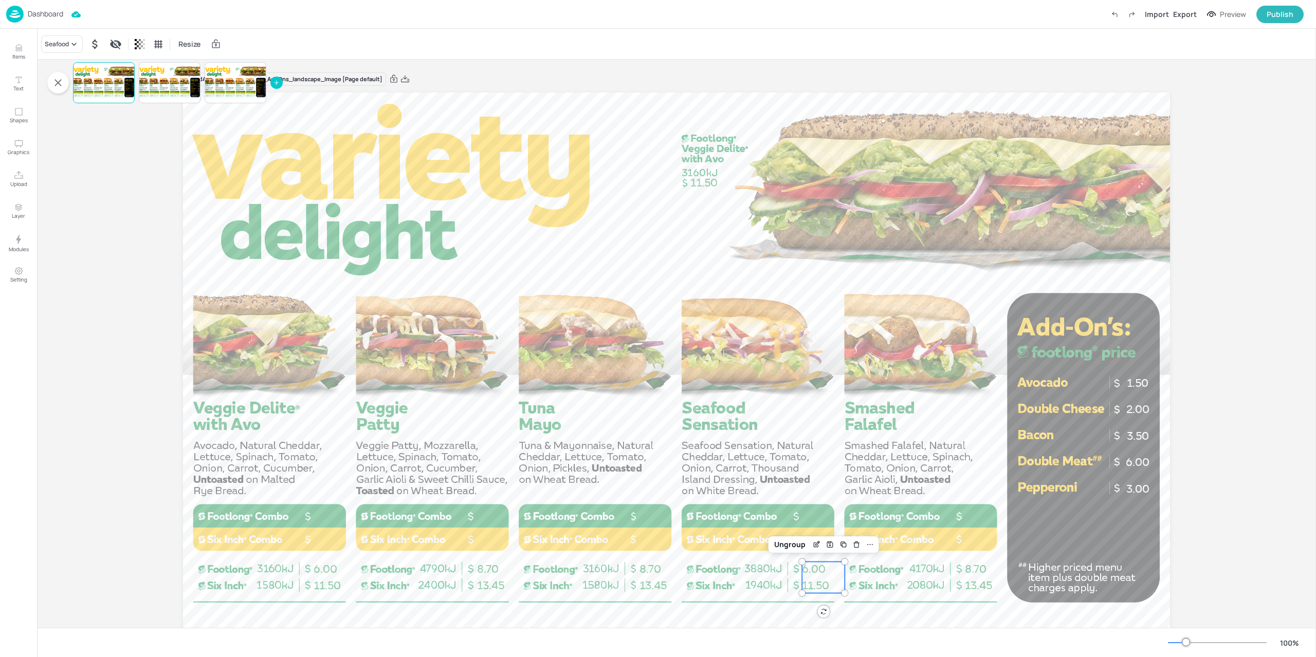
click at [807, 577] on p "6.00" at bounding box center [823, 569] width 43 height 15
click at [793, 545] on div "Ungroup" at bounding box center [790, 544] width 40 height 13
click at [975, 579] on span "13.45" at bounding box center [978, 585] width 27 height 13
click at [951, 542] on div "Ungroup" at bounding box center [953, 544] width 40 height 13
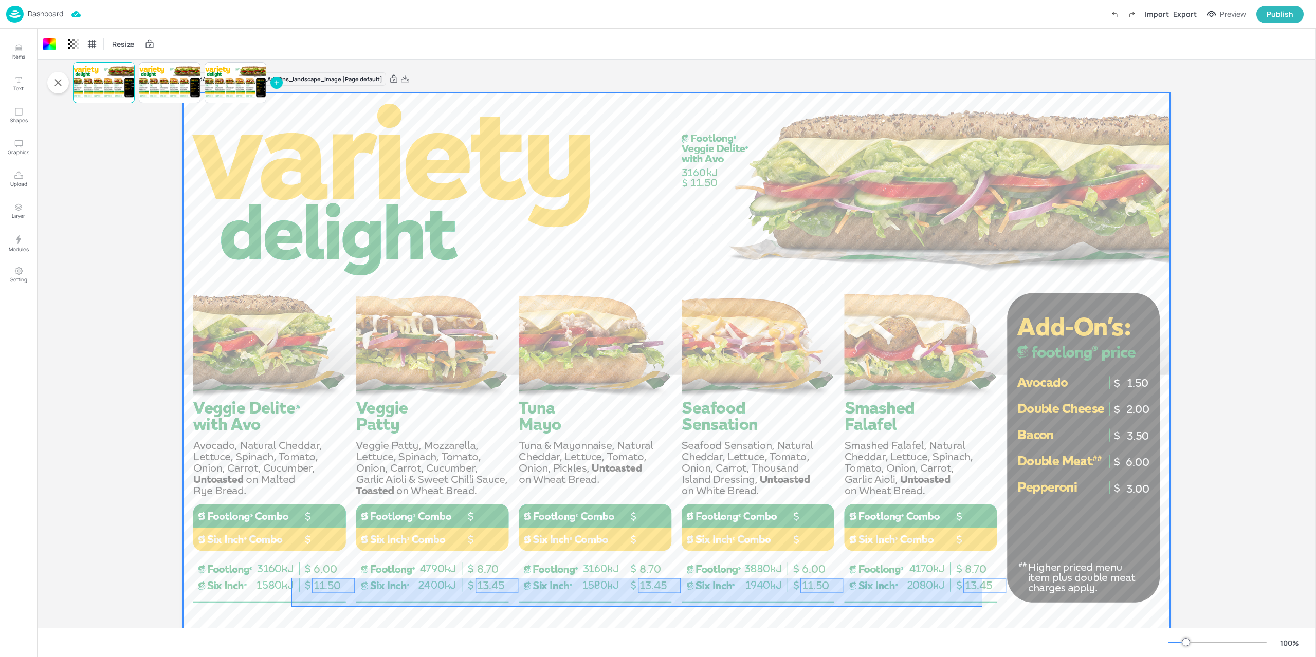
drag, startPoint x: 971, startPoint y: 602, endPoint x: 291, endPoint y: 578, distance: 680.3
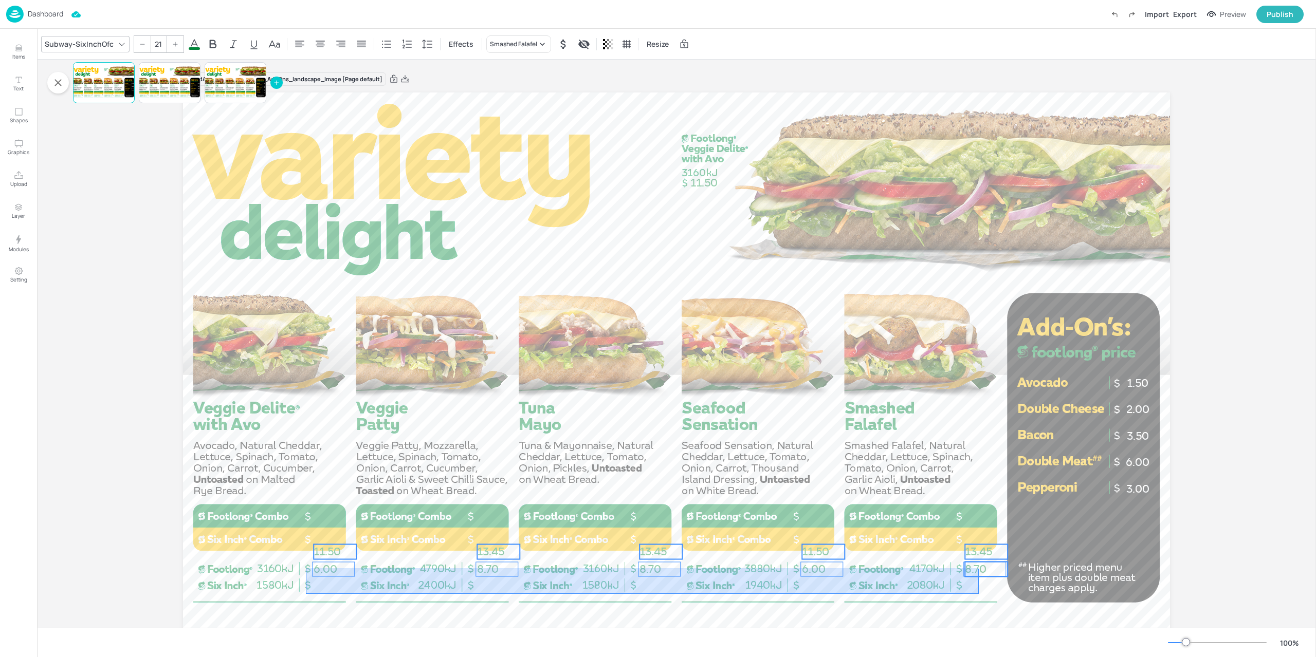
drag, startPoint x: 306, startPoint y: 594, endPoint x: 980, endPoint y: 568, distance: 674.7
click at [980, 92] on div "6.00 11.50 8.70 13.45 8.70 13.45 6.00 11.50 8.70 13.45 11.50 1.50 2.00 3.50 6.0…" at bounding box center [676, 92] width 987 height 0
type input "21"
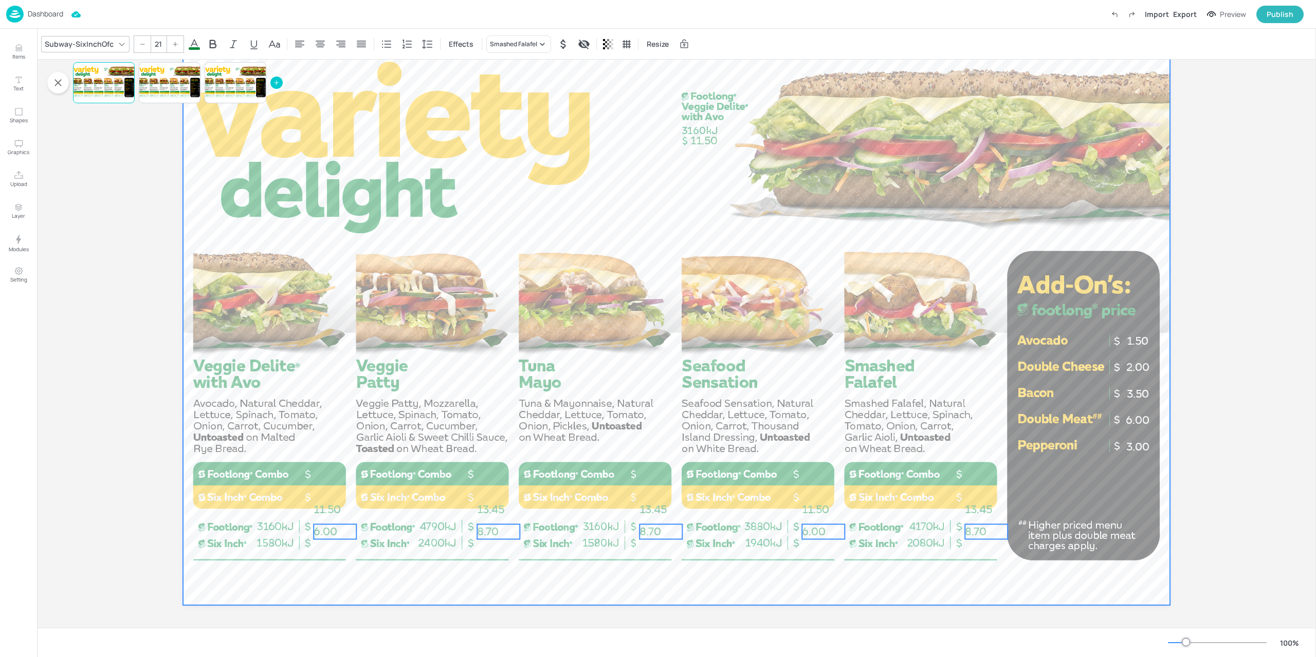
scroll to position [45, 0]
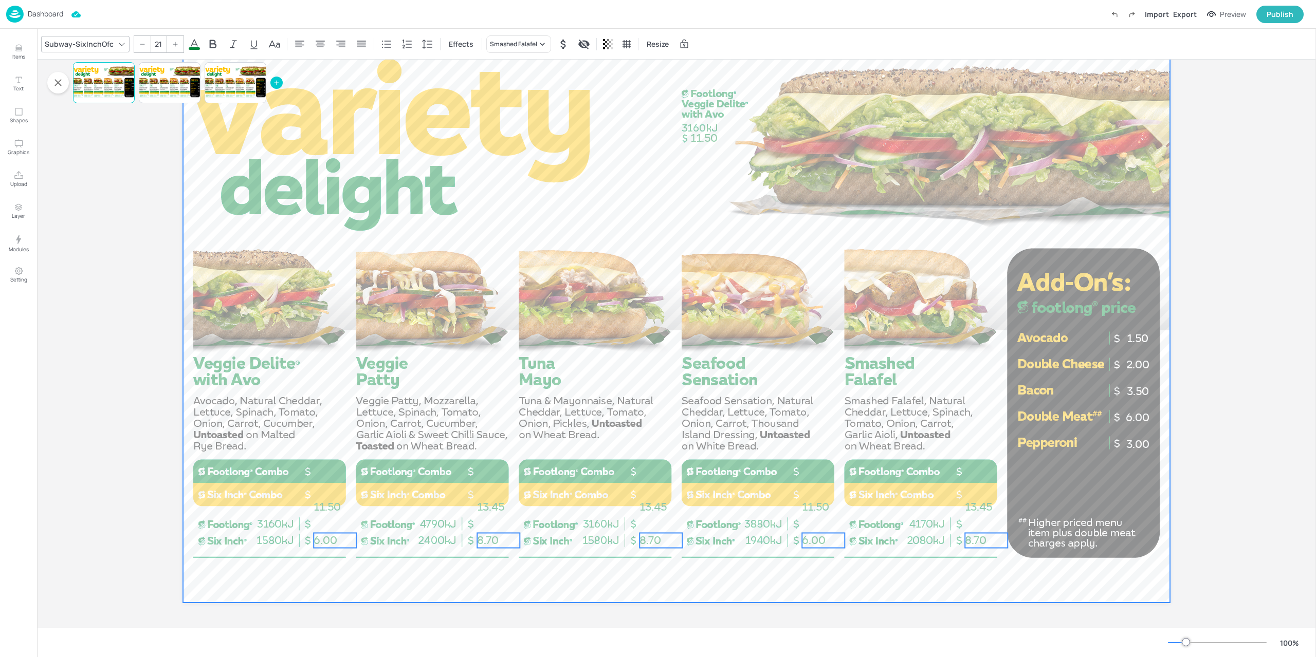
click at [980, 571] on div at bounding box center [676, 325] width 987 height 555
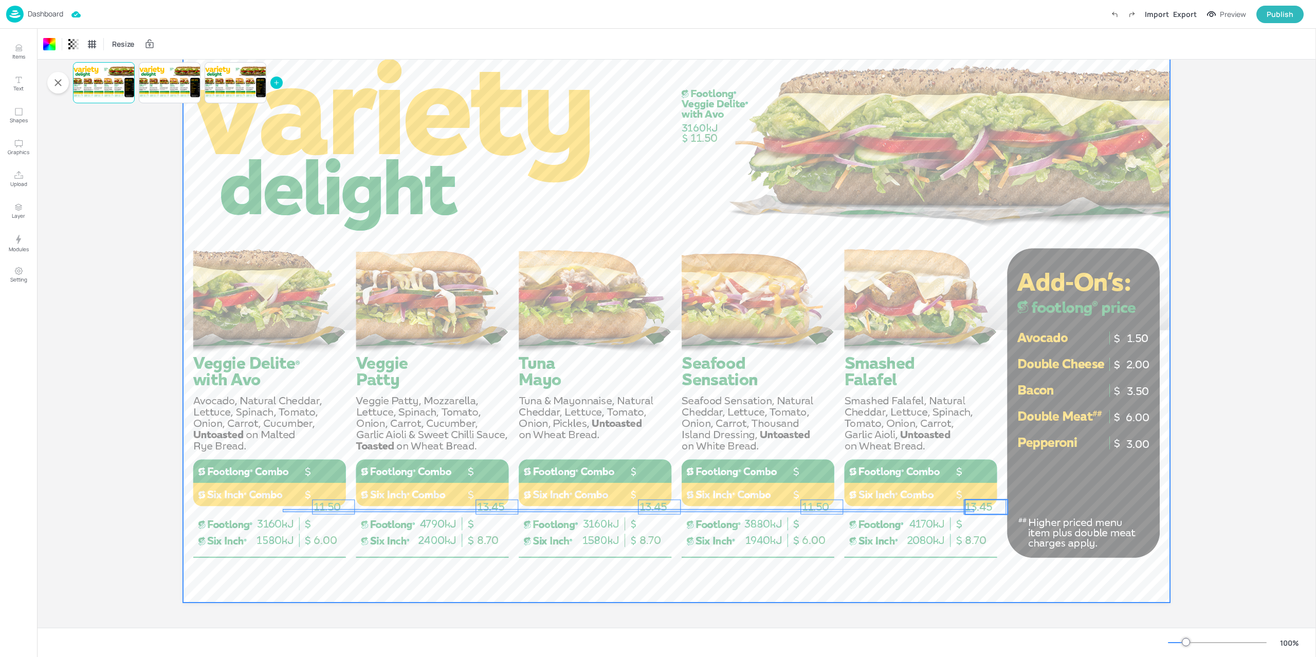
drag, startPoint x: 486, startPoint y: 516, endPoint x: 974, endPoint y: 512, distance: 487.7
click at [974, 48] on div "6.00 11.50 8.70 13.45 8.70 13.45 6.00 11.50 8.70 13.45 11.50 1.50 2.00 3.50 6.0…" at bounding box center [676, 48] width 987 height 0
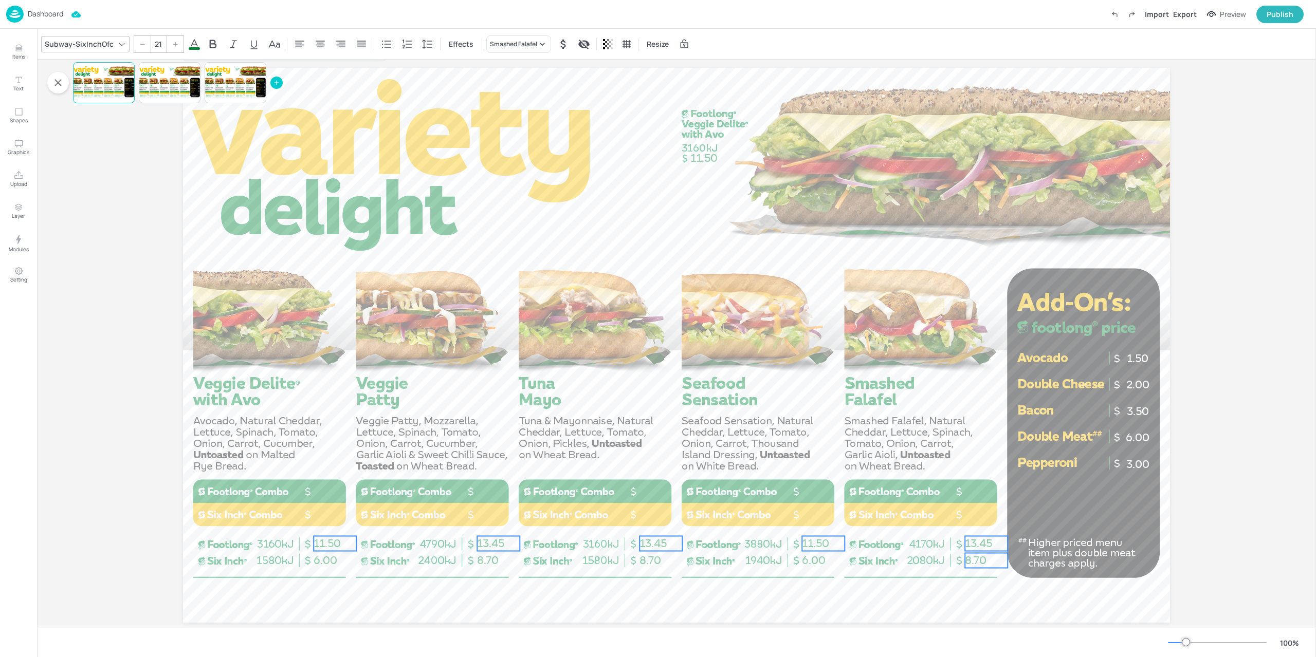
scroll to position [4, 0]
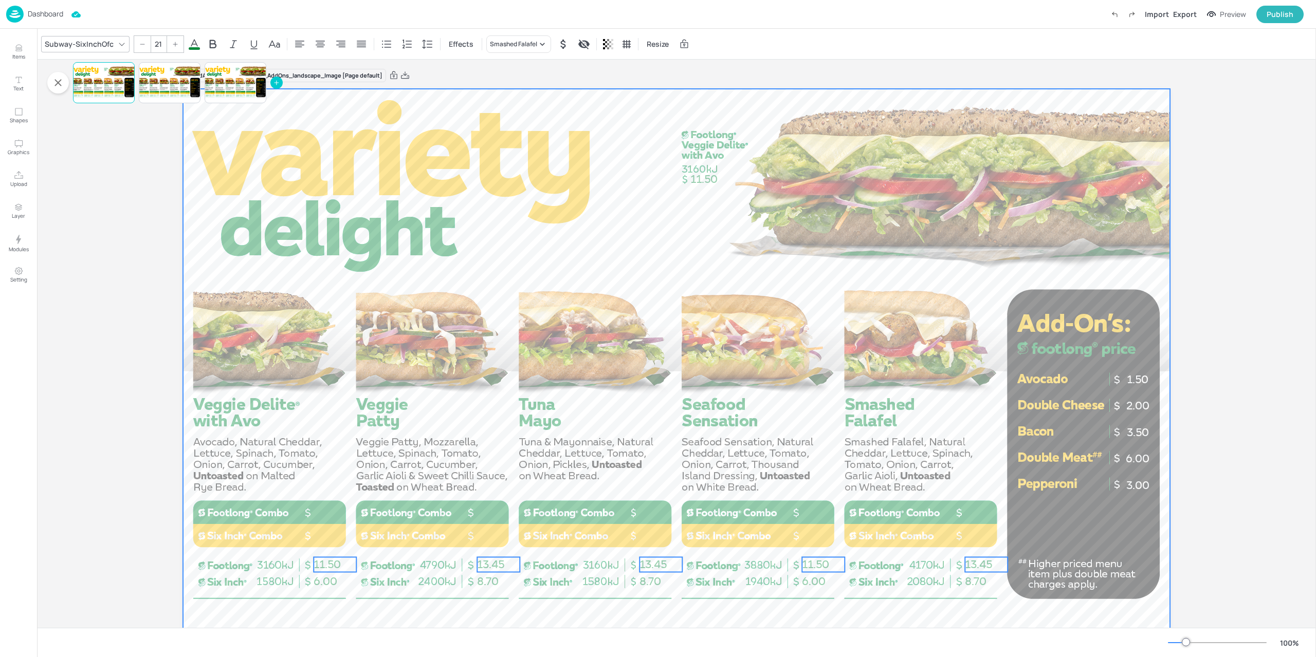
click at [976, 613] on div at bounding box center [676, 366] width 987 height 555
drag, startPoint x: 980, startPoint y: 608, endPoint x: 976, endPoint y: 553, distance: 54.7
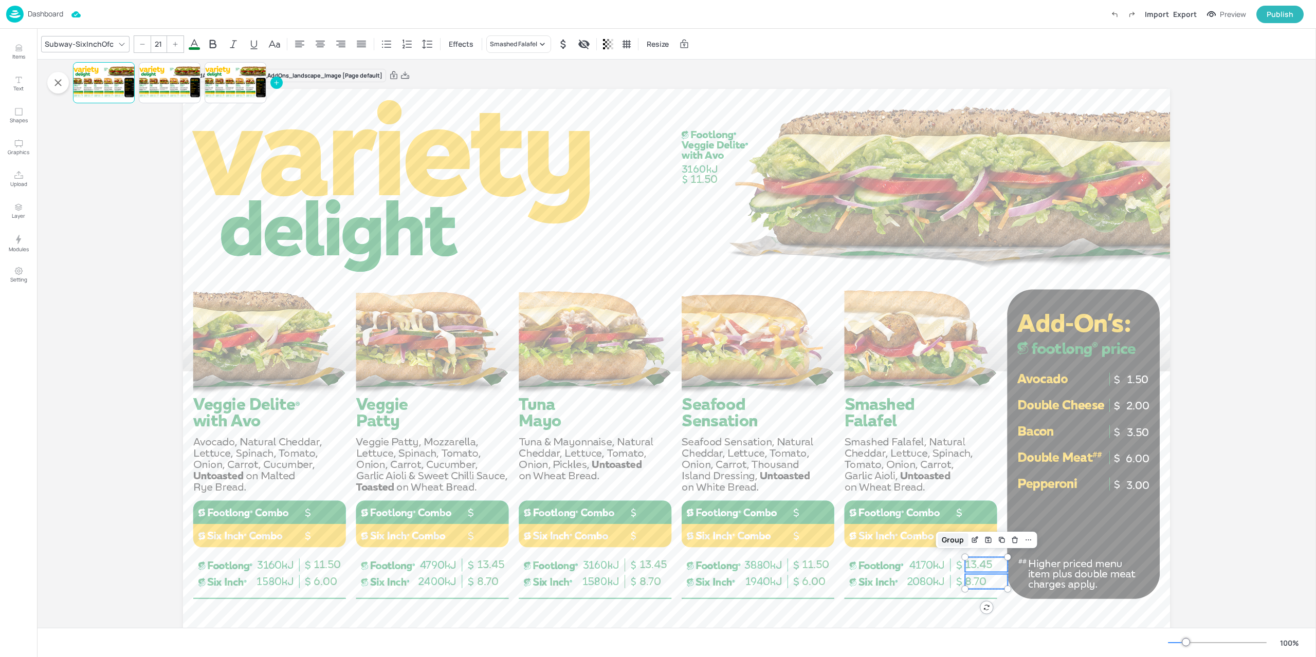
click at [950, 537] on div "Group" at bounding box center [952, 539] width 30 height 13
drag, startPoint x: 812, startPoint y: 583, endPoint x: 805, endPoint y: 556, distance: 28.5
click at [799, 541] on div "Group" at bounding box center [789, 539] width 30 height 13
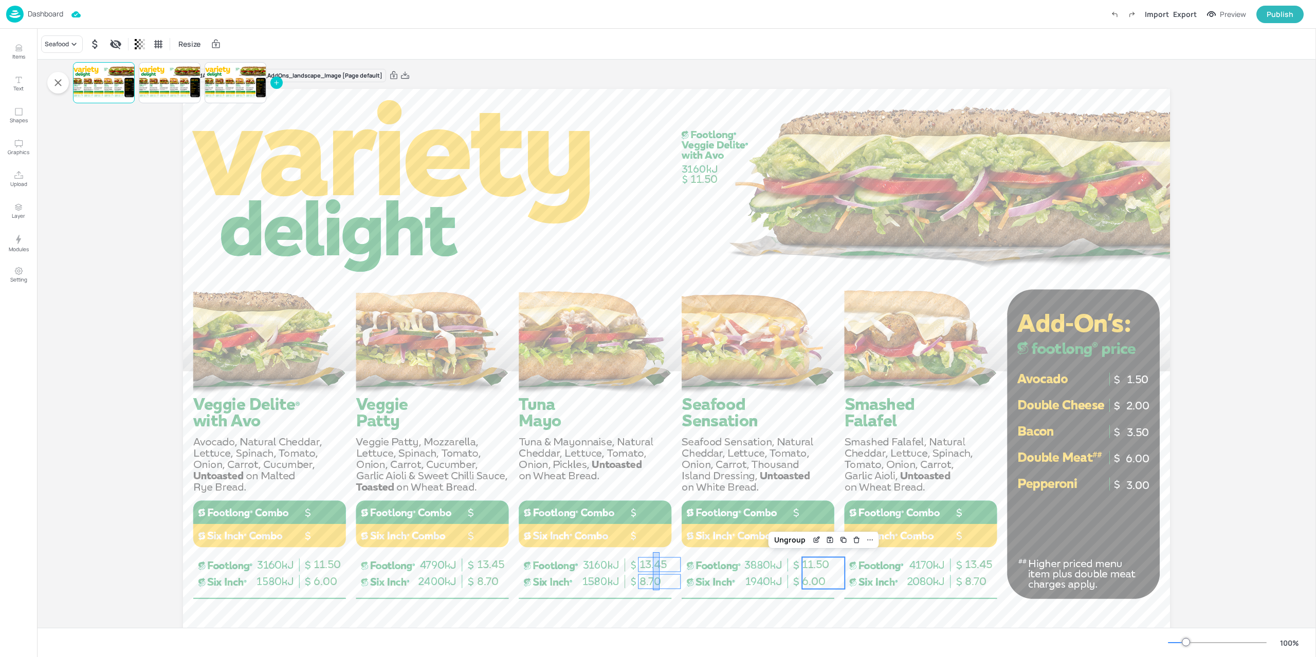
drag, startPoint x: 656, startPoint y: 579, endPoint x: 652, endPoint y: 549, distance: 30.5
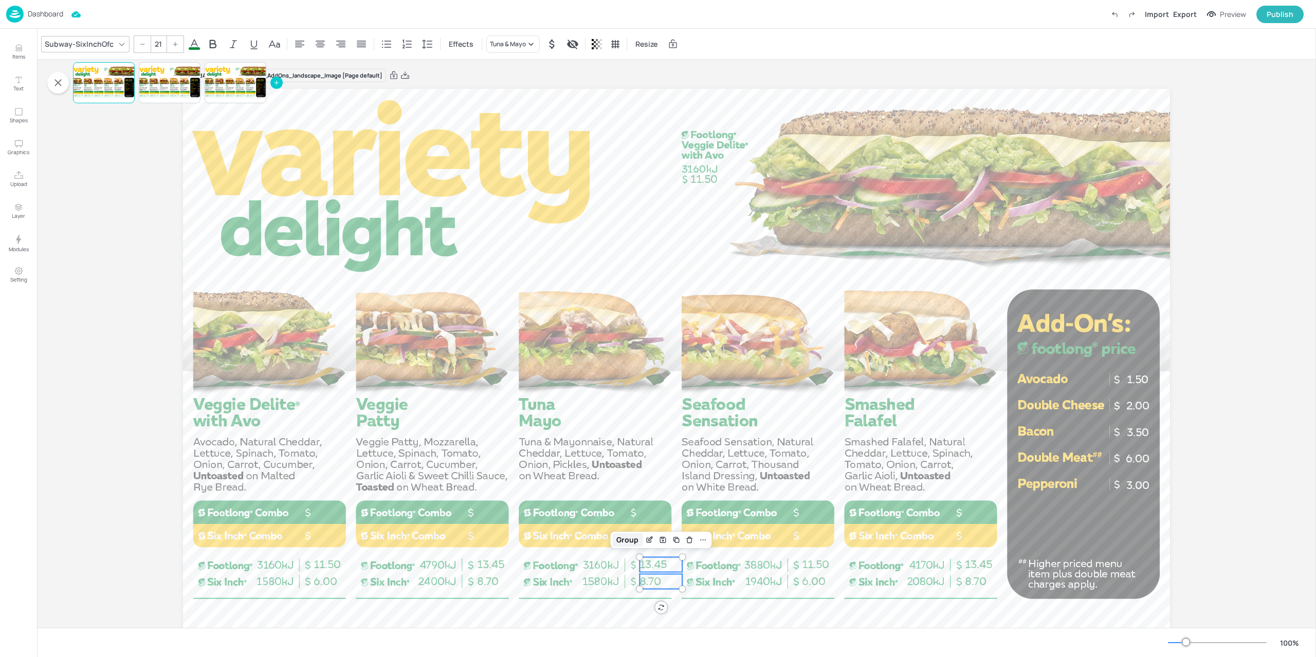
click at [633, 537] on div "Group" at bounding box center [627, 539] width 30 height 13
drag, startPoint x: 463, startPoint y: 554, endPoint x: 466, endPoint y: 561, distance: 7.4
click at [465, 540] on div "Group" at bounding box center [465, 539] width 30 height 13
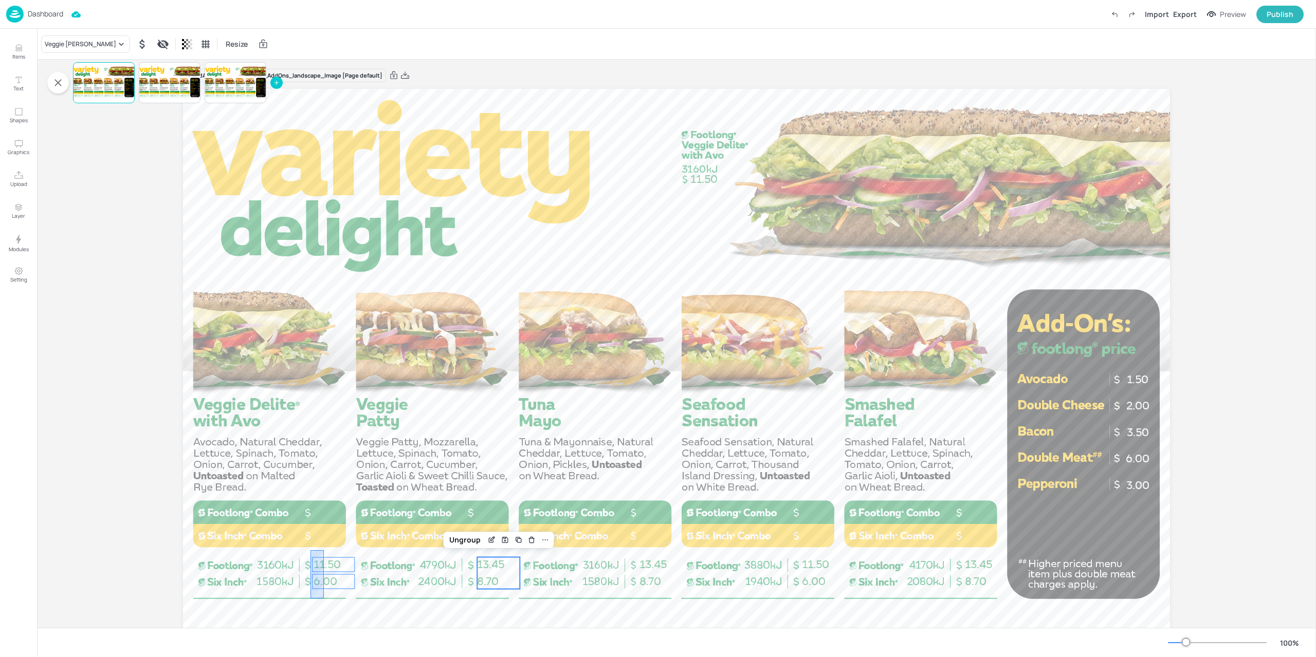
drag, startPoint x: 324, startPoint y: 595, endPoint x: 311, endPoint y: 550, distance: 46.0
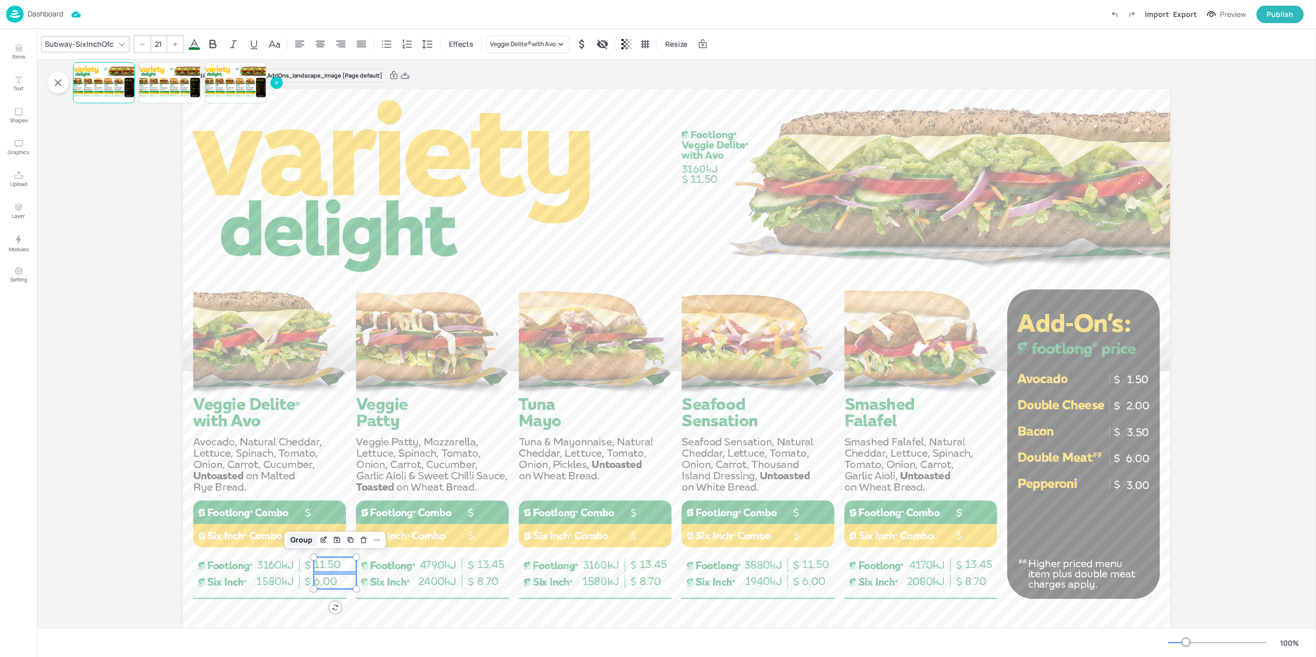
click at [297, 540] on div "Group" at bounding box center [301, 539] width 30 height 13
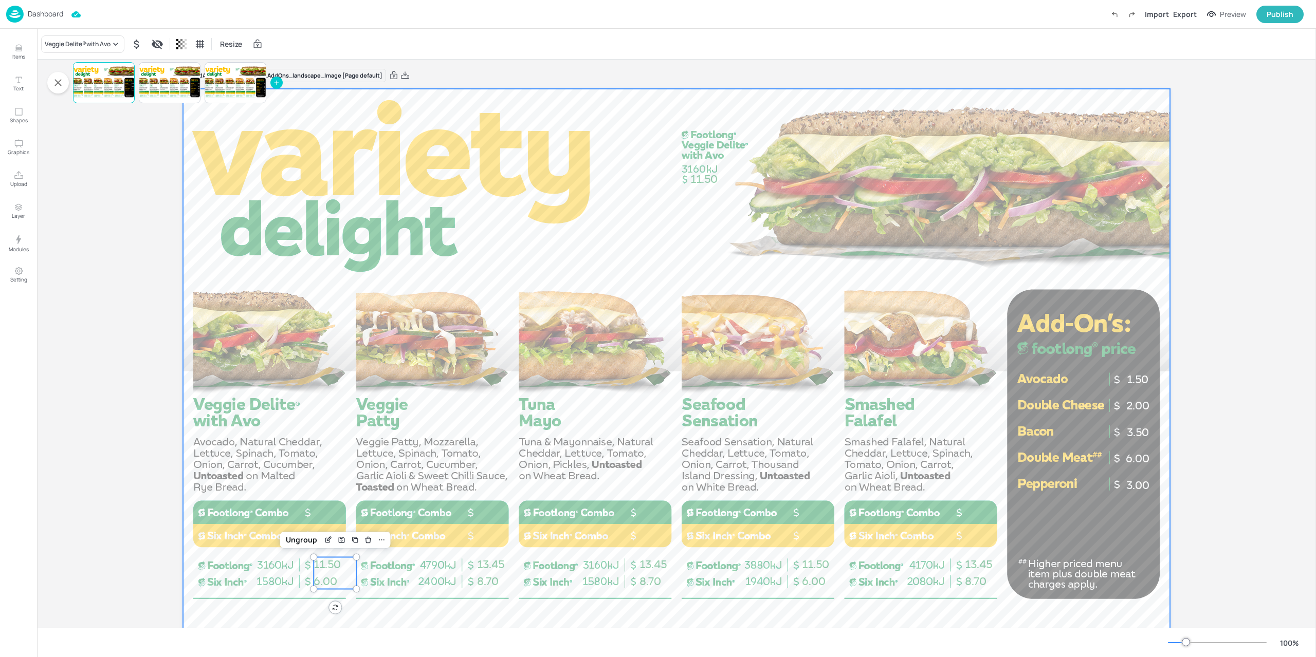
click at [200, 552] on div at bounding box center [676, 366] width 987 height 555
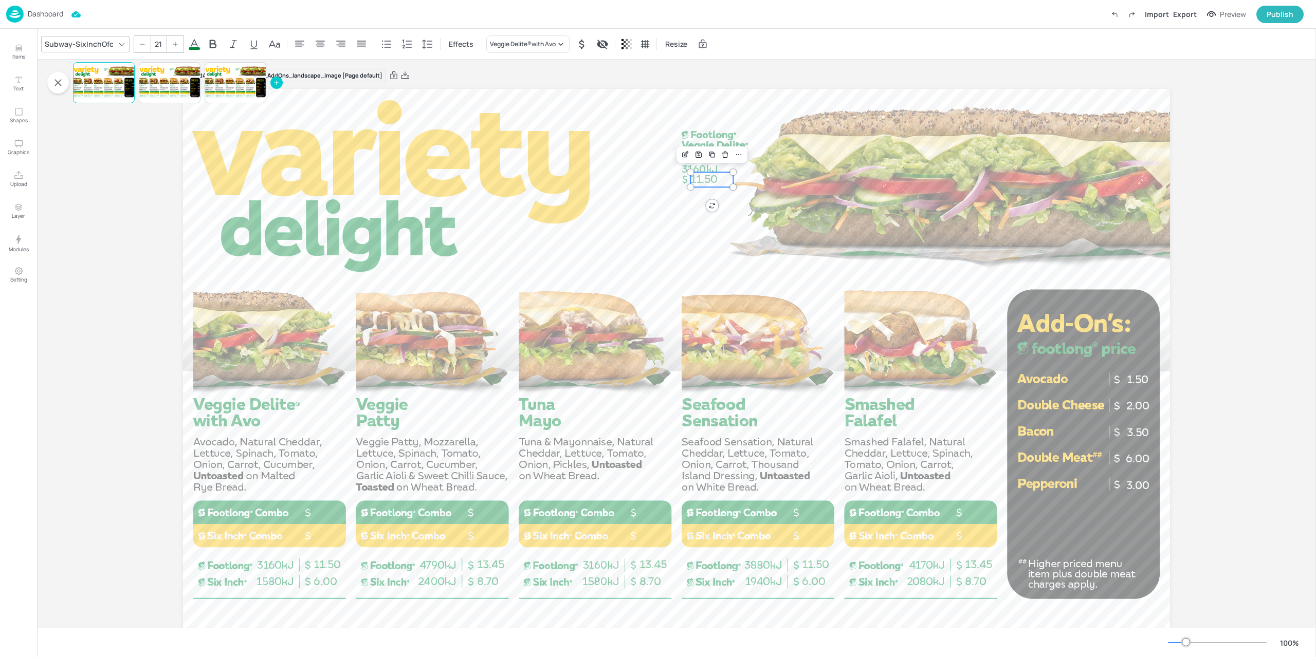
click at [700, 182] on span "11.50" at bounding box center [703, 179] width 27 height 13
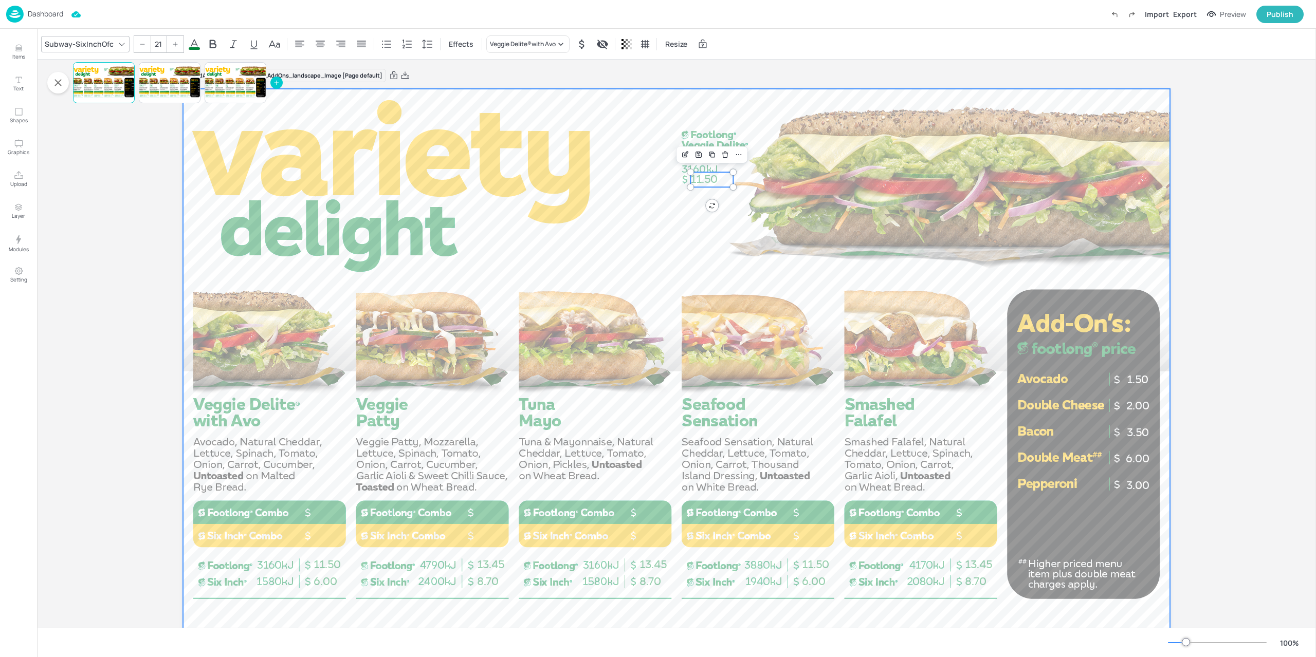
click at [721, 232] on div at bounding box center [676, 366] width 987 height 555
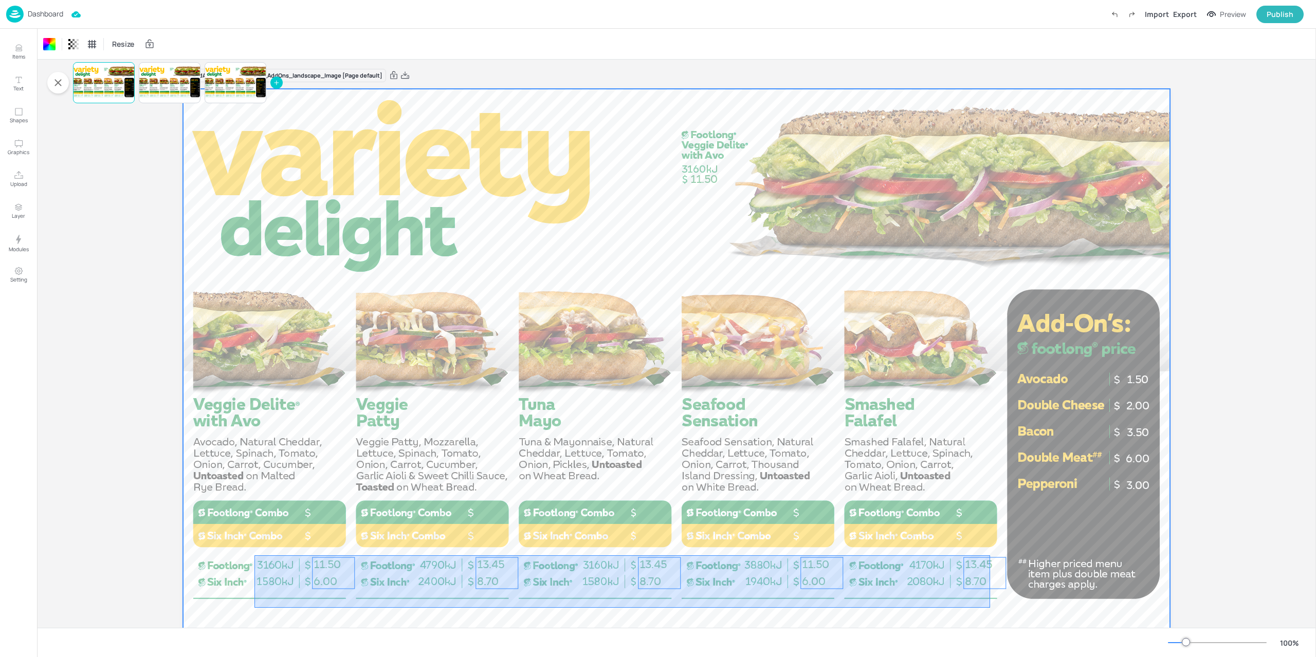
drag, startPoint x: 265, startPoint y: 604, endPoint x: 990, endPoint y: 556, distance: 726.7
click at [990, 556] on div at bounding box center [676, 366] width 987 height 555
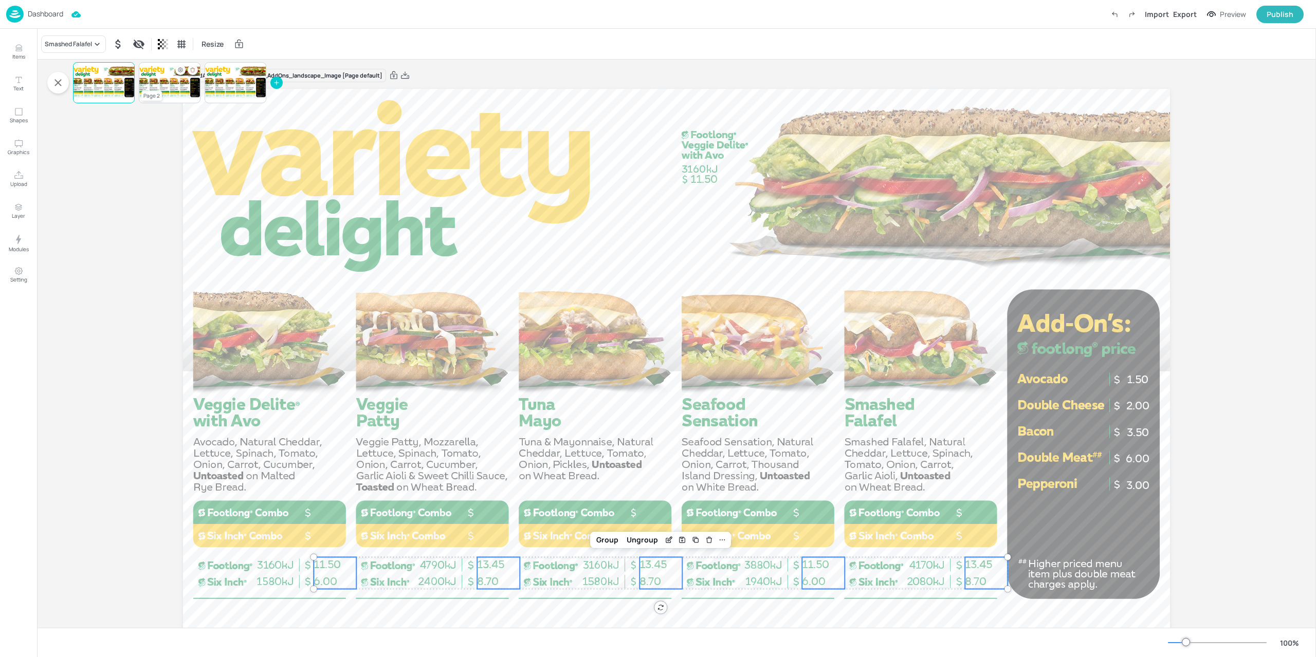
click at [167, 86] on div at bounding box center [170, 82] width 62 height 35
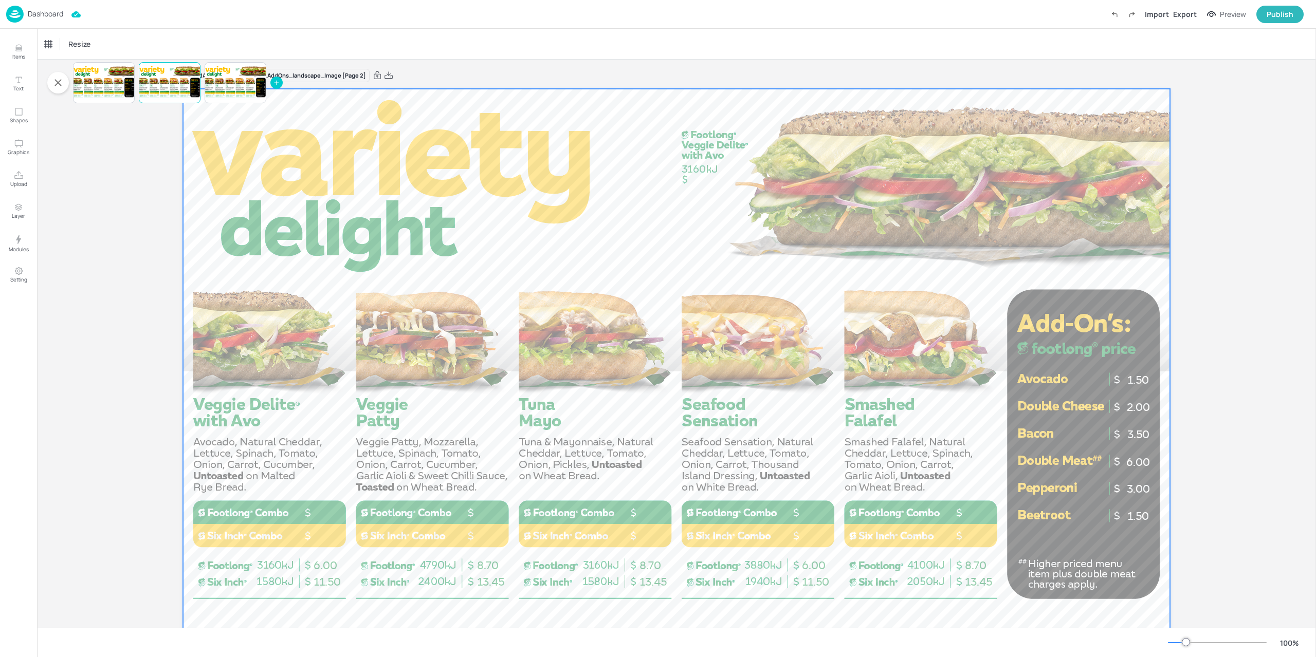
click at [487, 395] on div at bounding box center [676, 366] width 987 height 555
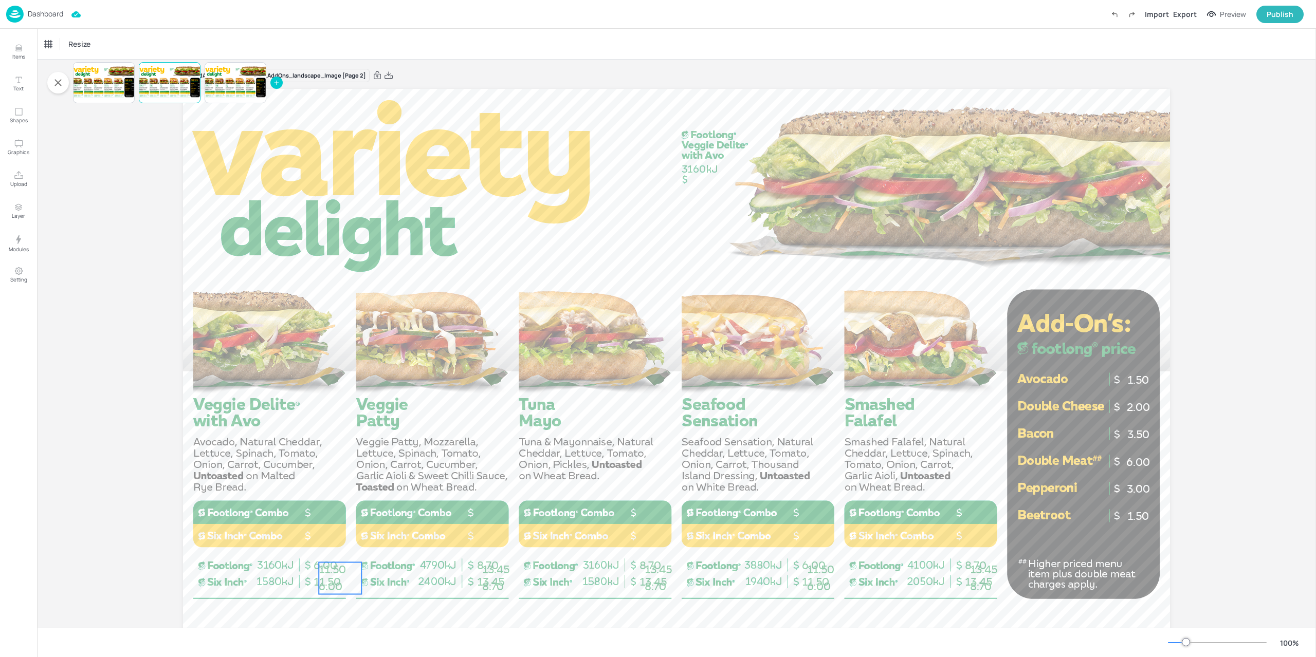
click at [338, 589] on span "6.00" at bounding box center [331, 586] width 24 height 13
click at [486, 583] on span "8.70" at bounding box center [493, 586] width 22 height 13
click at [648, 581] on span "8.70" at bounding box center [655, 586] width 22 height 13
click at [831, 580] on p "6.00" at bounding box center [828, 587] width 43 height 15
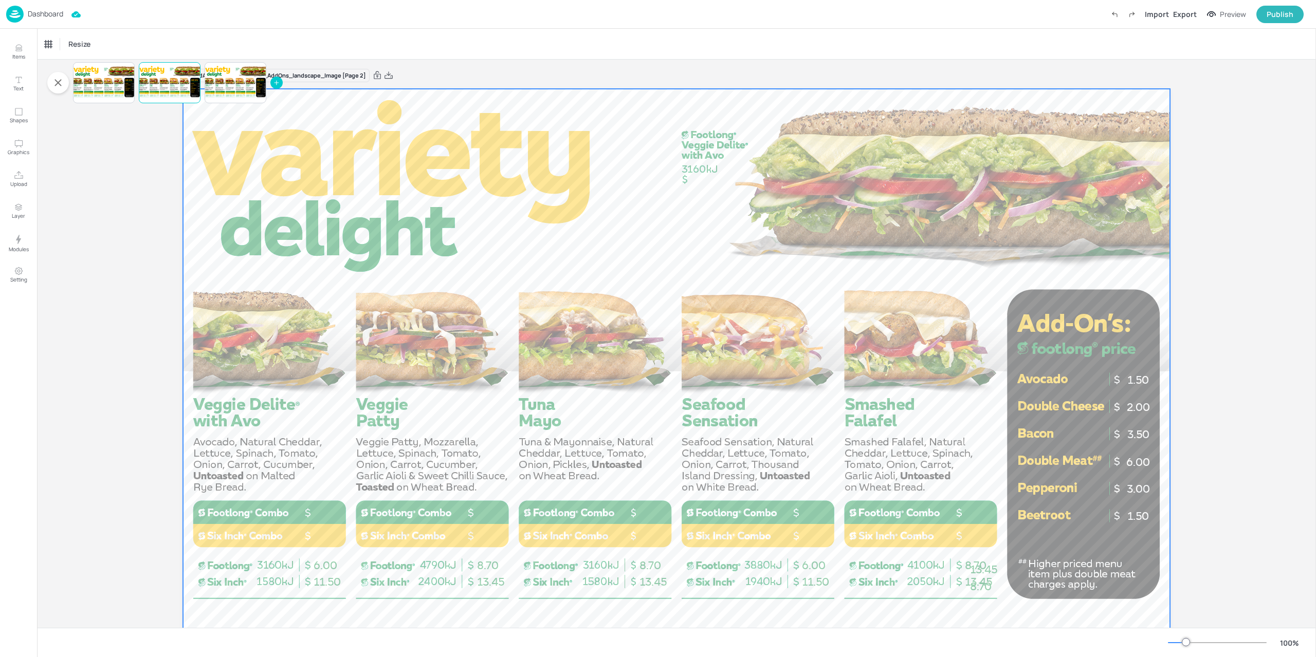
click at [959, 586] on div at bounding box center [676, 366] width 987 height 555
click at [976, 586] on span "8.70" at bounding box center [981, 586] width 22 height 13
click at [692, 175] on div at bounding box center [676, 366] width 987 height 555
click at [112, 91] on div at bounding box center [104, 82] width 62 height 35
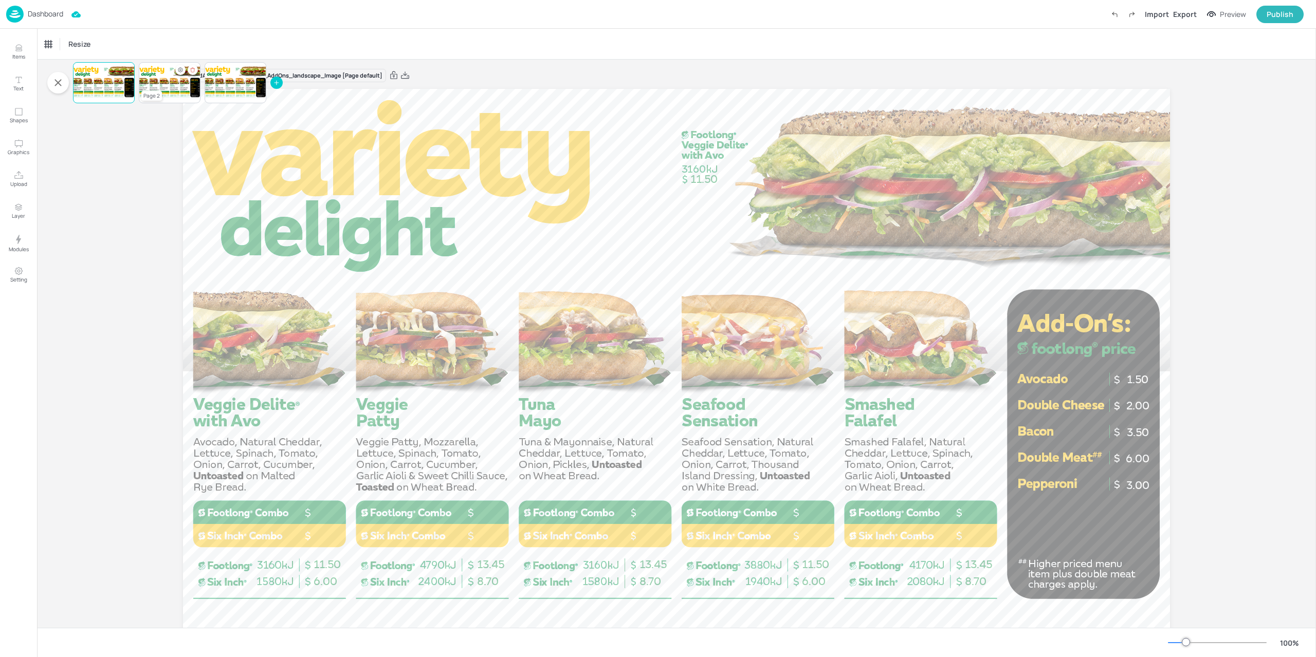
click at [172, 93] on div at bounding box center [170, 82] width 62 height 35
click at [112, 85] on div at bounding box center [104, 82] width 62 height 35
click at [698, 178] on span "11.50" at bounding box center [703, 179] width 27 height 13
click at [182, 95] on div at bounding box center [170, 82] width 62 height 35
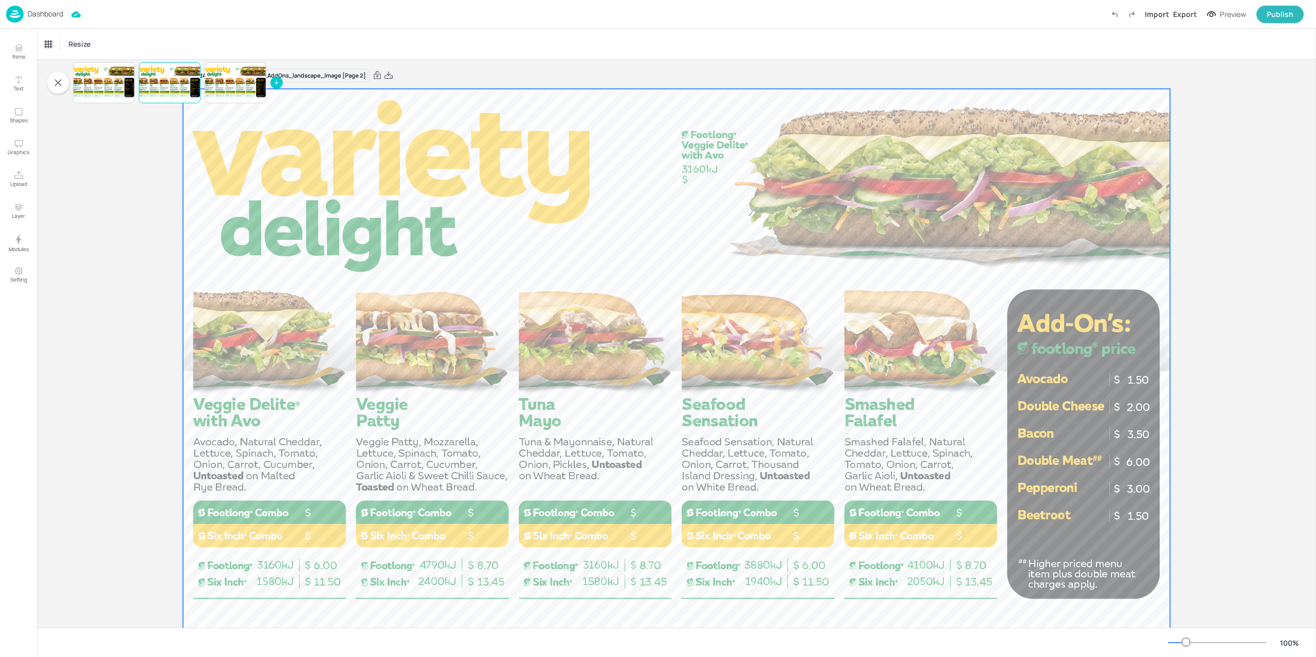
click at [673, 217] on div at bounding box center [676, 366] width 987 height 555
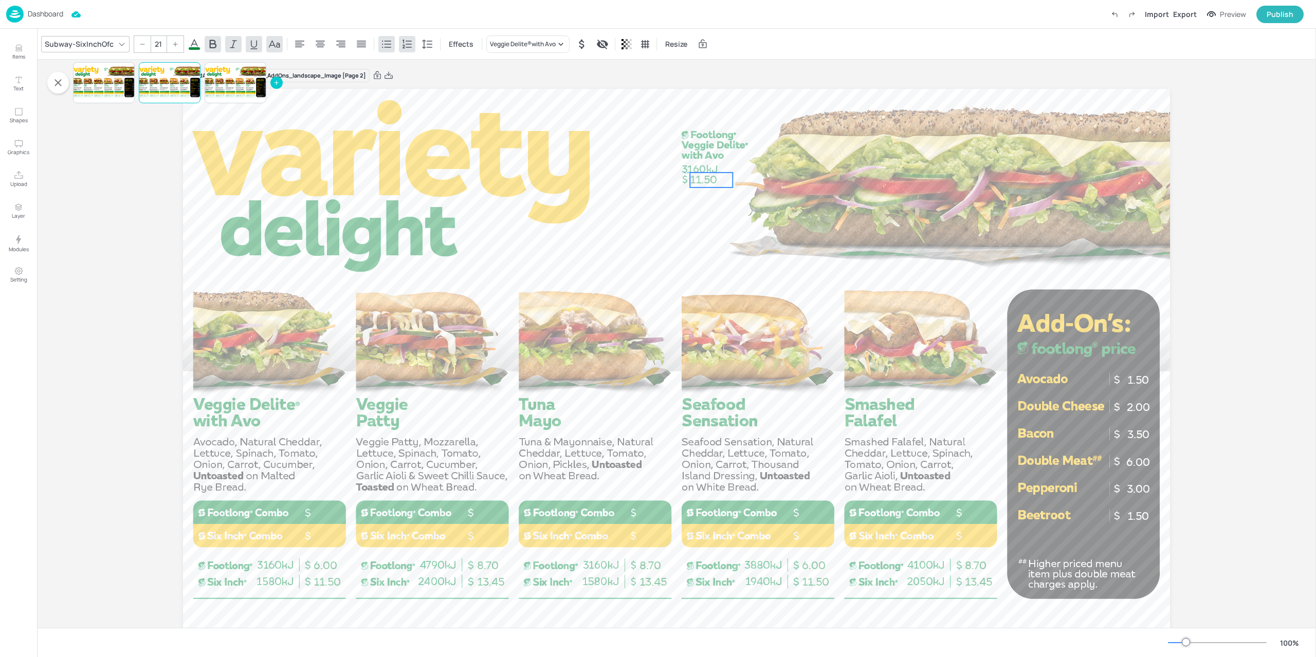
drag, startPoint x: 703, startPoint y: 183, endPoint x: 698, endPoint y: 181, distance: 5.7
click at [698, 181] on span "11.50" at bounding box center [703, 179] width 27 height 13
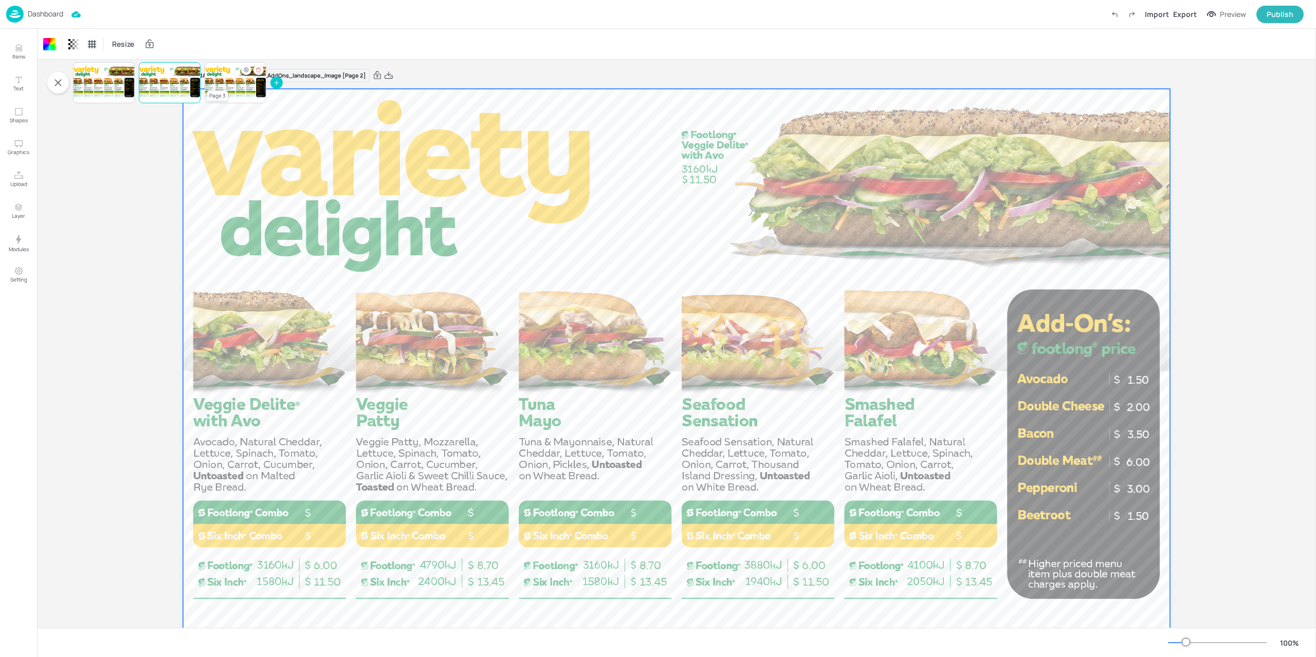
click at [252, 89] on div at bounding box center [236, 82] width 62 height 35
click at [789, 253] on div at bounding box center [676, 366] width 987 height 555
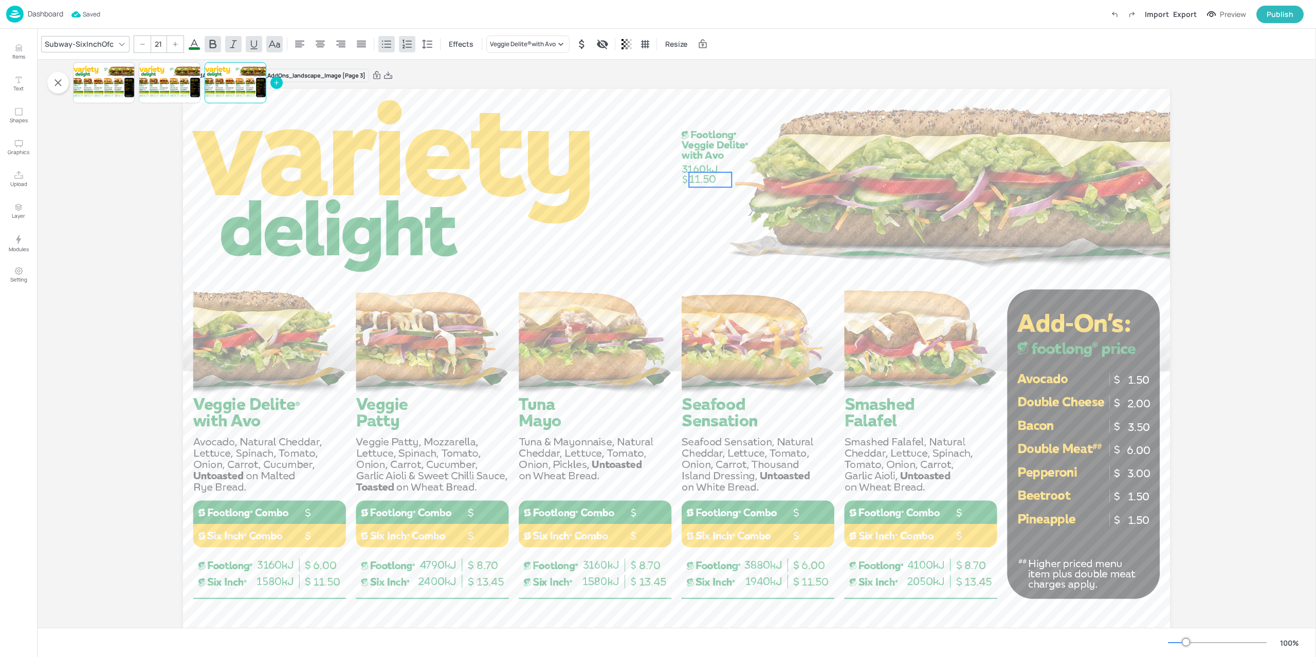
click at [705, 180] on span "11.50" at bounding box center [702, 179] width 27 height 13
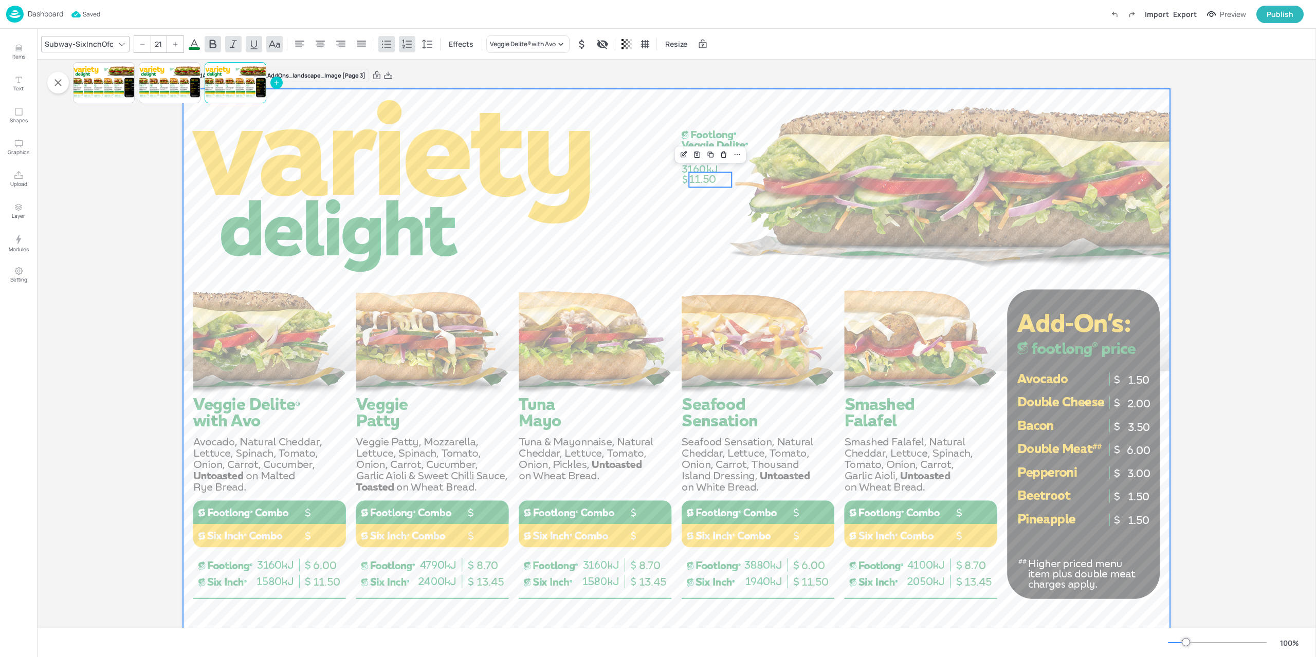
click at [740, 218] on div at bounding box center [676, 366] width 987 height 555
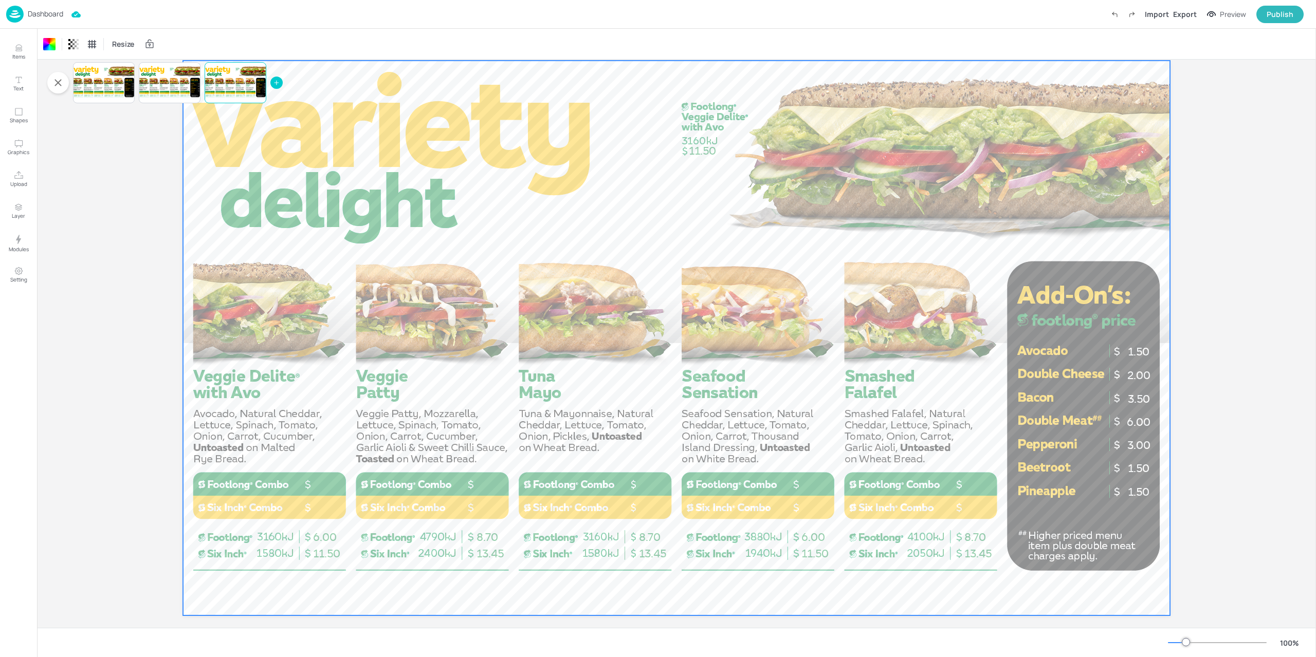
scroll to position [45, 0]
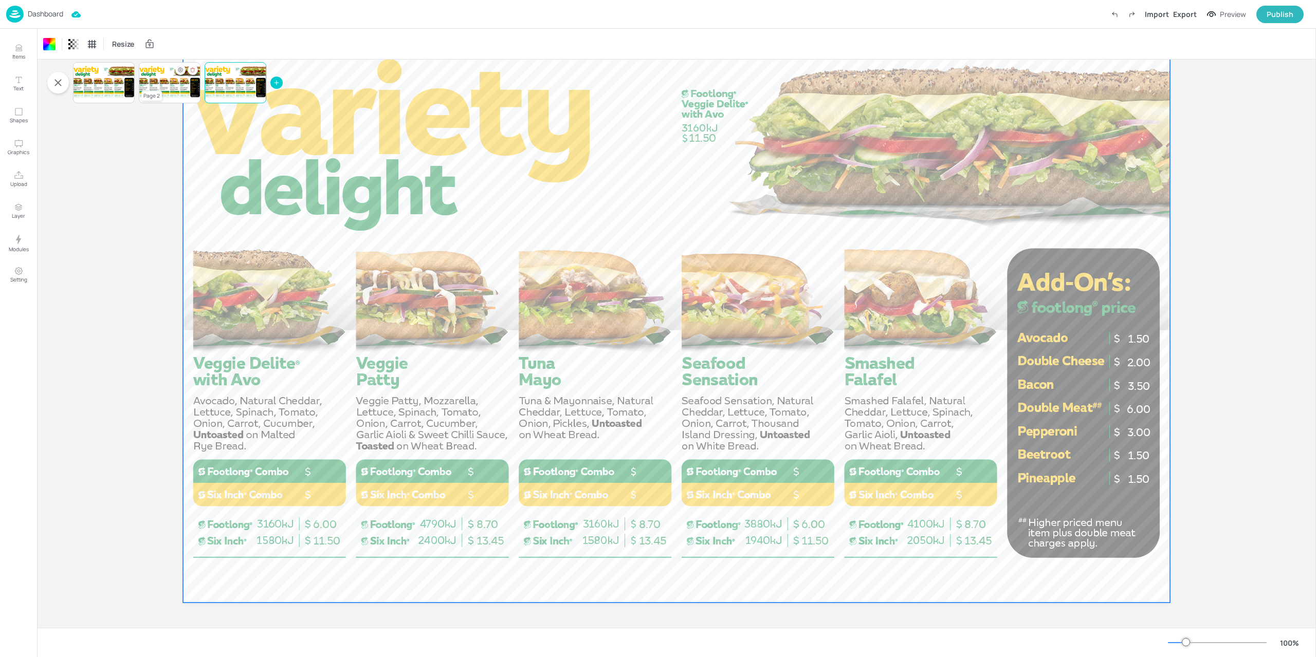
click at [158, 88] on div at bounding box center [170, 82] width 62 height 35
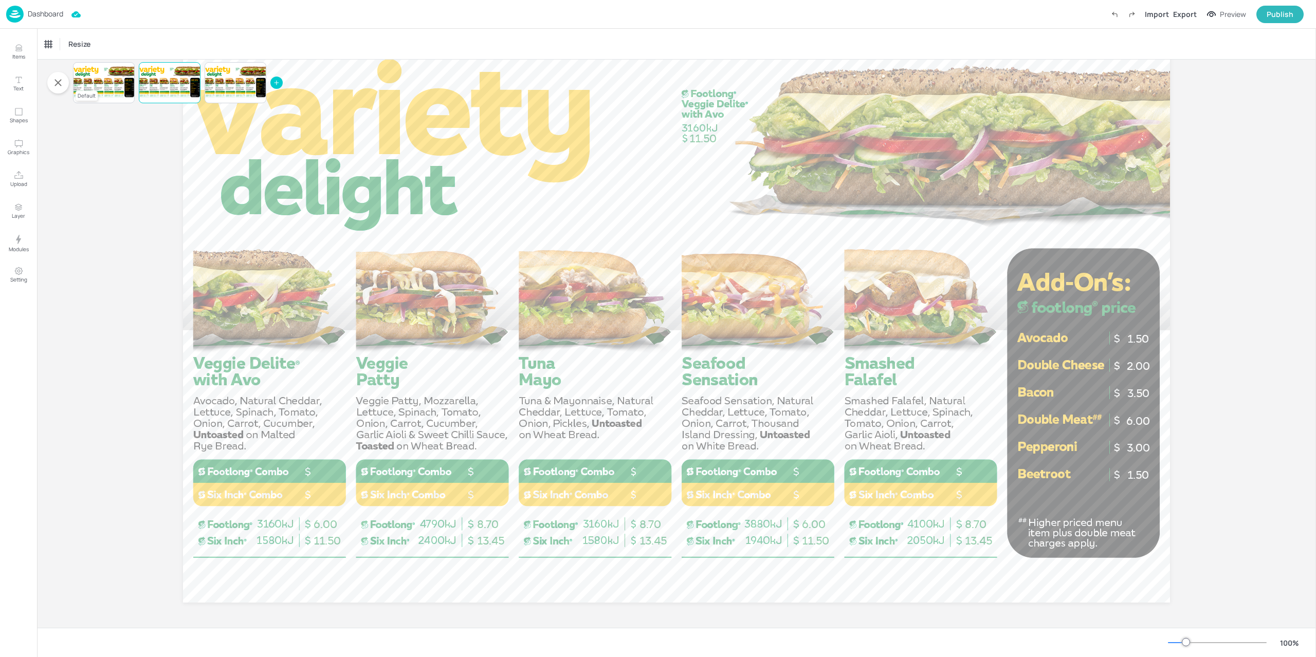
click at [95, 89] on div at bounding box center [104, 82] width 62 height 35
click at [167, 87] on div at bounding box center [170, 82] width 62 height 35
click at [98, 85] on div at bounding box center [104, 82] width 62 height 35
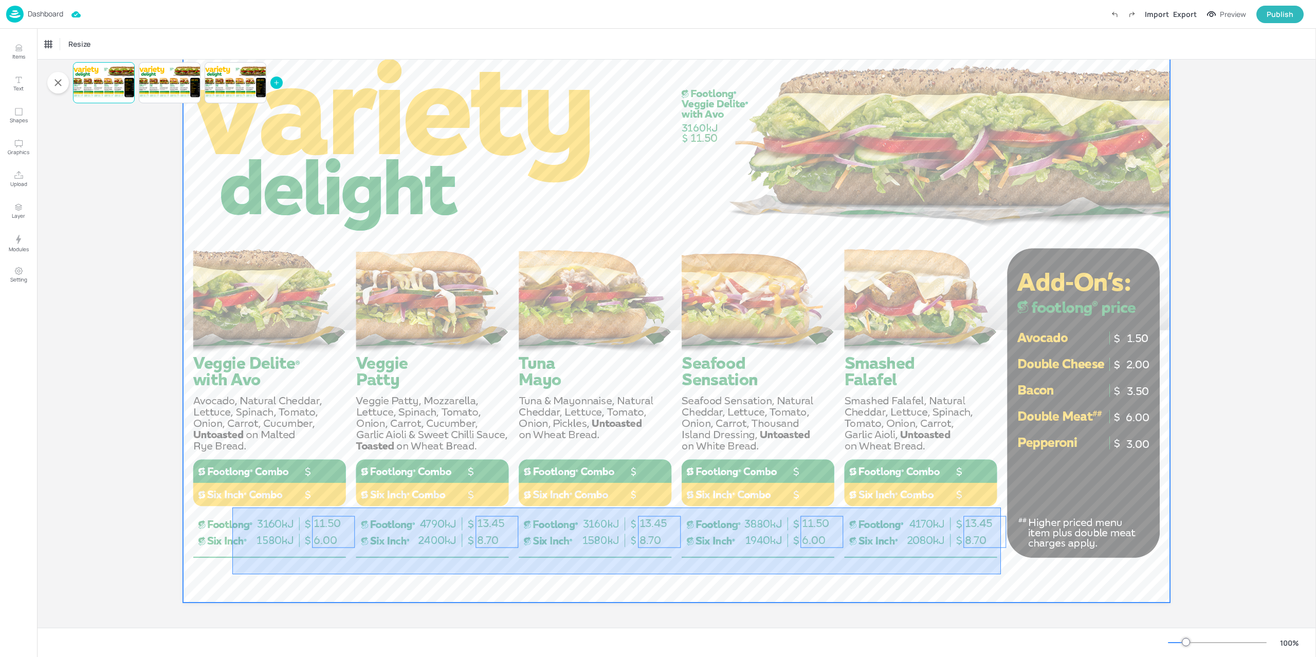
drag, startPoint x: 232, startPoint y: 508, endPoint x: 1001, endPoint y: 574, distance: 771.6
click at [1001, 574] on div at bounding box center [676, 325] width 987 height 555
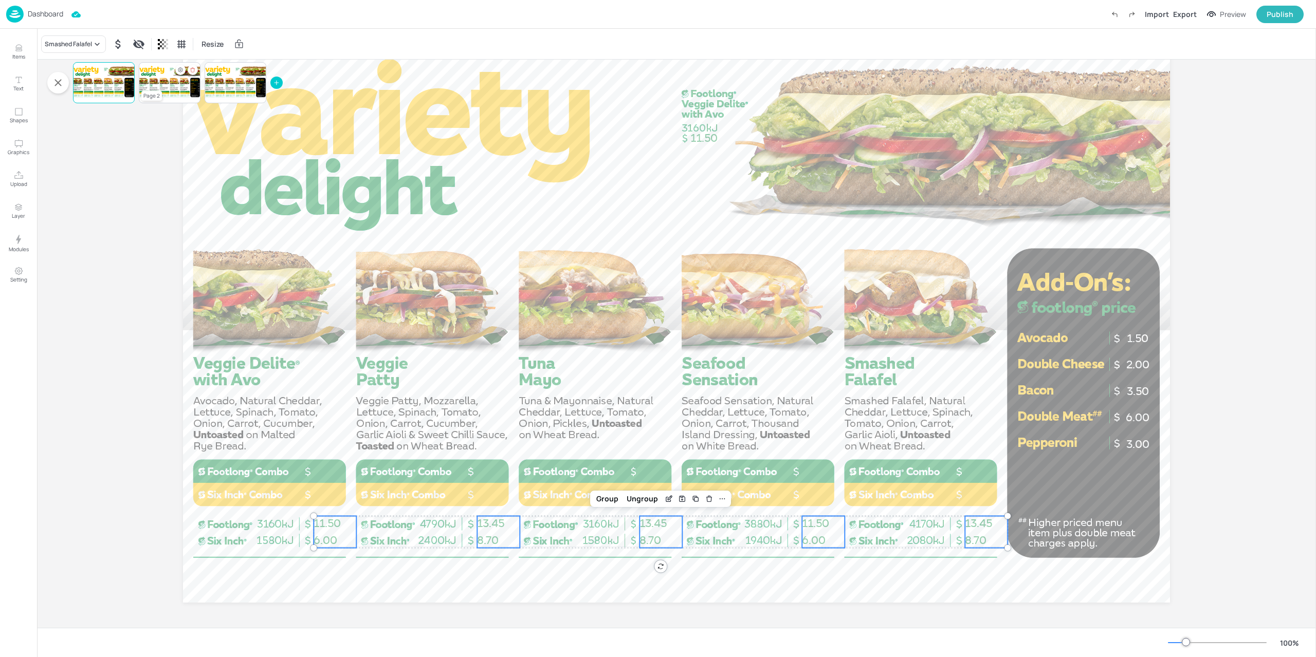
click at [162, 81] on div at bounding box center [170, 82] width 62 height 35
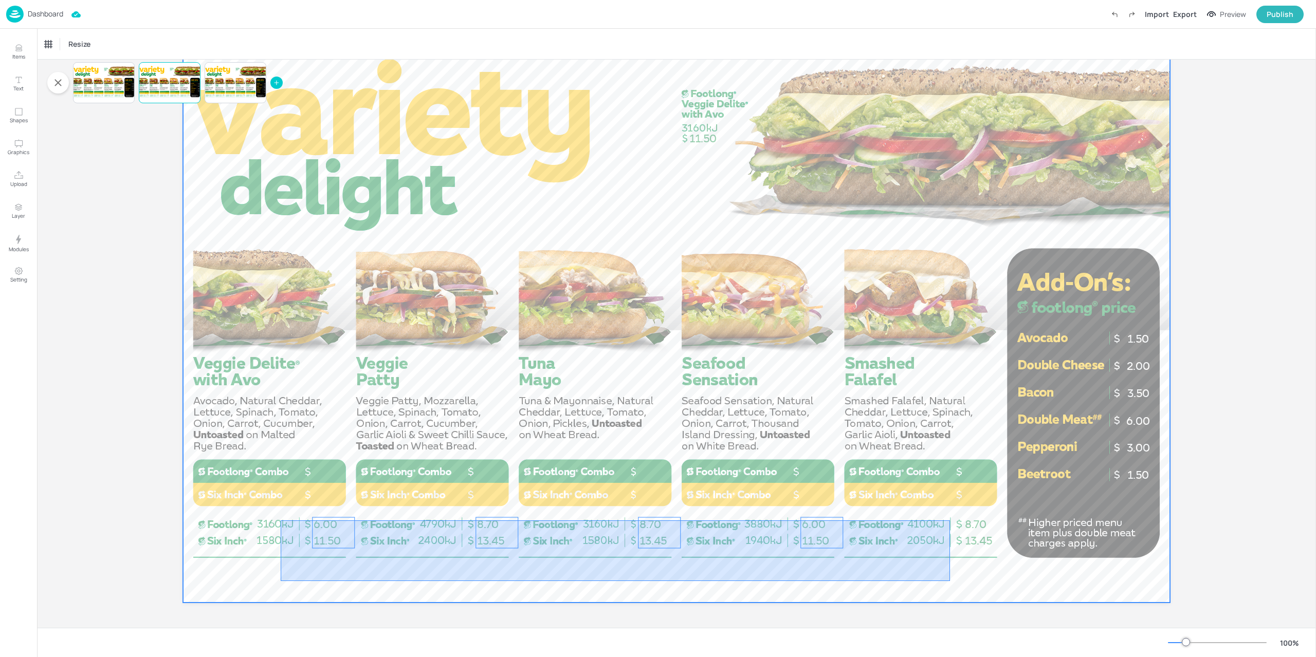
drag, startPoint x: 561, startPoint y: 564, endPoint x: 984, endPoint y: 582, distance: 423.3
click at [984, 582] on div at bounding box center [676, 325] width 987 height 555
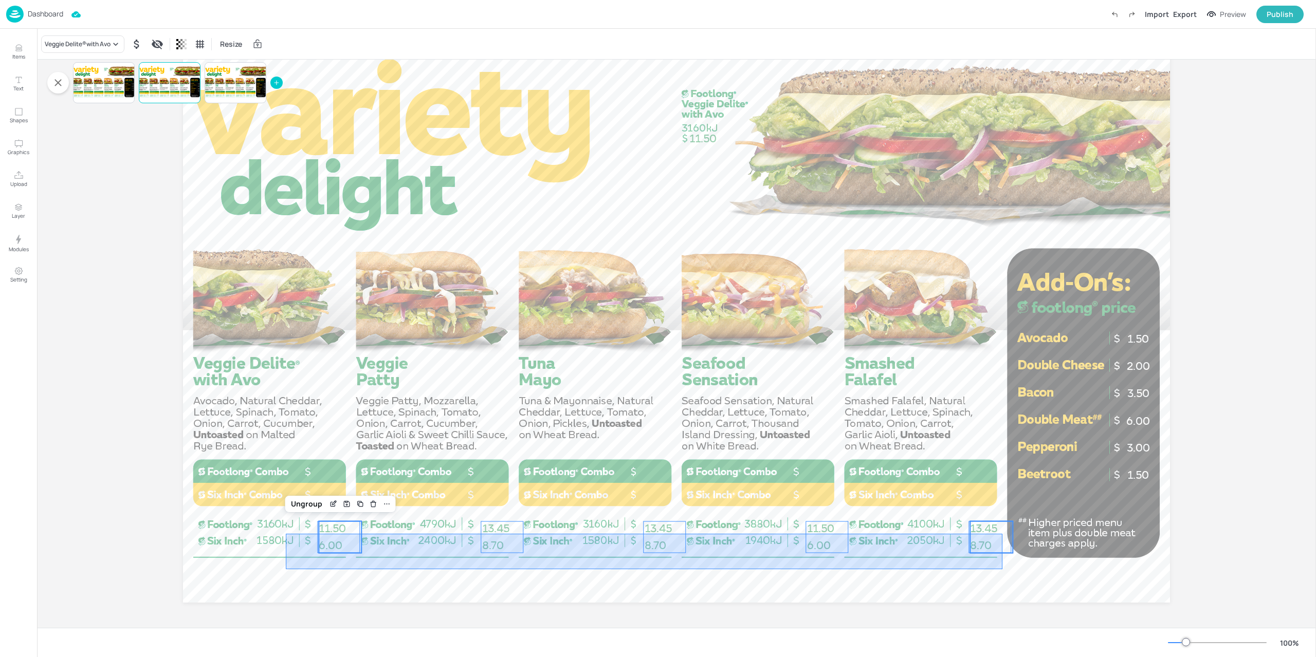
drag, startPoint x: 302, startPoint y: 567, endPoint x: 1002, endPoint y: 533, distance: 701.2
click at [1002, 48] on div "3.00 6.00 3.50 2.00 1.50 1.50 11.50 8.70 13.45 6.00 11.50 8.70 13.45 8.70 13.45…" at bounding box center [676, 48] width 987 height 0
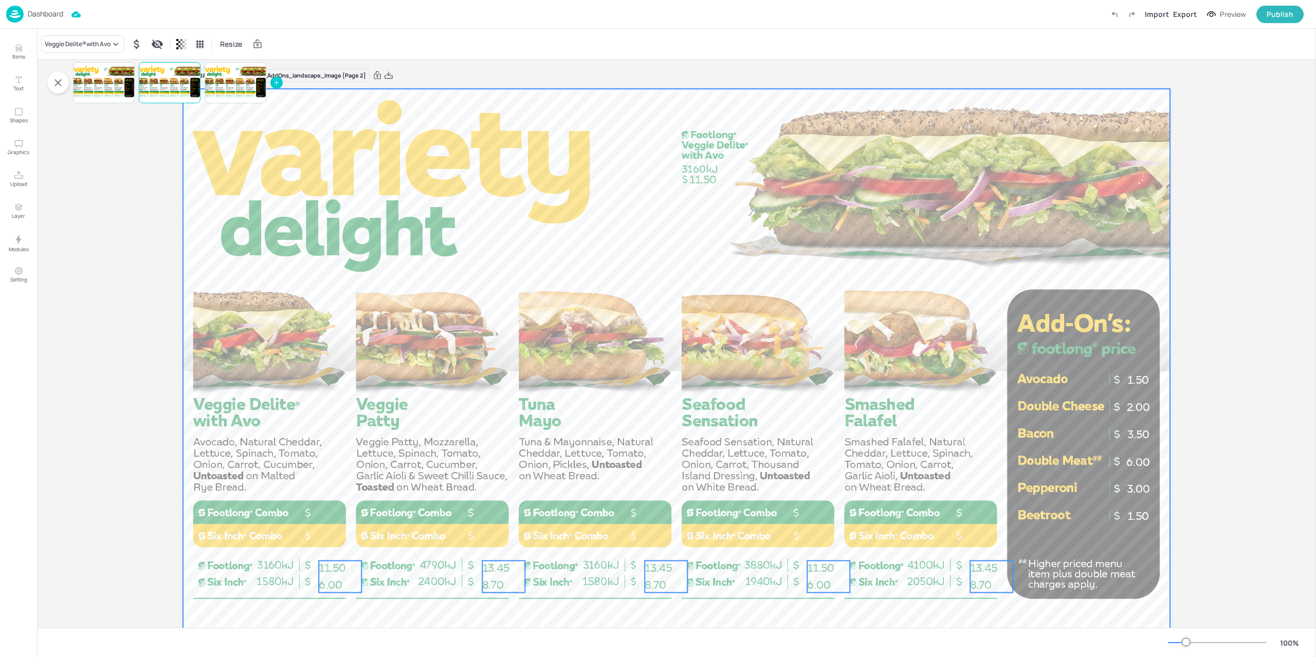
scroll to position [0, 0]
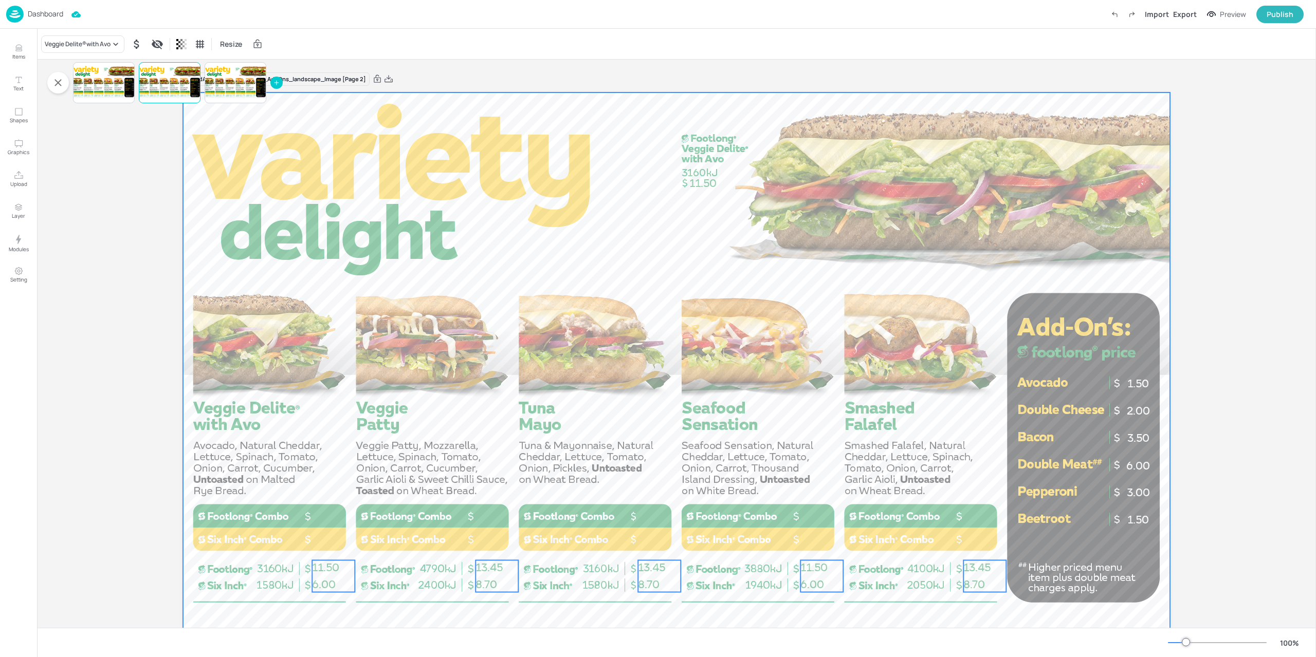
click at [1002, 615] on div at bounding box center [676, 369] width 987 height 555
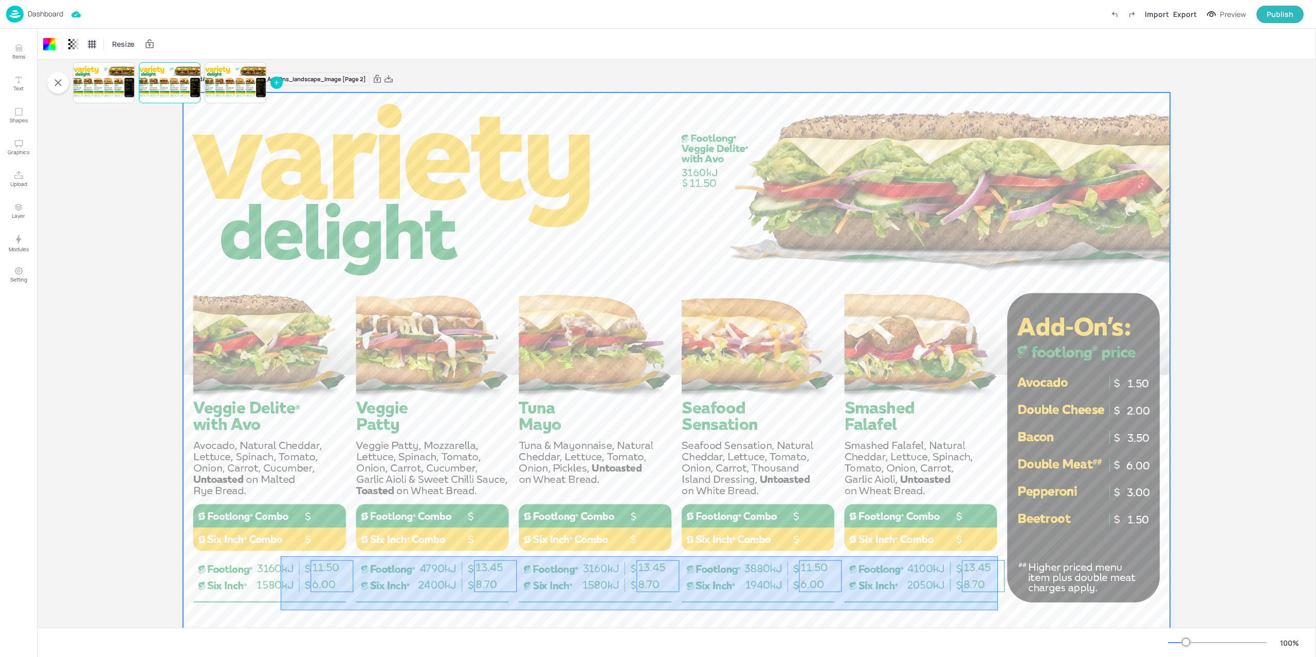
drag, startPoint x: 997, startPoint y: 610, endPoint x: 280, endPoint y: 558, distance: 719.3
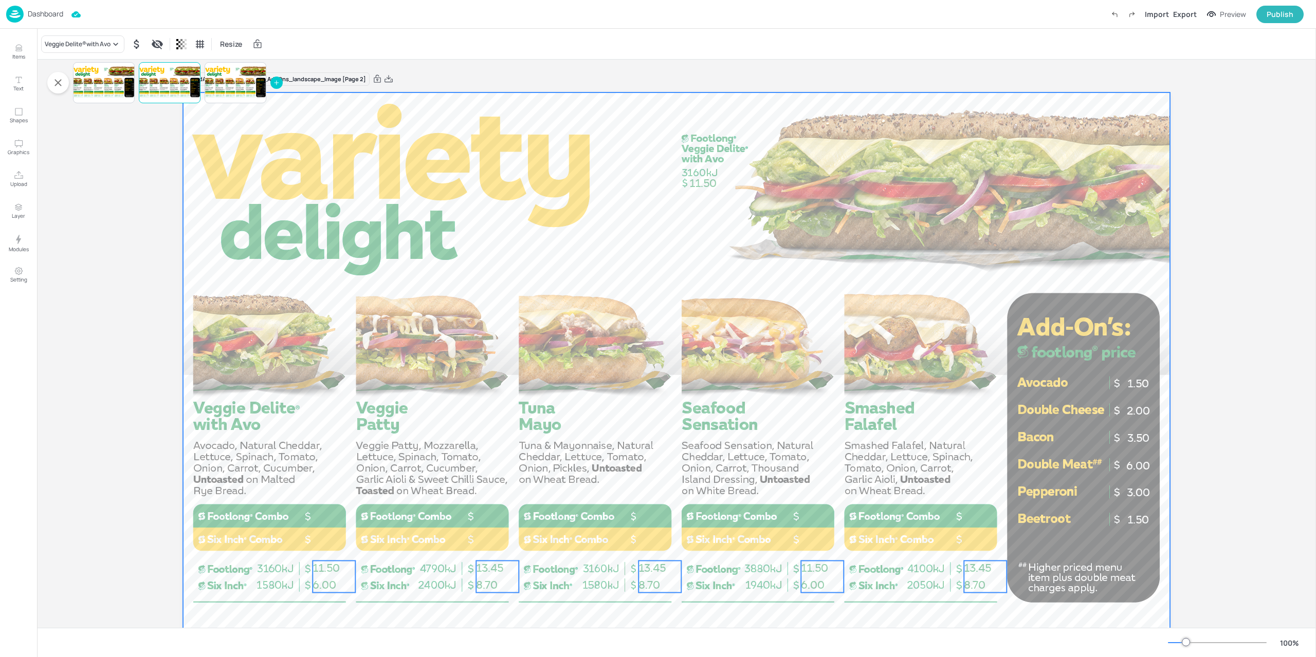
scroll to position [21, 0]
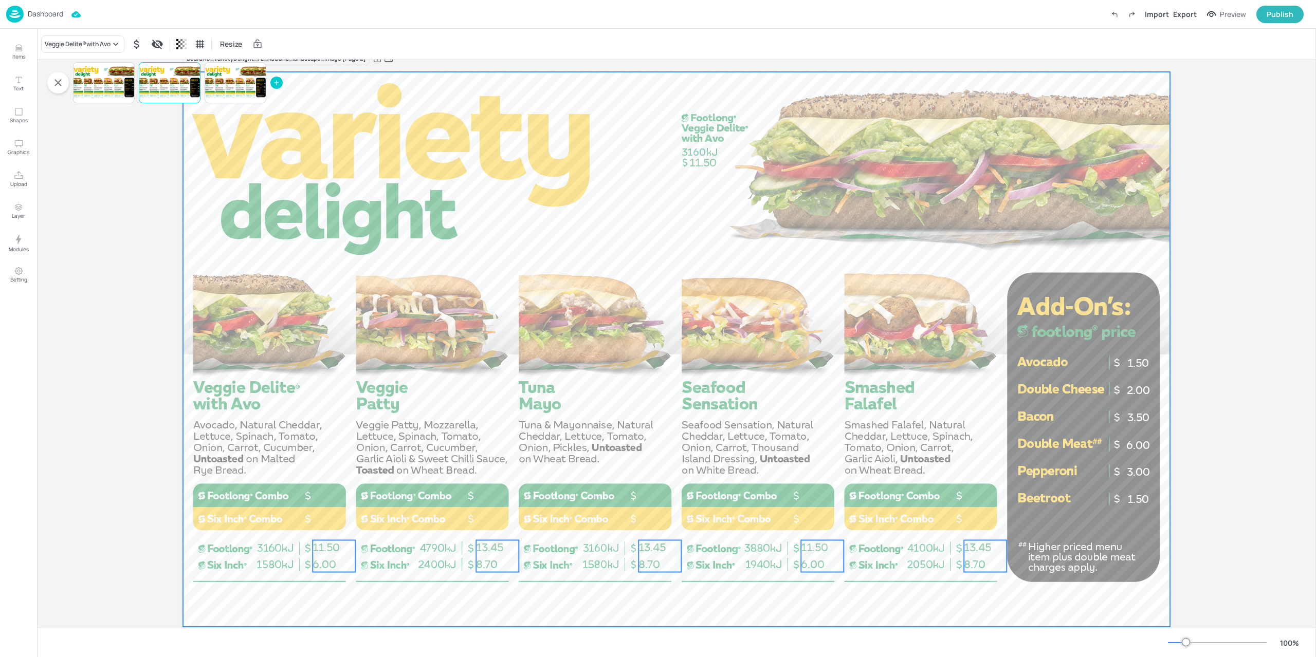
click at [308, 595] on div at bounding box center [676, 349] width 987 height 555
click at [229, 94] on div at bounding box center [236, 82] width 62 height 35
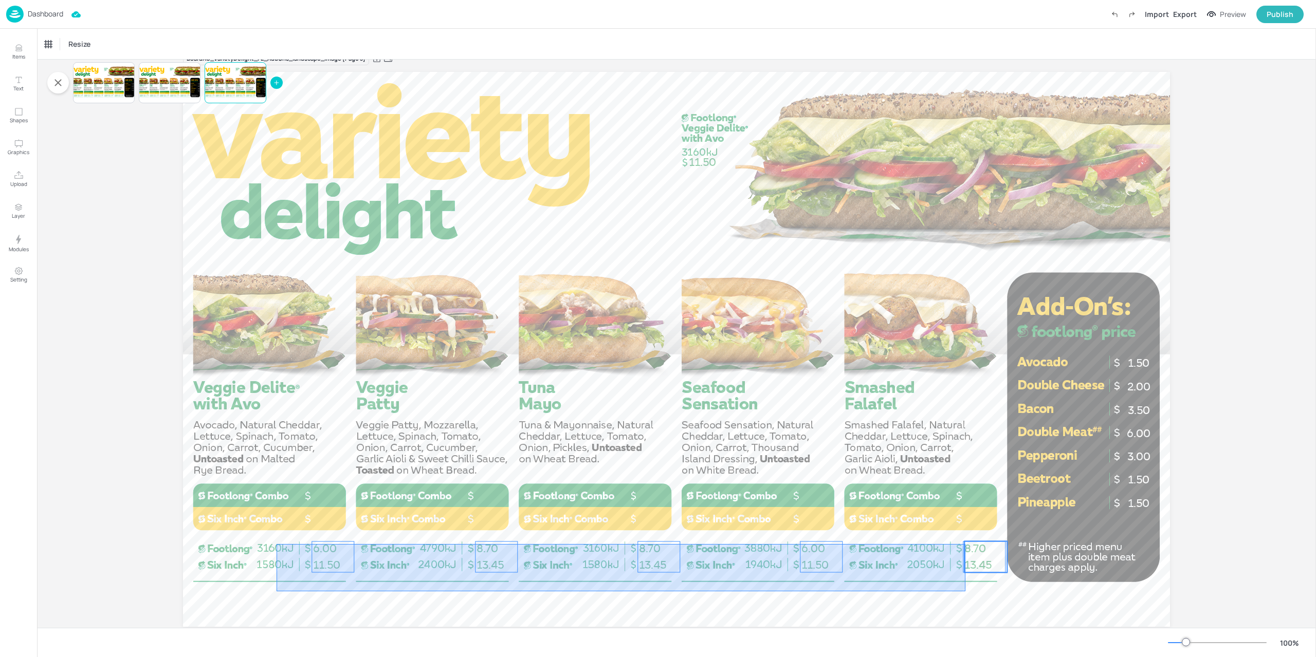
drag, startPoint x: 314, startPoint y: 584, endPoint x: 966, endPoint y: 544, distance: 652.8
click at [966, 72] on div "8.70 13.45 6.00 11.50 8.70 13.45 8.70 13.45 6.00 11.50 1.50 1.50 2.00 3.50 6.00…" at bounding box center [676, 72] width 987 height 0
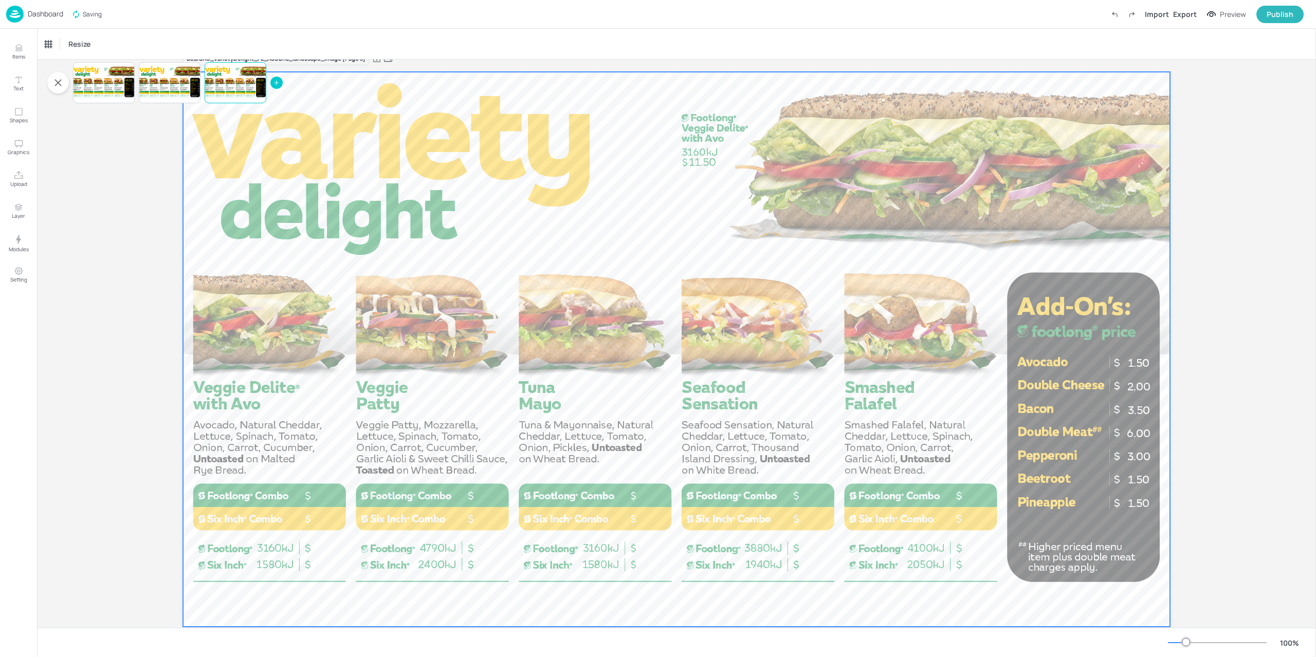
click at [949, 584] on div at bounding box center [676, 349] width 987 height 555
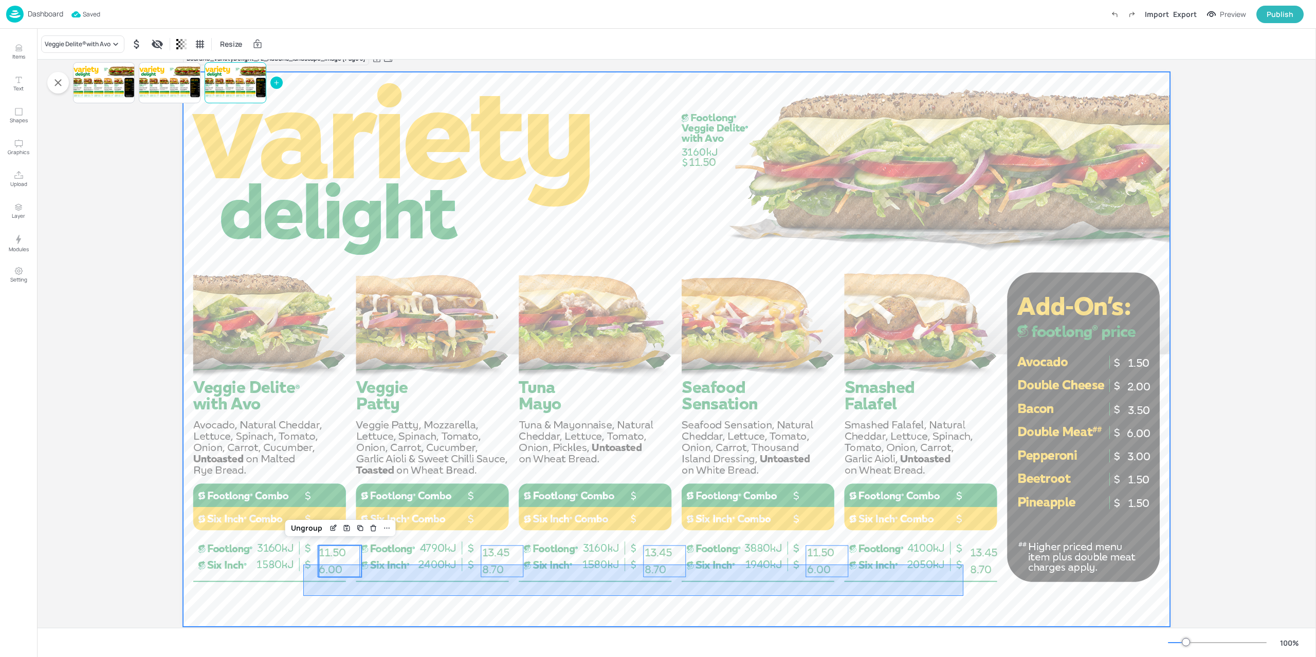
drag, startPoint x: 303, startPoint y: 596, endPoint x: 983, endPoint y: 557, distance: 680.5
click at [983, 72] on div "1.50 1.50 2.00 3.50 6.00 3.00 1.50 11.50 8.70 13.45 6.00 11.50 8.70 13.45 8.70 …" at bounding box center [676, 72] width 987 height 0
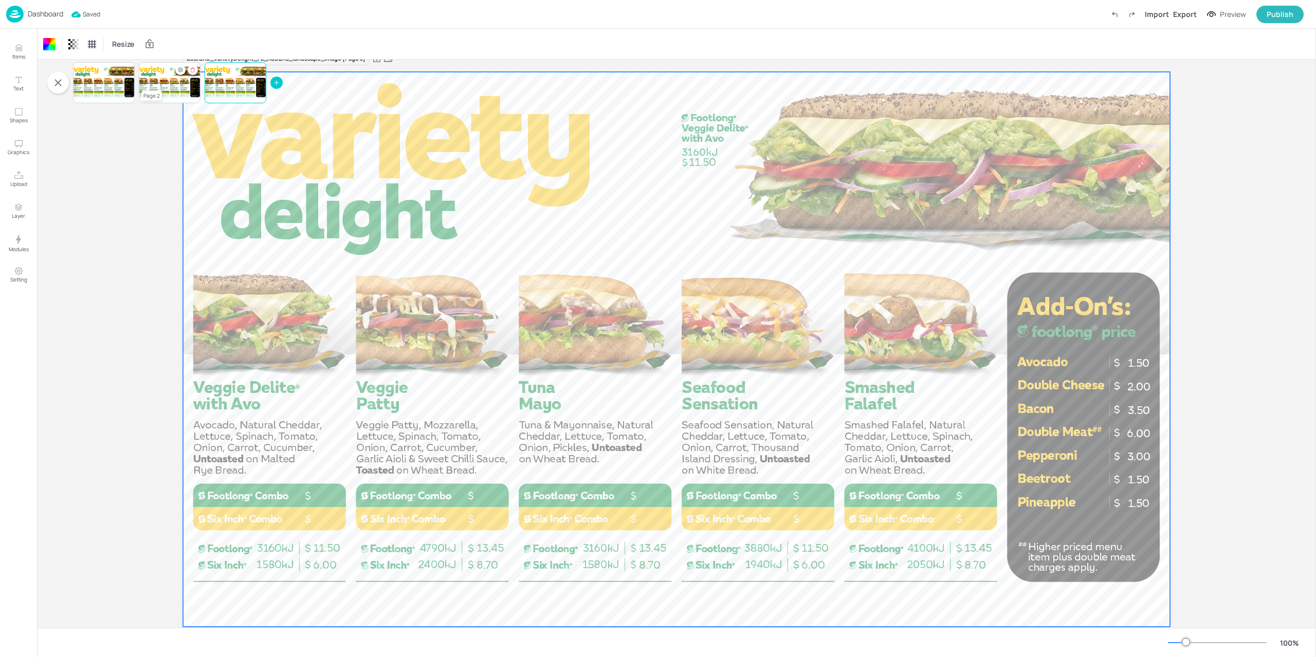
click at [173, 90] on div at bounding box center [170, 82] width 62 height 35
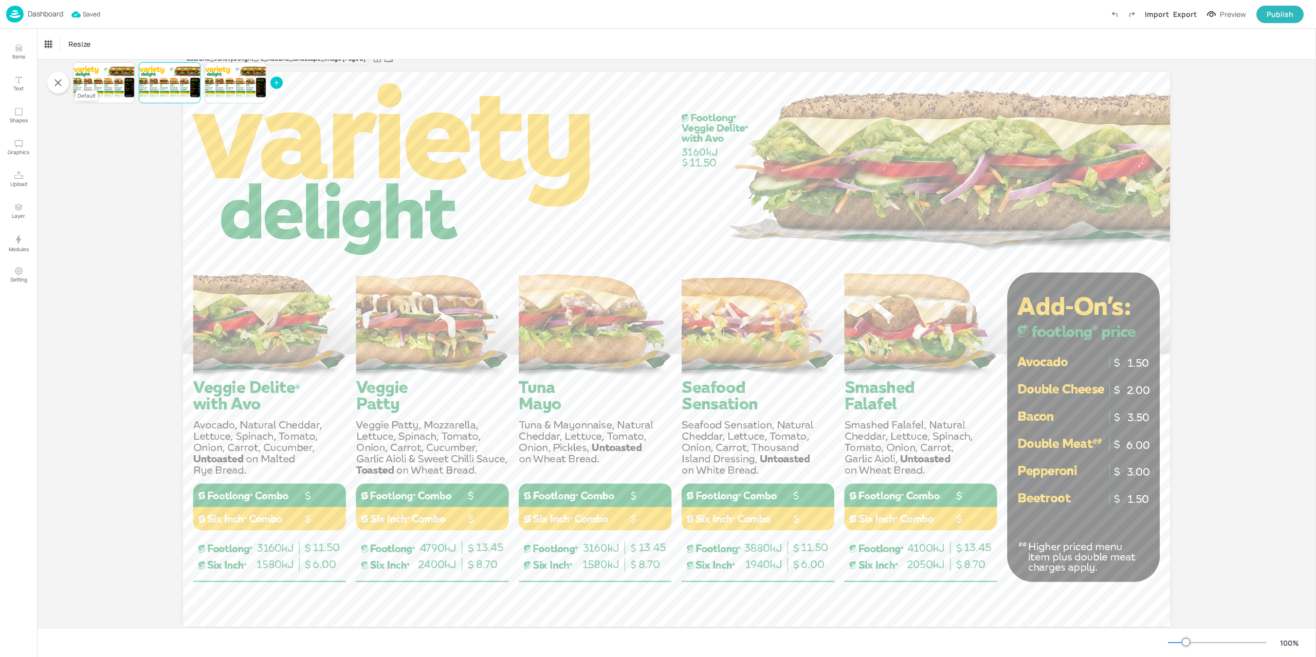
click at [109, 88] on div at bounding box center [104, 82] width 62 height 35
click at [168, 86] on div at bounding box center [170, 82] width 62 height 35
click at [234, 86] on div at bounding box center [236, 82] width 62 height 35
click at [1213, 12] on icon "button" at bounding box center [1211, 14] width 11 height 10
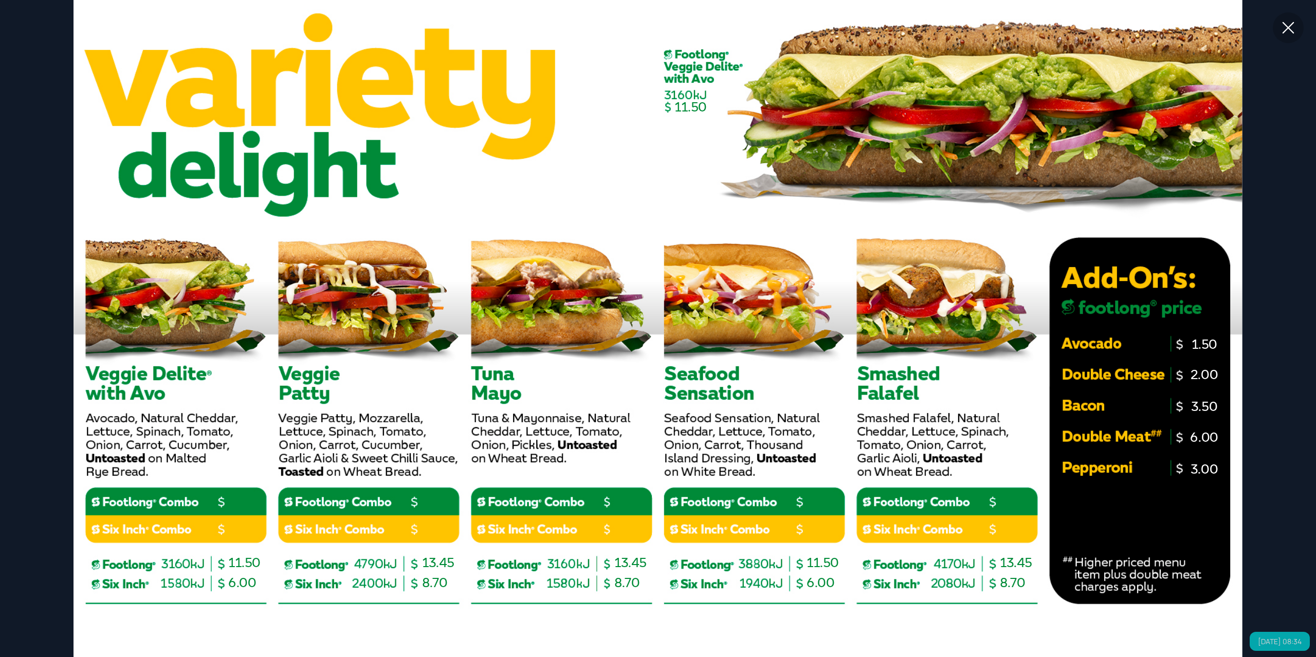
click at [1295, 29] on icon at bounding box center [1288, 27] width 18 height 18
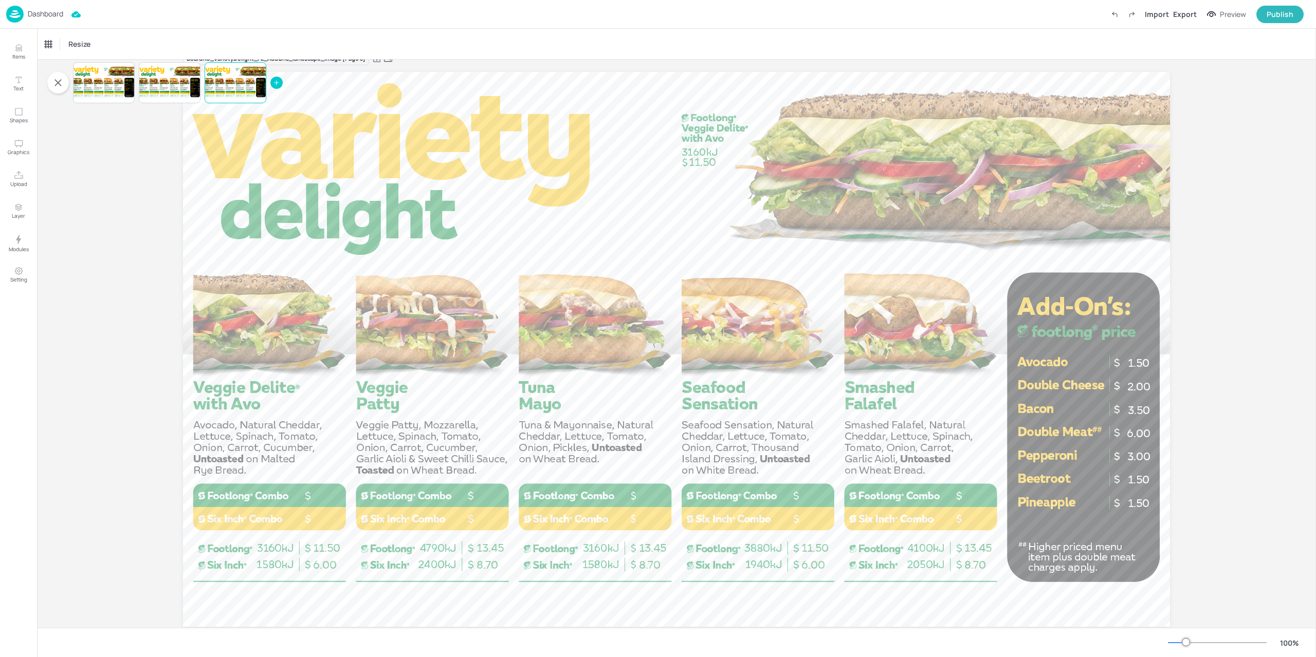
click at [21, 14] on img at bounding box center [14, 14] width 17 height 17
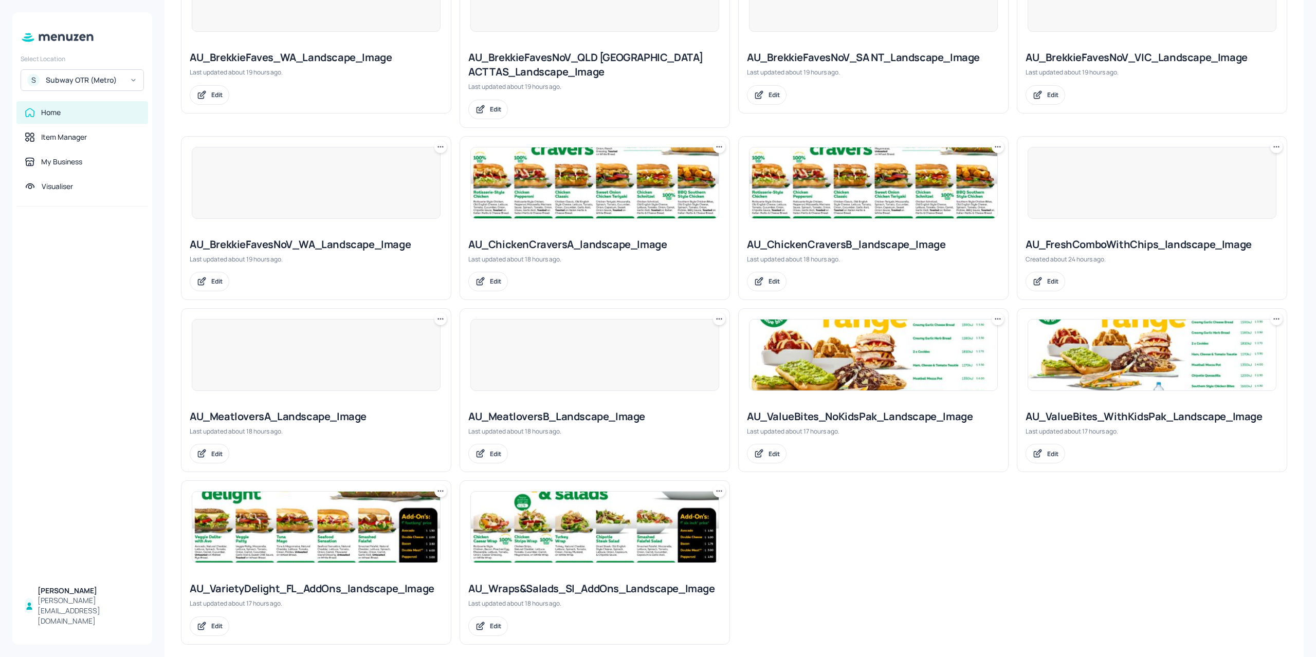
scroll to position [538, 0]
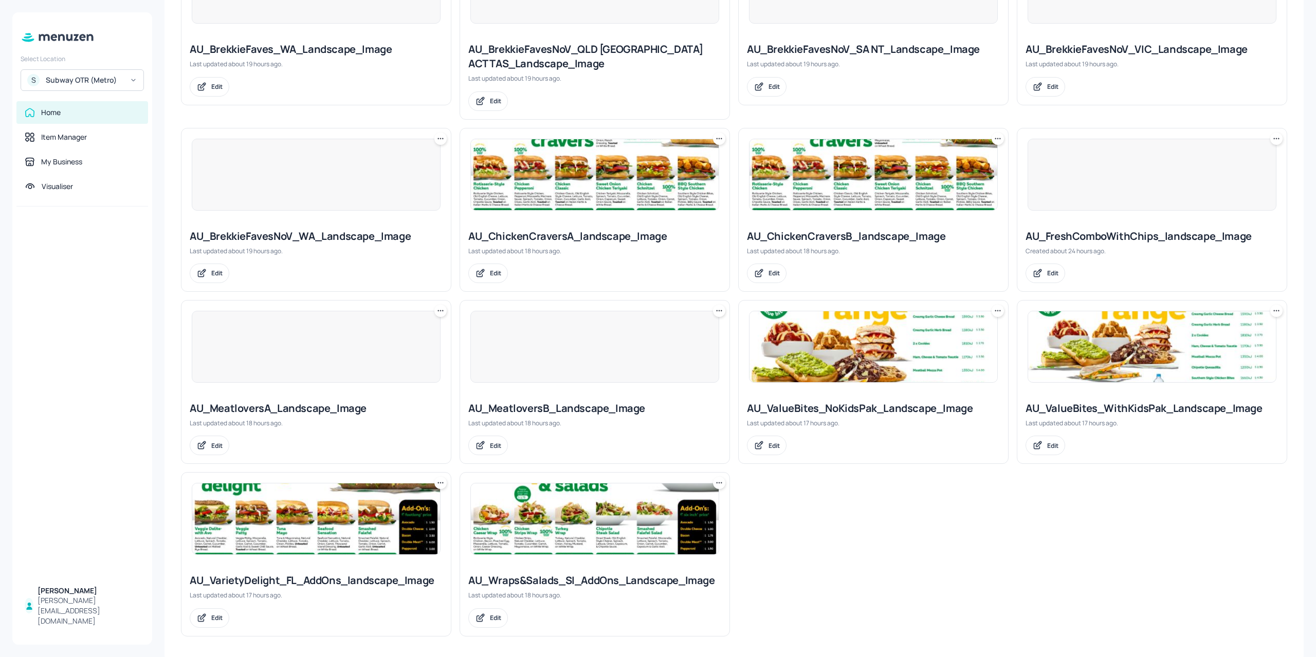
click at [603, 512] on img at bounding box center [595, 519] width 248 height 71
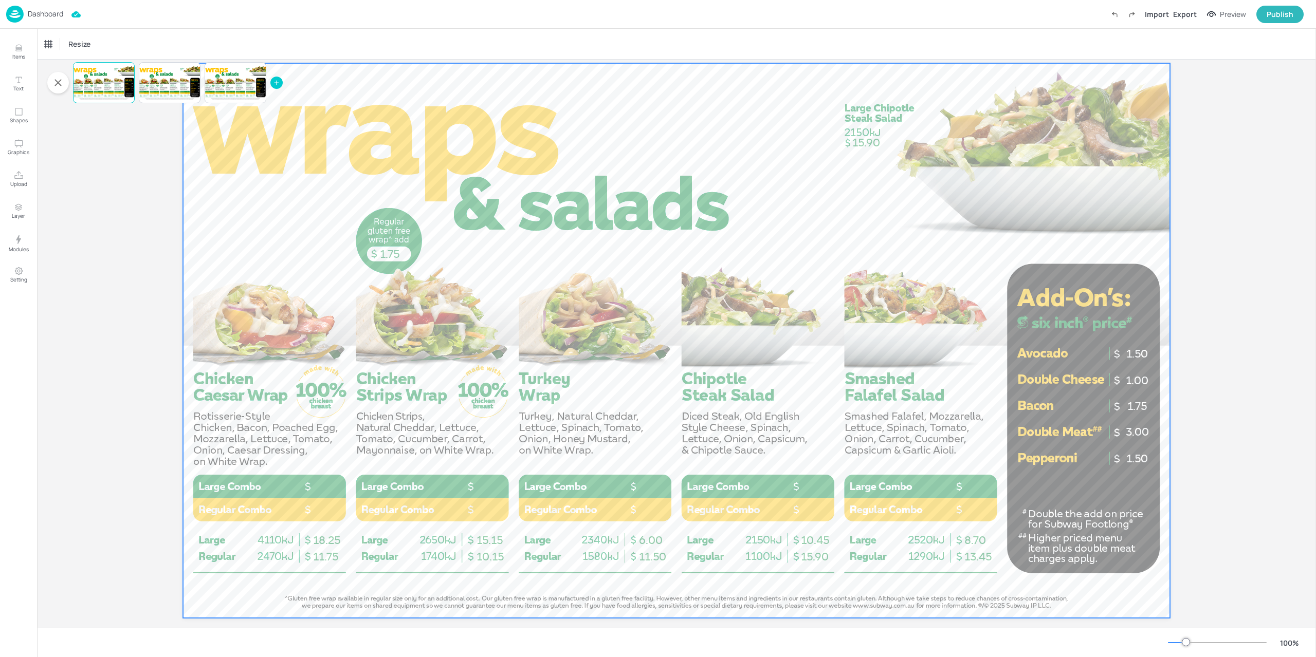
scroll to position [45, 0]
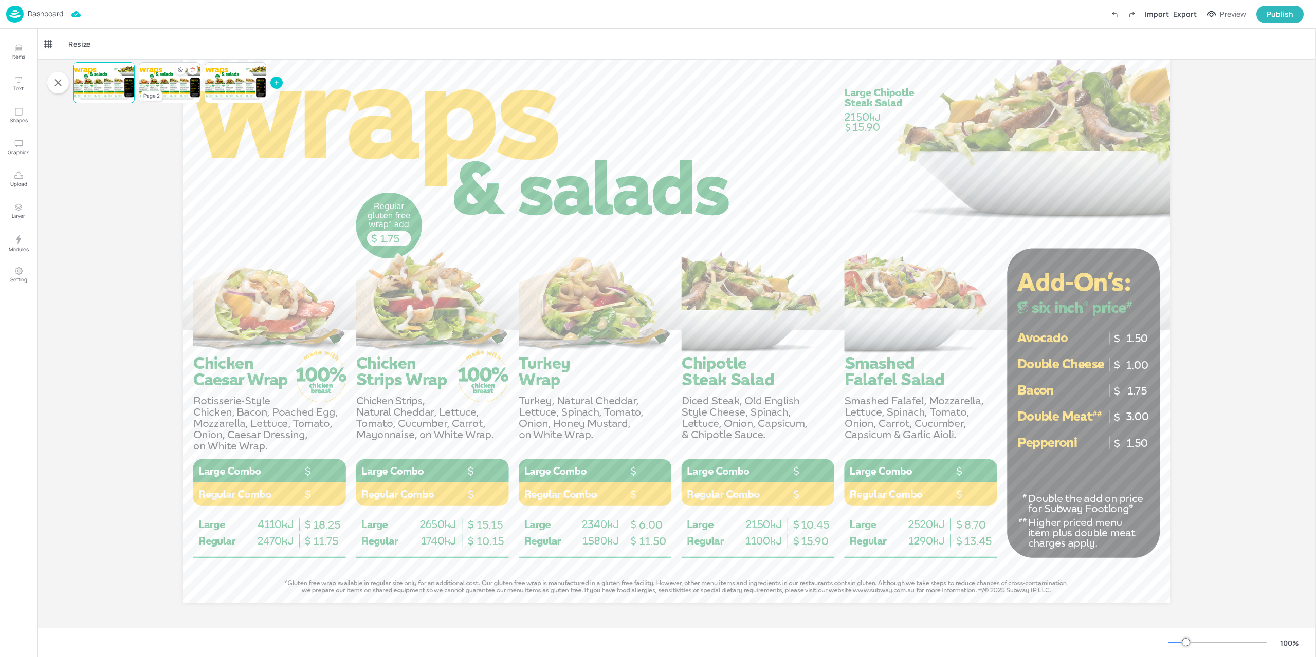
click at [172, 88] on div at bounding box center [170, 82] width 62 height 35
click at [220, 88] on div at bounding box center [236, 82] width 62 height 35
click at [241, 89] on div at bounding box center [236, 82] width 62 height 35
click at [169, 91] on div at bounding box center [170, 82] width 62 height 35
click at [97, 86] on div at bounding box center [104, 82] width 62 height 35
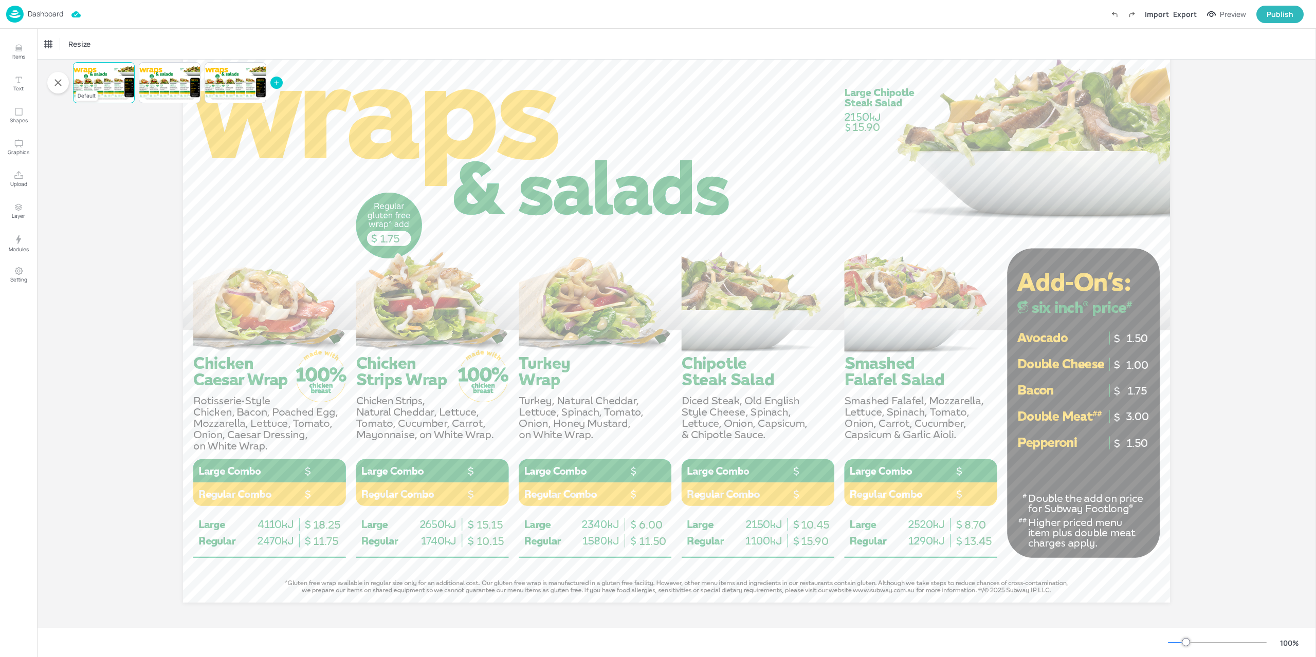
click at [97, 77] on div at bounding box center [104, 82] width 62 height 35
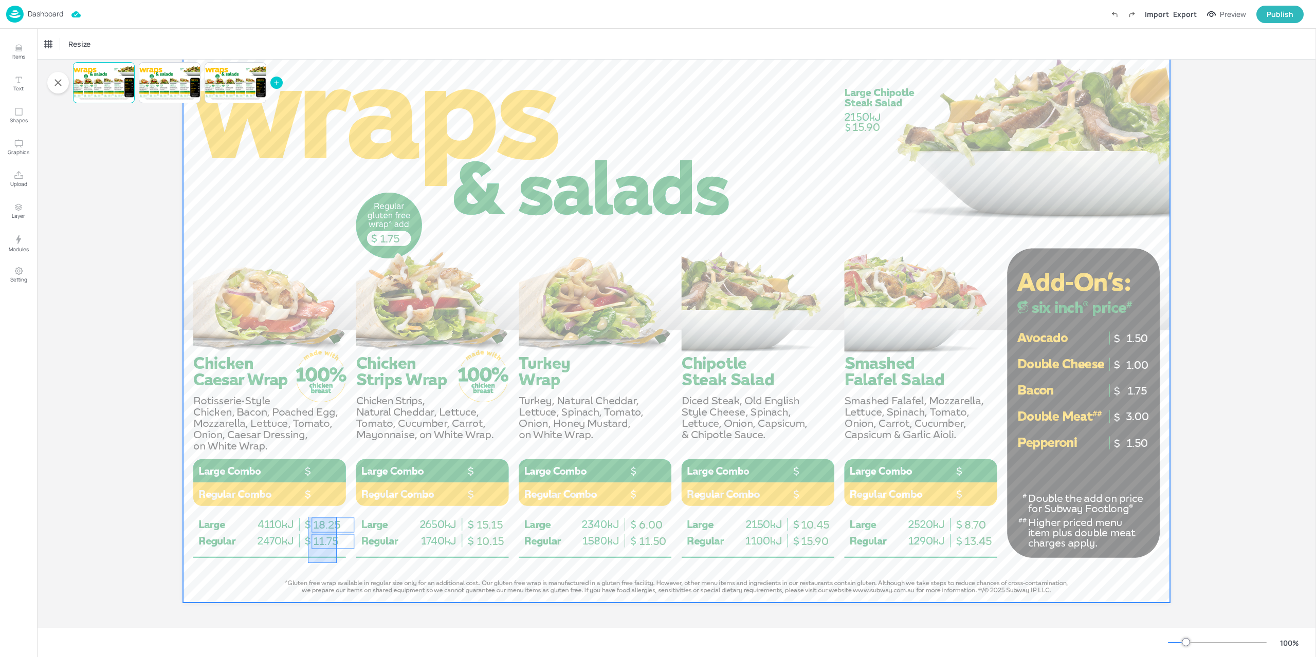
drag, startPoint x: 334, startPoint y: 532, endPoint x: 337, endPoint y: 517, distance: 15.2
click at [337, 517] on div at bounding box center [676, 325] width 987 height 555
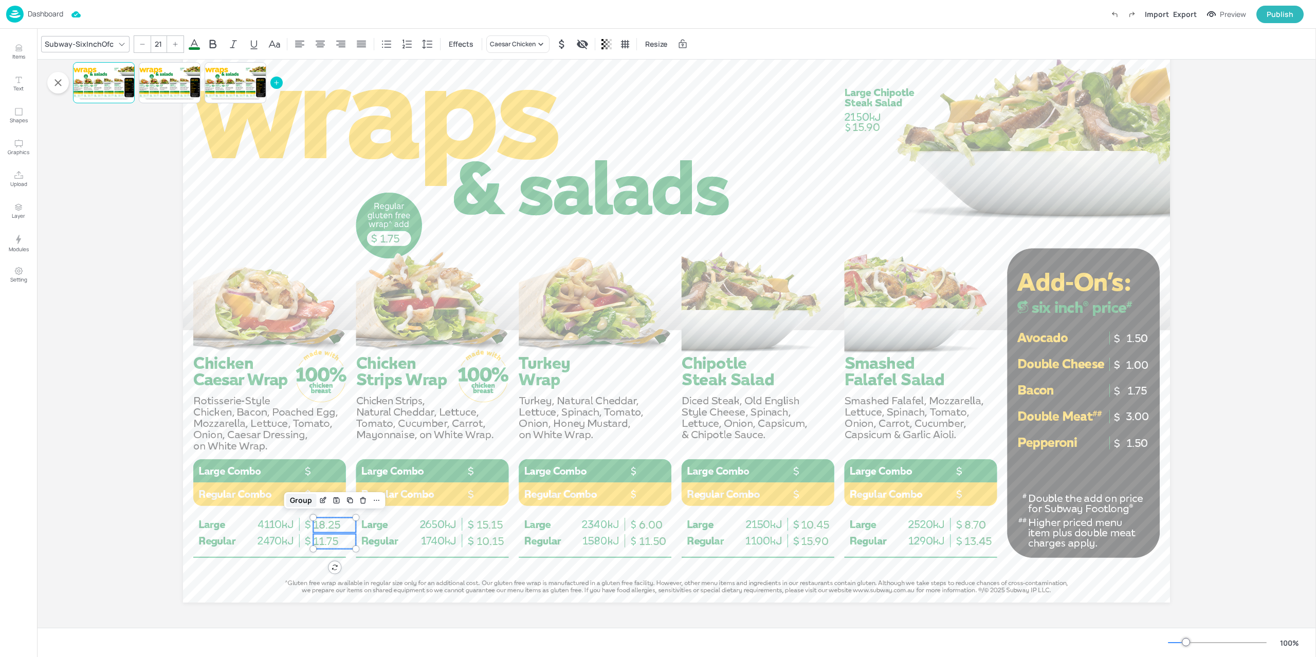
click at [296, 504] on div "Group" at bounding box center [301, 500] width 30 height 13
drag, startPoint x: 499, startPoint y: 576, endPoint x: 496, endPoint y: 514, distance: 61.7
click at [471, 499] on div "Group" at bounding box center [464, 500] width 30 height 13
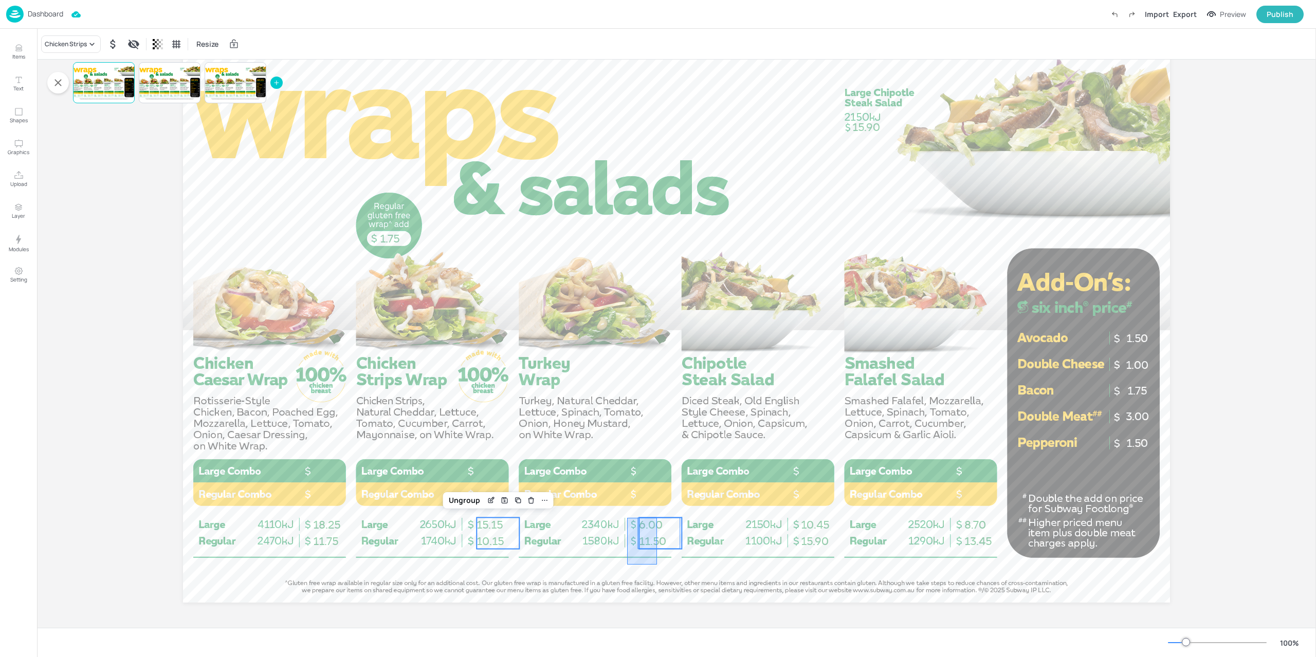
drag, startPoint x: 627, startPoint y: 565, endPoint x: 659, endPoint y: 514, distance: 60.0
click at [659, 514] on div at bounding box center [676, 325] width 987 height 555
click at [494, 529] on span "15.15" at bounding box center [489, 525] width 26 height 13
click at [450, 497] on div "Ungroup" at bounding box center [465, 500] width 40 height 13
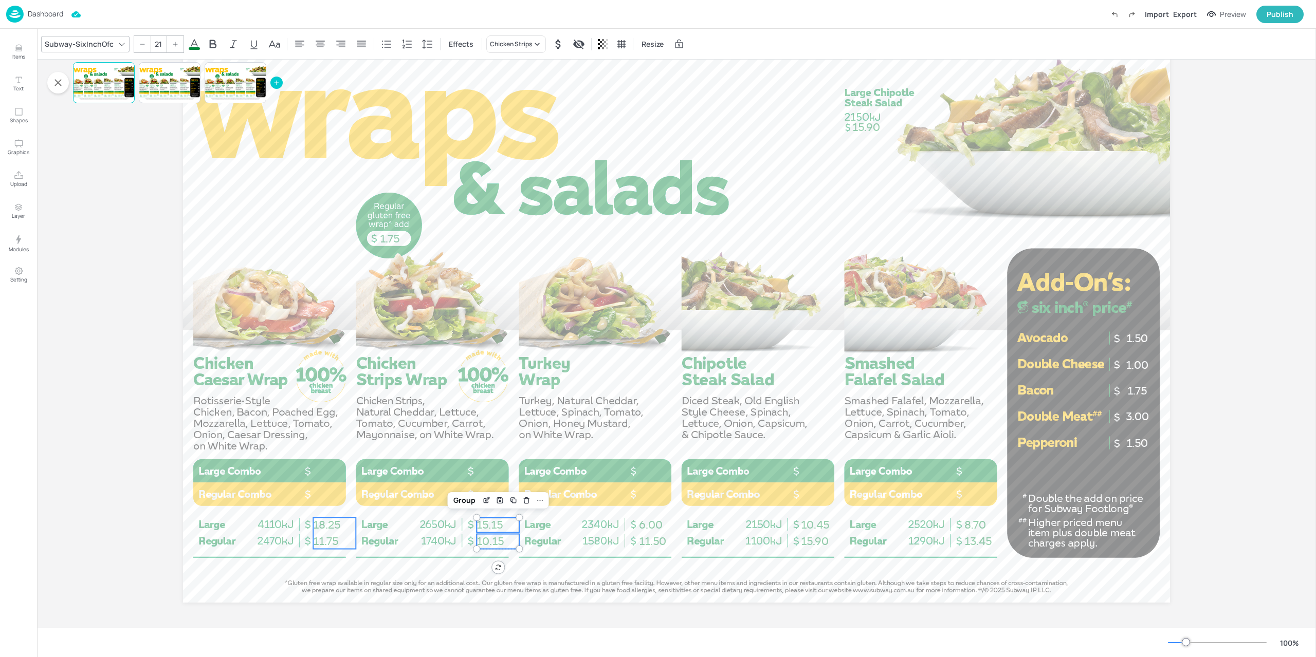
click at [325, 520] on span "18.25" at bounding box center [326, 525] width 27 height 13
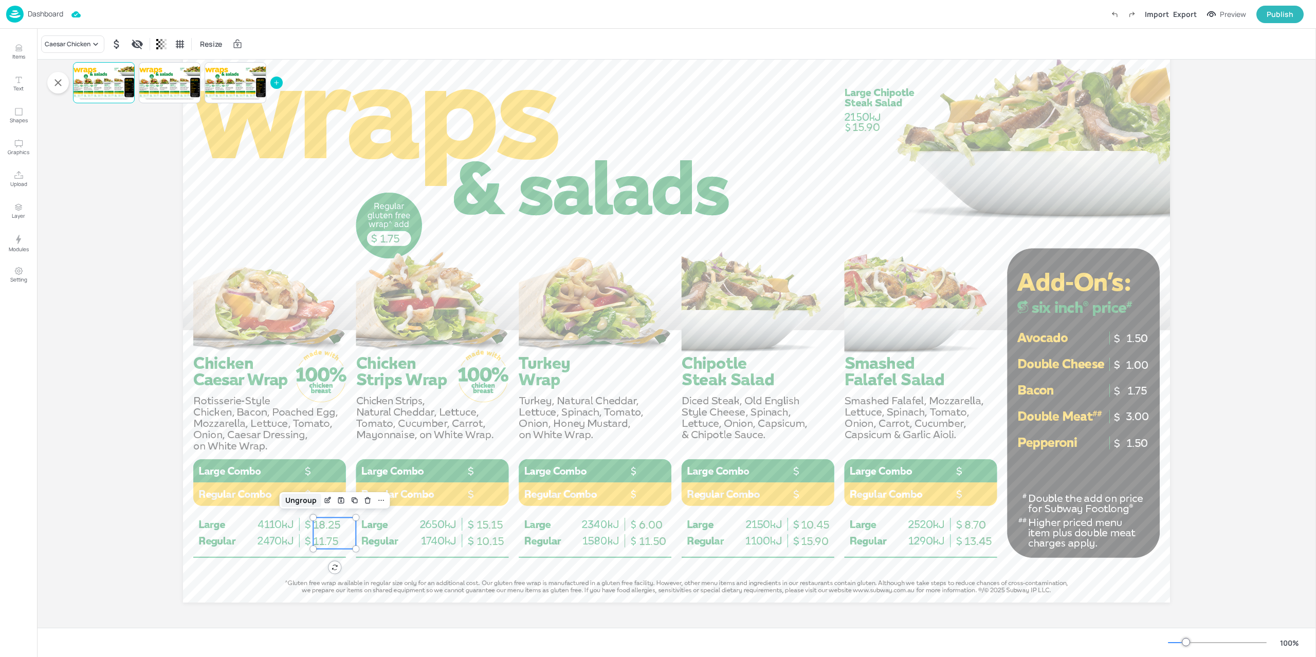
click at [300, 498] on div "Ungroup" at bounding box center [301, 500] width 40 height 13
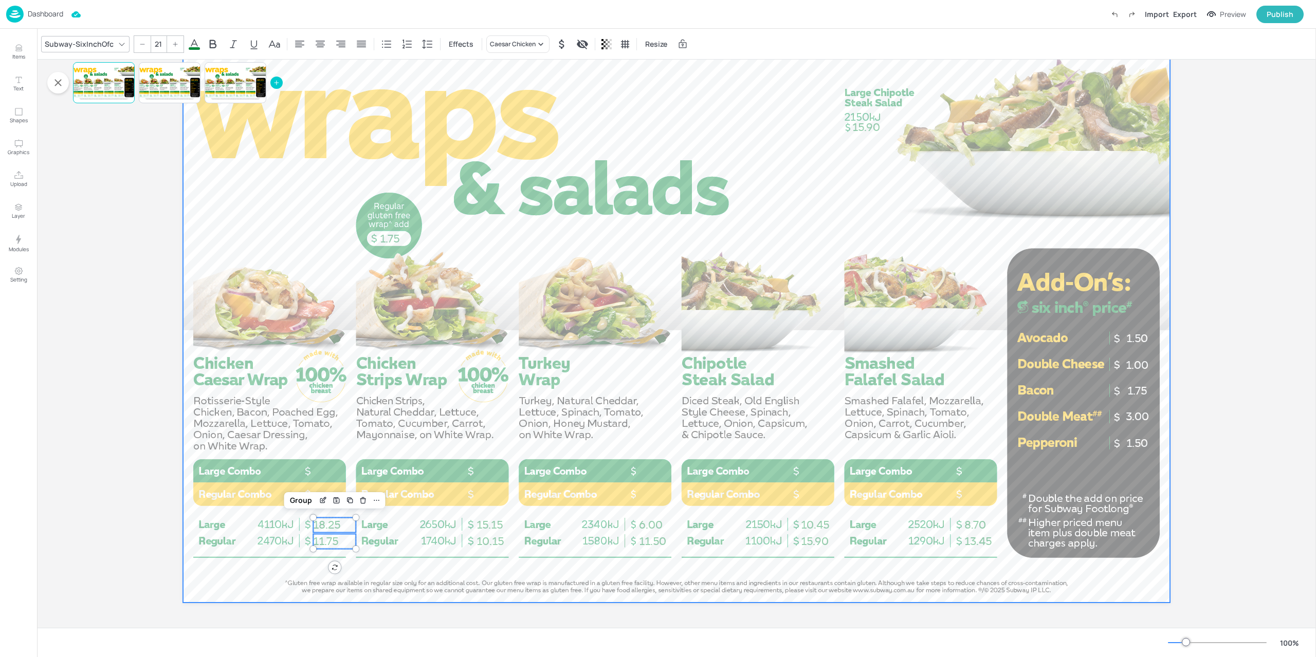
click at [678, 581] on div at bounding box center [676, 325] width 987 height 555
click at [657, 548] on span "11.50" at bounding box center [652, 541] width 27 height 13
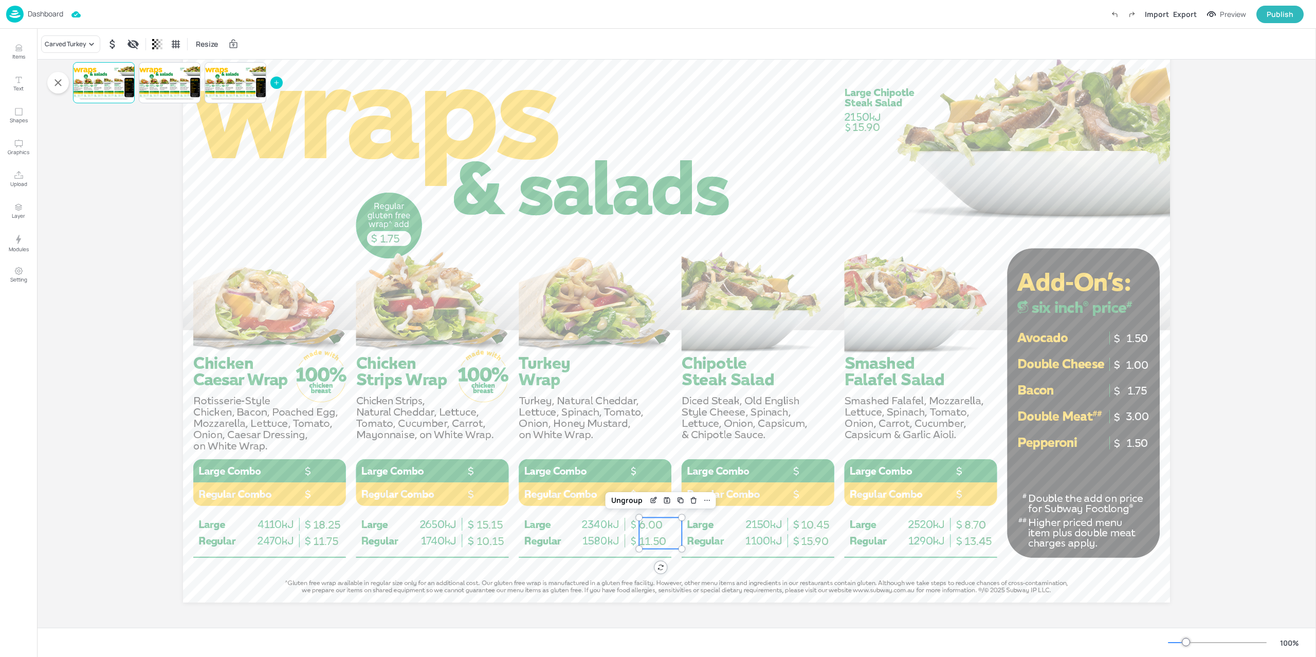
click at [625, 499] on div "Ungroup" at bounding box center [627, 500] width 40 height 13
click at [824, 535] on span "15.90" at bounding box center [815, 541] width 28 height 13
drag, startPoint x: 783, startPoint y: 501, endPoint x: 823, endPoint y: 510, distance: 41.0
click at [784, 501] on div "Ungroup" at bounding box center [789, 500] width 40 height 13
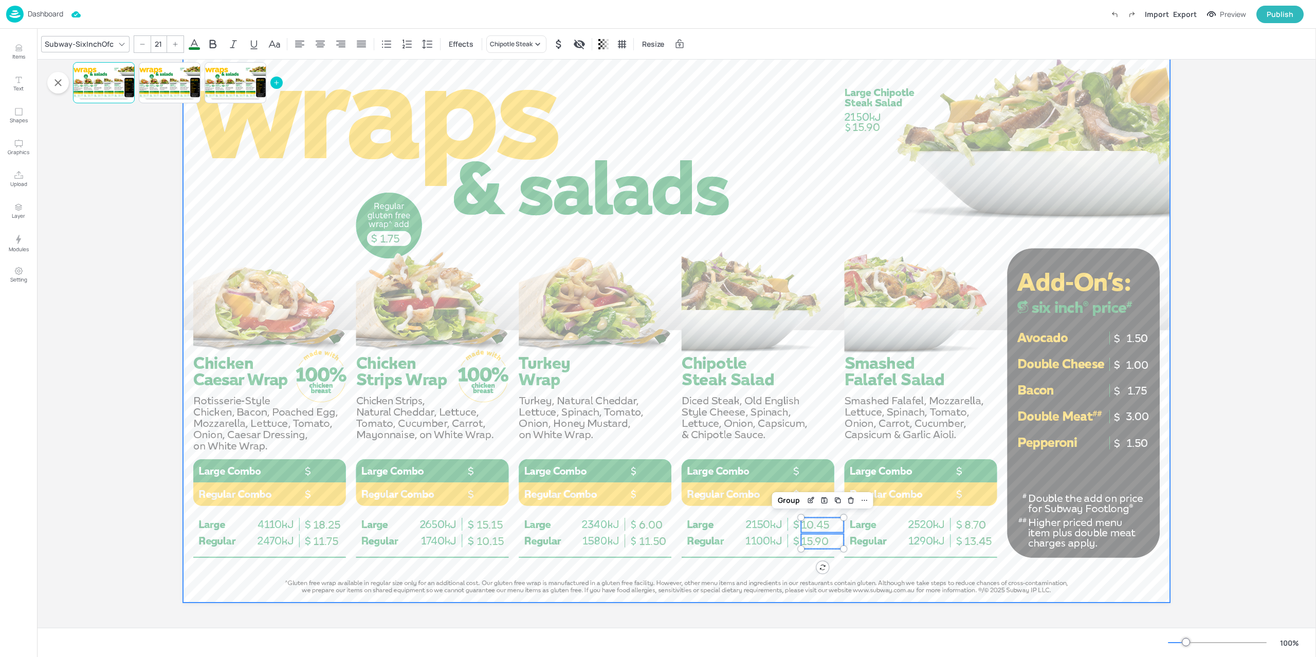
click at [975, 532] on p "8.70" at bounding box center [985, 525] width 43 height 15
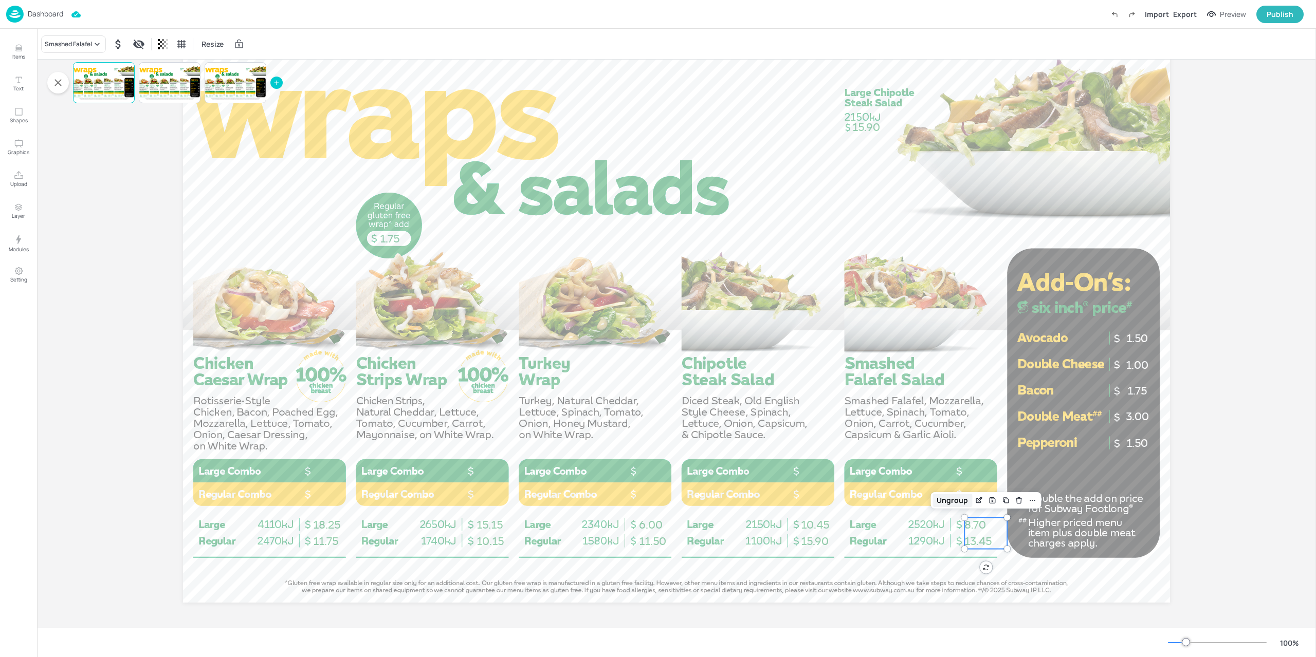
click at [947, 504] on div "Ungroup" at bounding box center [952, 500] width 40 height 13
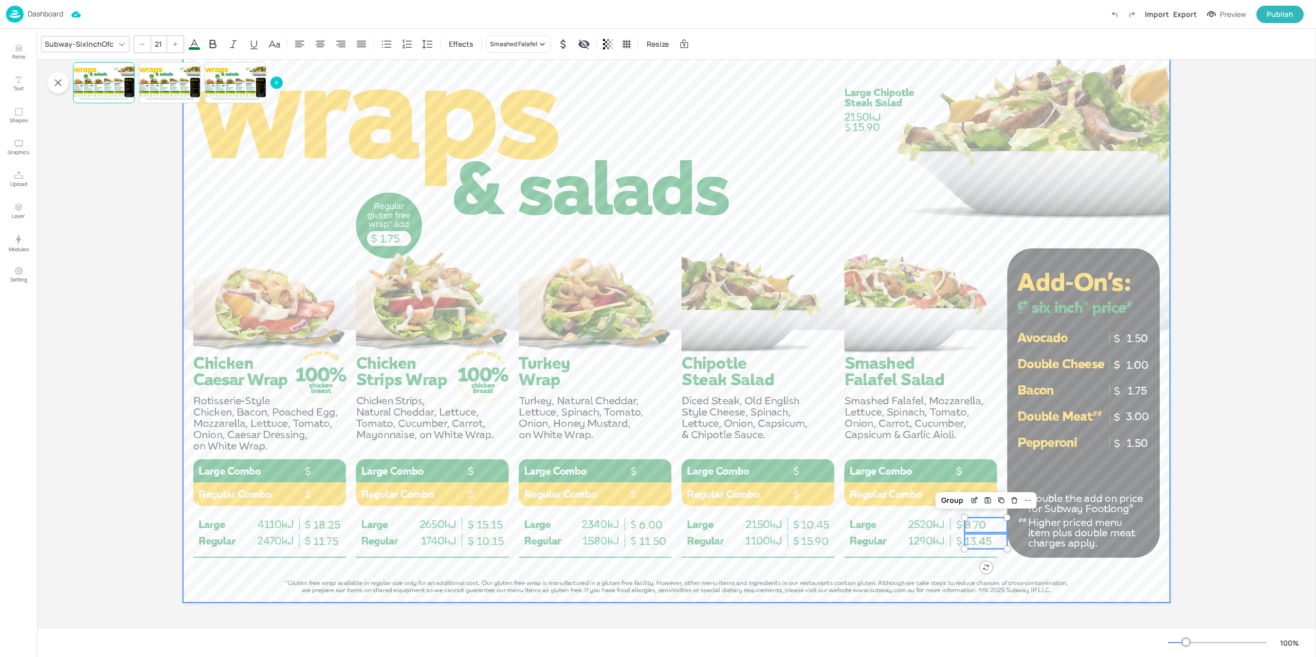
click at [858, 549] on div at bounding box center [676, 325] width 987 height 555
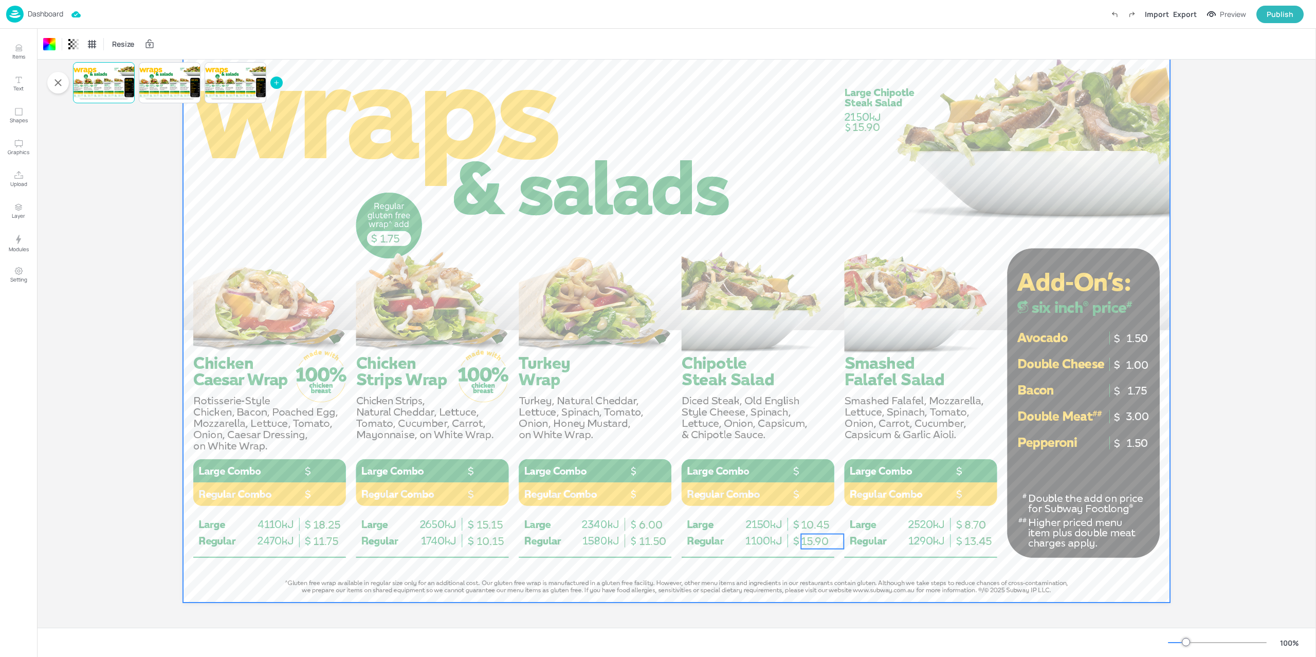
click at [813, 546] on span "15.90" at bounding box center [815, 541] width 28 height 13
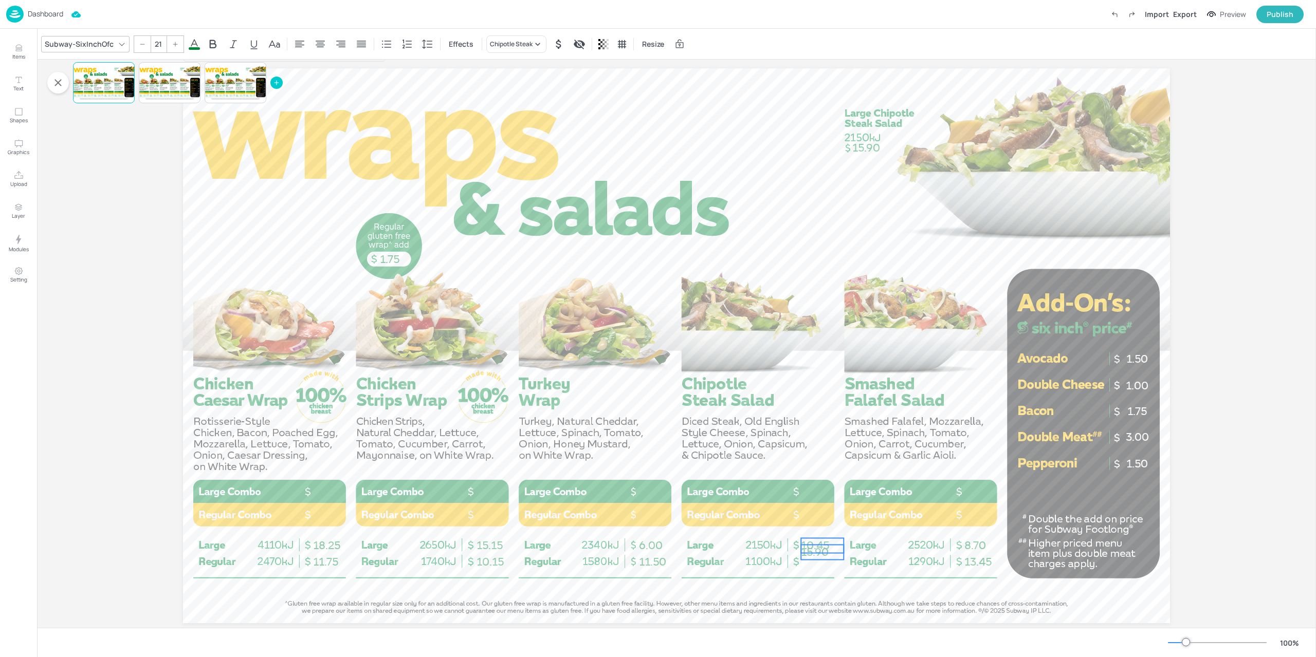
scroll to position [0, 0]
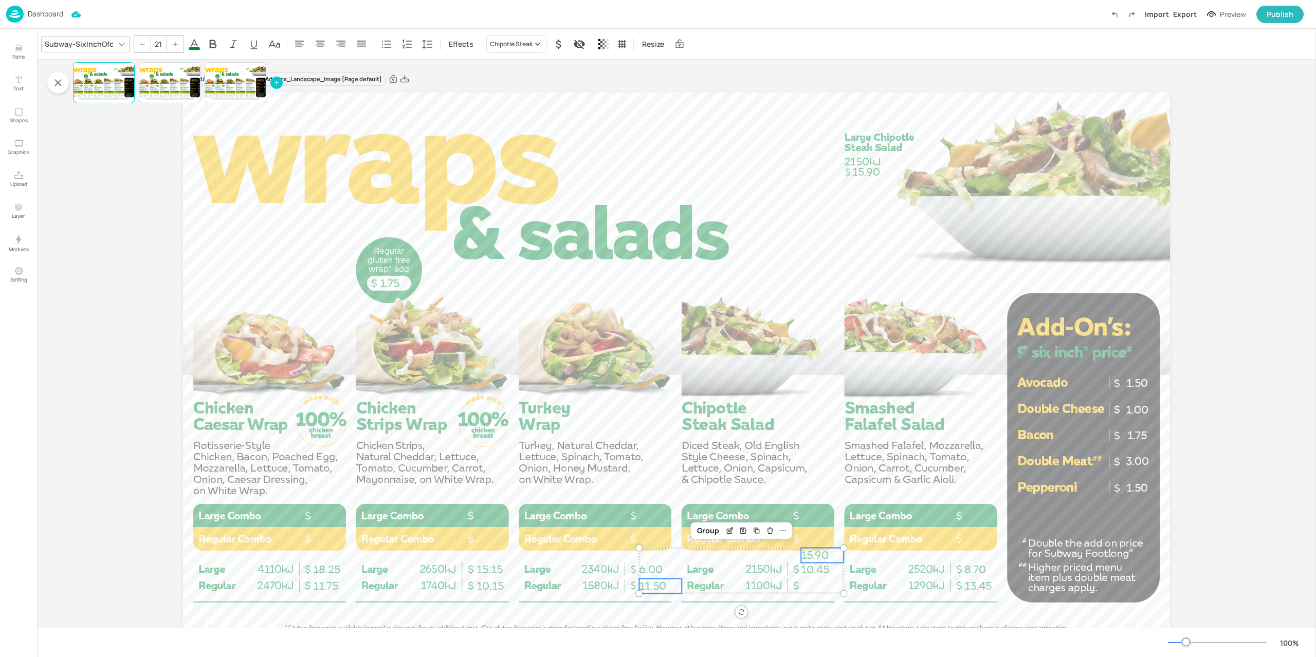
click at [649, 584] on span "11.50" at bounding box center [652, 586] width 27 height 13
click at [490, 574] on span "15.15" at bounding box center [489, 569] width 26 height 13
click at [325, 569] on span "18.25" at bounding box center [326, 569] width 27 height 13
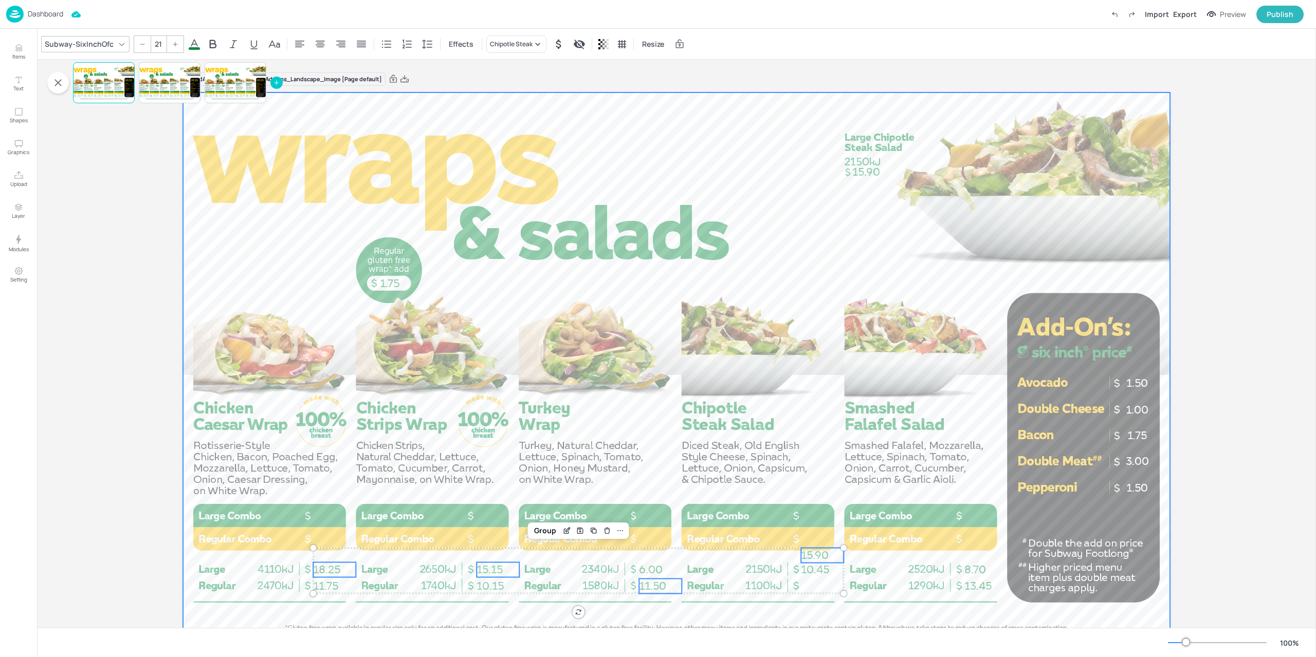
click at [960, 589] on div at bounding box center [676, 369] width 987 height 555
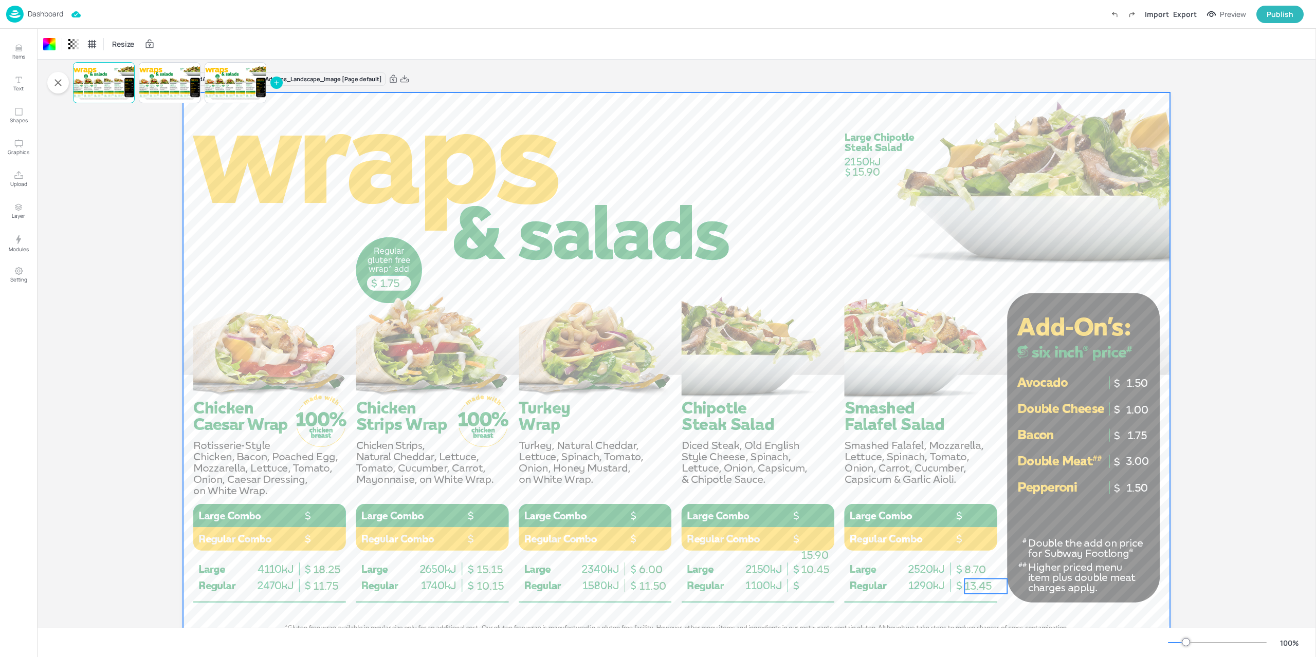
click at [965, 588] on div "11.75 18.25 10.15 15.15 6.00 11.50 10.45 15.90 8.70 13.45 1.50 1.00 1.75 3.00 1…" at bounding box center [676, 369] width 987 height 555
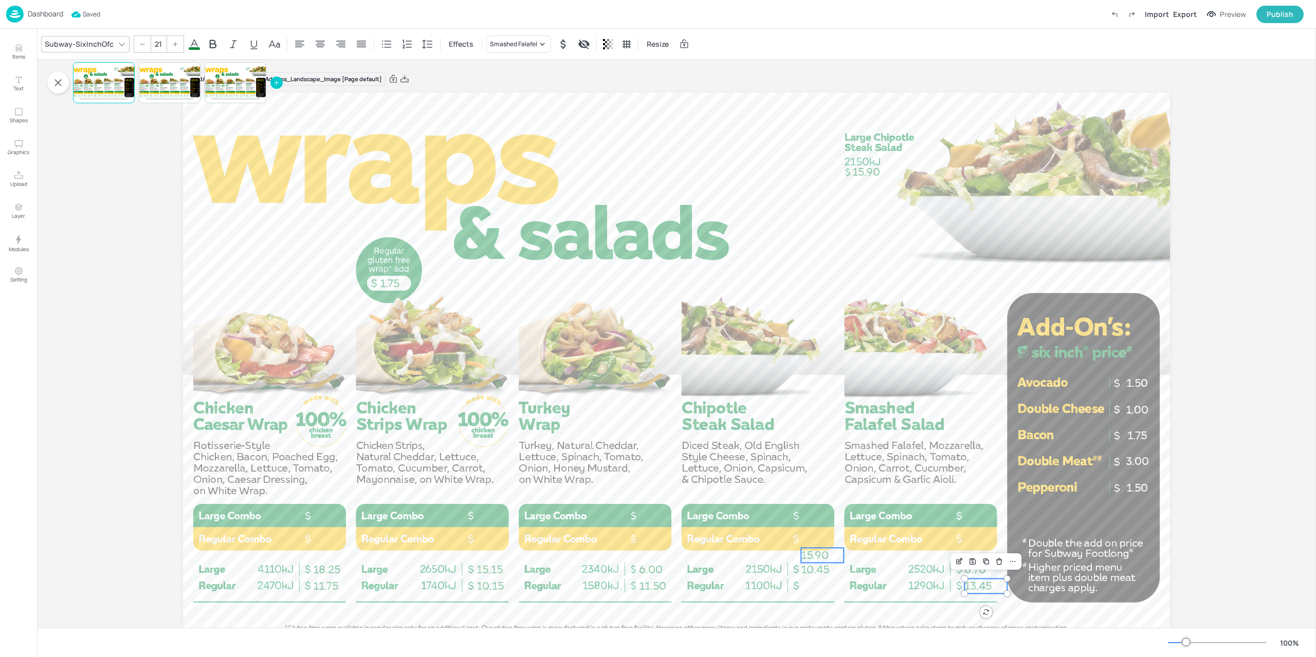
click at [812, 553] on span "15.90" at bounding box center [815, 555] width 28 height 13
click at [647, 586] on span "11.50" at bounding box center [652, 586] width 27 height 13
click at [488, 568] on span "15.15" at bounding box center [489, 569] width 26 height 13
click at [331, 568] on span "18.25" at bounding box center [326, 569] width 27 height 13
click at [703, 531] on icon at bounding box center [702, 531] width 8 height 8
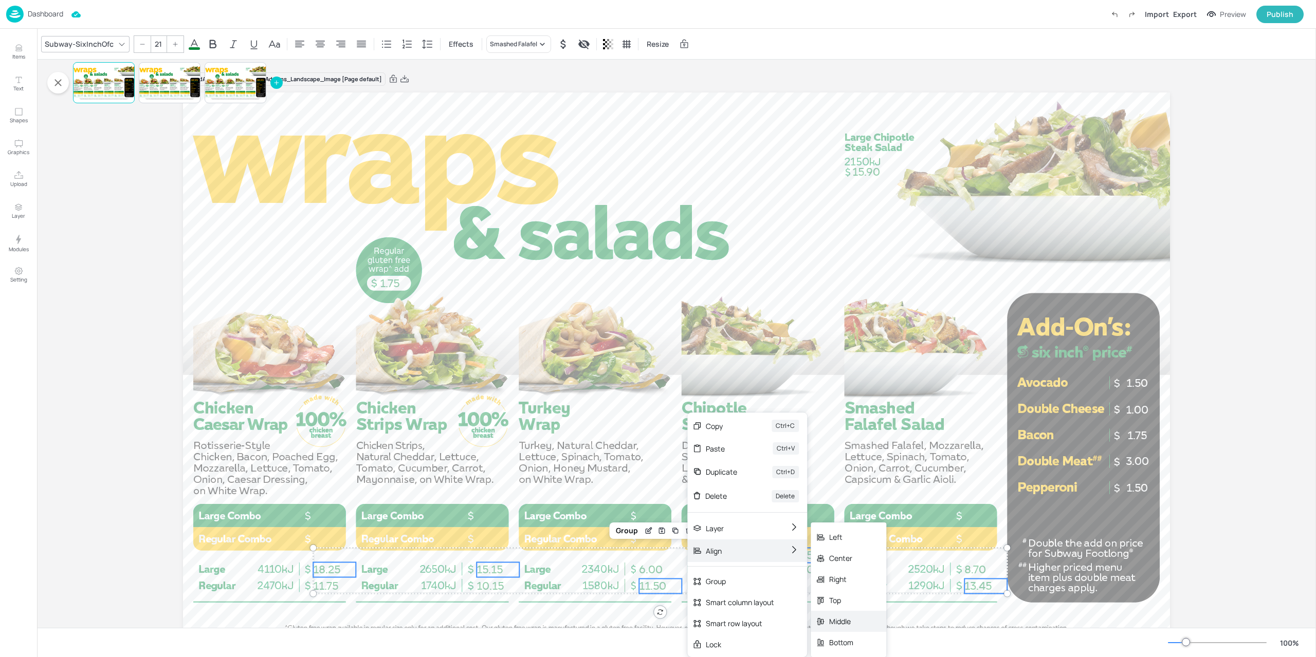
click at [838, 619] on div "Middle" at bounding box center [841, 621] width 24 height 11
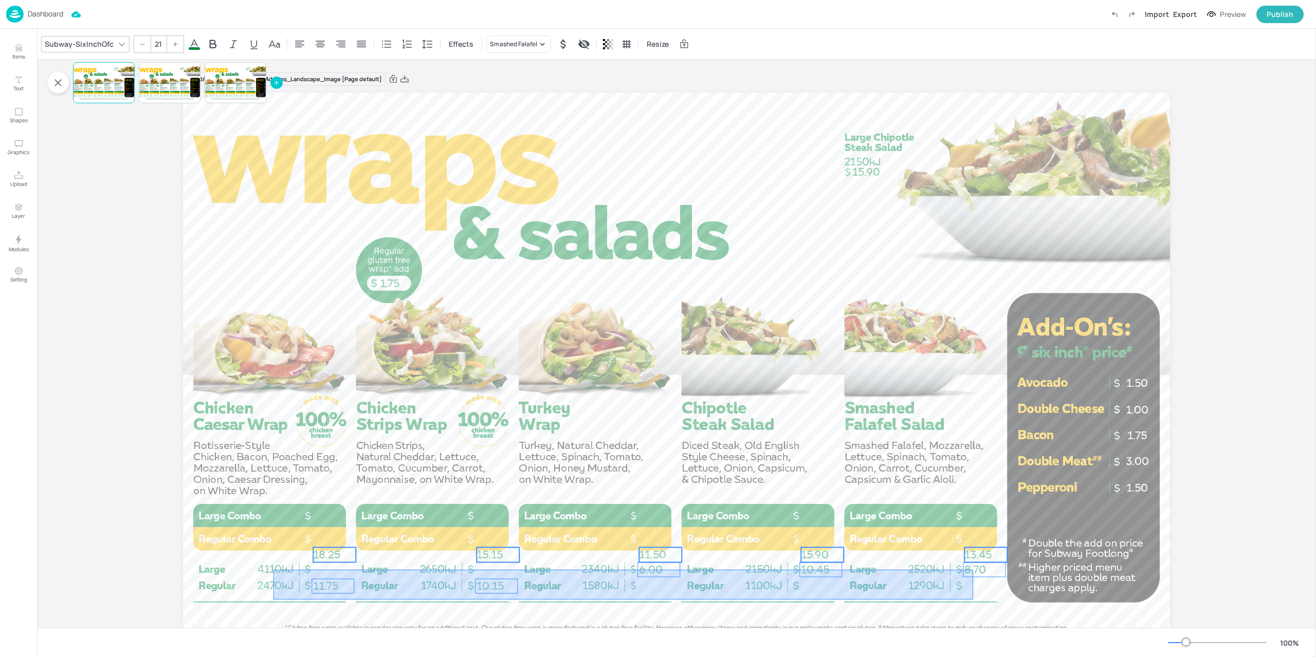
drag, startPoint x: 941, startPoint y: 595, endPoint x: 273, endPoint y: 570, distance: 668.5
type input "21"
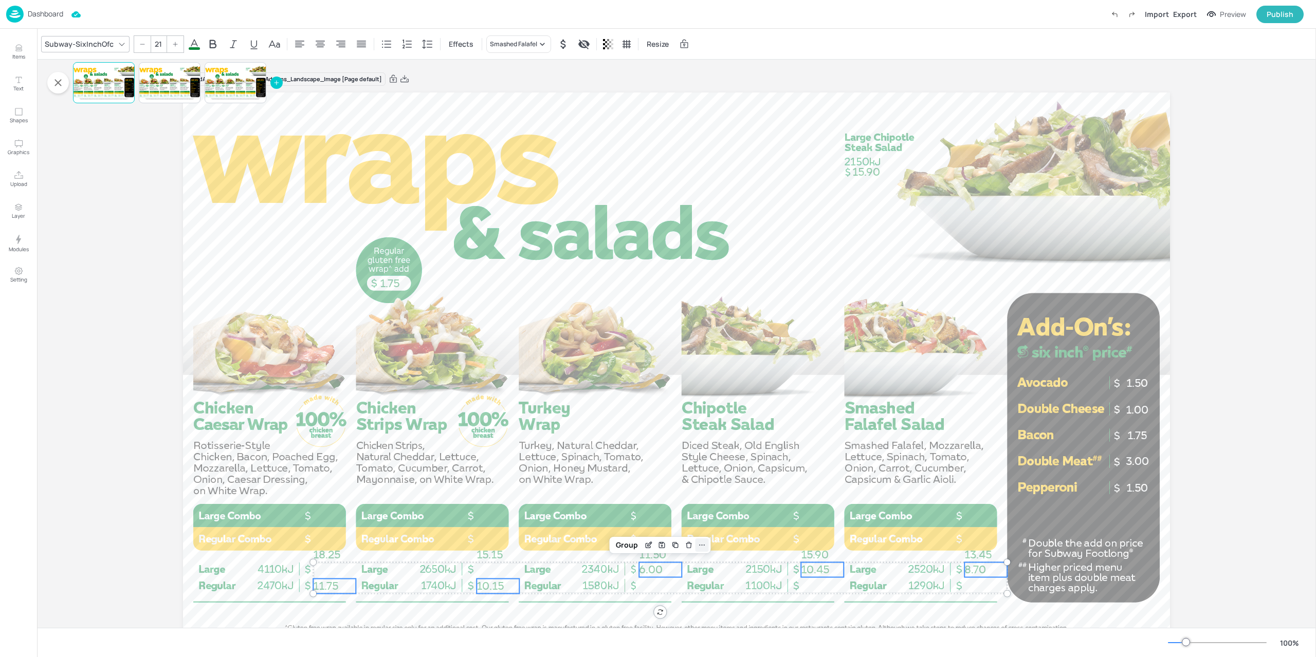
click at [698, 543] on icon at bounding box center [702, 545] width 8 height 8
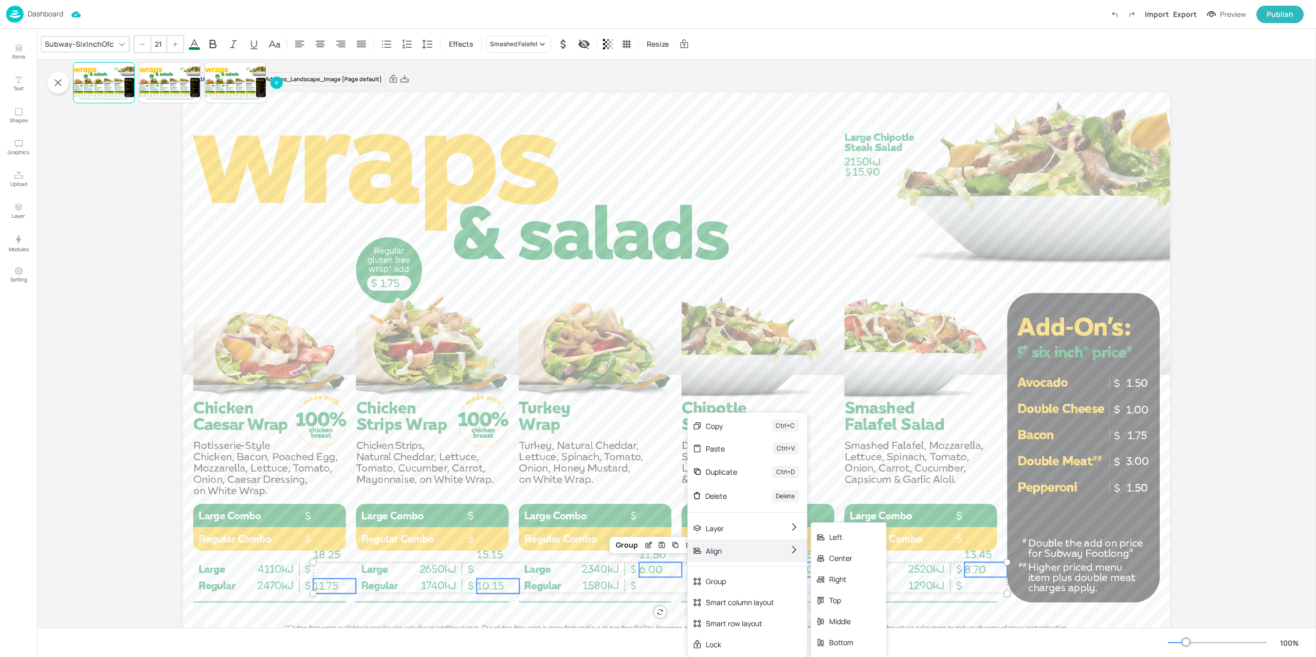
drag, startPoint x: 768, startPoint y: 551, endPoint x: 782, endPoint y: 552, distance: 14.4
click at [768, 552] on div "Align Left Center Right Top Middle Bottom" at bounding box center [747, 551] width 120 height 23
click at [838, 616] on div "Middle" at bounding box center [841, 621] width 24 height 11
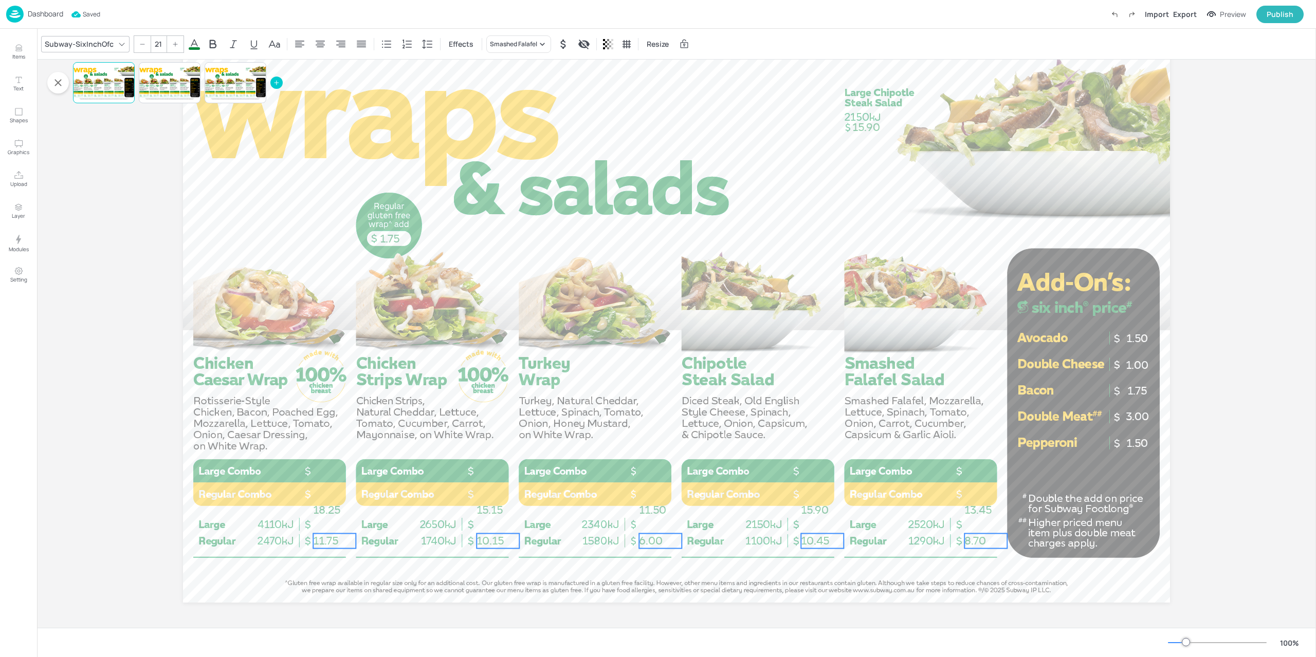
scroll to position [24, 0]
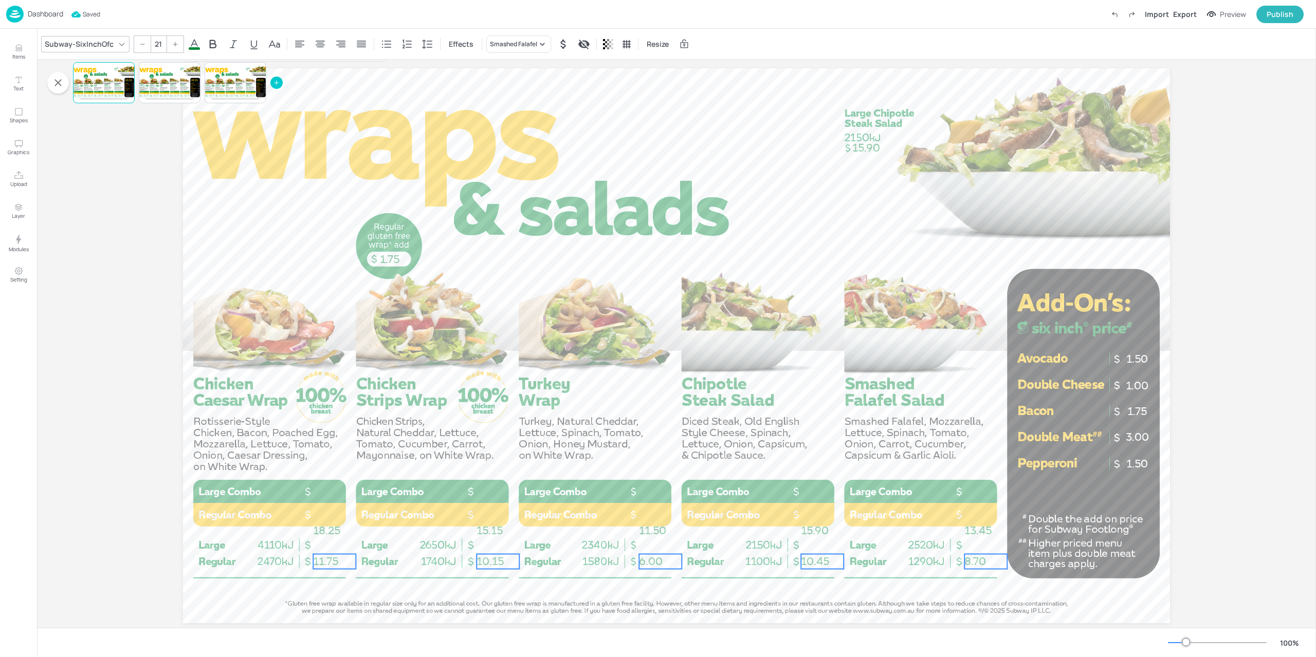
click at [880, 607] on div at bounding box center [676, 345] width 987 height 555
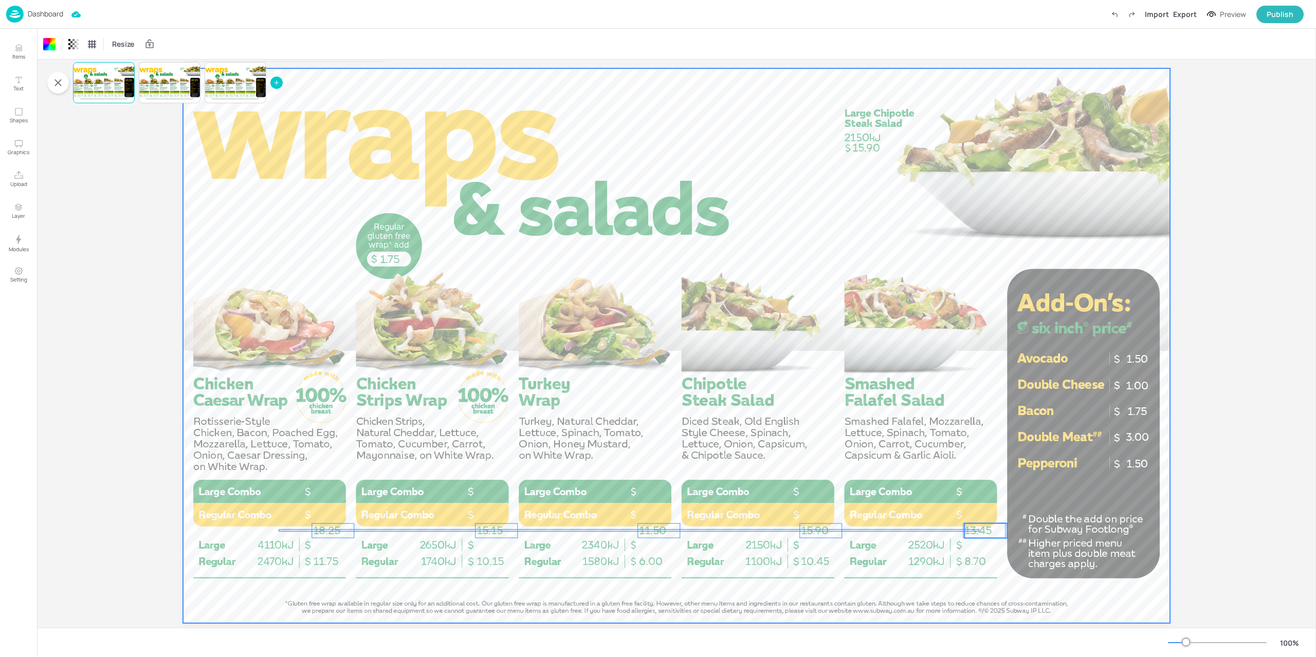
drag, startPoint x: 279, startPoint y: 532, endPoint x: 979, endPoint y: 529, distance: 700.4
click at [979, 68] on div "11.75 18.25 10.15 15.15 6.00 11.50 10.45 15.90 8.70 13.45 1.50 1.00 1.75 3.00 1…" at bounding box center [676, 68] width 987 height 0
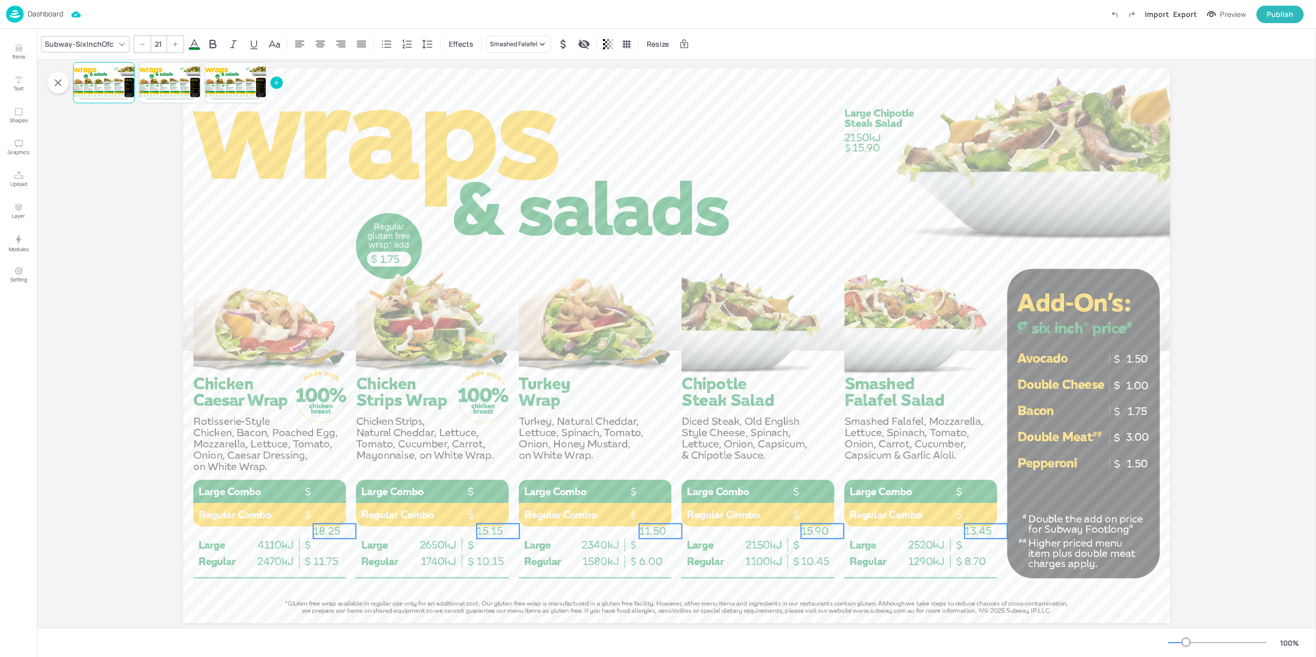
scroll to position [45, 0]
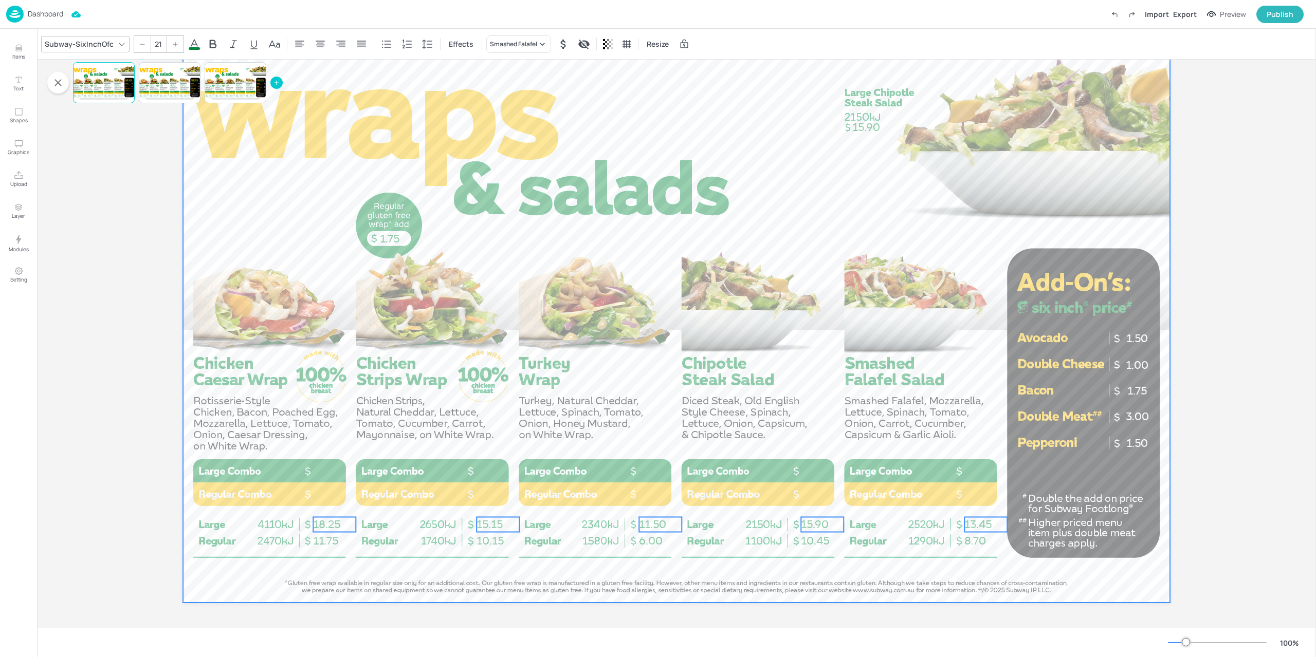
click at [882, 566] on div at bounding box center [676, 325] width 987 height 555
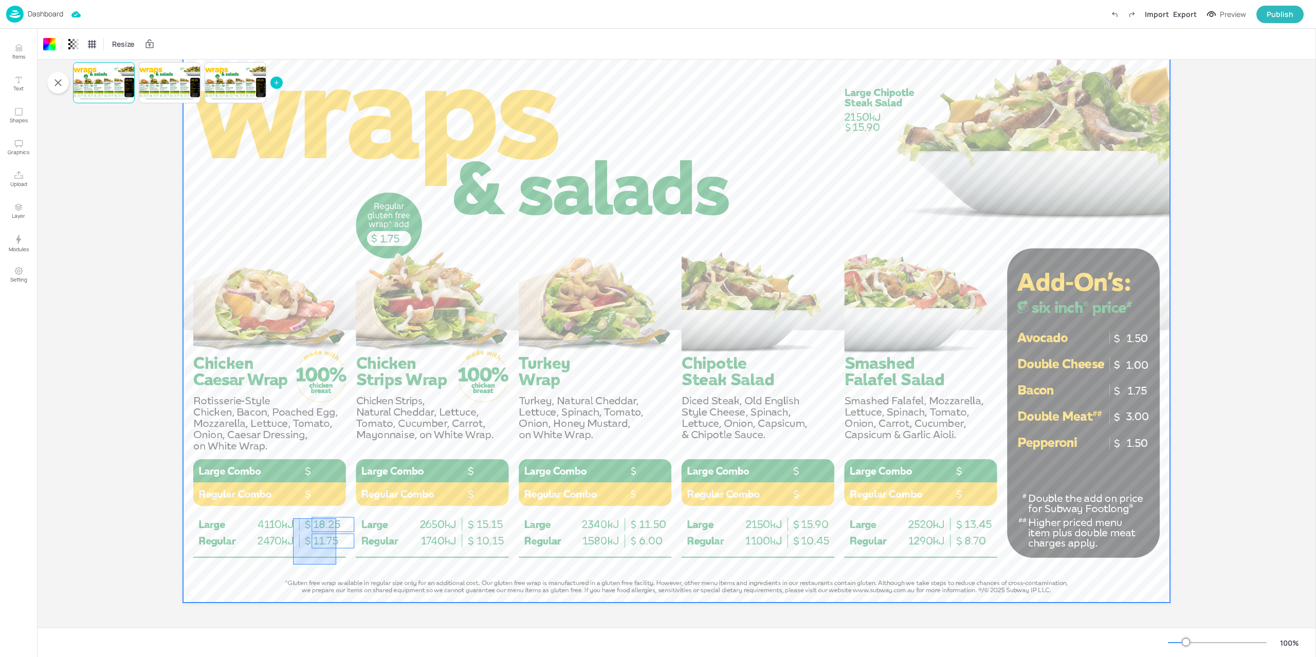
drag, startPoint x: 307, startPoint y: 546, endPoint x: 293, endPoint y: 519, distance: 31.3
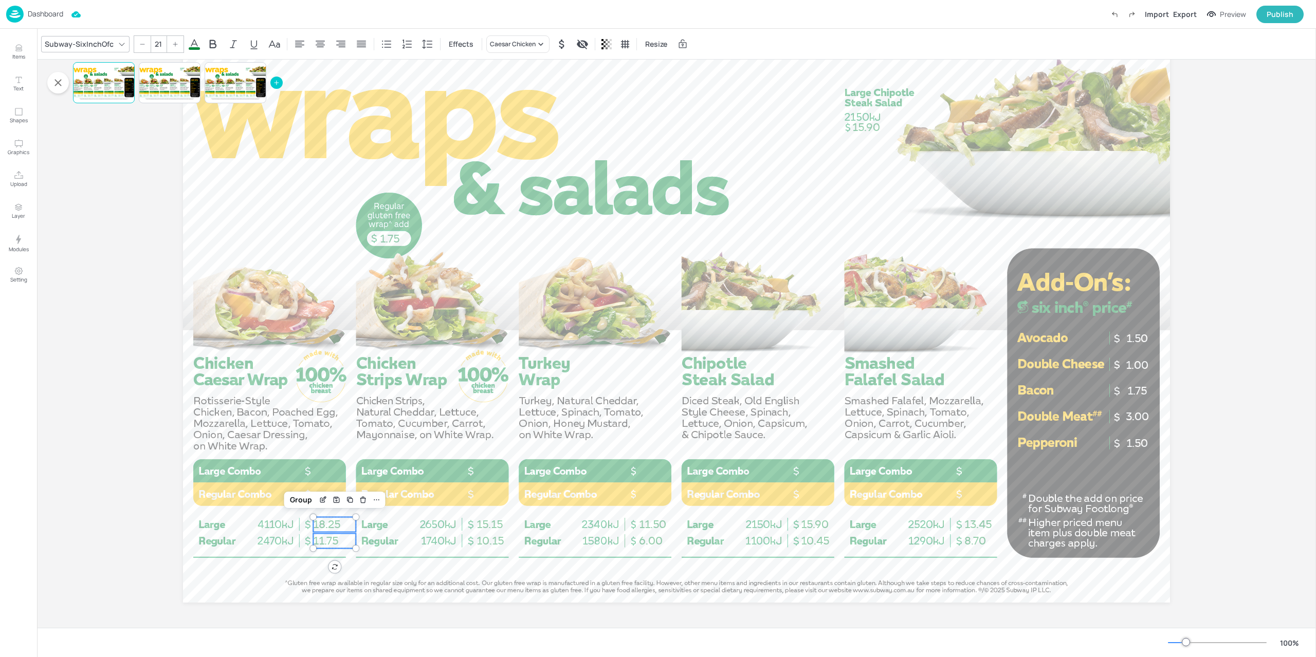
drag, startPoint x: 295, startPoint y: 500, endPoint x: 479, endPoint y: 550, distance: 191.2
click at [295, 499] on div "Group" at bounding box center [301, 499] width 30 height 13
drag, startPoint x: 498, startPoint y: 553, endPoint x: 482, endPoint y: 514, distance: 42.7
click at [467, 502] on div "Group" at bounding box center [464, 499] width 30 height 13
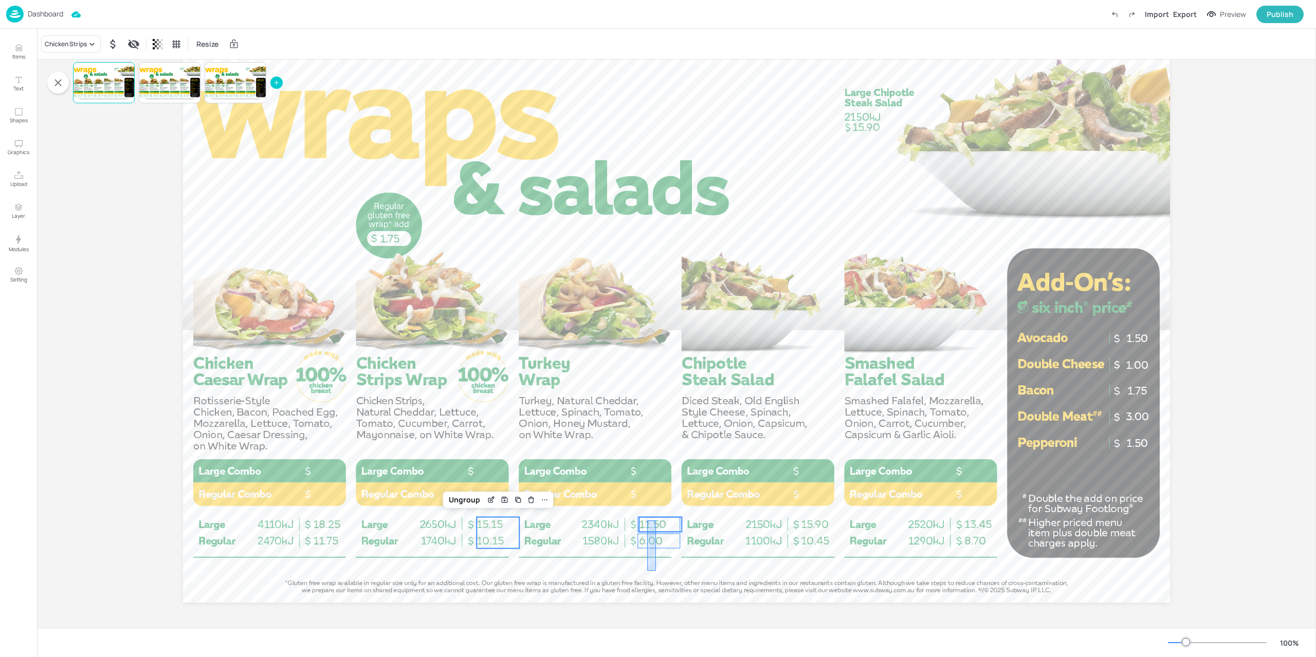
drag, startPoint x: 647, startPoint y: 561, endPoint x: 656, endPoint y: 521, distance: 41.0
click at [656, 48] on div "11.75 18.25 10.15 15.15 6.00 11.50 10.45 15.90 8.70 13.45 1.50 1.00 1.75 3.00 1…" at bounding box center [676, 48] width 987 height 0
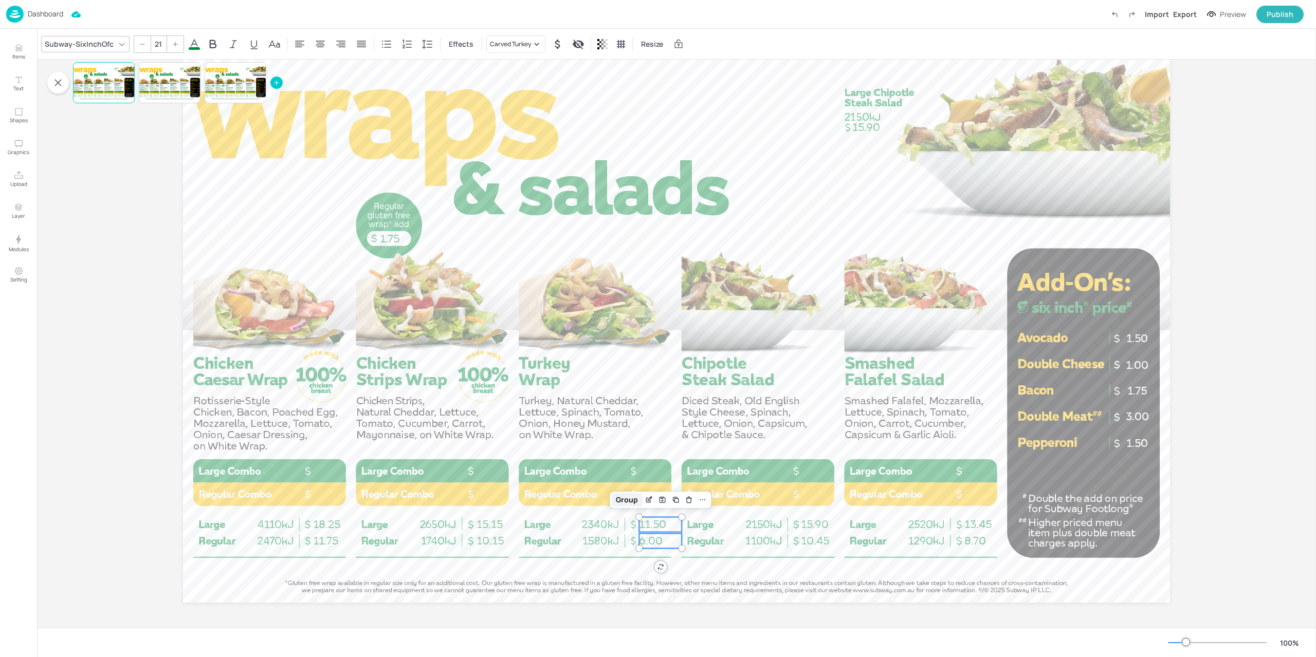
click at [627, 501] on div "Group" at bounding box center [627, 499] width 30 height 13
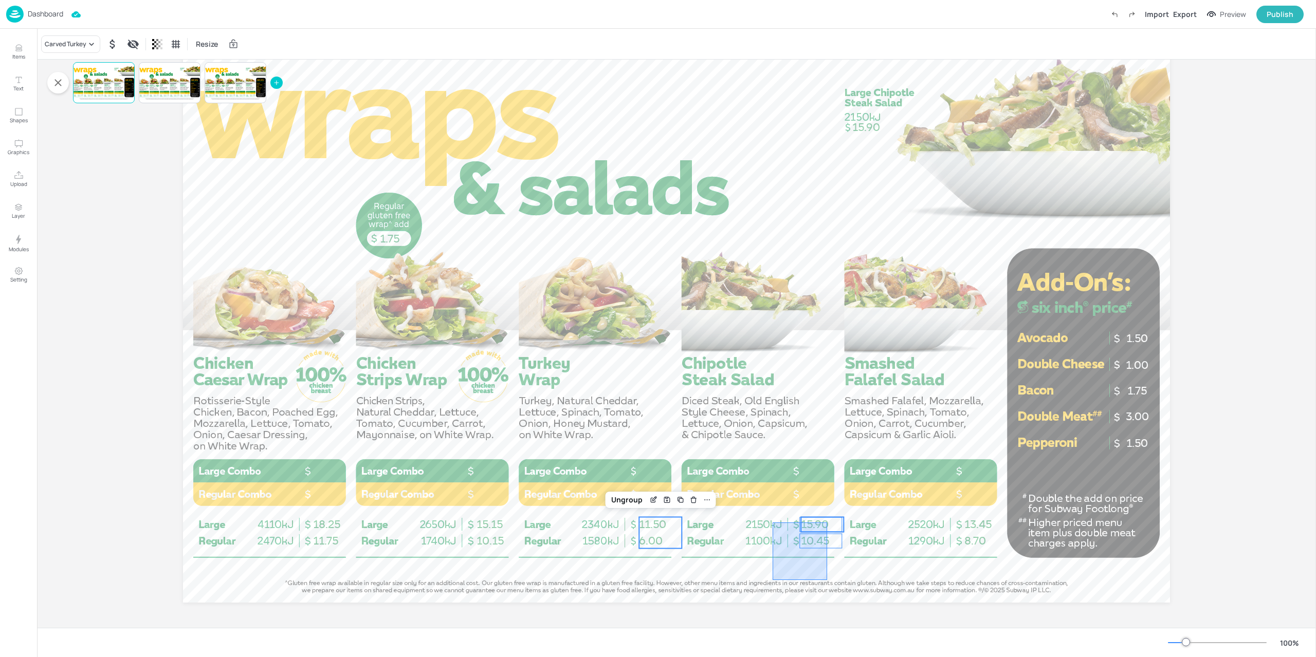
drag, startPoint x: 791, startPoint y: 562, endPoint x: 827, endPoint y: 523, distance: 53.1
click at [827, 48] on div "11.75 18.25 10.15 15.15 6.00 11.50 10.45 15.90 8.70 13.45 1.50 1.00 1.75 3.00 1…" at bounding box center [676, 48] width 987 height 0
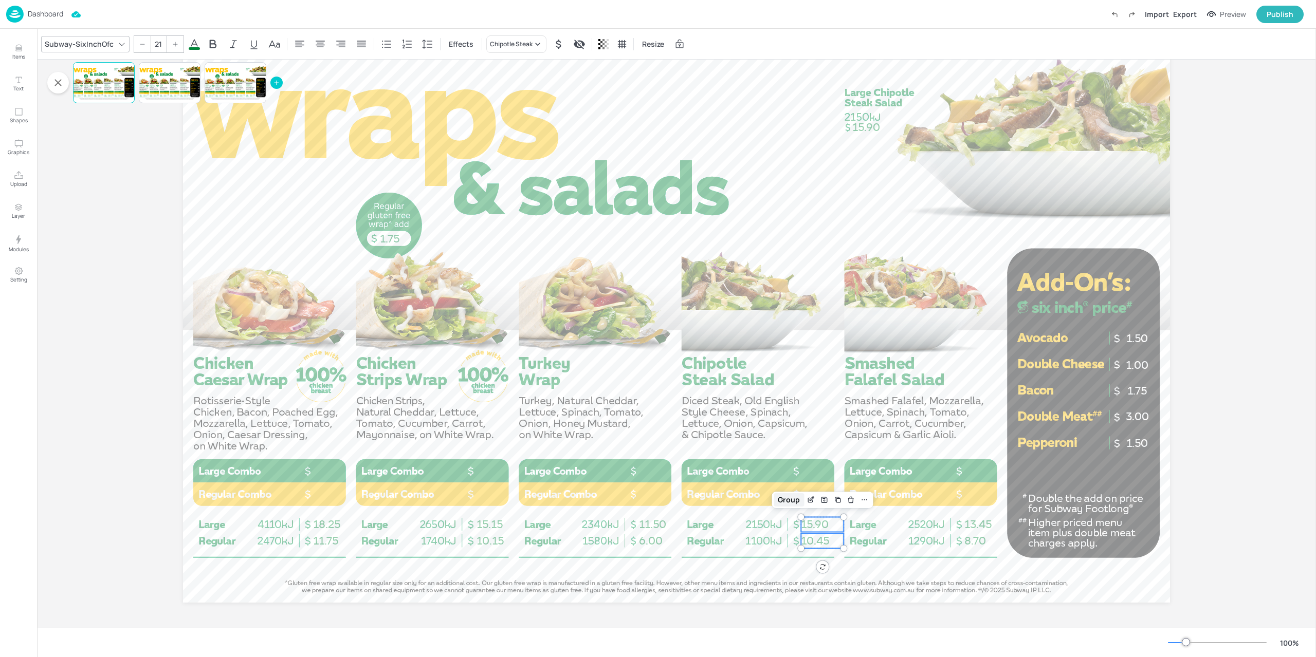
click at [786, 502] on div "Group" at bounding box center [788, 499] width 30 height 13
drag, startPoint x: 988, startPoint y: 569, endPoint x: 971, endPoint y: 516, distance: 54.9
click at [952, 501] on div "Group" at bounding box center [952, 499] width 30 height 13
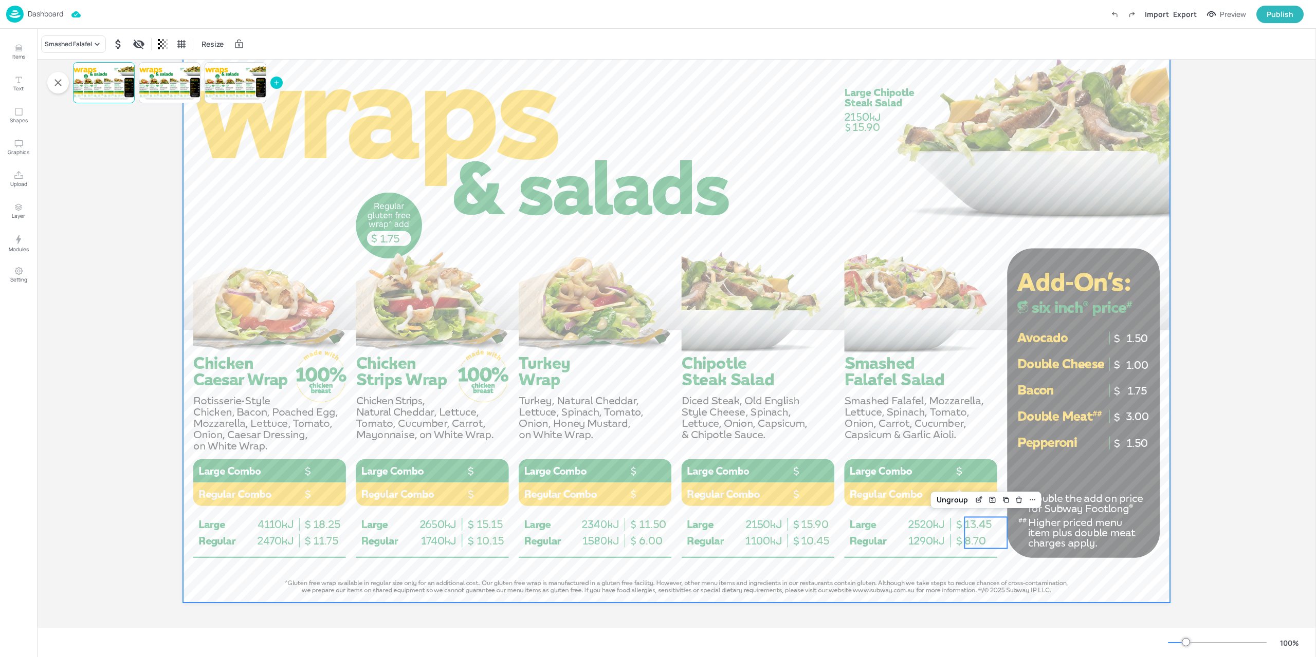
click at [931, 595] on div at bounding box center [676, 325] width 987 height 555
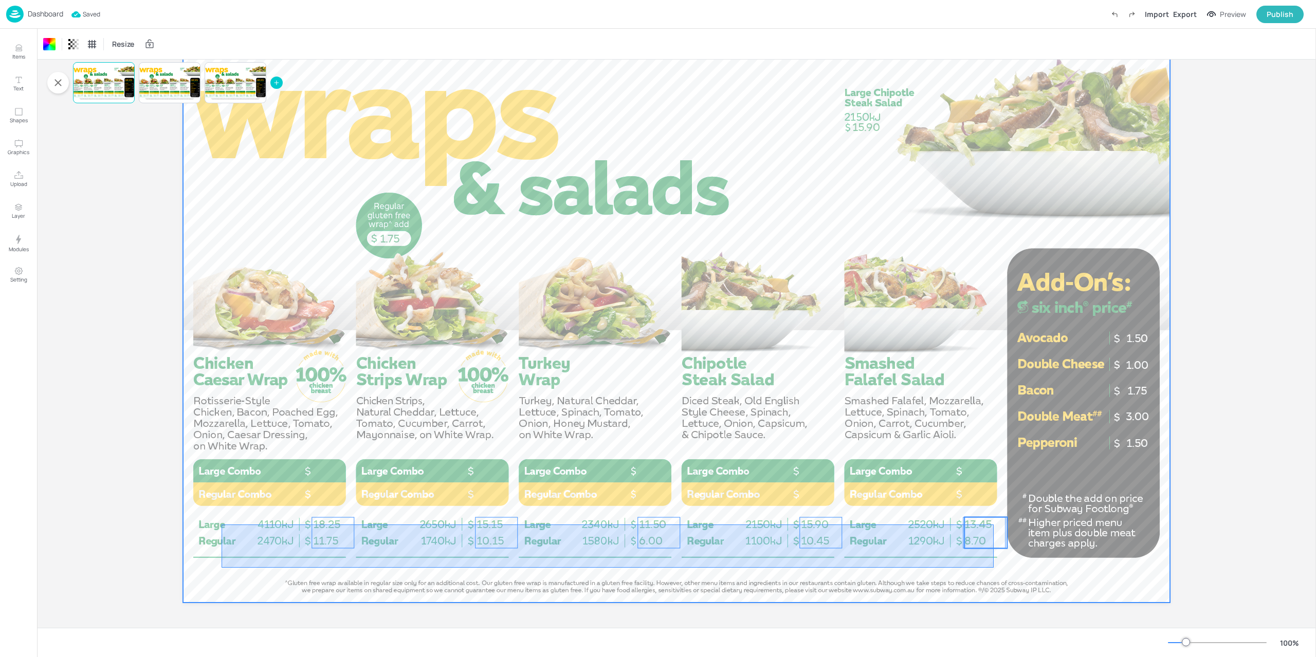
drag, startPoint x: 258, startPoint y: 562, endPoint x: 993, endPoint y: 525, distance: 735.8
click at [993, 48] on div "11.75 18.25 10.15 15.15 6.00 11.50 10.45 15.90 8.70 13.45 1.50 1.00 1.75 3.00 1…" at bounding box center [676, 48] width 987 height 0
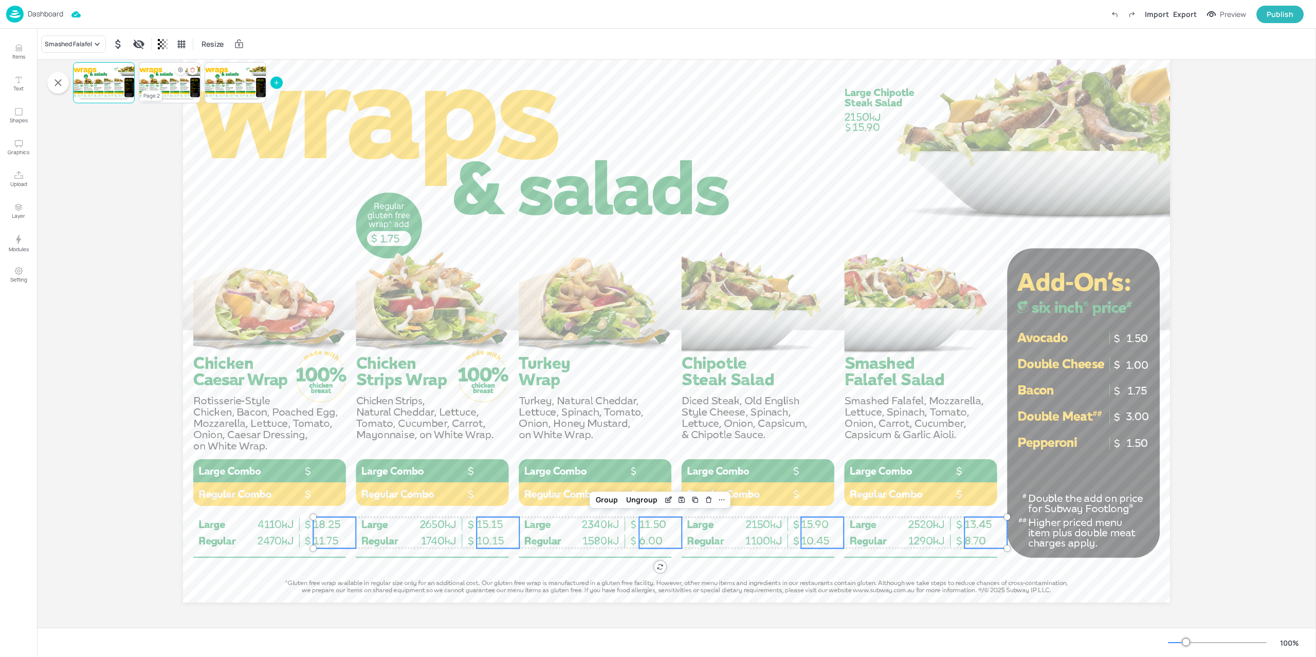
click at [165, 84] on div at bounding box center [170, 82] width 62 height 35
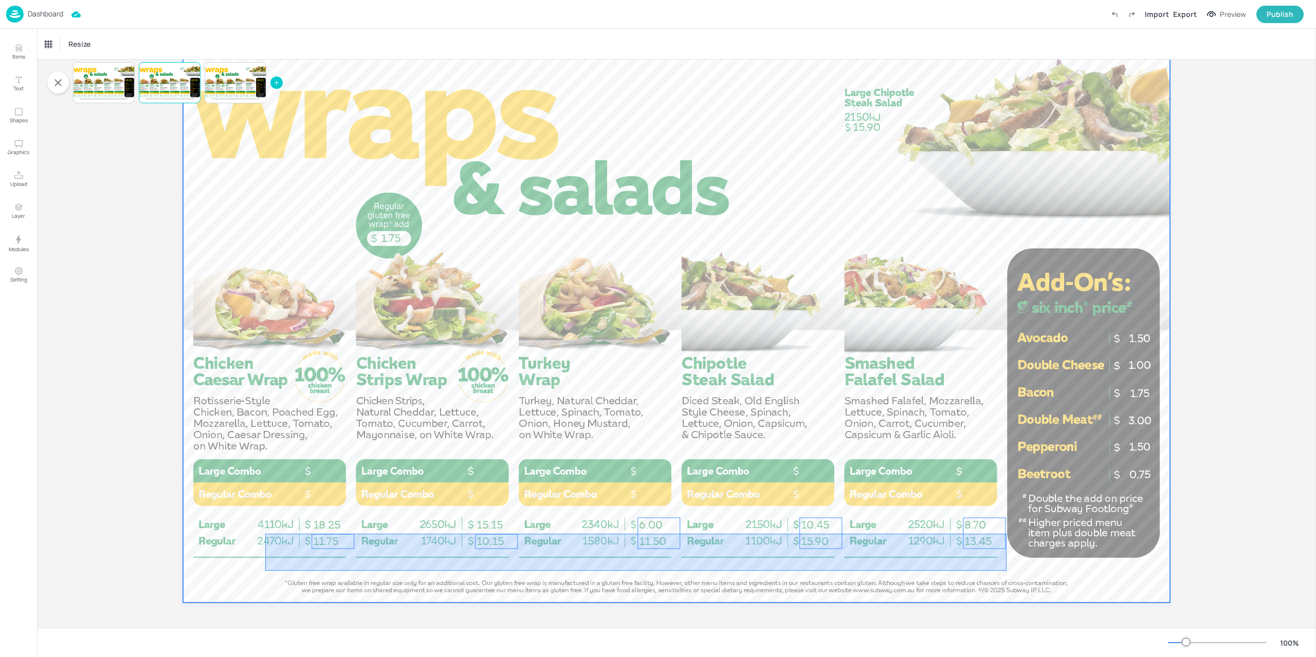
drag, startPoint x: 281, startPoint y: 571, endPoint x: 983, endPoint y: 537, distance: 702.8
click at [1006, 534] on div at bounding box center [676, 325] width 987 height 555
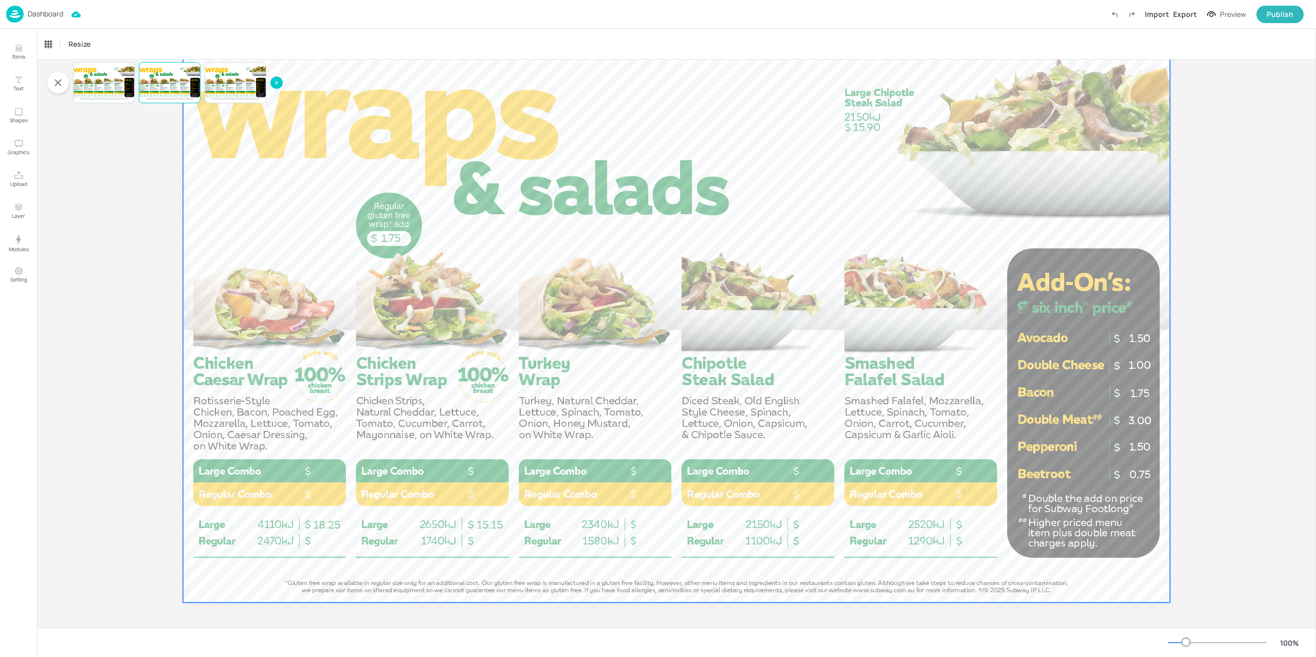
click at [956, 564] on div at bounding box center [676, 325] width 987 height 555
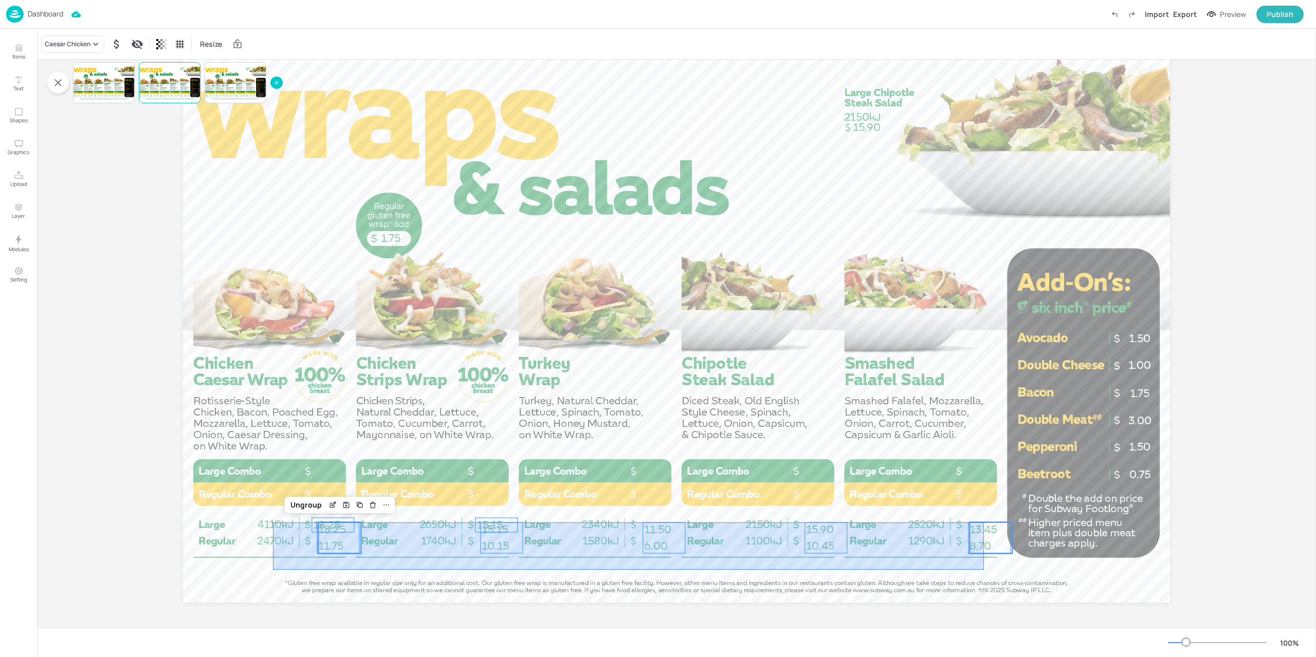
drag, startPoint x: 276, startPoint y: 568, endPoint x: 984, endPoint y: 523, distance: 709.1
click at [984, 48] on div "15.15 18.25 1.50 3.00 1.75 1.00 1.50 0.75 1.75 15.90 8.70 13.45 10.45 15.90 6.0…" at bounding box center [676, 48] width 987 height 0
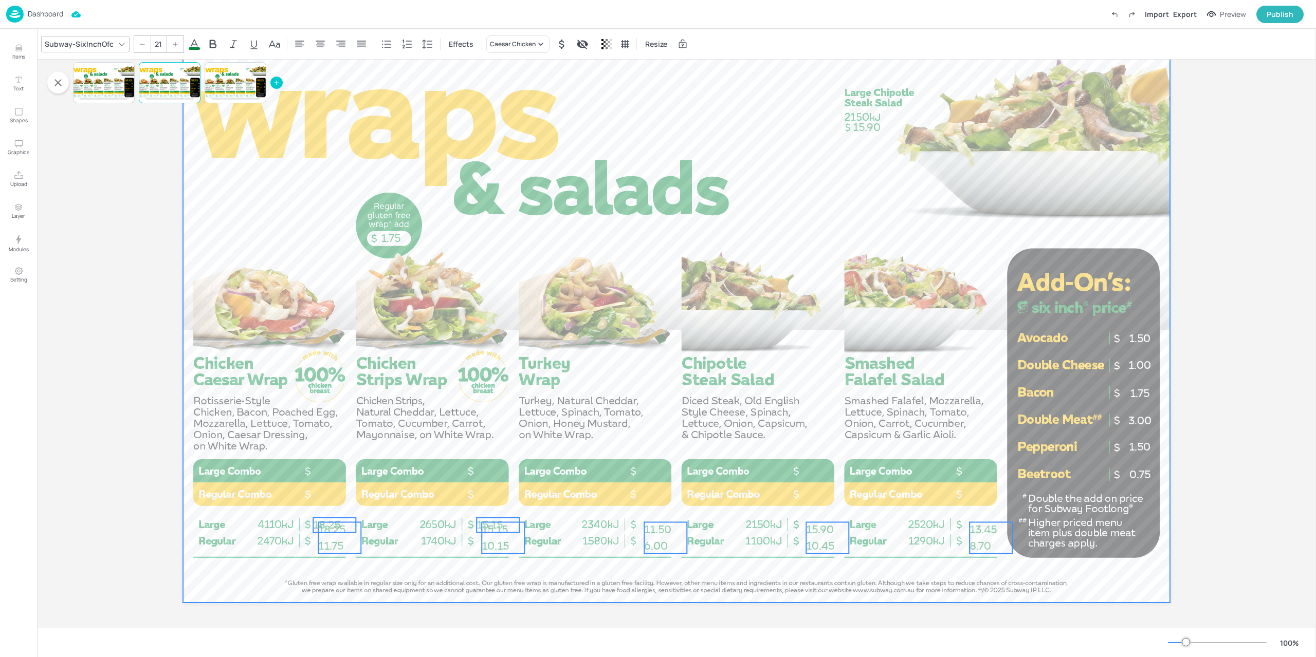
click at [348, 583] on div at bounding box center [676, 325] width 987 height 555
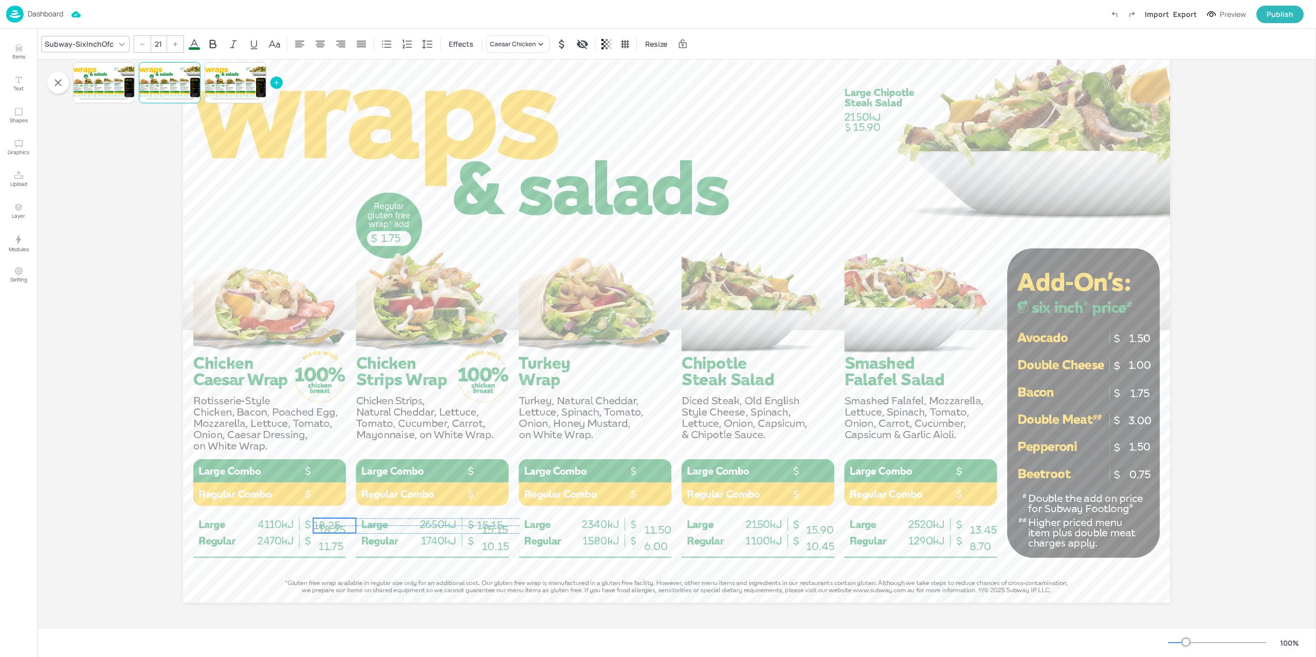
drag, startPoint x: 321, startPoint y: 520, endPoint x: 268, endPoint y: 521, distance: 52.4
click at [313, 521] on span "18.25" at bounding box center [326, 525] width 27 height 13
click at [94, 85] on div at bounding box center [104, 82] width 62 height 35
click at [174, 84] on div at bounding box center [170, 82] width 62 height 35
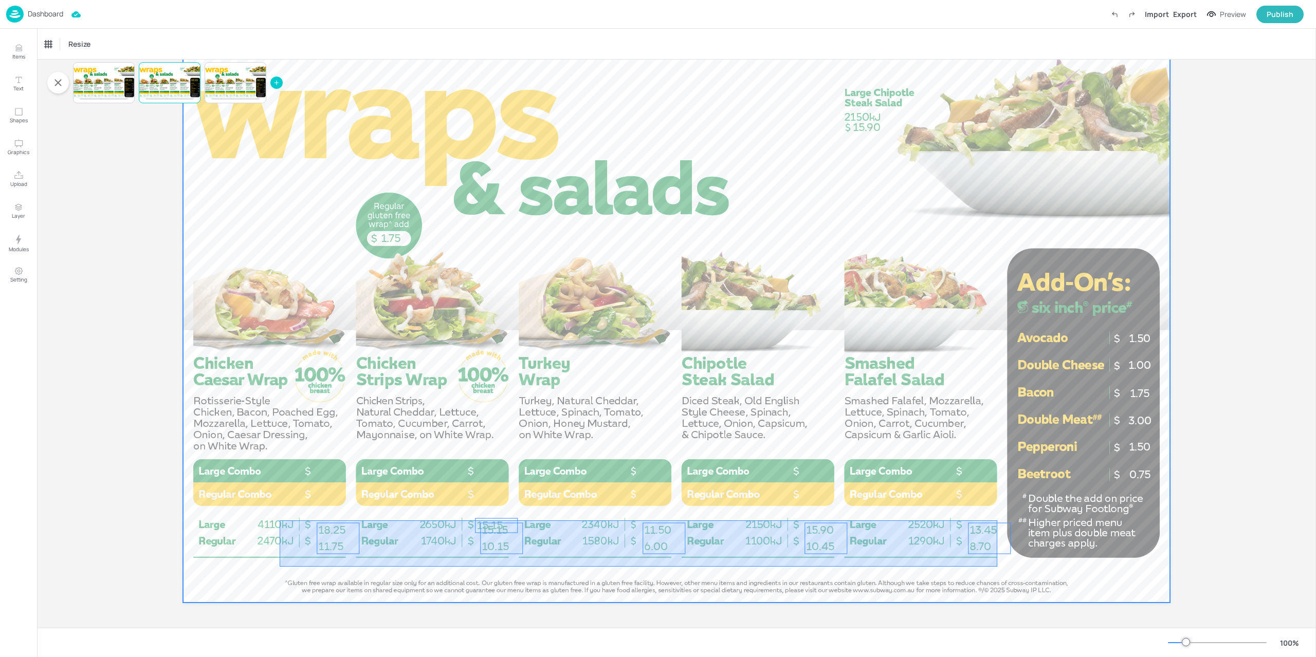
drag, startPoint x: 627, startPoint y: 569, endPoint x: 990, endPoint y: 567, distance: 362.8
click at [991, 567] on div at bounding box center [676, 325] width 987 height 555
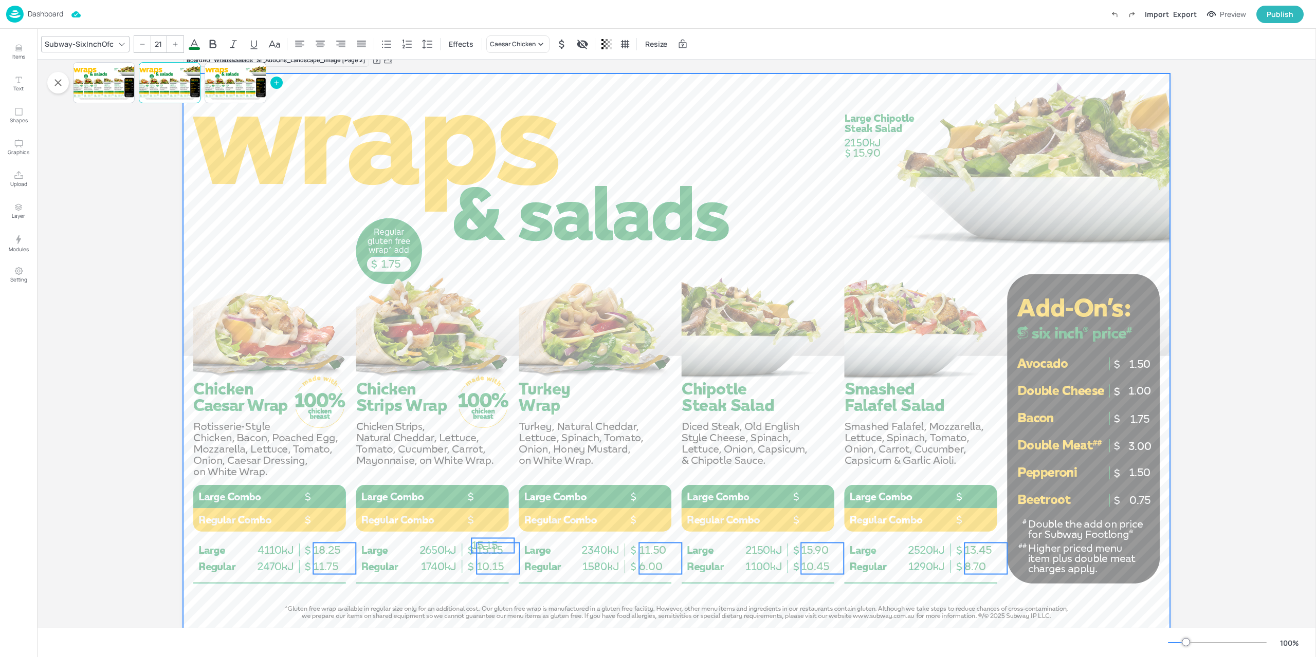
scroll to position [21, 0]
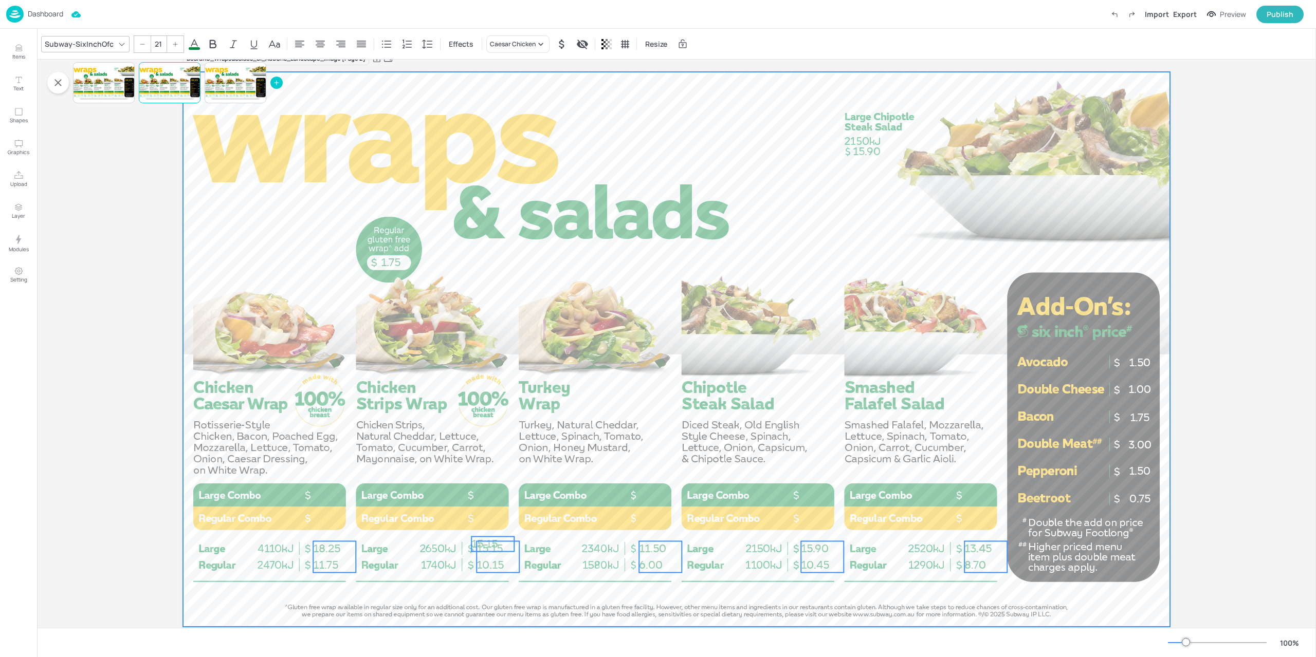
click at [360, 610] on div at bounding box center [676, 349] width 987 height 555
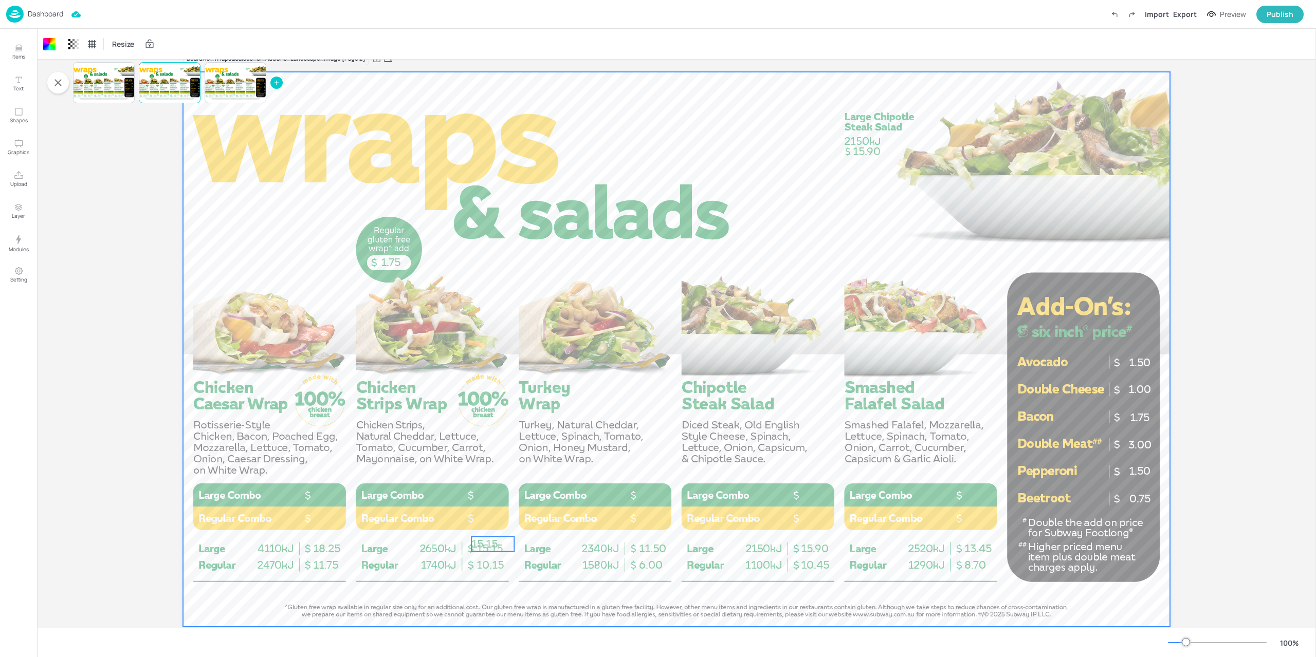
click at [495, 538] on span "15.15" at bounding box center [484, 544] width 26 height 13
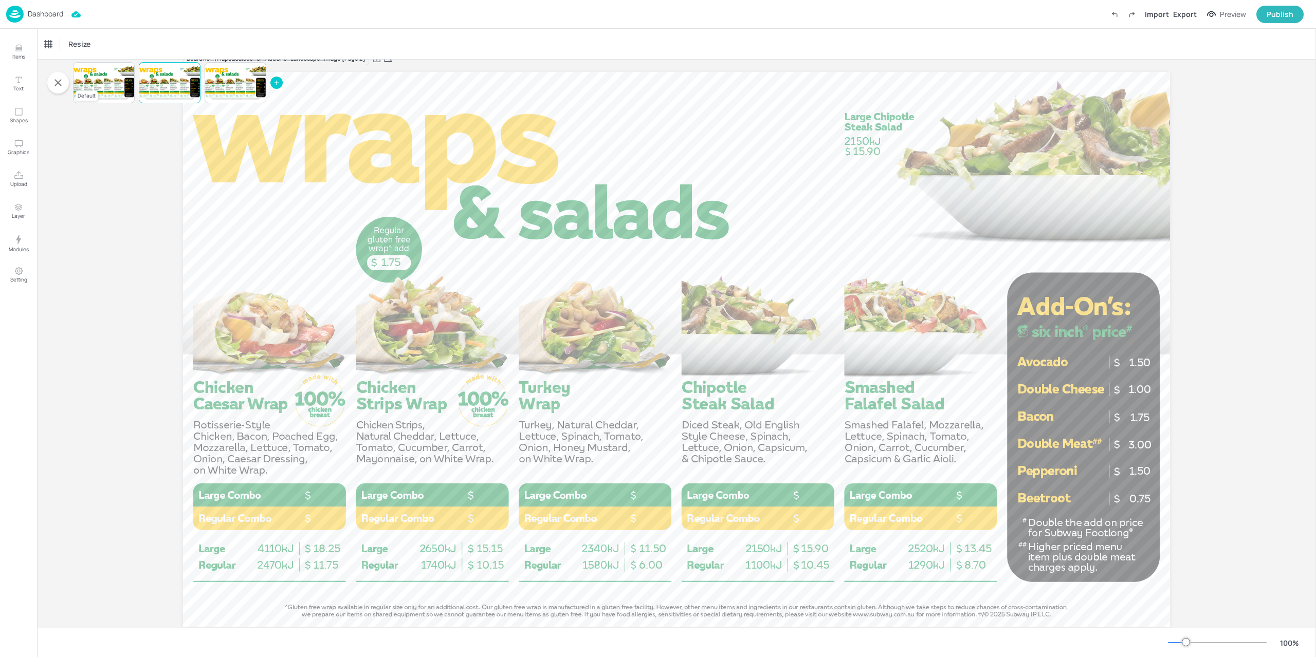
click at [105, 90] on div at bounding box center [104, 82] width 62 height 35
click at [153, 91] on div "Page 2" at bounding box center [151, 96] width 21 height 10
click at [112, 84] on div at bounding box center [104, 82] width 62 height 35
click at [165, 81] on div at bounding box center [170, 82] width 62 height 35
click at [105, 79] on div at bounding box center [104, 82] width 62 height 35
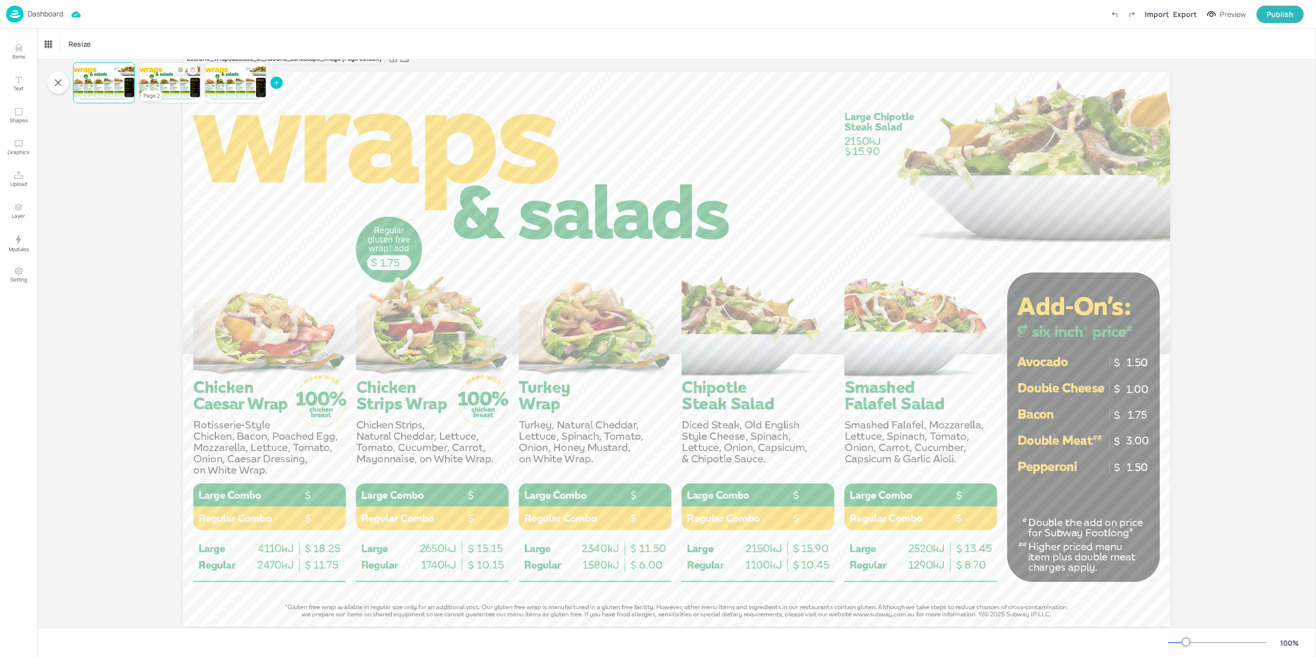
click at [169, 80] on div at bounding box center [170, 82] width 62 height 35
click at [225, 87] on div at bounding box center [236, 82] width 62 height 35
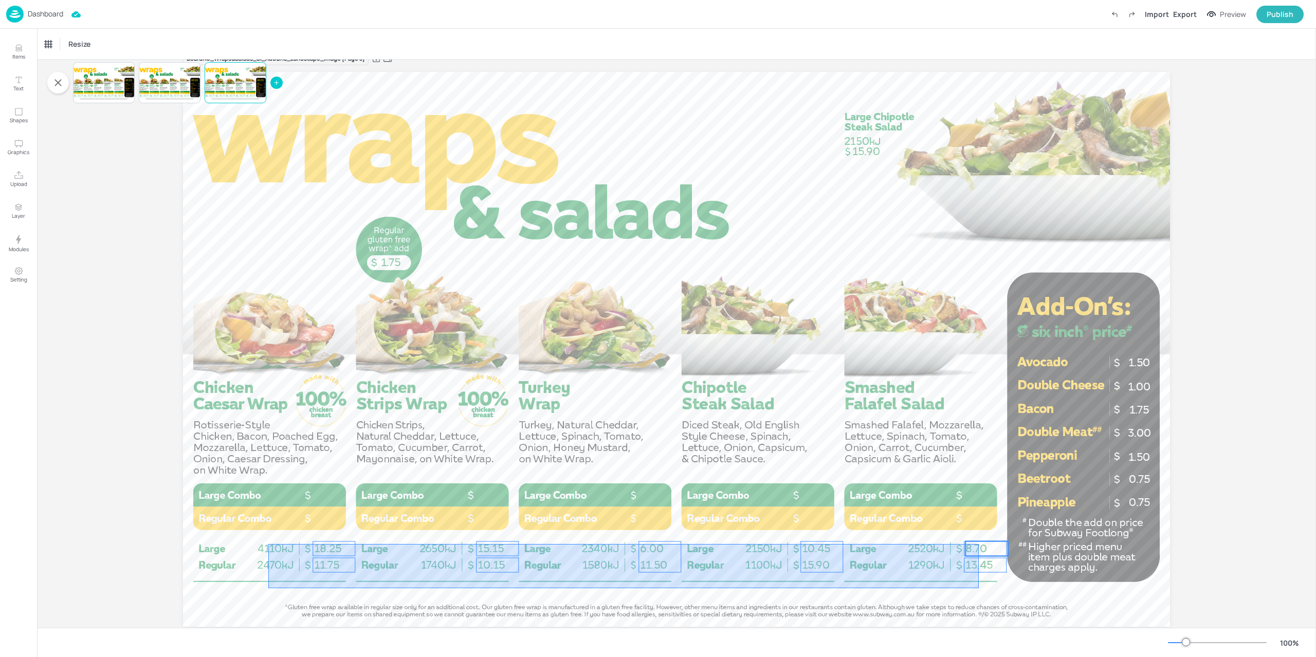
drag, startPoint x: 269, startPoint y: 588, endPoint x: 979, endPoint y: 545, distance: 712.0
click at [979, 72] on div "8.70 13.45 10.45 15.90 6.00 11.50 15.15 10.15 18.25 11.75 0.75 1.50 1.00 1.75 3…" at bounding box center [676, 72] width 987 height 0
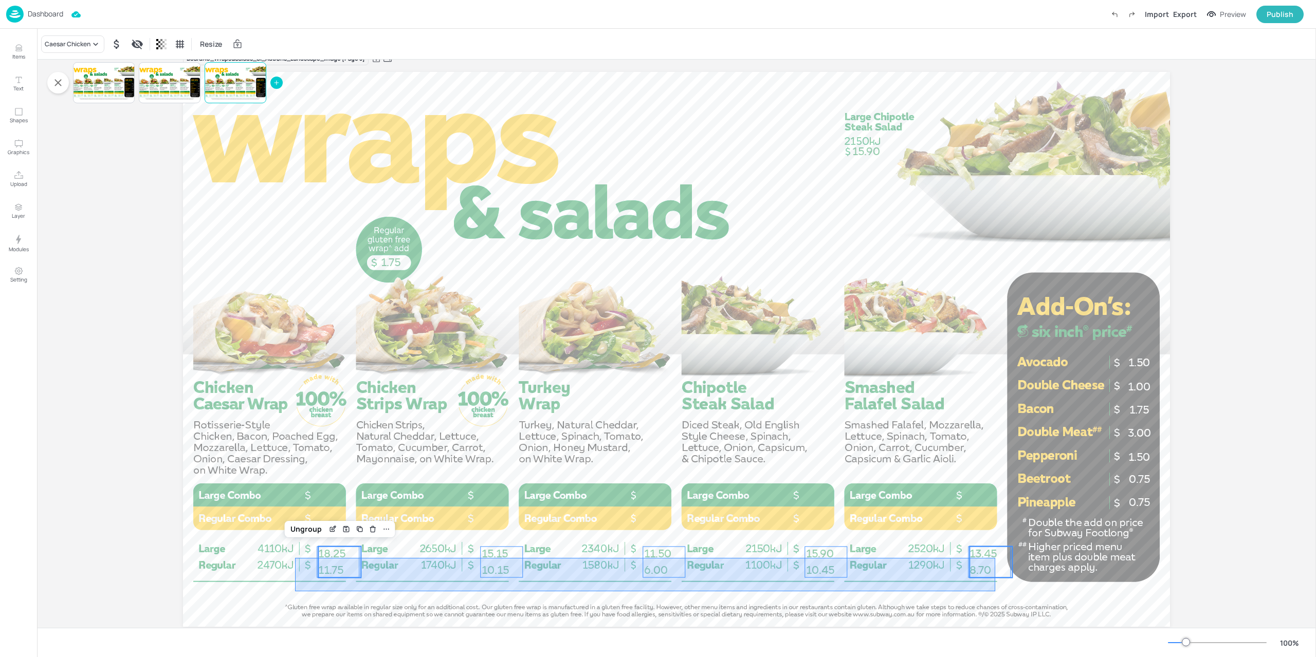
drag, startPoint x: 295, startPoint y: 591, endPoint x: 992, endPoint y: 558, distance: 697.7
click at [994, 72] on div "0.75 1.50 1.00 1.75 3.00 1.50 0.75 1.75 15.90 8.70 13.45 10.45 15.90 6.00 11.50…" at bounding box center [676, 72] width 987 height 0
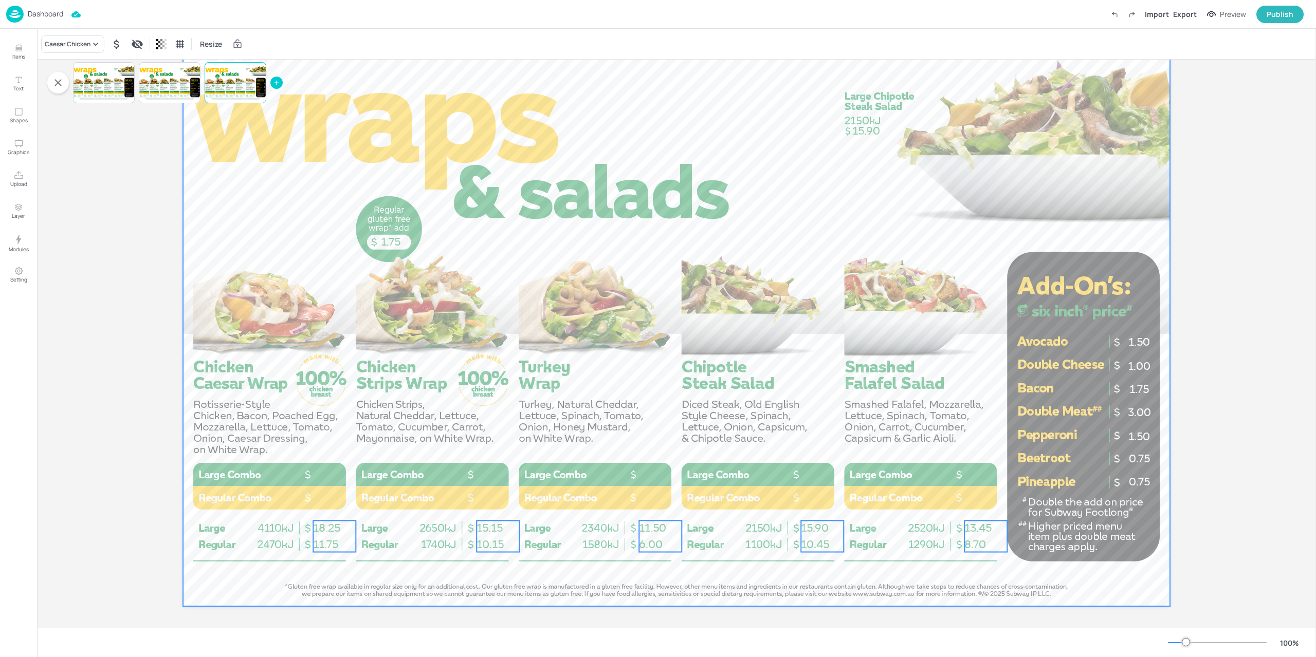
scroll to position [45, 0]
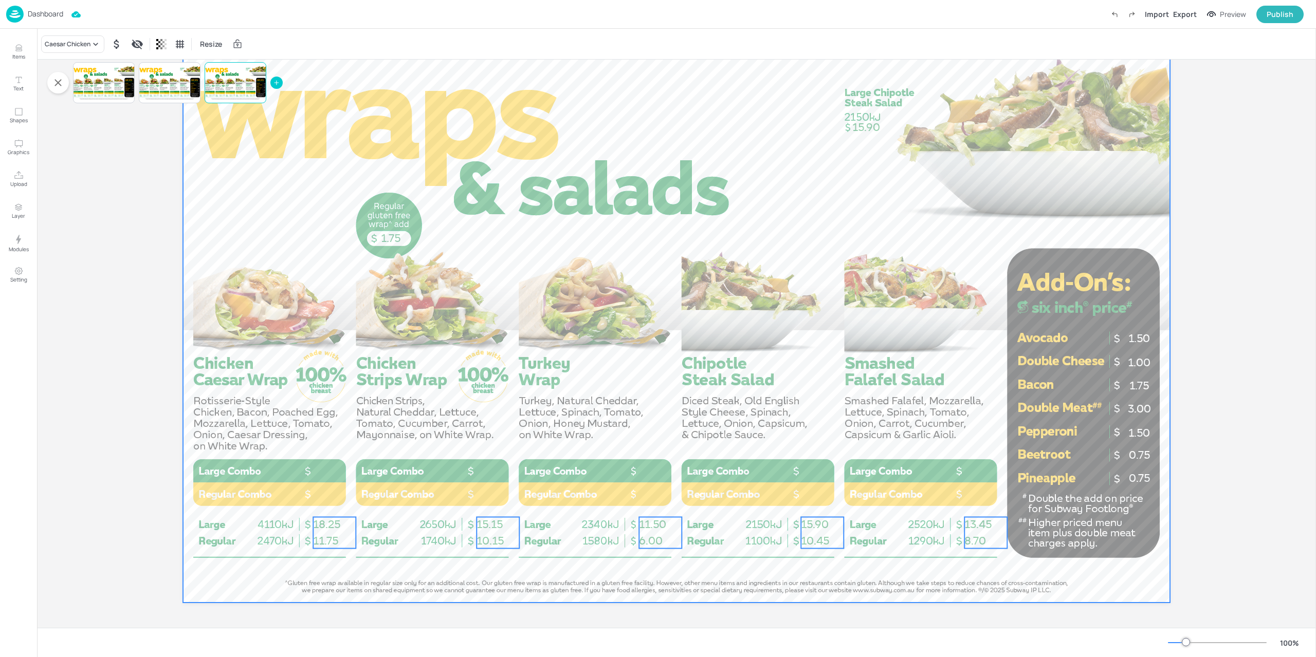
click at [635, 583] on div at bounding box center [676, 325] width 987 height 555
click at [235, 94] on div at bounding box center [236, 82] width 62 height 35
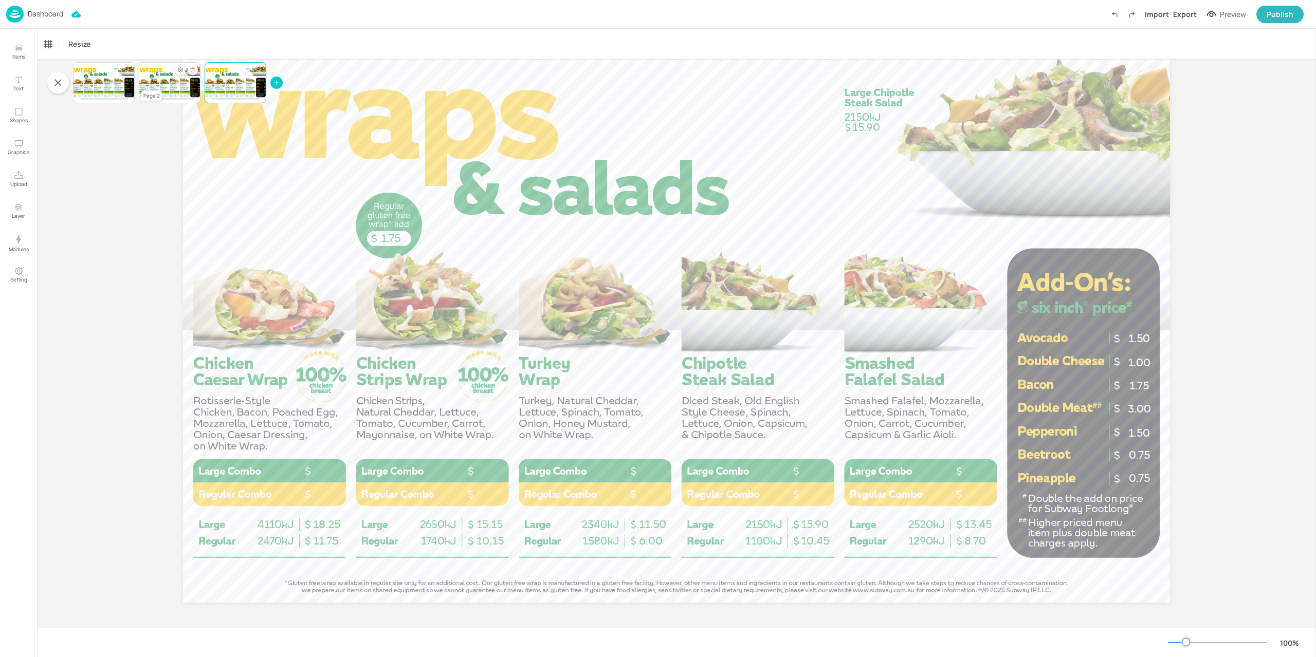
click at [164, 88] on div at bounding box center [170, 82] width 62 height 35
click at [99, 87] on div at bounding box center [104, 82] width 62 height 35
click at [1227, 15] on div "Preview" at bounding box center [1232, 14] width 26 height 11
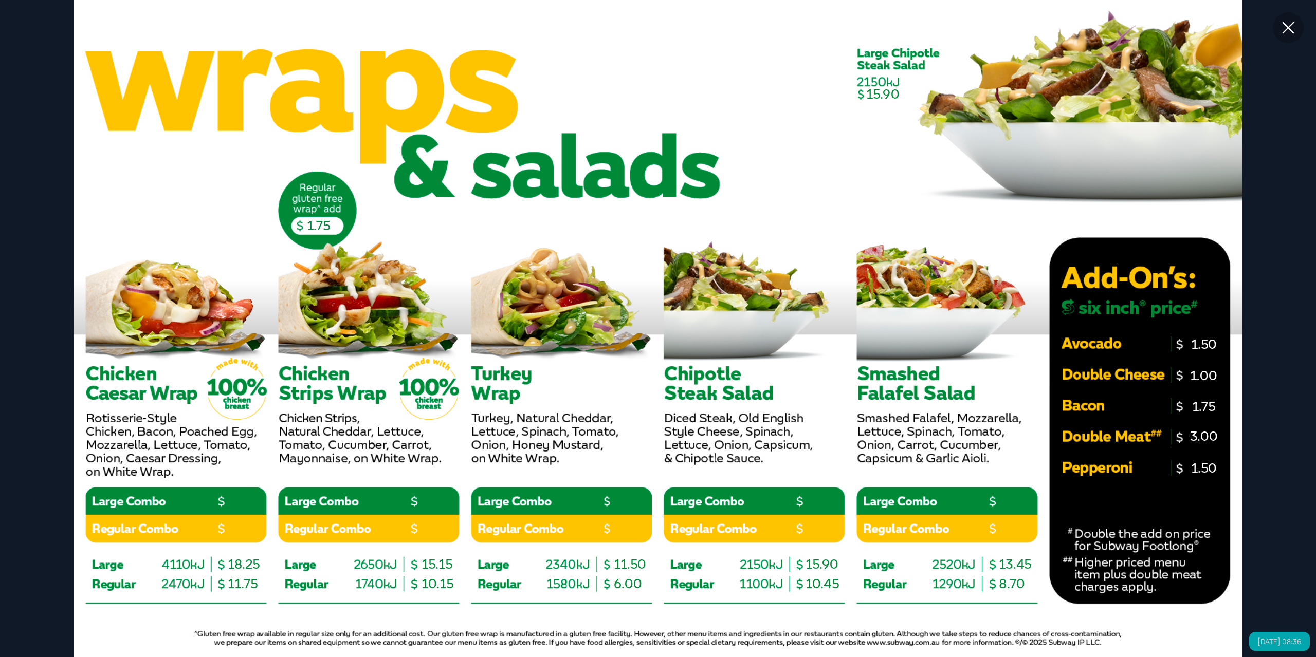
click at [1296, 38] on div at bounding box center [1287, 27] width 31 height 31
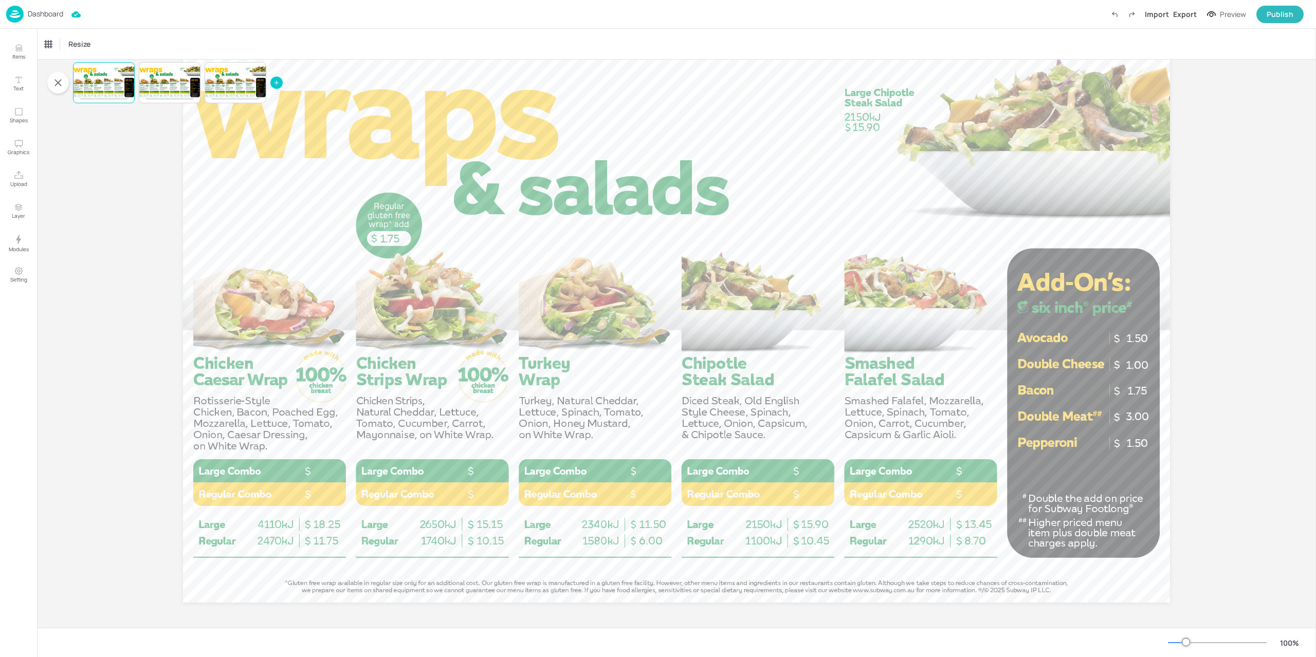
click at [15, 14] on img at bounding box center [14, 14] width 17 height 17
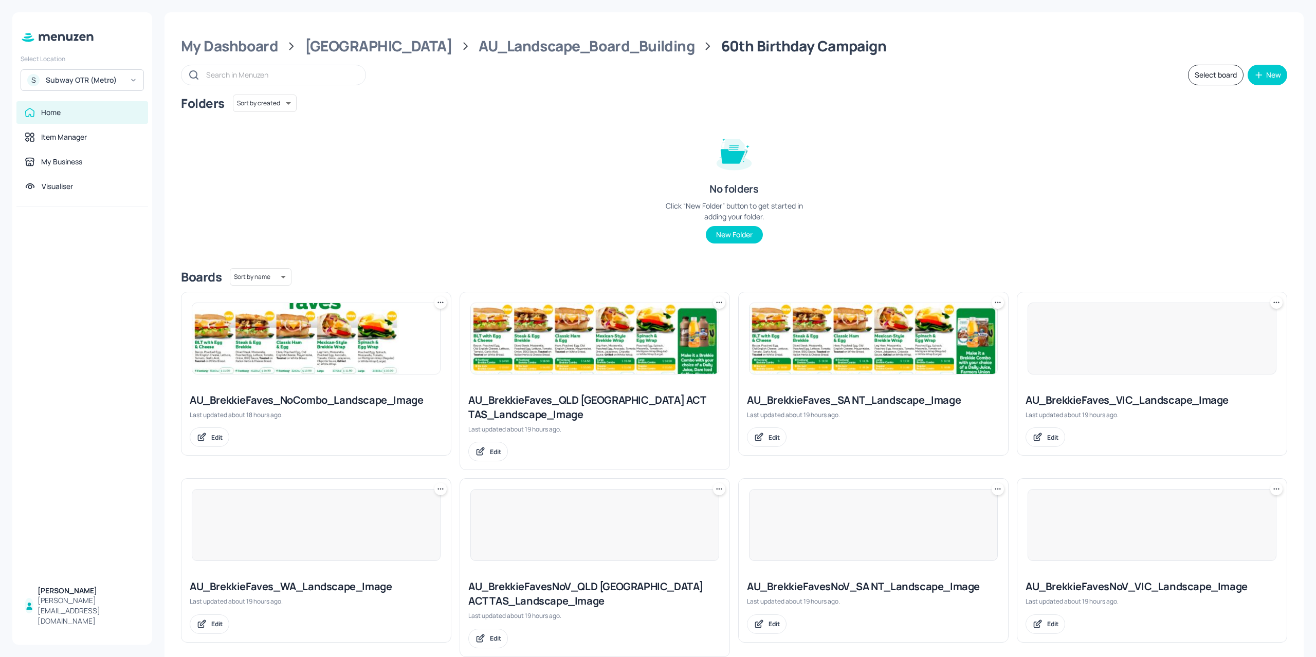
click at [287, 311] on img at bounding box center [316, 338] width 248 height 71
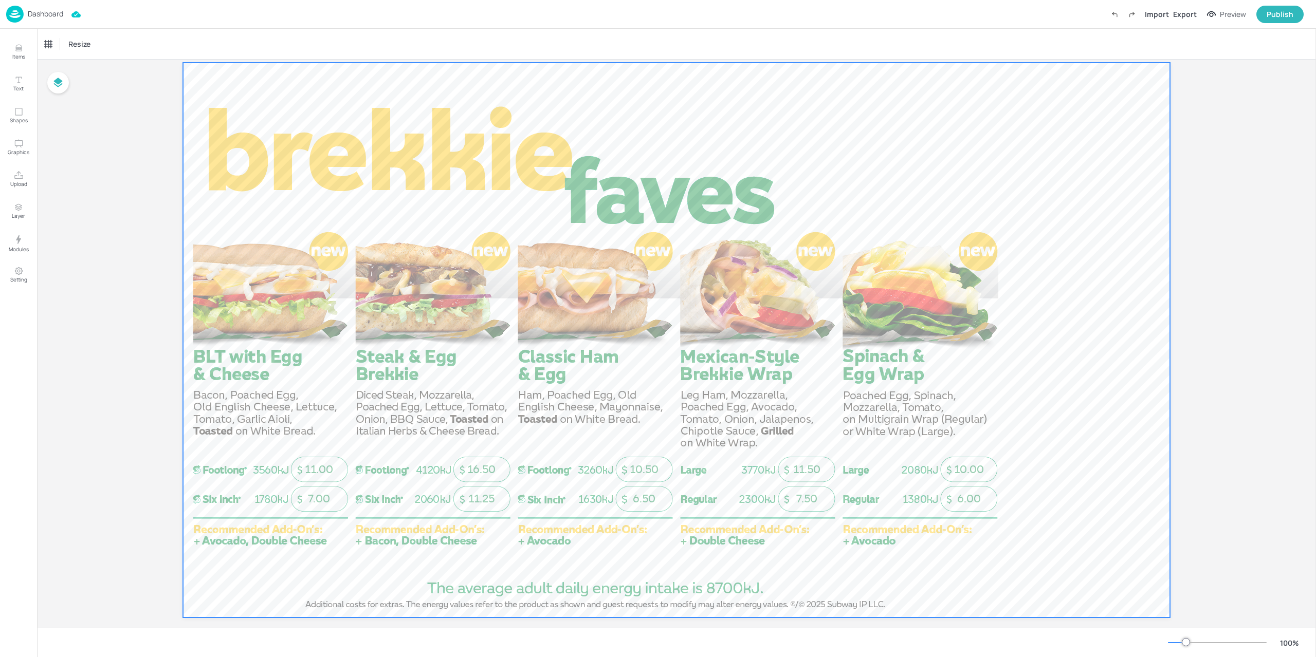
scroll to position [45, 0]
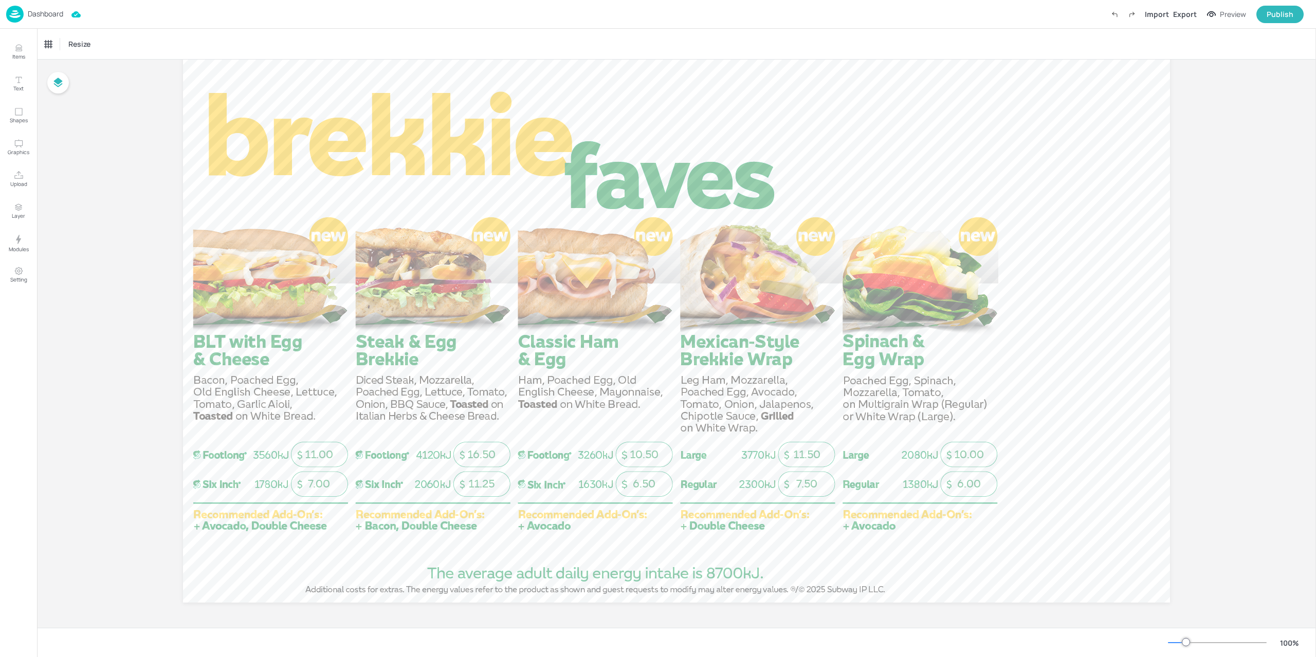
click at [23, 17] on img at bounding box center [14, 14] width 17 height 17
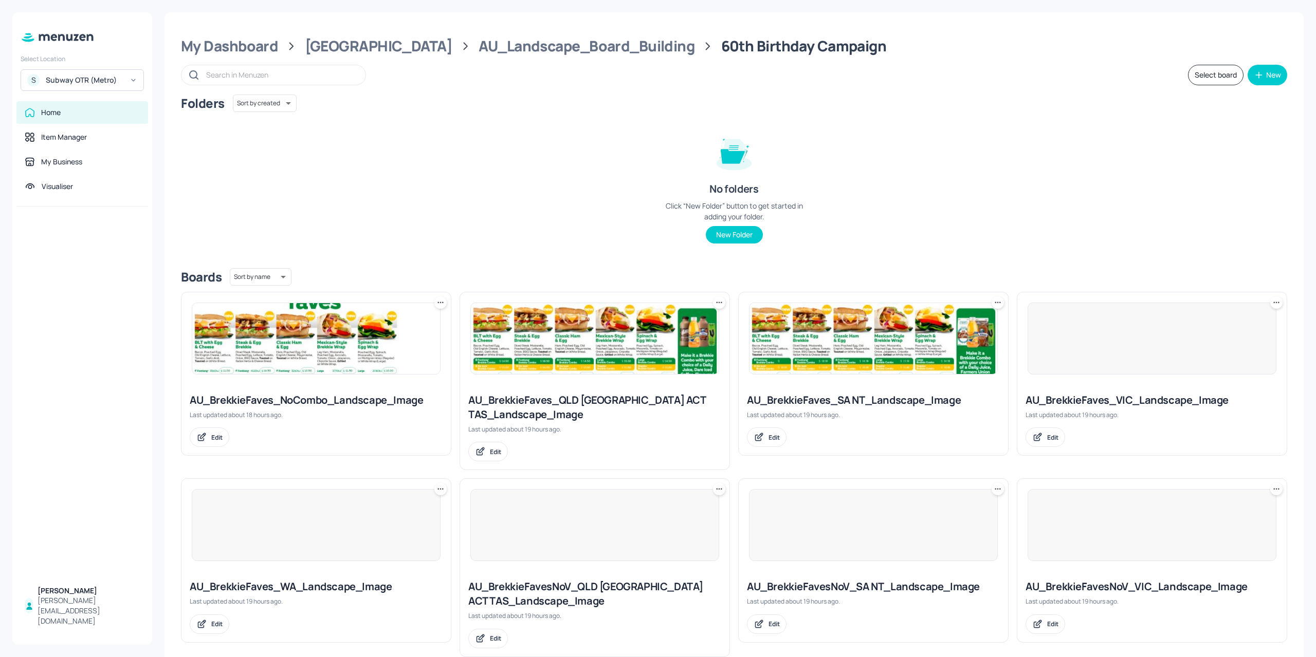
click at [545, 378] on div at bounding box center [594, 338] width 269 height 92
click at [549, 358] on img at bounding box center [595, 338] width 248 height 71
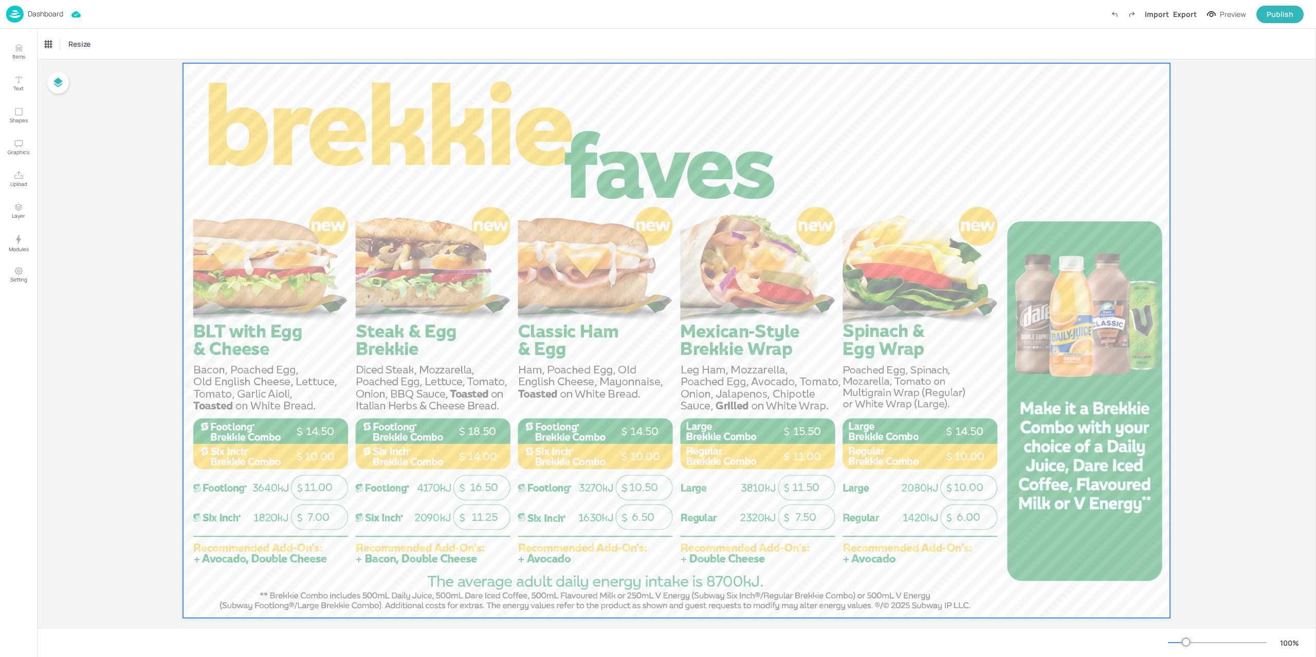
scroll to position [45, 0]
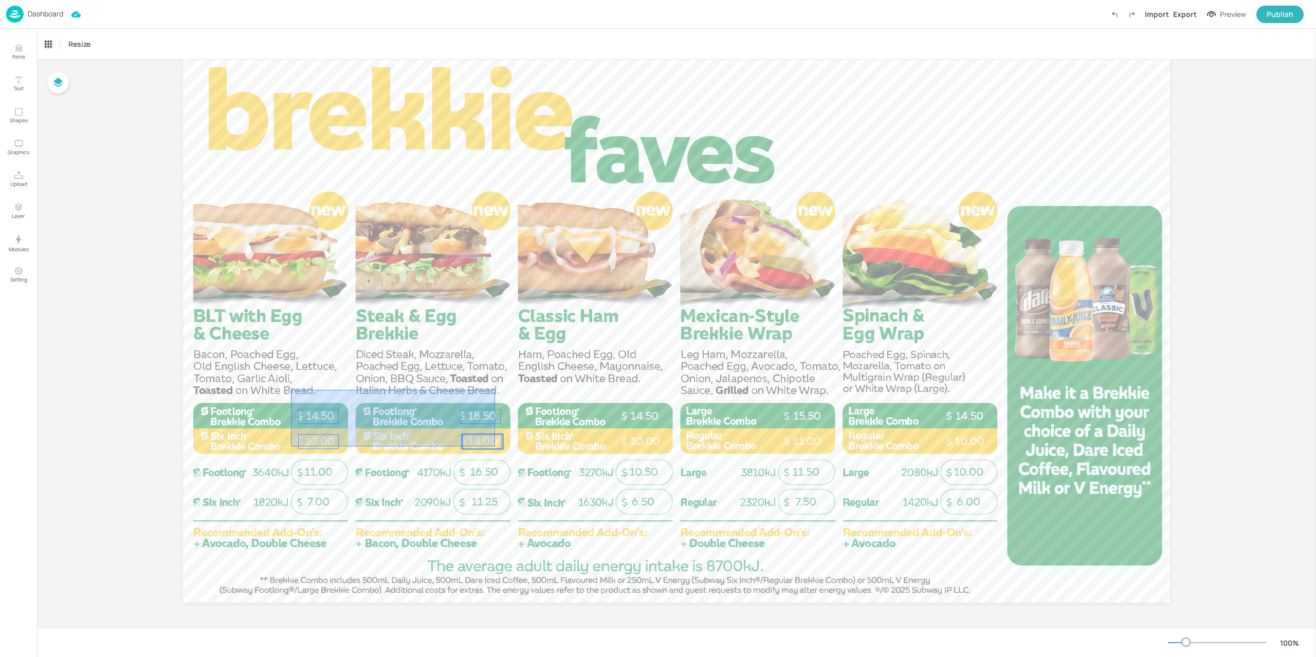
drag, startPoint x: 291, startPoint y: 390, endPoint x: 539, endPoint y: 447, distance: 254.6
click at [539, 447] on div at bounding box center [676, 325] width 987 height 555
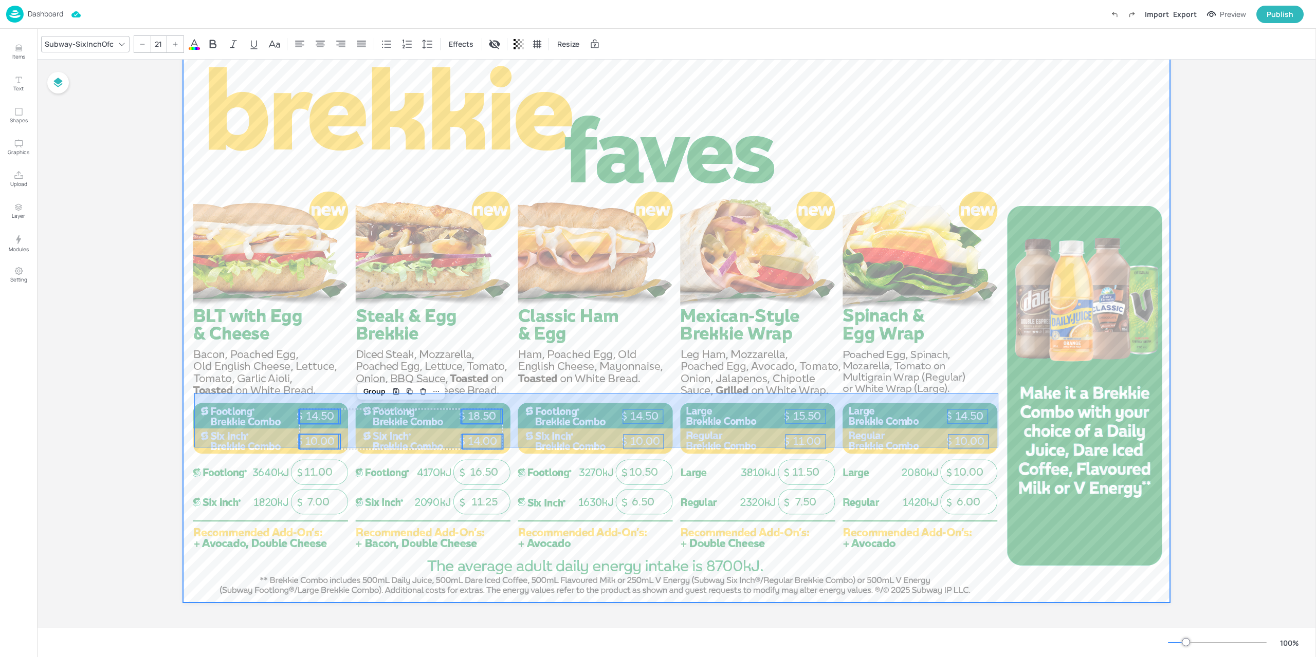
drag, startPoint x: 194, startPoint y: 393, endPoint x: 996, endPoint y: 448, distance: 803.5
click at [996, 448] on div at bounding box center [676, 325] width 987 height 555
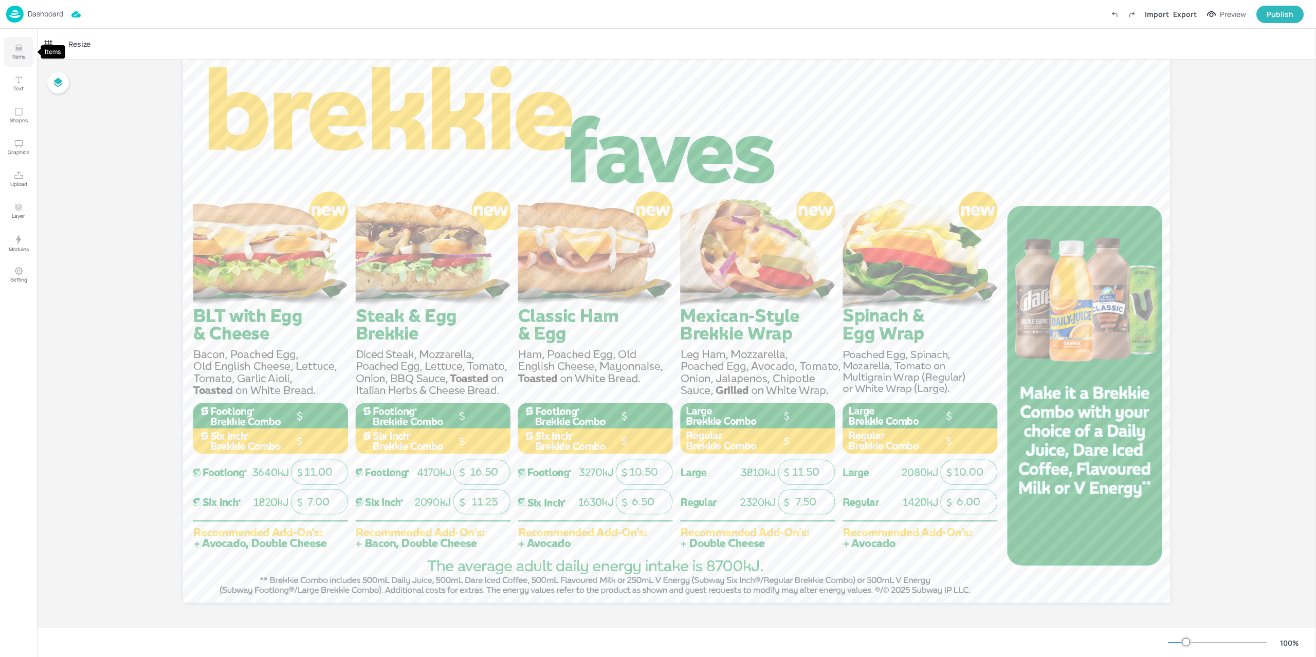
click at [26, 46] on button "Items" at bounding box center [19, 52] width 30 height 30
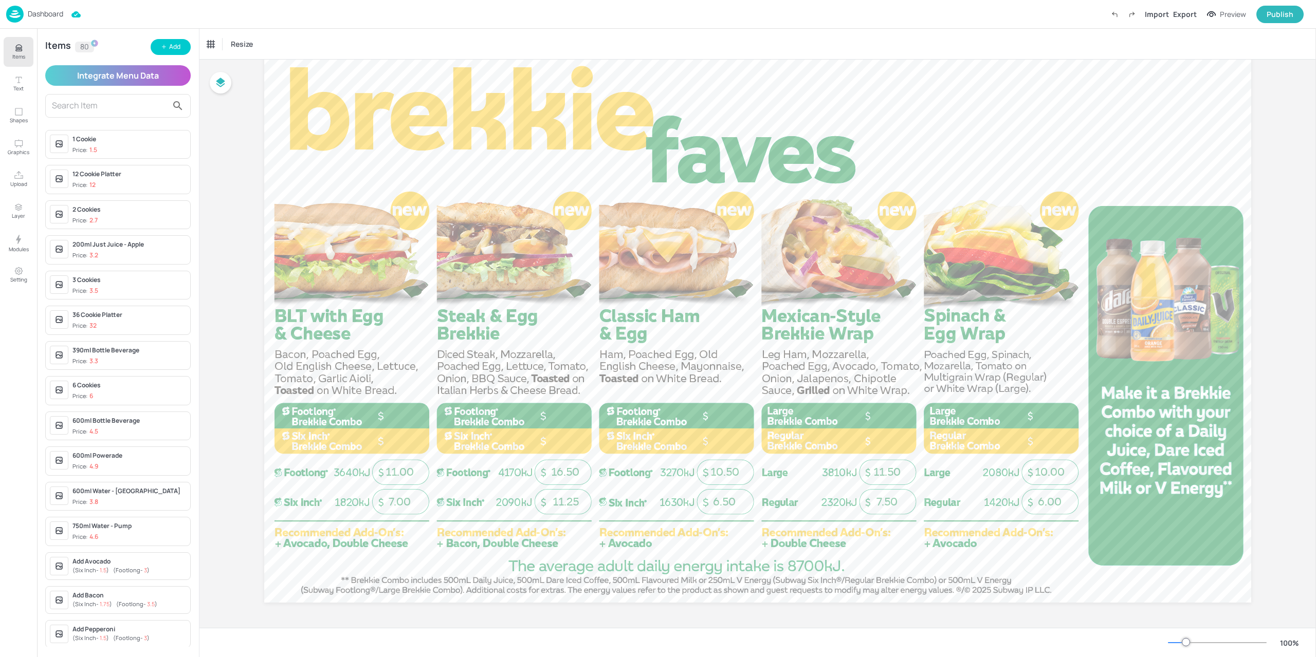
click at [87, 100] on input "text" at bounding box center [110, 106] width 116 height 16
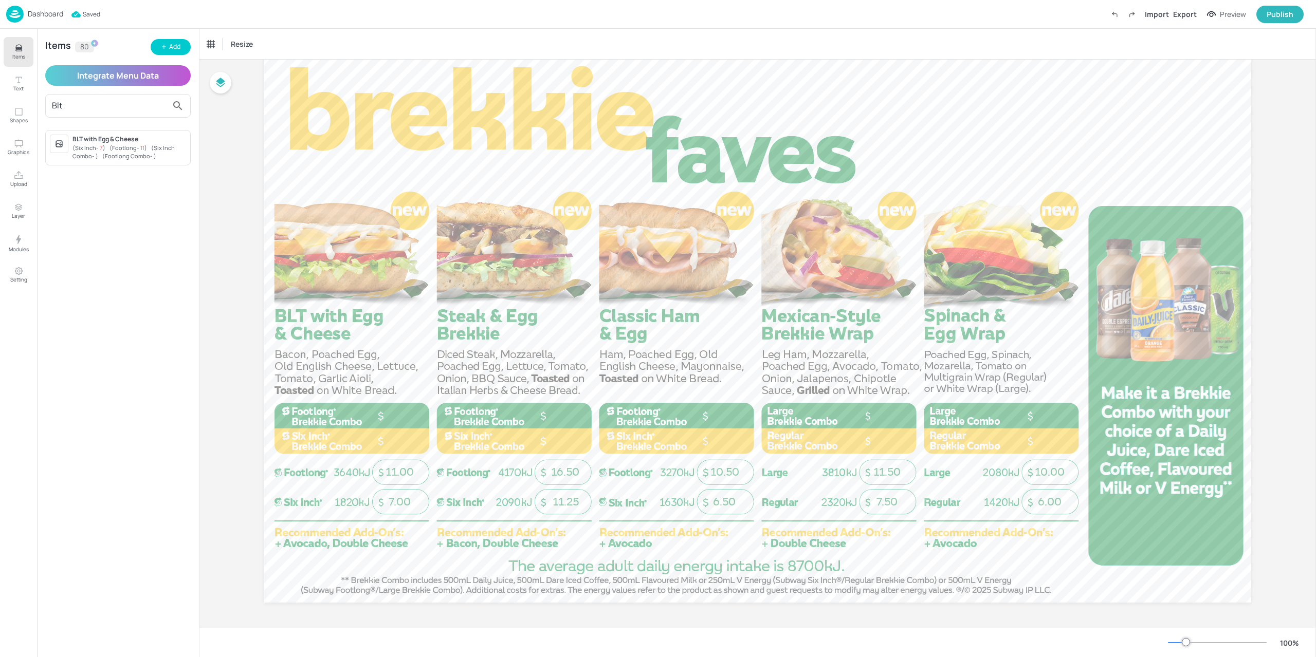
type input "Blt"
click at [147, 152] on span "( Footlong Combo - )" at bounding box center [129, 156] width 54 height 8
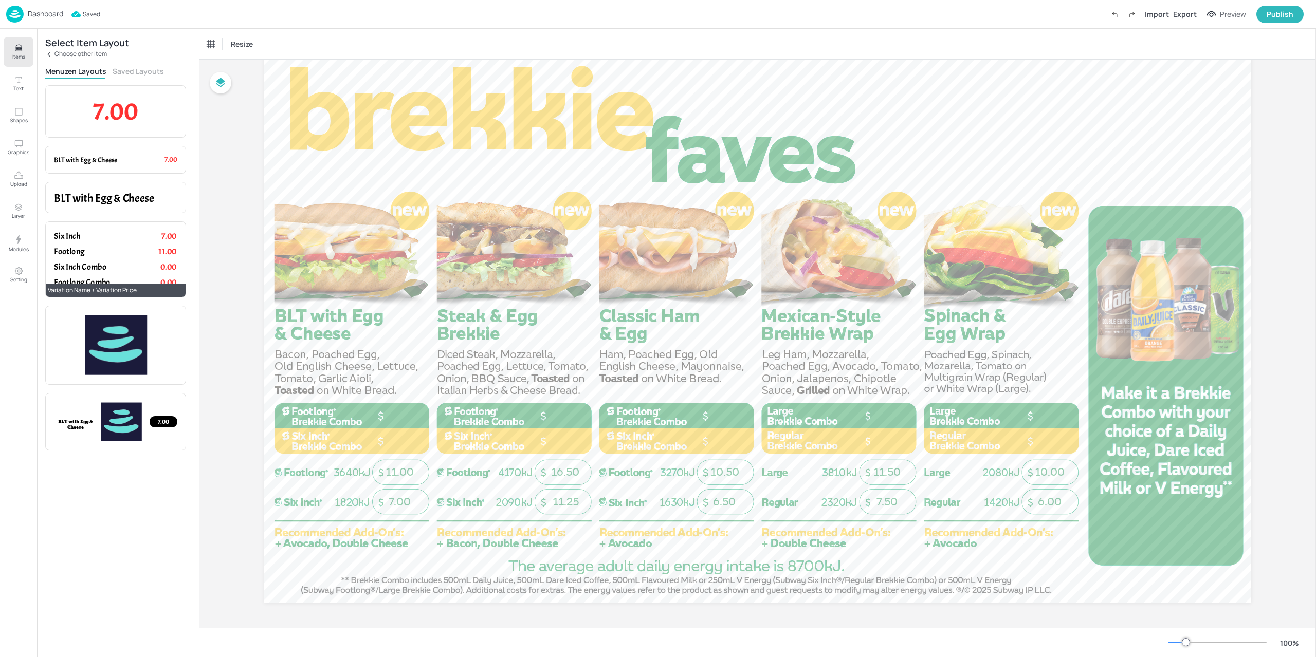
click at [142, 264] on p "0.00" at bounding box center [158, 267] width 36 height 12
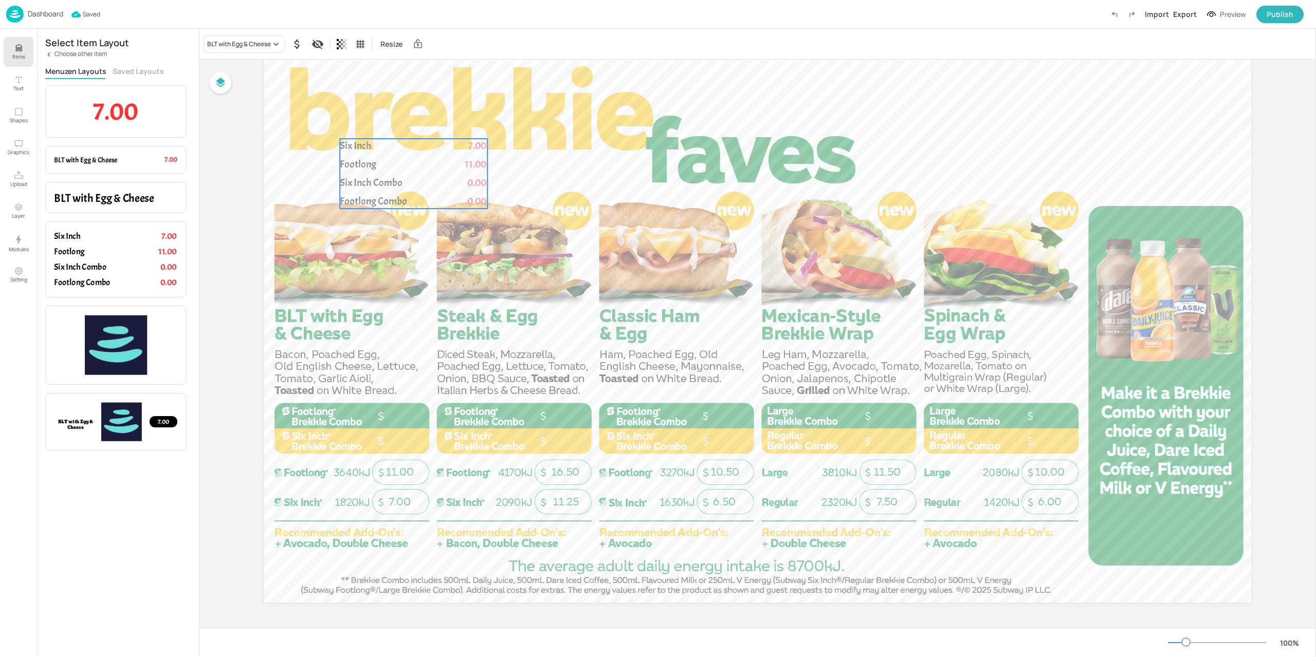
click at [390, 177] on span "Six Inch Combo" at bounding box center [371, 182] width 63 height 13
click at [378, 121] on div "Ungroup" at bounding box center [380, 121] width 40 height 13
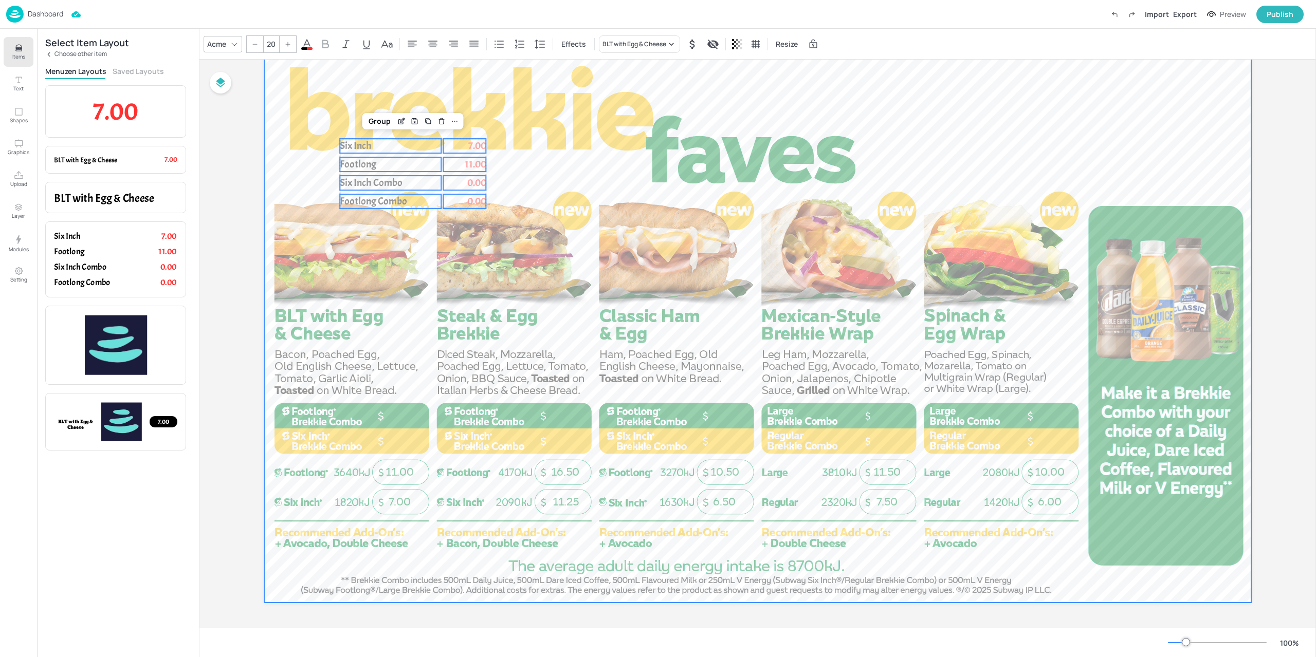
click at [596, 114] on div at bounding box center [757, 325] width 987 height 555
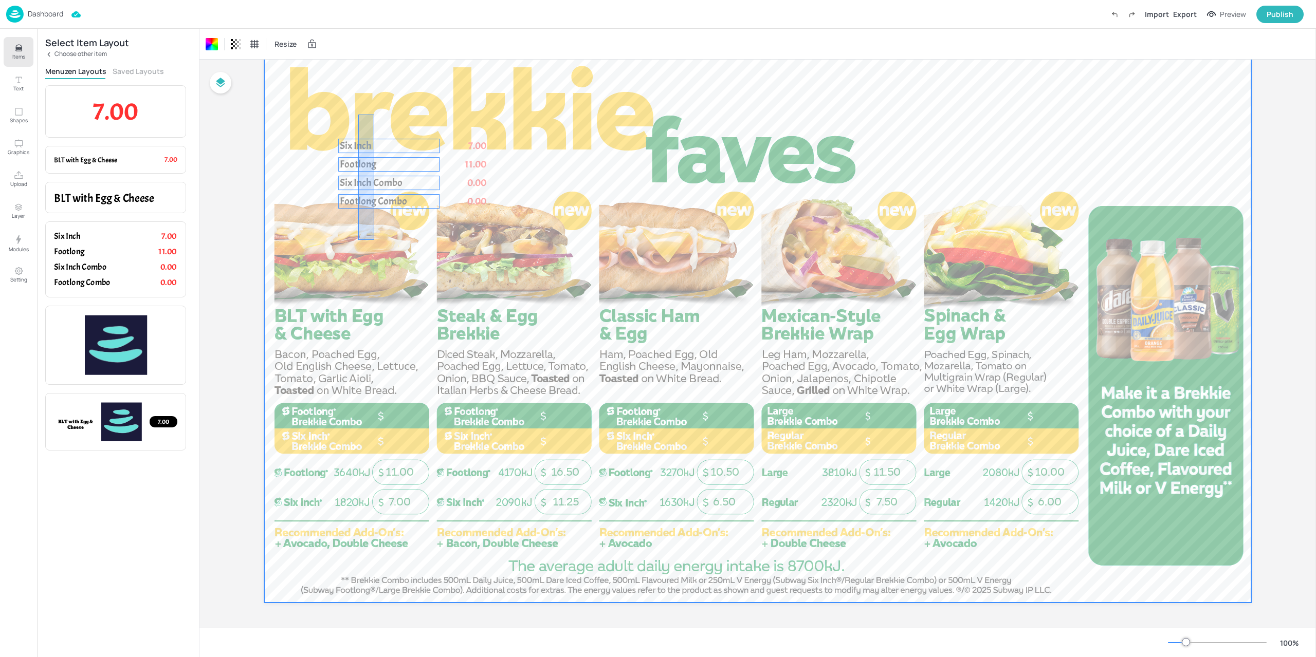
drag, startPoint x: 362, startPoint y: 158, endPoint x: 375, endPoint y: 241, distance: 83.8
click at [375, 241] on div at bounding box center [757, 325] width 987 height 555
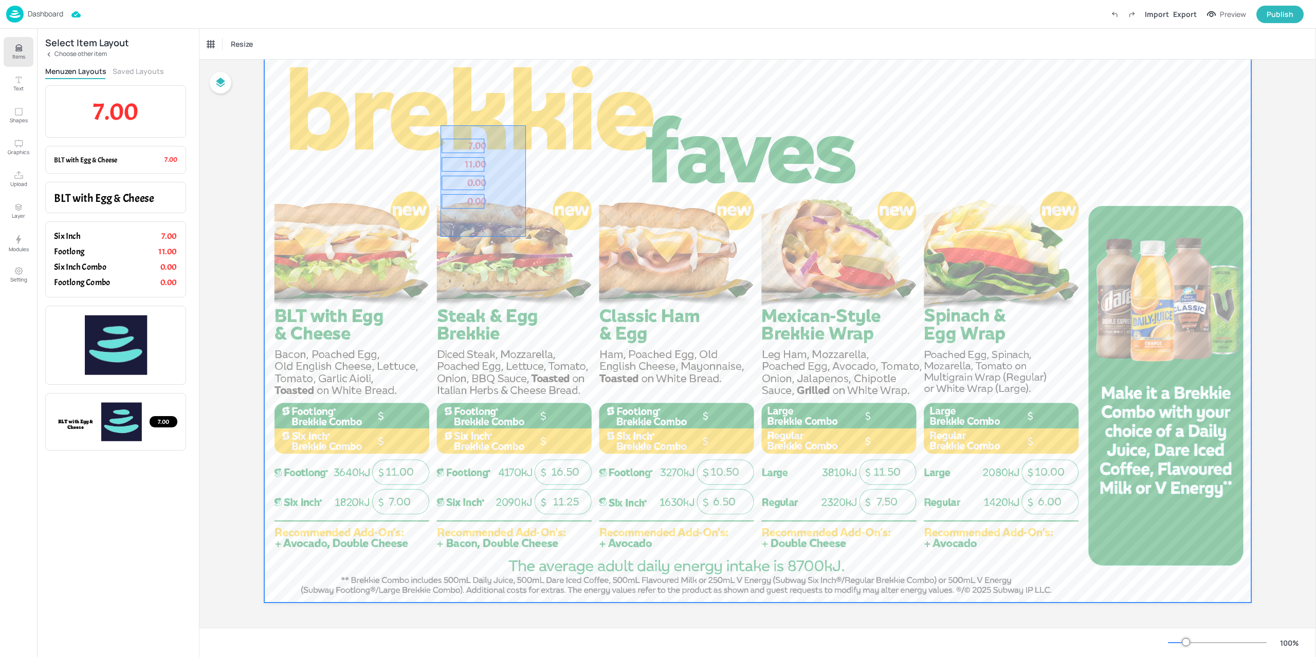
drag, startPoint x: 489, startPoint y: 184, endPoint x: 526, endPoint y: 237, distance: 64.2
click at [526, 237] on div at bounding box center [757, 325] width 987 height 555
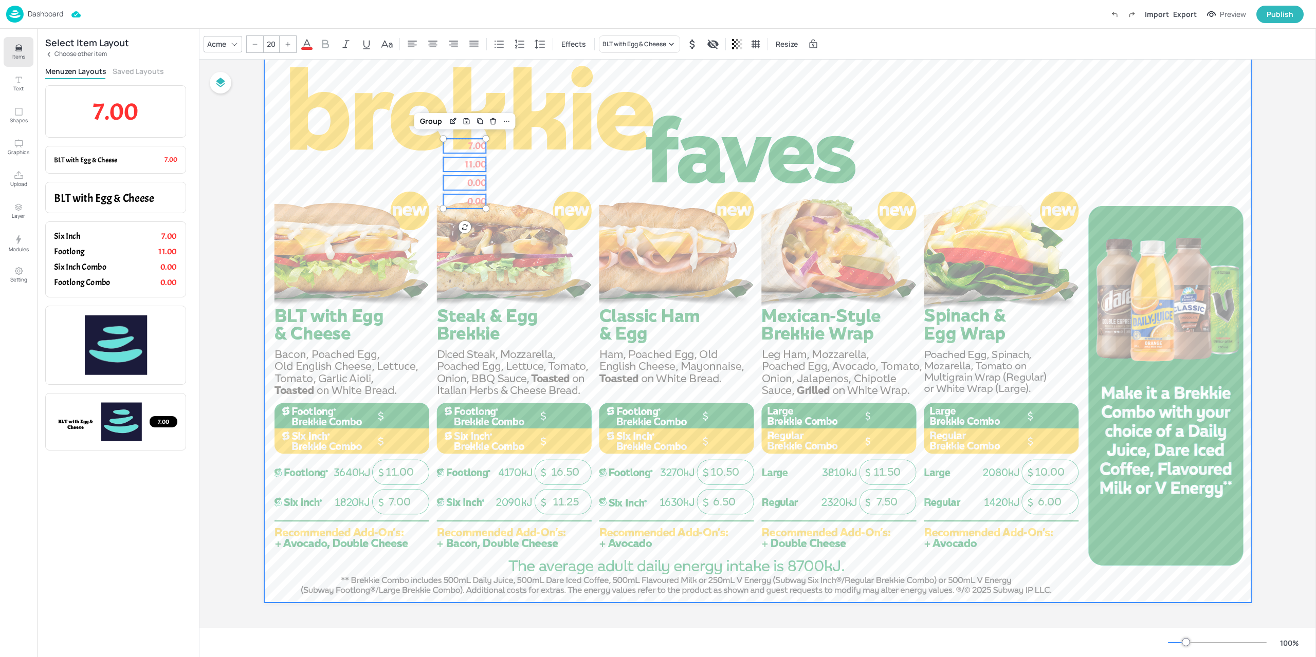
click at [516, 153] on div at bounding box center [757, 325] width 987 height 555
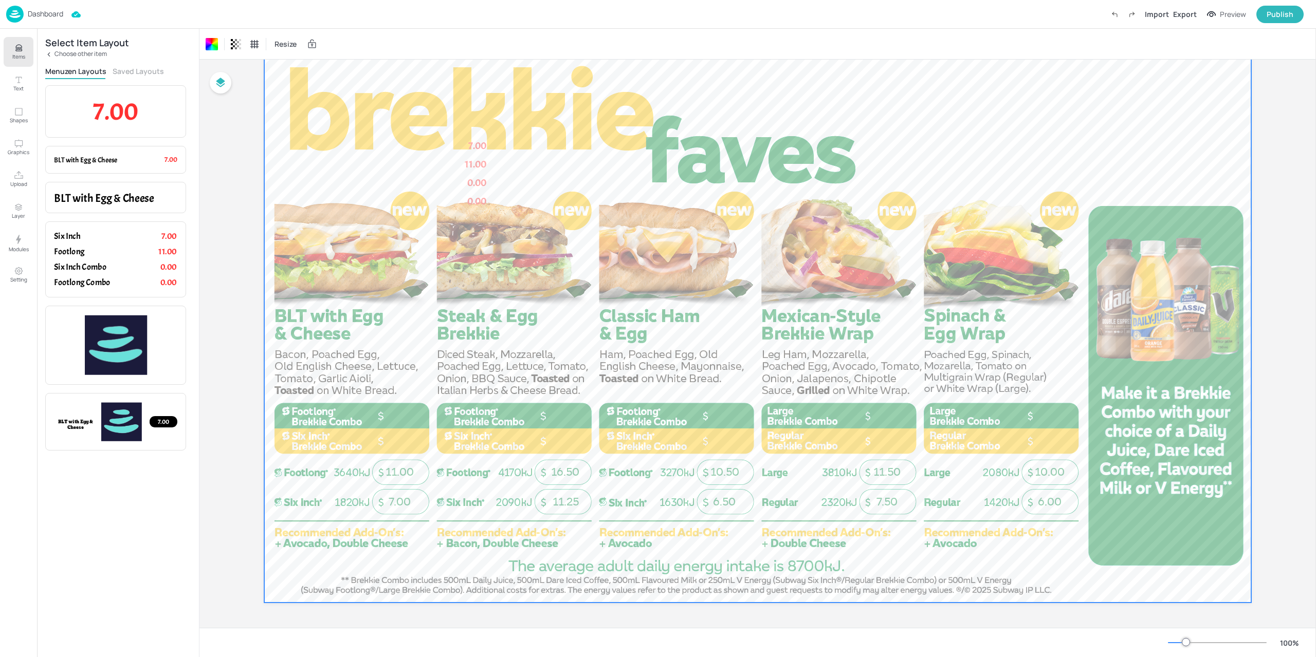
click at [470, 145] on span "7.00" at bounding box center [477, 145] width 18 height 13
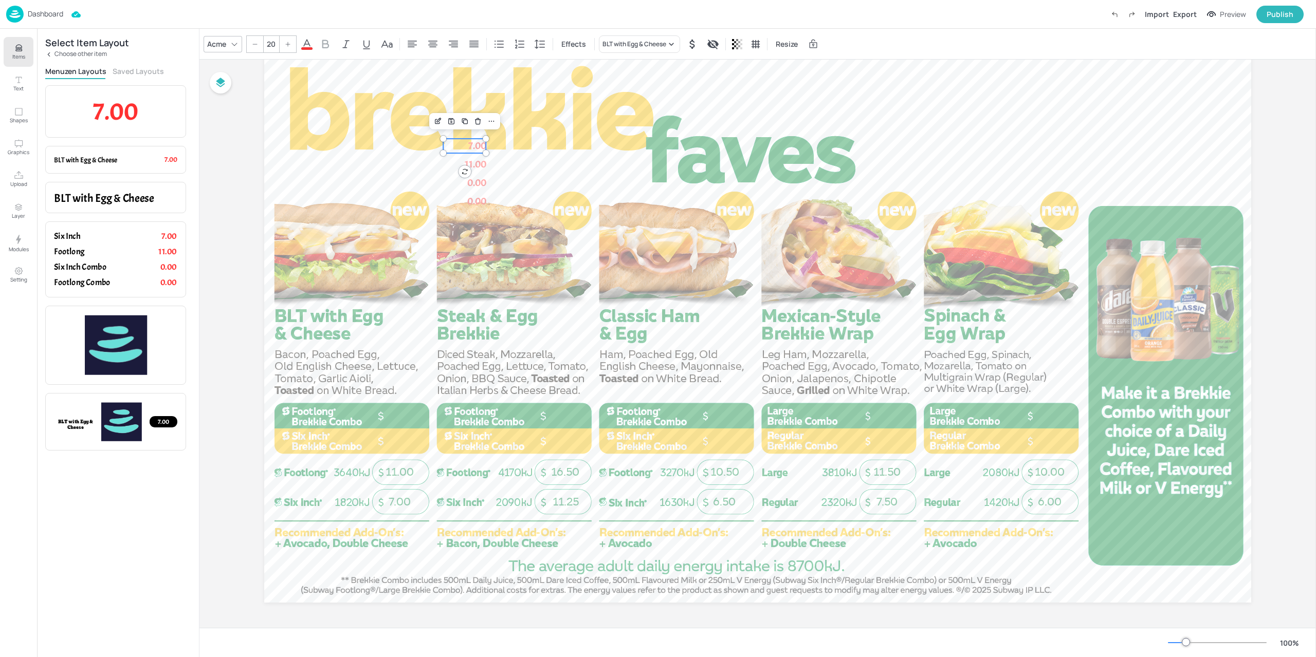
click at [470, 158] on span "11.00" at bounding box center [476, 164] width 22 height 13
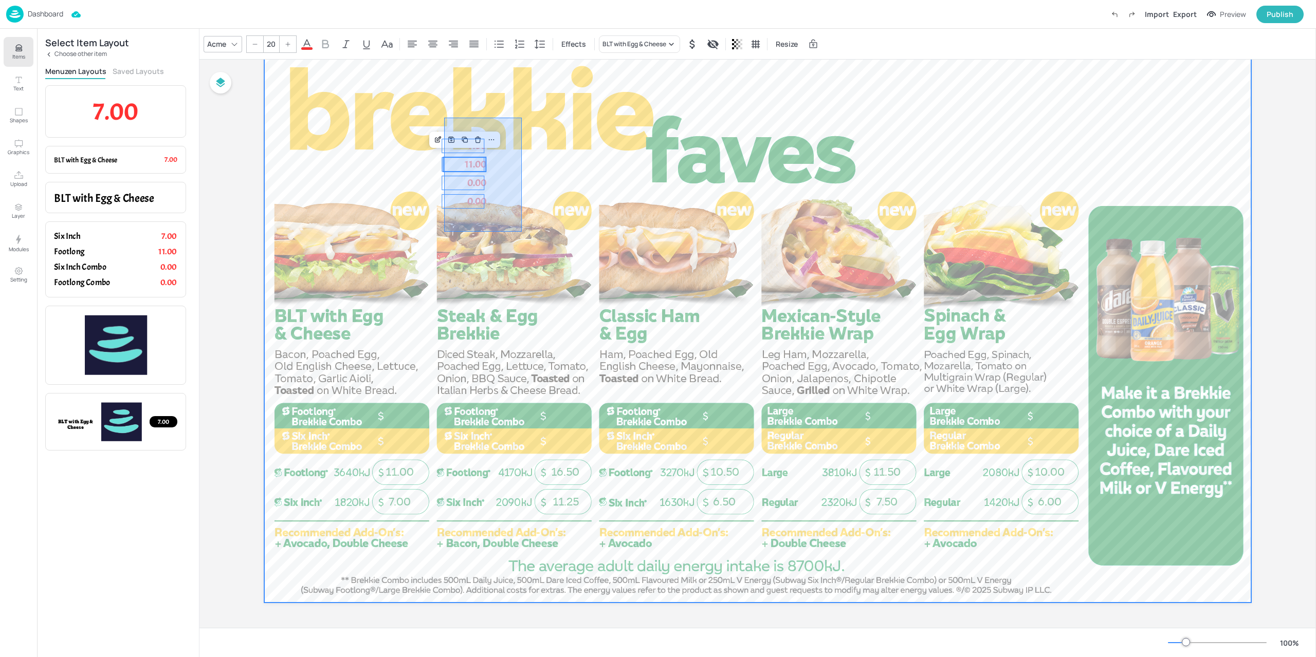
drag, startPoint x: 520, startPoint y: 125, endPoint x: 437, endPoint y: 236, distance: 138.7
click at [437, 236] on div at bounding box center [757, 325] width 987 height 555
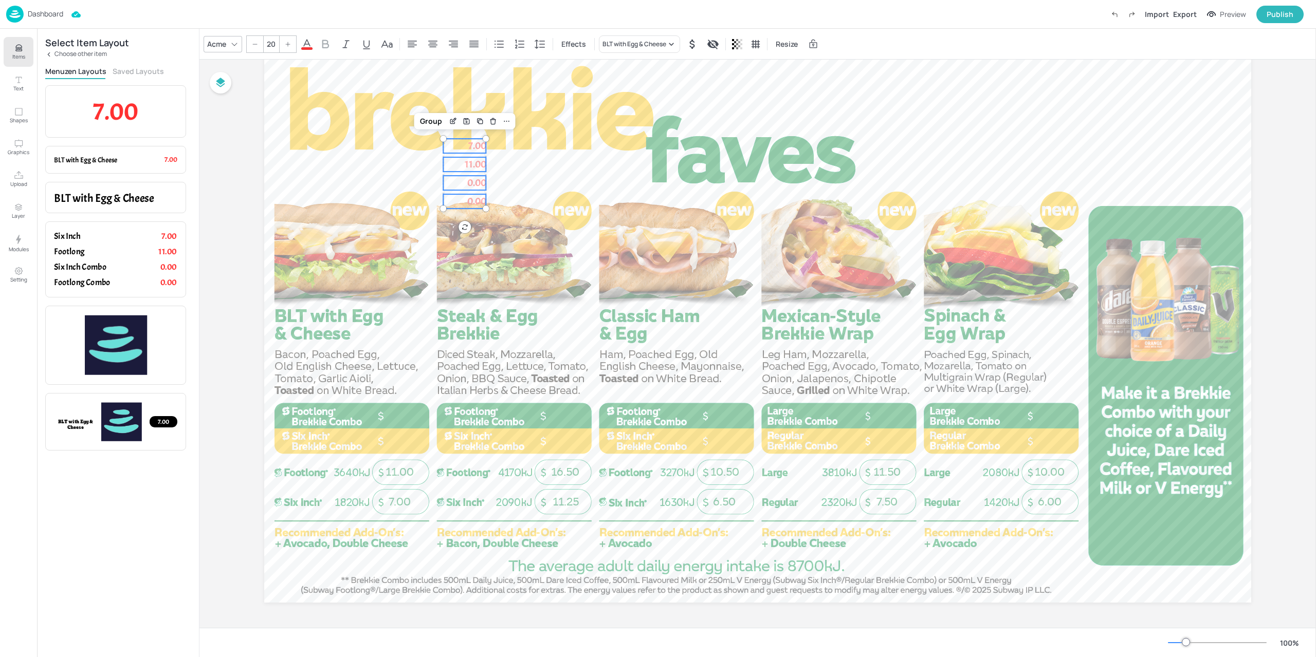
click at [236, 43] on icon at bounding box center [234, 44] width 8 height 8
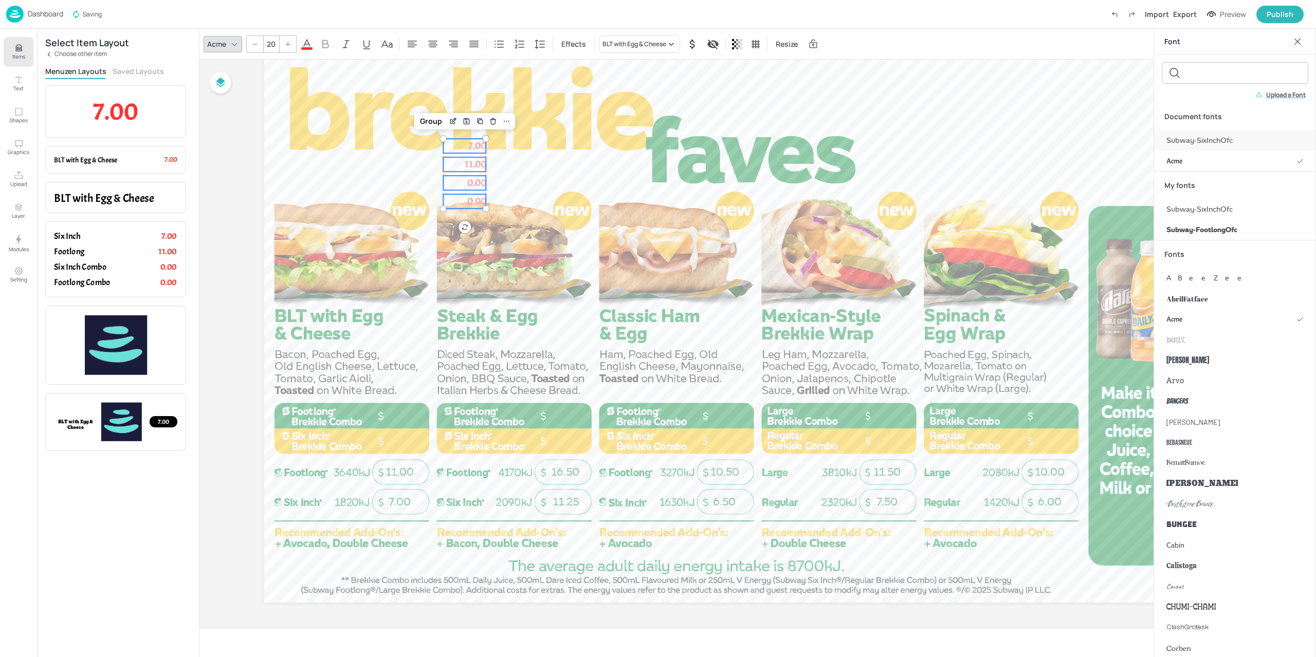
click at [1191, 141] on span "Subway-SixInchOfc" at bounding box center [1199, 140] width 66 height 11
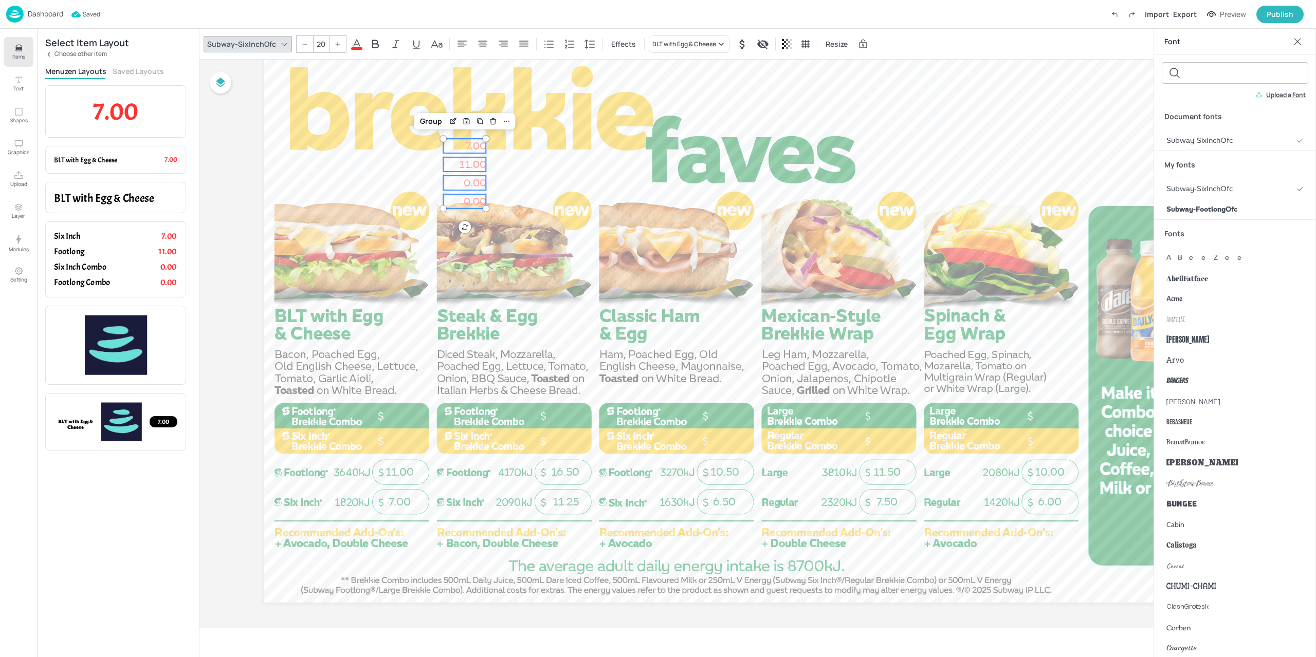
click at [342, 46] on div at bounding box center [337, 44] width 16 height 16
type input "21"
click at [354, 45] on icon at bounding box center [356, 44] width 12 height 12
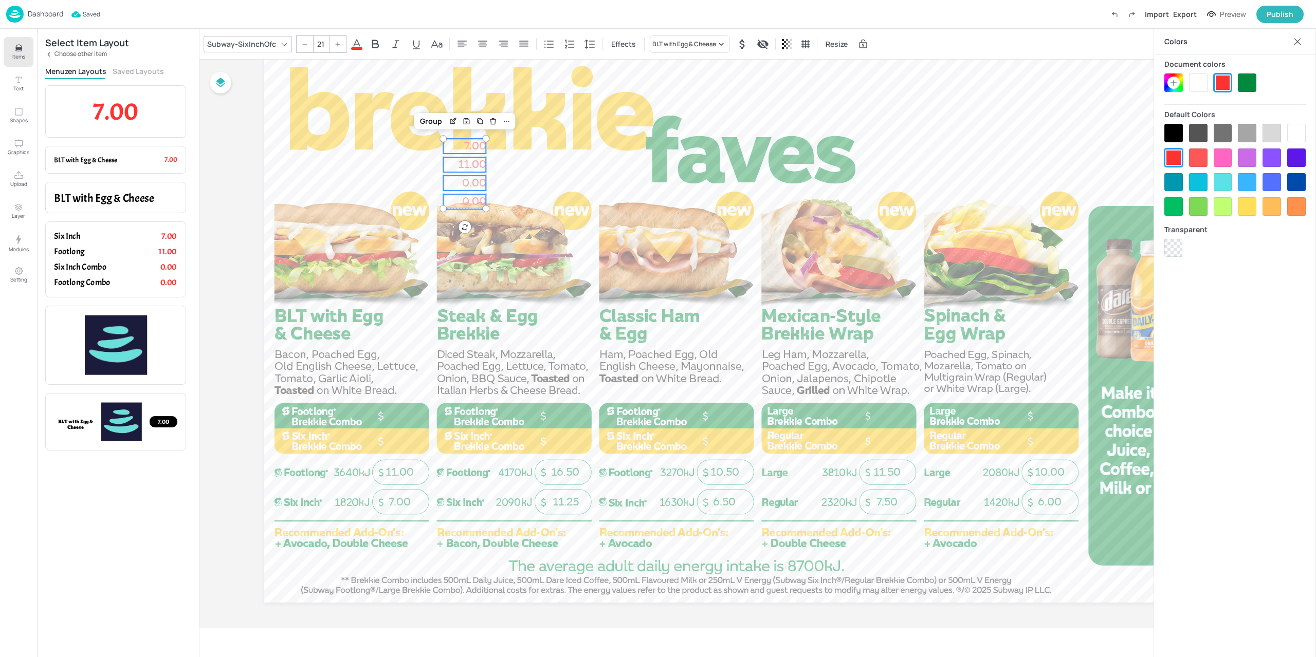
click at [1243, 83] on div at bounding box center [1246, 82] width 18 height 18
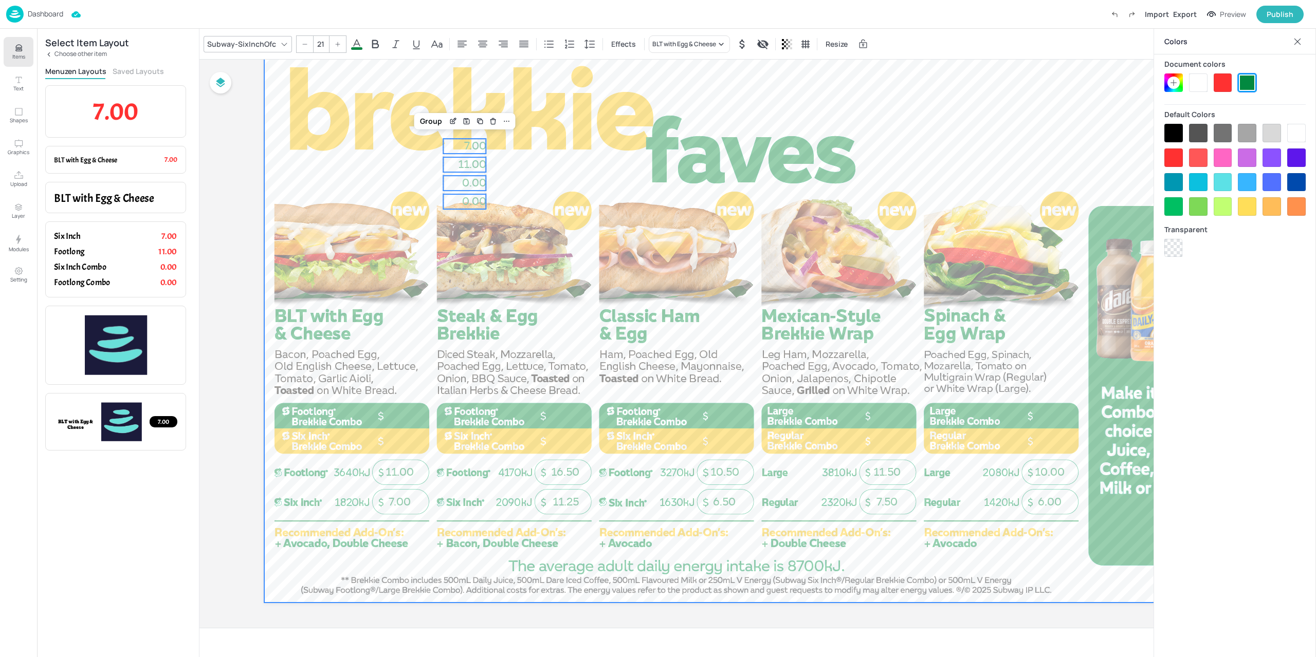
click at [534, 171] on div at bounding box center [757, 325] width 987 height 555
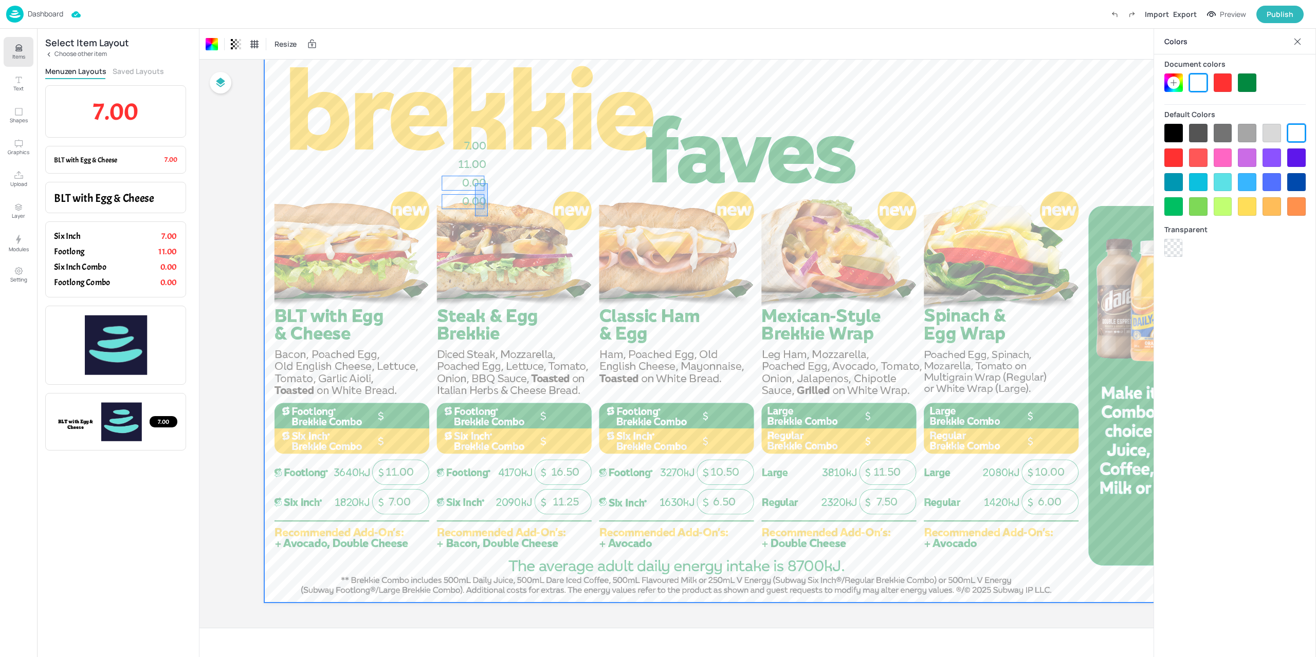
drag, startPoint x: 488, startPoint y: 216, endPoint x: 474, endPoint y: 183, distance: 35.5
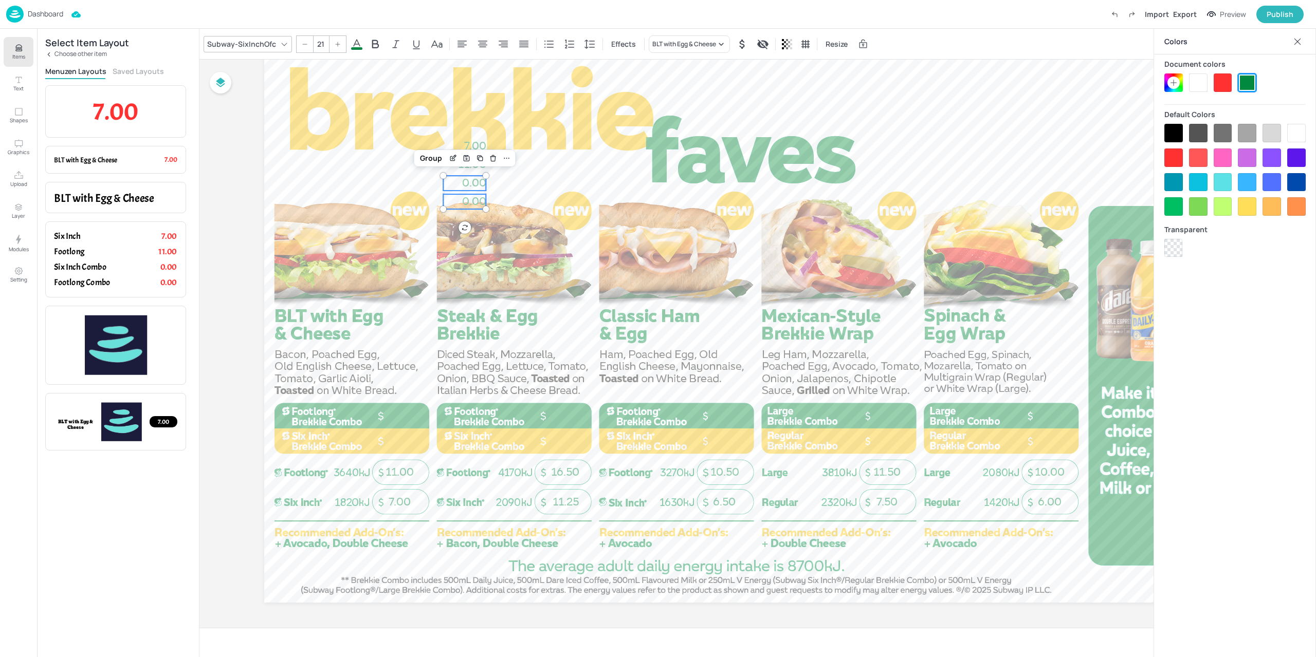
click at [1296, 137] on div at bounding box center [1296, 133] width 18 height 18
drag, startPoint x: 465, startPoint y: 211, endPoint x: 408, endPoint y: 369, distance: 167.6
click at [408, 369] on div at bounding box center [757, 325] width 987 height 555
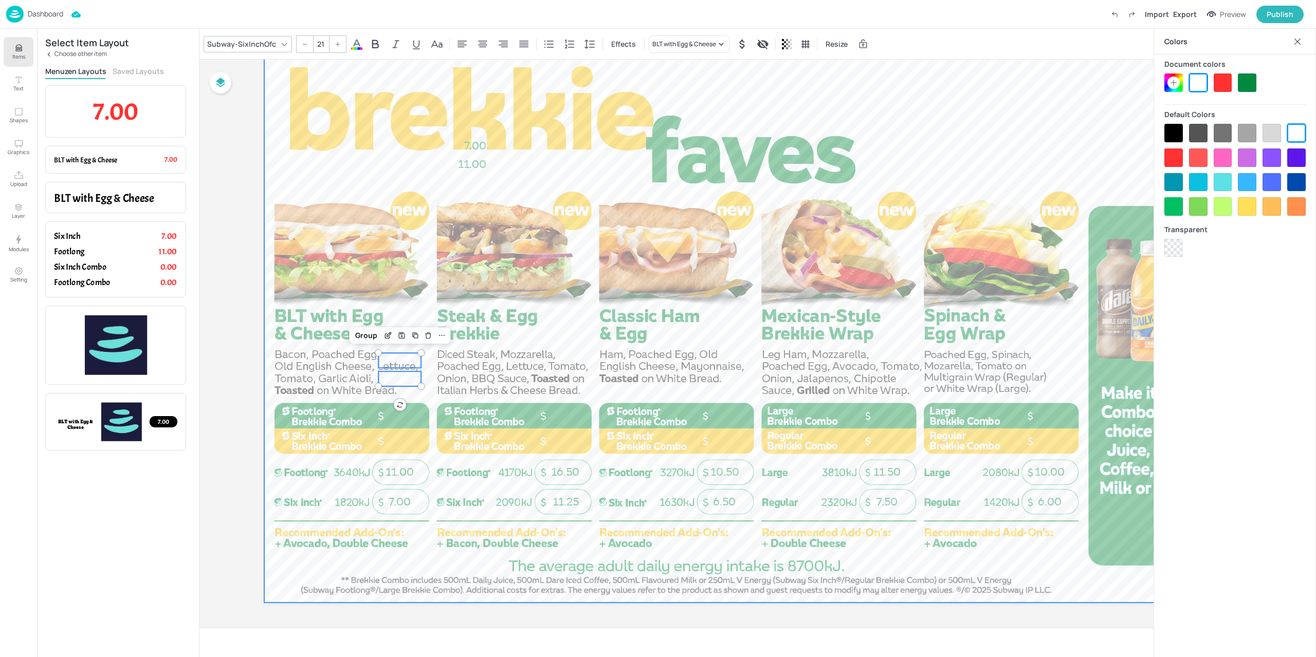
click at [400, 424] on div at bounding box center [757, 325] width 987 height 555
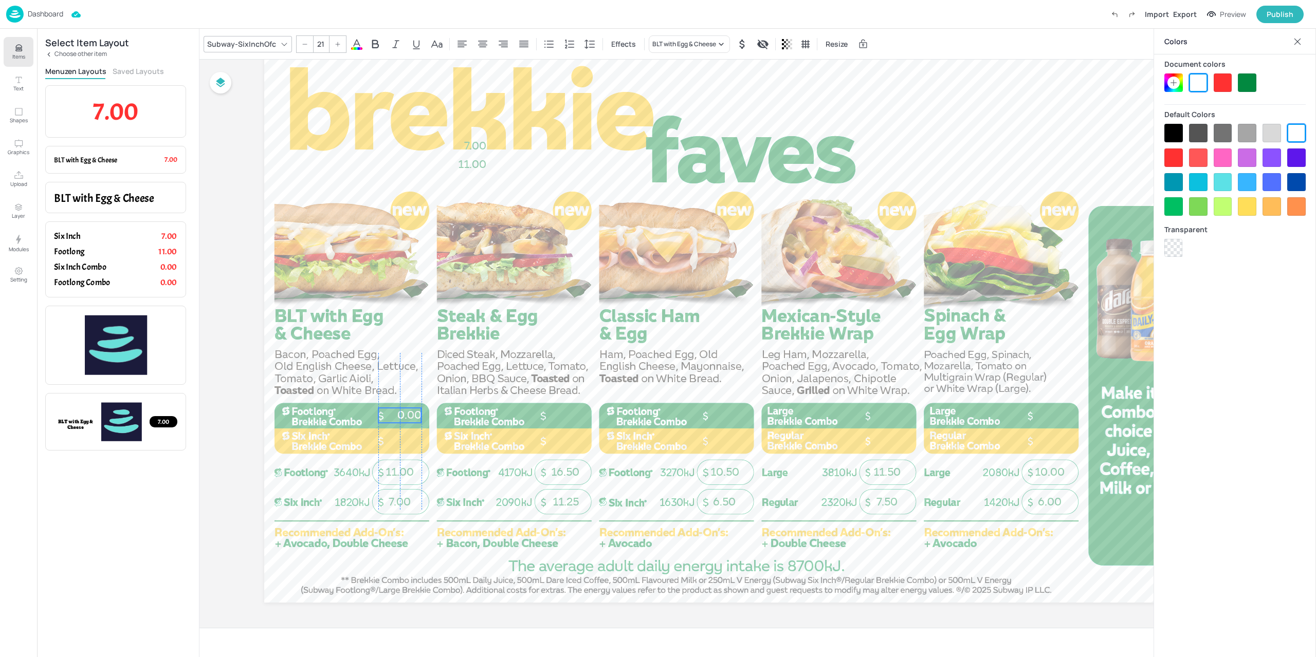
drag, startPoint x: 409, startPoint y: 393, endPoint x: 405, endPoint y: 417, distance: 24.5
click at [405, 417] on span "0.00" at bounding box center [409, 415] width 24 height 13
type input "21"
drag, startPoint x: 398, startPoint y: 363, endPoint x: 399, endPoint y: 445, distance: 81.2
click at [399, 445] on span "0.00" at bounding box center [409, 440] width 24 height 13
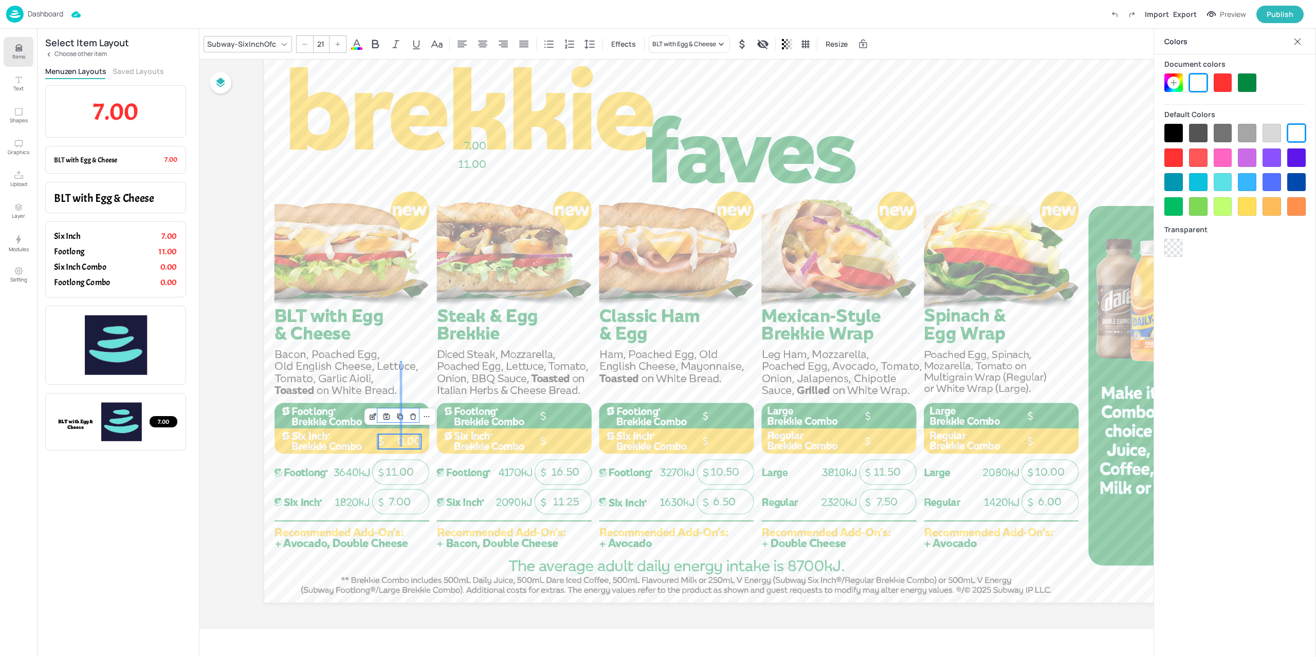
drag, startPoint x: 400, startPoint y: 367, endPoint x: 402, endPoint y: 447, distance: 79.7
click at [402, 48] on div "7.00 11.00 11.25 16.50 7.50 11.50 6.50 10.50 6.00 10.00 7.00 11.00 0.00 0.00" at bounding box center [757, 48] width 987 height 0
click at [465, 49] on icon at bounding box center [462, 44] width 12 height 12
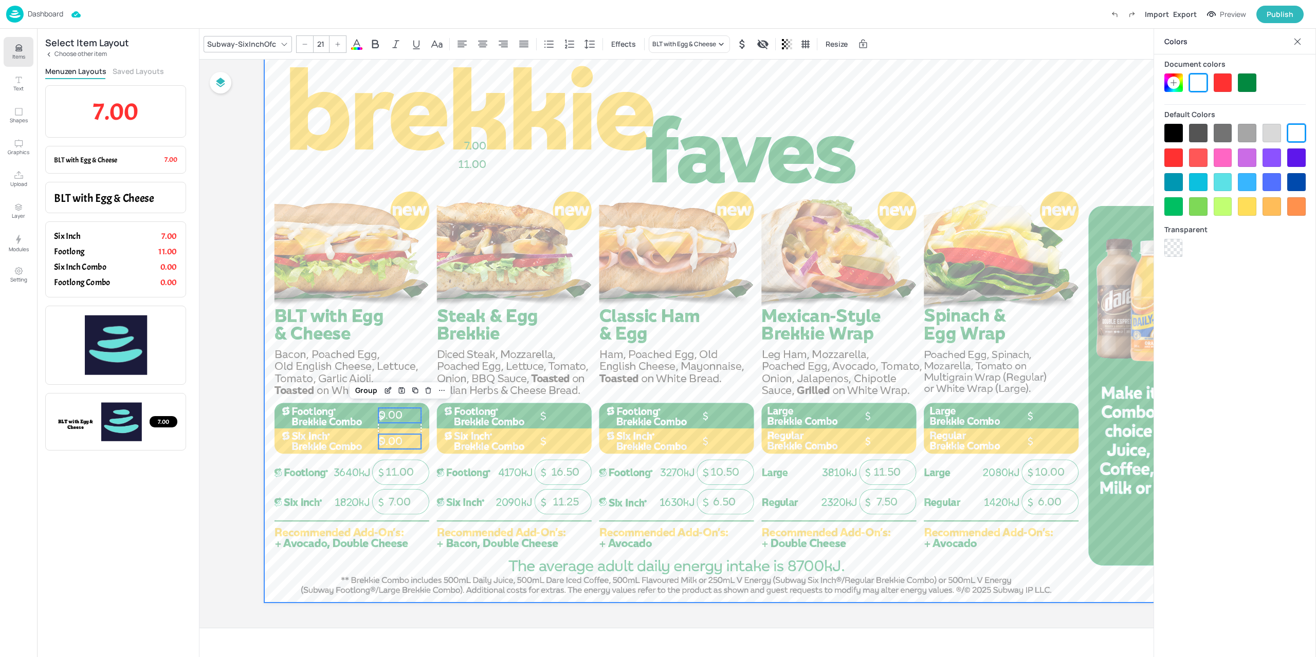
click at [578, 291] on div at bounding box center [757, 325] width 987 height 555
drag, startPoint x: 417, startPoint y: 403, endPoint x: 388, endPoint y: 447, distance: 51.9
click at [387, 450] on div at bounding box center [757, 325] width 987 height 555
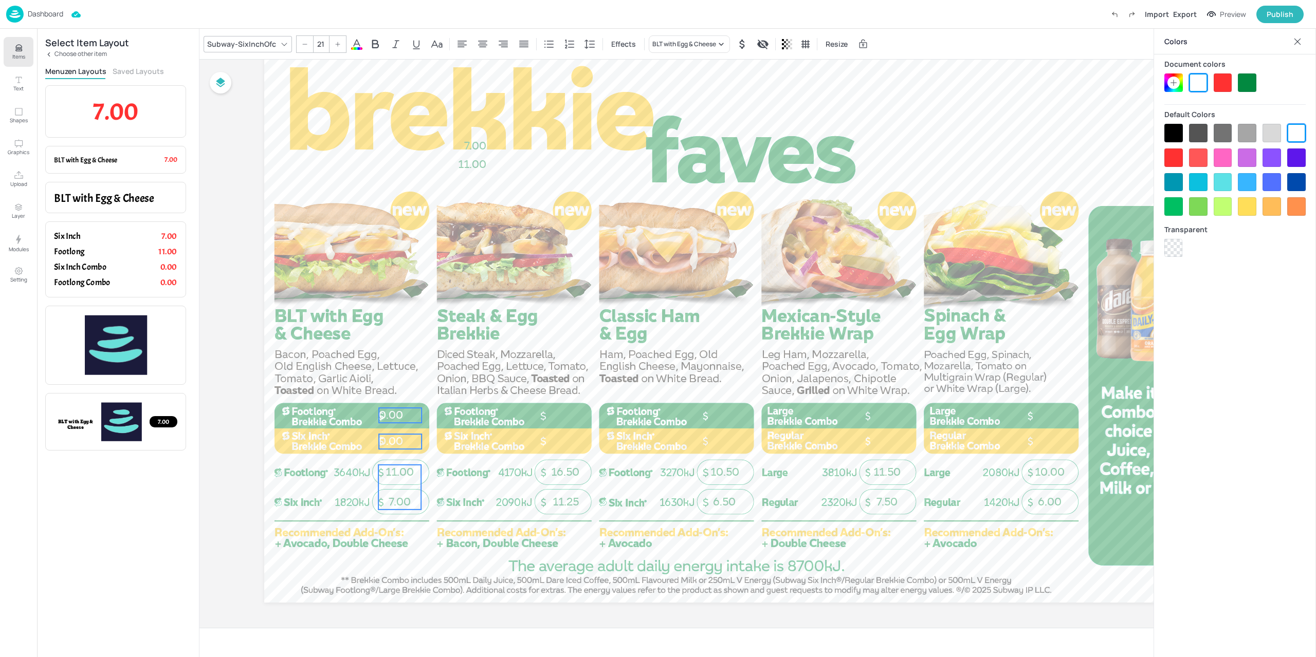
click at [401, 470] on span "11.00" at bounding box center [399, 472] width 28 height 13
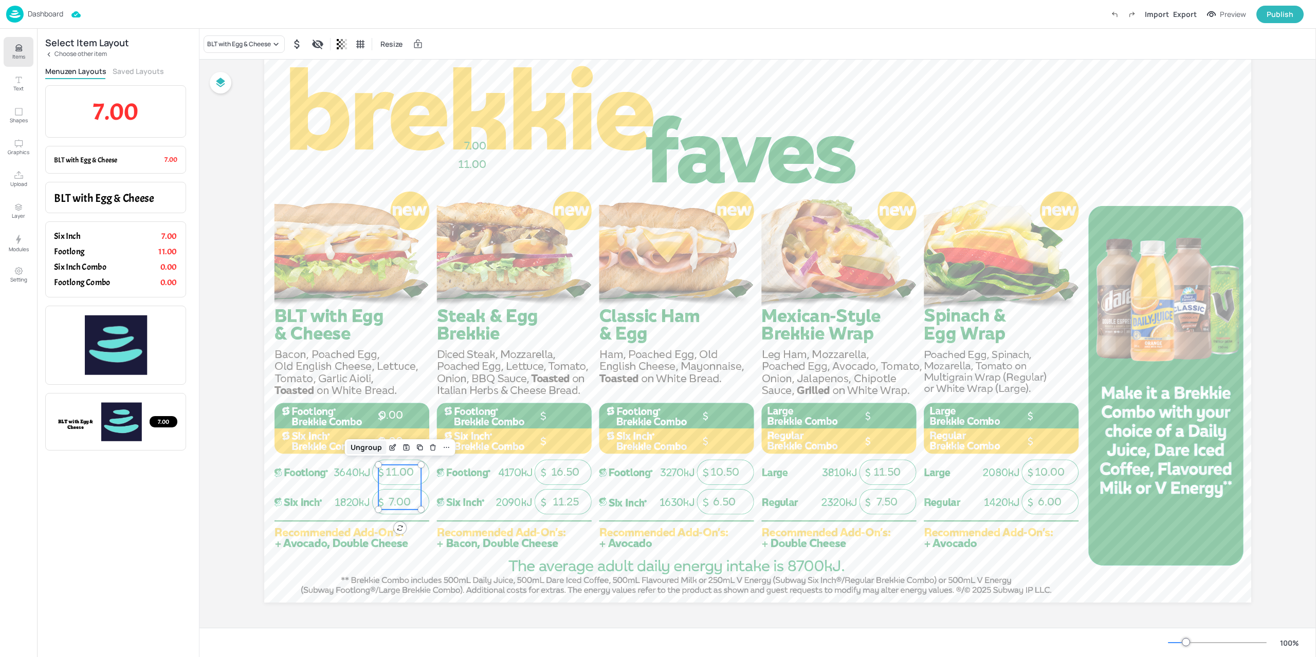
click at [367, 448] on div "Ungroup" at bounding box center [366, 447] width 40 height 13
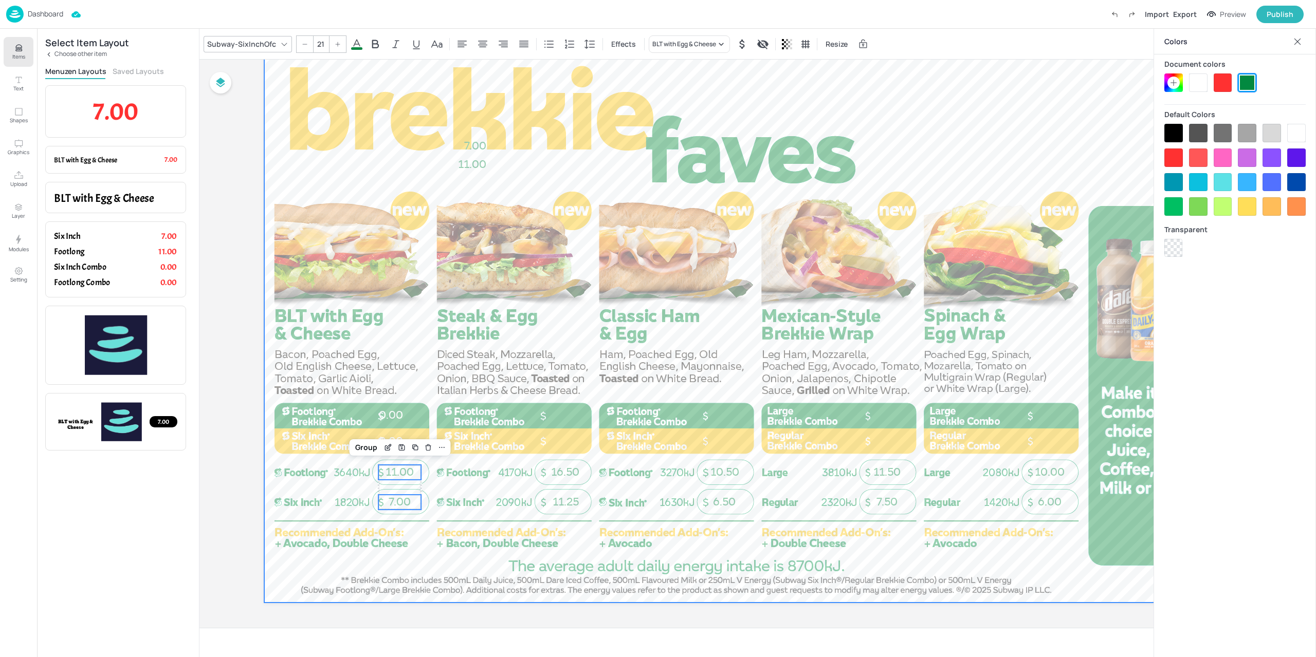
click at [328, 474] on div at bounding box center [757, 325] width 987 height 555
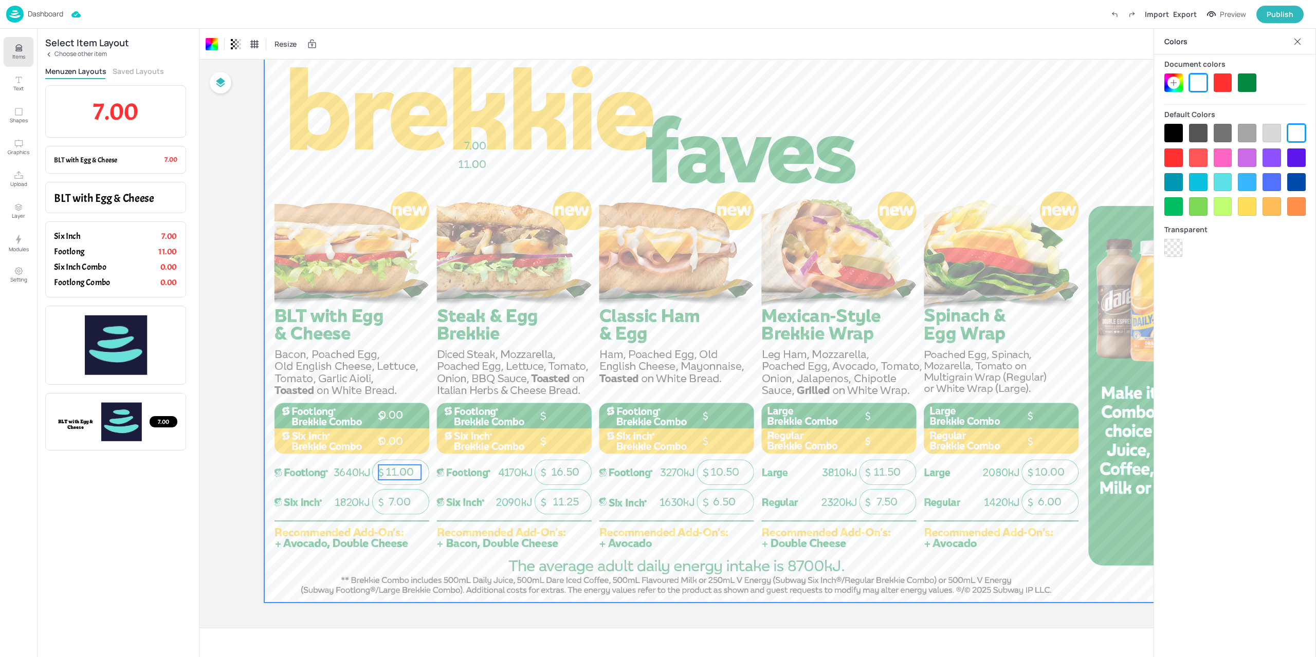
click at [393, 474] on span "11.00" at bounding box center [399, 472] width 28 height 13
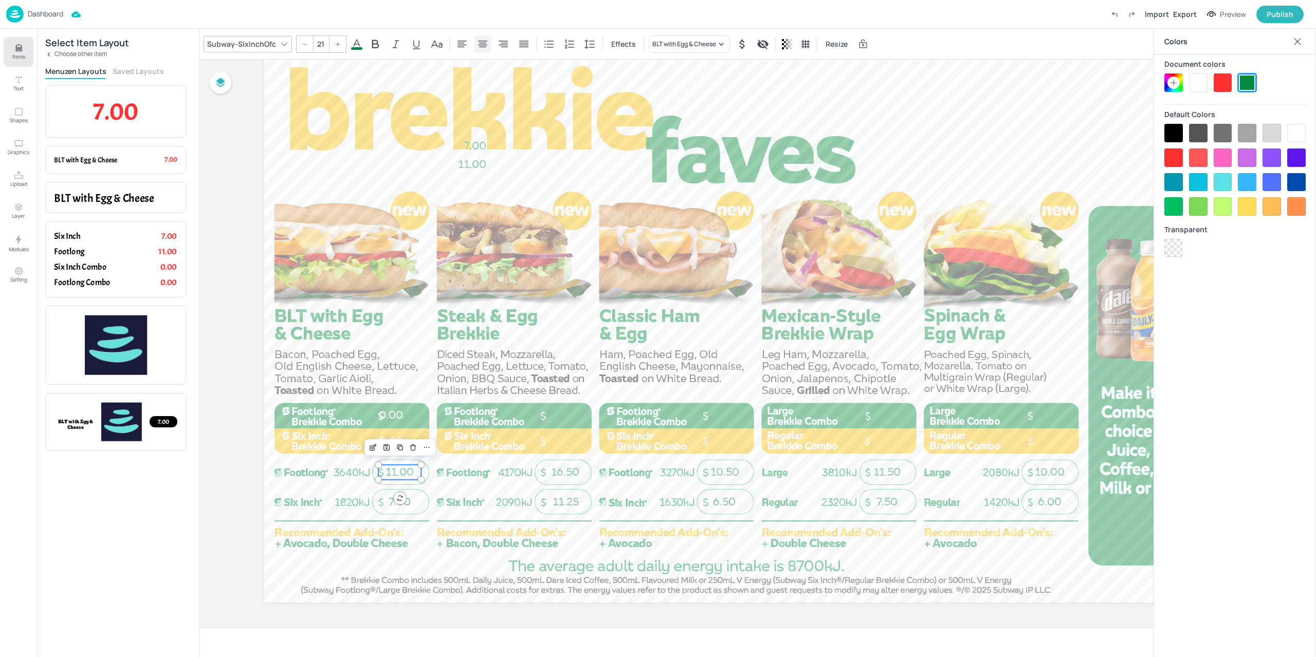
click at [484, 45] on icon at bounding box center [482, 44] width 12 height 12
drag, startPoint x: 418, startPoint y: 381, endPoint x: 385, endPoint y: 443, distance: 70.8
click at [385, 443] on div "7.00 11.00 11.25 16.50 7.50 11.50 6.50 10.50 6.00 10.00 7.00 11.00 0.00 0.00" at bounding box center [757, 325] width 987 height 555
type input "21"
click at [485, 44] on icon at bounding box center [482, 44] width 12 height 12
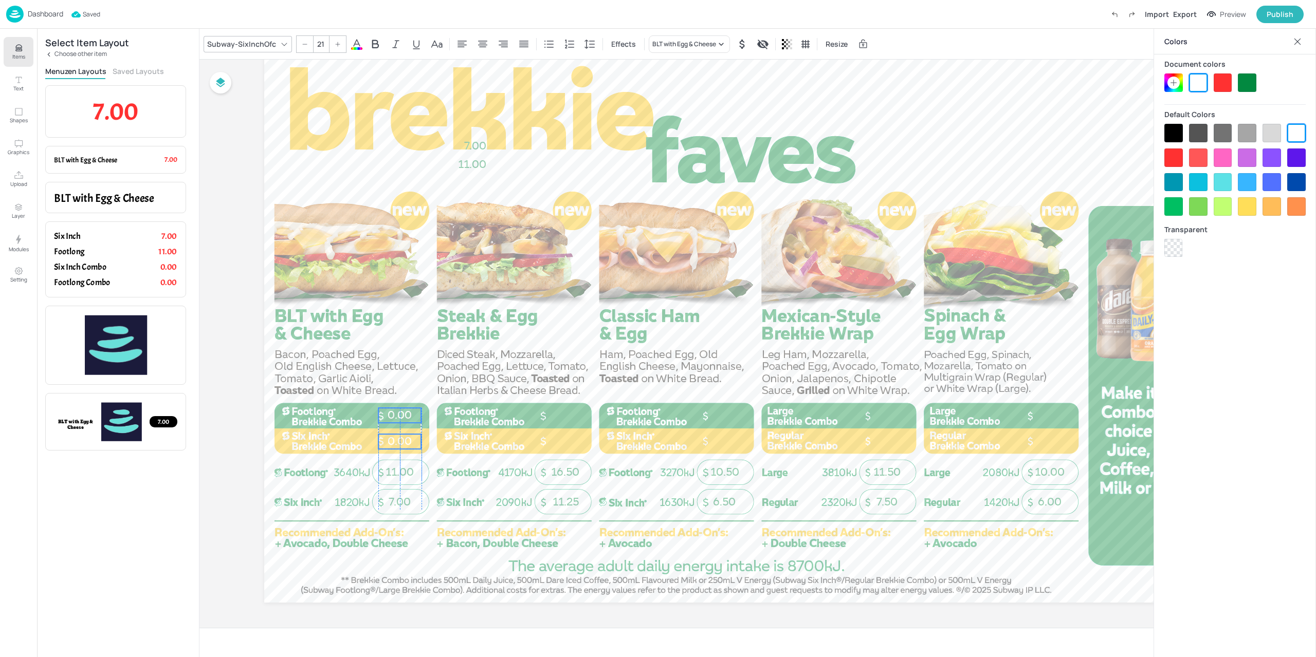
click at [402, 440] on span "0.00" at bounding box center [399, 441] width 24 height 13
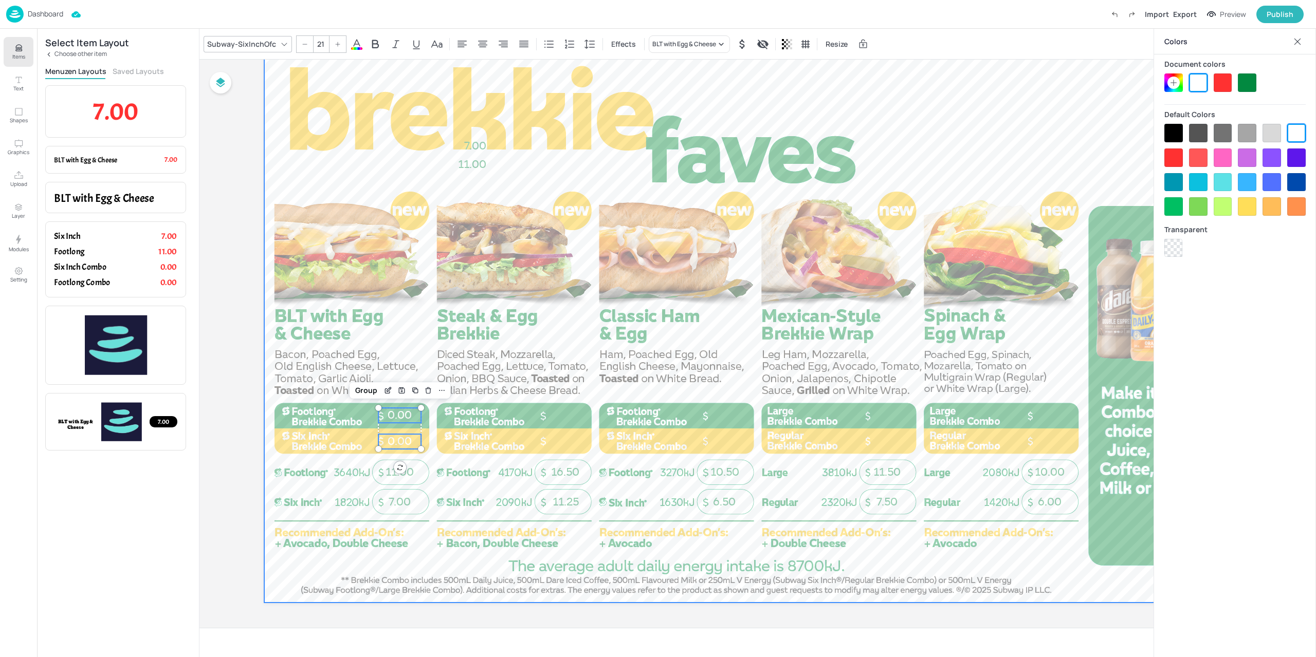
click at [479, 368] on div at bounding box center [757, 325] width 987 height 555
click at [415, 442] on div "7.00 11.00 11.25 16.50 7.50 11.50 6.50 10.50 6.00 10.00 7.00 11.00 0.00 0.00" at bounding box center [757, 325] width 987 height 555
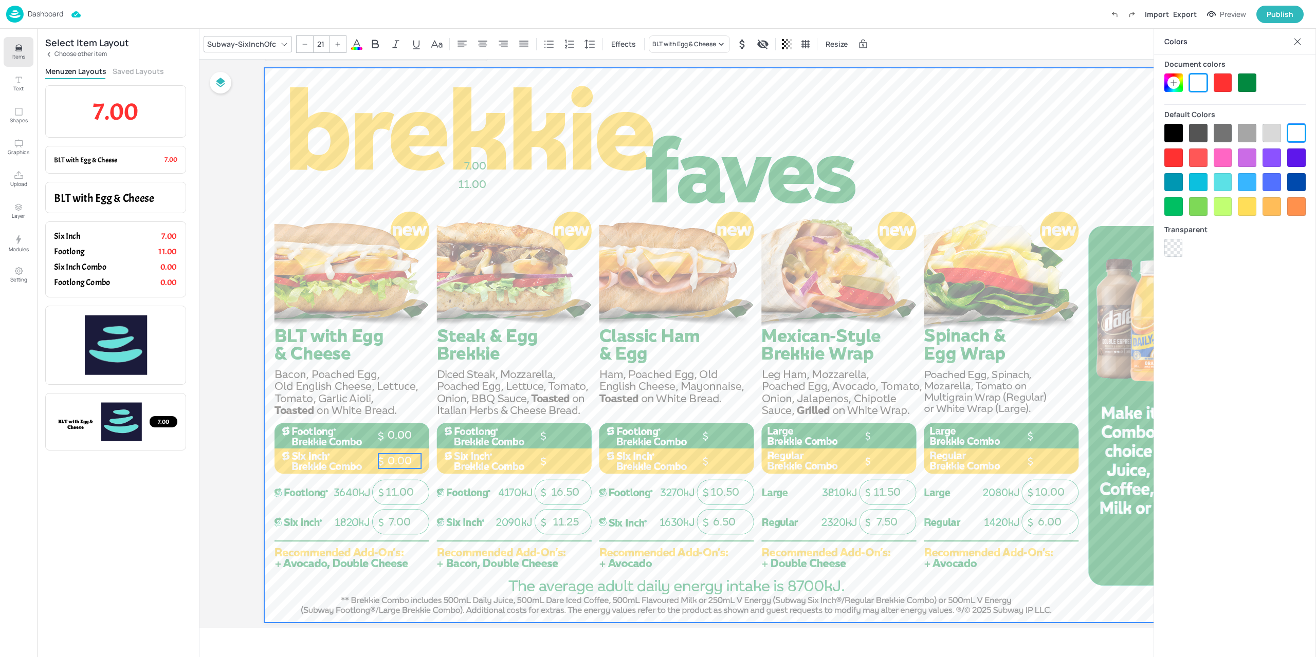
scroll to position [24, 0]
click at [492, 387] on div at bounding box center [757, 345] width 987 height 555
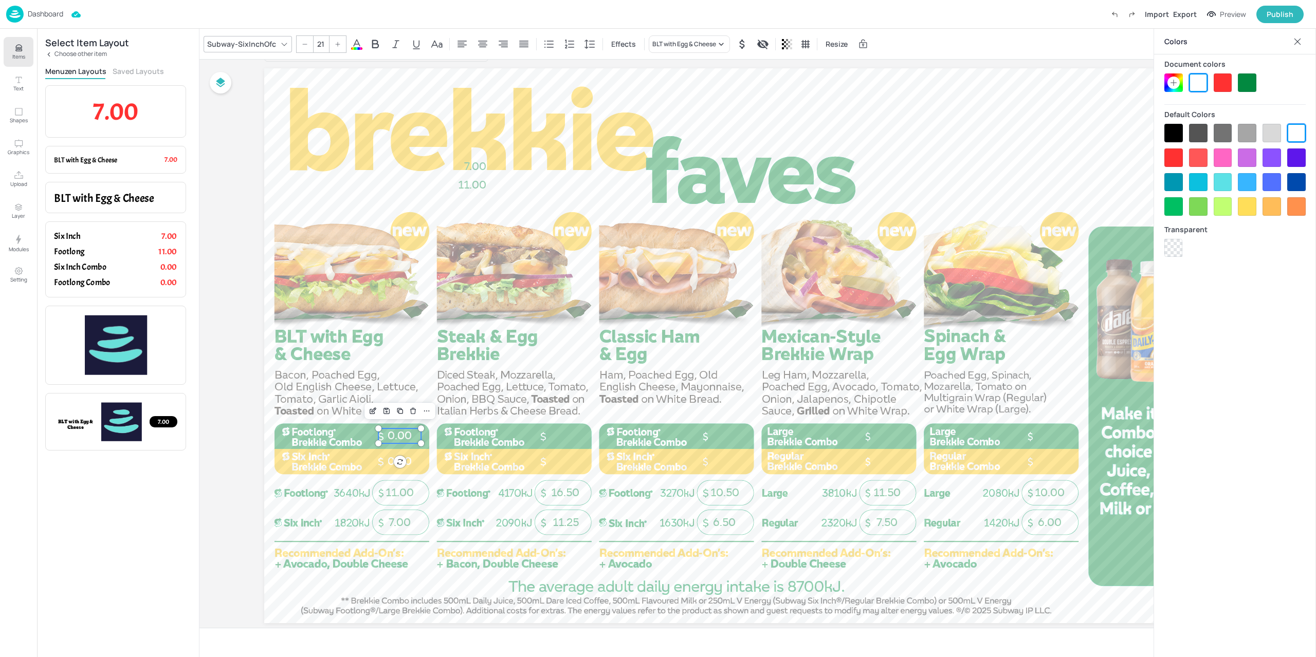
click at [404, 433] on span "0.00" at bounding box center [399, 435] width 24 height 13
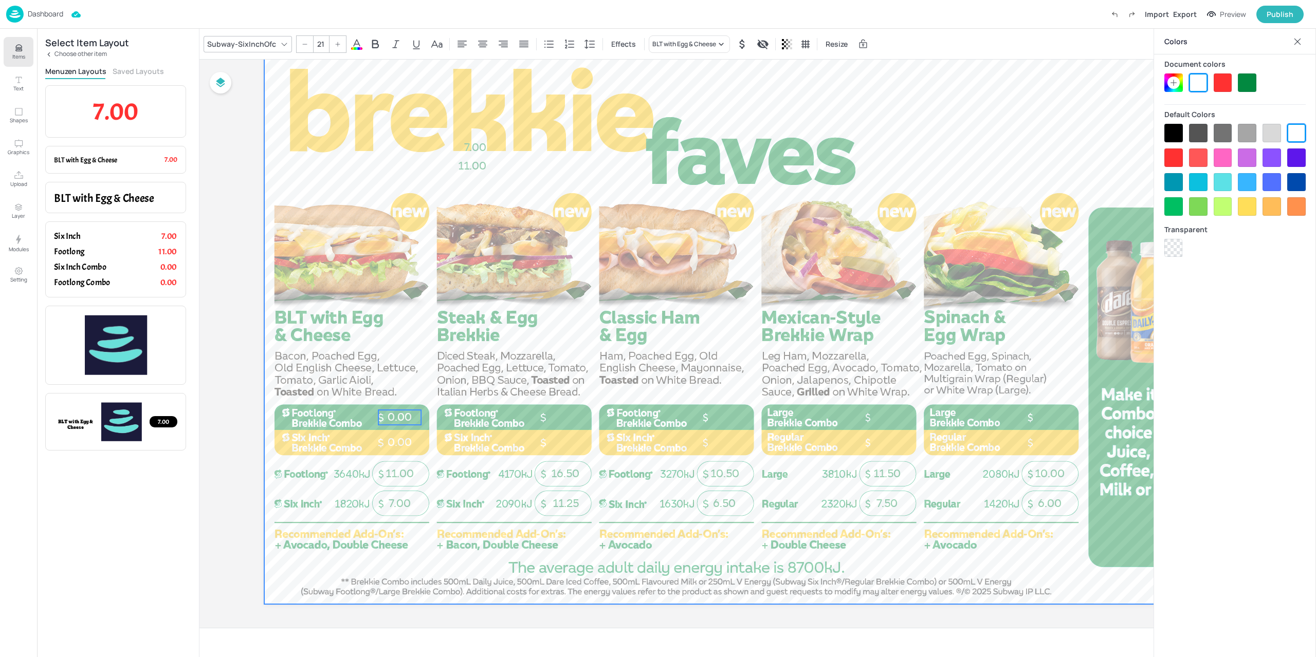
scroll to position [45, 0]
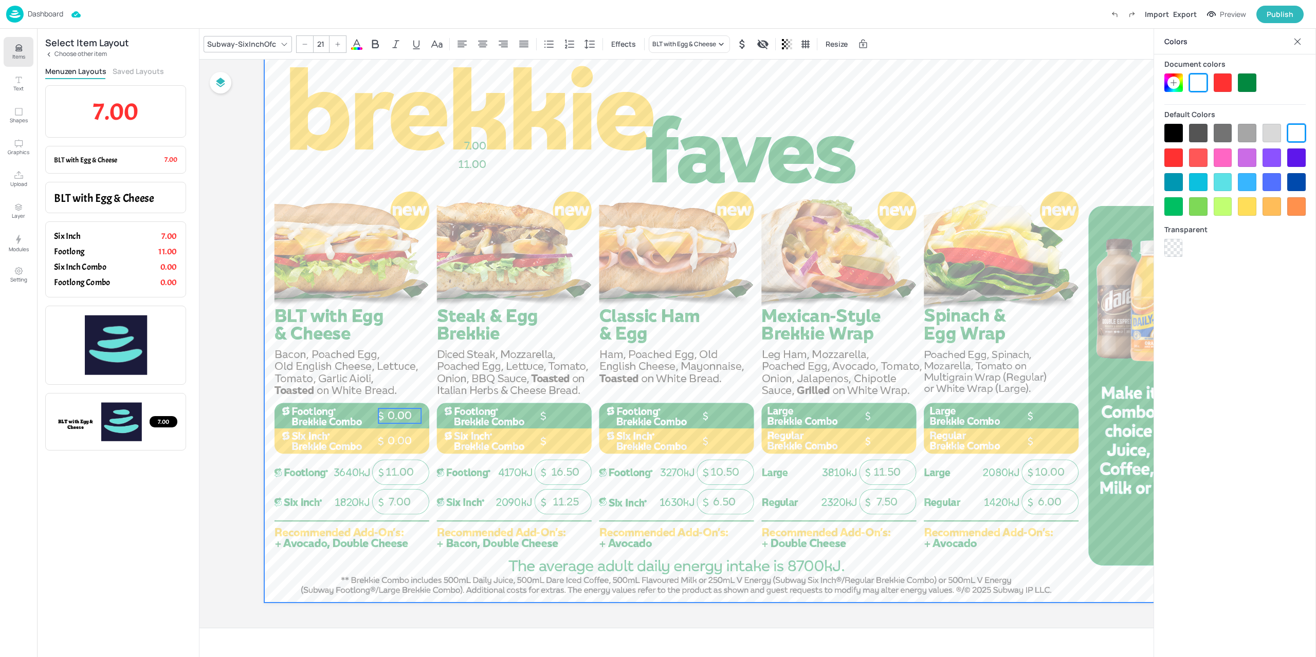
click at [530, 348] on div at bounding box center [757, 325] width 987 height 555
drag, startPoint x: 444, startPoint y: 221, endPoint x: 576, endPoint y: 94, distance: 183.2
click at [576, 94] on div at bounding box center [757, 325] width 987 height 555
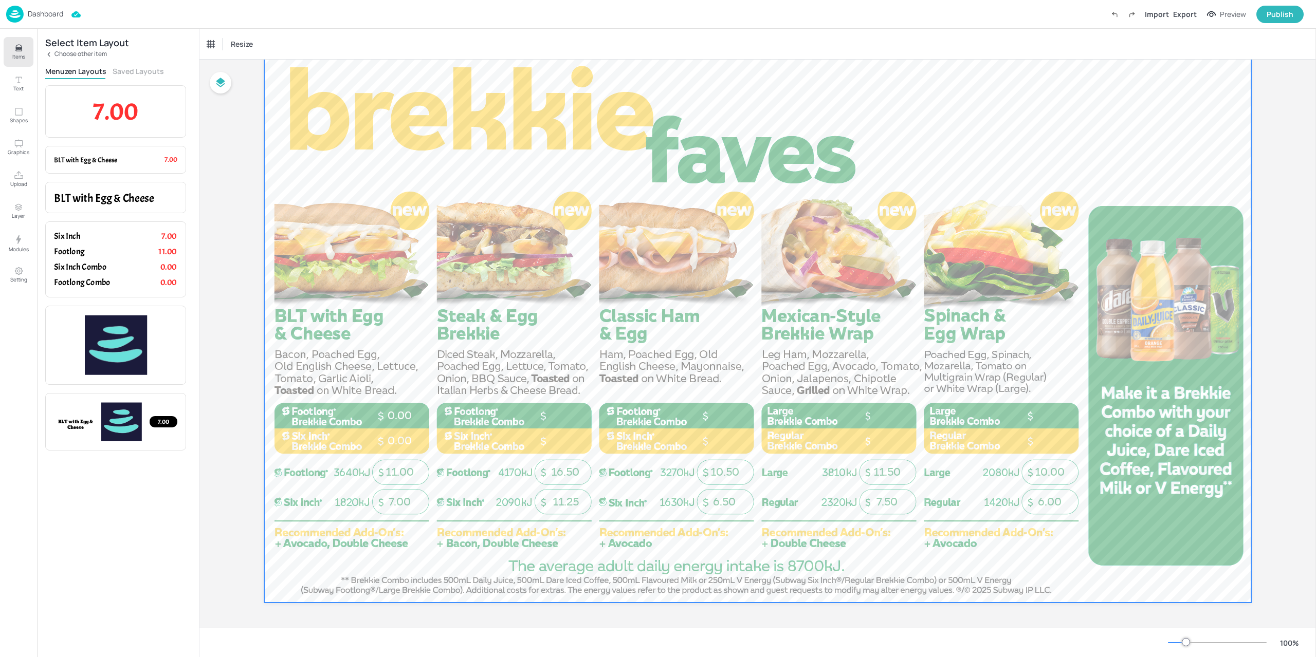
click at [396, 406] on div at bounding box center [757, 325] width 987 height 555
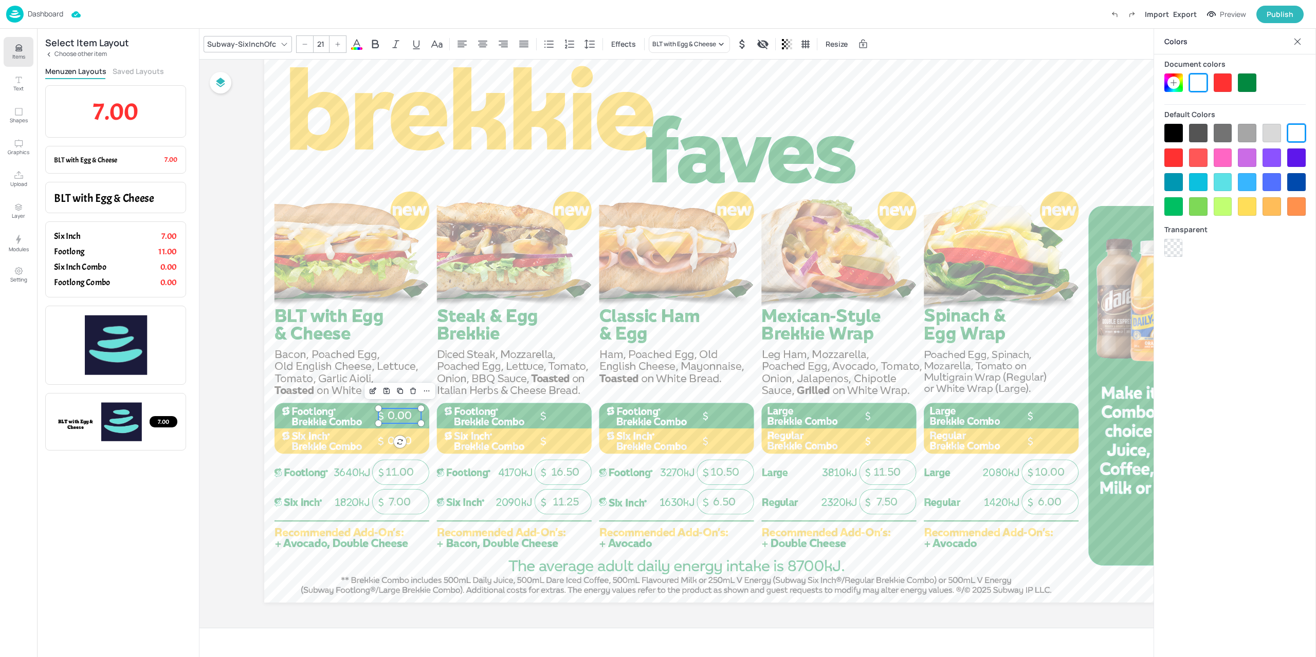
click at [396, 411] on span "0.00" at bounding box center [399, 415] width 24 height 13
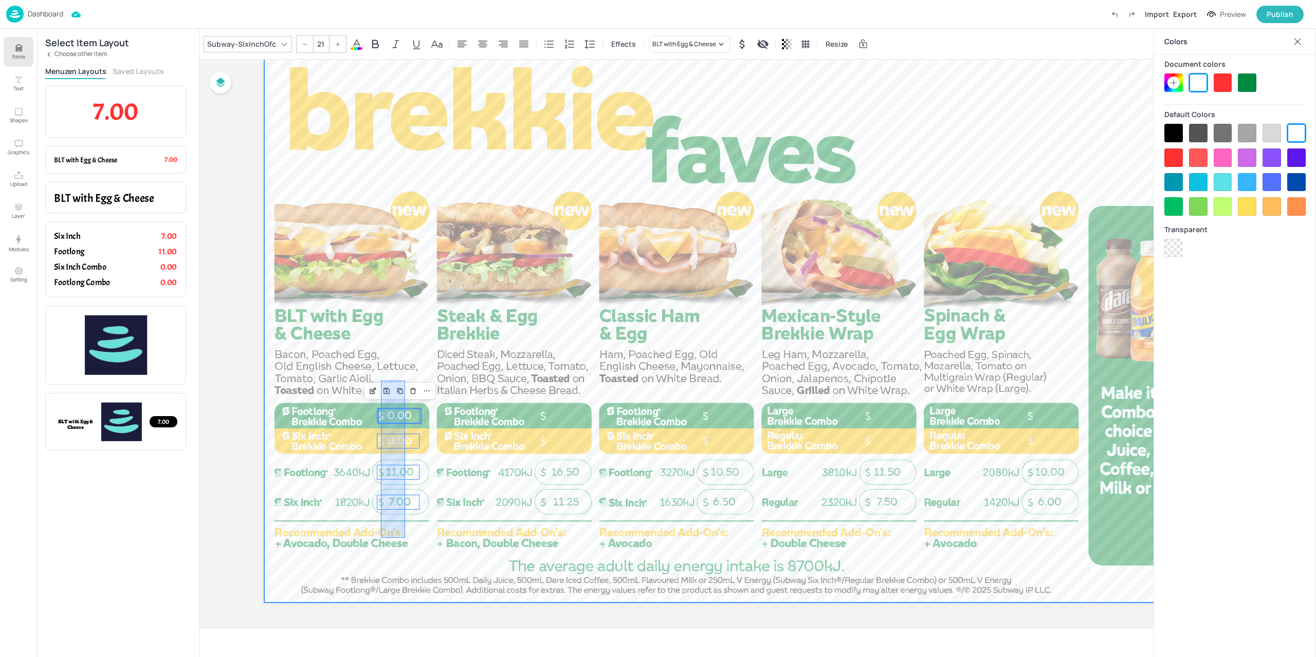
drag, startPoint x: 381, startPoint y: 381, endPoint x: 405, endPoint y: 538, distance: 159.1
click at [405, 538] on div at bounding box center [757, 325] width 987 height 555
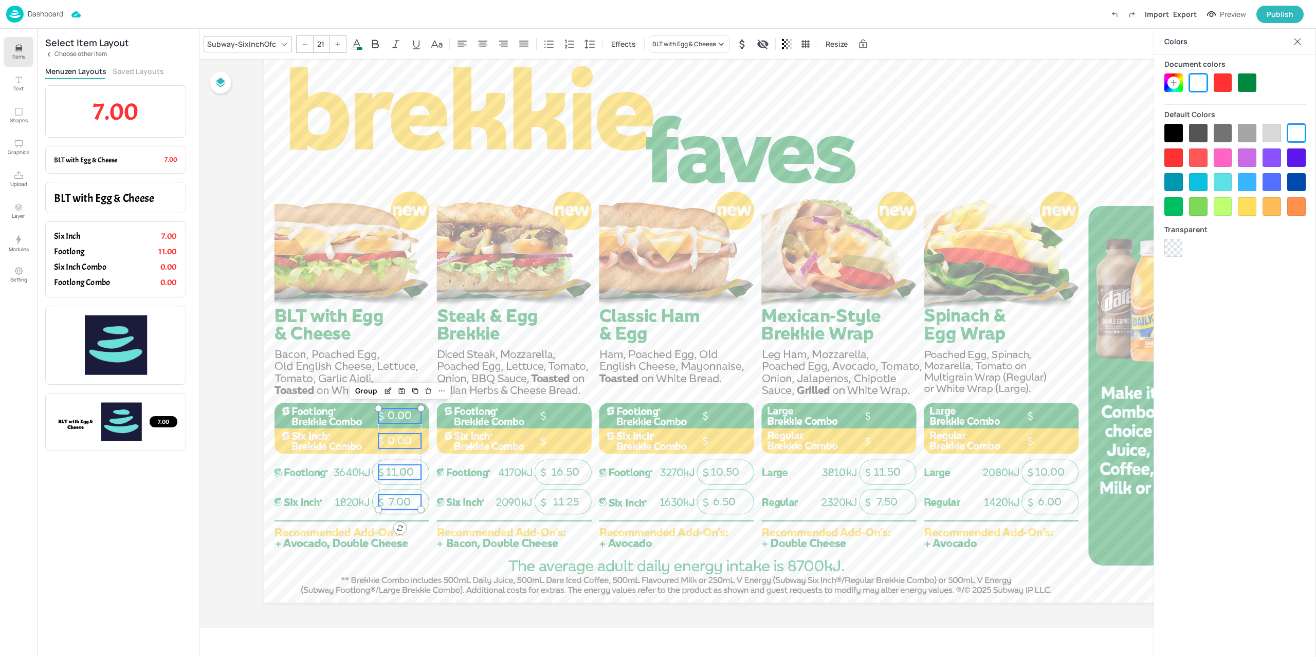
click at [368, 398] on div "Group" at bounding box center [399, 391] width 101 height 16
click at [366, 392] on div "Group" at bounding box center [366, 390] width 30 height 13
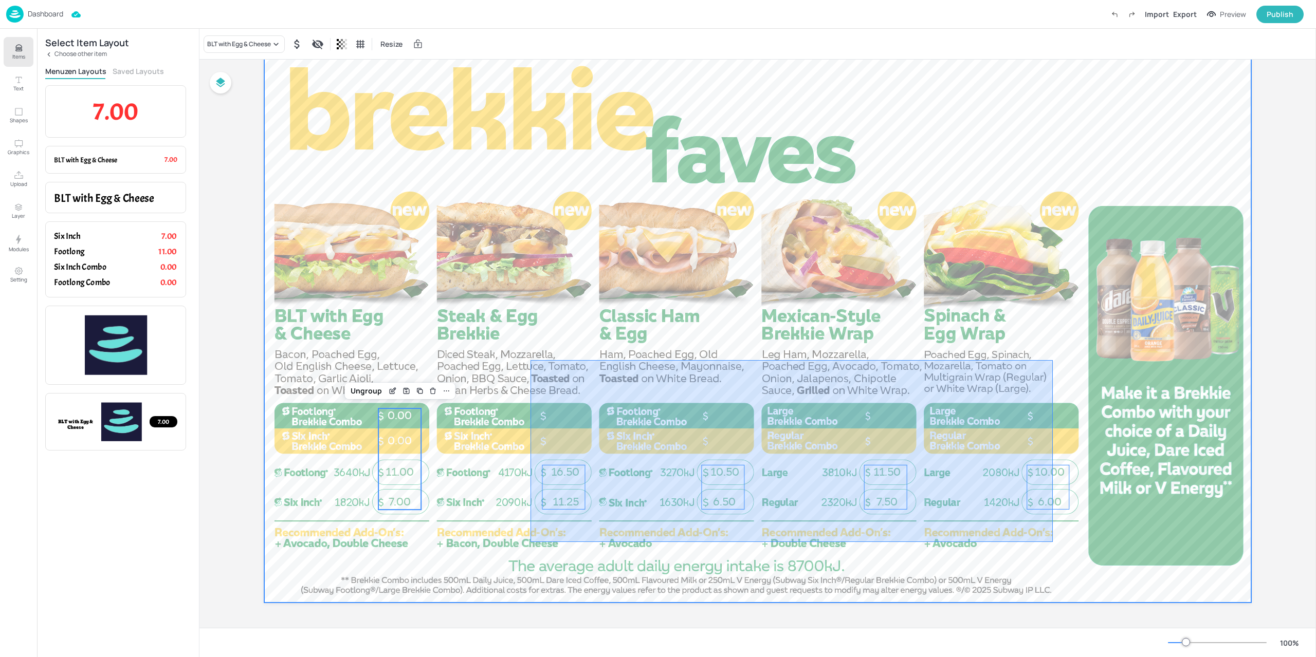
drag, startPoint x: 536, startPoint y: 373, endPoint x: 1052, endPoint y: 542, distance: 543.1
click at [1052, 542] on div at bounding box center [757, 325] width 987 height 555
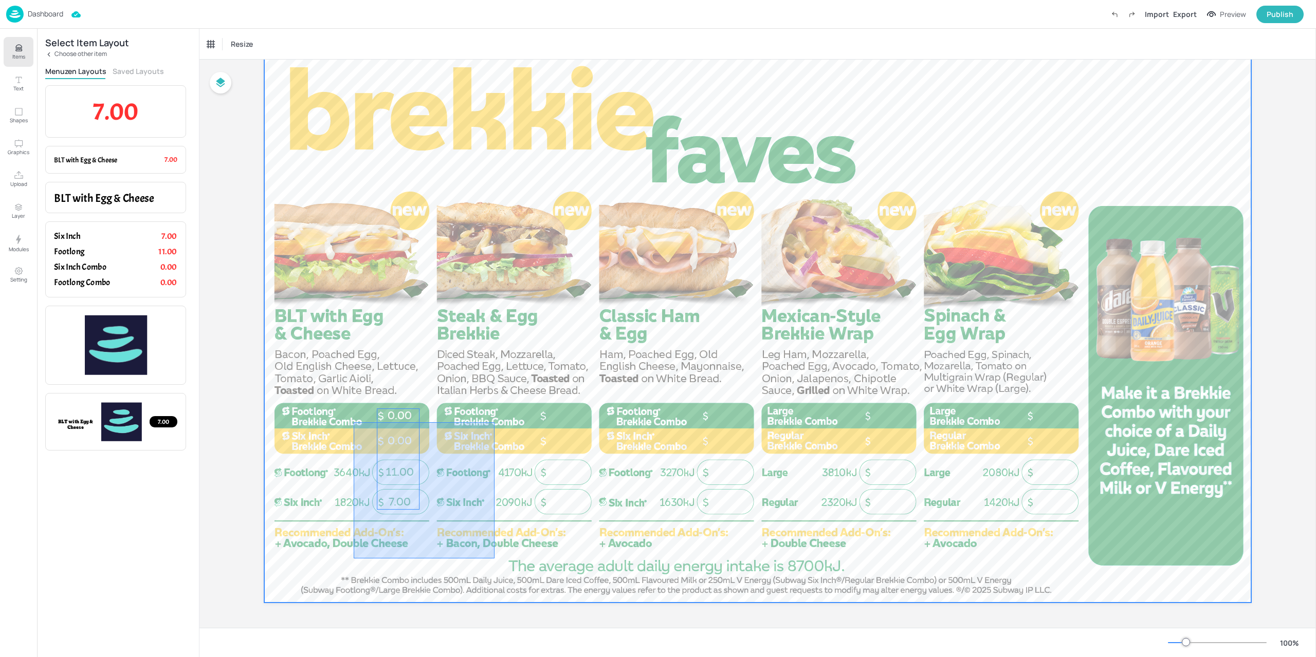
drag, startPoint x: 466, startPoint y: 436, endPoint x: 349, endPoint y: 559, distance: 169.0
click at [349, 560] on div at bounding box center [757, 325] width 987 height 555
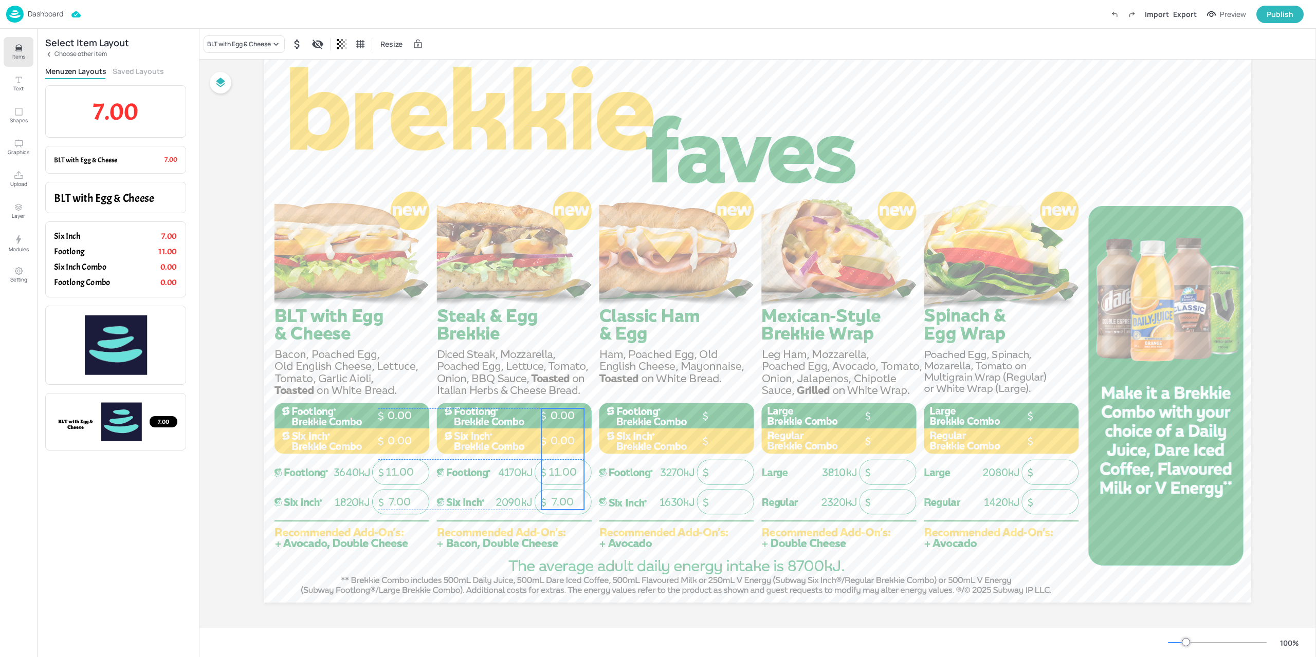
drag, startPoint x: 418, startPoint y: 483, endPoint x: 576, endPoint y: 477, distance: 157.9
click at [576, 477] on p "11.00" at bounding box center [562, 472] width 43 height 15
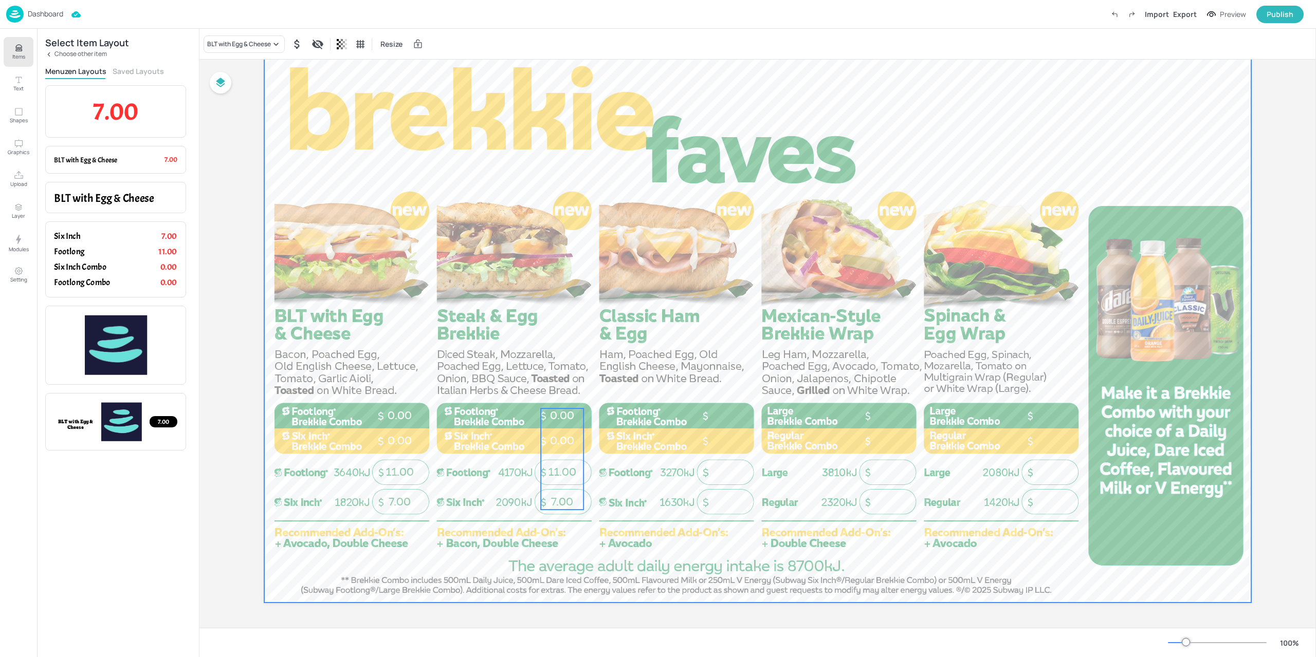
click at [645, 480] on div at bounding box center [757, 325] width 987 height 555
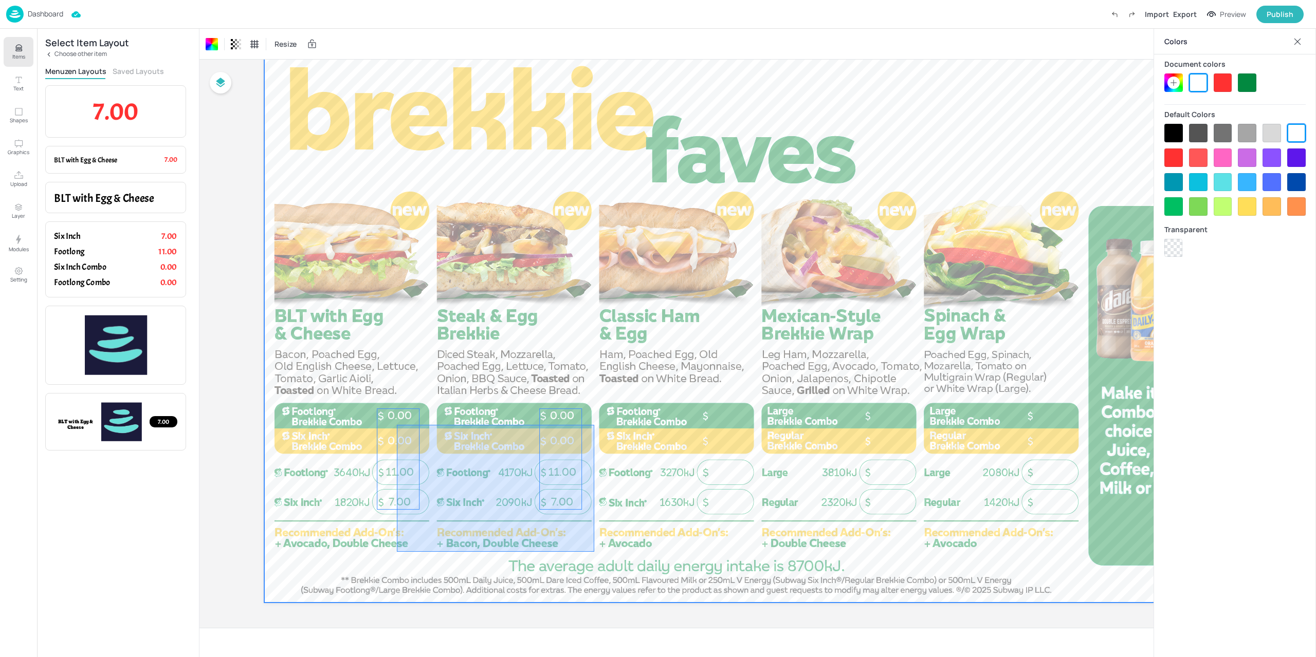
drag, startPoint x: 545, startPoint y: 503, endPoint x: 396, endPoint y: 425, distance: 168.3
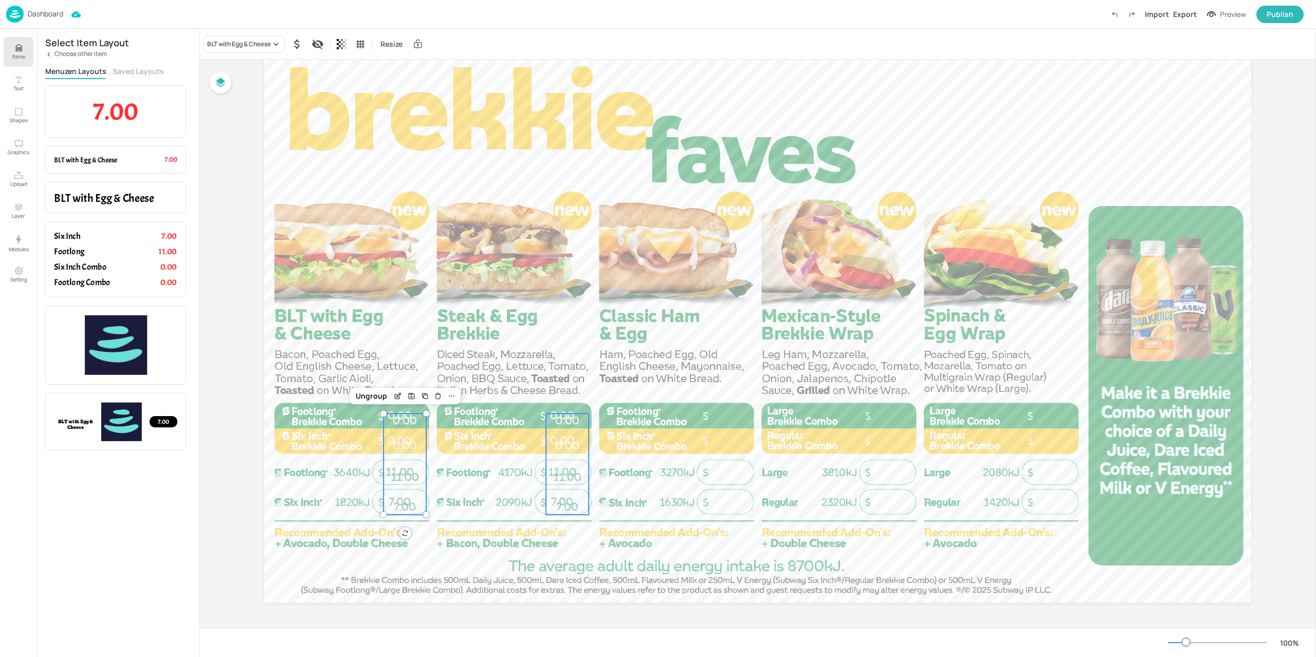
click at [569, 448] on span "0.00" at bounding box center [567, 445] width 24 height 13
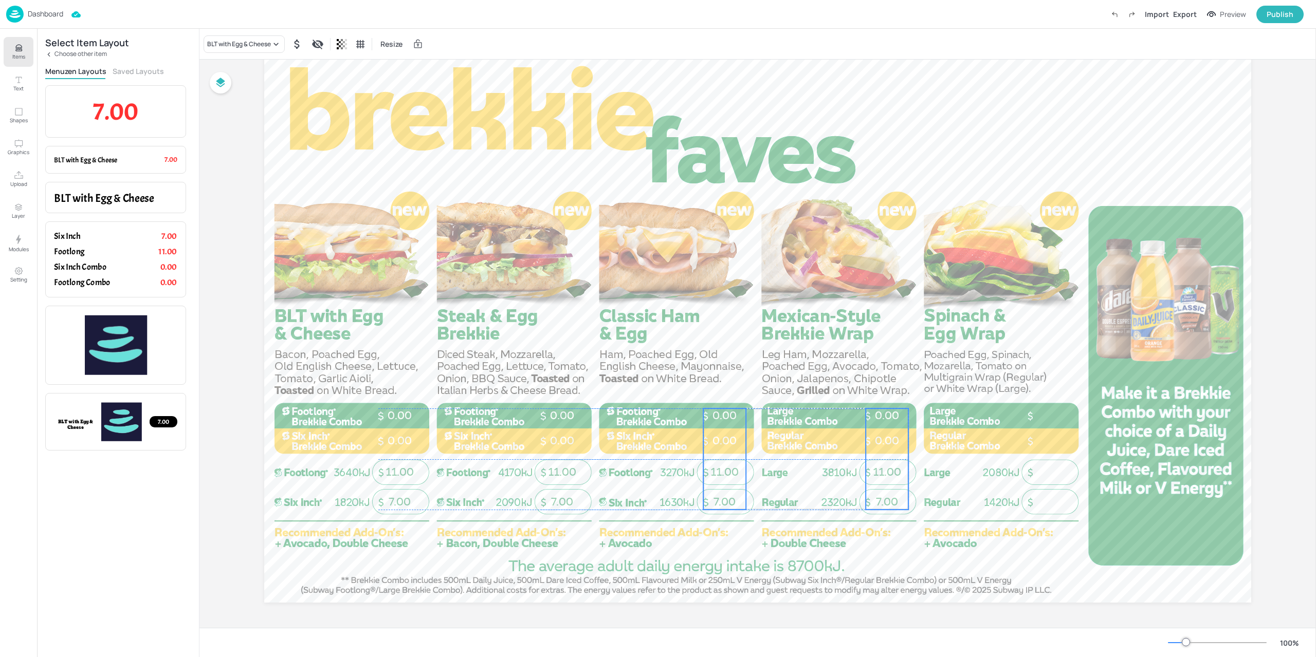
drag, startPoint x: 512, startPoint y: 484, endPoint x: 725, endPoint y: 476, distance: 213.4
click at [725, 476] on span "11.00" at bounding box center [724, 472] width 28 height 13
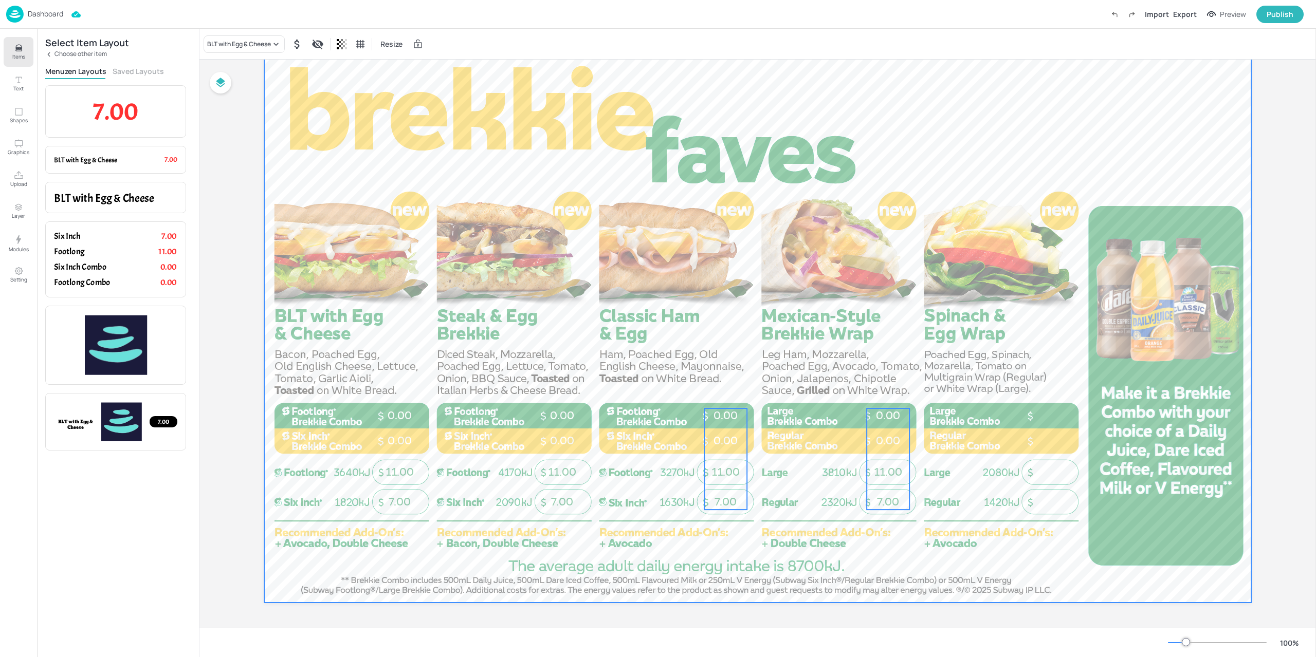
click at [745, 546] on div at bounding box center [757, 325] width 987 height 555
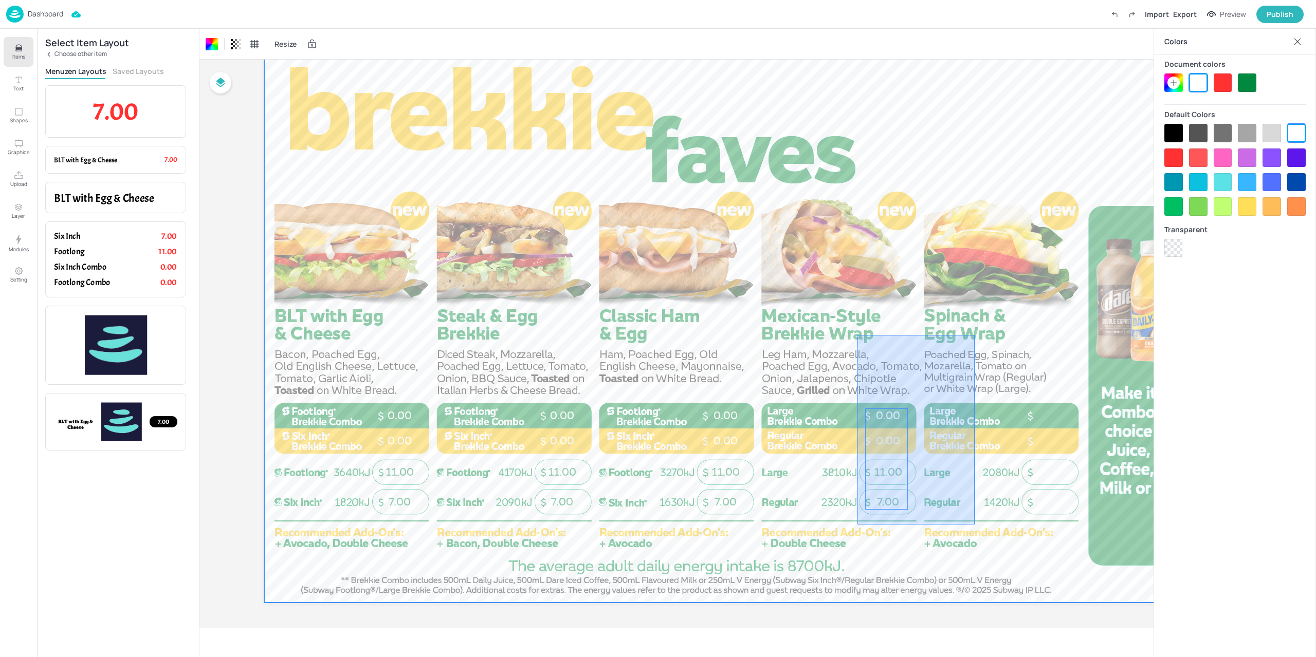
drag, startPoint x: 961, startPoint y: 363, endPoint x: 857, endPoint y: 525, distance: 193.3
click at [857, 525] on div at bounding box center [757, 325] width 987 height 555
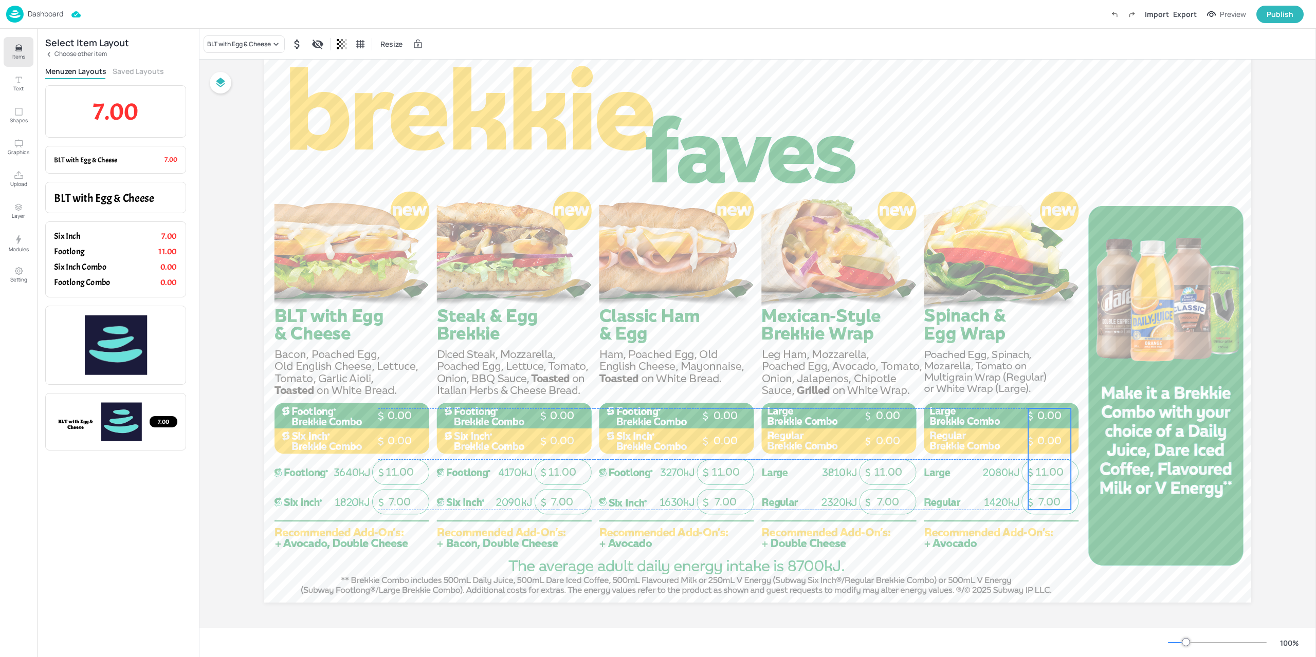
drag, startPoint x: 890, startPoint y: 487, endPoint x: 1046, endPoint y: 480, distance: 156.4
click at [1046, 480] on div "7.00 11.00 0.00 0.00" at bounding box center [1049, 459] width 43 height 101
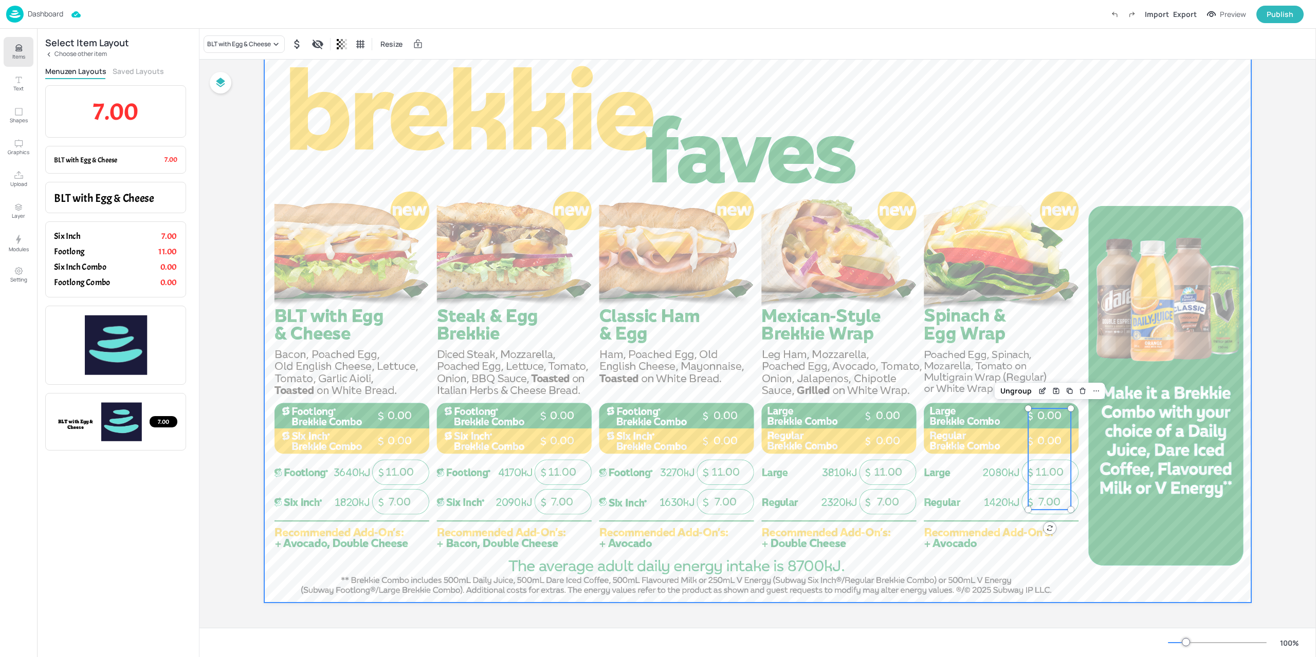
click at [939, 549] on div at bounding box center [757, 325] width 987 height 555
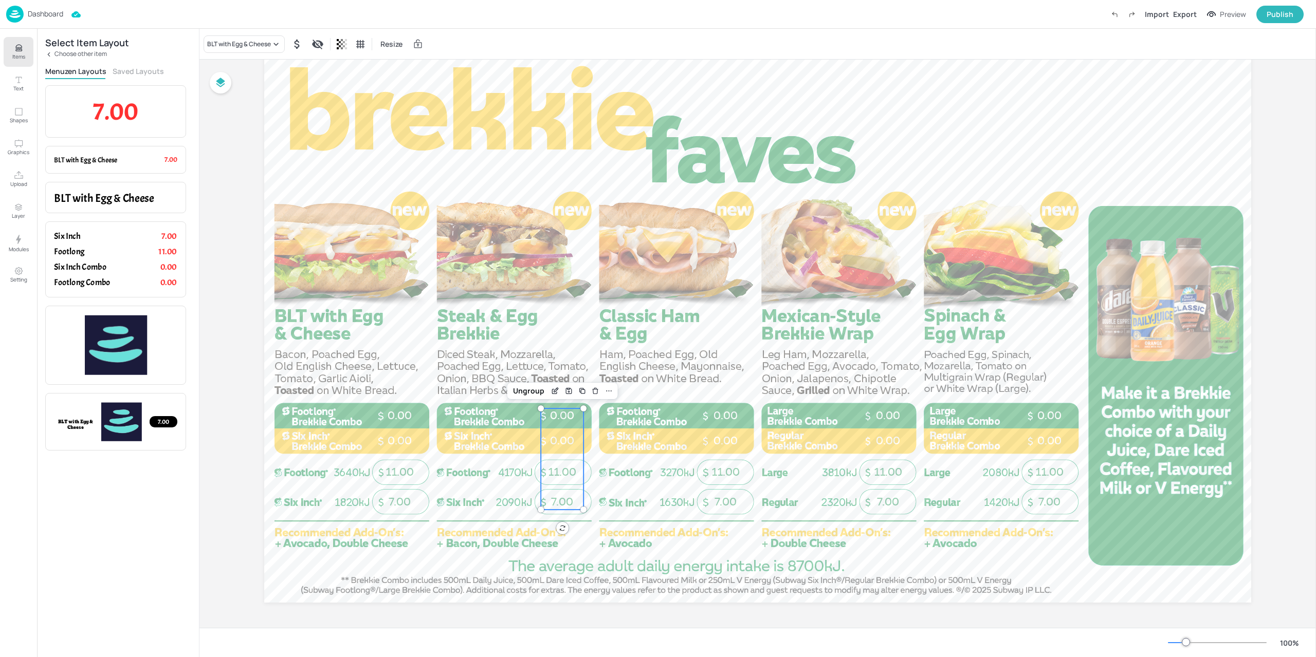
click at [570, 433] on div "7.00 11.00 0.00 0.00" at bounding box center [562, 459] width 43 height 101
click at [241, 48] on div "BLT with Egg & Cheese" at bounding box center [239, 44] width 64 height 9
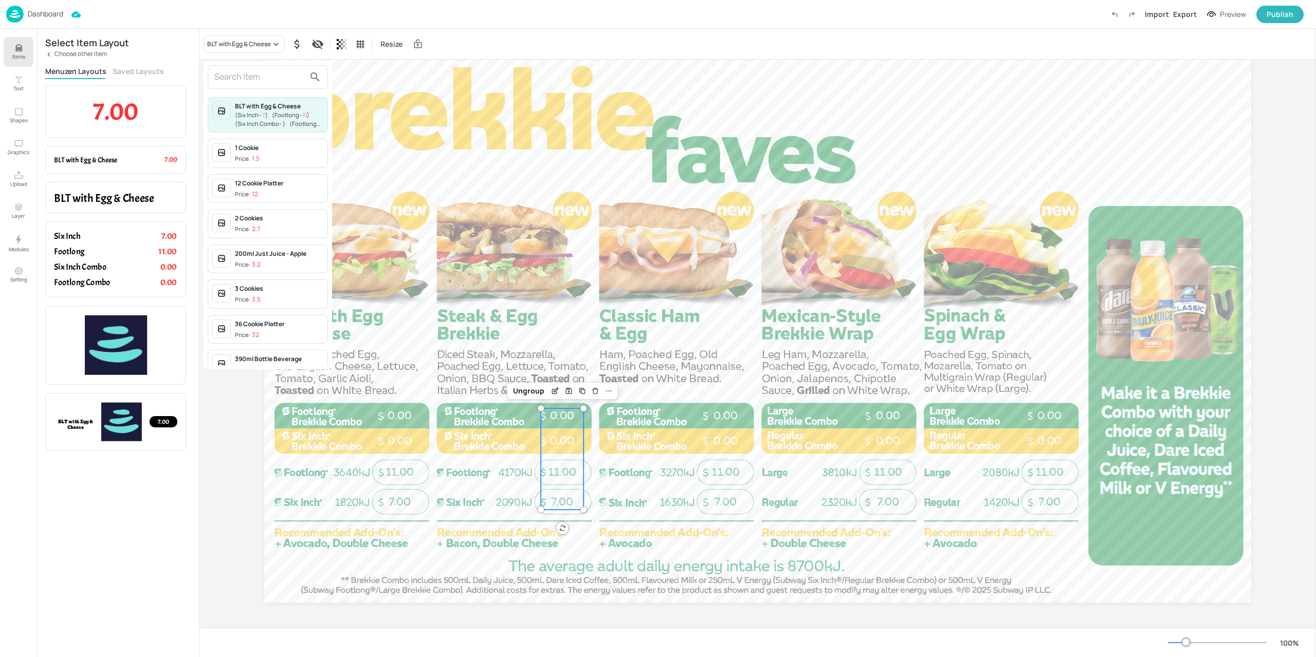
click at [242, 70] on input "text" at bounding box center [259, 77] width 90 height 16
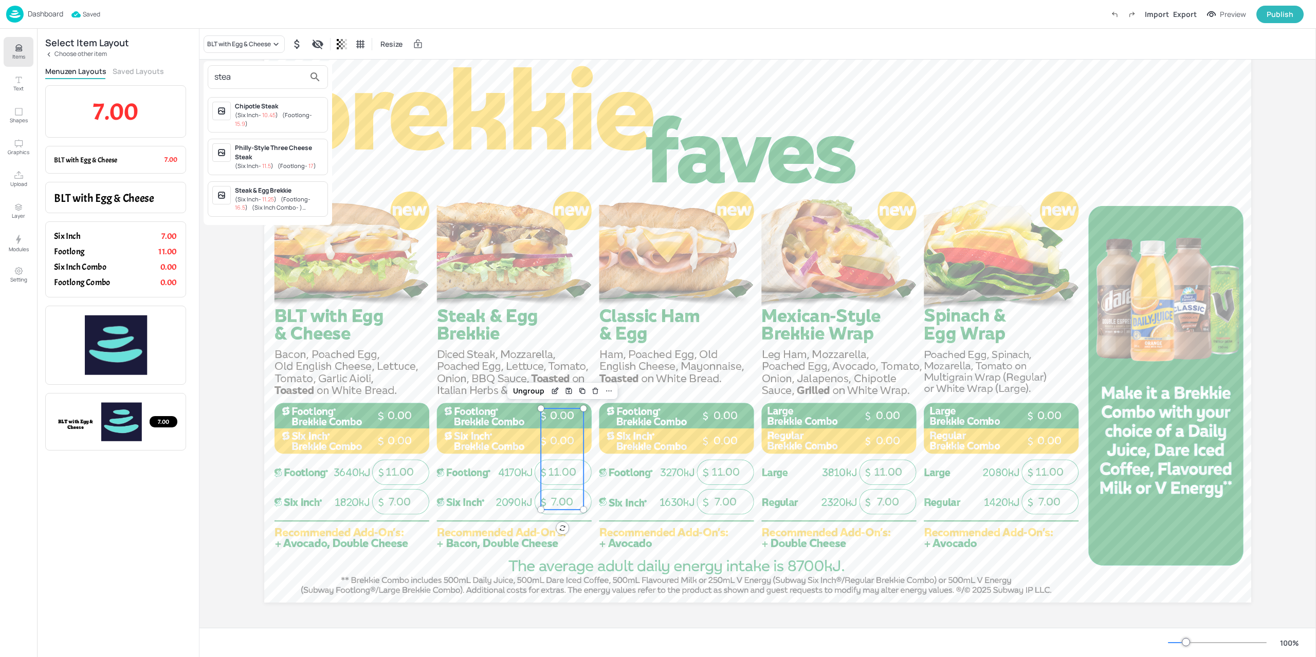
type input "stea"
click at [274, 189] on div "Steak & Egg Brekkie" at bounding box center [279, 190] width 88 height 9
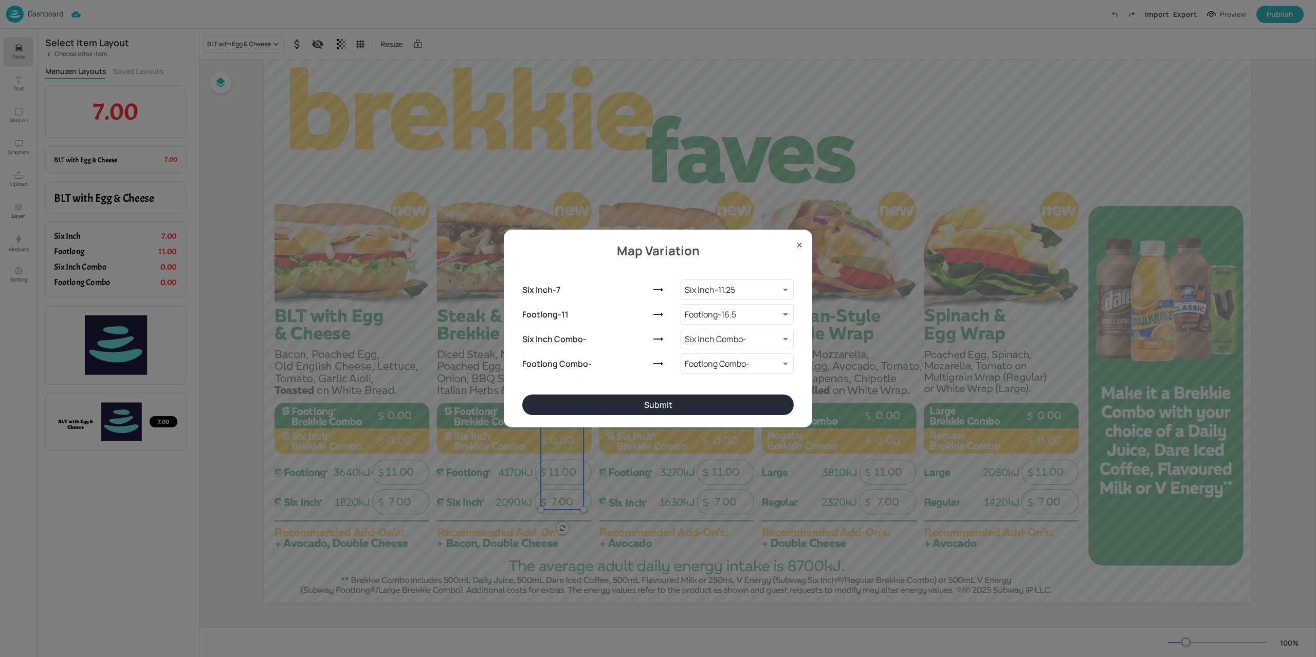
click at [703, 402] on button "Submit" at bounding box center [657, 405] width 271 height 21
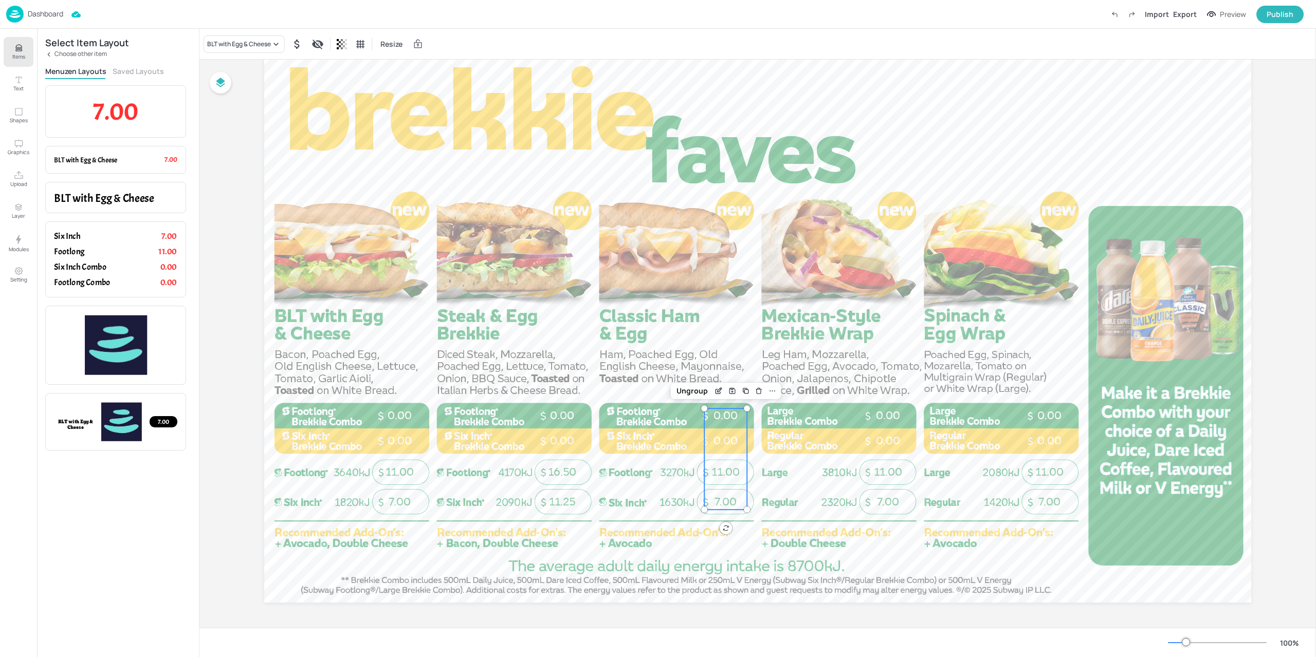
click at [727, 450] on div "7.00 11.00 0.00 0.00" at bounding box center [725, 459] width 43 height 101
click at [238, 42] on div "BLT with Egg & Cheese" at bounding box center [239, 44] width 64 height 9
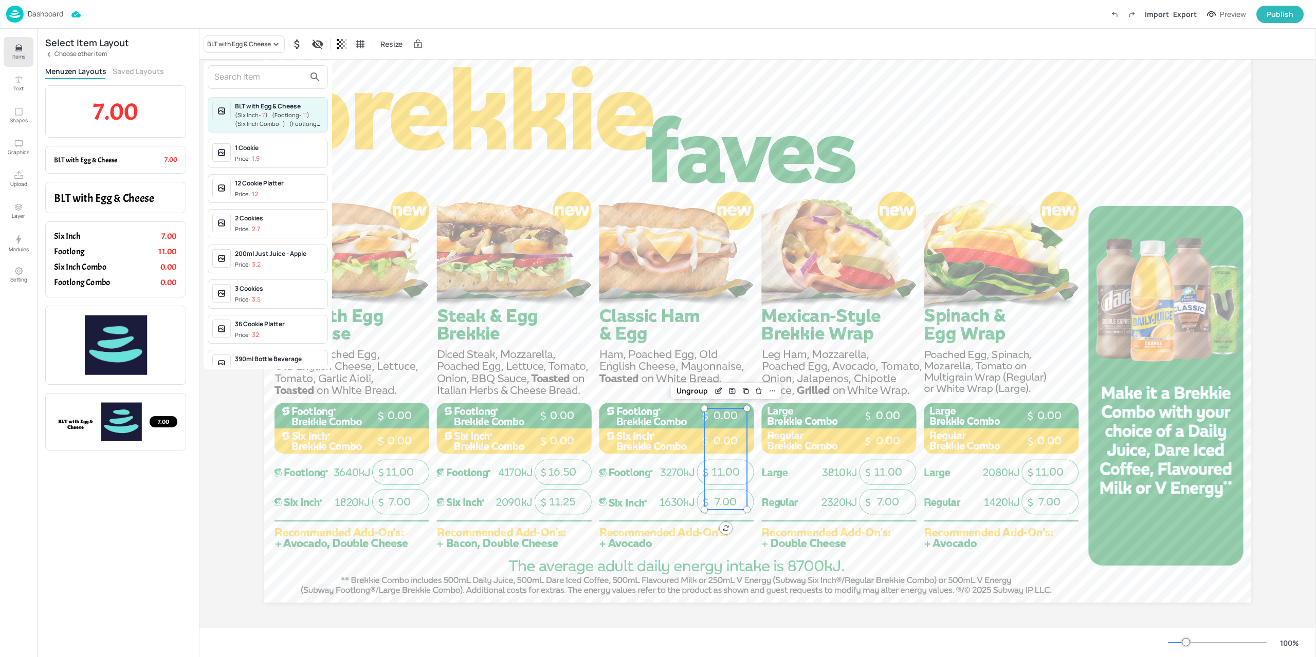
click at [269, 76] on input "text" at bounding box center [259, 77] width 90 height 16
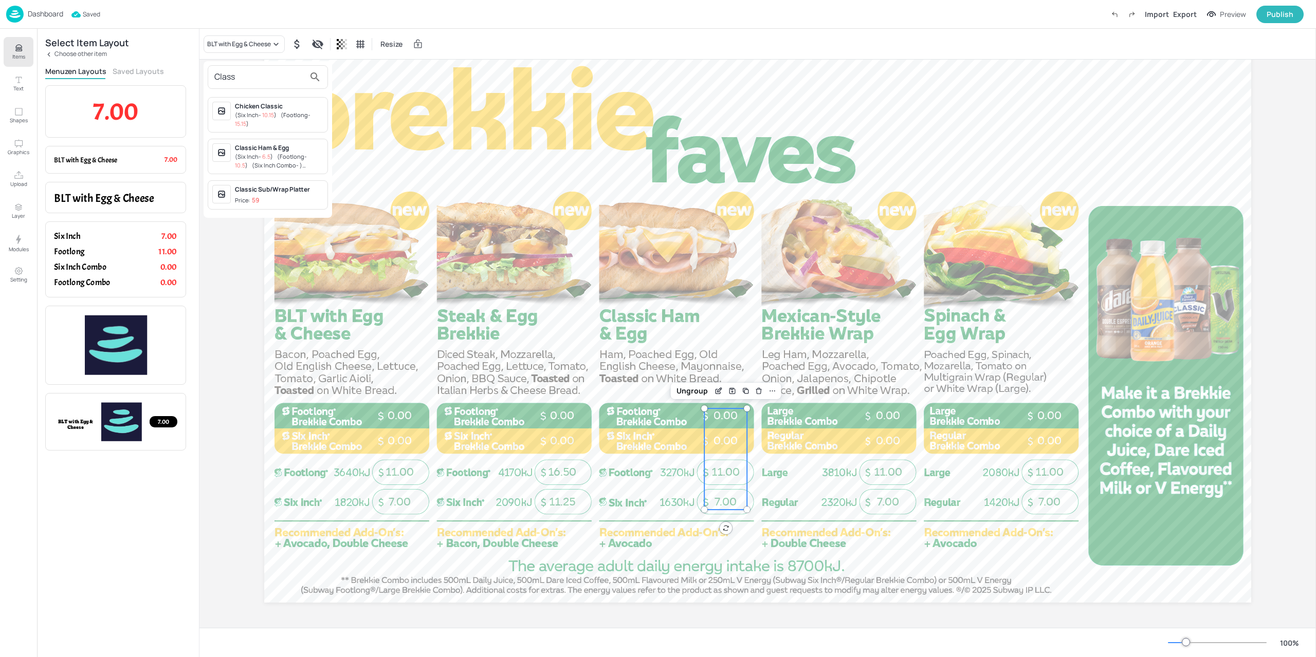
type input "Class"
click at [285, 153] on span "( Footlong - 10.5 )" at bounding box center [271, 161] width 72 height 16
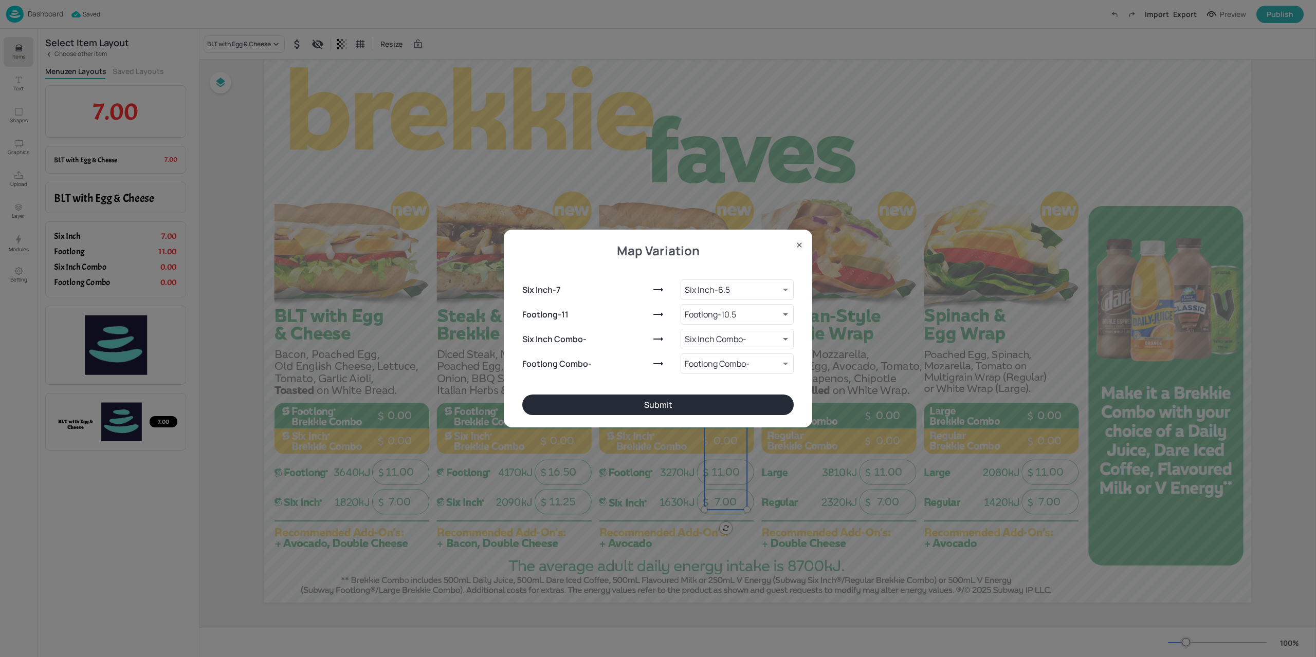
drag, startPoint x: 743, startPoint y: 414, endPoint x: 798, endPoint y: 432, distance: 57.9
click at [743, 413] on button "Submit" at bounding box center [657, 405] width 271 height 21
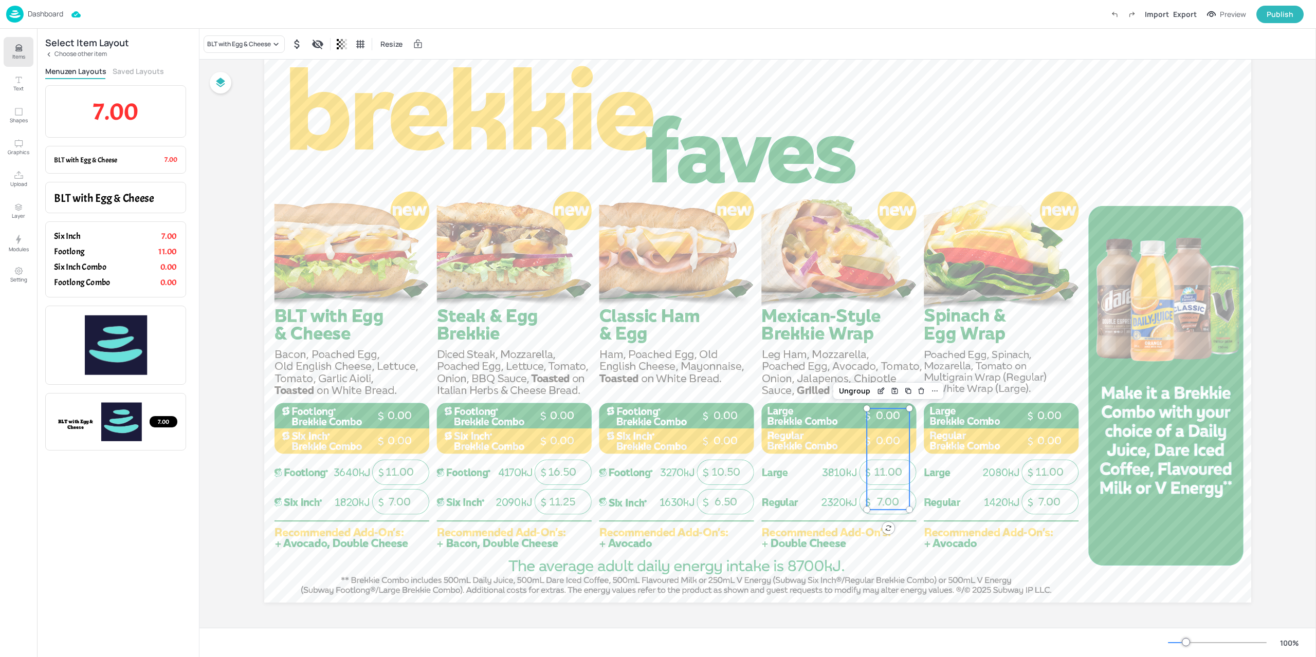
click at [900, 448] on p "0.00" at bounding box center [887, 441] width 43 height 15
click at [261, 34] on div "BLT with Egg & Cheese Resize" at bounding box center [757, 44] width 1116 height 30
click at [245, 46] on div "BLT with Egg & Cheese" at bounding box center [239, 44] width 64 height 9
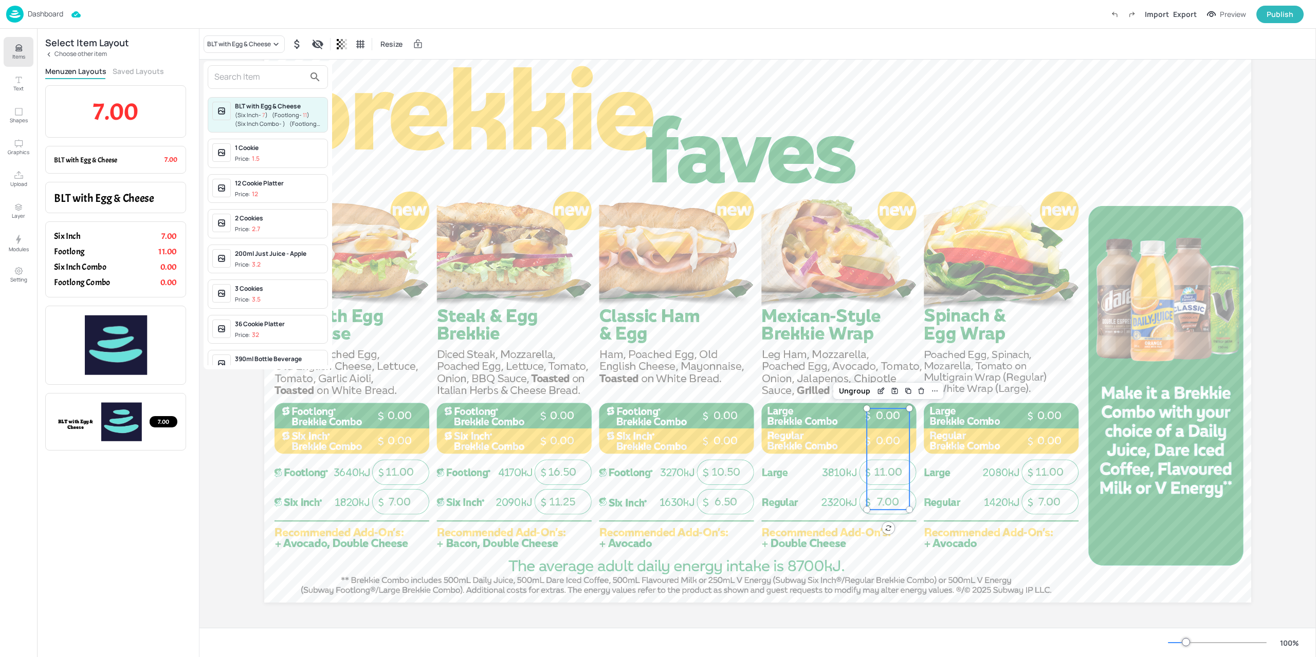
click at [229, 72] on input "text" at bounding box center [259, 77] width 90 height 16
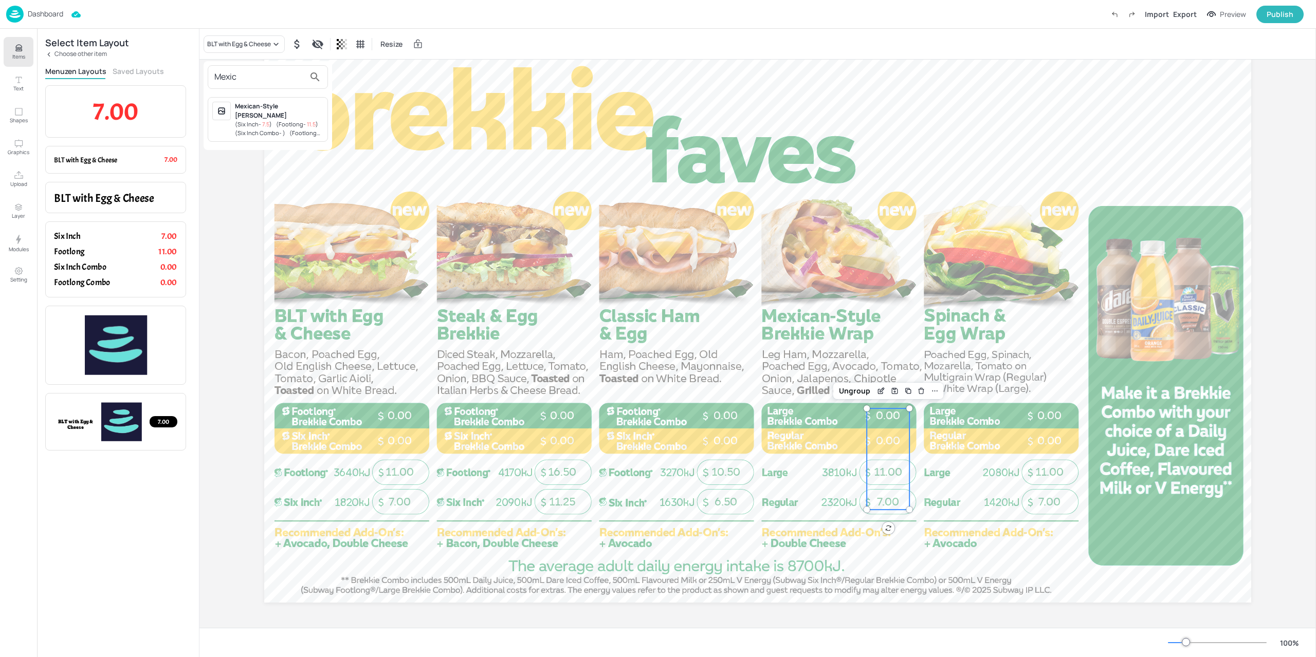
type input "Mexic"
click at [242, 120] on span "( Six Inch - 7.5 )" at bounding box center [253, 124] width 37 height 8
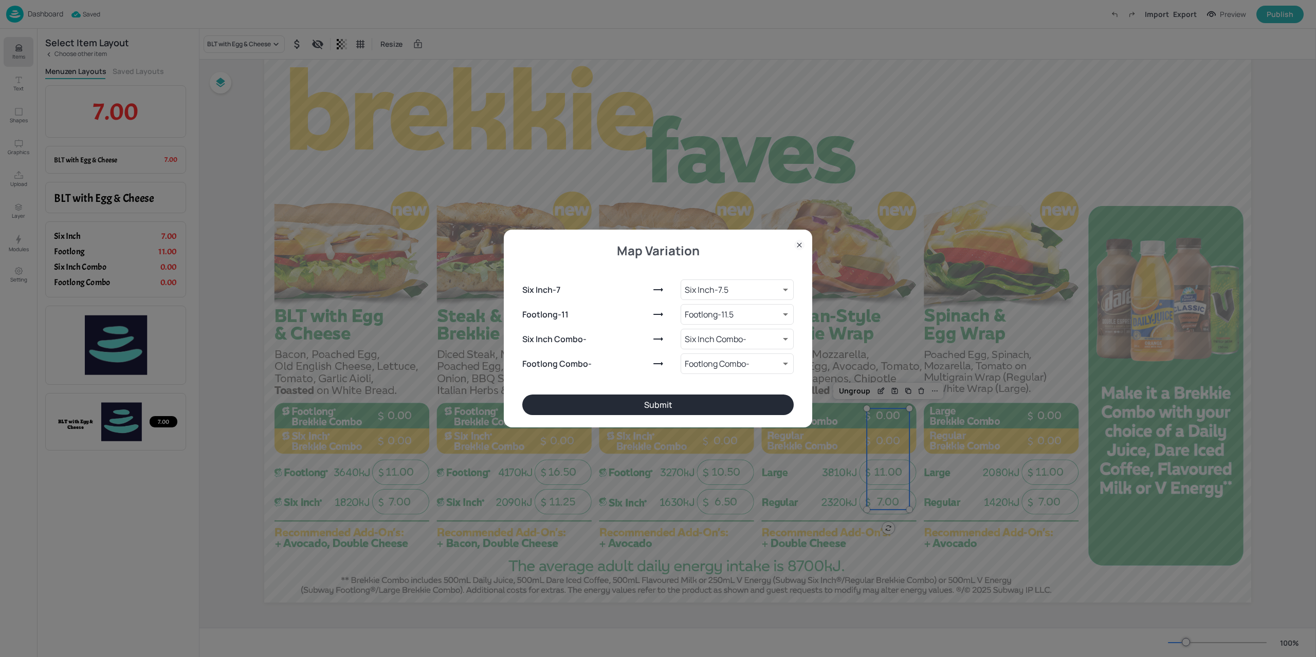
click at [741, 398] on button "Submit" at bounding box center [657, 405] width 271 height 21
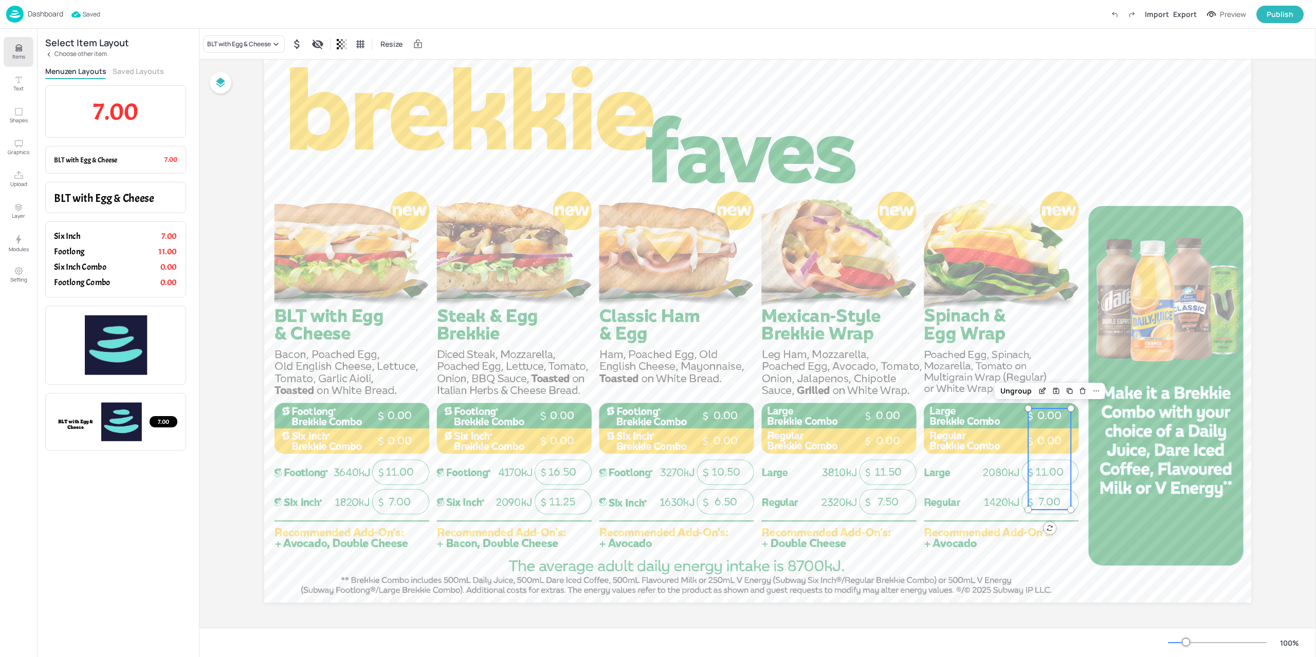
click at [1047, 437] on span "0.00" at bounding box center [1049, 440] width 24 height 13
click at [247, 45] on div "BLT with Egg & Cheese" at bounding box center [239, 44] width 64 height 9
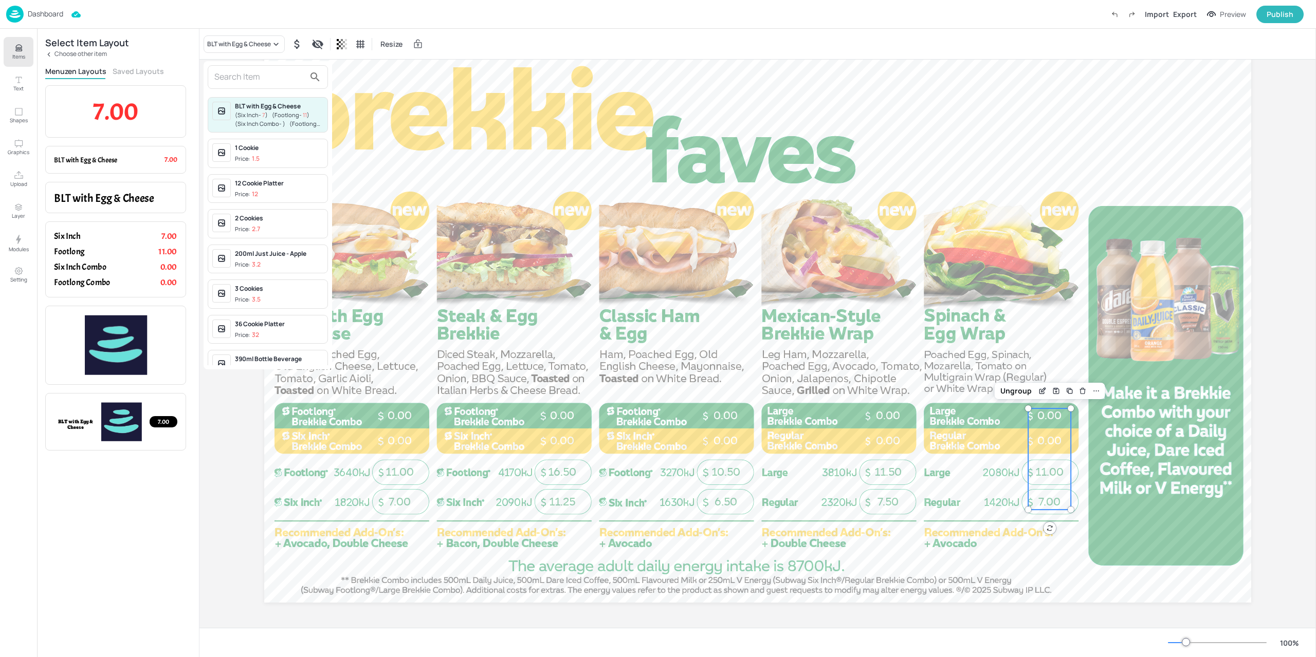
click at [258, 75] on input "text" at bounding box center [259, 77] width 90 height 16
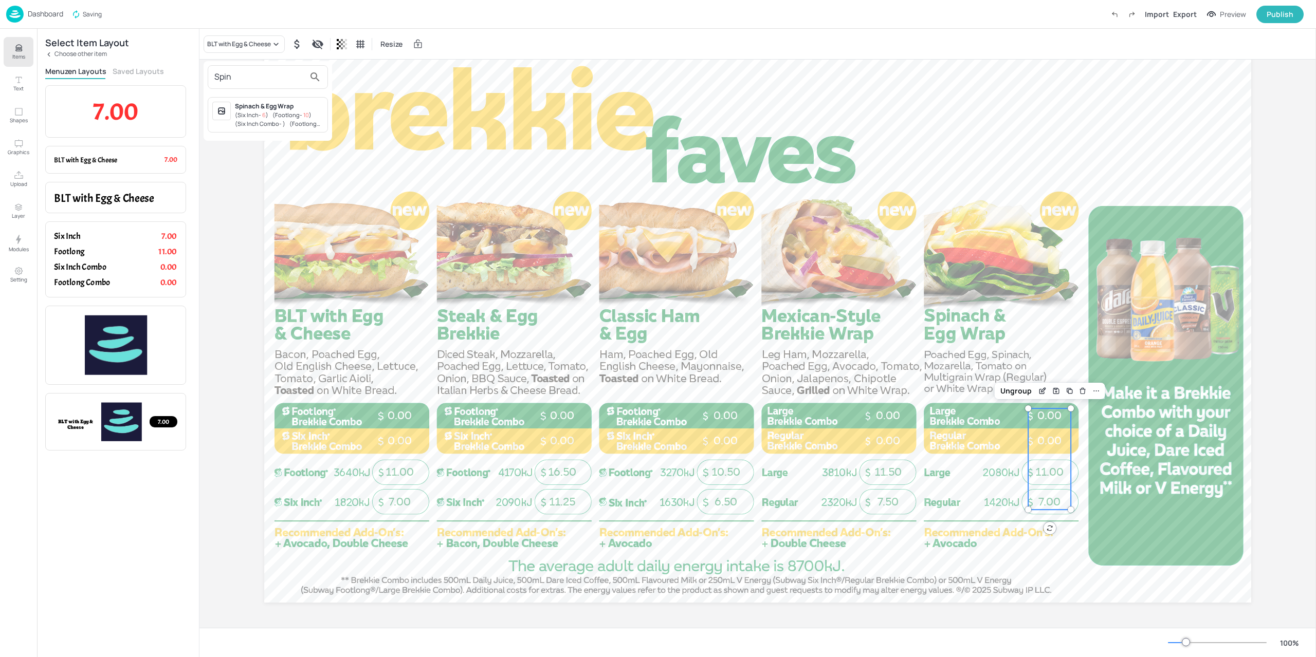
type input "Spin"
click at [266, 120] on span "( Six Inch Combo - )" at bounding box center [260, 124] width 50 height 8
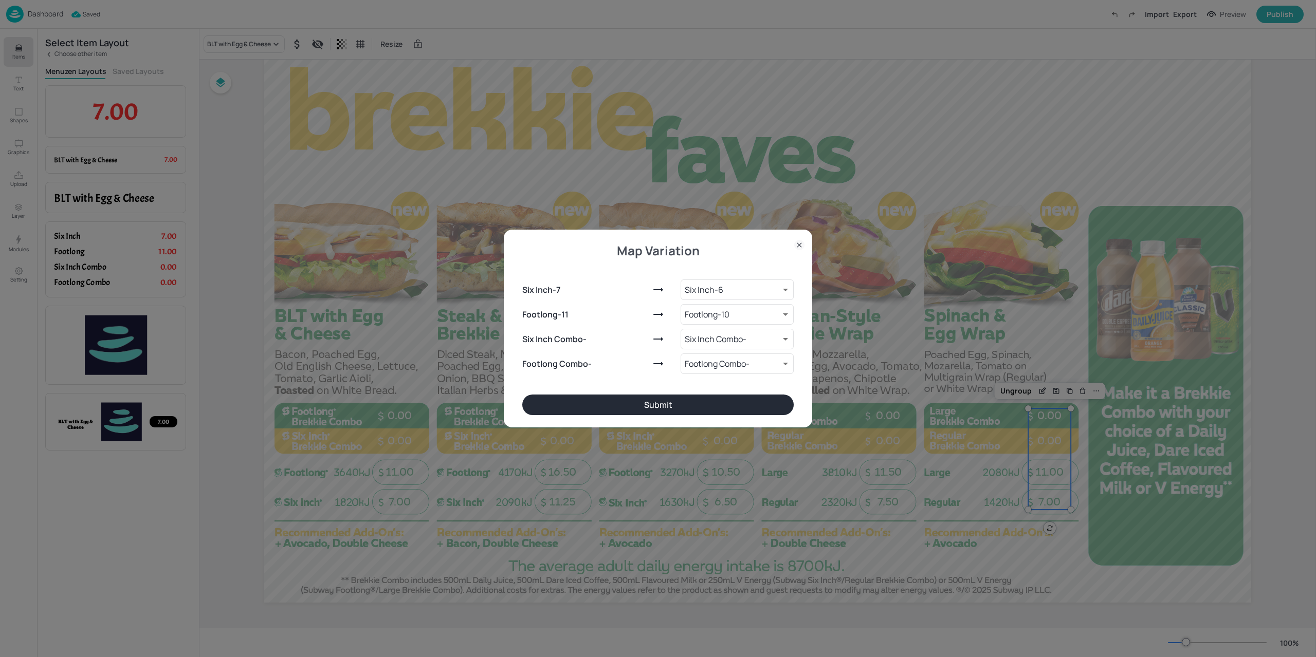
click at [672, 405] on button "Submit" at bounding box center [657, 405] width 271 height 21
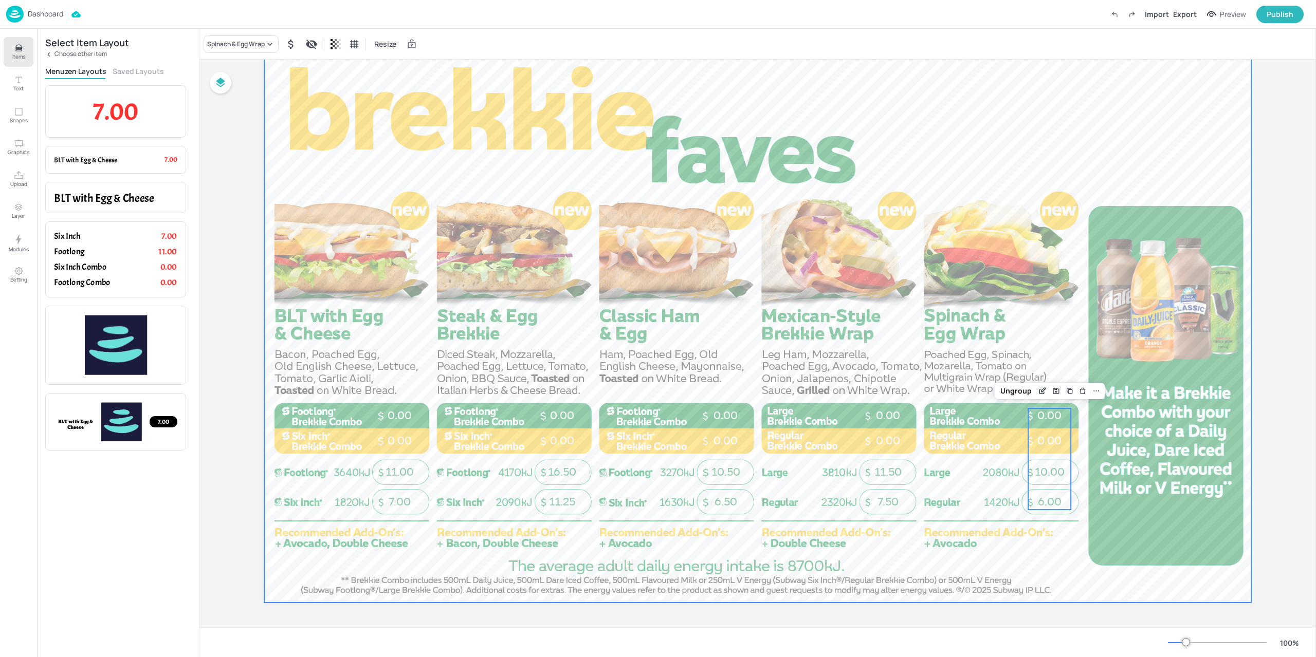
click at [517, 341] on div at bounding box center [757, 325] width 987 height 555
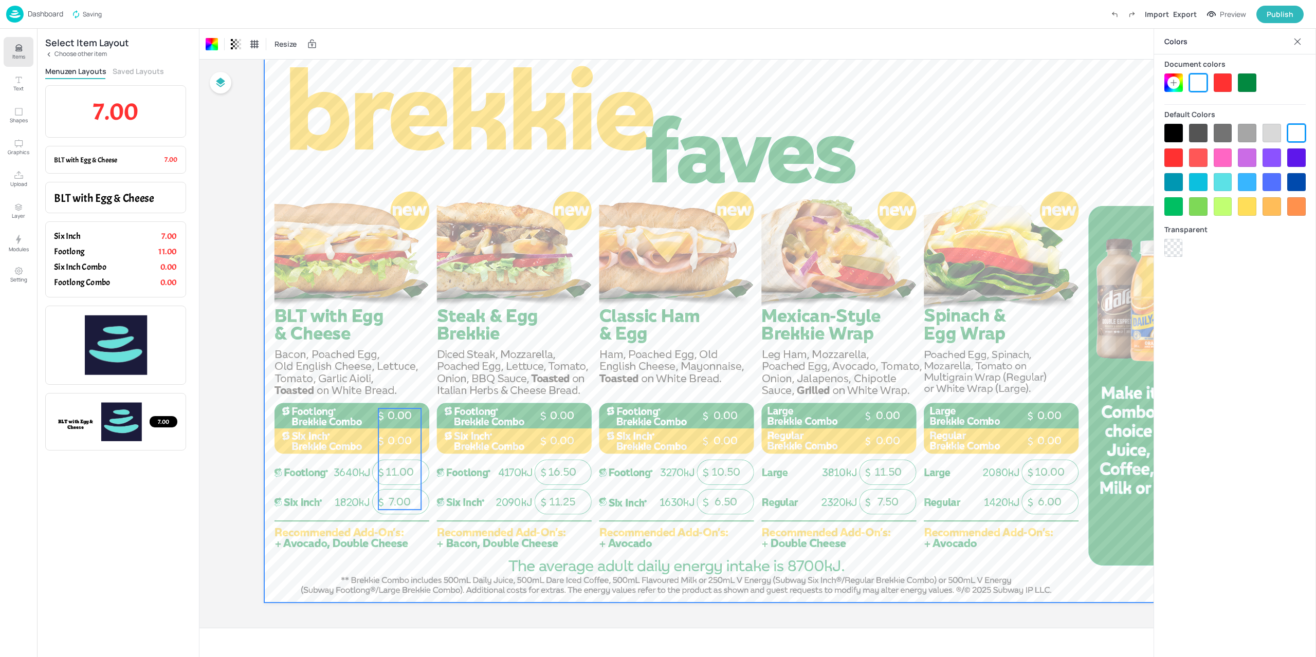
click at [400, 431] on div "7.00 11.00 0.00 0.00" at bounding box center [399, 459] width 43 height 101
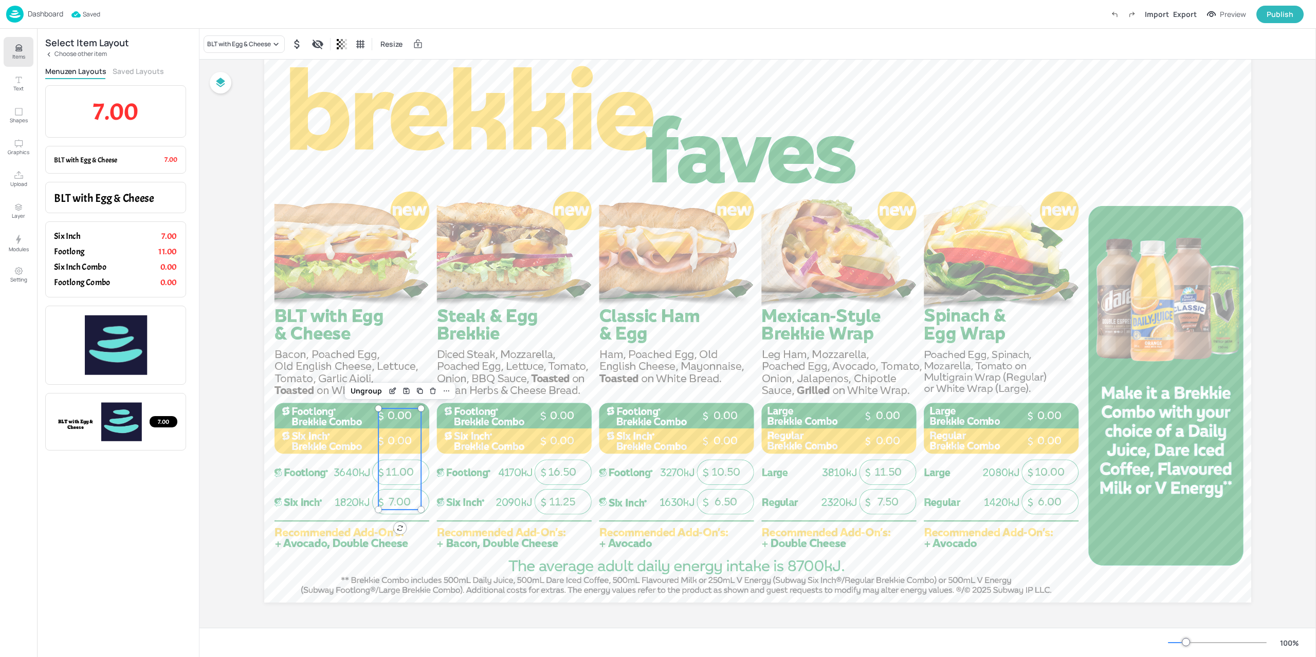
click at [1235, 6] on div "Import Export Preview Publish" at bounding box center [1204, 14] width 198 height 17
click at [1225, 10] on div "Preview" at bounding box center [1232, 14] width 26 height 11
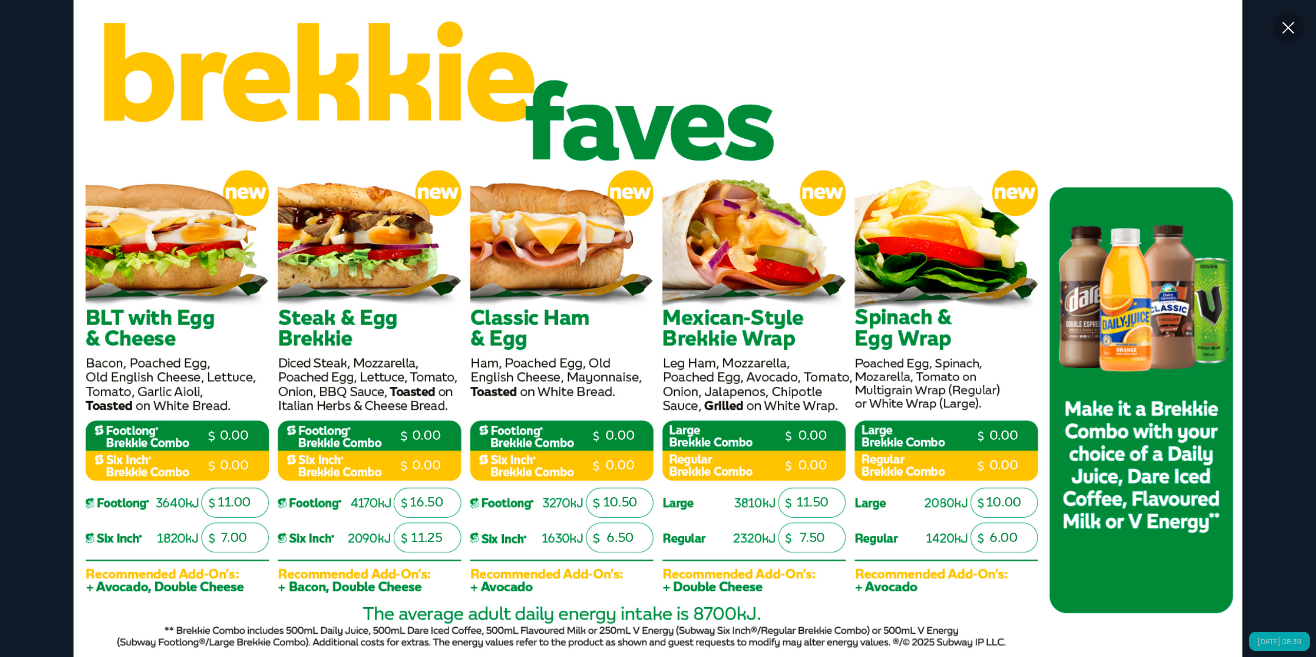
click at [1283, 28] on icon at bounding box center [1288, 27] width 18 height 18
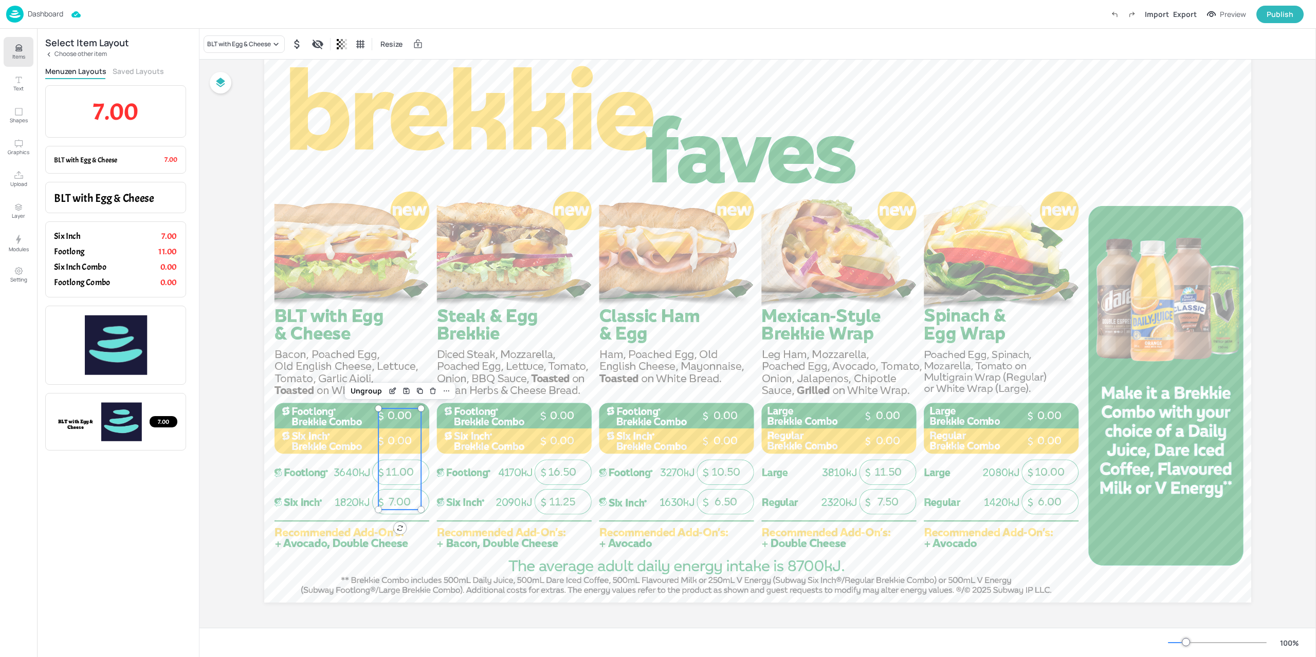
click at [37, 10] on p "Dashboard" at bounding box center [45, 13] width 35 height 7
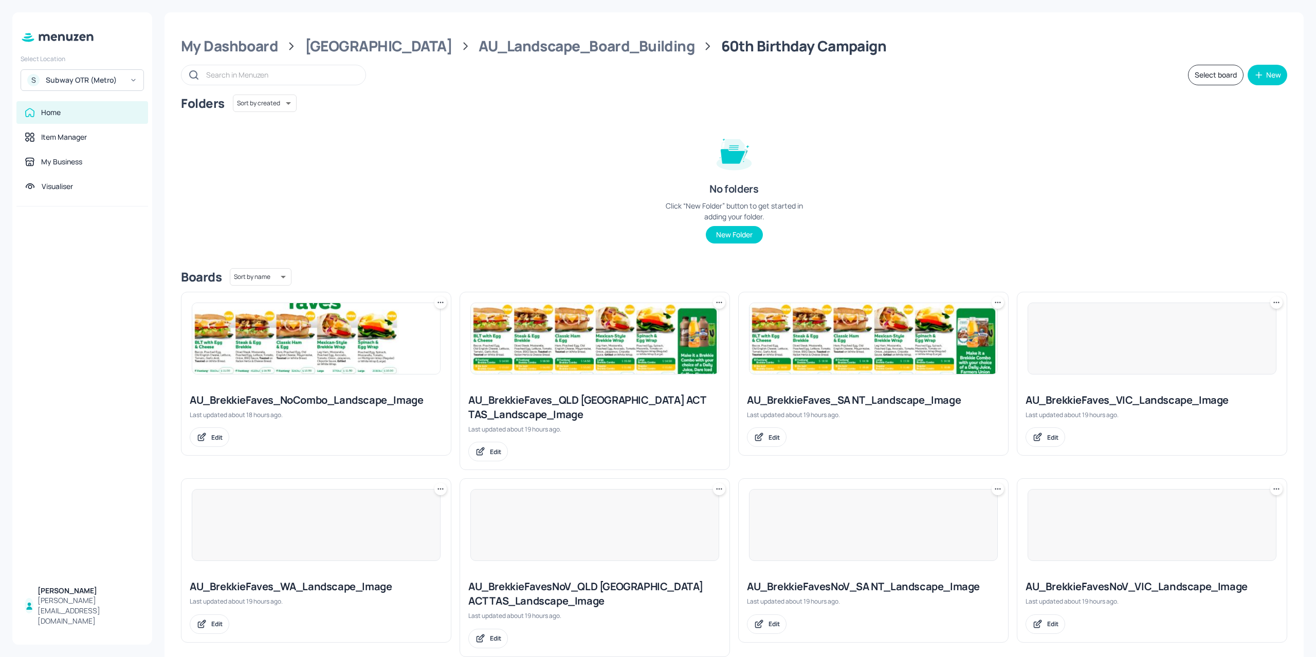
click at [520, 369] on img at bounding box center [595, 338] width 248 height 71
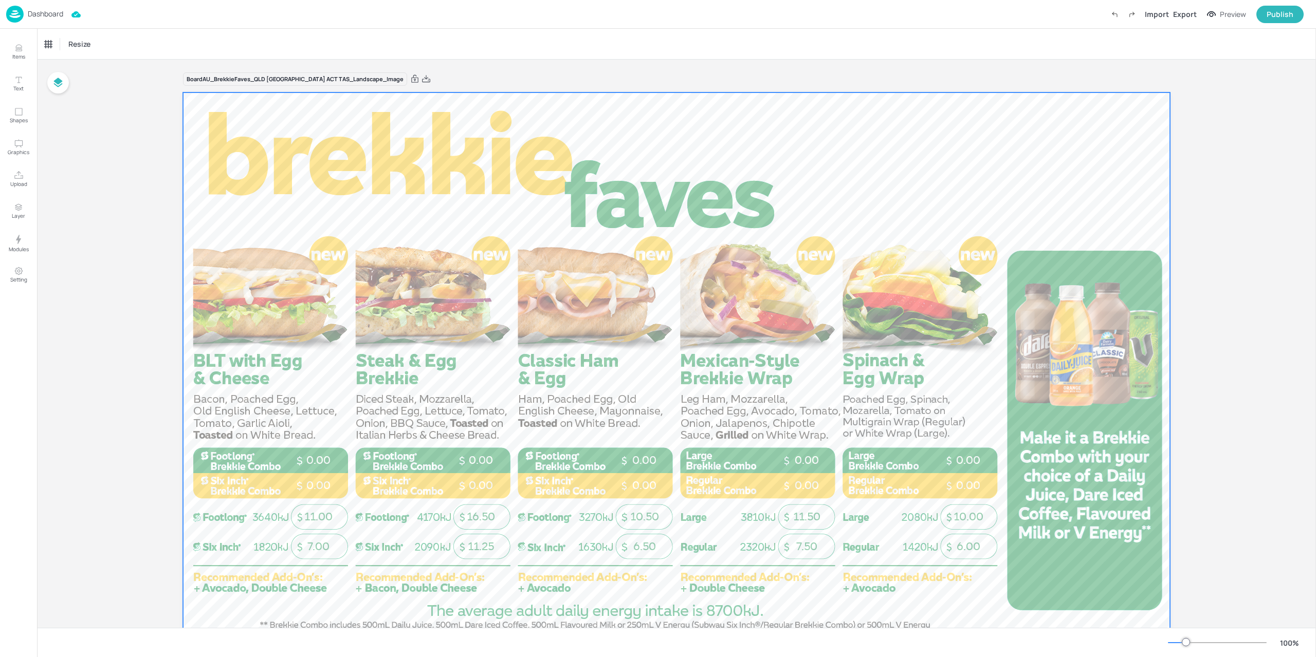
click at [399, 366] on div at bounding box center [676, 369] width 987 height 555
click at [24, 9] on div "Dashboard" at bounding box center [34, 14] width 57 height 17
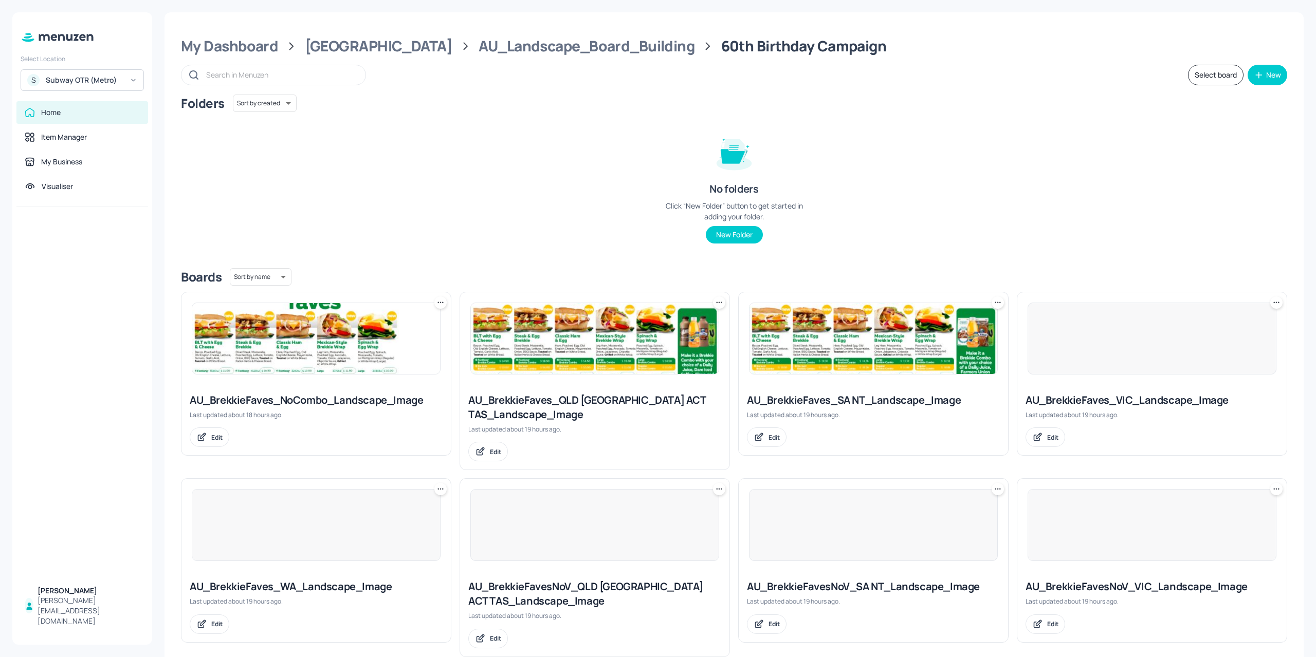
click at [317, 345] on img at bounding box center [316, 338] width 248 height 71
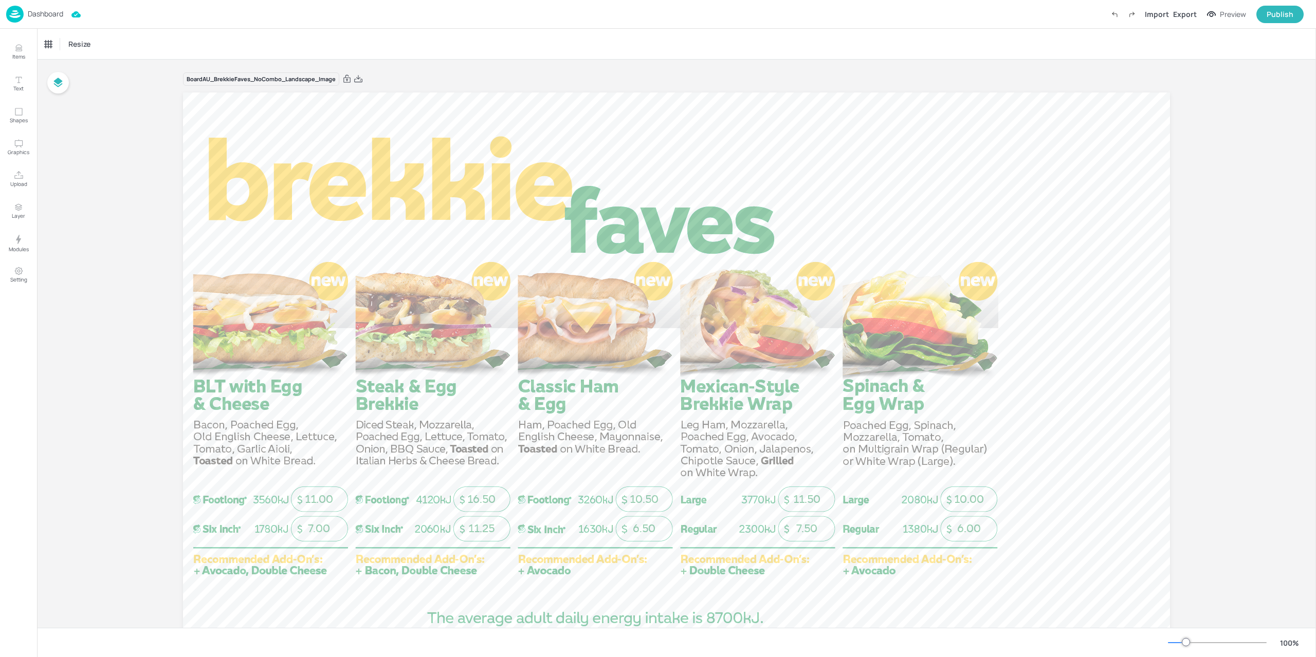
click at [18, 14] on img at bounding box center [14, 14] width 17 height 17
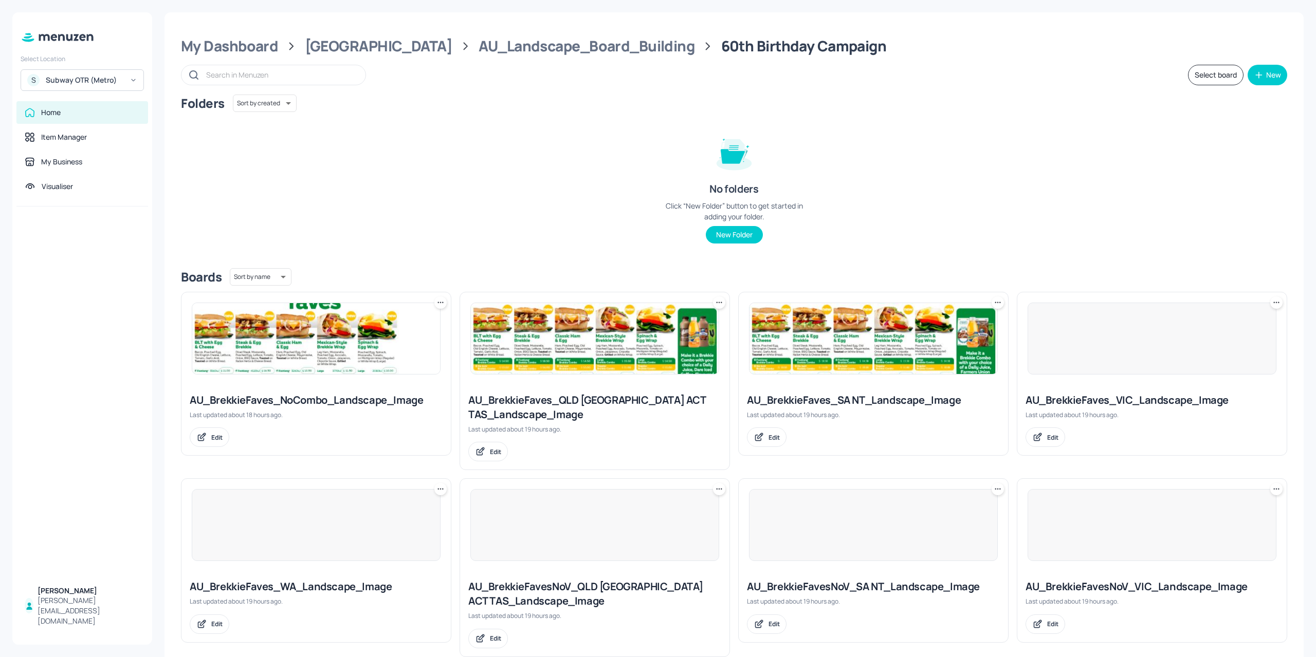
click at [586, 349] on img at bounding box center [595, 338] width 248 height 71
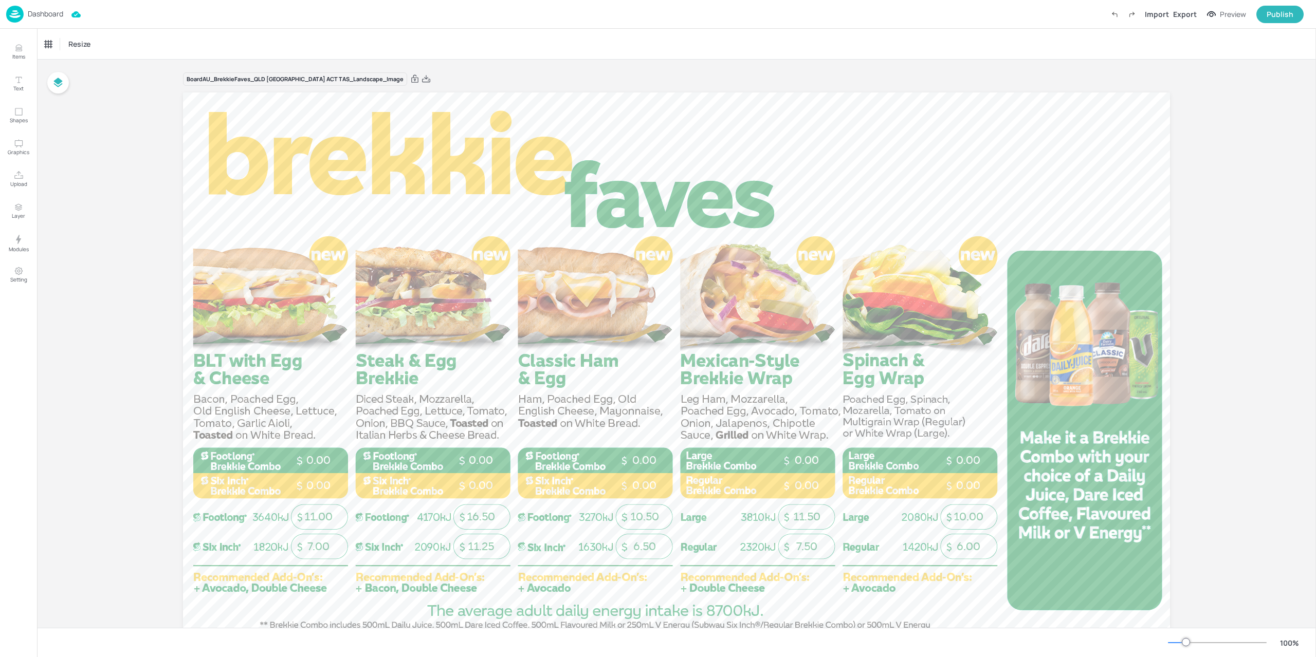
click at [18, 8] on img at bounding box center [14, 14] width 17 height 17
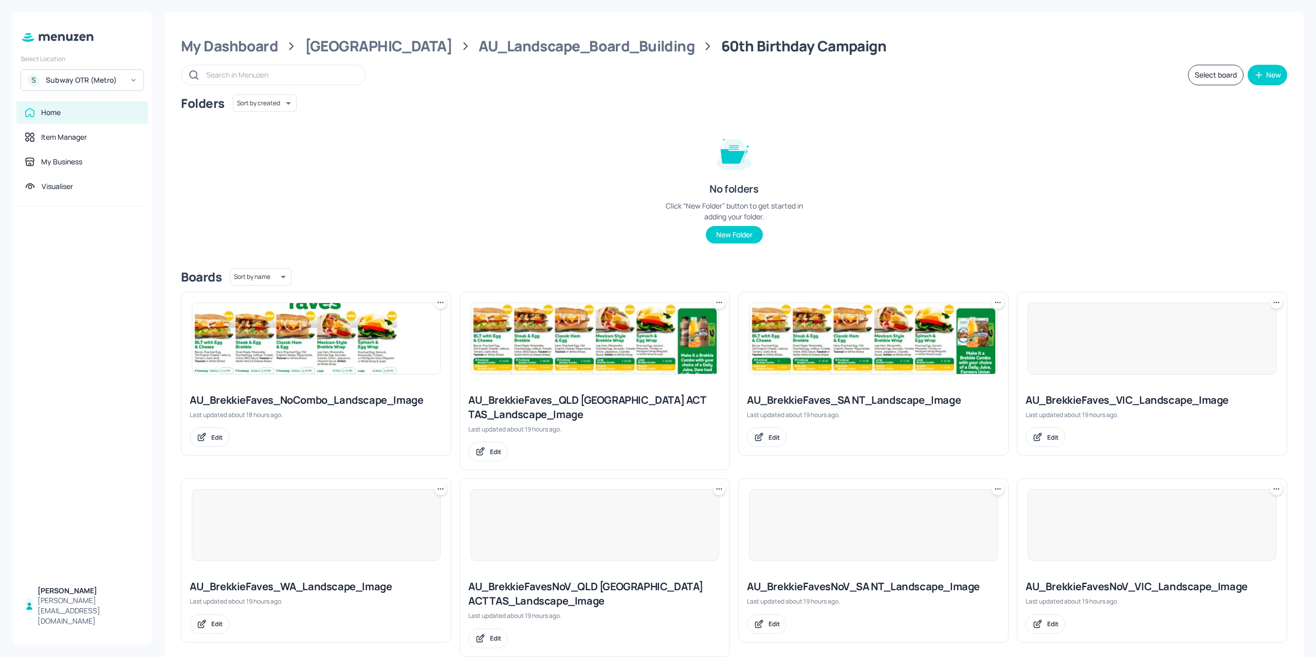
click at [802, 339] on img at bounding box center [873, 338] width 248 height 71
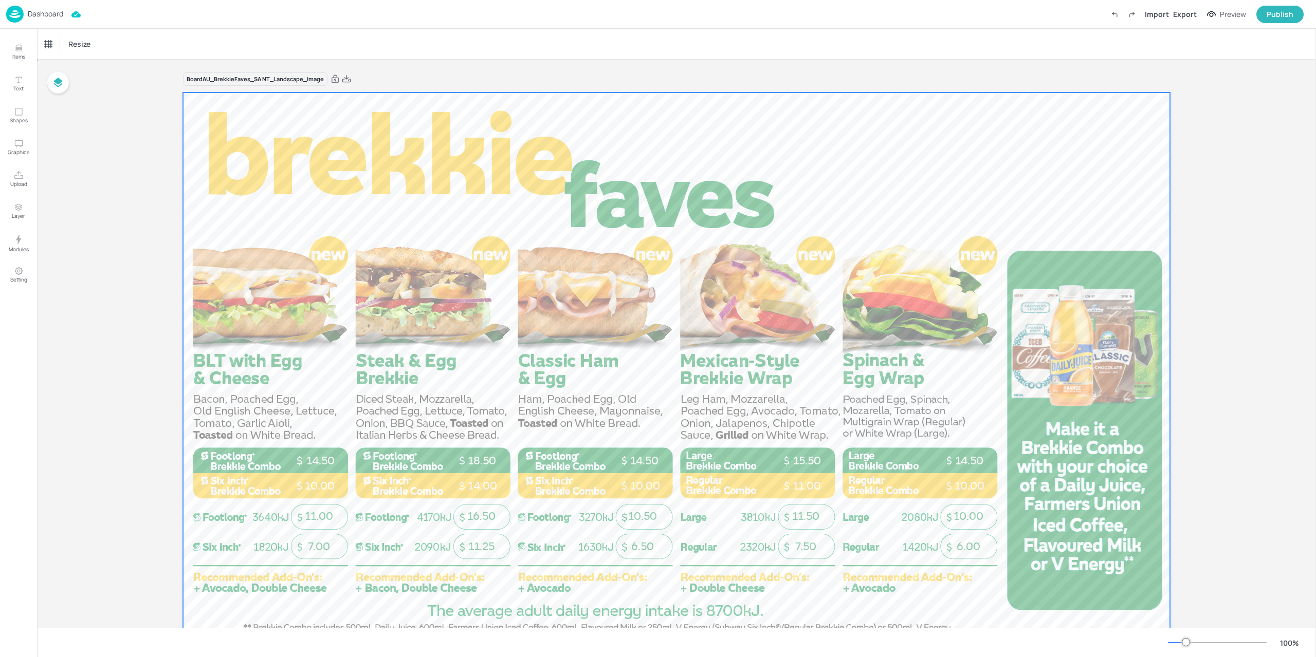
click at [527, 357] on div at bounding box center [676, 369] width 987 height 555
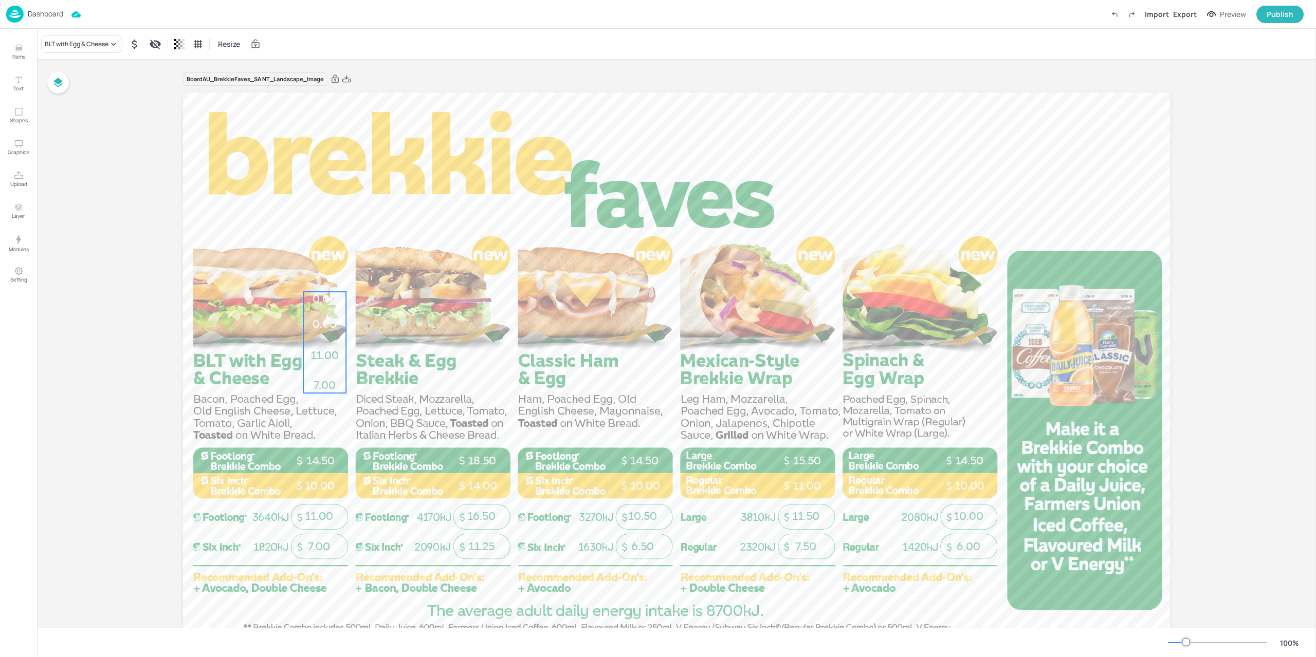
drag, startPoint x: 340, startPoint y: 498, endPoint x: 349, endPoint y: 315, distance: 183.7
click at [346, 315] on div "7.00 11.00 0.00 0.00" at bounding box center [324, 342] width 43 height 101
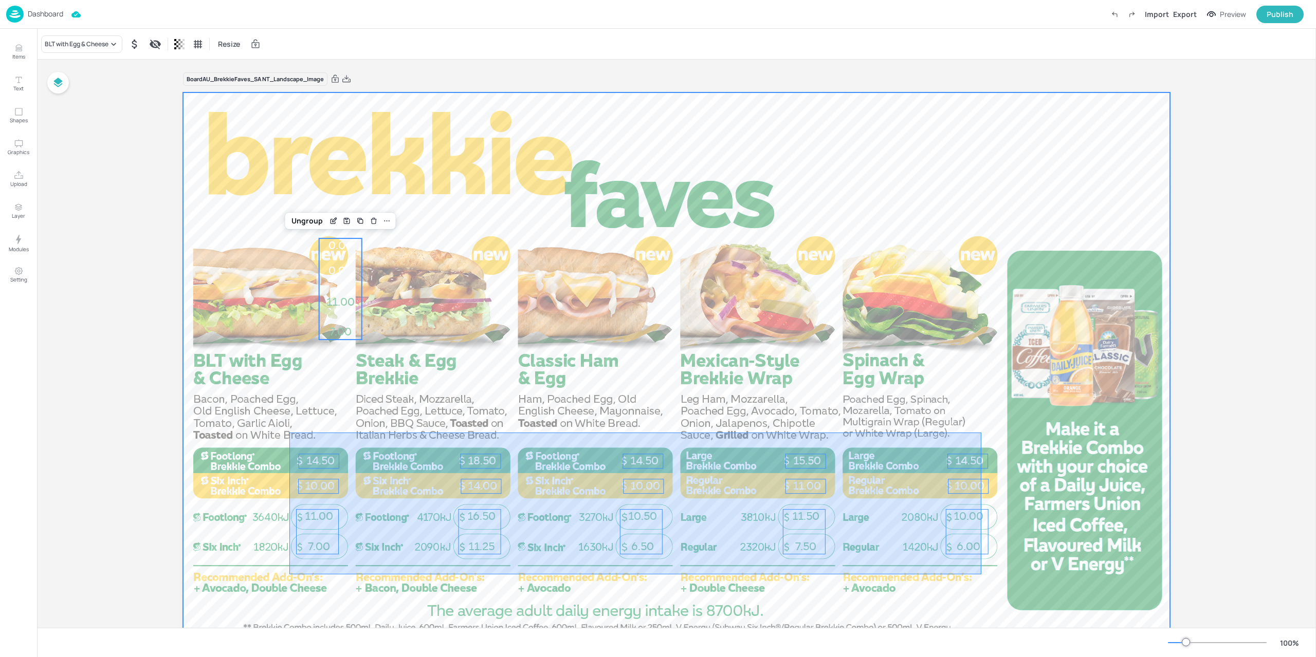
drag, startPoint x: 350, startPoint y: 464, endPoint x: 981, endPoint y: 575, distance: 640.2
click at [981, 575] on div at bounding box center [676, 369] width 987 height 555
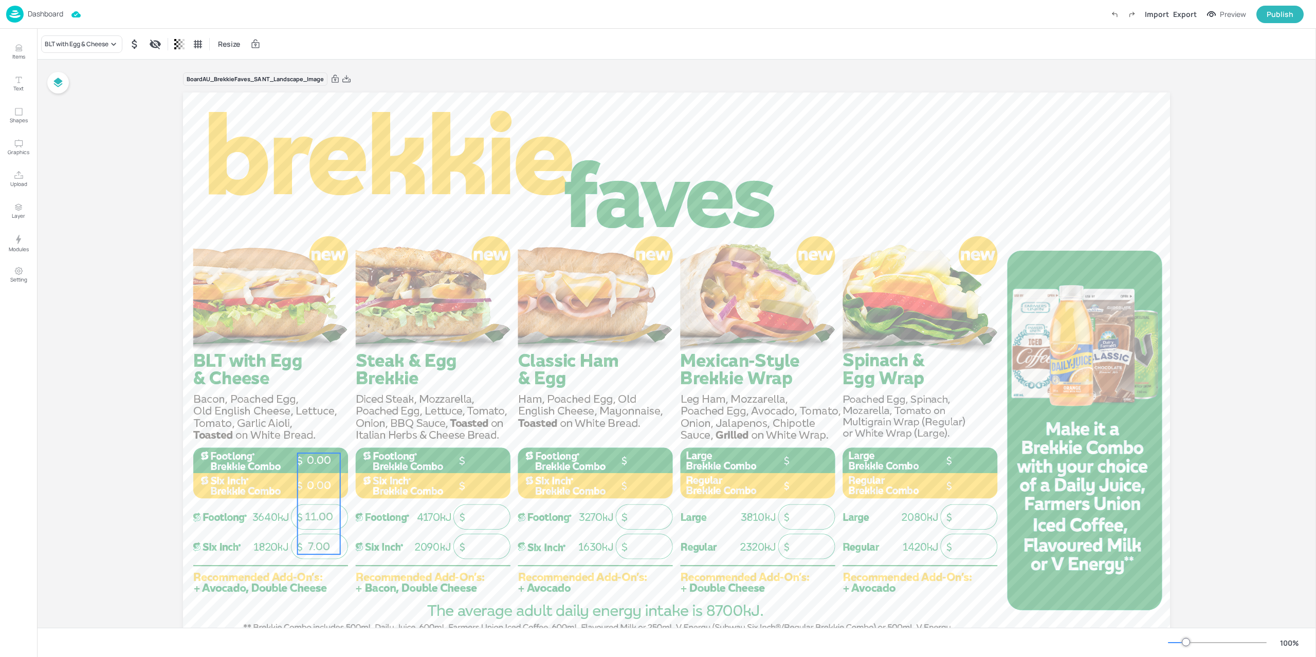
drag, startPoint x: 319, startPoint y: 290, endPoint x: 307, endPoint y: 485, distance: 194.6
click at [307, 485] on span "0.00" at bounding box center [319, 485] width 24 height 13
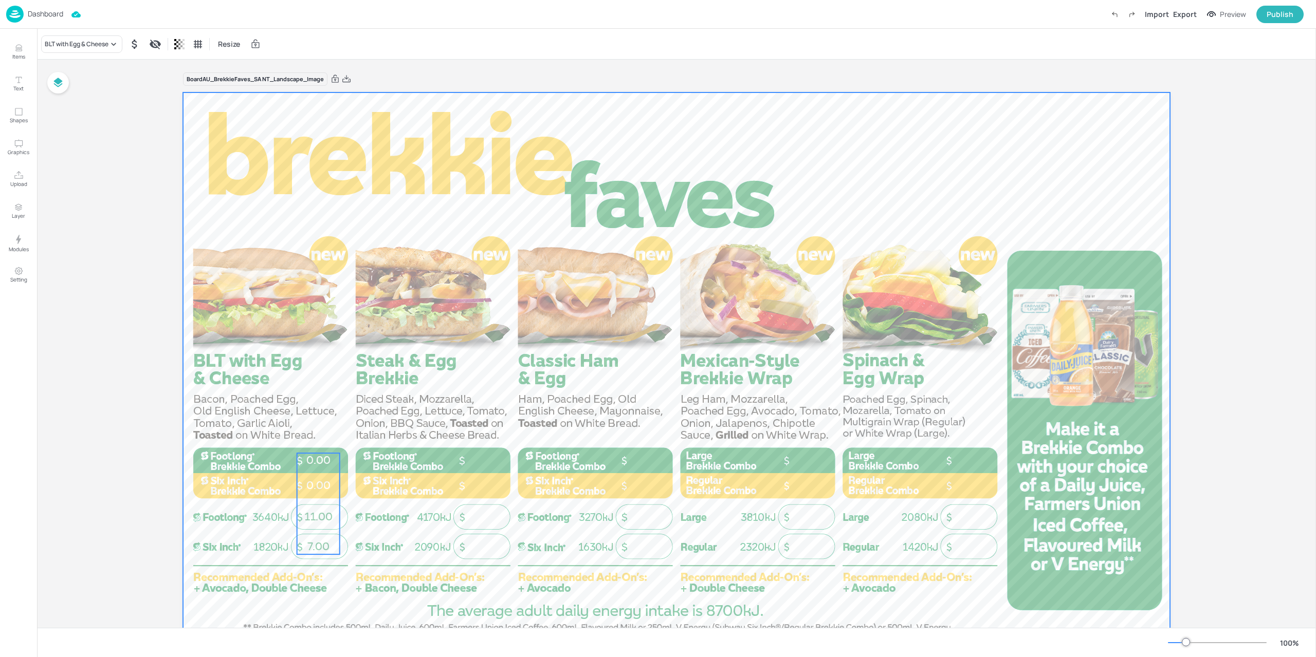
click at [384, 514] on div at bounding box center [676, 369] width 987 height 555
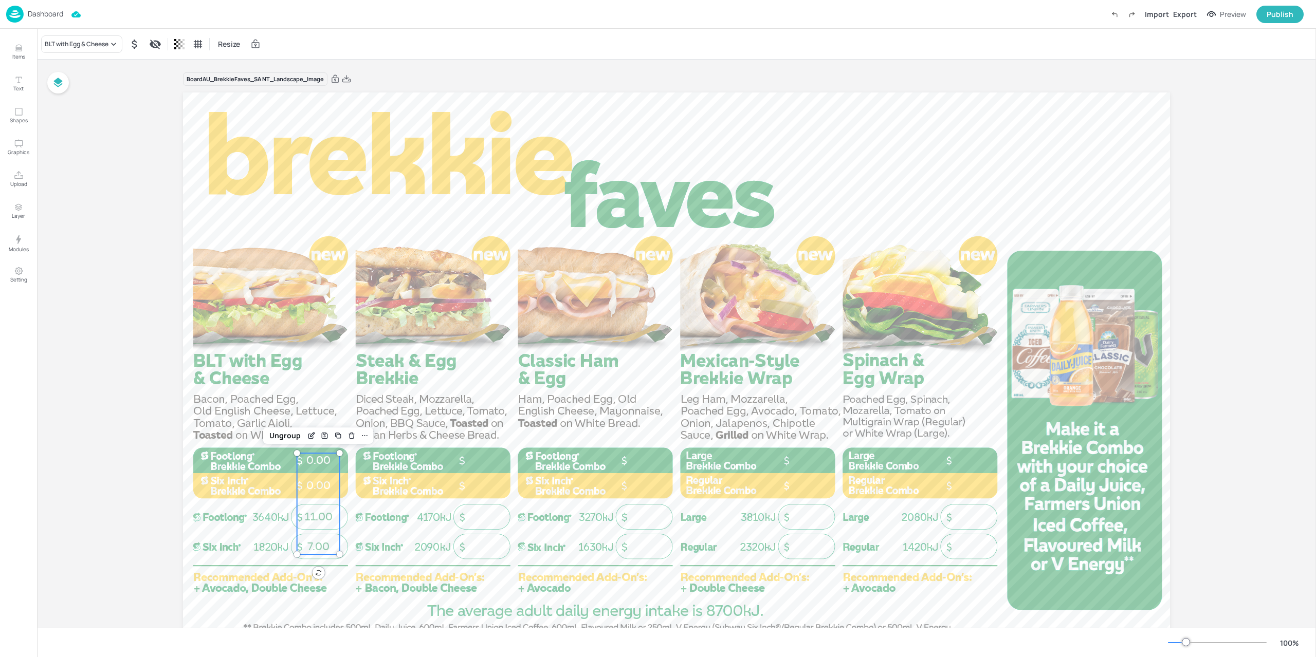
click at [323, 542] on span "7.00" at bounding box center [318, 546] width 22 height 13
drag, startPoint x: 447, startPoint y: 535, endPoint x: 491, endPoint y: 524, distance: 45.6
click at [491, 524] on div "7.00 11.00 0.00 0.00" at bounding box center [481, 503] width 43 height 101
drag, startPoint x: 603, startPoint y: 525, endPoint x: 643, endPoint y: 531, distance: 41.1
click at [643, 531] on div "7.00 11.00 0.00 0.00" at bounding box center [642, 503] width 43 height 101
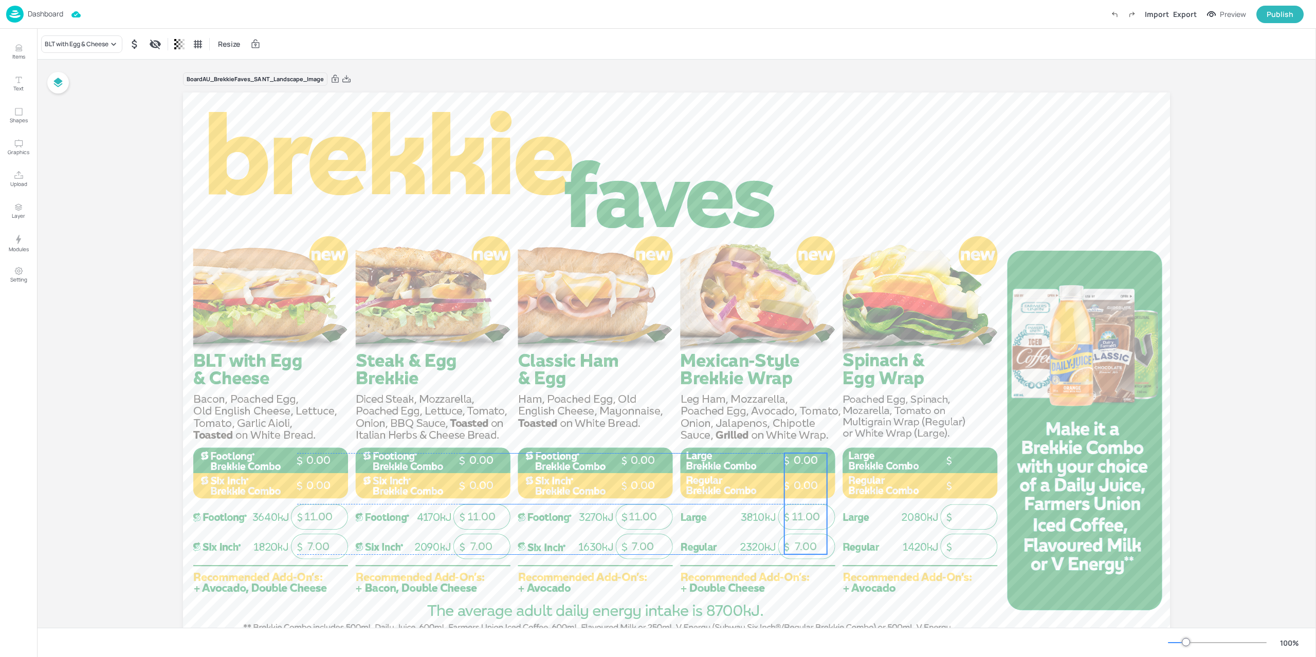
drag, startPoint x: 651, startPoint y: 538, endPoint x: 809, endPoint y: 530, distance: 157.9
click at [809, 530] on div "7.00 11.00 0.00 0.00" at bounding box center [805, 503] width 43 height 101
drag, startPoint x: 857, startPoint y: 531, endPoint x: 964, endPoint y: 524, distance: 107.7
click at [964, 524] on p "11.00" at bounding box center [968, 517] width 43 height 15
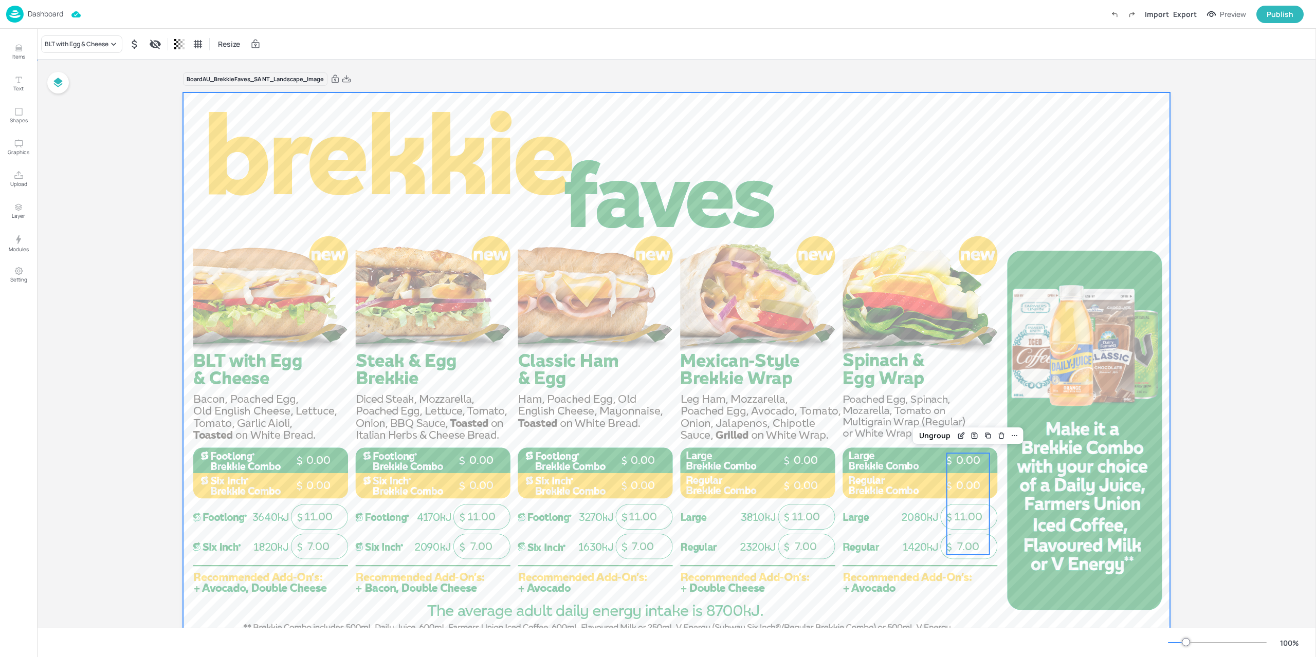
click at [913, 560] on div at bounding box center [676, 369] width 987 height 555
click at [474, 478] on p "0.00" at bounding box center [481, 485] width 43 height 15
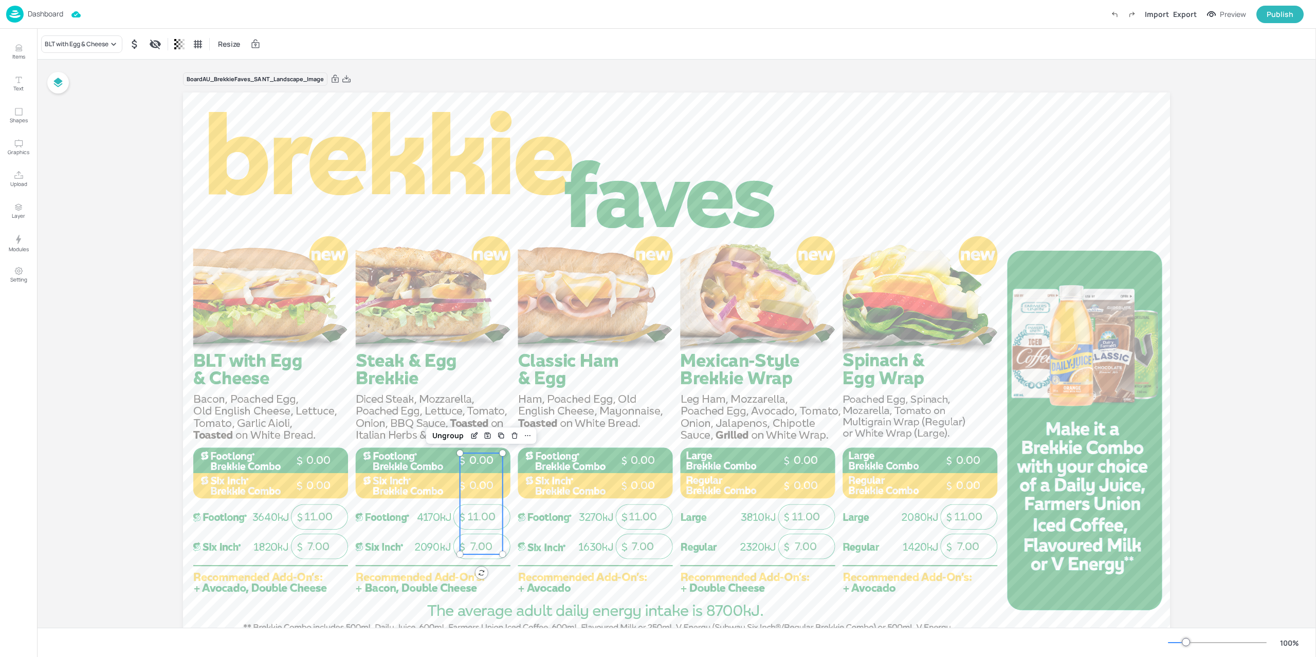
drag, startPoint x: 93, startPoint y: 34, endPoint x: 92, endPoint y: 41, distance: 6.2
click at [94, 34] on div "BLT with Egg & Cheese Resize" at bounding box center [676, 44] width 1279 height 30
click at [87, 46] on div "BLT with Egg & Cheese" at bounding box center [77, 44] width 64 height 9
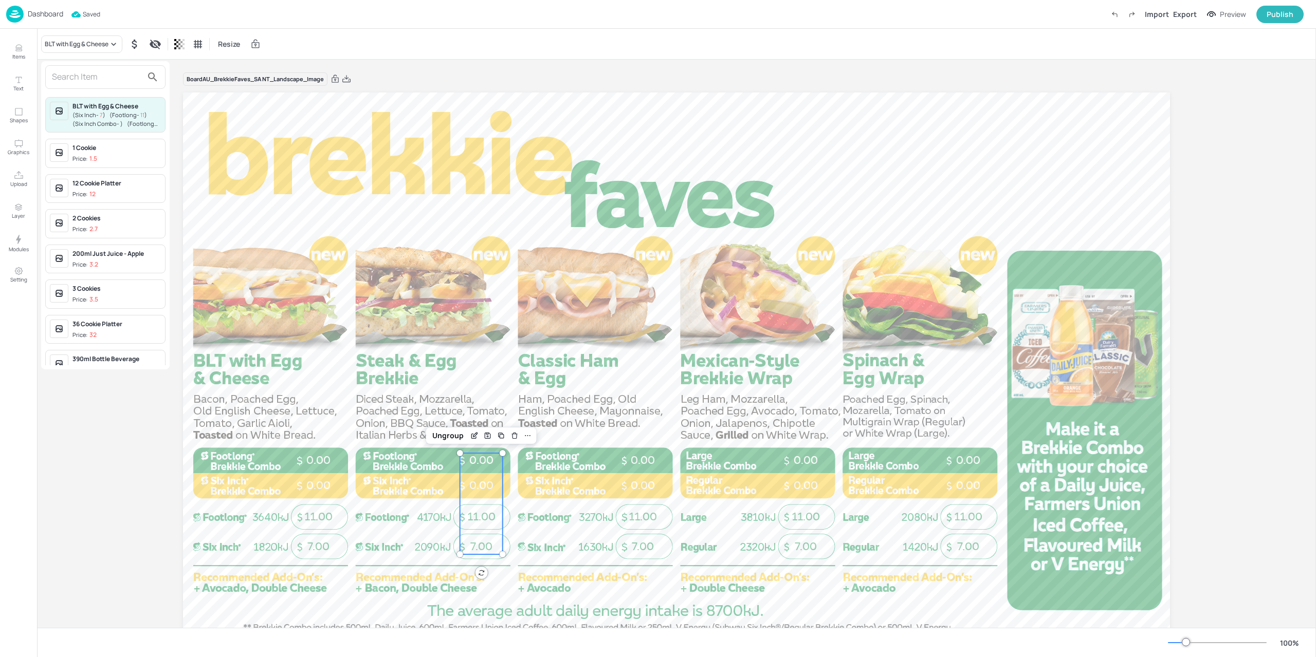
click at [83, 72] on input "text" at bounding box center [97, 77] width 90 height 16
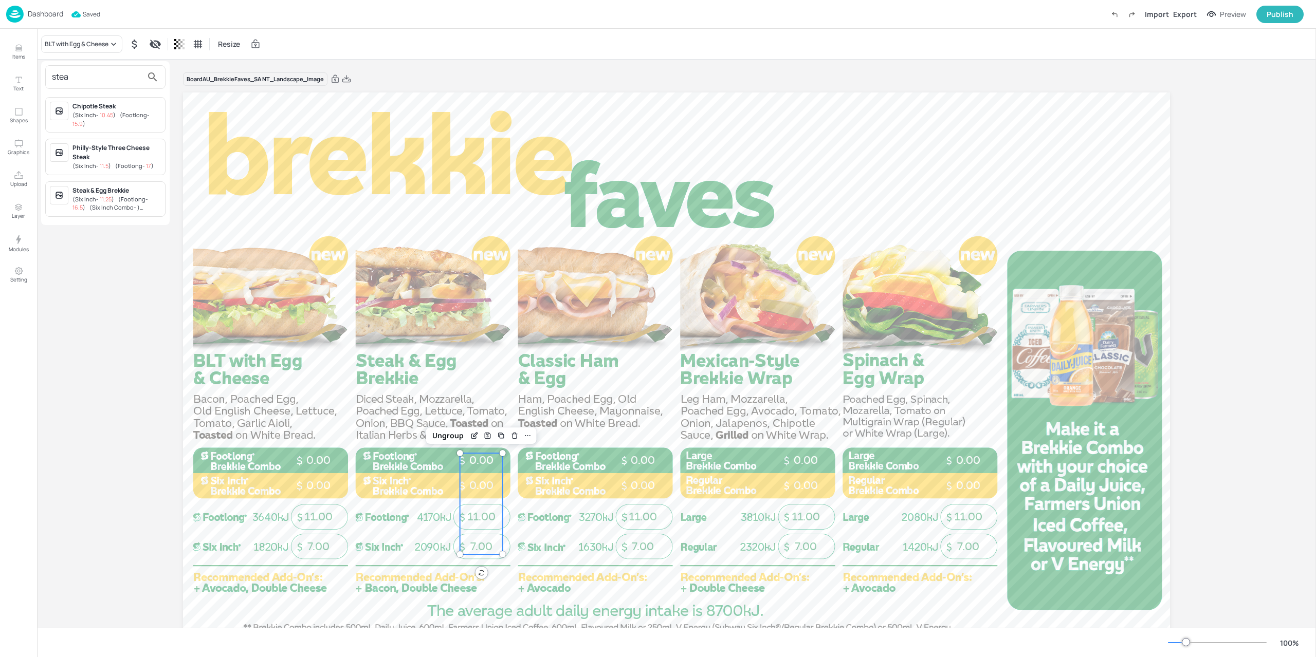
type input "stea"
click at [133, 196] on span "( Footlong - 16.5 )" at bounding box center [110, 203] width 76 height 16
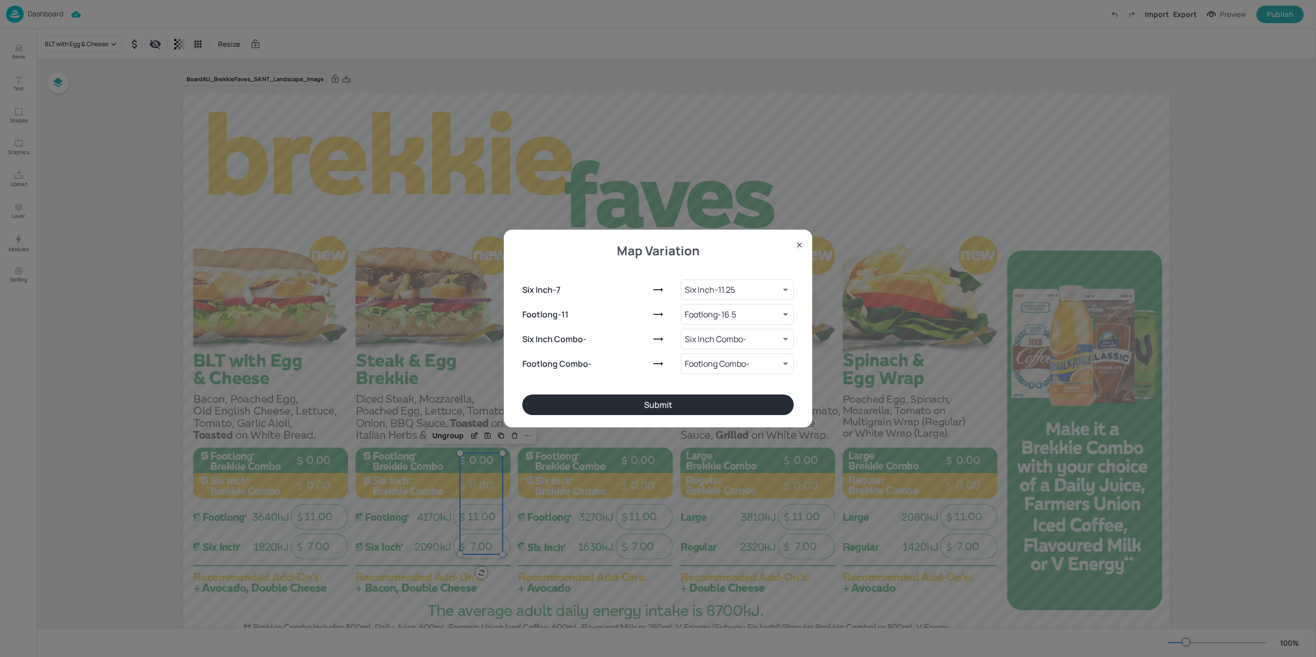
click at [638, 402] on button "Submit" at bounding box center [657, 405] width 271 height 21
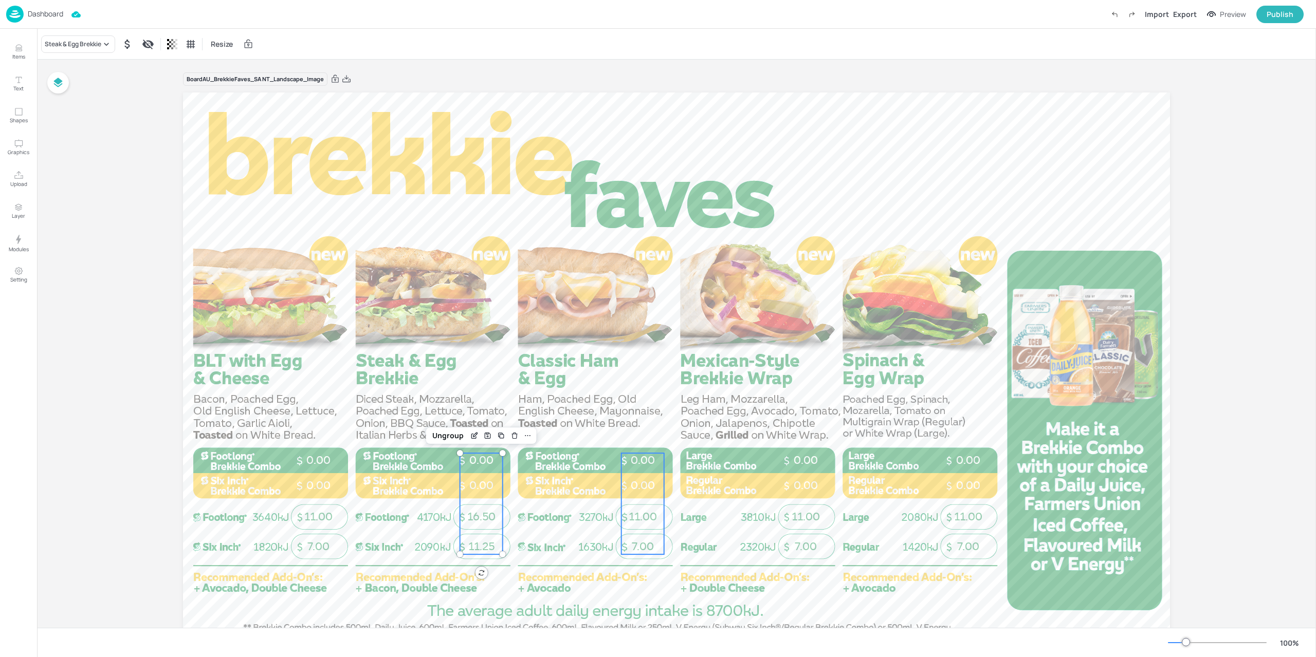
click at [655, 494] on div "7.00 11.00 0.00 0.00" at bounding box center [642, 503] width 43 height 101
click at [84, 43] on div "BLT with Egg & Cheese" at bounding box center [77, 44] width 64 height 9
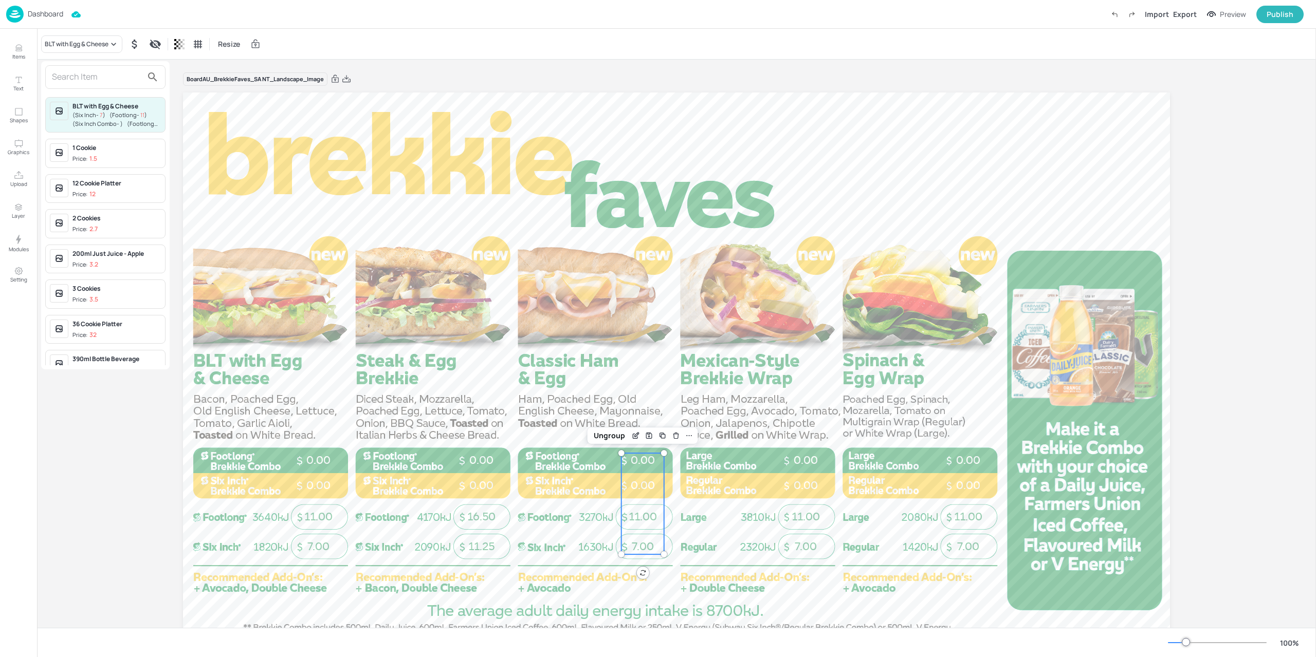
click at [98, 75] on input "text" at bounding box center [97, 77] width 90 height 16
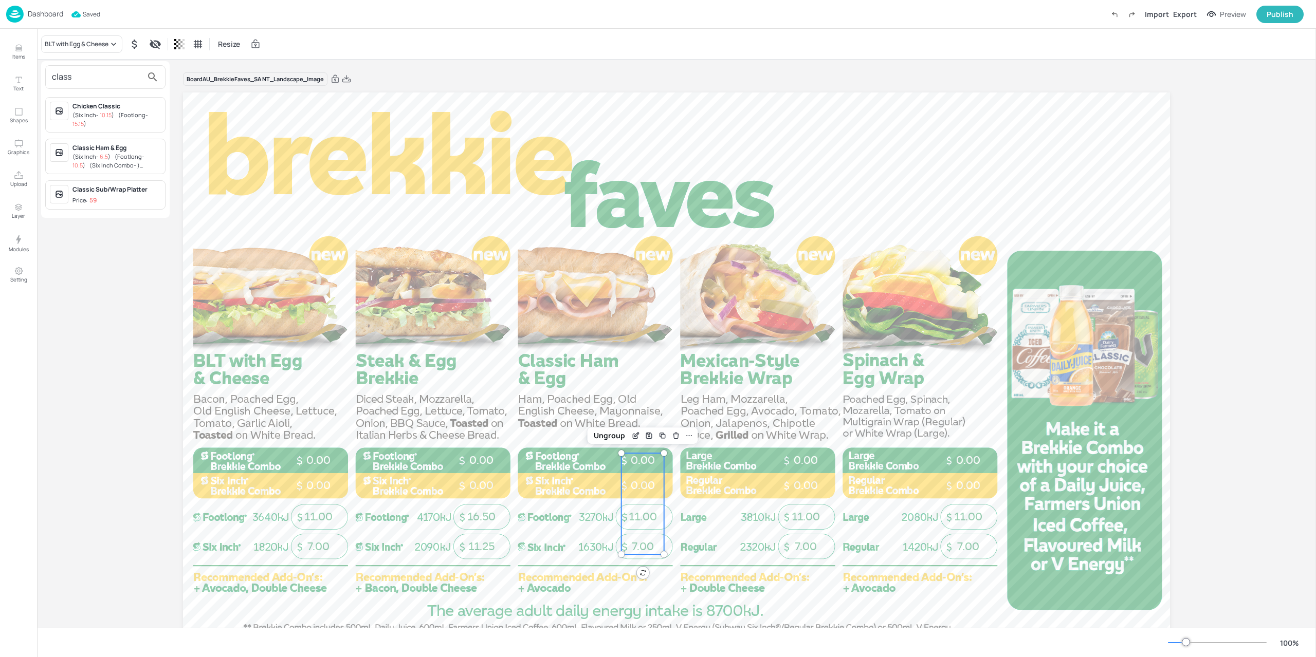
type input "class"
click at [126, 157] on span "( Footlong - 10.5 )" at bounding box center [108, 161] width 72 height 16
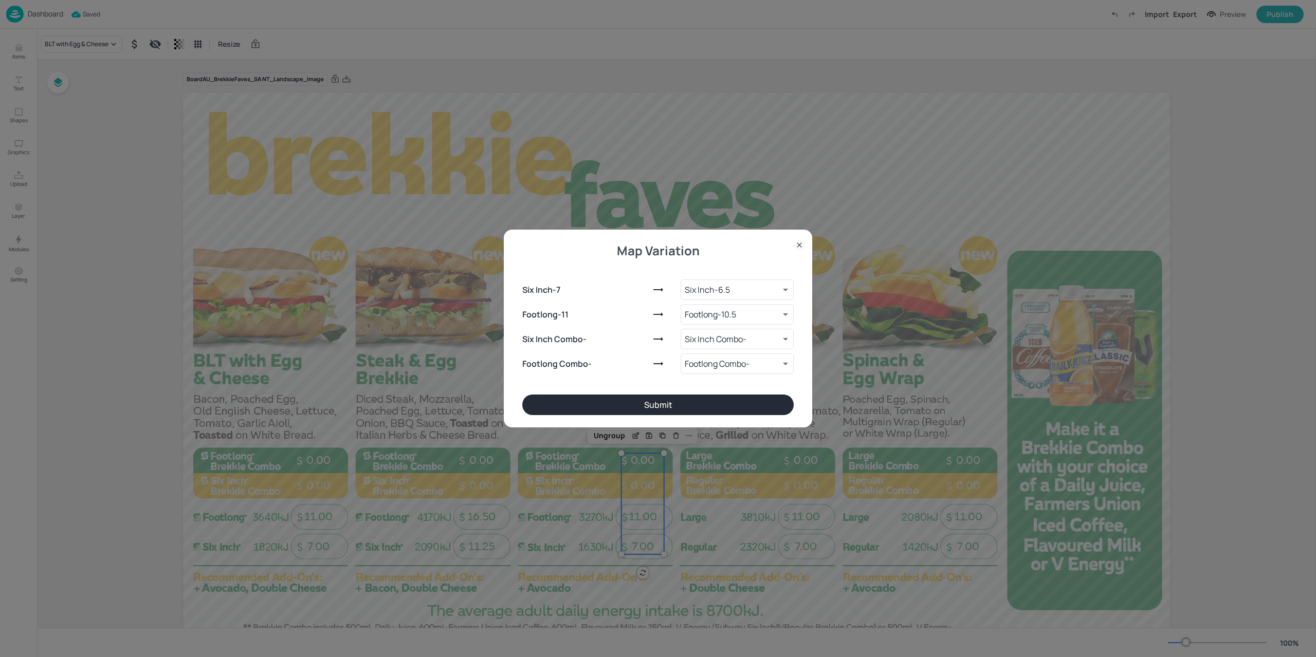
click at [737, 395] on button "Submit" at bounding box center [657, 405] width 271 height 21
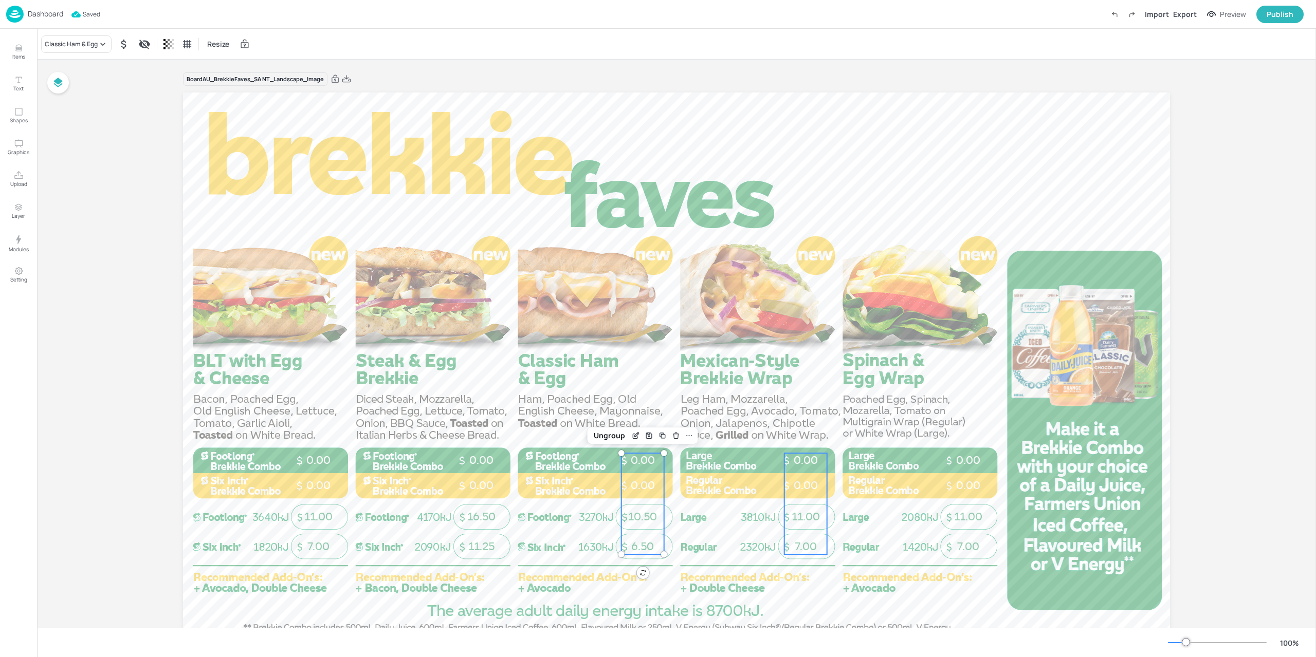
click at [801, 503] on div "7.00 11.00 0.00 0.00" at bounding box center [805, 503] width 43 height 101
click at [62, 33] on div "BLT with Egg & Cheese Resize" at bounding box center [676, 44] width 1279 height 30
click at [63, 39] on div "BLT with Egg & Cheese" at bounding box center [81, 43] width 81 height 17
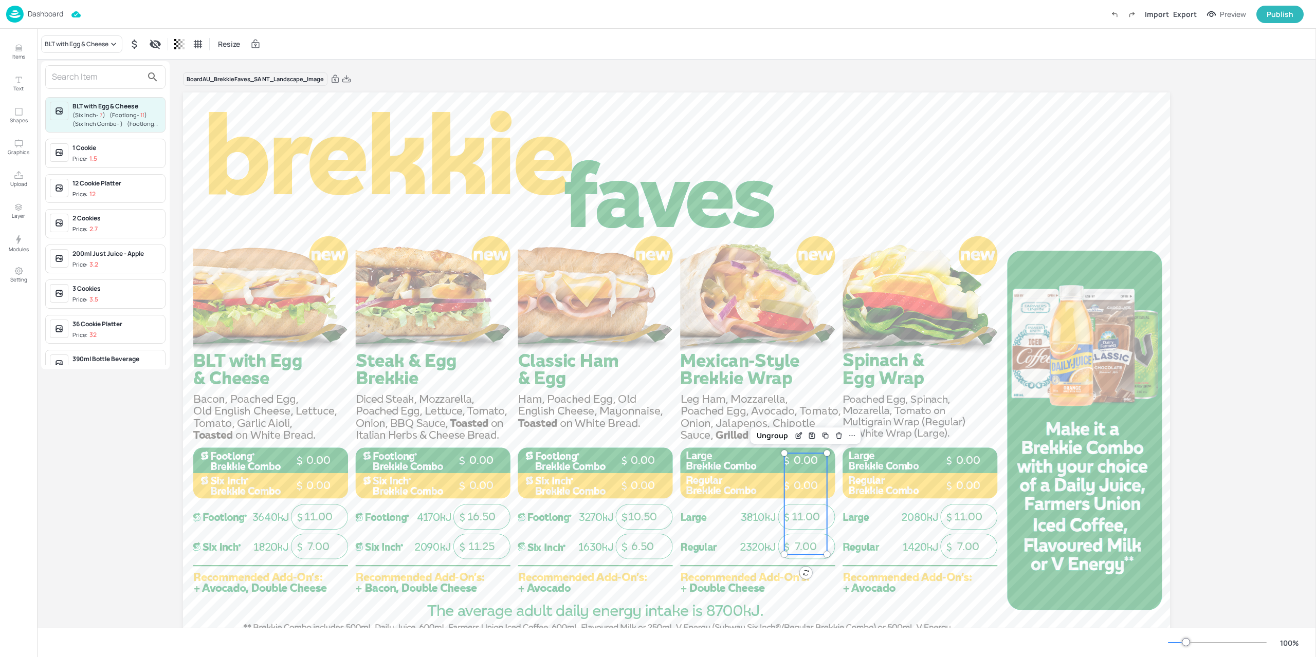
click at [71, 77] on input "text" at bounding box center [97, 77] width 90 height 16
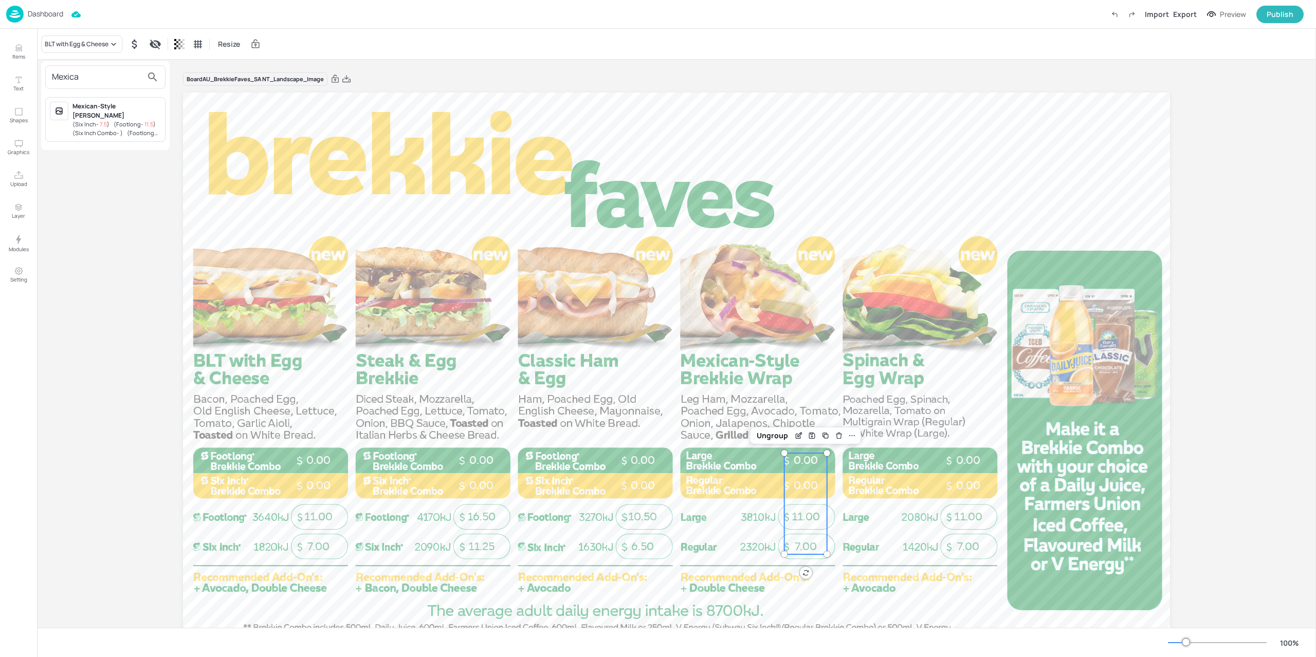
type input "Mexica"
click at [83, 120] on span "( Six Inch - 7.5 )" at bounding box center [90, 124] width 37 height 8
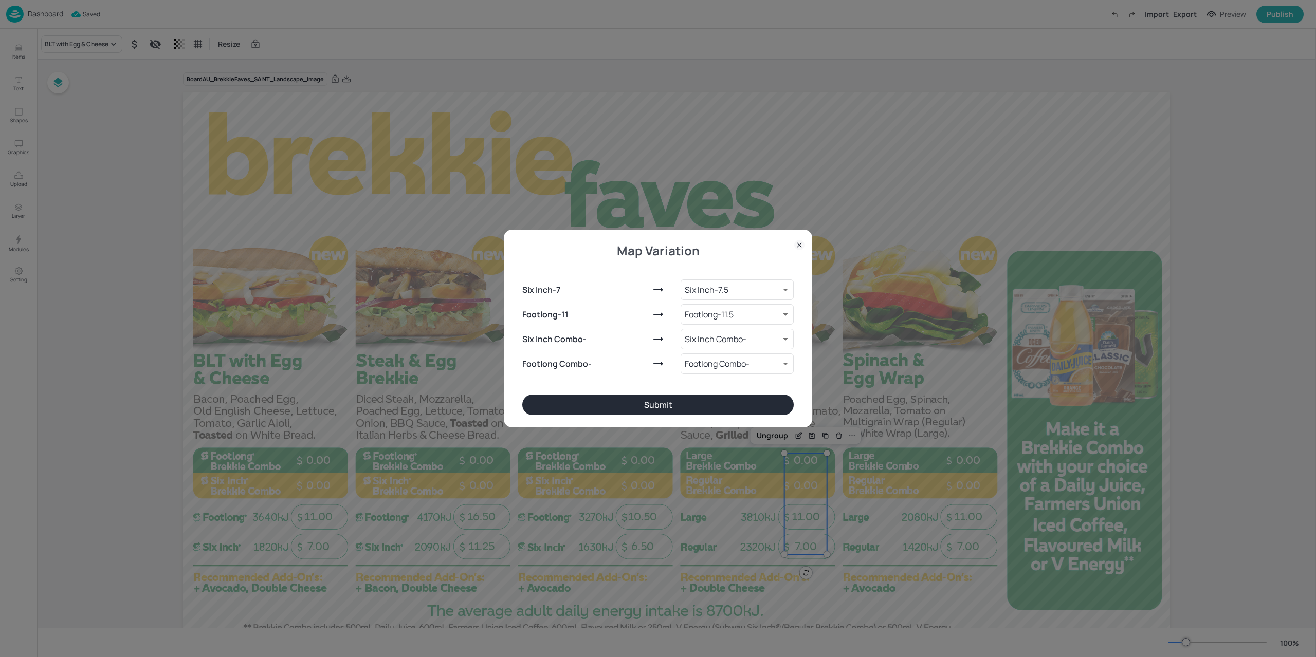
click at [696, 396] on button "Submit" at bounding box center [657, 405] width 271 height 21
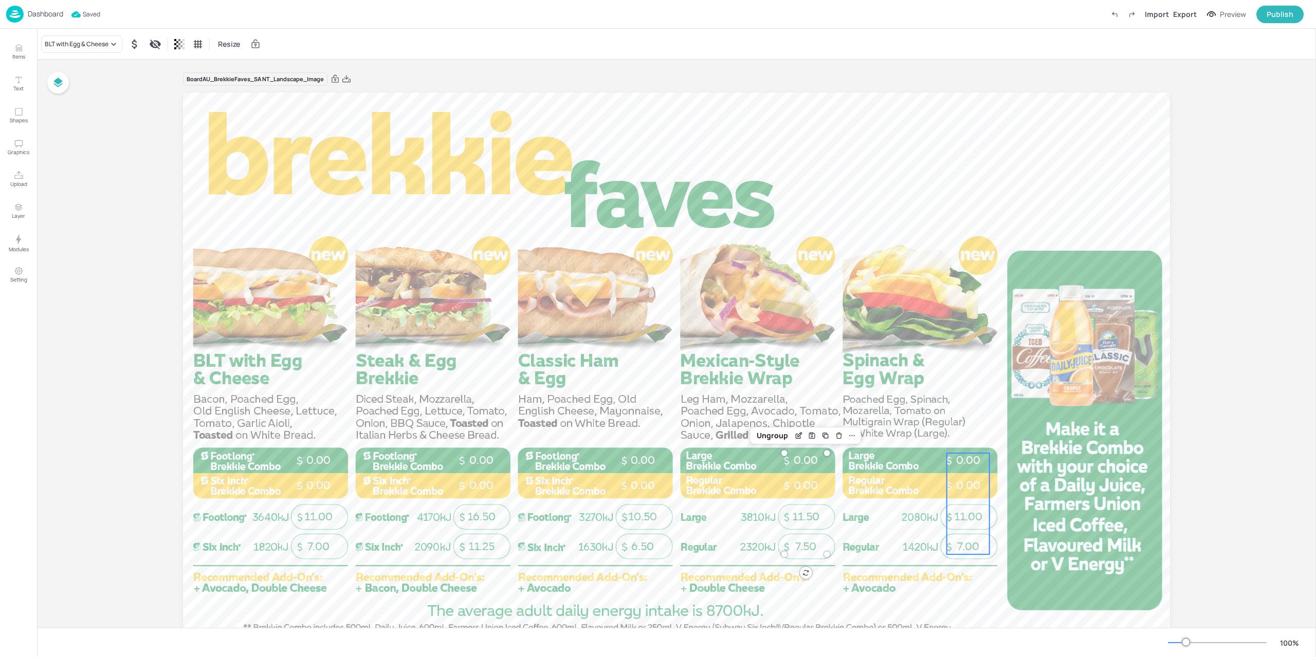
click at [974, 511] on span "11.00" at bounding box center [968, 516] width 28 height 13
click at [81, 40] on div "BLT with Egg & Cheese" at bounding box center [77, 44] width 64 height 9
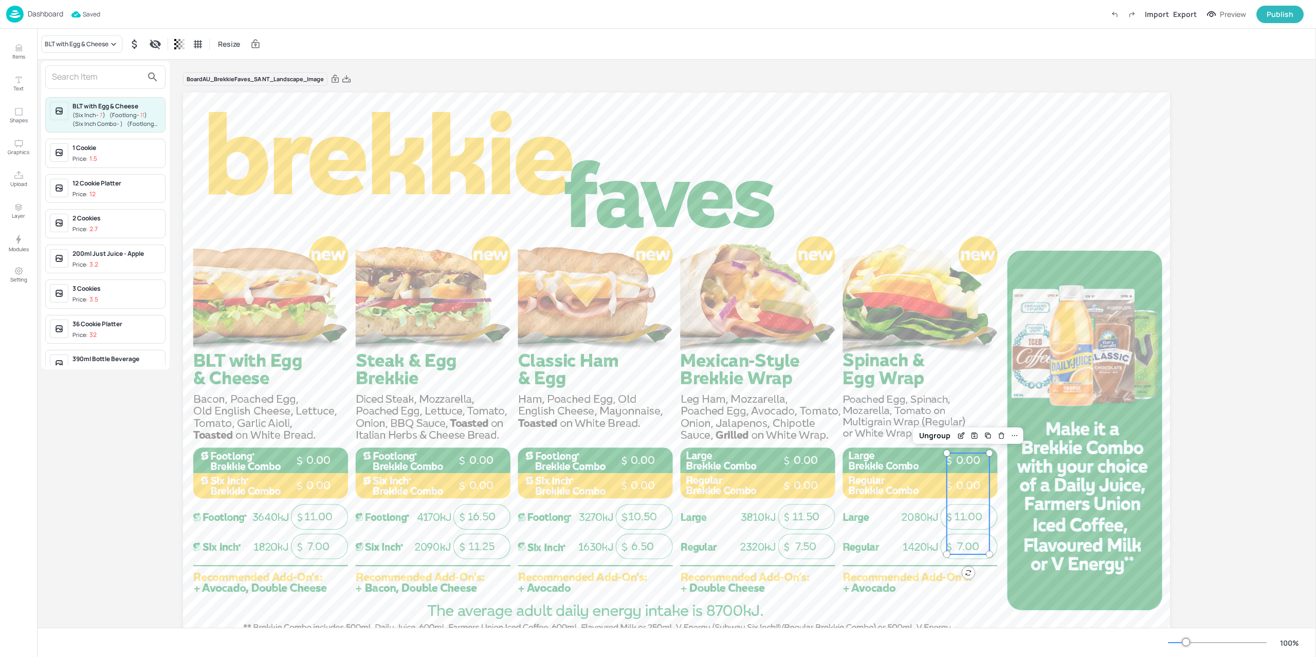
click at [78, 73] on input "text" at bounding box center [97, 77] width 90 height 16
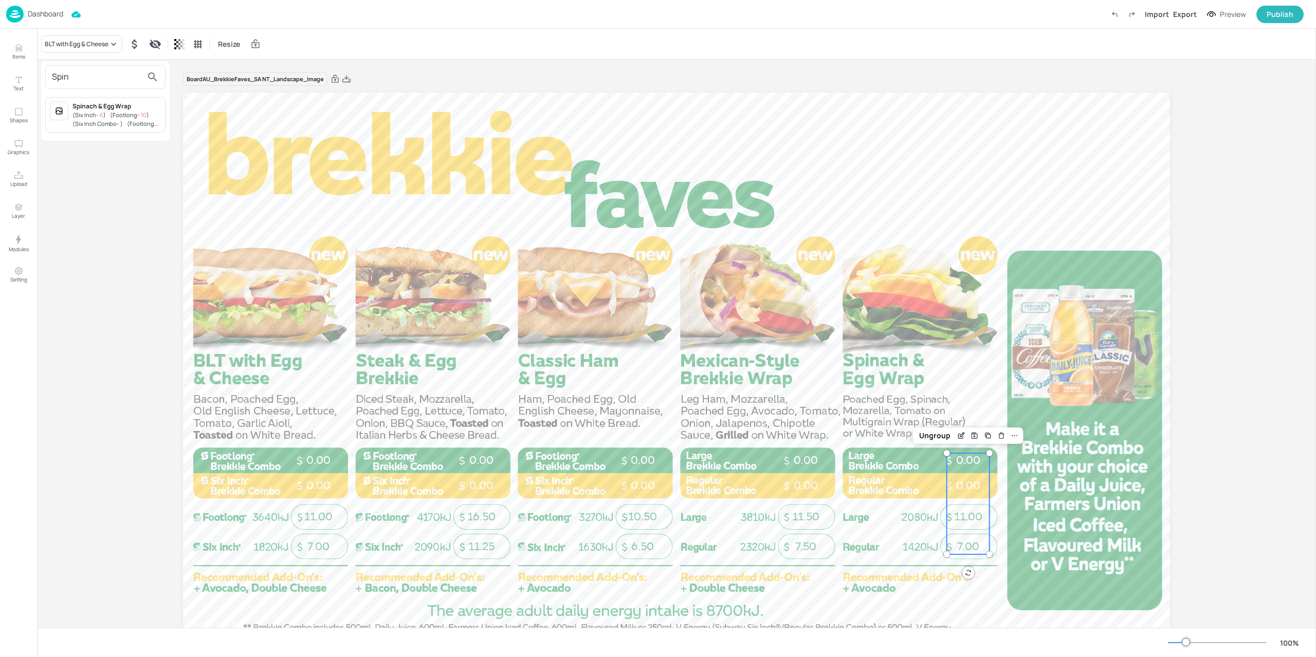
type input "Spin"
click at [112, 111] on span "( Footlong - 10 )" at bounding box center [129, 115] width 39 height 8
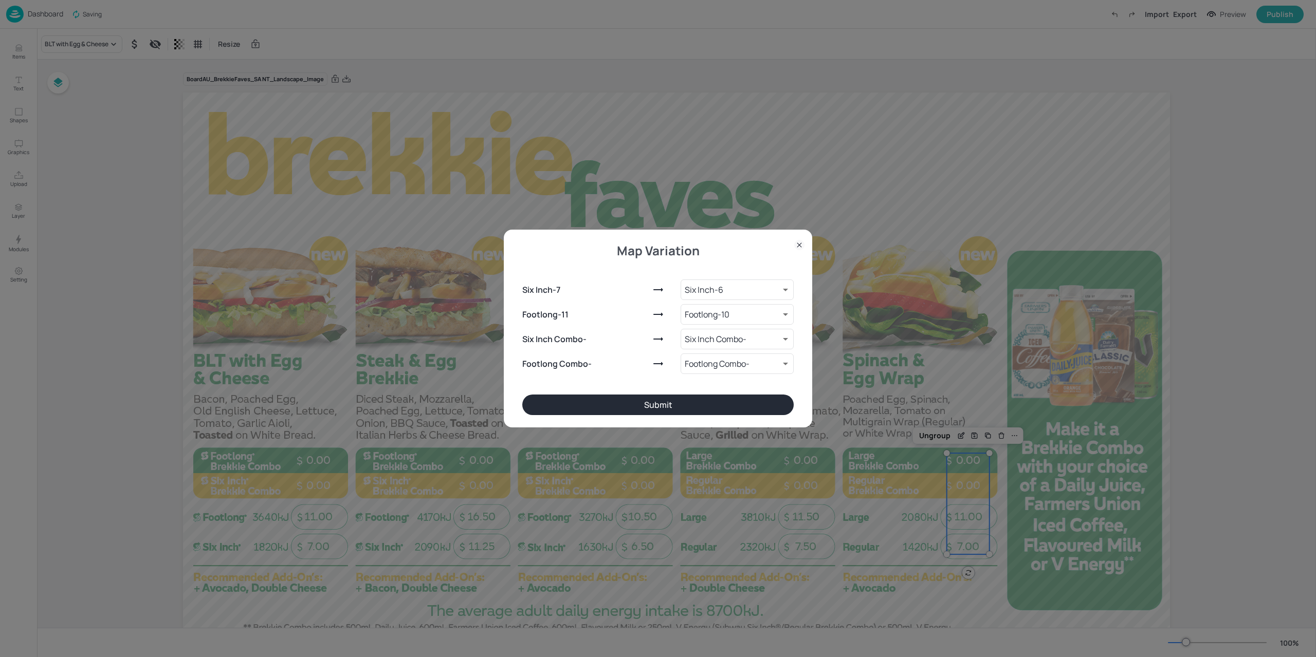
click at [682, 392] on div "Six Inch - 7 Six Inch - 6 9266826 ​ Footlong - 11 Footlong - 10 9266827 ​ Six I…" at bounding box center [657, 325] width 271 height 140
click at [679, 402] on button "Submit" at bounding box center [657, 405] width 271 height 21
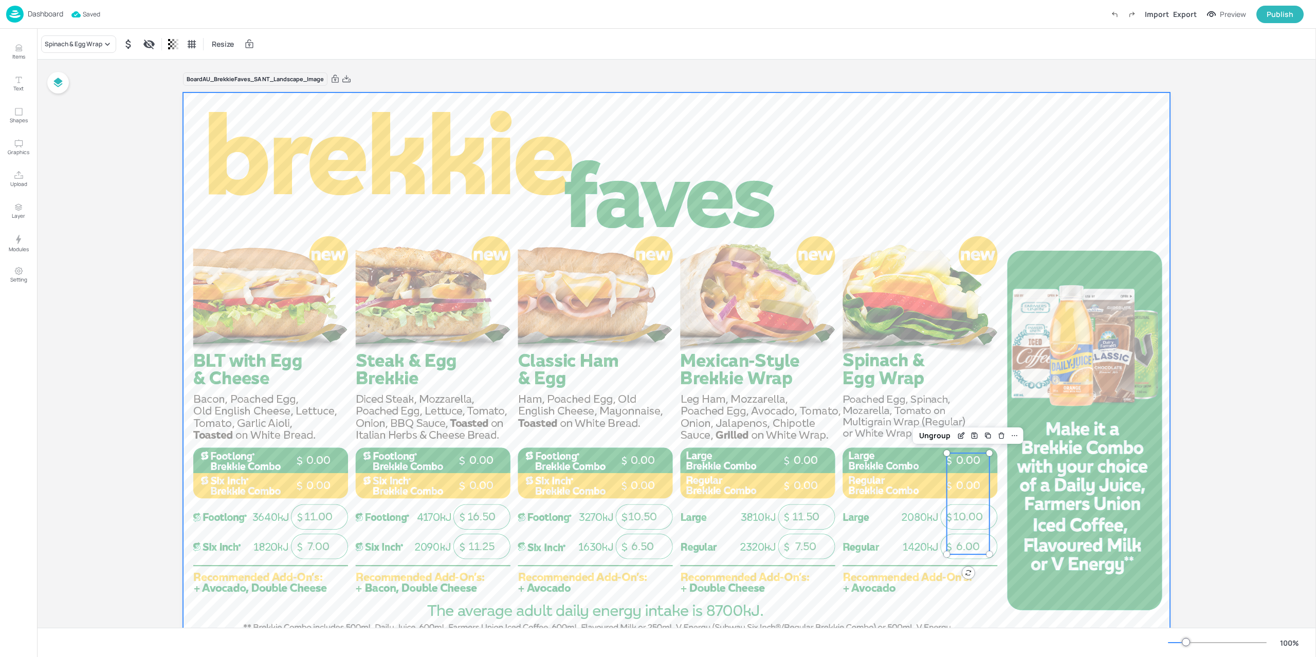
click at [246, 410] on div at bounding box center [676, 369] width 987 height 555
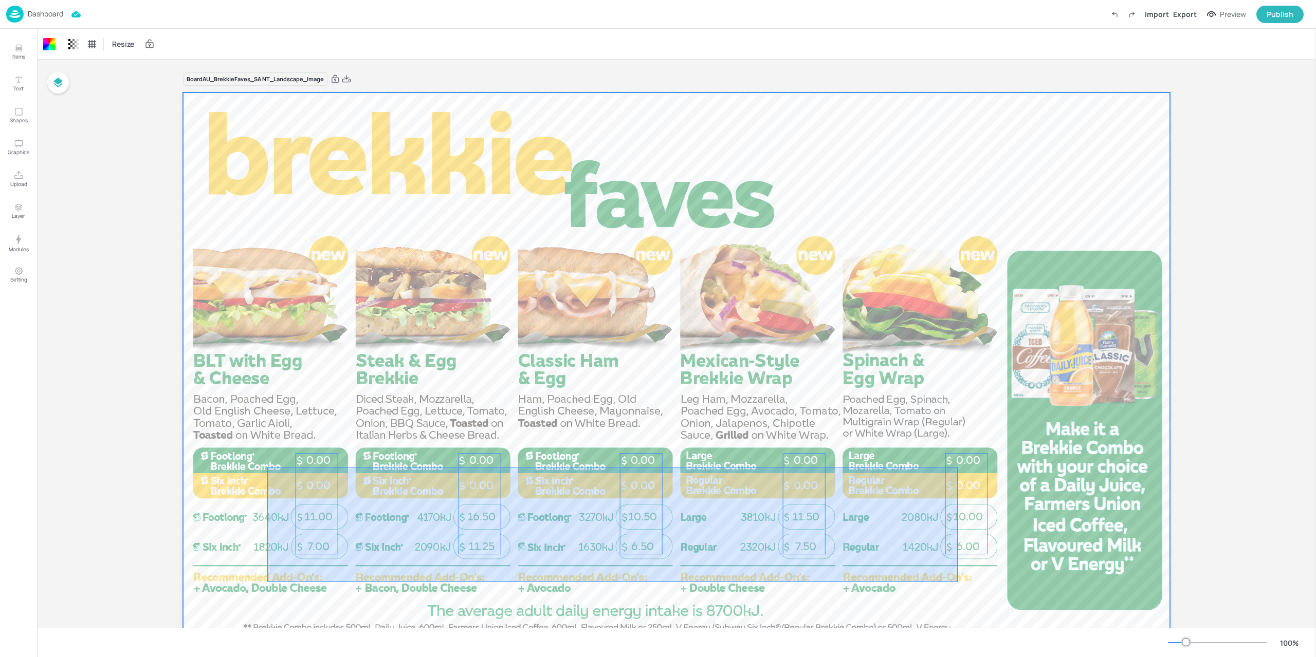
drag, startPoint x: 764, startPoint y: 535, endPoint x: 266, endPoint y: 467, distance: 502.6
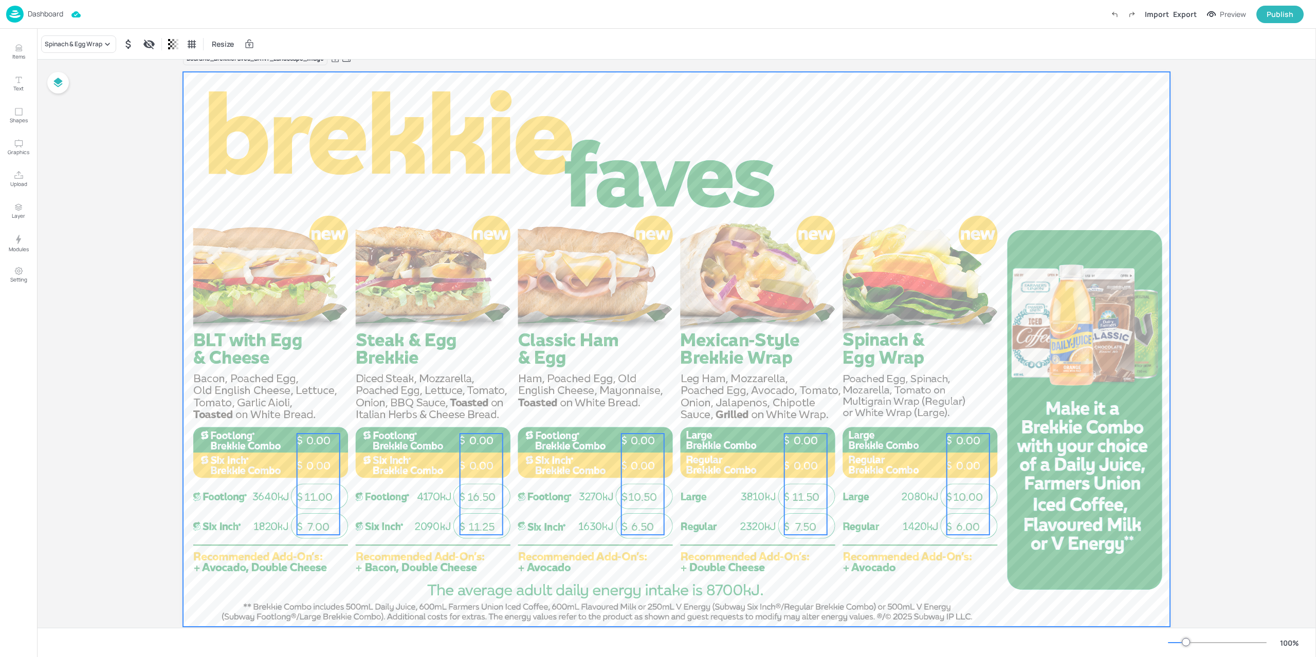
scroll to position [41, 0]
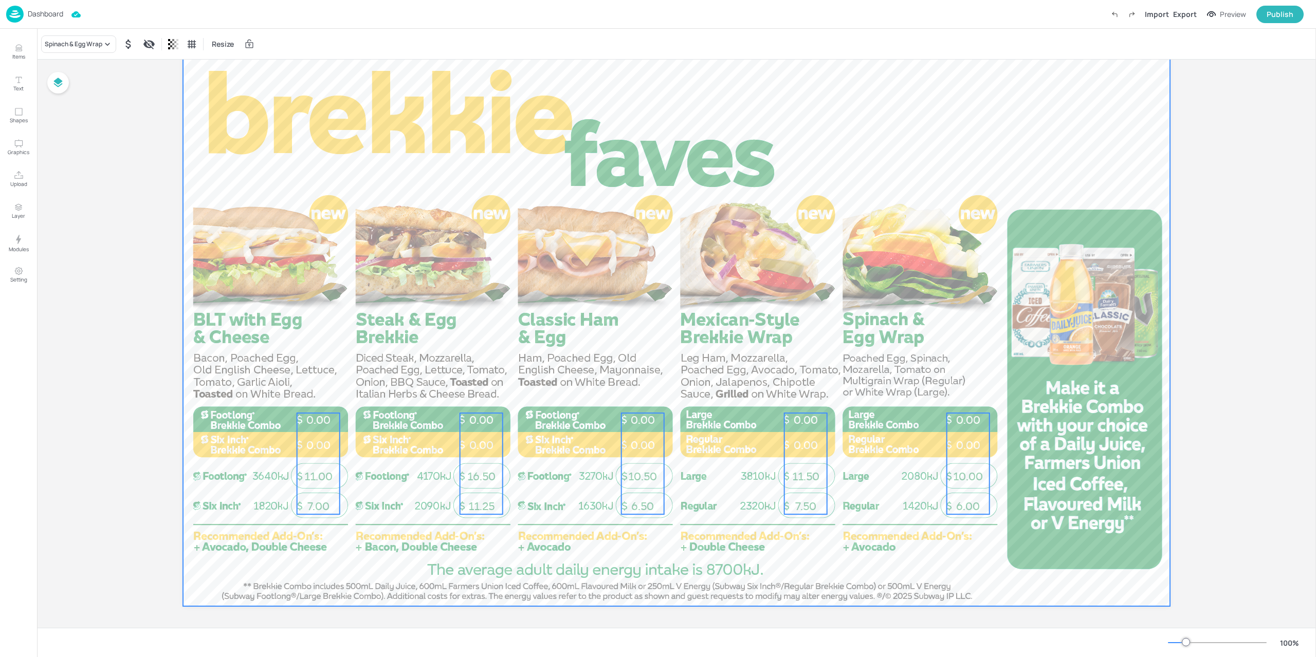
click at [235, 514] on div at bounding box center [676, 328] width 987 height 555
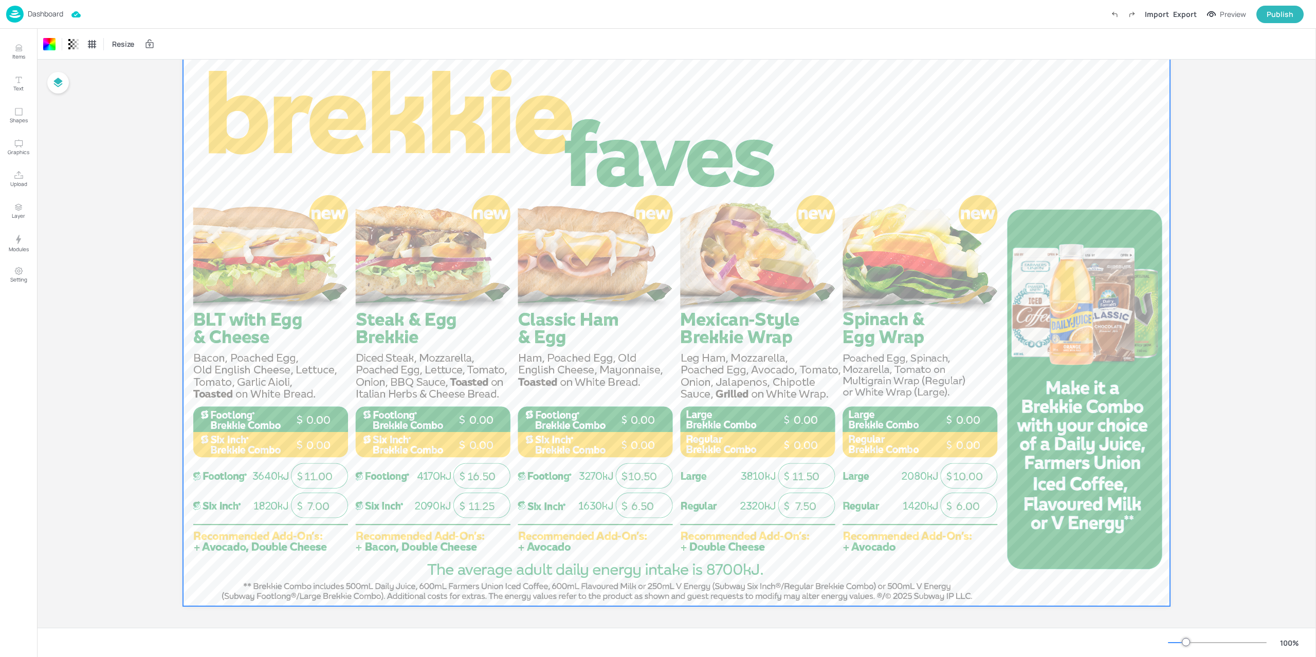
drag, startPoint x: 238, startPoint y: 516, endPoint x: 930, endPoint y: 431, distance: 696.4
click at [930, 431] on div "Board AU_BrekkieFaves_SA NT_Landscape_Image 7.00 11.00 0.00 0.00 11.25 16.50 0.…" at bounding box center [676, 325] width 1044 height 614
drag, startPoint x: 290, startPoint y: 526, endPoint x: 411, endPoint y: 479, distance: 130.0
click at [450, 479] on div at bounding box center [676, 328] width 987 height 555
click at [240, 437] on div at bounding box center [676, 328] width 987 height 555
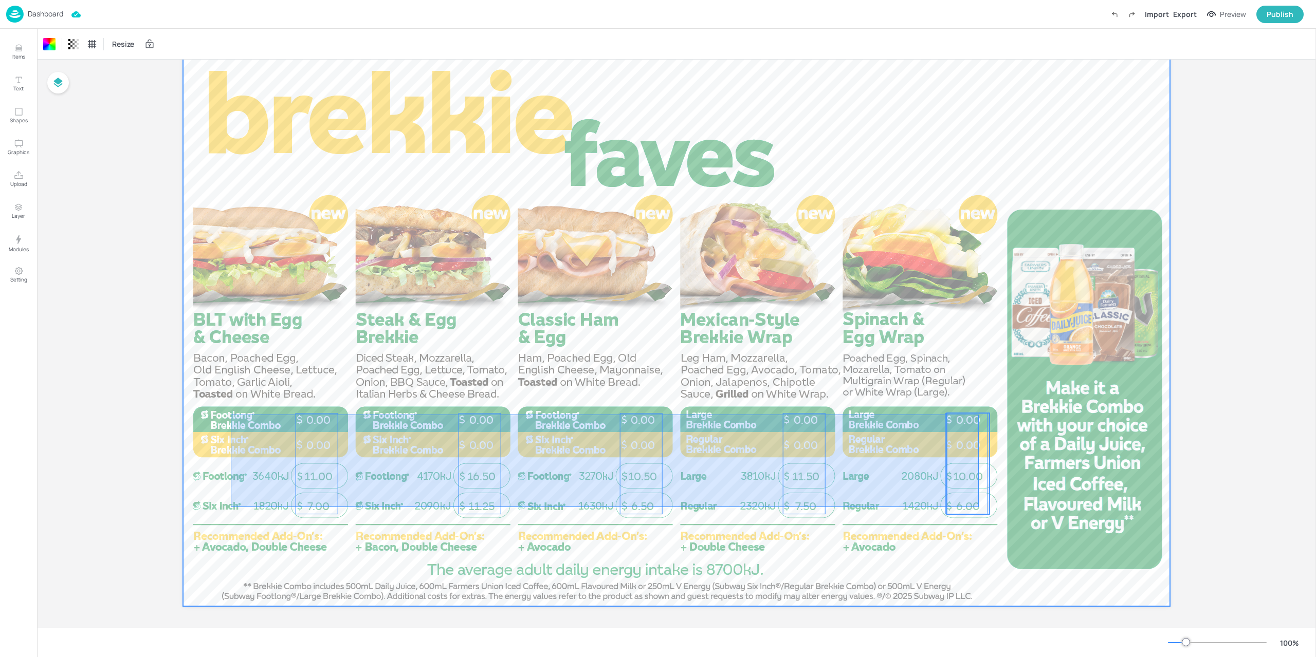
drag, startPoint x: 234, startPoint y: 417, endPoint x: 979, endPoint y: 509, distance: 751.3
click at [979, 51] on div "7.00 11.00 0.00 0.00 11.25 16.50 0.00 0.00 6.50 10.50 0.00 0.00 7.50 11.50 0.00…" at bounding box center [676, 51] width 987 height 0
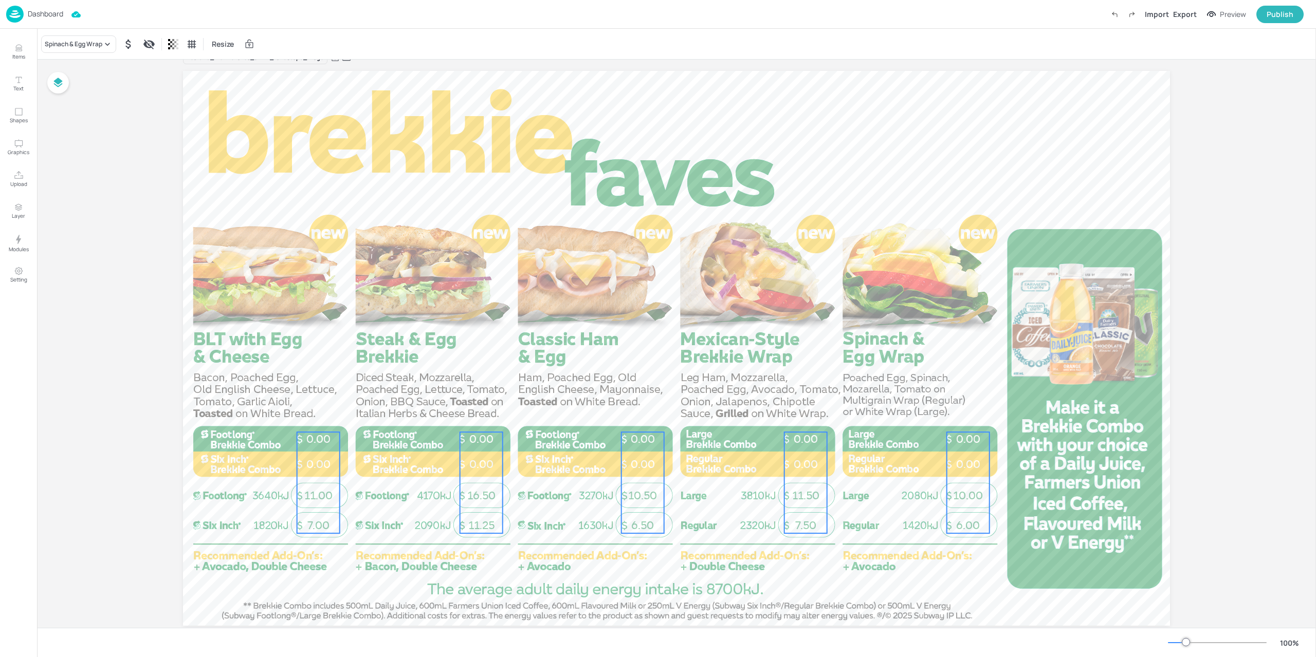
scroll to position [21, 0]
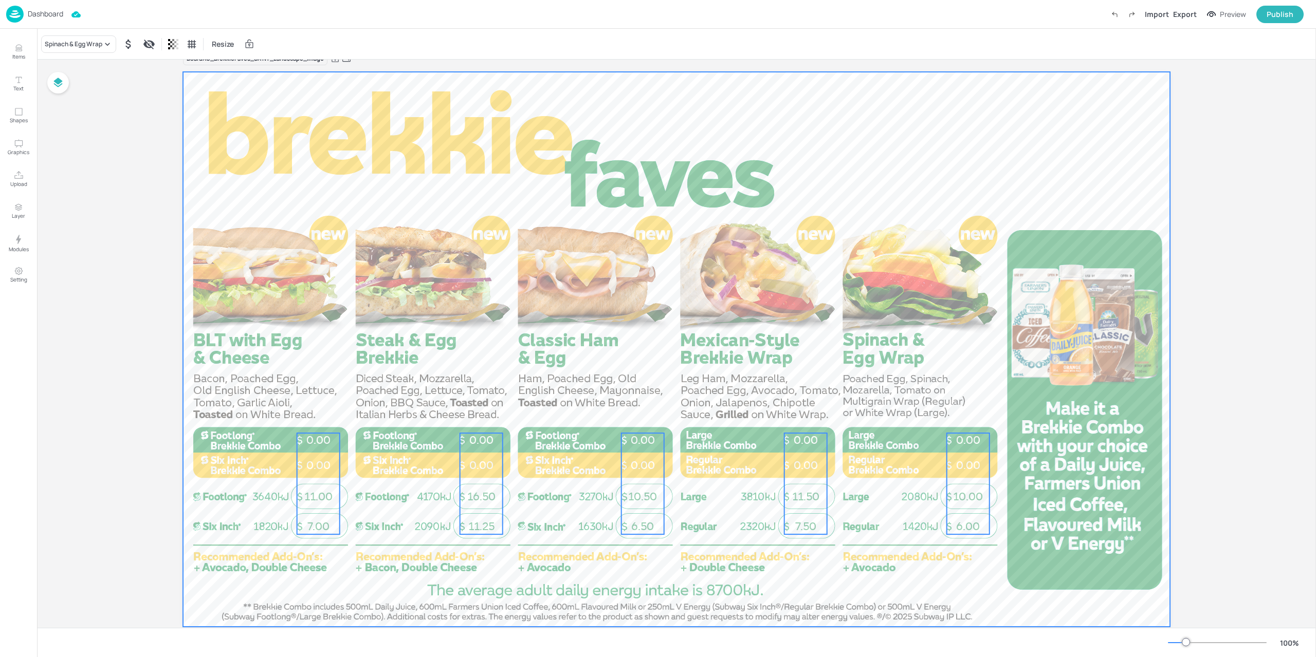
click at [970, 577] on div at bounding box center [676, 349] width 987 height 555
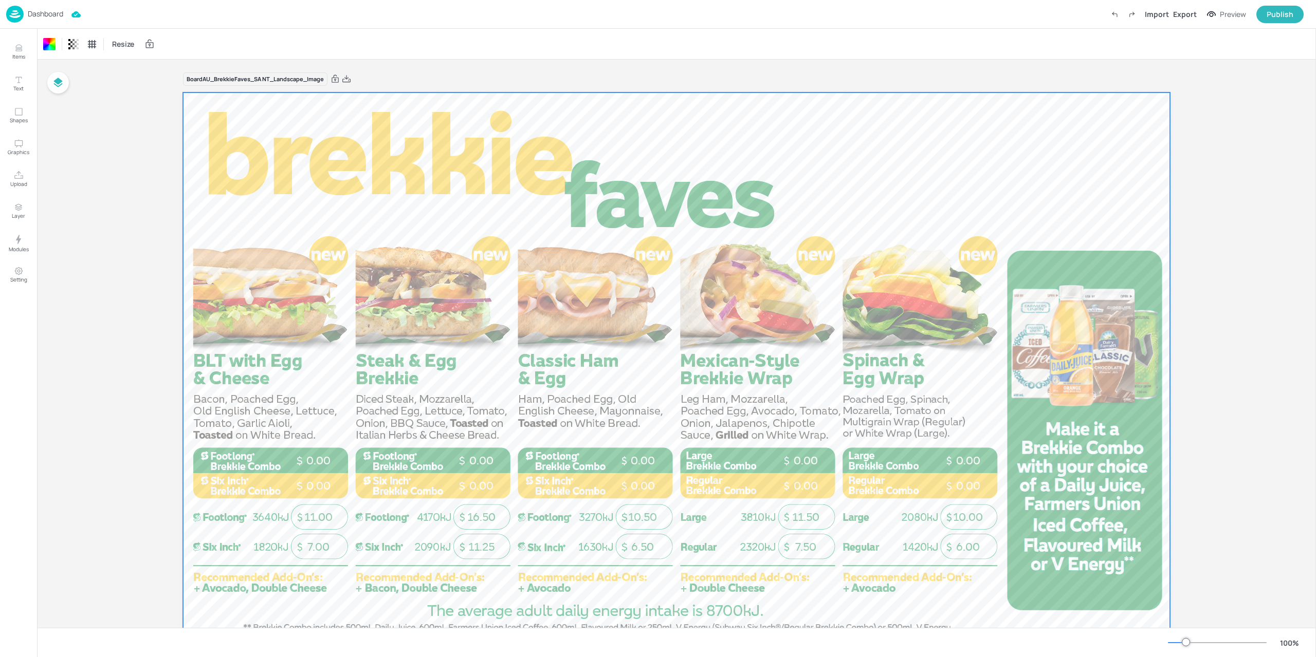
scroll to position [21, 0]
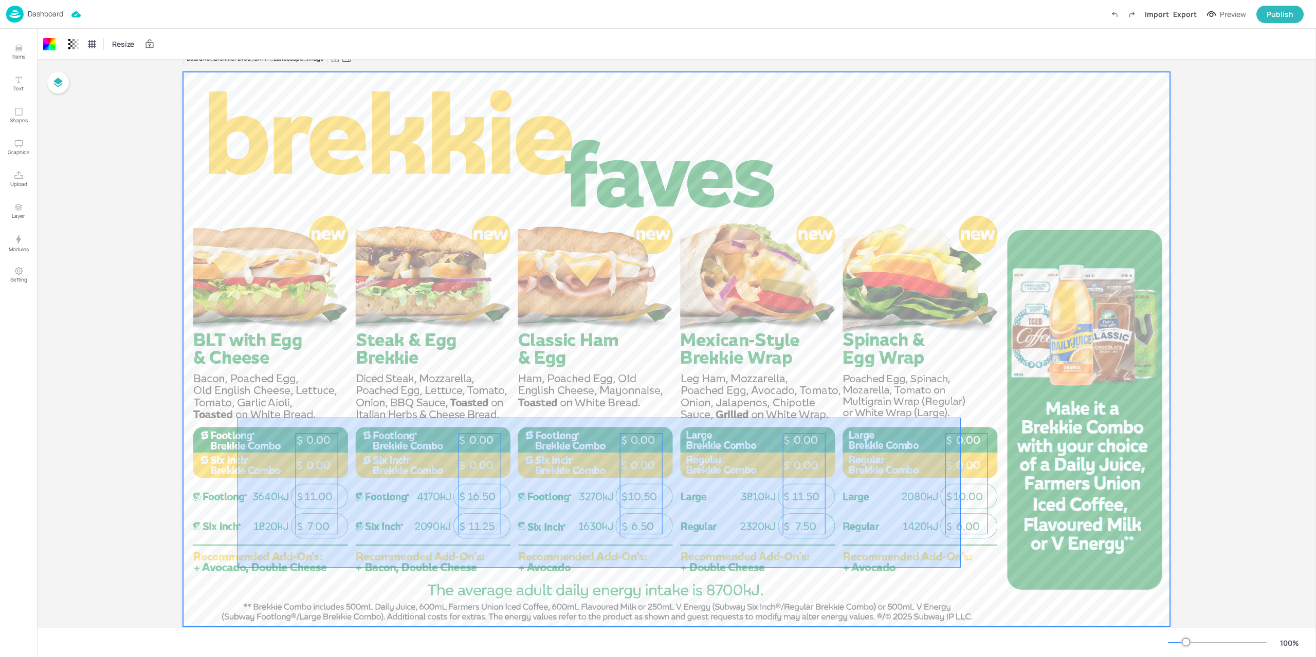
drag, startPoint x: 245, startPoint y: 422, endPoint x: 961, endPoint y: 568, distance: 731.0
click at [961, 568] on div at bounding box center [676, 349] width 987 height 555
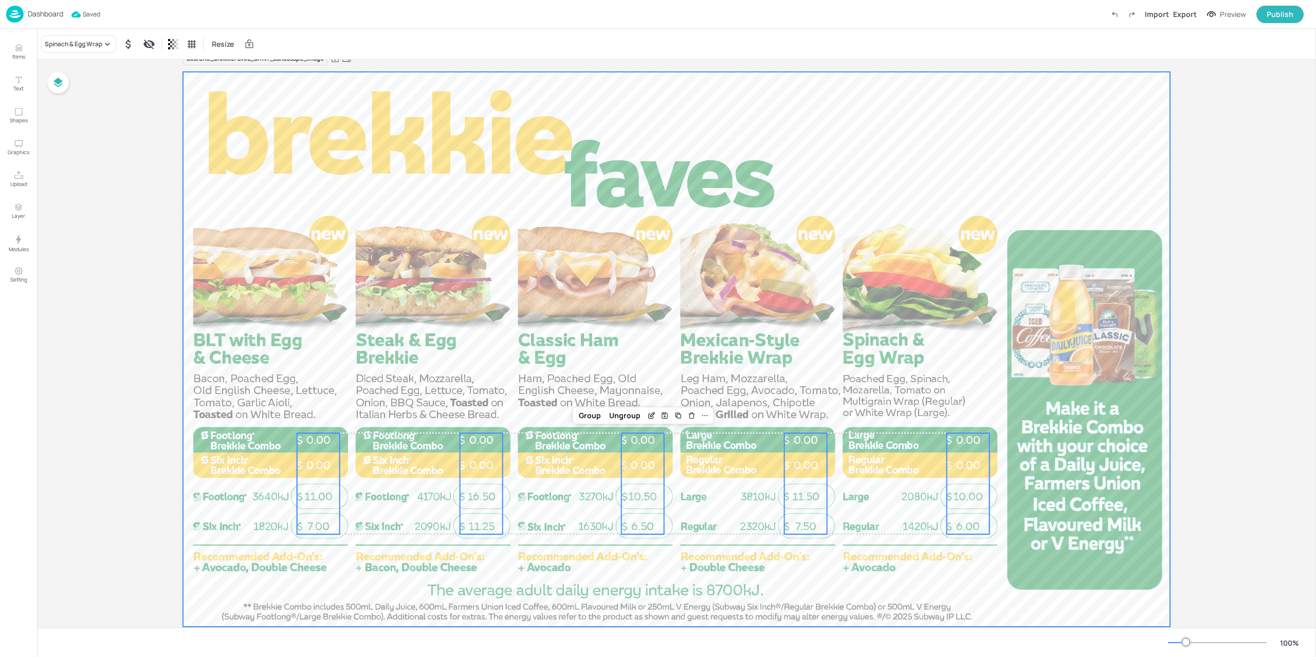
click at [840, 590] on div at bounding box center [676, 349] width 987 height 555
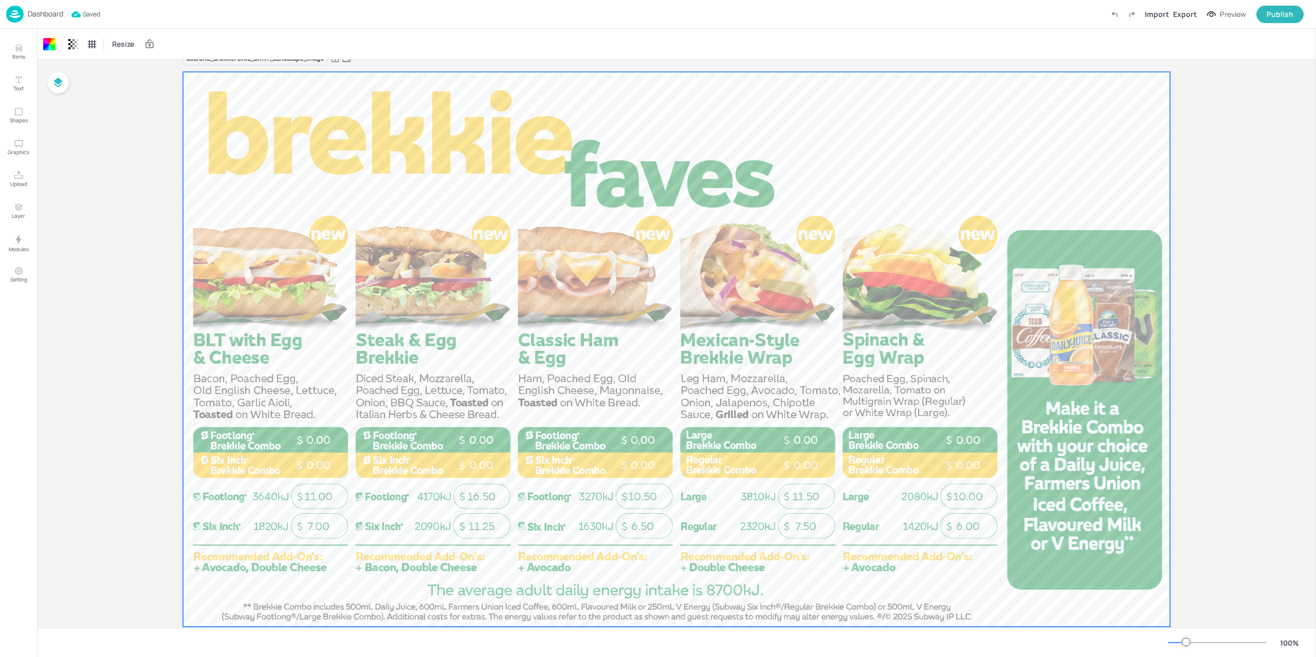
click at [19, 17] on img at bounding box center [14, 14] width 17 height 17
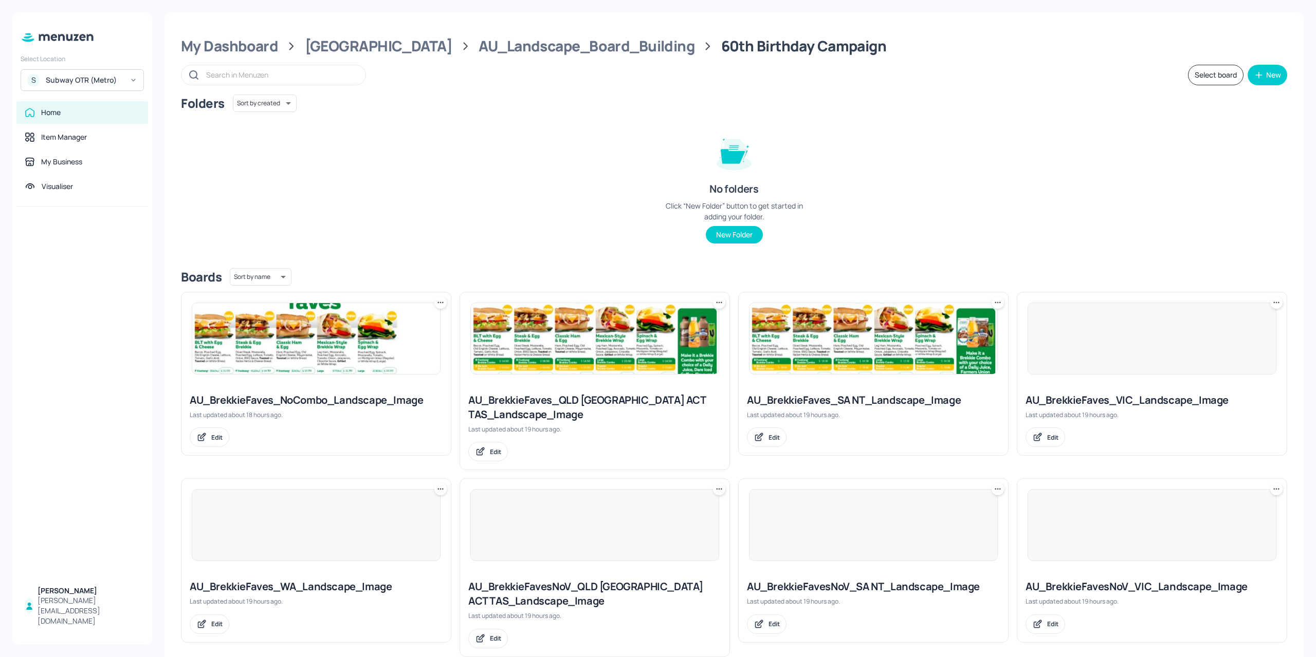
click at [861, 369] on img at bounding box center [873, 338] width 248 height 71
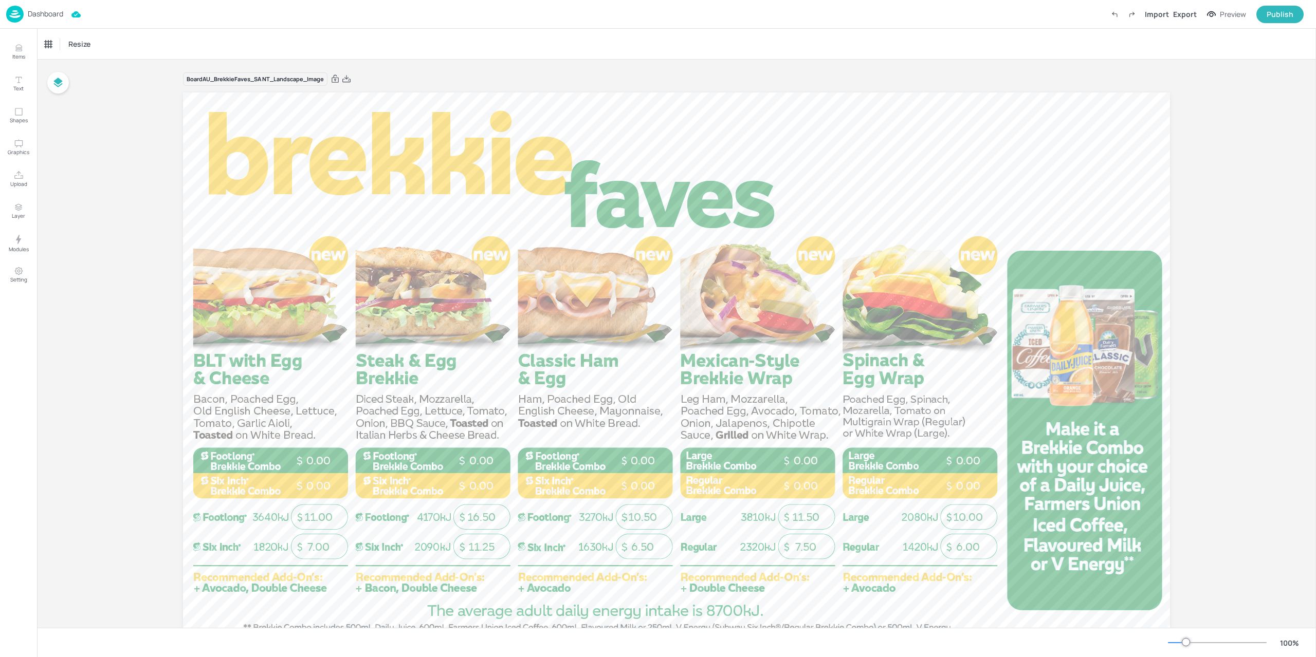
click at [21, 16] on img at bounding box center [14, 14] width 17 height 17
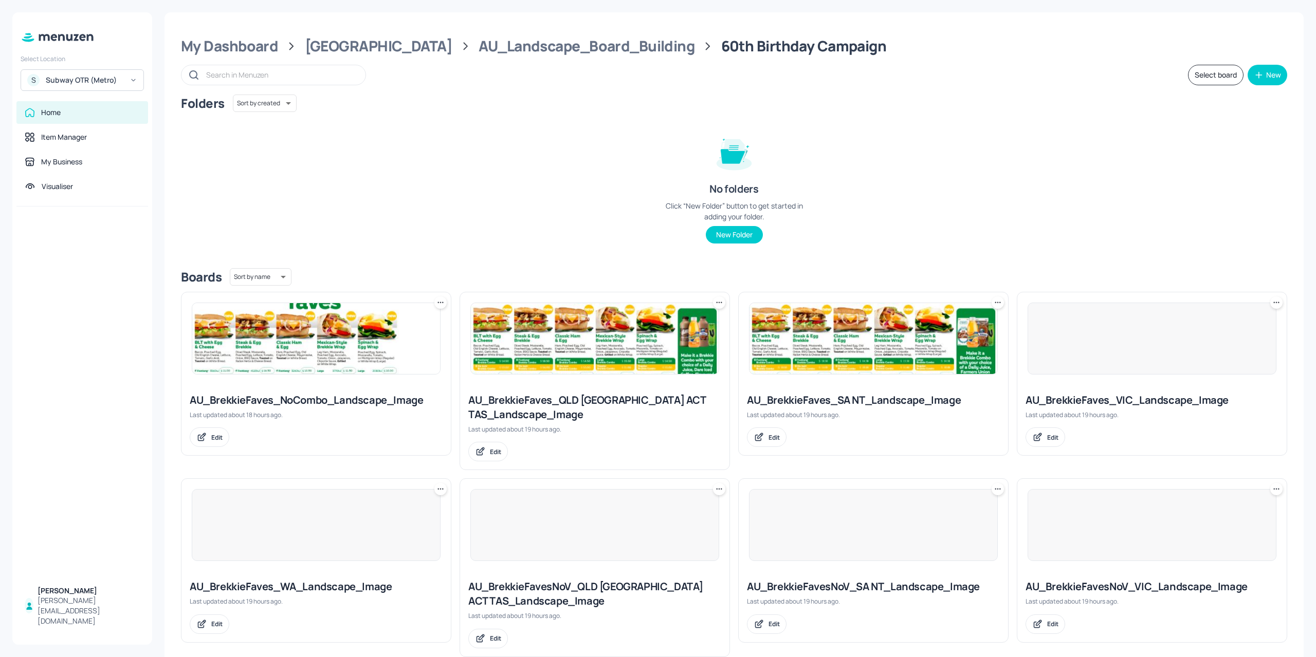
click at [1074, 350] on div at bounding box center [1151, 339] width 249 height 72
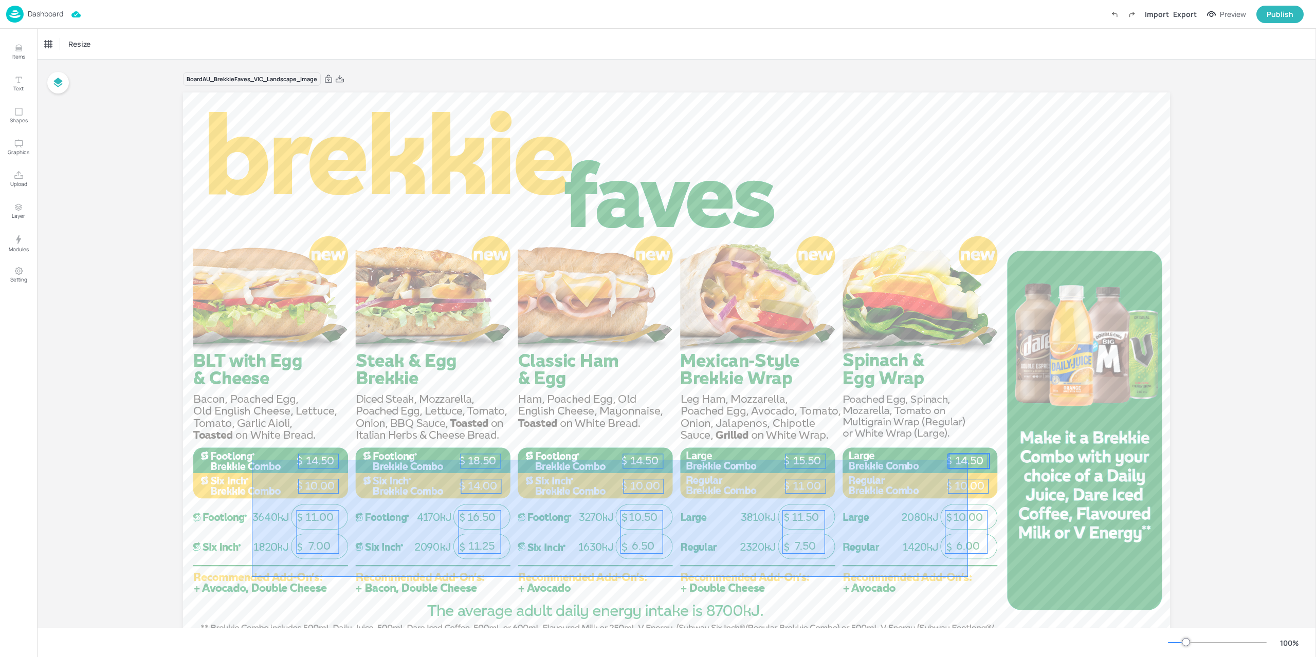
drag, startPoint x: 387, startPoint y: 568, endPoint x: 968, endPoint y: 460, distance: 591.2
click at [968, 92] on div "14.50 10.00 14.50 10.00 11.00 15.50 18.50 14.00 10.00 14.50 7.00 11.00 11.25 16…" at bounding box center [676, 92] width 987 height 0
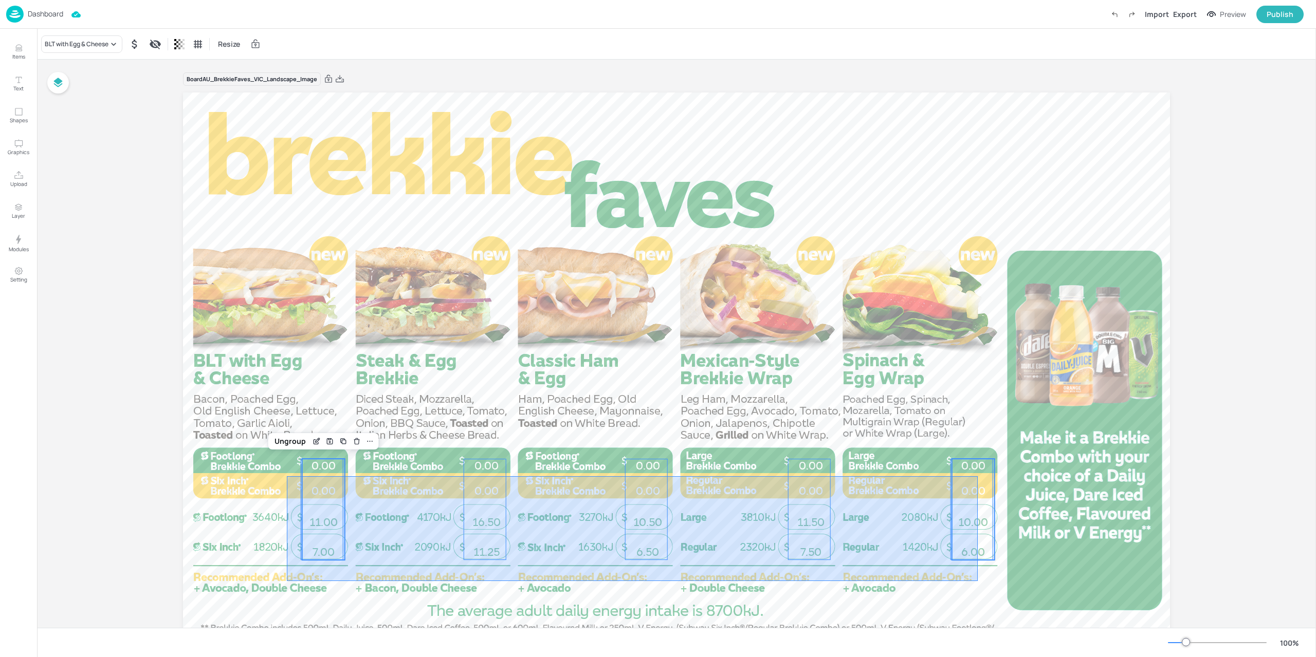
drag, startPoint x: 304, startPoint y: 578, endPoint x: 977, endPoint y: 476, distance: 680.8
click at [977, 92] on div "6.00 10.00 0.00 0.00 7.50 11.50 0.00 0.00 6.50 10.50 0.00 0.00 11.25 16.50 0.00…" at bounding box center [676, 92] width 987 height 0
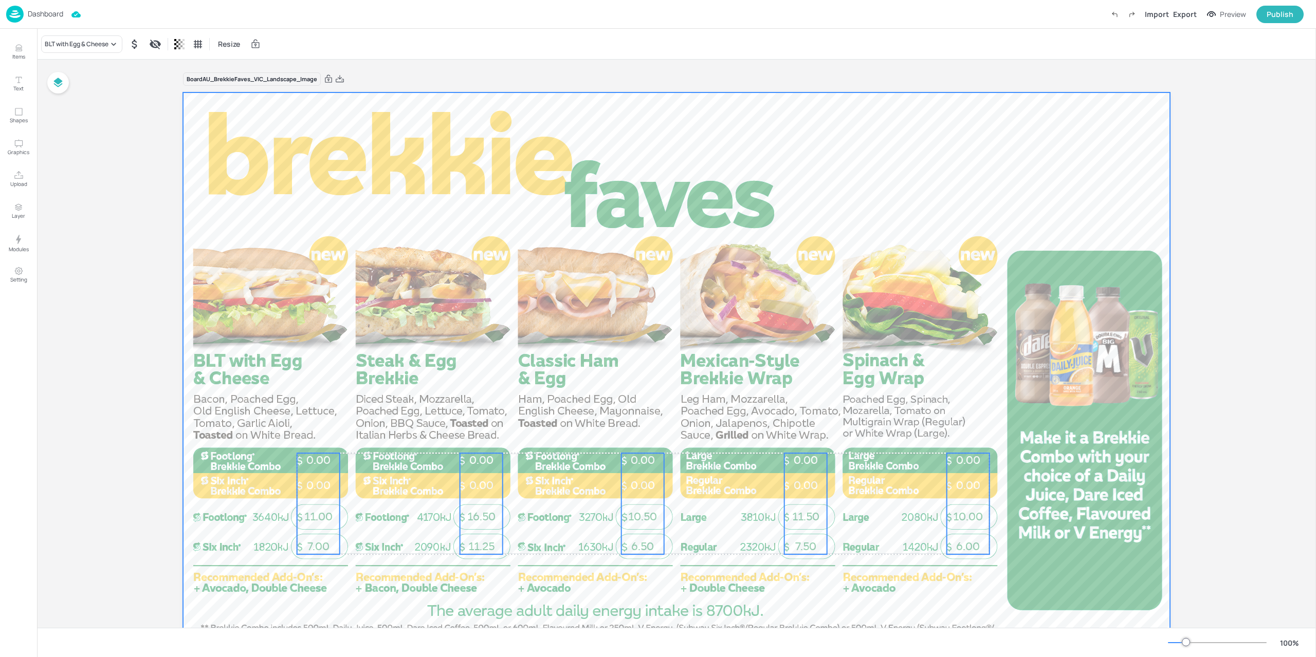
click at [941, 499] on div at bounding box center [676, 369] width 987 height 555
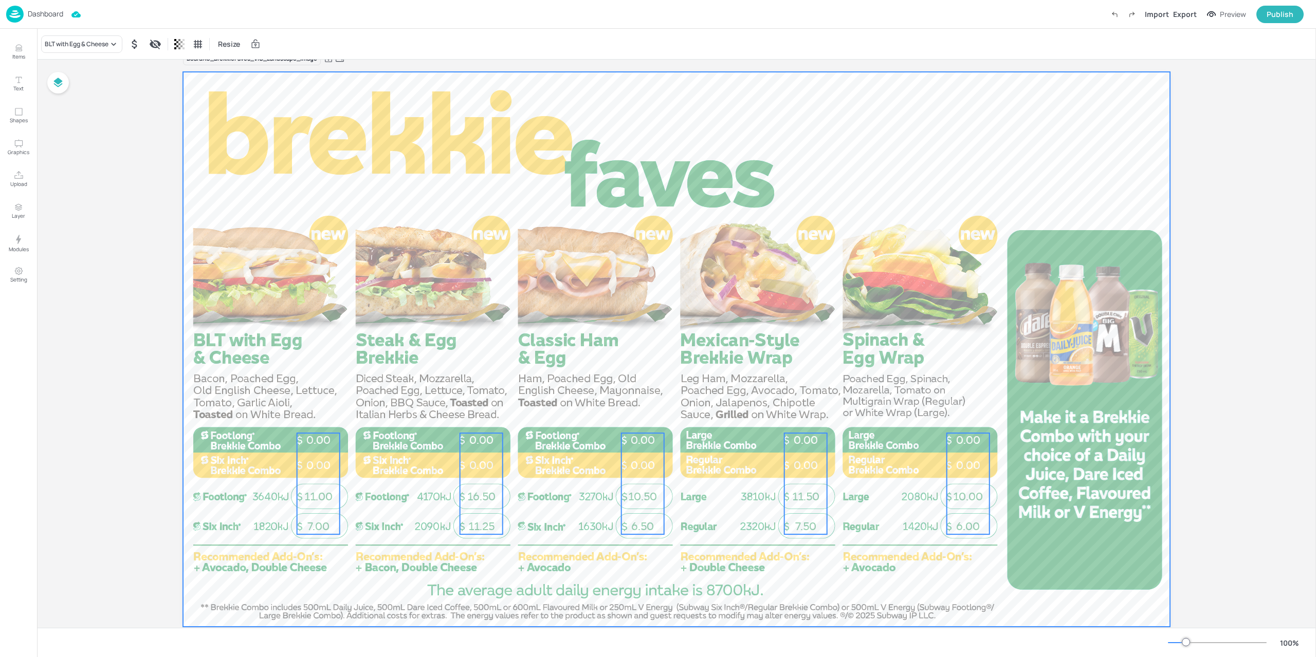
click at [706, 572] on div at bounding box center [676, 349] width 987 height 555
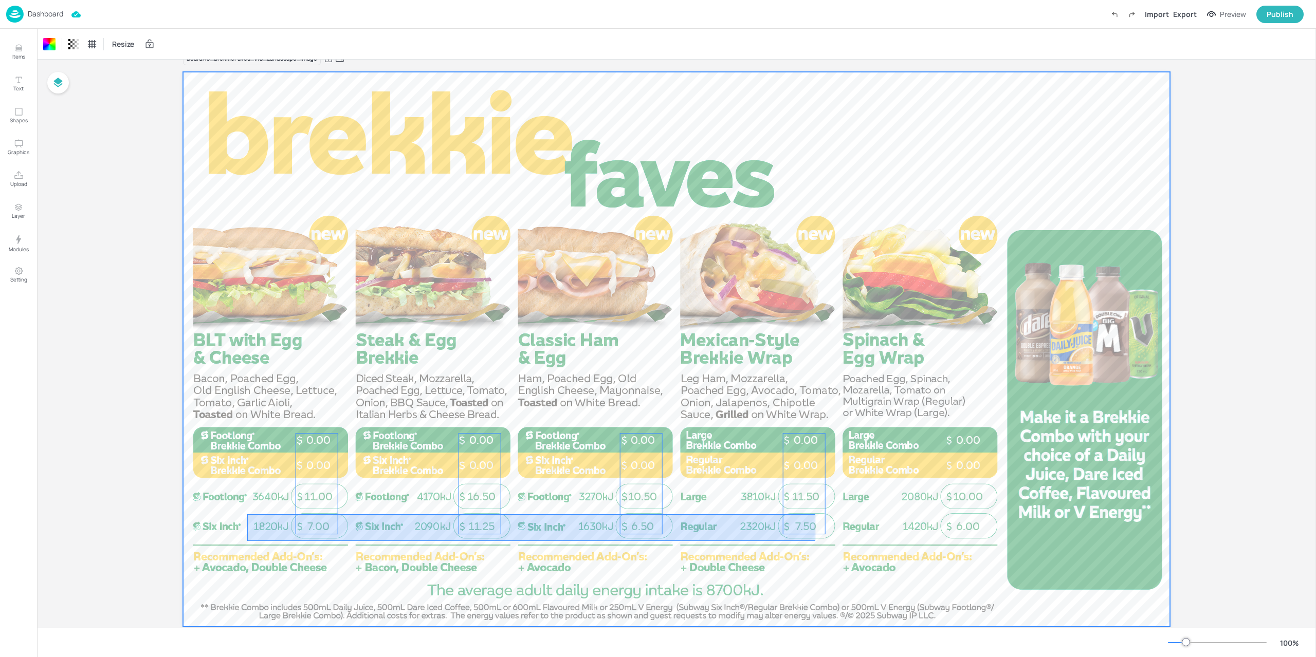
drag, startPoint x: 277, startPoint y: 535, endPoint x: 749, endPoint y: 550, distance: 472.5
click at [798, 72] on div "6.00 10.00 0.00 0.00 7.50 11.50 0.00 0.00 6.50 10.50 0.00 0.00 11.25 16.50 0.00…" at bounding box center [676, 72] width 987 height 0
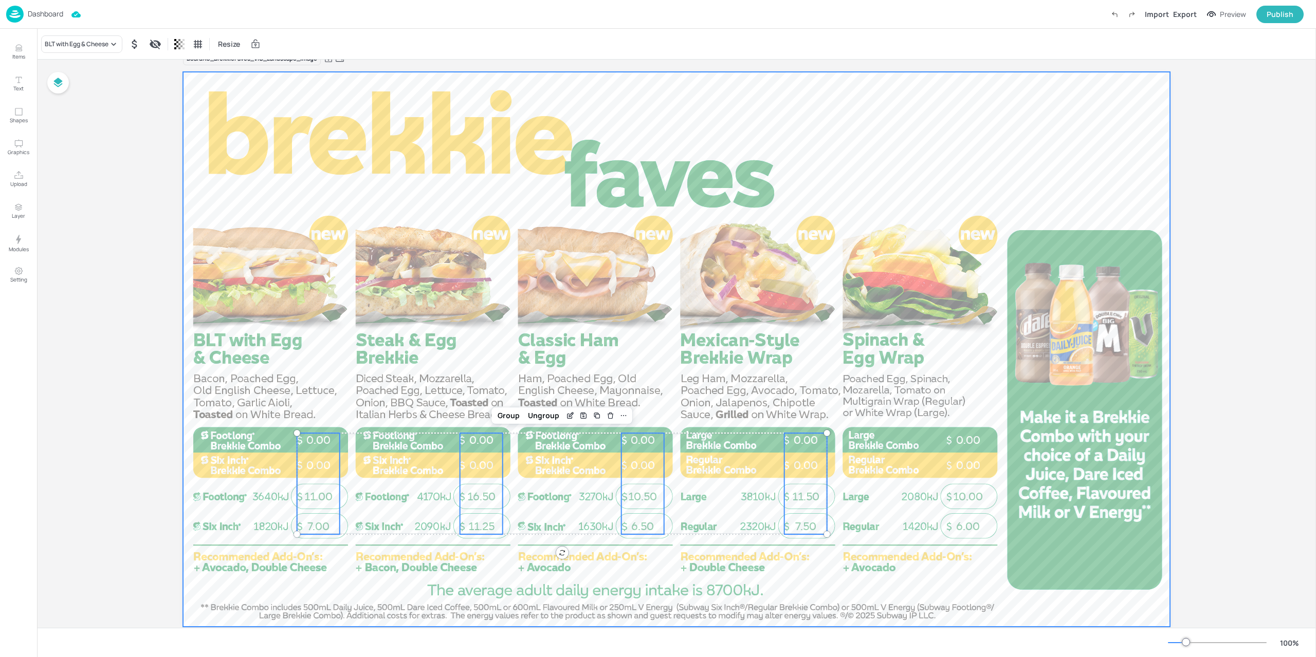
click at [523, 463] on div at bounding box center [676, 349] width 987 height 555
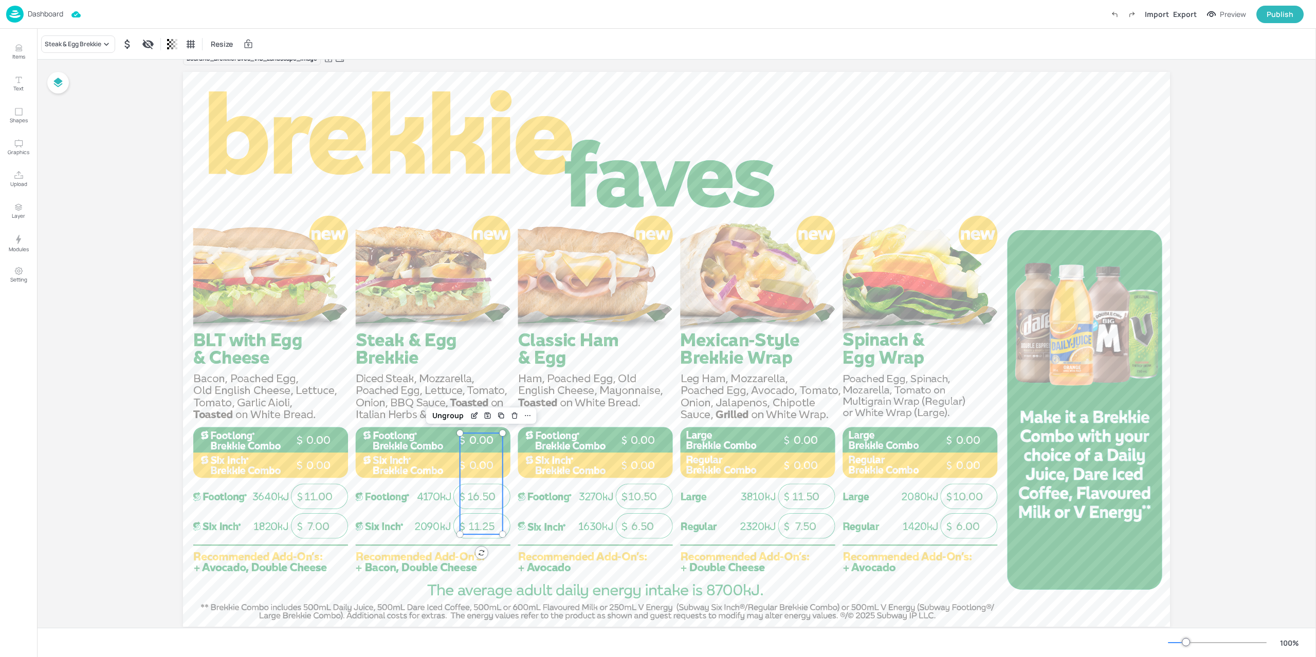
click at [473, 479] on div "11.25 16.50 0.00 0.00" at bounding box center [481, 483] width 43 height 101
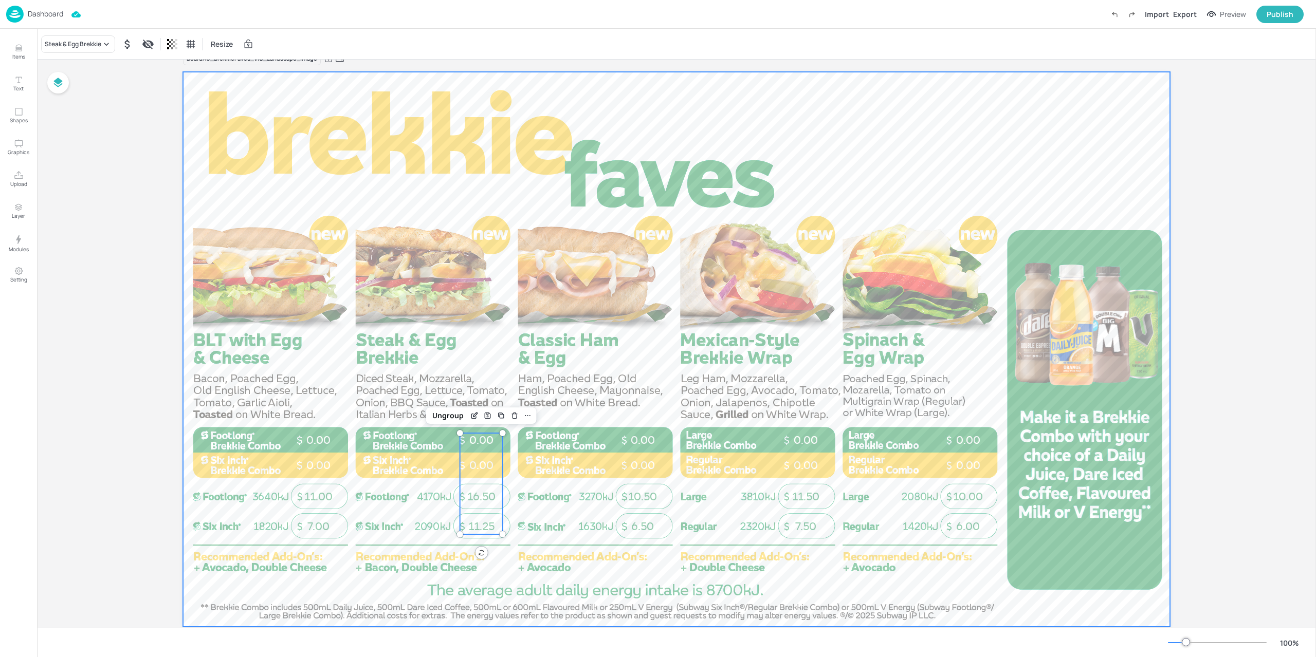
click at [565, 478] on div at bounding box center [676, 349] width 987 height 555
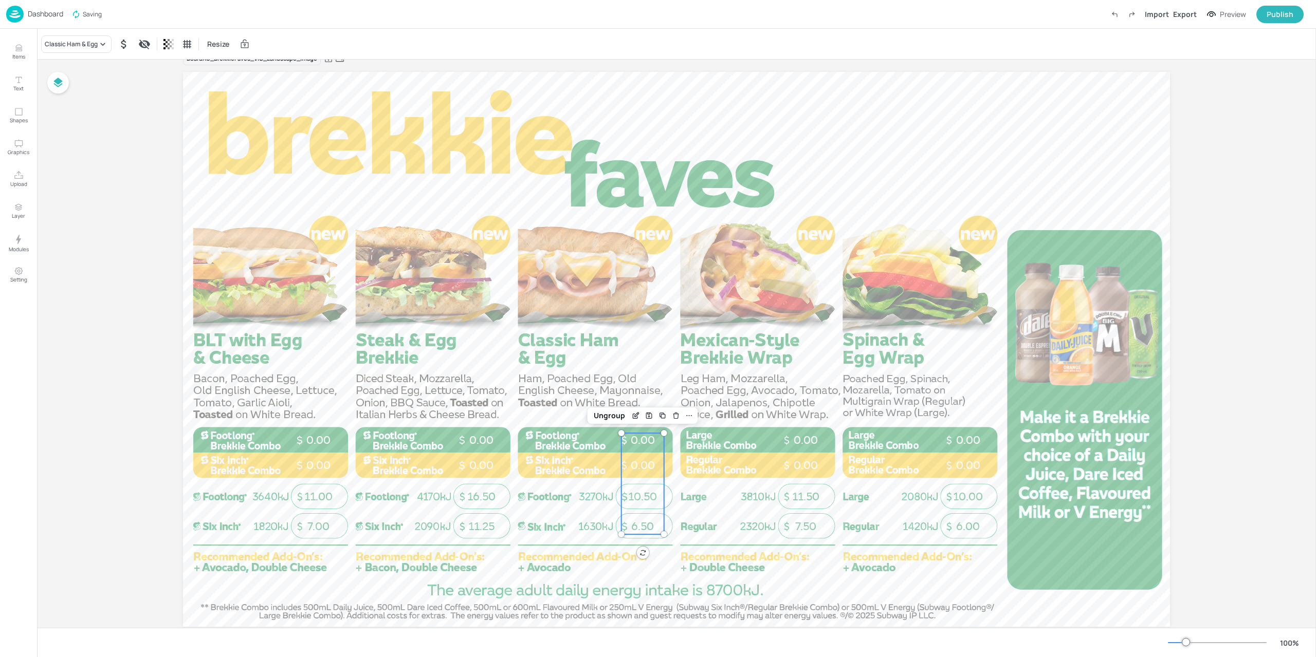
click at [632, 491] on span "10.50" at bounding box center [642, 496] width 29 height 13
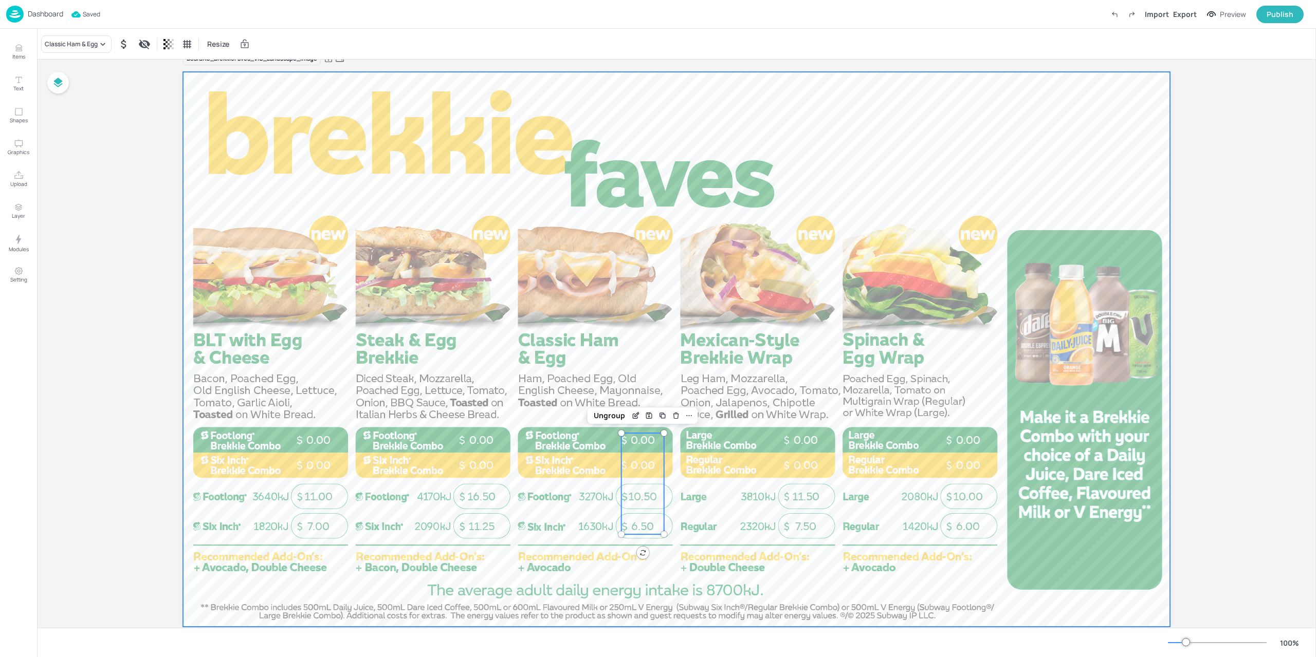
click at [724, 566] on div at bounding box center [676, 349] width 987 height 555
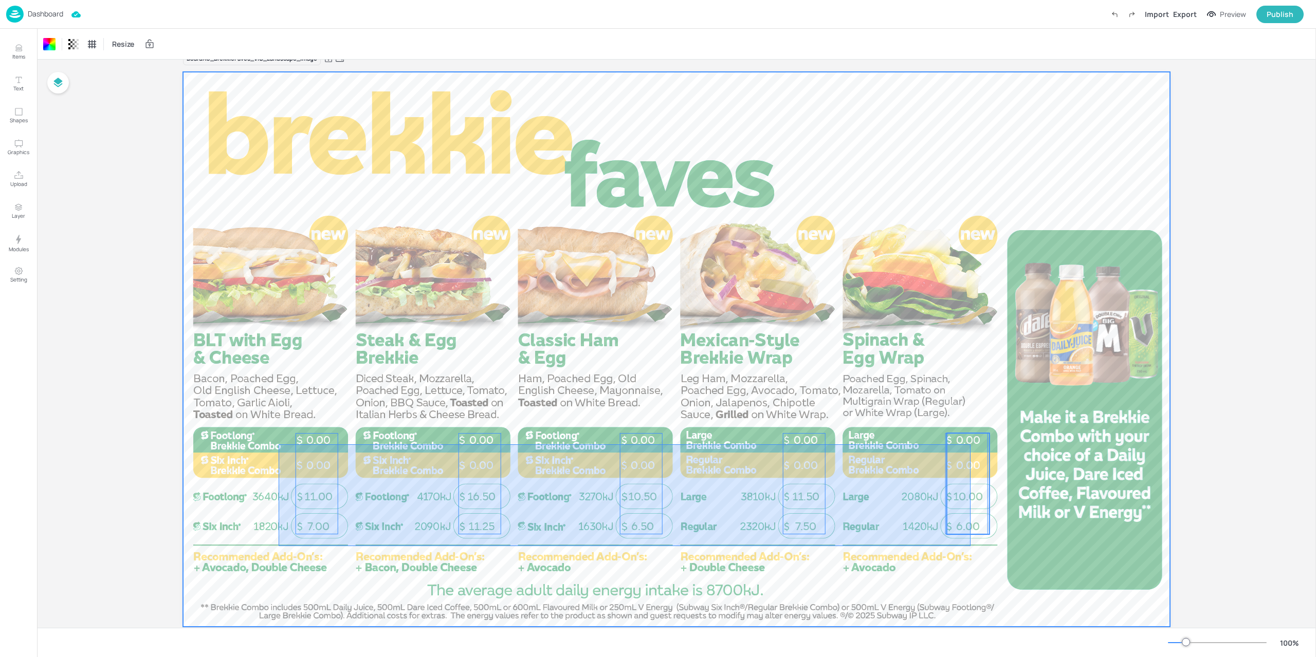
drag, startPoint x: 301, startPoint y: 541, endPoint x: 970, endPoint y: 445, distance: 676.0
click at [970, 72] on div "6.00 10.00 0.00 0.00 7.50 11.50 0.00 0.00 6.50 10.50 0.00 0.00 11.25 16.50 0.00…" at bounding box center [676, 72] width 987 height 0
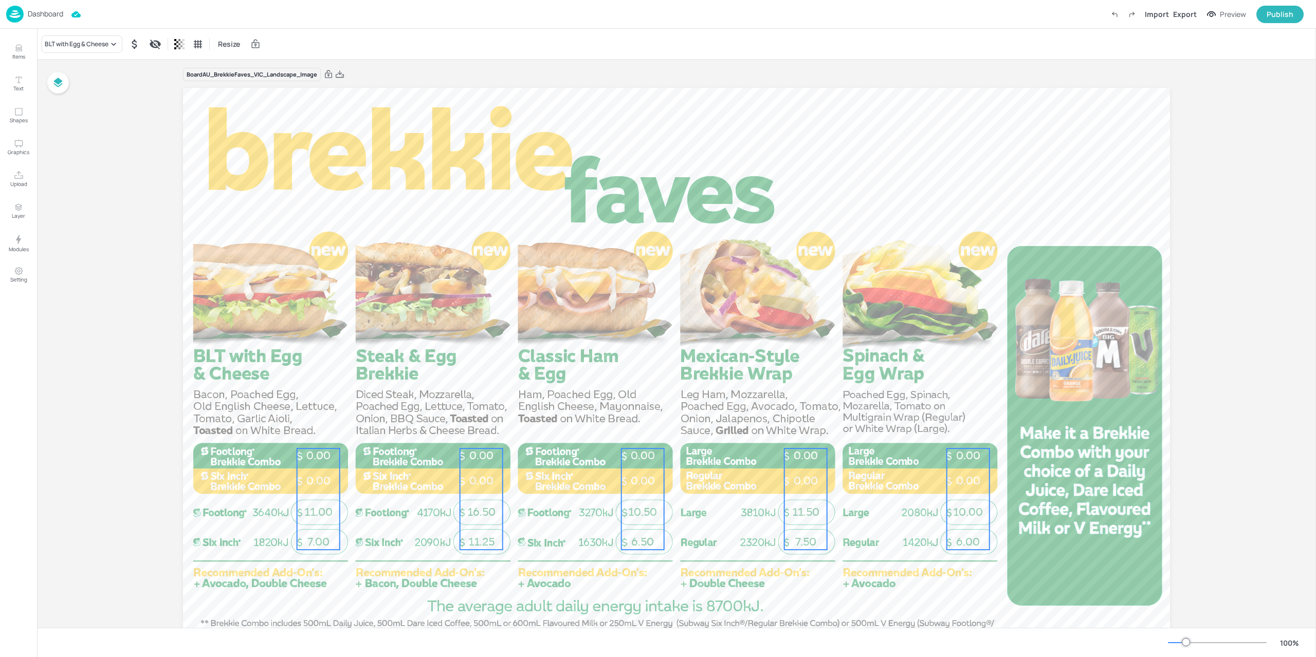
scroll to position [0, 0]
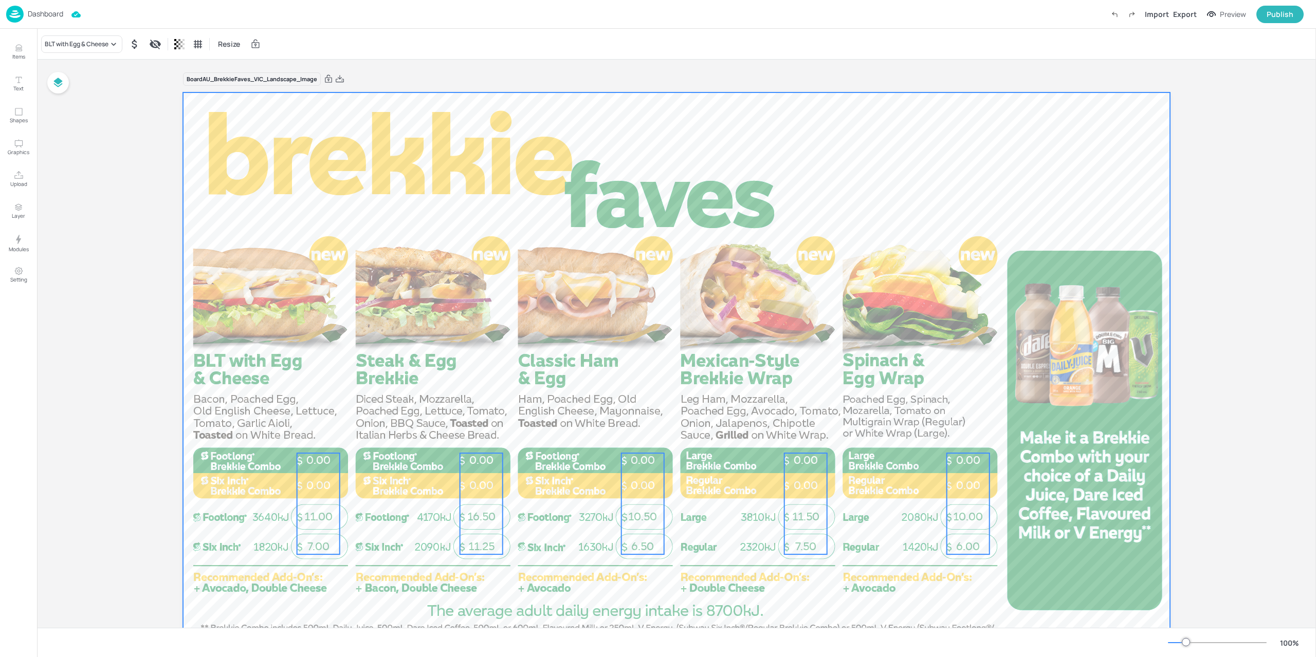
click at [961, 582] on div at bounding box center [676, 369] width 987 height 555
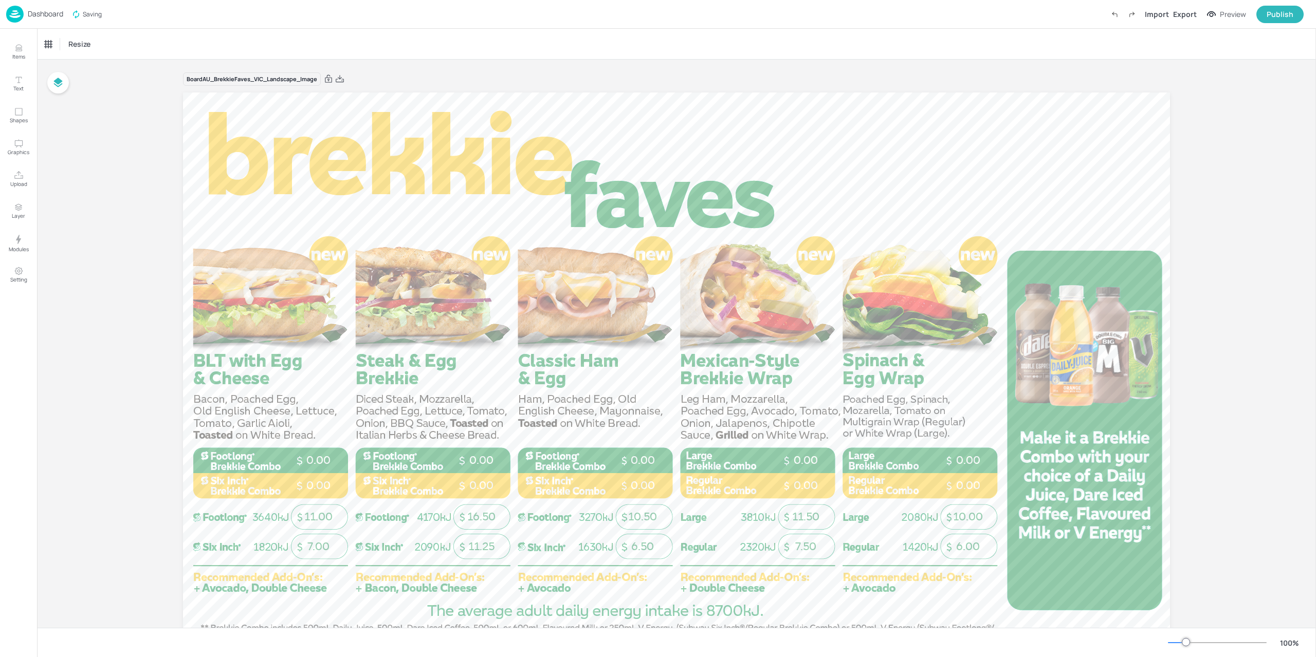
click at [23, 11] on img at bounding box center [14, 14] width 17 height 17
click at [1234, 18] on div "Preview" at bounding box center [1232, 14] width 26 height 11
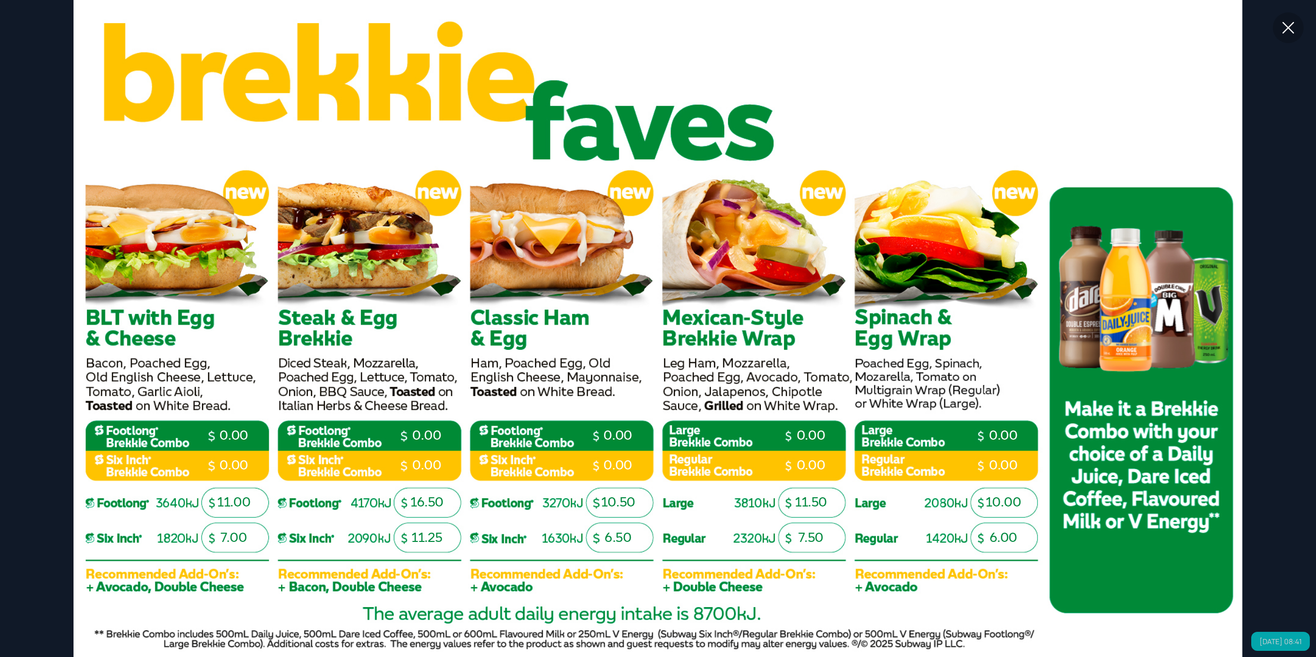
click at [1285, 23] on icon at bounding box center [1288, 27] width 18 height 18
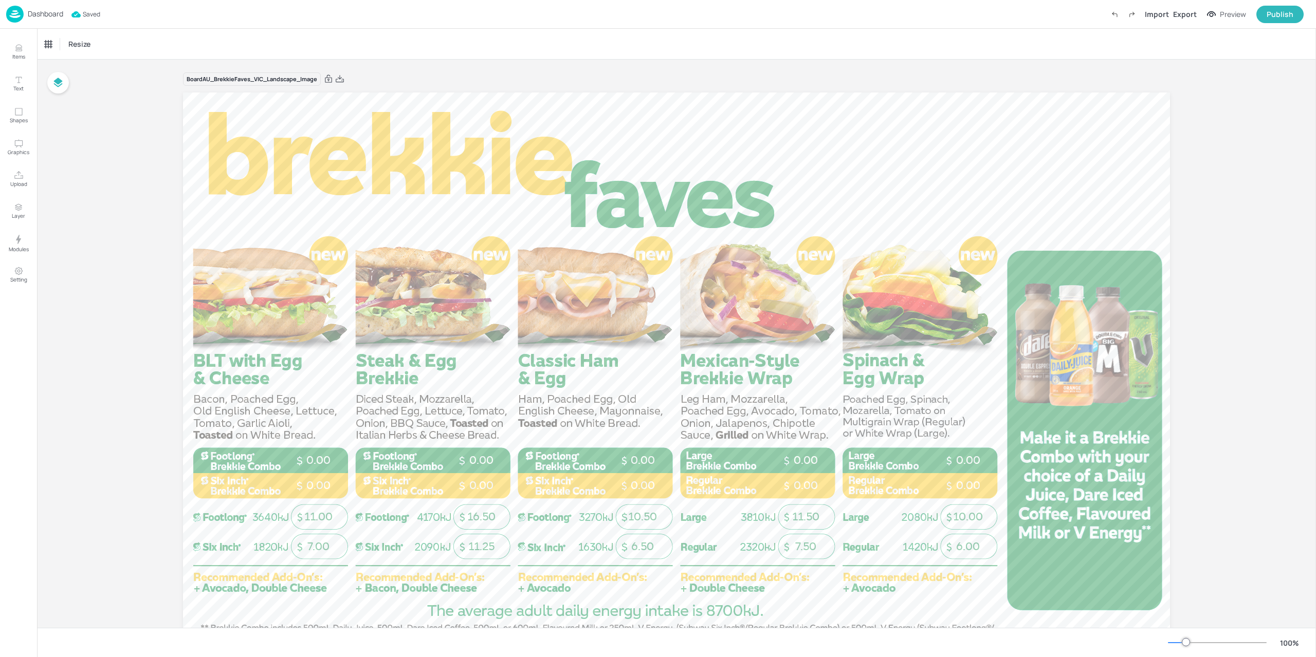
click at [37, 15] on p "Dashboard" at bounding box center [45, 13] width 35 height 7
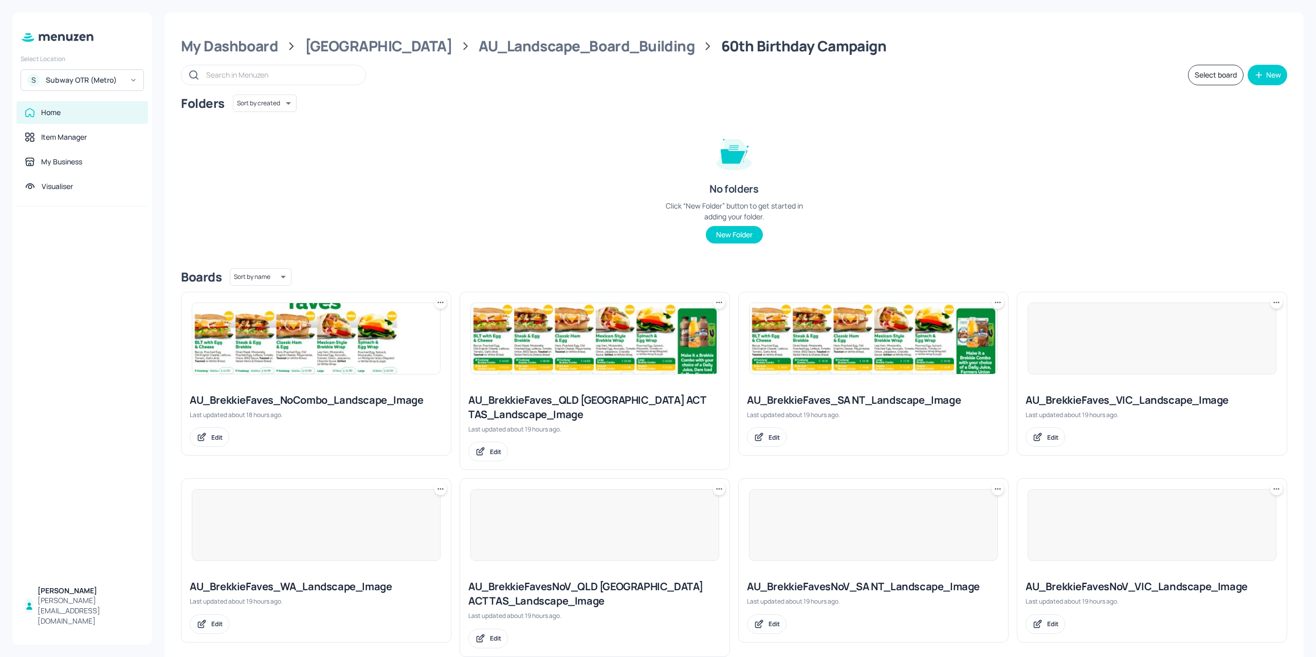
click at [897, 371] on img at bounding box center [873, 338] width 248 height 71
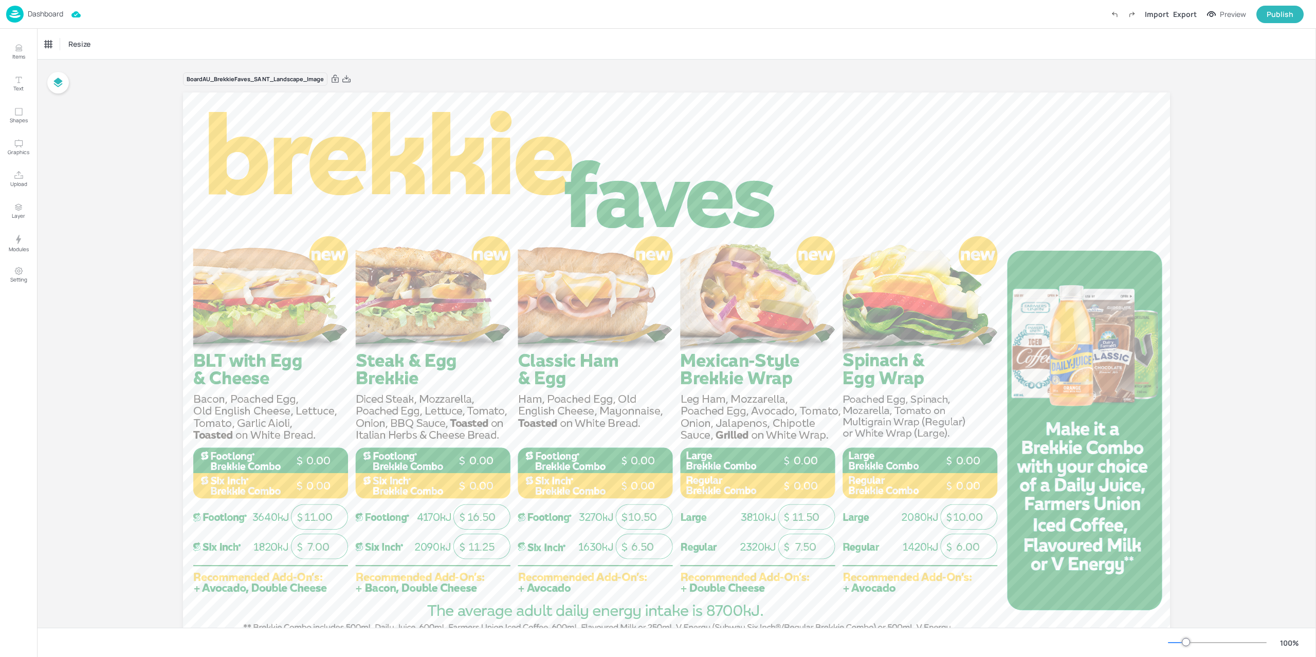
click at [18, 9] on img at bounding box center [14, 14] width 17 height 17
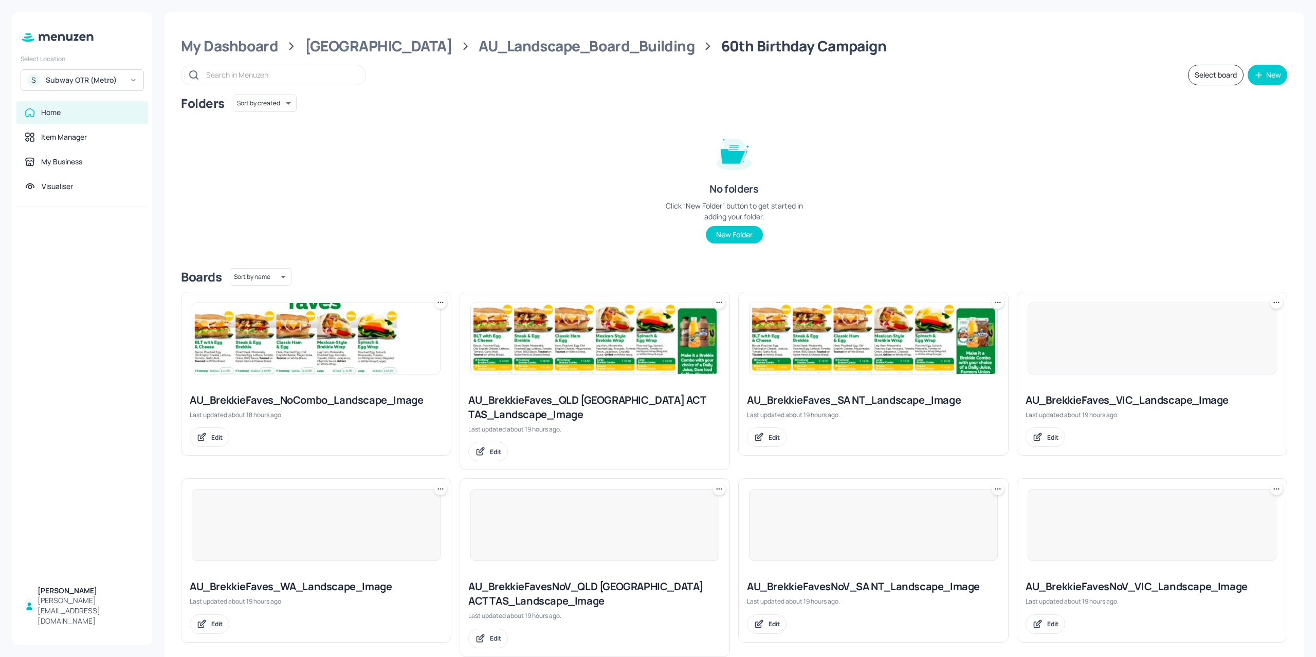
click at [1067, 358] on div at bounding box center [1151, 339] width 249 height 72
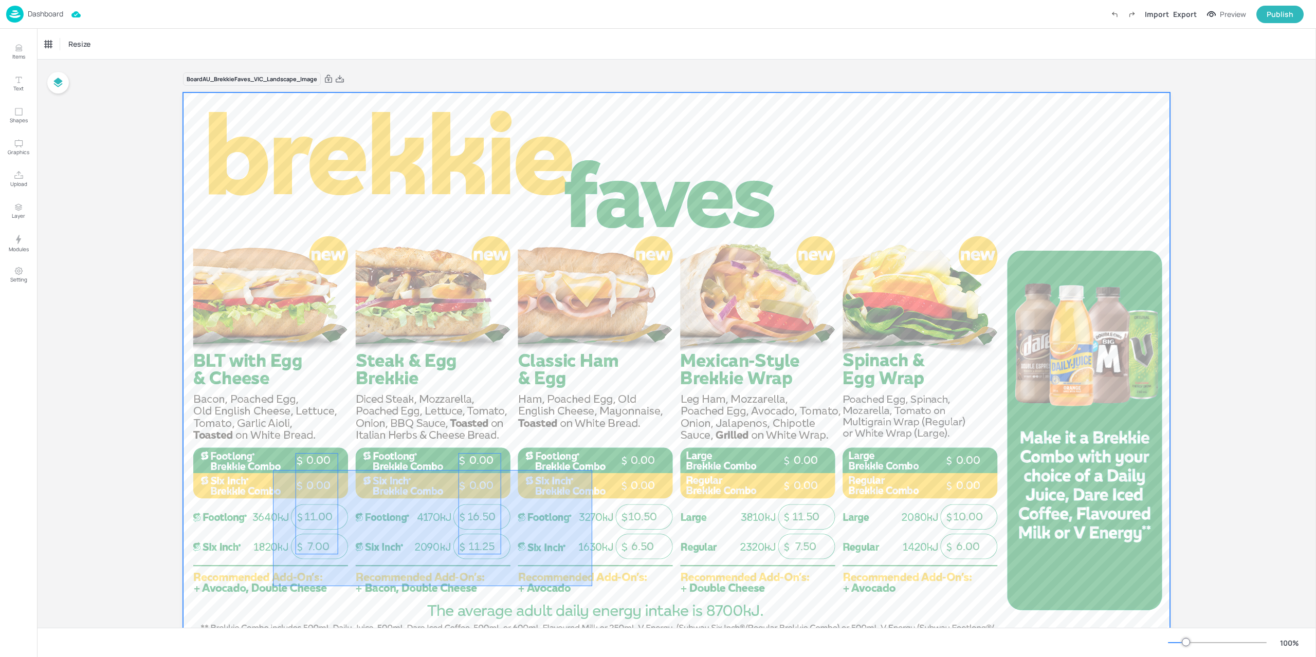
drag, startPoint x: 280, startPoint y: 584, endPoint x: 592, endPoint y: 470, distance: 332.0
click at [592, 470] on div at bounding box center [676, 369] width 987 height 555
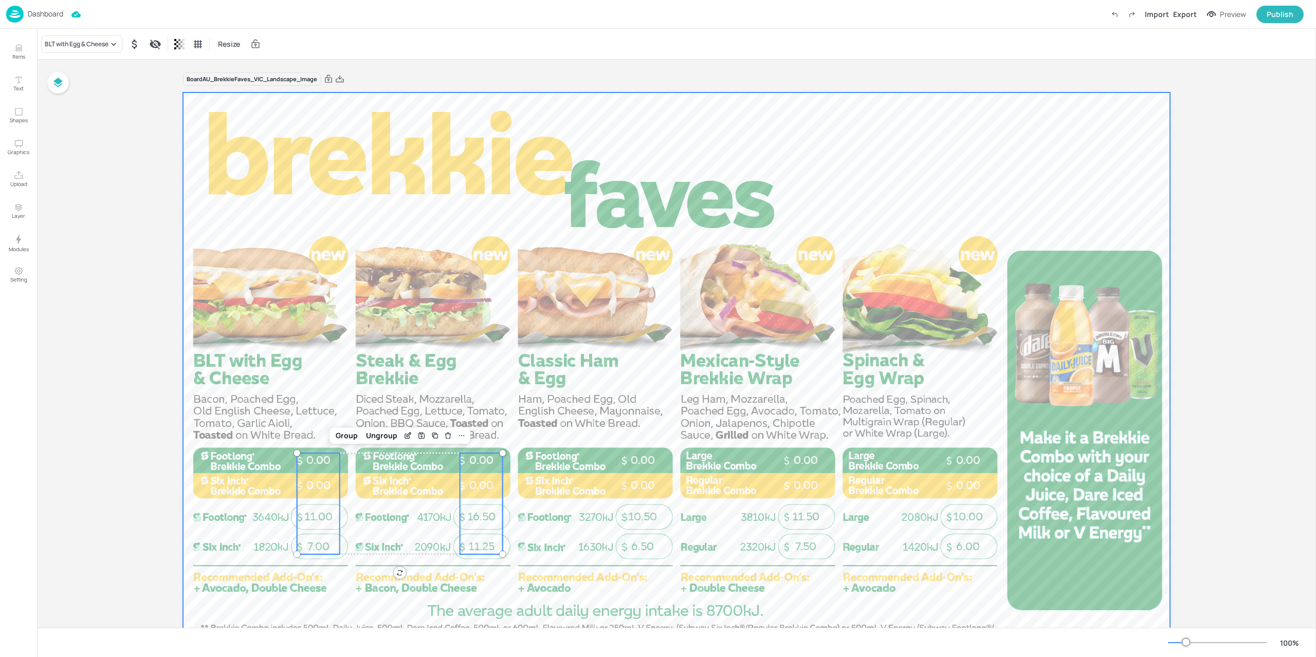
click at [365, 566] on div at bounding box center [676, 369] width 987 height 555
click at [488, 506] on div "11.25 16.50 0.00 0.00" at bounding box center [481, 503] width 43 height 101
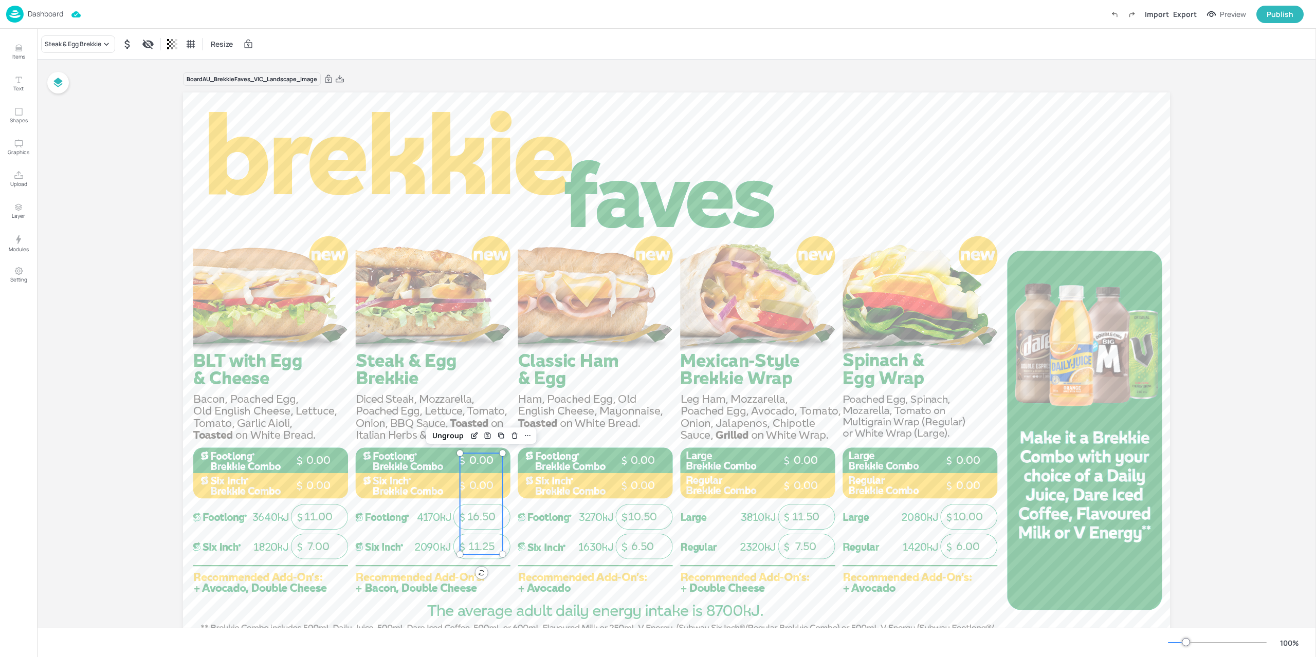
click at [21, 9] on img at bounding box center [14, 14] width 17 height 17
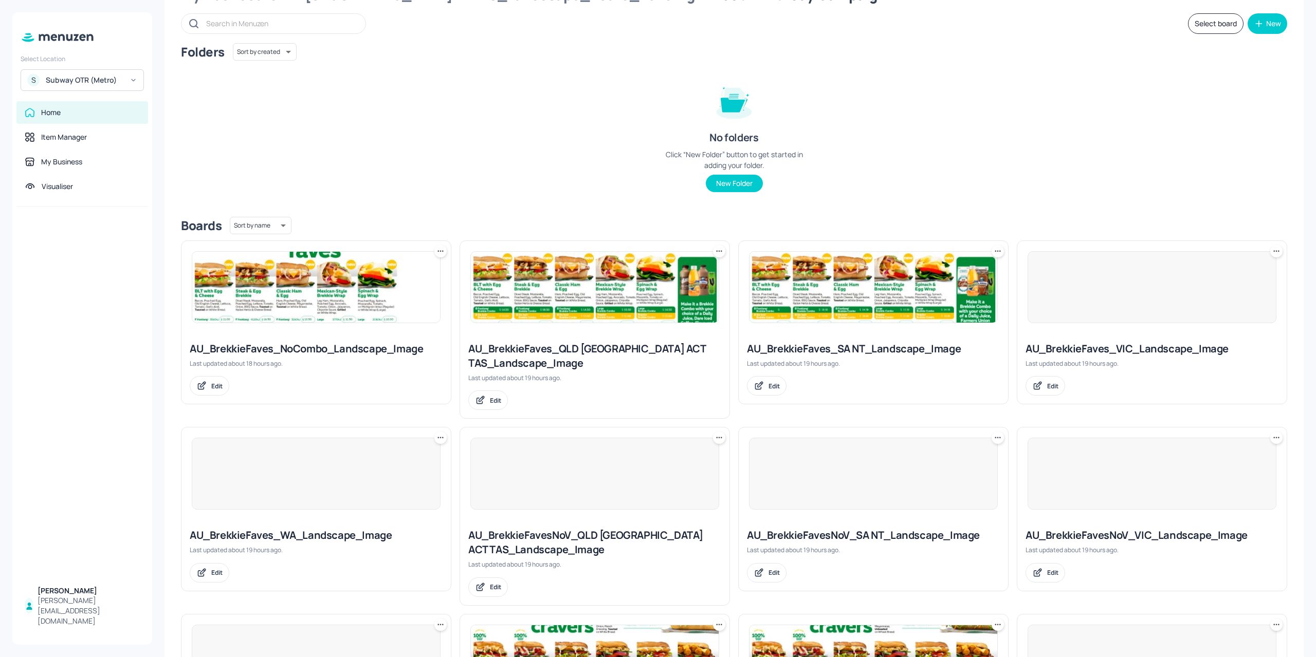
scroll to position [103, 0]
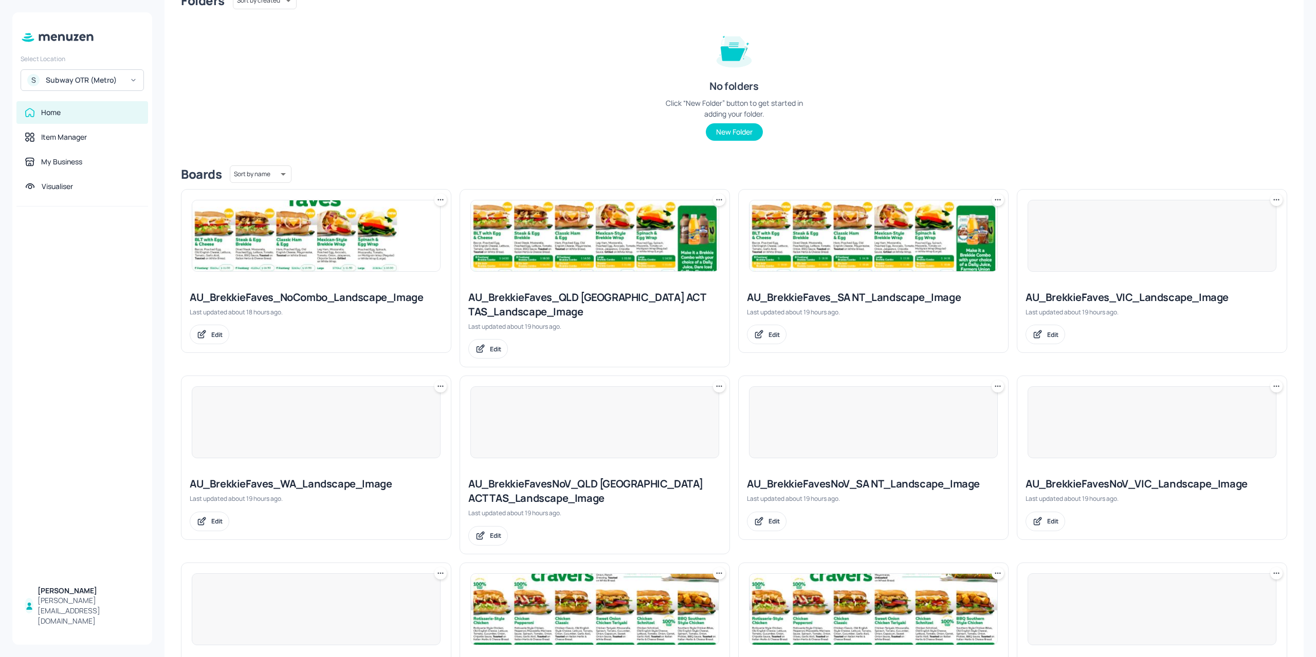
click at [344, 429] on div at bounding box center [316, 422] width 249 height 72
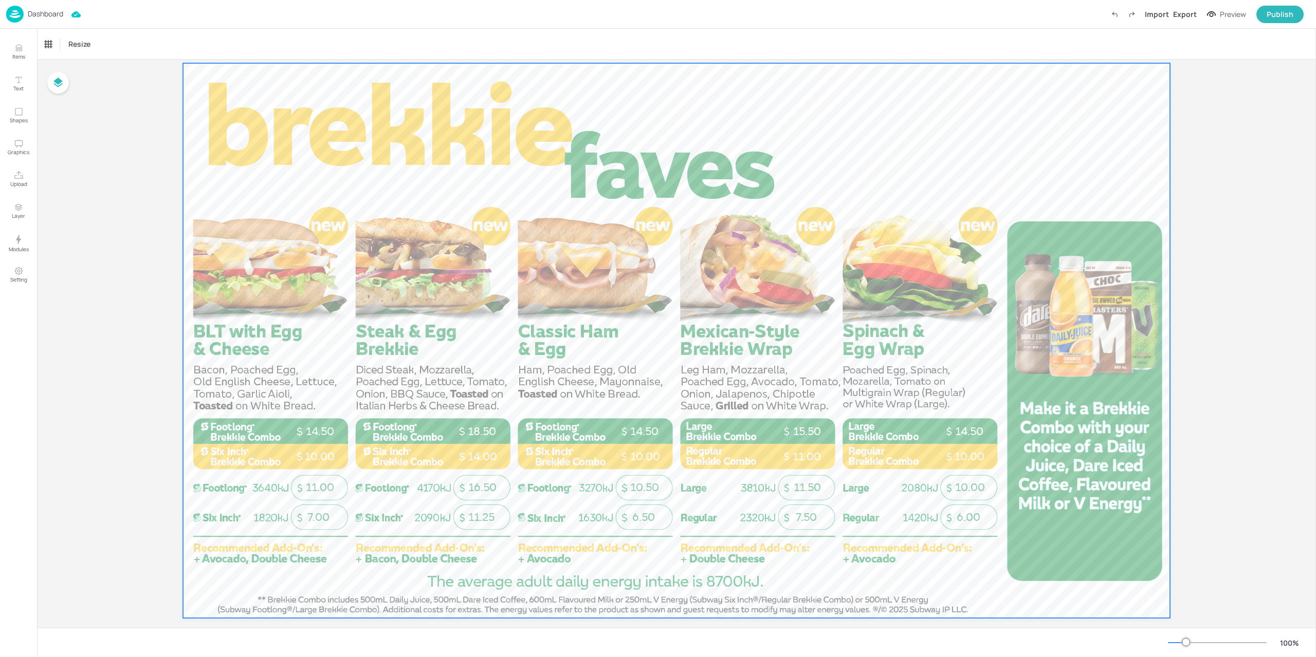
scroll to position [45, 0]
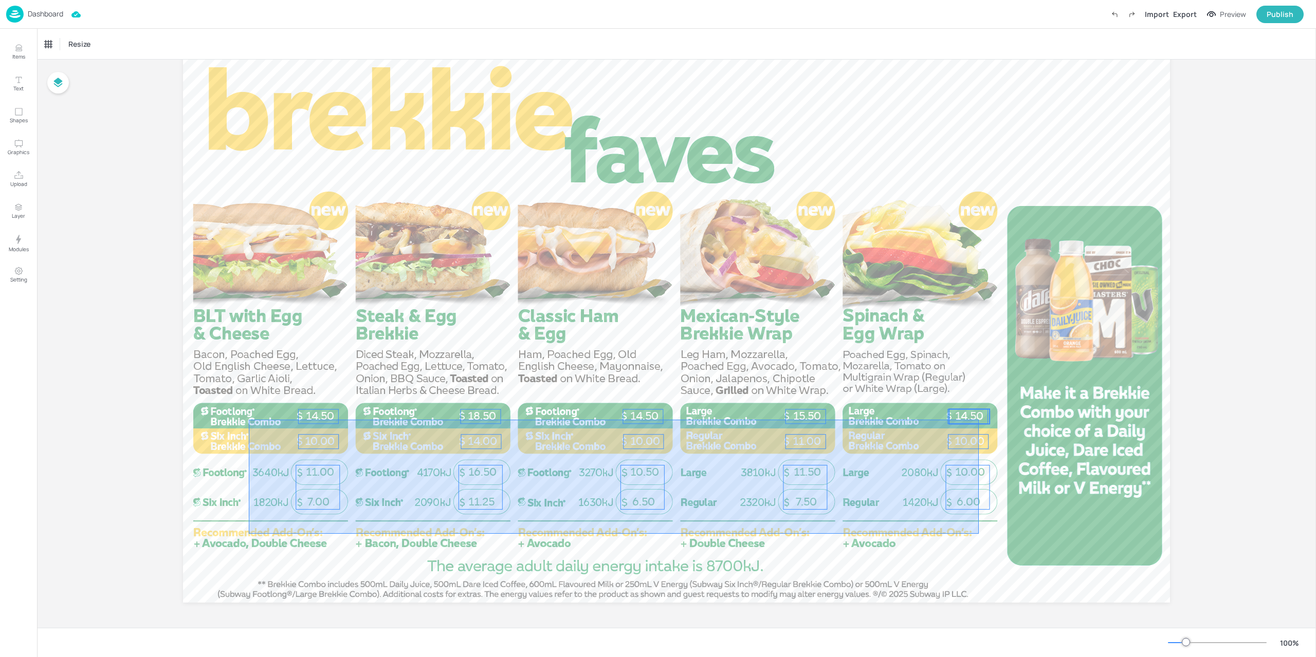
drag, startPoint x: 250, startPoint y: 535, endPoint x: 978, endPoint y: 420, distance: 737.2
click at [978, 48] on div "14.50 10.00 14.50 10.00 11.00 15.50 18.50 14.00 10.00 14.50 7.00 11.00 11.25 16…" at bounding box center [676, 48] width 987 height 0
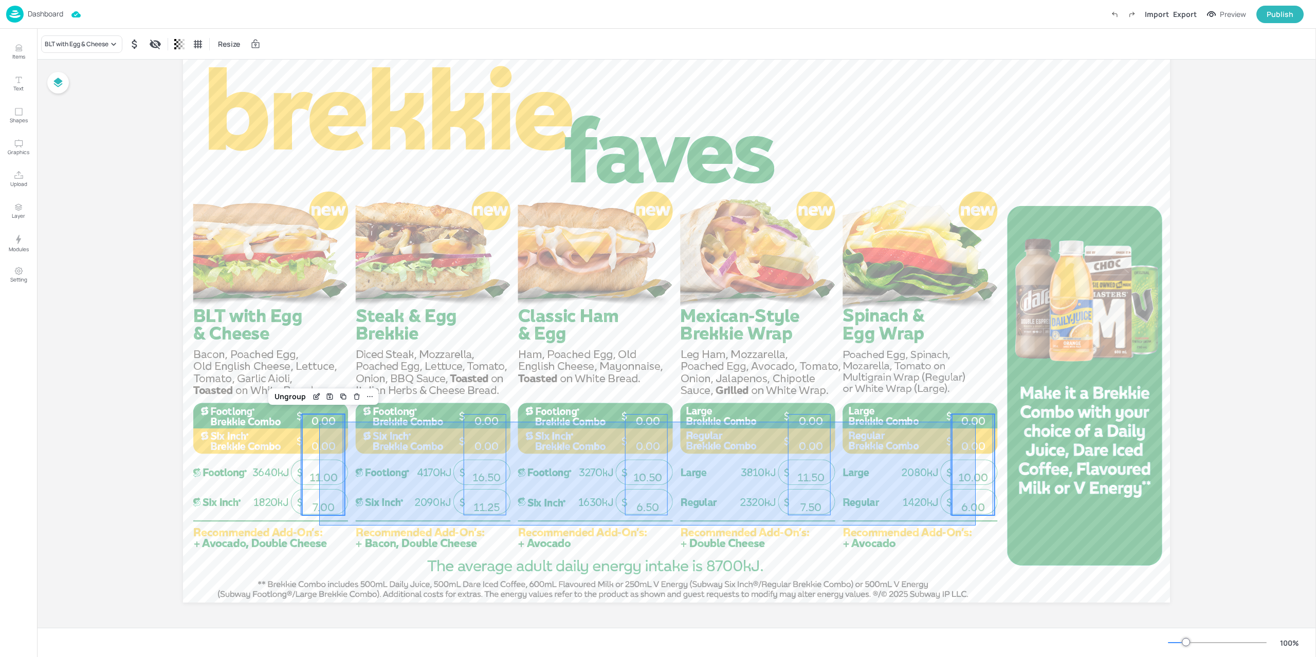
drag, startPoint x: 308, startPoint y: 530, endPoint x: 976, endPoint y: 422, distance: 676.7
click at [976, 48] on div "6.00 10.00 0.00 0.00 7.50 11.50 0.00 0.00 6.50 10.50 0.00 0.00 11.25 16.50 0.00…" at bounding box center [676, 48] width 987 height 0
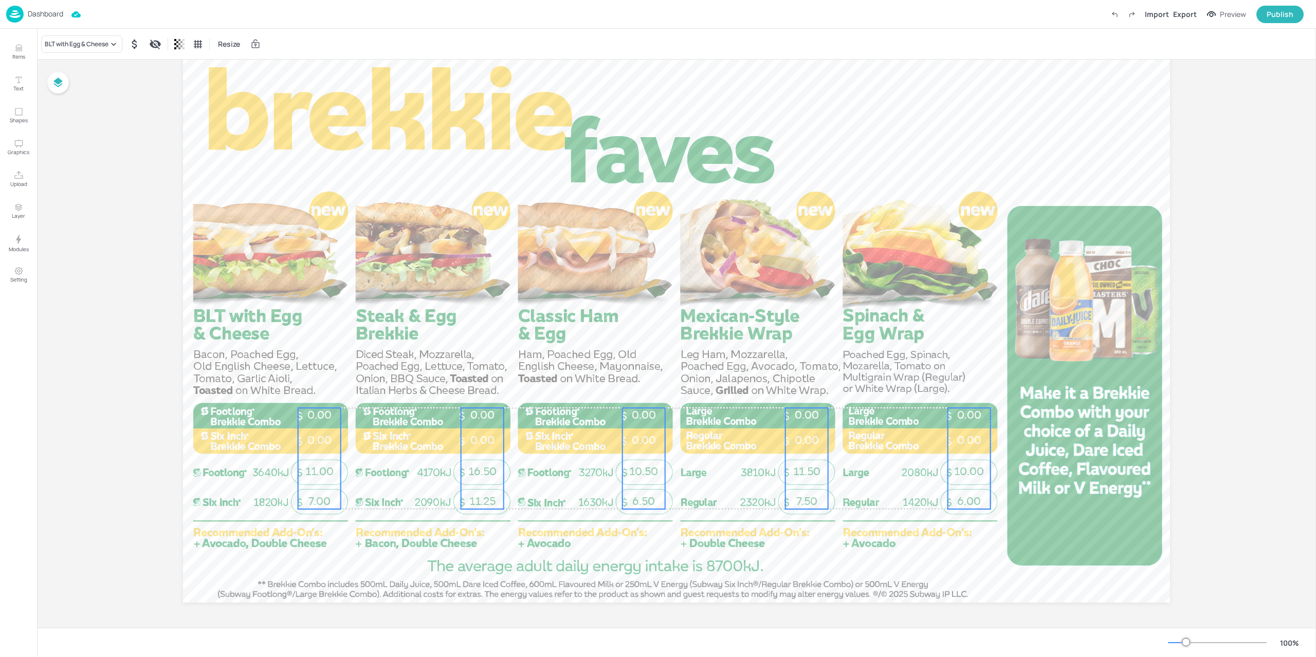
drag, startPoint x: 321, startPoint y: 451, endPoint x: 317, endPoint y: 445, distance: 7.4
click at [317, 445] on span "0.00" at bounding box center [319, 440] width 24 height 13
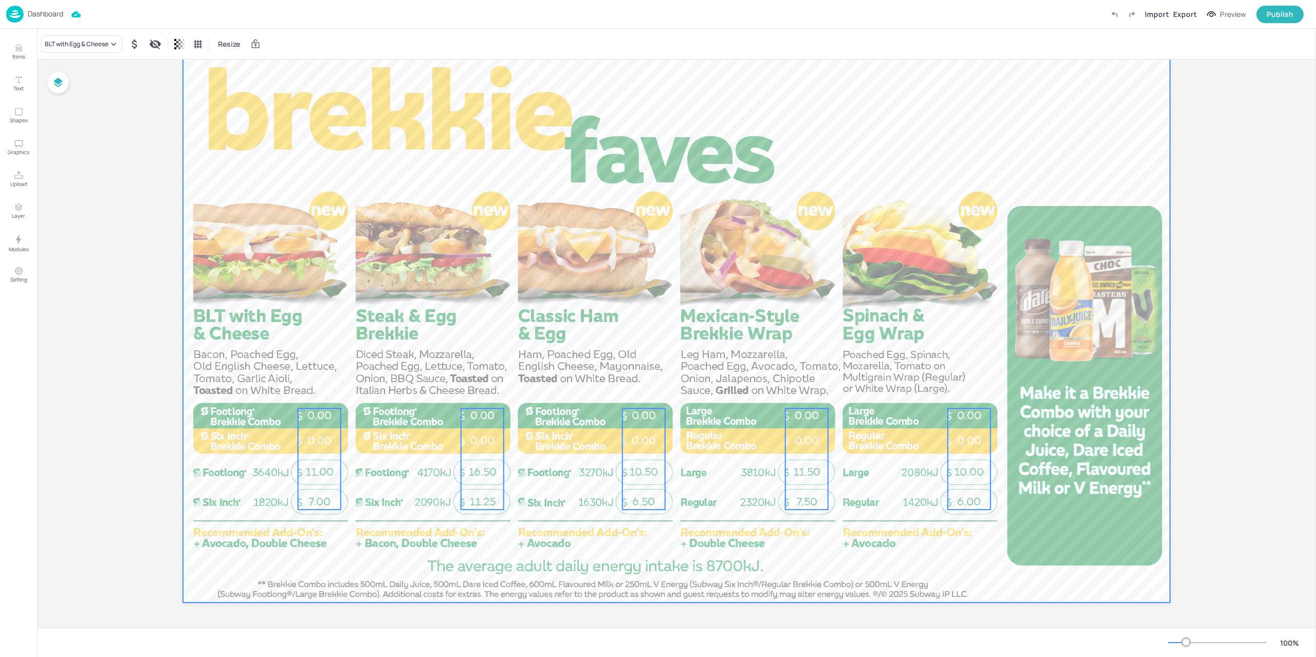
click at [435, 545] on div at bounding box center [676, 325] width 987 height 555
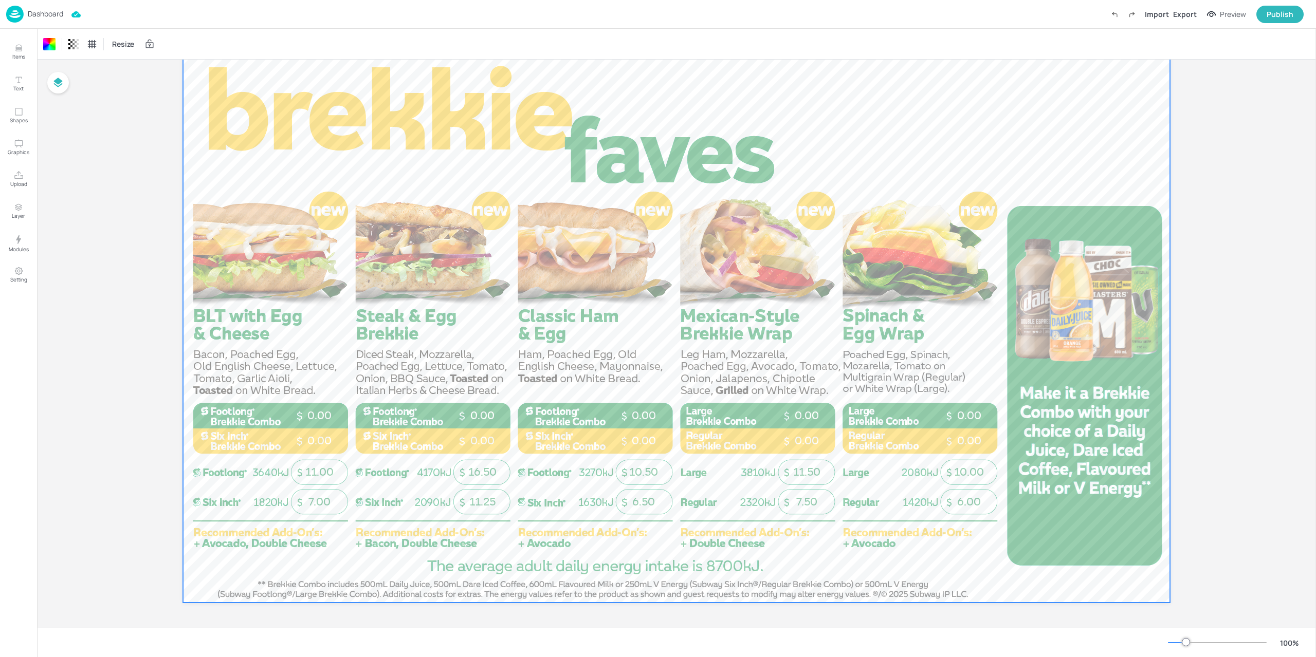
click at [1233, 10] on div "Preview" at bounding box center [1232, 14] width 26 height 11
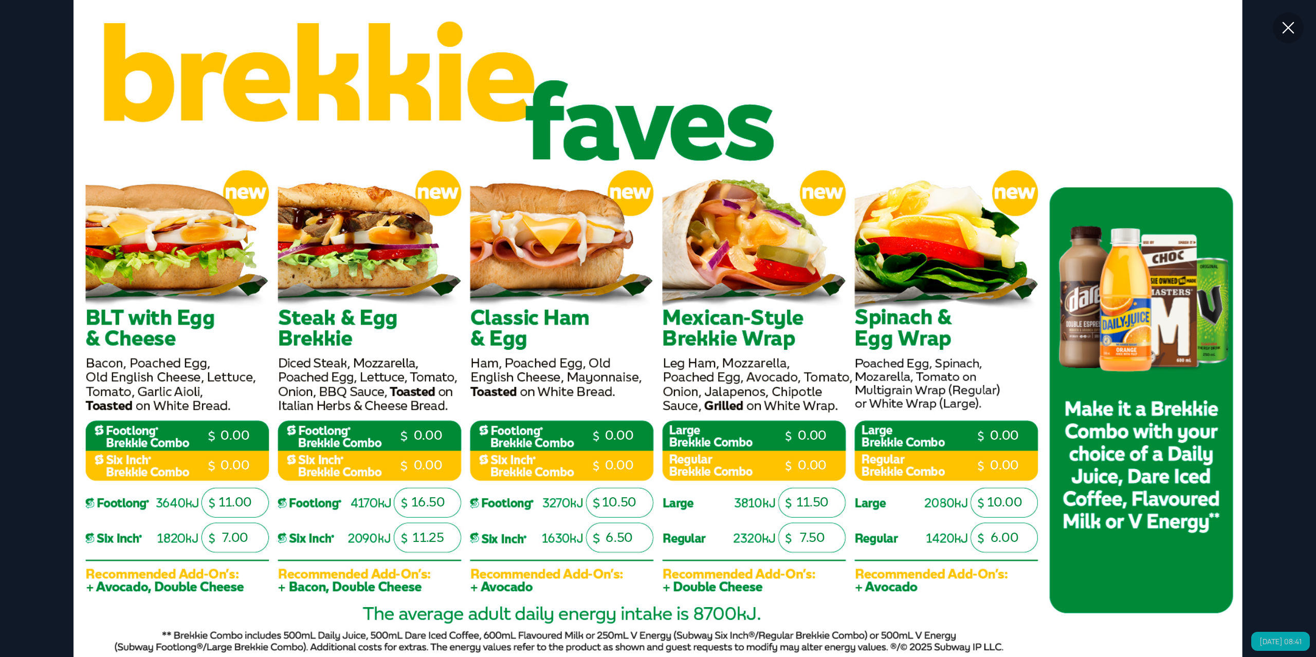
drag, startPoint x: 1284, startPoint y: 31, endPoint x: 1229, endPoint y: 60, distance: 61.8
click at [1284, 31] on icon at bounding box center [1288, 27] width 18 height 18
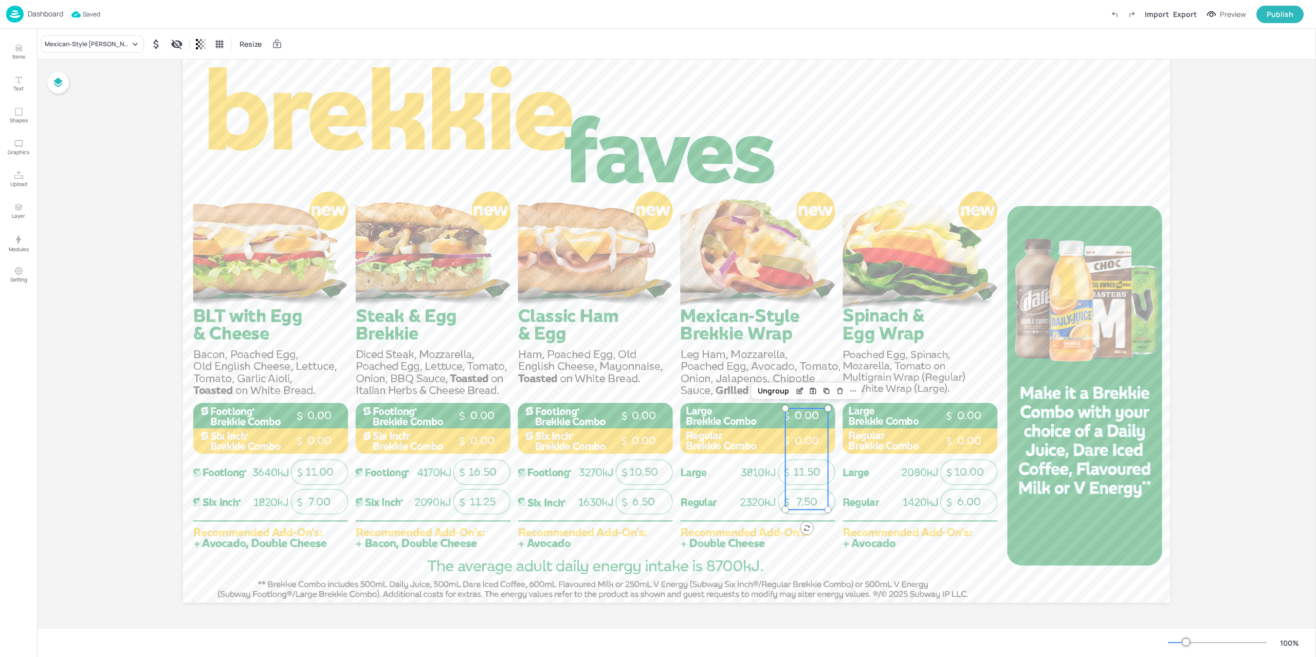
click at [807, 485] on div "7.50 11.50 0.00 0.00" at bounding box center [806, 459] width 43 height 101
click at [18, 17] on img at bounding box center [14, 14] width 17 height 17
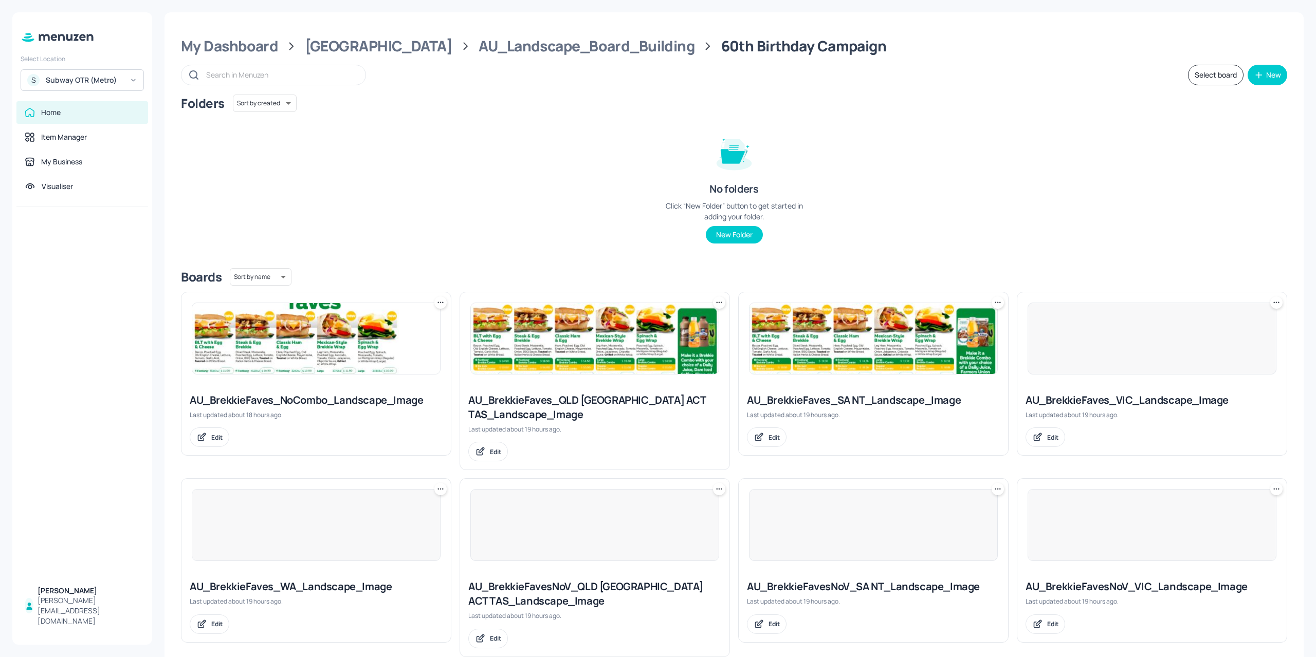
click at [544, 543] on div at bounding box center [594, 525] width 249 height 72
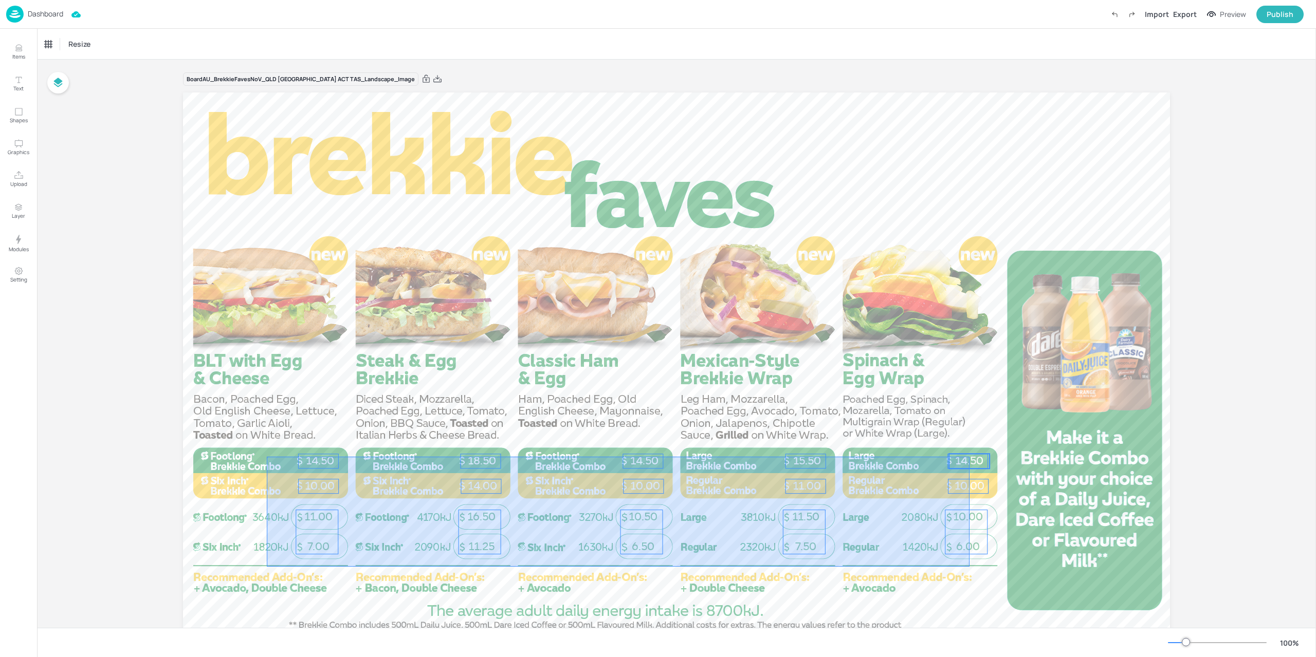
drag, startPoint x: 590, startPoint y: 517, endPoint x: 970, endPoint y: 458, distance: 384.4
click at [970, 92] on div "14.50 10.00 14.50 10.00 11.00 15.50 18.50 14.00 10.00 14.50 7.00 11.00 11.25 16…" at bounding box center [676, 92] width 987 height 0
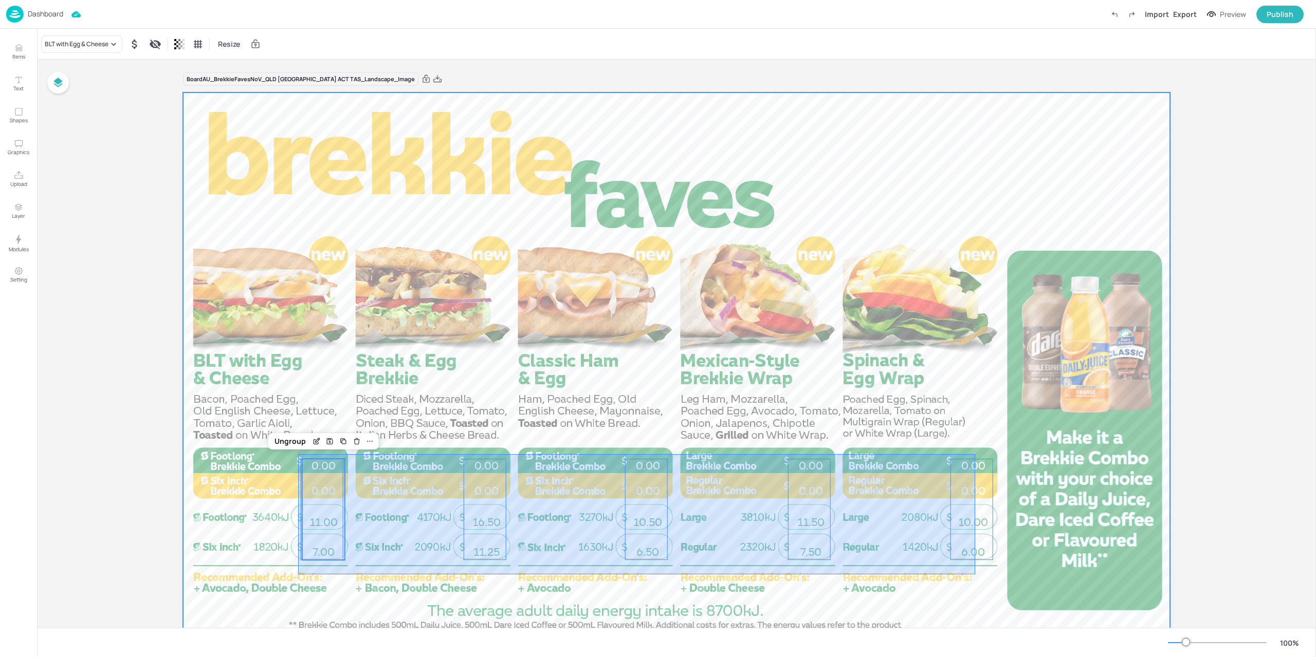
drag, startPoint x: 860, startPoint y: 490, endPoint x: 975, endPoint y: 454, distance: 120.1
click at [975, 454] on div at bounding box center [676, 369] width 987 height 555
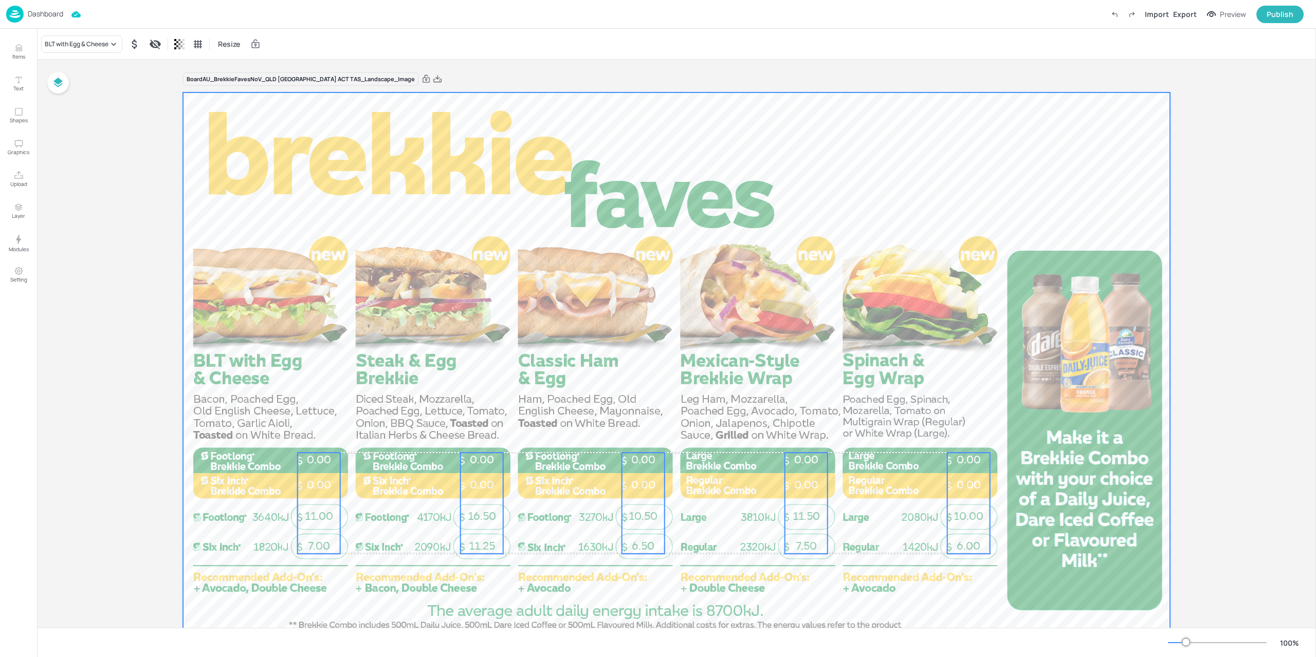
click at [383, 477] on div at bounding box center [676, 369] width 987 height 555
click at [523, 587] on div at bounding box center [676, 369] width 987 height 555
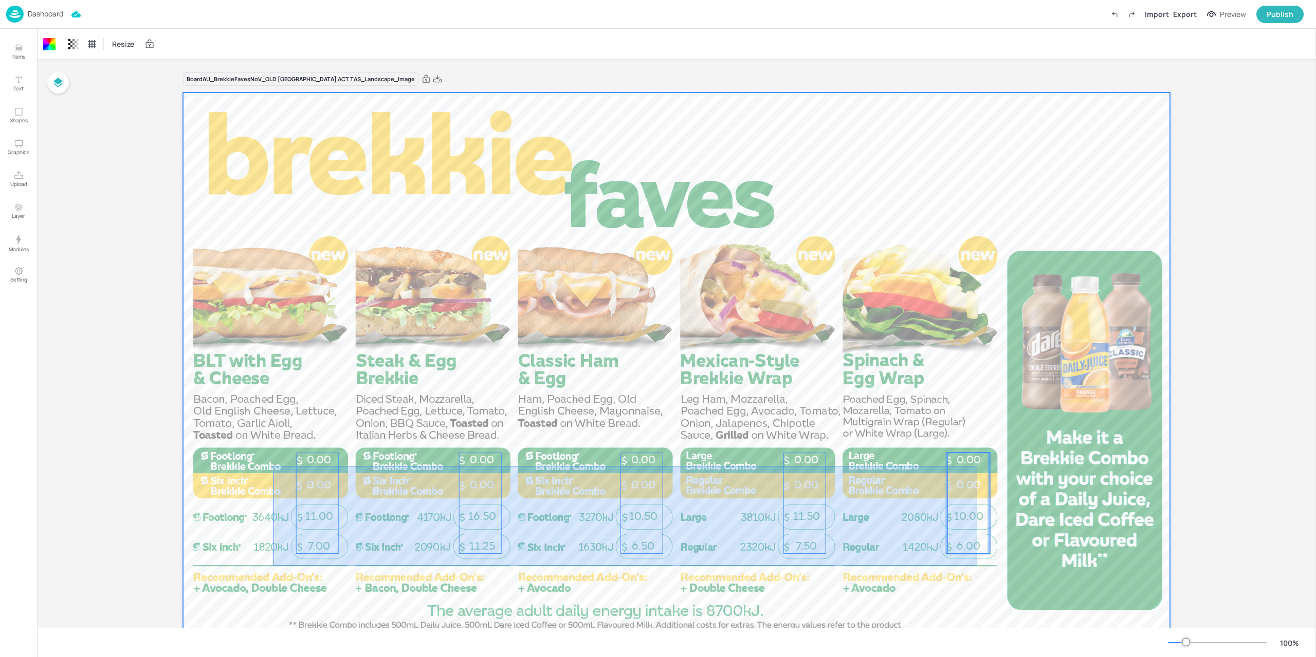
drag, startPoint x: 561, startPoint y: 534, endPoint x: 977, endPoint y: 466, distance: 421.3
click at [977, 92] on div "6.00 10.00 0.00 0.00 7.50 11.50 0.00 0.00 6.50 10.50 0.00 0.00 11.25 16.50 0.00…" at bounding box center [676, 92] width 987 height 0
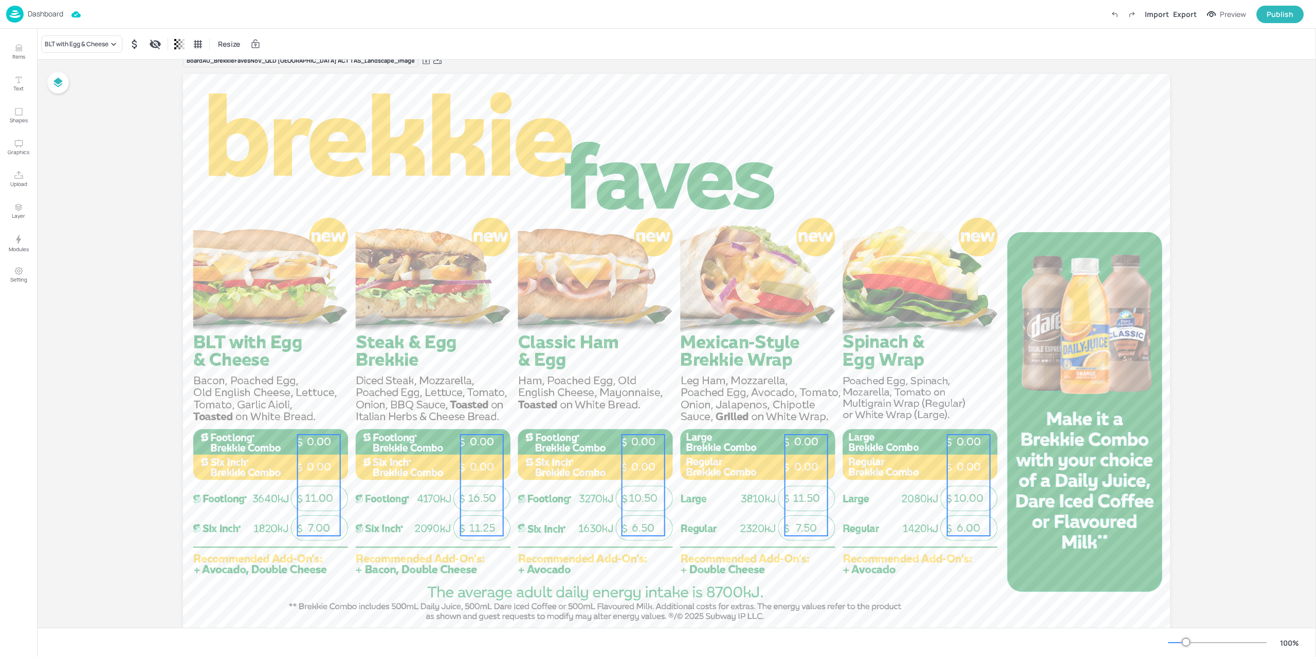
scroll to position [21, 0]
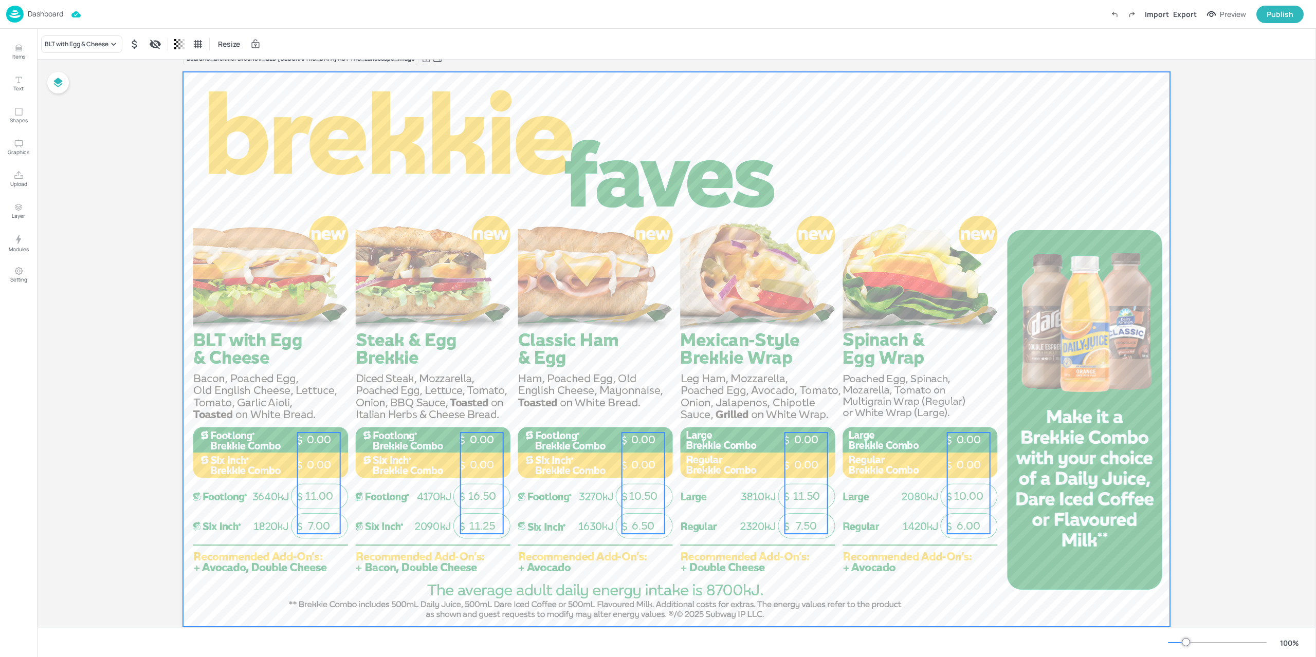
click at [806, 599] on div at bounding box center [676, 349] width 987 height 555
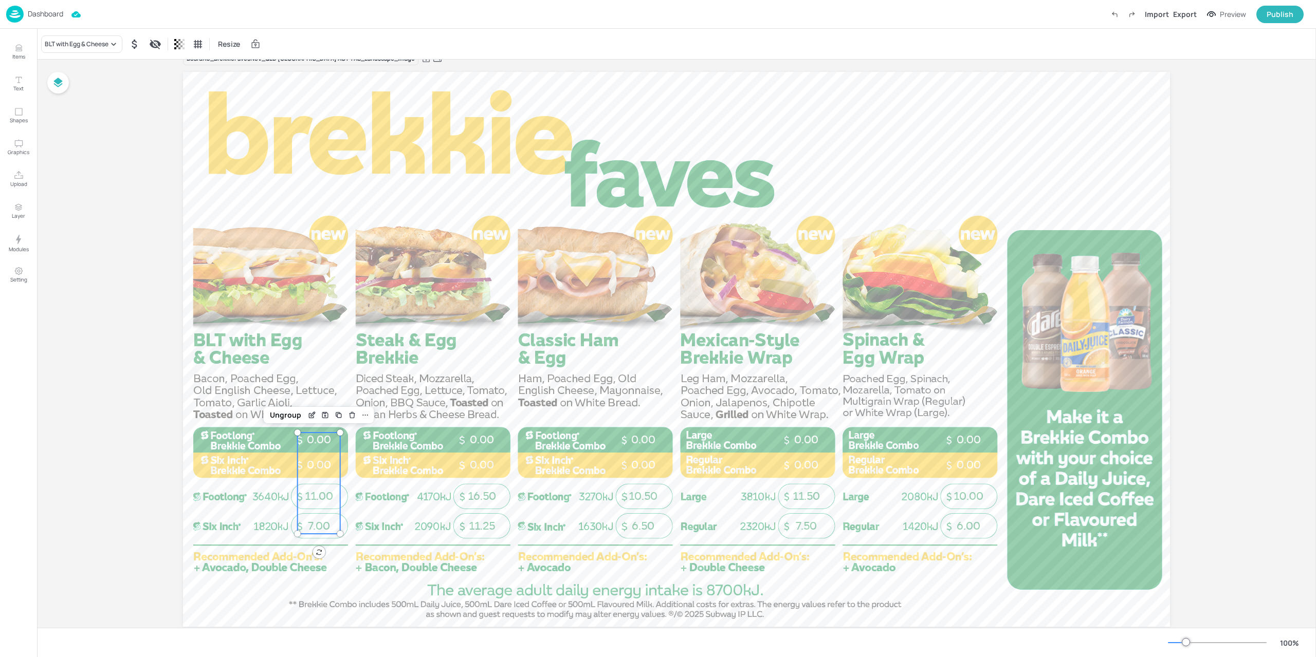
click at [311, 503] on p "11.00" at bounding box center [319, 496] width 43 height 15
click at [483, 480] on div "11.25 16.50 0.00 0.00" at bounding box center [481, 483] width 43 height 101
click at [634, 476] on div "6.50 10.50 0.00 0.00" at bounding box center [643, 483] width 43 height 101
click at [794, 460] on span "0.00" at bounding box center [806, 464] width 24 height 13
click at [983, 459] on p "0.00" at bounding box center [968, 465] width 43 height 15
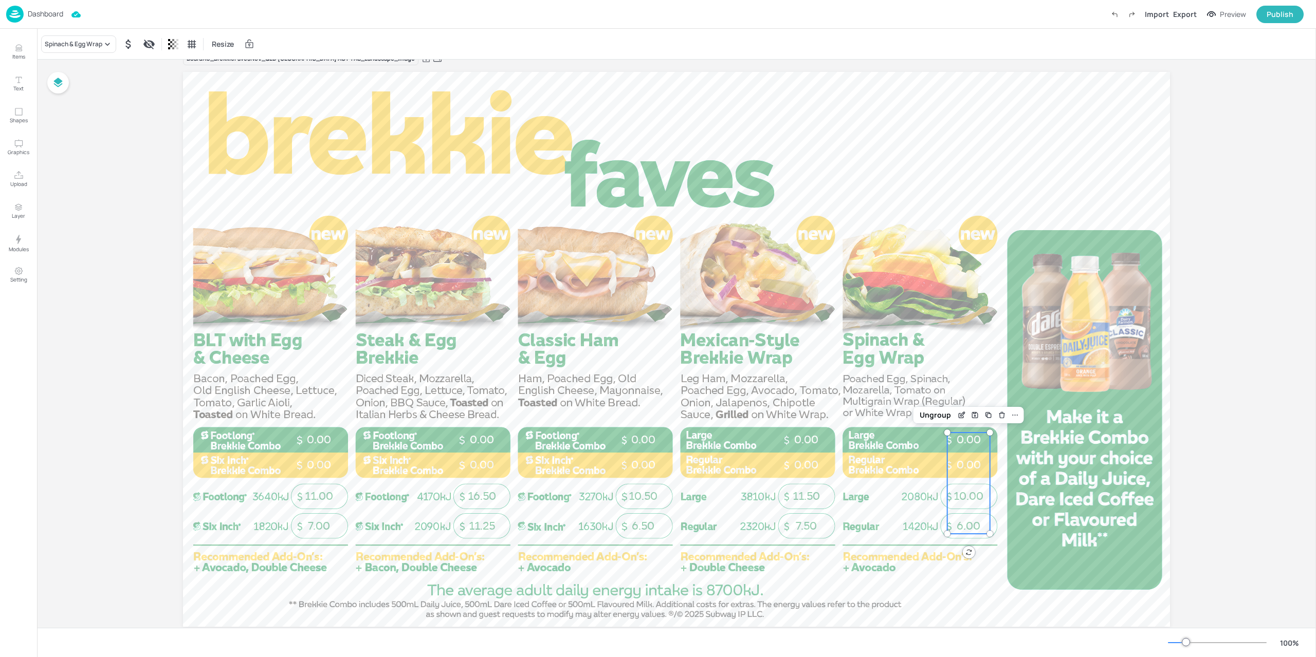
click at [19, 10] on img at bounding box center [14, 14] width 17 height 17
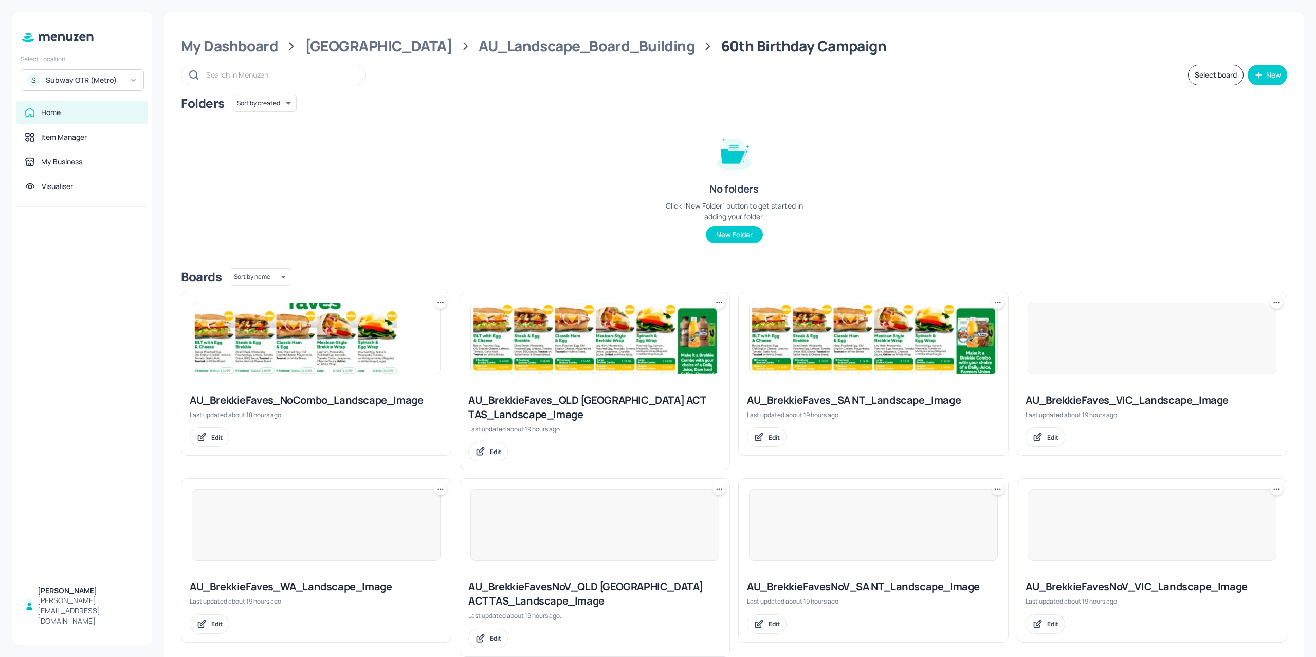
click at [565, 534] on div at bounding box center [594, 525] width 249 height 72
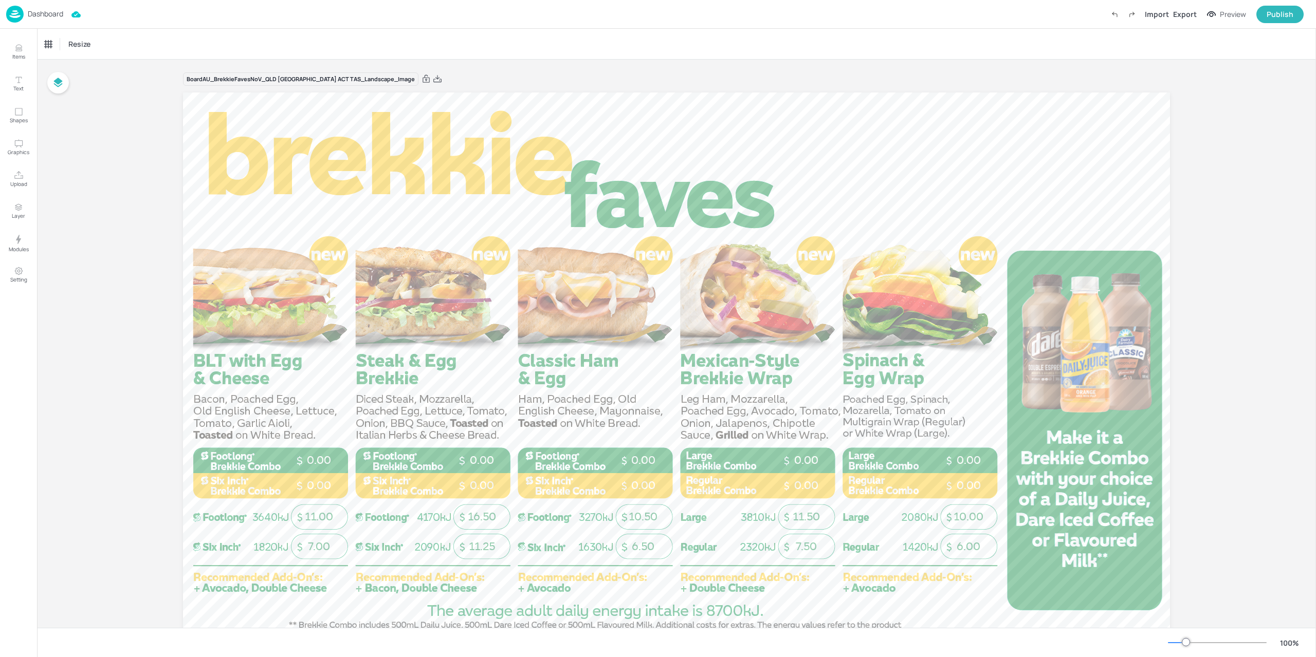
click at [25, 13] on div "Dashboard" at bounding box center [34, 14] width 57 height 17
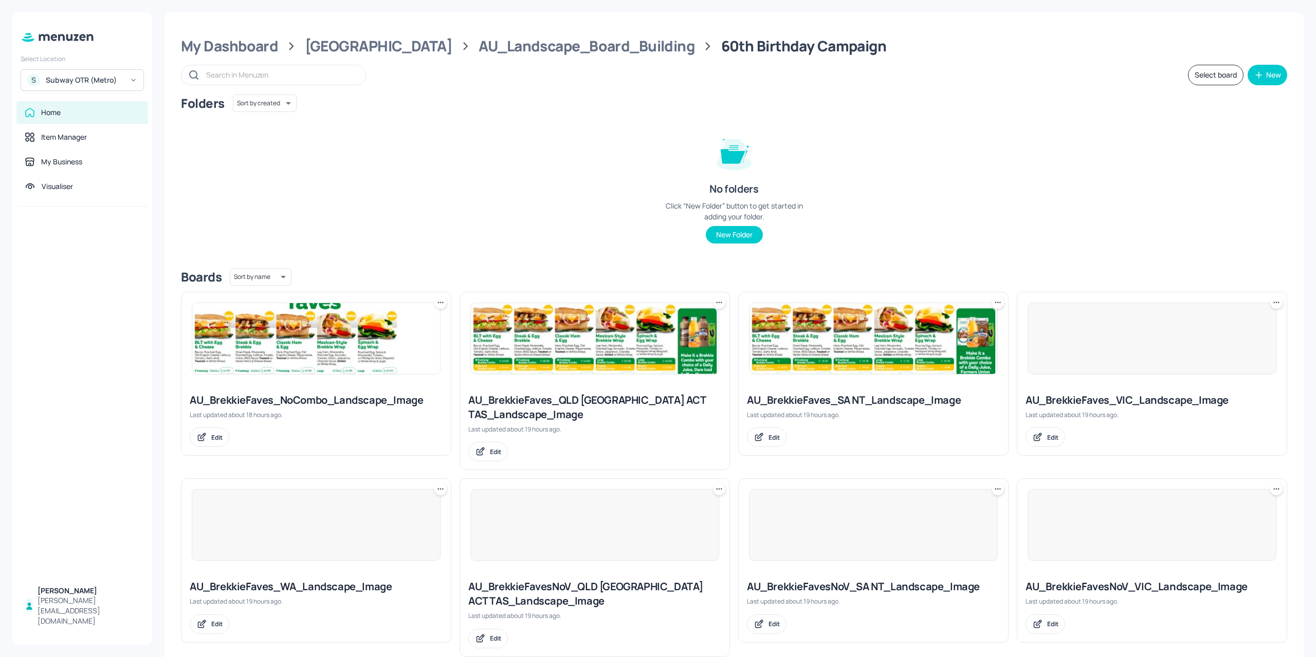
click at [848, 524] on div at bounding box center [873, 525] width 249 height 72
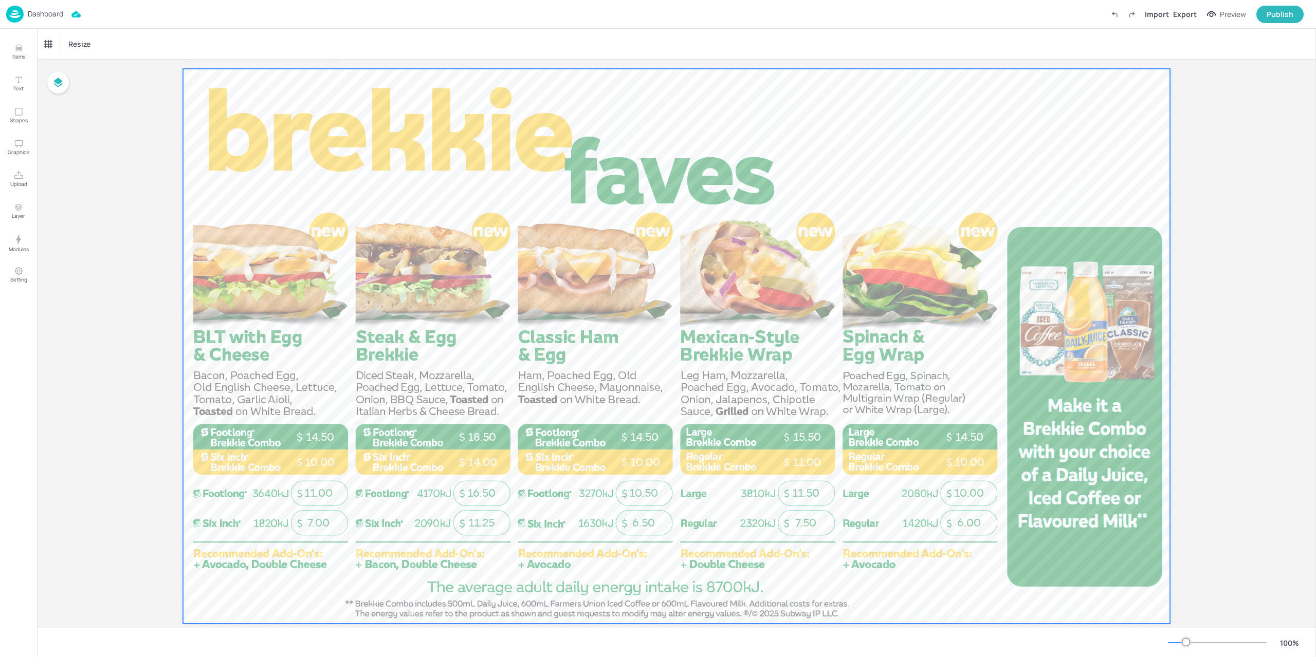
scroll to position [45, 0]
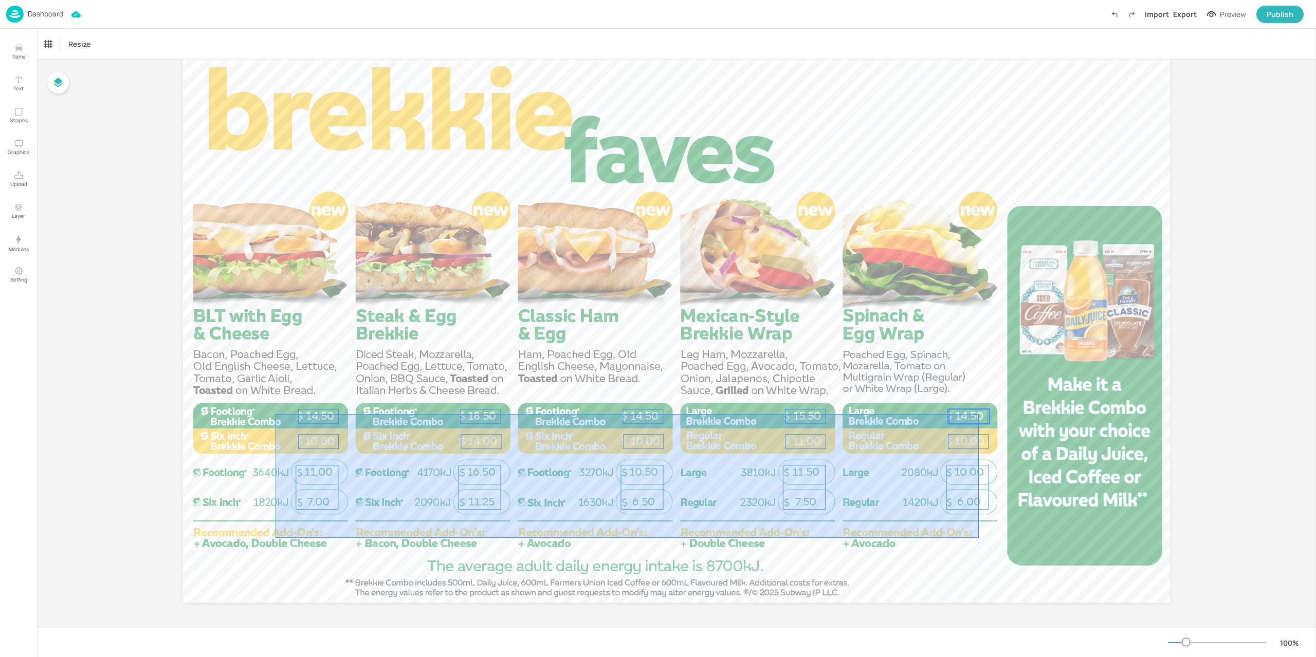
drag, startPoint x: 308, startPoint y: 529, endPoint x: 977, endPoint y: 412, distance: 679.8
click at [978, 48] on div "14.50 10.00 14.50 10.00 11.00 15.50 18.50 14.00 10.00 14.50 7.00 11.00 11.25 16…" at bounding box center [676, 48] width 987 height 0
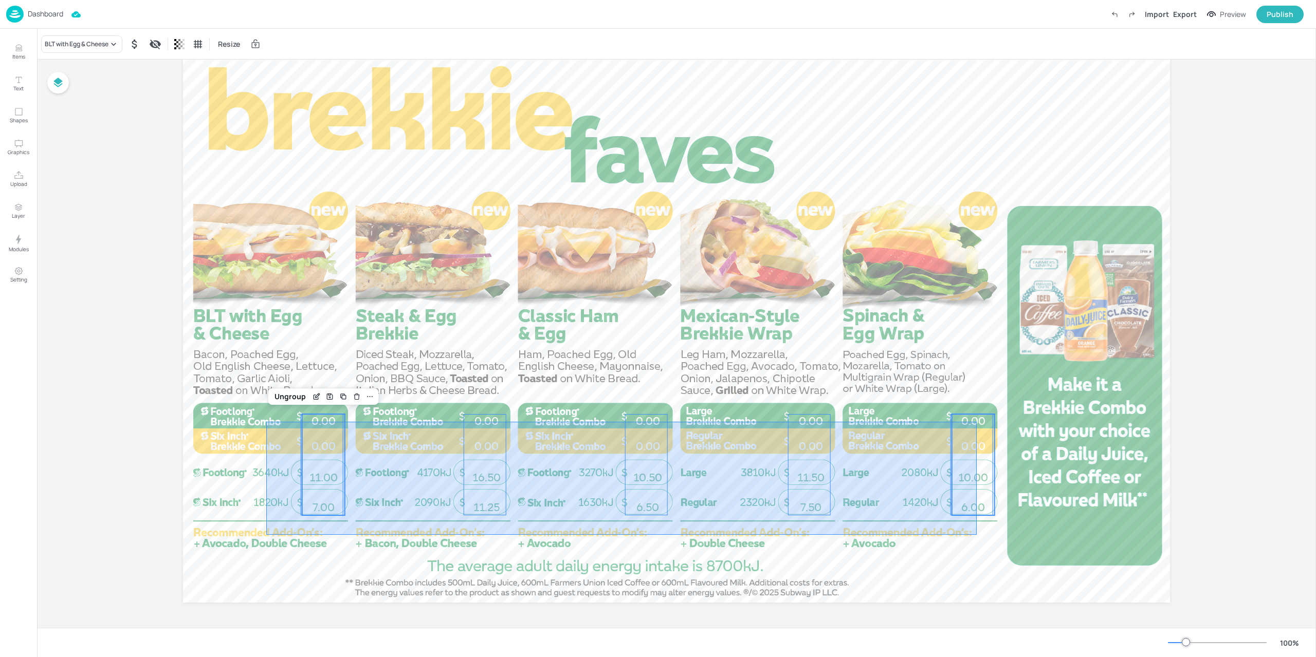
drag, startPoint x: 762, startPoint y: 493, endPoint x: 976, endPoint y: 422, distance: 225.9
click at [976, 48] on div "6.00 10.00 0.00 0.00 7.50 11.50 0.00 0.00 6.50 10.50 0.00 0.00 11.25 16.50 0.00…" at bounding box center [676, 48] width 987 height 0
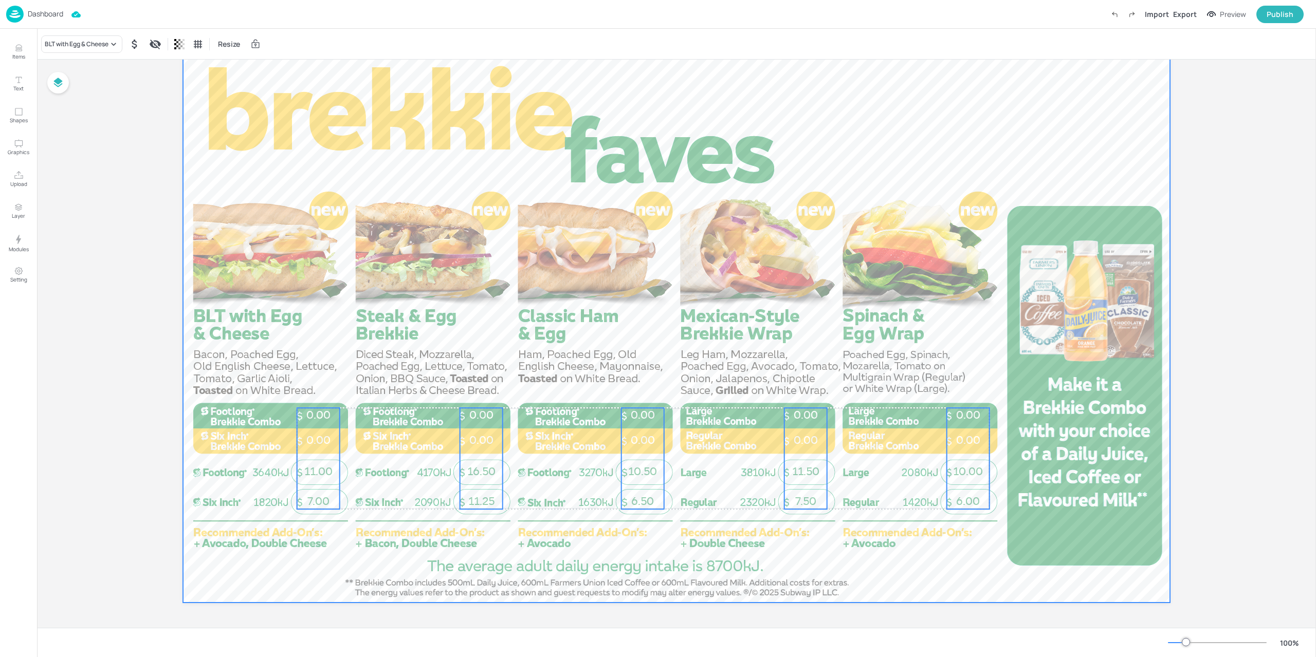
drag, startPoint x: 373, startPoint y: 436, endPoint x: 368, endPoint y: 432, distance: 6.6
click at [368, 432] on div at bounding box center [676, 325] width 987 height 555
click at [508, 550] on div at bounding box center [676, 325] width 987 height 555
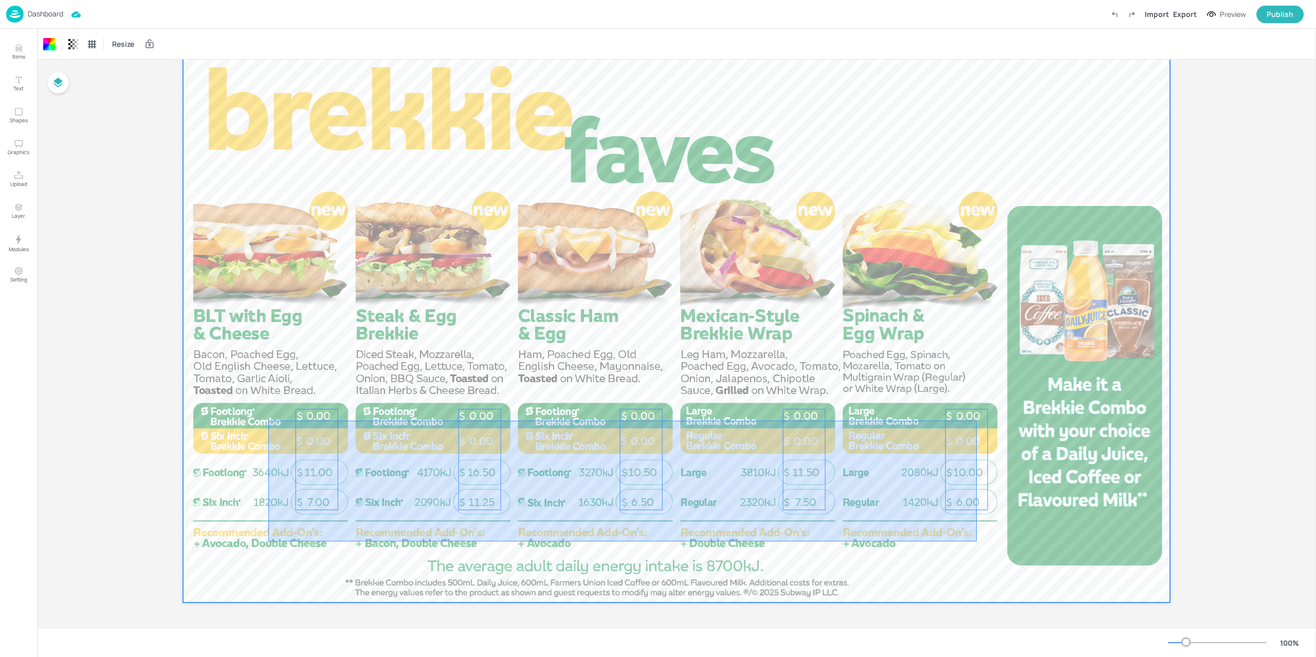
drag, startPoint x: 977, startPoint y: 540, endPoint x: 263, endPoint y: 420, distance: 724.2
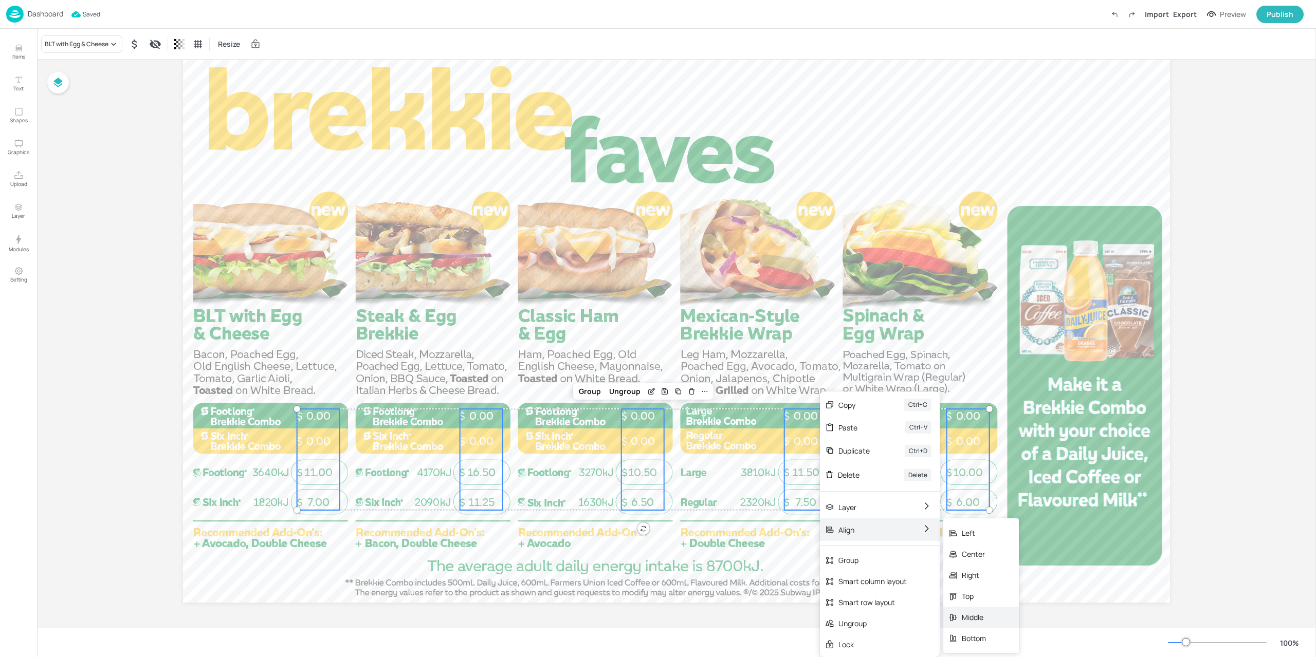
click at [973, 616] on div "Middle" at bounding box center [973, 617] width 24 height 11
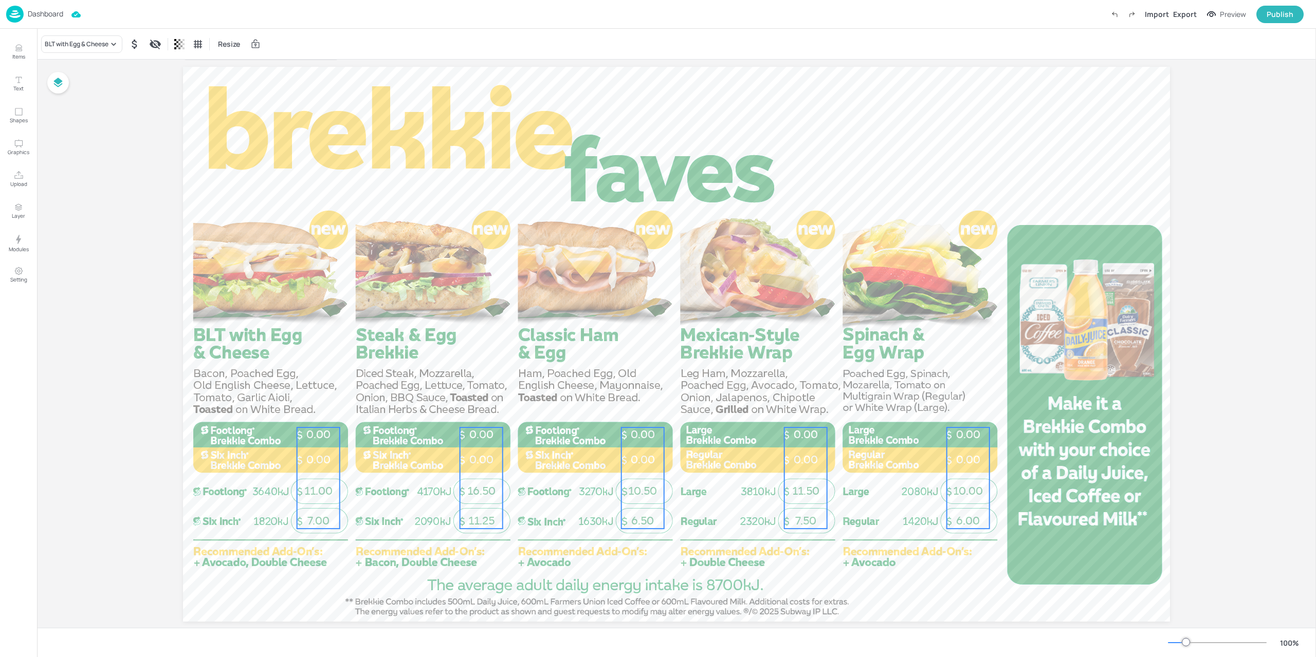
scroll to position [24, 0]
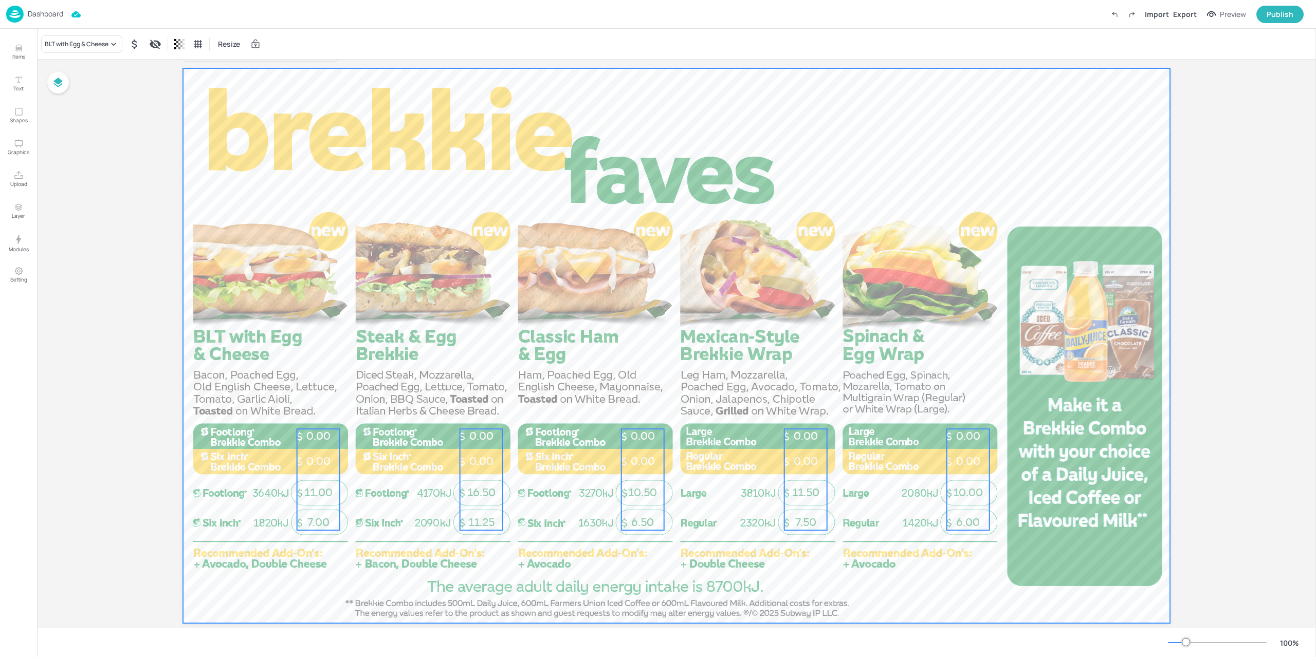
click at [974, 613] on div at bounding box center [676, 345] width 987 height 555
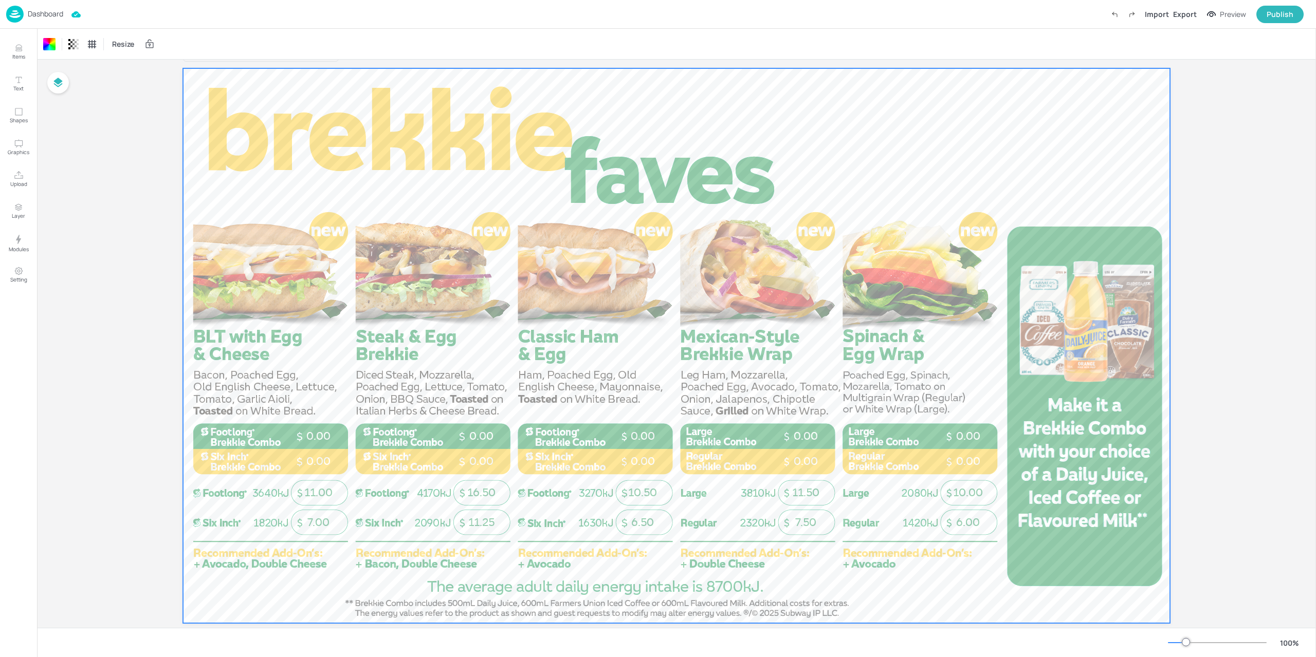
click at [1227, 18] on div "Preview" at bounding box center [1232, 14] width 26 height 11
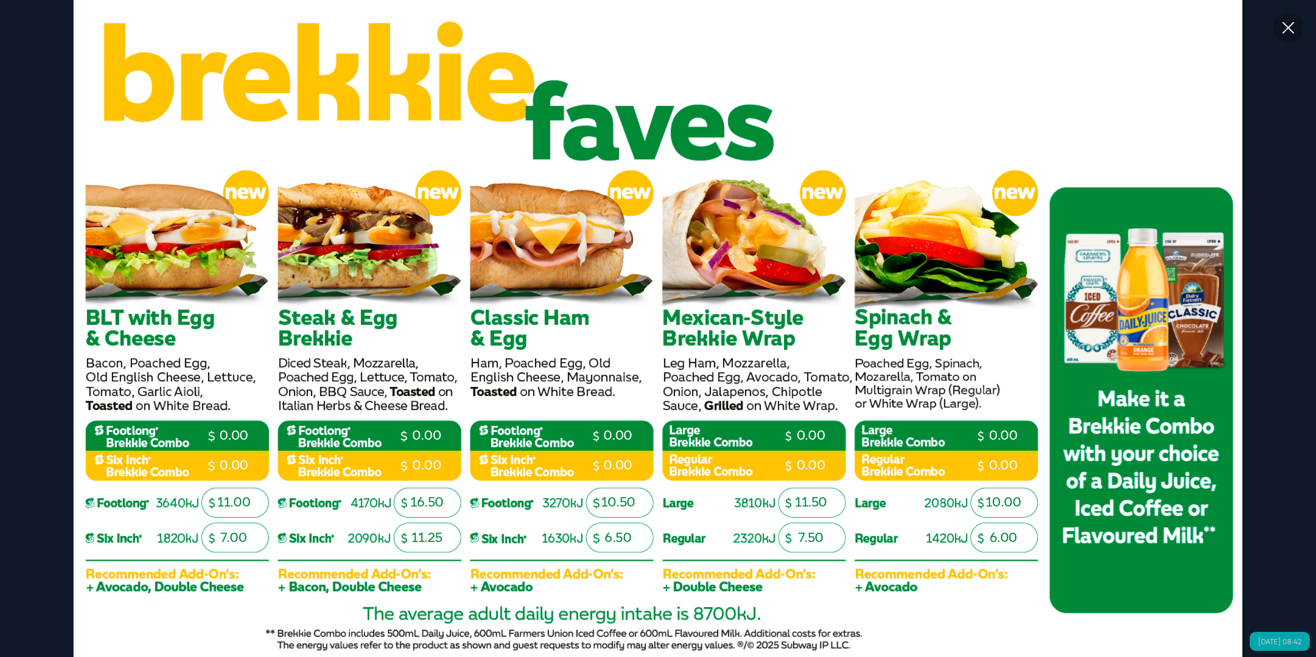
click at [1284, 28] on icon at bounding box center [1288, 27] width 18 height 18
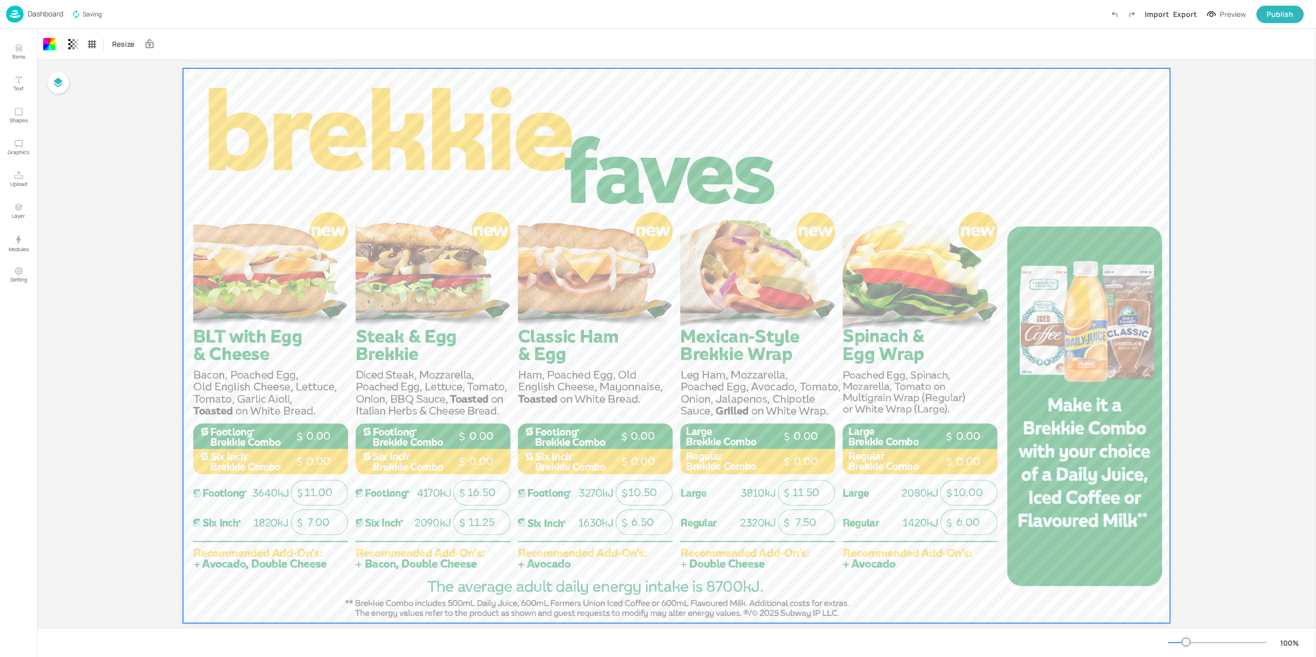
click at [17, 9] on img at bounding box center [14, 14] width 17 height 17
click at [17, 10] on img at bounding box center [14, 14] width 17 height 17
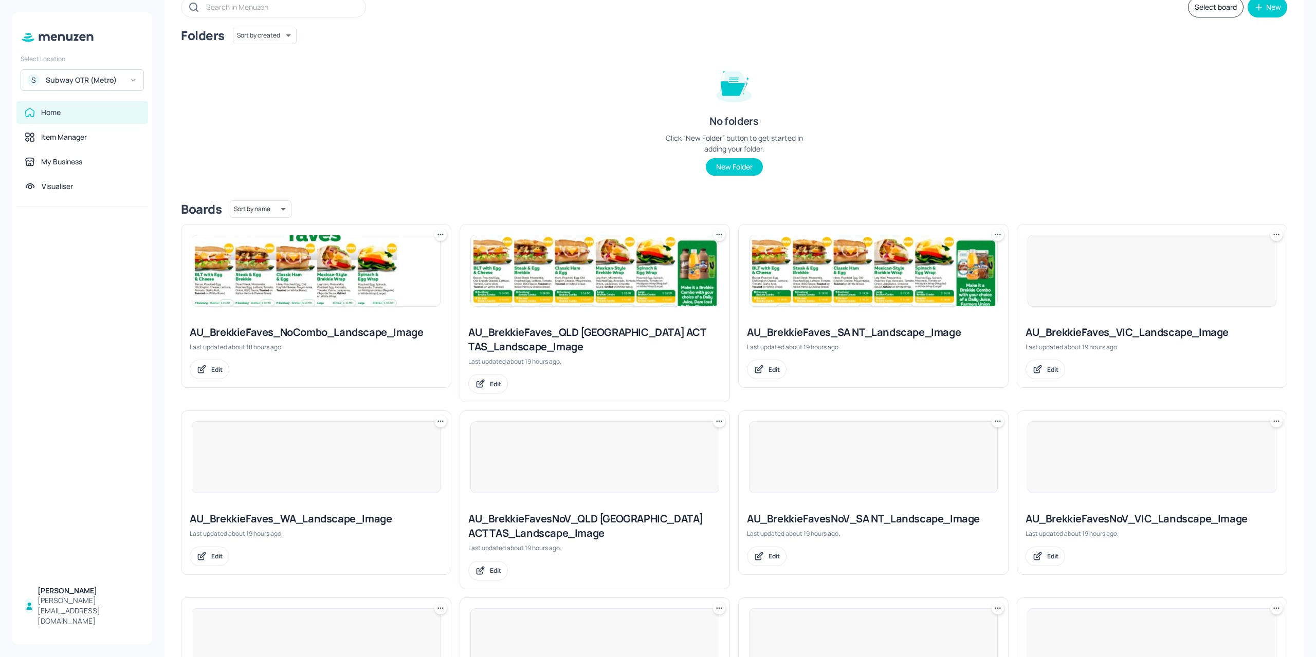
scroll to position [154, 0]
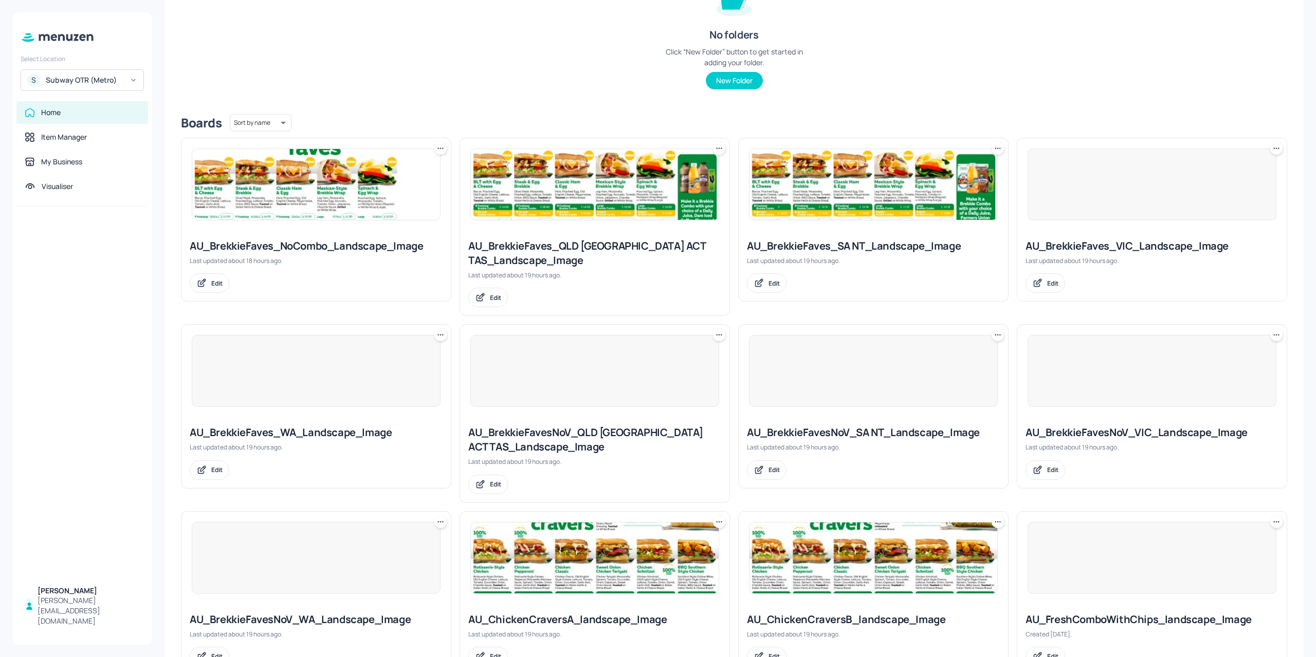
click at [832, 393] on div at bounding box center [873, 371] width 249 height 72
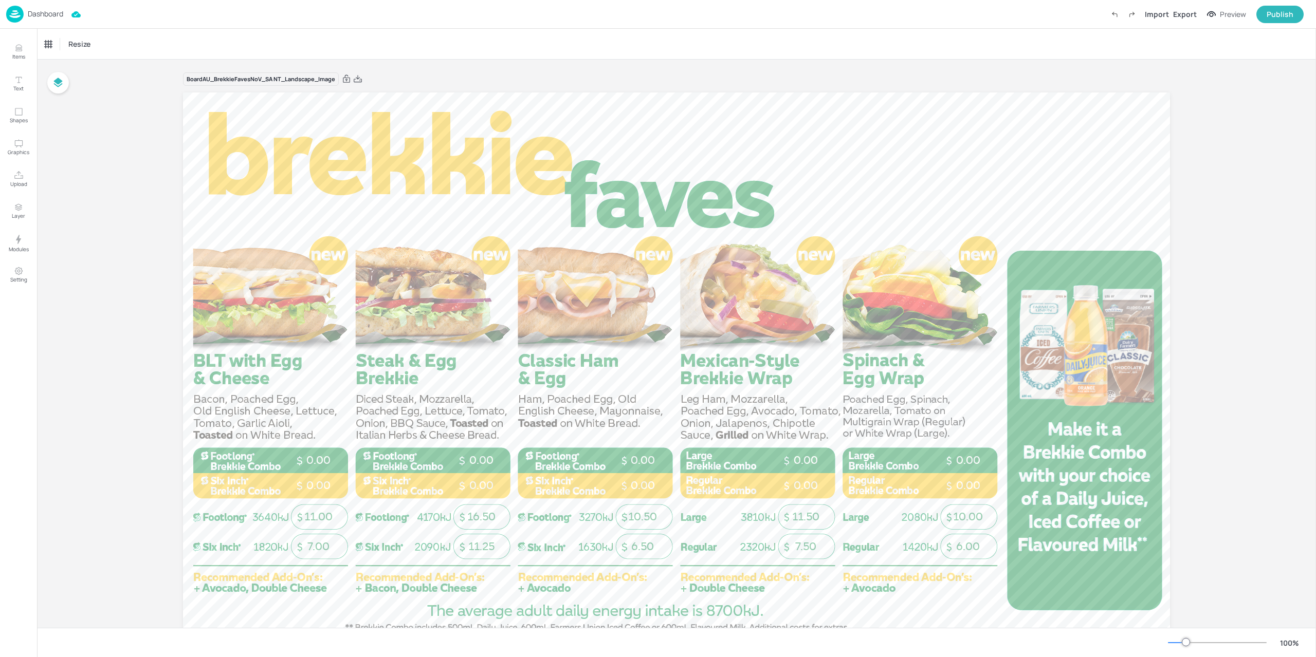
click at [29, 19] on div "Dashboard" at bounding box center [34, 14] width 57 height 17
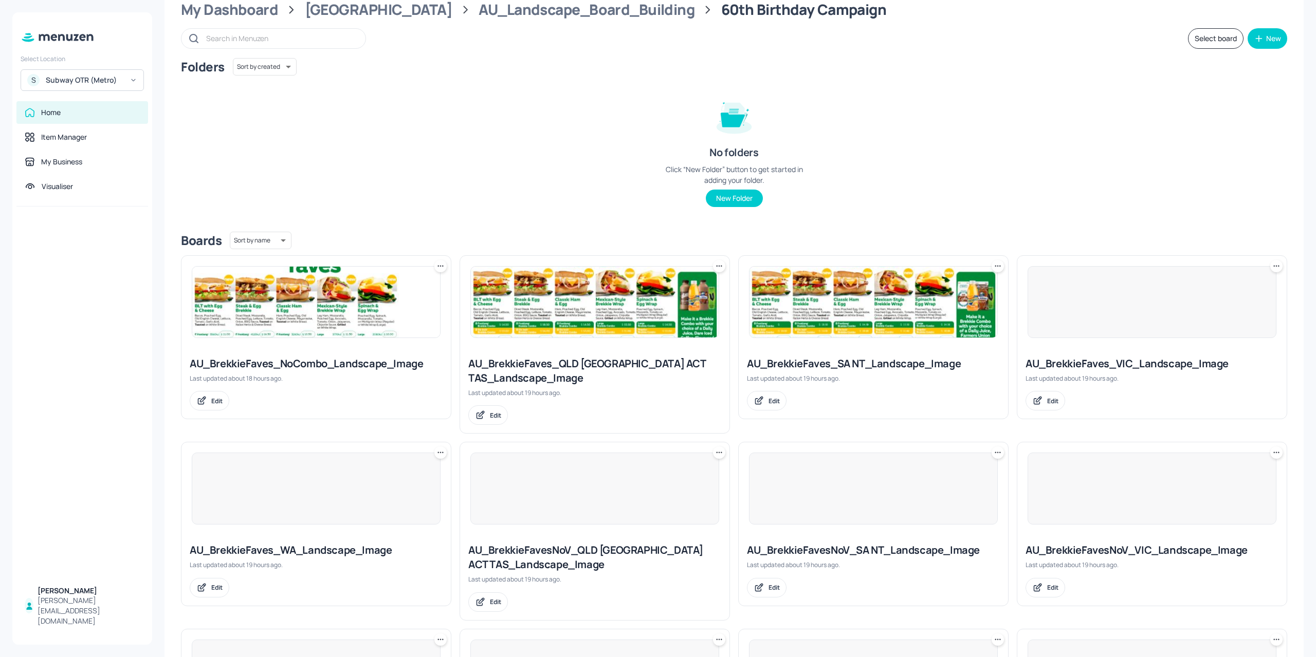
scroll to position [103, 0]
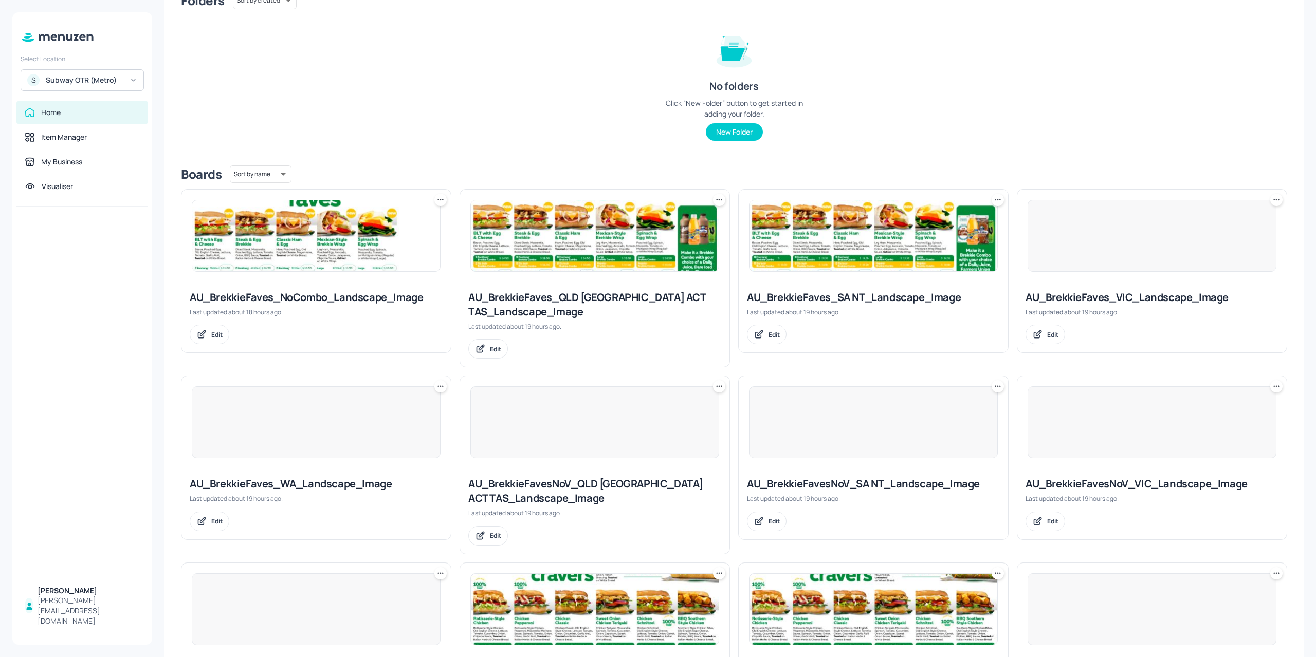
click at [1101, 428] on div at bounding box center [1151, 422] width 249 height 72
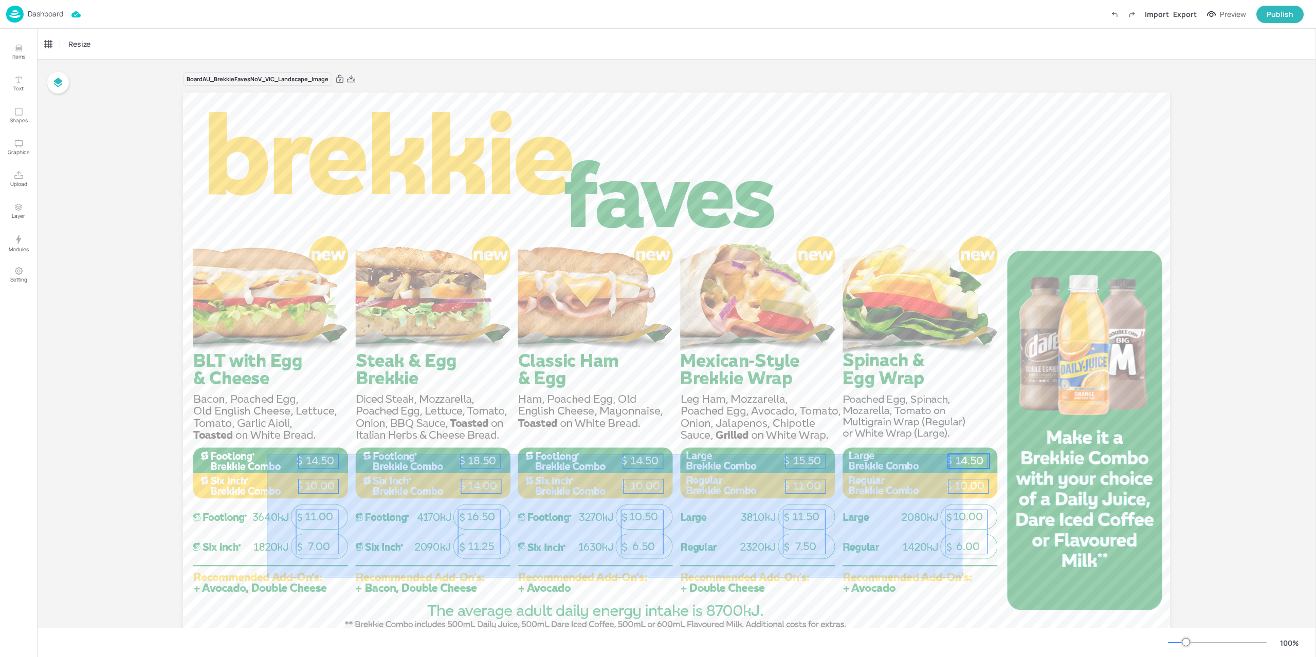
drag, startPoint x: 349, startPoint y: 576, endPoint x: 963, endPoint y: 455, distance: 626.0
click at [963, 92] on div "14.50 10.00 14.50 10.00 11.00 15.50 18.50 14.00 10.00 14.50 7.00 11.00 11.25 16…" at bounding box center [676, 92] width 987 height 0
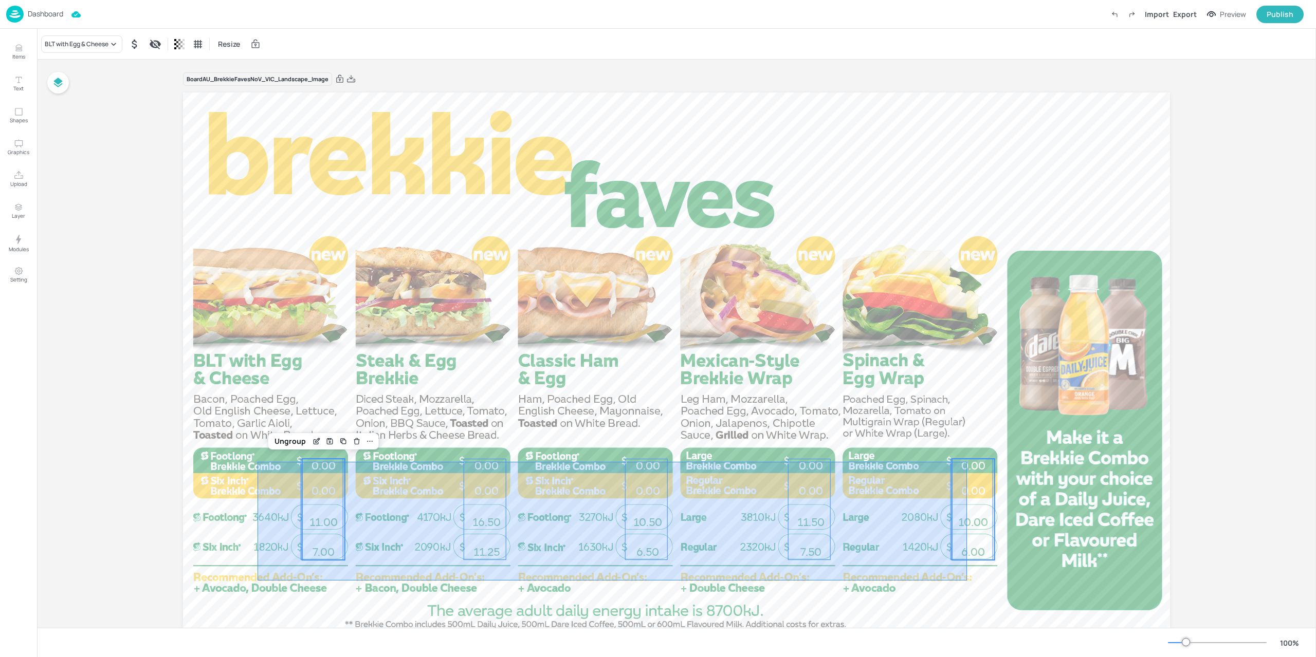
drag, startPoint x: 374, startPoint y: 553, endPoint x: 967, endPoint y: 462, distance: 599.5
click at [967, 92] on div "6.00 10.00 0.00 0.00 7.50 11.50 0.00 0.00 6.50 10.50 0.00 0.00 11.25 16.50 0.00…" at bounding box center [676, 92] width 987 height 0
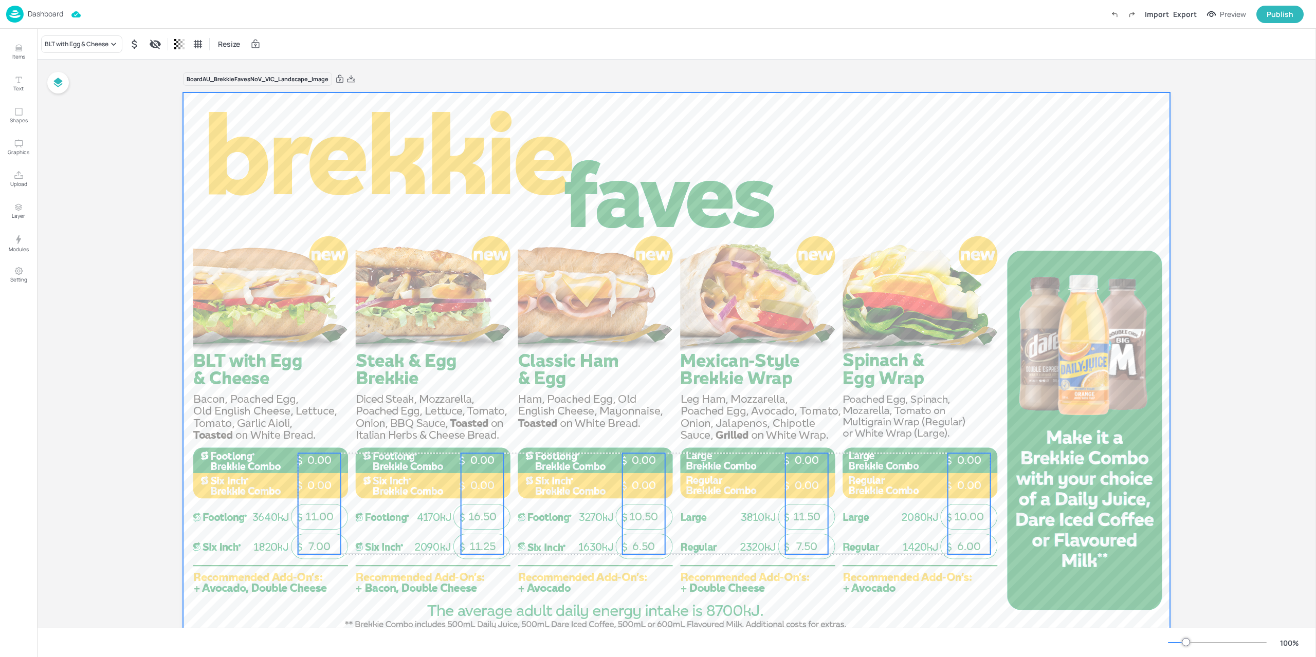
drag, startPoint x: 357, startPoint y: 503, endPoint x: 354, endPoint y: 498, distance: 5.7
click at [354, 498] on div at bounding box center [676, 369] width 987 height 555
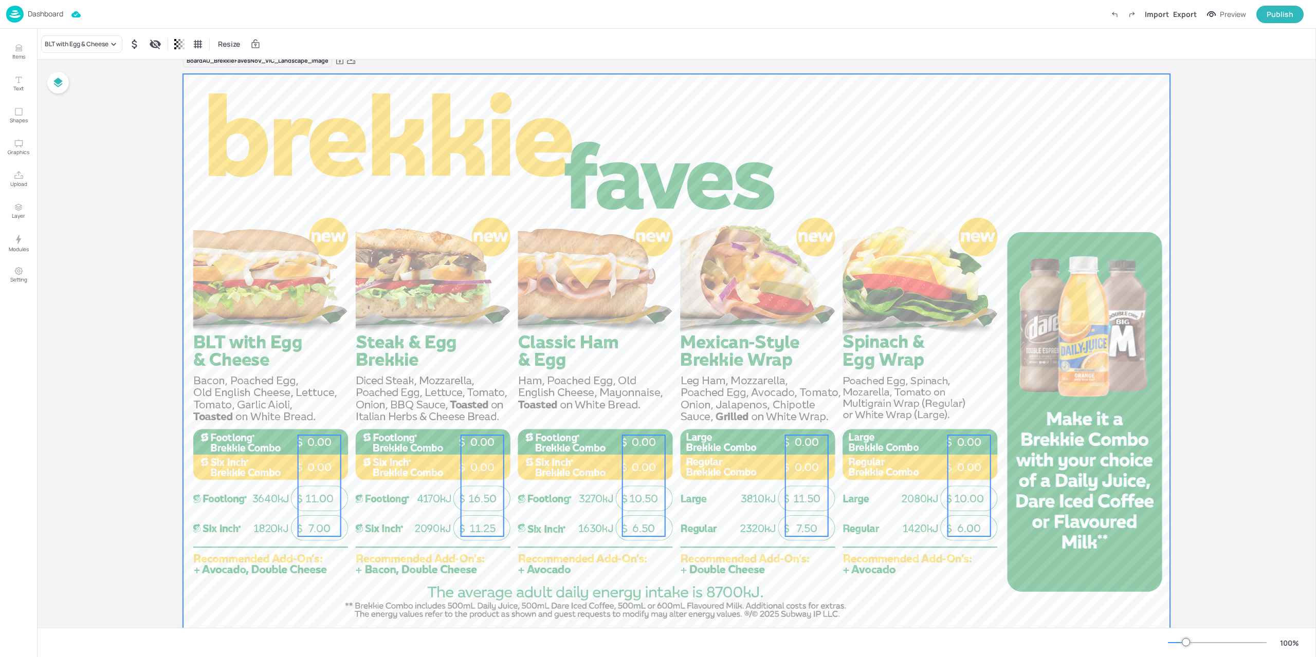
scroll to position [21, 0]
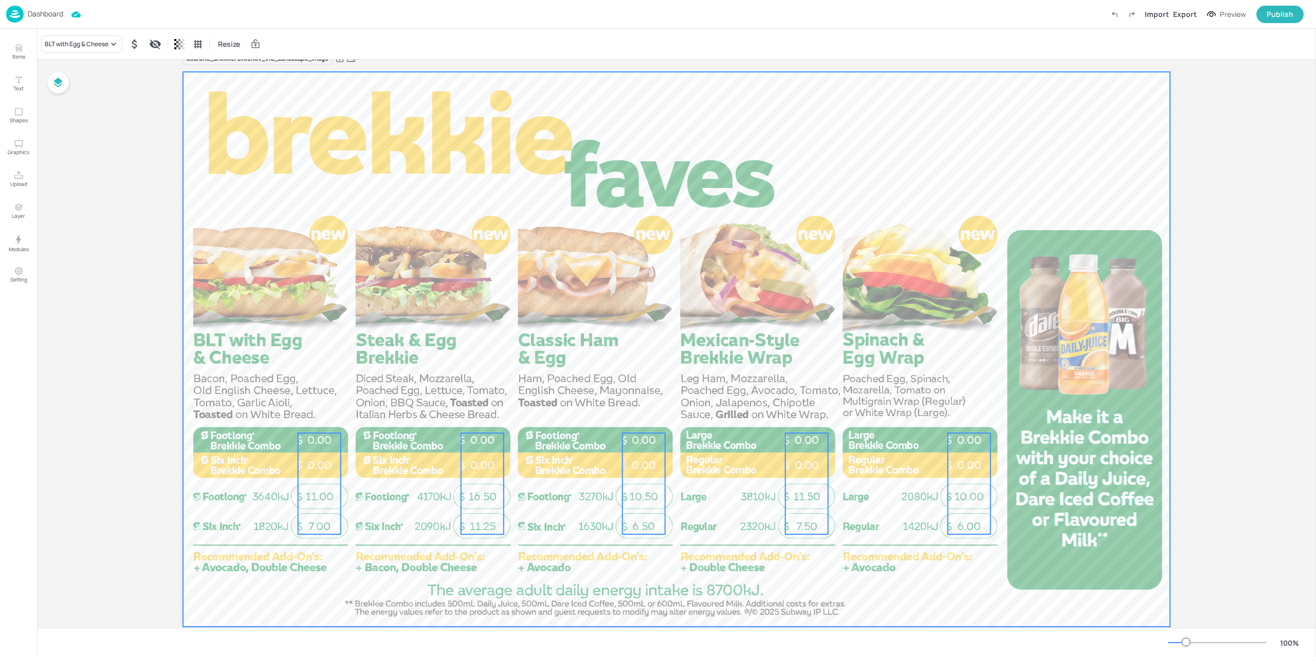
click at [436, 574] on div at bounding box center [676, 349] width 987 height 555
click at [641, 458] on p "0.00" at bounding box center [643, 465] width 43 height 15
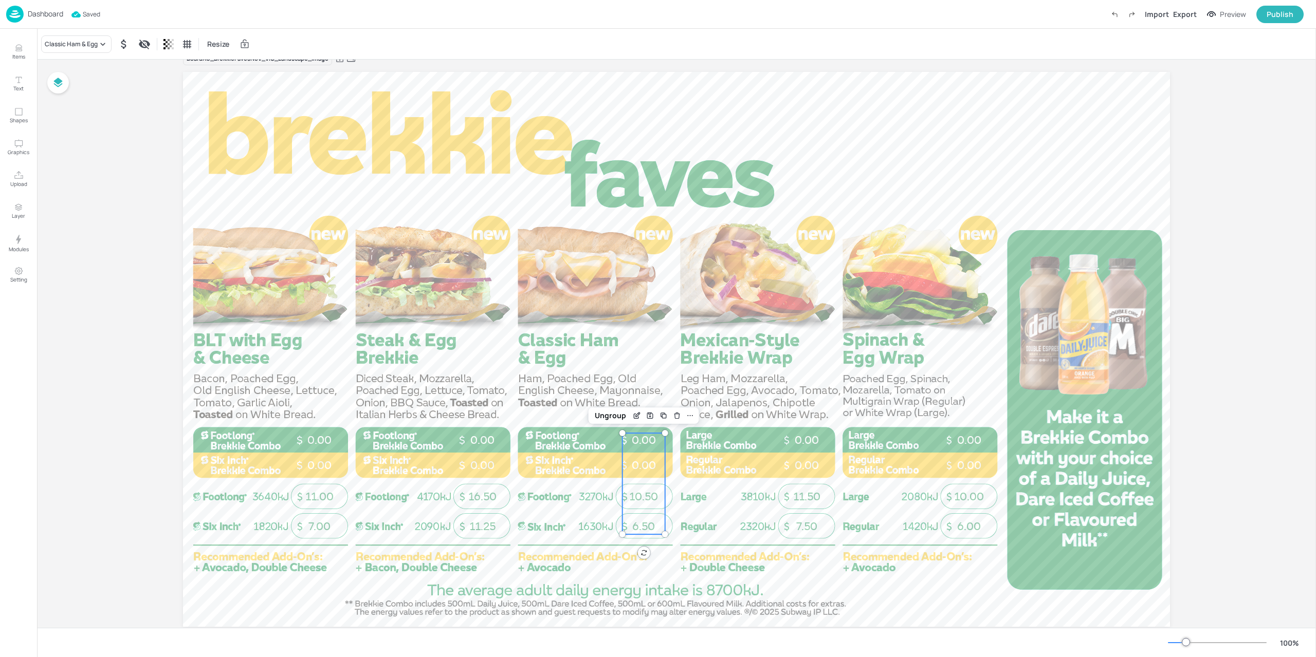
click at [1241, 15] on div "Preview" at bounding box center [1232, 14] width 26 height 11
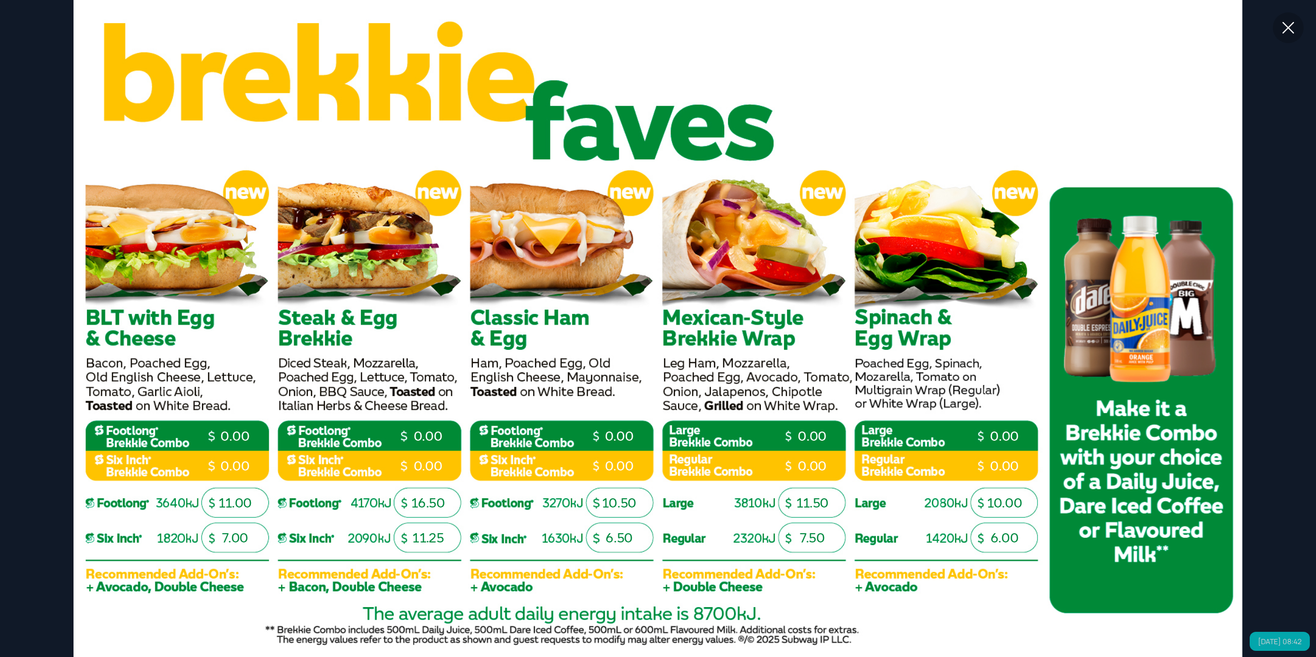
click at [1284, 28] on icon at bounding box center [1288, 27] width 18 height 18
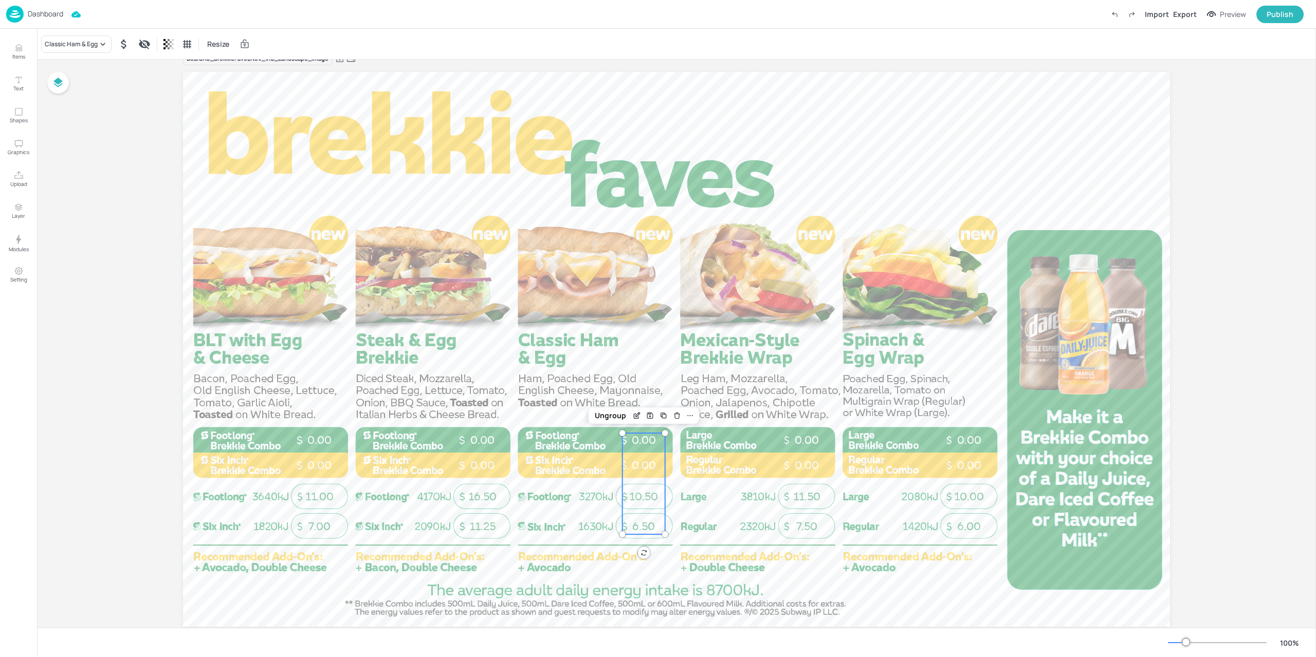
click at [23, 17] on img at bounding box center [14, 14] width 17 height 17
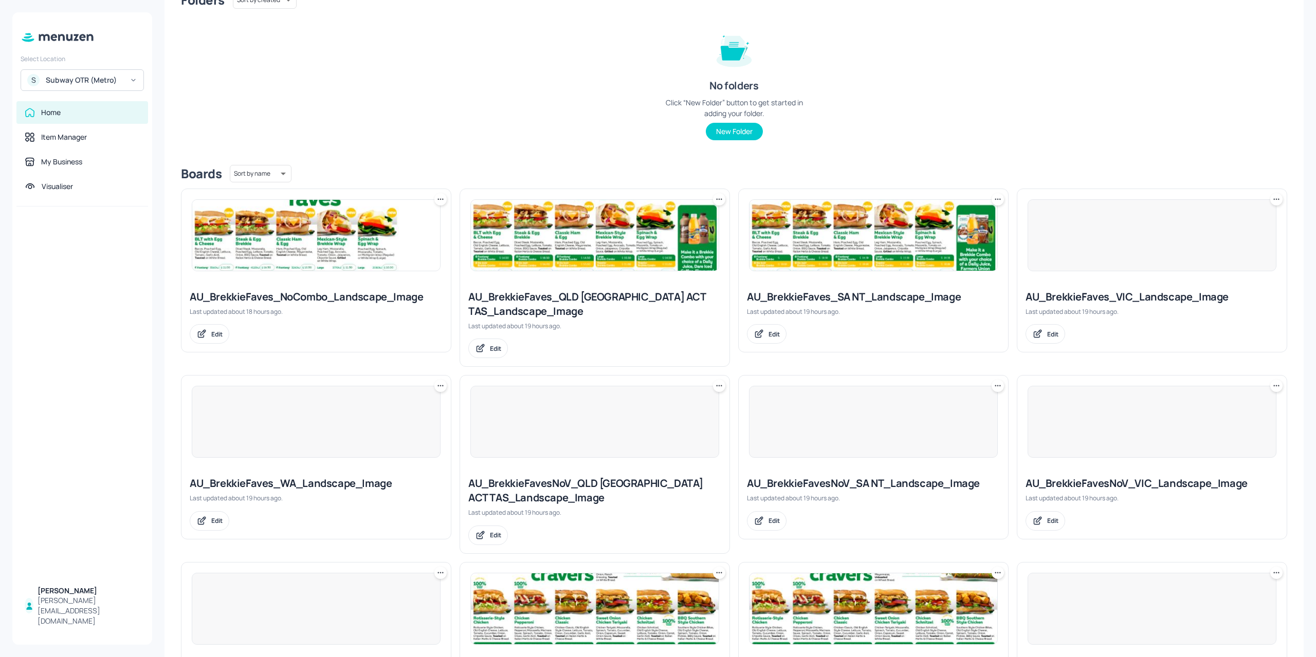
scroll to position [154, 0]
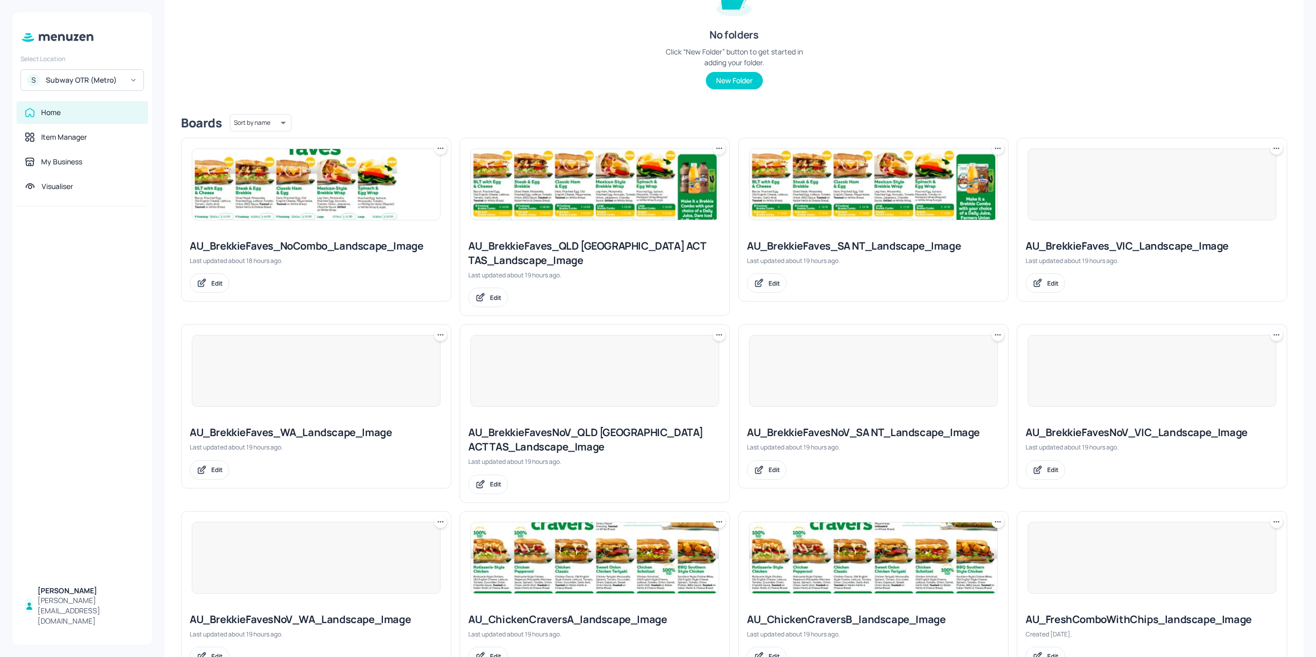
click at [1158, 412] on div at bounding box center [1151, 371] width 269 height 92
click at [1135, 378] on div at bounding box center [1151, 371] width 249 height 72
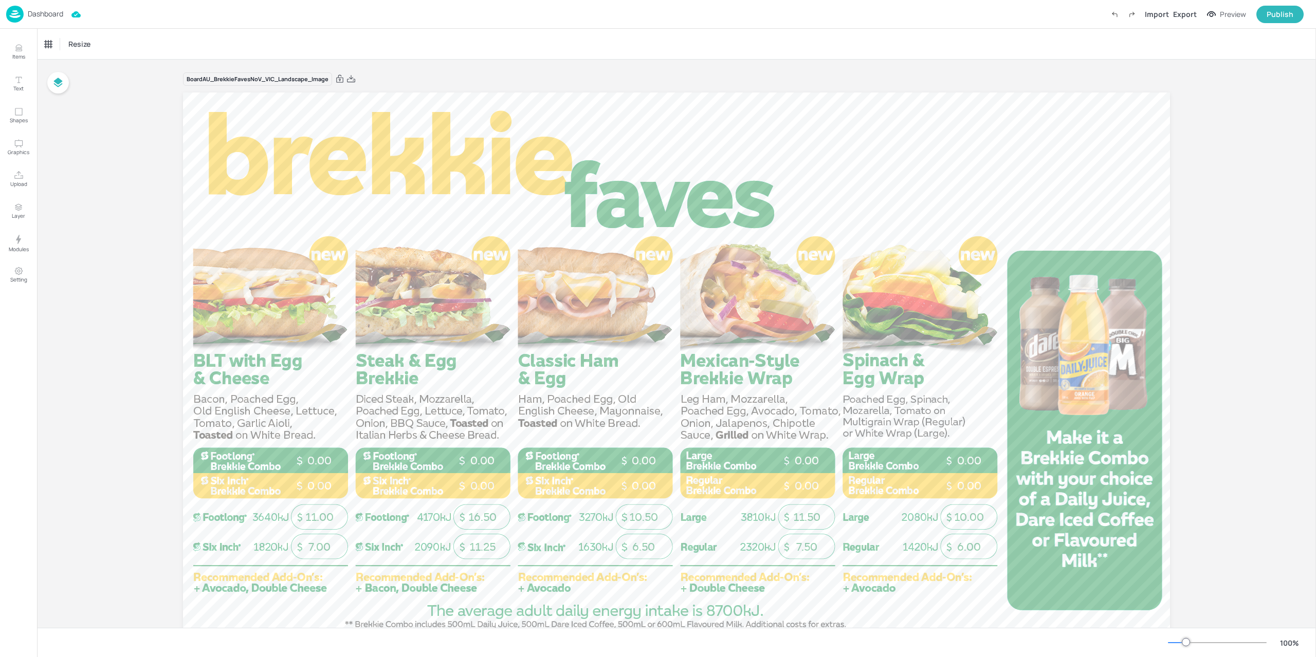
click at [21, 16] on img at bounding box center [14, 14] width 17 height 17
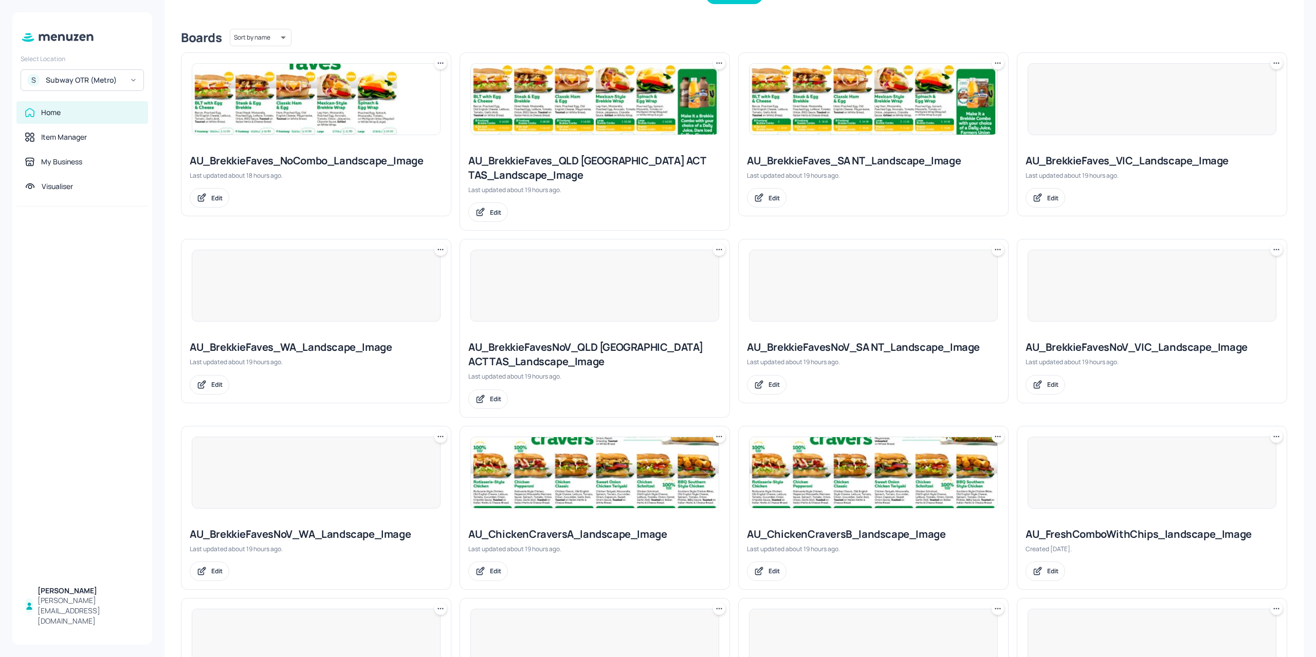
scroll to position [257, 0]
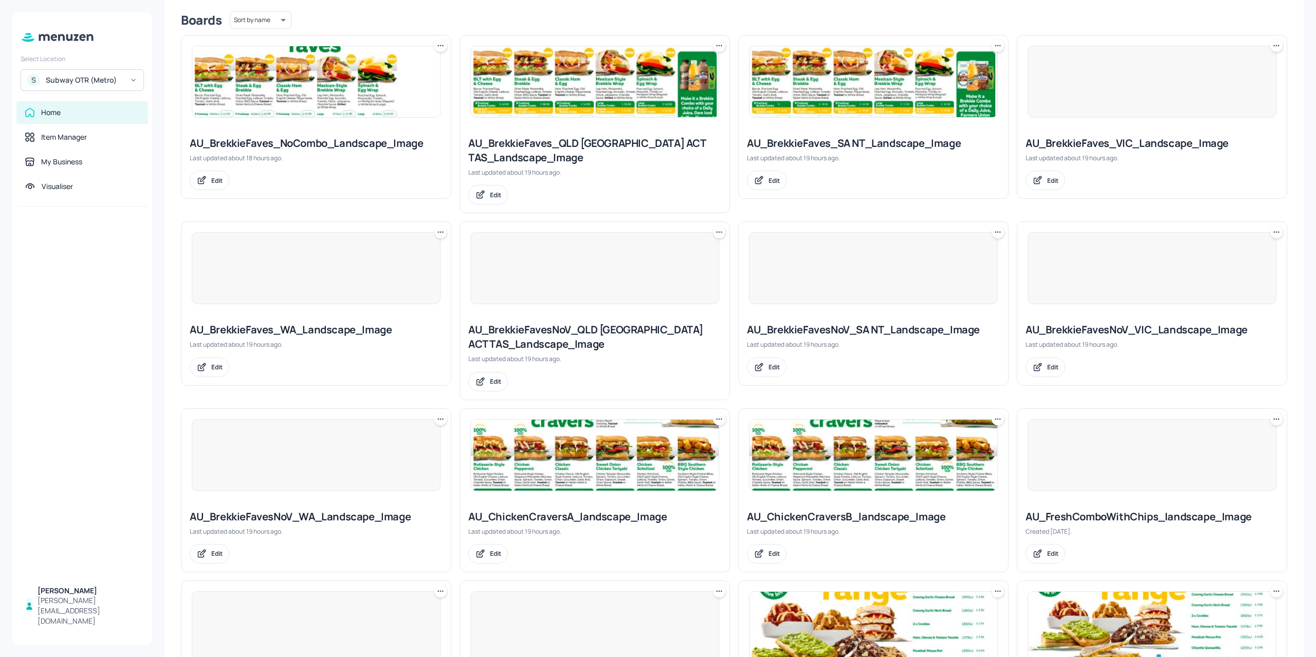
click at [310, 453] on div at bounding box center [316, 455] width 249 height 72
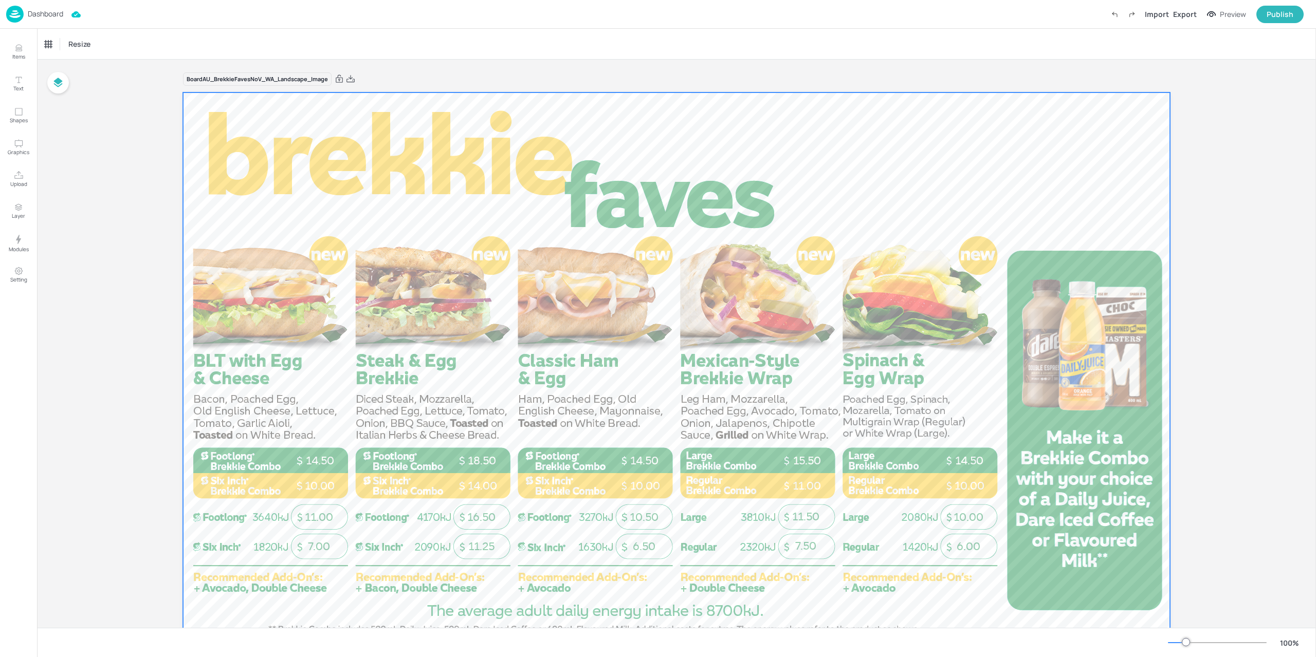
scroll to position [45, 0]
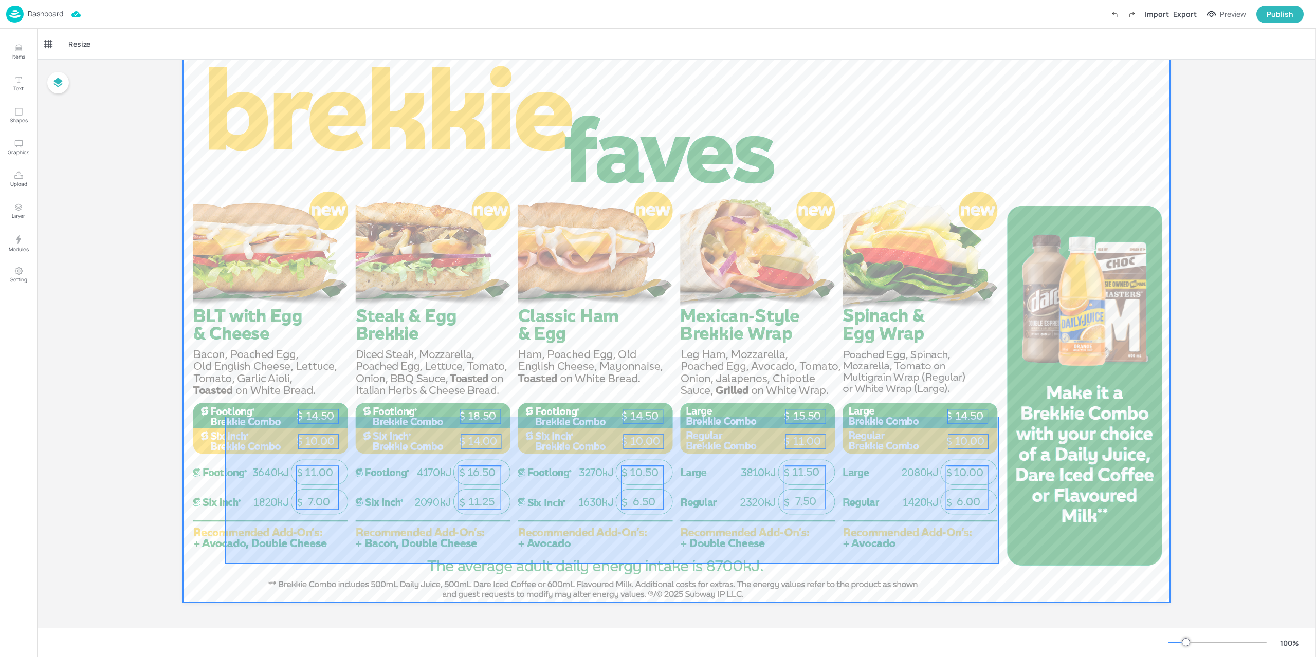
drag, startPoint x: 245, startPoint y: 424, endPoint x: 998, endPoint y: 564, distance: 766.1
click at [998, 564] on div at bounding box center [676, 325] width 987 height 555
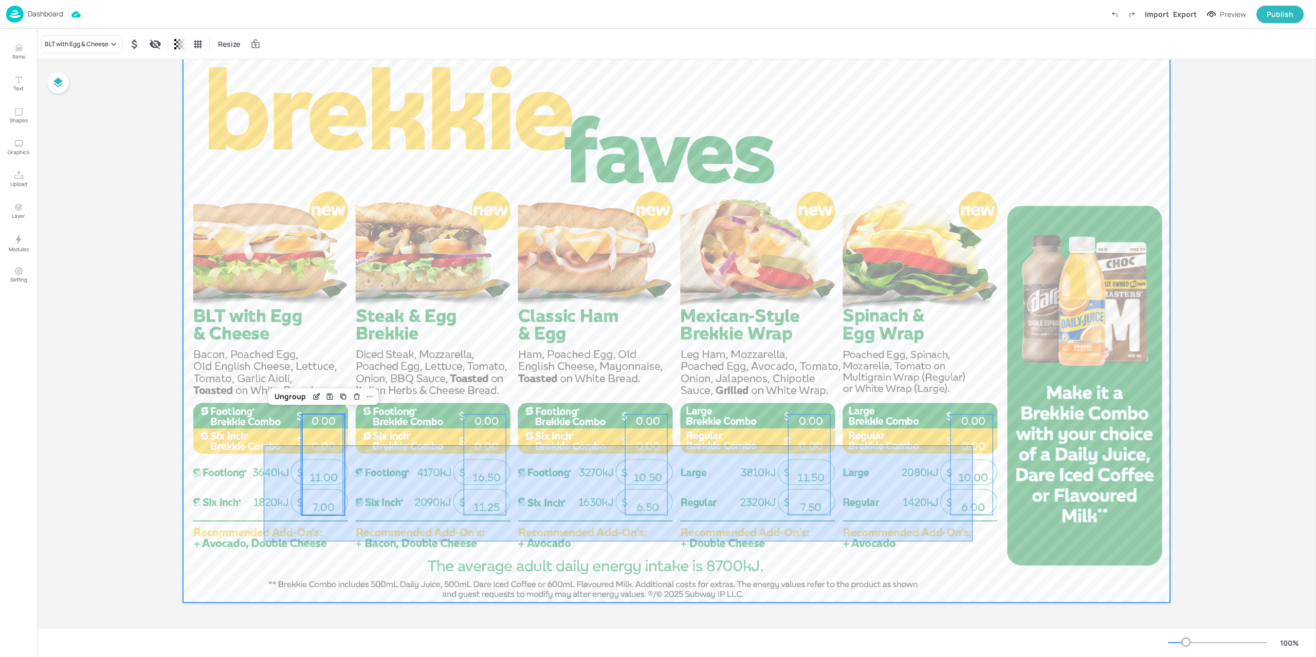
drag, startPoint x: 291, startPoint y: 452, endPoint x: 972, endPoint y: 542, distance: 686.8
click at [972, 542] on div at bounding box center [676, 325] width 987 height 555
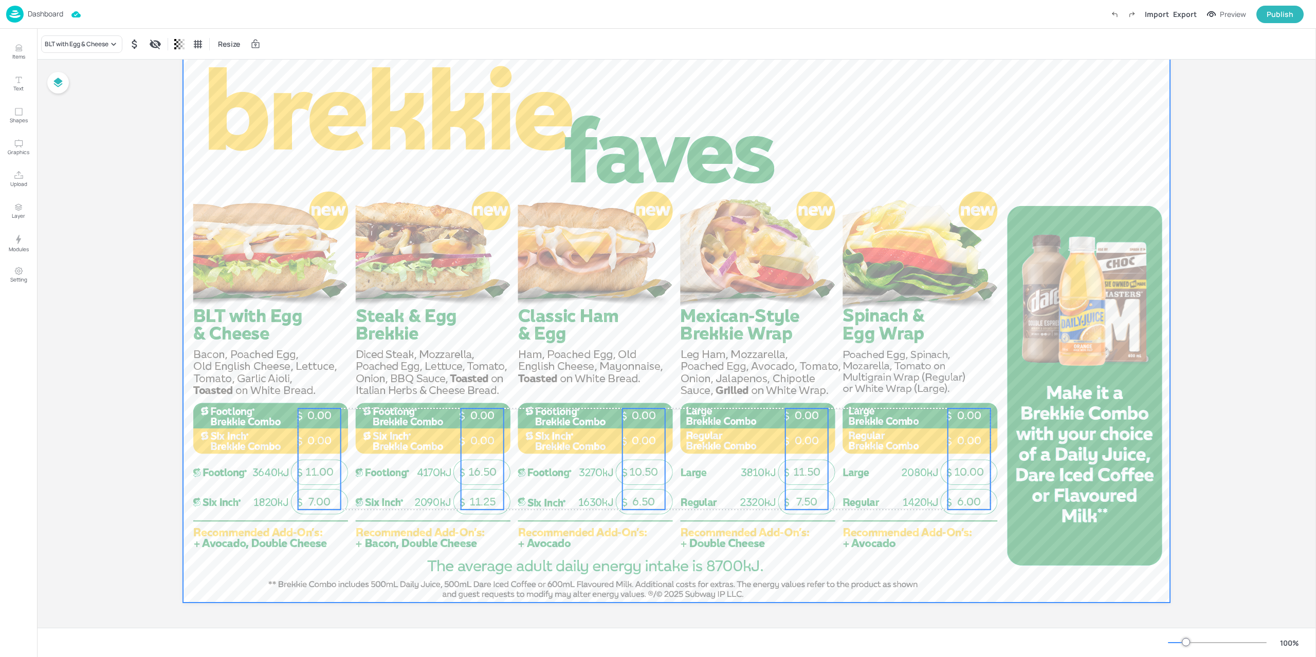
click at [357, 473] on div at bounding box center [676, 325] width 987 height 555
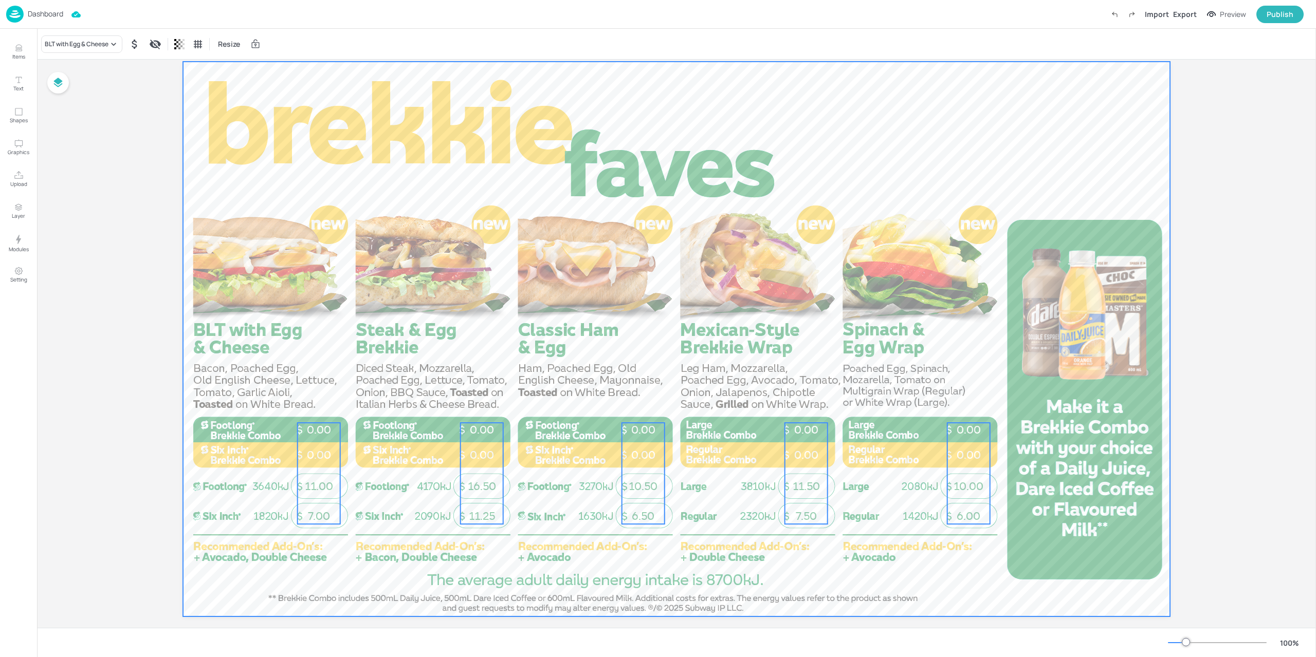
scroll to position [24, 0]
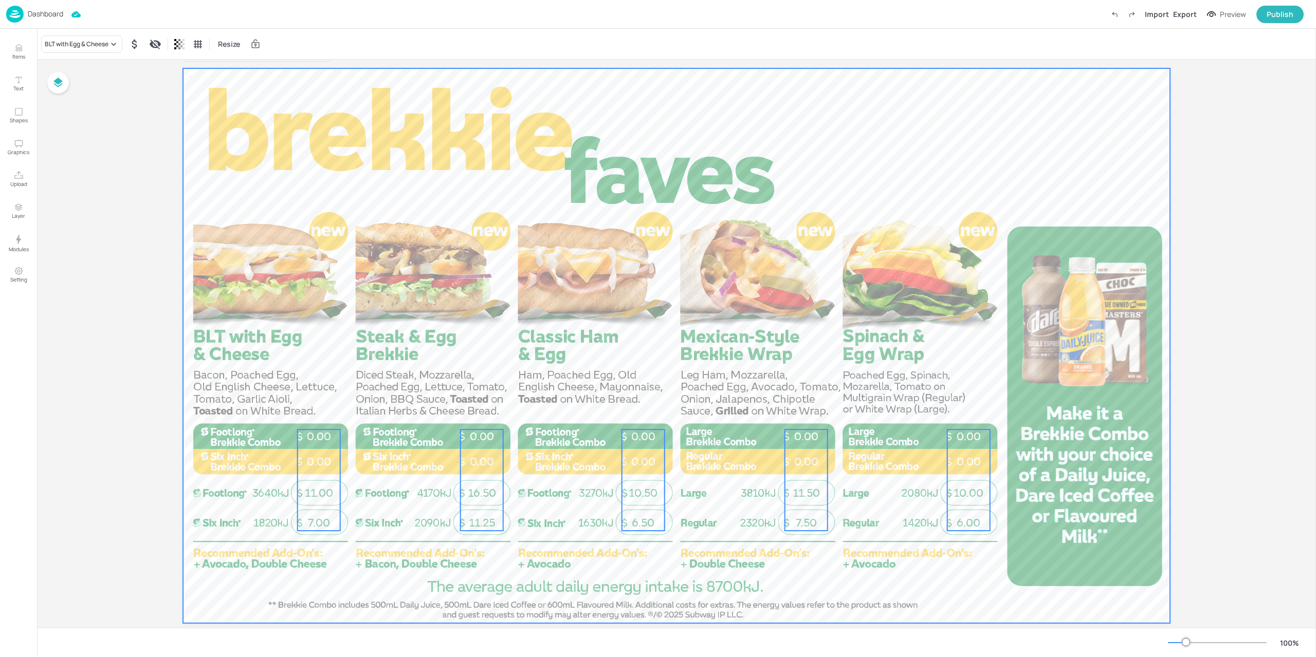
click at [436, 556] on div at bounding box center [676, 345] width 987 height 555
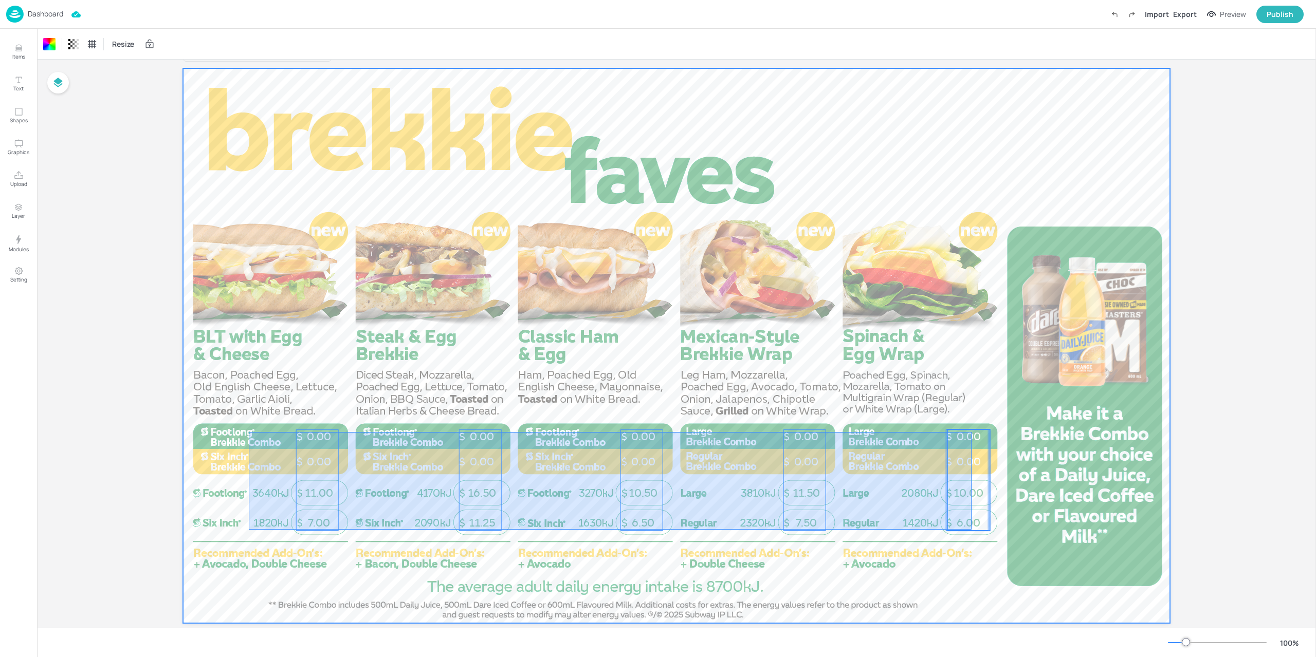
drag, startPoint x: 249, startPoint y: 530, endPoint x: 971, endPoint y: 432, distance: 729.1
click at [971, 68] on div "6.00 10.00 0.00 0.00 7.50 11.50 0.00 0.00 6.50 10.50 0.00 0.00 11.25 16.50 0.00…" at bounding box center [676, 68] width 987 height 0
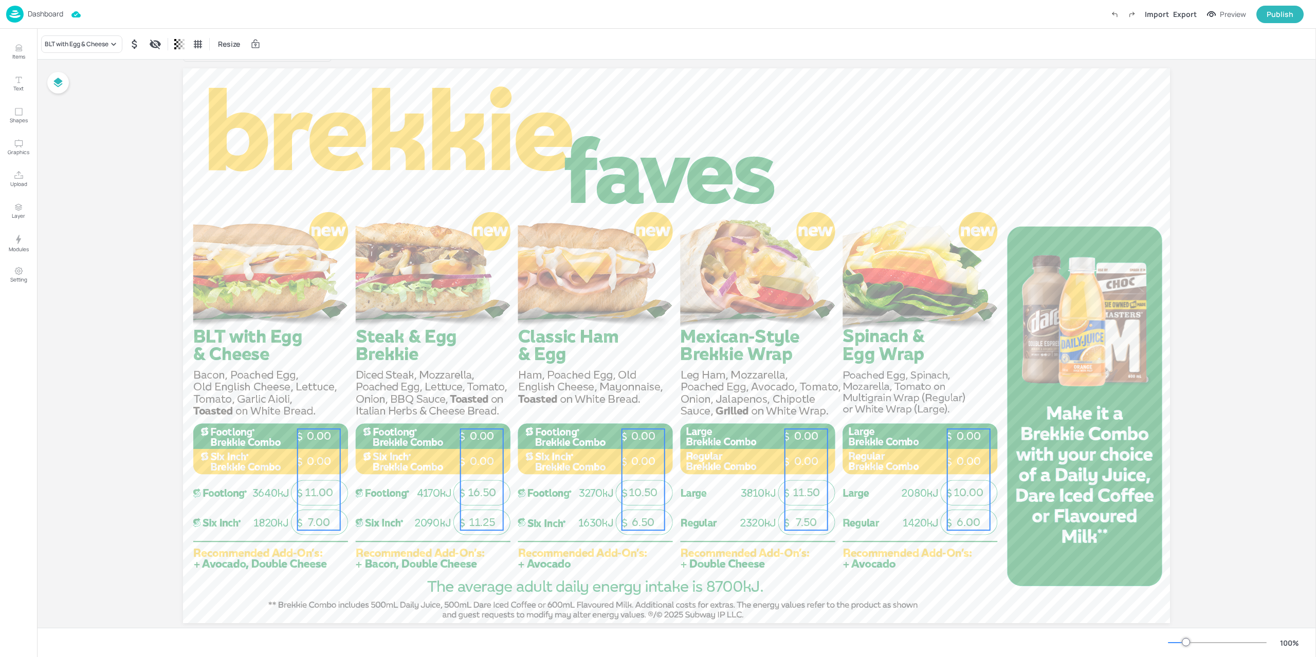
scroll to position [4, 0]
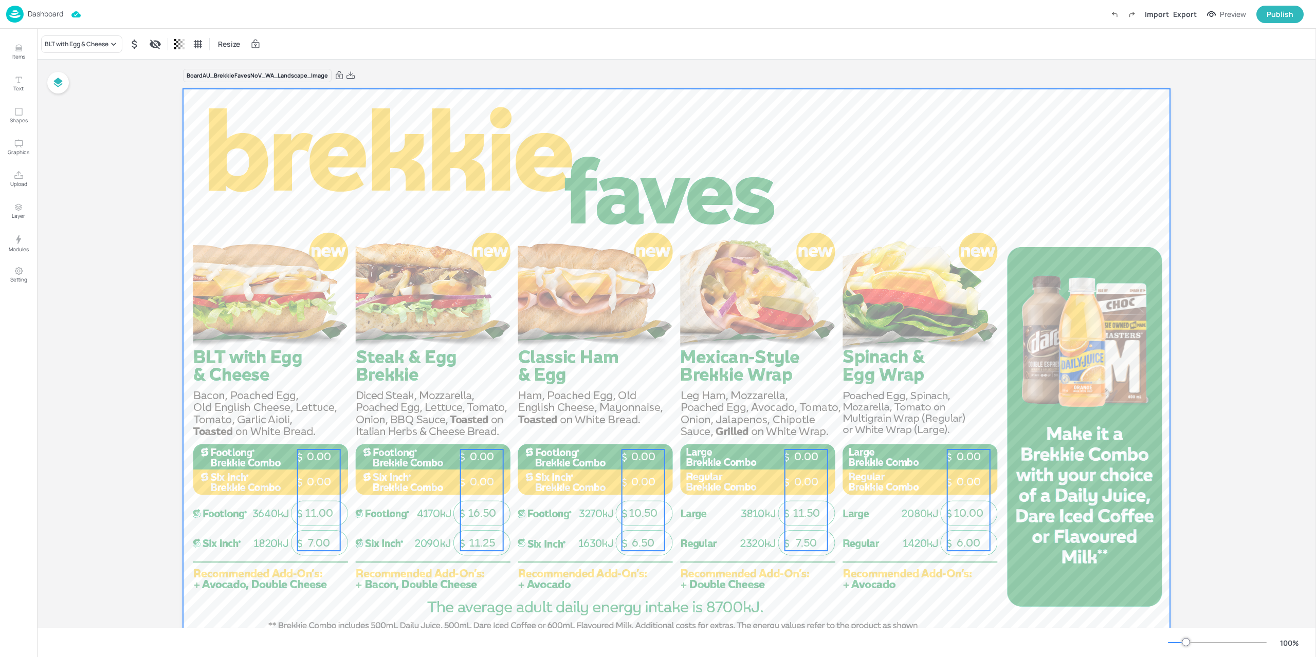
click at [973, 575] on div at bounding box center [676, 366] width 987 height 555
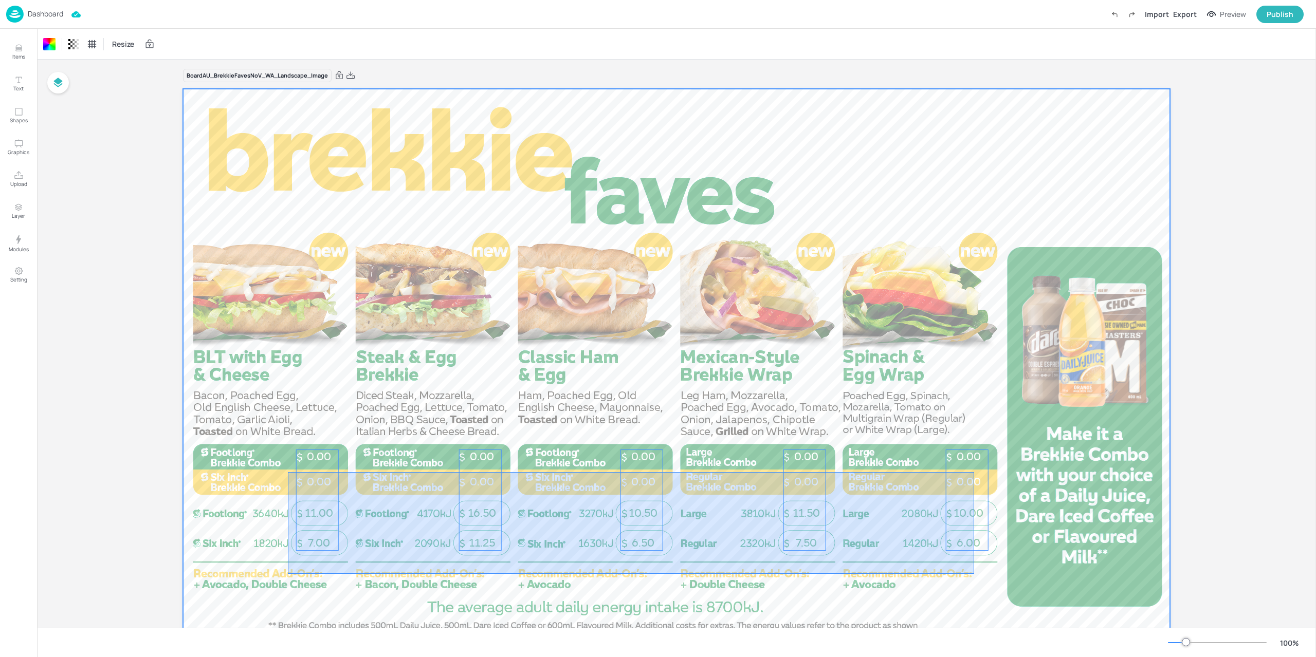
drag, startPoint x: 652, startPoint y: 503, endPoint x: 288, endPoint y: 472, distance: 365.1
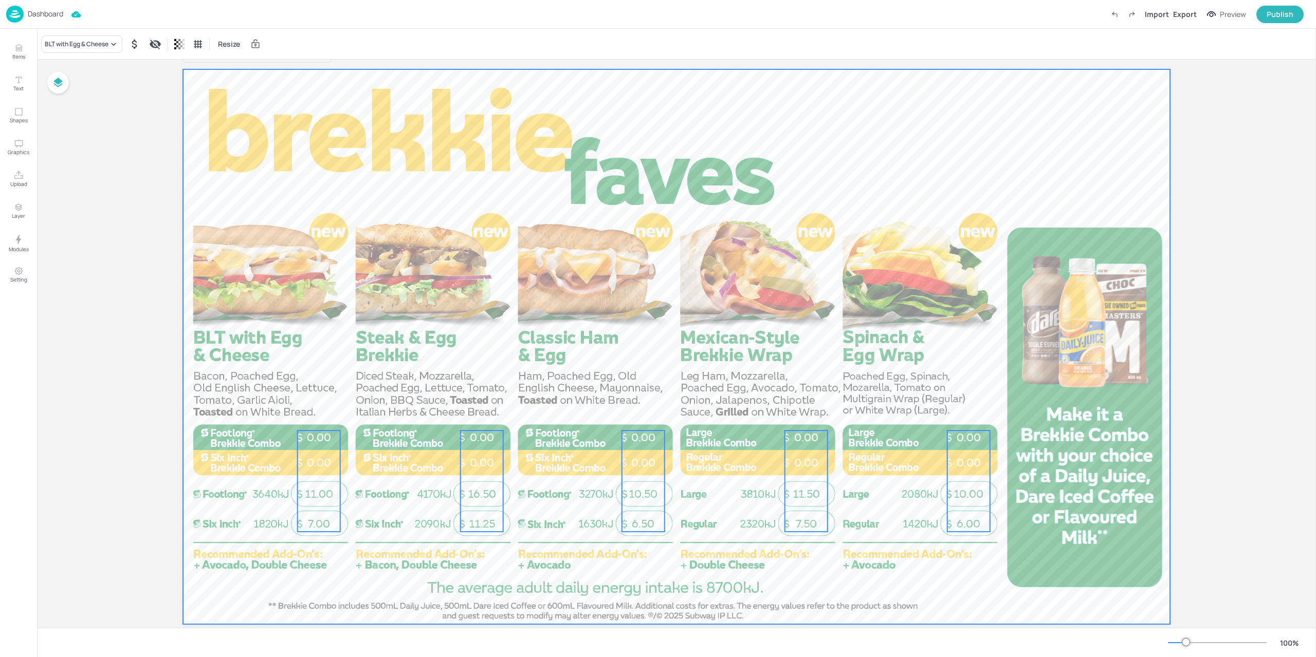
scroll to position [24, 0]
click at [280, 504] on div at bounding box center [676, 345] width 987 height 555
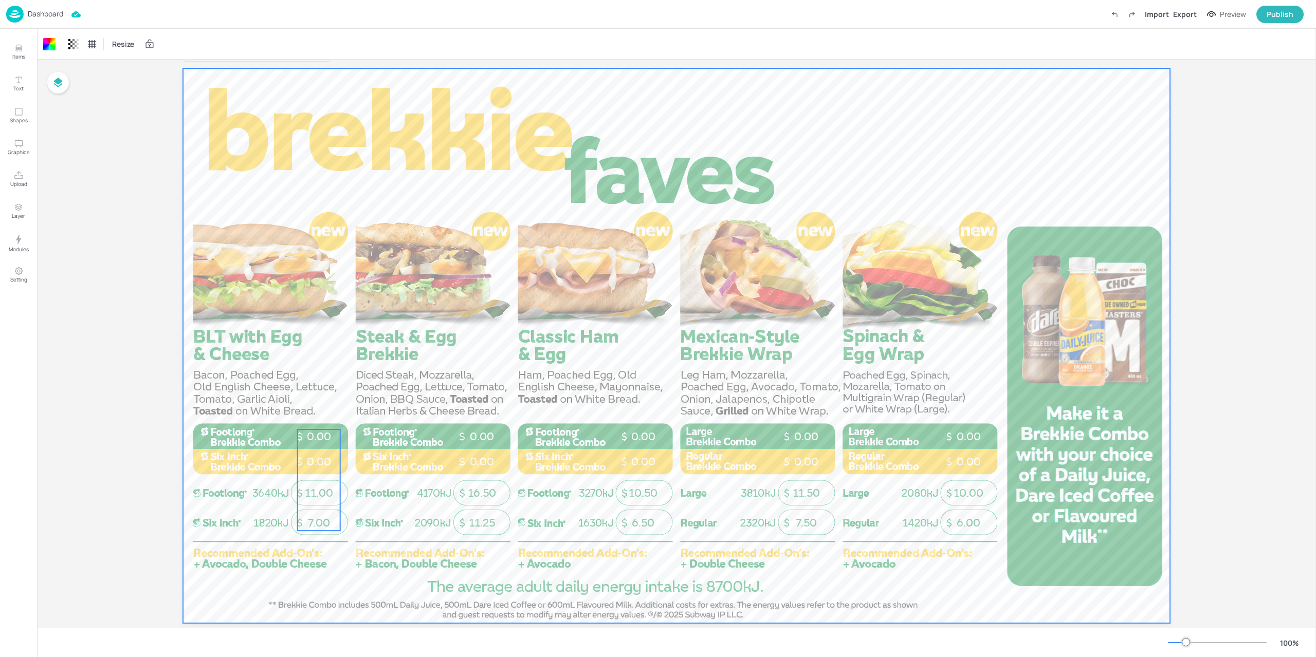
click at [298, 465] on p "0.00" at bounding box center [319, 462] width 43 height 15
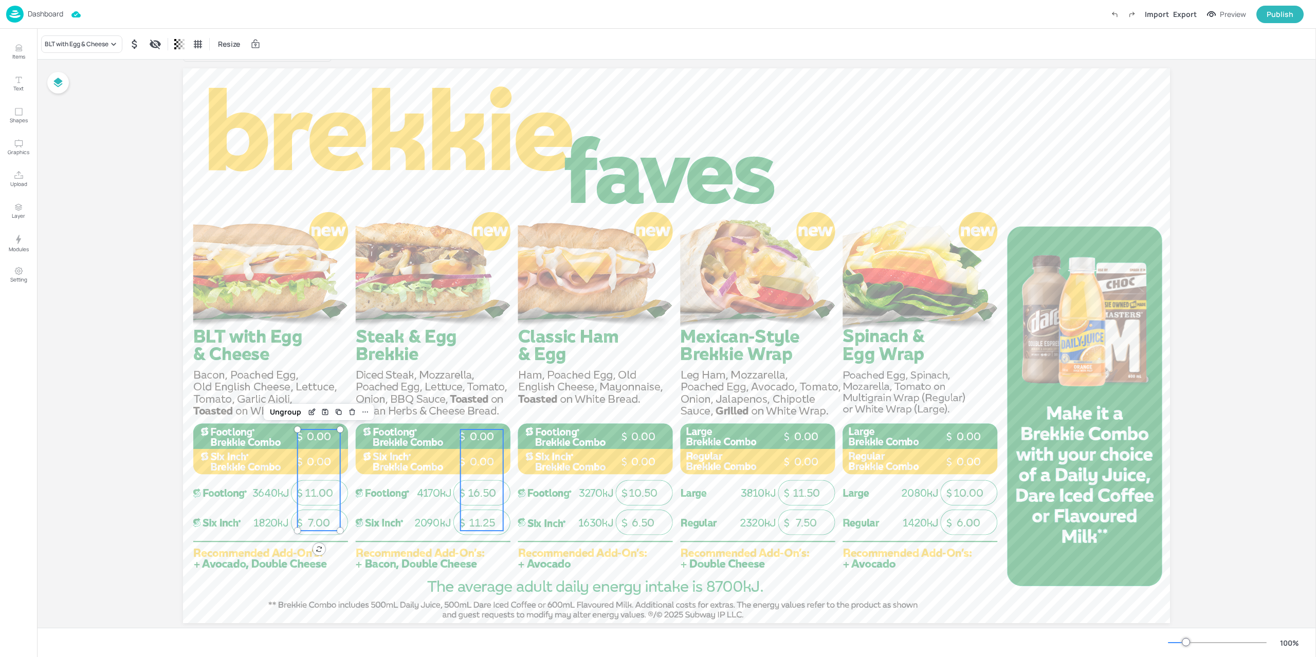
click at [473, 480] on div "11.25 16.50 0.00 0.00" at bounding box center [481, 480] width 43 height 101
click at [1222, 18] on div "Preview" at bounding box center [1232, 14] width 26 height 11
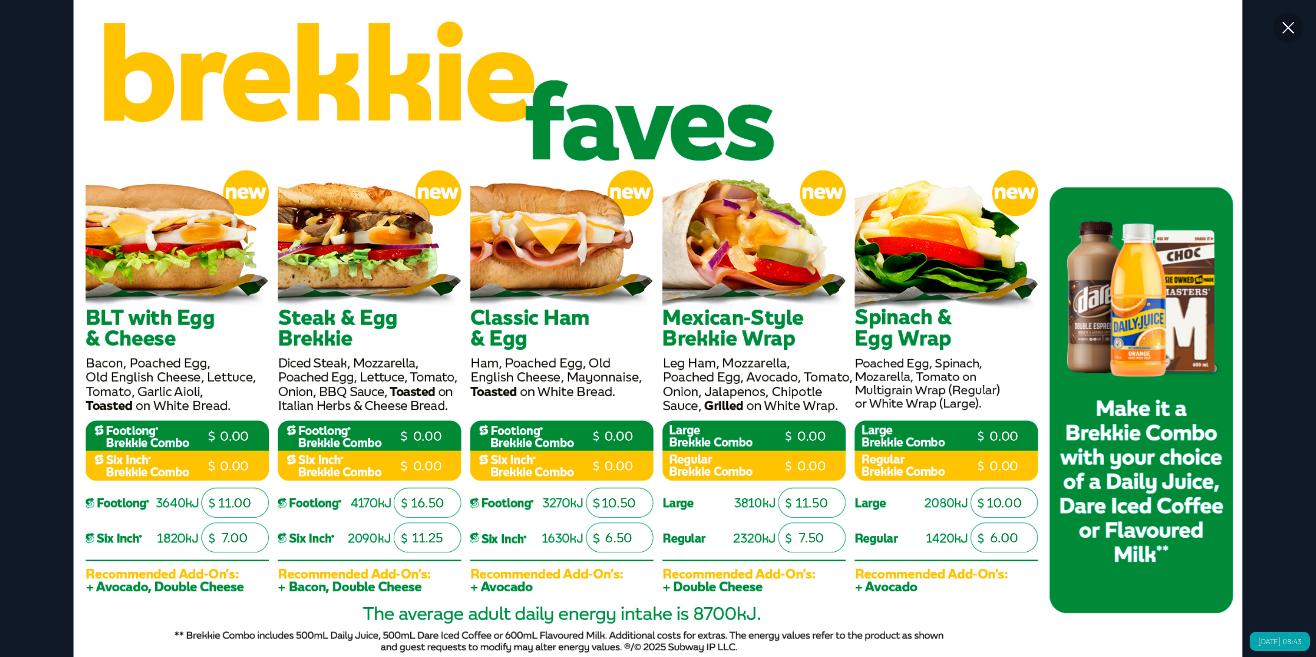
click at [1281, 23] on icon at bounding box center [1288, 27] width 18 height 18
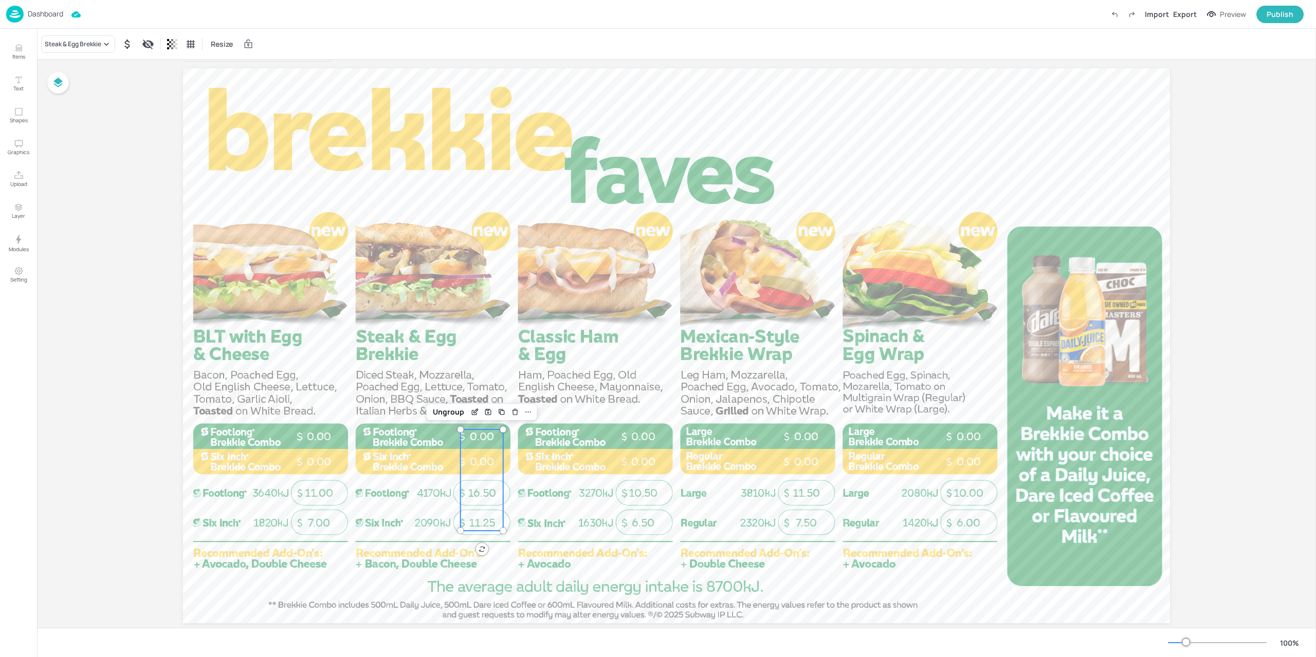
click at [26, 12] on div "Dashboard" at bounding box center [34, 14] width 57 height 17
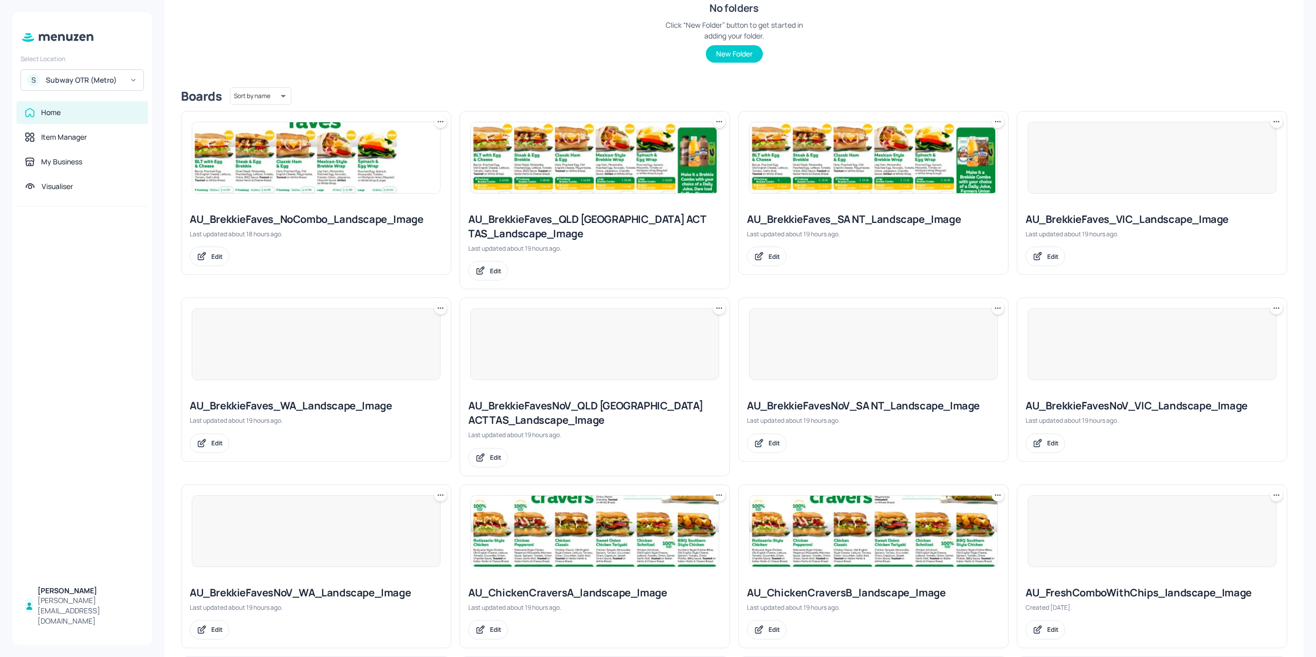
scroll to position [206, 0]
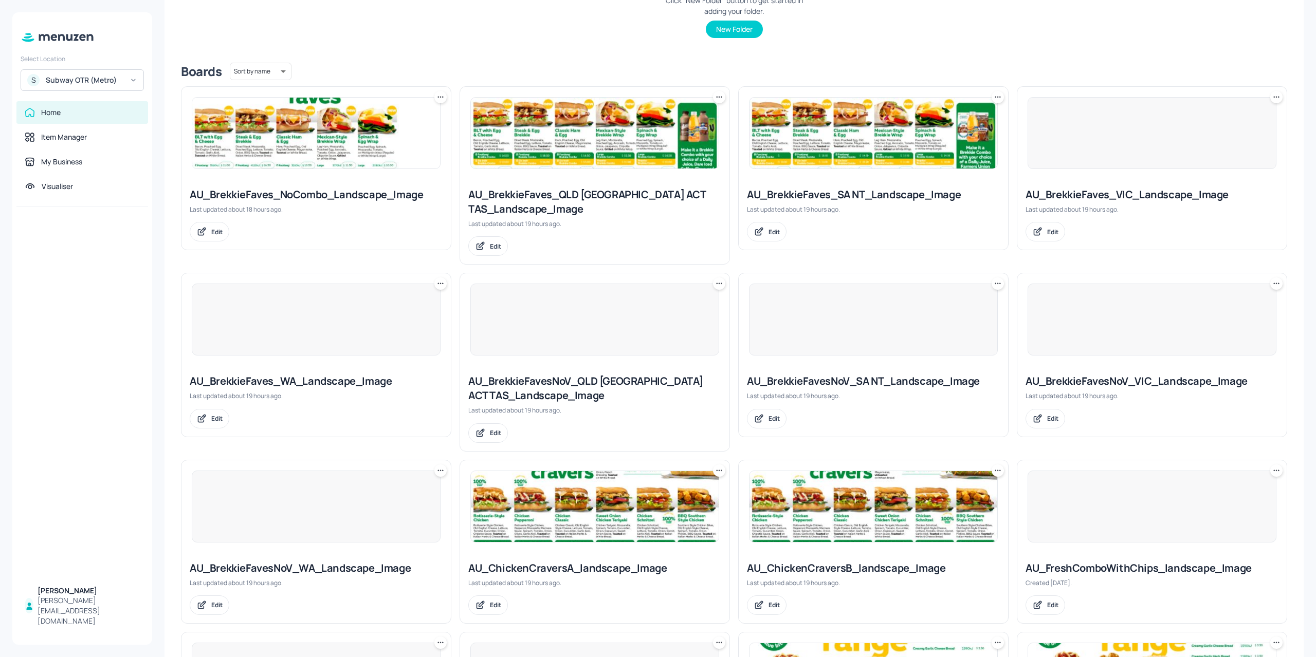
click at [314, 490] on div at bounding box center [316, 507] width 249 height 72
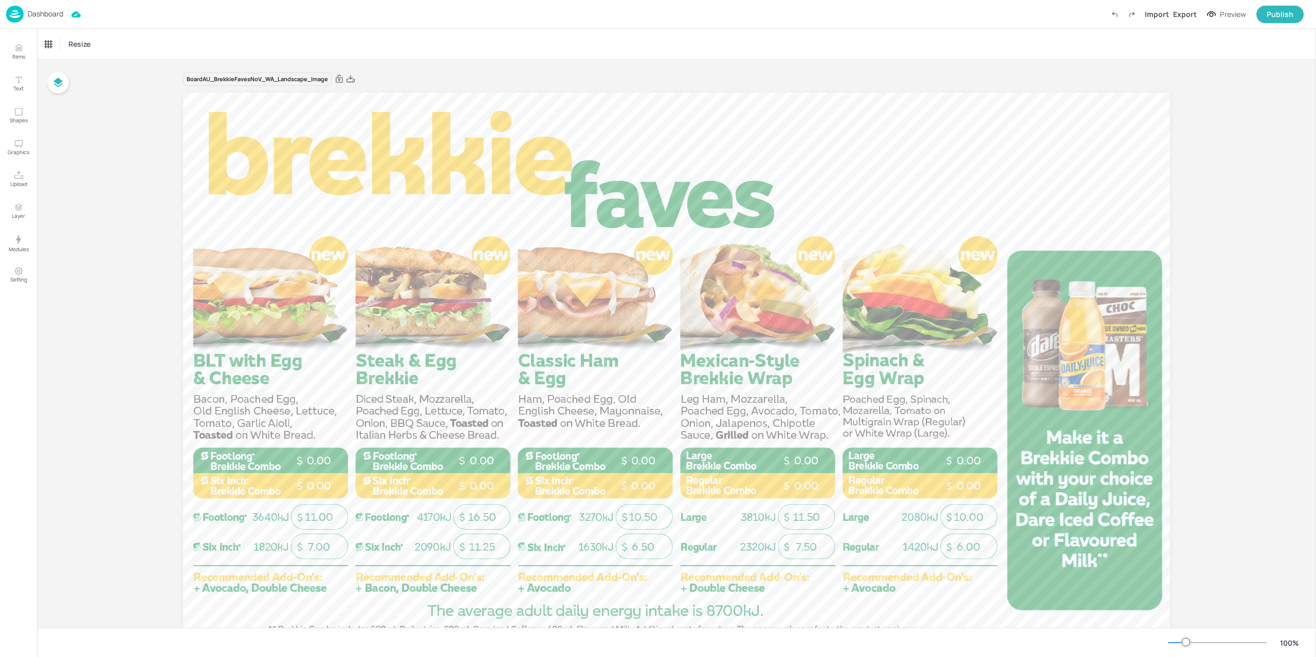
click at [22, 19] on img at bounding box center [14, 14] width 17 height 17
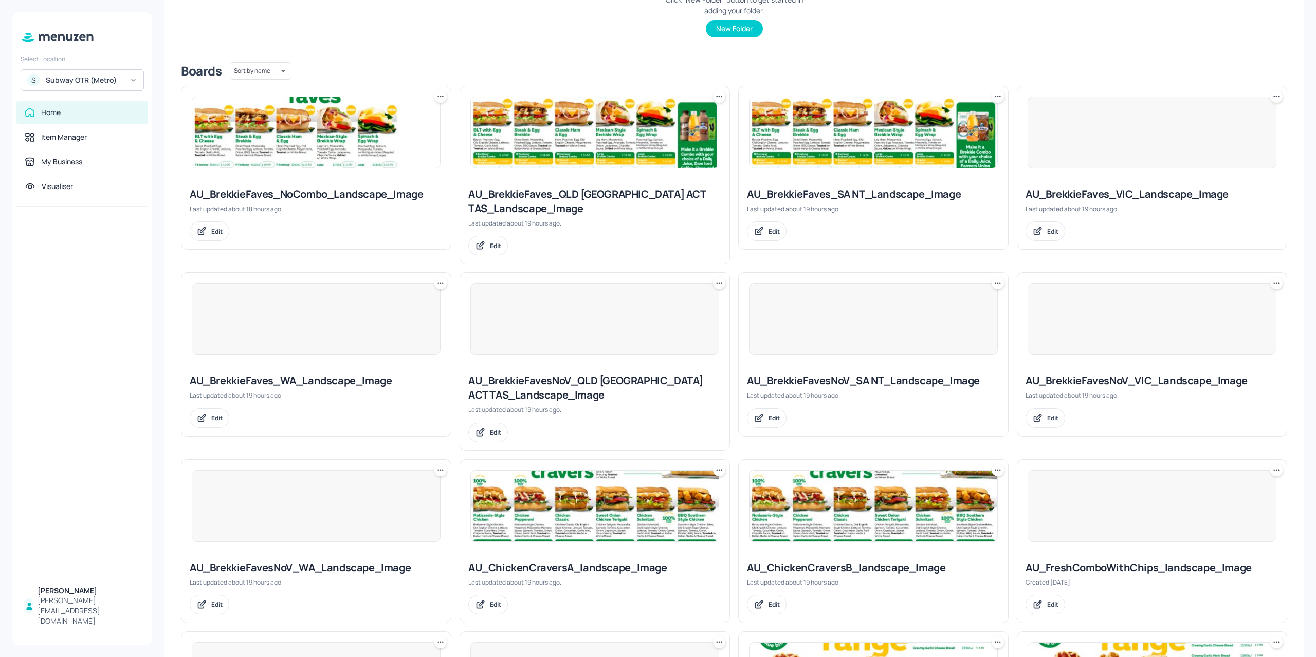
scroll to position [257, 0]
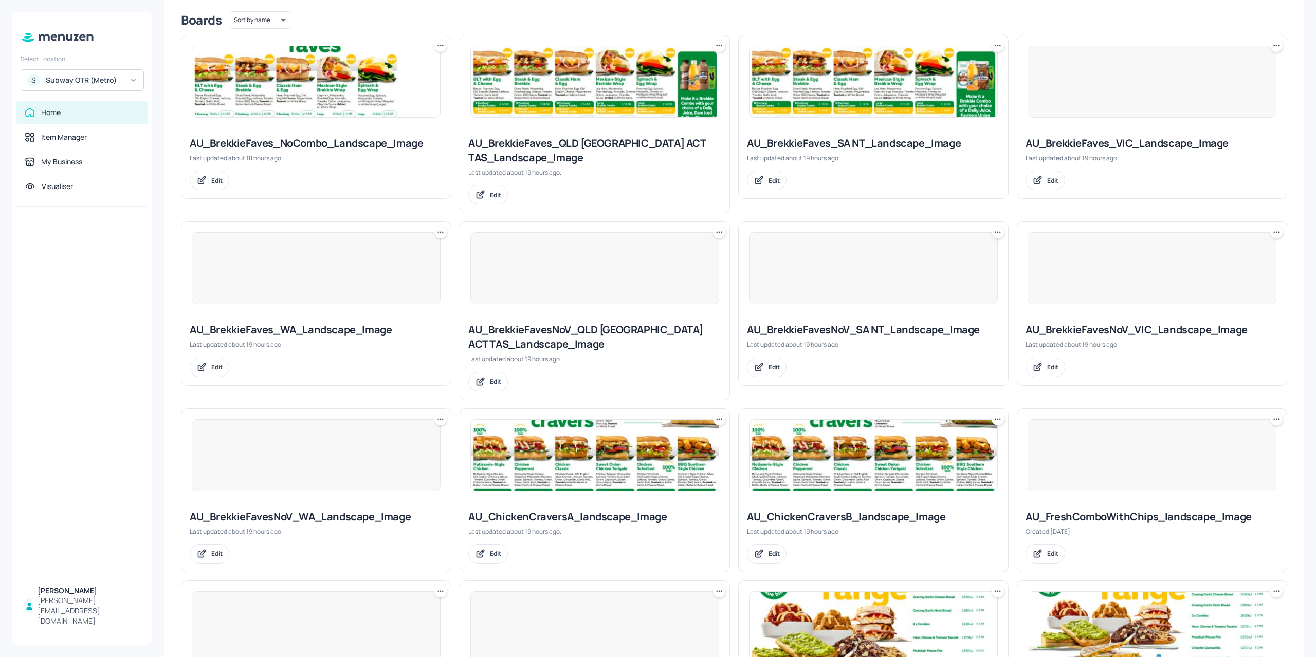
click at [534, 456] on img at bounding box center [595, 455] width 248 height 71
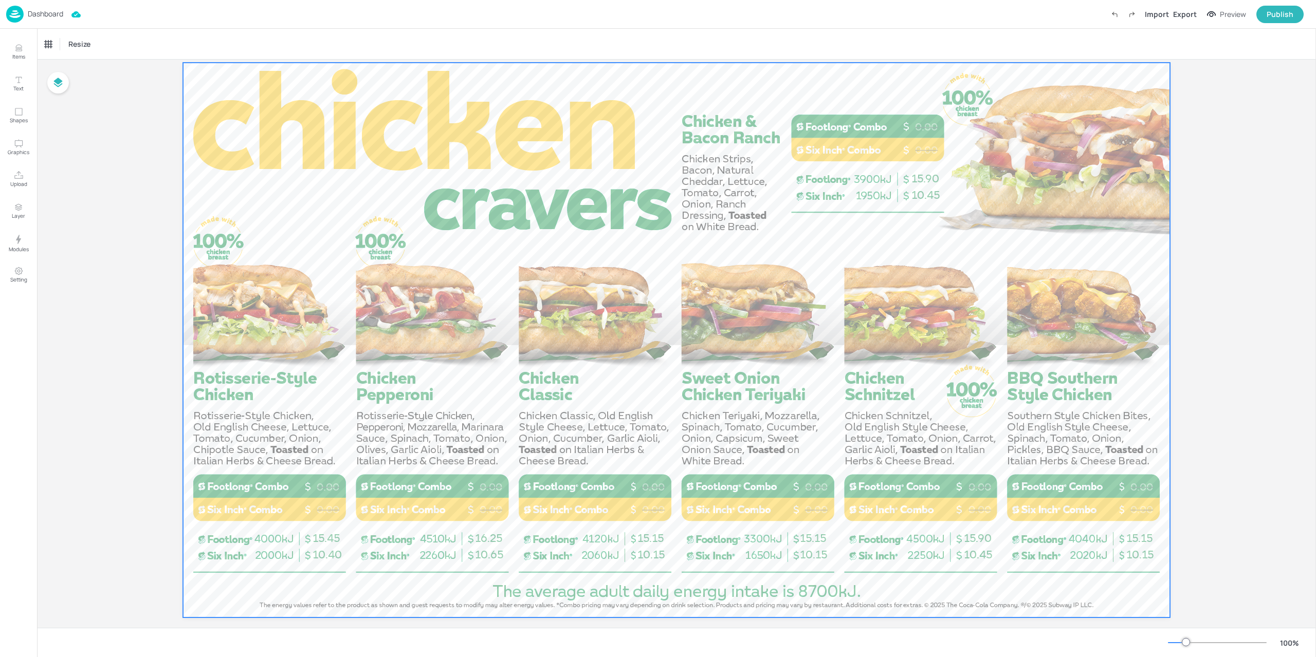
scroll to position [45, 0]
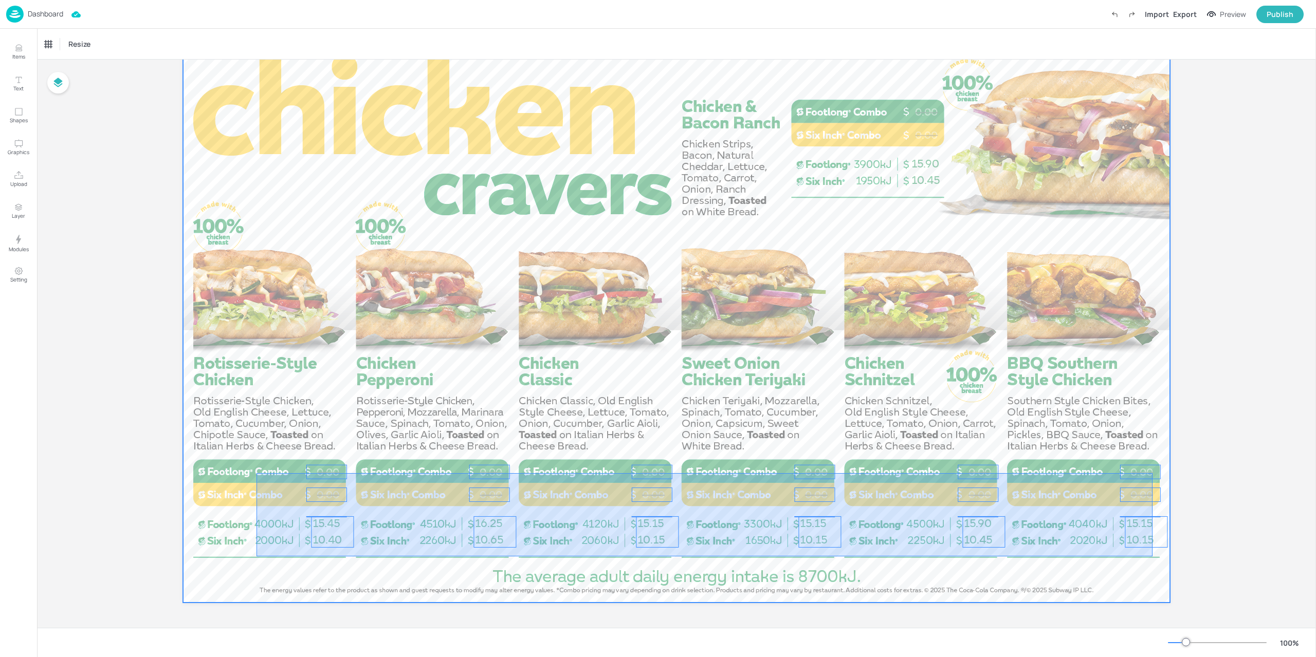
drag, startPoint x: 275, startPoint y: 475, endPoint x: 1152, endPoint y: 557, distance: 880.9
click at [1152, 557] on div at bounding box center [676, 325] width 987 height 555
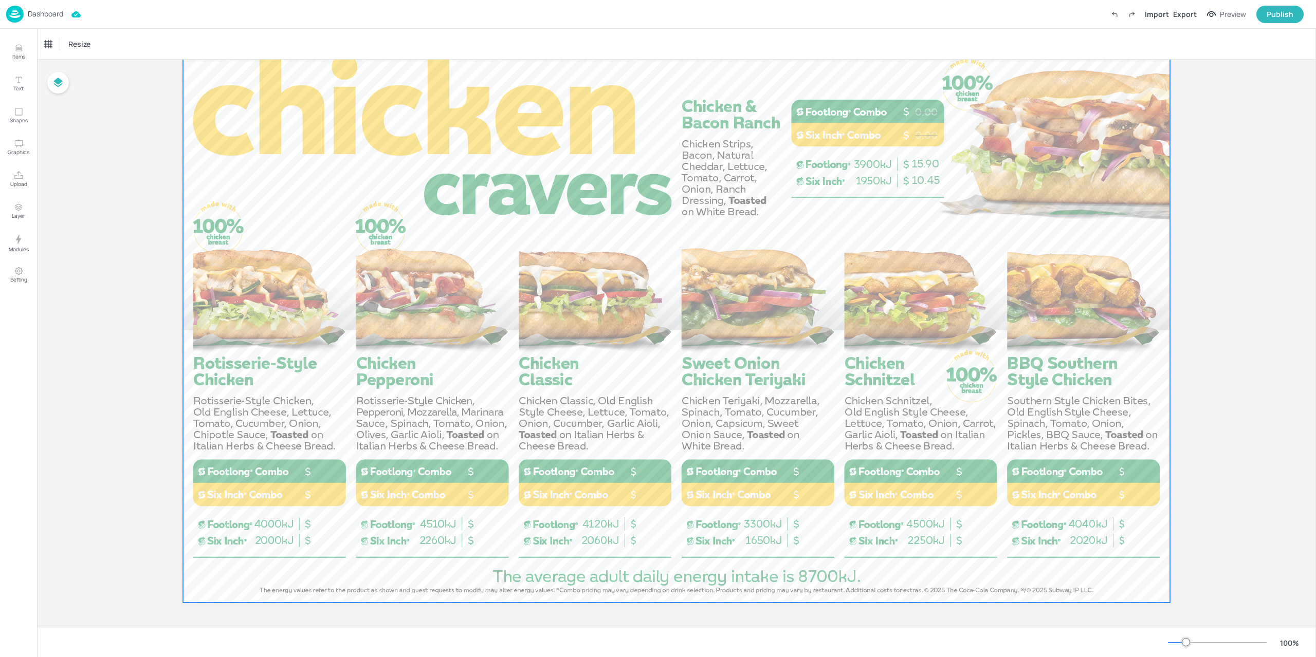
click at [544, 542] on div at bounding box center [676, 325] width 987 height 555
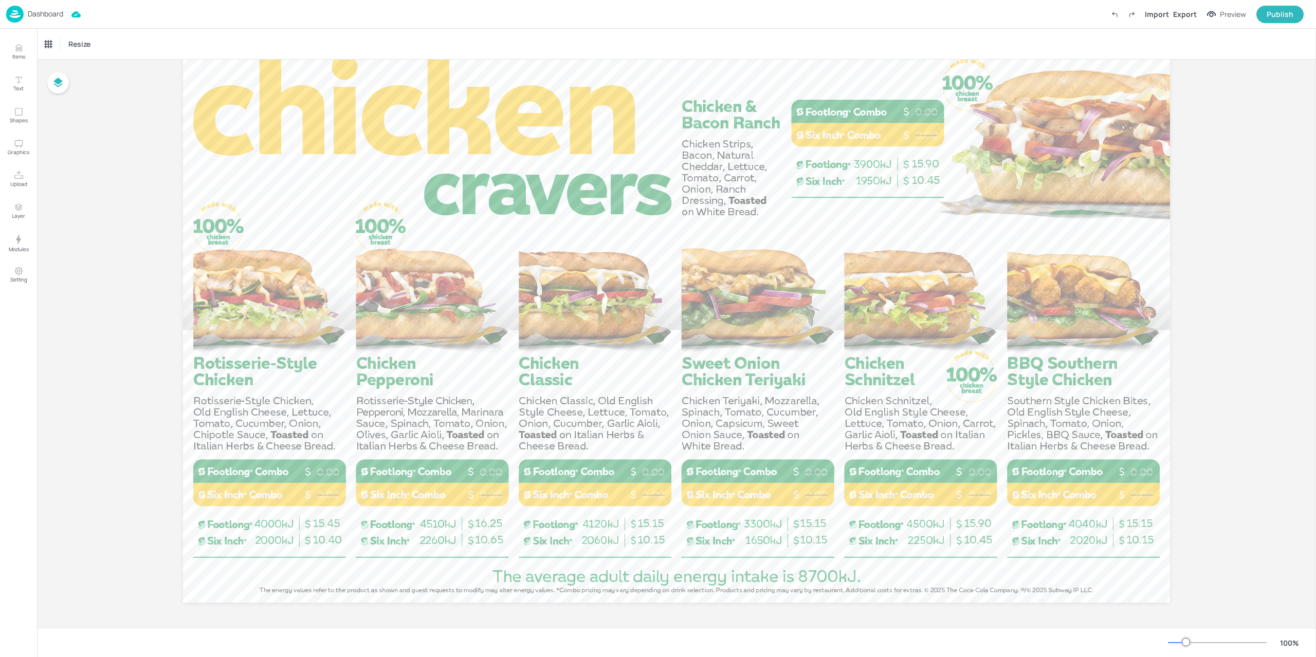
click at [453, 403] on div at bounding box center [676, 325] width 987 height 555
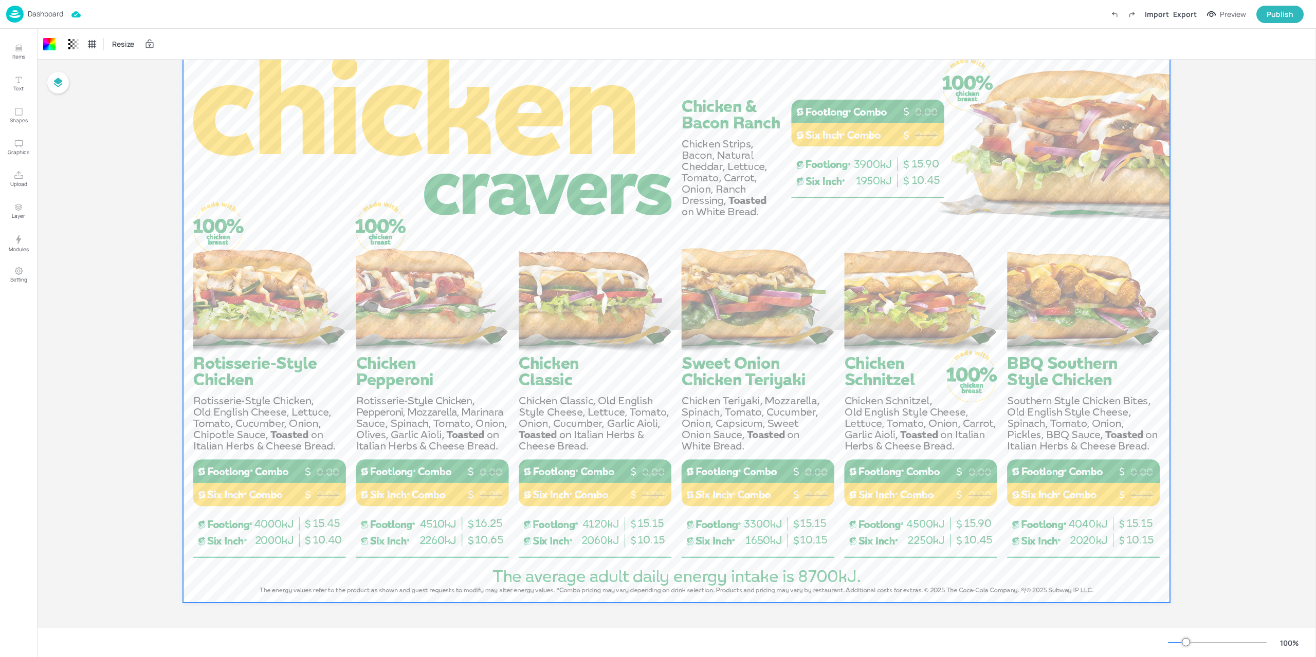
click at [20, 16] on img at bounding box center [14, 14] width 17 height 17
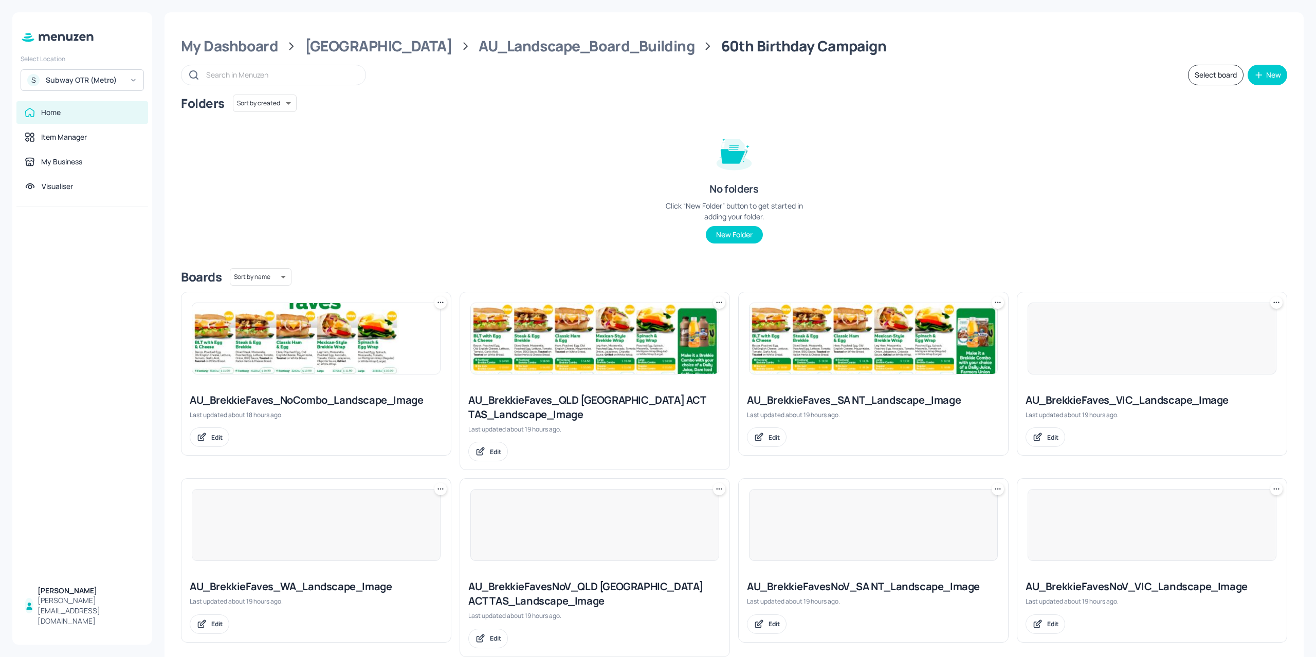
scroll to position [360, 0]
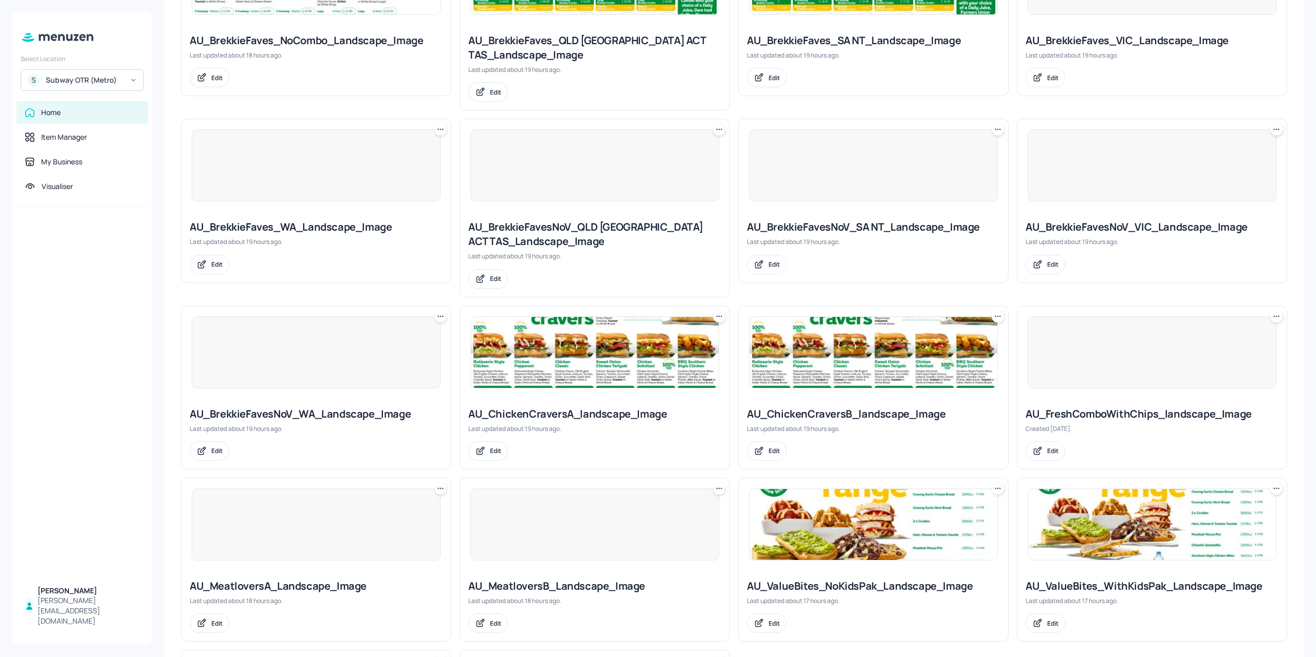
click at [305, 353] on div at bounding box center [316, 353] width 249 height 72
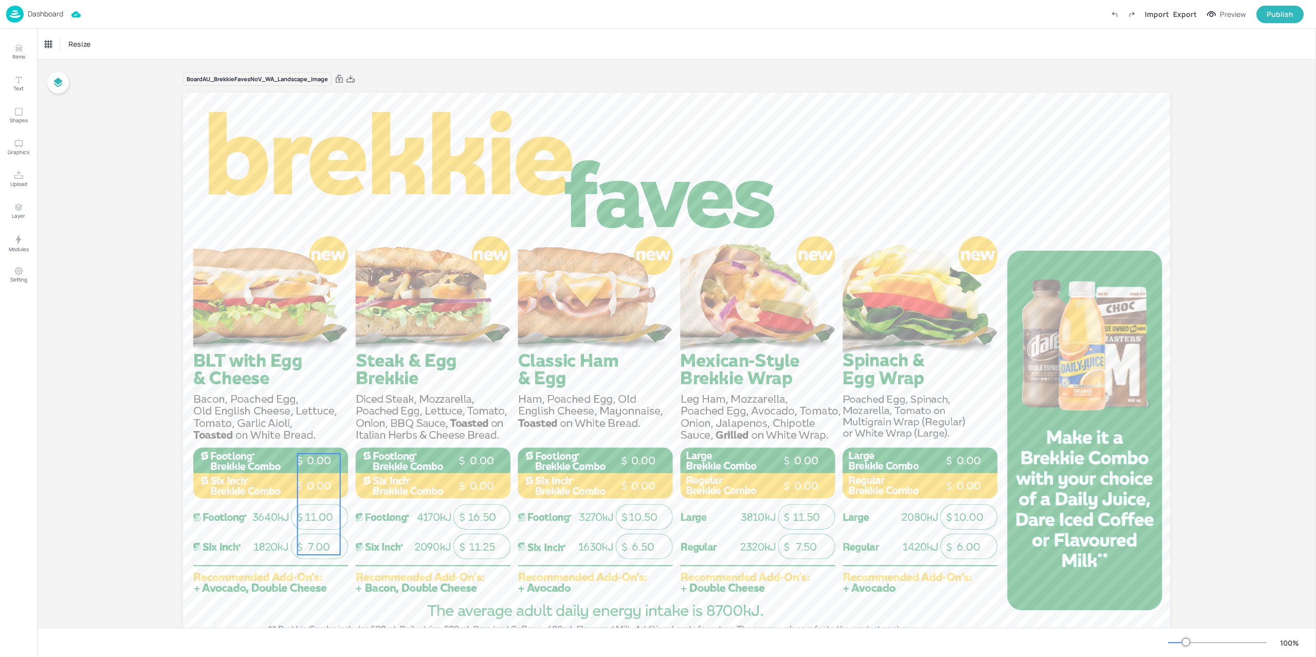
click at [313, 523] on span "11.00" at bounding box center [319, 517] width 28 height 13
click at [21, 18] on img at bounding box center [14, 14] width 17 height 17
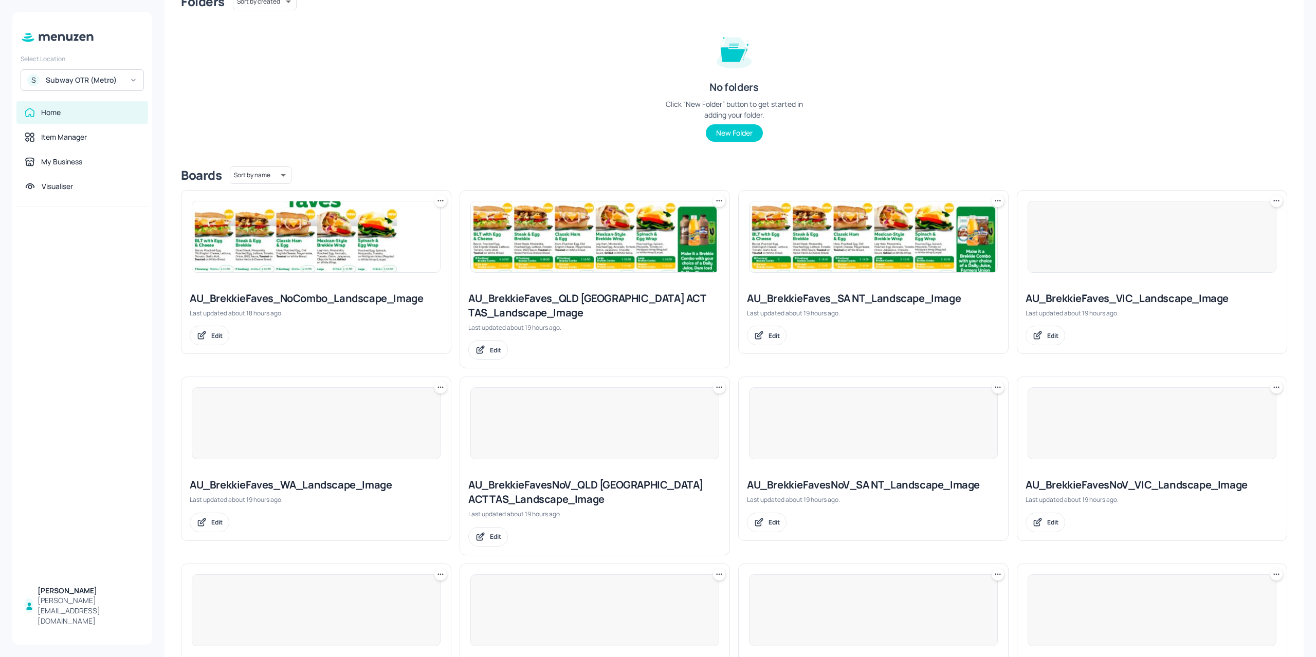
scroll to position [308, 0]
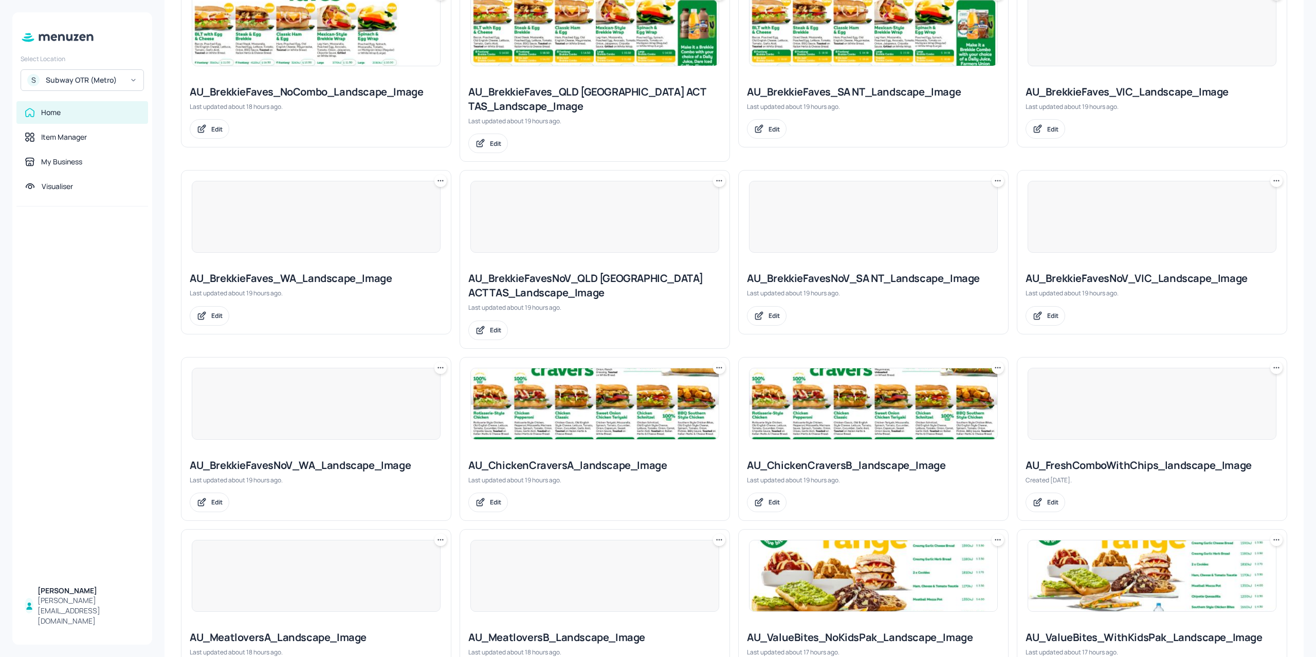
click at [525, 399] on img at bounding box center [595, 403] width 248 height 71
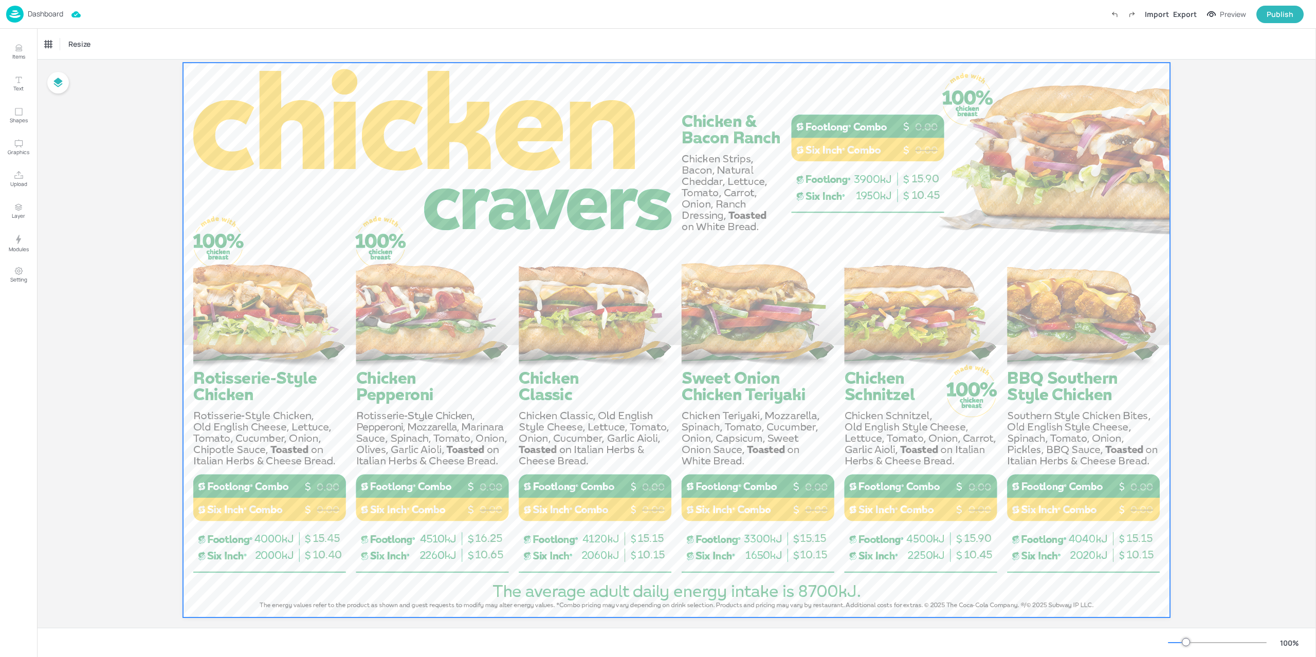
scroll to position [45, 0]
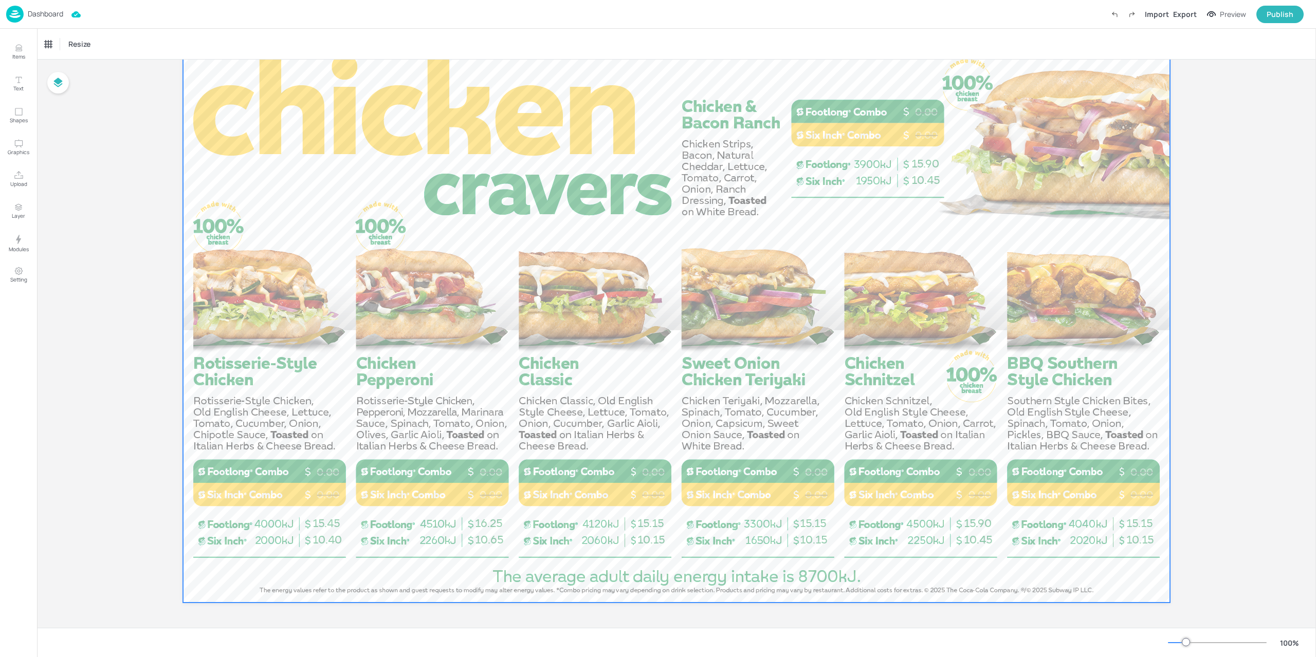
click at [298, 346] on div at bounding box center [676, 325] width 987 height 555
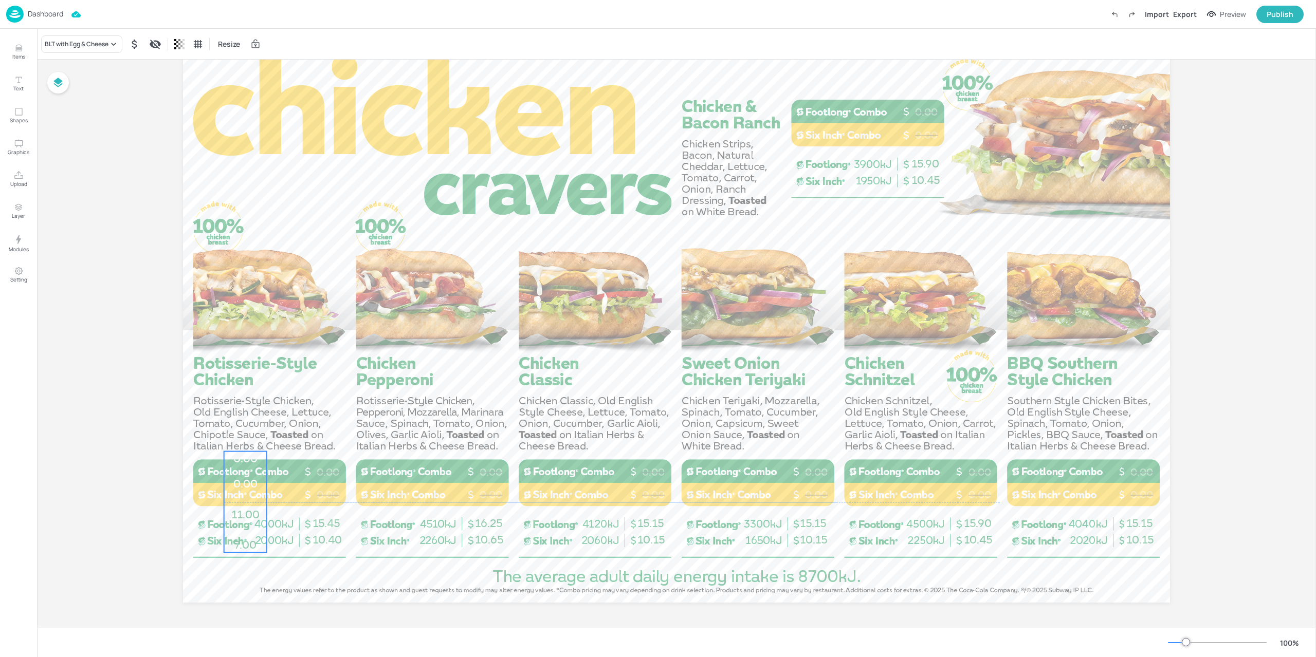
drag, startPoint x: 261, startPoint y: 464, endPoint x: 244, endPoint y: 502, distance: 41.4
click at [244, 502] on div "7.00 11.00 0.00 0.00" at bounding box center [245, 502] width 43 height 101
drag, startPoint x: 315, startPoint y: 550, endPoint x: 332, endPoint y: 468, distance: 84.0
click at [332, 48] on div "0.00 0.00 0.00 0.00 0.00 0.00 0.00 0.00 0.00 0.00 0.00 0.00 0.00 0.00 10.45 15.…" at bounding box center [676, 48] width 987 height 0
drag, startPoint x: 274, startPoint y: 534, endPoint x: 316, endPoint y: 534, distance: 42.1
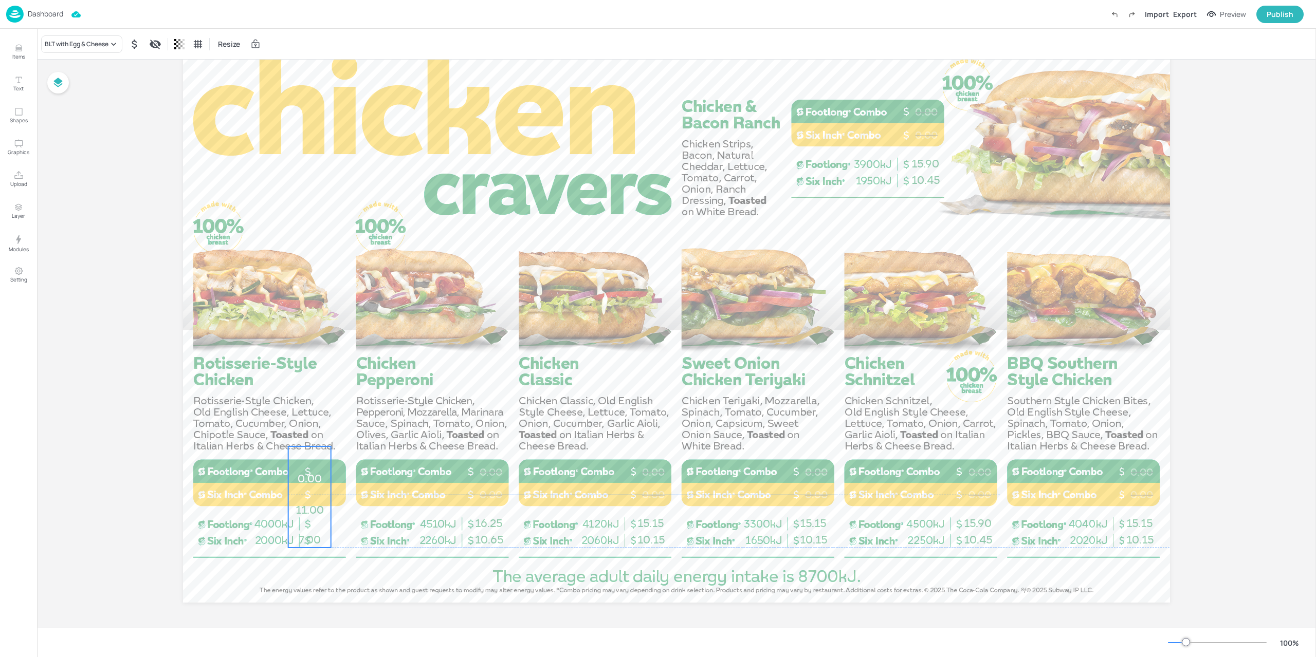
click at [316, 534] on span "7.00" at bounding box center [310, 539] width 22 height 13
click at [276, 426] on div "Ungroup" at bounding box center [276, 428] width 40 height 13
drag, startPoint x: 322, startPoint y: 556, endPoint x: 297, endPoint y: 445, distance: 113.7
drag, startPoint x: 316, startPoint y: 532, endPoint x: 325, endPoint y: 533, distance: 9.8
click at [325, 48] on div "0.00 0.00 0.00 0.00 0.00 0.00 0.00 0.00 0.00 0.00 0.00 0.00 10.45 15.90 10.65 1…" at bounding box center [676, 48] width 987 height 0
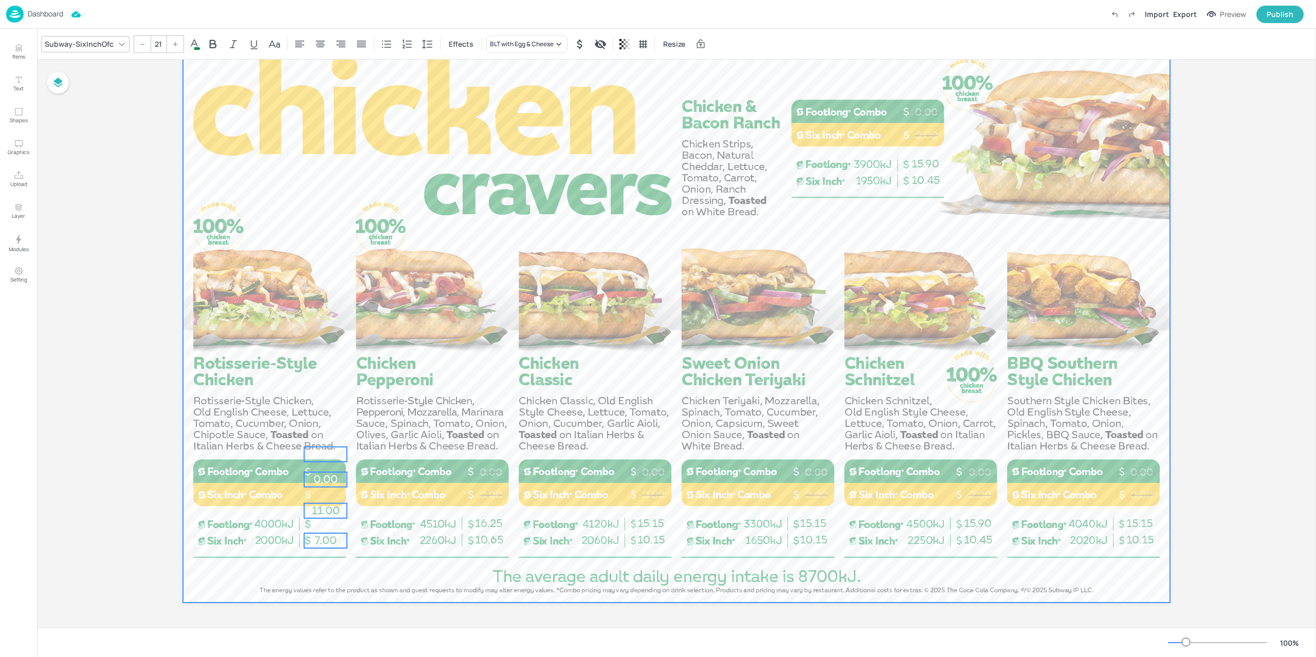
click at [350, 578] on div at bounding box center [676, 325] width 987 height 555
drag, startPoint x: 297, startPoint y: 510, endPoint x: 343, endPoint y: 517, distance: 46.3
click at [343, 48] on div "0.00 0.00 0.00 0.00 0.00 0.00 0.00 0.00 0.00 0.00 0.00 0.00 10.45 15.90 10.65 1…" at bounding box center [676, 48] width 987 height 0
click at [334, 573] on div at bounding box center [676, 325] width 987 height 555
click at [334, 478] on span "0.00" at bounding box center [325, 479] width 24 height 13
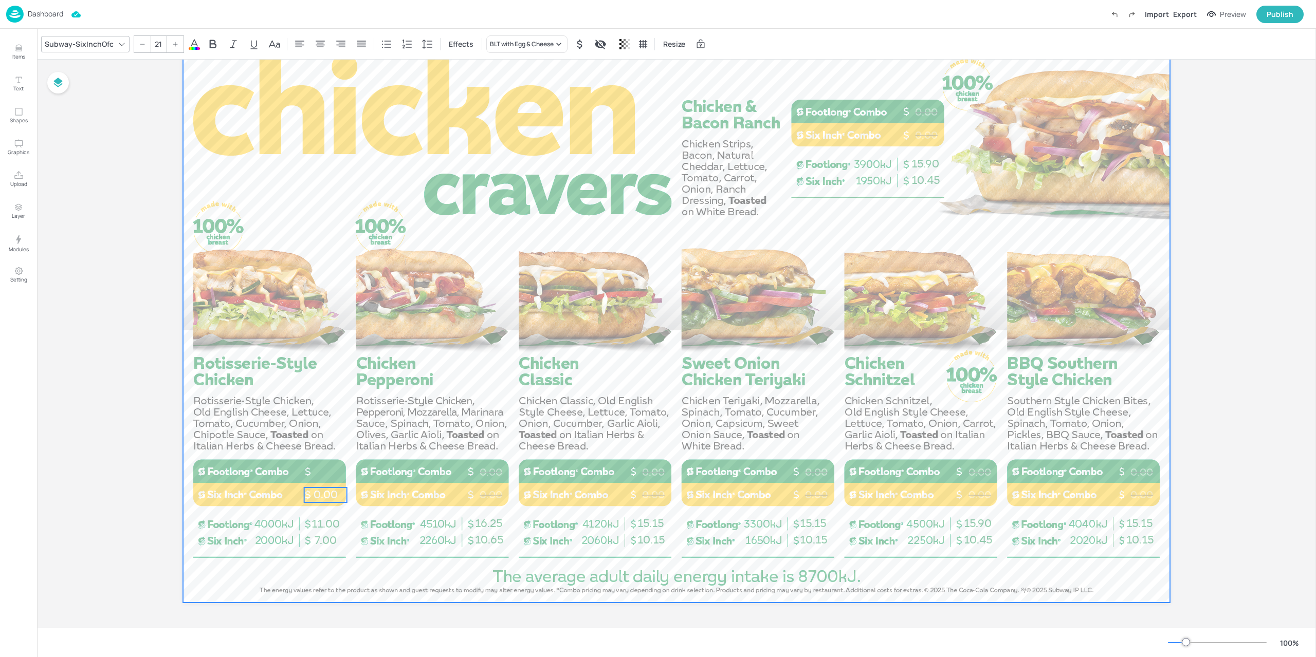
click at [347, 587] on div at bounding box center [676, 325] width 987 height 555
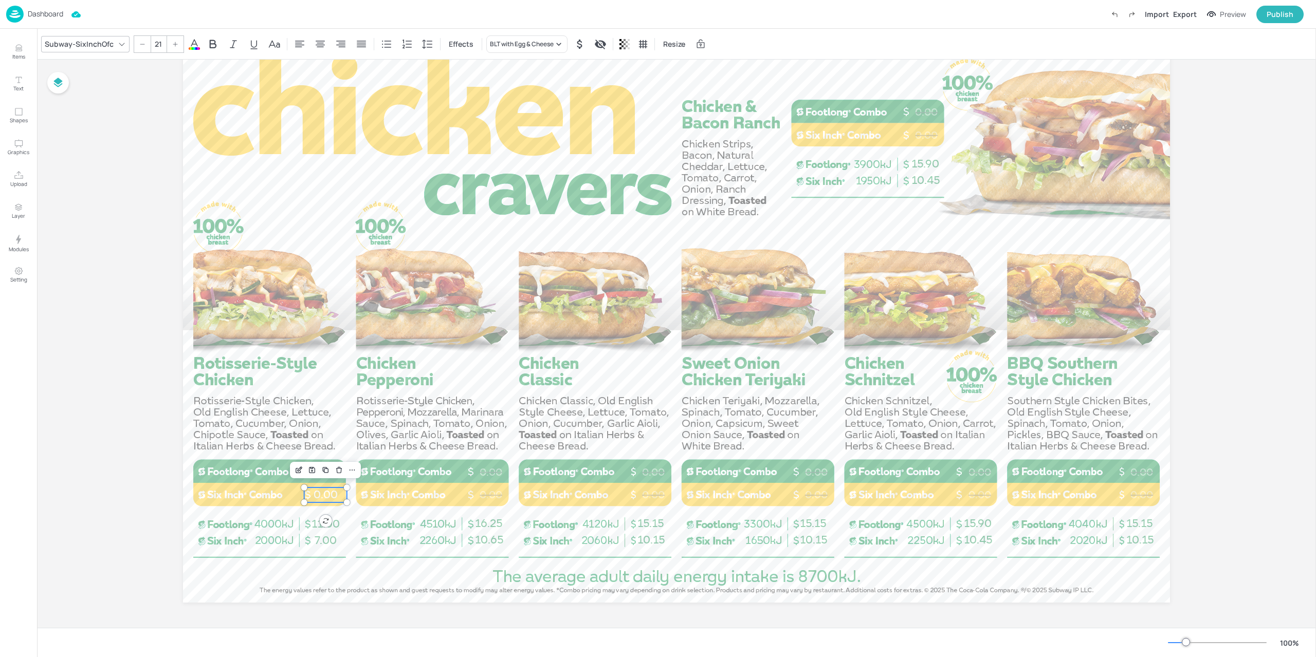
click at [321, 496] on span "0.00" at bounding box center [325, 494] width 24 height 13
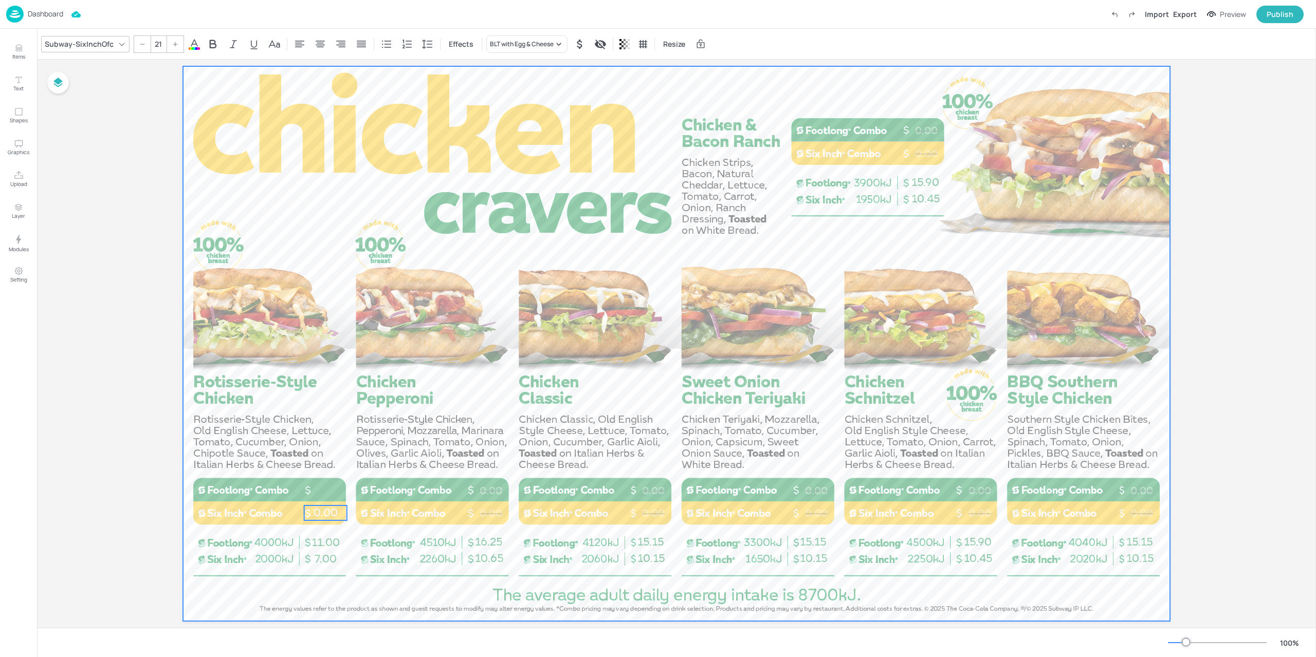
scroll to position [24, 0]
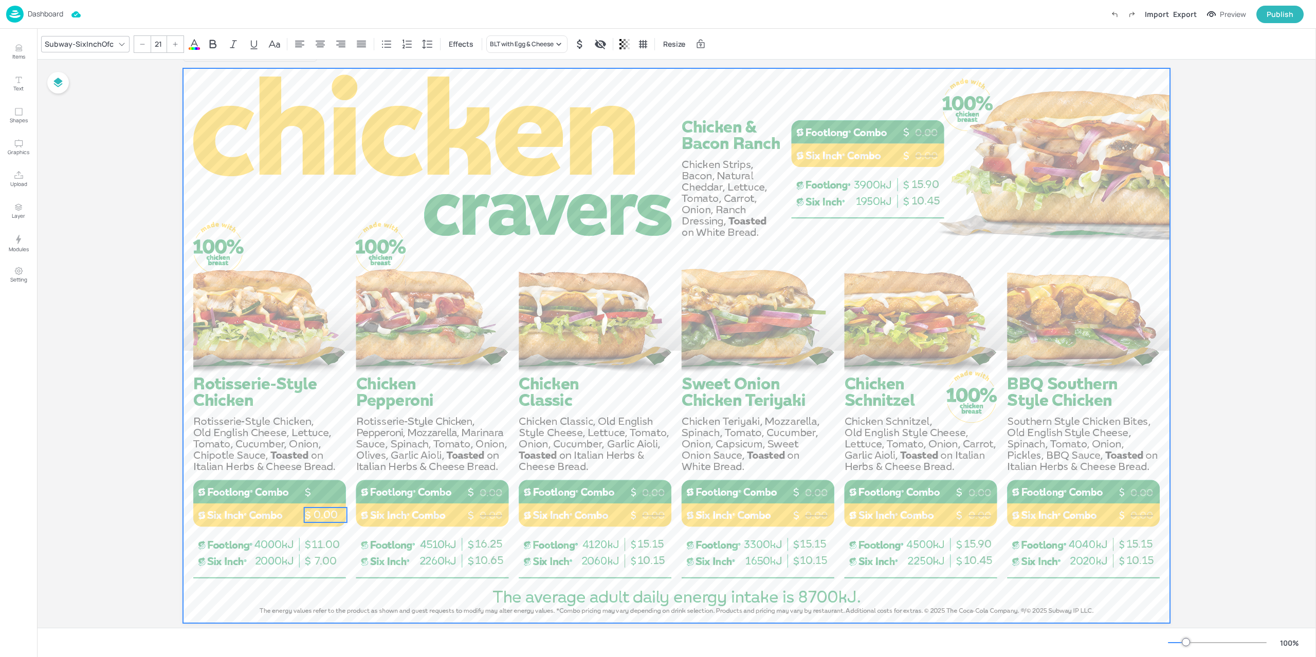
click at [380, 595] on div at bounding box center [676, 345] width 987 height 555
click at [323, 468] on p "0.00" at bounding box center [325, 475] width 43 height 15
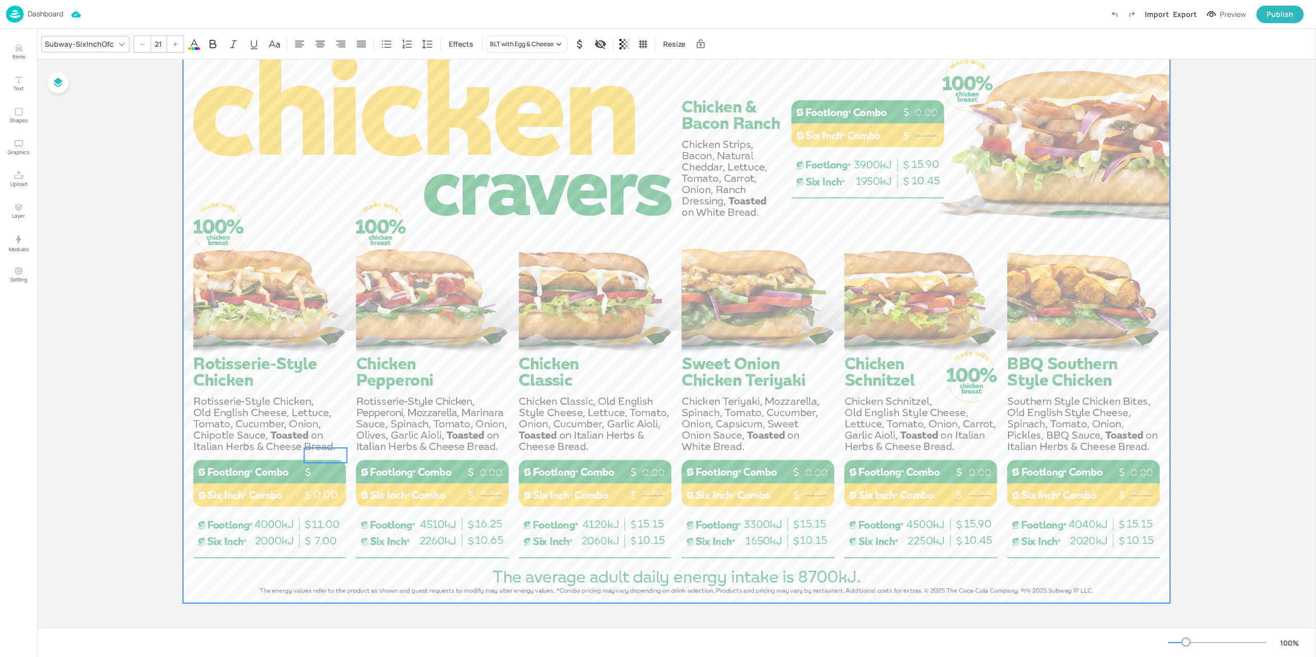
scroll to position [45, 0]
click at [378, 576] on div at bounding box center [676, 325] width 987 height 555
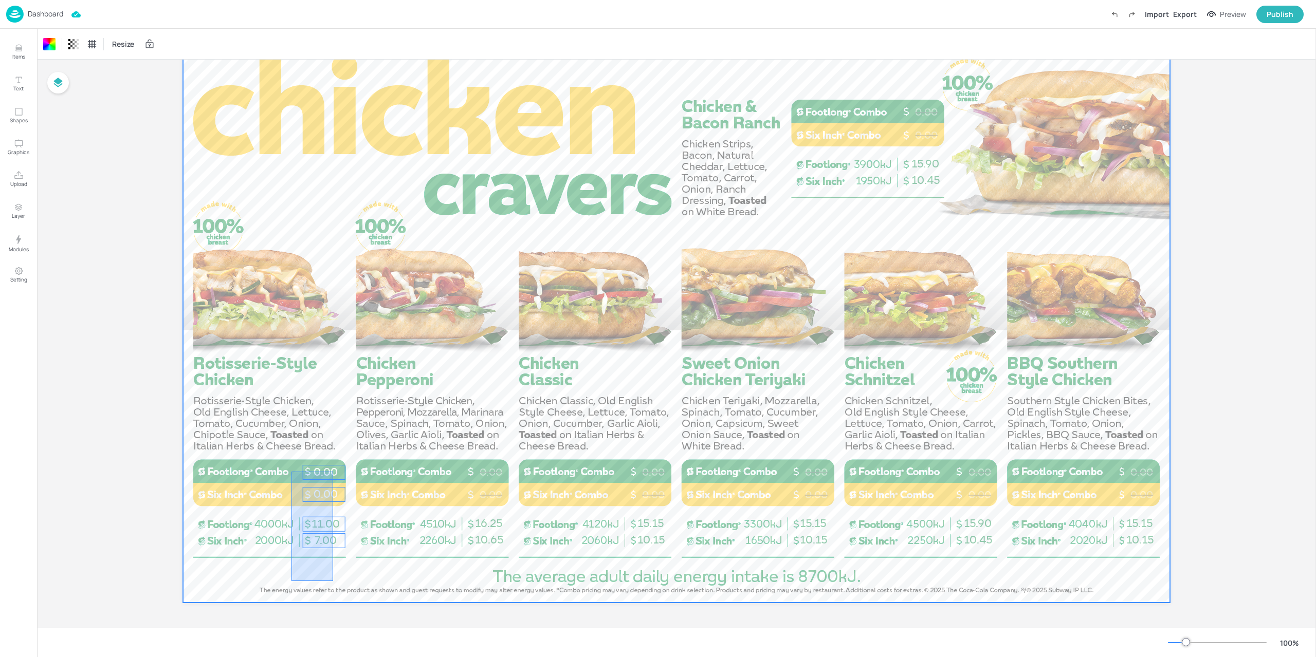
drag, startPoint x: 323, startPoint y: 564, endPoint x: 291, endPoint y: 472, distance: 97.2
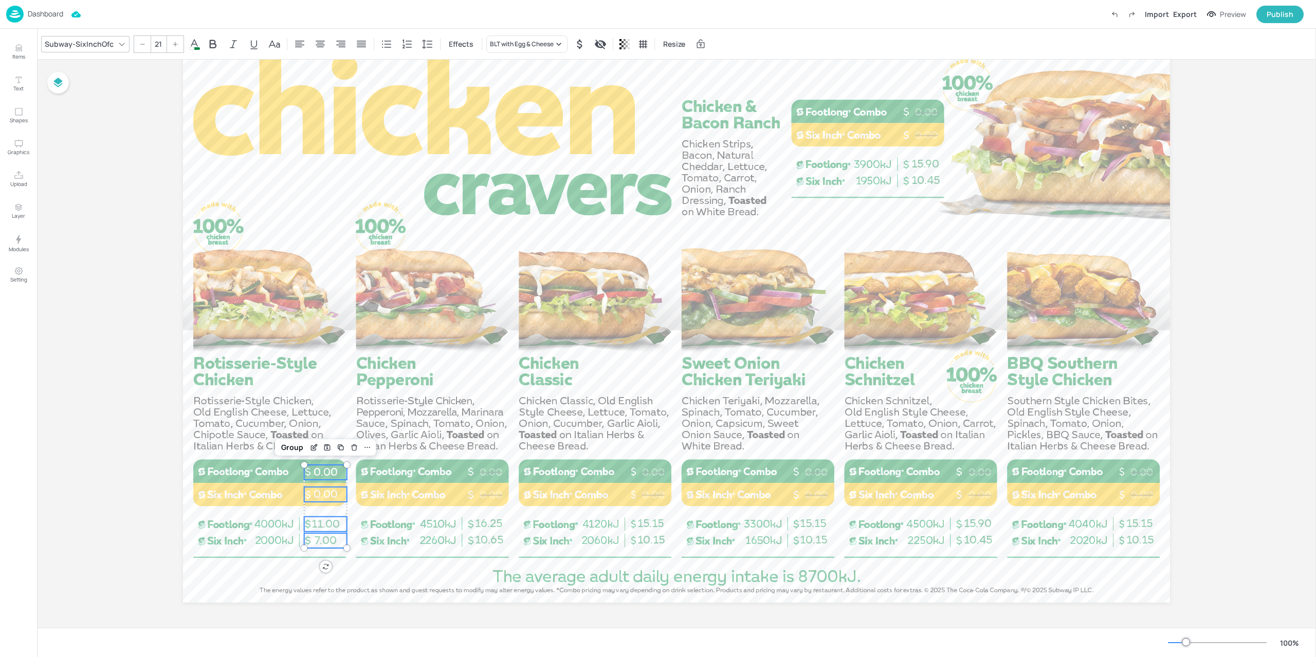
click at [292, 454] on div "Group" at bounding box center [292, 447] width 30 height 13
click at [106, 40] on div "BLT with Egg & Cheese" at bounding box center [77, 44] width 64 height 9
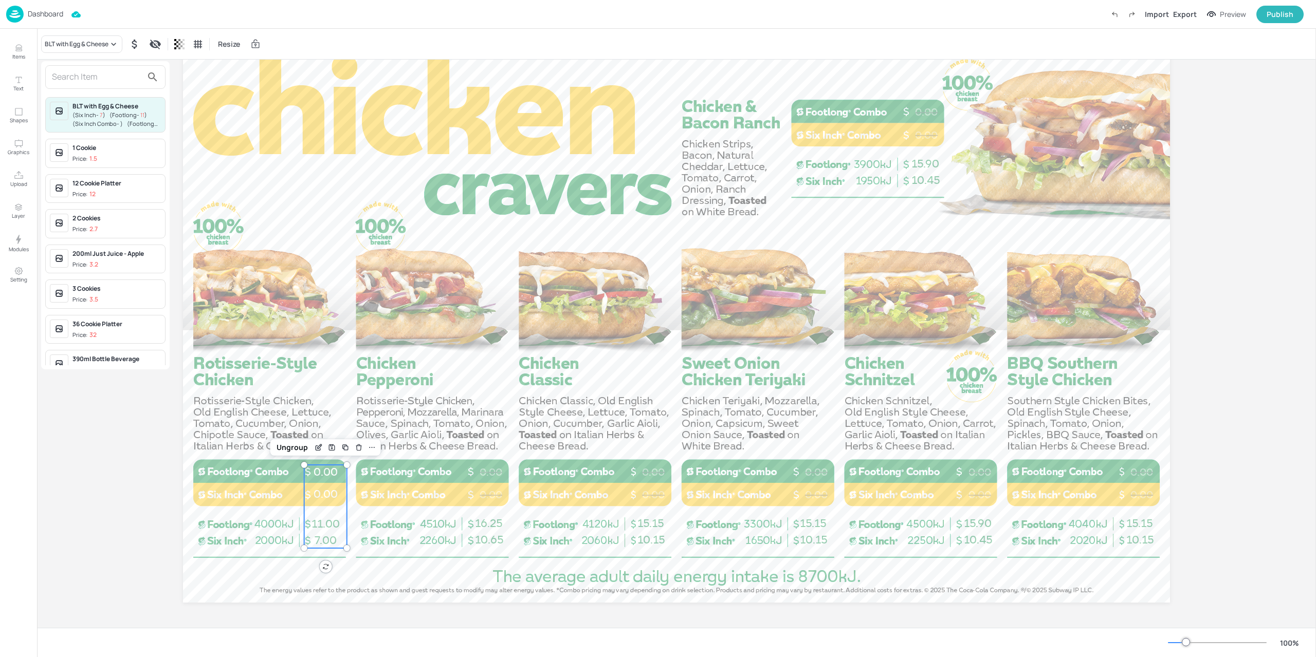
drag, startPoint x: 94, startPoint y: 75, endPoint x: 101, endPoint y: 68, distance: 9.1
click at [94, 74] on input "text" at bounding box center [97, 77] width 90 height 16
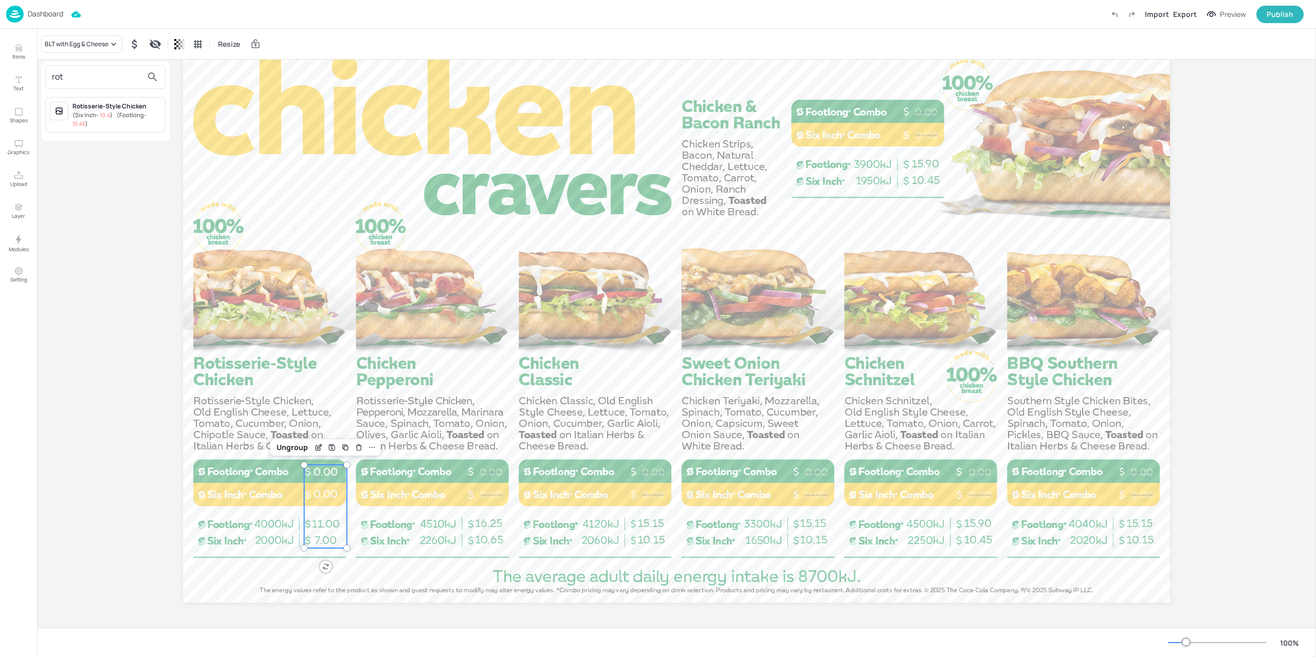
type input "rot"
click at [104, 104] on div "Rotisserie-Style Chicken" at bounding box center [116, 106] width 88 height 9
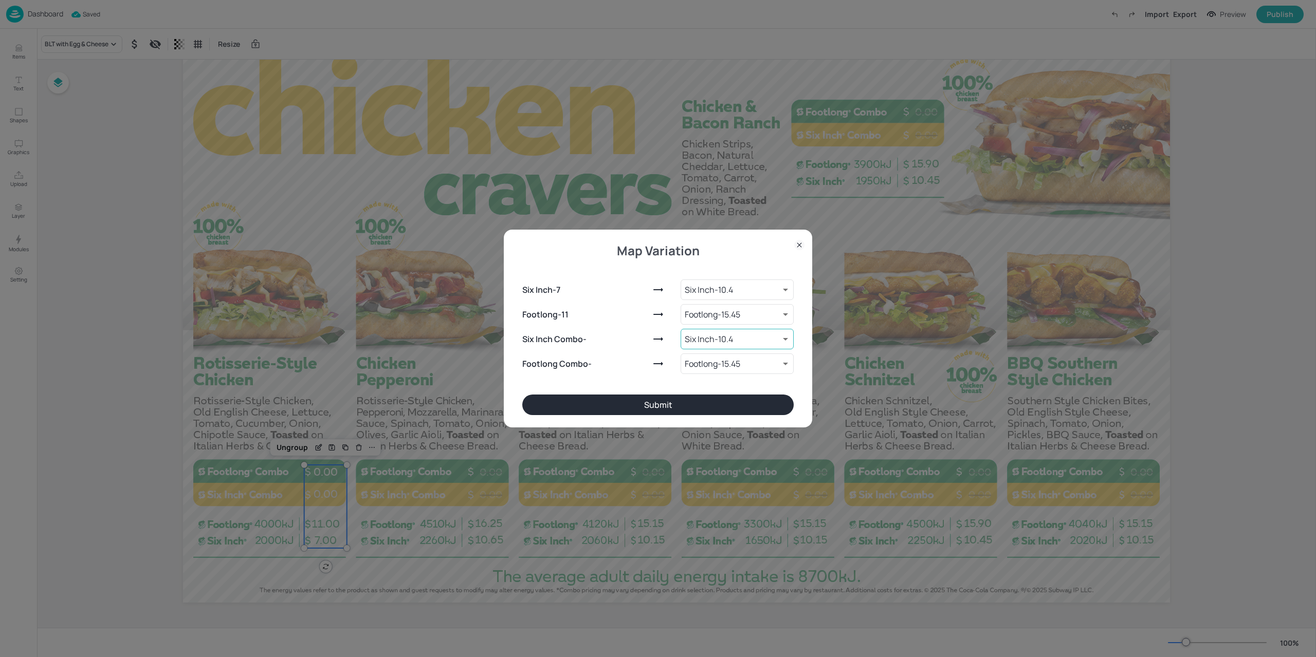
click at [736, 338] on body "Dashboard Saved Import Export Preview Publish Items Text Shapes Graphics Upload…" at bounding box center [658, 328] width 1316 height 657
click at [737, 340] on div at bounding box center [658, 328] width 1316 height 657
click at [805, 248] on div "Map Variation Six Inch - 7 Six Inch - 10.4 9262185 ​ Footlong - 11 Footlong - 1…" at bounding box center [658, 328] width 308 height 197
click at [805, 250] on div "Map Variation Six Inch - 7 Six Inch - 10.4 9262185 ​ Footlong - 11 Footlong - 1…" at bounding box center [658, 328] width 308 height 197
click at [803, 253] on div "Map Variation Six Inch - 7 Six Inch - 10.4 9262185 ​ Footlong - 11 Footlong - 1…" at bounding box center [658, 328] width 308 height 197
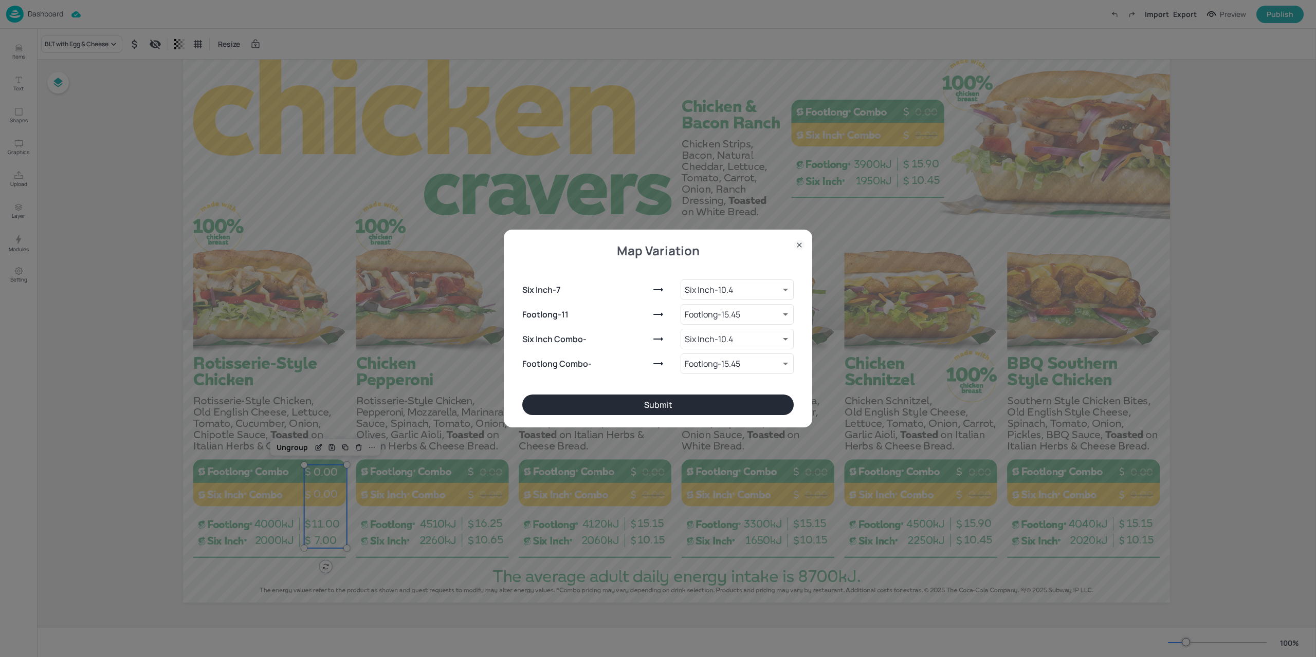
click at [803, 243] on icon at bounding box center [799, 245] width 10 height 10
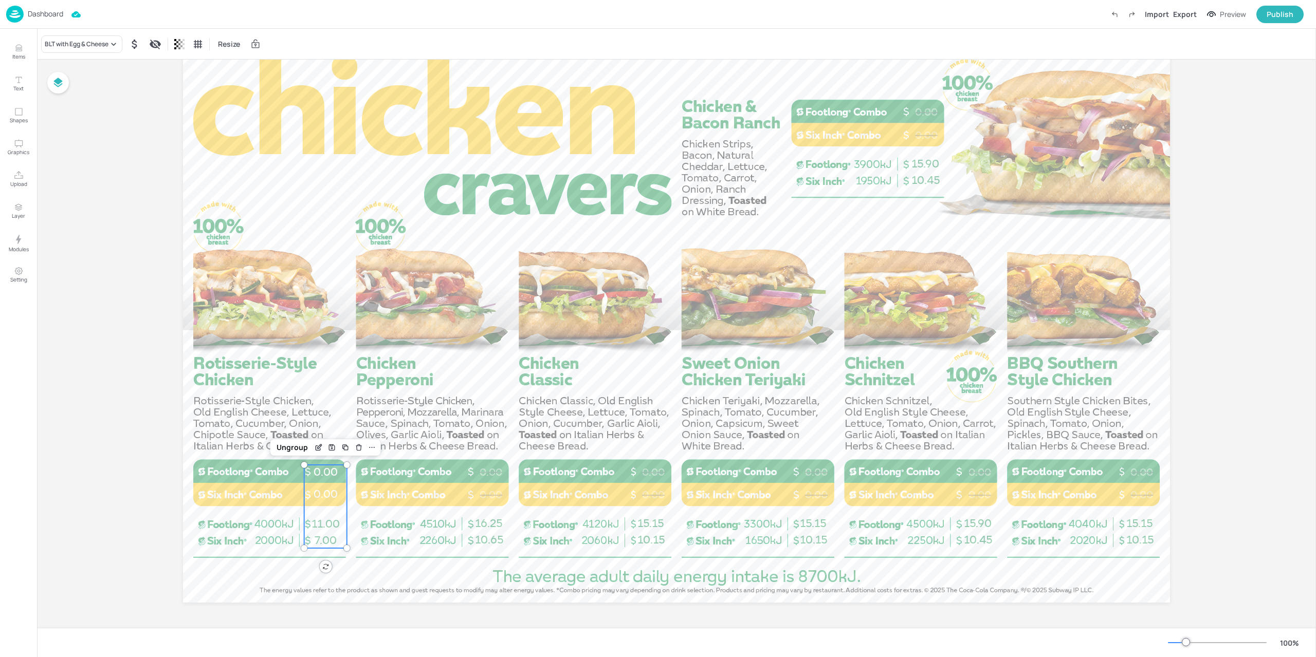
click at [35, 12] on p "Dashboard" at bounding box center [45, 13] width 35 height 7
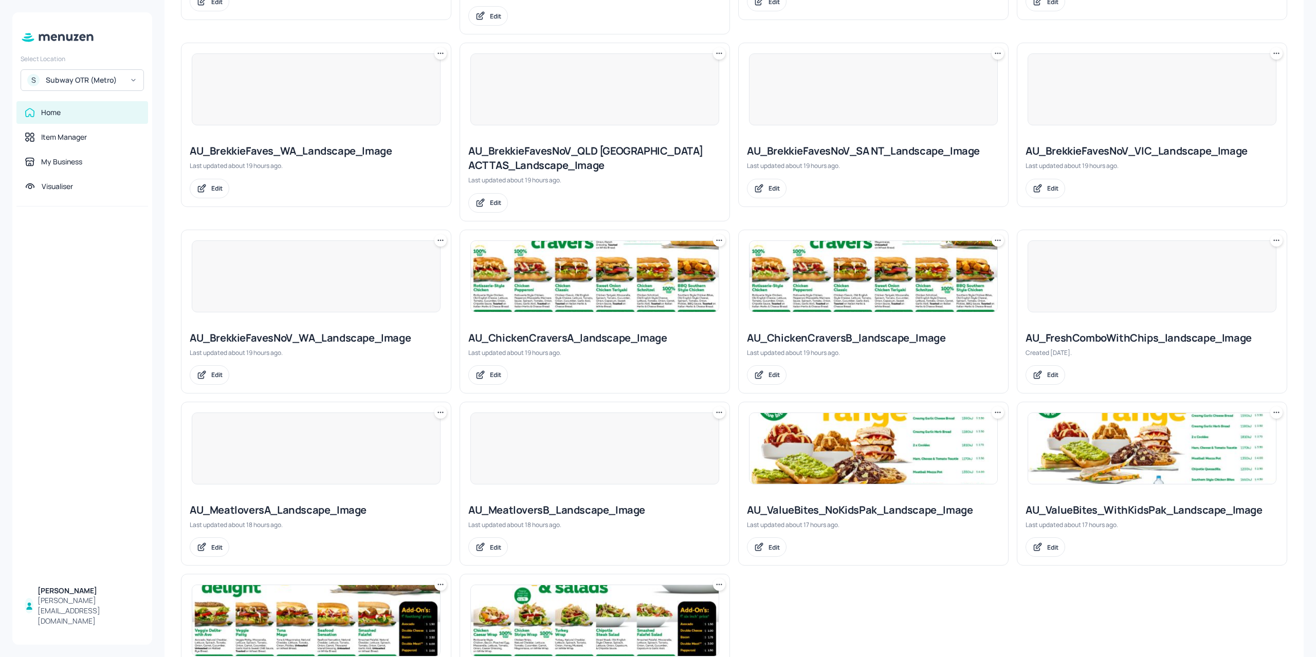
scroll to position [435, 0]
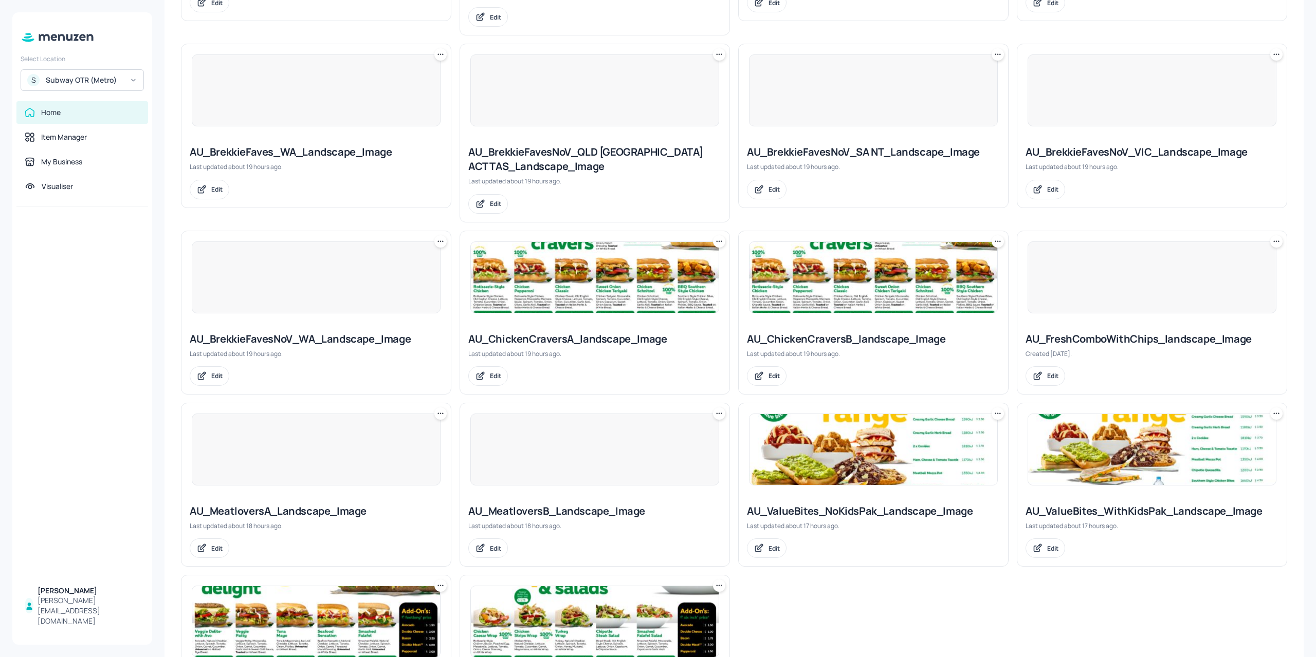
click at [1145, 312] on div at bounding box center [1151, 277] width 269 height 92
click at [1106, 276] on div at bounding box center [1151, 278] width 249 height 72
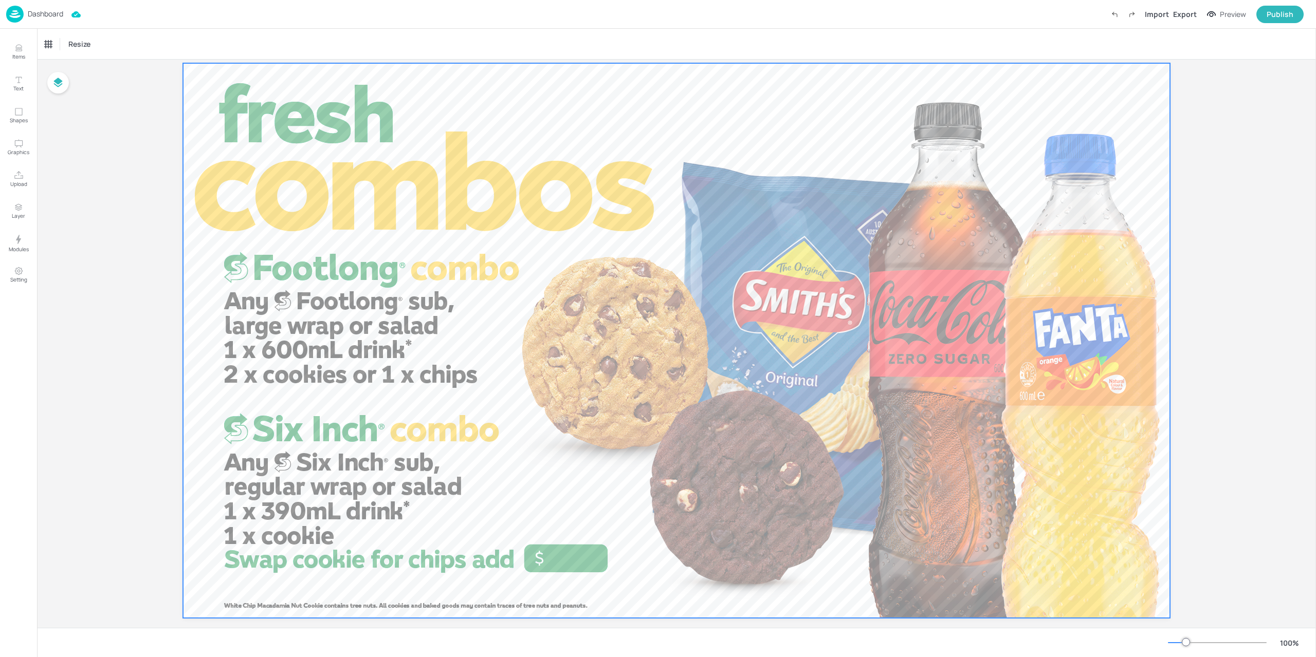
scroll to position [45, 0]
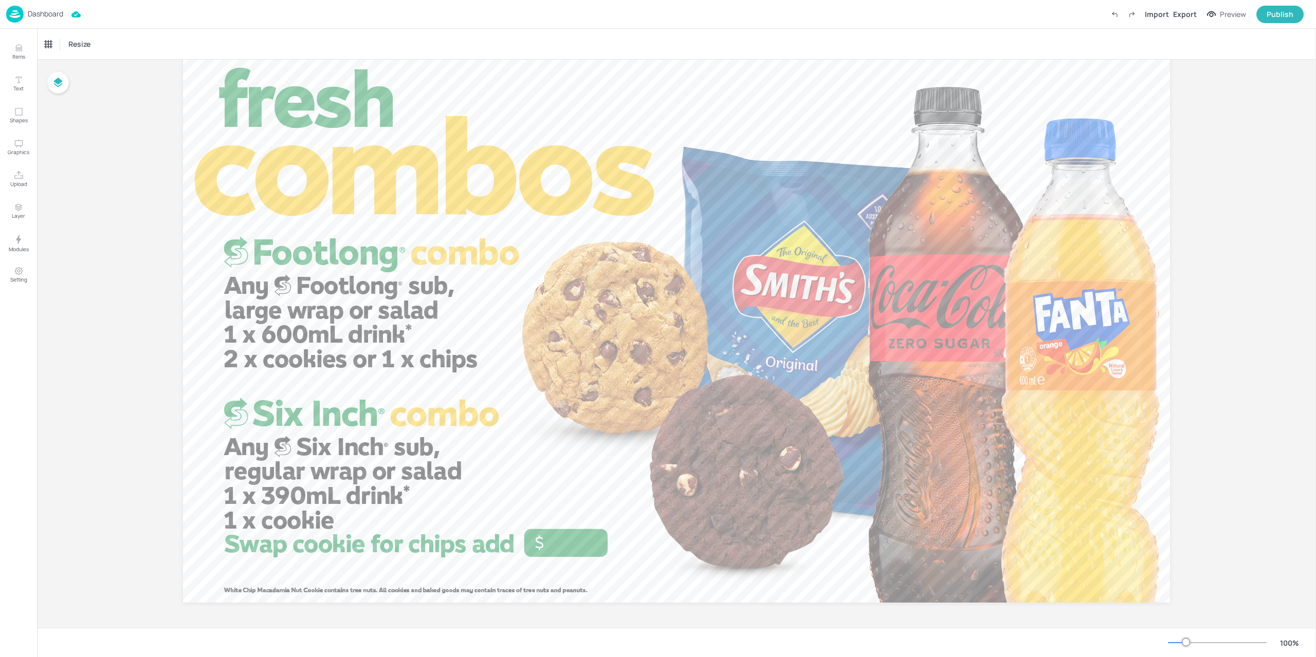
click at [33, 12] on p "Dashboard" at bounding box center [45, 13] width 35 height 7
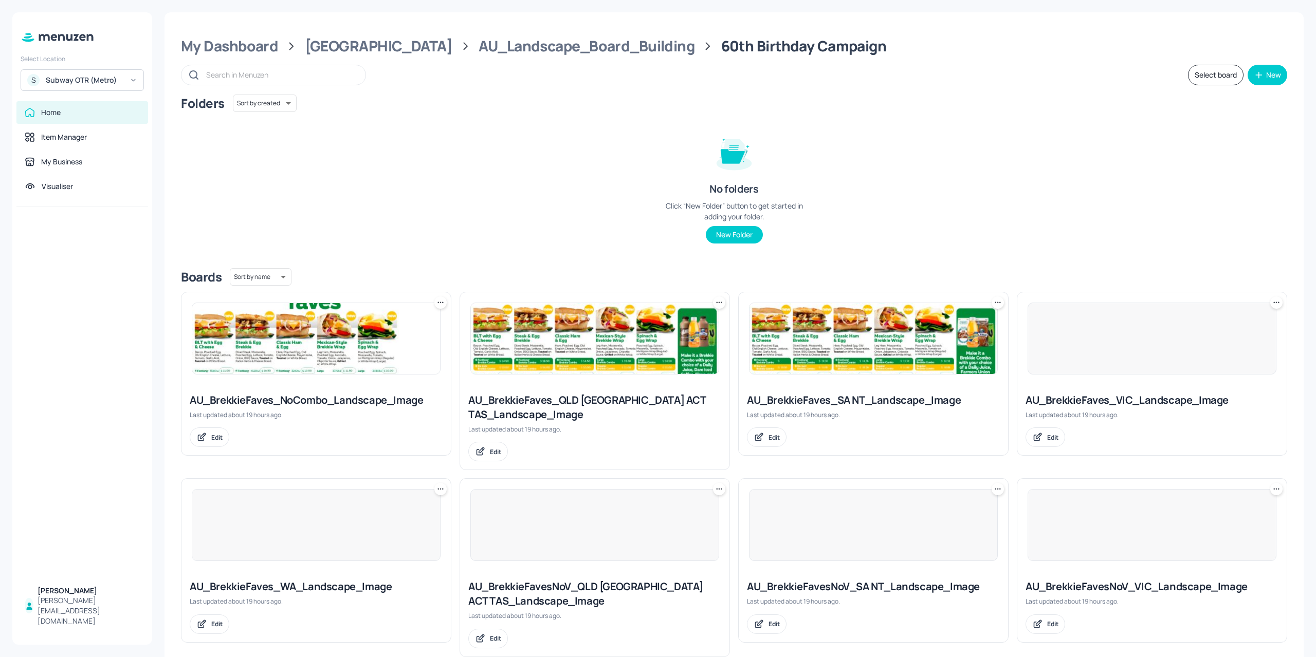
click at [1057, 158] on div "Folders Sort by created id ​ No folders Click “New Folder” button to get starte…" at bounding box center [734, 177] width 1106 height 165
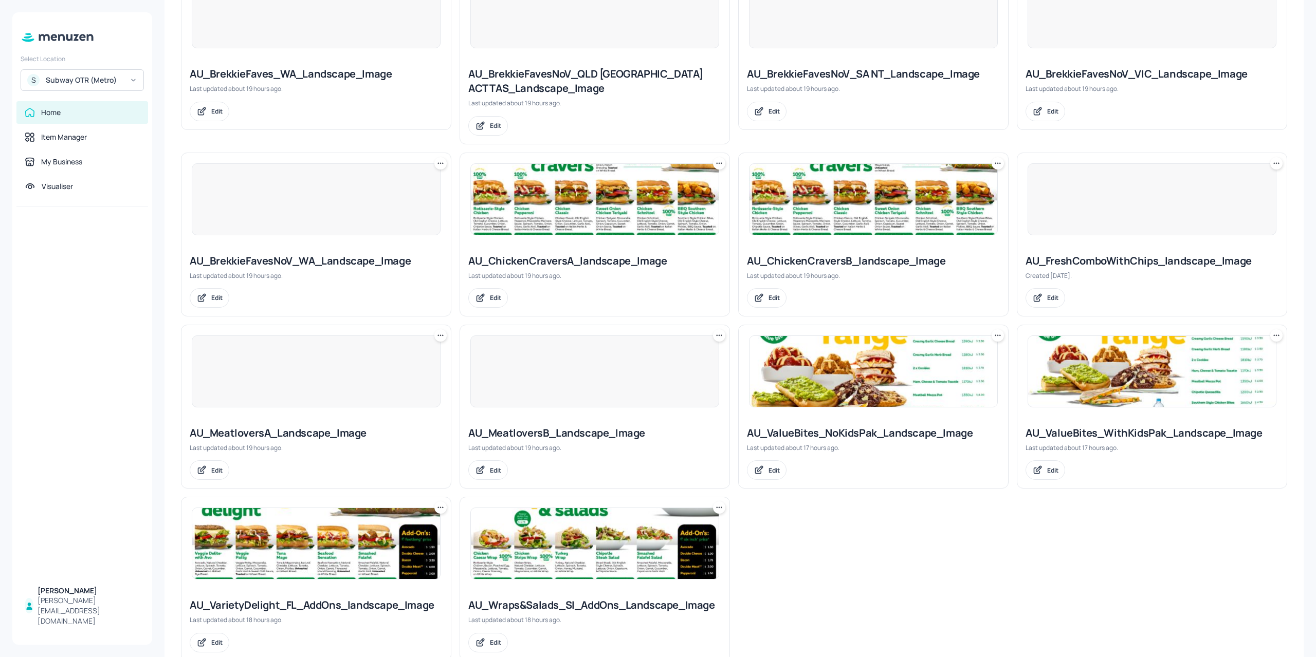
scroll to position [538, 0]
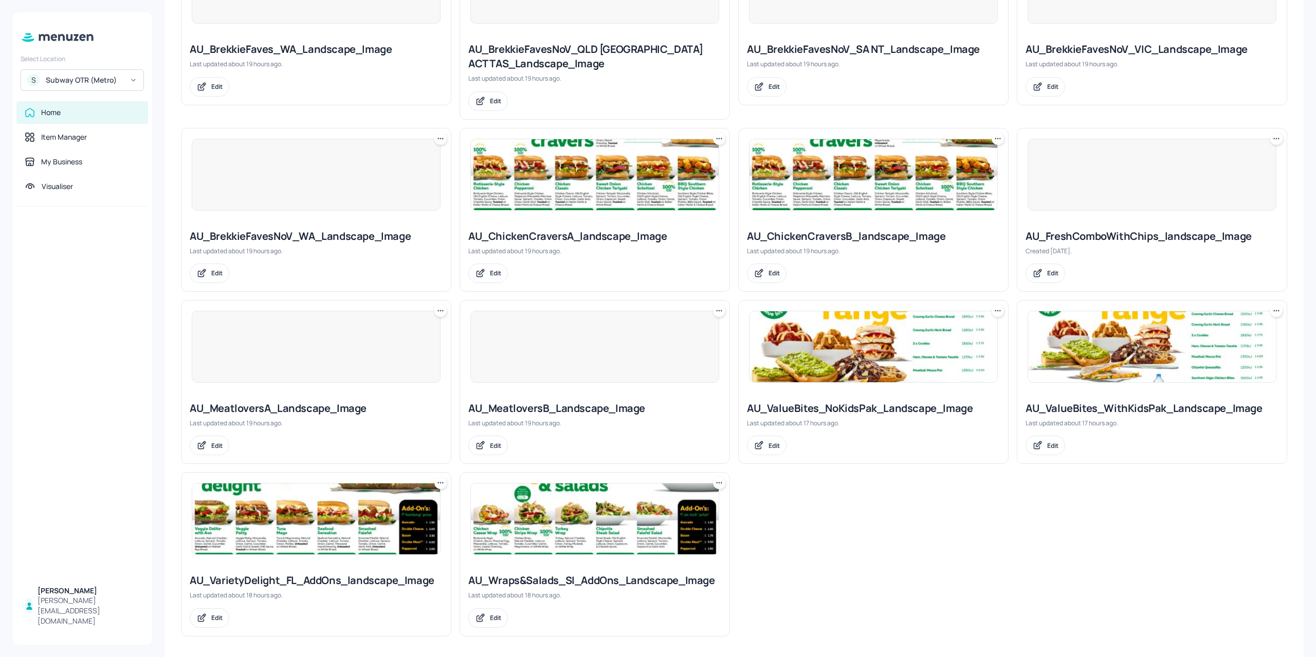
click at [303, 521] on img at bounding box center [316, 519] width 248 height 71
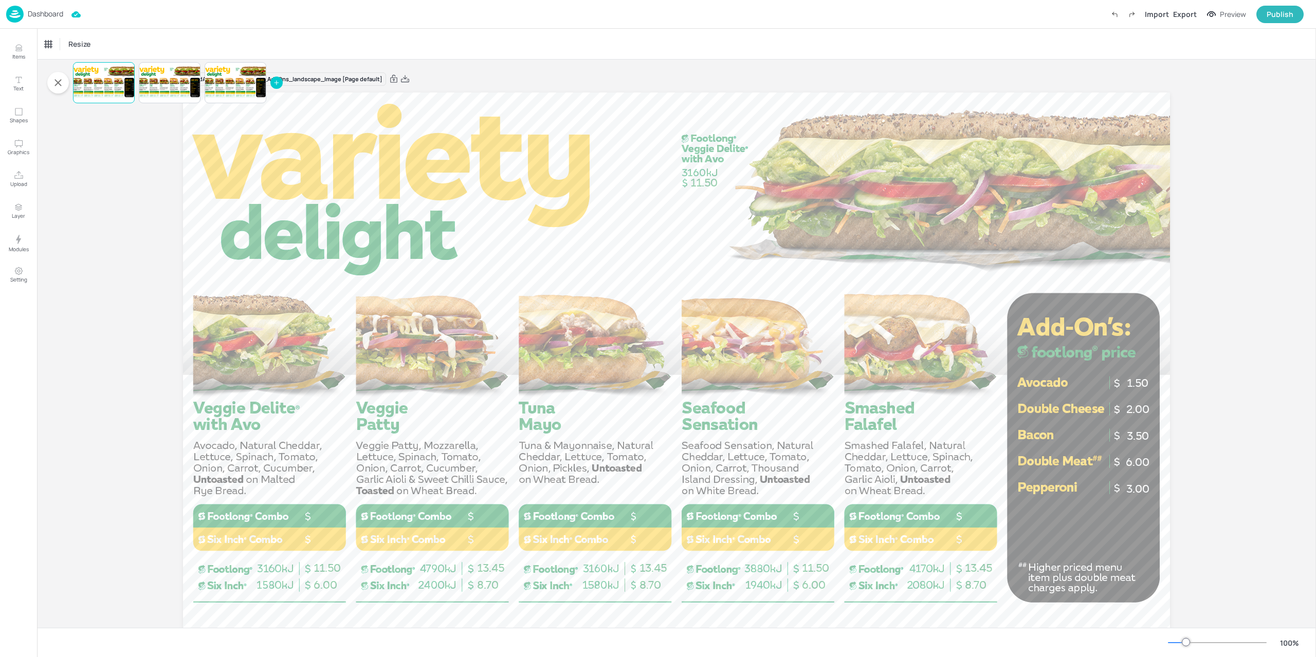
click at [29, 16] on p "Dashboard" at bounding box center [45, 13] width 35 height 7
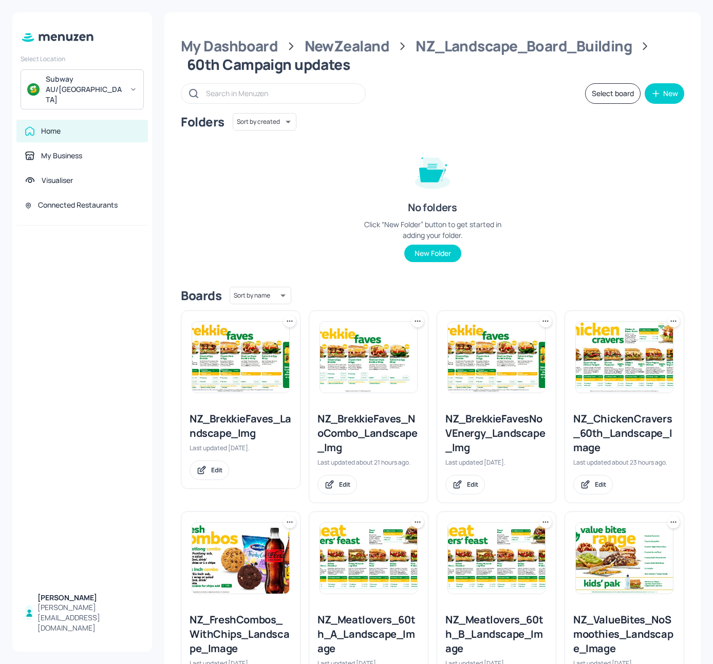
click at [256, 358] on img at bounding box center [240, 357] width 97 height 71
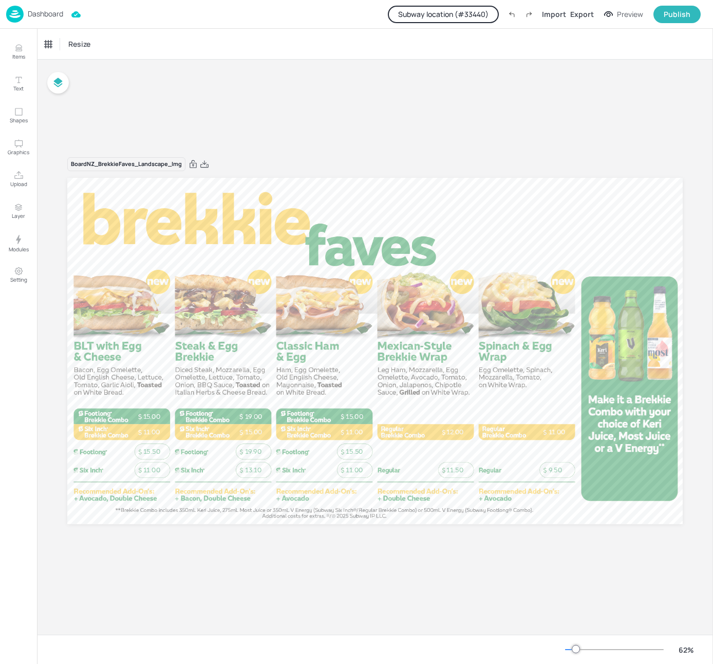
click at [457, 14] on button "Subway location (# 33440 )" at bounding box center [443, 14] width 111 height 17
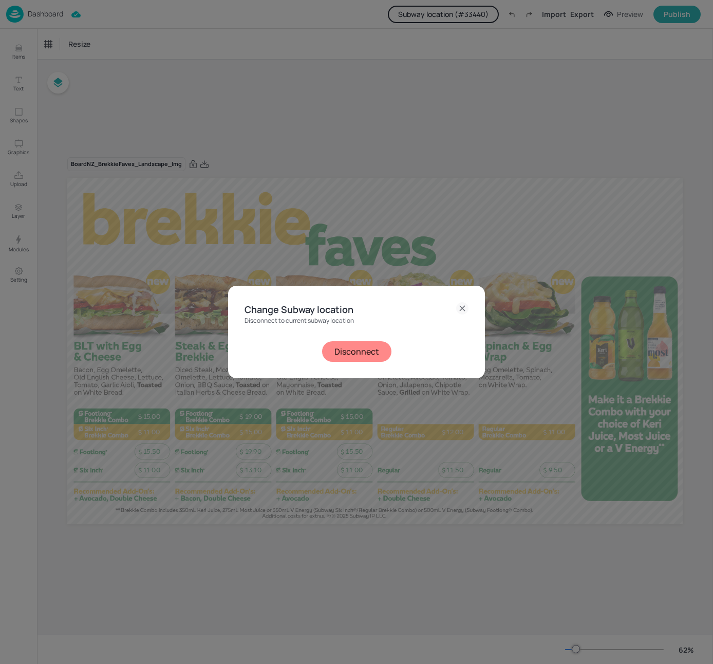
click at [376, 356] on button "Disconnect" at bounding box center [356, 351] width 69 height 21
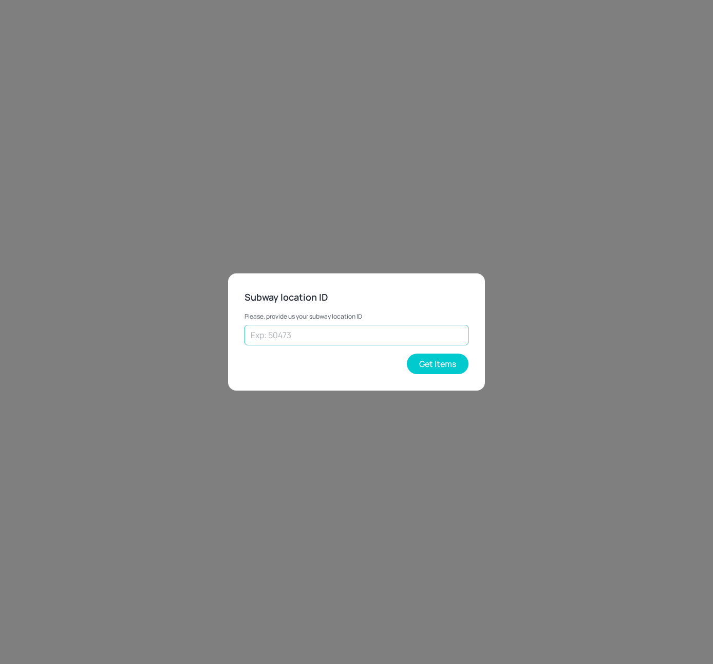
click at [351, 326] on input "text" at bounding box center [357, 335] width 224 height 21
type input "27950"
click at [439, 347] on div "Please, provide us your subway location ID 27950 ​ Get Items" at bounding box center [357, 339] width 224 height 69
click at [444, 366] on button "Get Items" at bounding box center [438, 364] width 62 height 21
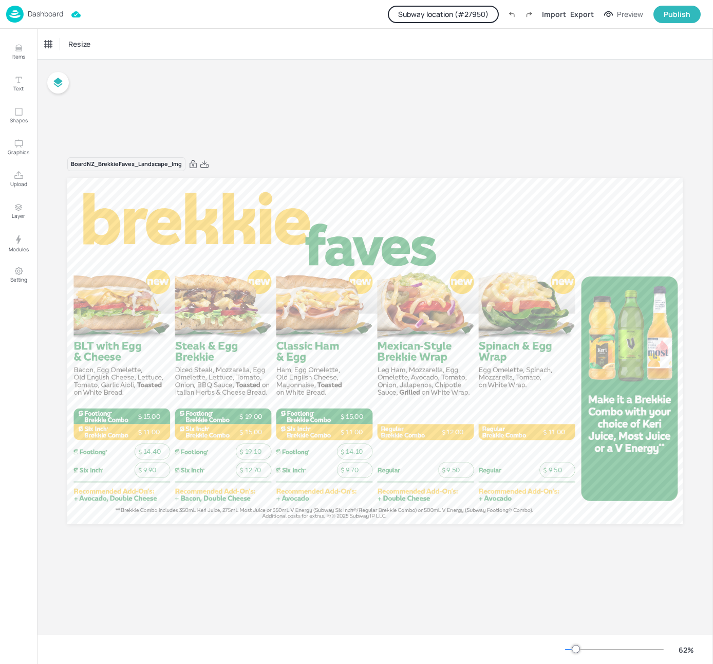
click at [11, 12] on img at bounding box center [14, 14] width 17 height 17
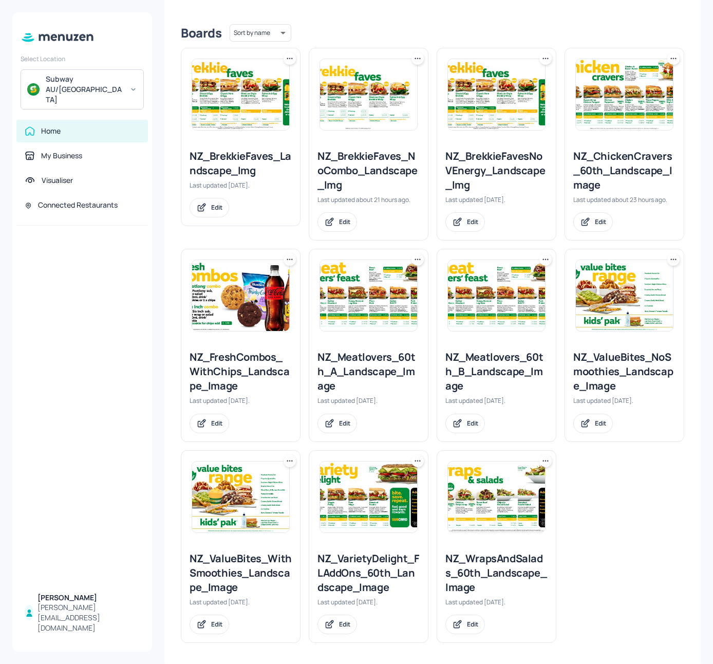
scroll to position [264, 0]
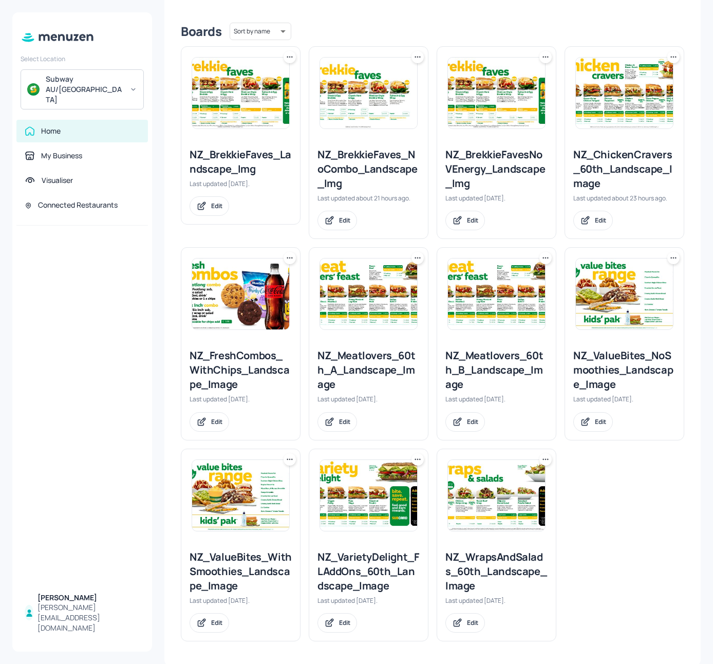
click at [193, 293] on img at bounding box center [240, 293] width 97 height 71
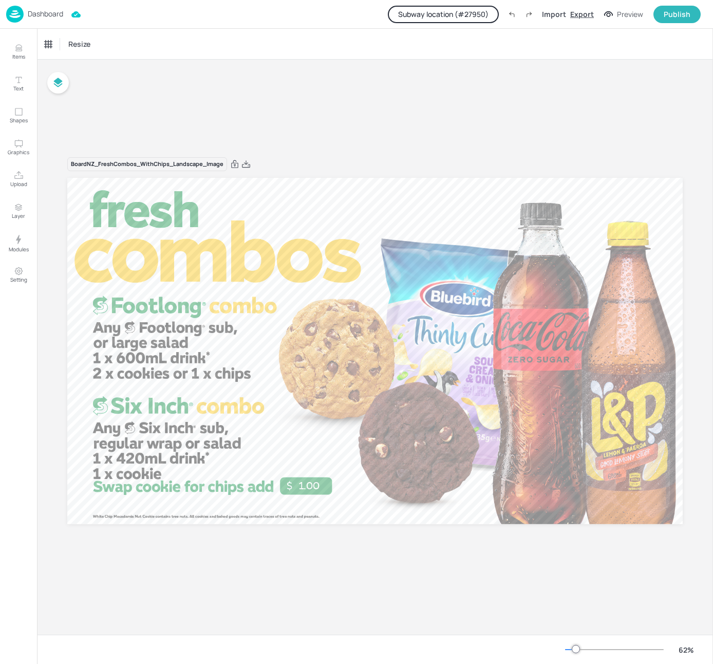
click at [591, 14] on div "Export" at bounding box center [582, 14] width 24 height 11
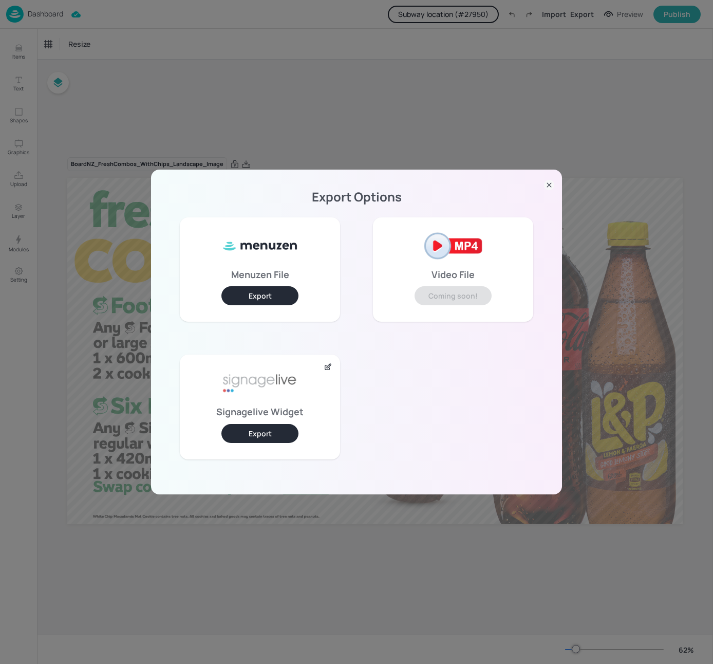
click at [255, 297] on button "Export" at bounding box center [259, 295] width 77 height 19
click at [210, 150] on div "Export Options Menuzen File Export Video File Coming soon! Signagelive Widget E…" at bounding box center [356, 332] width 713 height 664
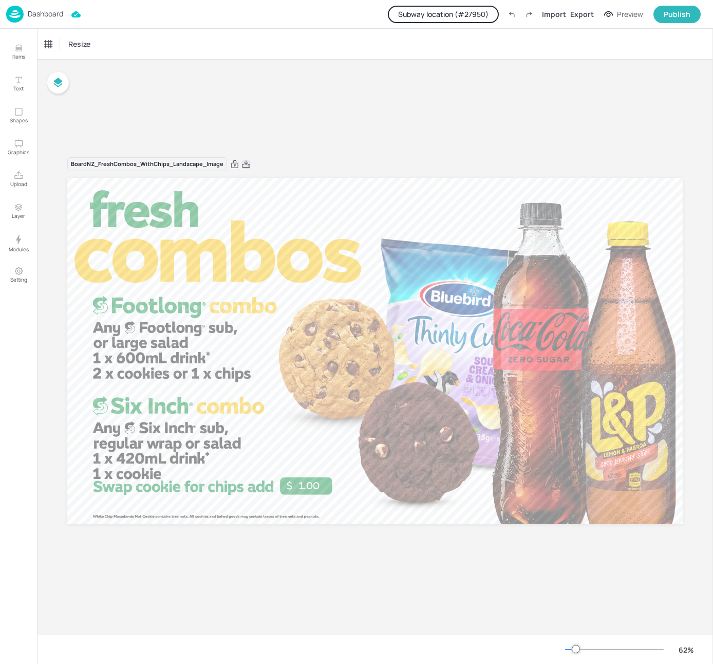
click at [249, 162] on icon at bounding box center [246, 164] width 9 height 10
